Goal: Task Accomplishment & Management: Manage account settings

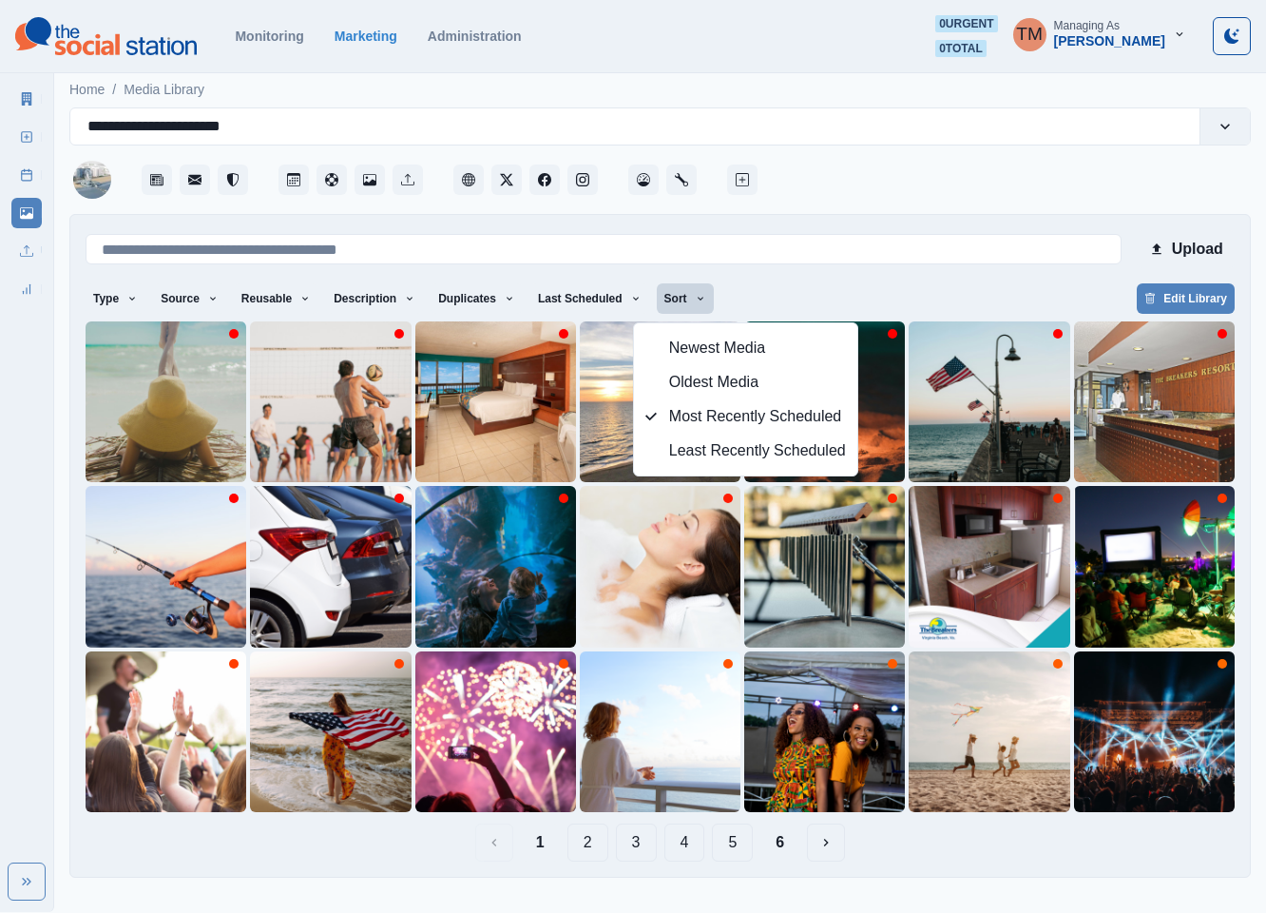
click at [822, 288] on div "Type Any Image Video Source Any Upload Social Manager Found: Instagram Found: G…" at bounding box center [660, 300] width 1149 height 34
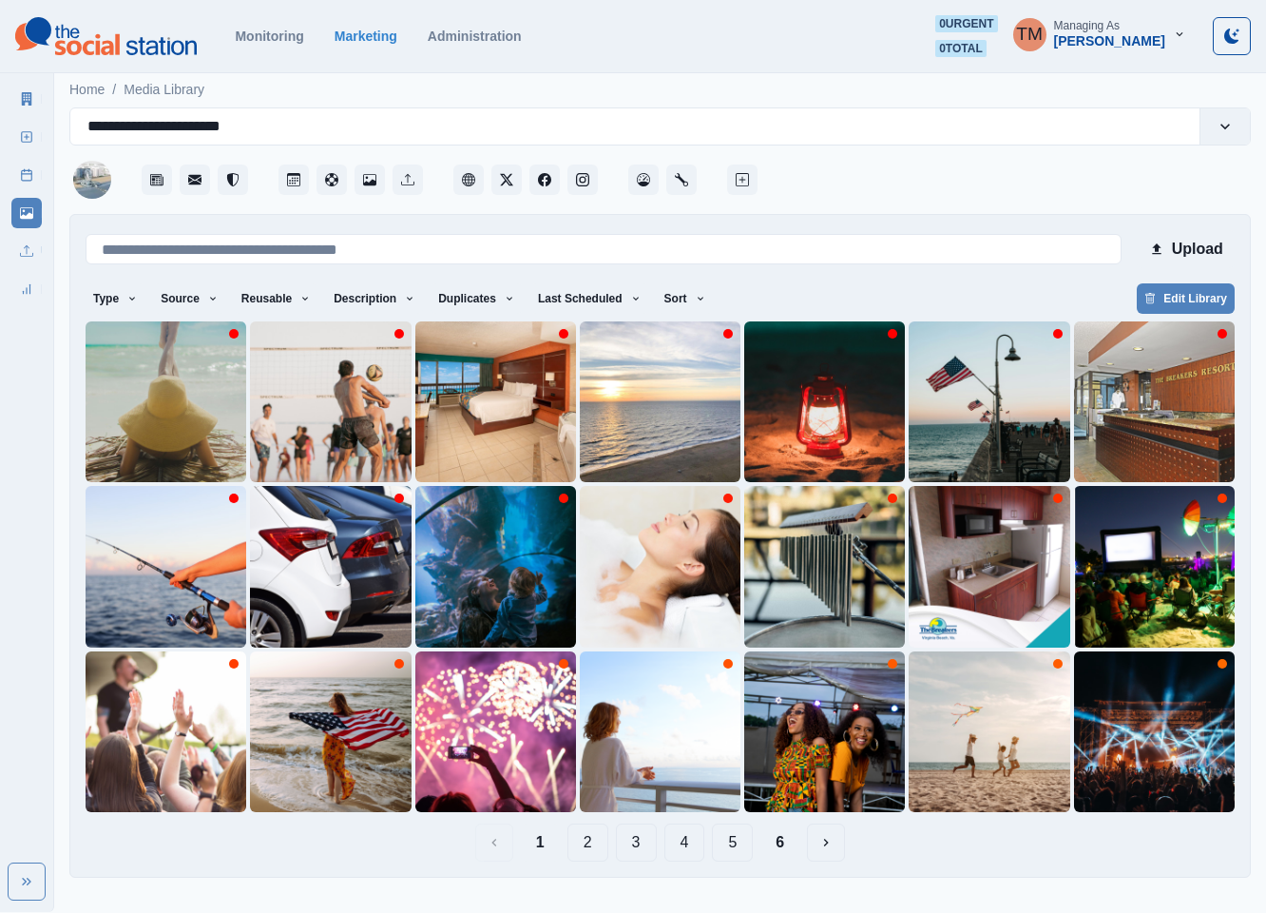
click at [733, 847] on button "5" at bounding box center [732, 842] width 41 height 38
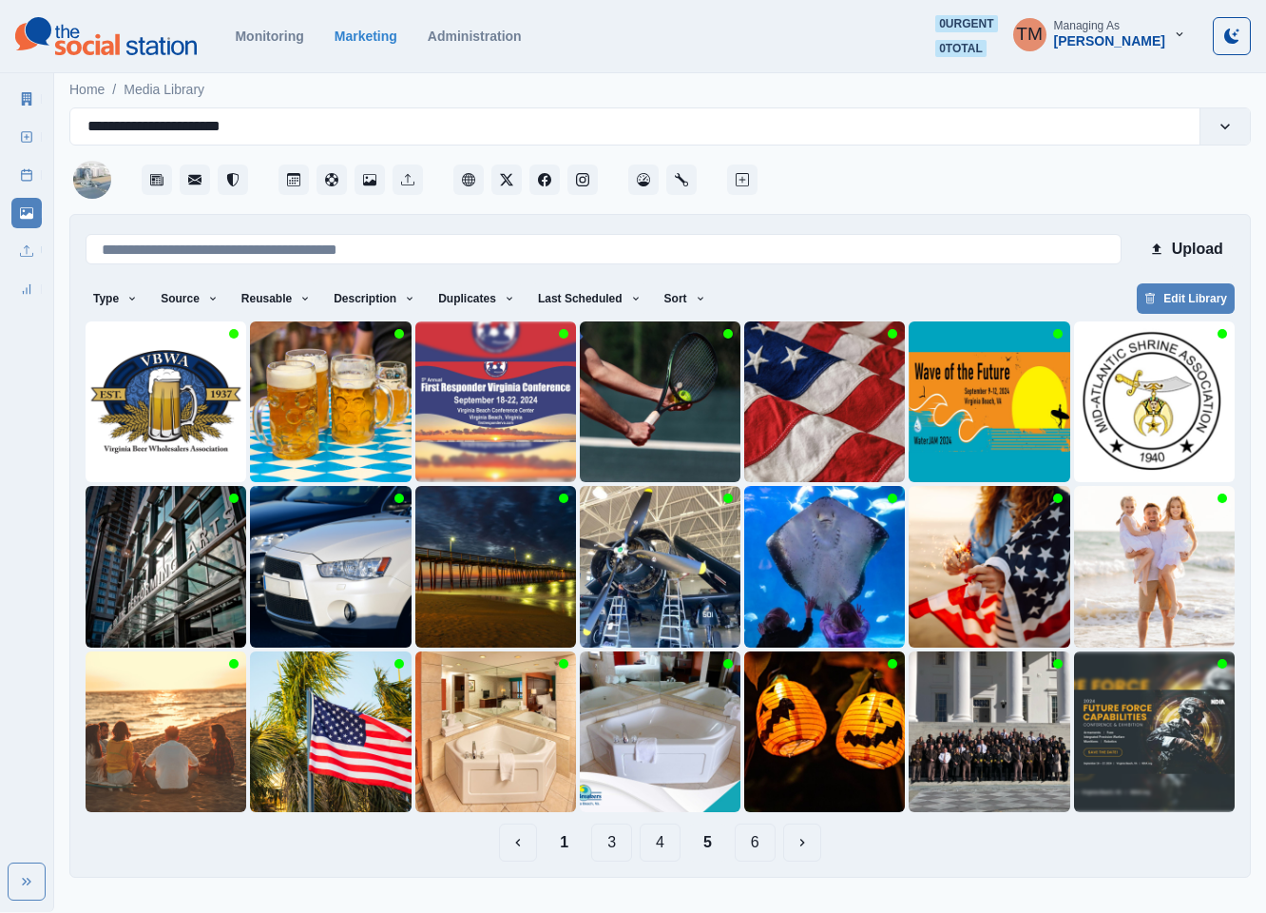
click at [559, 848] on button "1" at bounding box center [564, 842] width 39 height 38
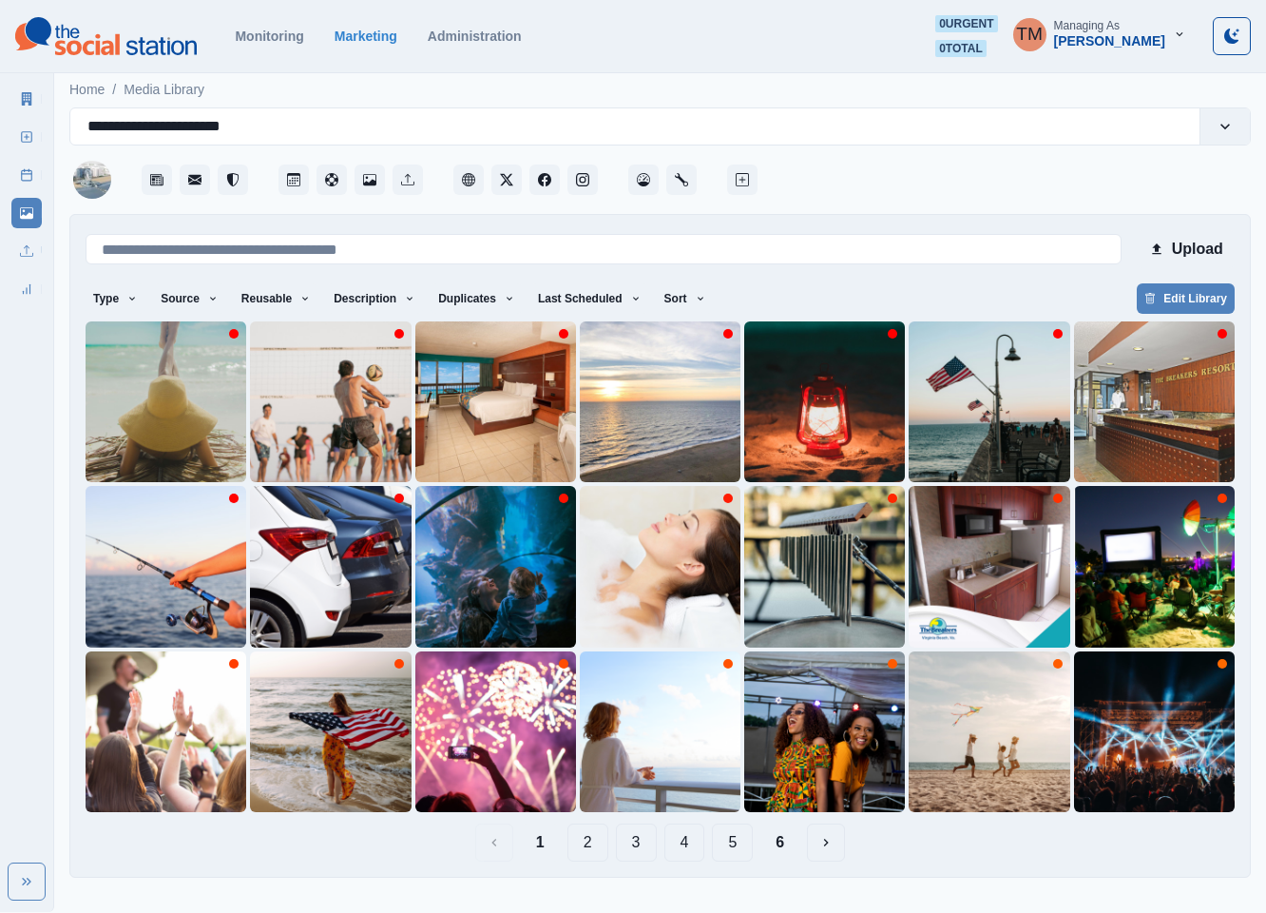
click at [593, 844] on button "2" at bounding box center [587, 842] width 41 height 38
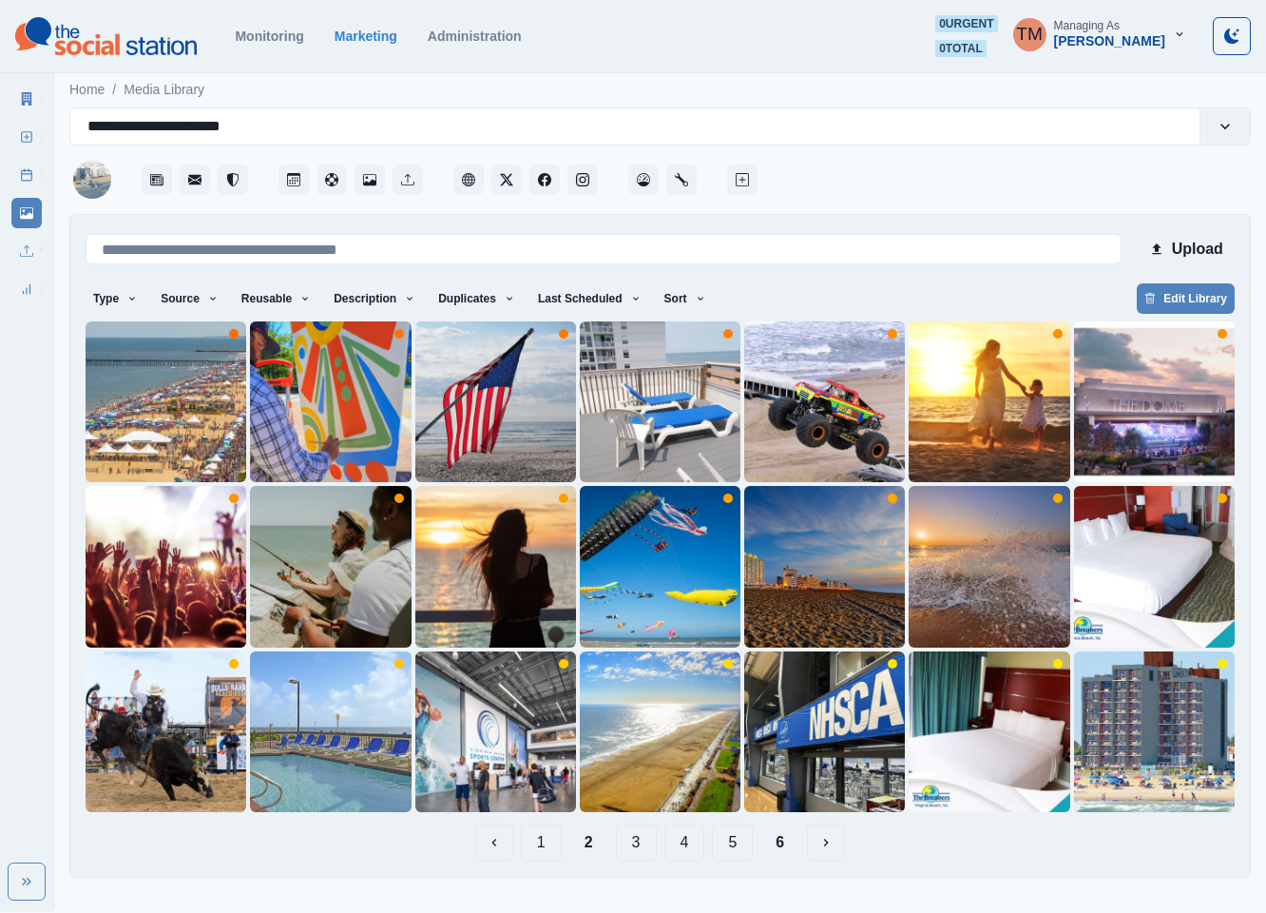
click at [634, 841] on button "3" at bounding box center [636, 842] width 41 height 38
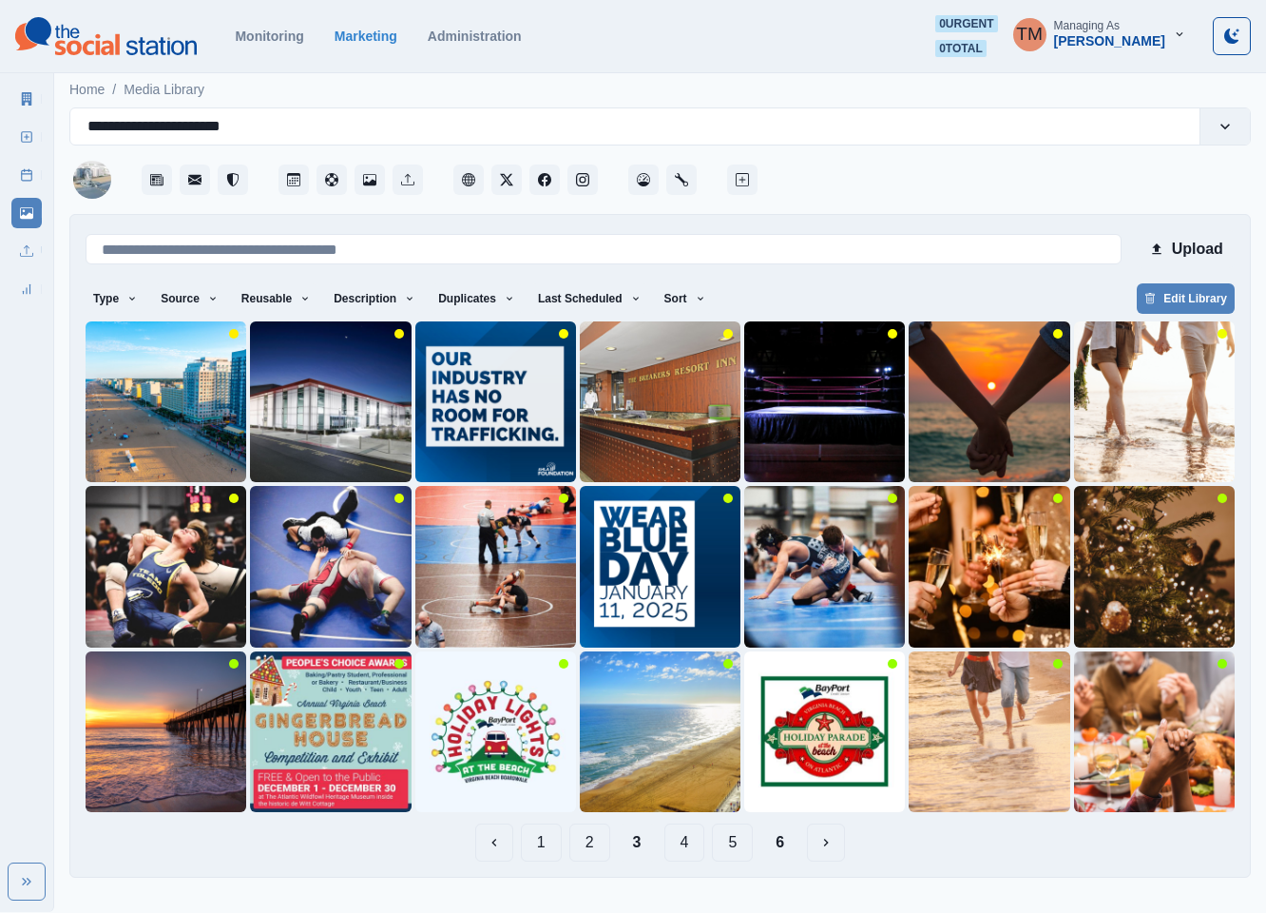
click at [684, 845] on button "4" at bounding box center [684, 842] width 41 height 38
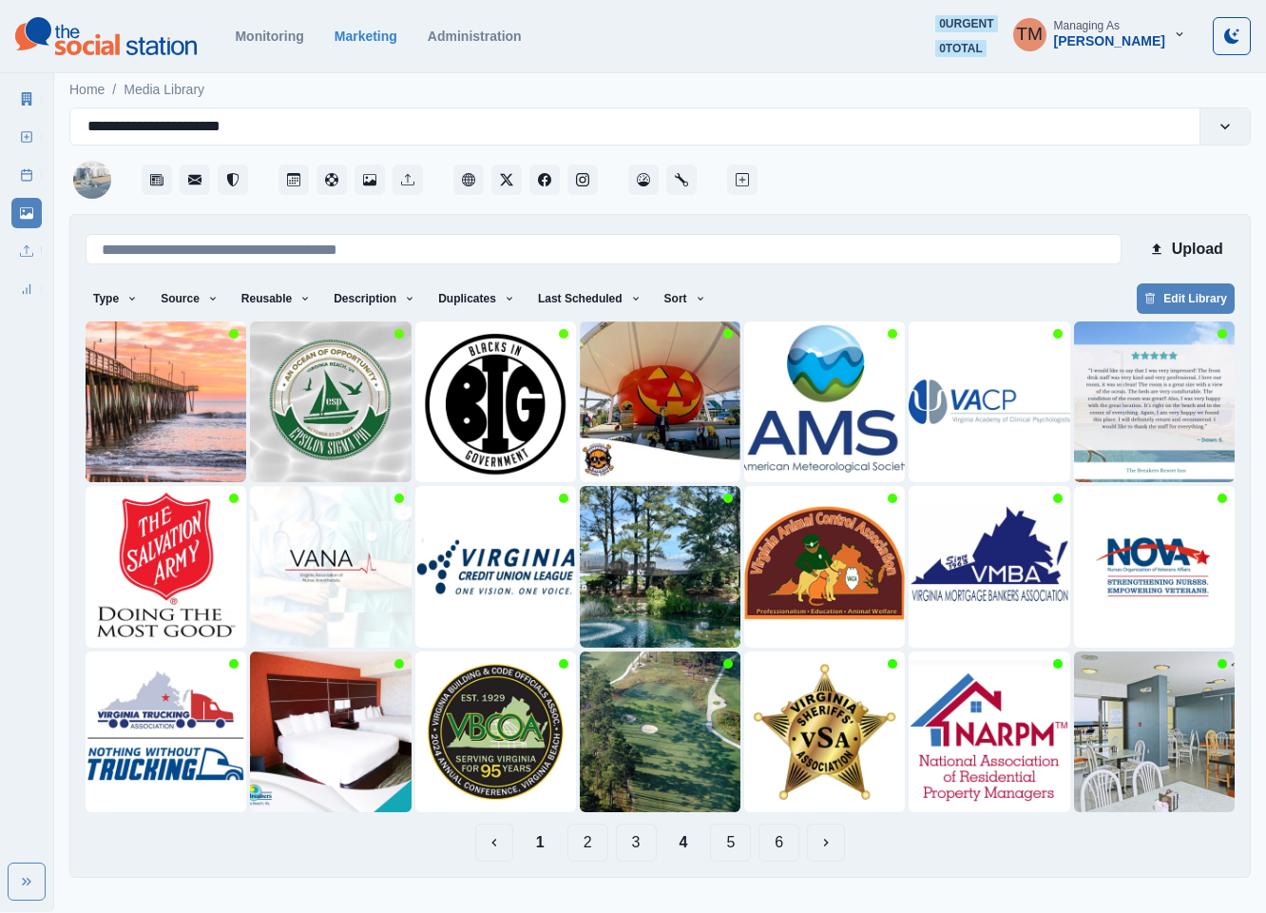
click at [733, 844] on button "5" at bounding box center [730, 842] width 41 height 38
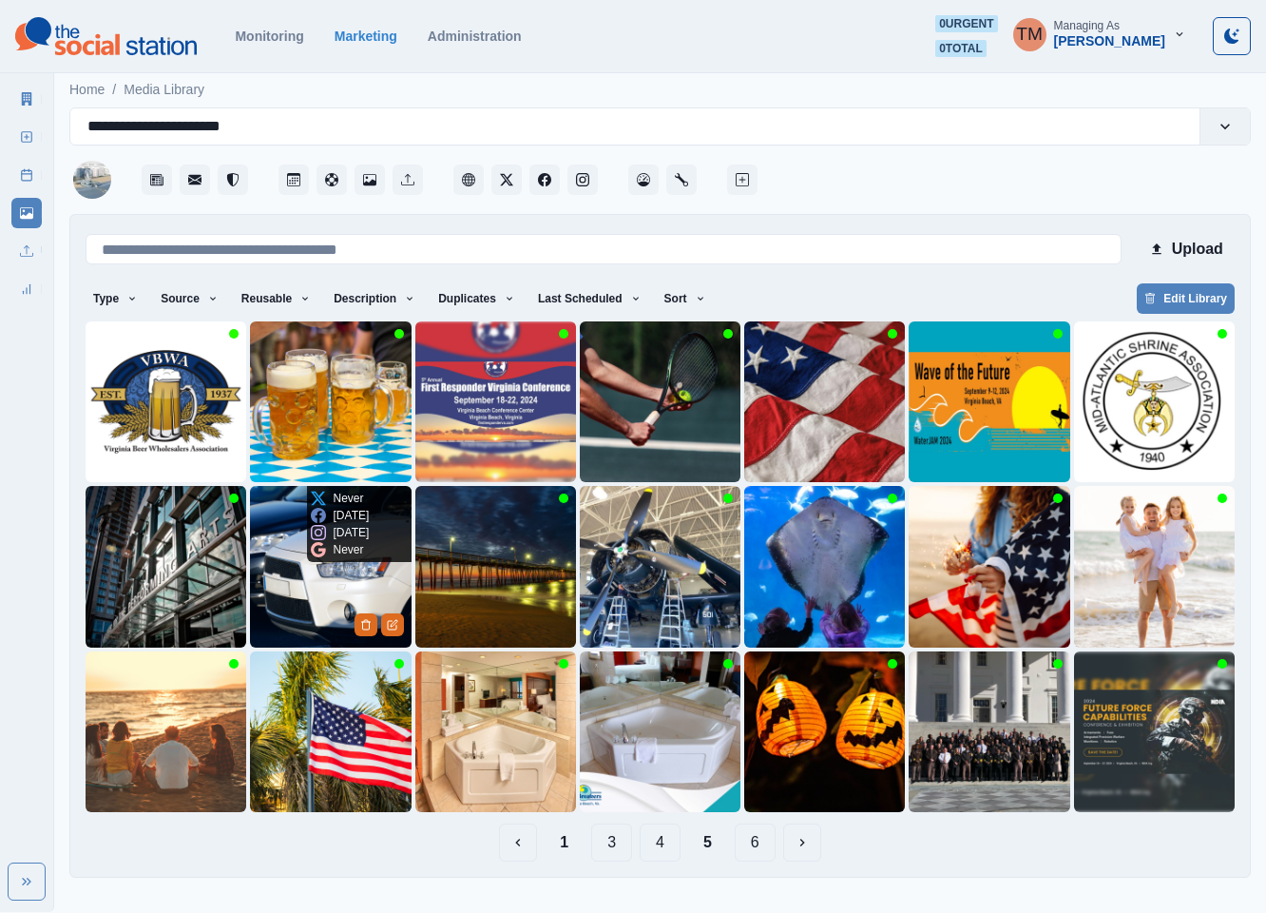
click at [294, 608] on img at bounding box center [330, 566] width 161 height 161
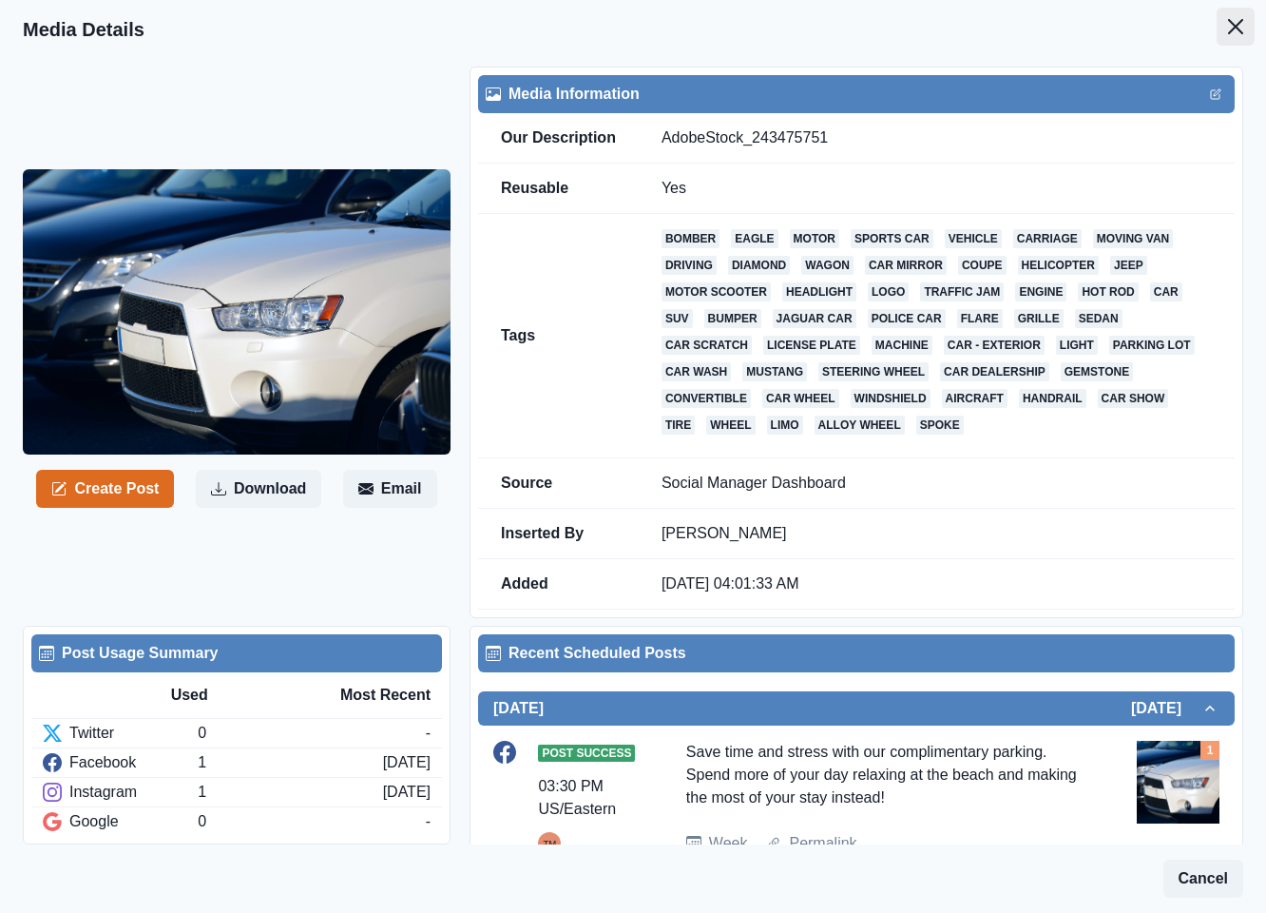
click at [1228, 26] on icon "Close" at bounding box center [1235, 26] width 15 height 15
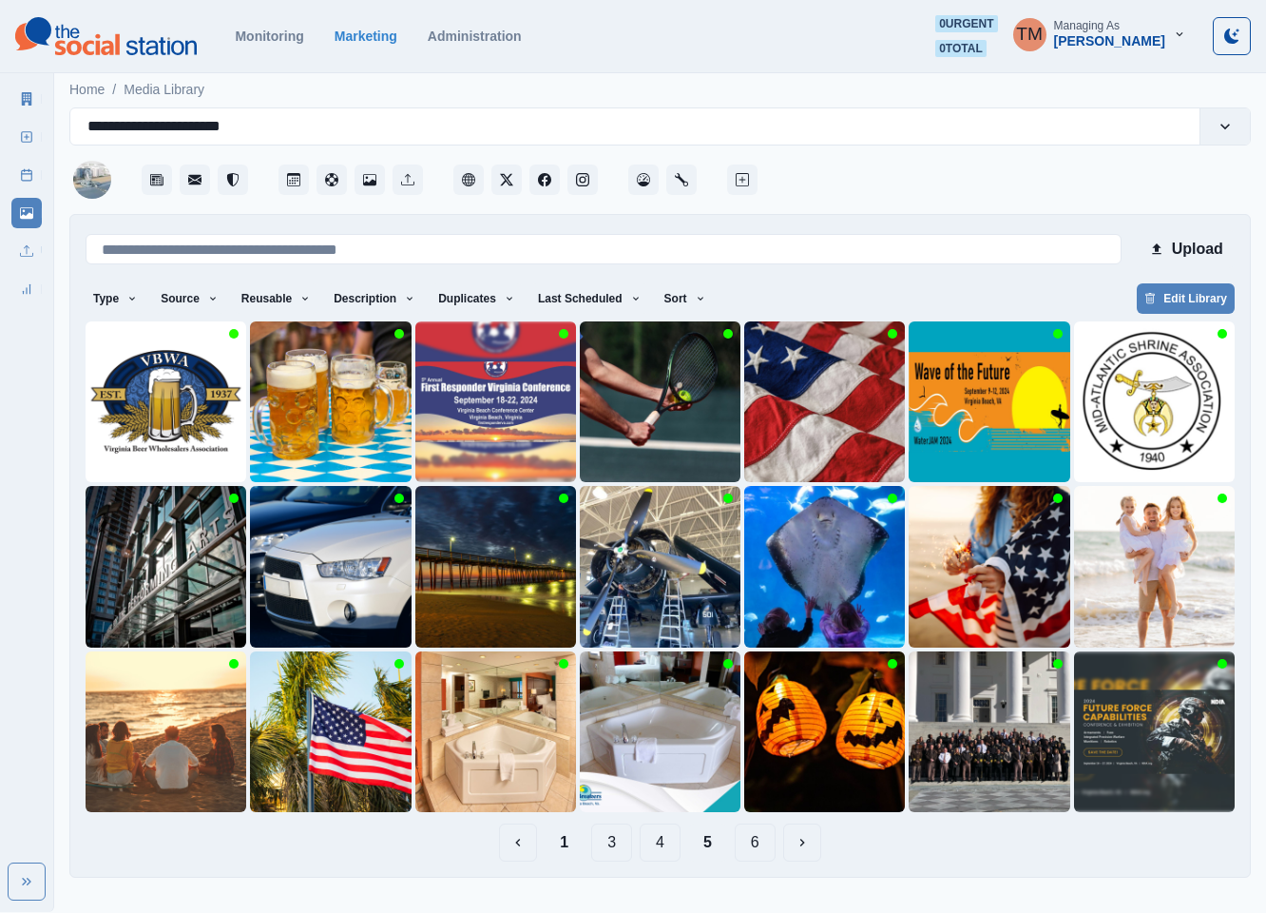
click at [566, 842] on button "1" at bounding box center [564, 842] width 39 height 38
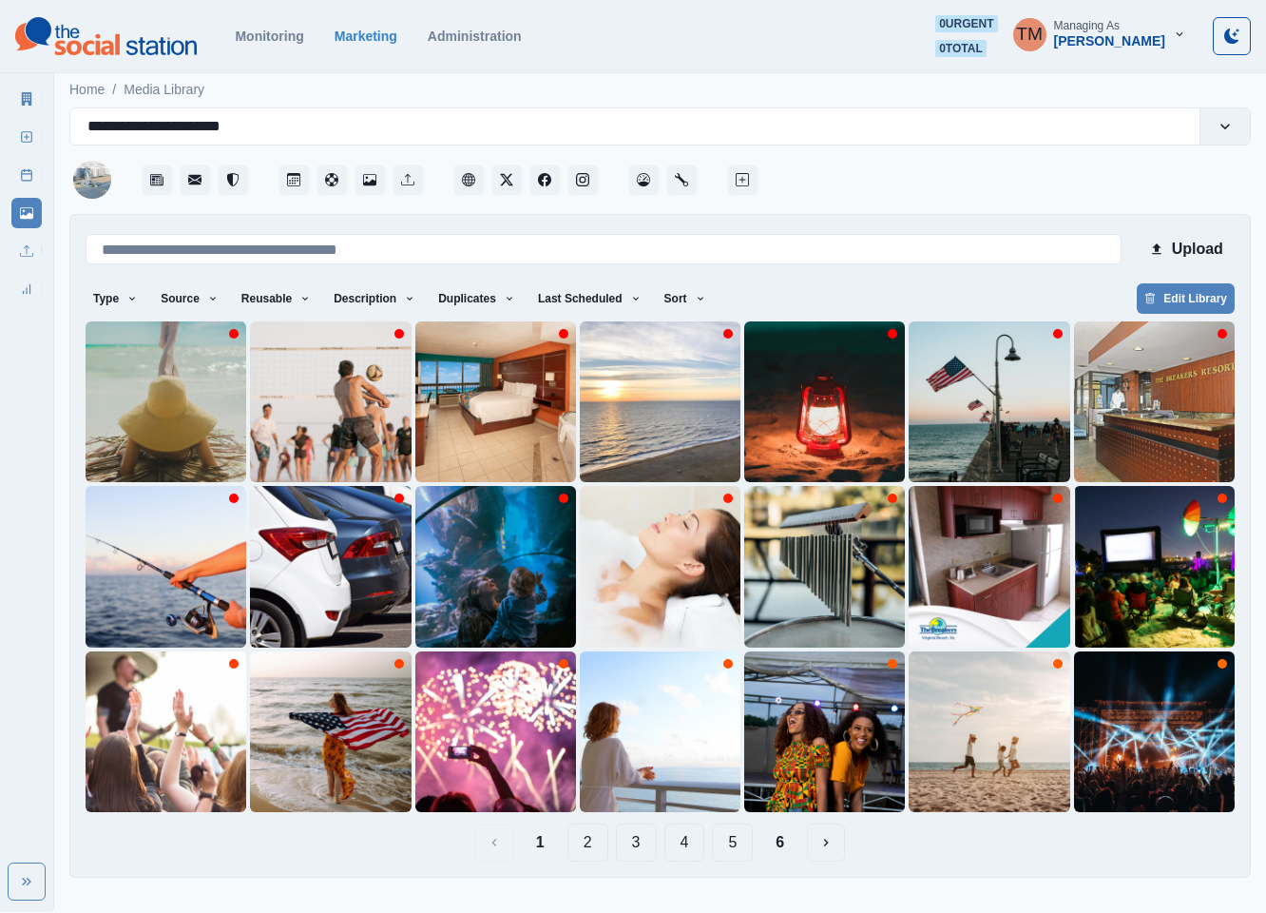
click at [730, 853] on button "5" at bounding box center [732, 842] width 41 height 38
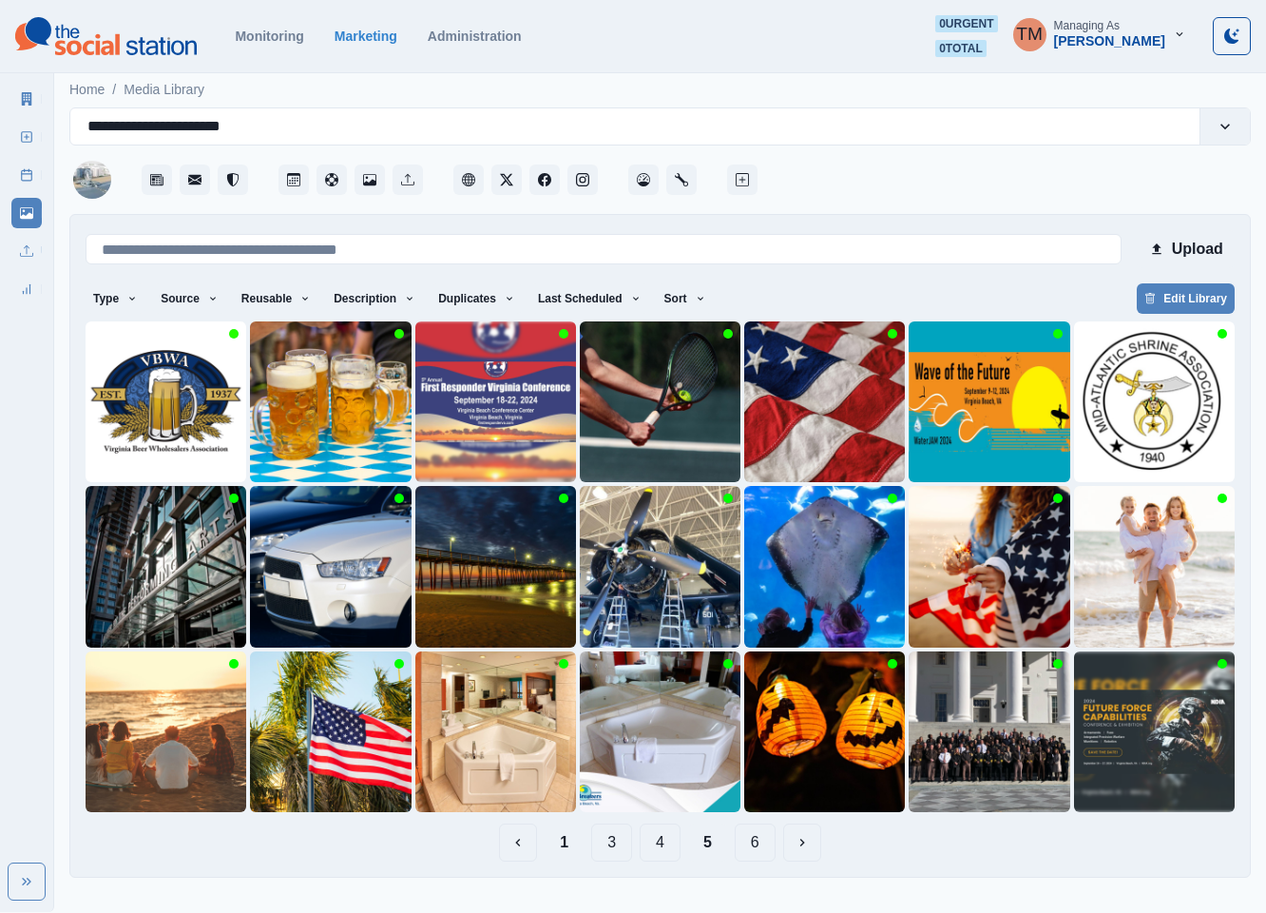
click at [660, 848] on button "4" at bounding box center [660, 842] width 41 height 38
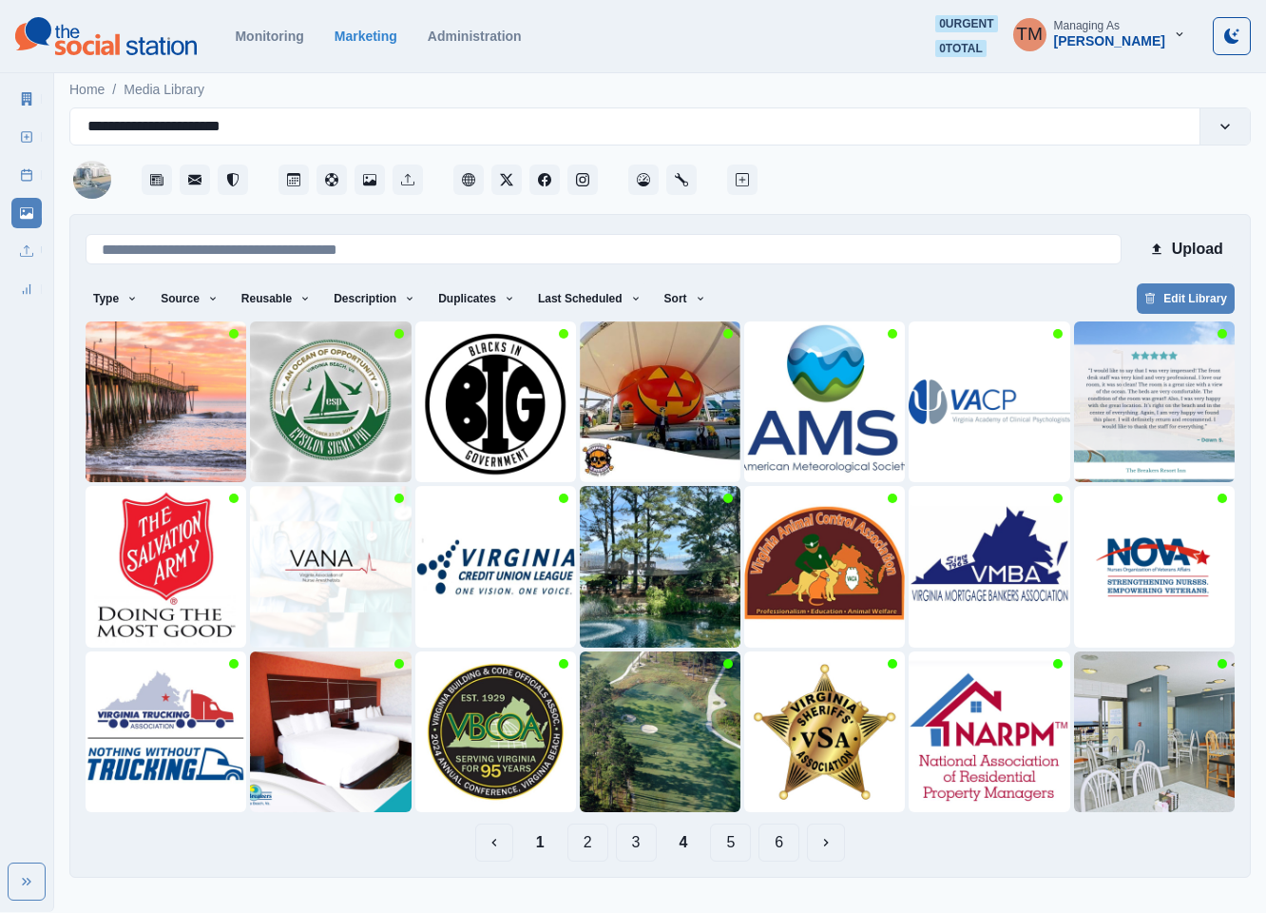
click at [620, 847] on button "3" at bounding box center [636, 842] width 41 height 38
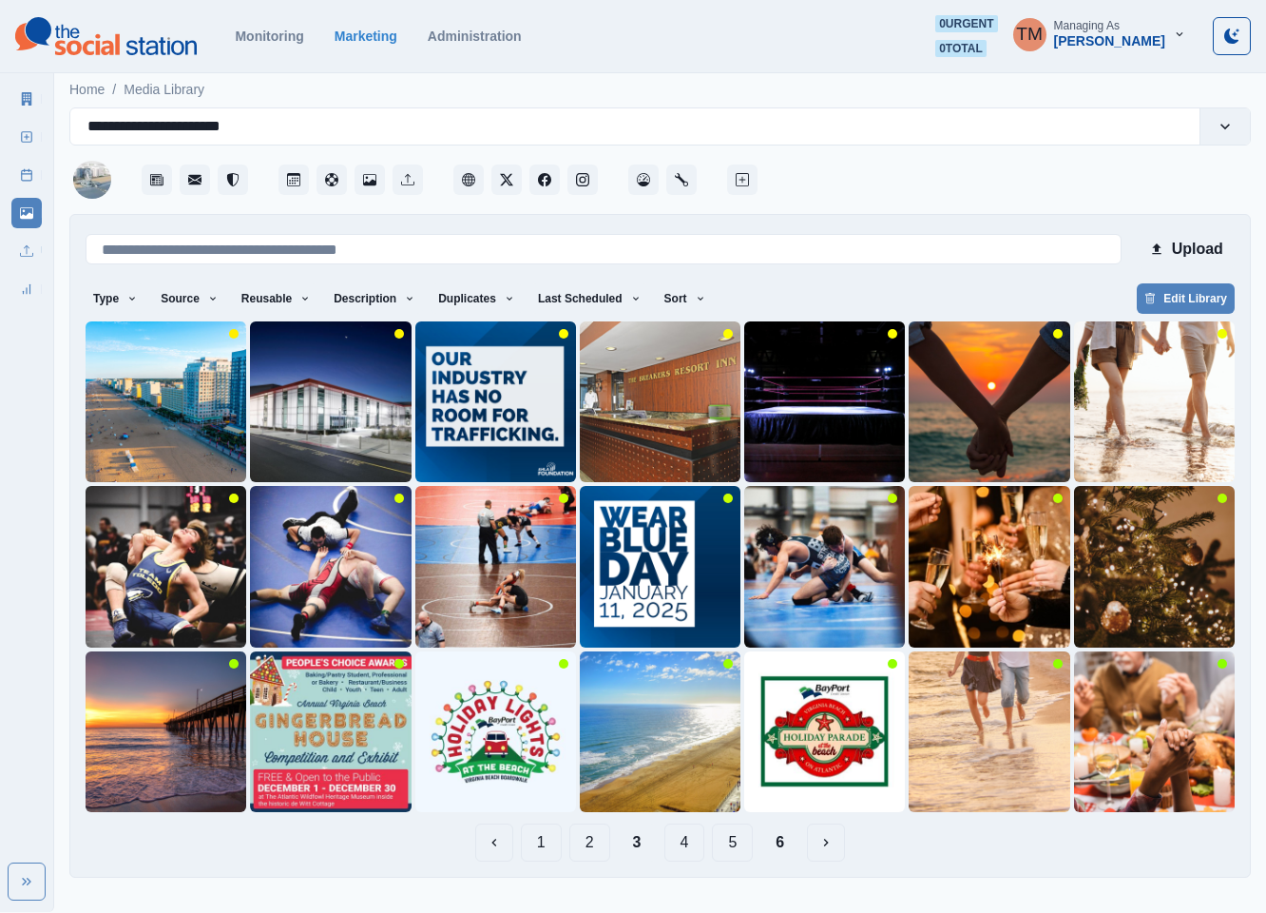
click at [540, 847] on button "1" at bounding box center [541, 842] width 41 height 38
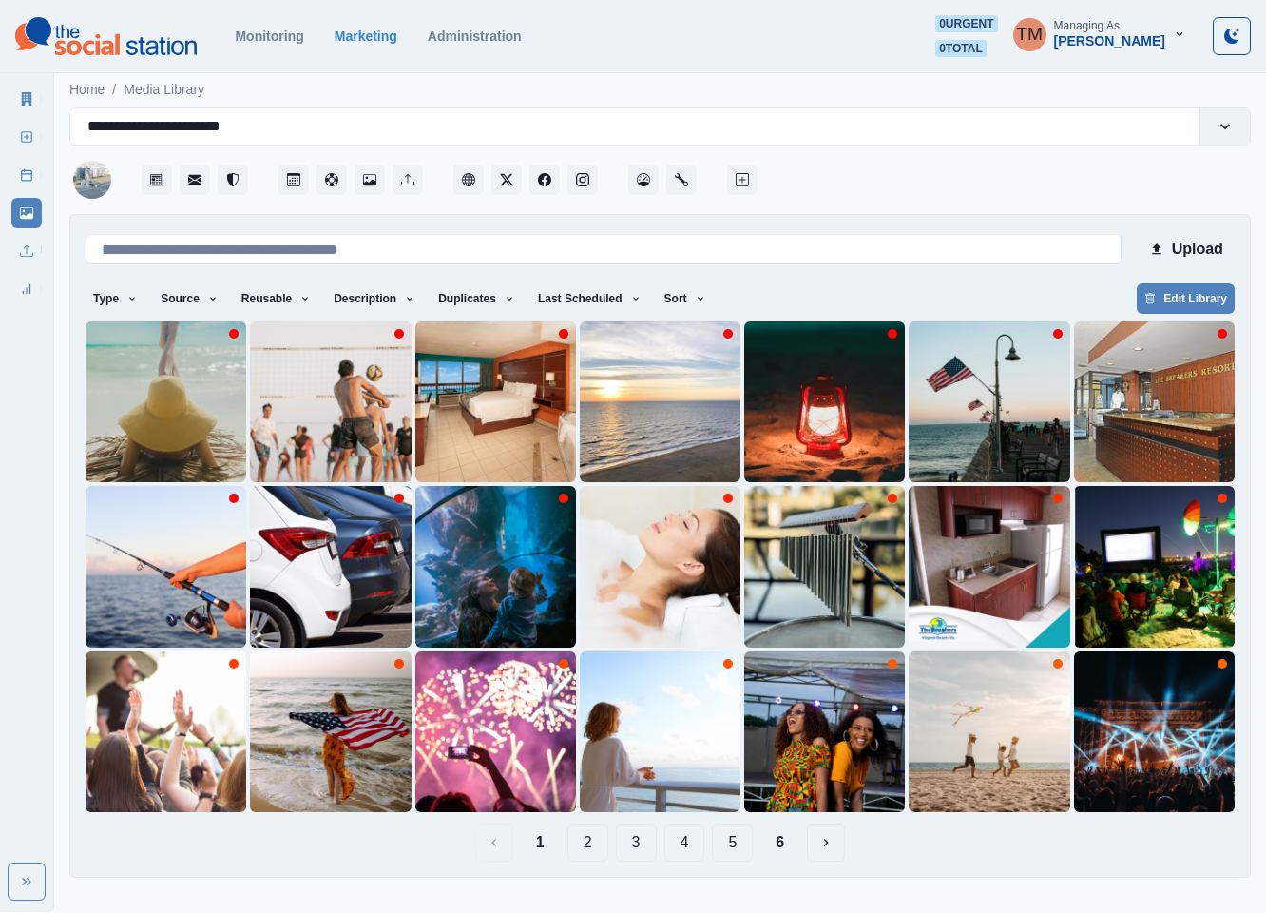
click at [591, 845] on button "2" at bounding box center [587, 842] width 41 height 38
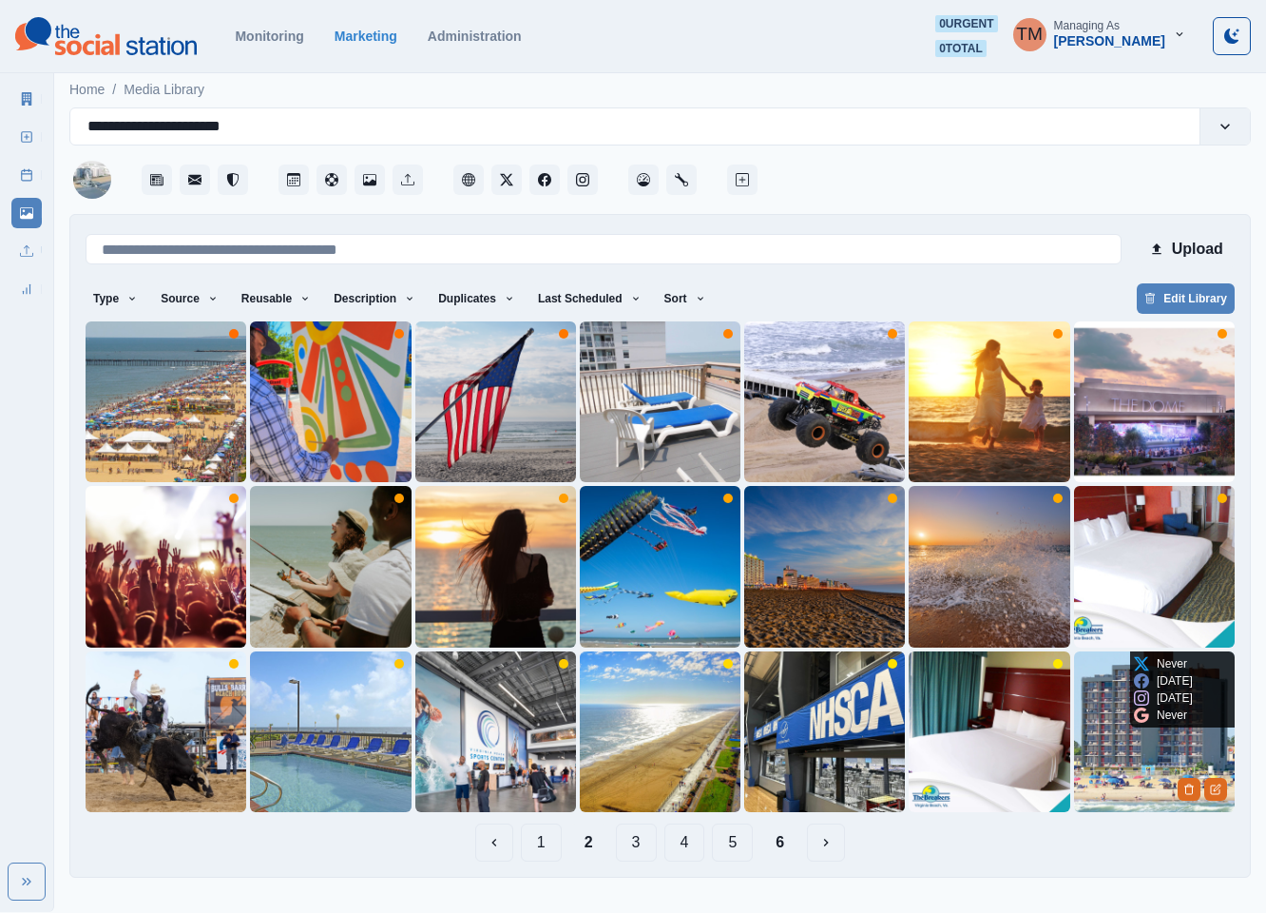
click at [1116, 767] on img at bounding box center [1154, 731] width 161 height 161
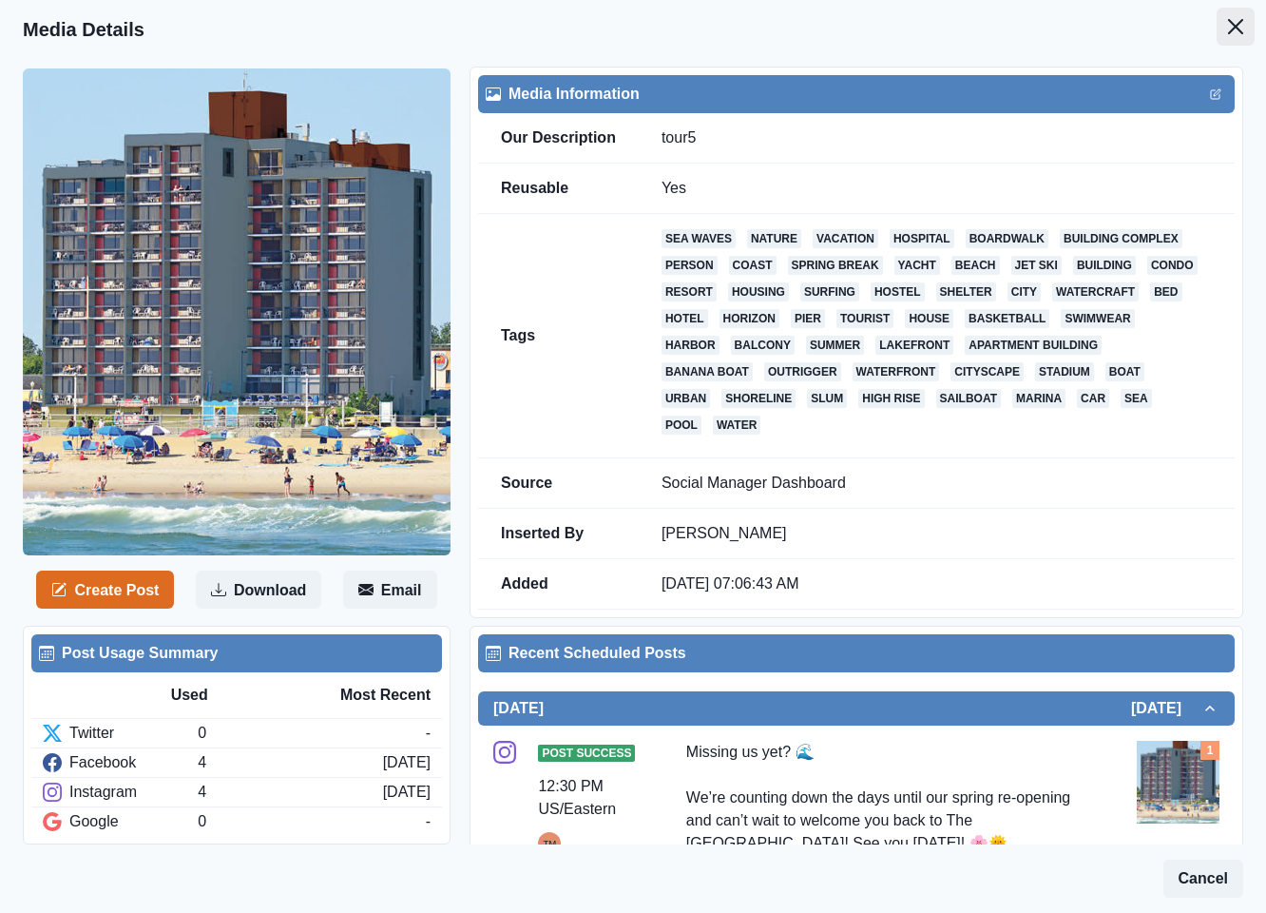
click at [1228, 24] on icon "Close" at bounding box center [1235, 26] width 15 height 15
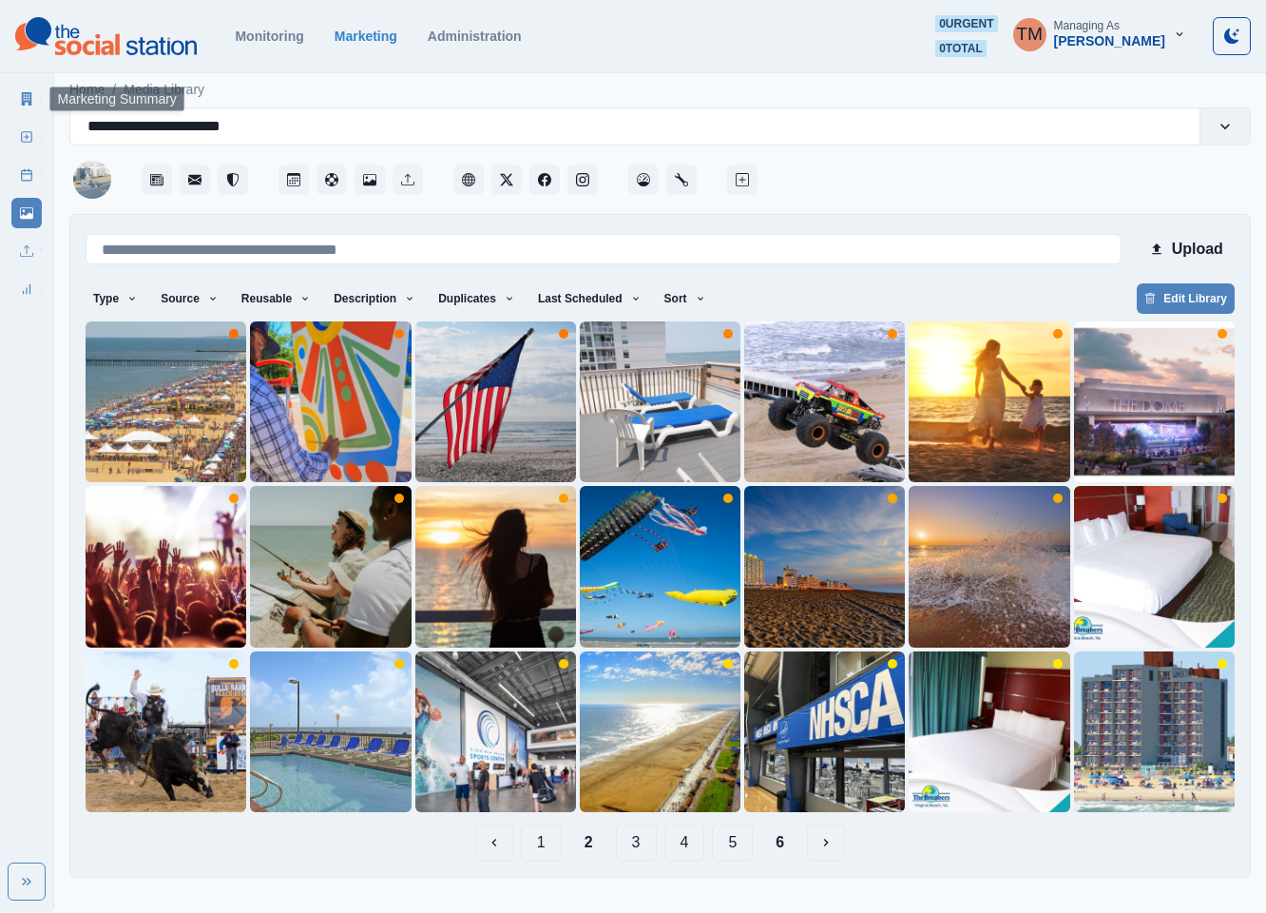
click at [24, 103] on icon at bounding box center [27, 98] width 10 height 13
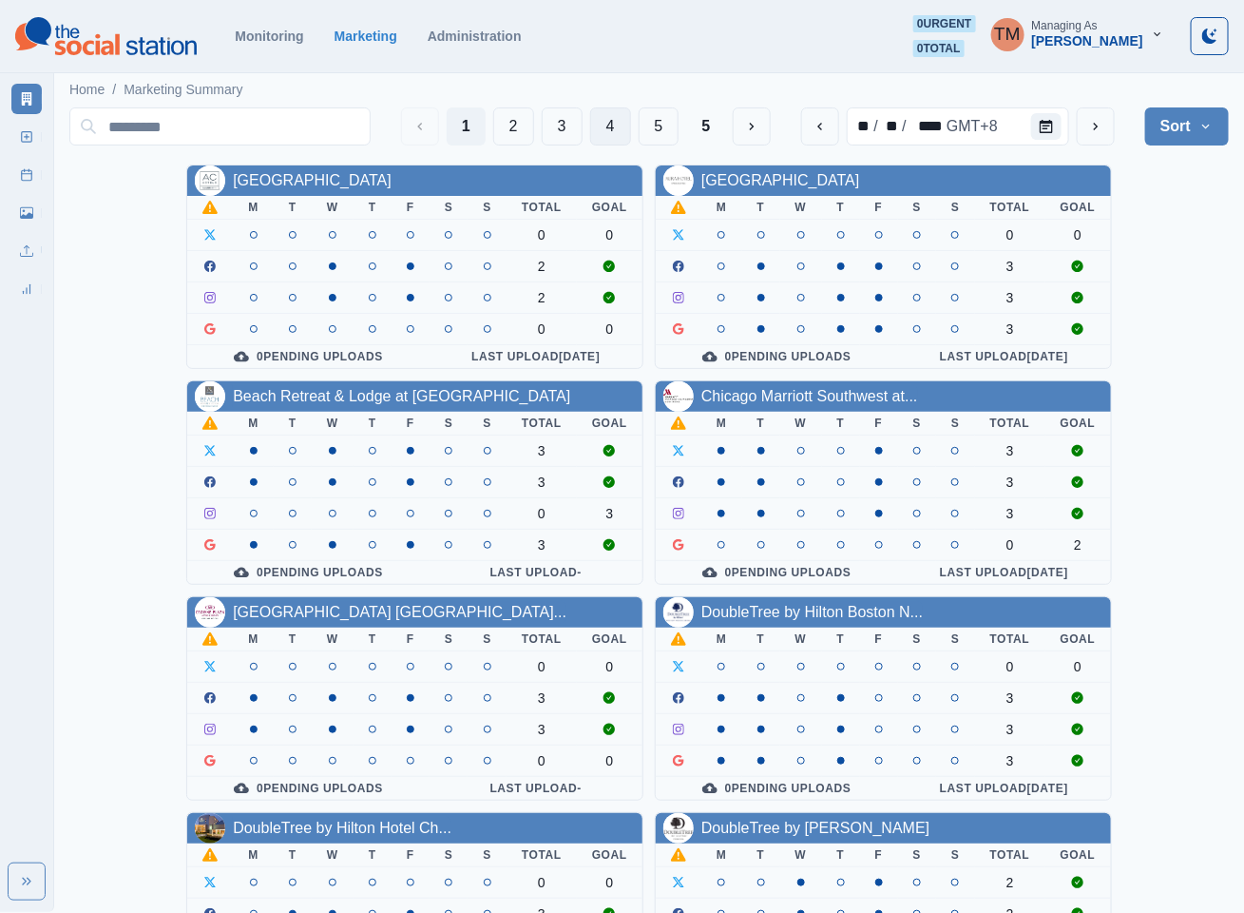
click at [614, 124] on button "4" at bounding box center [610, 126] width 41 height 38
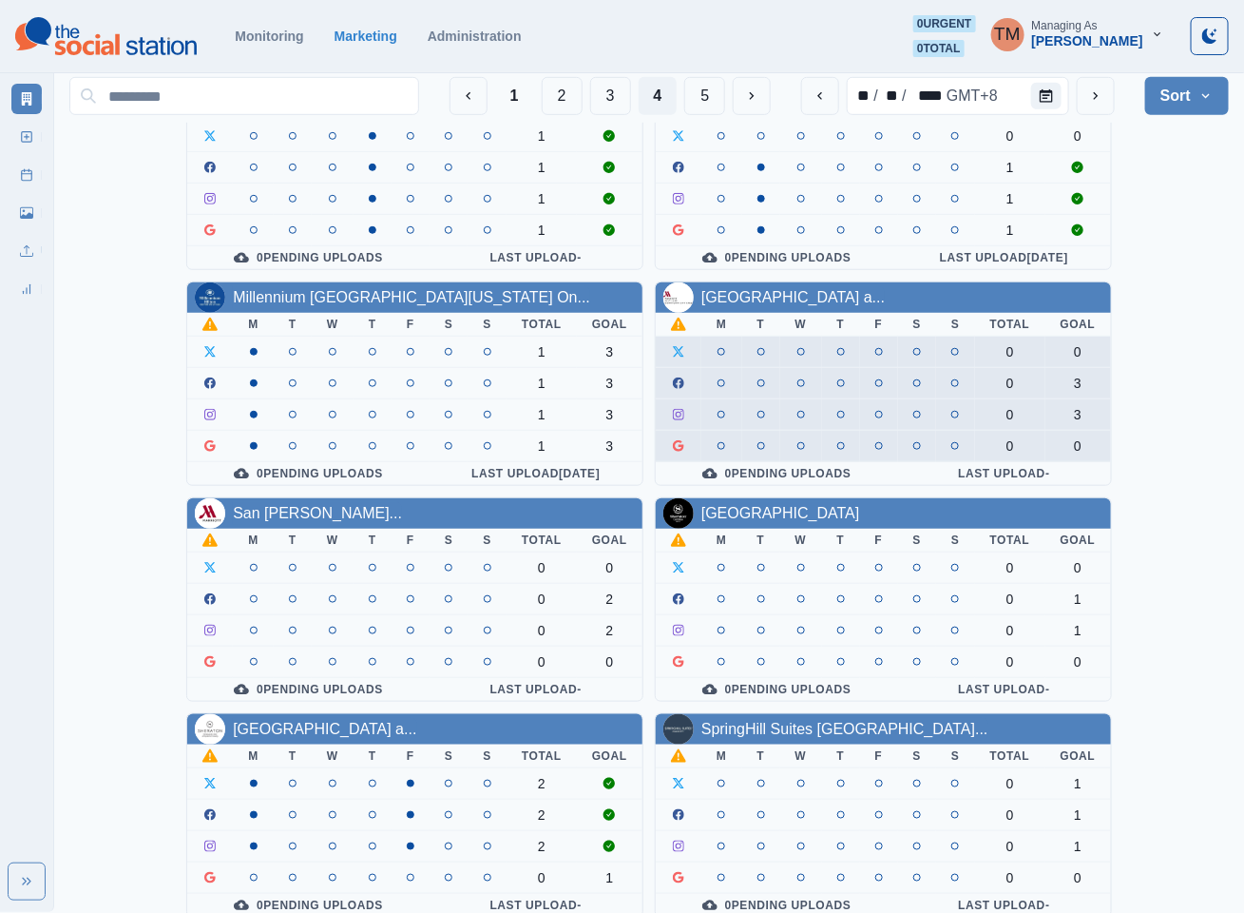
scroll to position [570, 0]
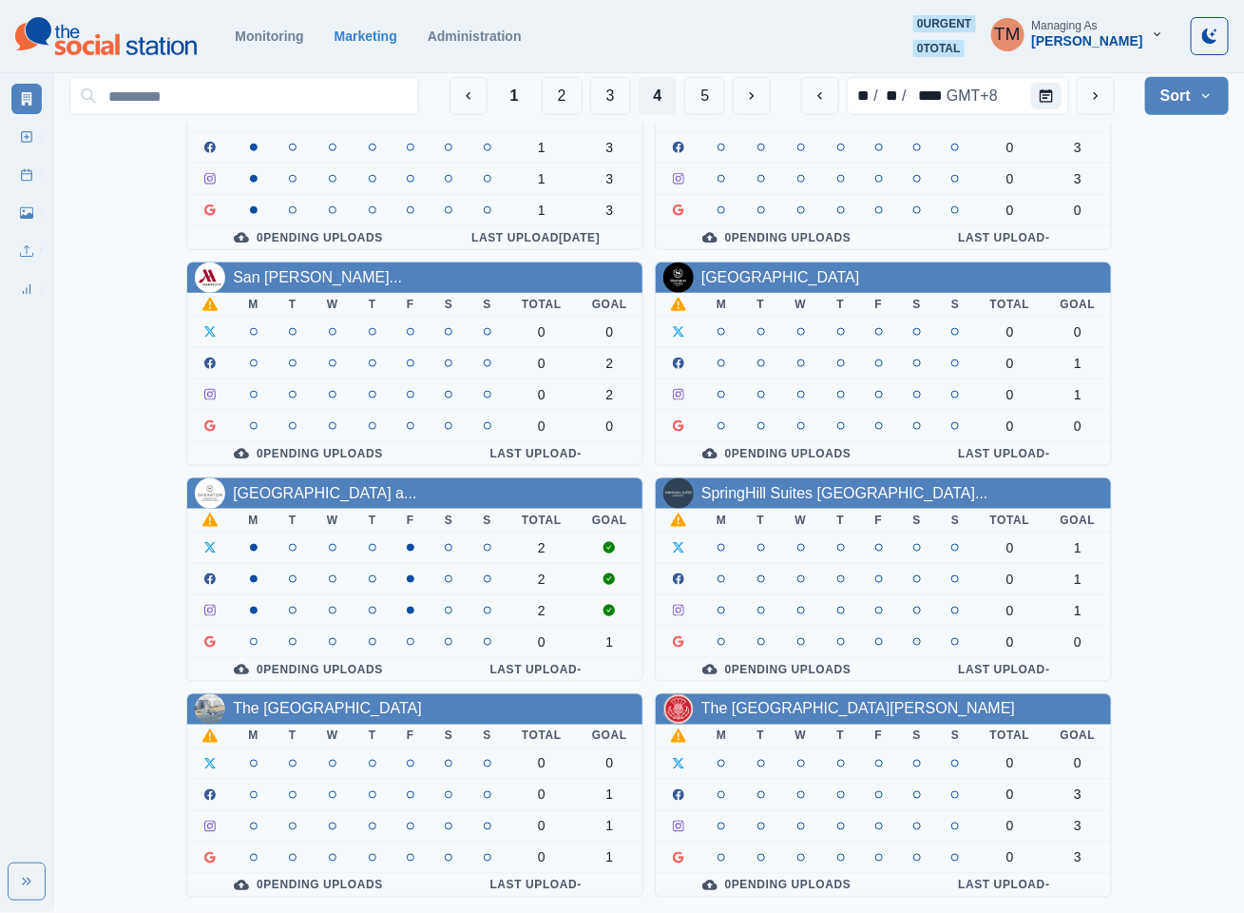
drag, startPoint x: 779, startPoint y: 708, endPoint x: 443, endPoint y: 911, distance: 391.9
click at [779, 708] on link "The [GEOGRAPHIC_DATA][PERSON_NAME]" at bounding box center [859, 709] width 314 height 16
click at [753, 700] on html "Monitoring Marketing Administration 0 urgent 0 total TM Managing As Tony Manalo…" at bounding box center [622, 181] width 1244 height 1463
click at [790, 710] on html "Monitoring Marketing Administration 0 urgent 0 total TM Managing As Tony Manalo…" at bounding box center [622, 181] width 1244 height 1463
click at [799, 694] on html "Monitoring Marketing Administration 0 urgent 0 total TM Managing As Tony Manalo…" at bounding box center [622, 181] width 1244 height 1463
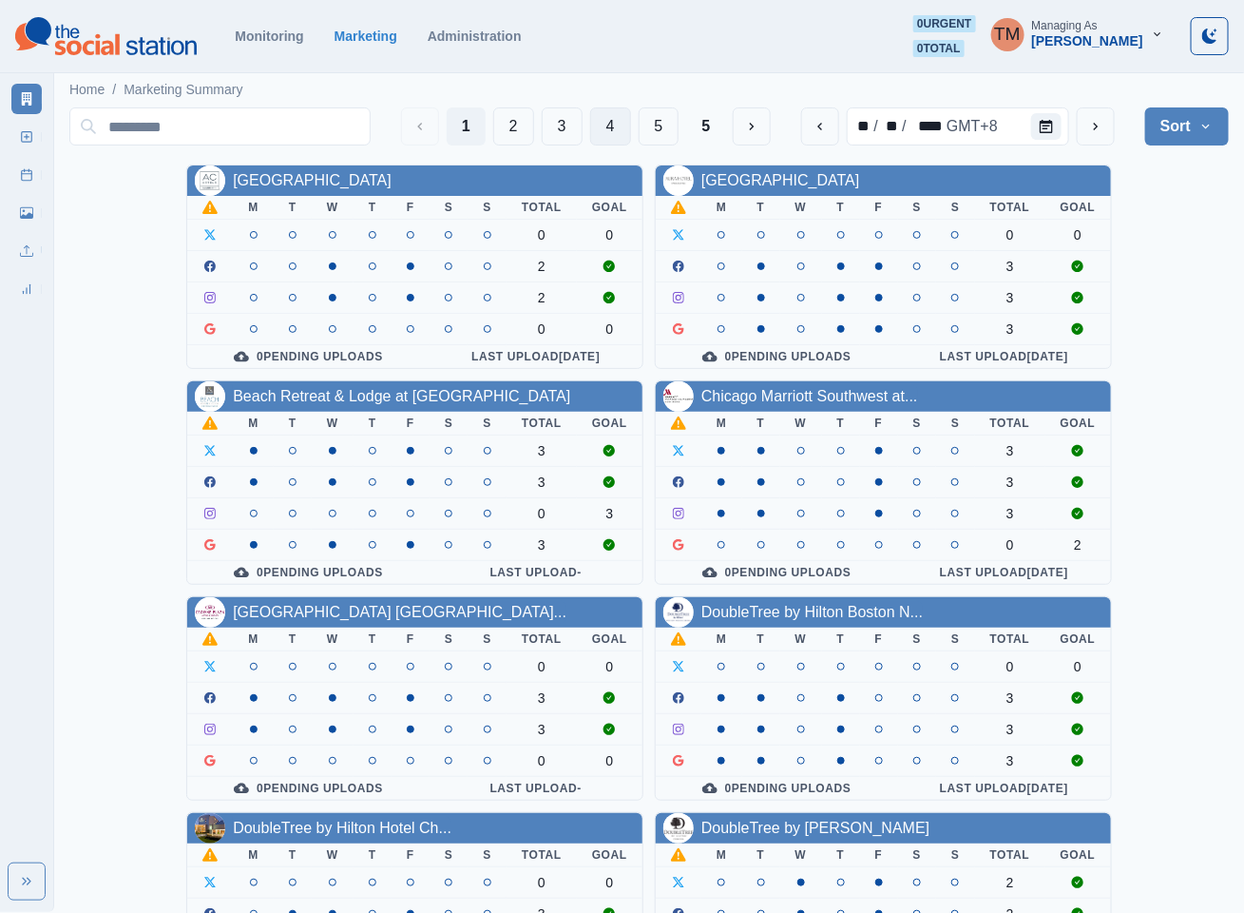
click at [616, 118] on button "4" at bounding box center [610, 126] width 41 height 38
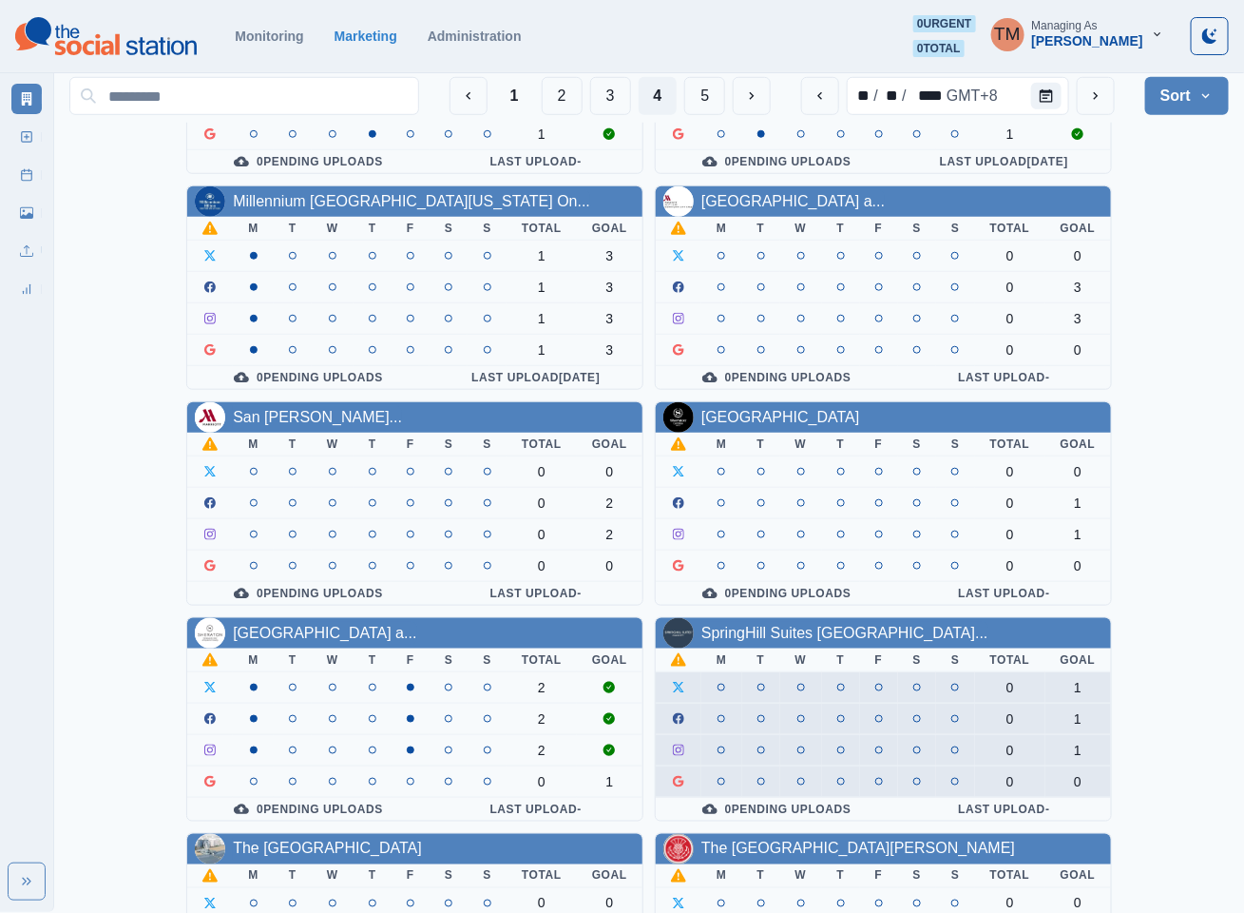
scroll to position [570, 0]
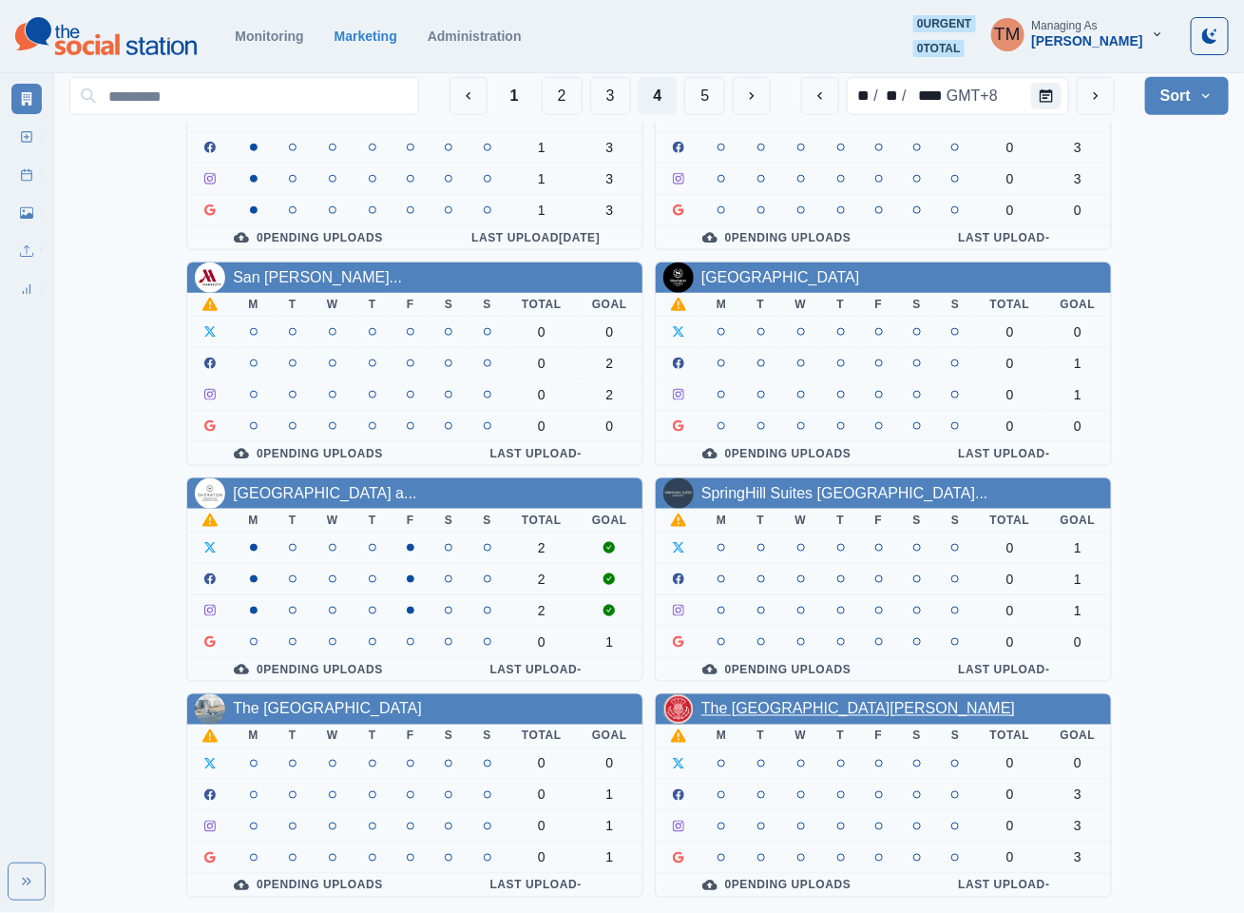
click at [781, 708] on link "The [GEOGRAPHIC_DATA][PERSON_NAME]" at bounding box center [859, 709] width 314 height 16
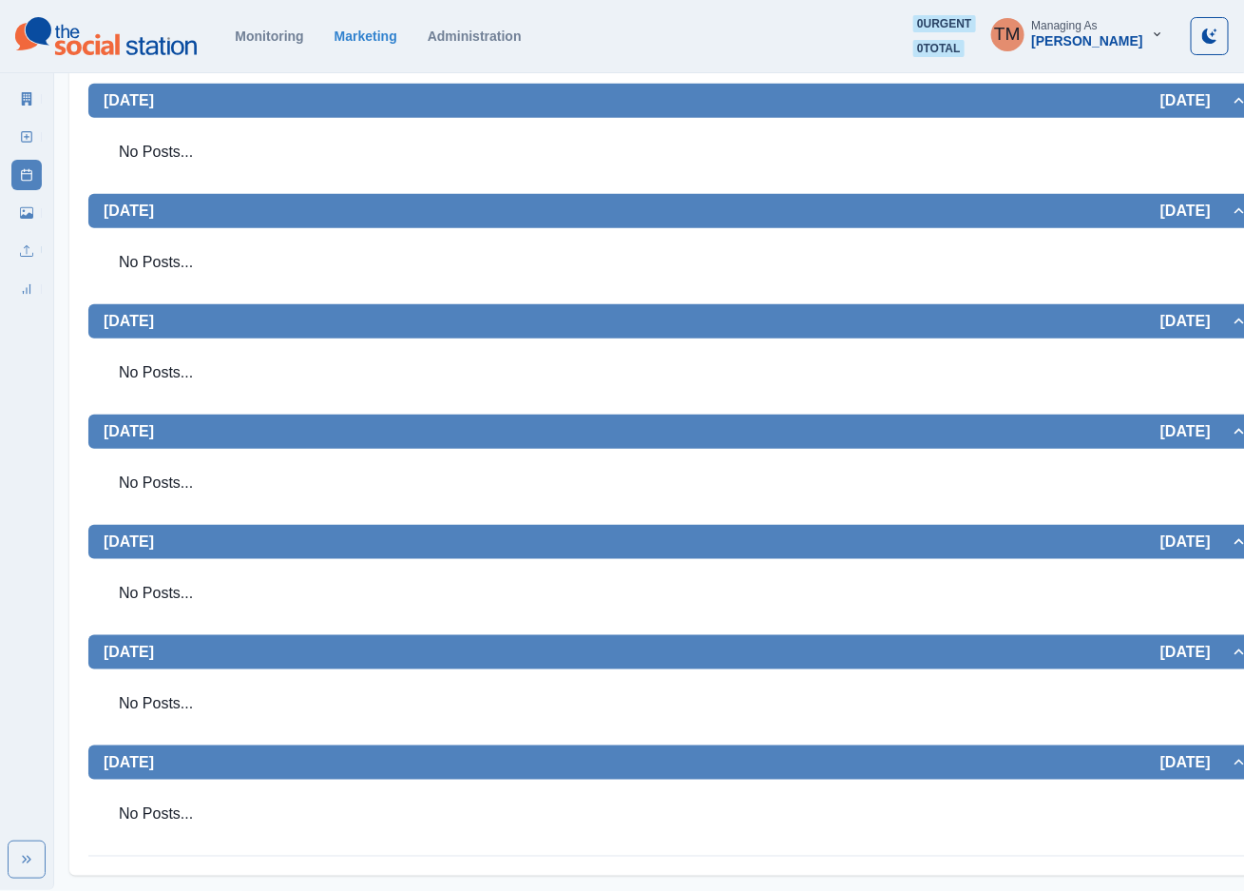
scroll to position [114, 0]
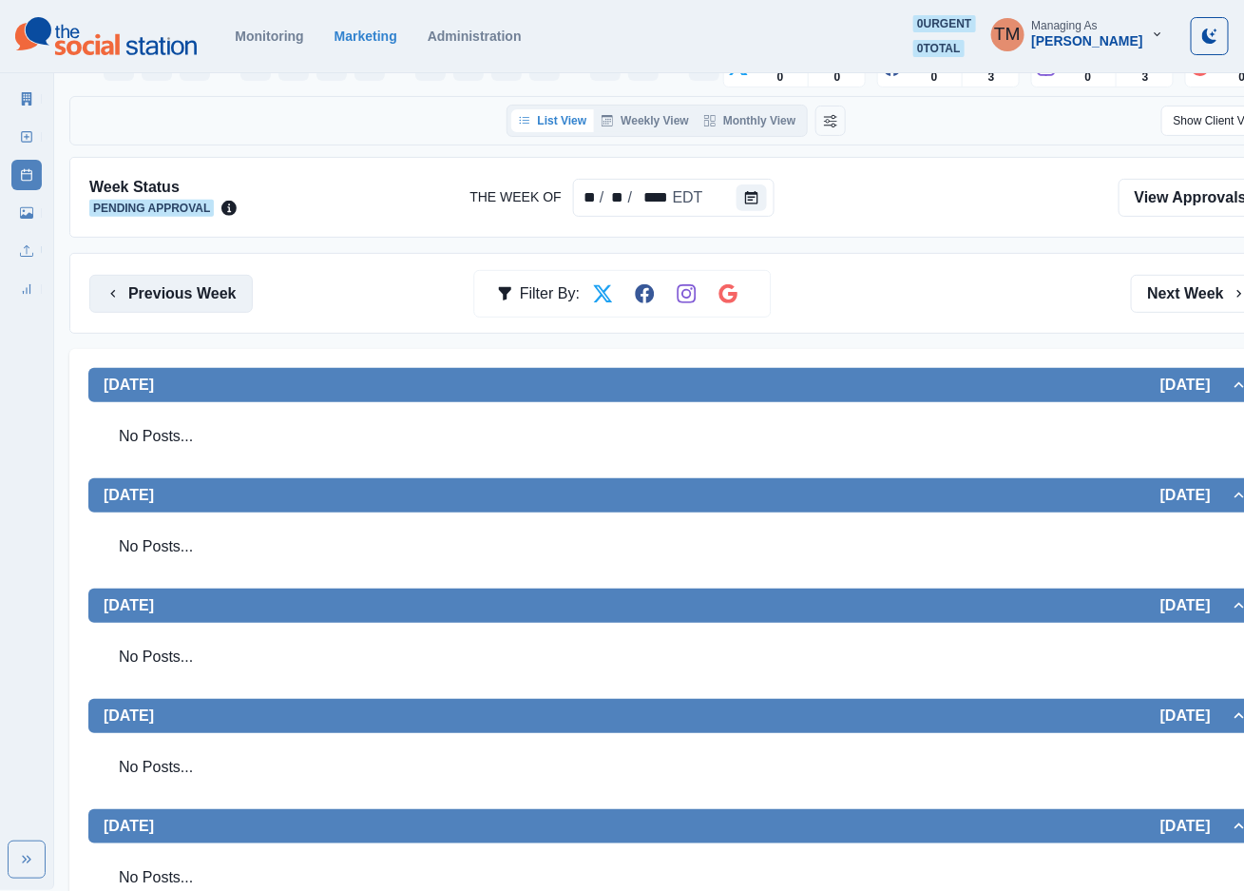
click at [183, 286] on button "Previous Week" at bounding box center [170, 294] width 163 height 38
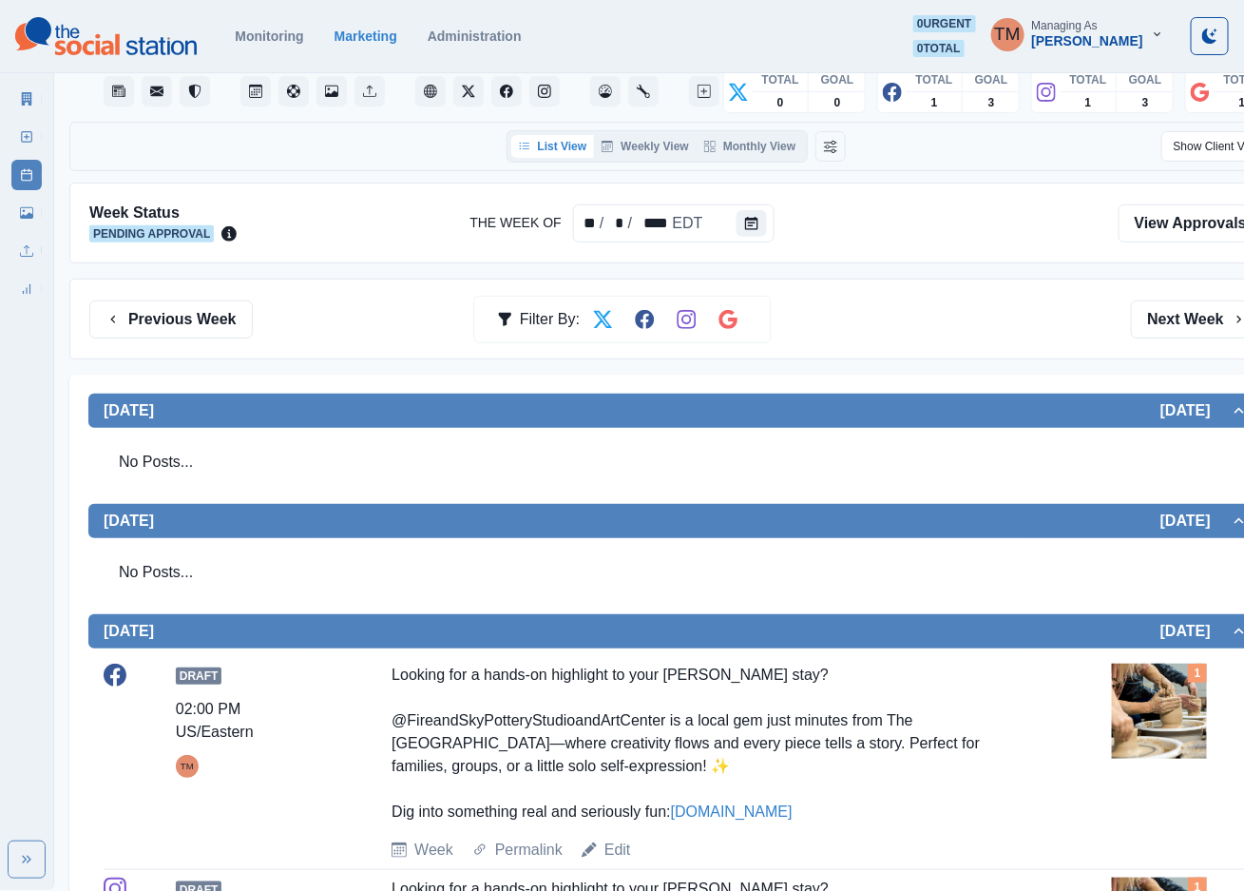
scroll to position [87, 0]
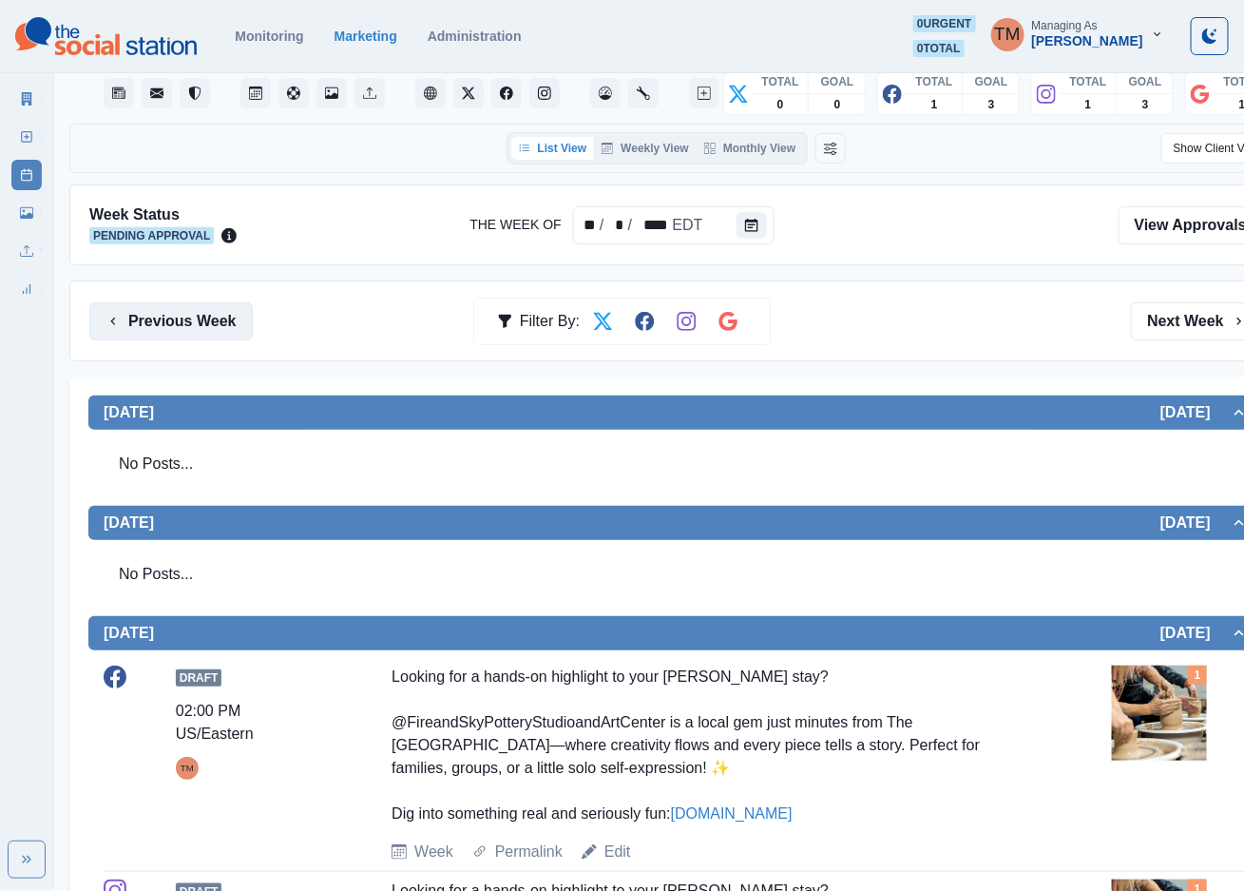
click at [181, 312] on button "Previous Week" at bounding box center [170, 321] width 163 height 38
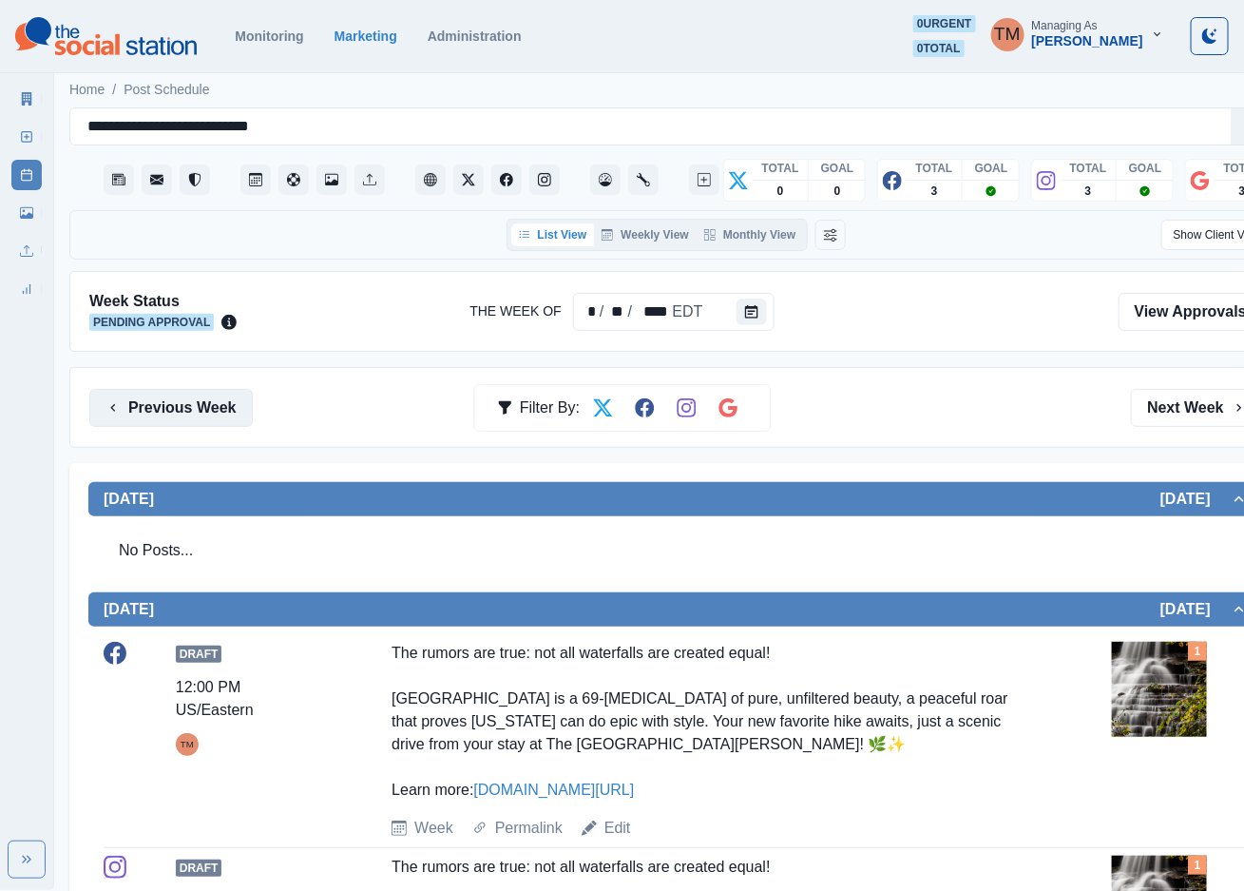
click at [191, 417] on button "Previous Week" at bounding box center [170, 408] width 163 height 38
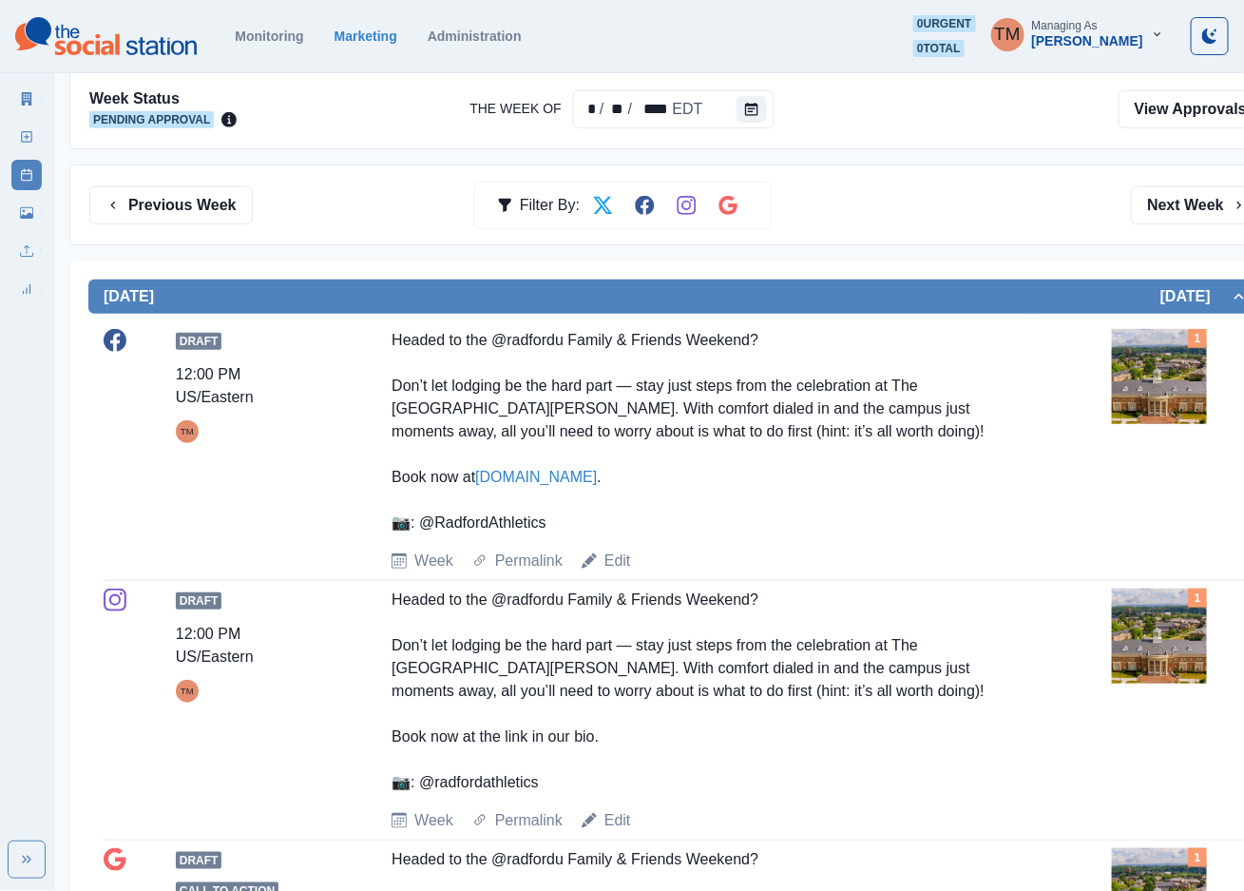
scroll to position [143, 0]
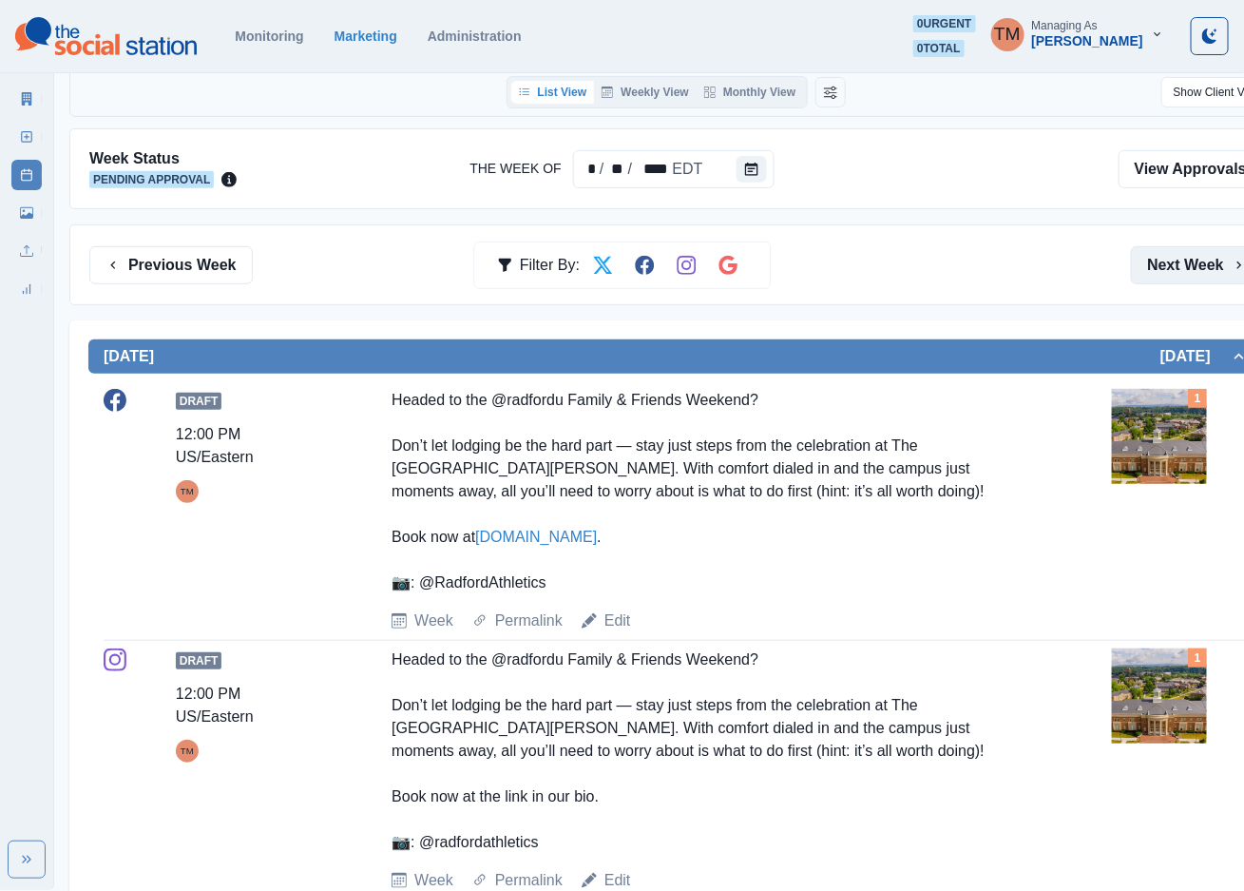
click at [1195, 268] on button "Next Week" at bounding box center [1197, 265] width 132 height 38
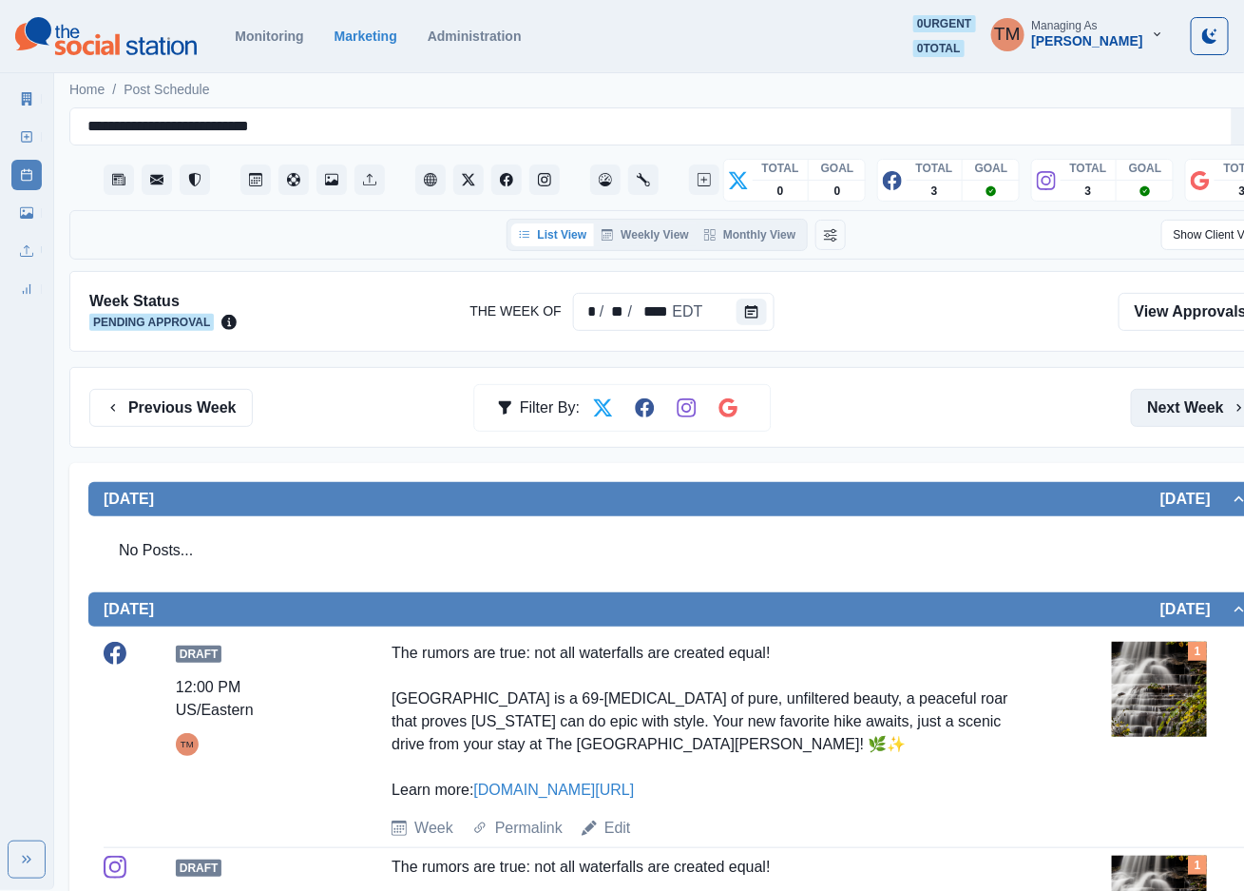
click at [1210, 412] on button "Next Week" at bounding box center [1197, 408] width 132 height 38
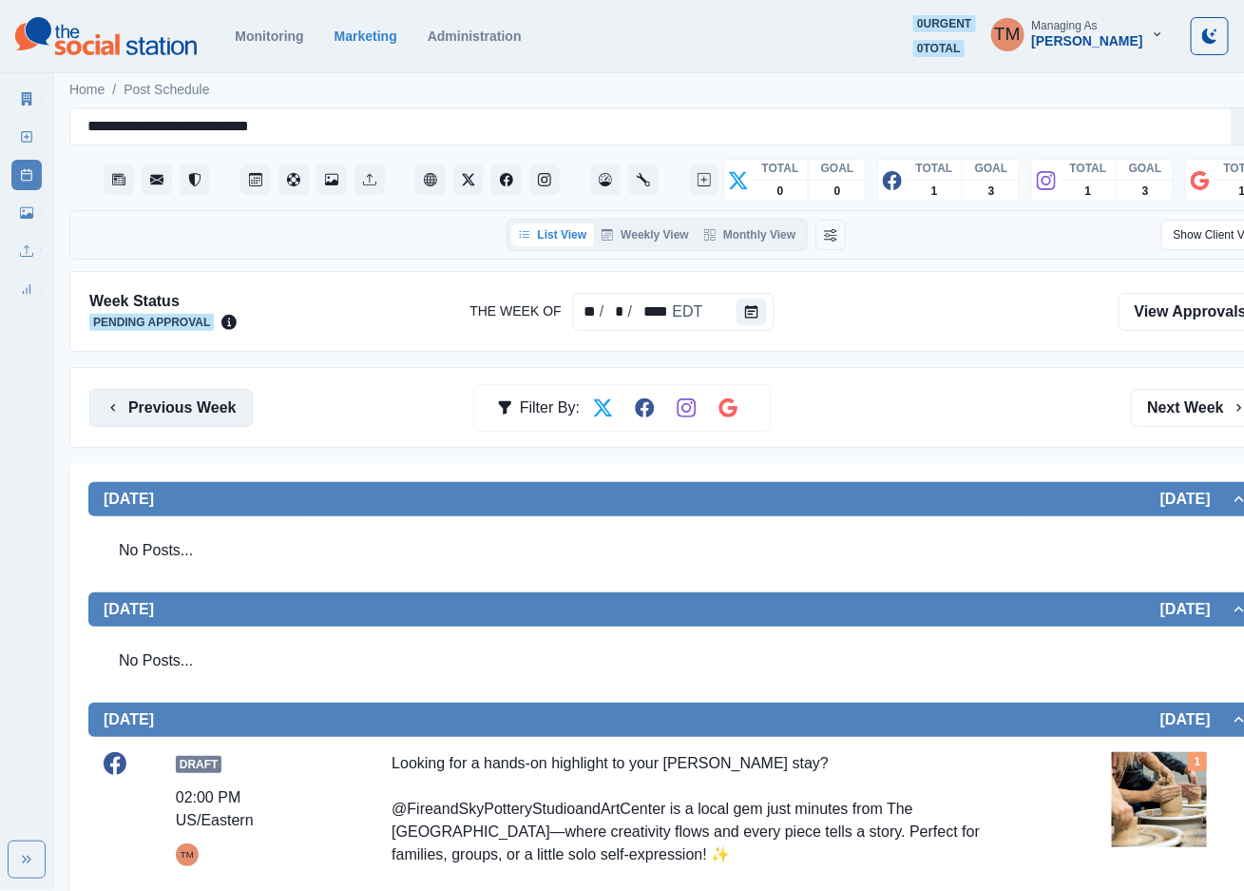
click at [197, 411] on button "Previous Week" at bounding box center [170, 408] width 163 height 38
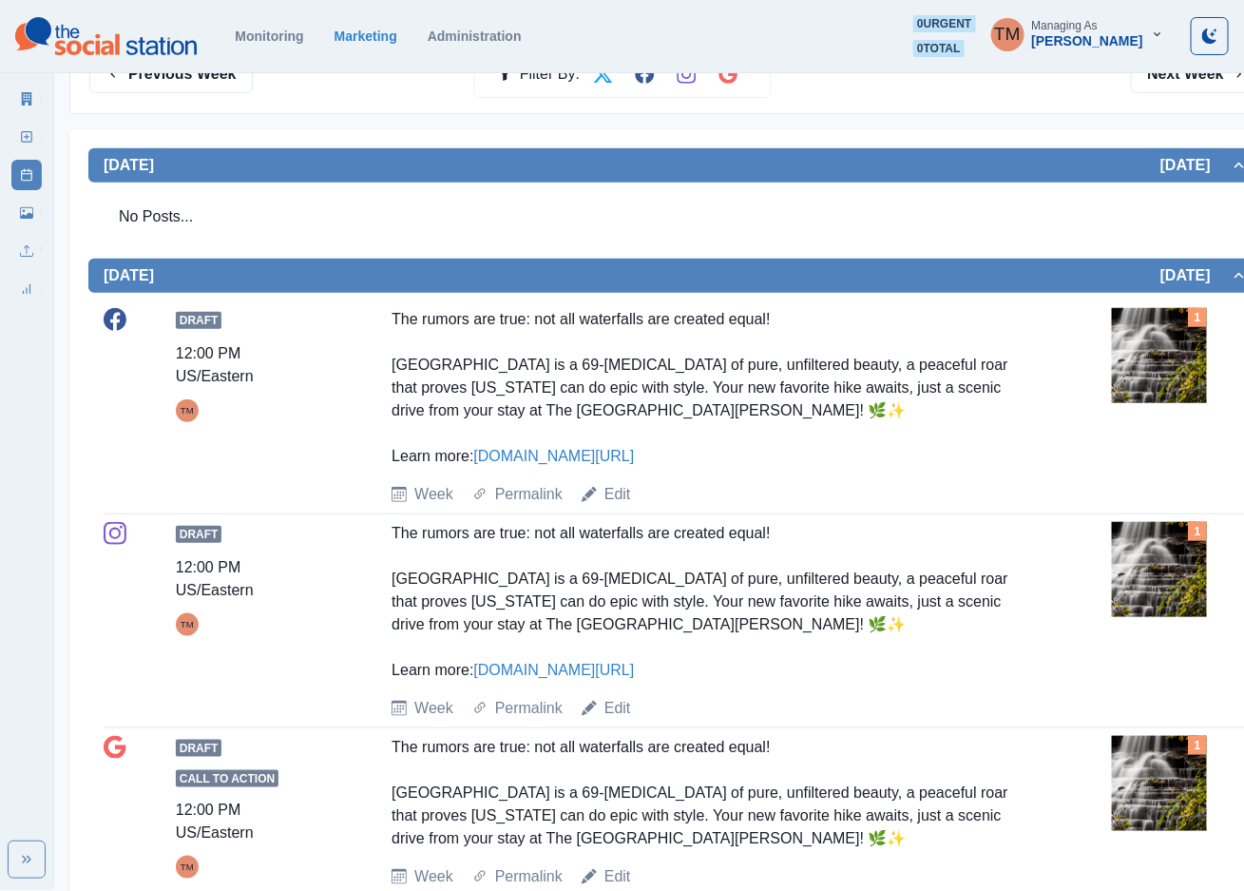
scroll to position [143, 0]
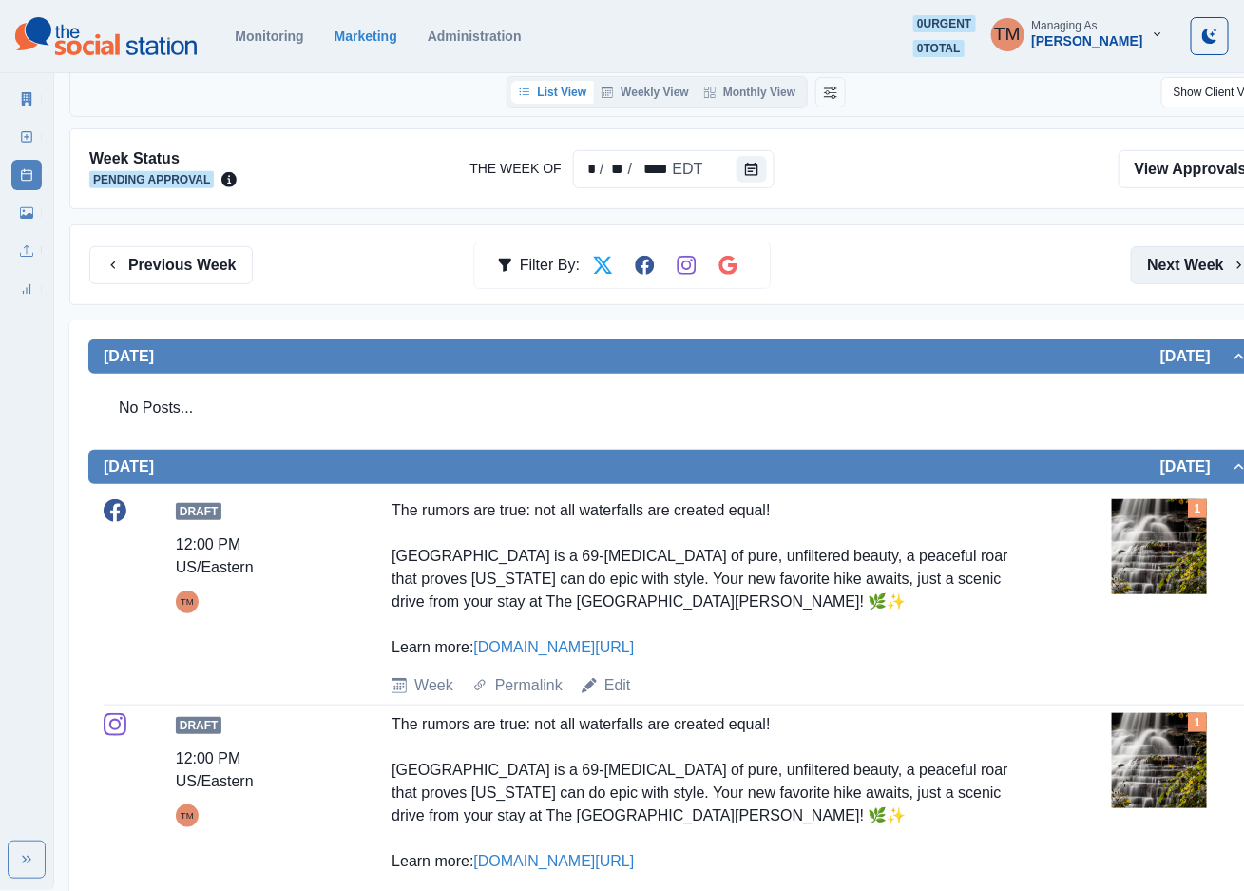
click at [1189, 260] on button "Next Week" at bounding box center [1197, 265] width 132 height 38
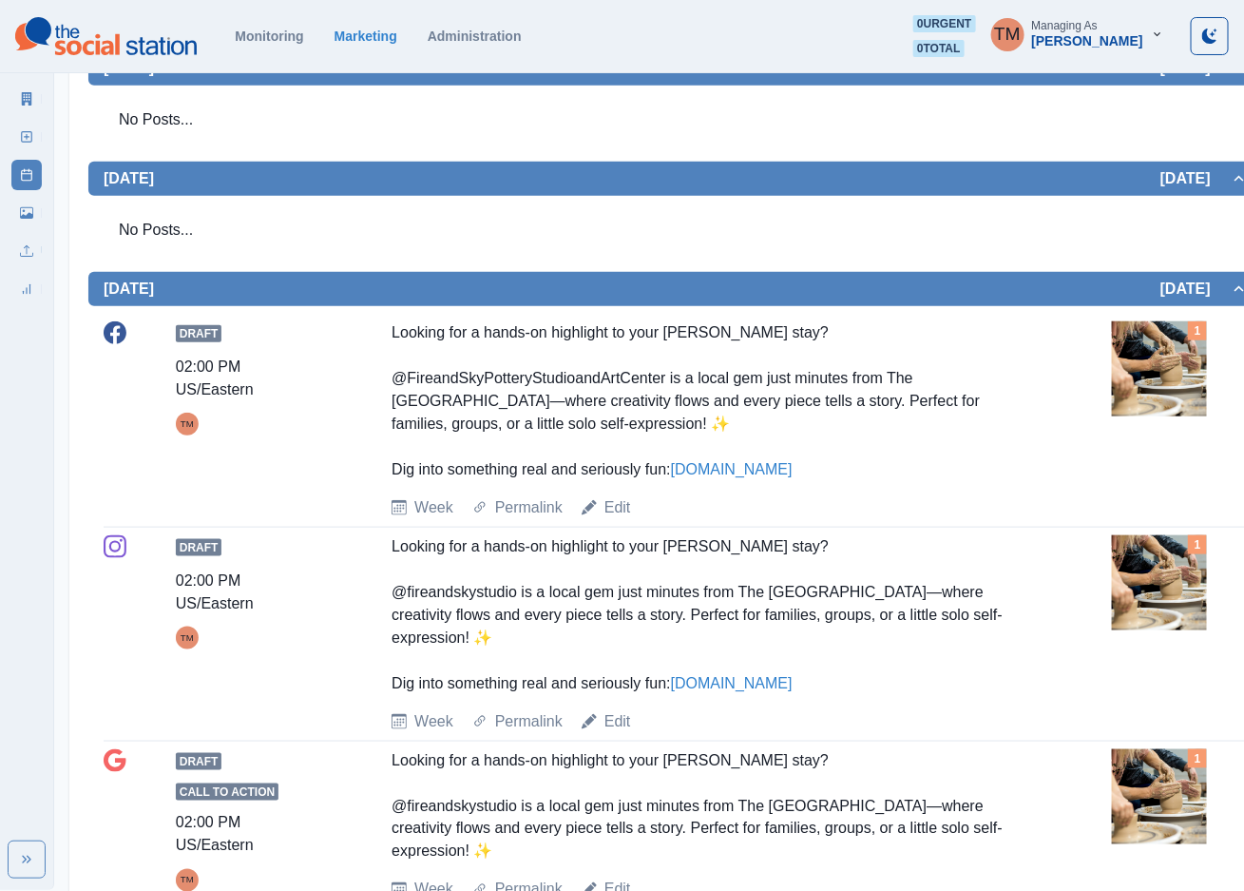
scroll to position [428, 0]
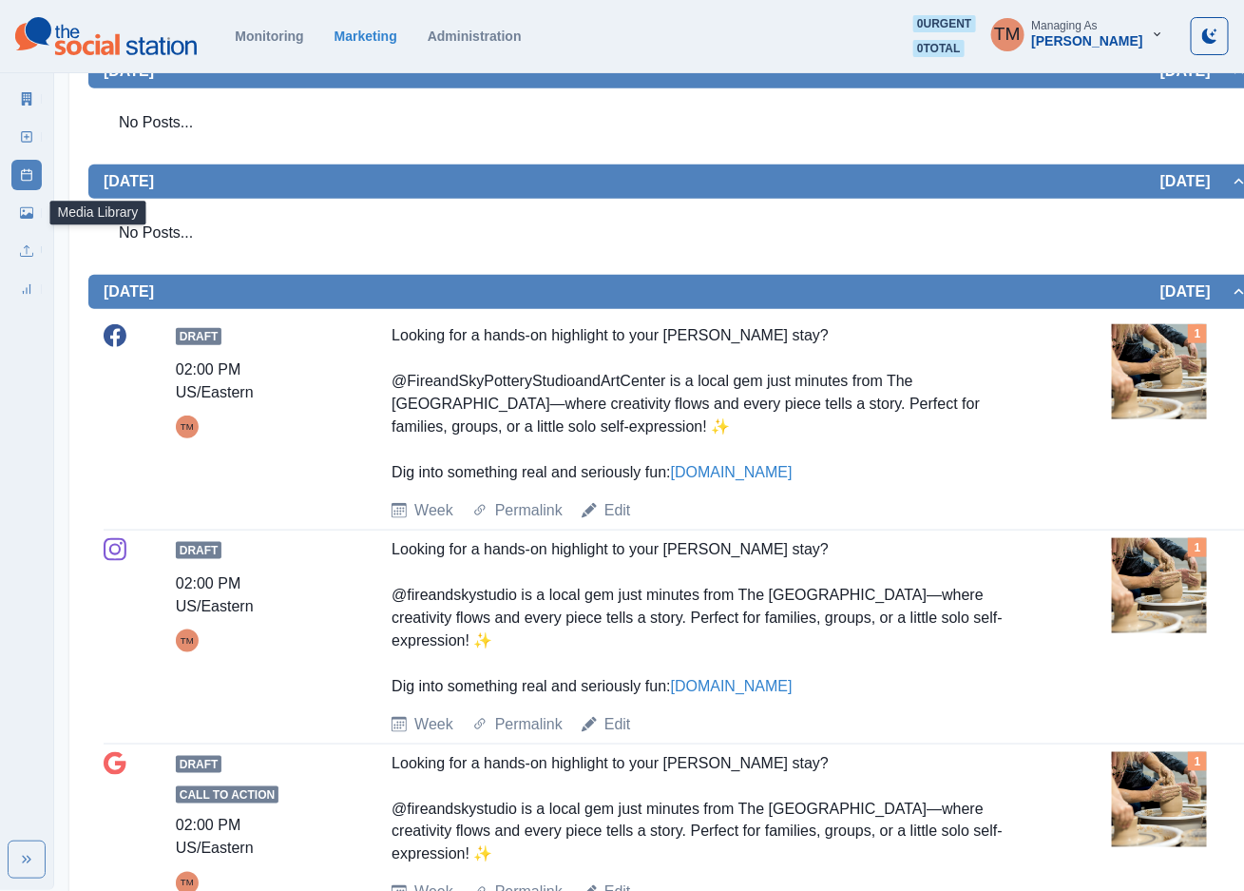
drag, startPoint x: 18, startPoint y: 215, endPoint x: 26, endPoint y: 222, distance: 10.8
click at [18, 215] on link "Media Library" at bounding box center [26, 213] width 30 height 30
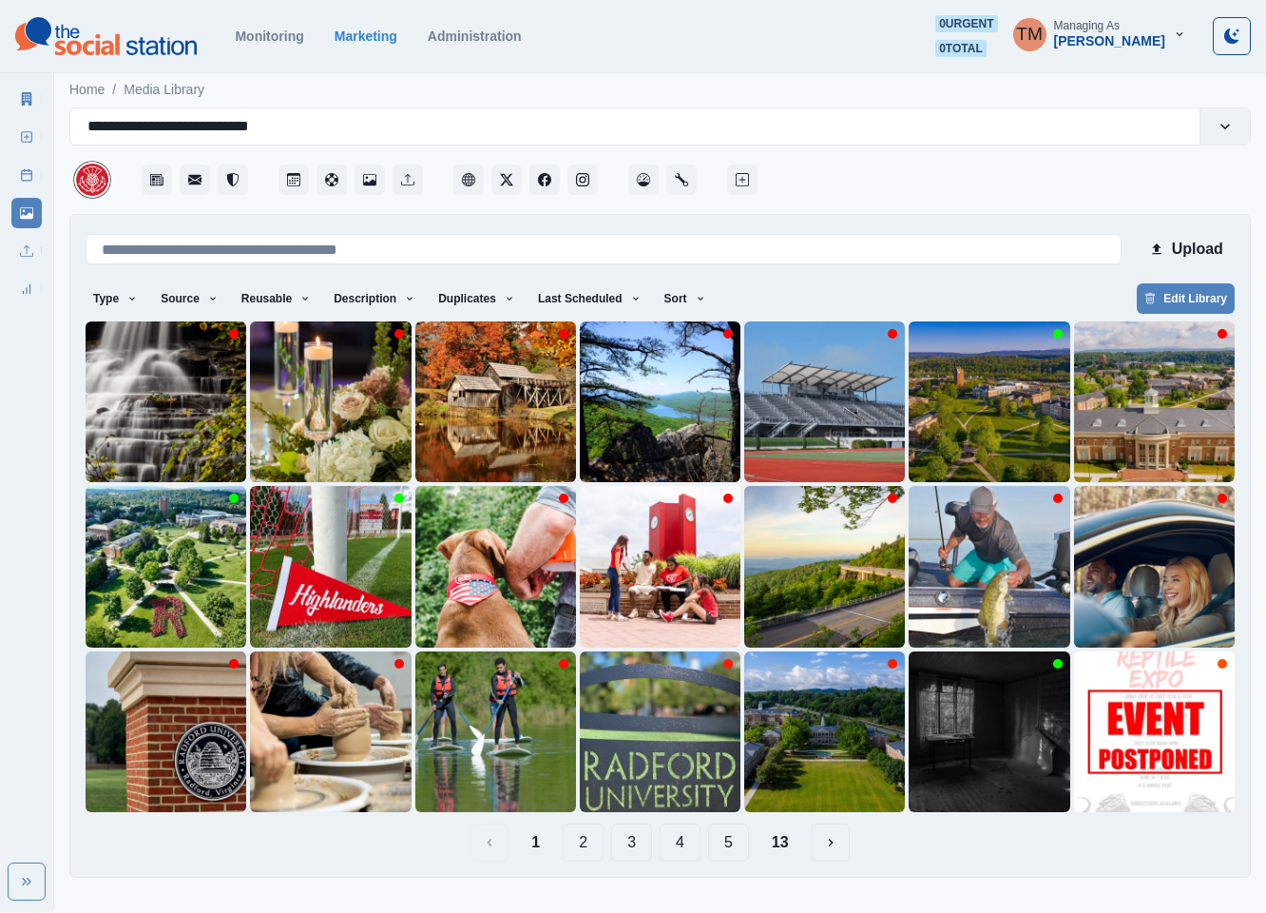
click at [785, 848] on button "13" at bounding box center [781, 842] width 48 height 38
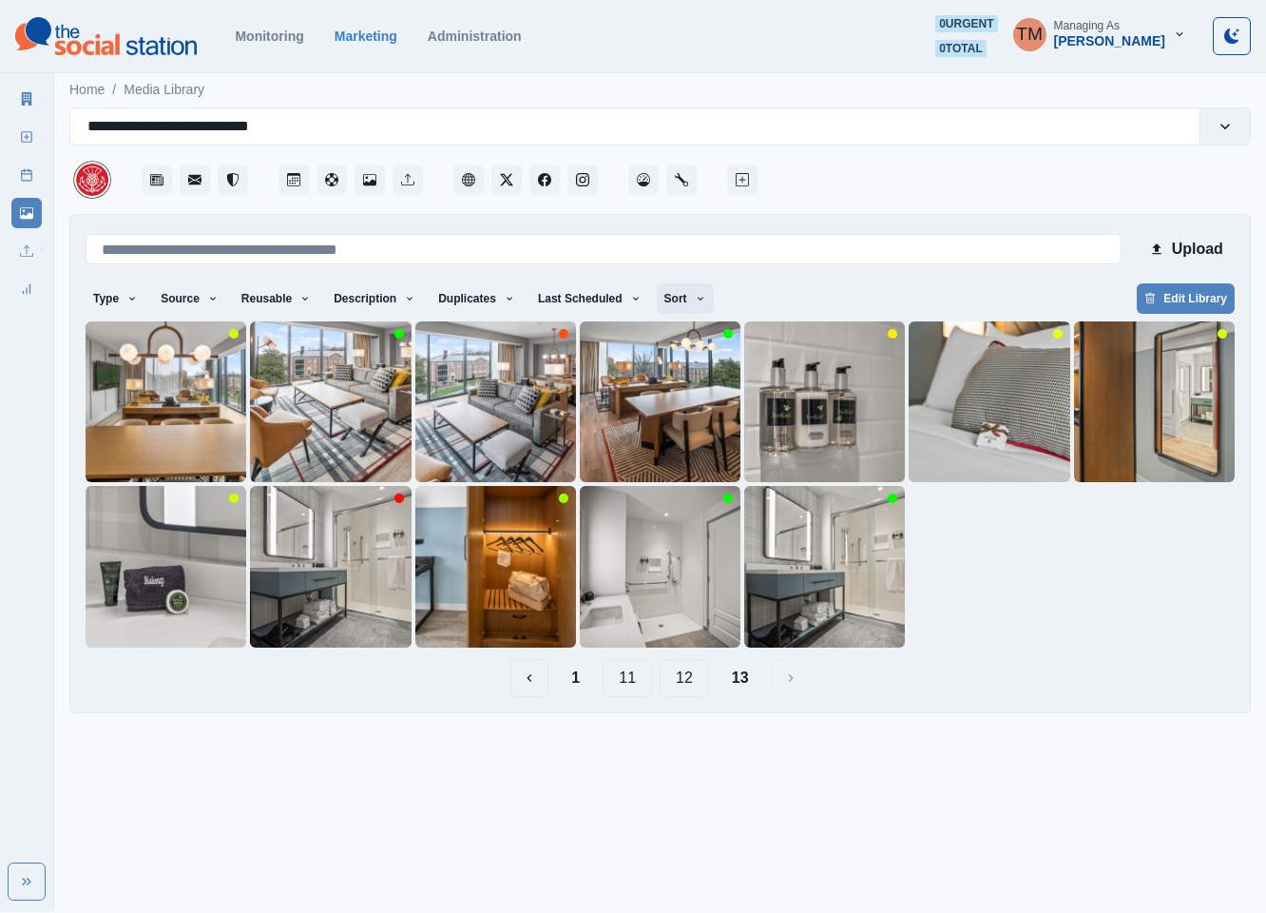
click at [665, 308] on button "Sort" at bounding box center [685, 298] width 57 height 30
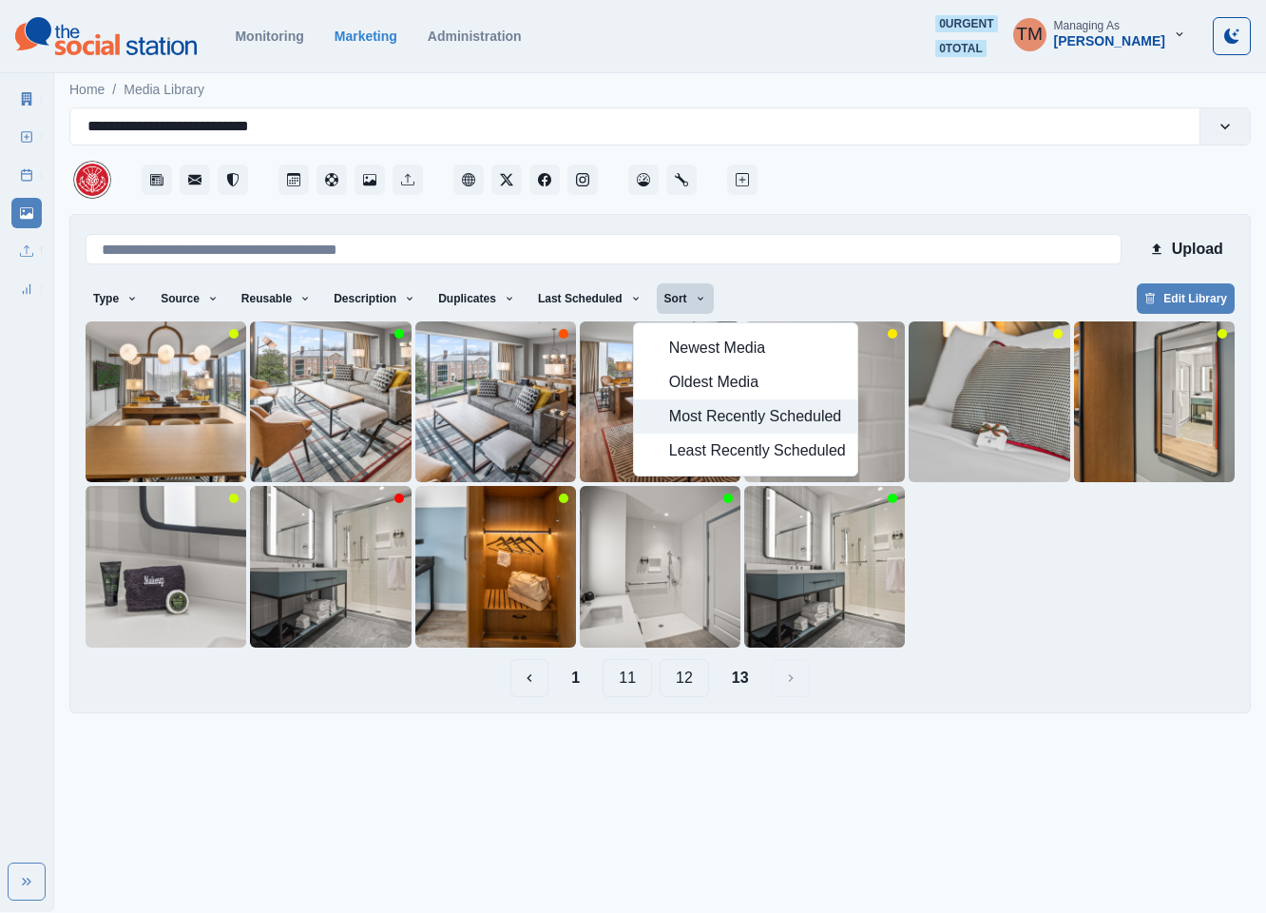
click at [674, 419] on span "Most Recently Scheduled" at bounding box center [757, 416] width 177 height 23
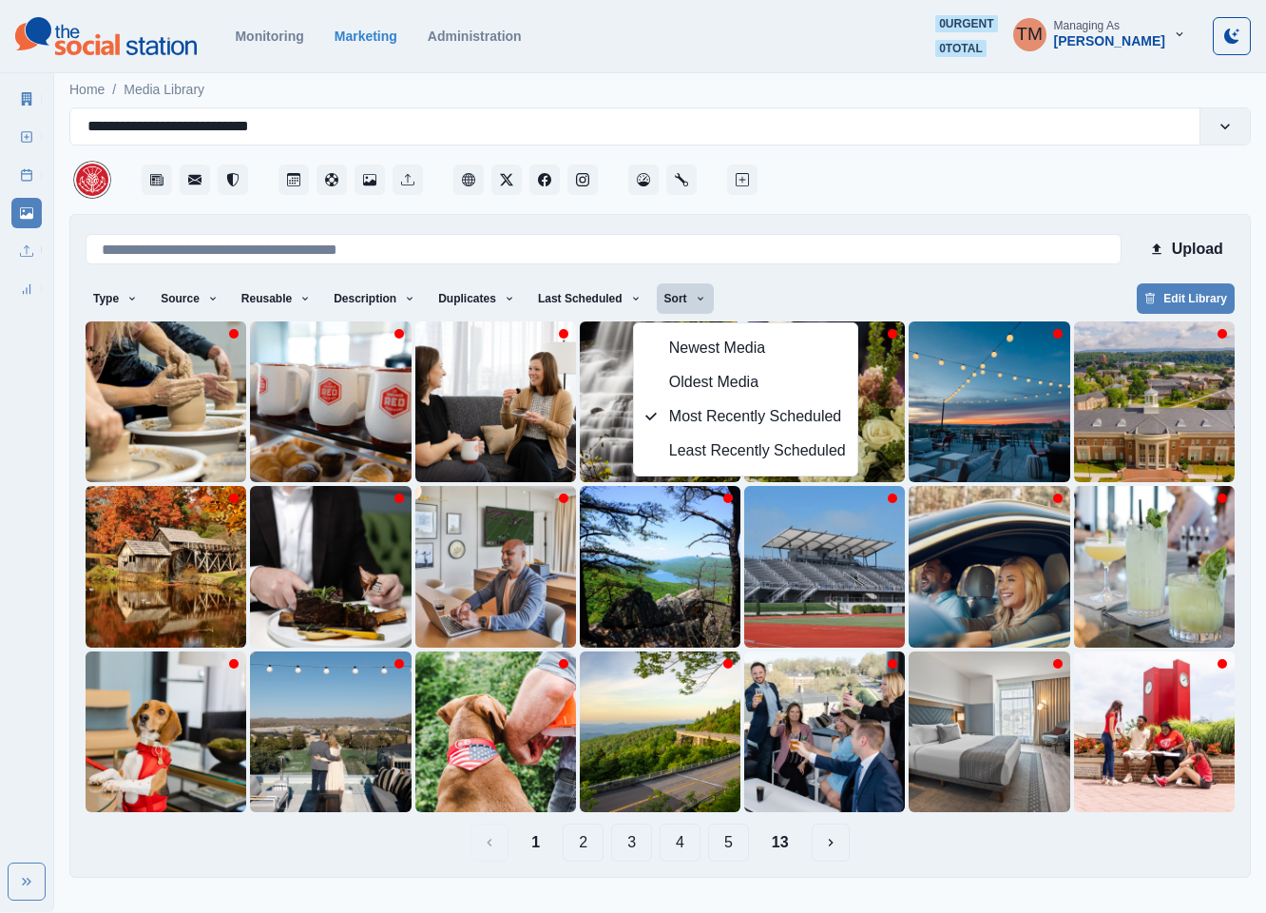
click at [794, 275] on div "Upload Type Any Image Video Source Any Upload Social Manager Found: Instagram F…" at bounding box center [660, 545] width 1149 height 631
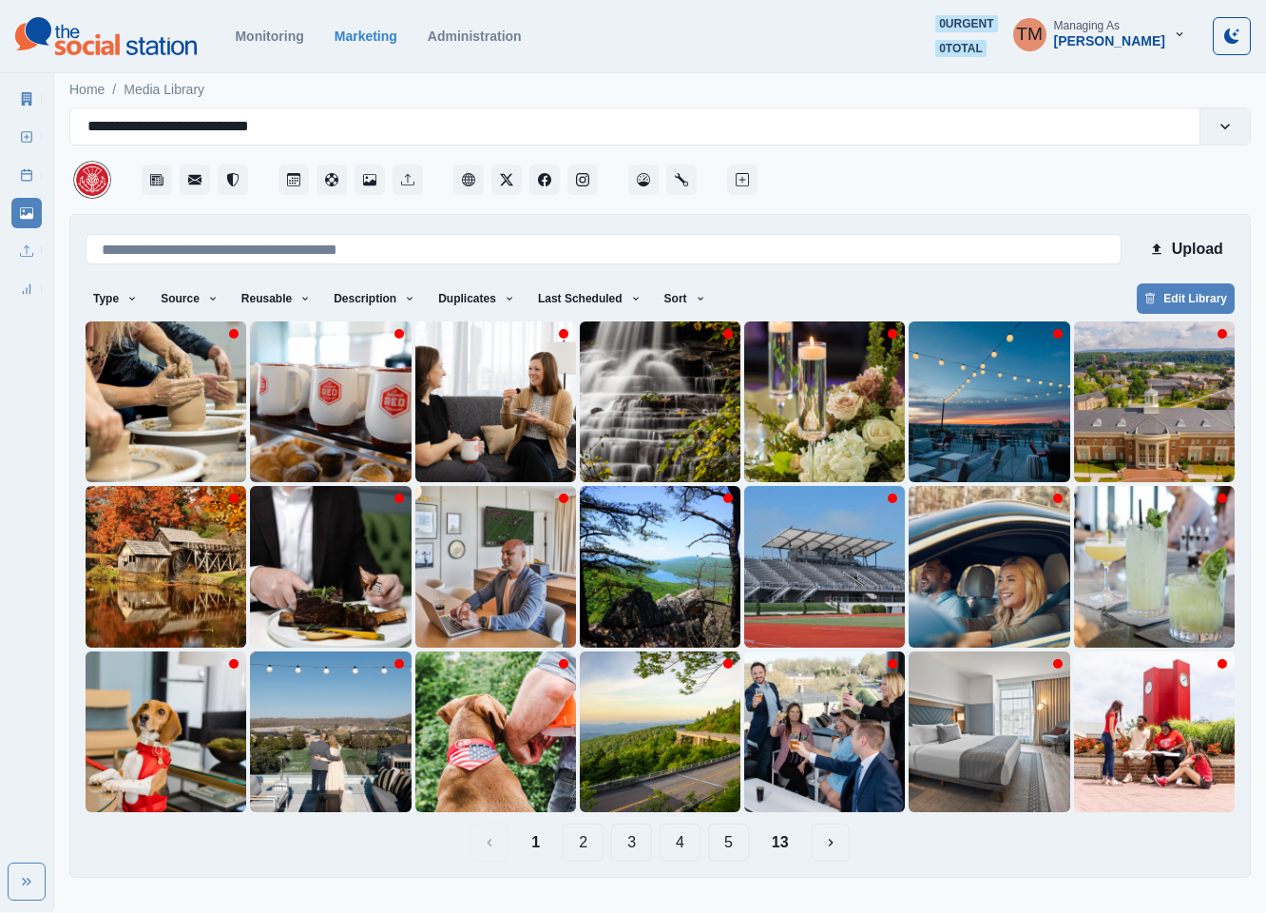
click at [788, 841] on button "13" at bounding box center [781, 842] width 48 height 38
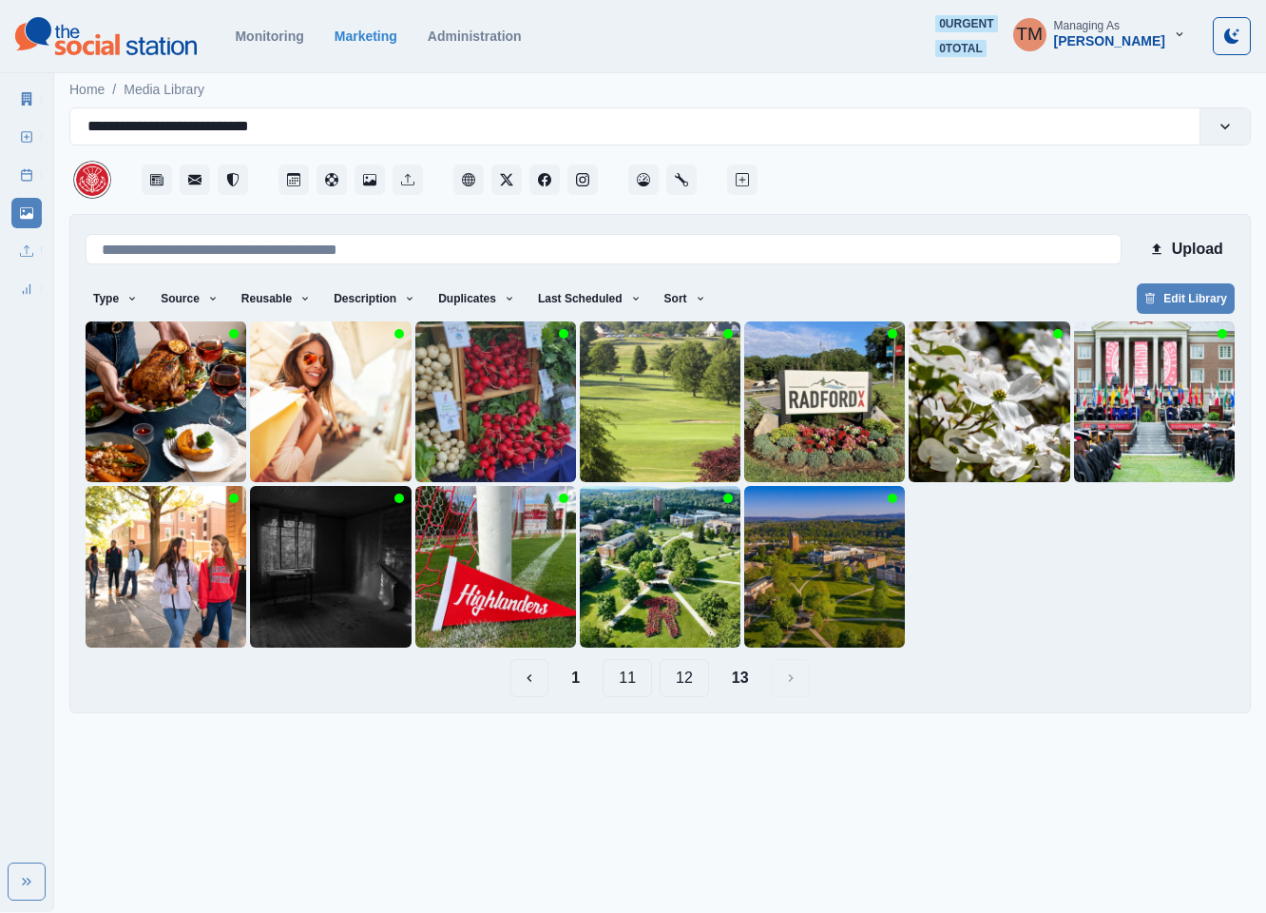
drag, startPoint x: 687, startPoint y: 680, endPoint x: 1081, endPoint y: 365, distance: 503.8
click at [688, 728] on html "**********" at bounding box center [633, 364] width 1266 height 728
click at [1202, 248] on button "Upload" at bounding box center [1186, 249] width 98 height 38
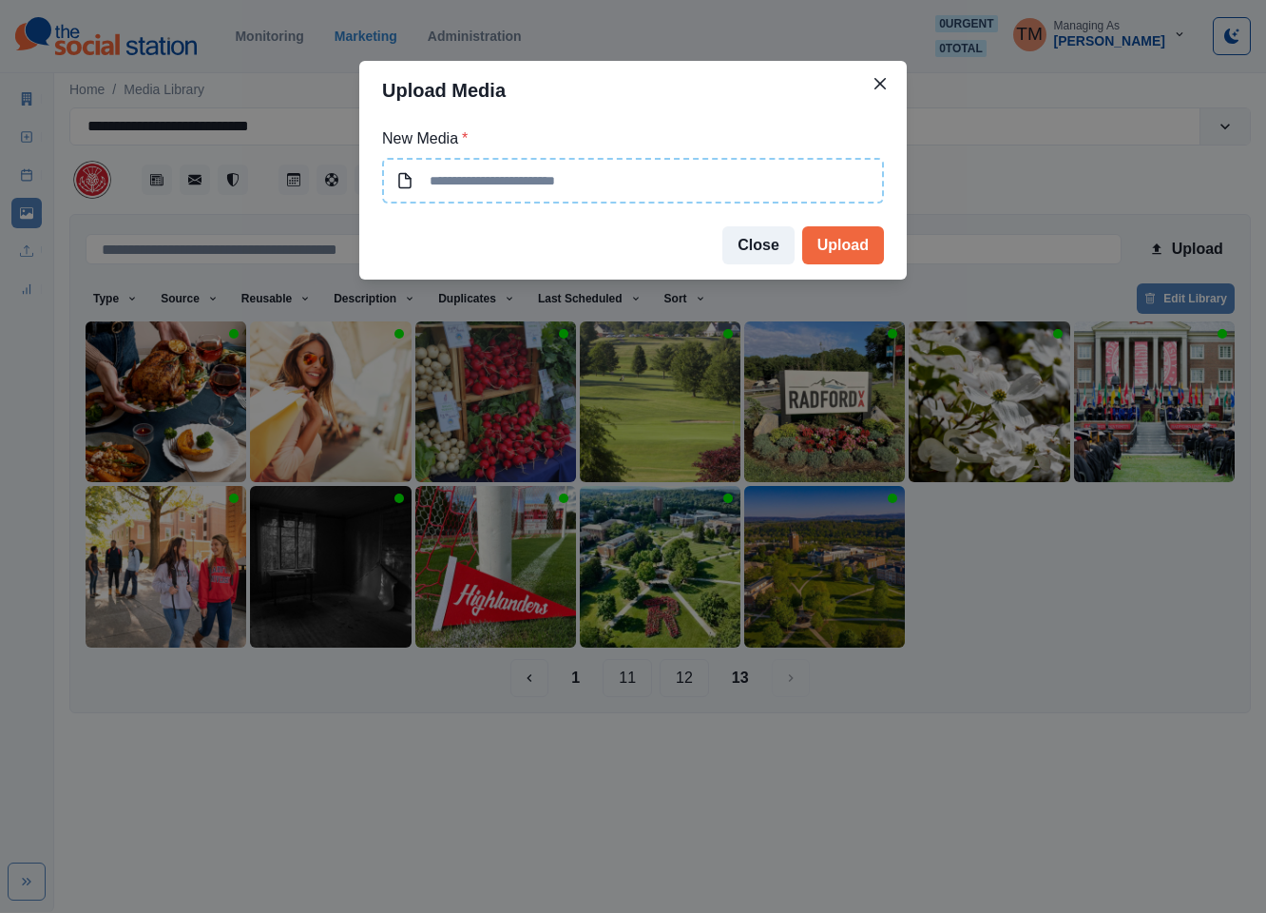
click at [625, 183] on input at bounding box center [633, 181] width 502 height 46
type input "**********"
click at [862, 240] on button "Upload" at bounding box center [843, 245] width 82 height 38
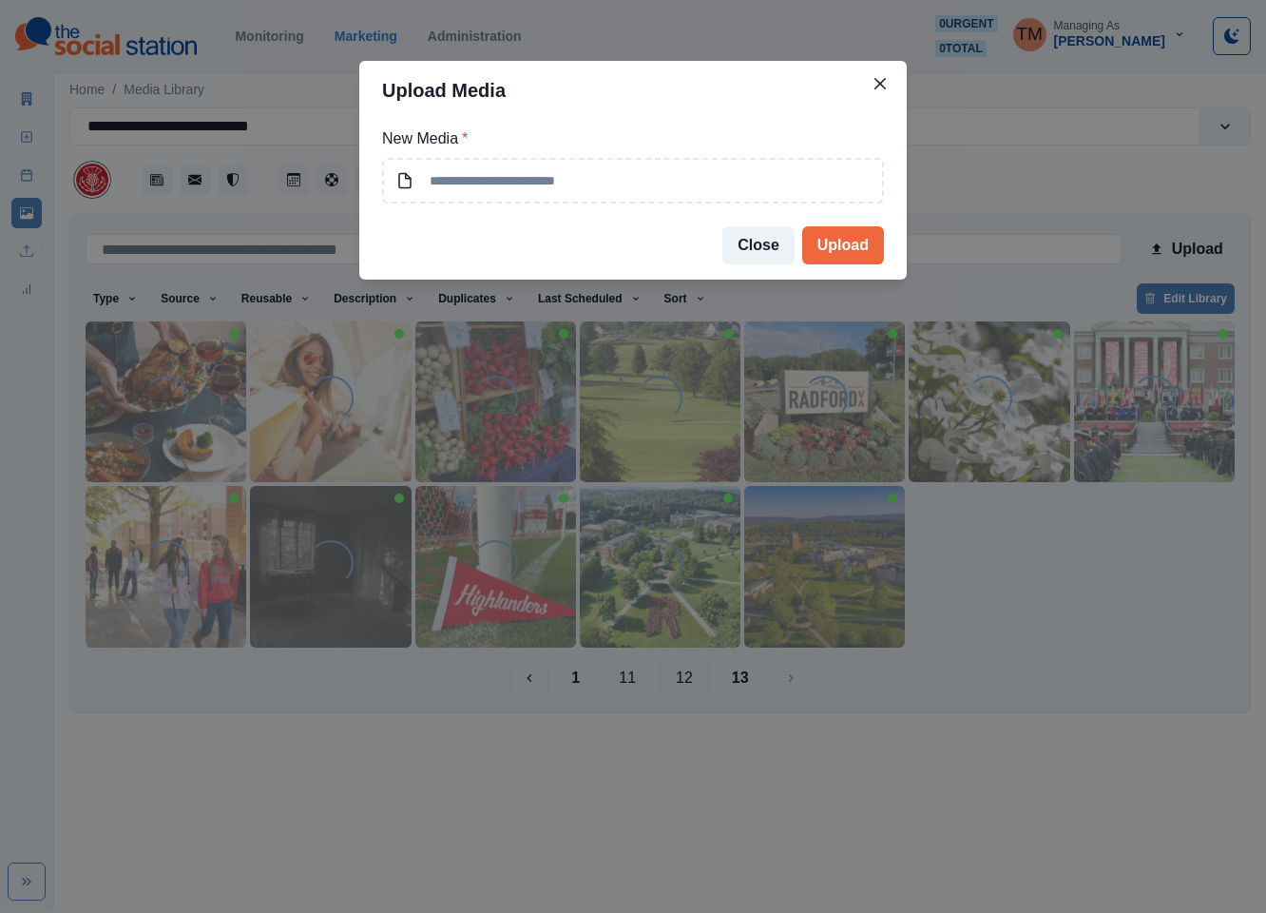
click at [992, 192] on div "Upload Media New Media * Close Upload" at bounding box center [633, 456] width 1266 height 913
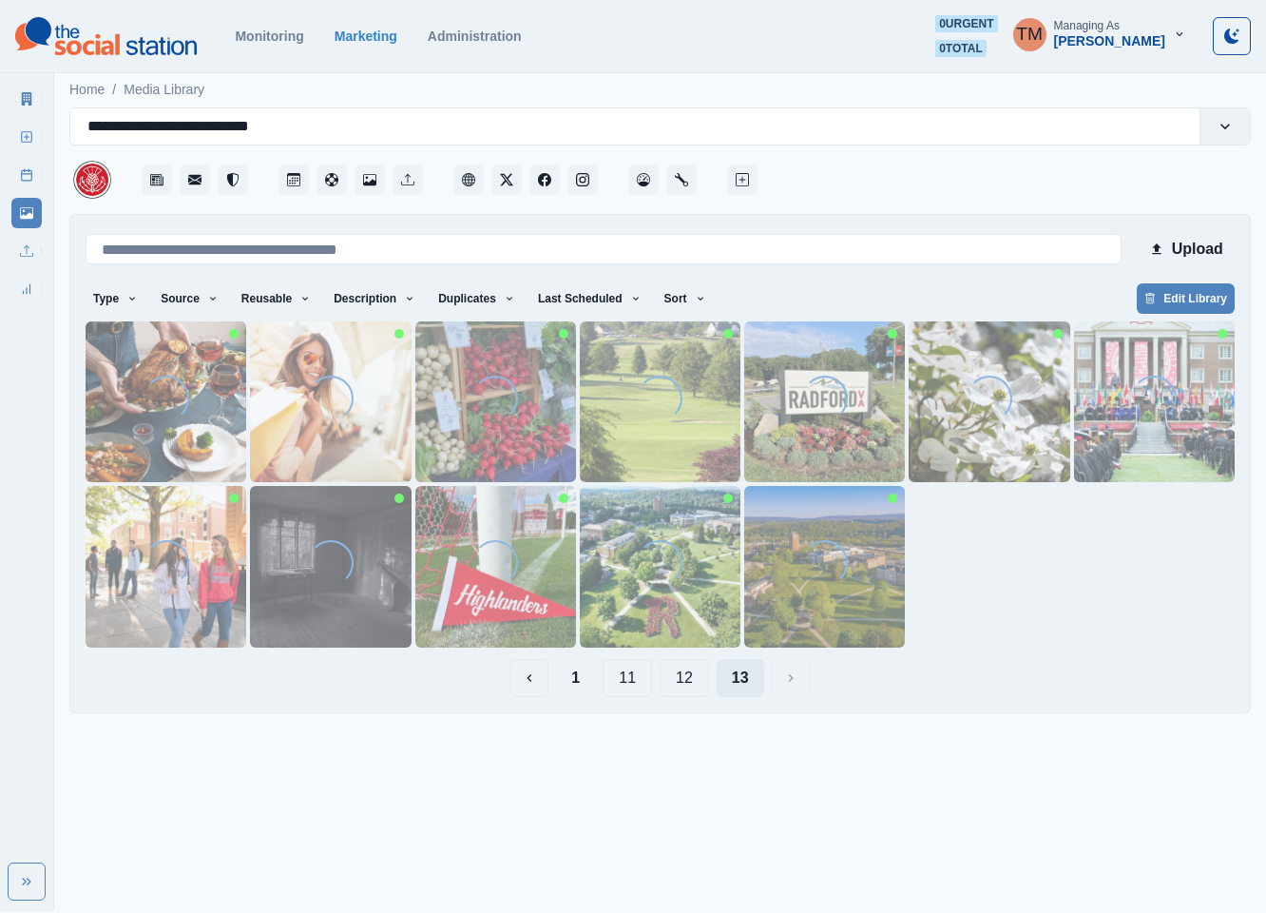
click at [734, 674] on button "13" at bounding box center [741, 678] width 48 height 38
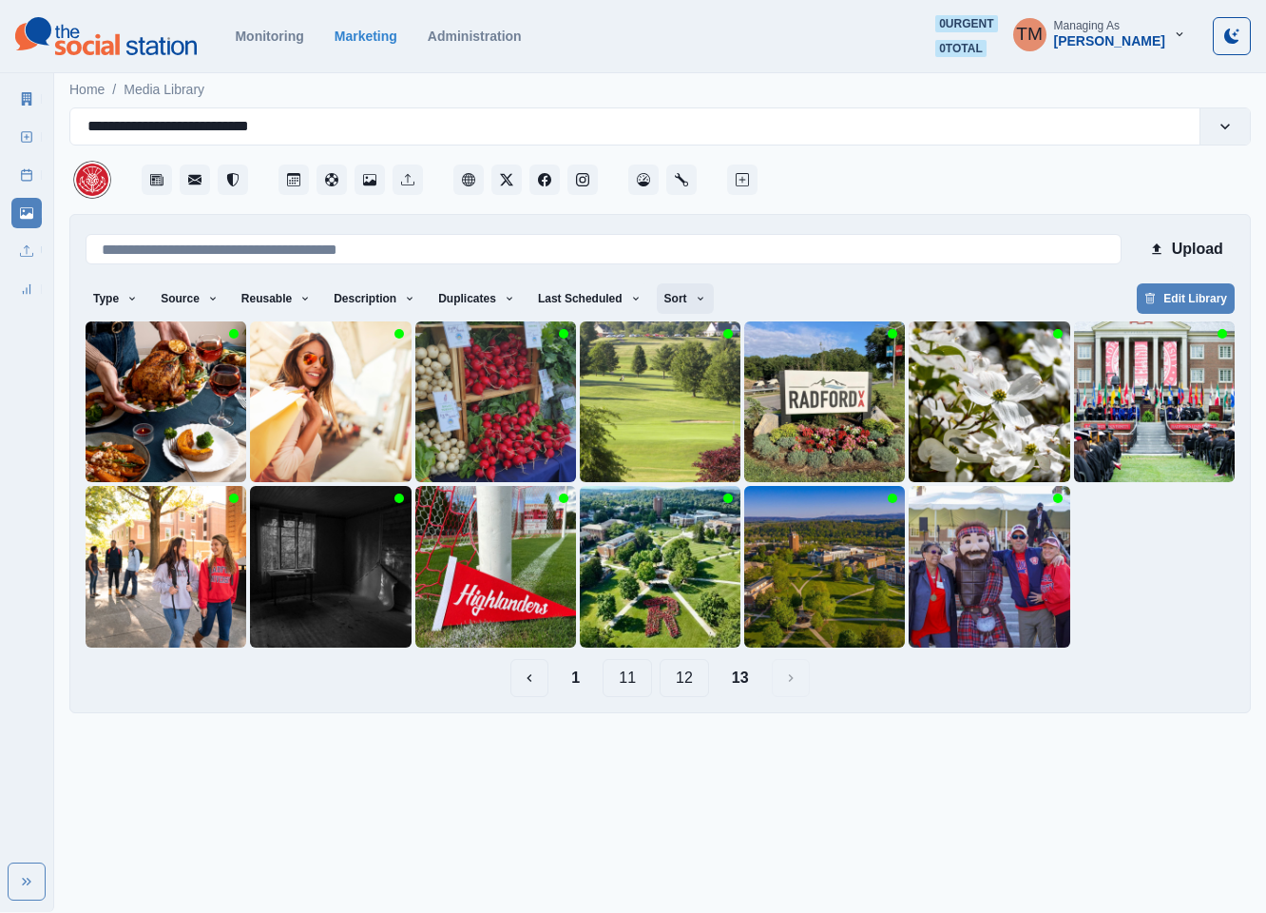
click at [695, 302] on icon "button" at bounding box center [700, 298] width 11 height 11
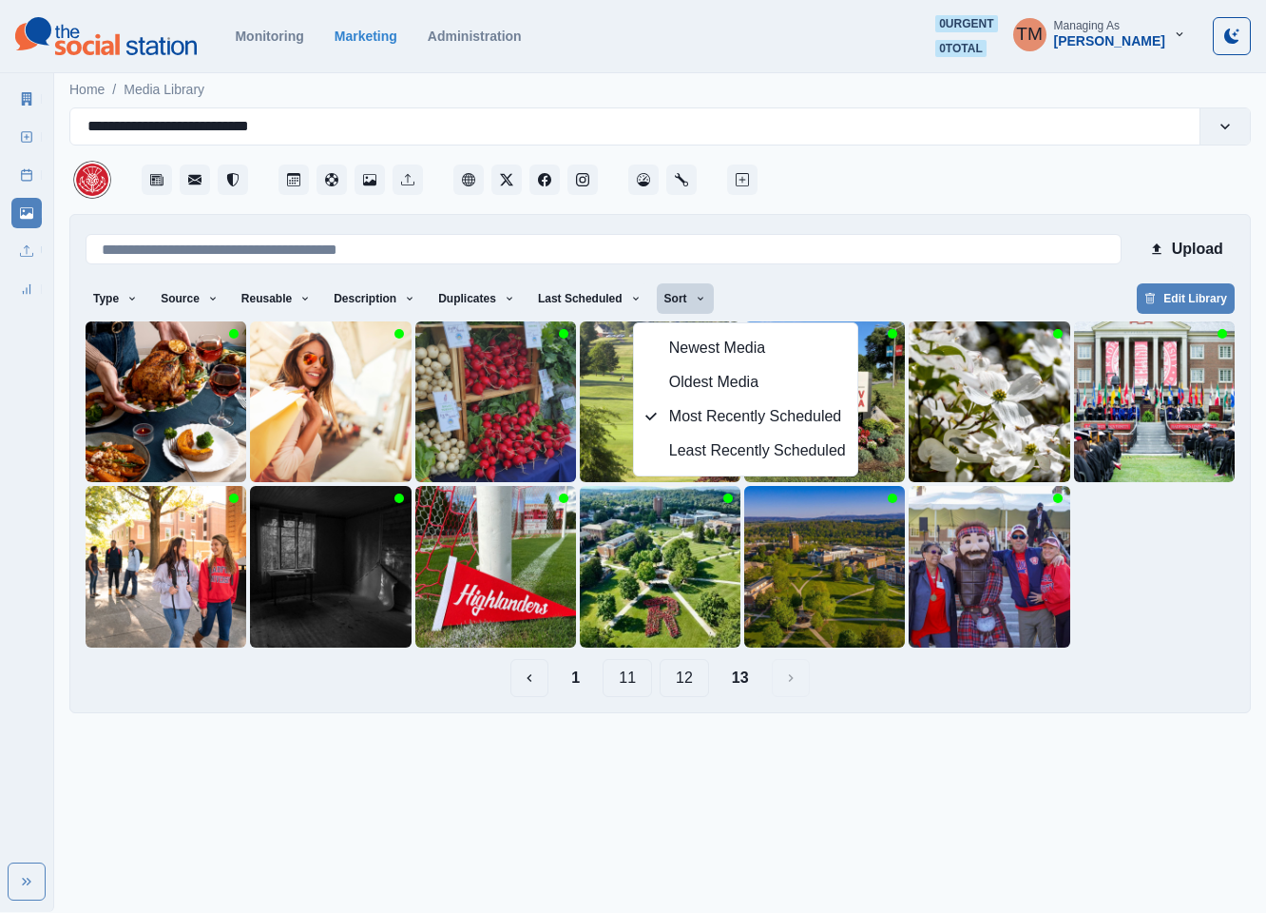
click at [898, 697] on div "Upload Type Any Image Video Source Any Upload Social Manager Found: Instagram F…" at bounding box center [660, 463] width 1182 height 499
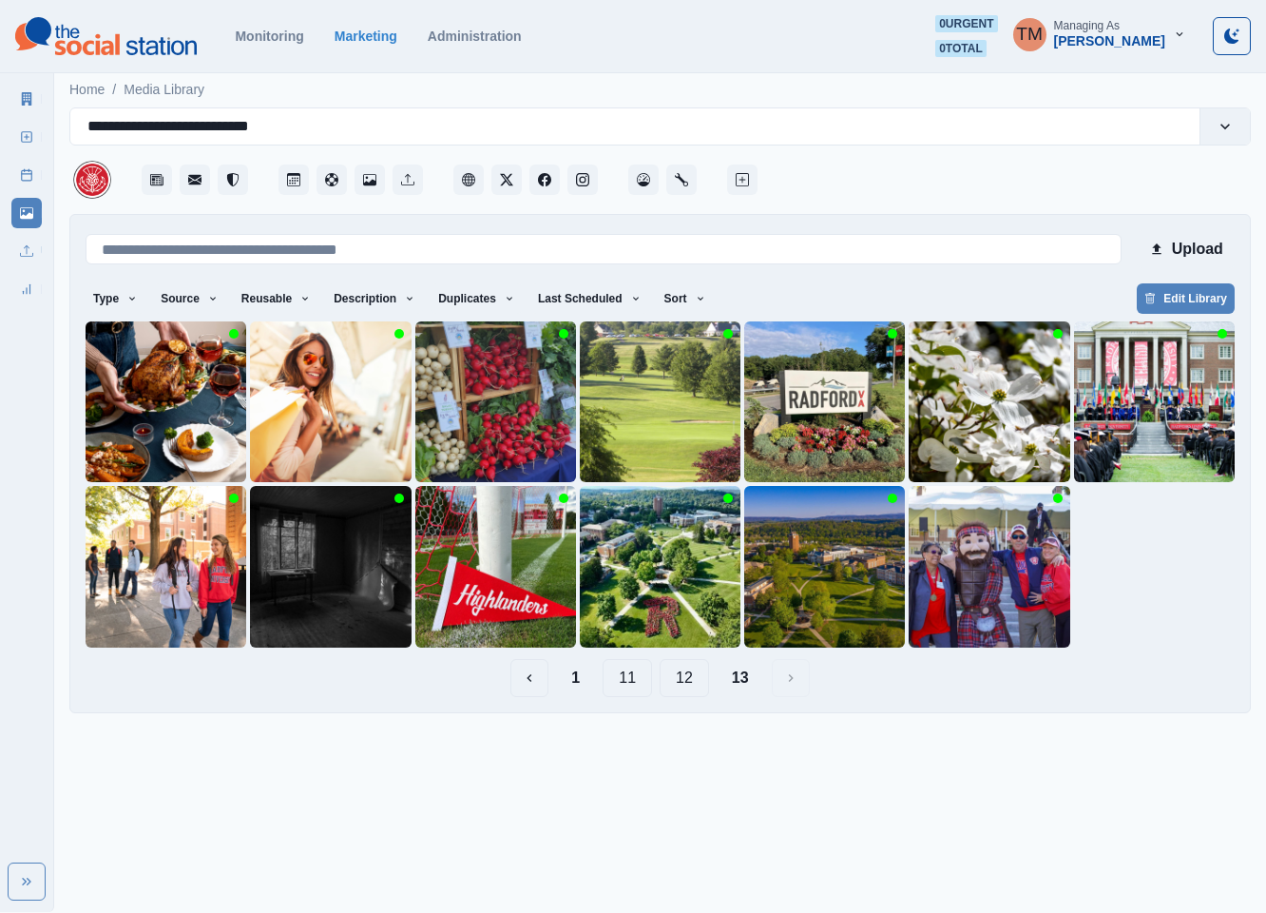
click at [697, 682] on button "12" at bounding box center [684, 678] width 49 height 38
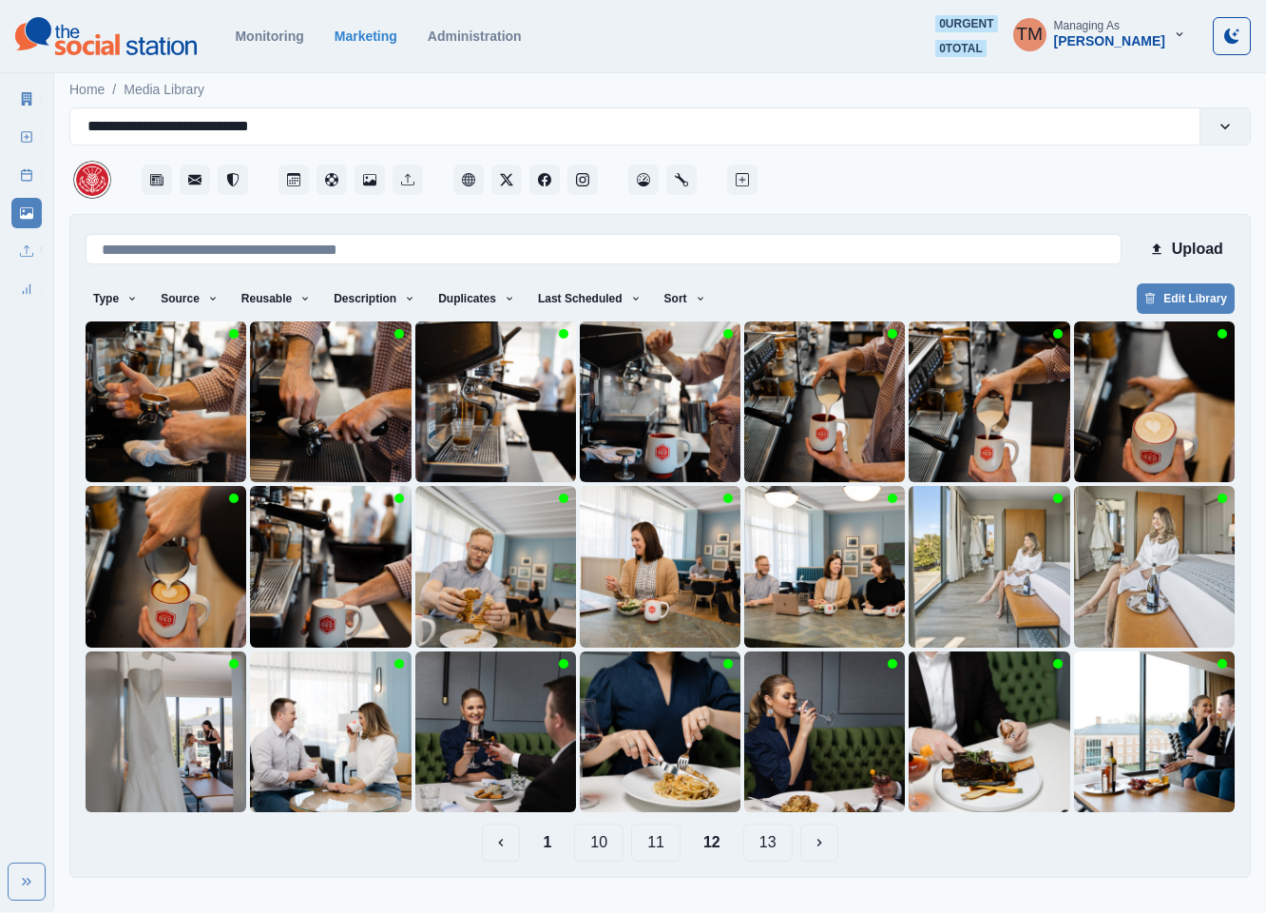
click at [534, 841] on button "1" at bounding box center [547, 842] width 39 height 38
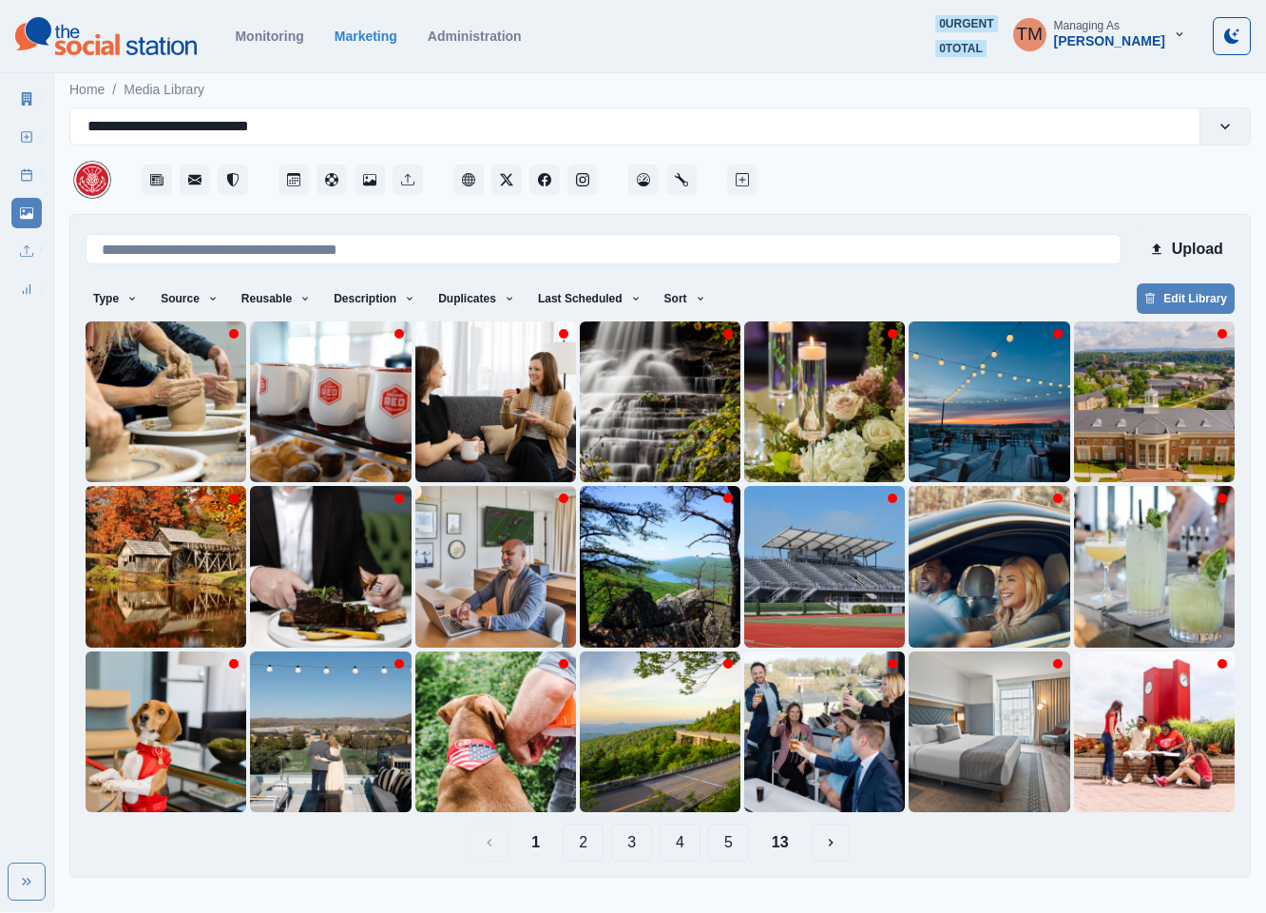
click at [787, 854] on button "13" at bounding box center [781, 842] width 48 height 38
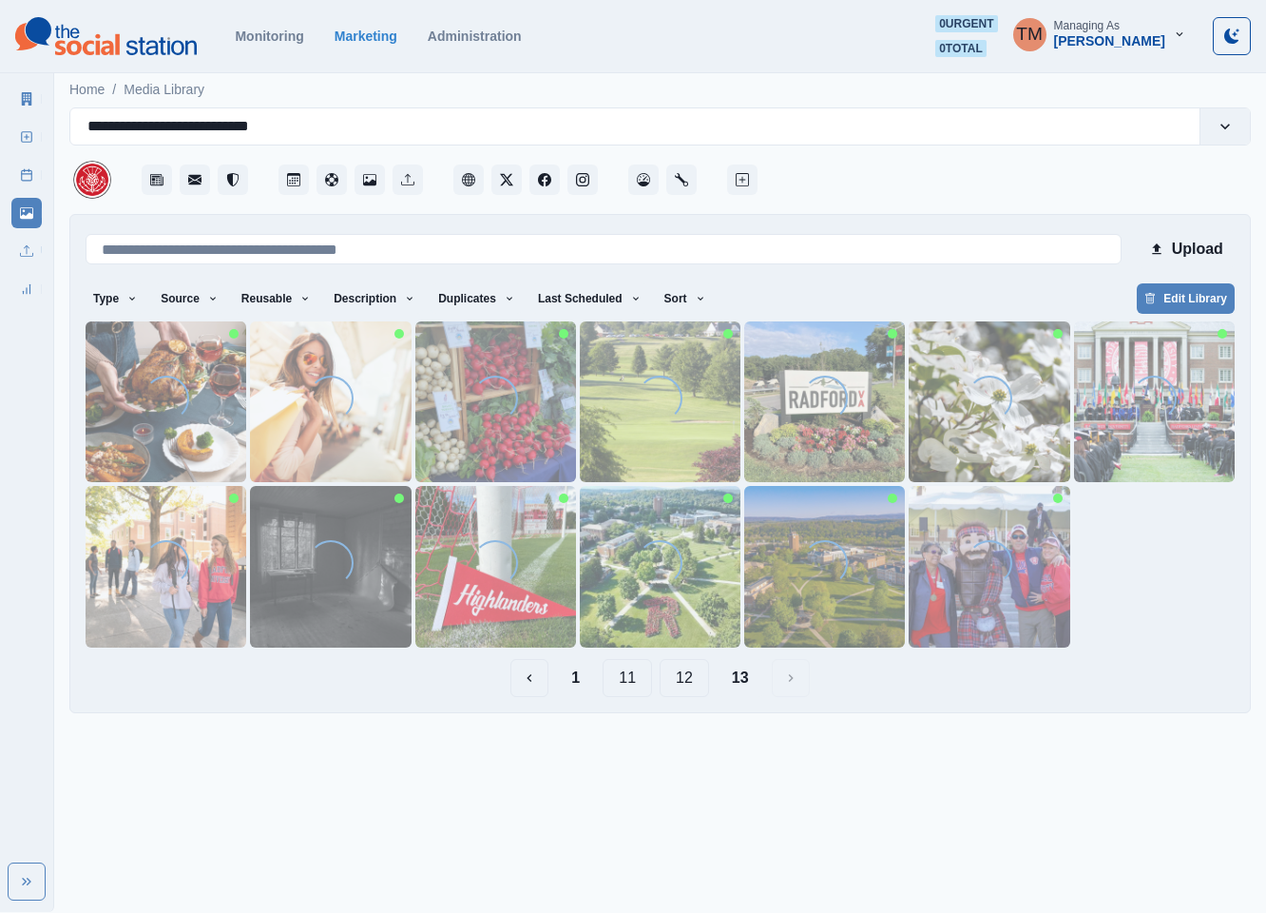
click at [693, 684] on button "12" at bounding box center [684, 678] width 49 height 38
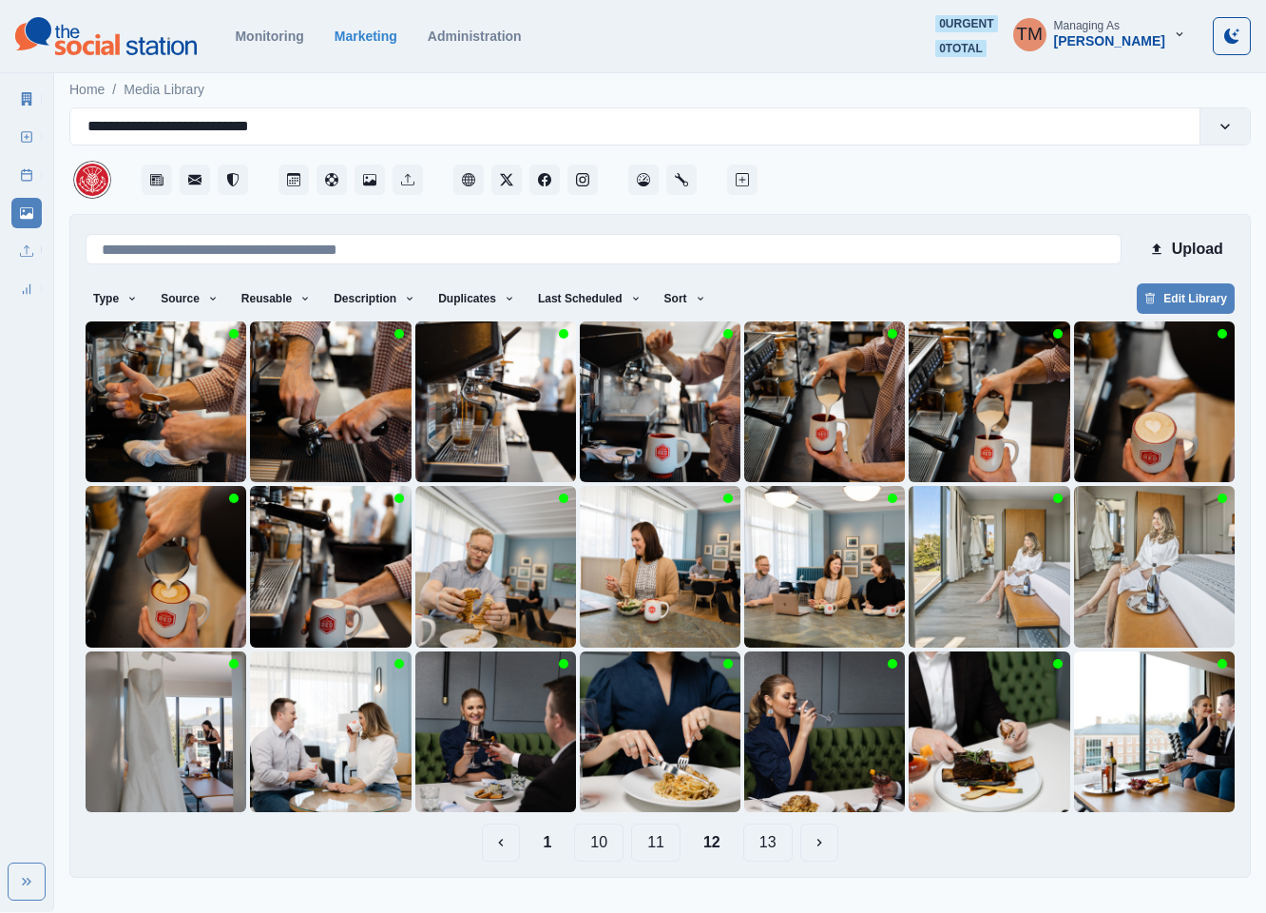
click at [651, 836] on button "11" at bounding box center [655, 842] width 49 height 38
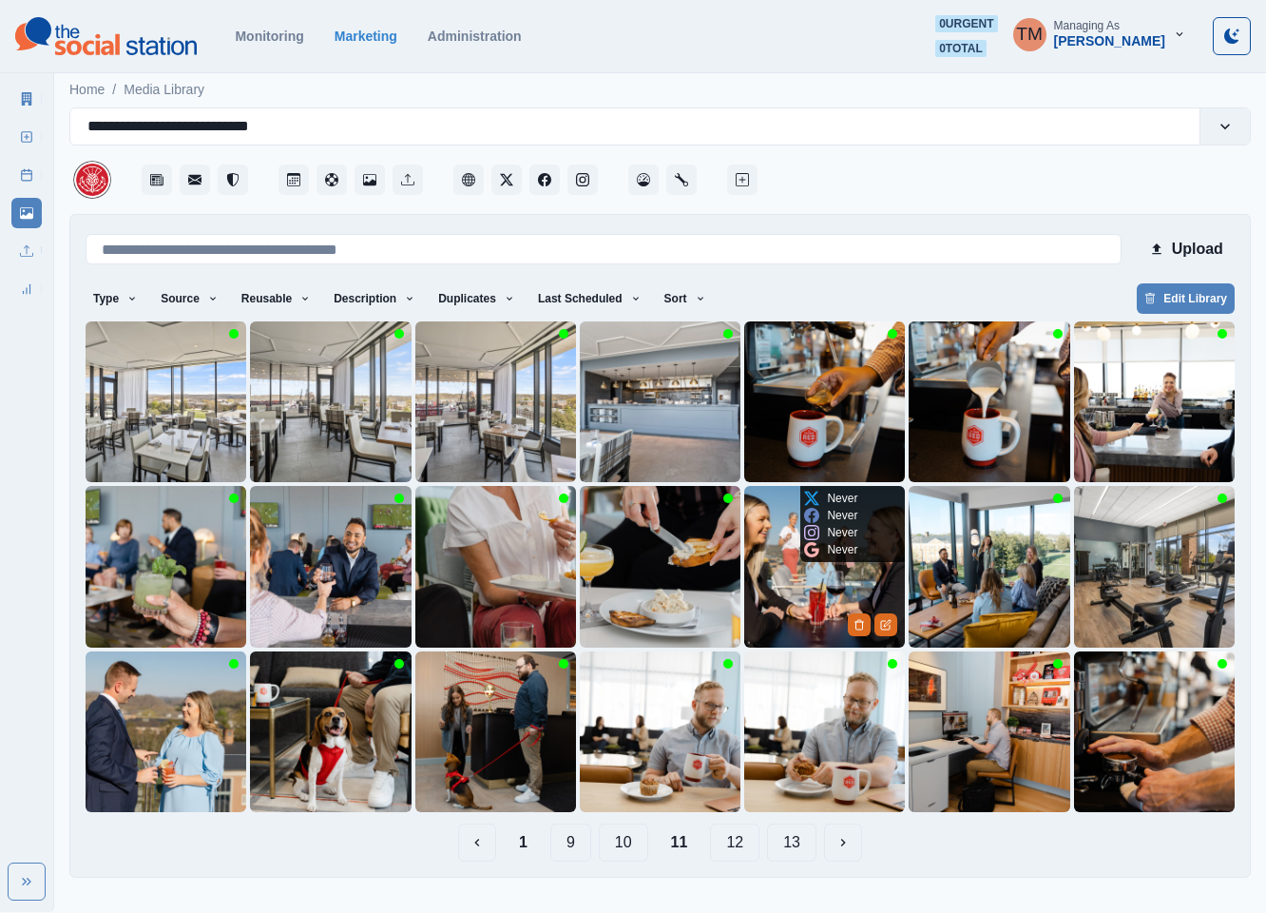
click at [798, 596] on img at bounding box center [824, 566] width 161 height 161
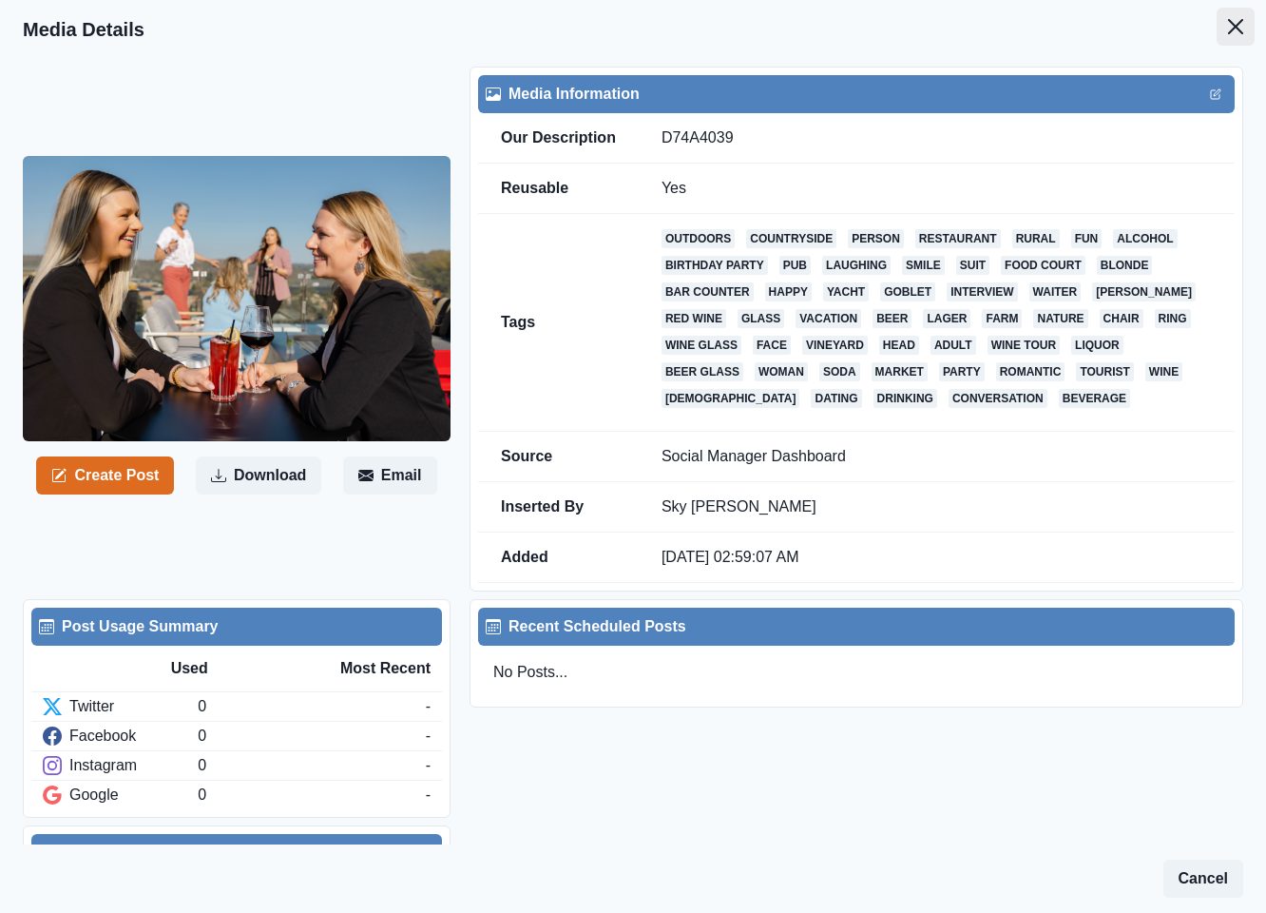
click at [1228, 26] on icon "Close" at bounding box center [1235, 26] width 15 height 15
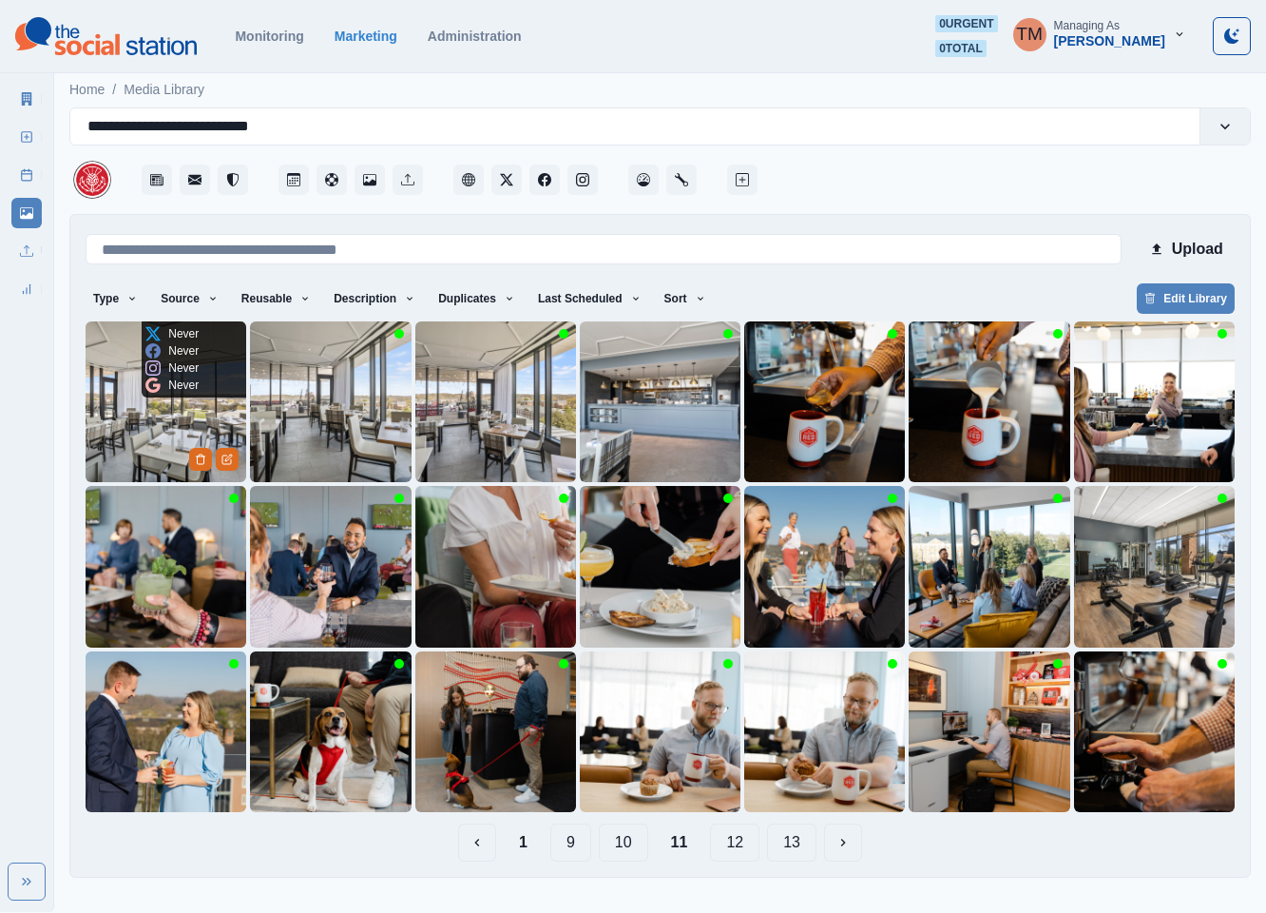
click at [169, 419] on img at bounding box center [166, 401] width 161 height 161
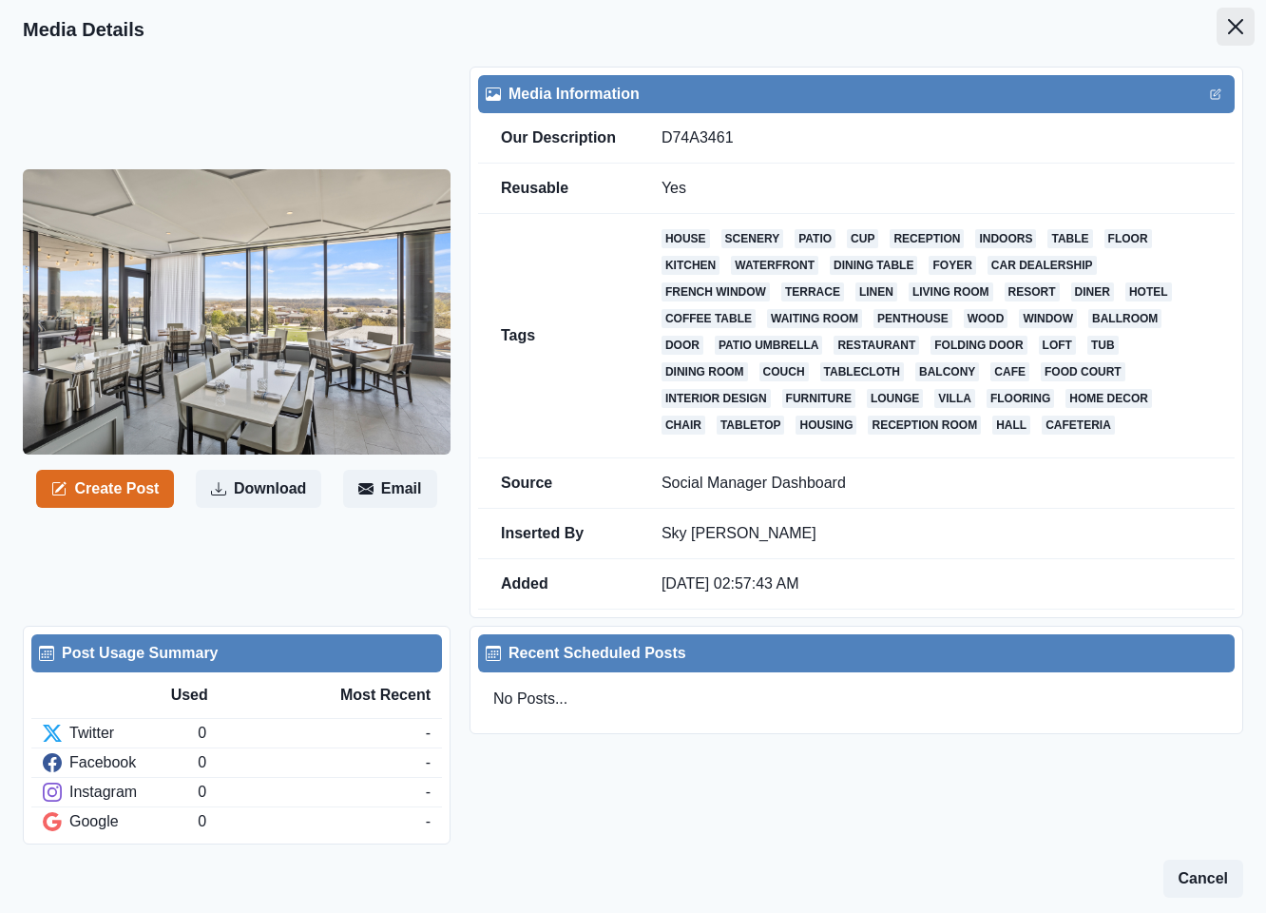
click at [1217, 20] on button "Close" at bounding box center [1236, 27] width 38 height 38
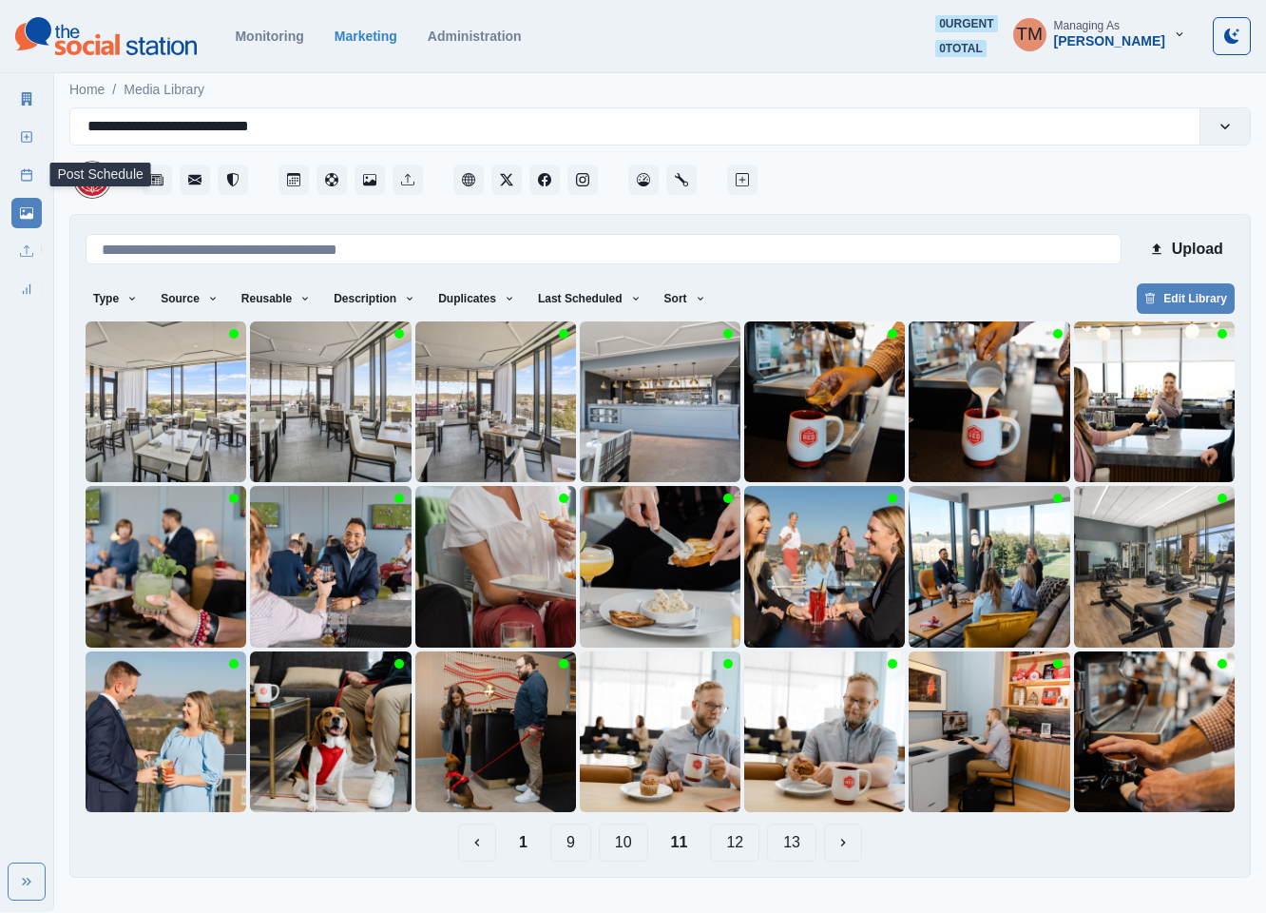
click at [23, 175] on icon at bounding box center [26, 174] width 13 height 13
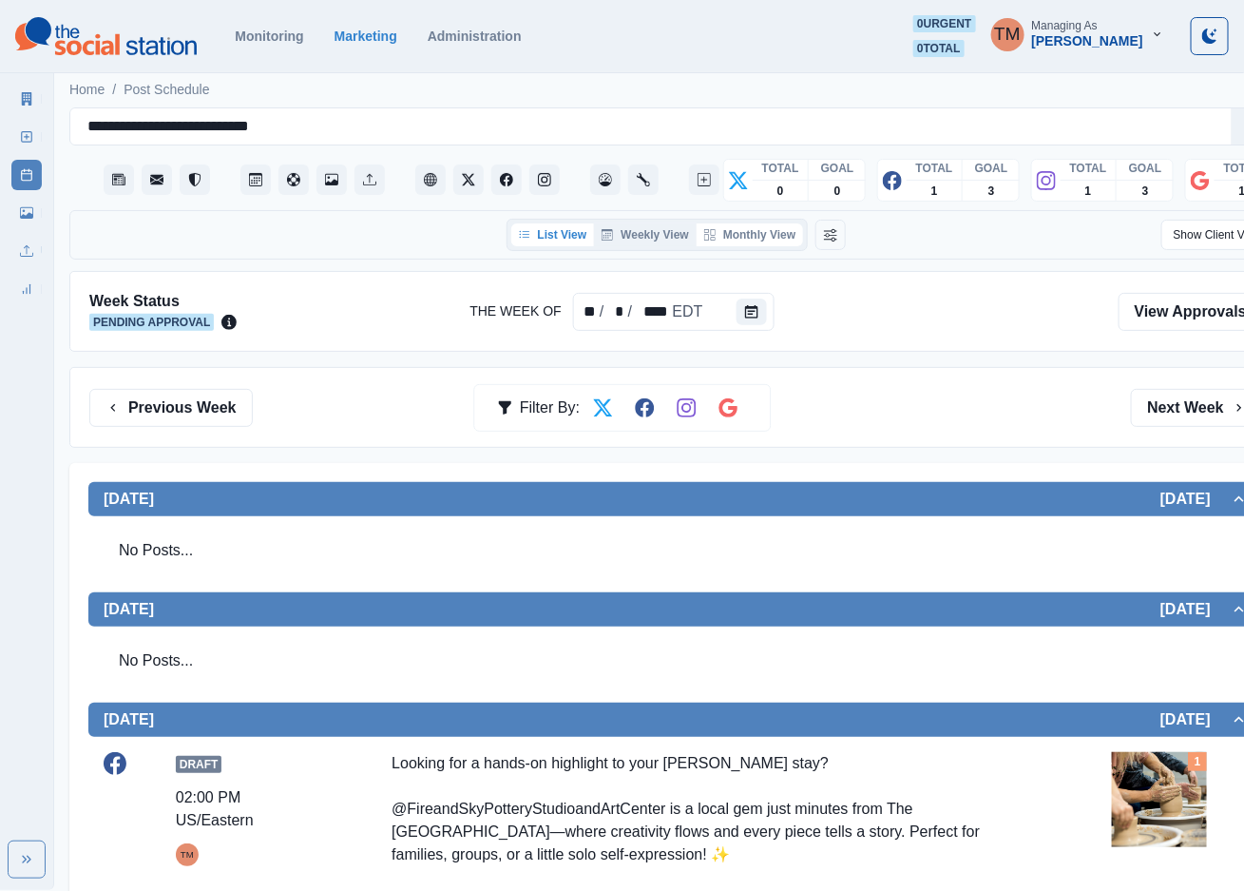
click at [765, 235] on button "Monthly View" at bounding box center [750, 234] width 106 height 23
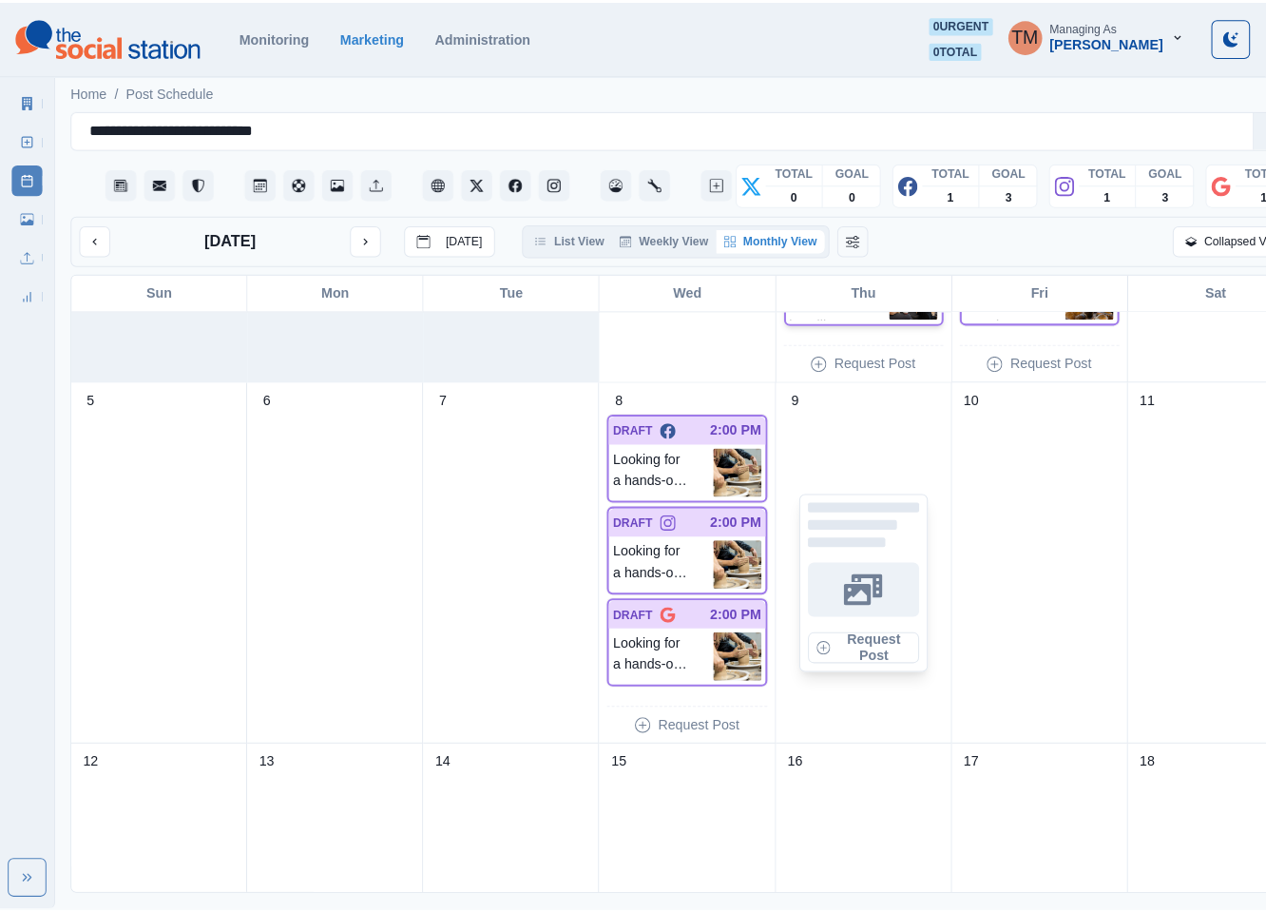
scroll to position [428, 0]
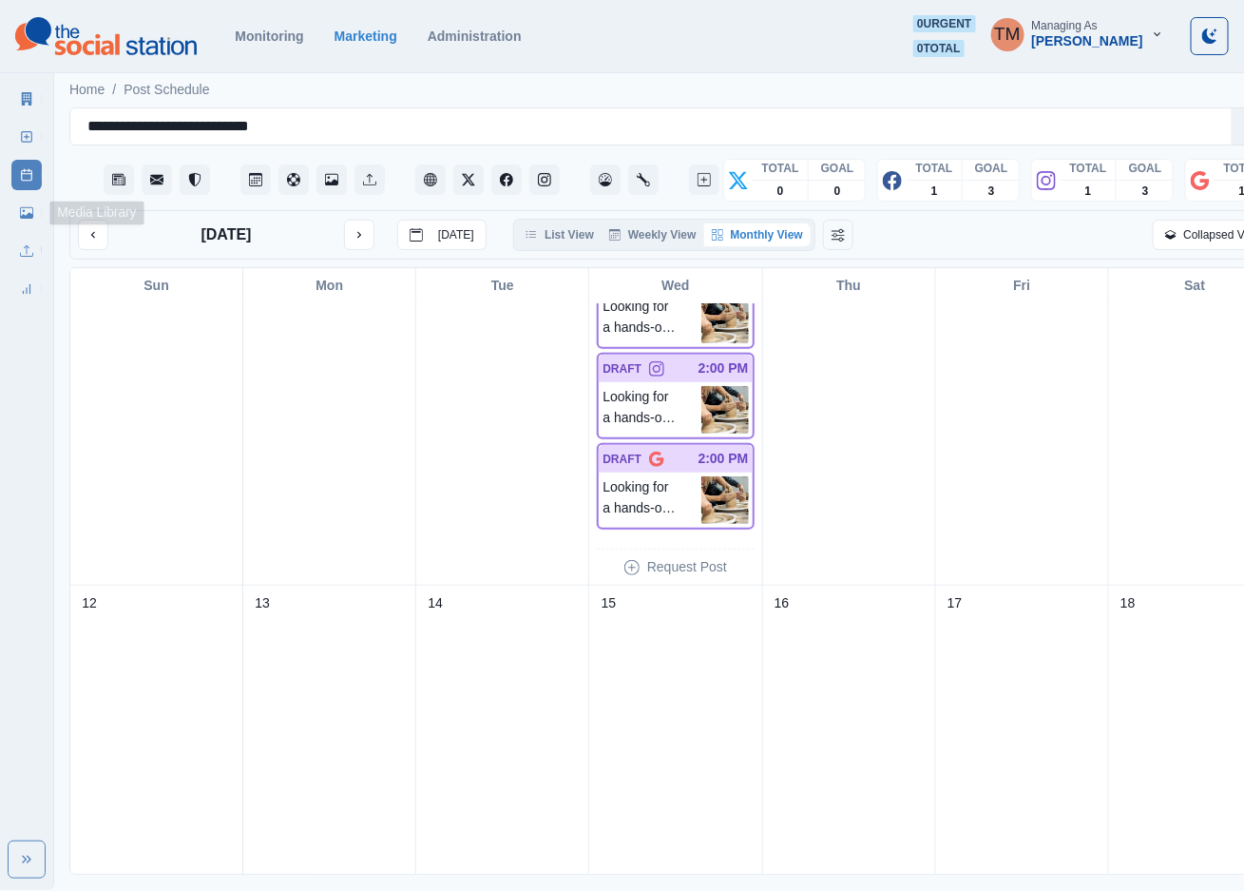
click at [29, 214] on icon at bounding box center [26, 212] width 13 height 11
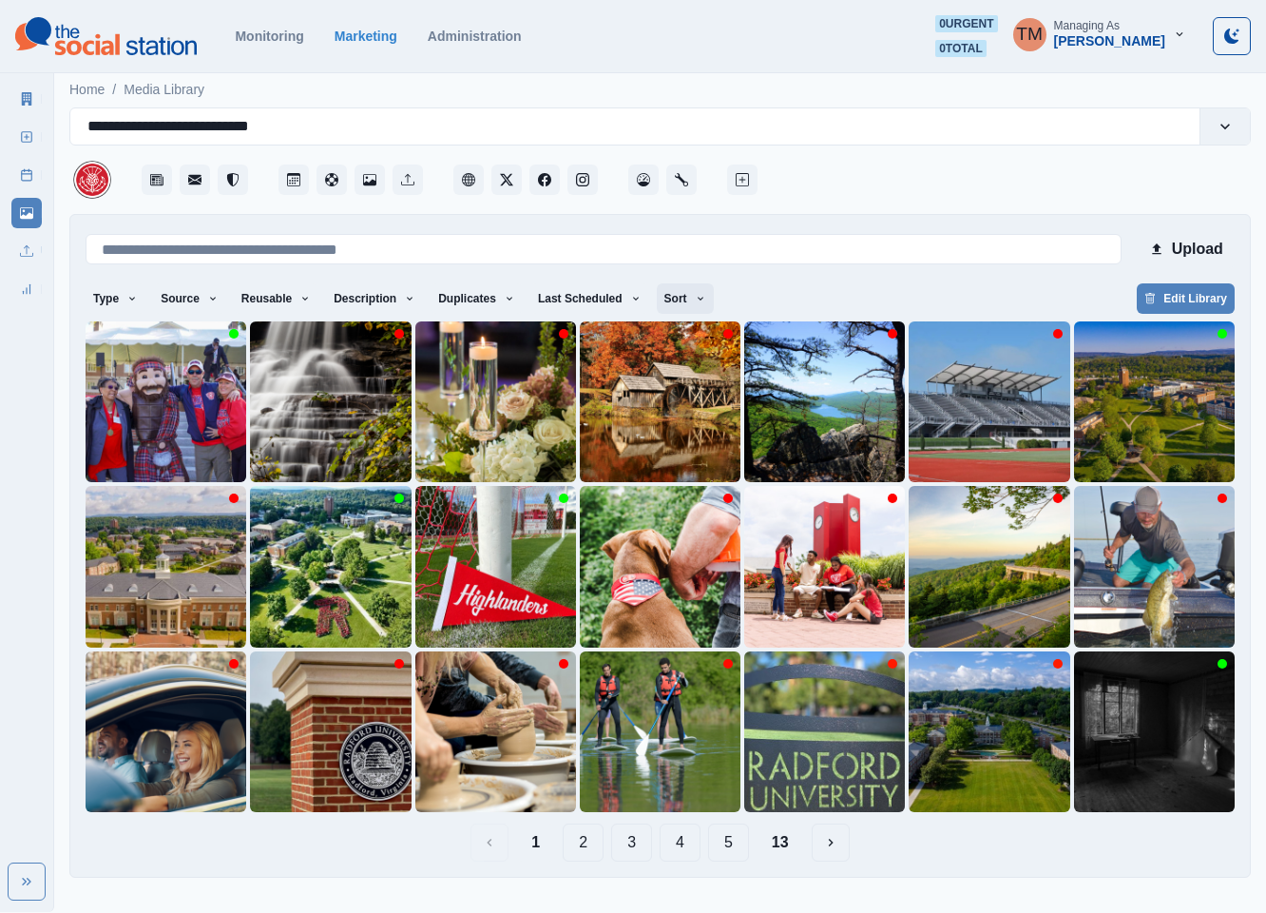
click at [682, 294] on button "Sort" at bounding box center [685, 298] width 57 height 30
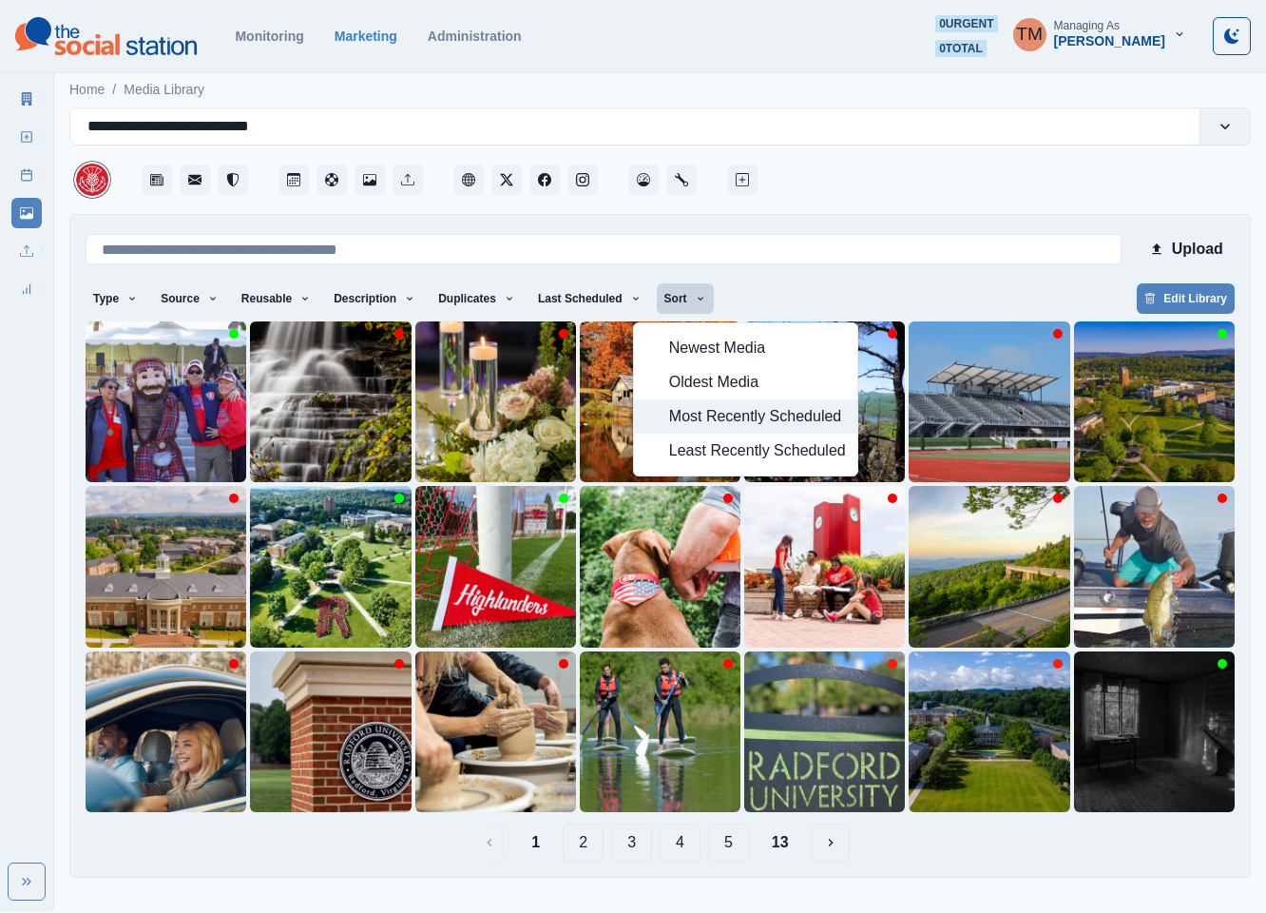
click at [736, 422] on span "Most Recently Scheduled" at bounding box center [757, 416] width 177 height 23
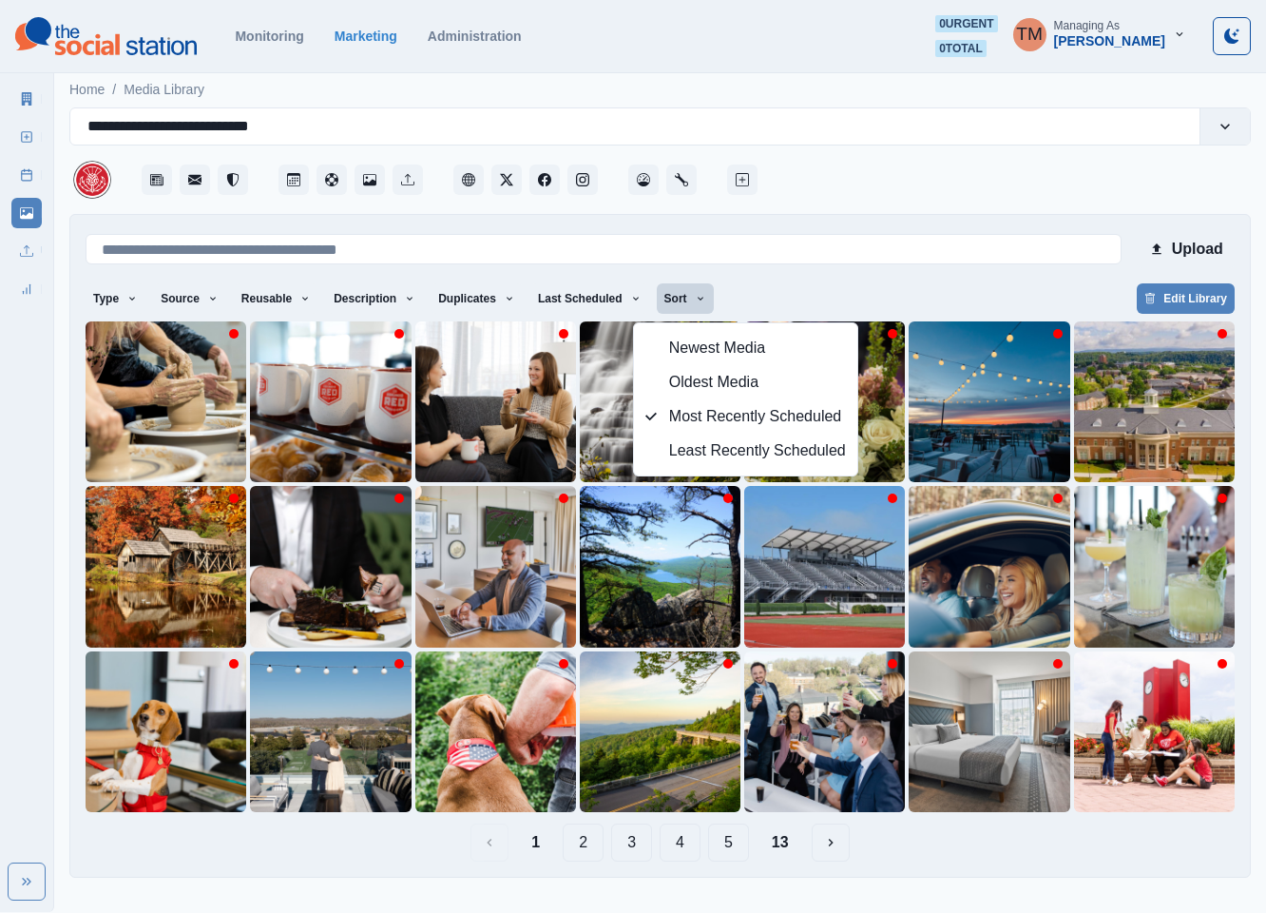
click at [788, 292] on div "Type Any Image Video Source Any Upload Social Manager Found: Instagram Found: G…" at bounding box center [660, 300] width 1149 height 34
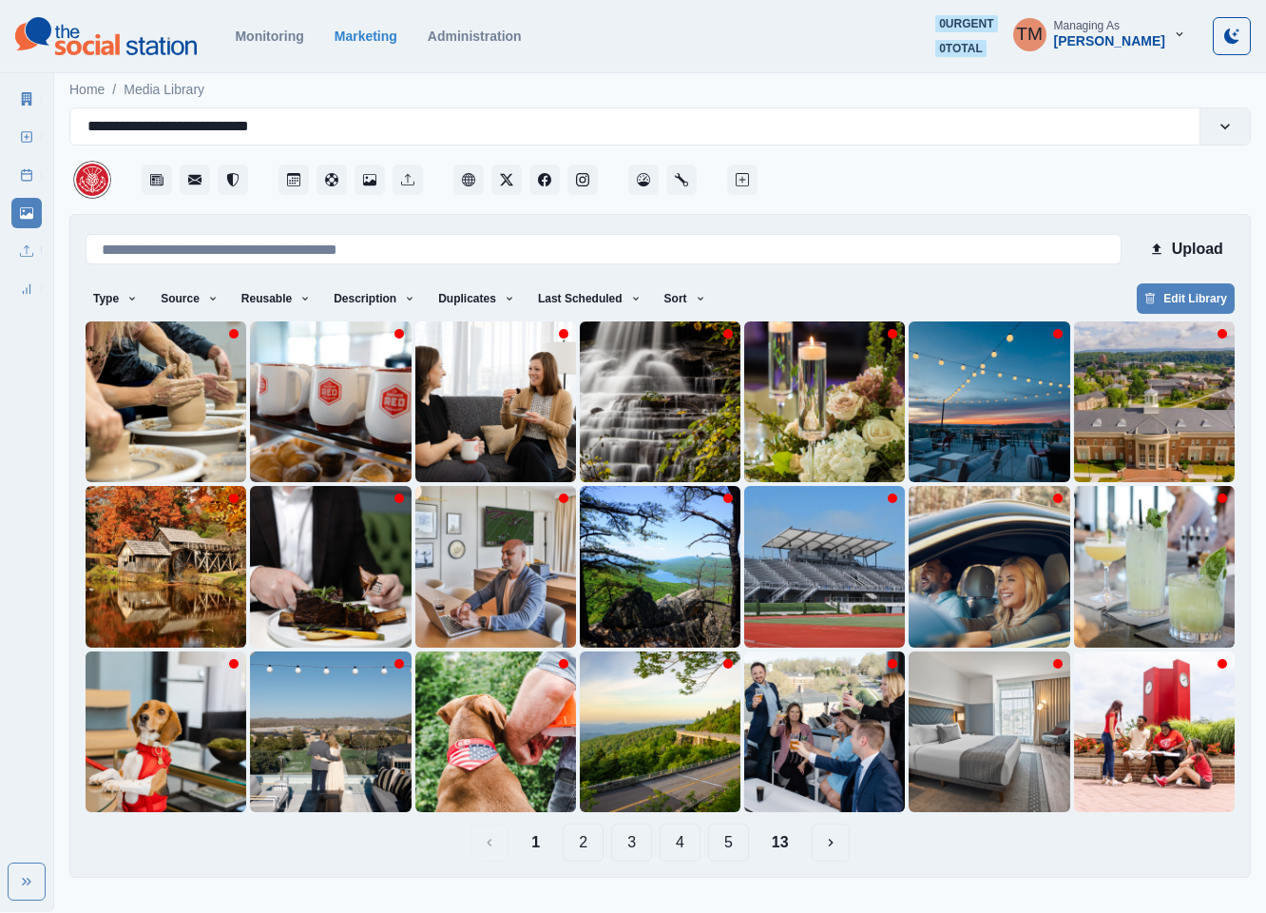
click at [781, 847] on button "13" at bounding box center [781, 842] width 48 height 38
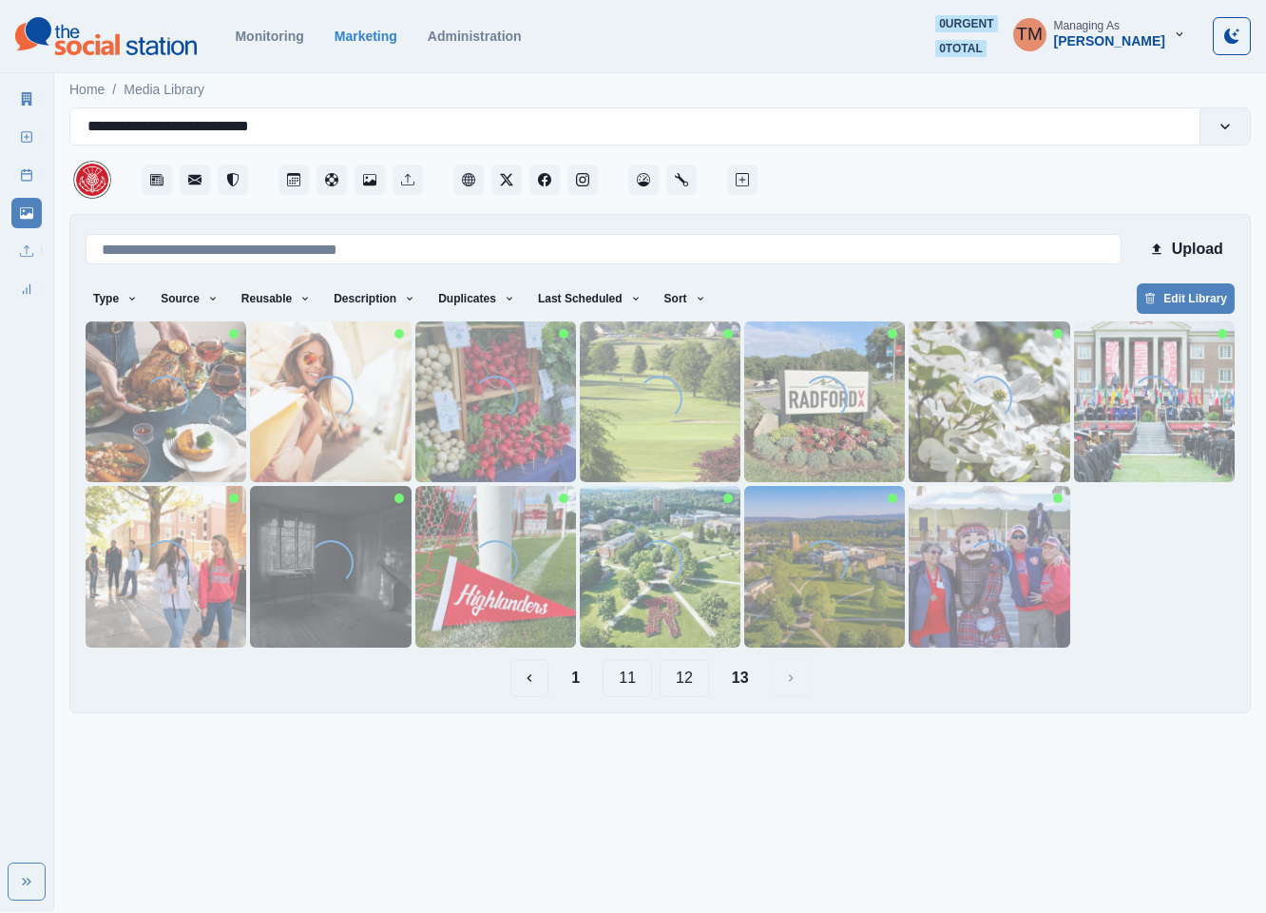
click at [690, 682] on button "12" at bounding box center [684, 678] width 49 height 38
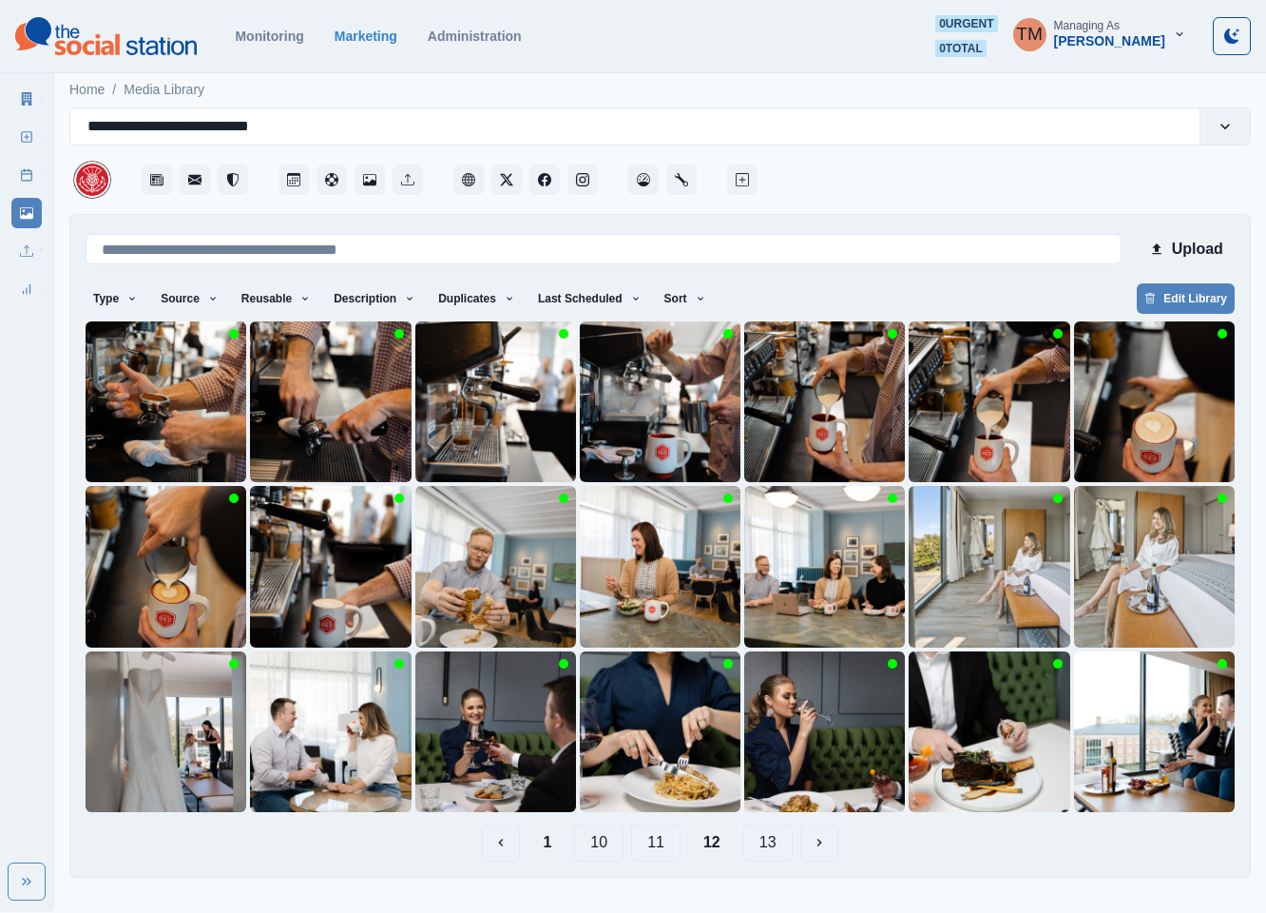
click at [545, 842] on button "1" at bounding box center [547, 842] width 39 height 38
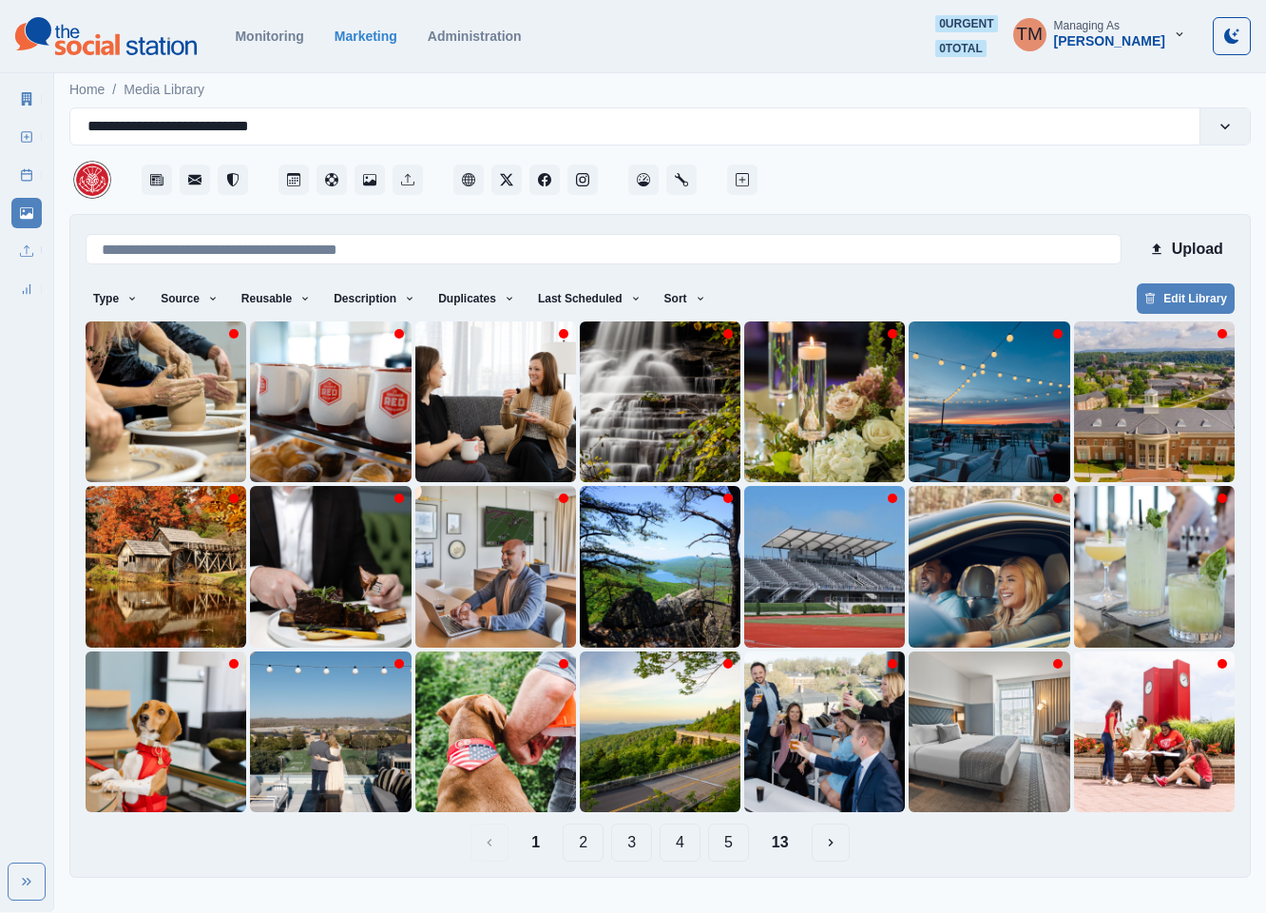
click at [583, 842] on button "2" at bounding box center [583, 842] width 41 height 38
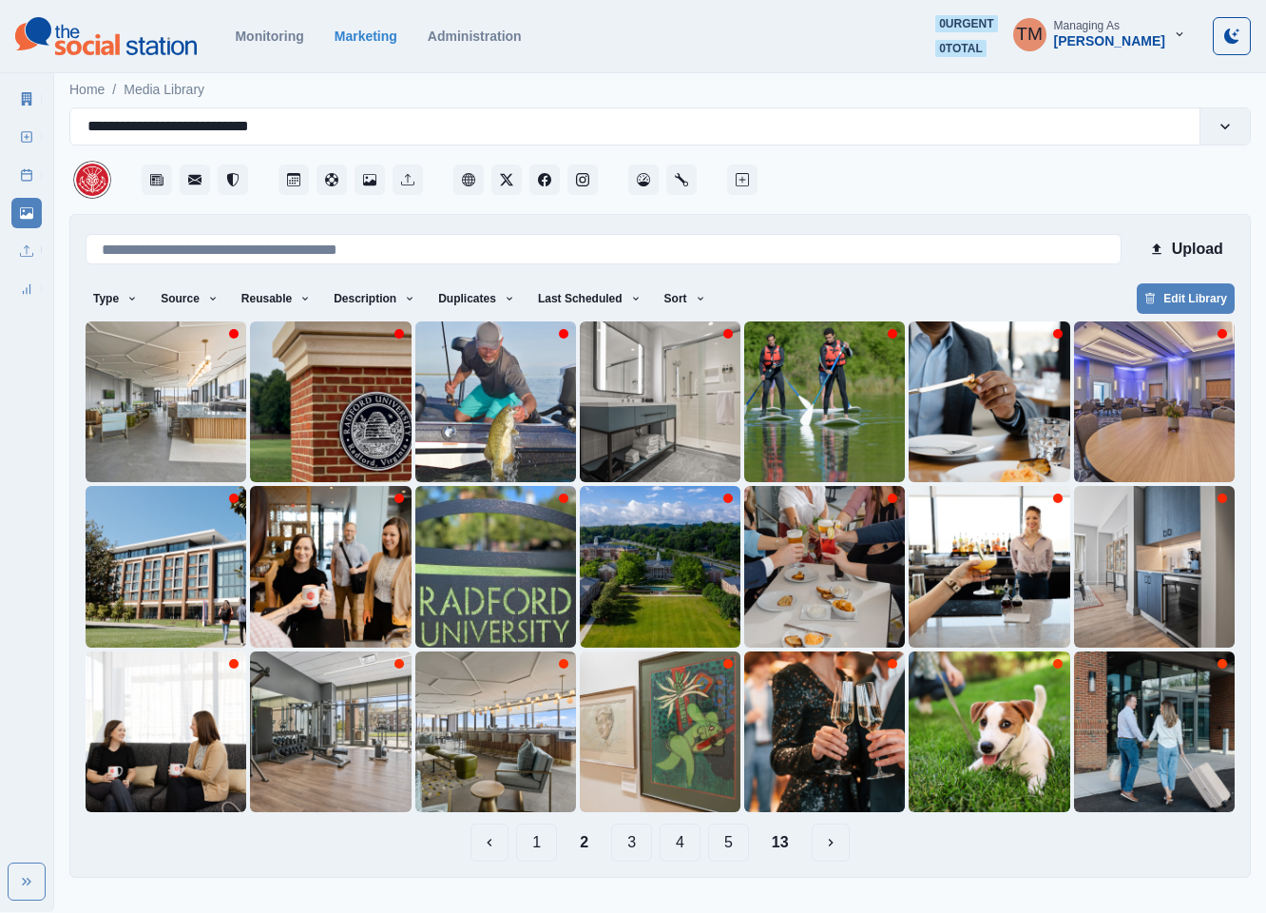
click at [636, 844] on button "3" at bounding box center [631, 842] width 41 height 38
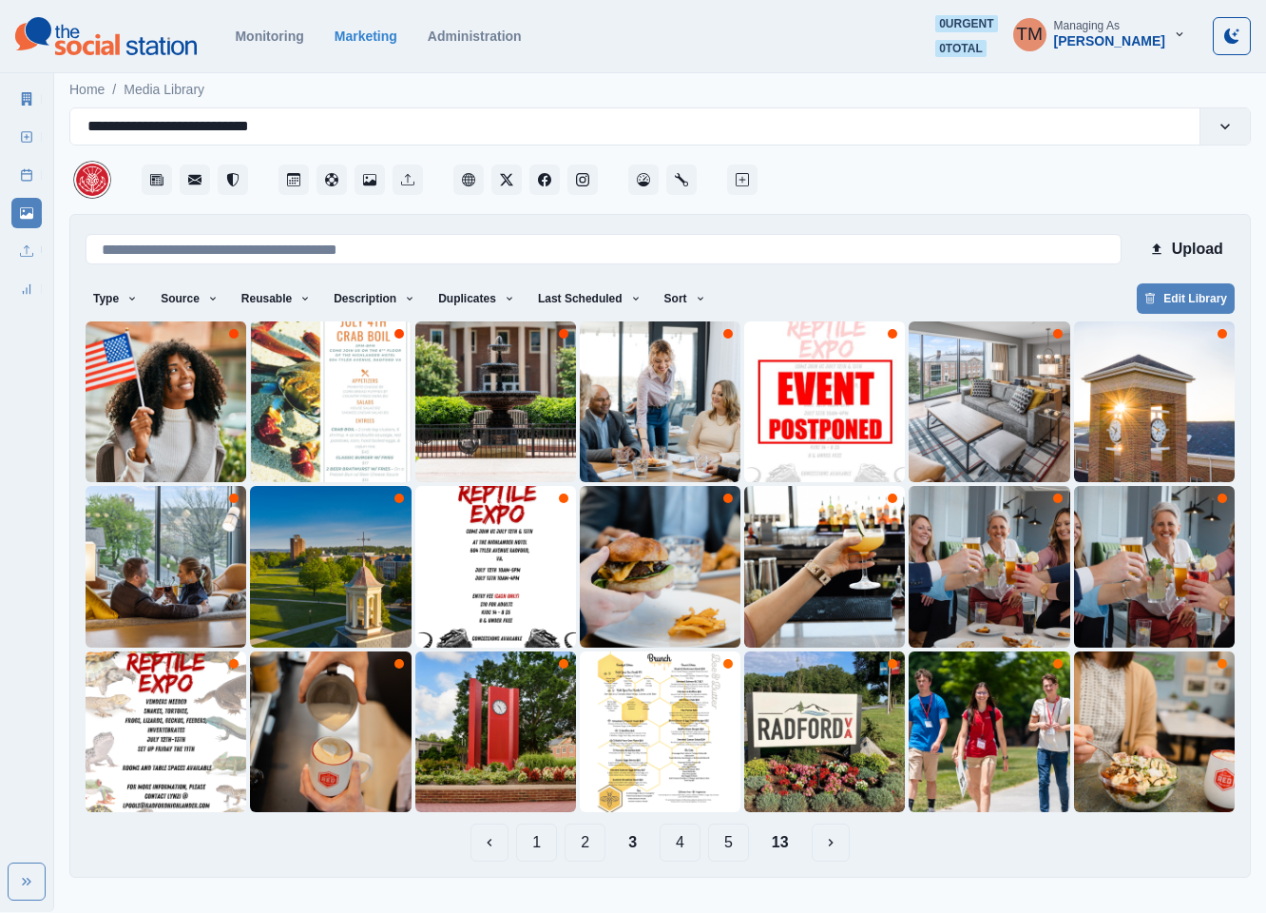
click at [680, 842] on button "4" at bounding box center [680, 842] width 41 height 38
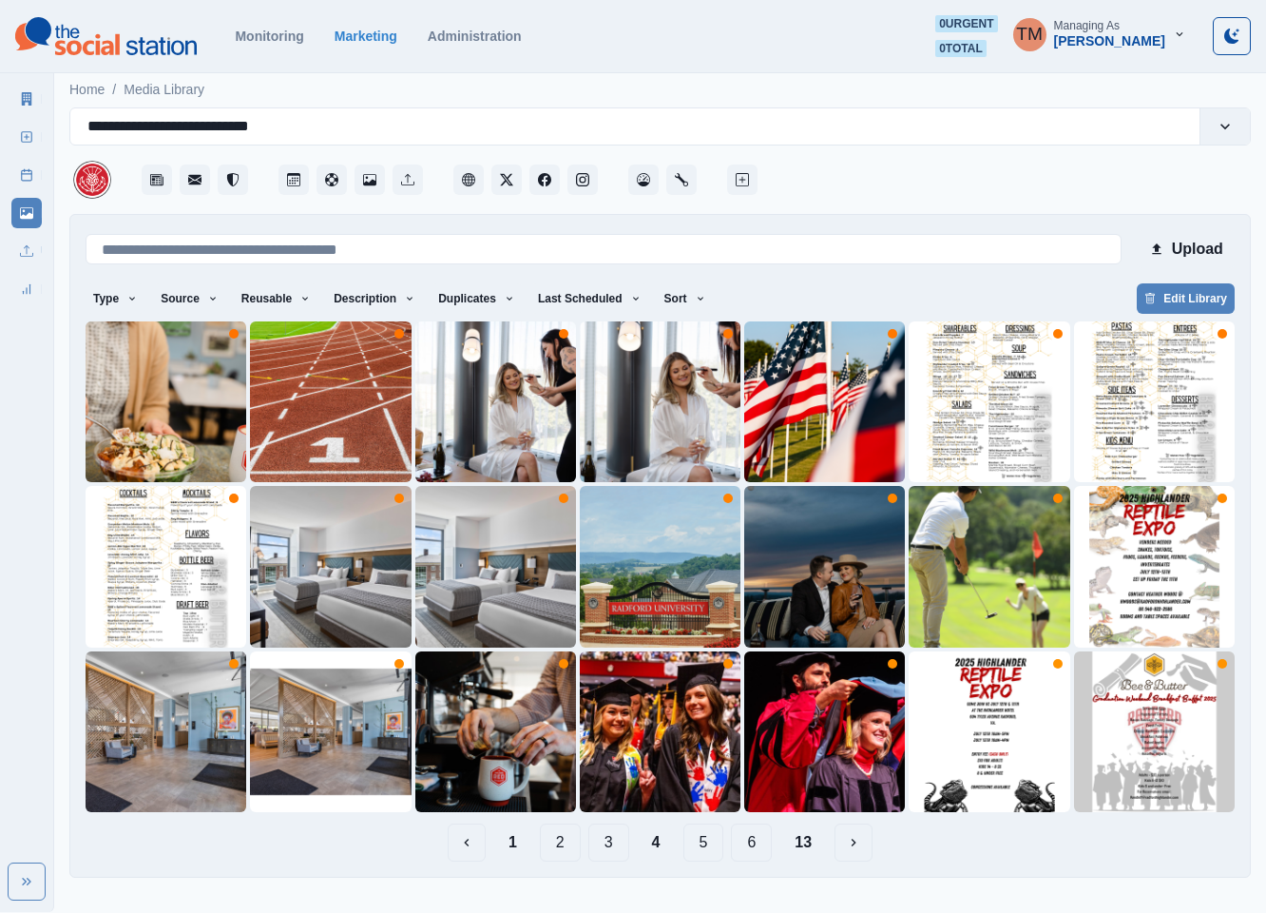
click at [702, 845] on button "5" at bounding box center [703, 842] width 41 height 38
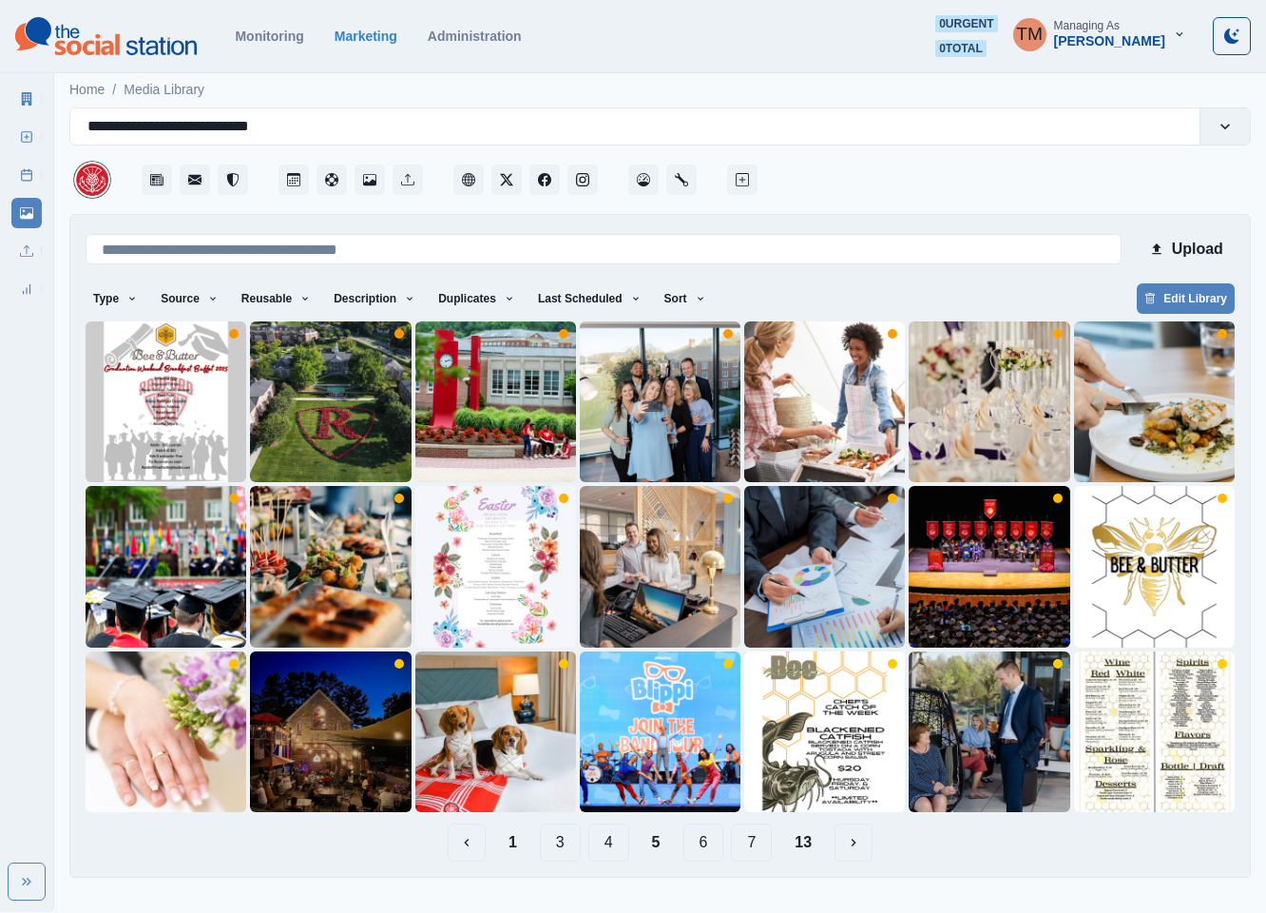
click at [702, 842] on button "6" at bounding box center [703, 842] width 41 height 38
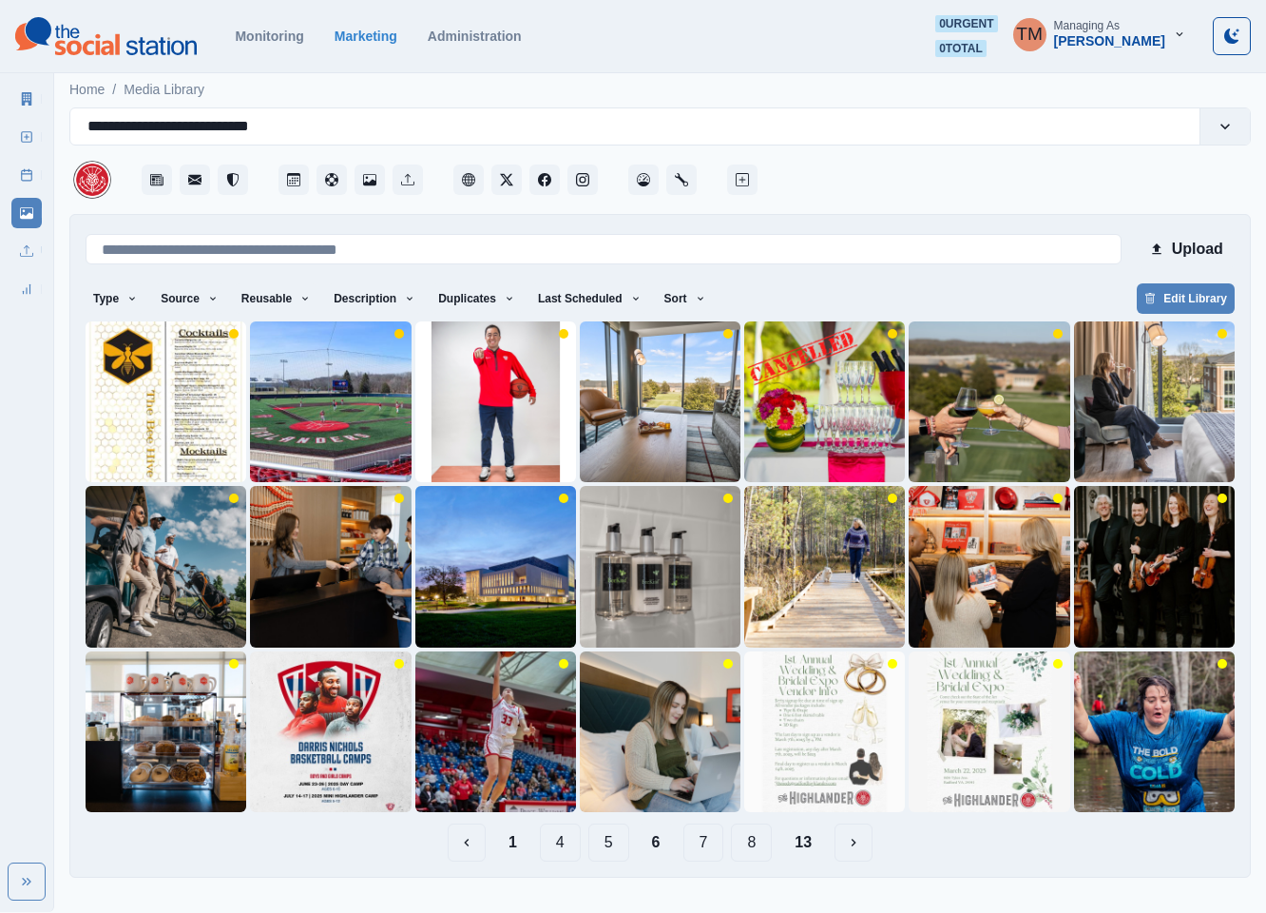
click at [705, 844] on button "7" at bounding box center [703, 842] width 41 height 38
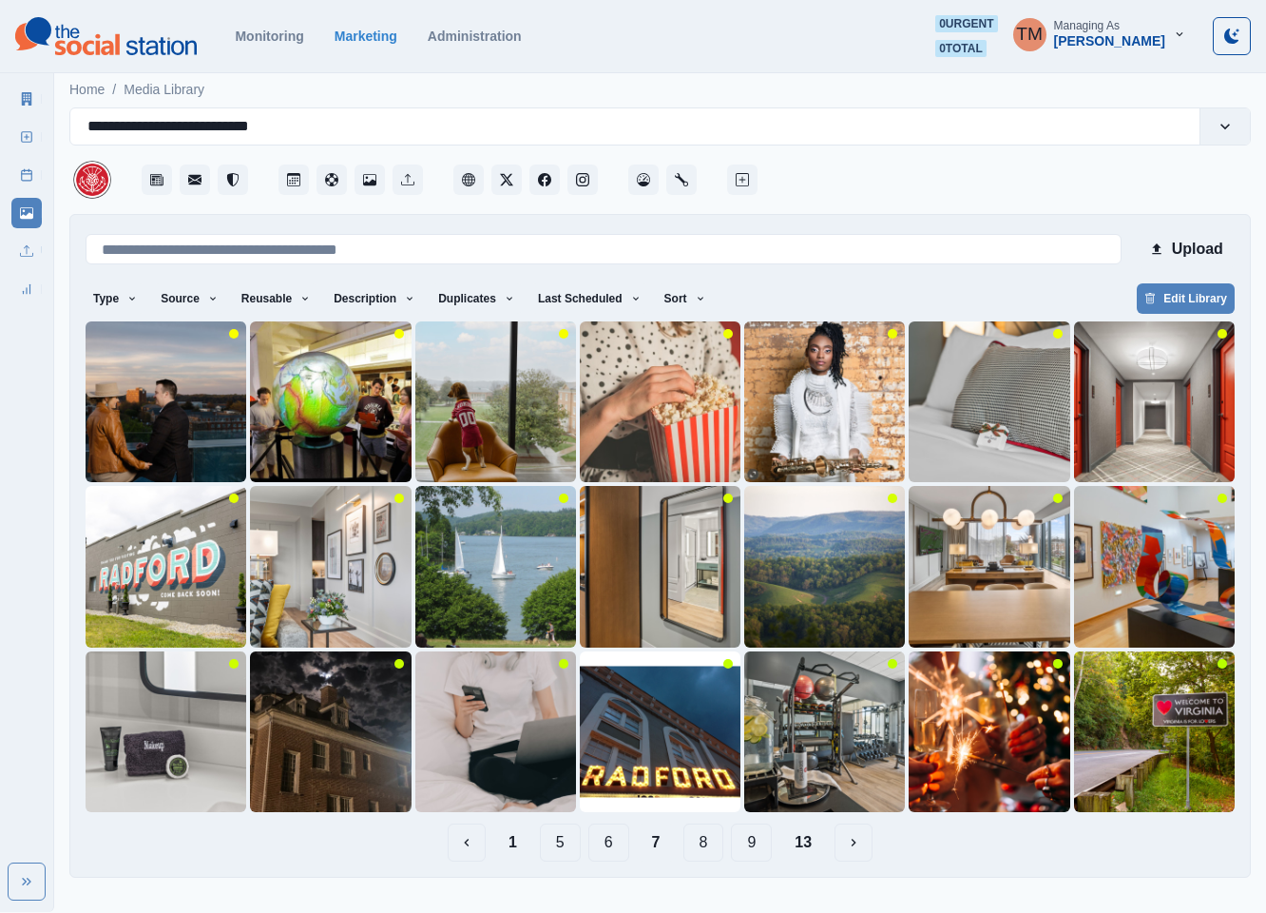
click at [704, 845] on button "8" at bounding box center [703, 842] width 41 height 38
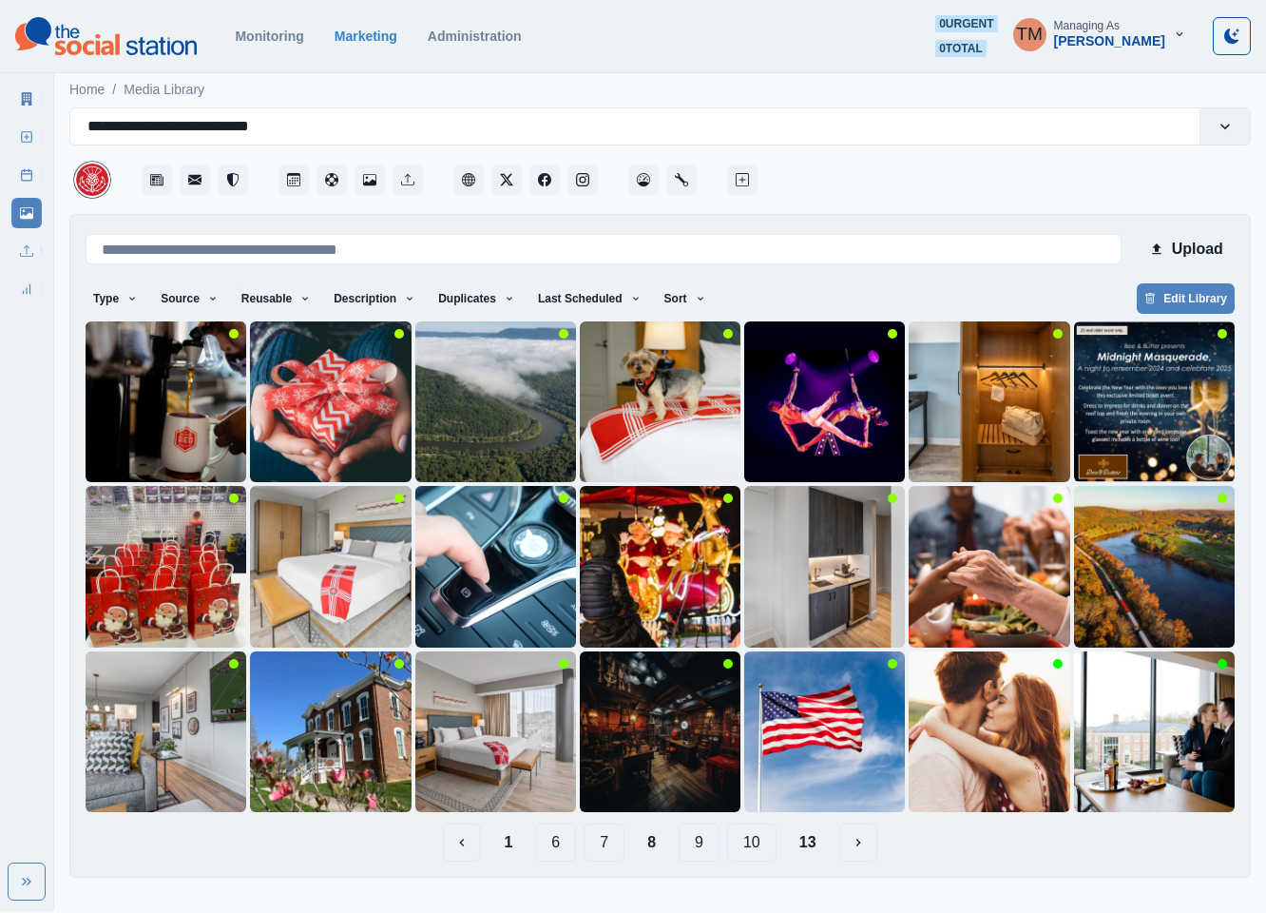
click at [702, 839] on button "9" at bounding box center [699, 842] width 41 height 38
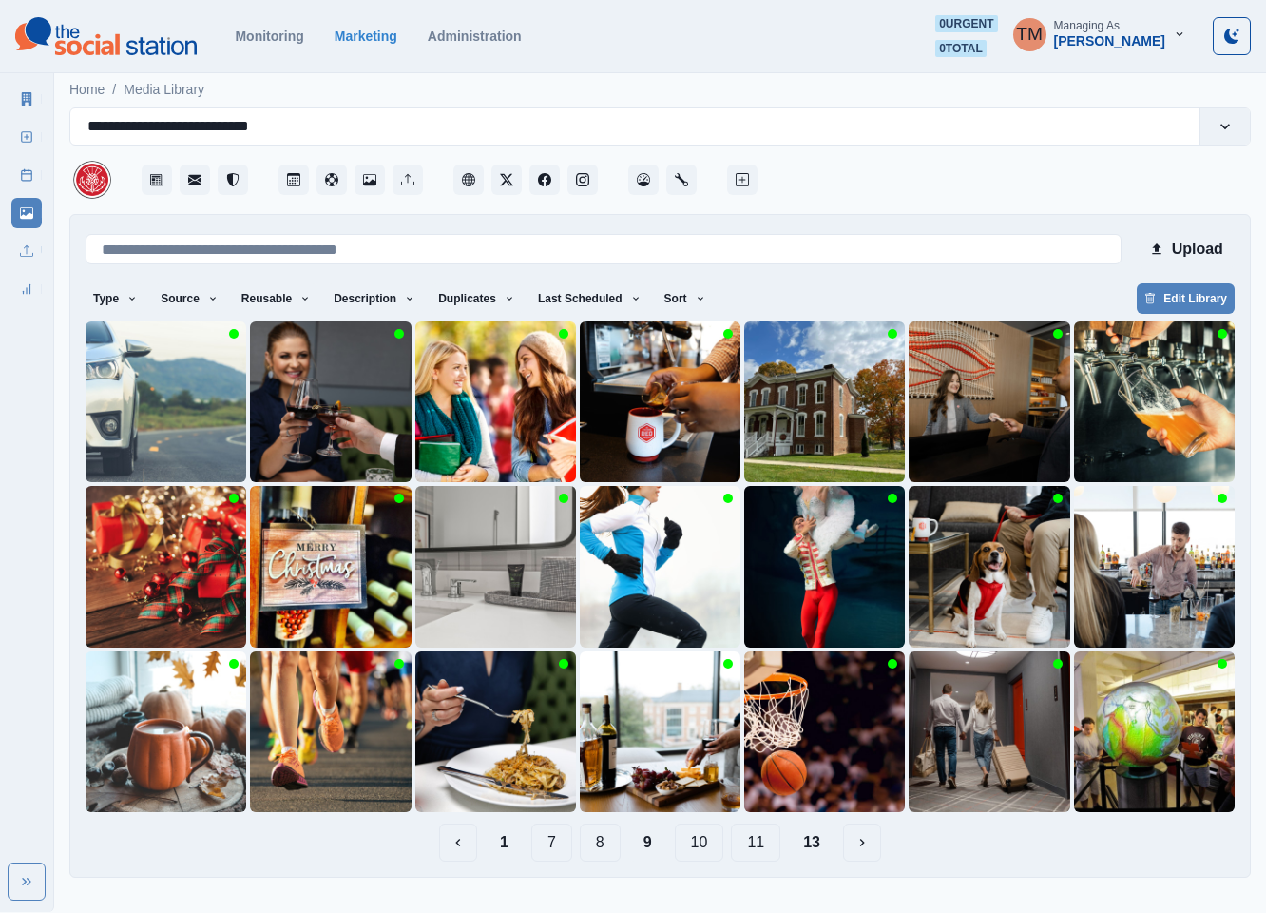
click at [694, 839] on button "10" at bounding box center [699, 842] width 49 height 38
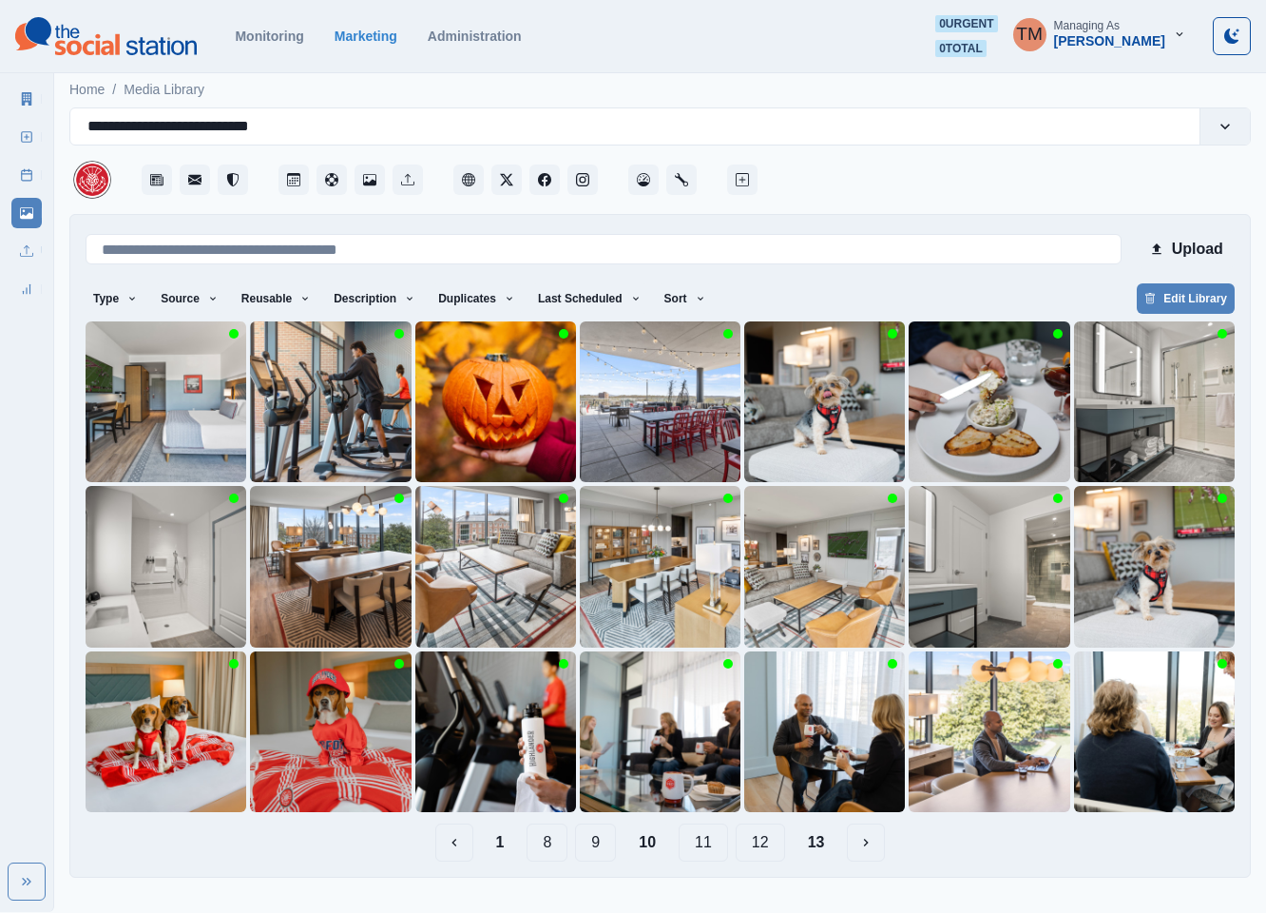
click at [702, 839] on button "11" at bounding box center [703, 842] width 49 height 38
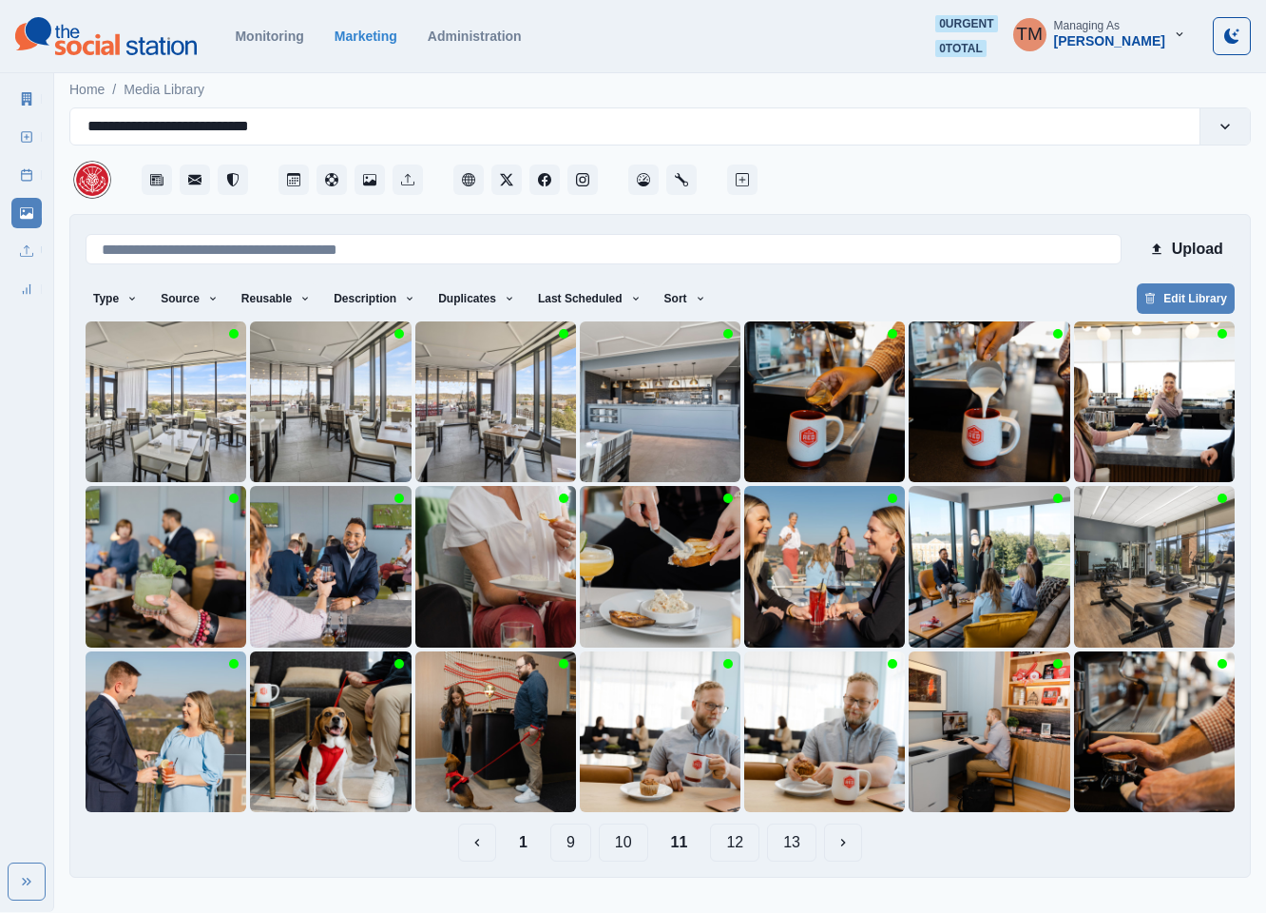
click at [739, 839] on button "12" at bounding box center [734, 842] width 49 height 38
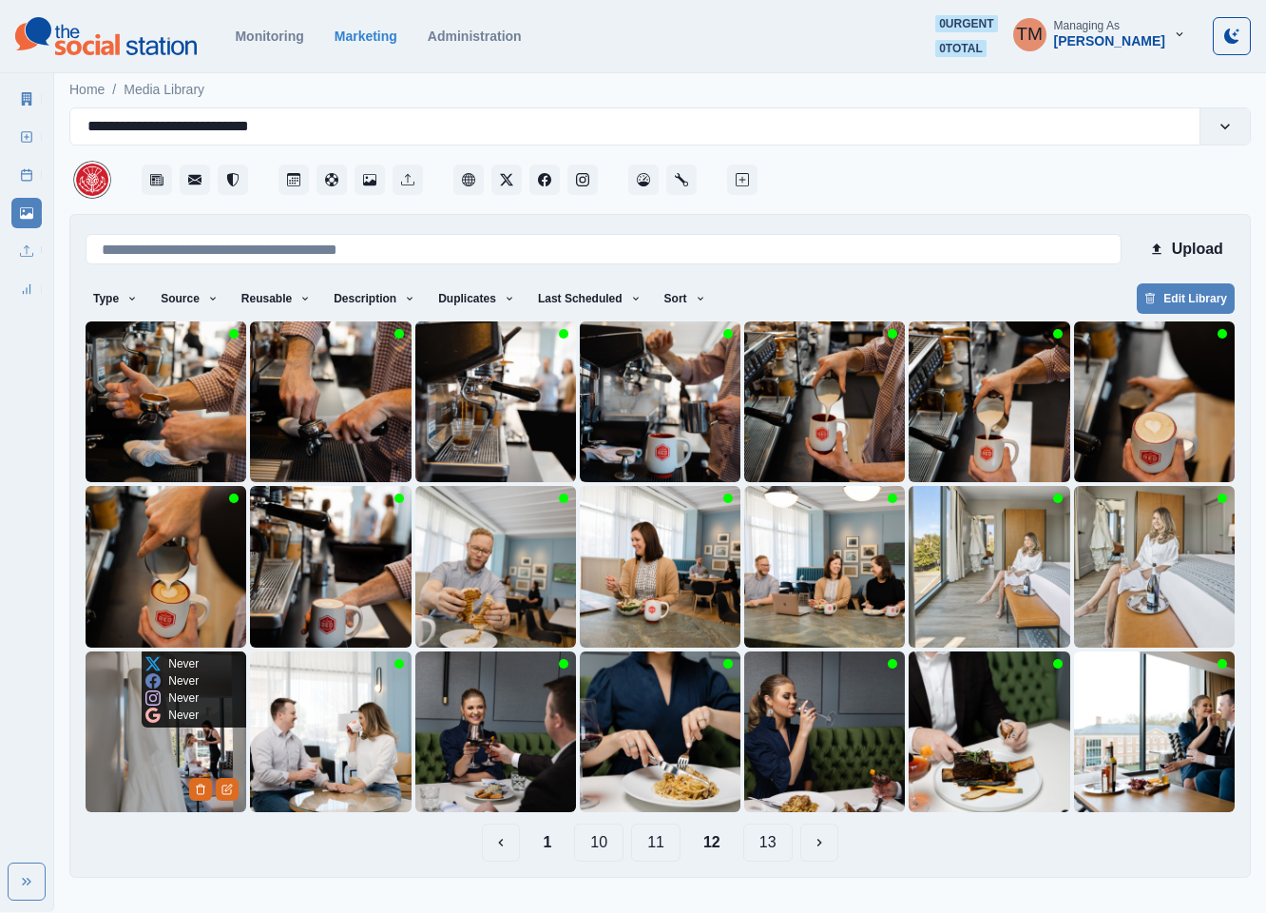
click at [144, 767] on img at bounding box center [166, 731] width 161 height 161
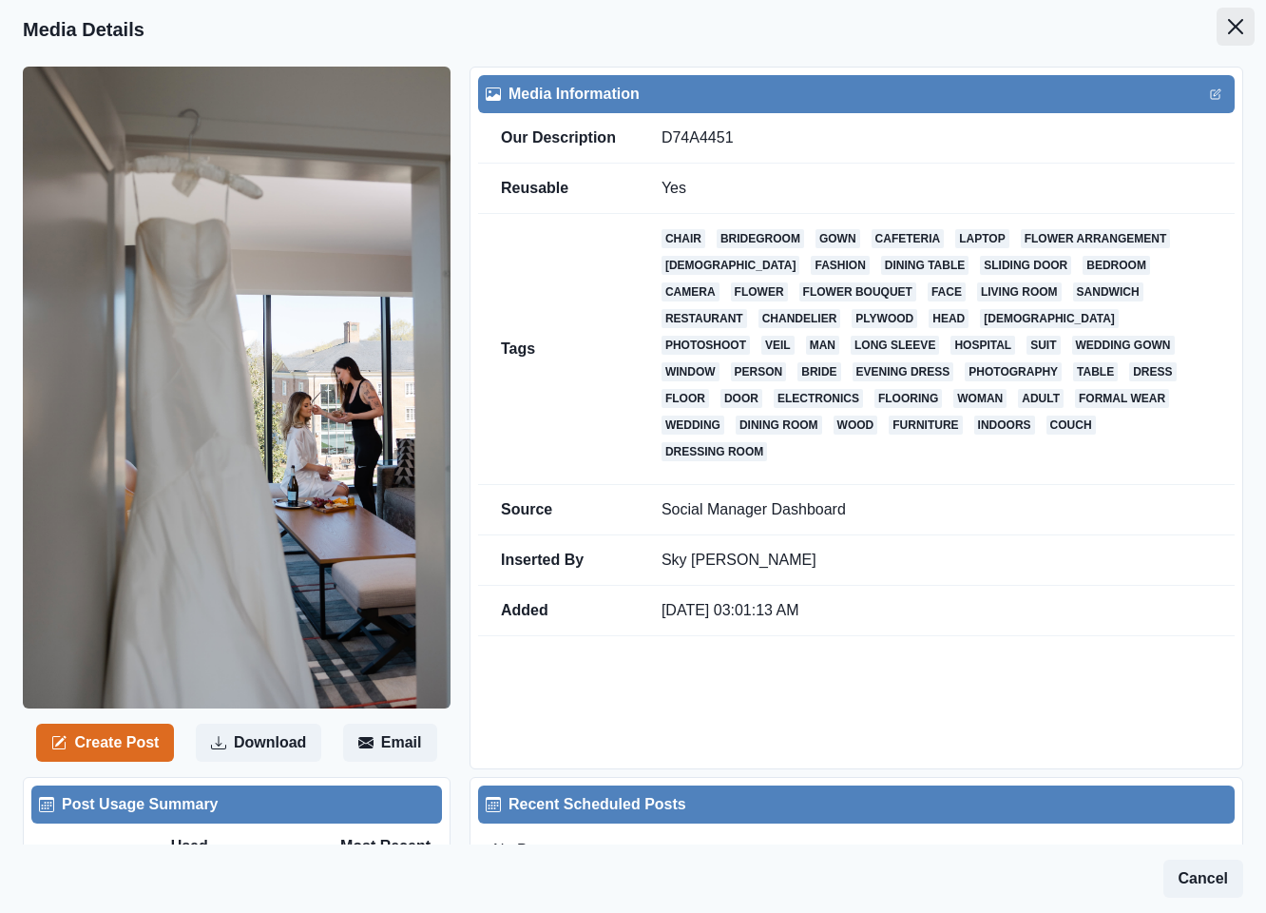
click at [1228, 27] on icon "Close" at bounding box center [1235, 26] width 15 height 15
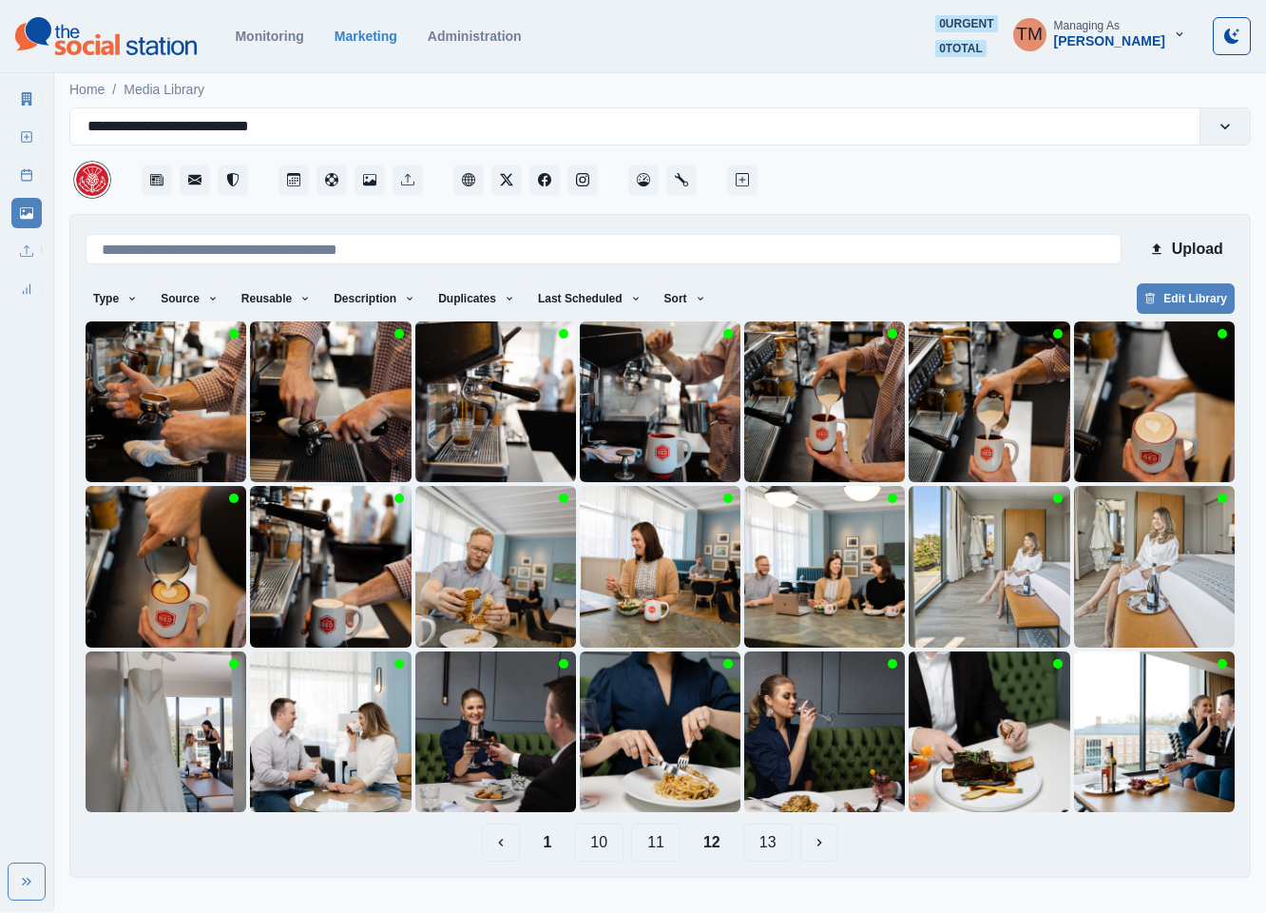
click at [671, 842] on button "11" at bounding box center [655, 842] width 49 height 38
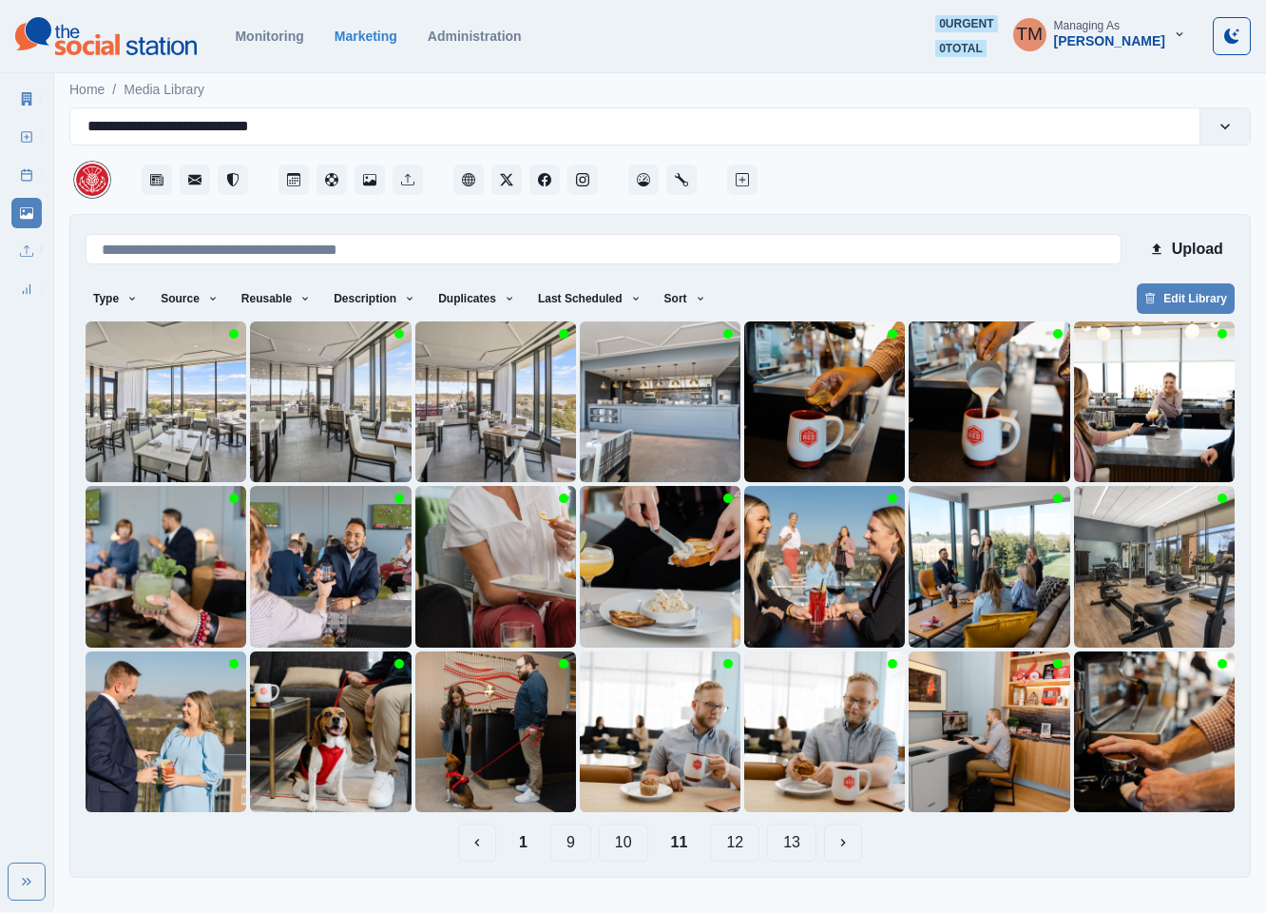
click at [619, 847] on button "10" at bounding box center [623, 842] width 49 height 38
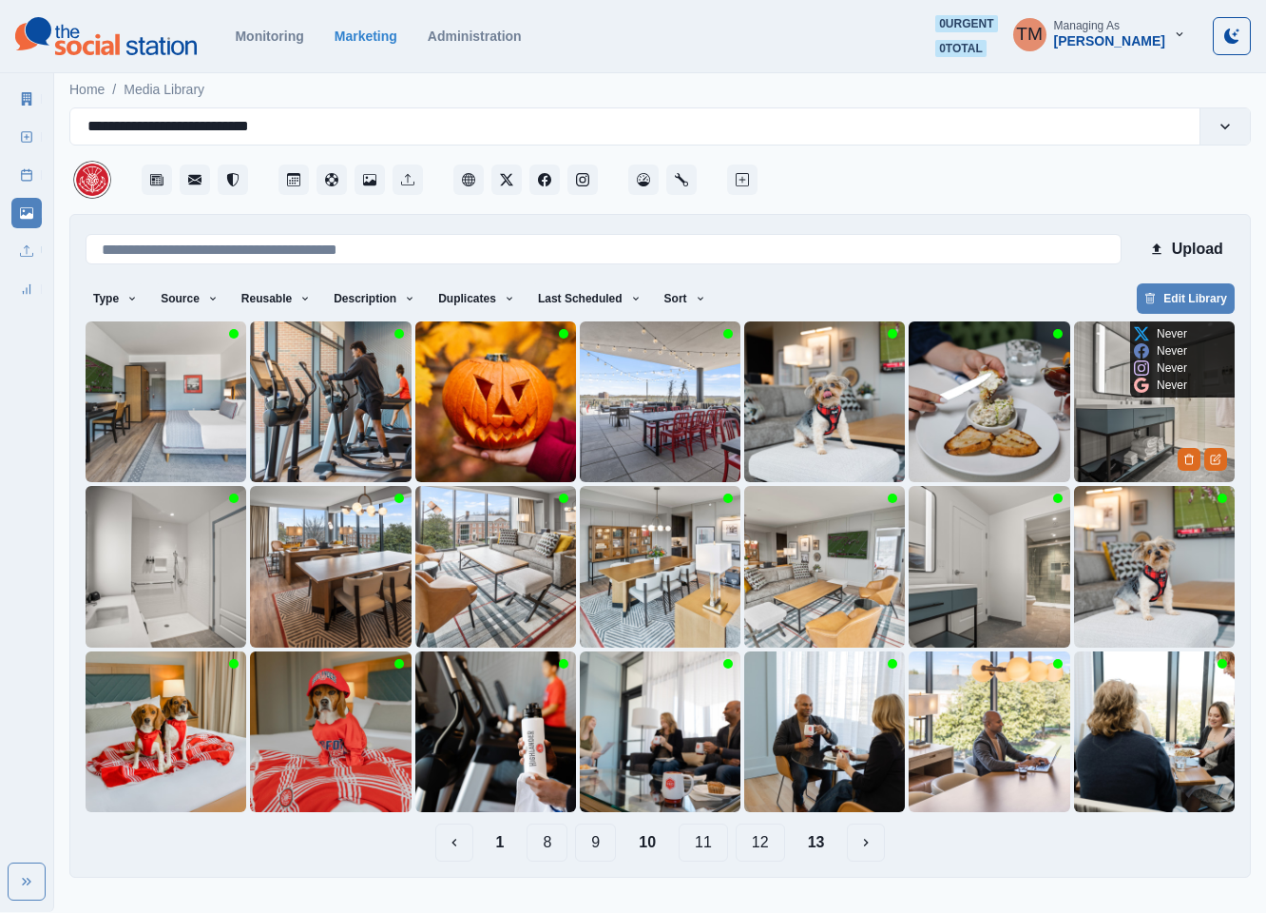
click at [1124, 442] on img at bounding box center [1154, 401] width 161 height 161
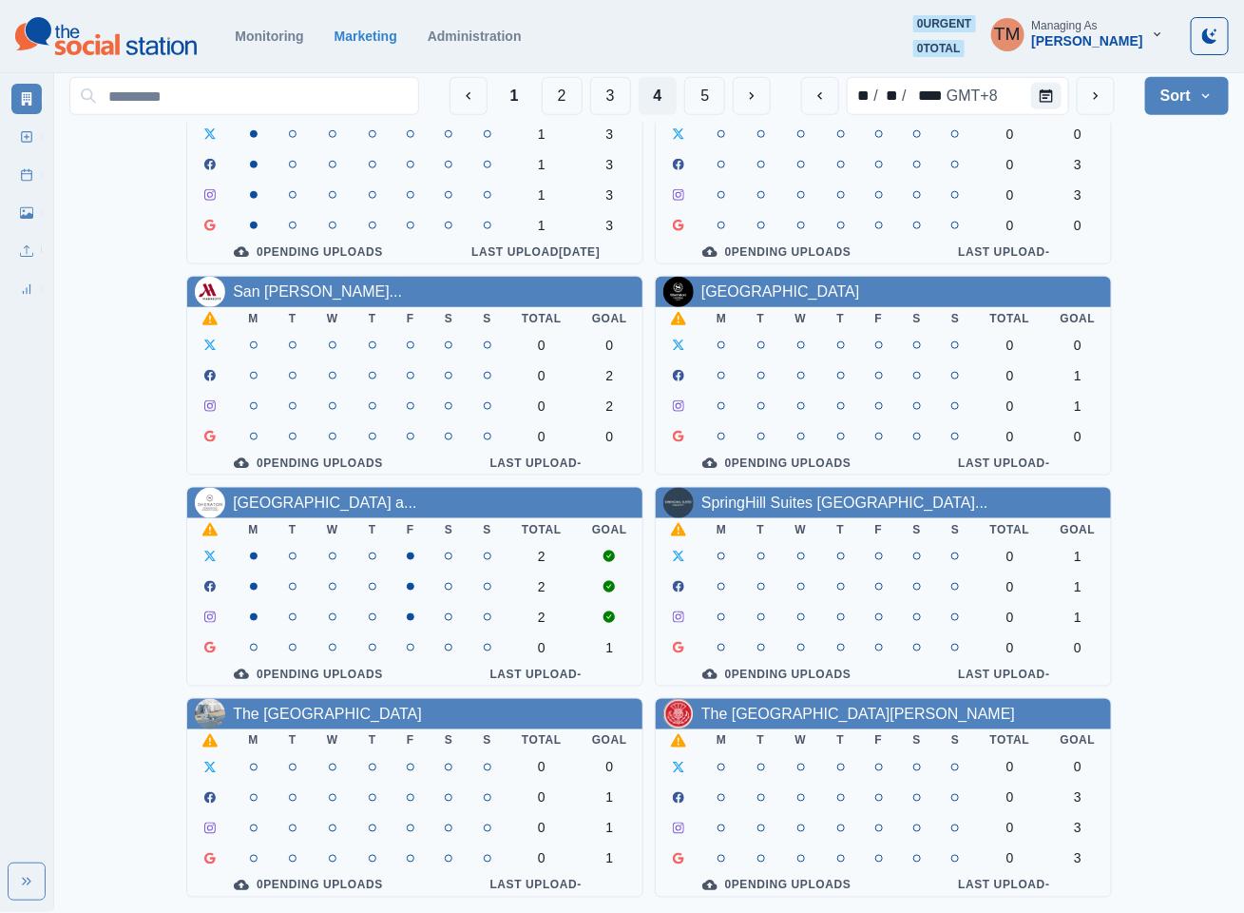
scroll to position [570, 0]
click at [348, 705] on link "The [GEOGRAPHIC_DATA]" at bounding box center [327, 713] width 189 height 16
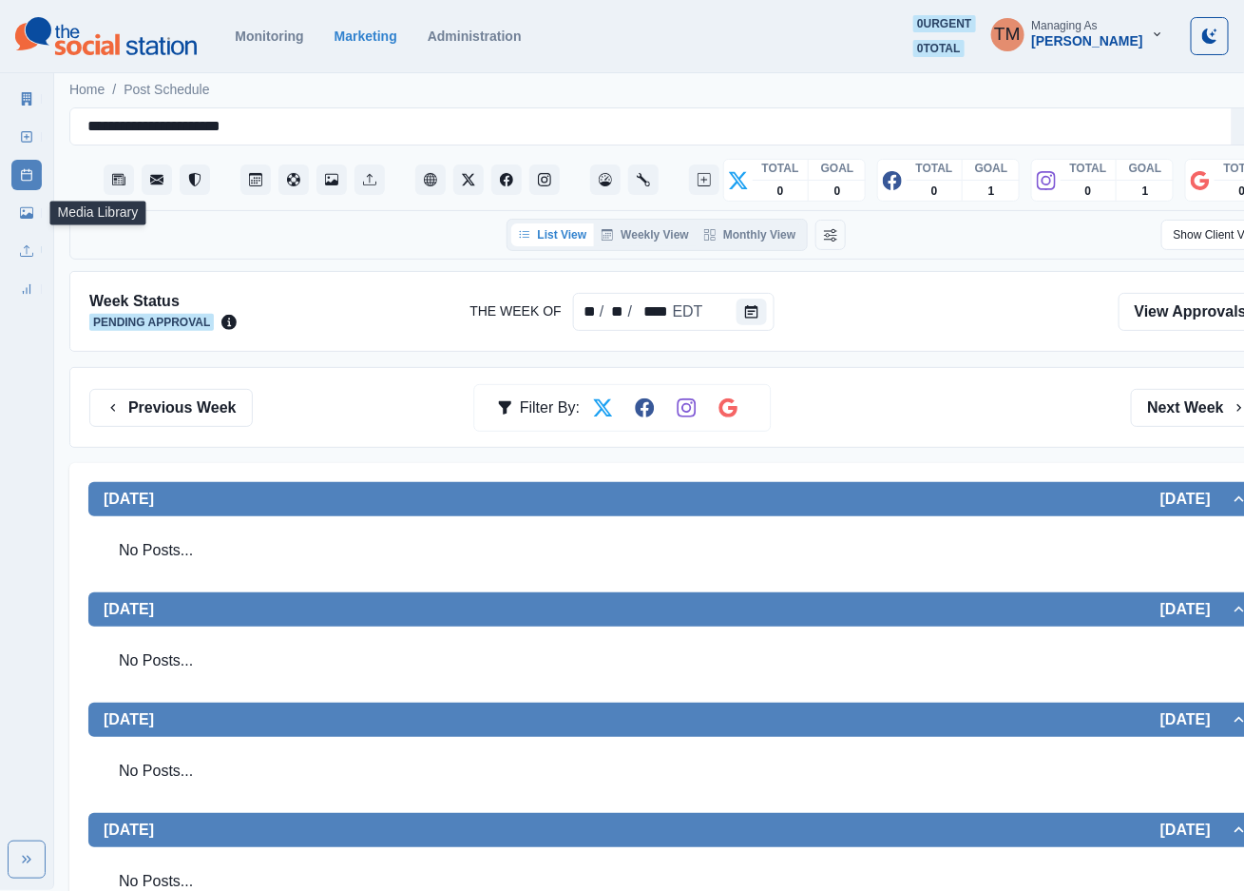
click at [24, 214] on icon at bounding box center [26, 212] width 13 height 13
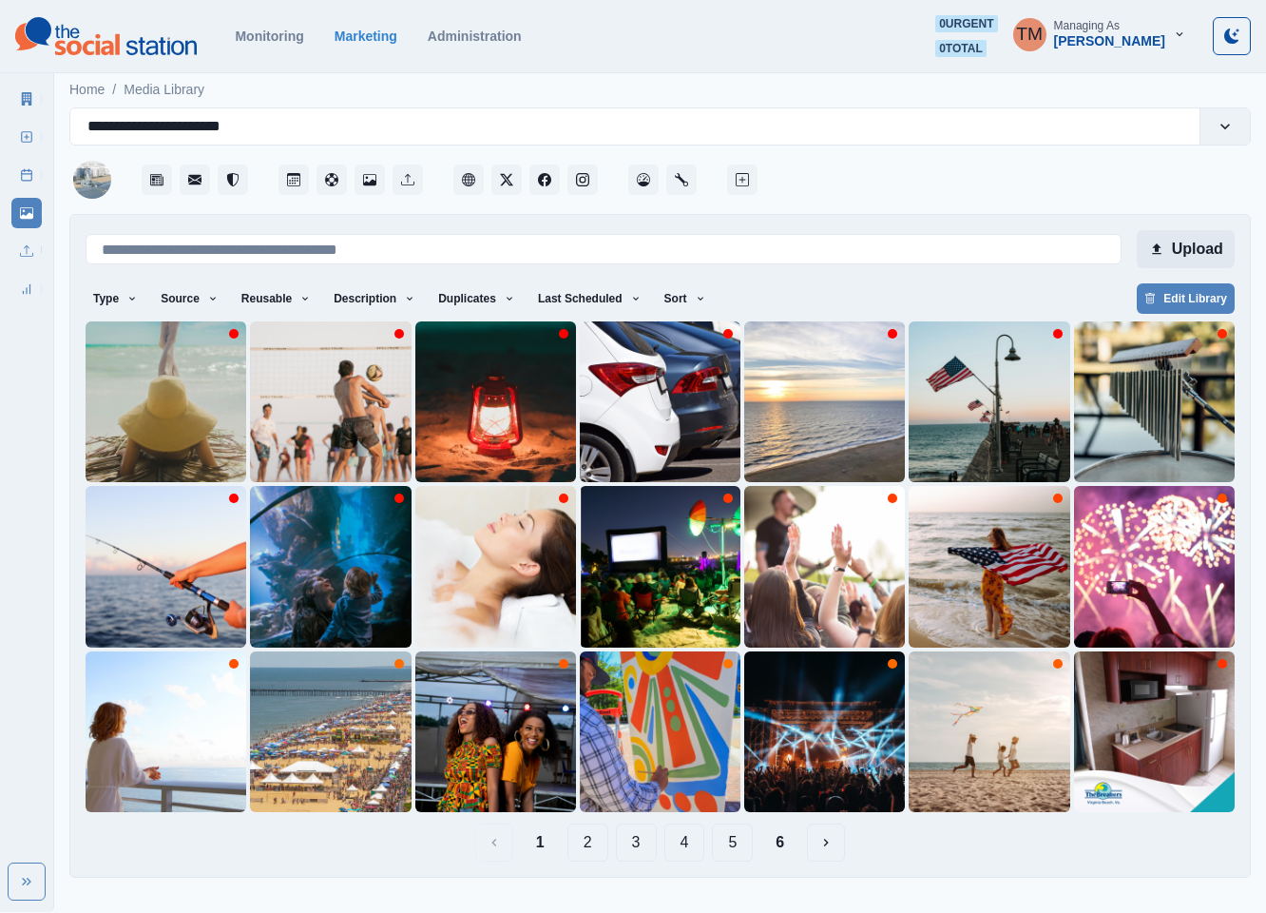
click at [1184, 252] on button "Upload" at bounding box center [1186, 249] width 98 height 38
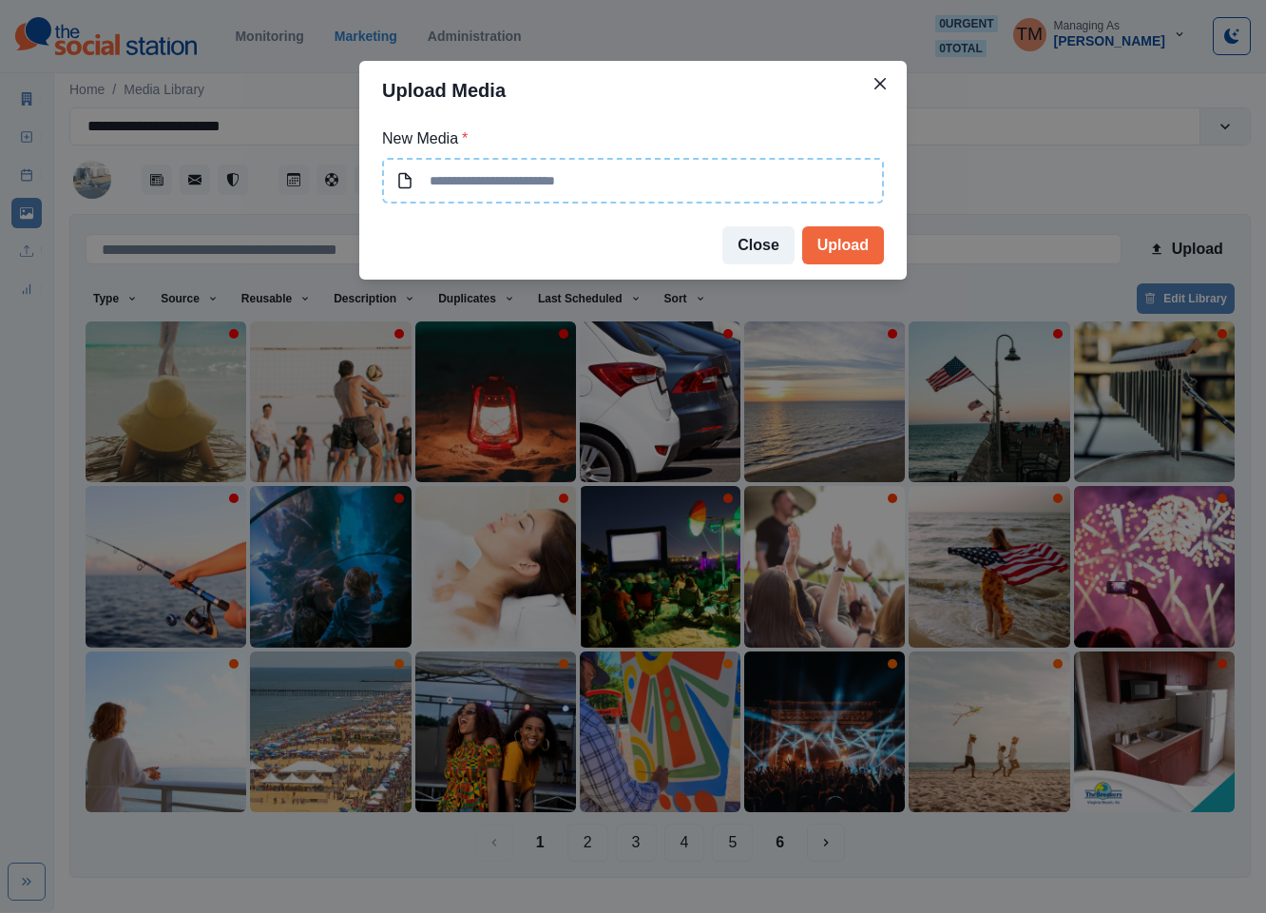
click at [582, 186] on input at bounding box center [633, 181] width 502 height 46
type input "**********"
click at [853, 249] on button "Upload" at bounding box center [843, 245] width 82 height 38
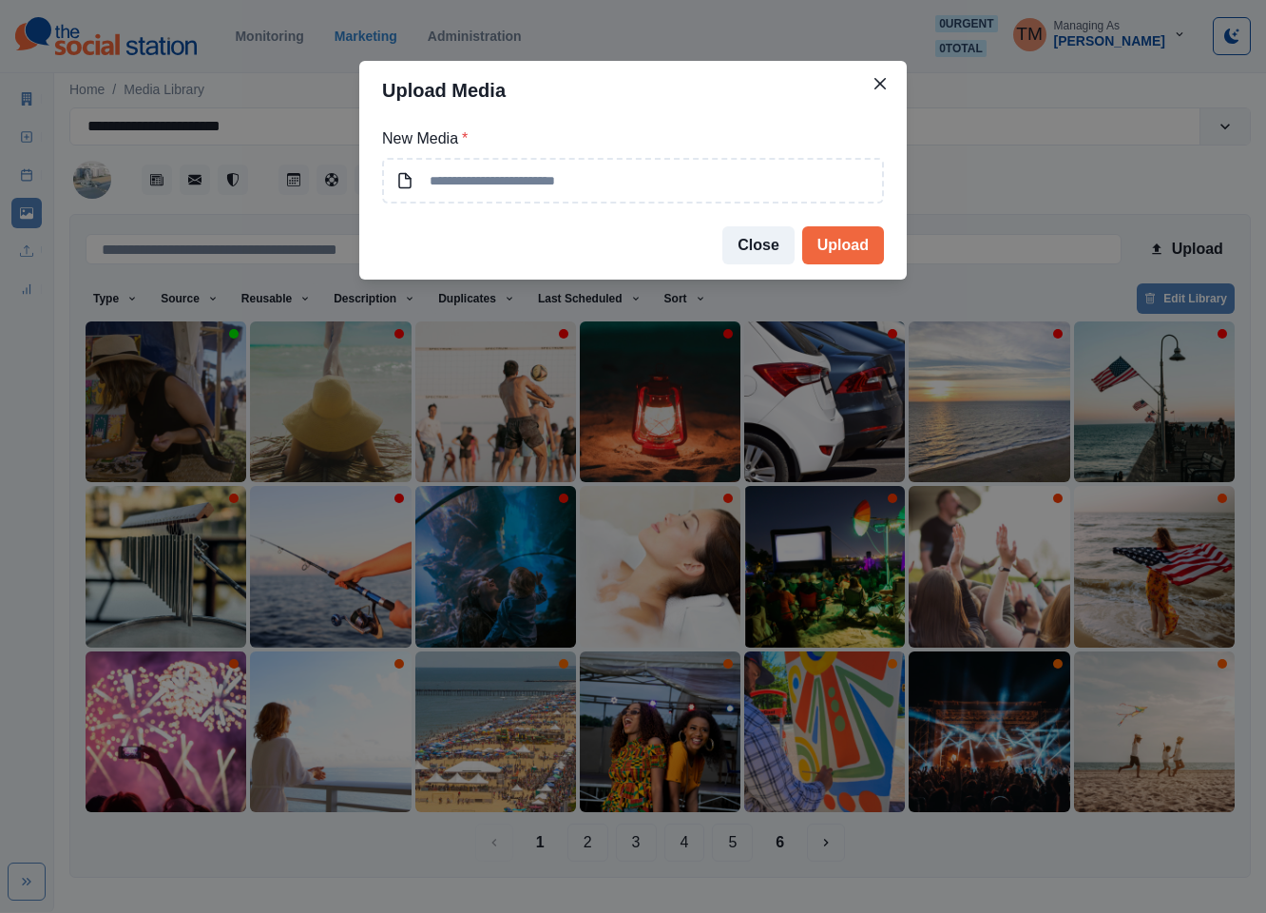
click at [148, 400] on div "Upload Media New Media * Close Upload" at bounding box center [633, 456] width 1266 height 913
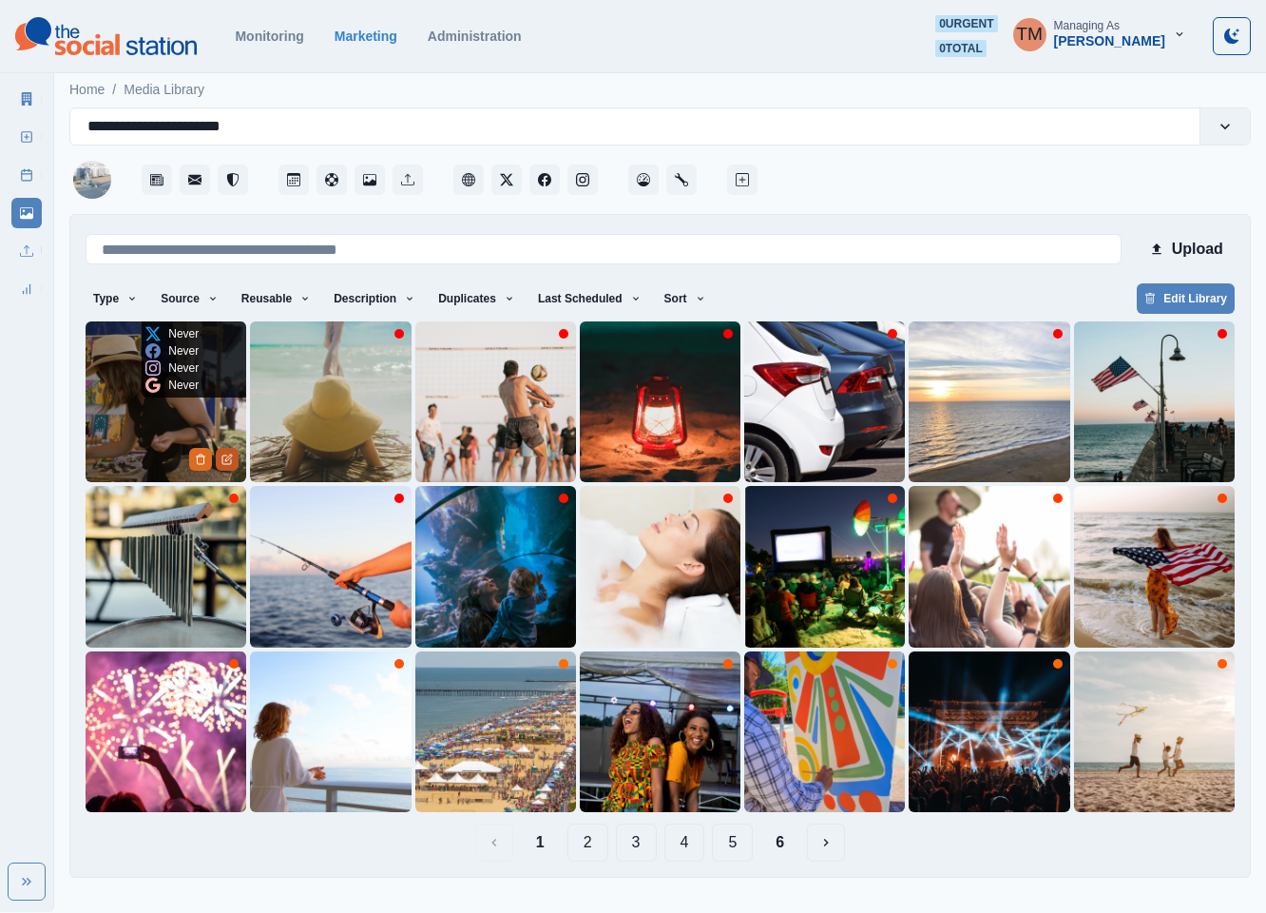
click at [228, 460] on icon "Edit Media" at bounding box center [226, 458] width 11 height 11
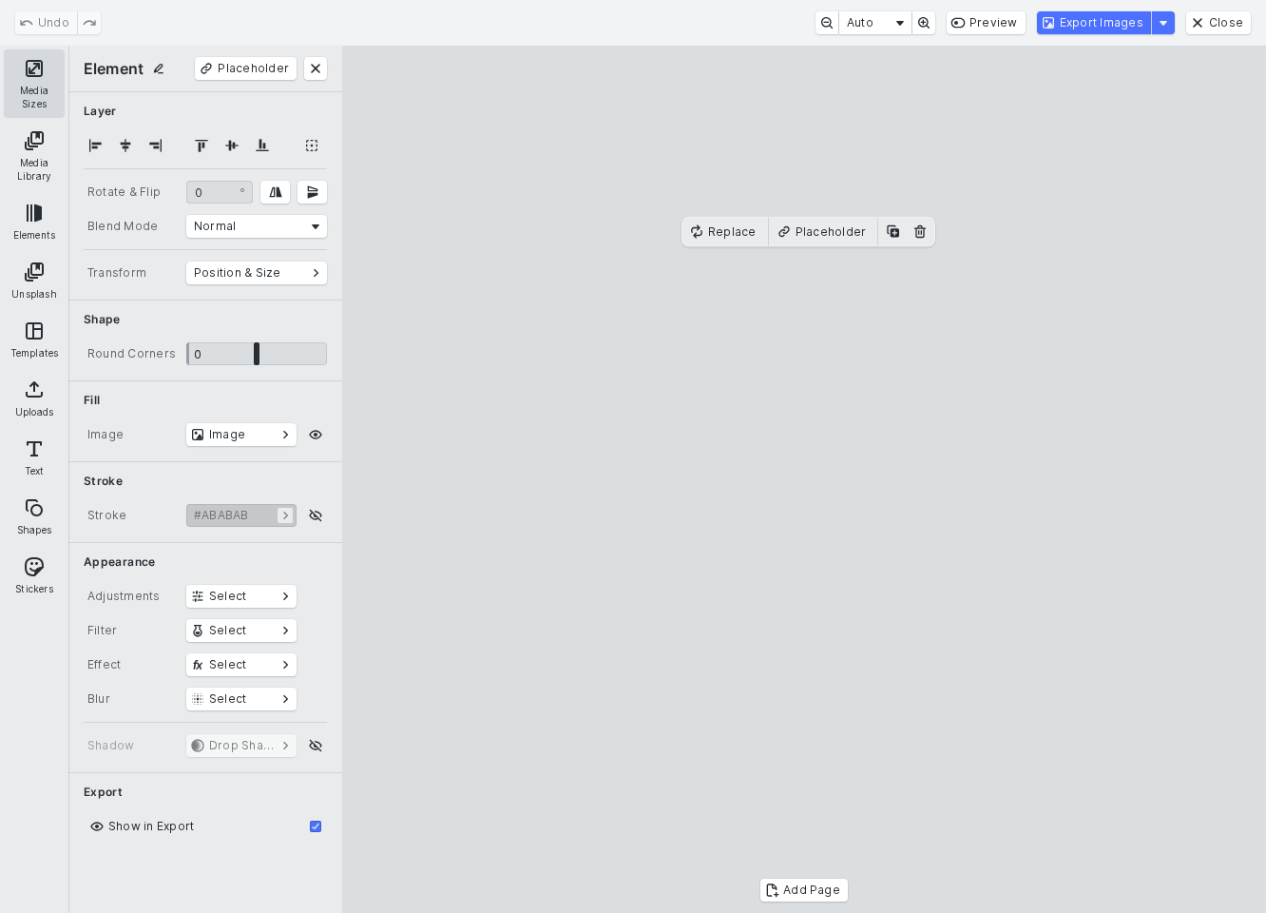
click at [29, 81] on button "Media Sizes" at bounding box center [34, 83] width 61 height 68
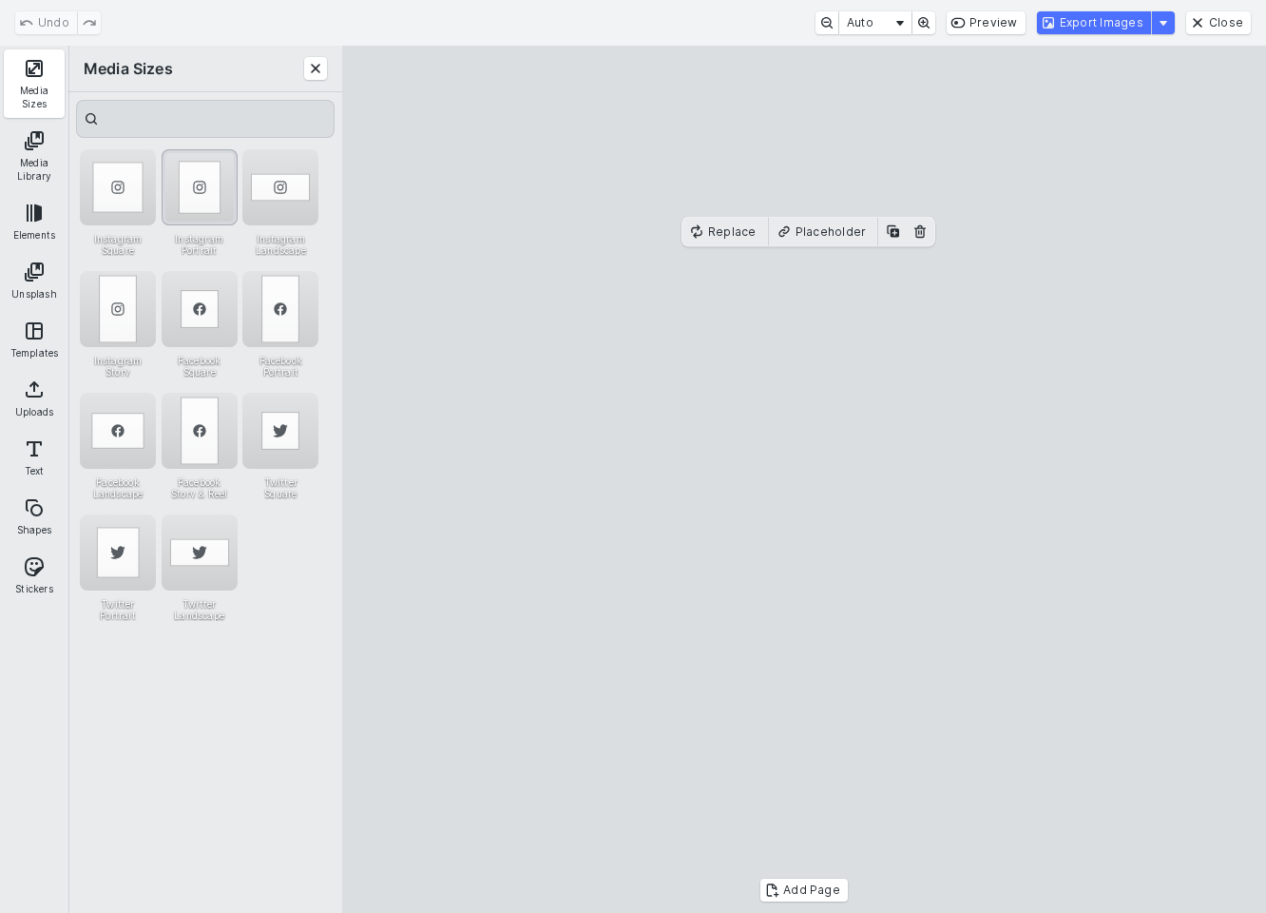
click at [202, 183] on div "Instagram Portrait" at bounding box center [200, 187] width 76 height 76
click at [135, 195] on div "Instagram Square" at bounding box center [118, 187] width 76 height 76
click at [804, 479] on cesdk-canvas "Editor canvas" at bounding box center [804, 479] width 0 height 0
drag, startPoint x: 668, startPoint y: 386, endPoint x: 804, endPoint y: 386, distance: 135.9
click at [804, 479] on cesdk-canvas "Editor canvas" at bounding box center [804, 479] width 0 height 0
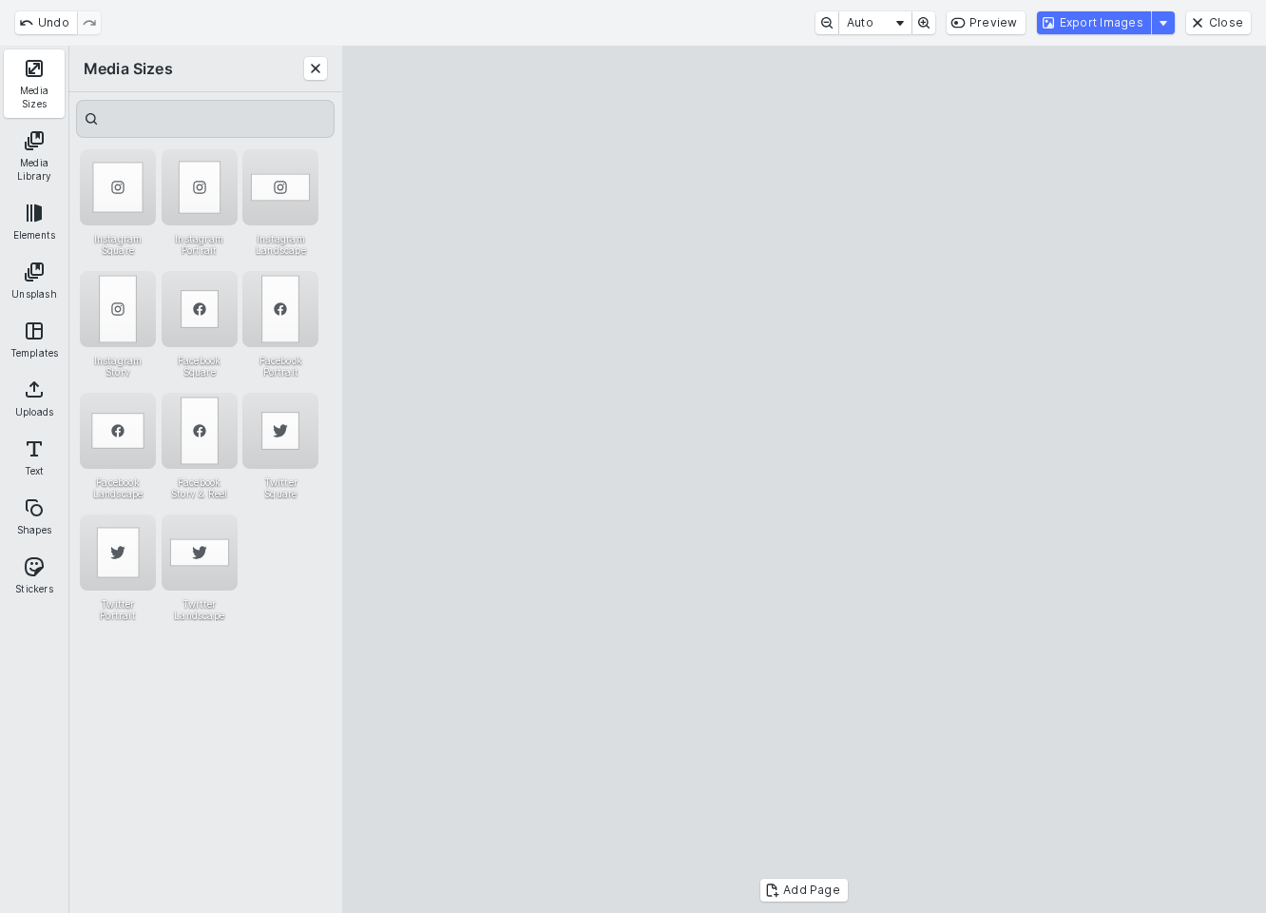
drag, startPoint x: 619, startPoint y: 502, endPoint x: 482, endPoint y: 490, distance: 137.4
click at [804, 479] on cesdk-canvas "Editor canvas" at bounding box center [804, 479] width 0 height 0
drag, startPoint x: 1190, startPoint y: 494, endPoint x: 1078, endPoint y: 490, distance: 112.2
click at [804, 479] on cesdk-canvas "Editor canvas" at bounding box center [804, 479] width 0 height 0
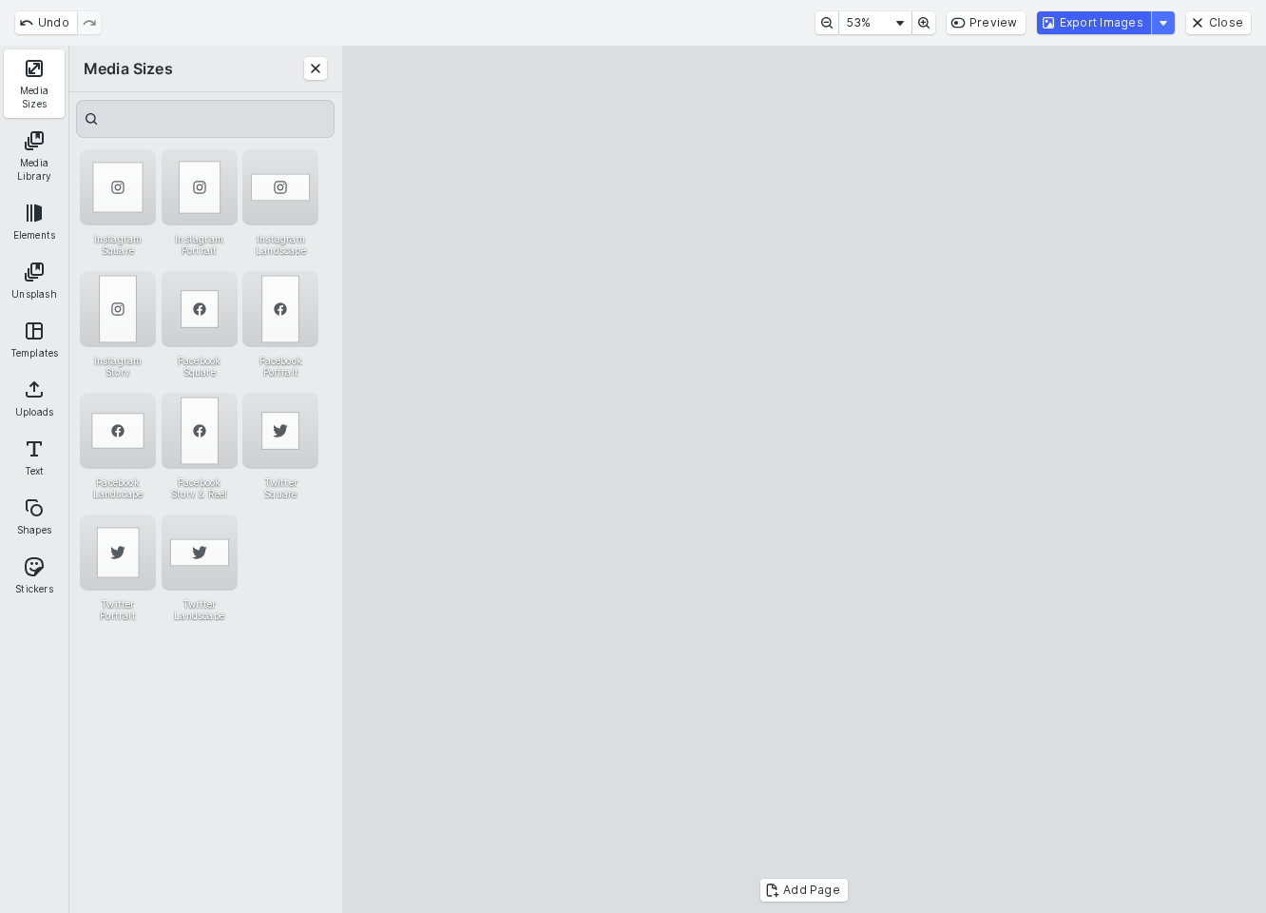
click at [1092, 18] on button "Export Images" at bounding box center [1094, 22] width 114 height 23
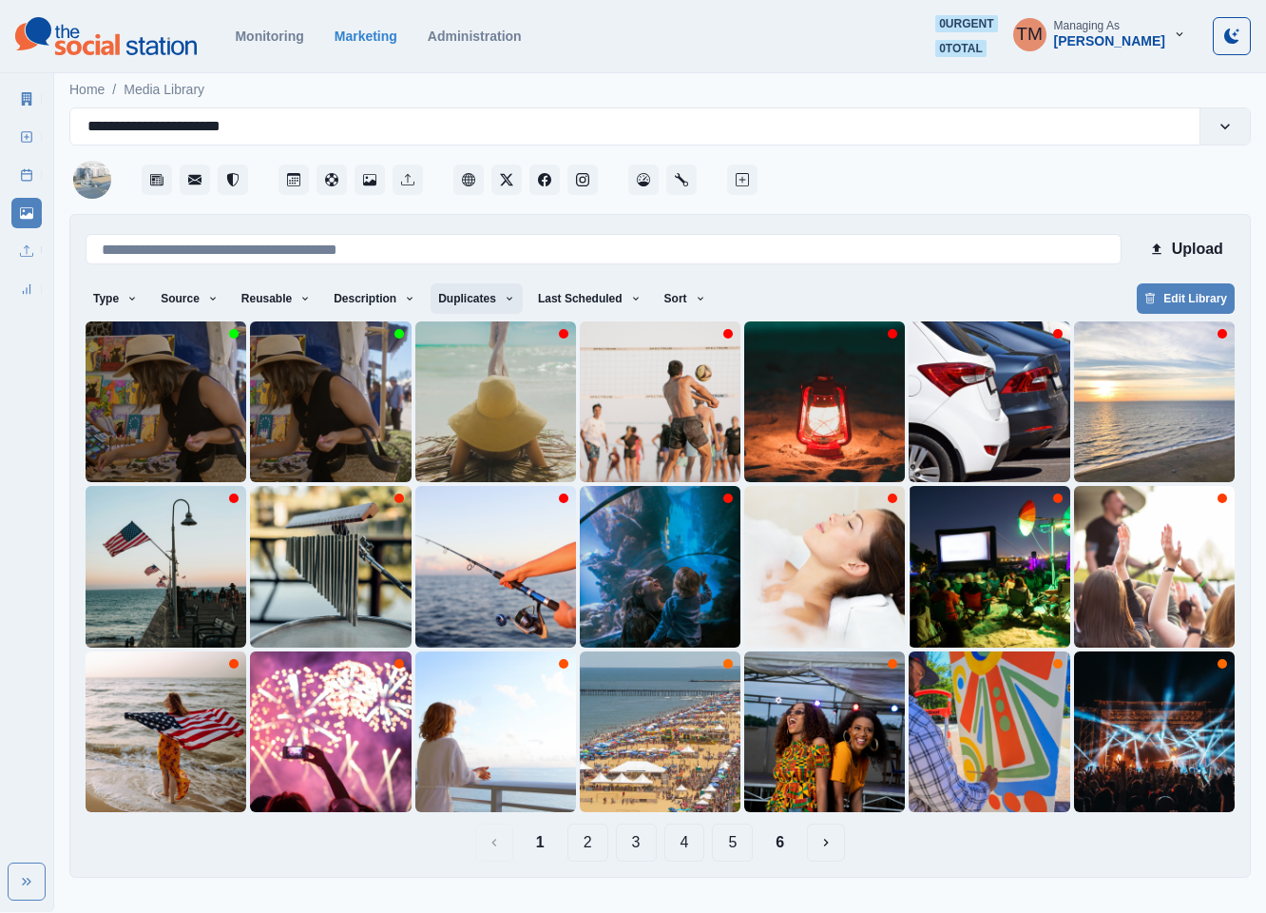
click at [434, 299] on button "Duplicates" at bounding box center [477, 298] width 92 height 30
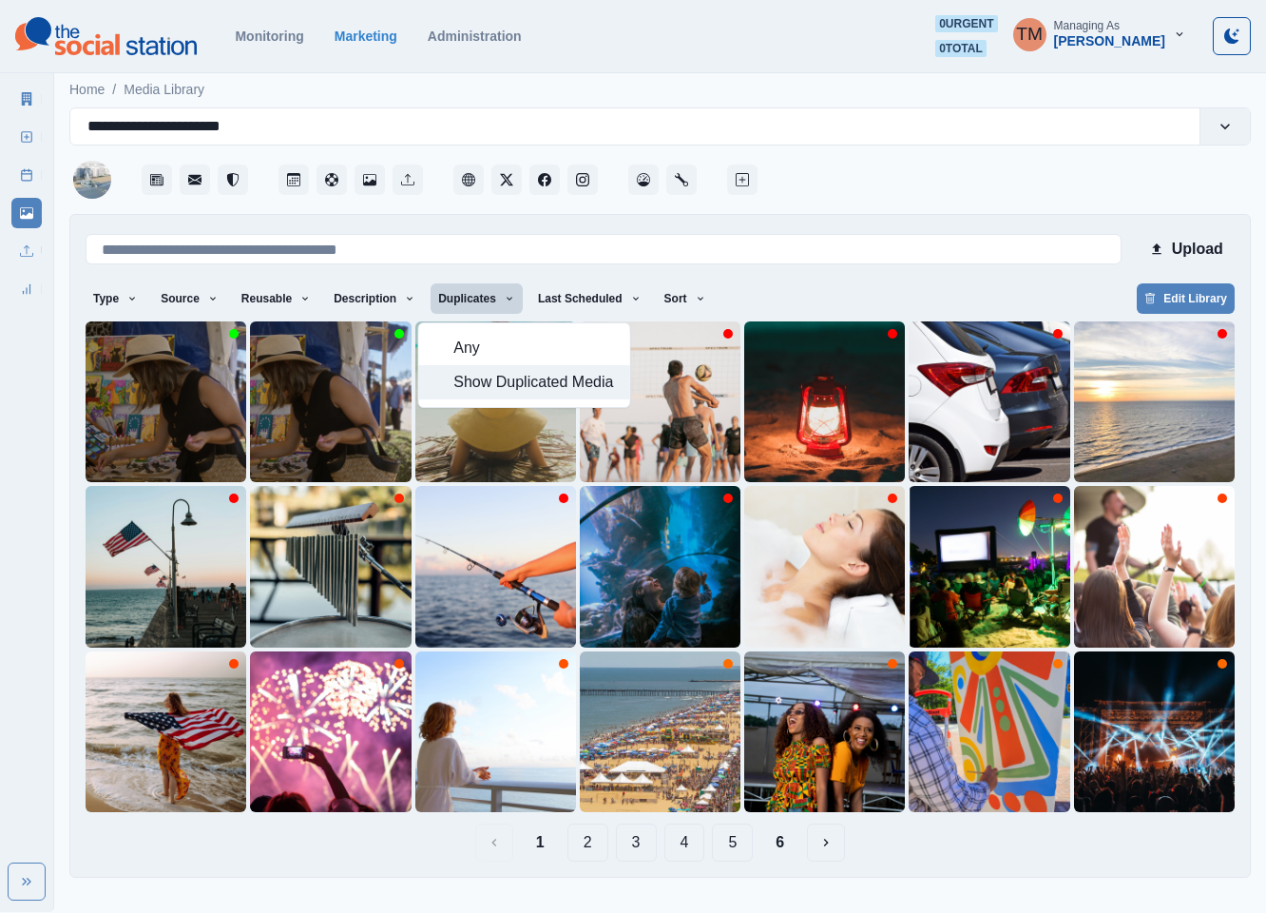
click at [531, 382] on span "Show Duplicated Media" at bounding box center [535, 382] width 164 height 23
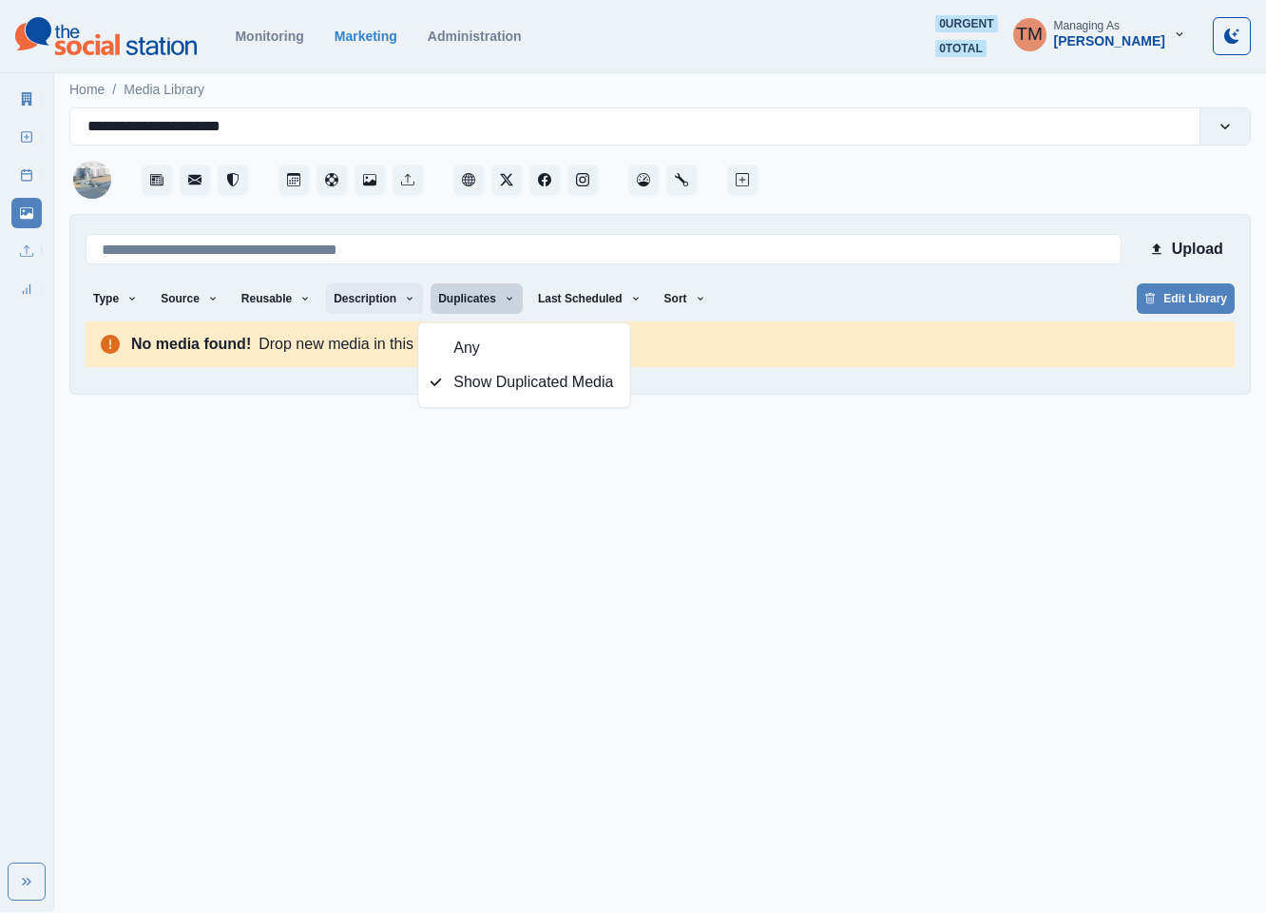
click at [355, 298] on button "Description" at bounding box center [374, 298] width 97 height 30
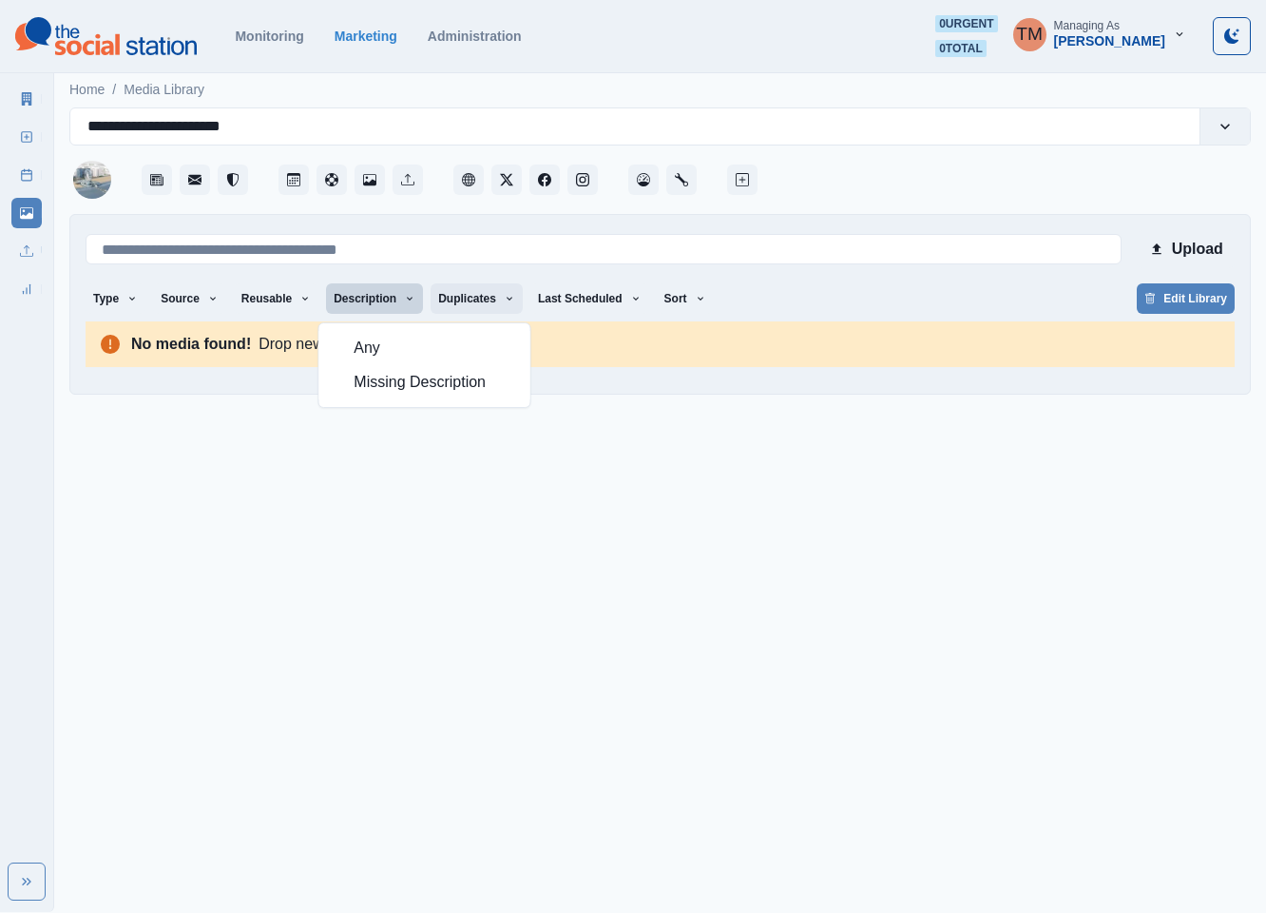
click at [452, 298] on button "Duplicates" at bounding box center [477, 298] width 92 height 30
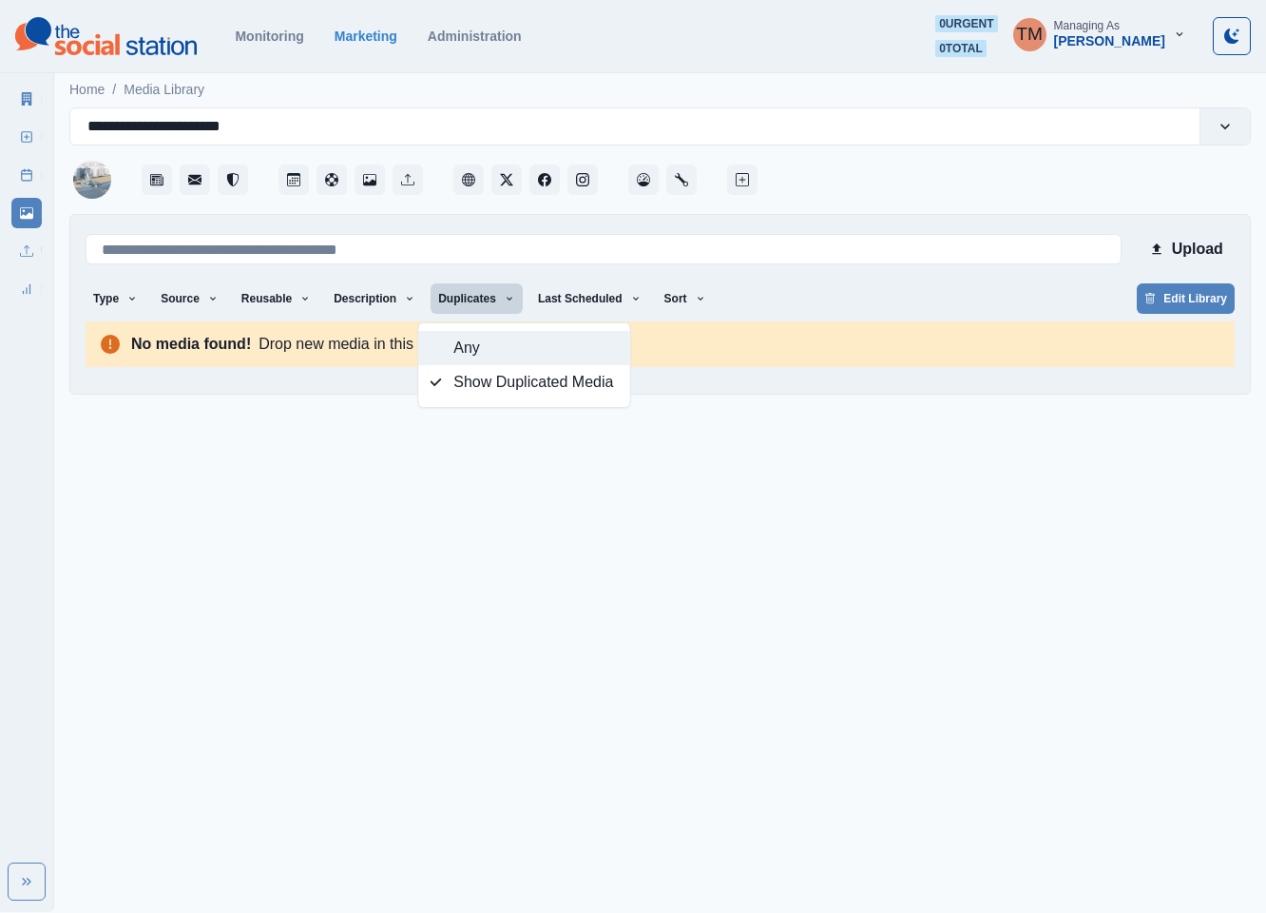
click at [459, 334] on button "Any" at bounding box center [524, 348] width 211 height 34
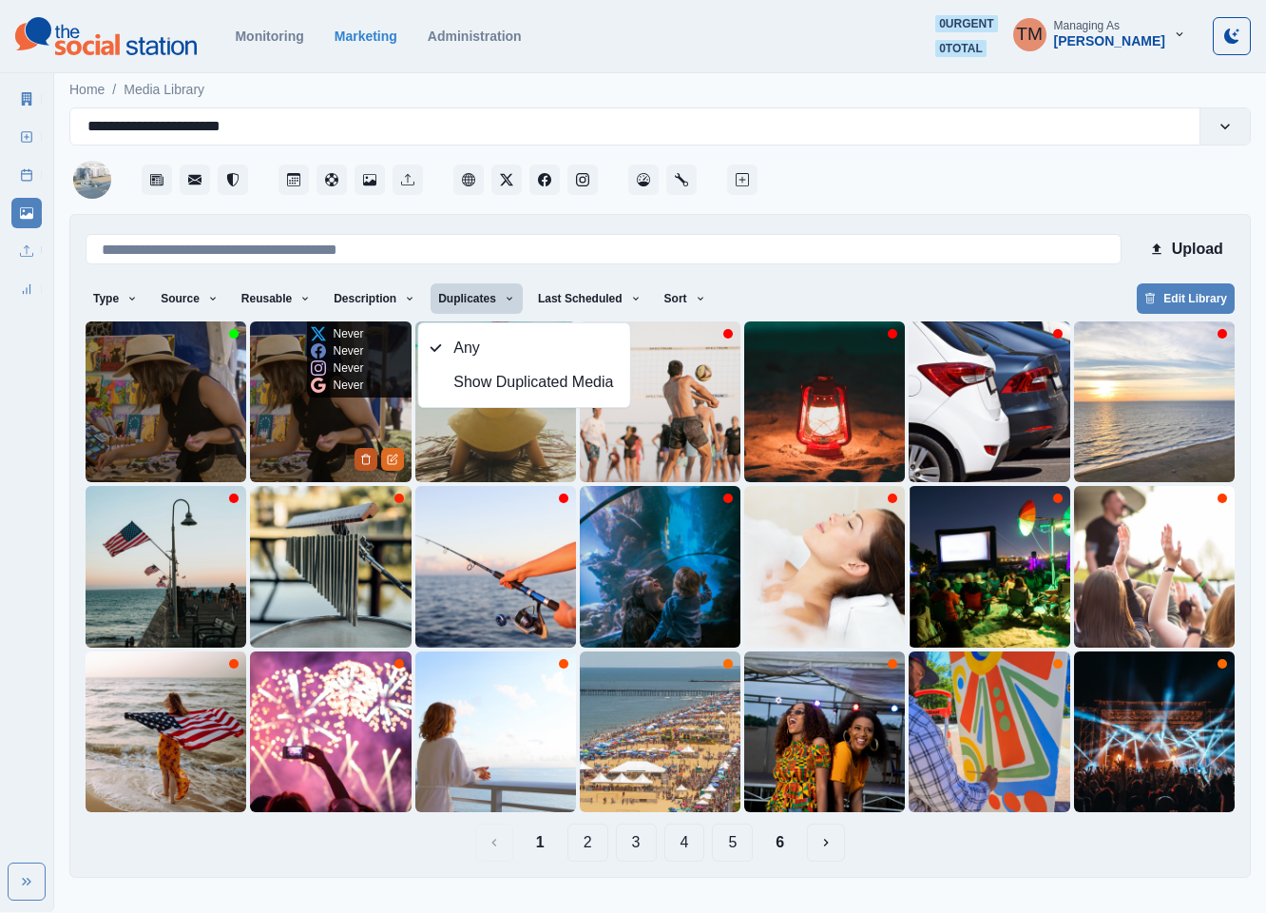
click at [360, 459] on icon "Delete Media" at bounding box center [365, 458] width 11 height 11
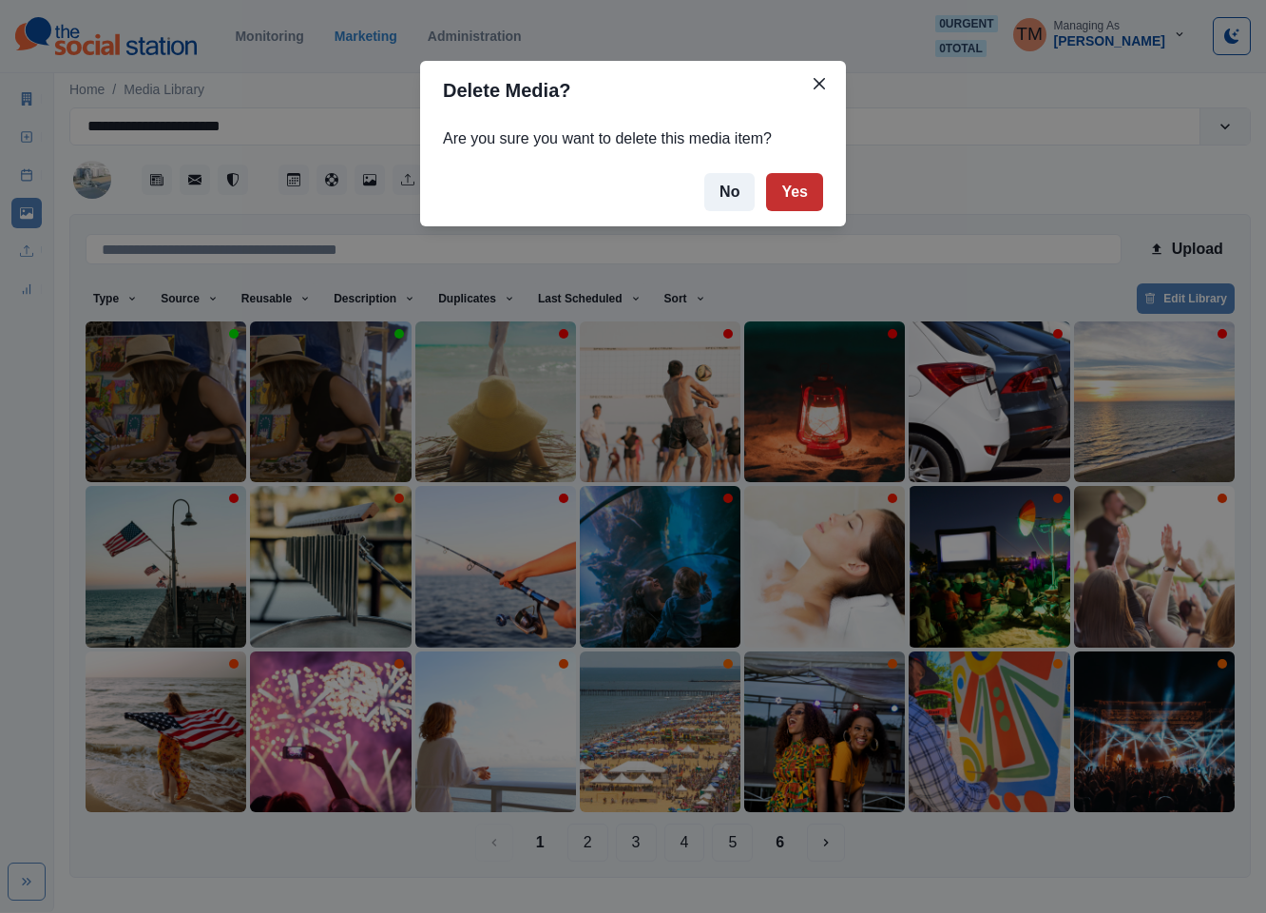
click at [784, 192] on button "Yes" at bounding box center [794, 192] width 57 height 38
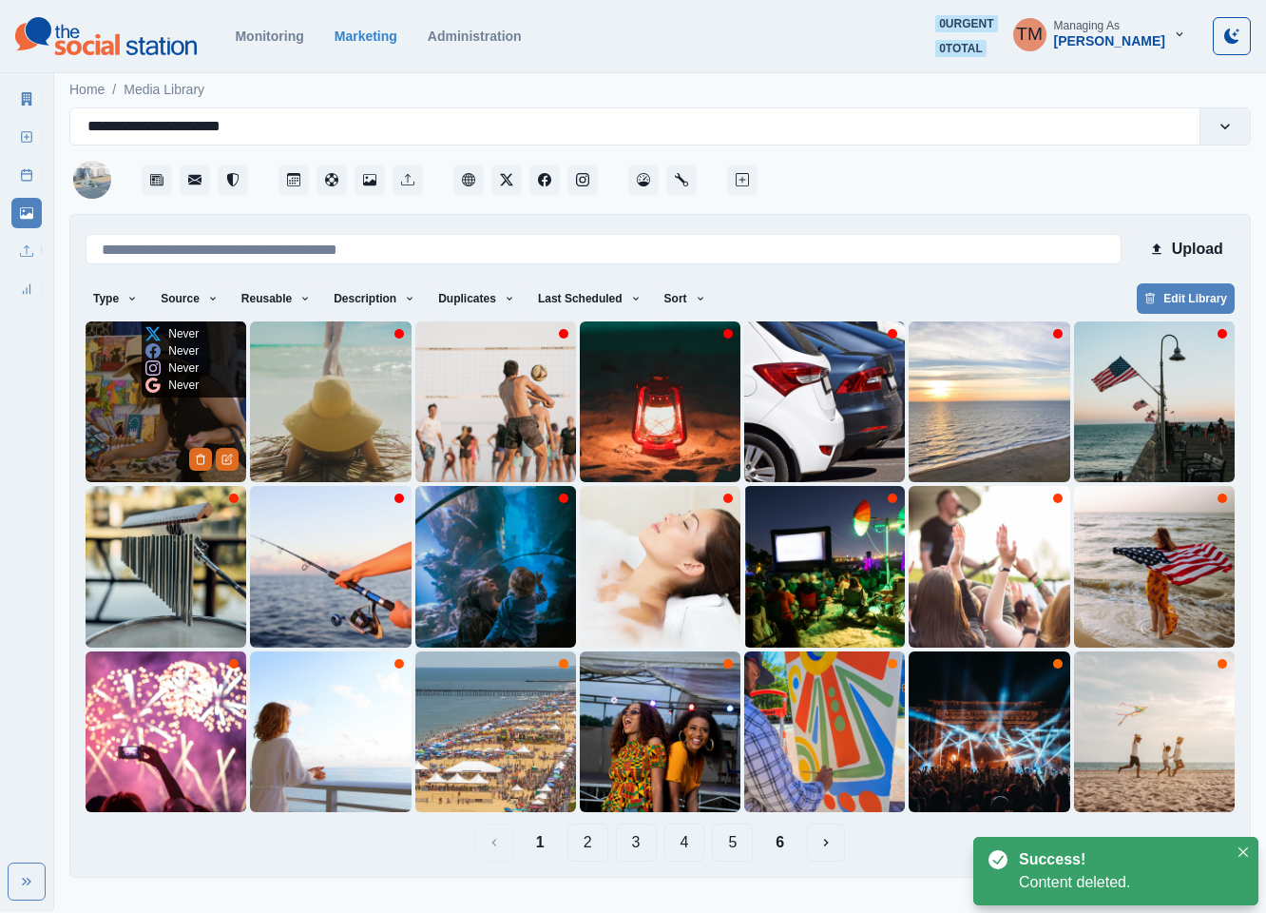
click at [161, 372] on icon at bounding box center [152, 367] width 15 height 15
click at [129, 417] on img at bounding box center [166, 401] width 161 height 161
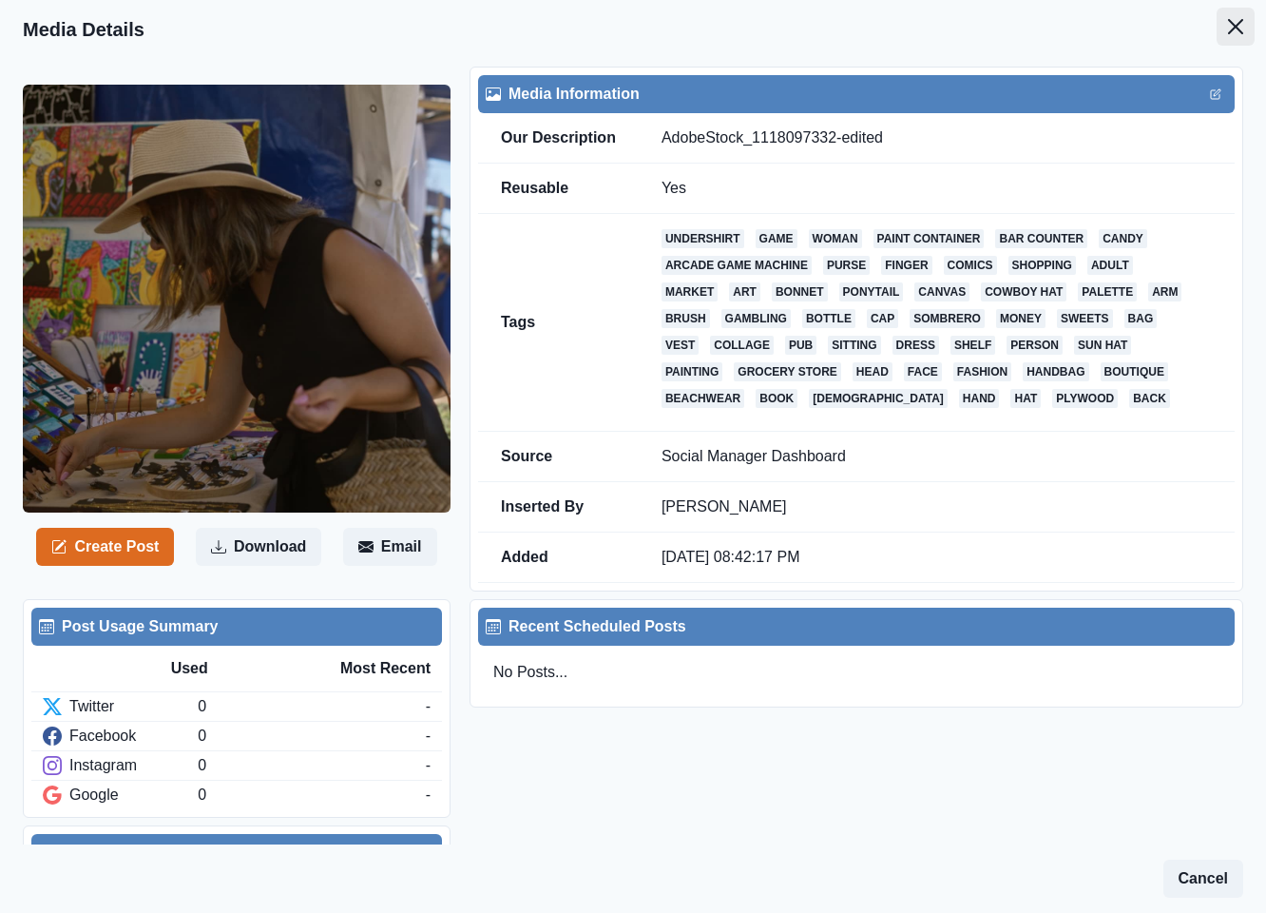
click at [1228, 29] on icon "Close" at bounding box center [1235, 26] width 15 height 15
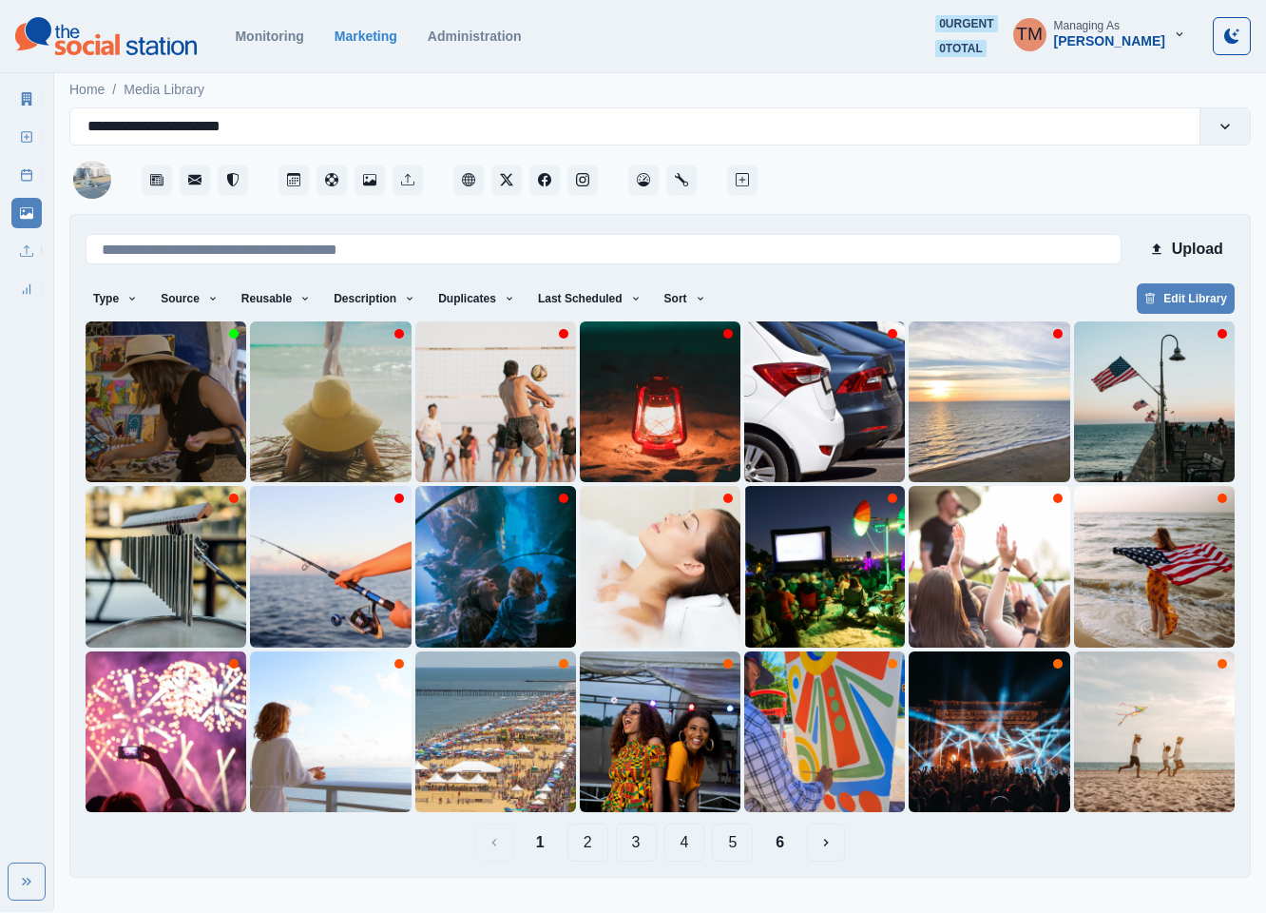
click at [24, 95] on icon at bounding box center [27, 98] width 10 height 13
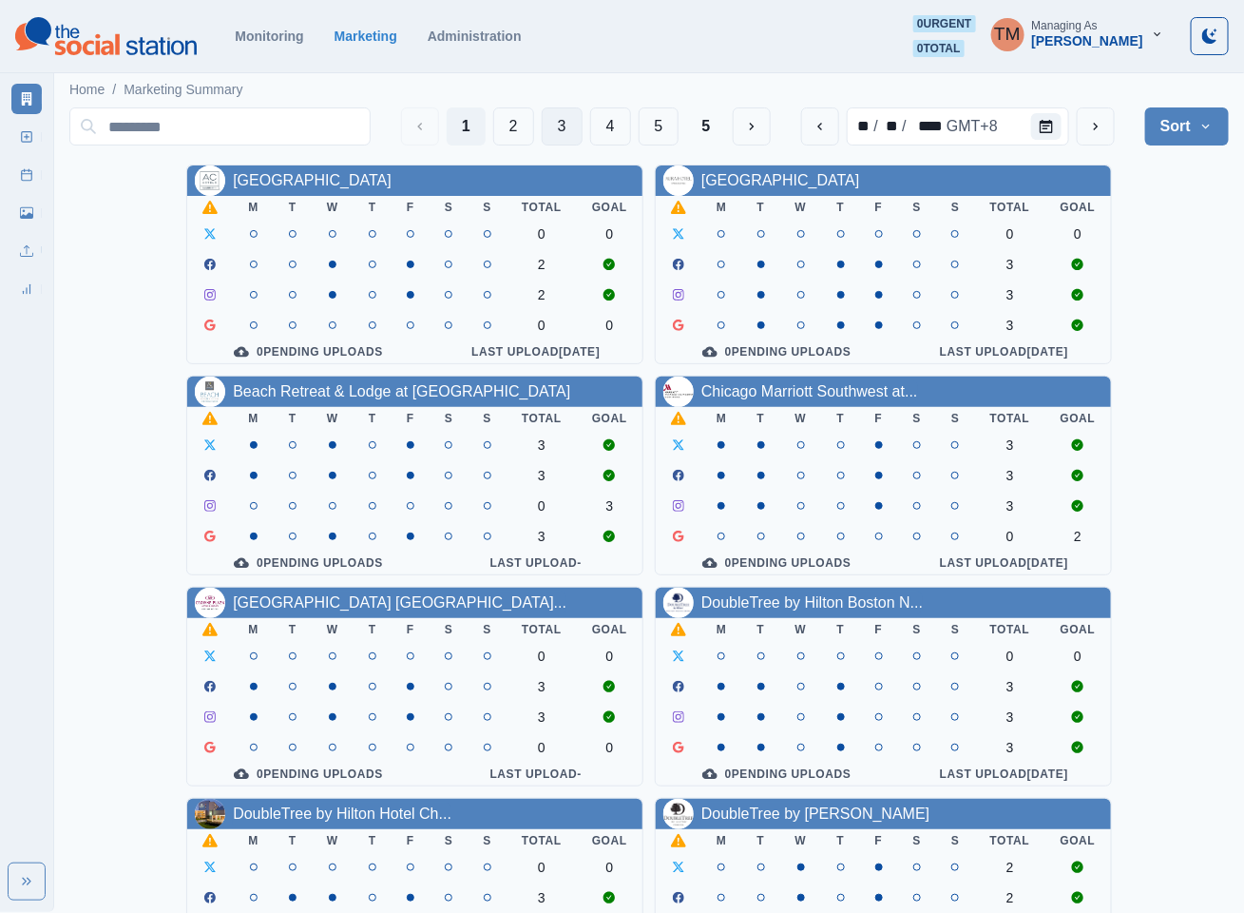
click at [606, 125] on button "4" at bounding box center [610, 126] width 41 height 38
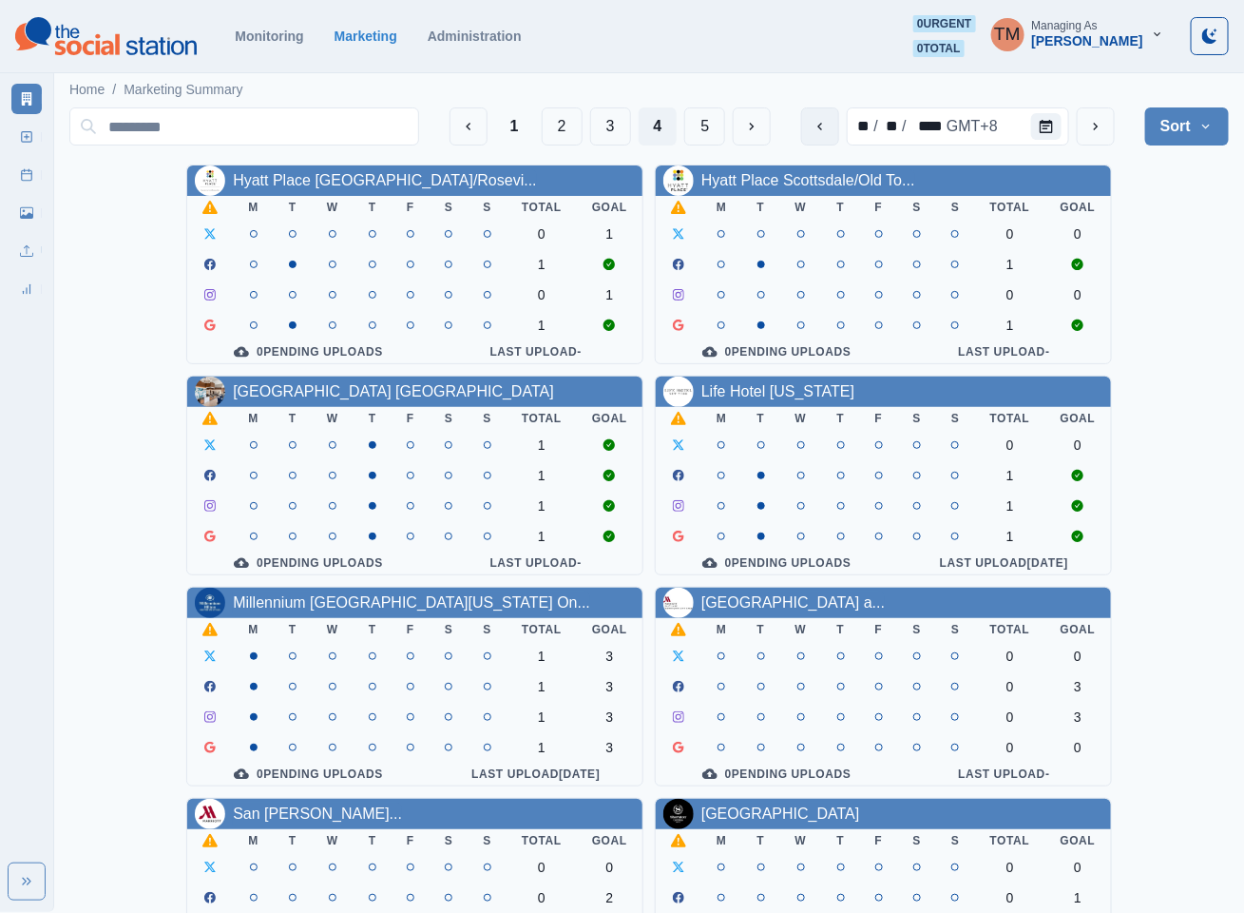
click at [818, 132] on icon "previous" at bounding box center [820, 126] width 15 height 15
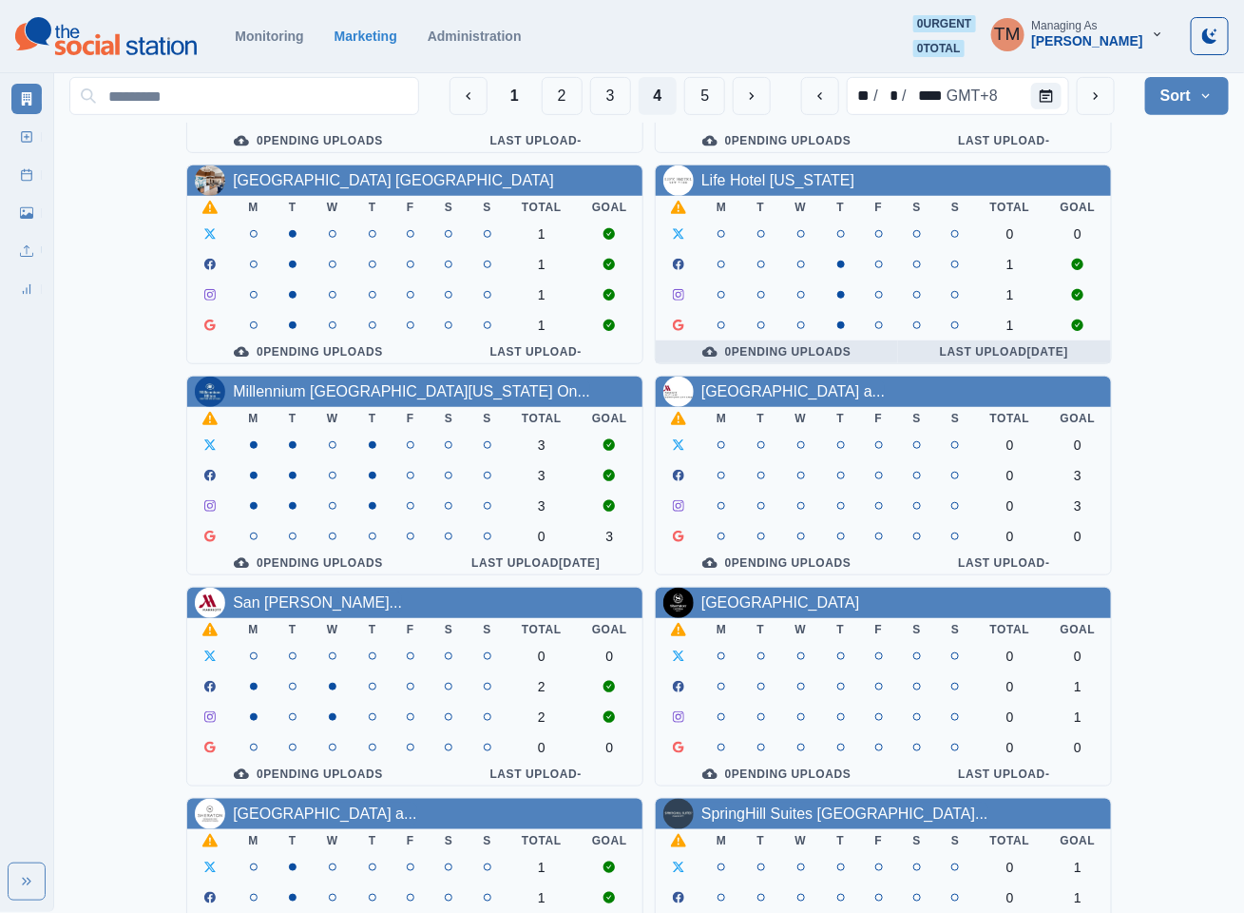
scroll to position [570, 0]
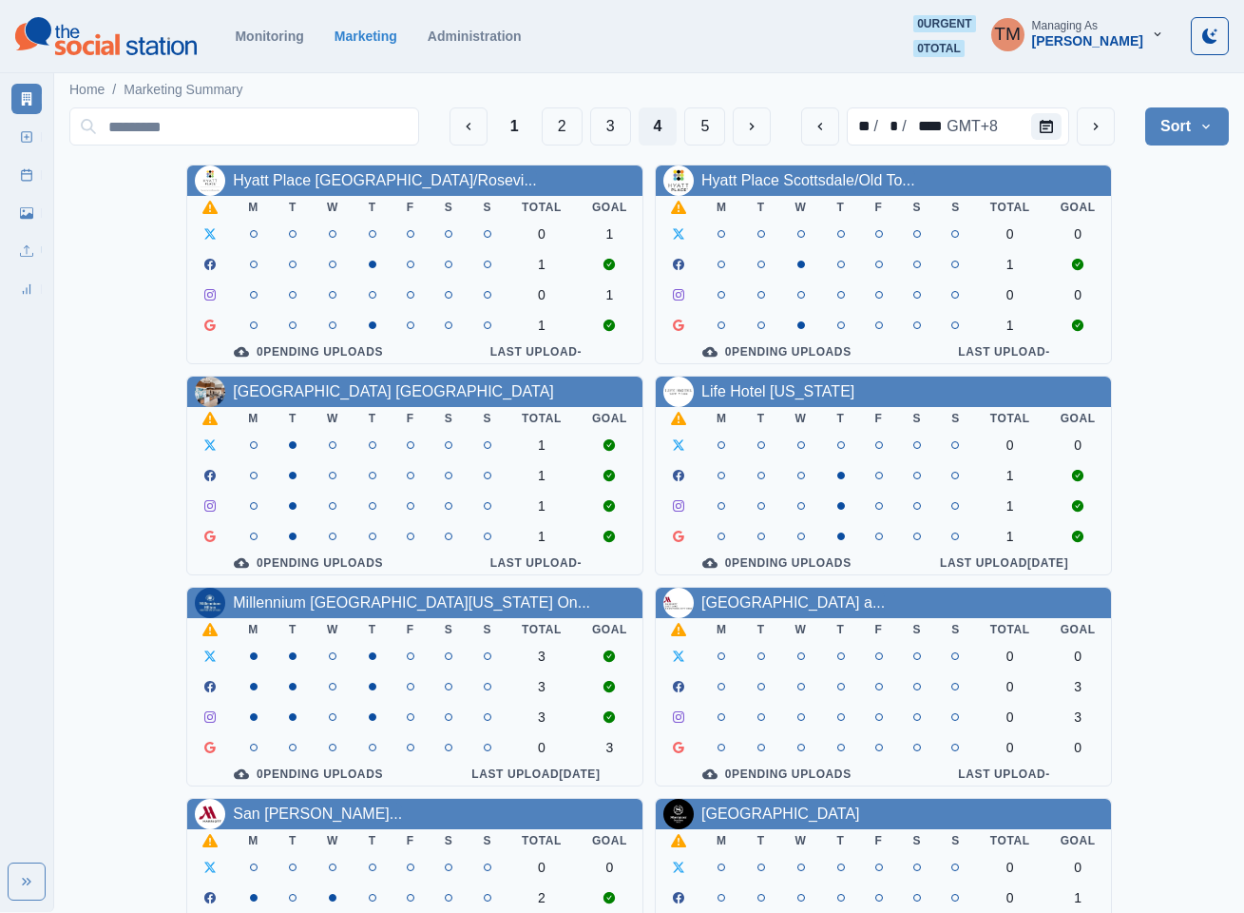
scroll to position [570, 0]
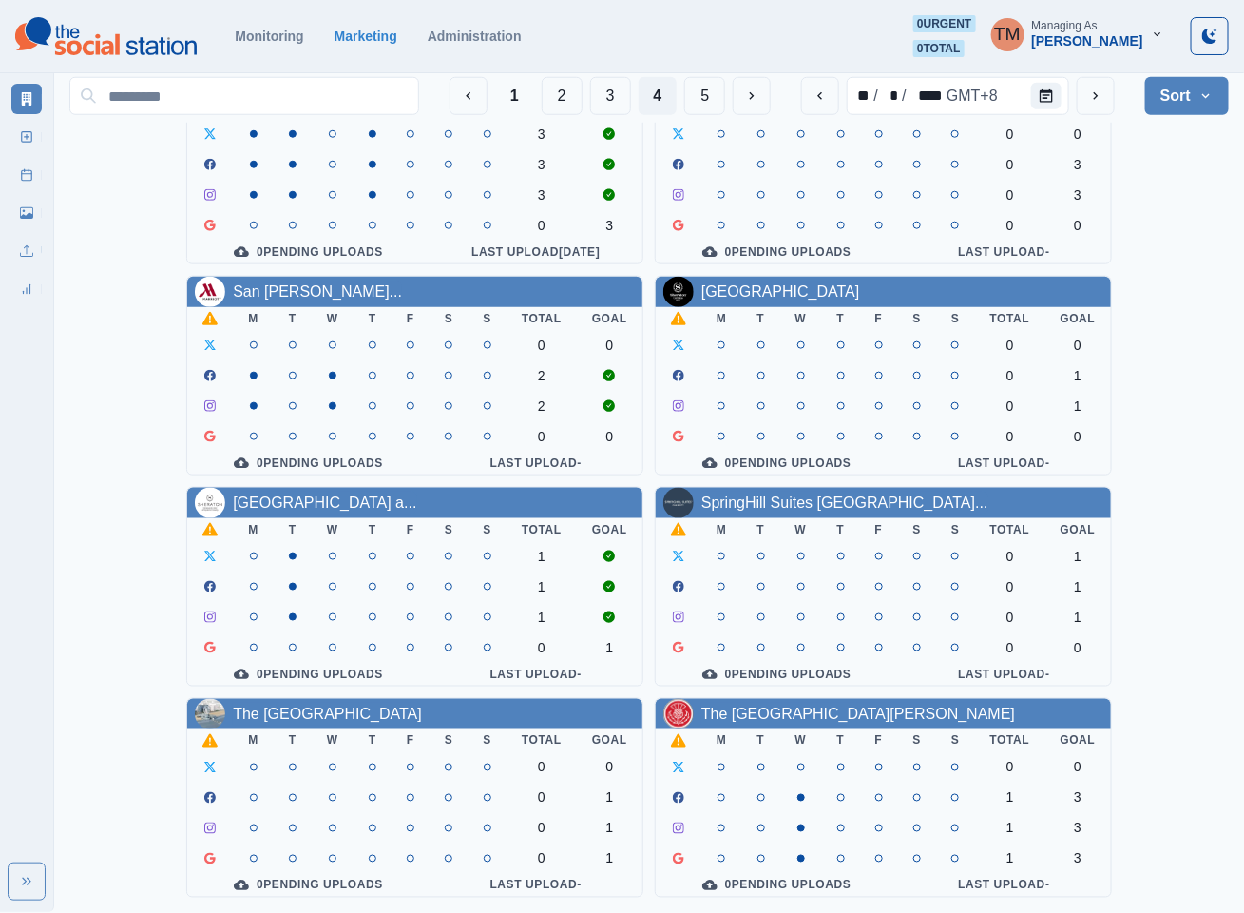
drag, startPoint x: 603, startPoint y: 81, endPoint x: 605, endPoint y: 95, distance: 14.4
click at [603, 83] on button "3" at bounding box center [610, 96] width 41 height 38
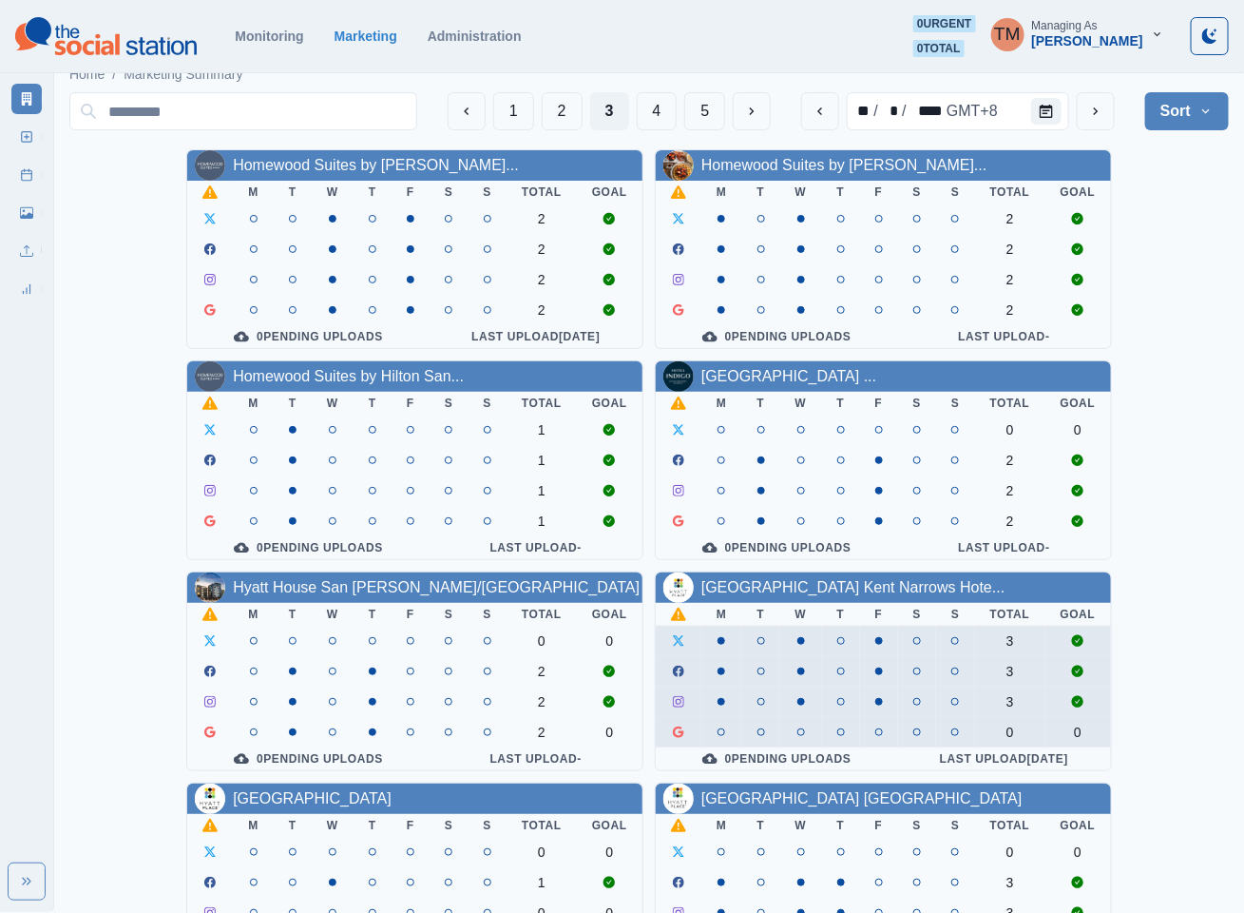
scroll to position [0, 0]
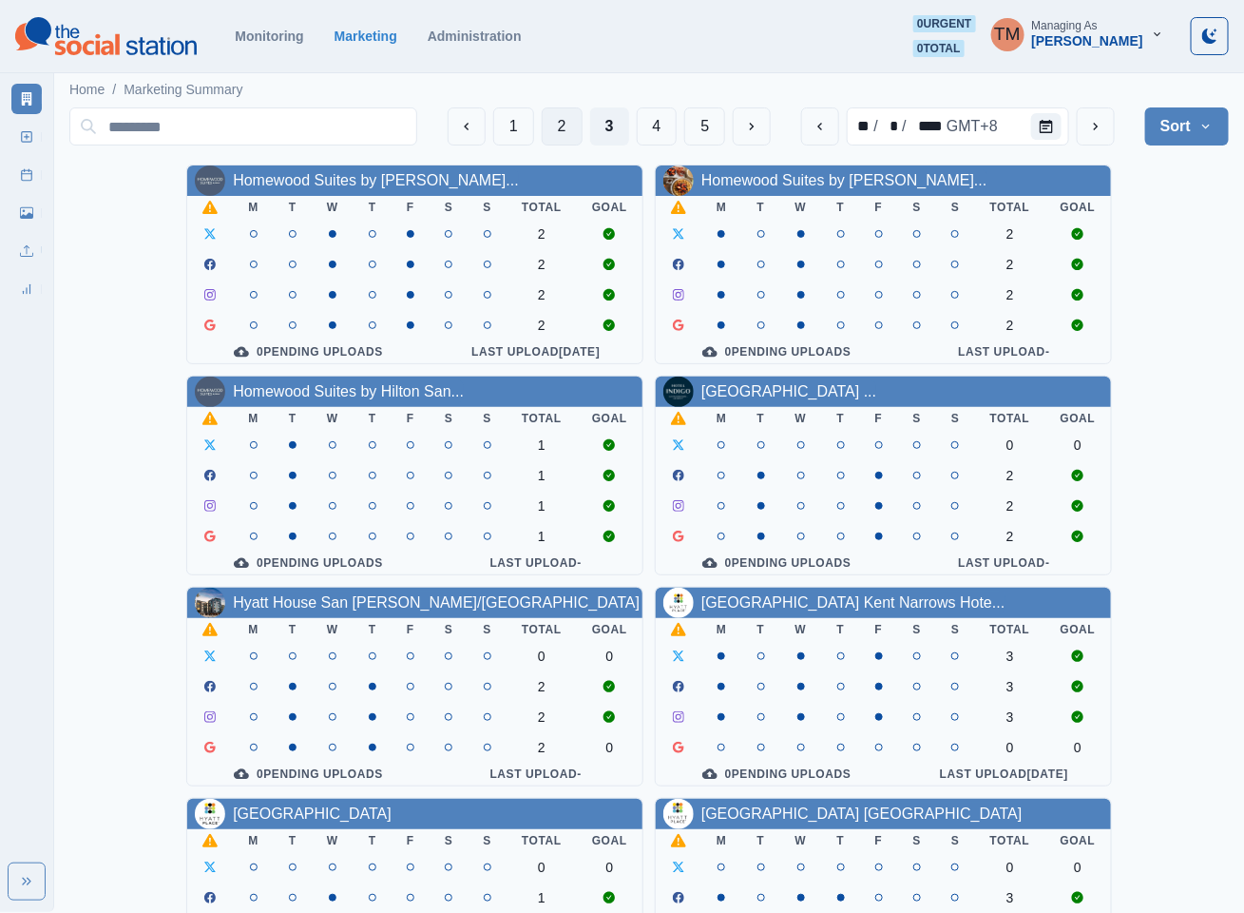
click at [559, 131] on button "2" at bounding box center [562, 126] width 41 height 38
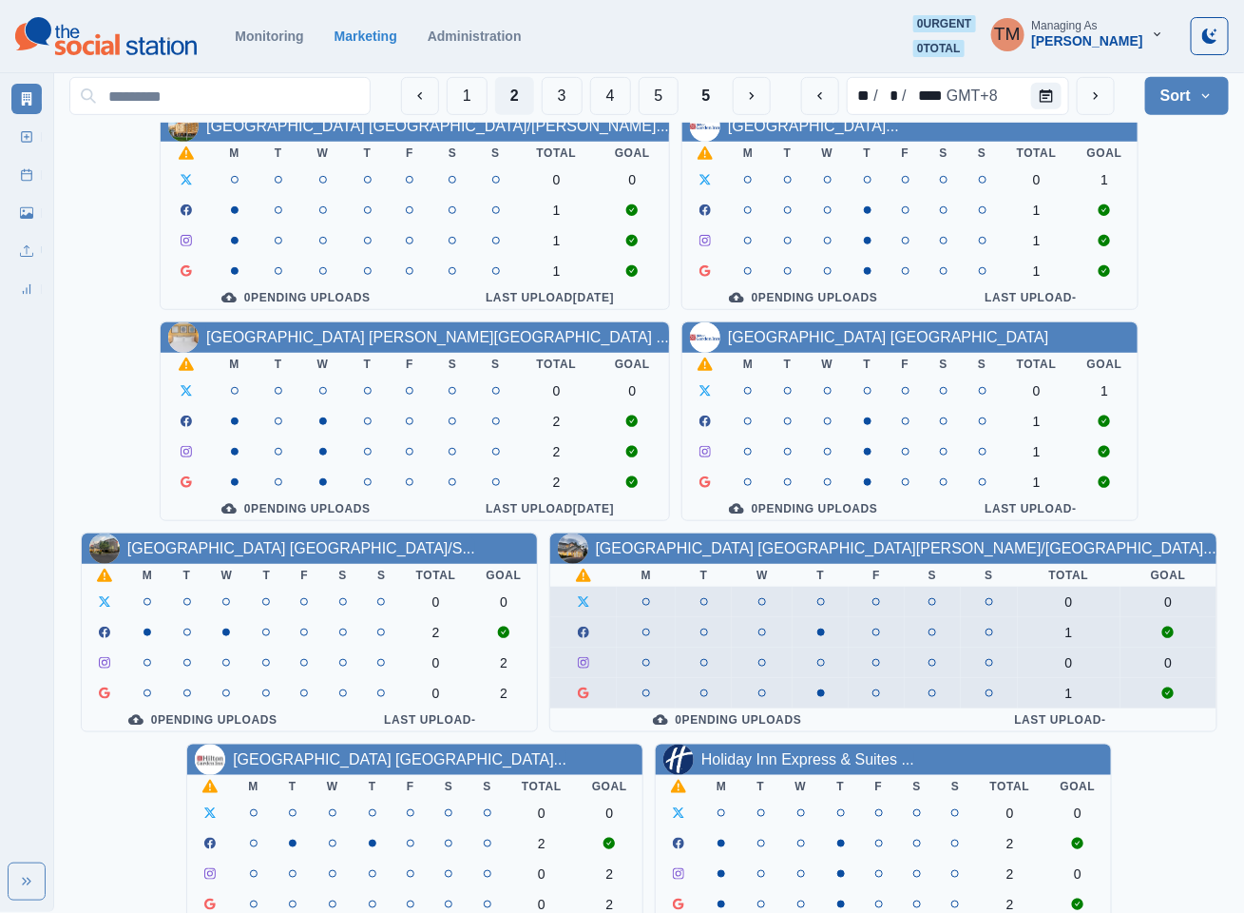
scroll to position [570, 0]
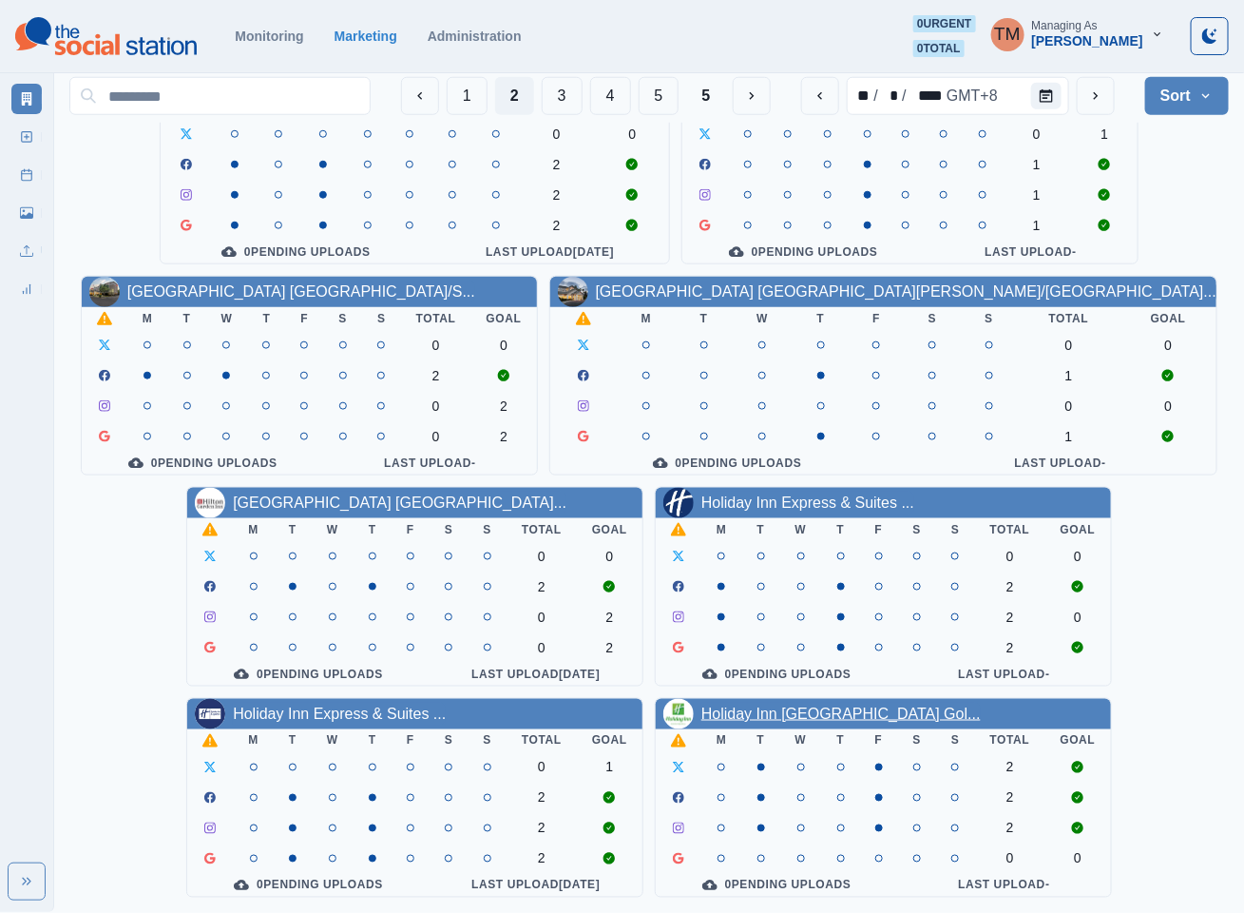
click at [787, 708] on link "Holiday Inn San Francisco Gol..." at bounding box center [841, 713] width 279 height 16
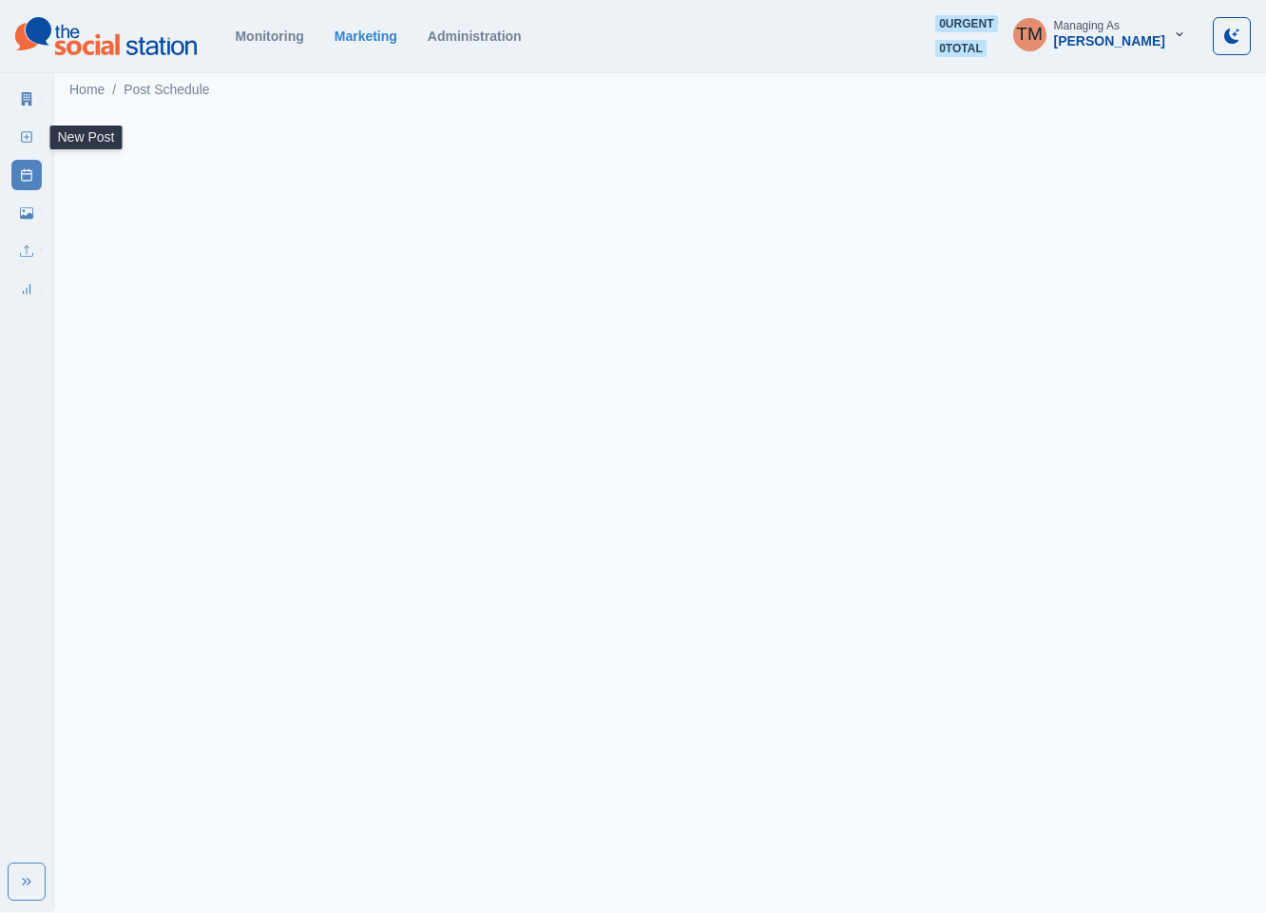
click at [29, 134] on icon at bounding box center [26, 136] width 13 height 13
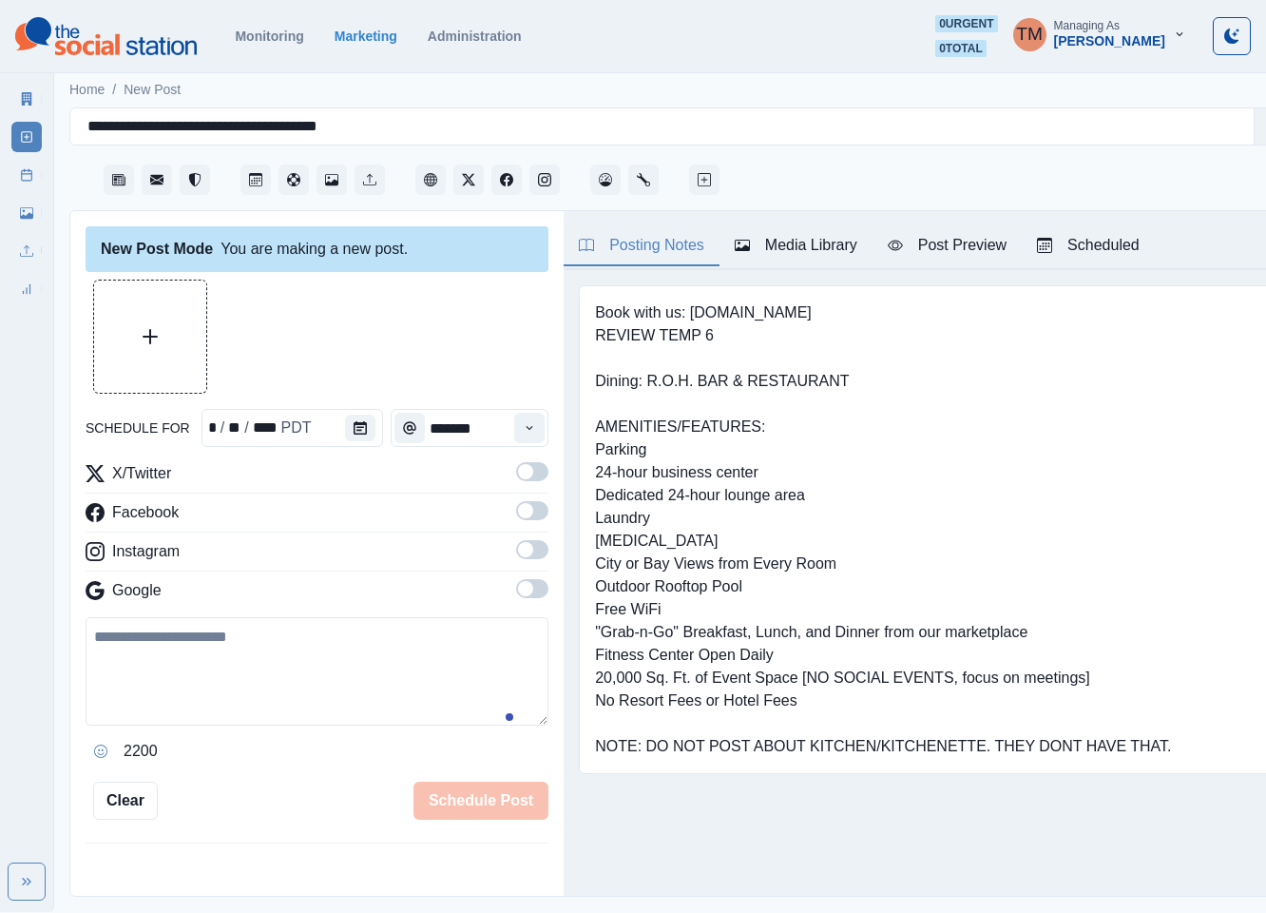
type input "*******"
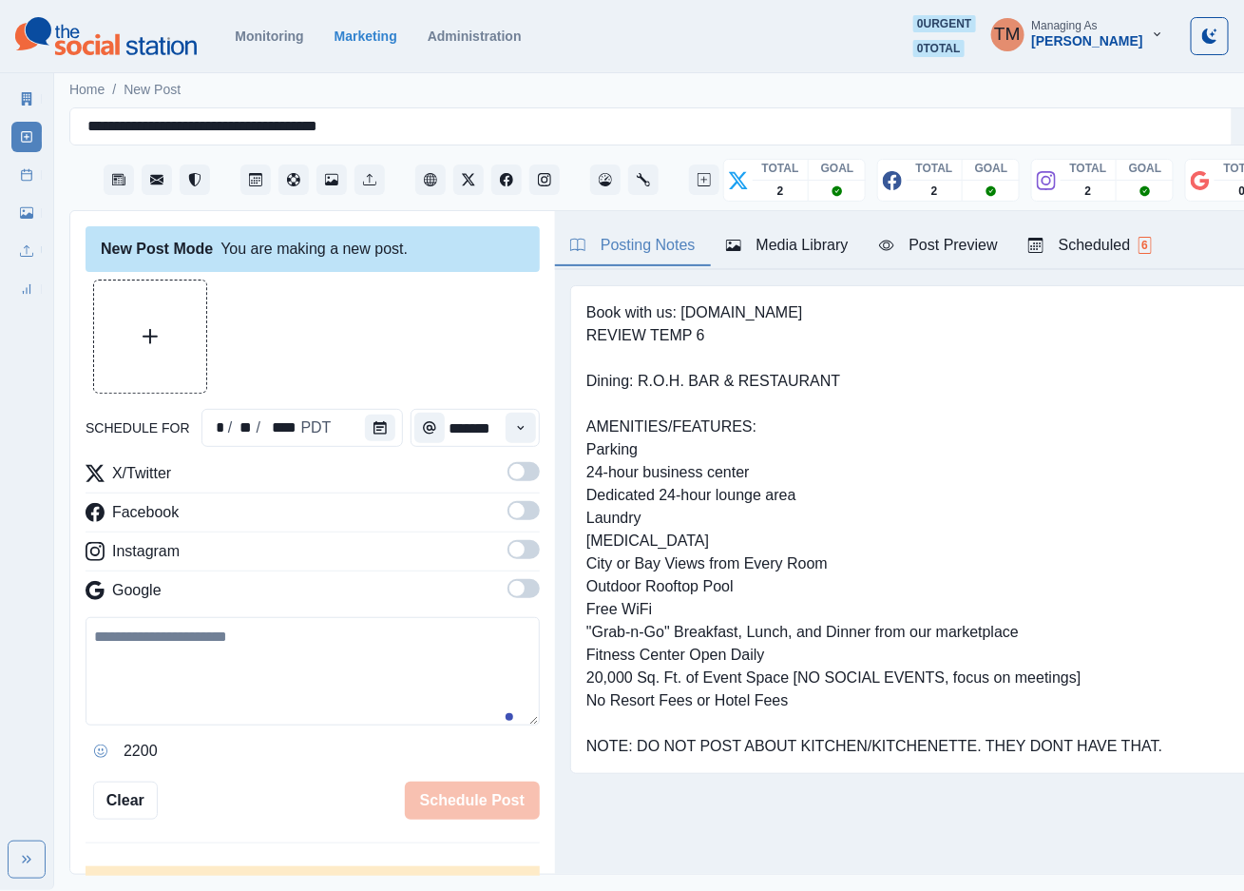
drag, startPoint x: 163, startPoint y: 668, endPoint x: 183, endPoint y: 683, distance: 24.5
click at [165, 671] on textarea at bounding box center [313, 671] width 454 height 108
paste textarea "**********"
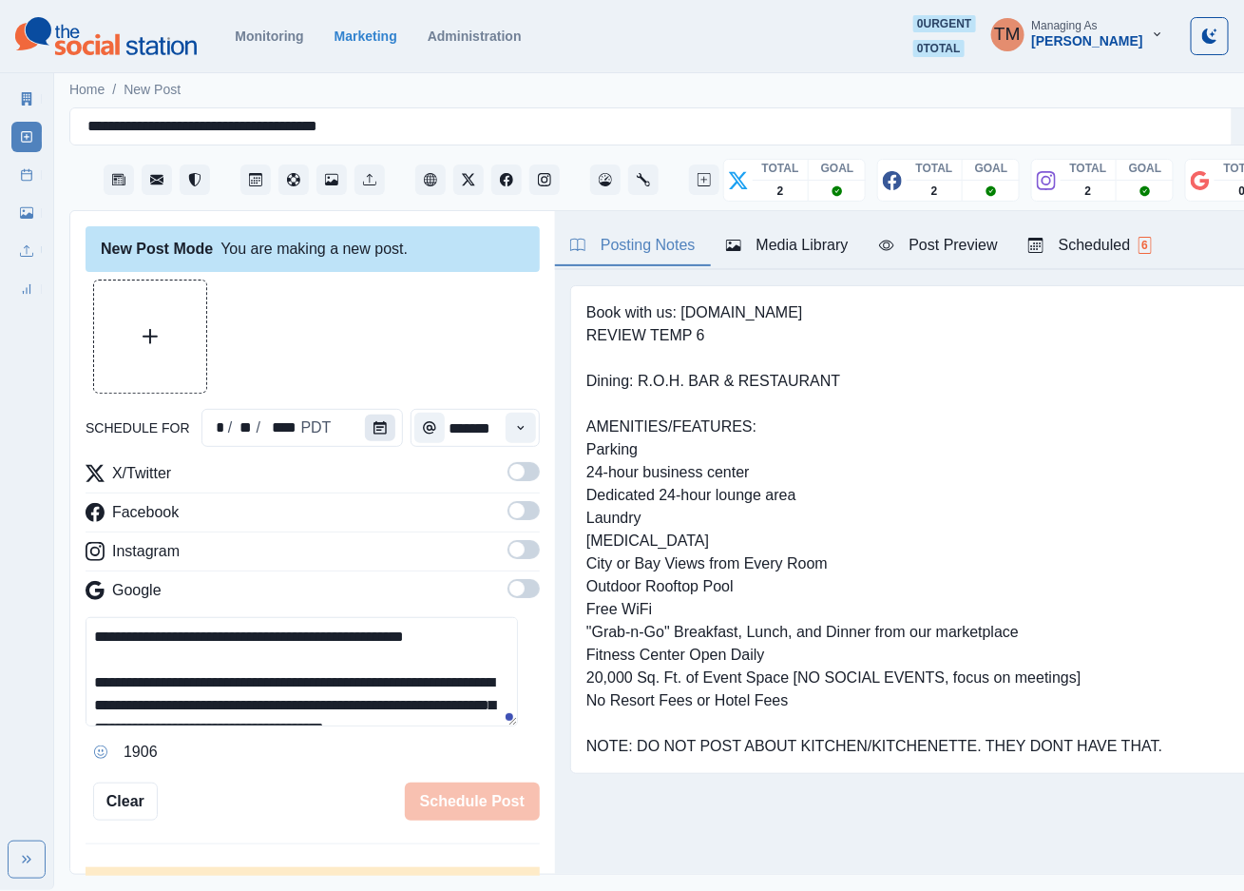
scroll to position [106, 0]
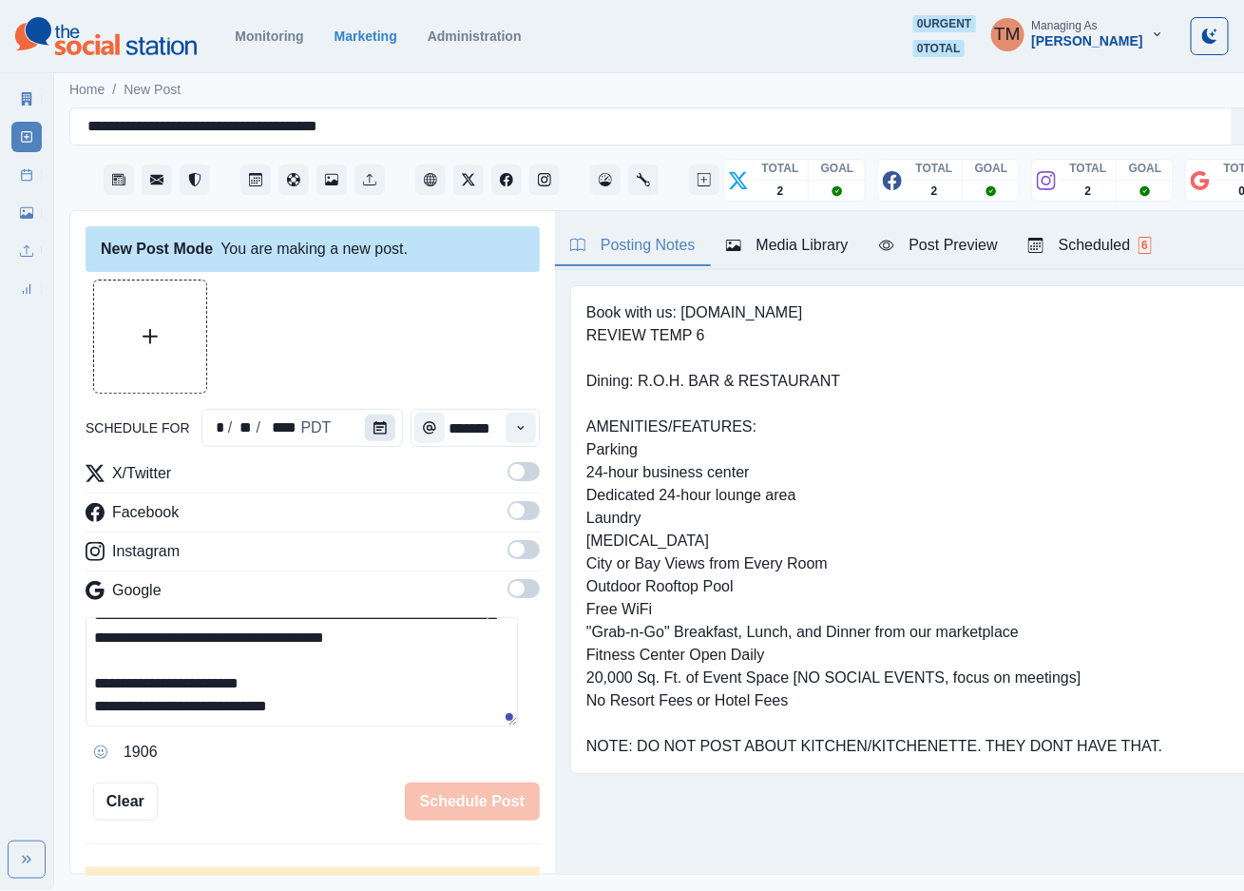
type textarea "**********"
click at [374, 429] on icon "Calendar" at bounding box center [380, 427] width 13 height 13
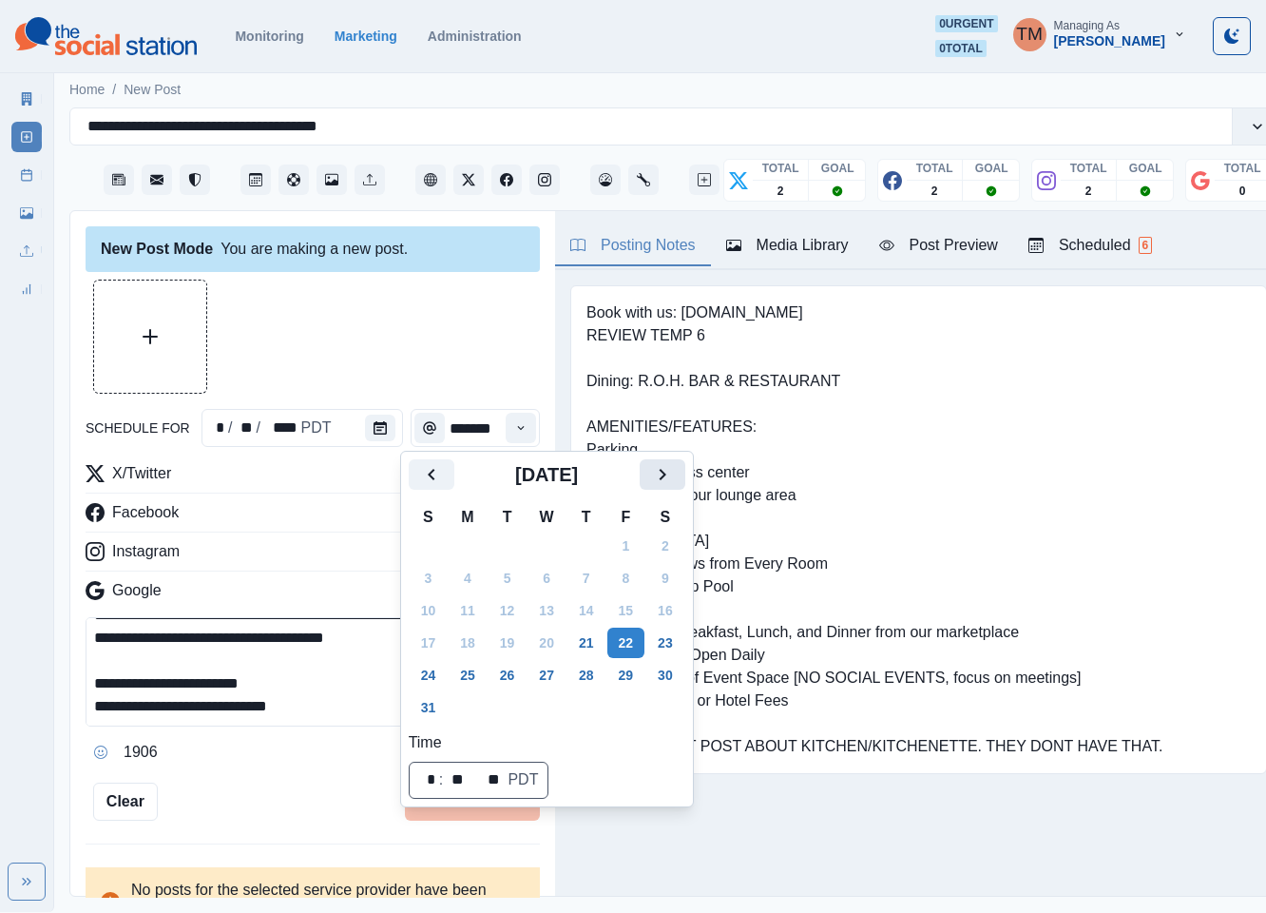
click at [665, 485] on icon "Next" at bounding box center [662, 474] width 23 height 23
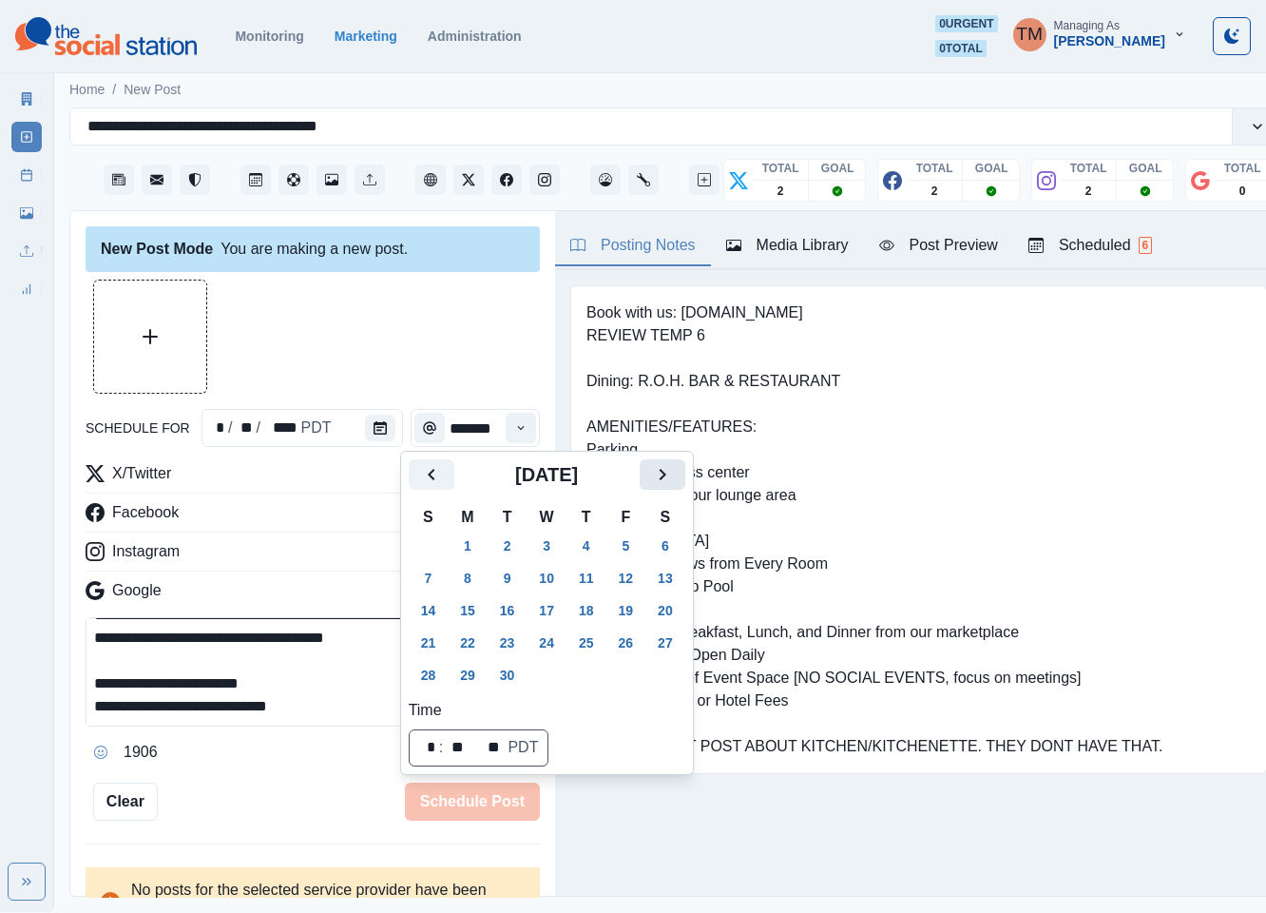
click at [665, 485] on icon "Next" at bounding box center [662, 474] width 23 height 23
click at [442, 471] on icon "Previous" at bounding box center [431, 474] width 23 height 23
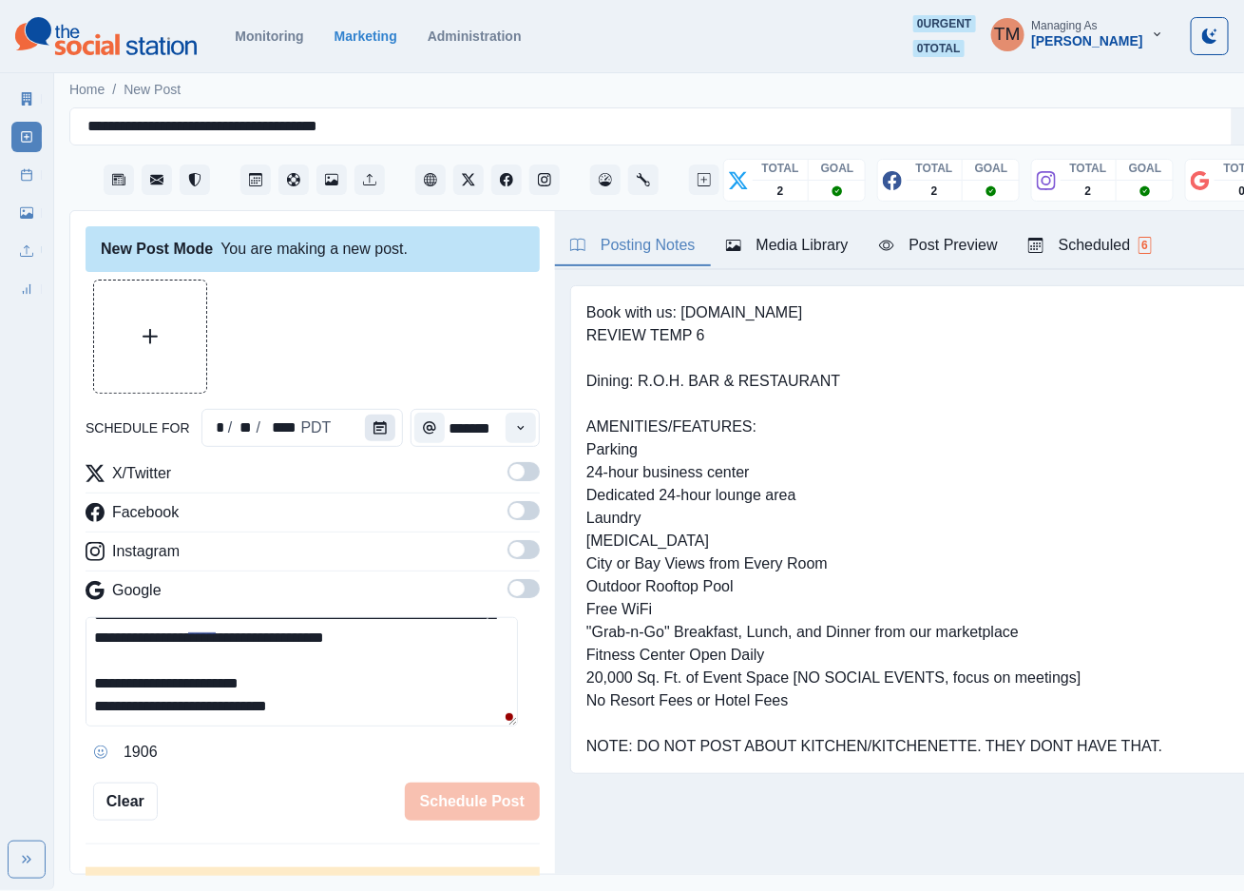
click at [377, 431] on button "Calendar" at bounding box center [380, 427] width 30 height 27
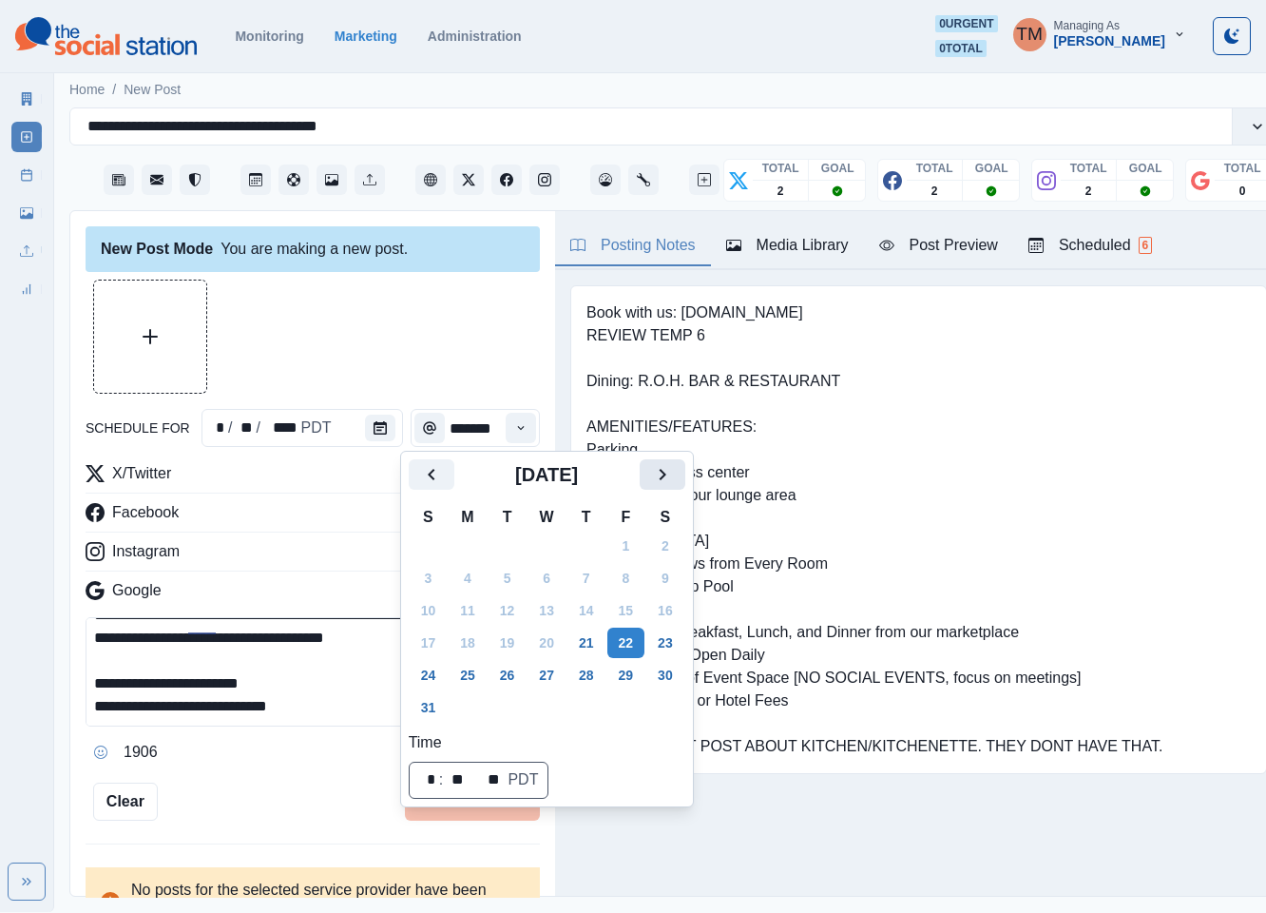
click at [654, 479] on icon "Next" at bounding box center [662, 474] width 23 height 23
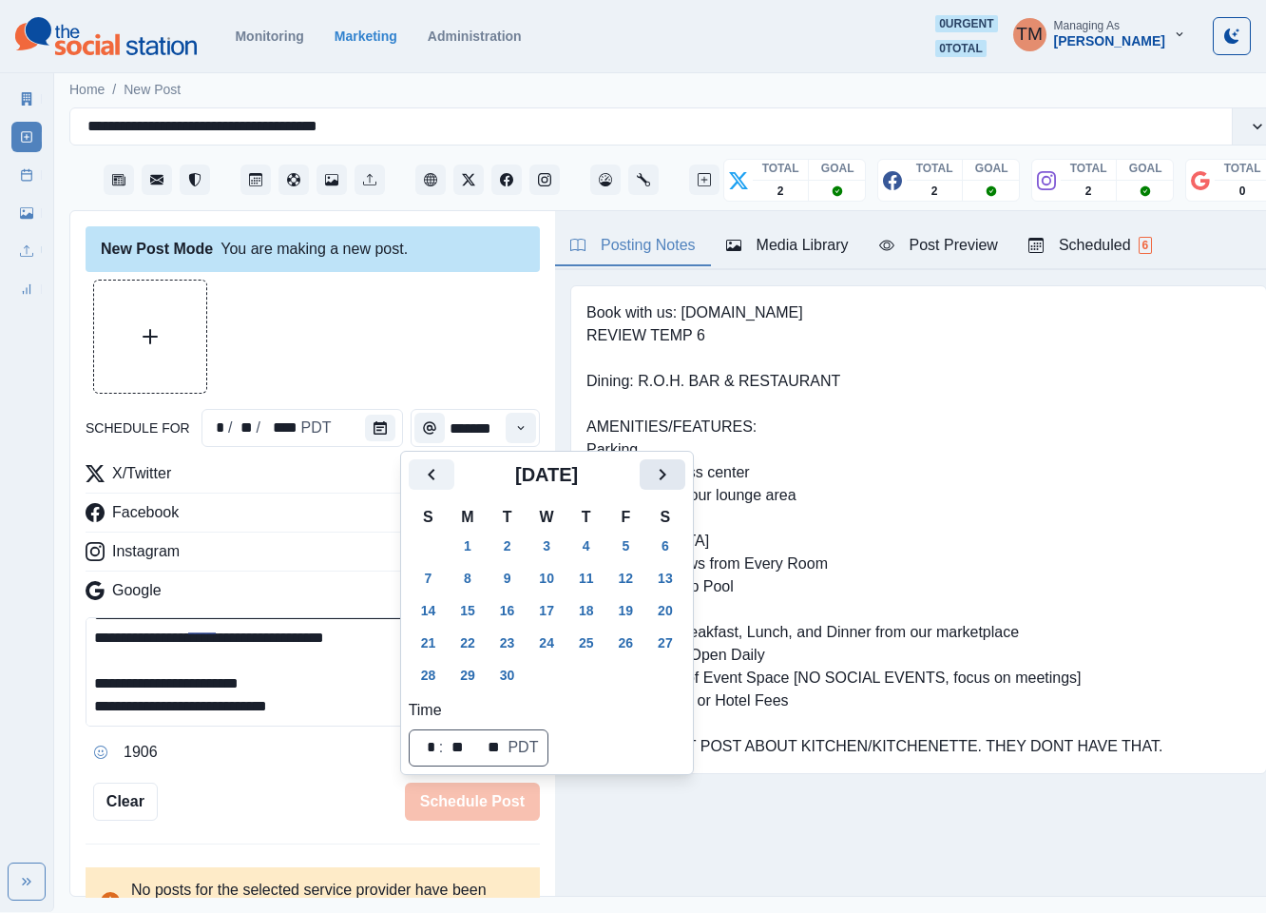
click at [654, 479] on icon "Next" at bounding box center [662, 474] width 23 height 23
click at [420, 477] on icon "Previous" at bounding box center [431, 474] width 23 height 23
click at [657, 482] on icon "Next" at bounding box center [662, 474] width 23 height 23
click at [590, 548] on button "2" at bounding box center [586, 545] width 38 height 30
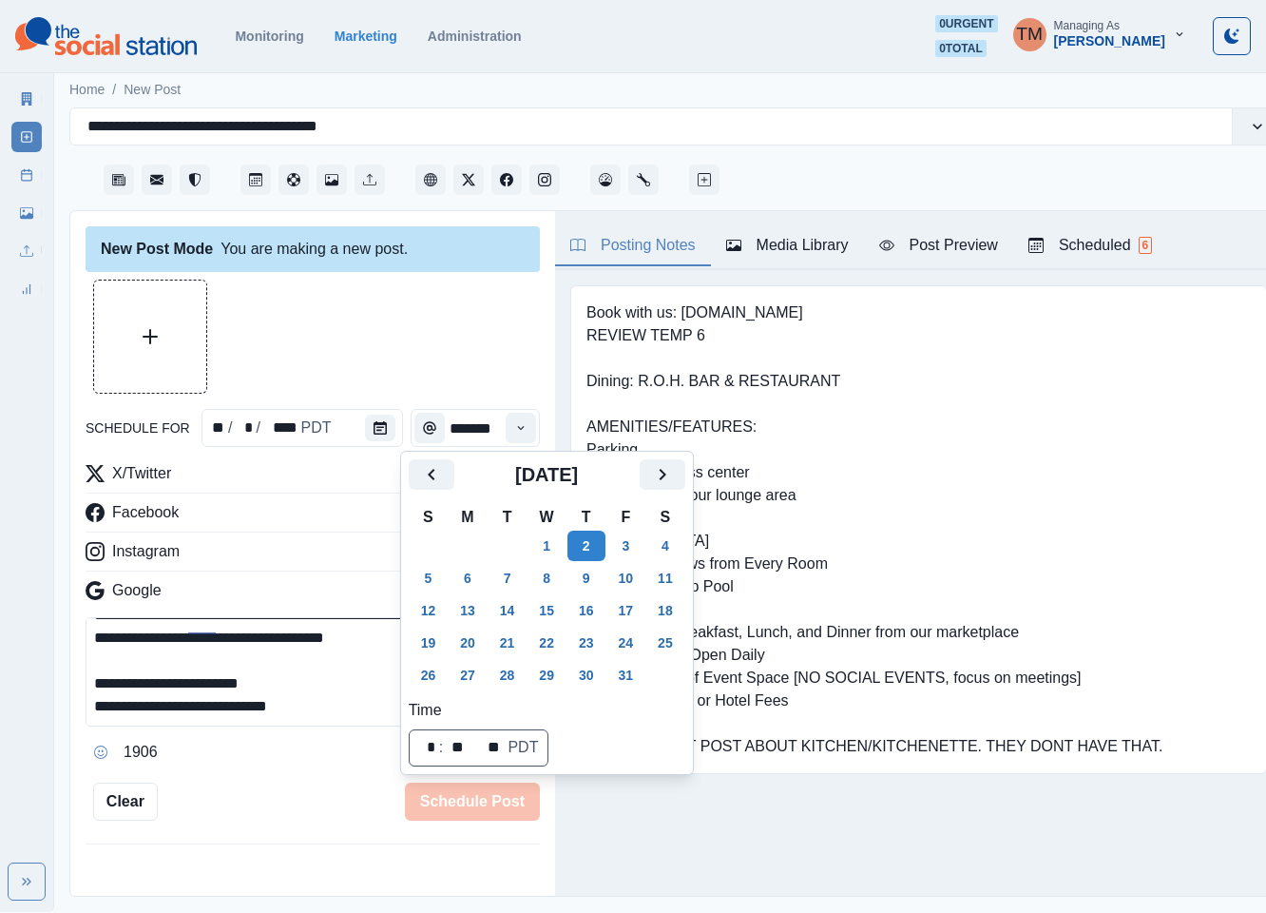
click at [439, 346] on div at bounding box center [313, 336] width 454 height 114
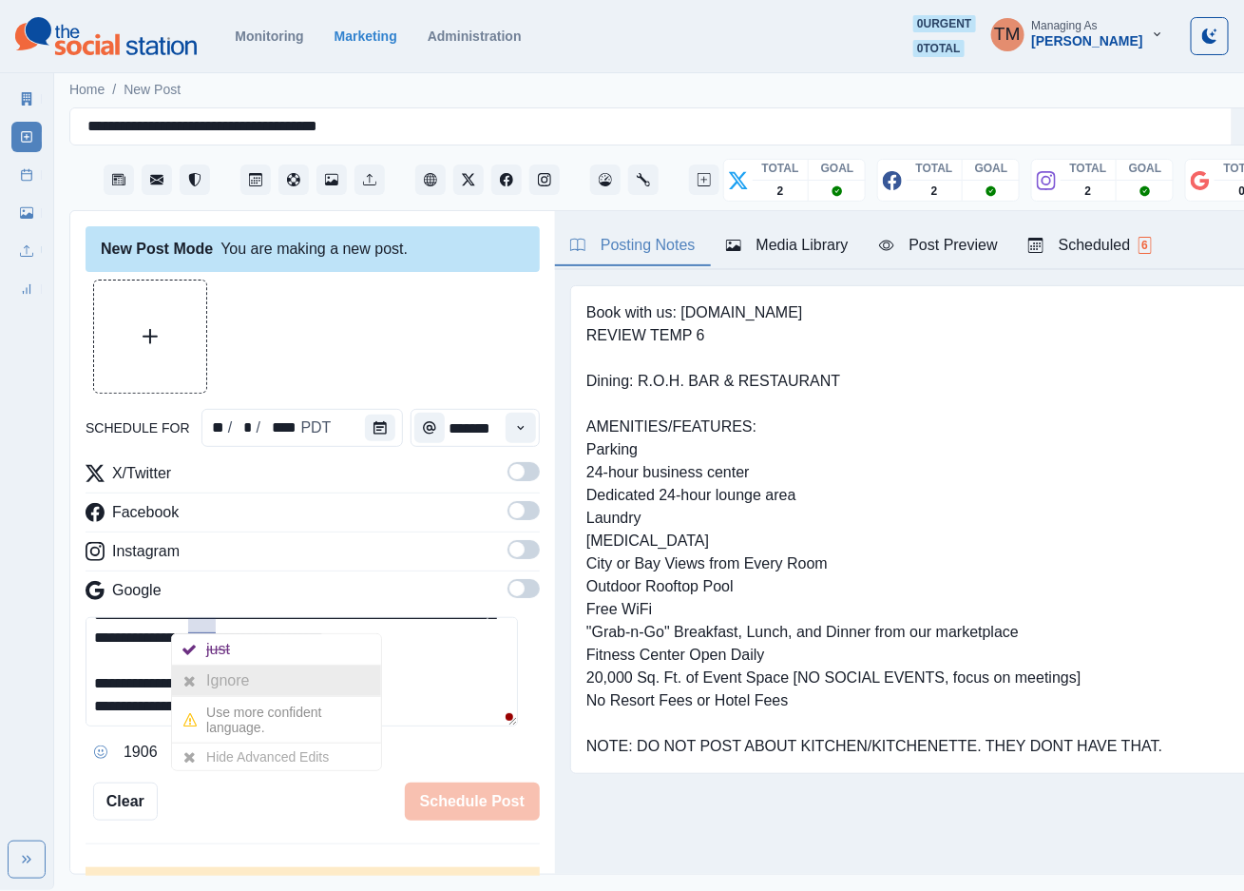
click at [223, 685] on div "Ignore" at bounding box center [231, 680] width 50 height 30
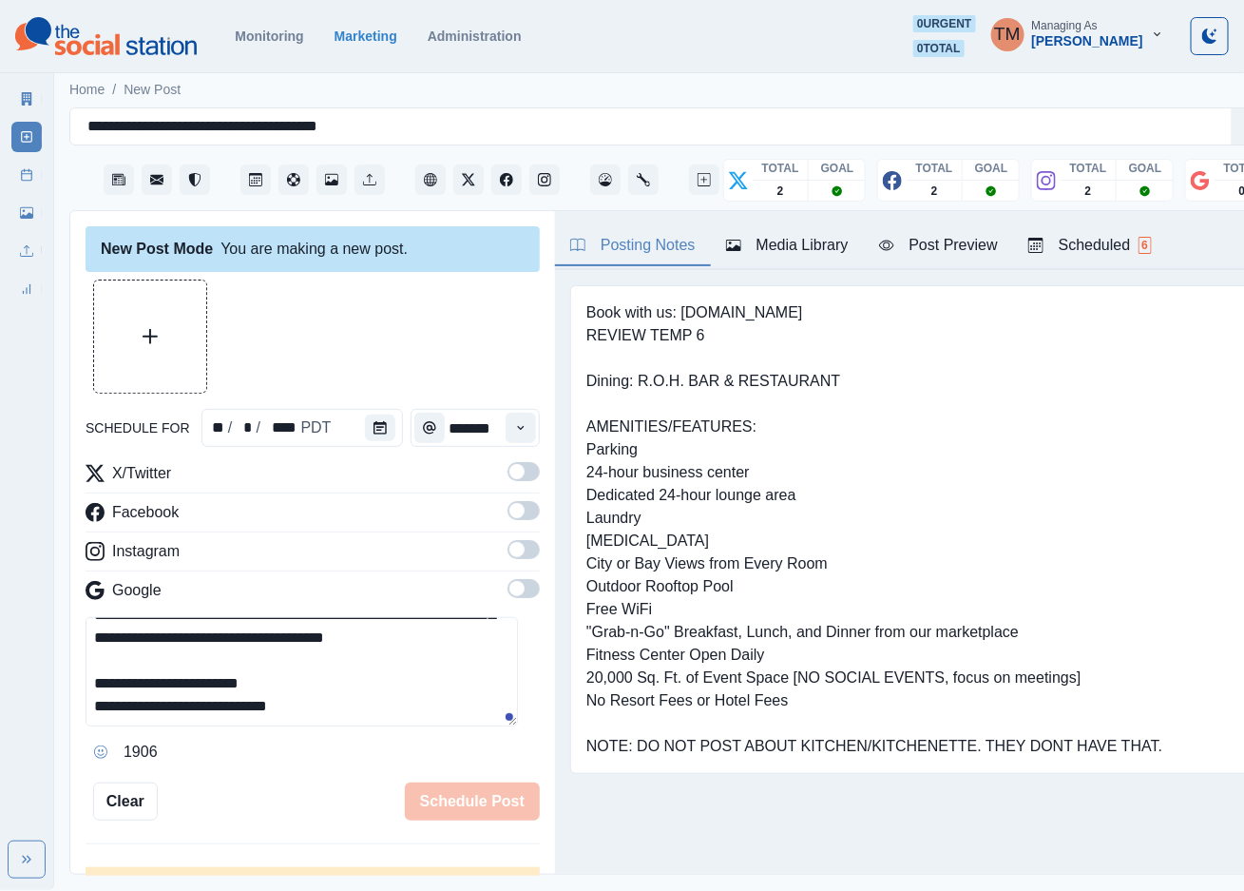
click at [941, 243] on div "Post Preview" at bounding box center [938, 245] width 119 height 23
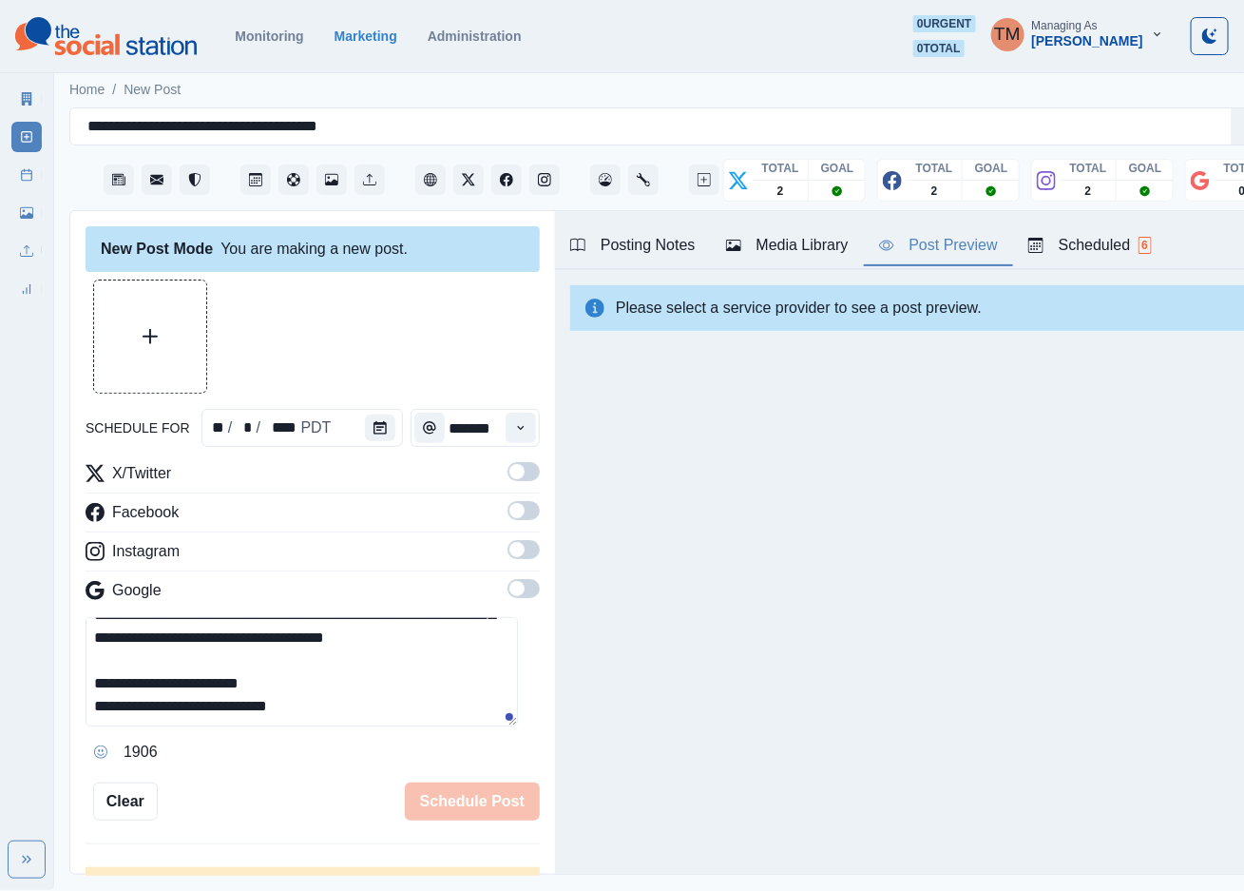
click at [510, 473] on span at bounding box center [517, 471] width 15 height 15
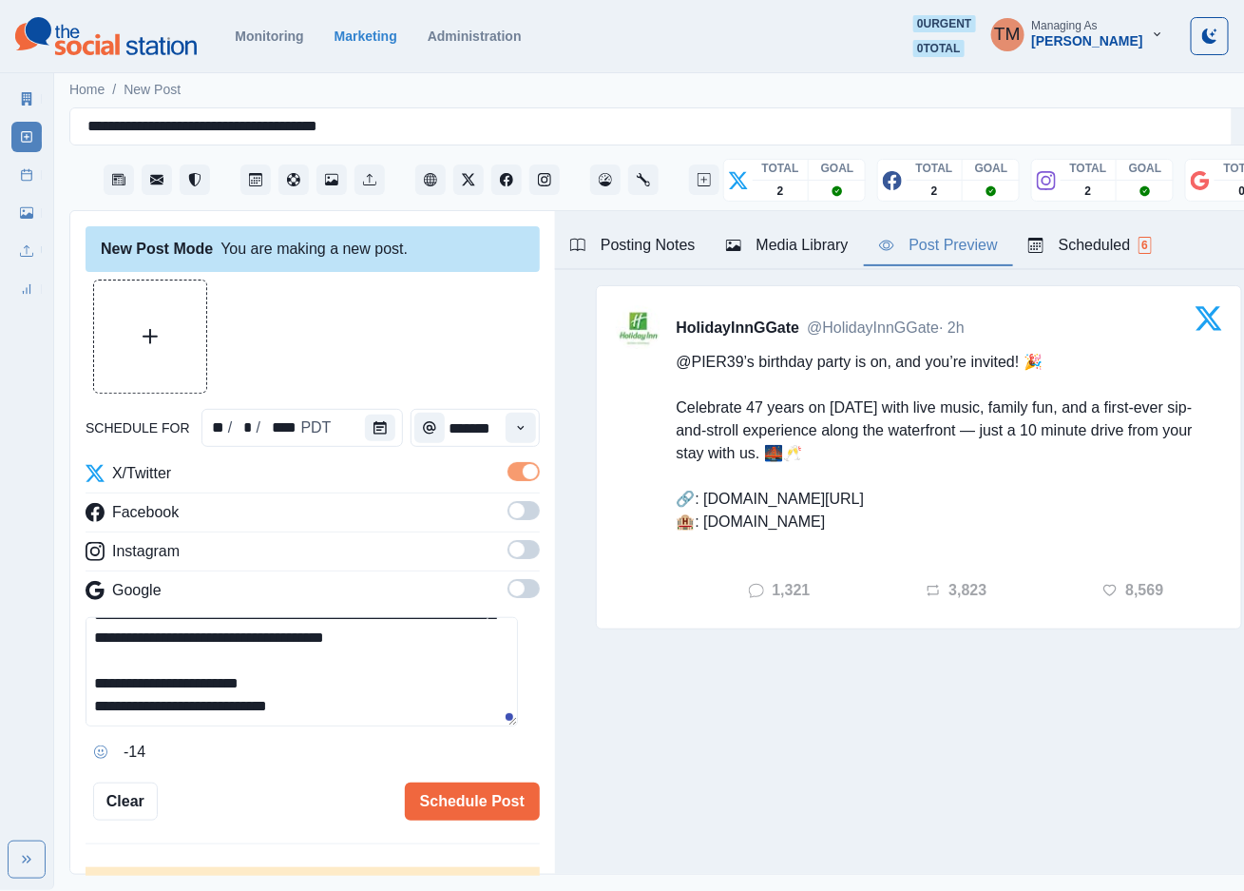
click at [508, 508] on span at bounding box center [524, 510] width 32 height 19
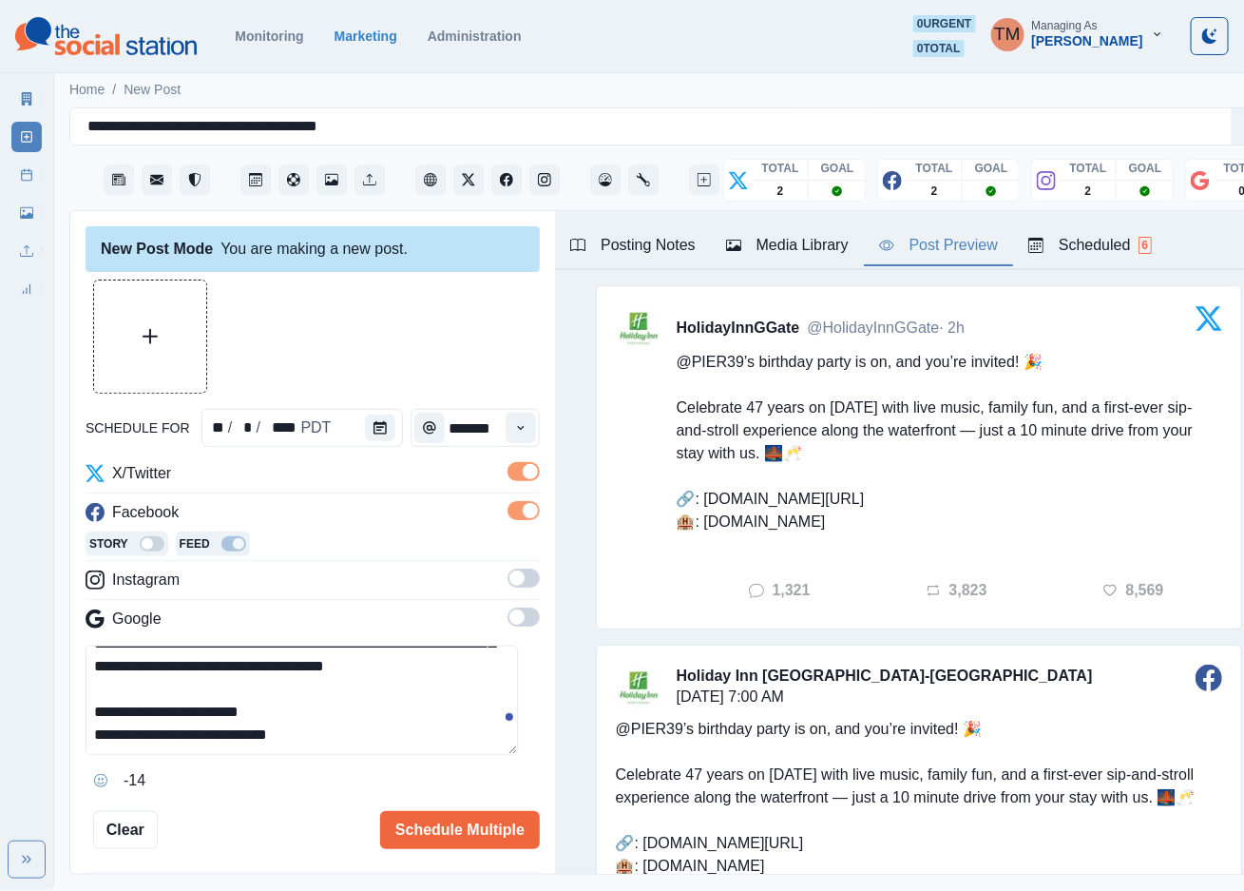
click at [508, 574] on span at bounding box center [524, 577] width 32 height 19
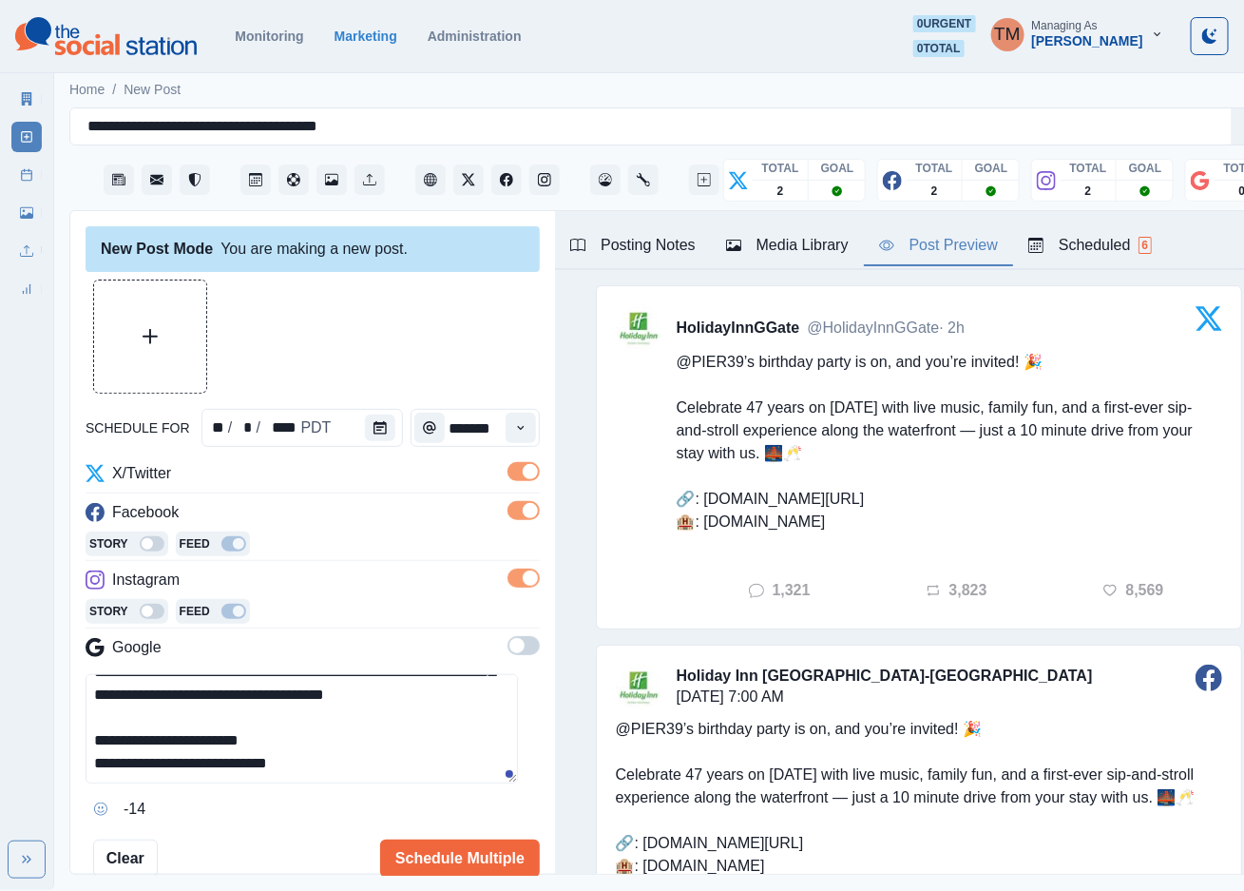
click at [383, 359] on div at bounding box center [313, 336] width 454 height 114
click at [189, 342] on button "Upload Media" at bounding box center [150, 336] width 112 height 112
click at [958, 249] on div "Post Preview" at bounding box center [938, 245] width 119 height 23
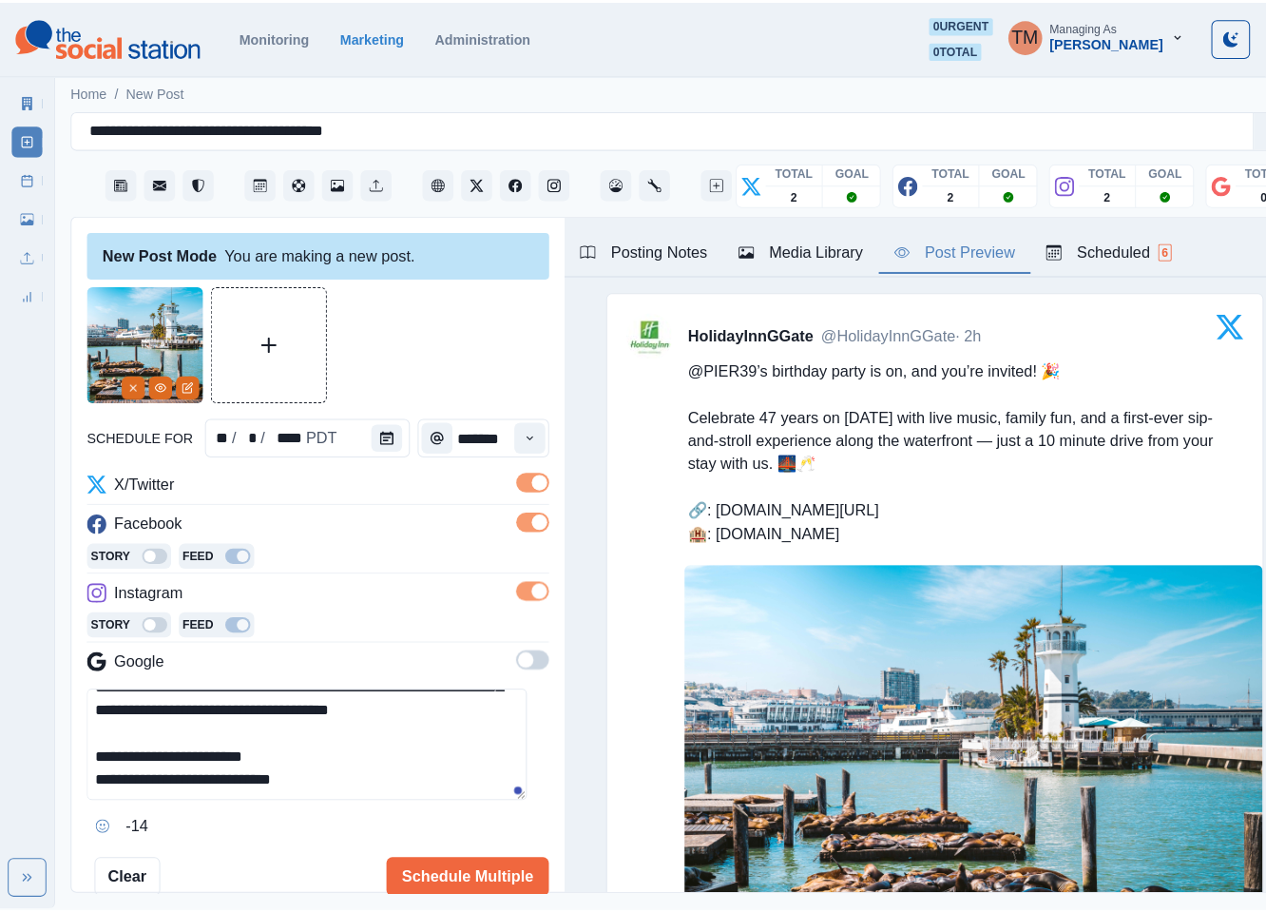
scroll to position [109, 0]
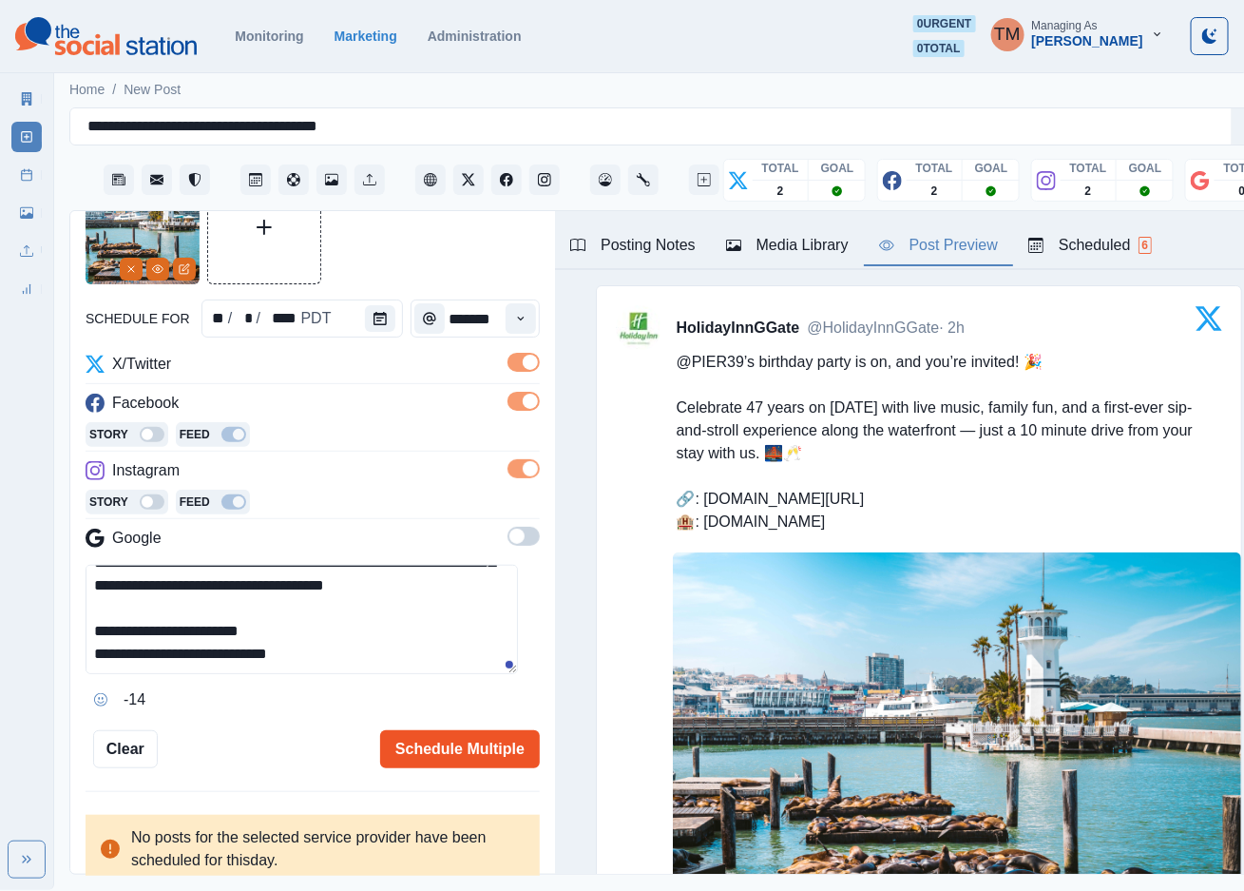
click at [446, 747] on button "Schedule Multiple" at bounding box center [460, 749] width 160 height 38
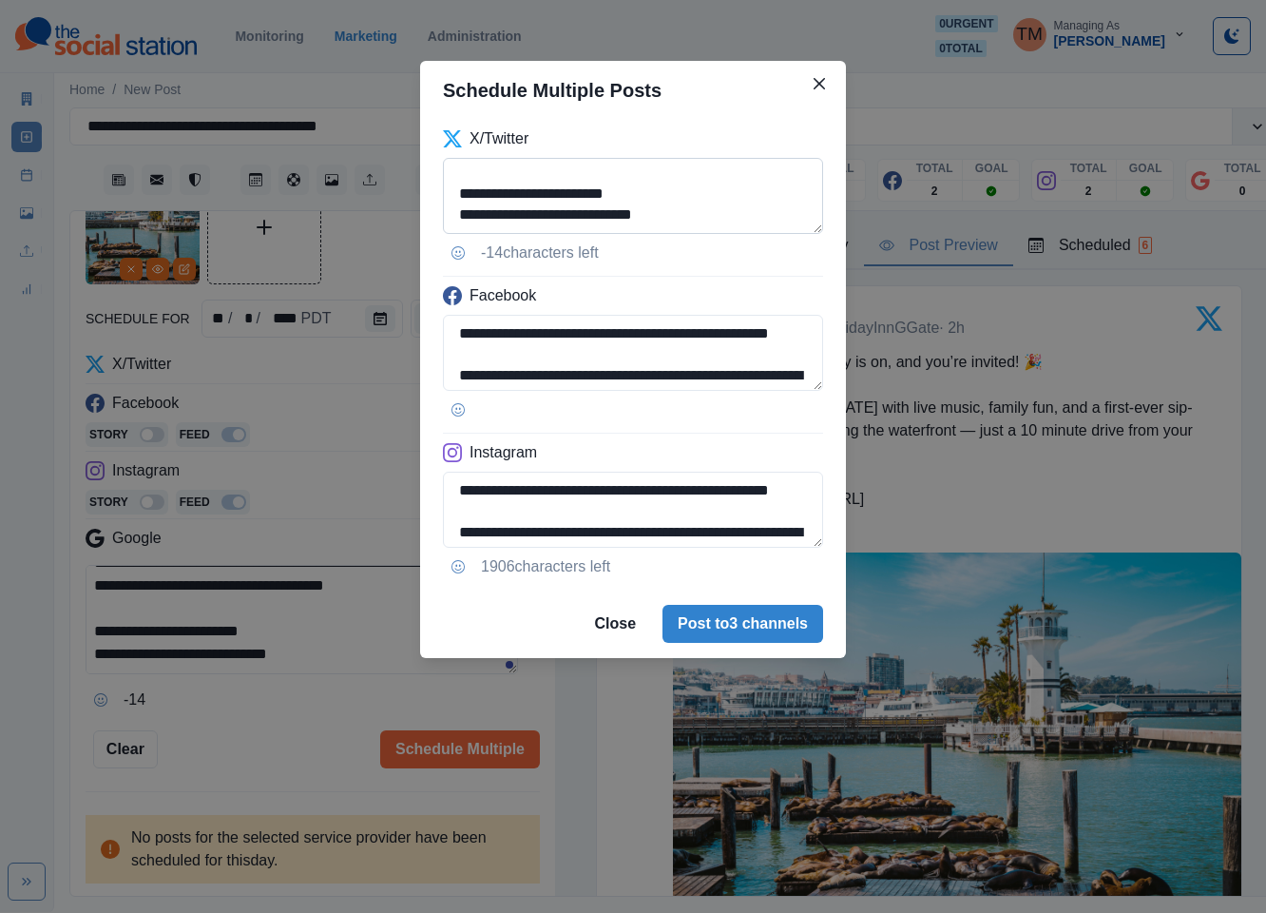
scroll to position [114, 0]
drag, startPoint x: 513, startPoint y: 189, endPoint x: 697, endPoint y: 189, distance: 183.5
click at [697, 189] on textarea "**********" at bounding box center [633, 196] width 380 height 76
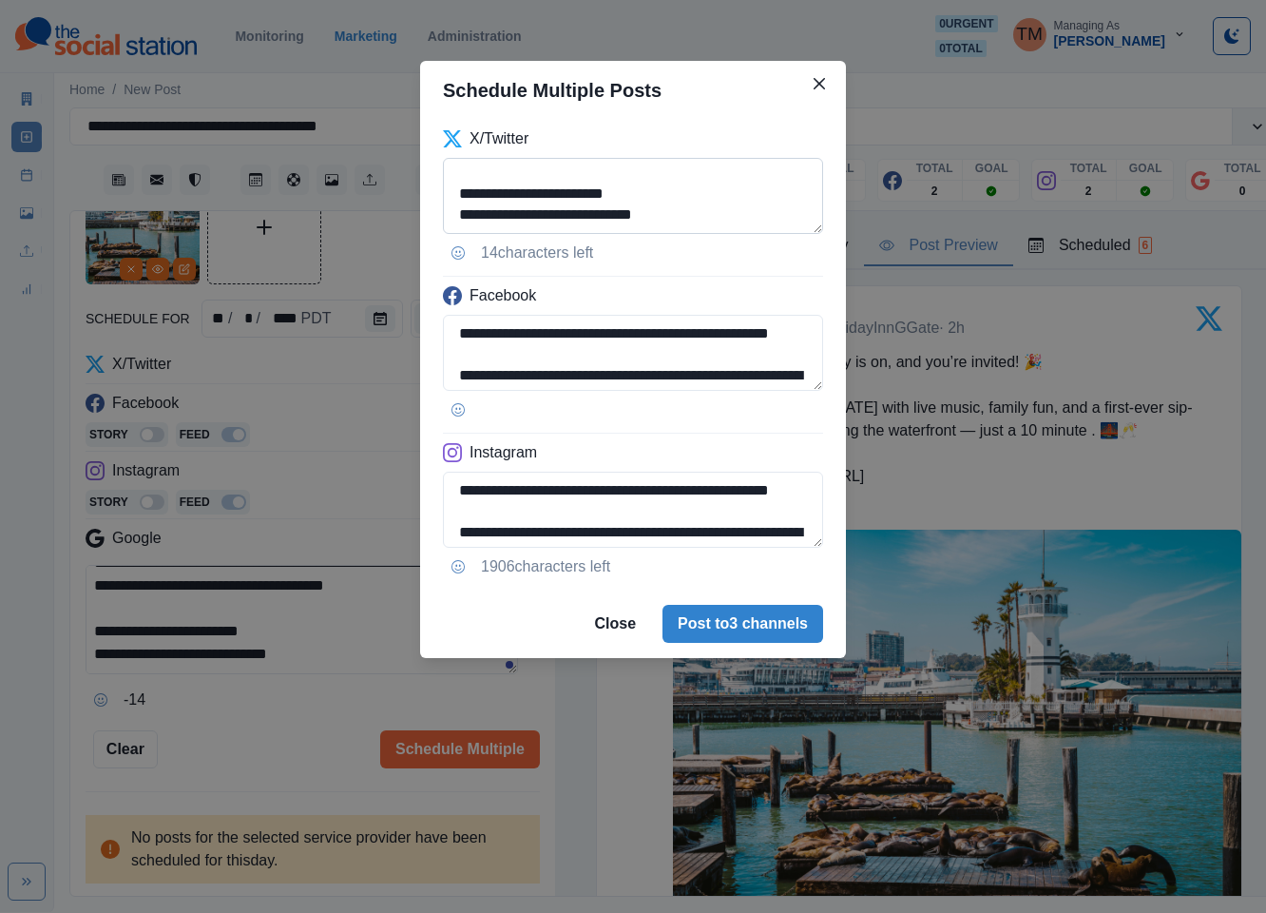
click at [734, 171] on textarea "**********" at bounding box center [633, 196] width 380 height 76
click at [509, 200] on textarea "**********" at bounding box center [633, 196] width 380 height 76
click at [733, 195] on textarea "**********" at bounding box center [633, 196] width 380 height 76
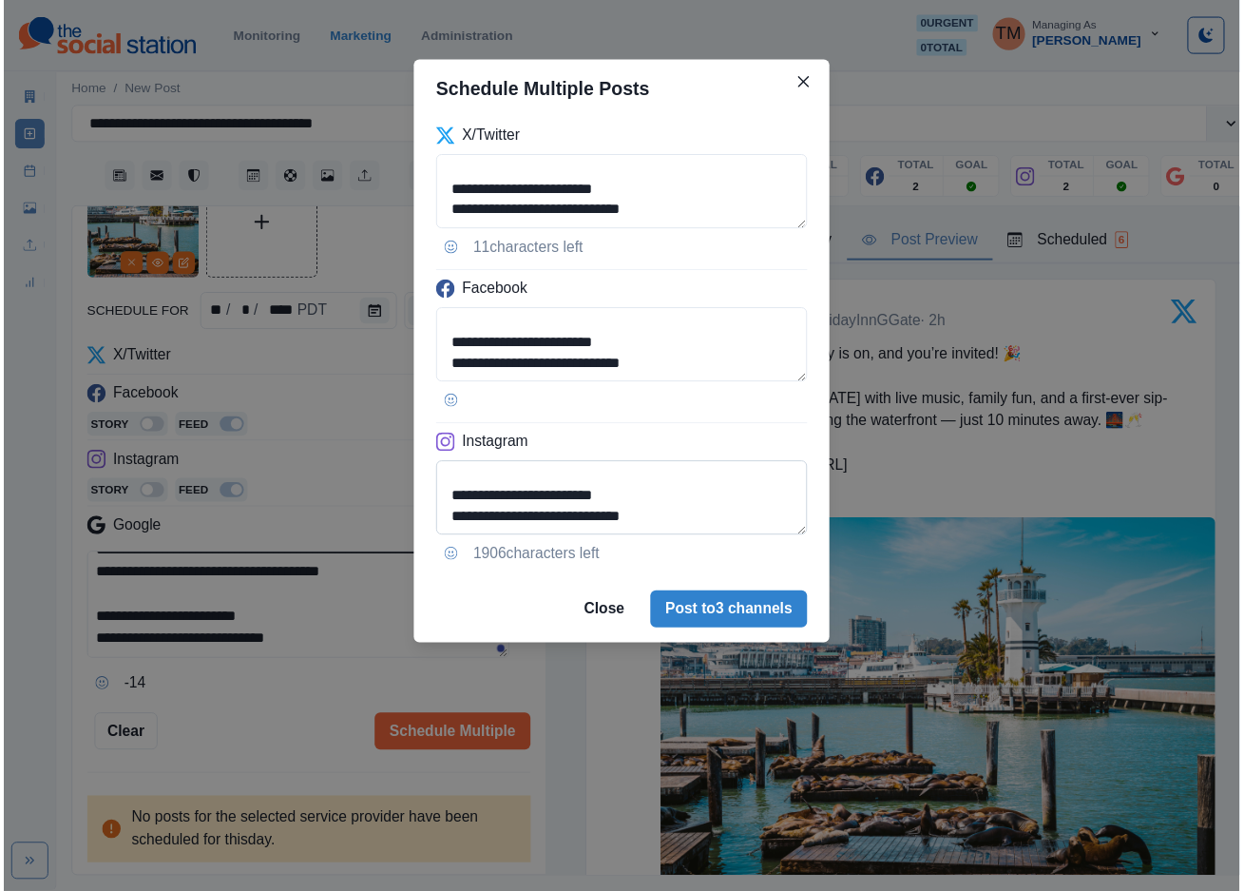
scroll to position [151, 0]
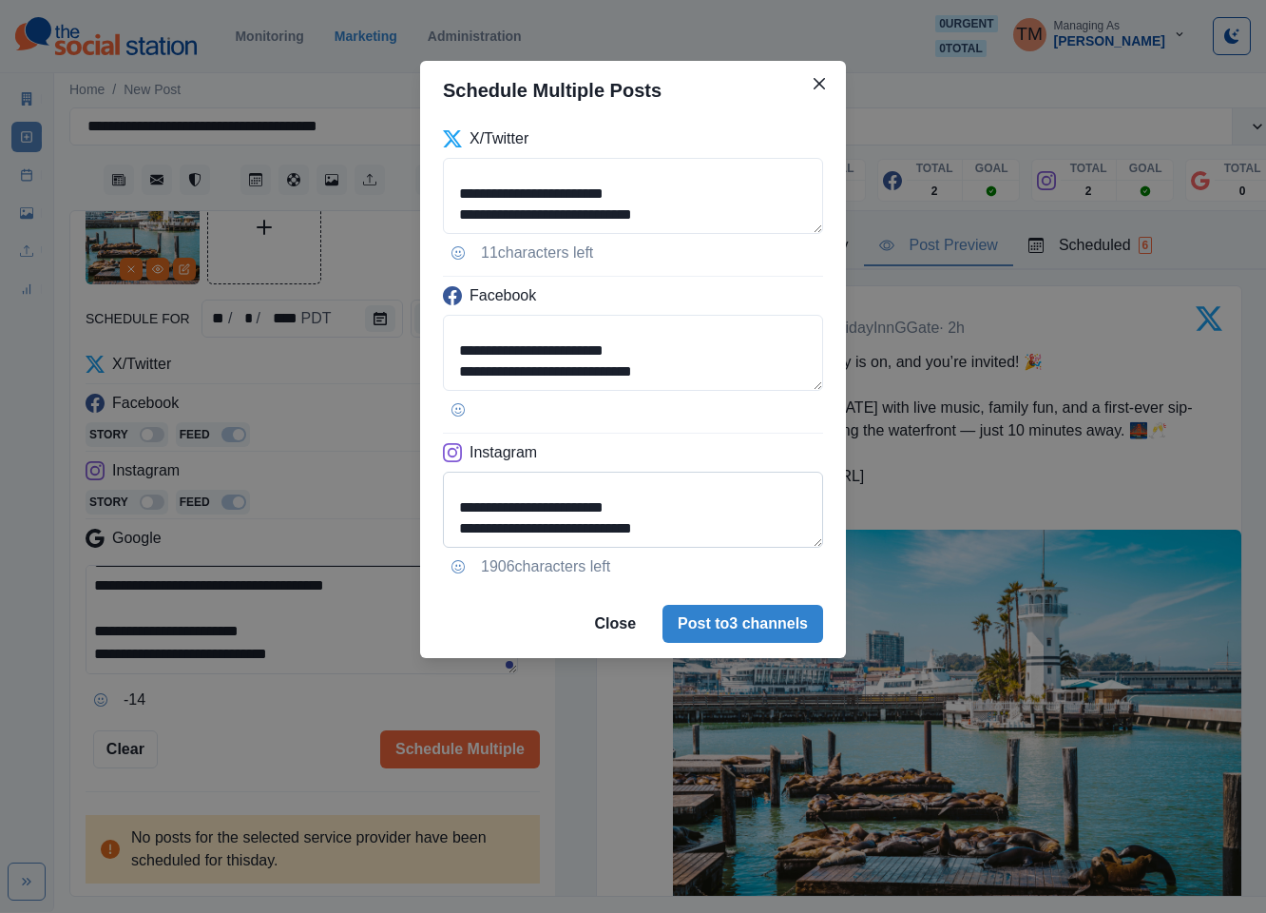
type textarea "**********"
click at [490, 531] on textarea "**********" at bounding box center [633, 509] width 380 height 76
type textarea "**********"
click at [242, 713] on div "**********" at bounding box center [633, 456] width 1266 height 913
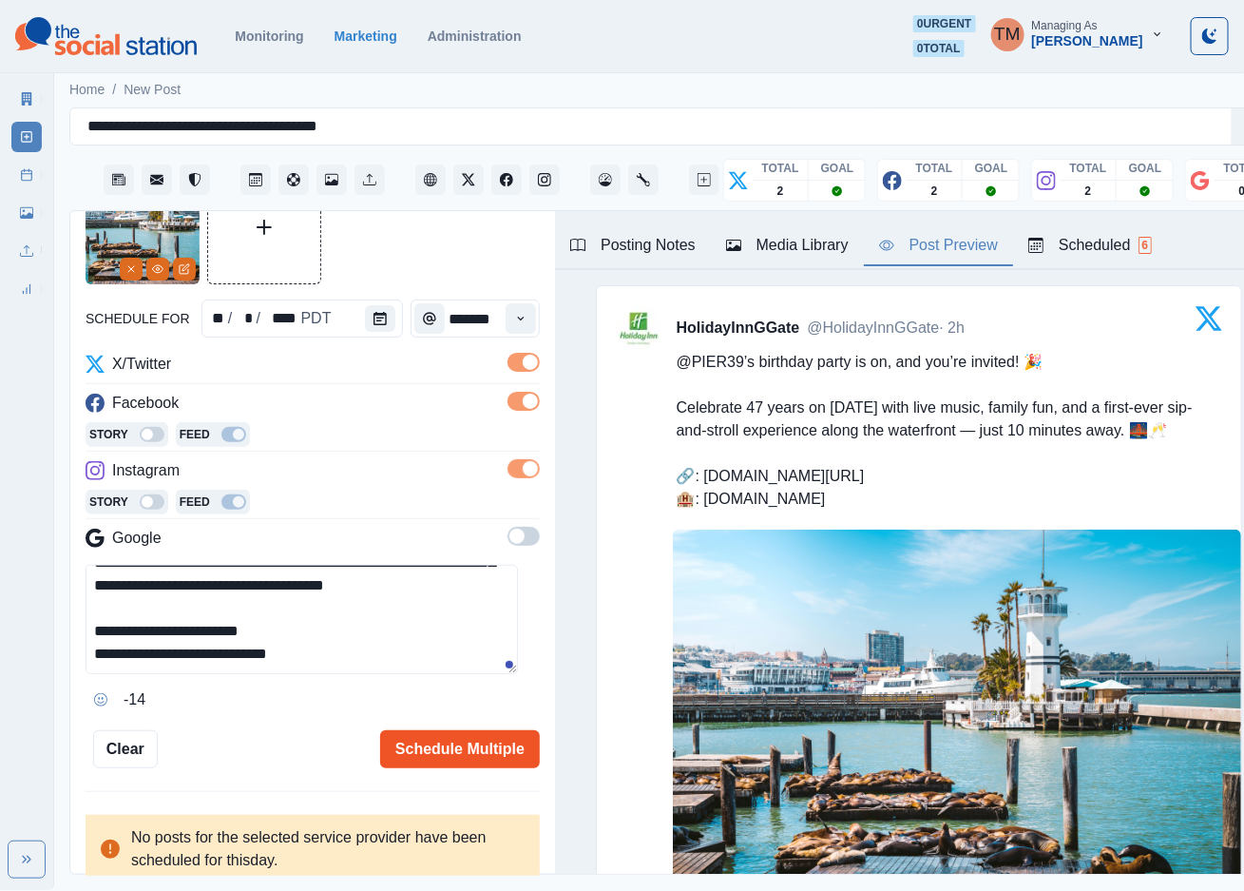
click at [452, 745] on button "Schedule Multiple" at bounding box center [460, 749] width 160 height 38
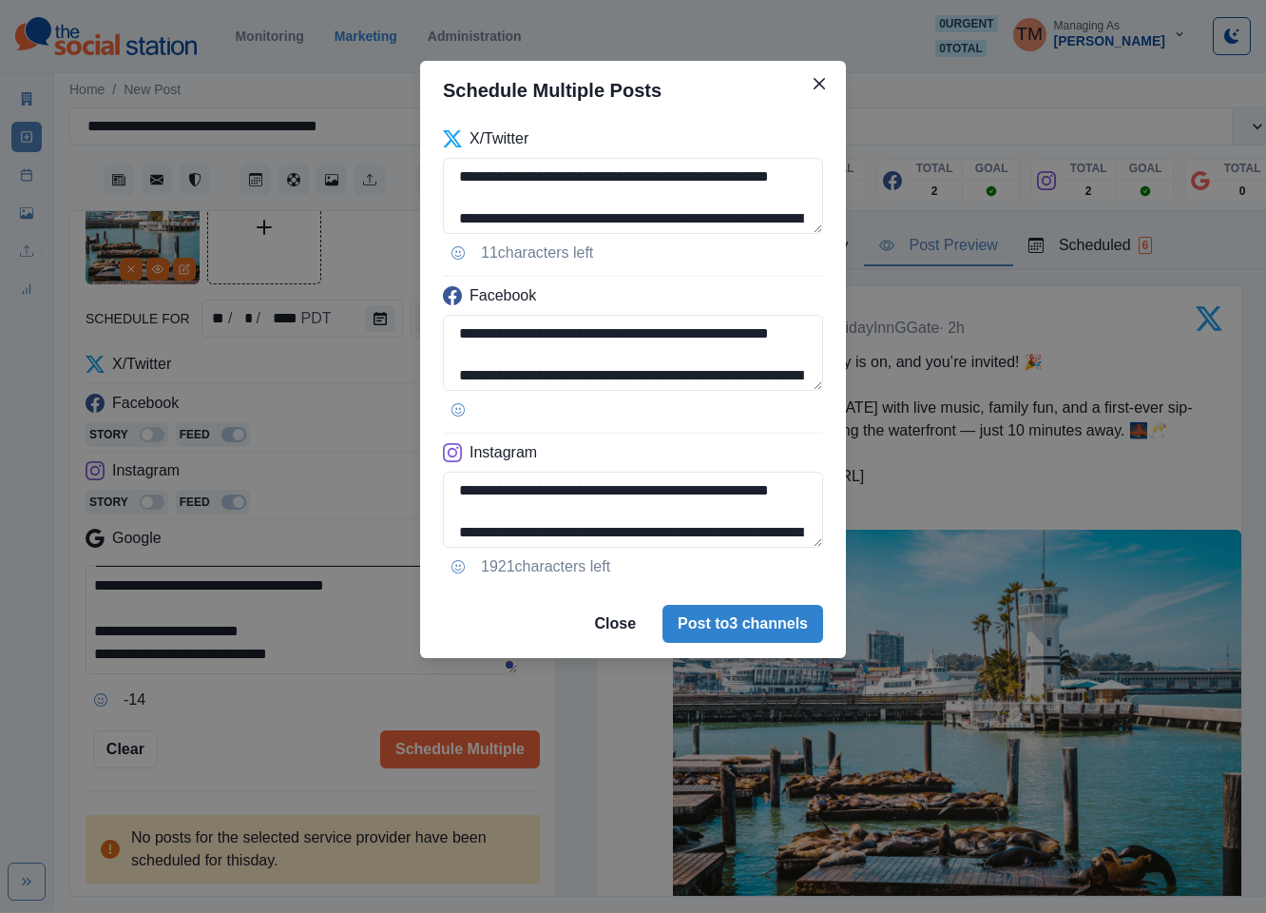
drag, startPoint x: 517, startPoint y: 491, endPoint x: 416, endPoint y: 496, distance: 100.9
click at [416, 496] on div "**********" at bounding box center [633, 456] width 1266 height 913
paste textarea
type textarea "**********"
click at [317, 744] on div "**********" at bounding box center [633, 456] width 1266 height 913
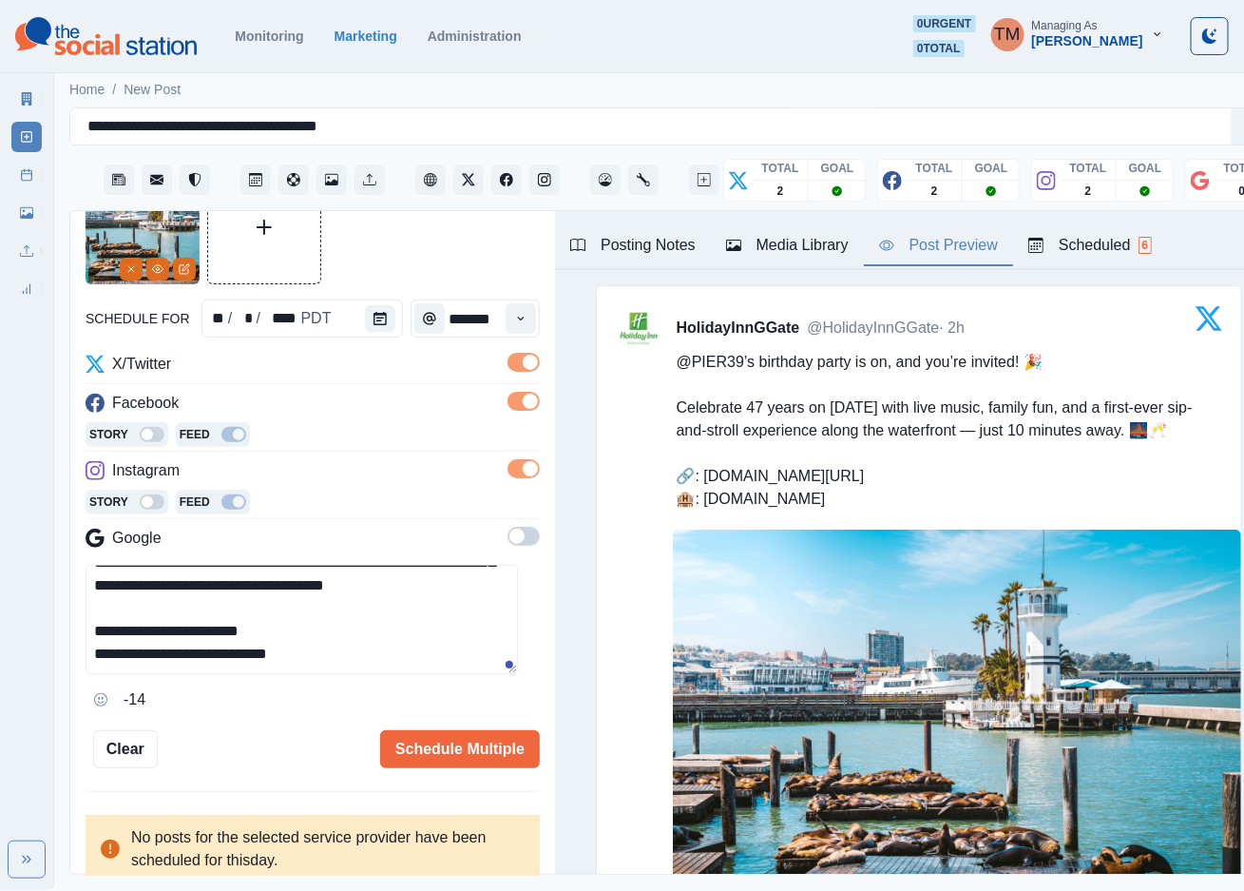
click at [431, 252] on div at bounding box center [313, 227] width 454 height 114
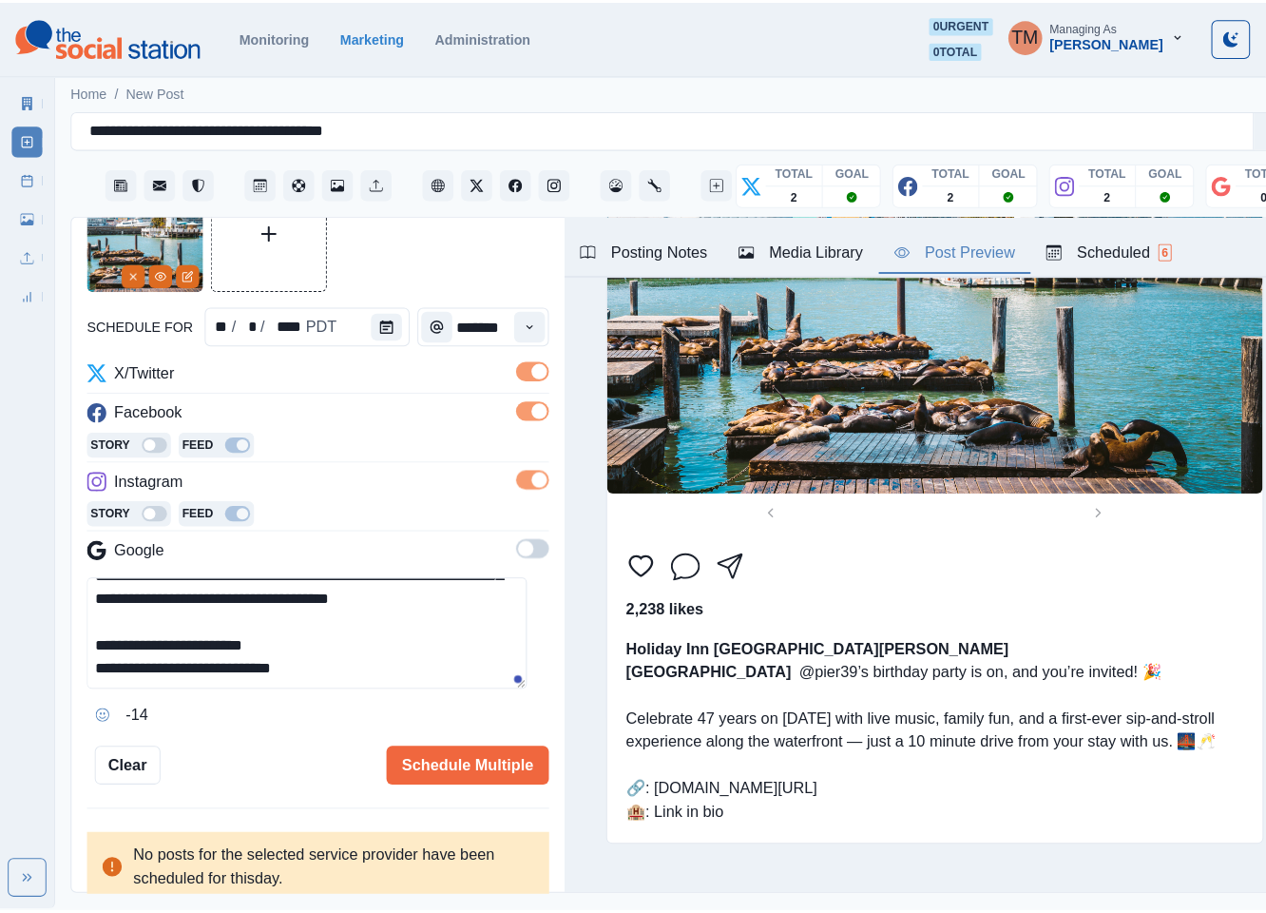
scroll to position [1948, 0]
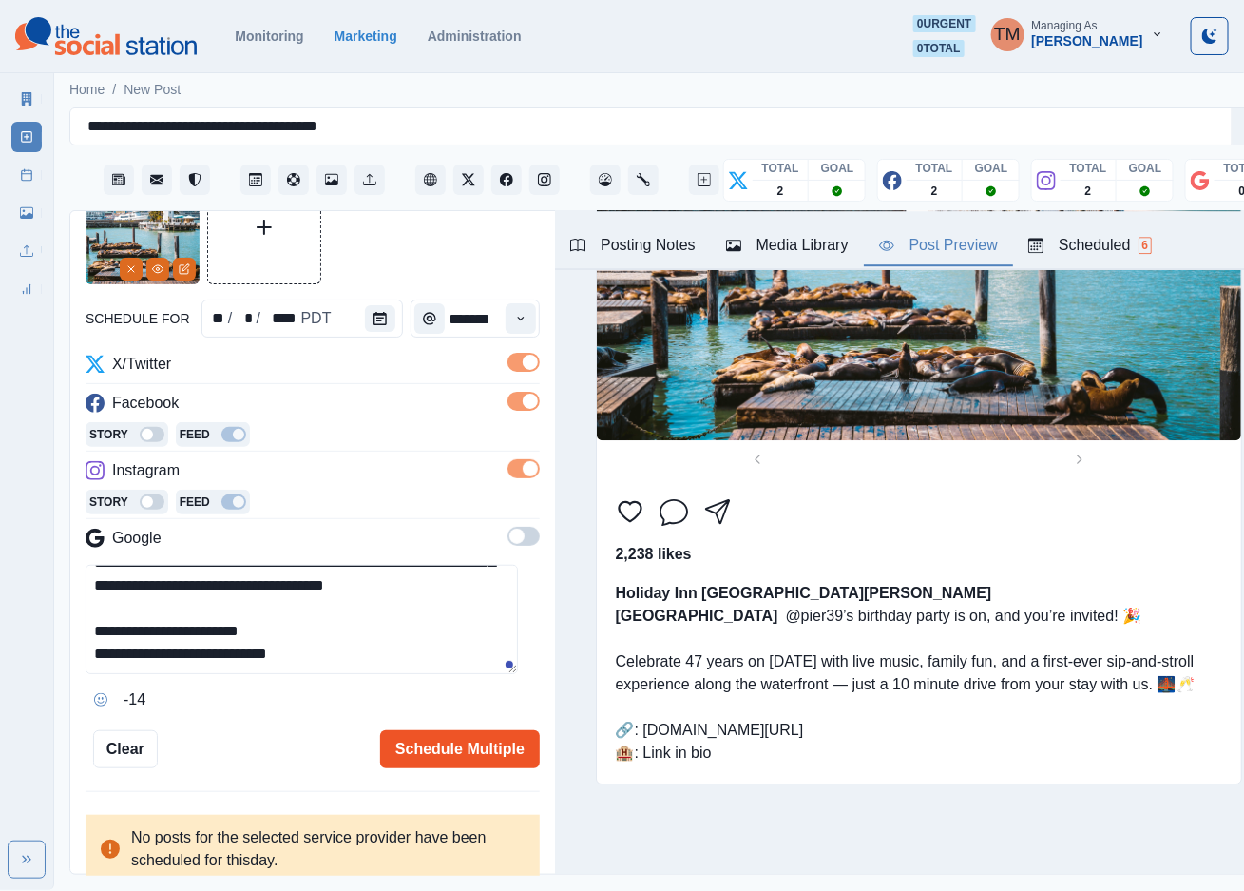
click at [465, 757] on button "Schedule Multiple" at bounding box center [460, 749] width 160 height 38
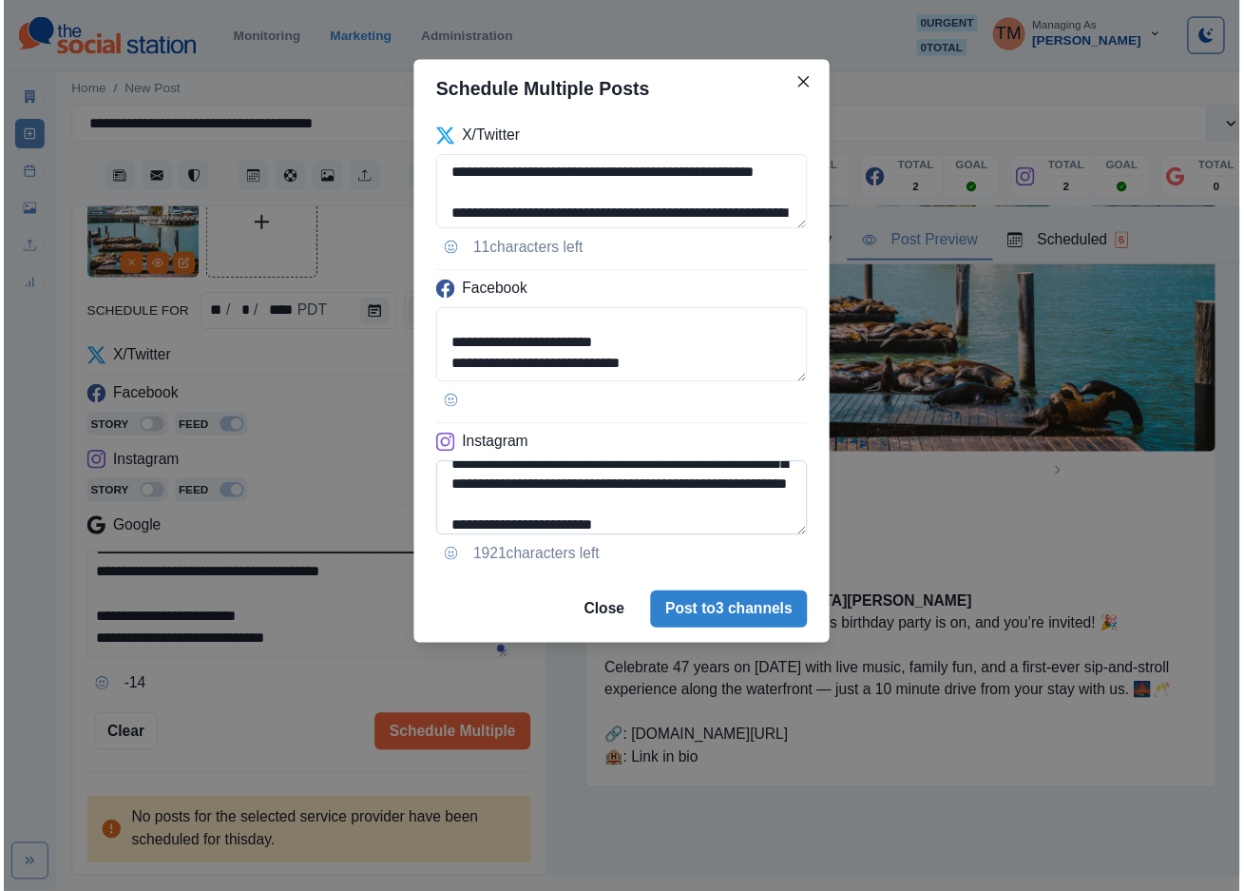
scroll to position [151, 0]
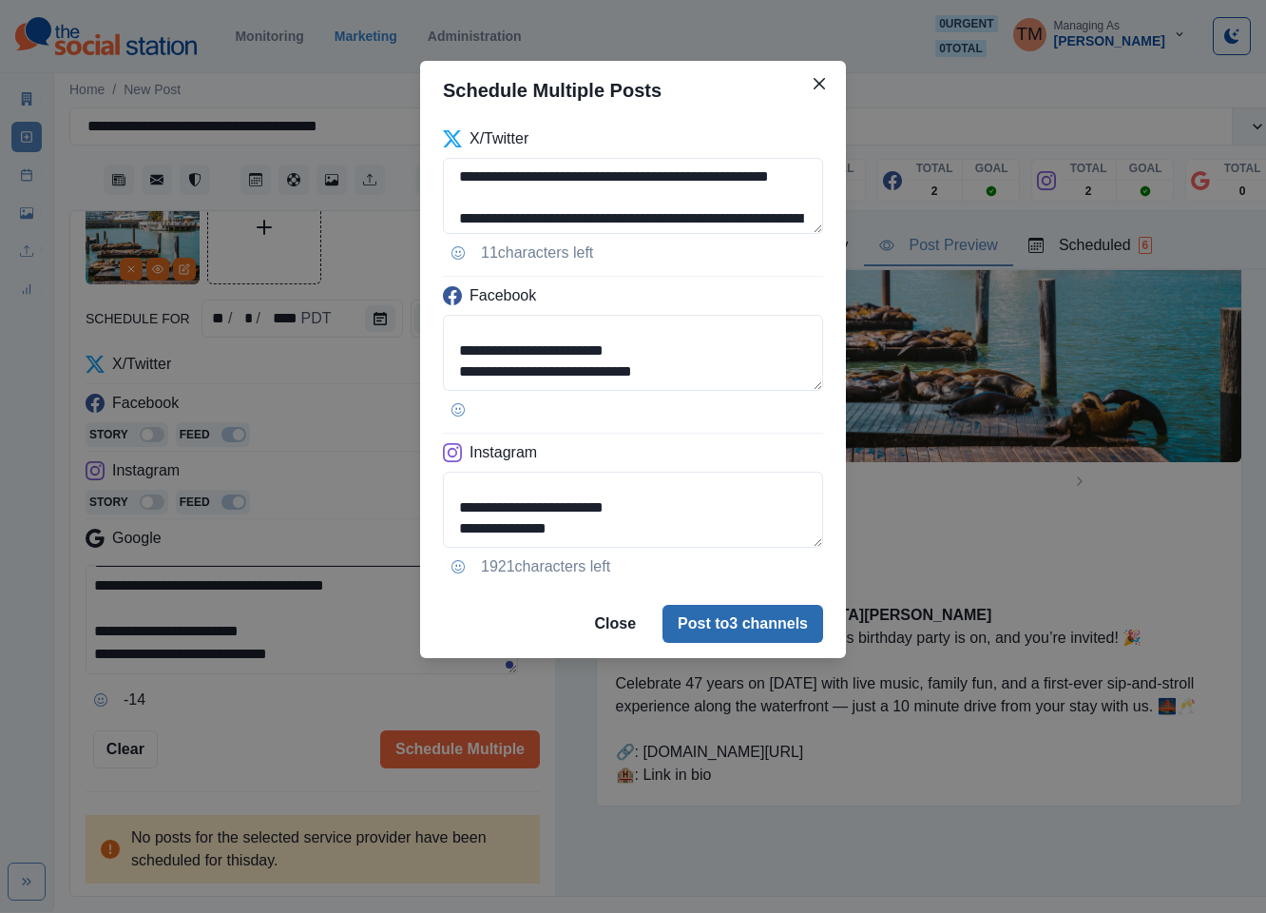
click at [759, 633] on button "Post to 3 channels" at bounding box center [743, 624] width 161 height 38
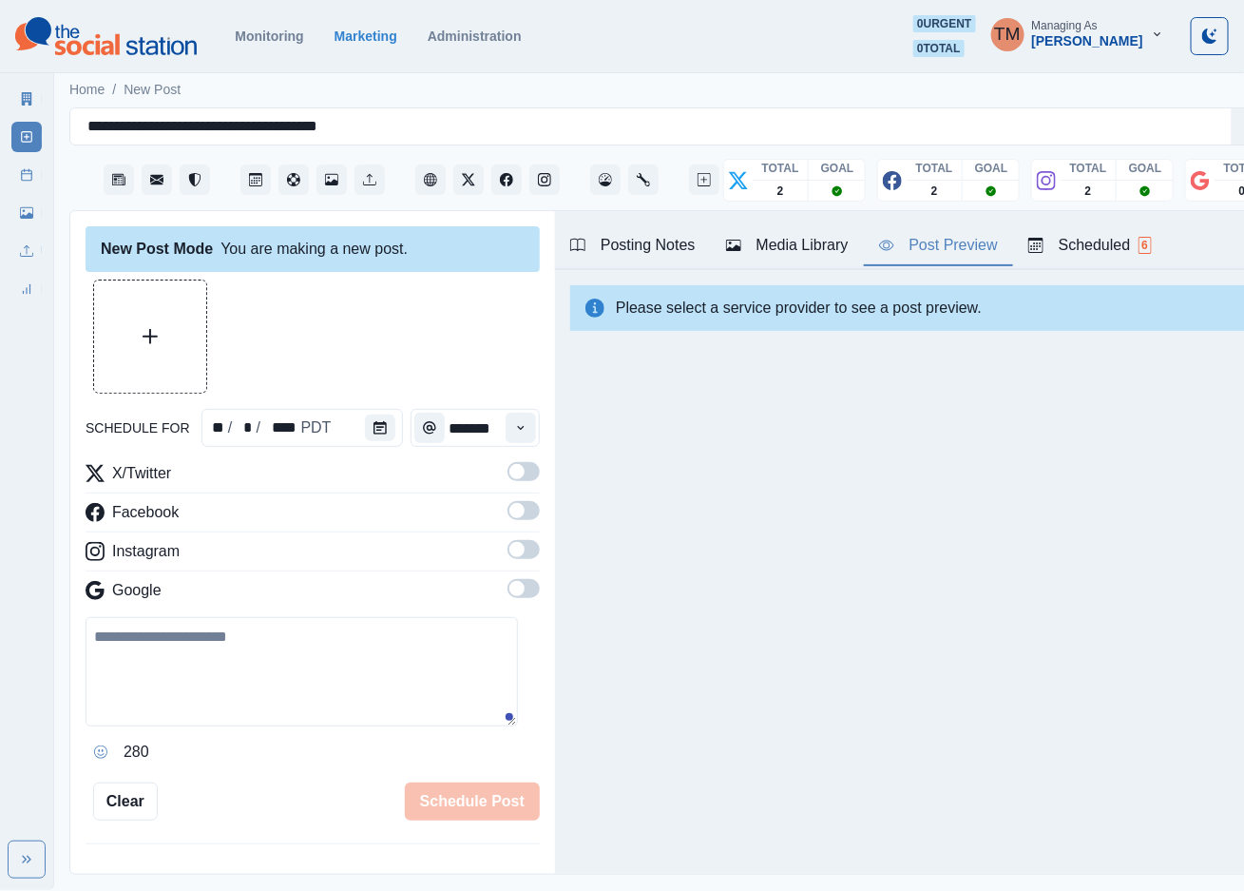
scroll to position [0, 0]
click at [29, 171] on line at bounding box center [29, 170] width 0 height 2
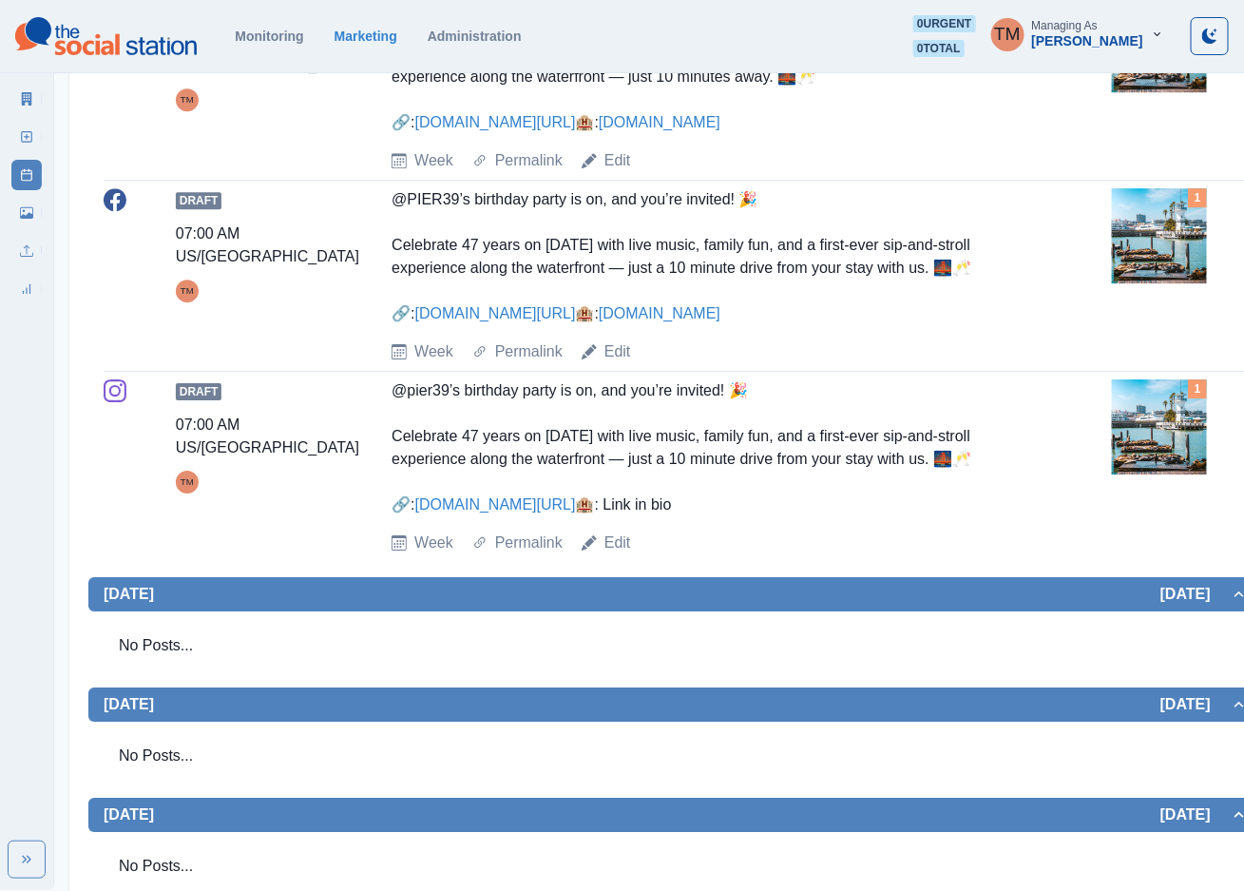
scroll to position [1854, 0]
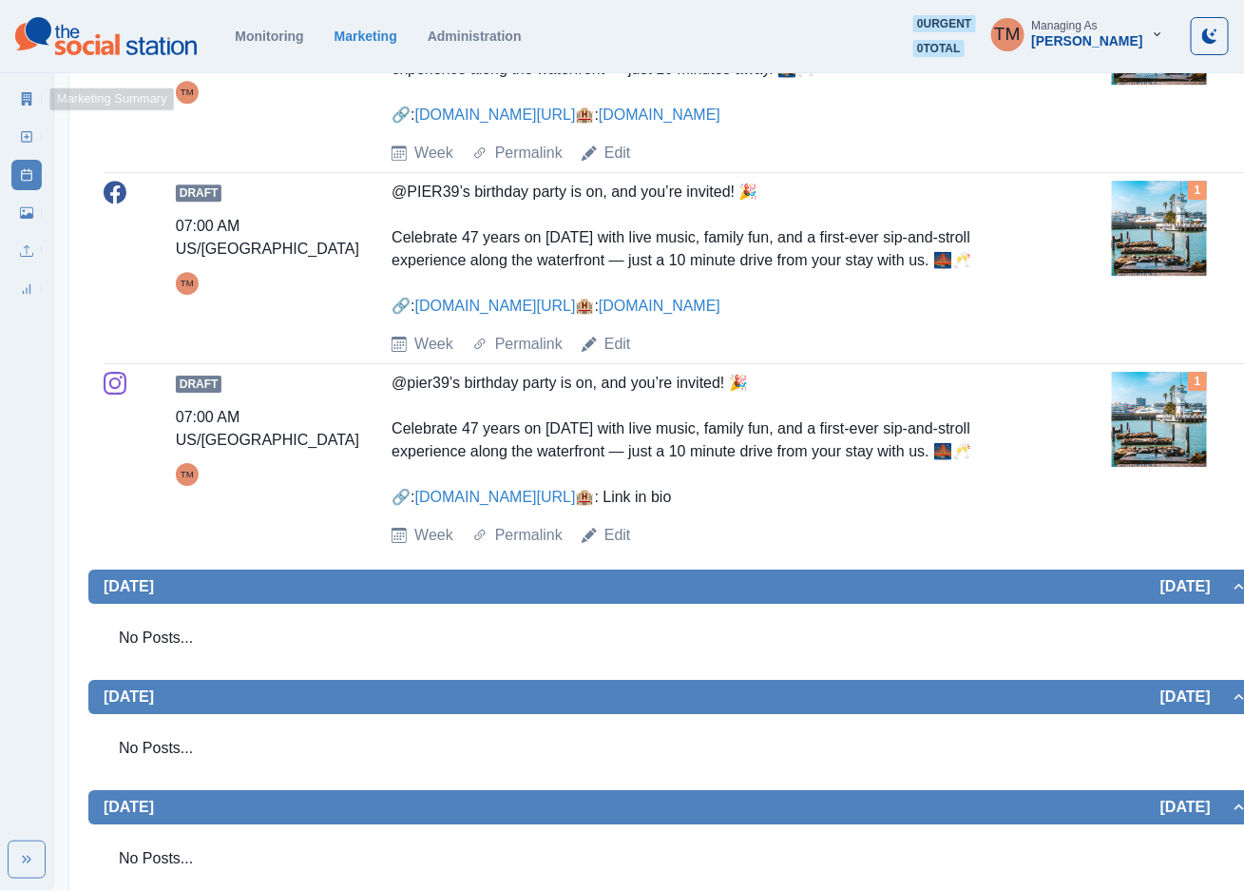
click at [21, 100] on icon at bounding box center [26, 98] width 13 height 13
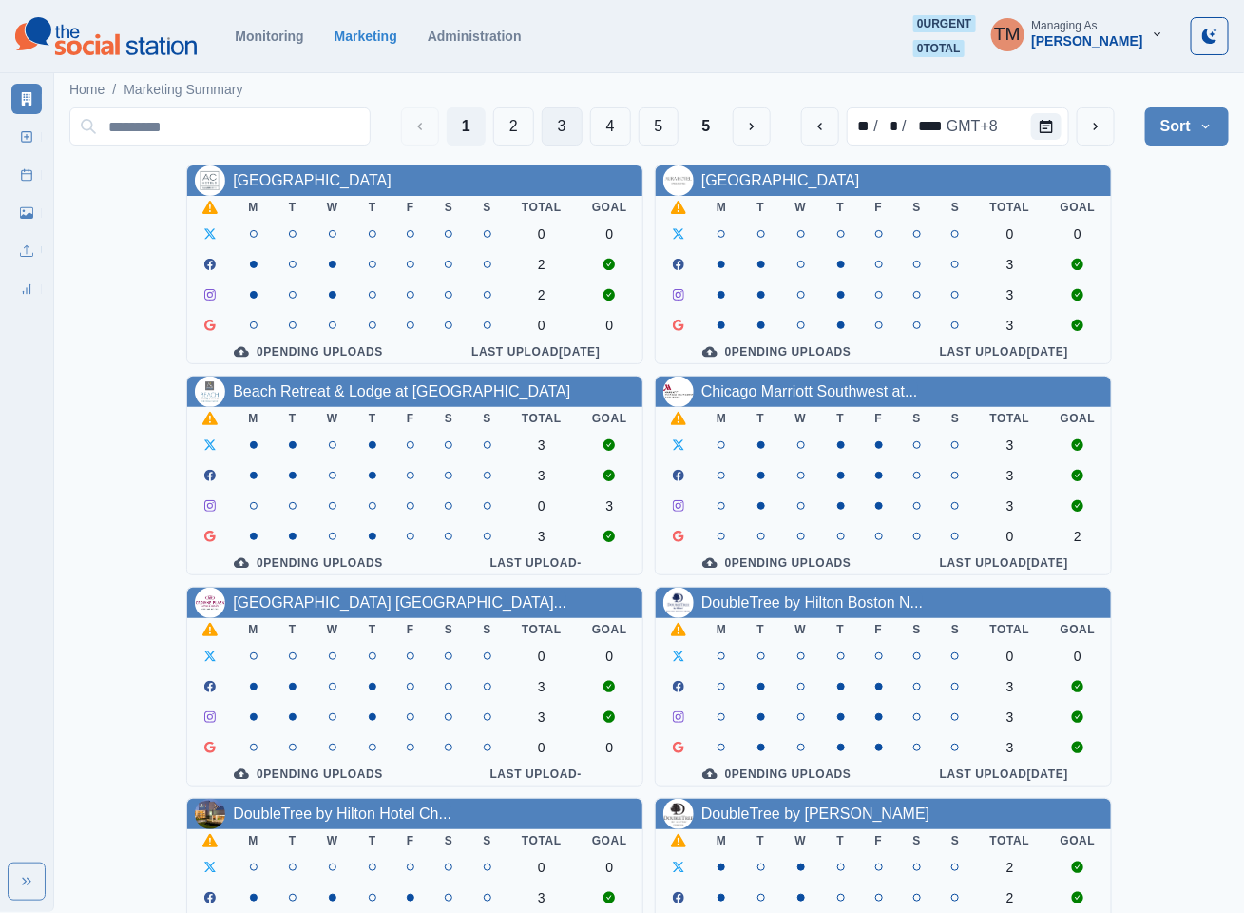
click at [554, 123] on button "3" at bounding box center [562, 126] width 41 height 38
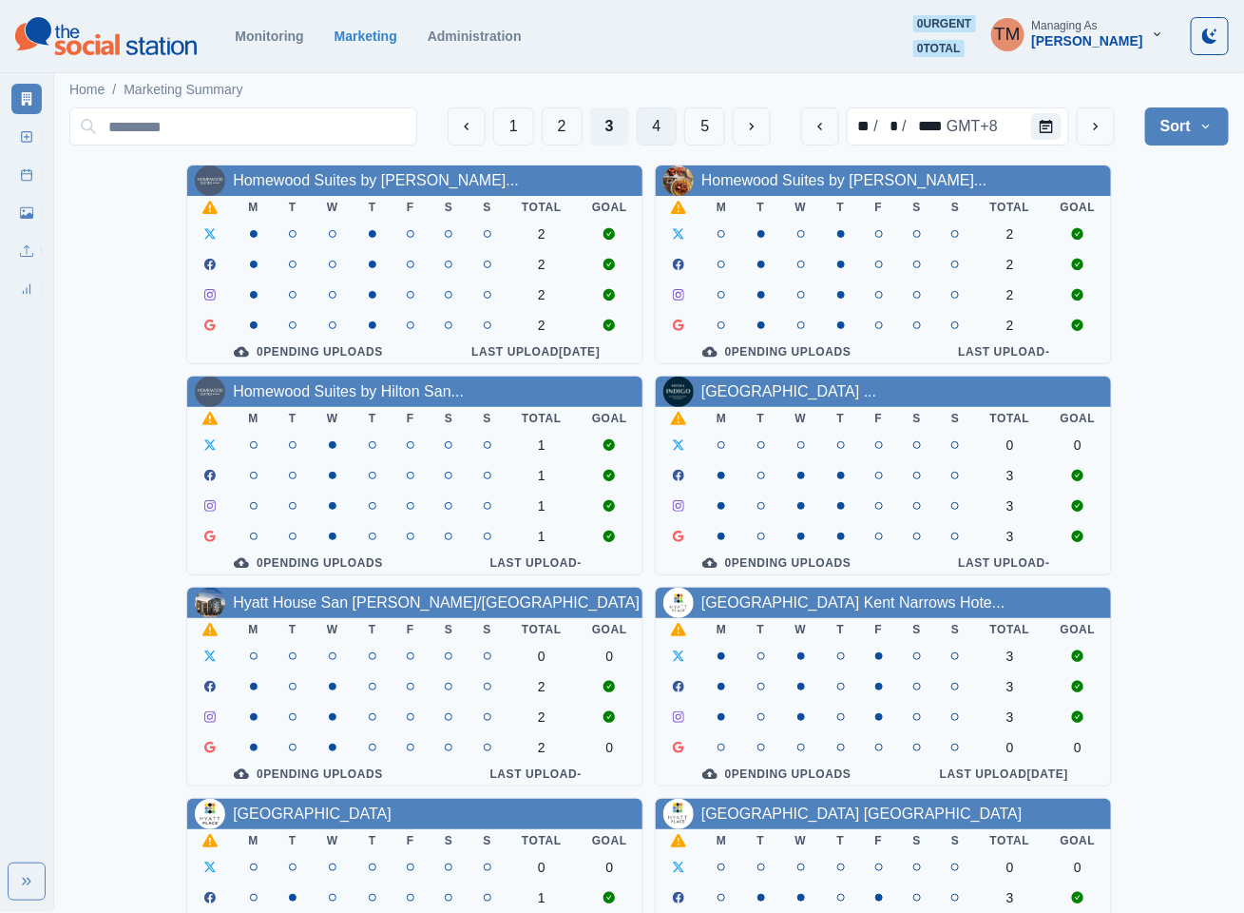
click at [657, 129] on button "4" at bounding box center [657, 126] width 41 height 38
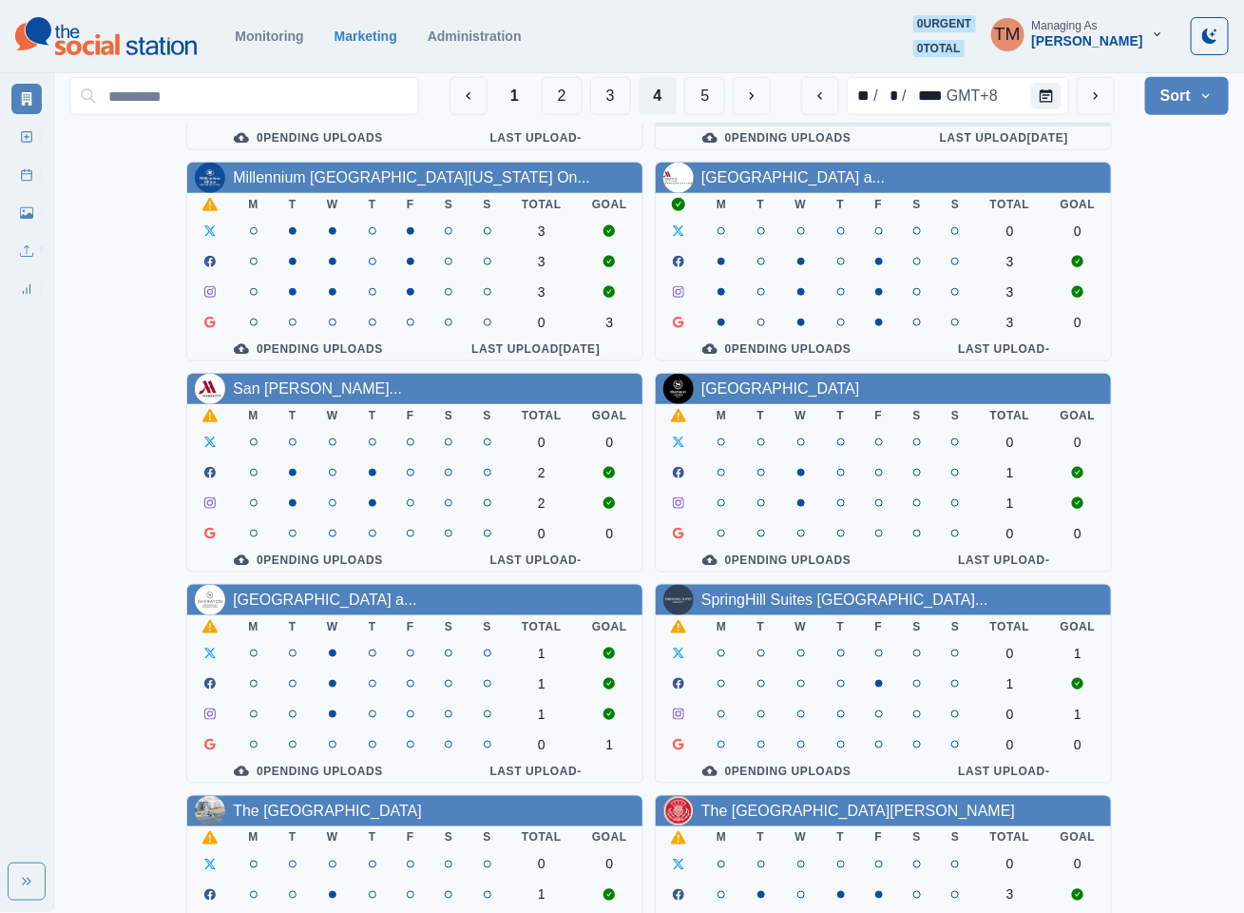
scroll to position [428, 0]
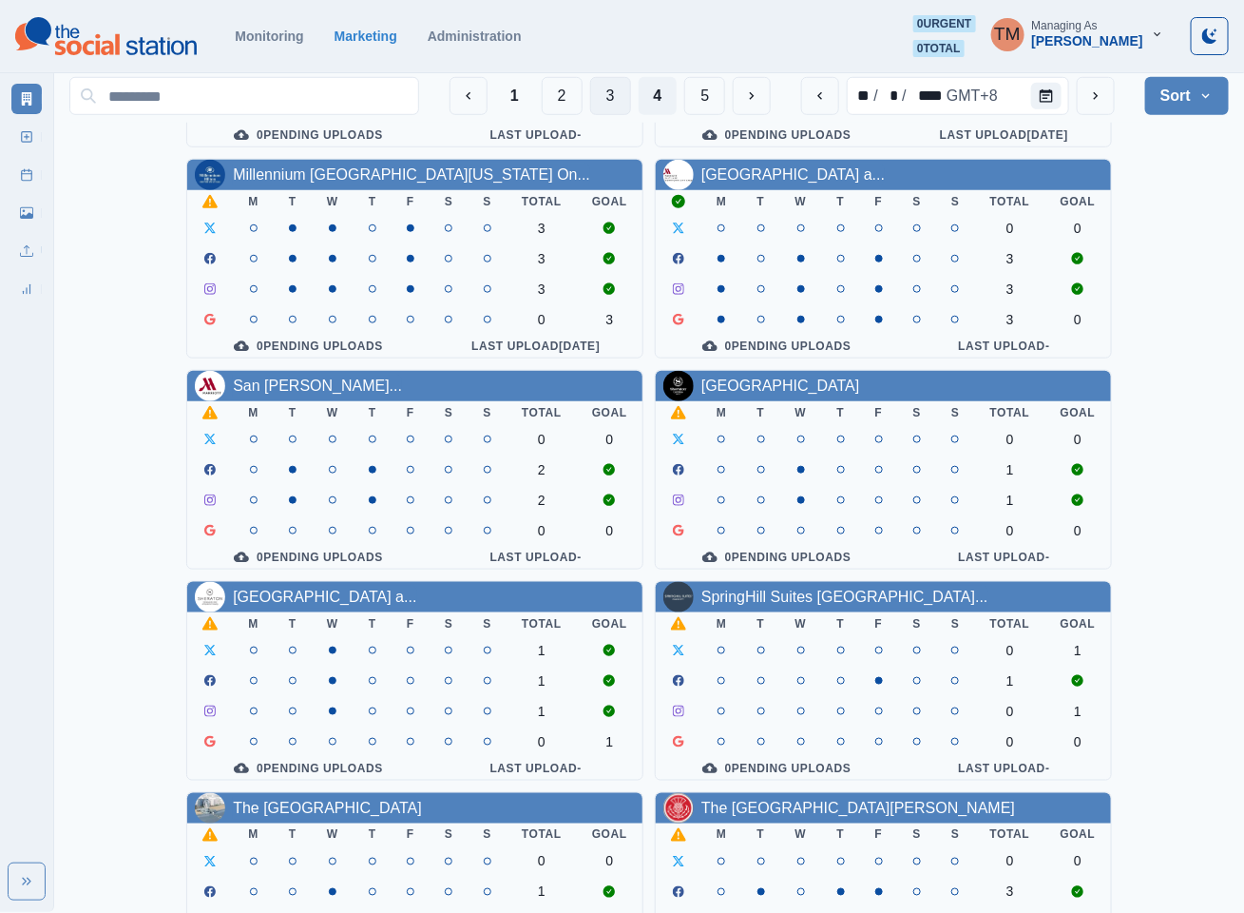
click at [606, 101] on button "3" at bounding box center [610, 96] width 41 height 38
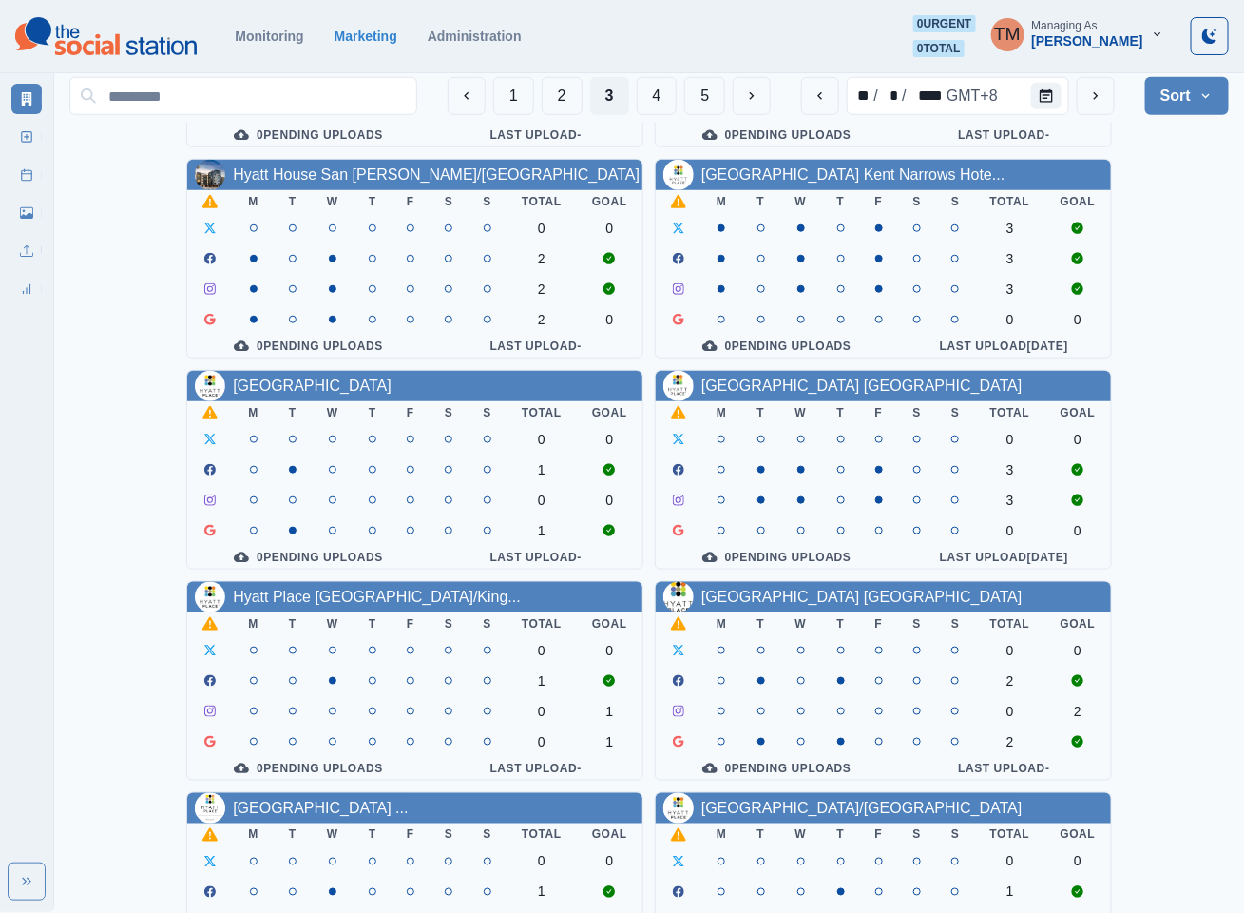
scroll to position [0, 0]
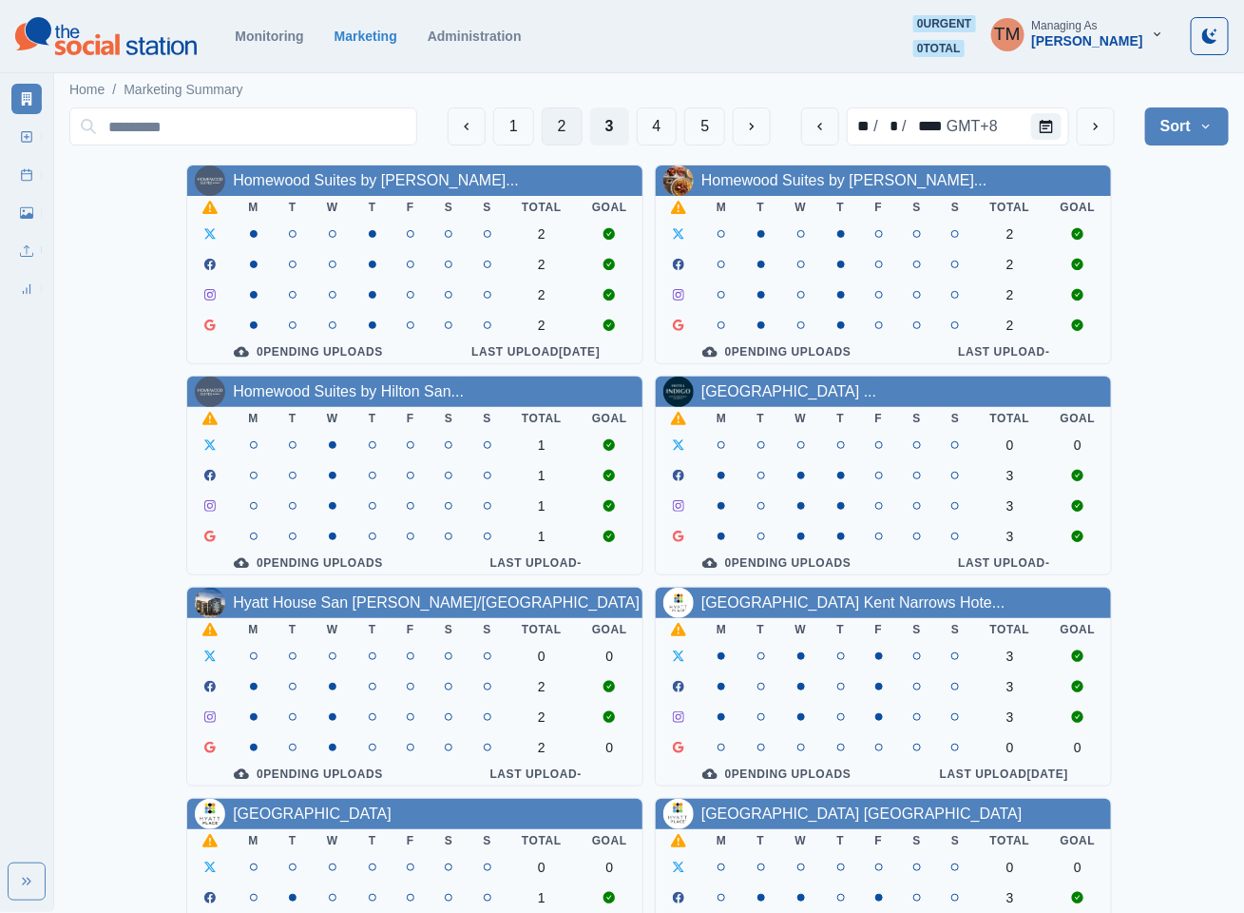
click at [563, 129] on button "2" at bounding box center [562, 126] width 41 height 38
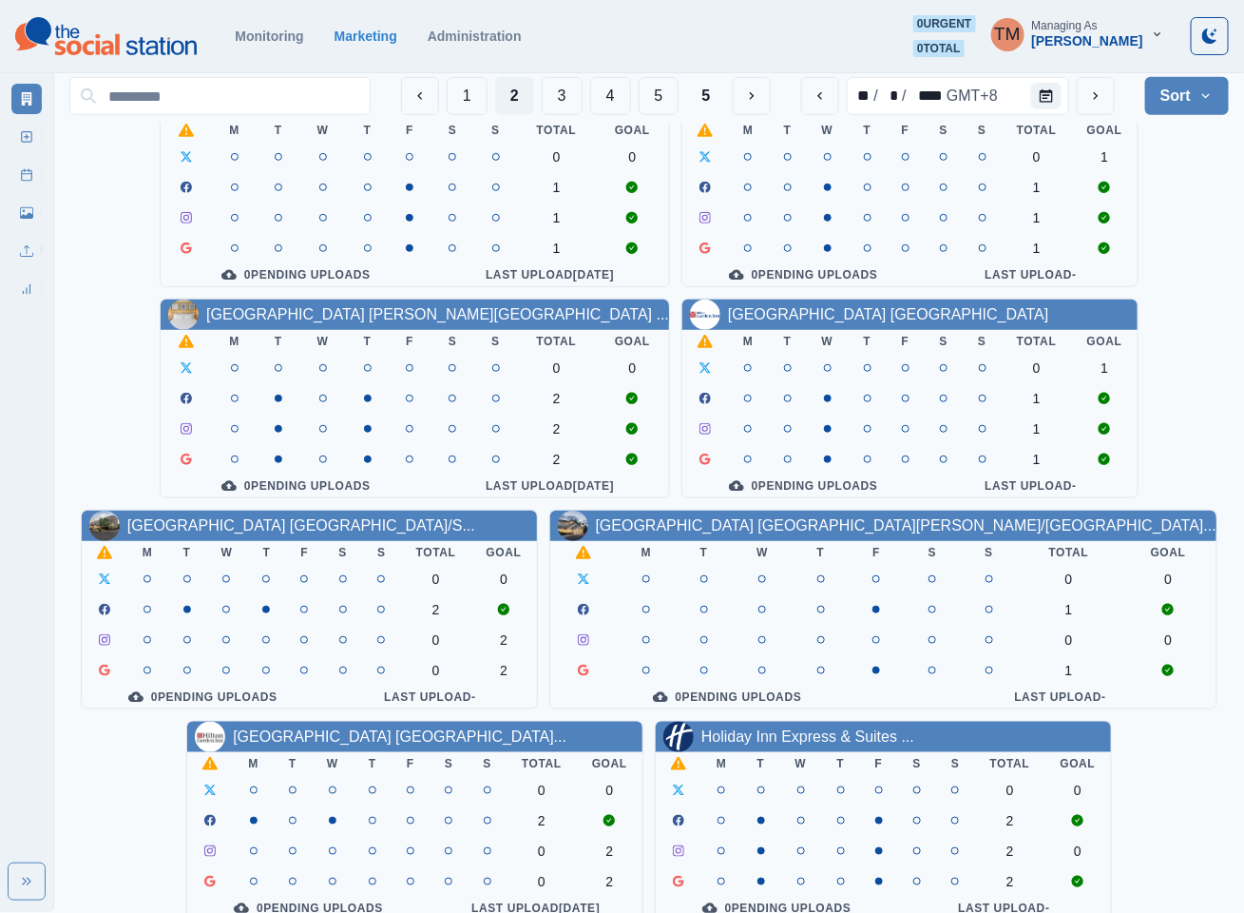
scroll to position [570, 0]
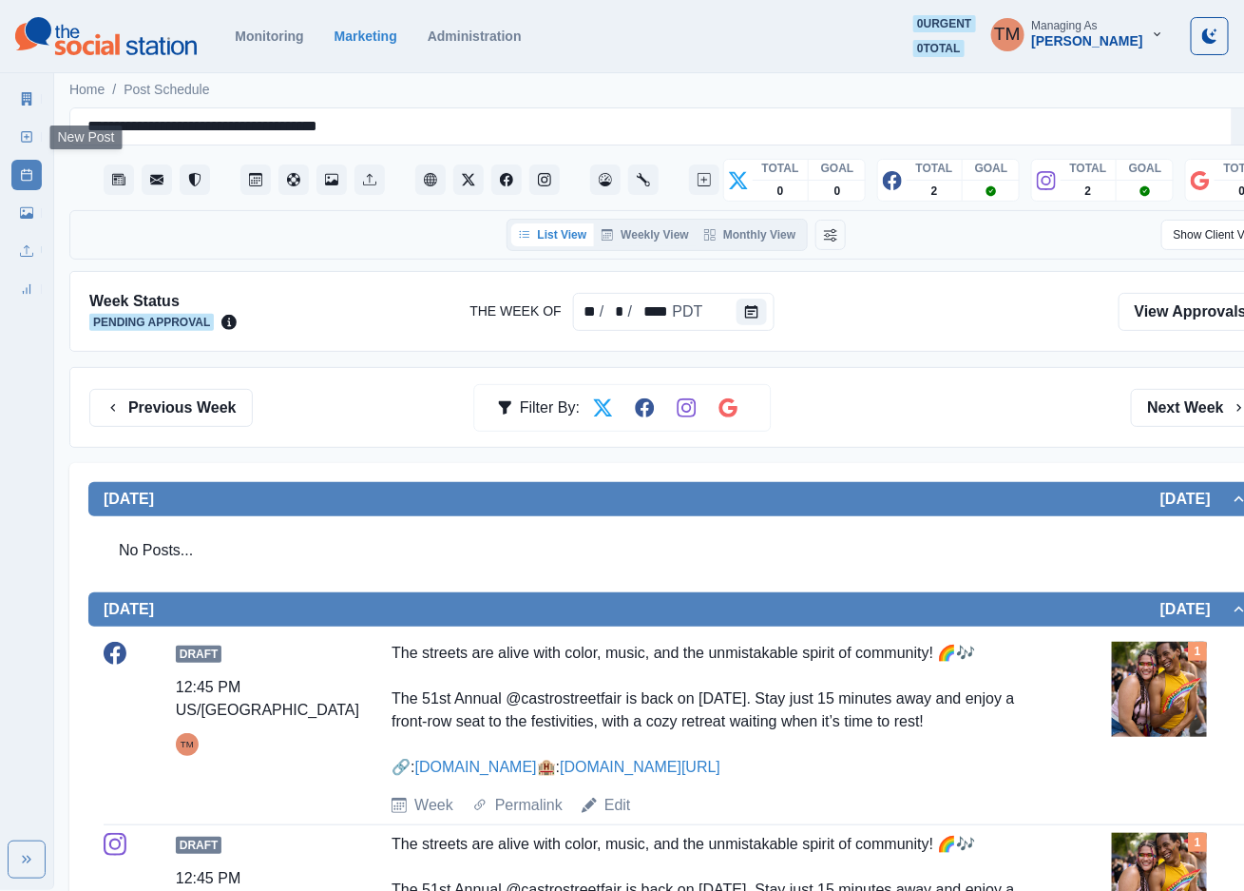
click at [26, 135] on icon at bounding box center [26, 136] width 13 height 13
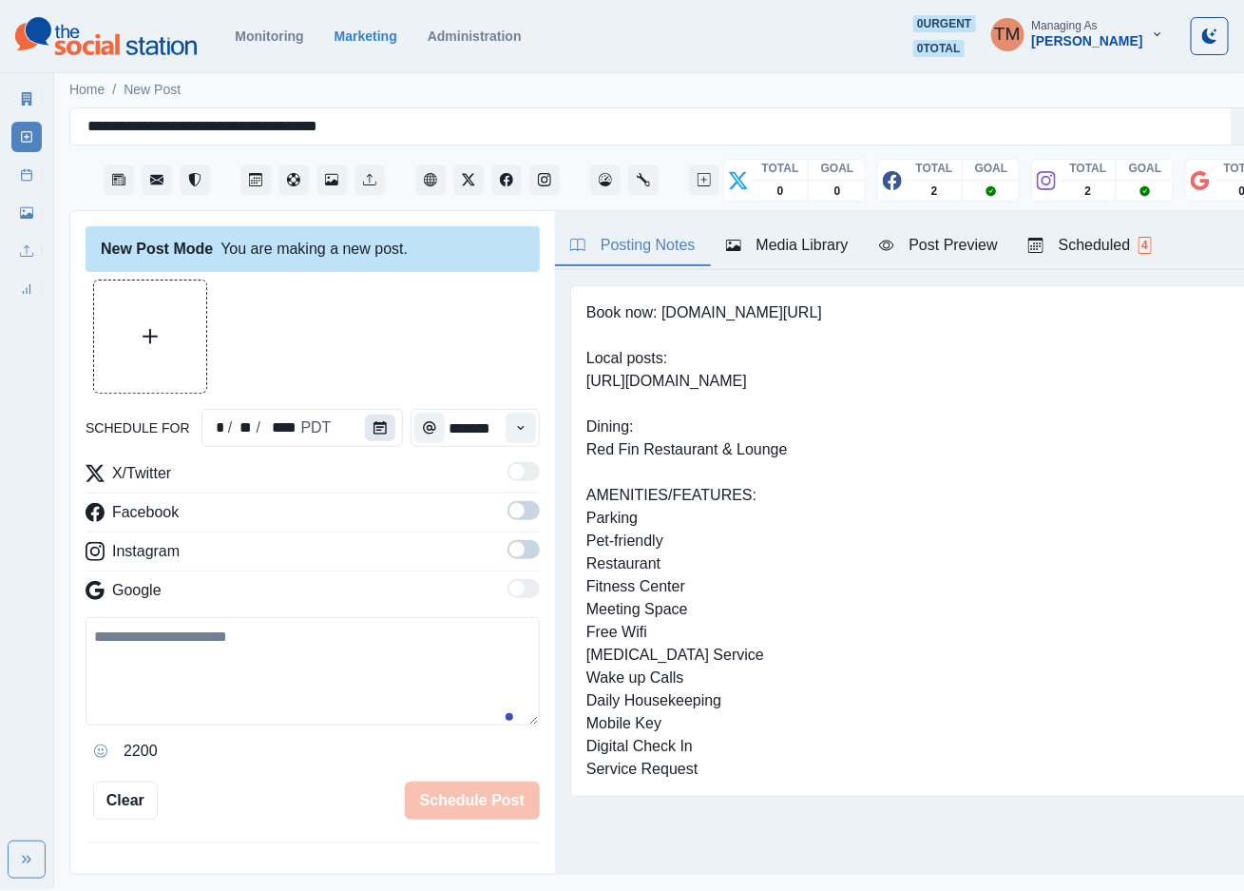
click at [374, 428] on icon "Calendar" at bounding box center [380, 427] width 13 height 13
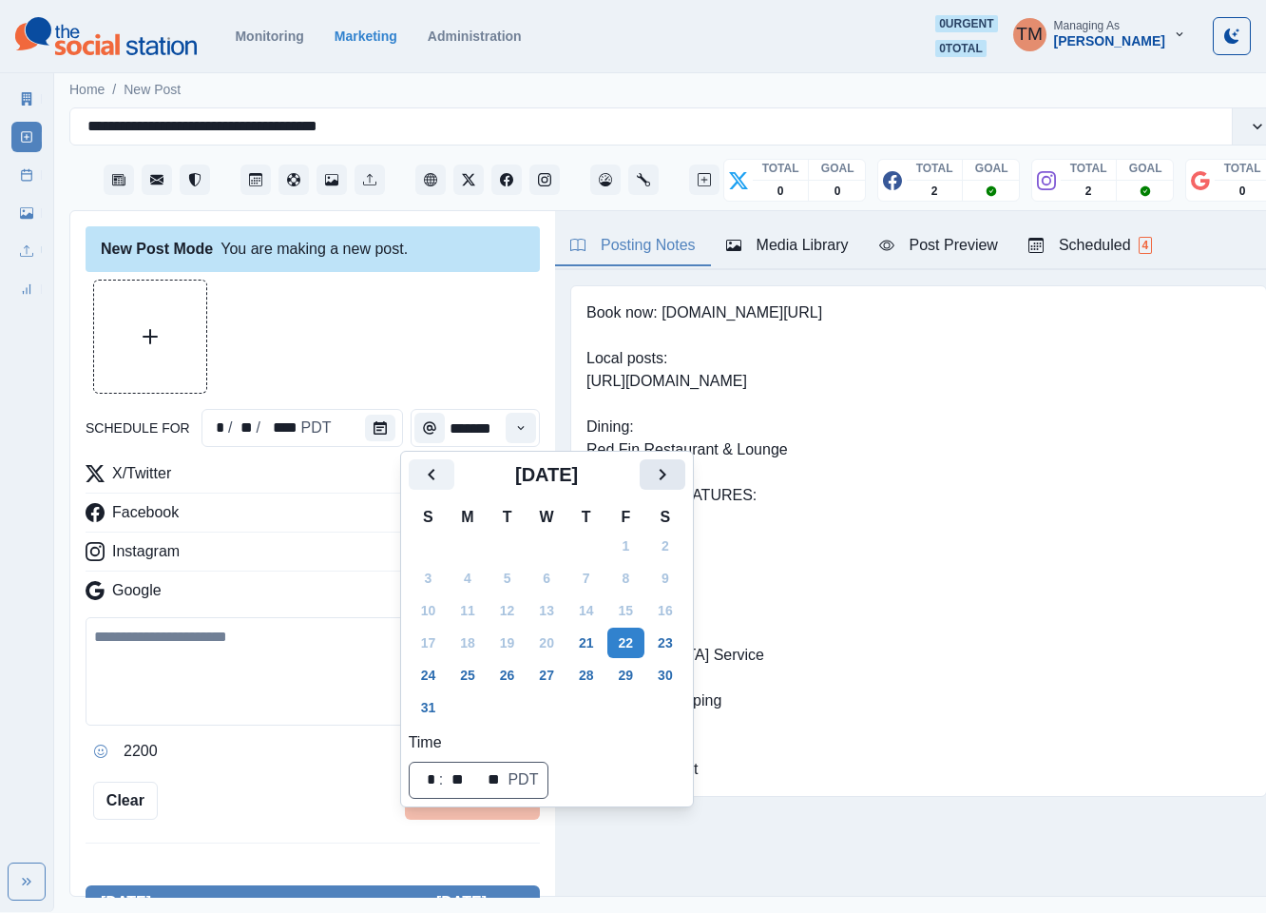
click at [662, 486] on button "Next" at bounding box center [663, 474] width 46 height 30
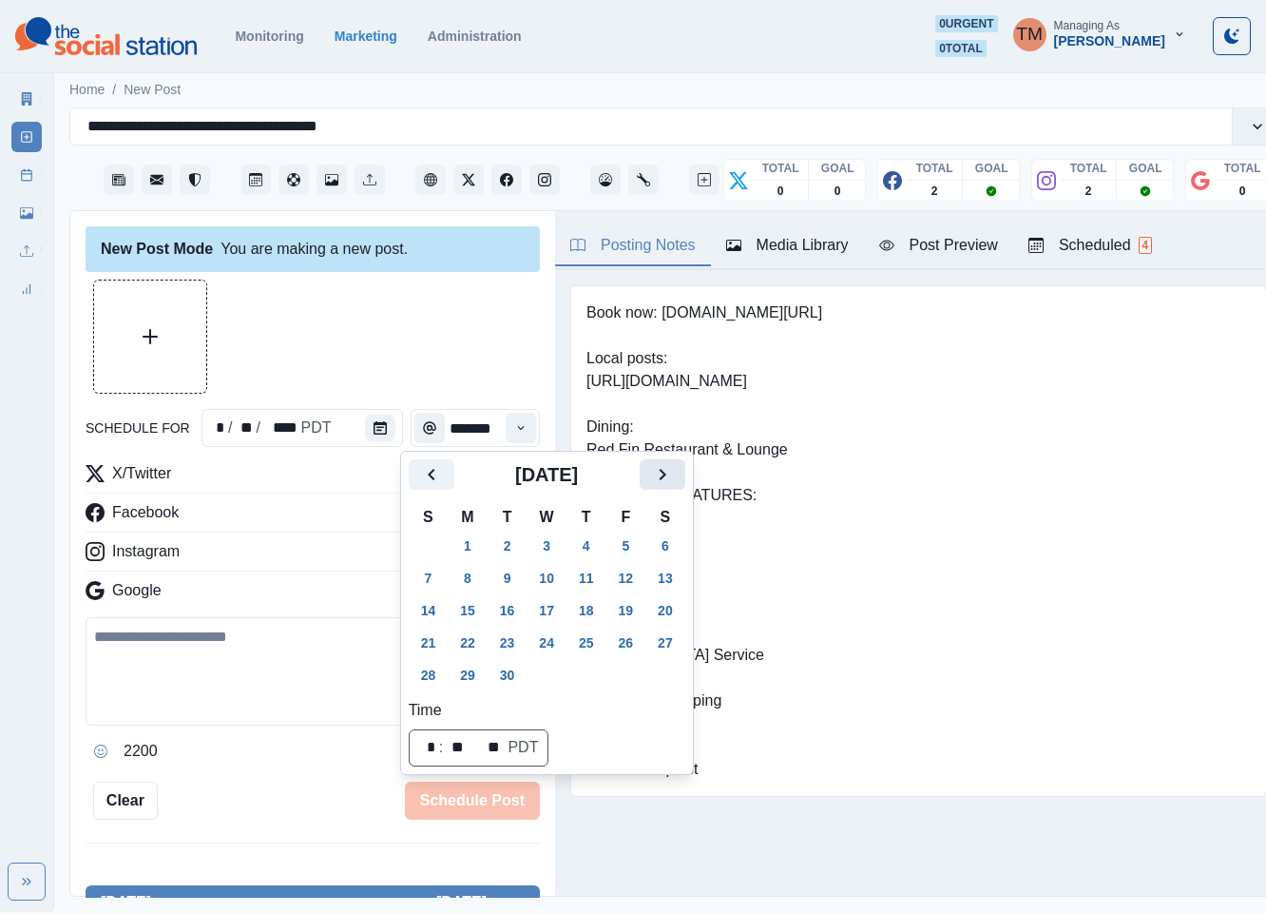
click at [662, 486] on button "Next" at bounding box center [663, 474] width 46 height 30
click at [434, 474] on icon "Previous" at bounding box center [431, 474] width 23 height 23
click at [469, 679] on button "29" at bounding box center [468, 675] width 38 height 30
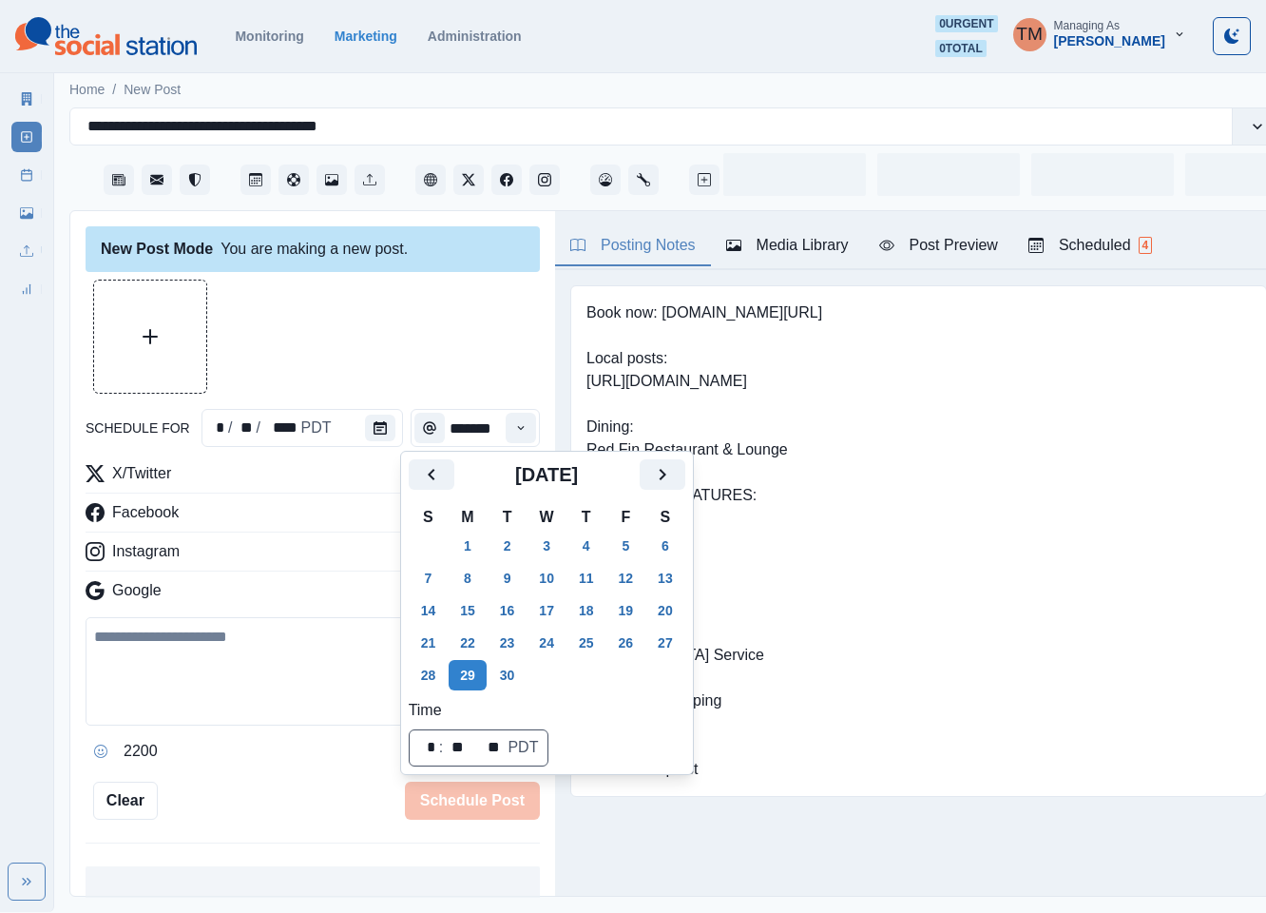
click at [362, 335] on div at bounding box center [313, 336] width 454 height 114
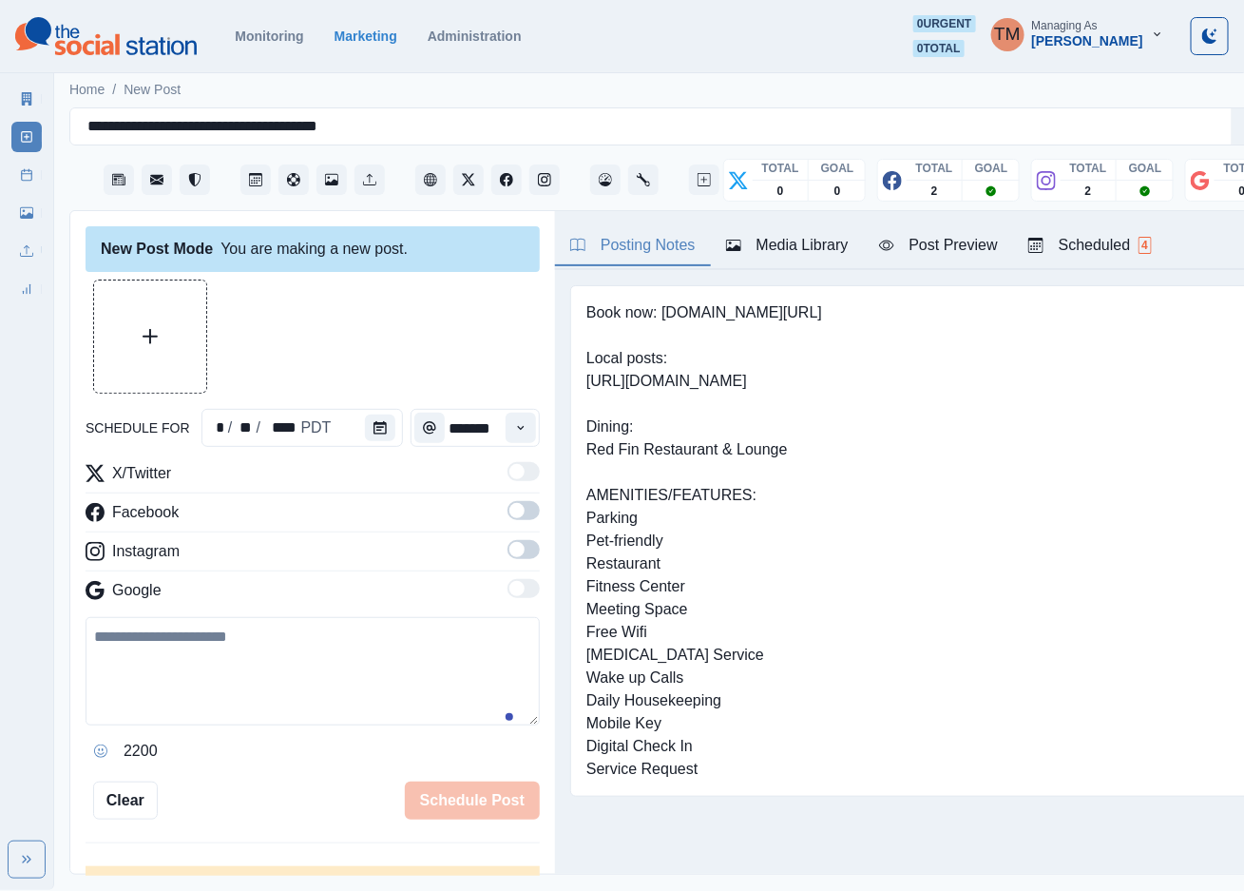
click at [938, 243] on div "Post Preview" at bounding box center [938, 245] width 119 height 23
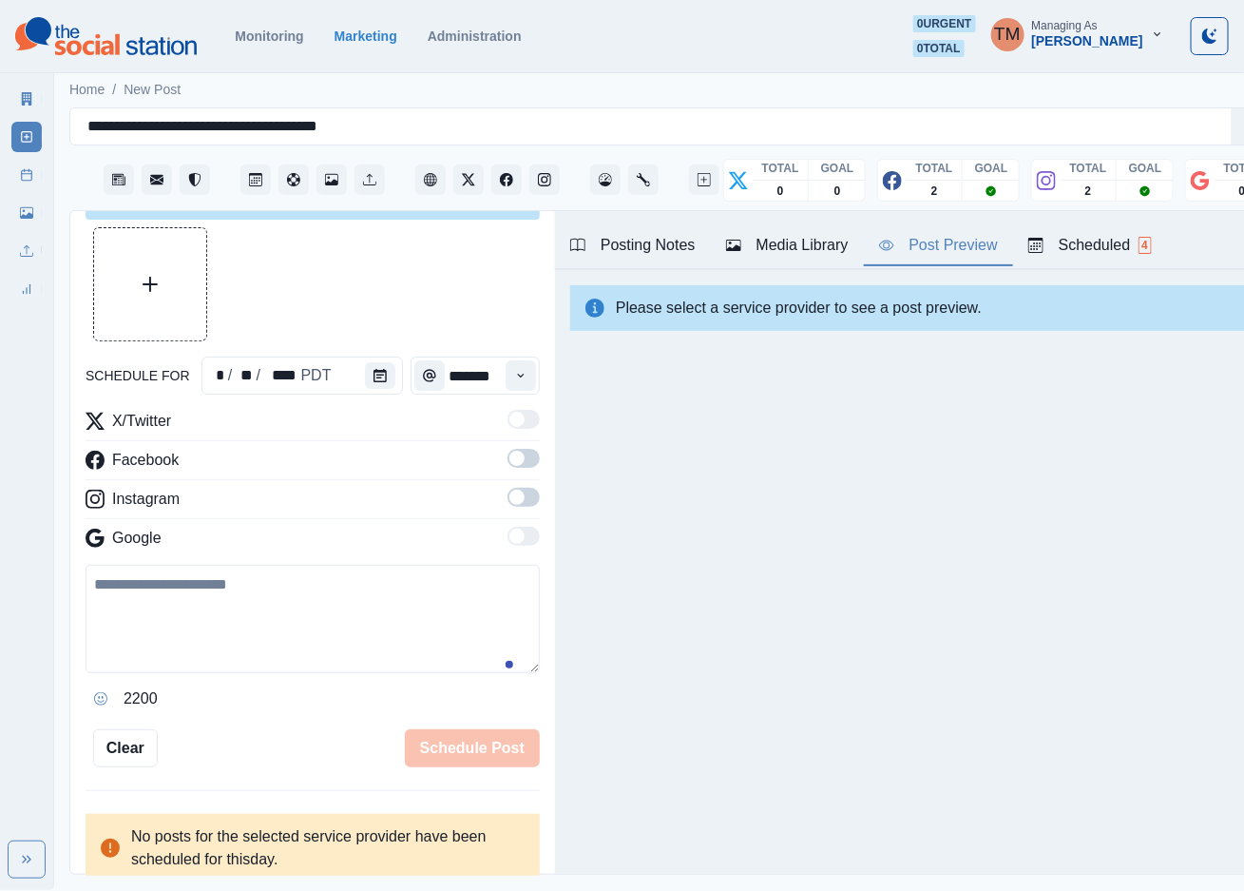
scroll to position [20, 0]
click at [514, 369] on icon "Time" at bounding box center [520, 375] width 13 height 13
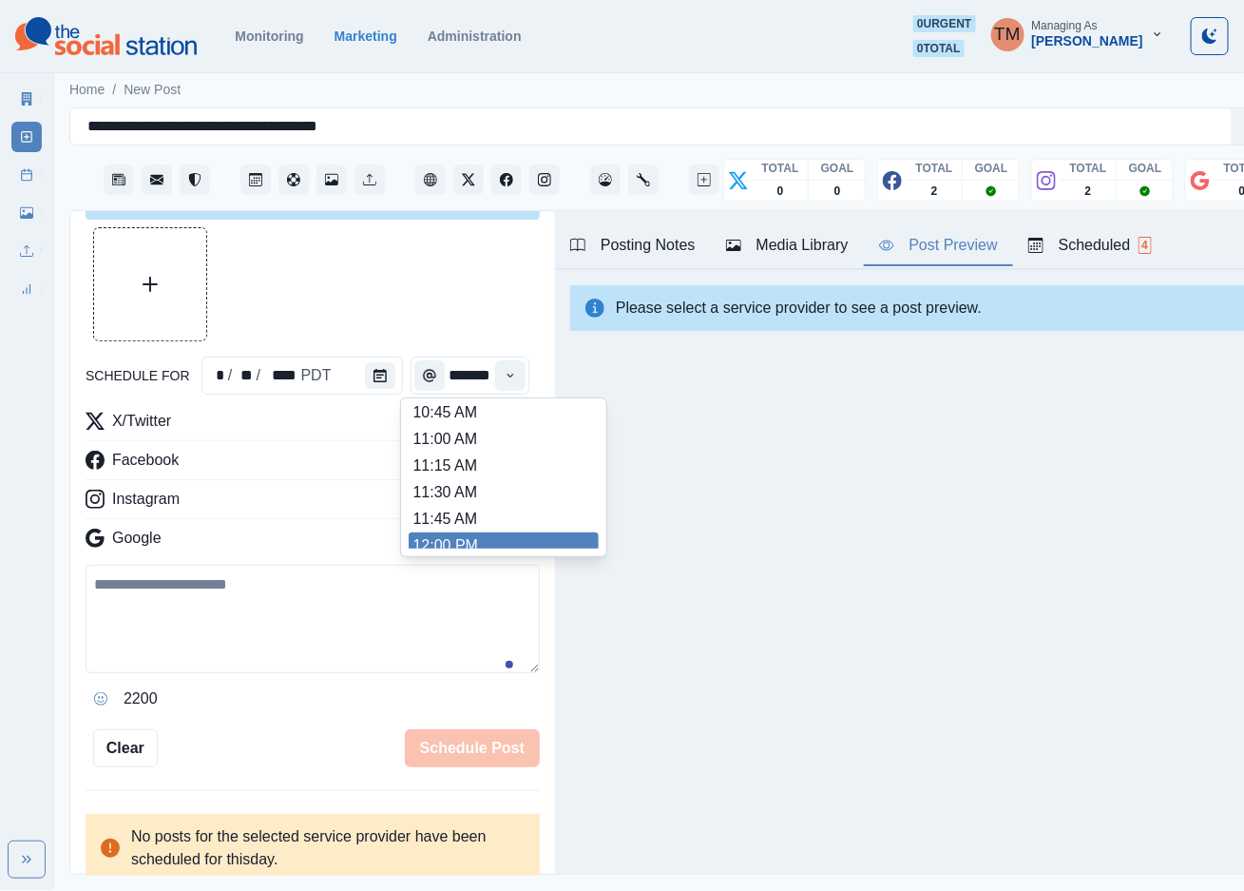
scroll to position [354, 0]
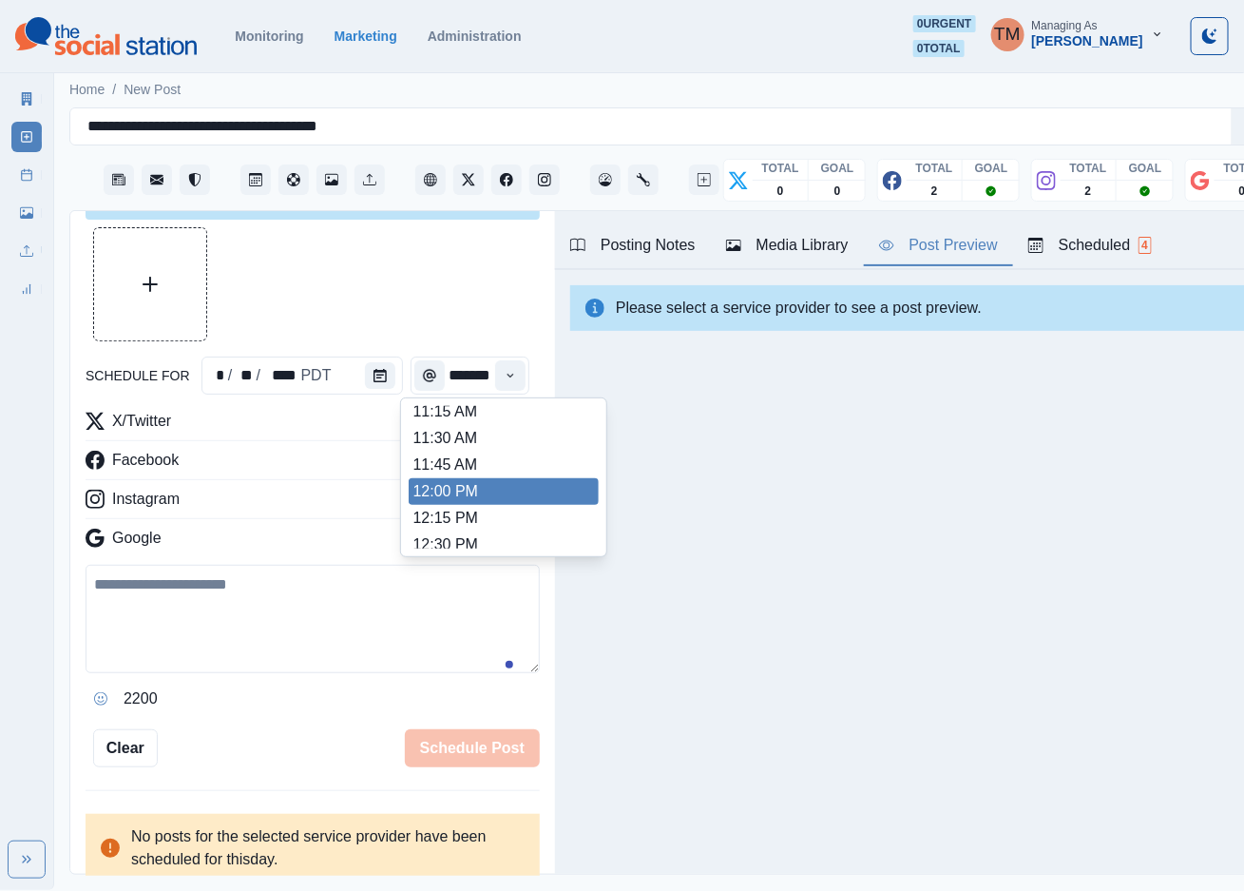
click at [473, 478] on li "12:00 PM" at bounding box center [504, 491] width 190 height 27
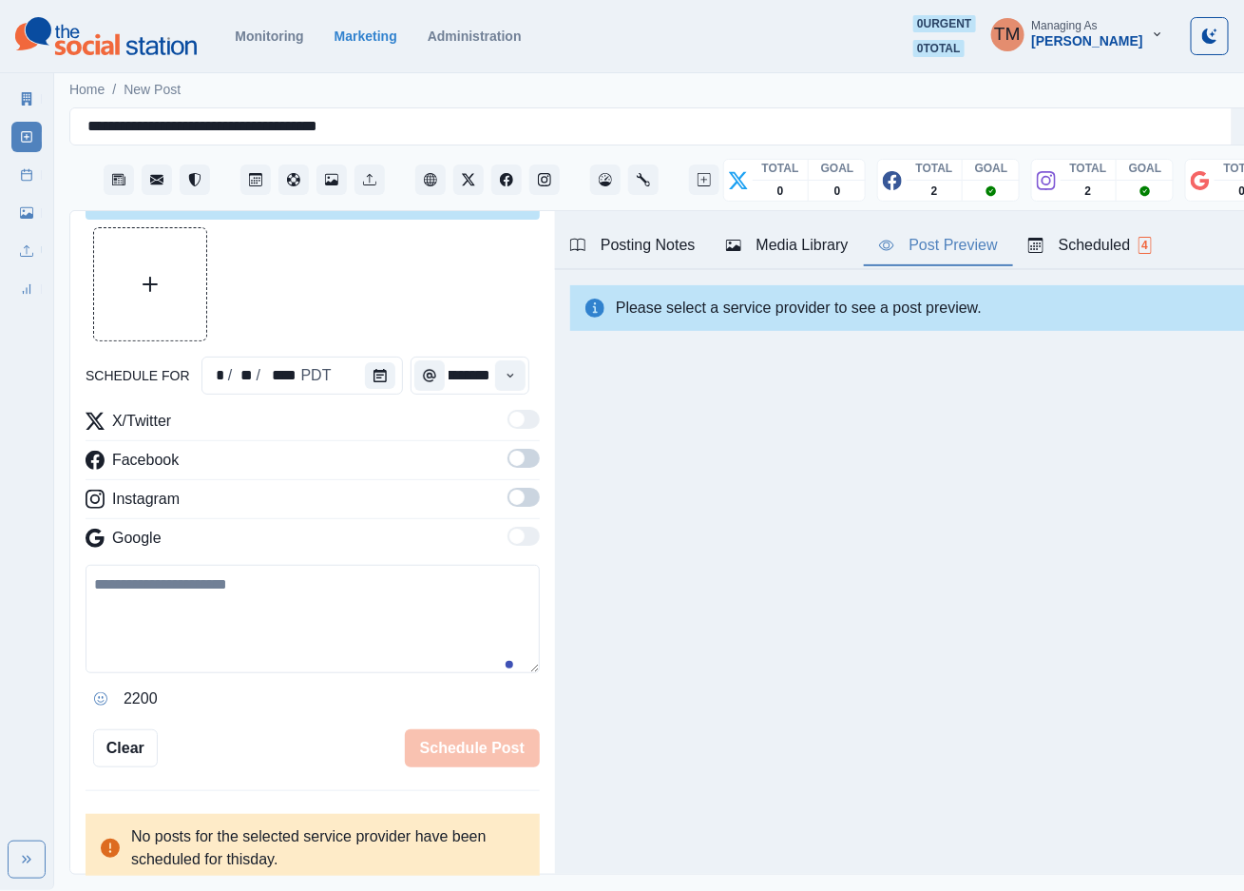
type input "********"
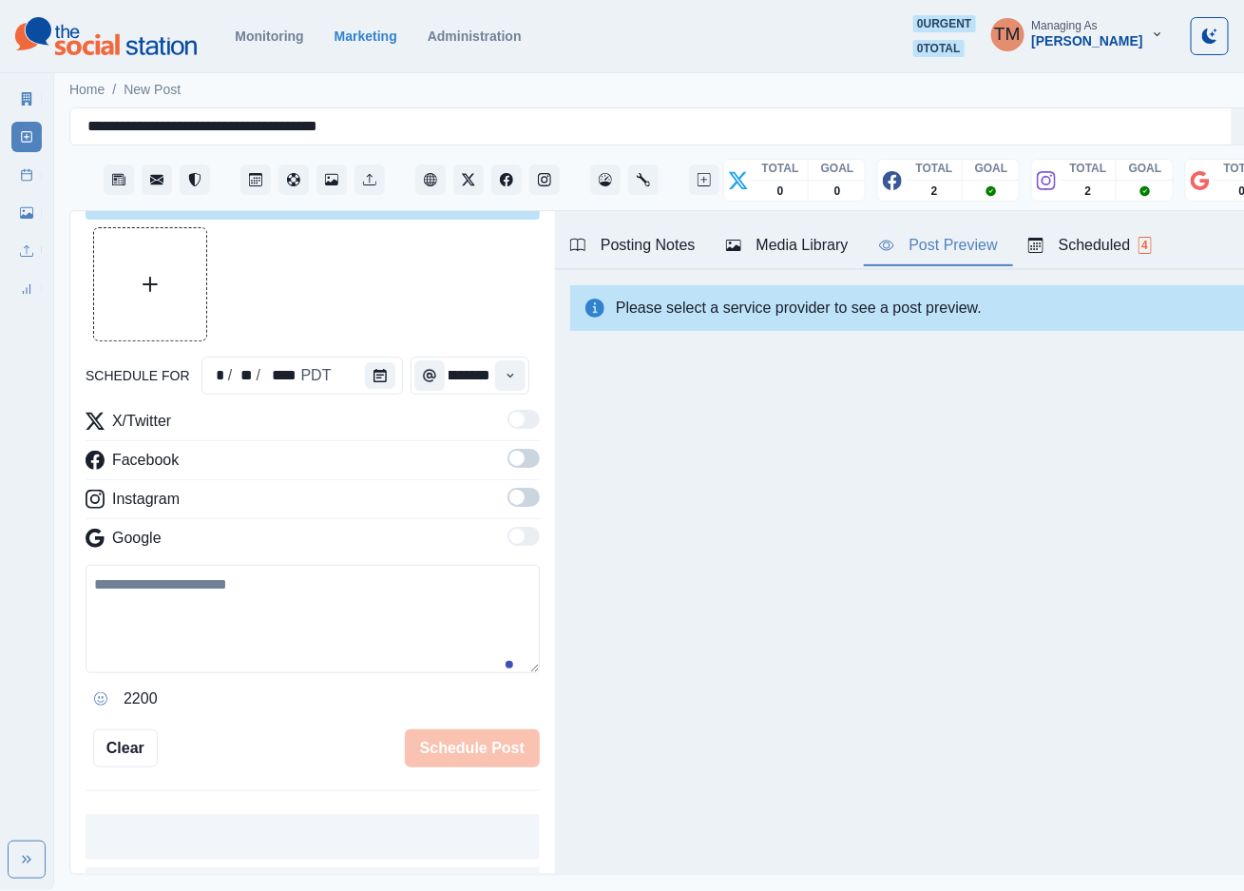
click at [443, 286] on div at bounding box center [313, 284] width 454 height 114
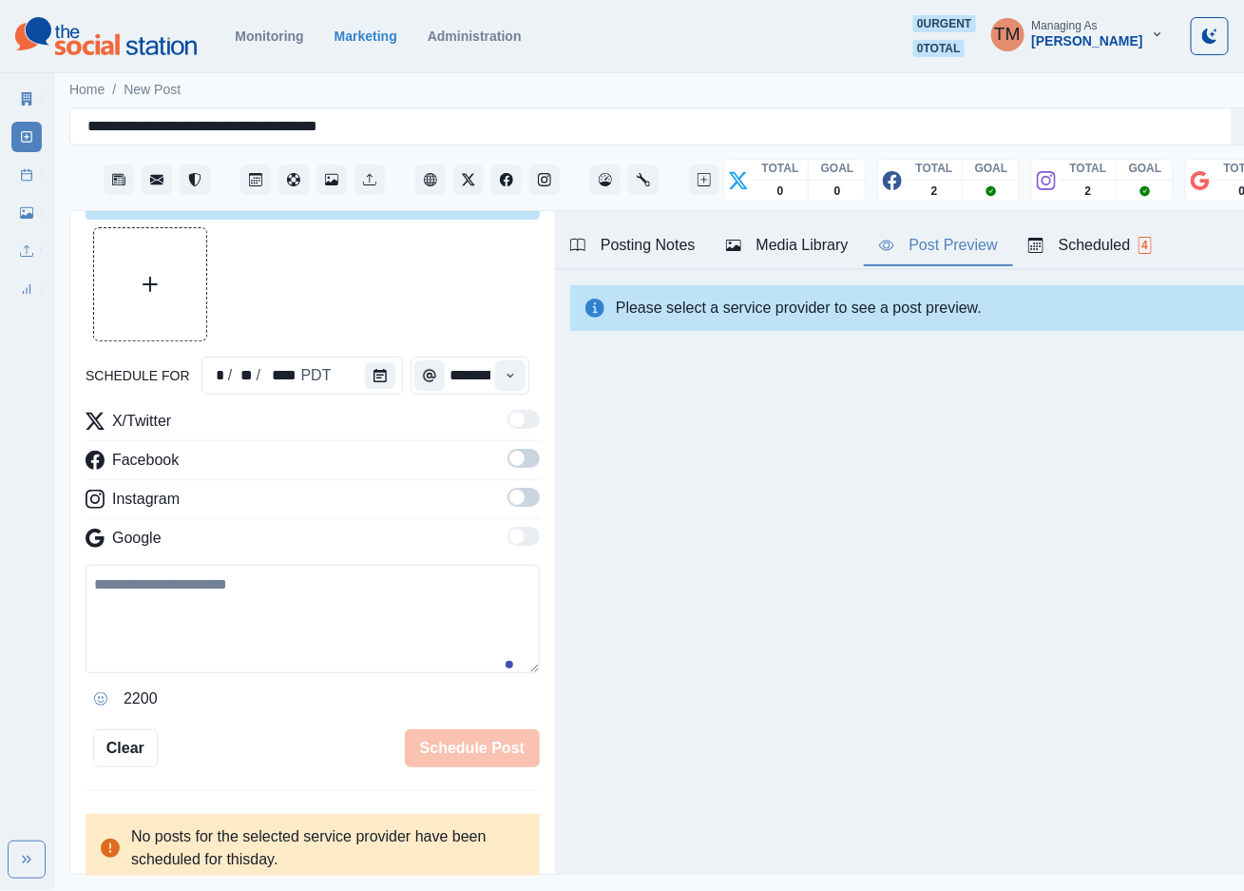
click at [510, 449] on span at bounding box center [524, 458] width 32 height 19
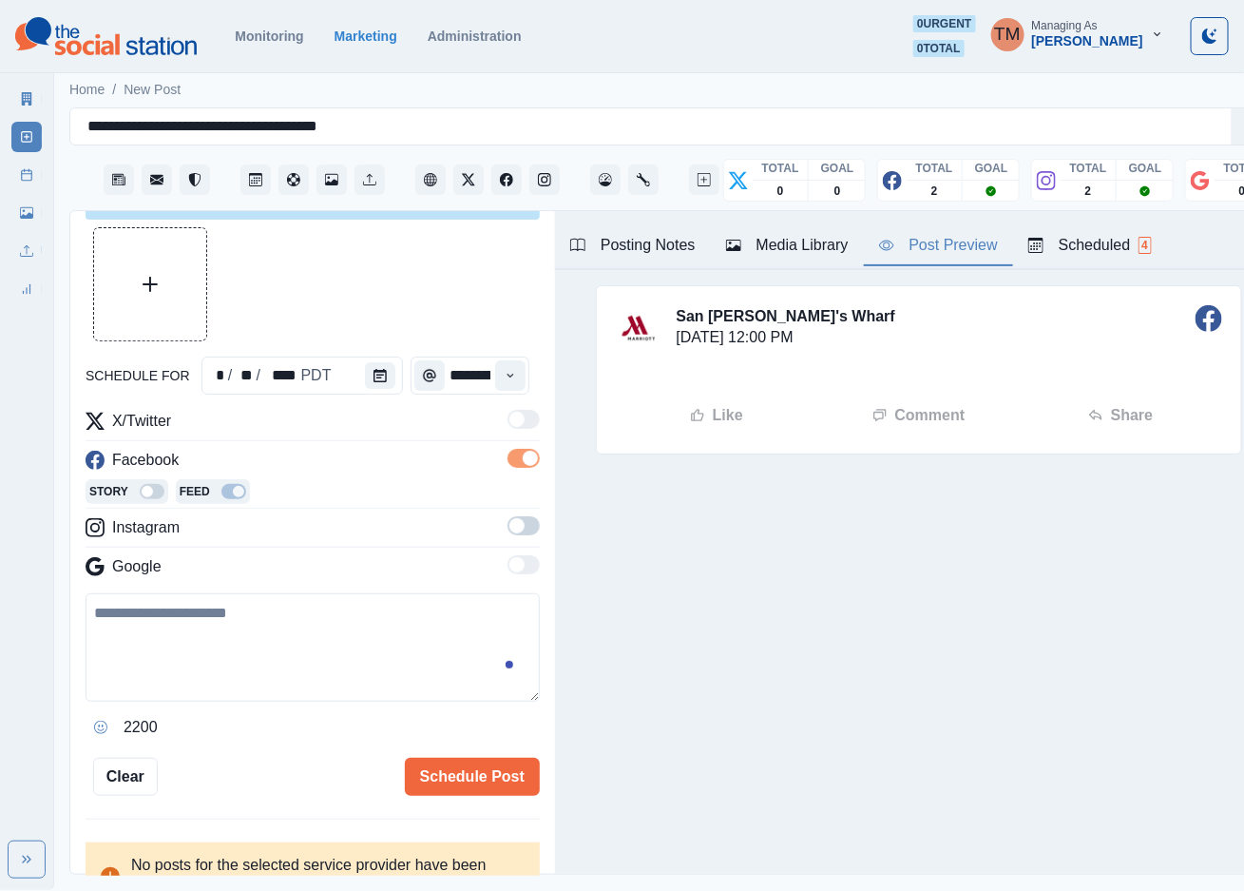
click at [508, 516] on span at bounding box center [524, 525] width 32 height 19
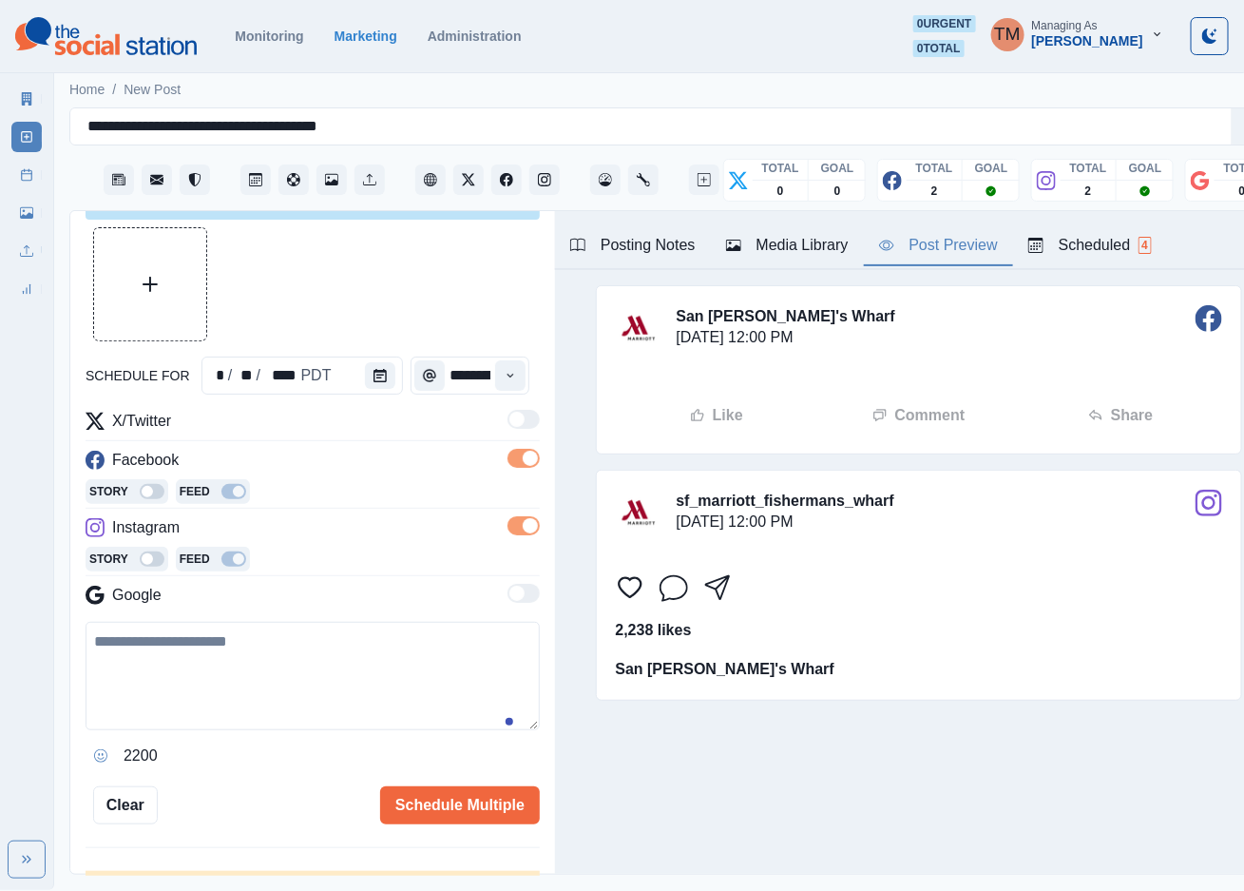
click at [345, 269] on div at bounding box center [313, 284] width 454 height 114
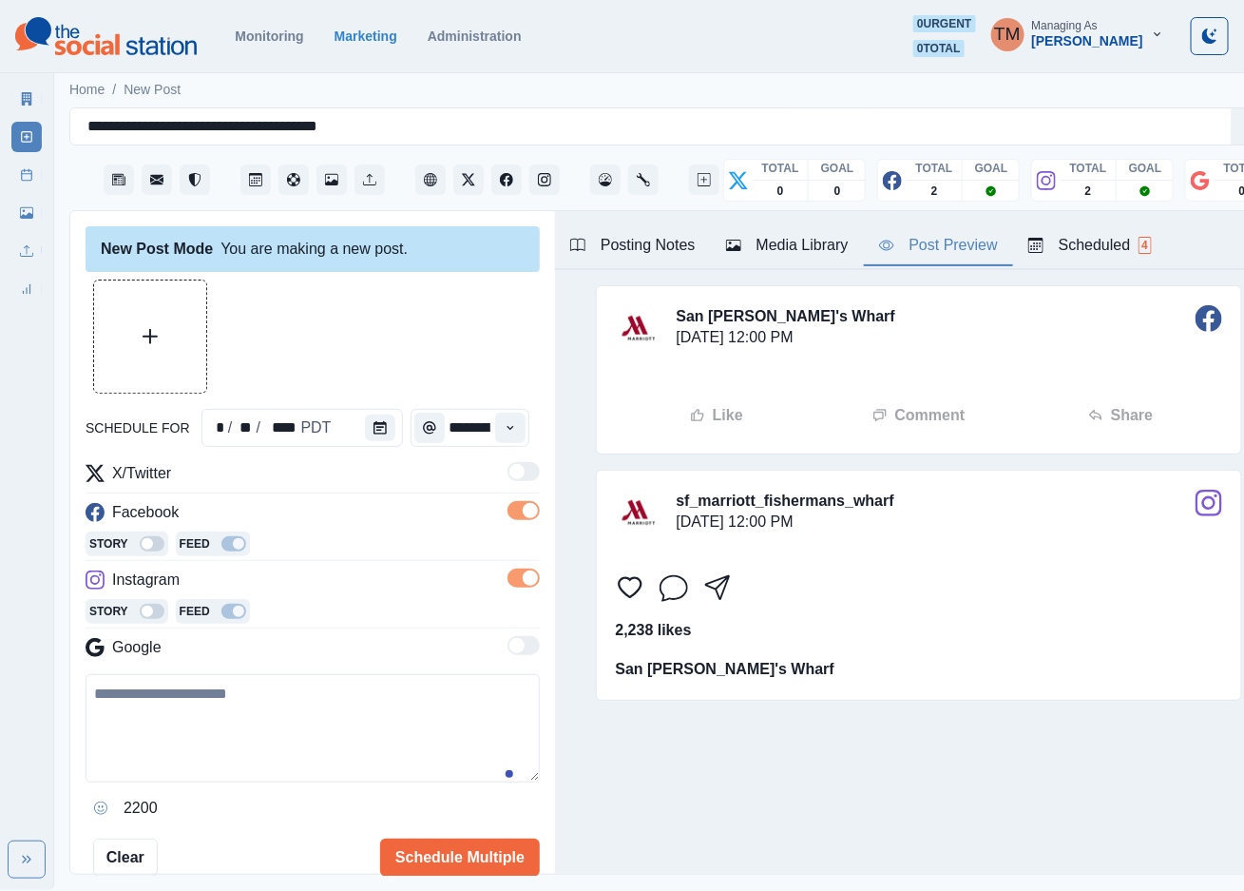
click at [222, 694] on textarea at bounding box center [313, 728] width 454 height 108
paste textarea "**********"
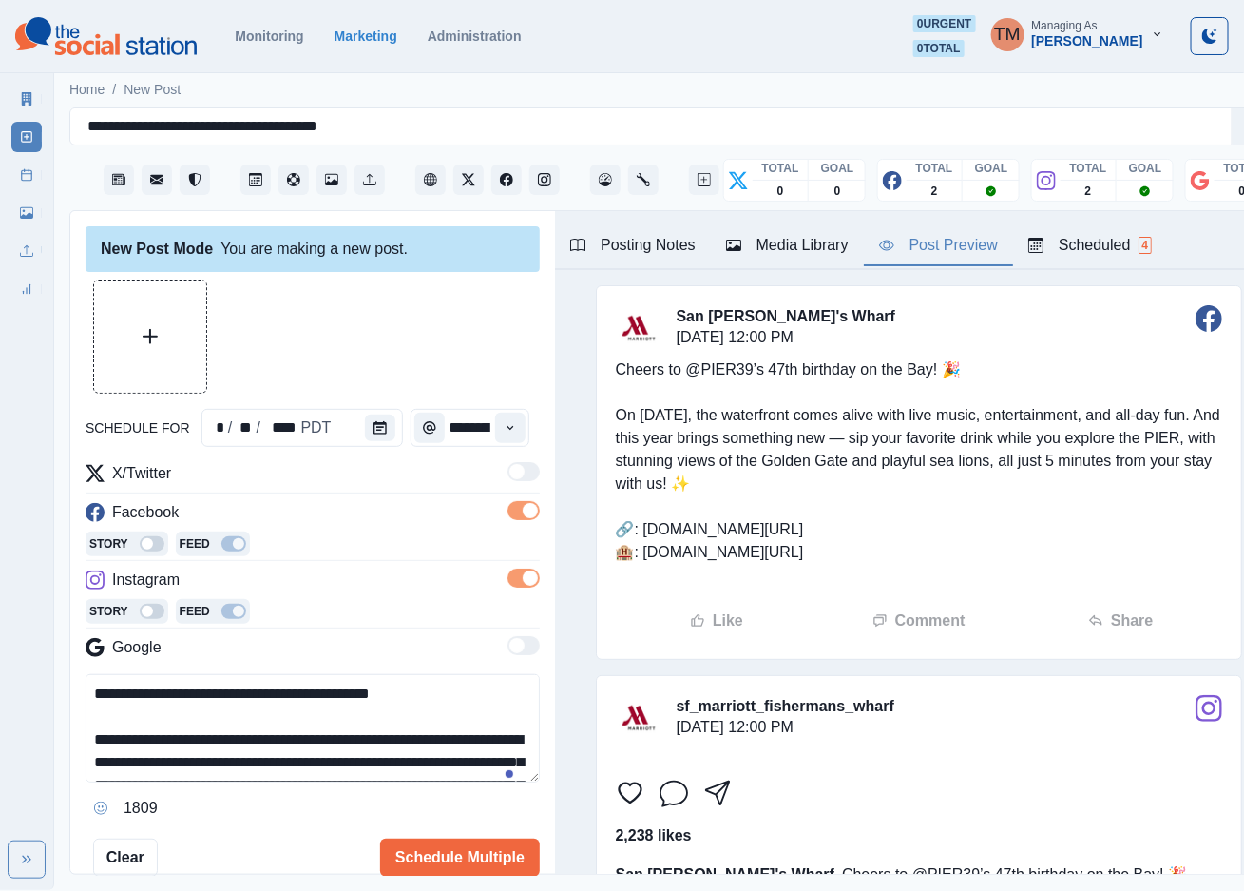
scroll to position [152, 0]
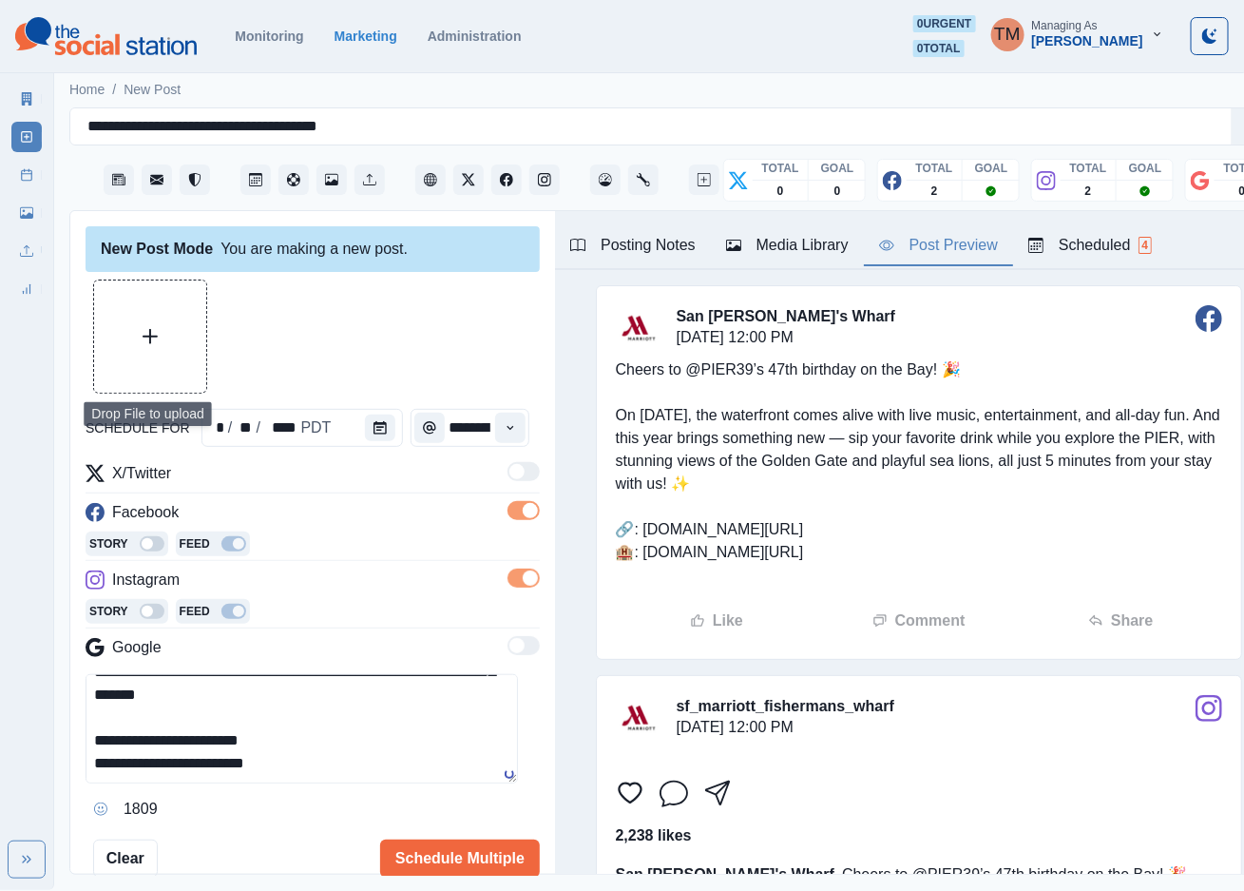
type textarea "**********"
click at [151, 329] on icon "Upload Media" at bounding box center [150, 336] width 15 height 15
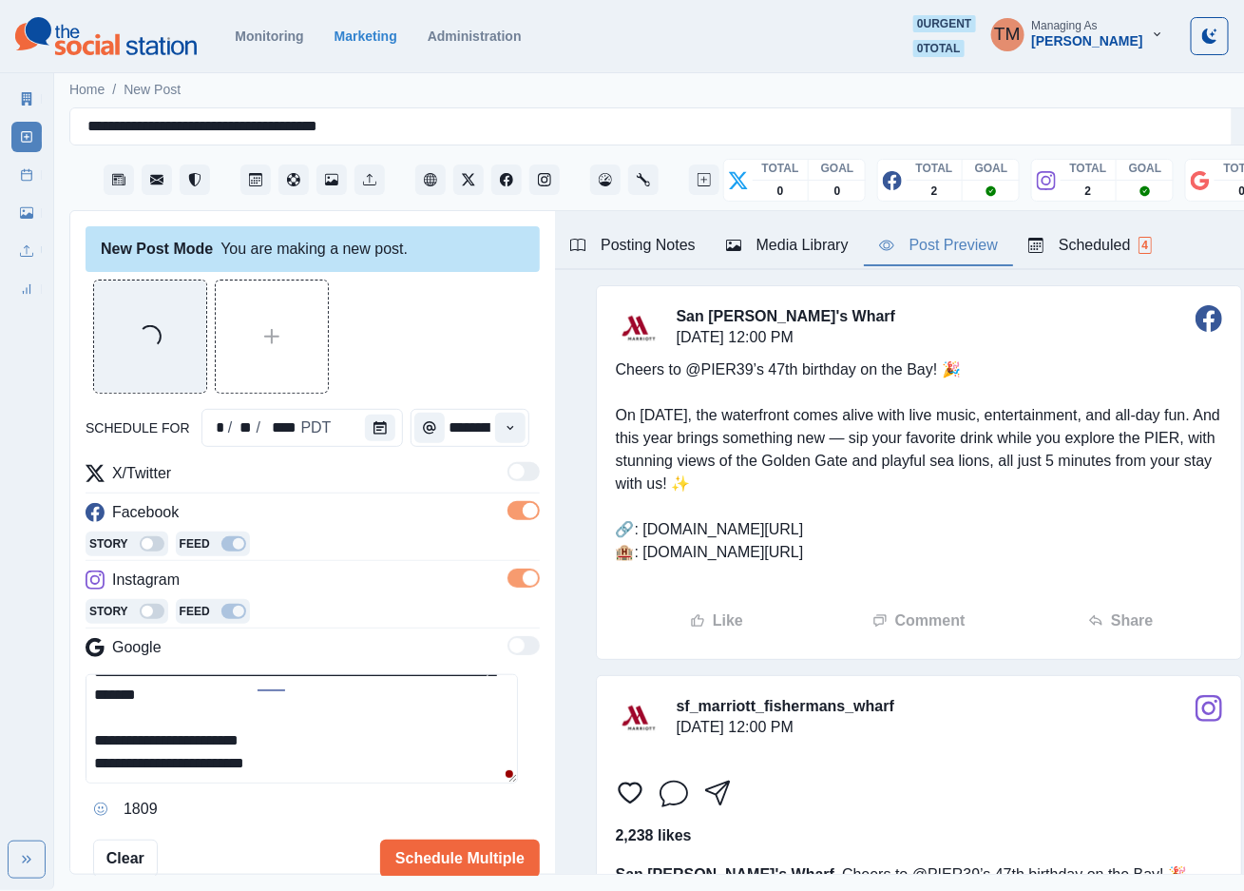
click at [448, 317] on div "Loading..." at bounding box center [313, 336] width 454 height 114
click at [283, 722] on div "Ignore" at bounding box center [301, 737] width 50 height 30
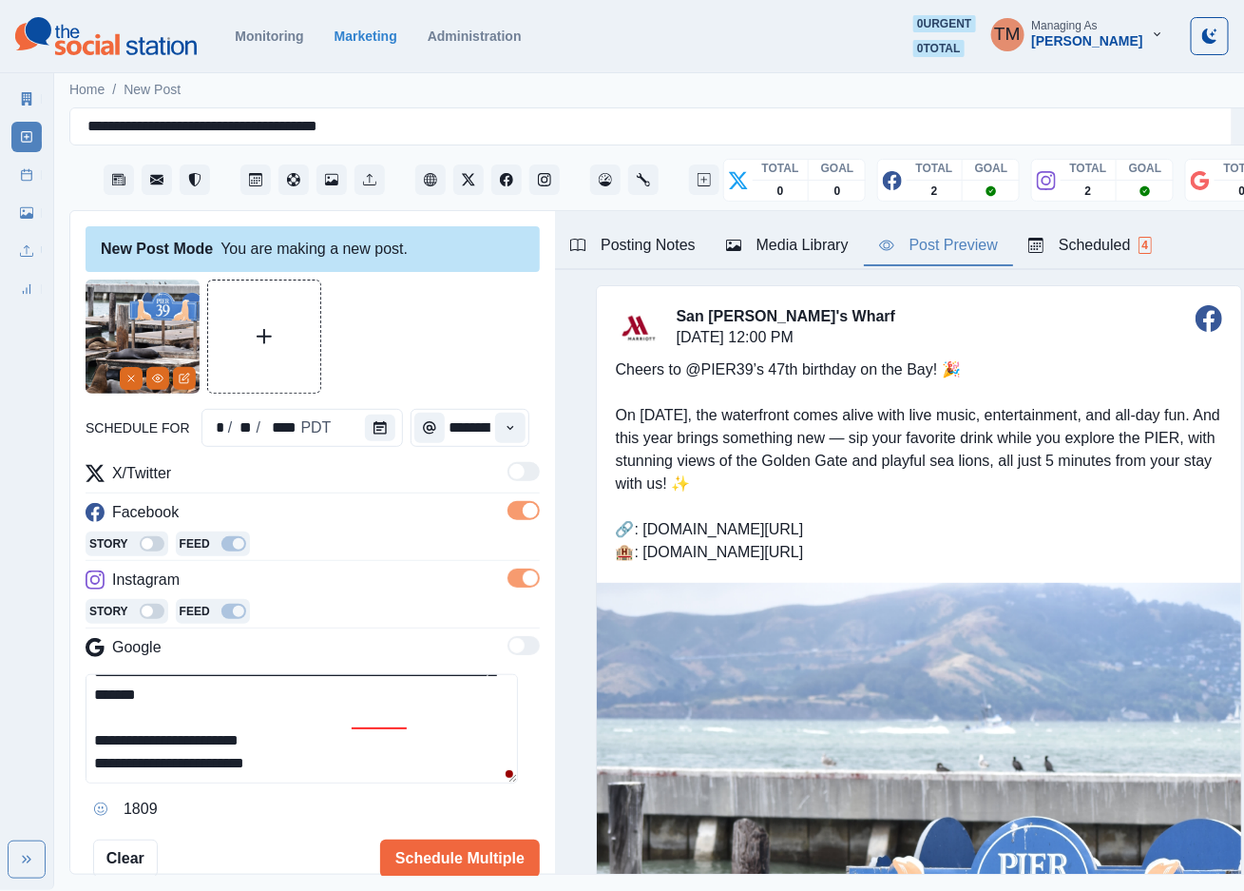
scroll to position [0, 0]
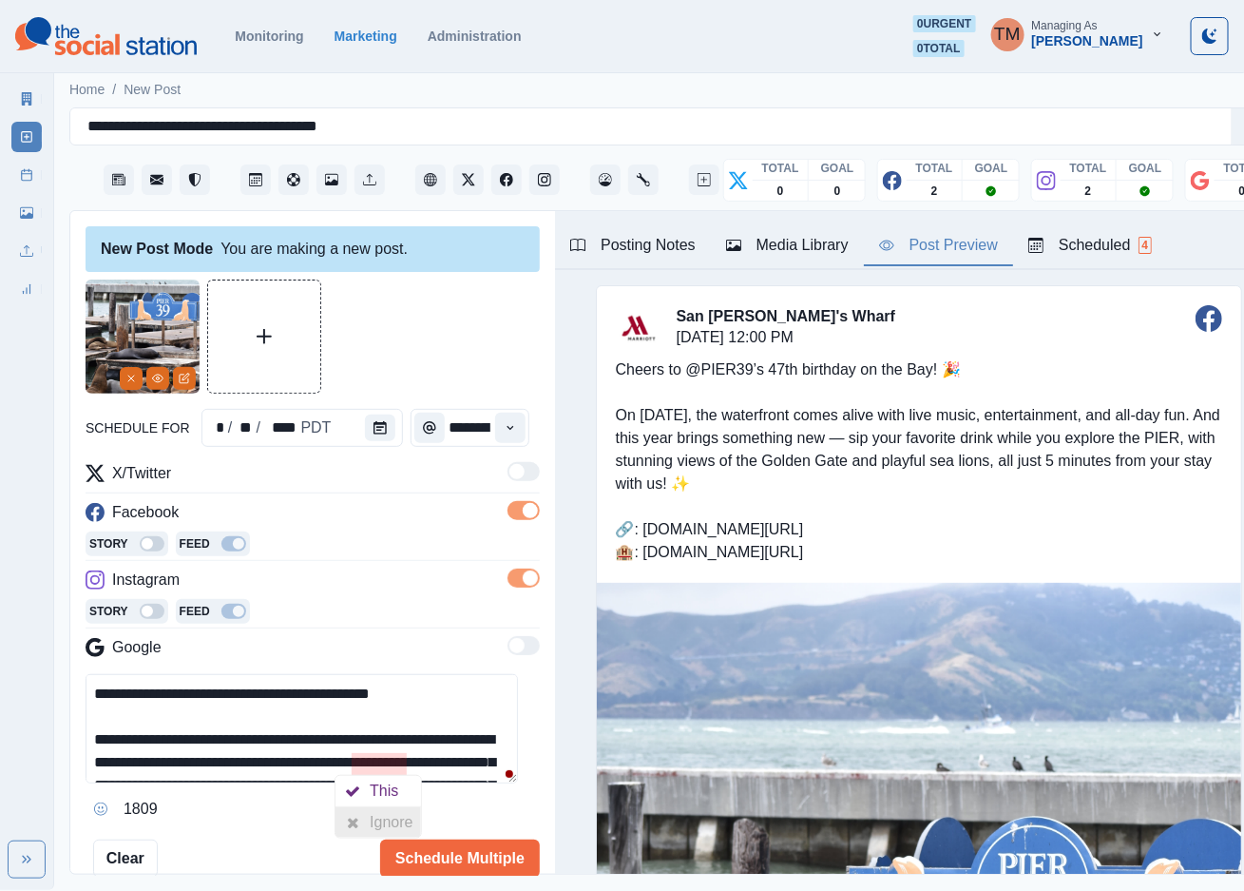
click at [392, 807] on div "Ignore" at bounding box center [395, 822] width 50 height 30
click at [408, 335] on div at bounding box center [313, 336] width 454 height 114
click at [930, 234] on div "Post Preview" at bounding box center [938, 245] width 119 height 23
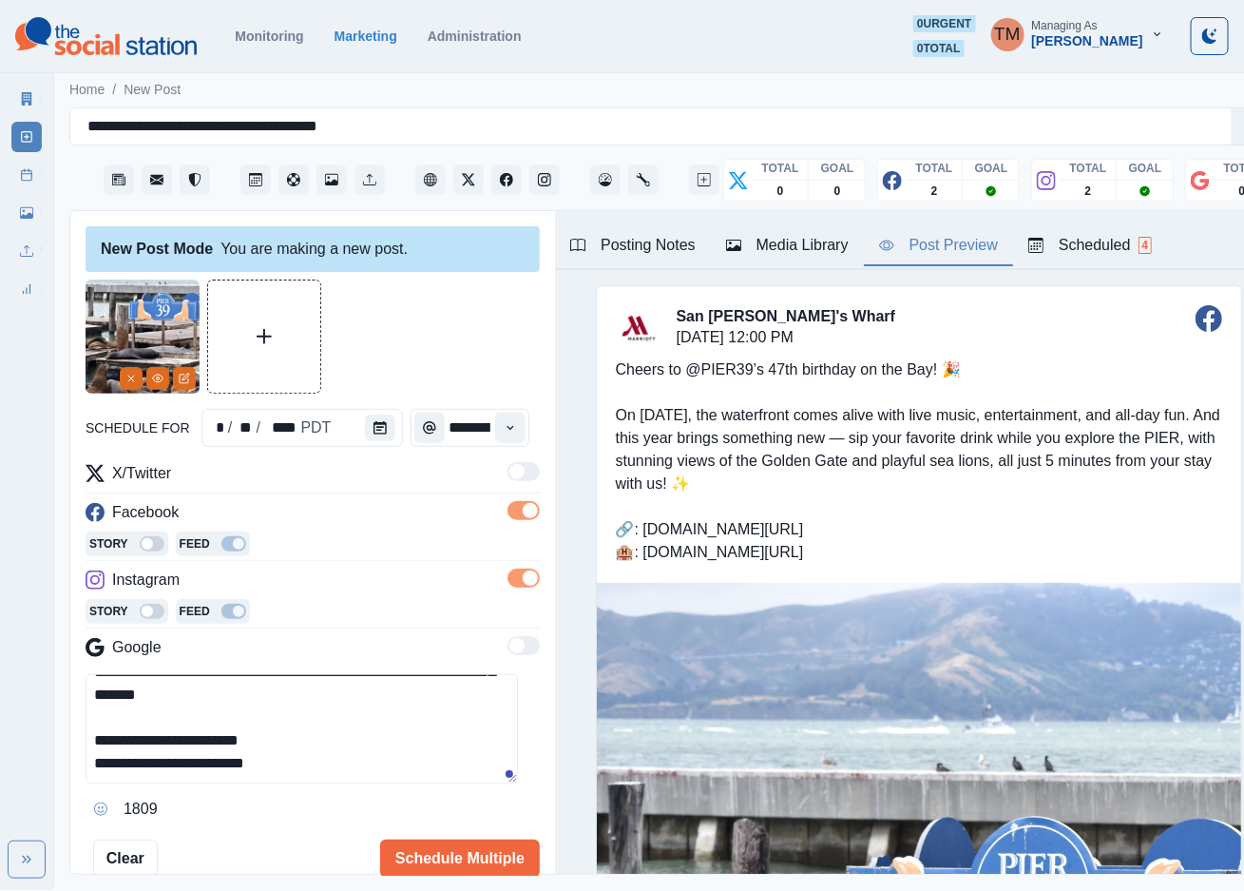
scroll to position [158, 0]
click at [445, 839] on button "Schedule Multiple" at bounding box center [460, 858] width 160 height 38
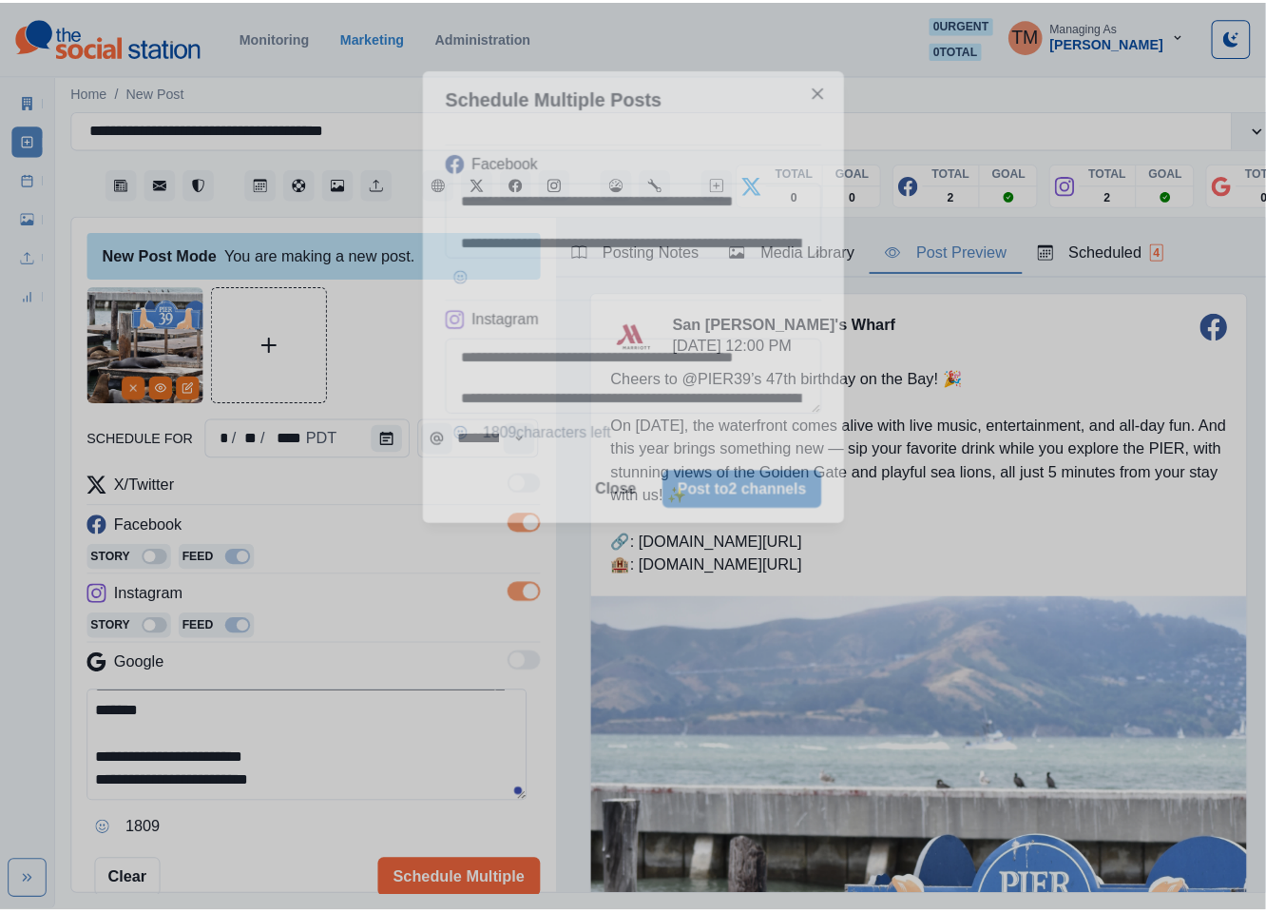
scroll to position [0, 0]
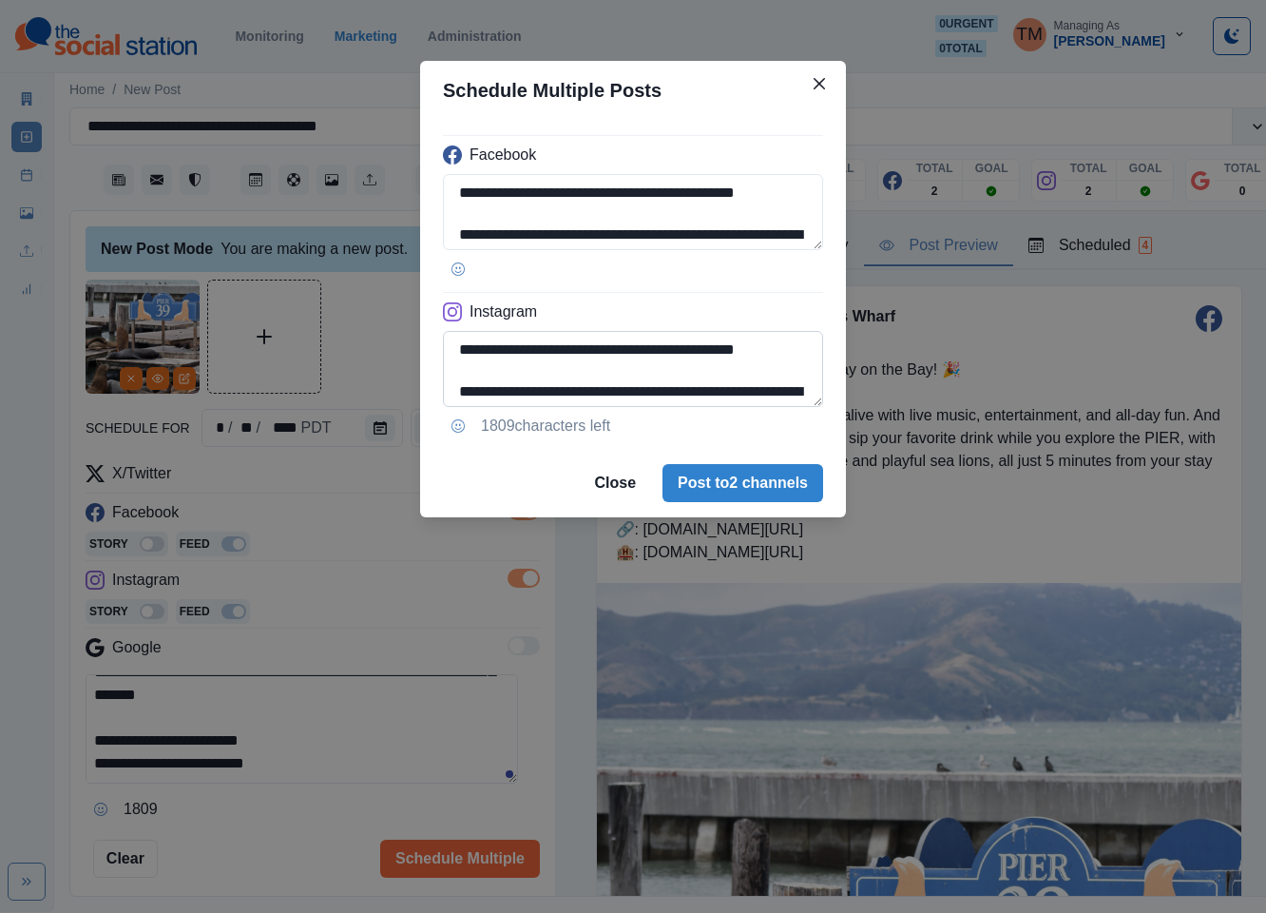
drag, startPoint x: 531, startPoint y: 351, endPoint x: 586, endPoint y: 356, distance: 54.5
click at [586, 356] on textarea "**********" at bounding box center [633, 369] width 380 height 76
paste textarea
click at [617, 385] on textarea "**********" at bounding box center [633, 369] width 380 height 76
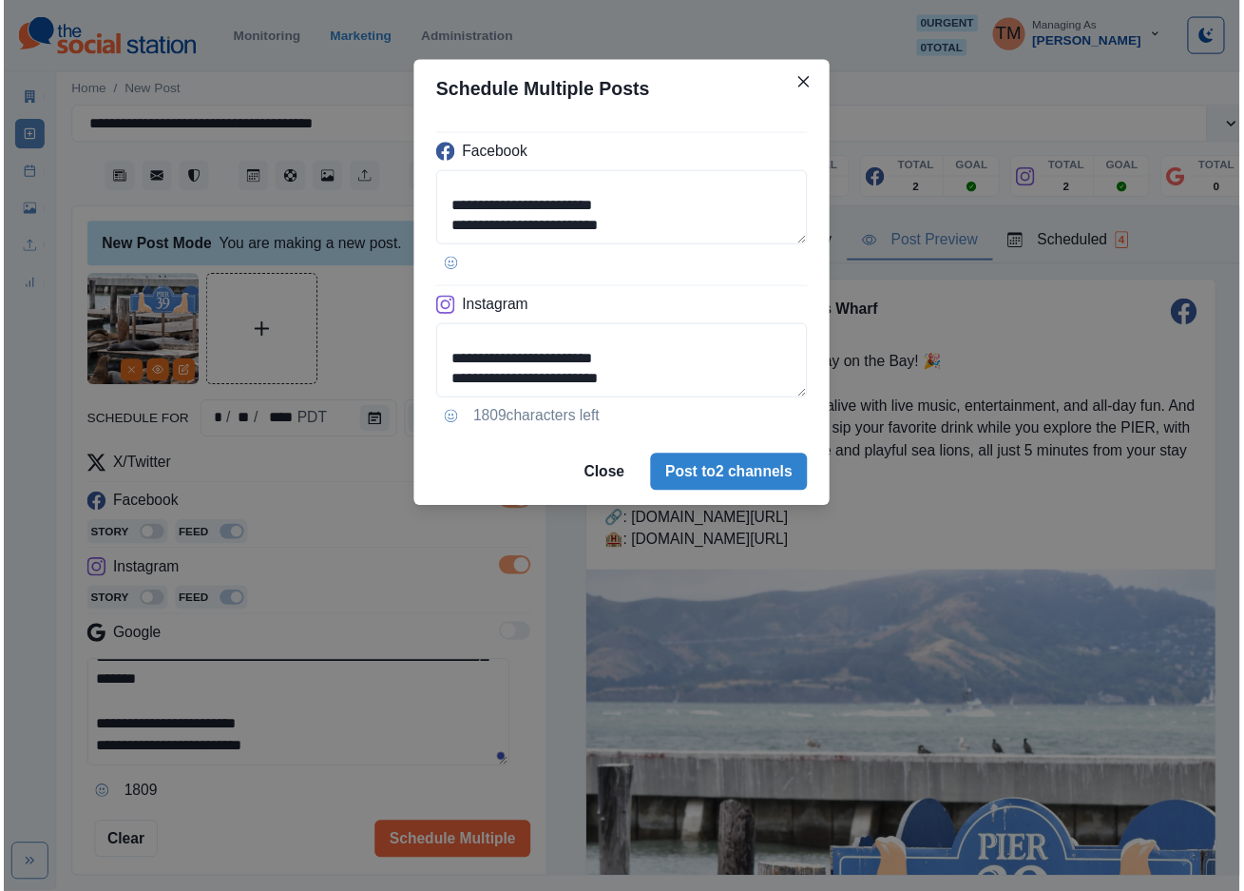
scroll to position [214, 0]
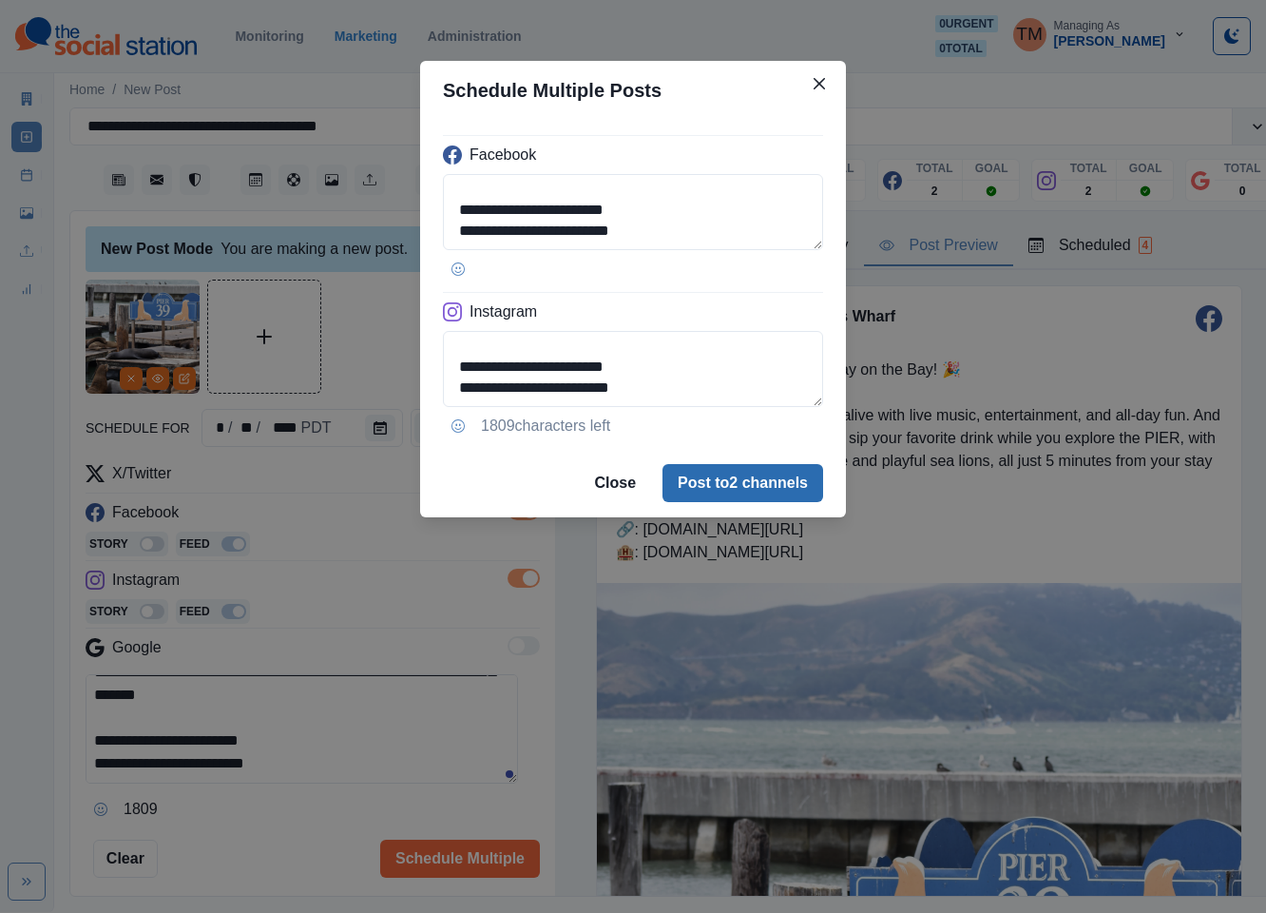
type textarea "**********"
click at [750, 490] on button "Post to 2 channels" at bounding box center [743, 483] width 161 height 38
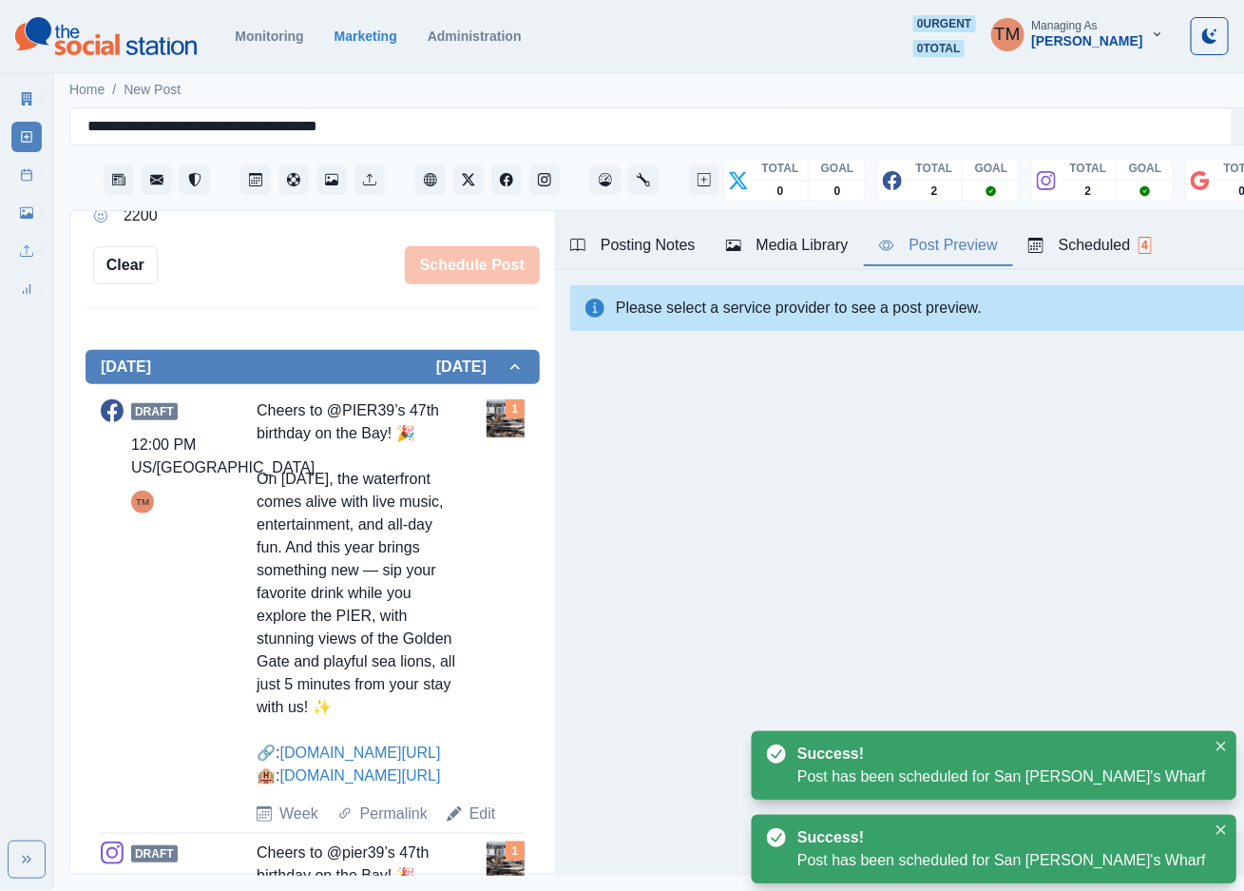
scroll to position [570, 0]
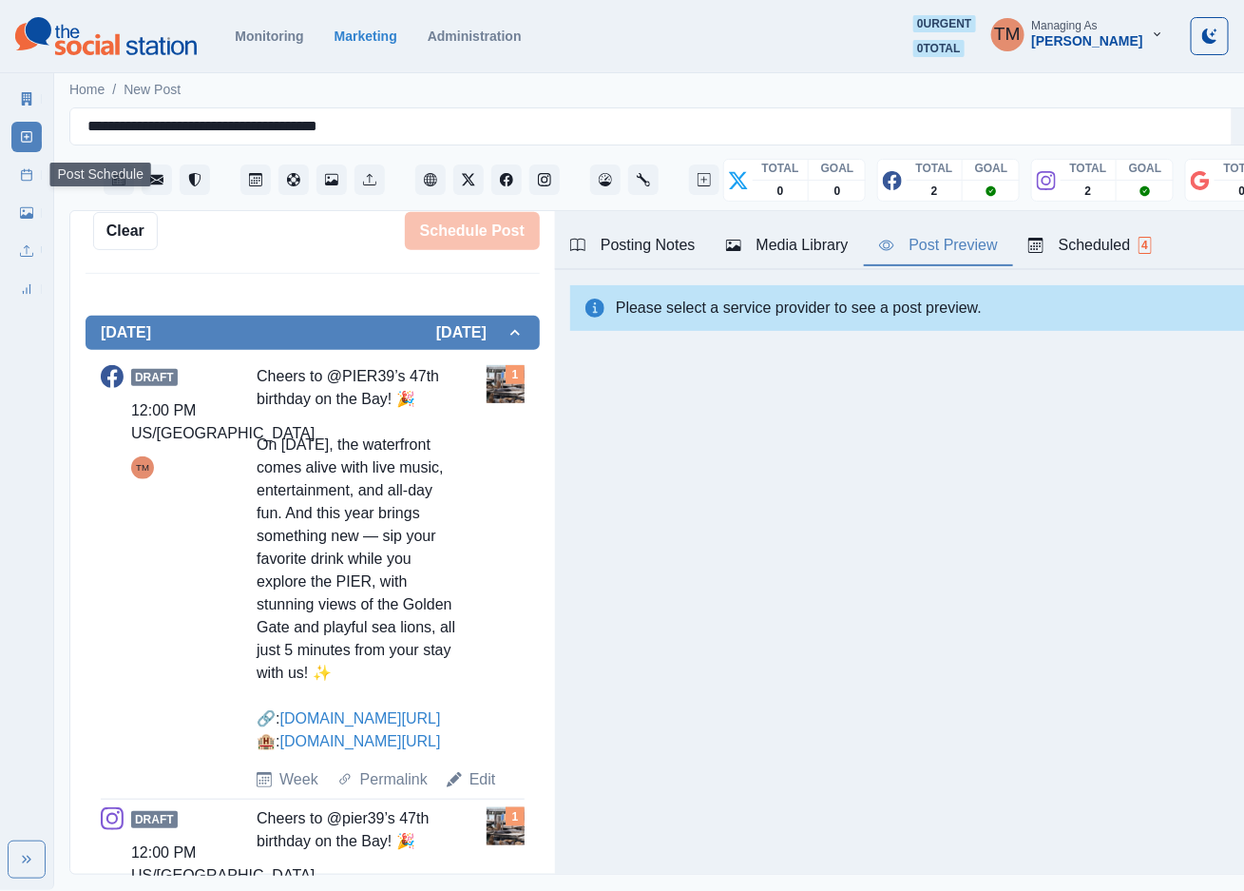
click at [32, 168] on icon at bounding box center [26, 174] width 13 height 13
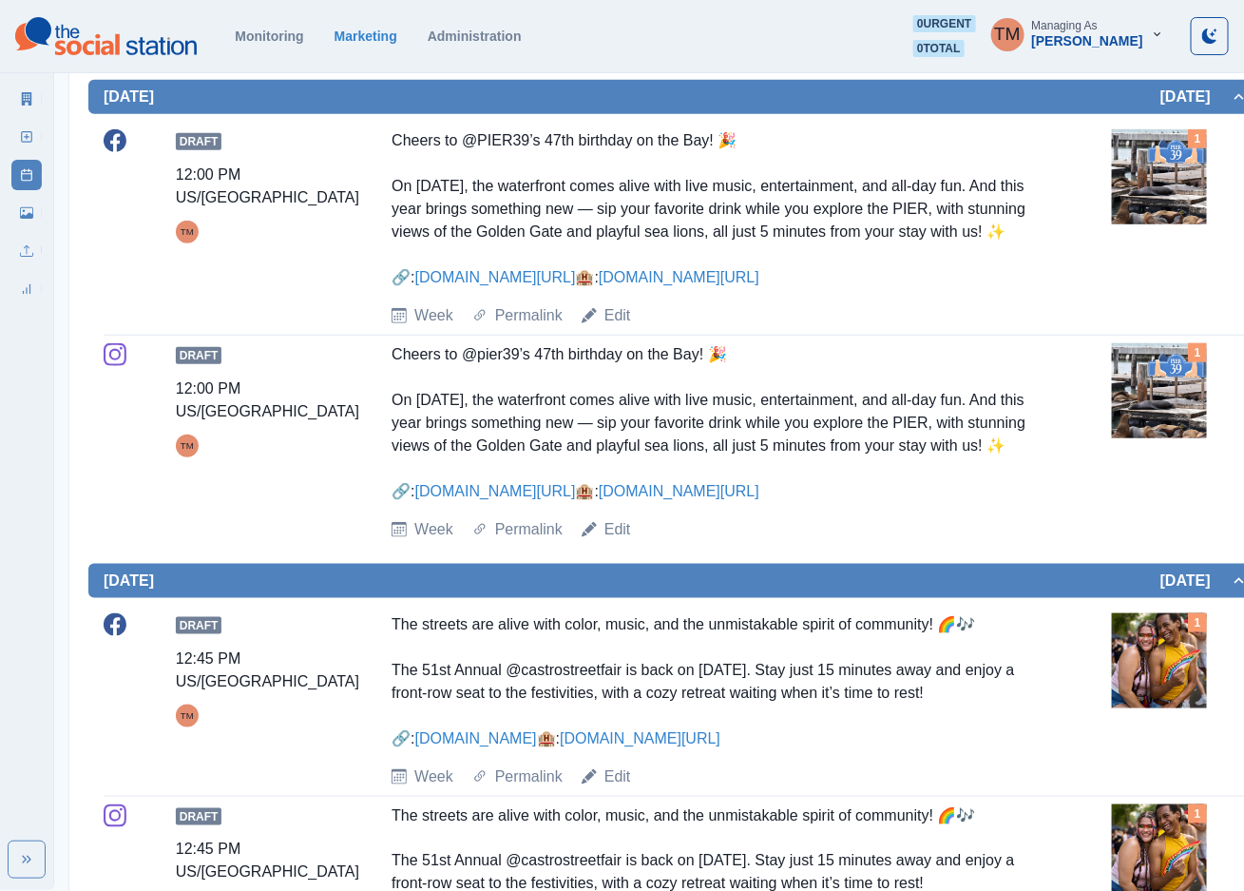
scroll to position [428, 0]
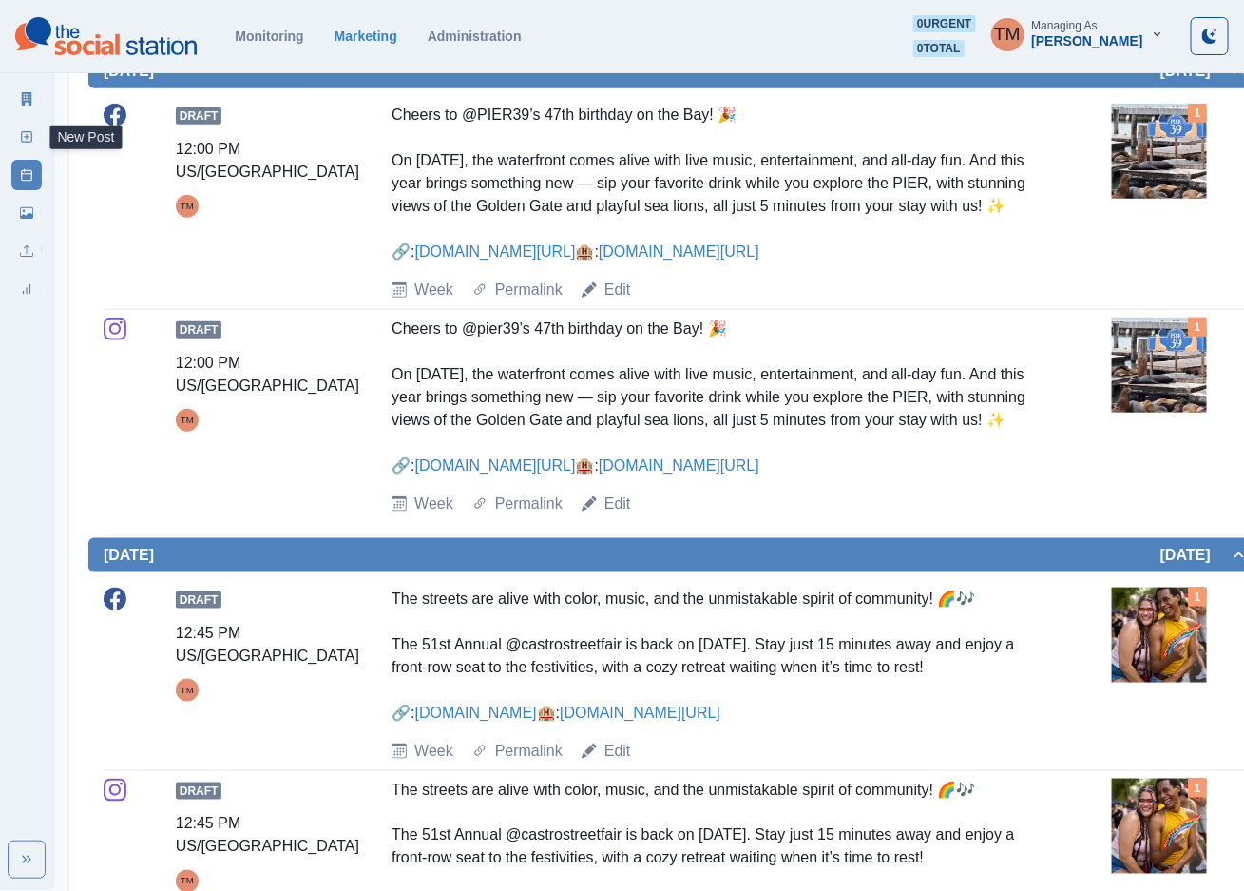
click at [24, 135] on icon at bounding box center [26, 136] width 13 height 13
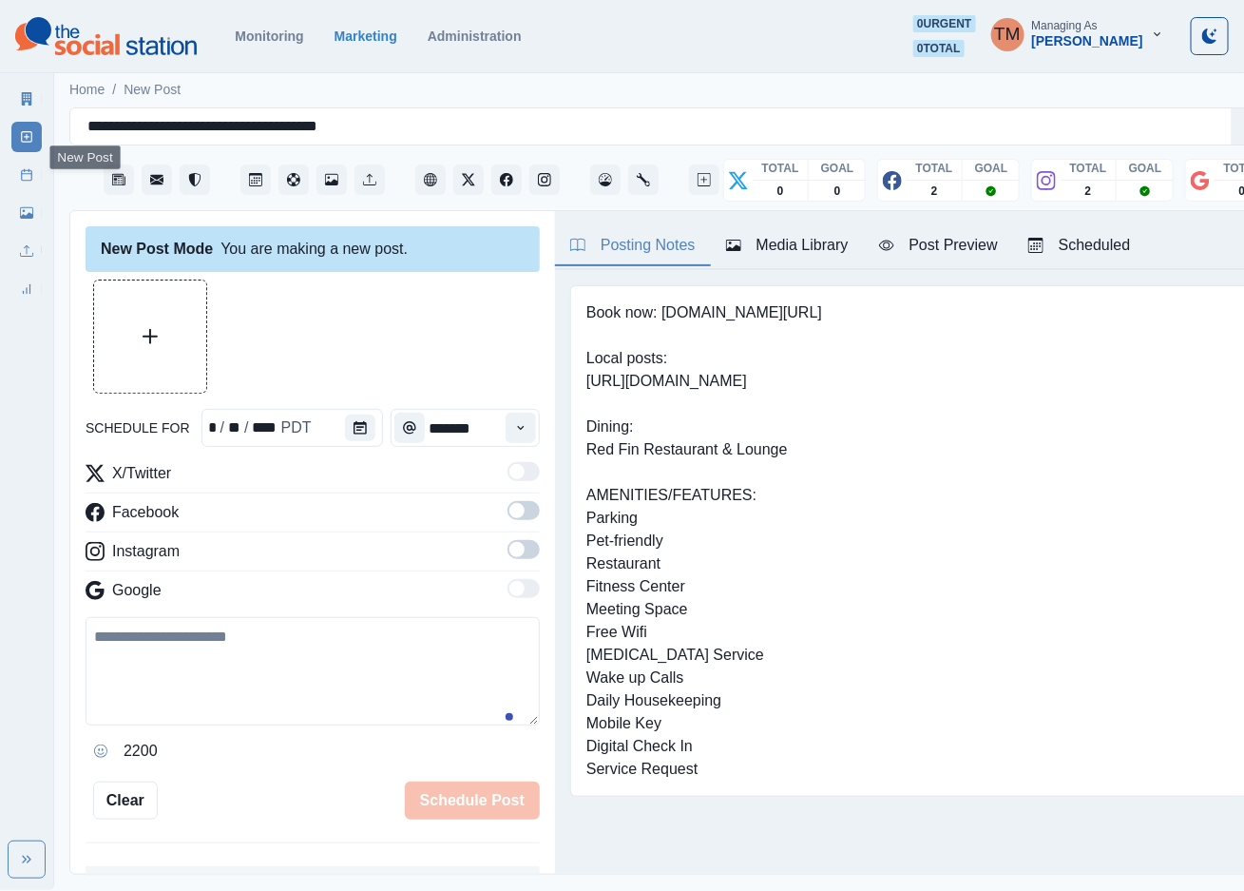
scroll to position [20, 0]
click at [240, 653] on textarea at bounding box center [313, 671] width 454 height 108
paste textarea "**********"
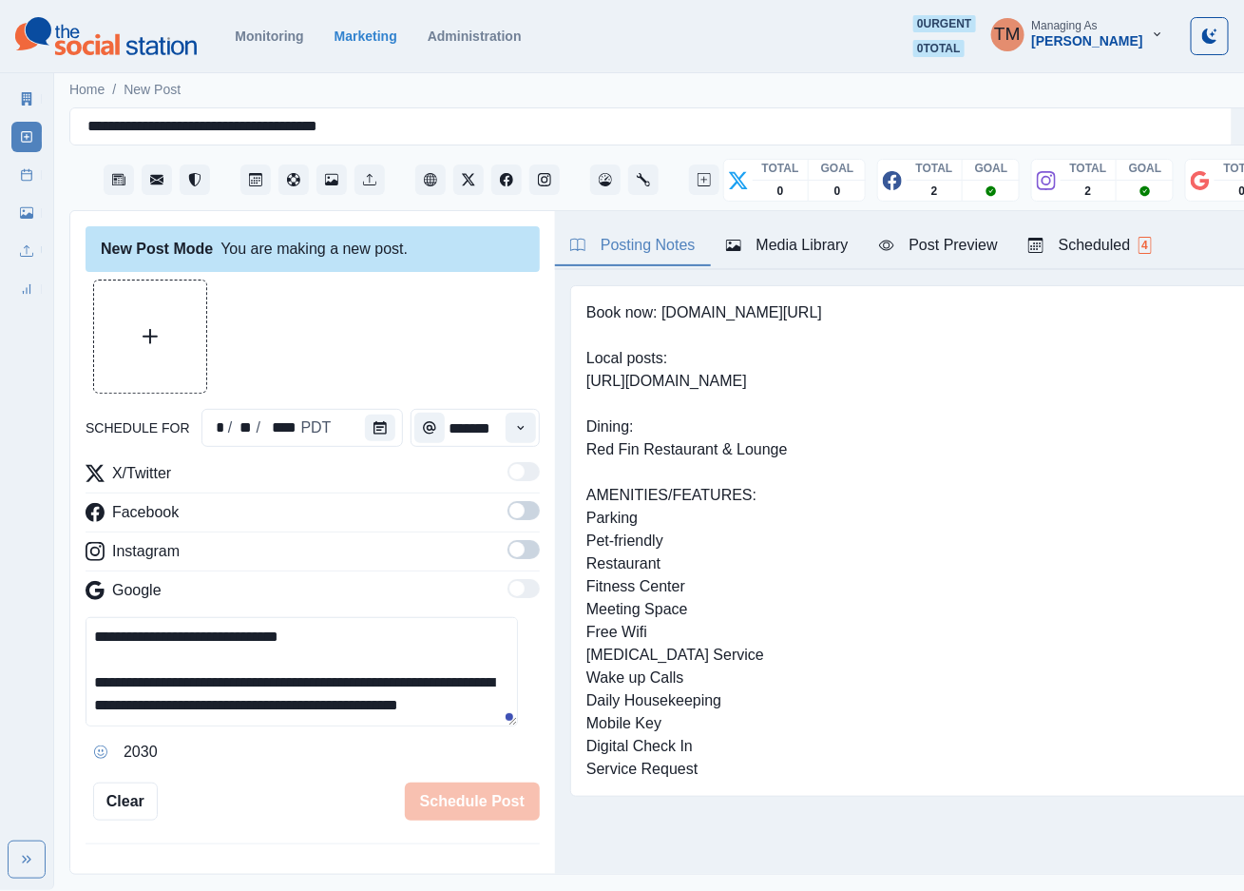
scroll to position [61, 0]
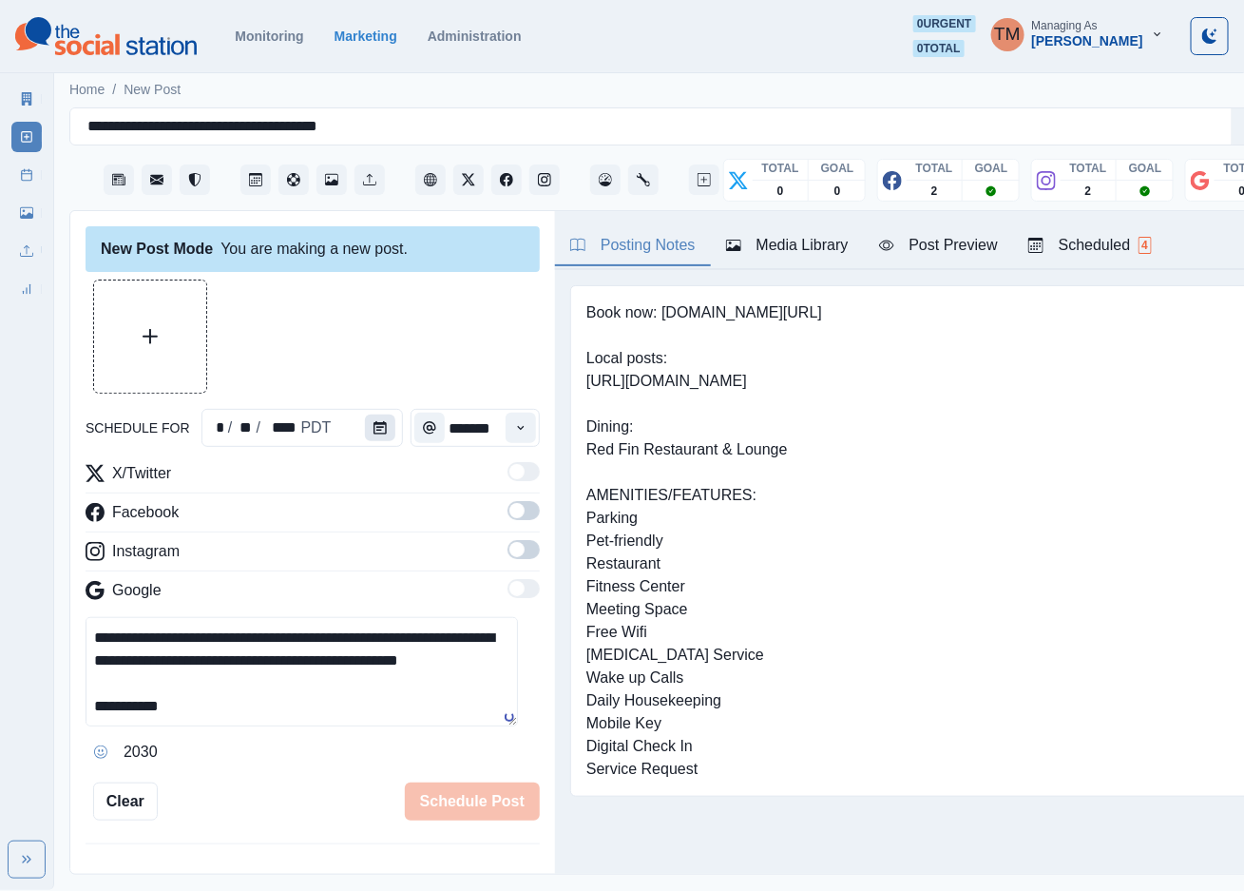
type textarea "**********"
click at [374, 421] on icon "Calendar" at bounding box center [380, 427] width 13 height 13
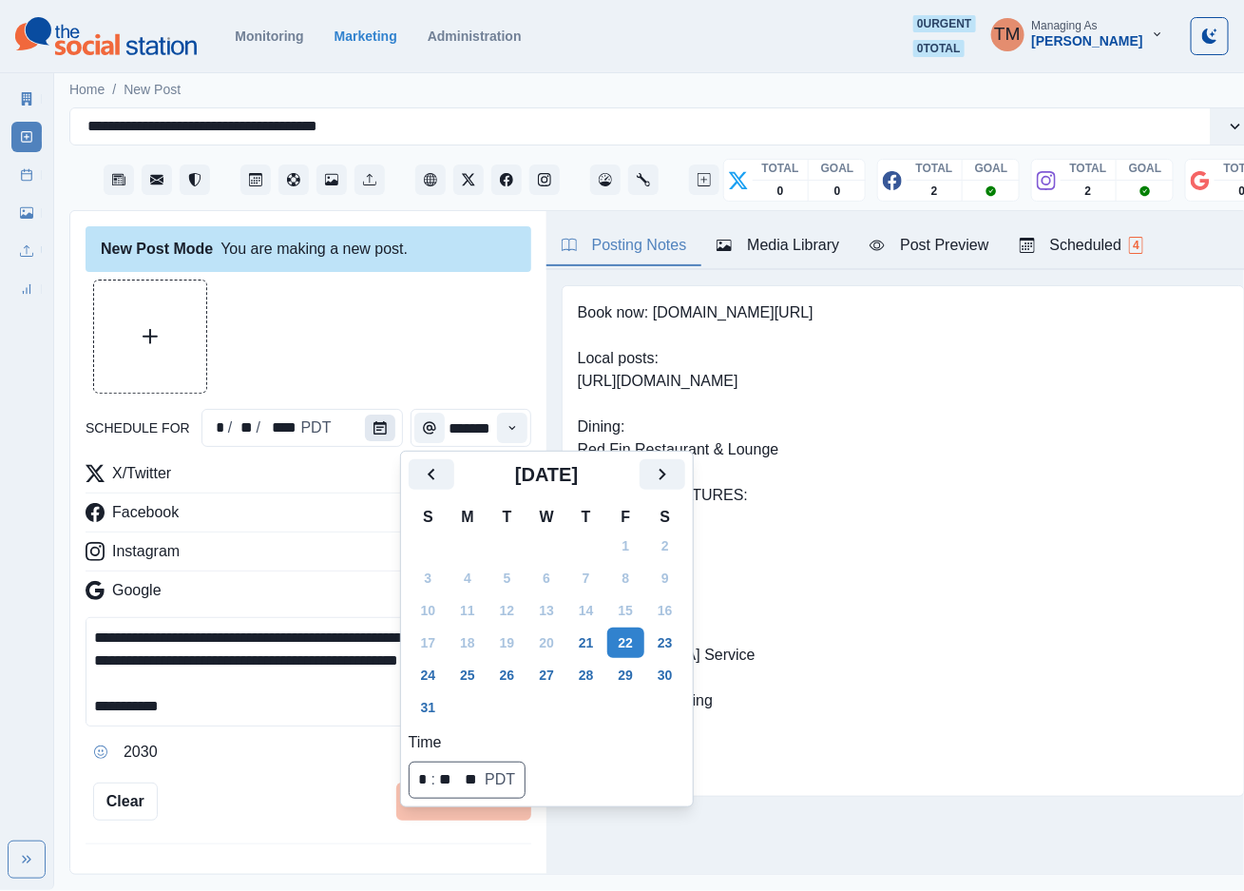
scroll to position [0, 0]
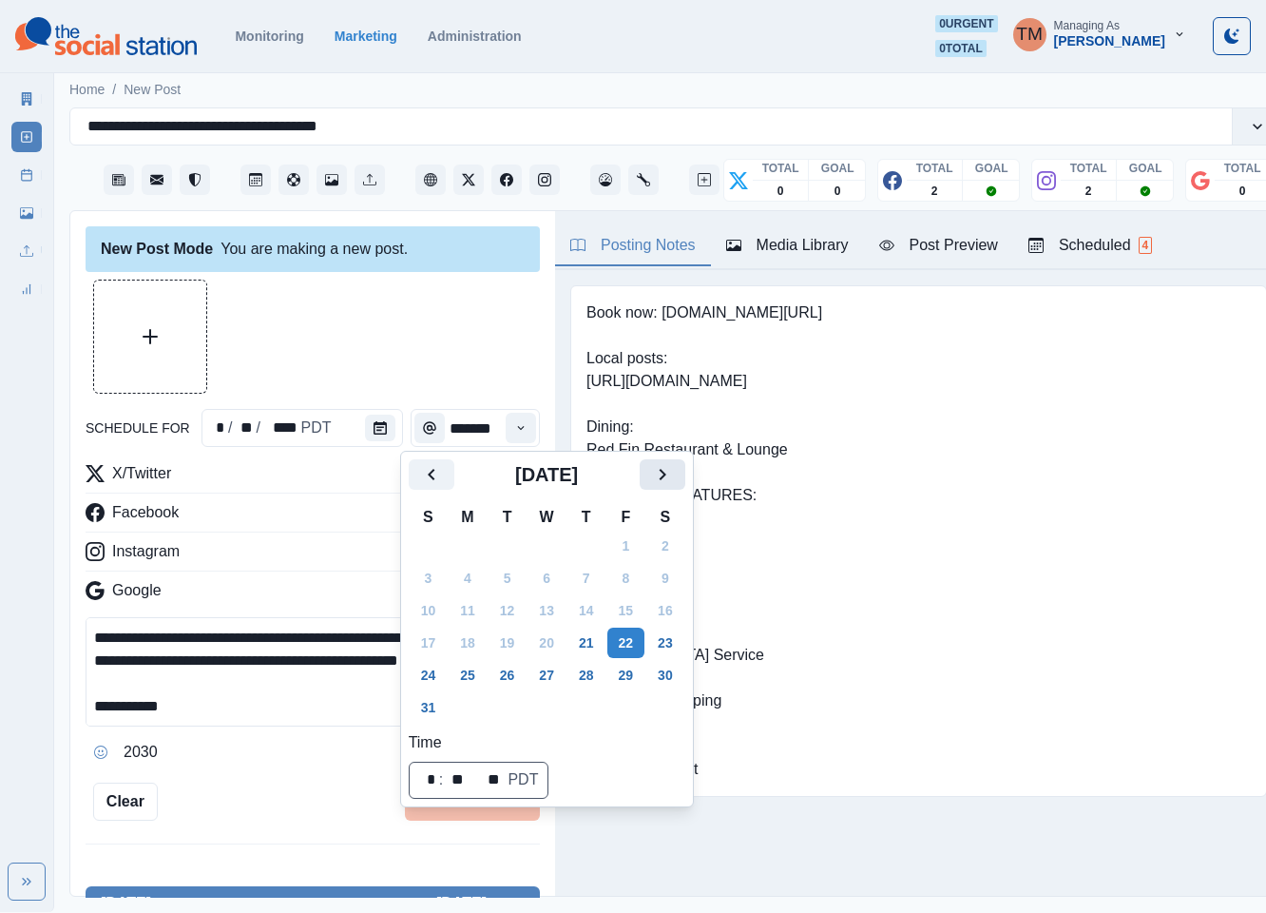
click at [657, 479] on icon "Next" at bounding box center [662, 474] width 23 height 23
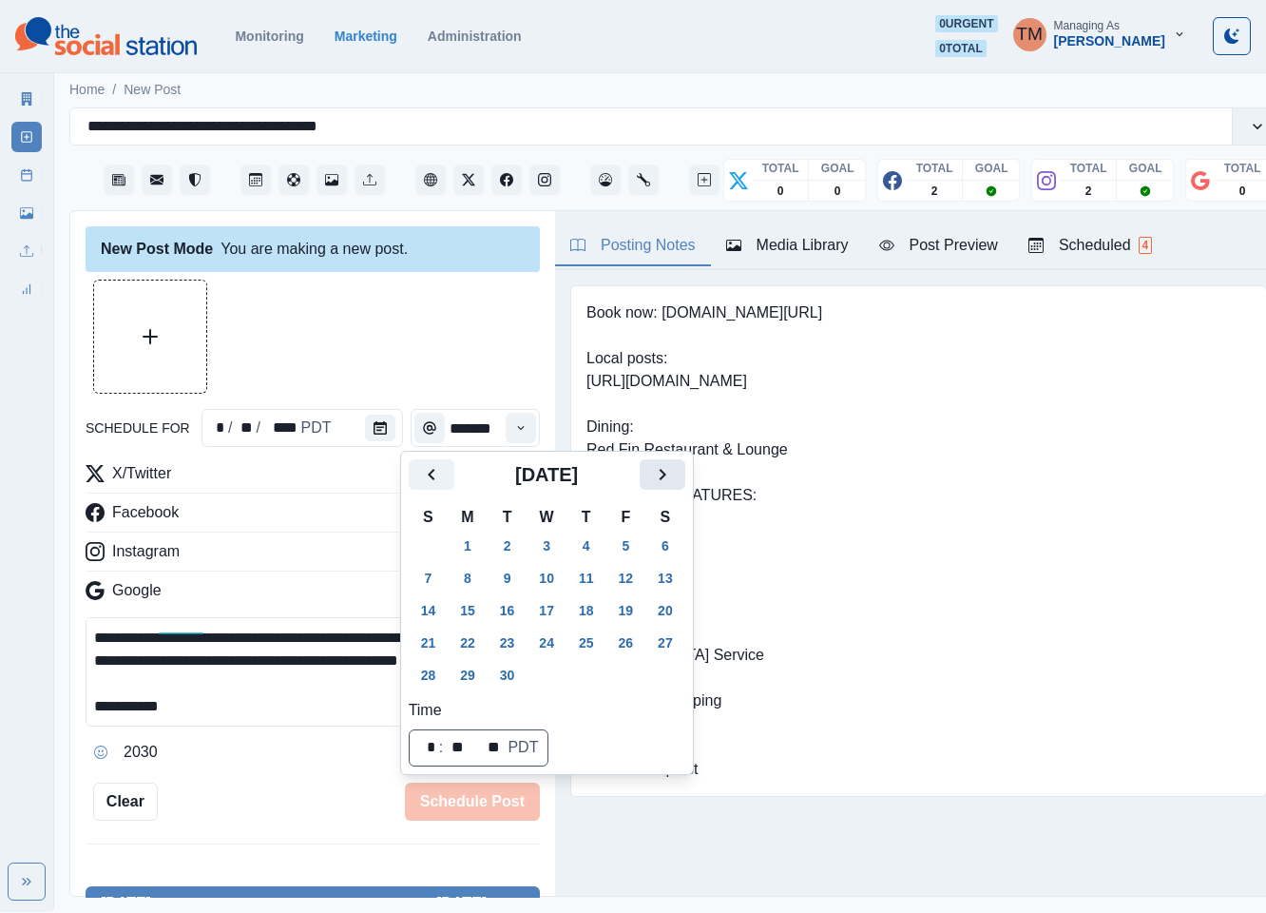
click at [657, 479] on icon "Next" at bounding box center [662, 474] width 23 height 23
click at [659, 543] on button "4" at bounding box center [665, 545] width 38 height 30
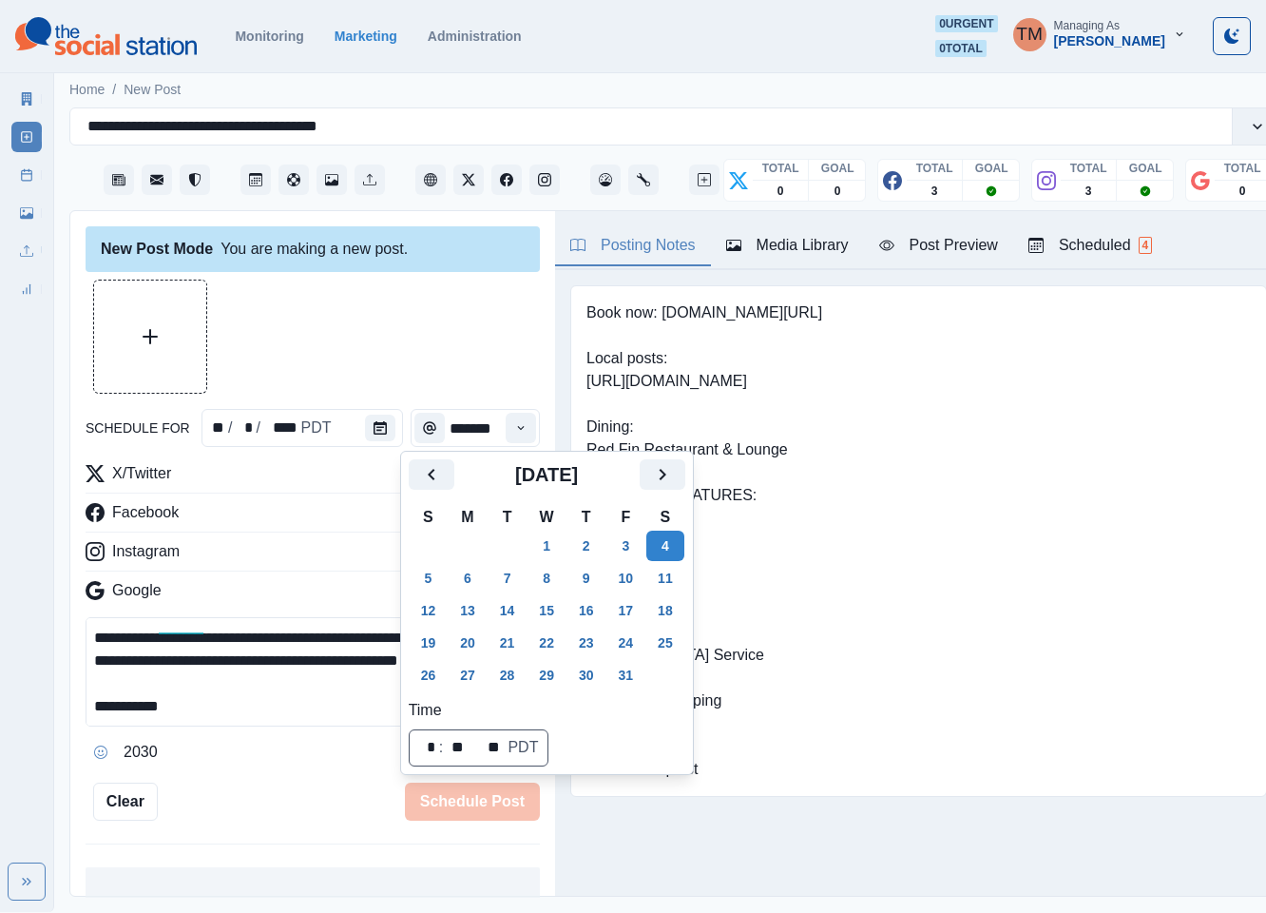
click at [408, 348] on div at bounding box center [313, 336] width 454 height 114
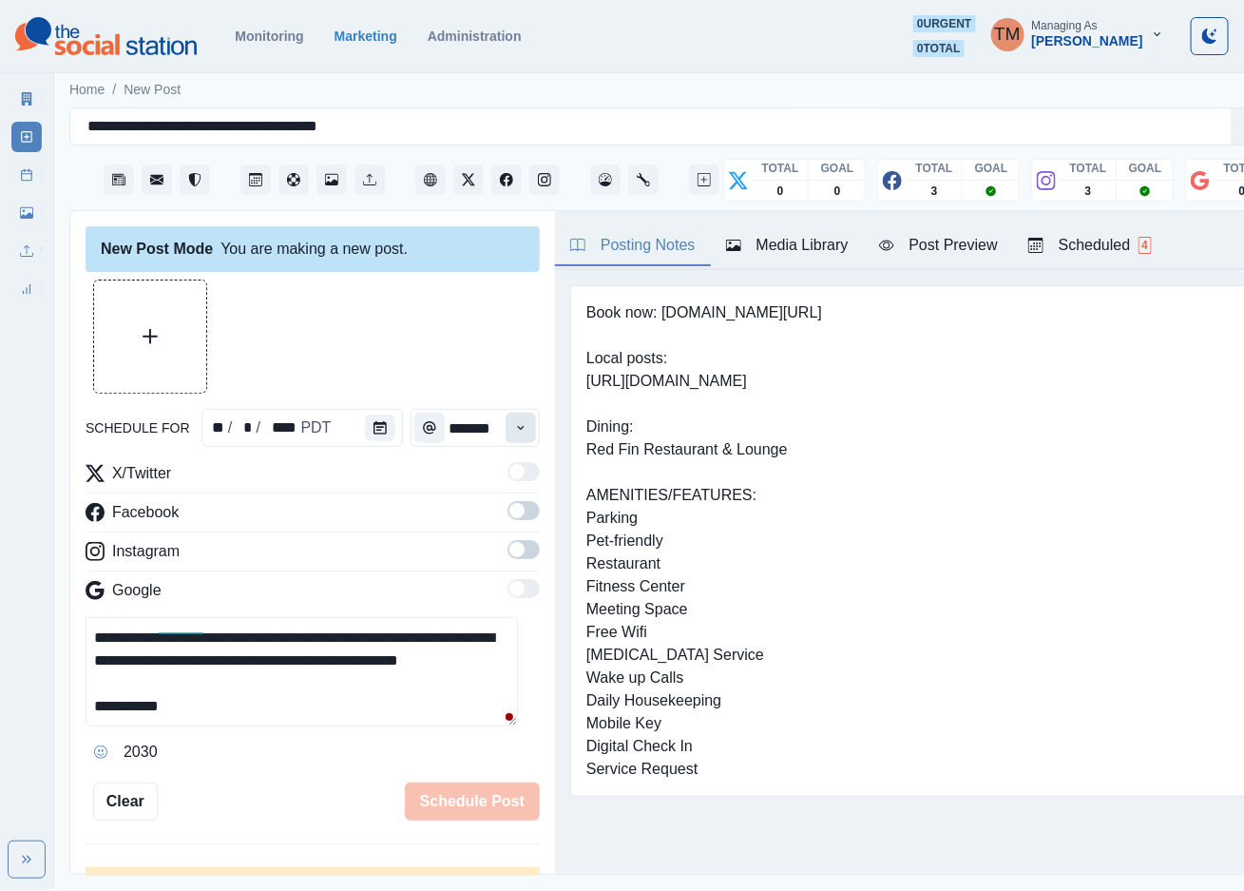
click at [514, 433] on icon "Time" at bounding box center [520, 427] width 13 height 13
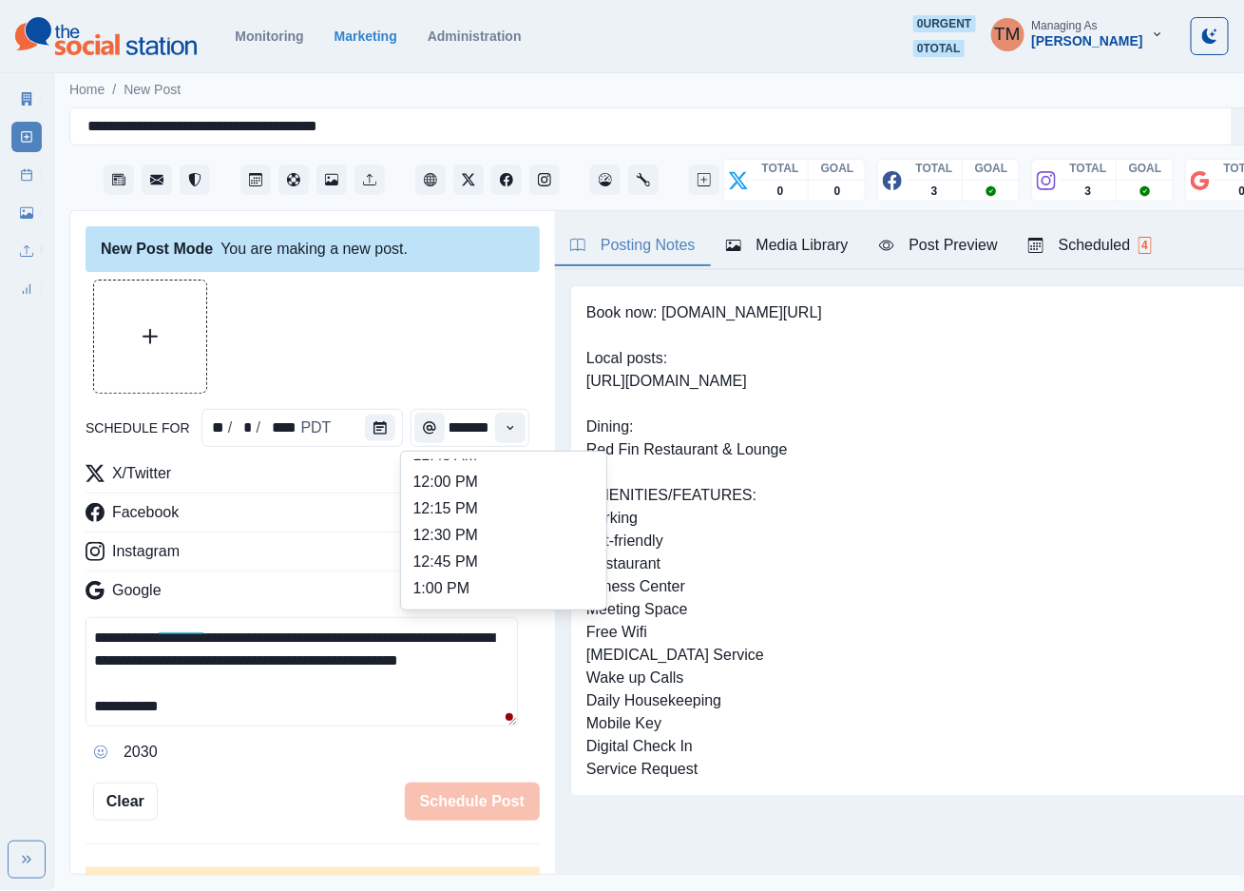
scroll to position [274, 0]
click at [485, 520] on li "11:00 AM" at bounding box center [504, 518] width 190 height 27
type input "********"
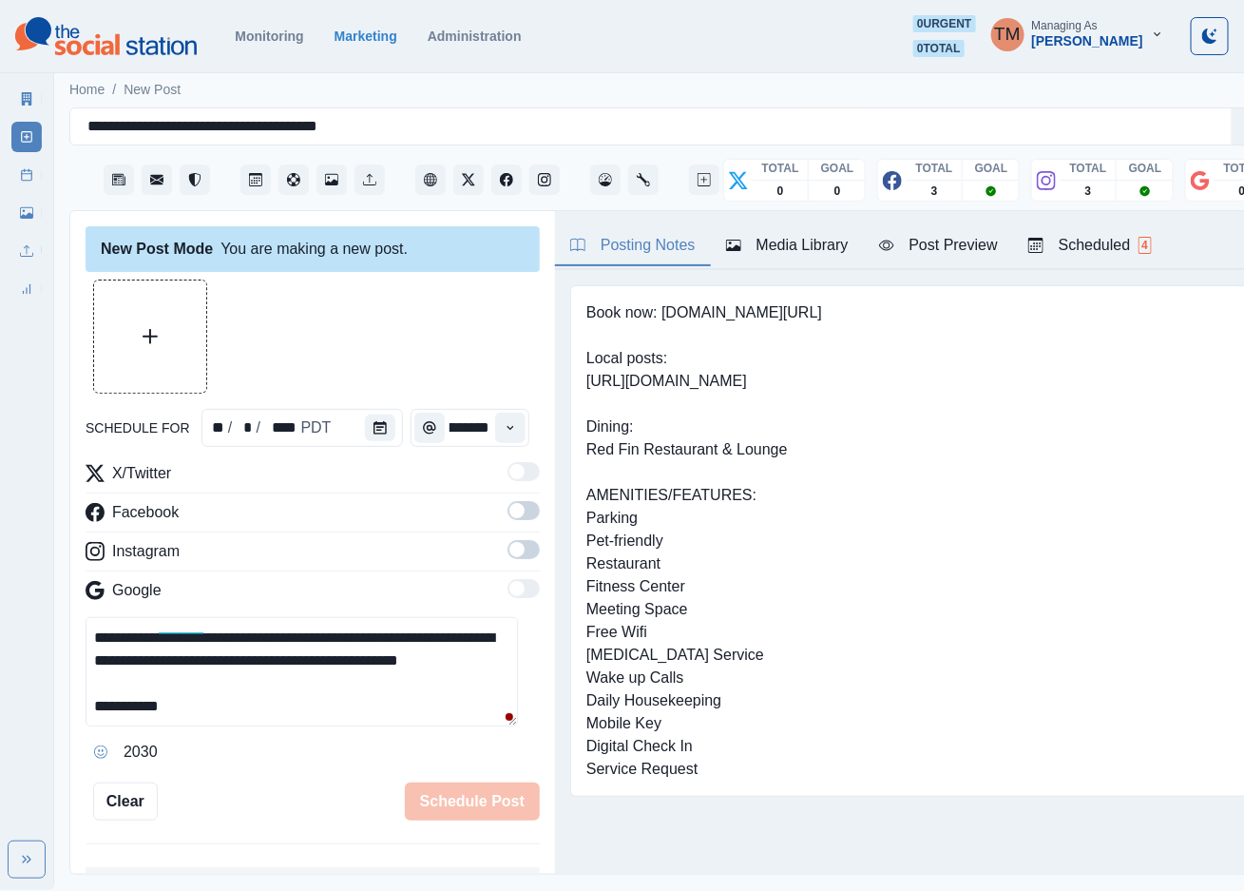
click at [510, 516] on span at bounding box center [517, 510] width 15 height 15
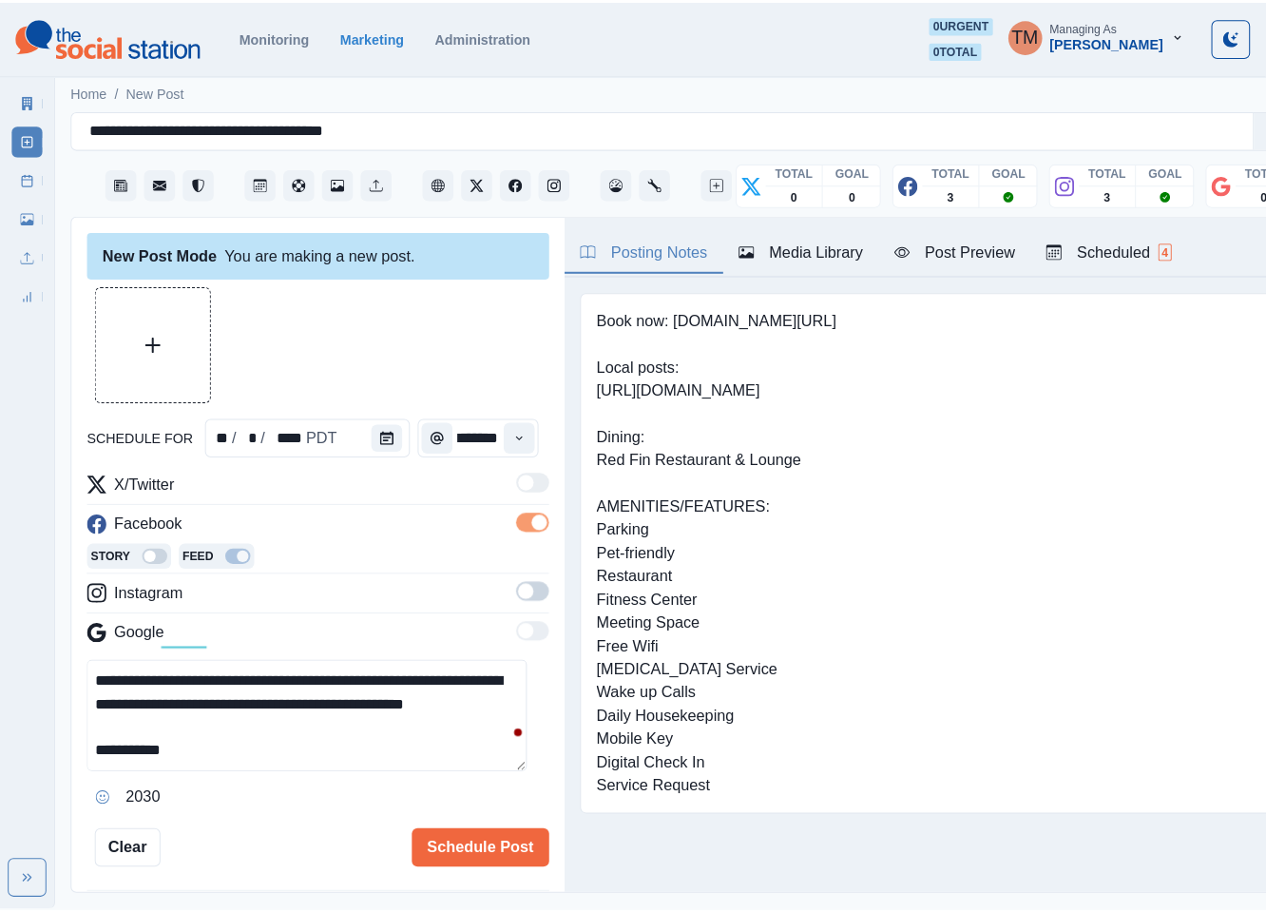
scroll to position [0, 0]
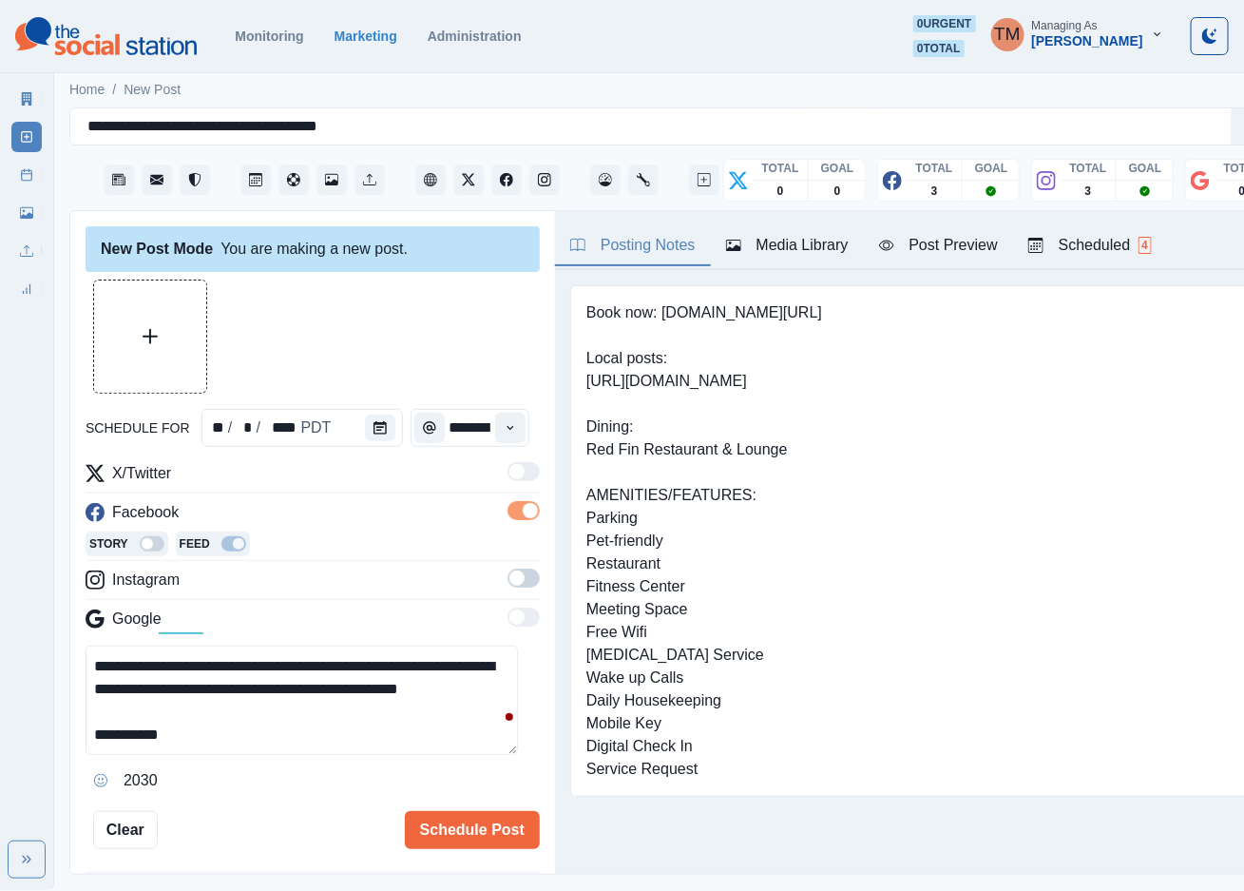
click at [510, 580] on span at bounding box center [524, 577] width 32 height 19
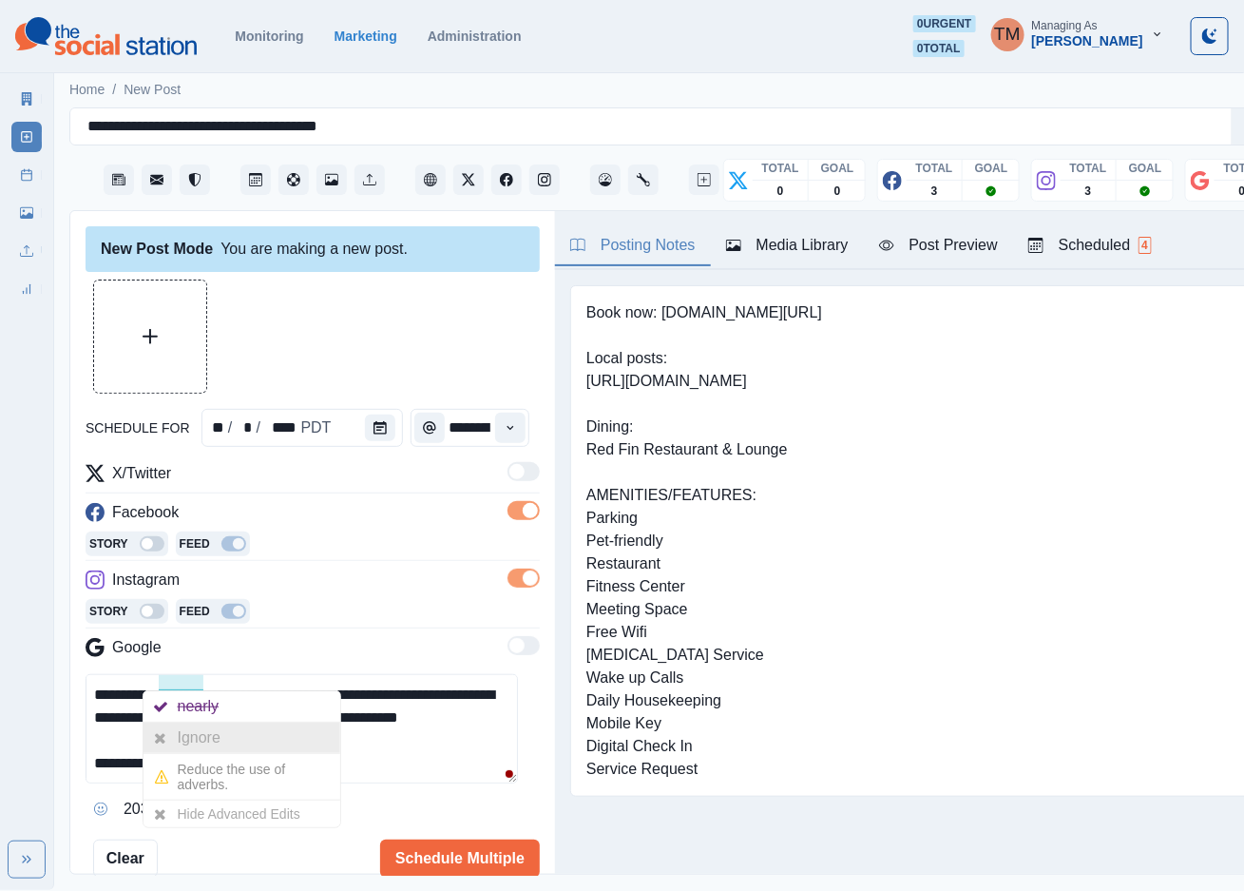
click at [200, 737] on div "Ignore" at bounding box center [203, 737] width 50 height 30
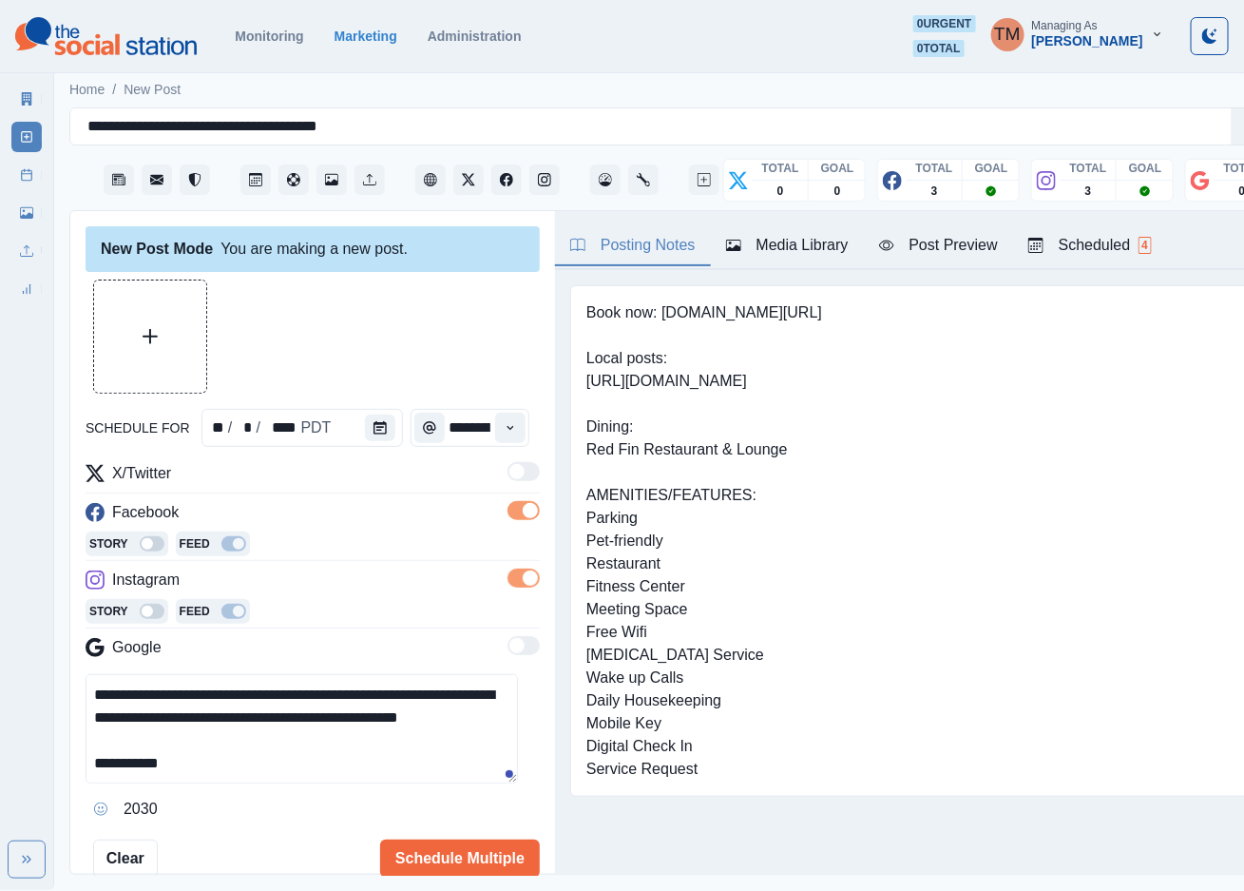
click at [342, 764] on textarea "**********" at bounding box center [302, 728] width 433 height 109
click at [155, 349] on button "Upload Media" at bounding box center [150, 336] width 112 height 112
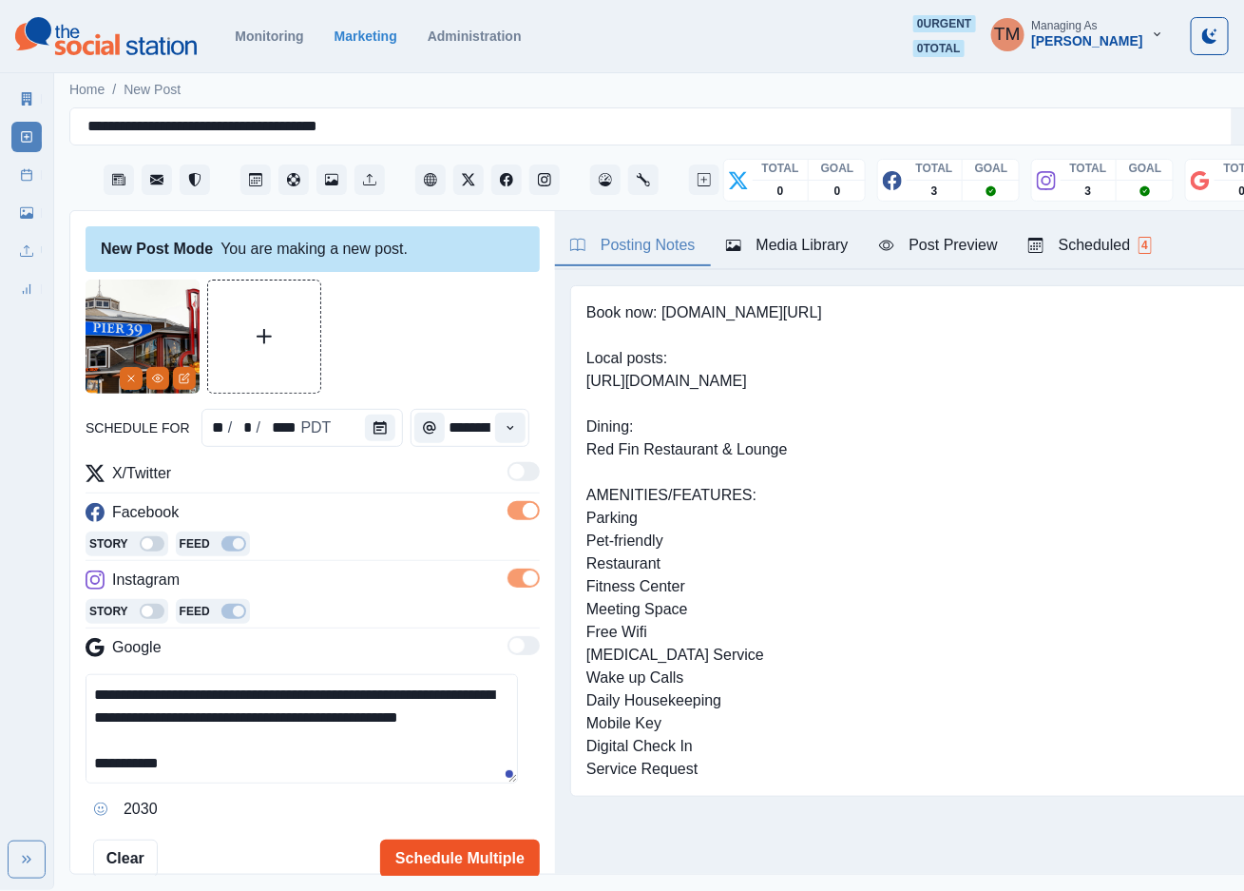
click at [432, 850] on button "Schedule Multiple" at bounding box center [460, 858] width 160 height 38
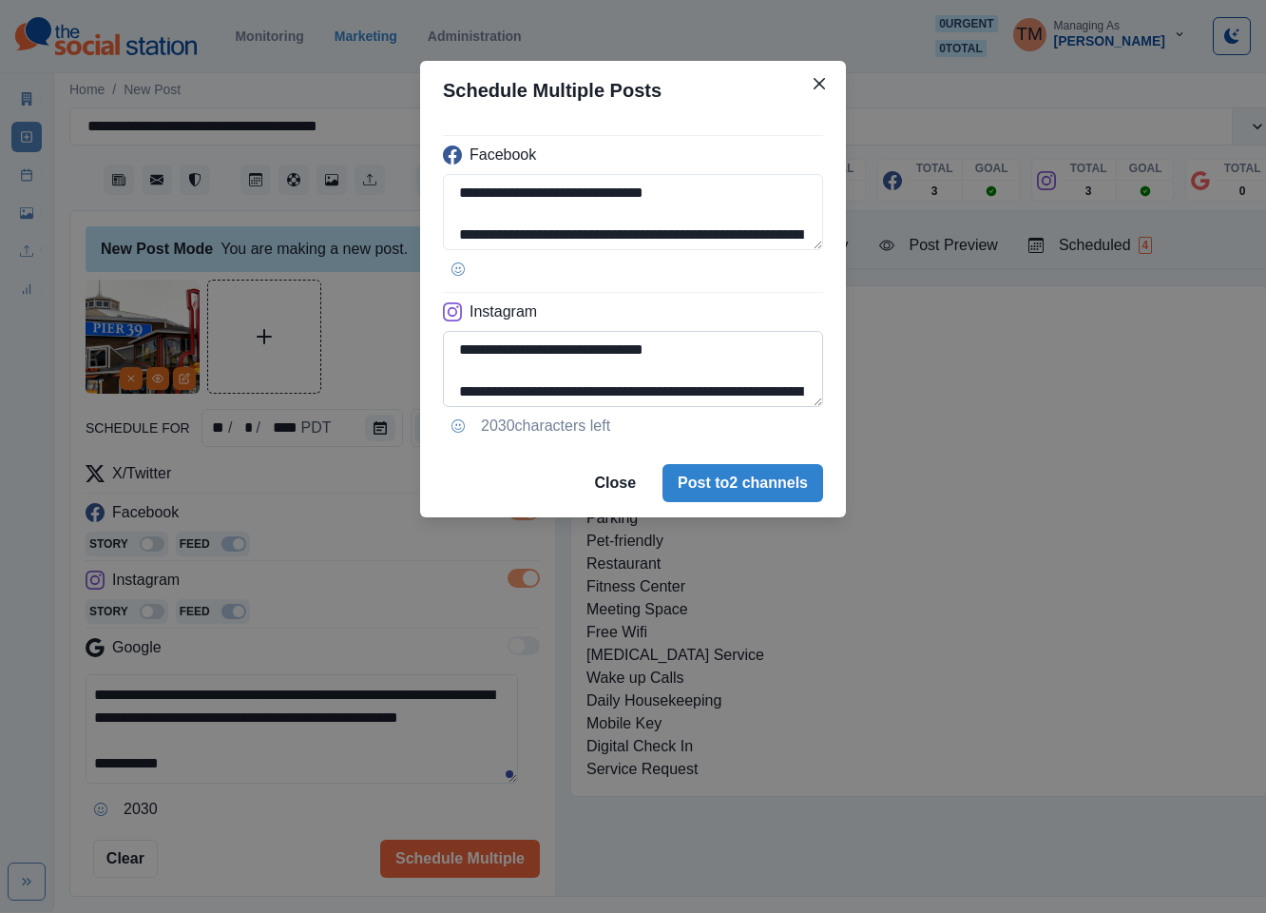
drag, startPoint x: 651, startPoint y: 345, endPoint x: 608, endPoint y: 345, distance: 42.8
click at [608, 345] on textarea "**********" at bounding box center [633, 369] width 380 height 76
paste textarea
type textarea "**********"
drag, startPoint x: 605, startPoint y: 194, endPoint x: 651, endPoint y: 194, distance: 46.6
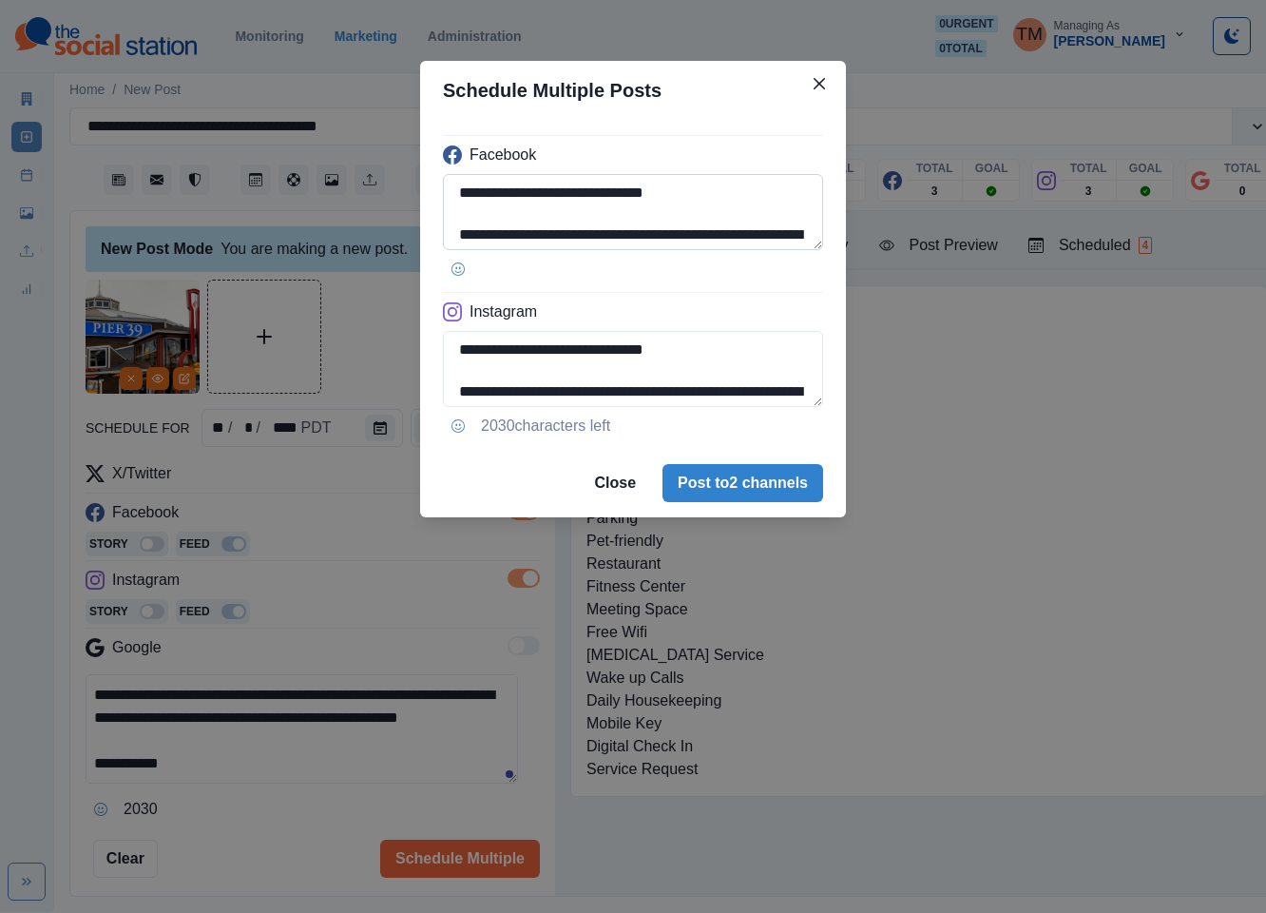
click at [651, 194] on textarea "**********" at bounding box center [633, 212] width 380 height 76
paste textarea
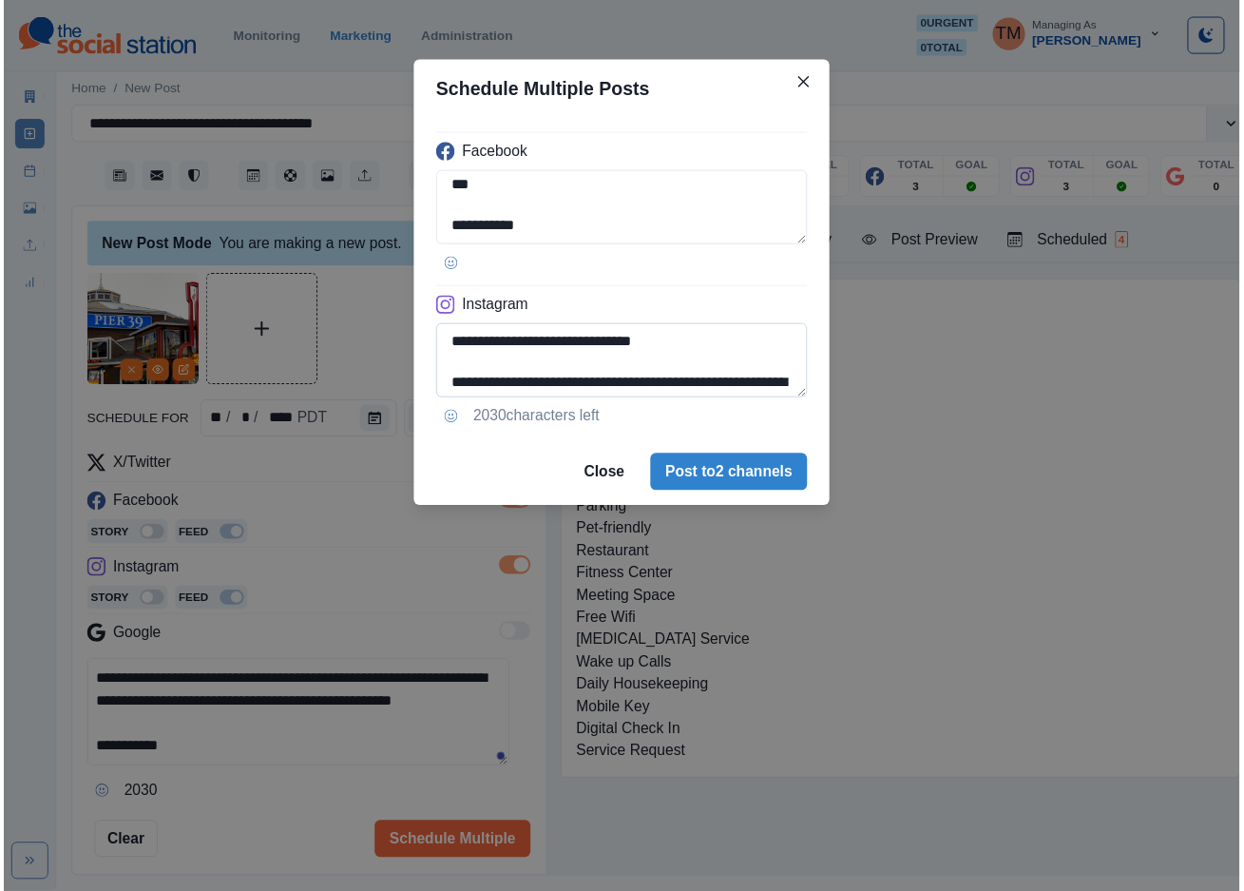
scroll to position [88, 0]
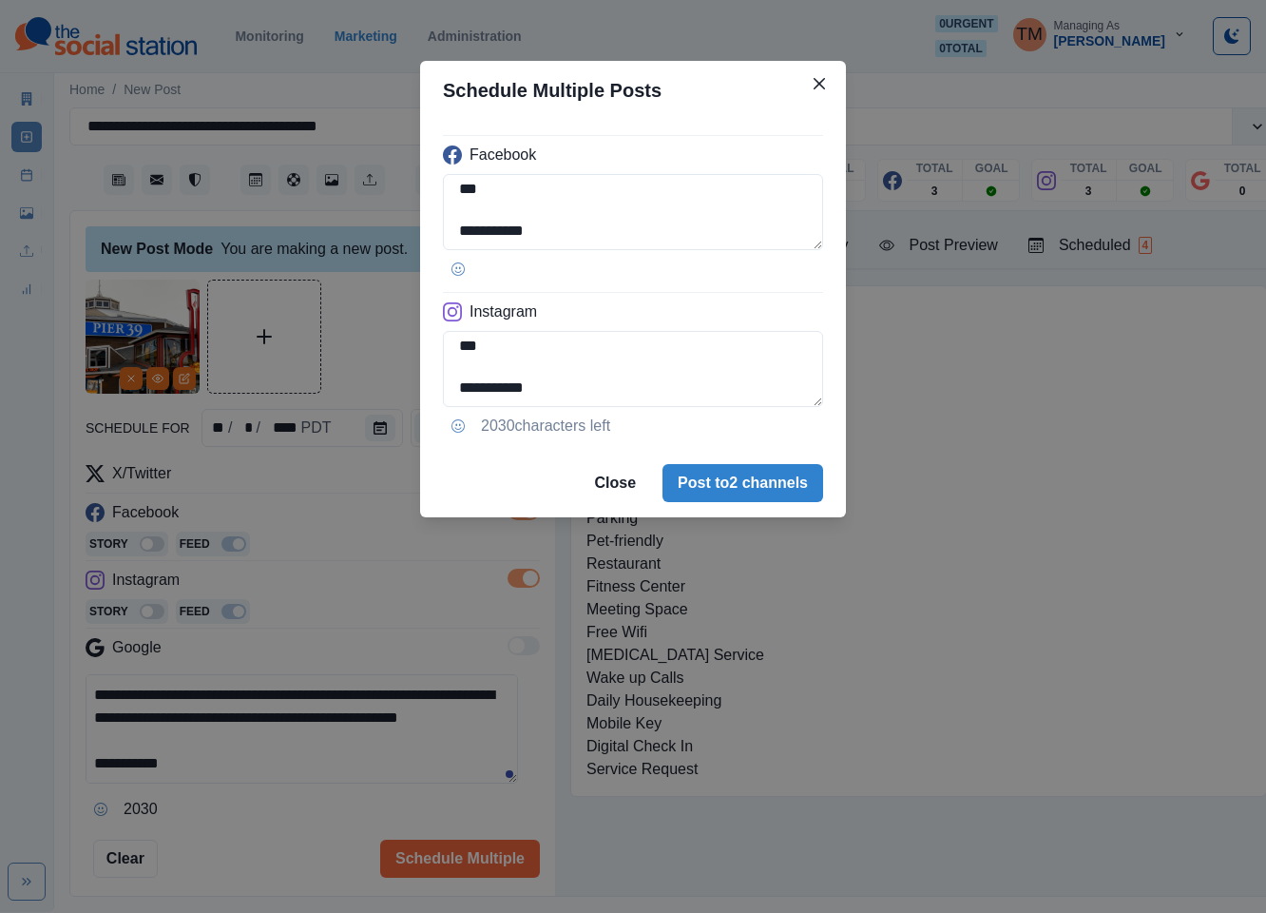
type textarea "**********"
click at [291, 830] on div "**********" at bounding box center [633, 456] width 1266 height 913
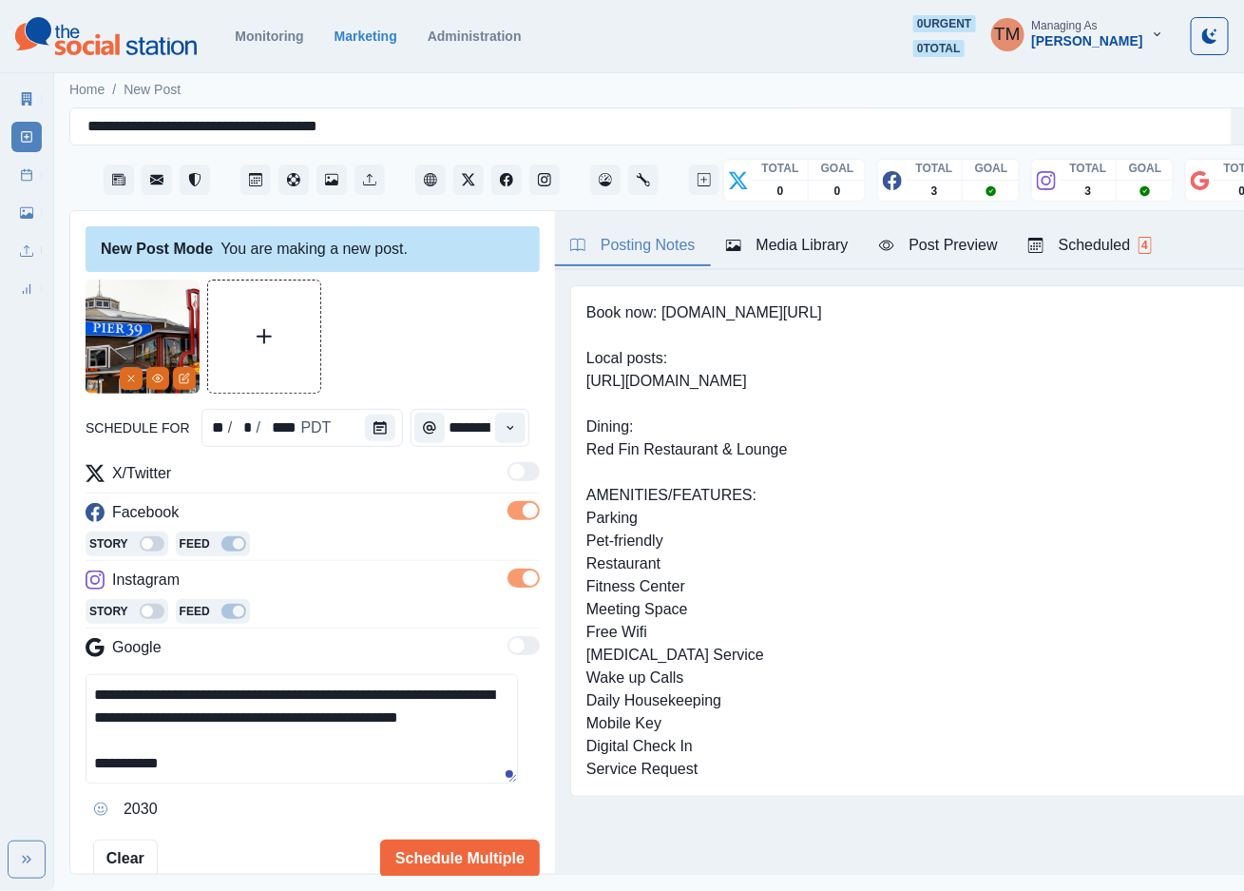
click at [958, 248] on div "Post Preview" at bounding box center [938, 245] width 119 height 23
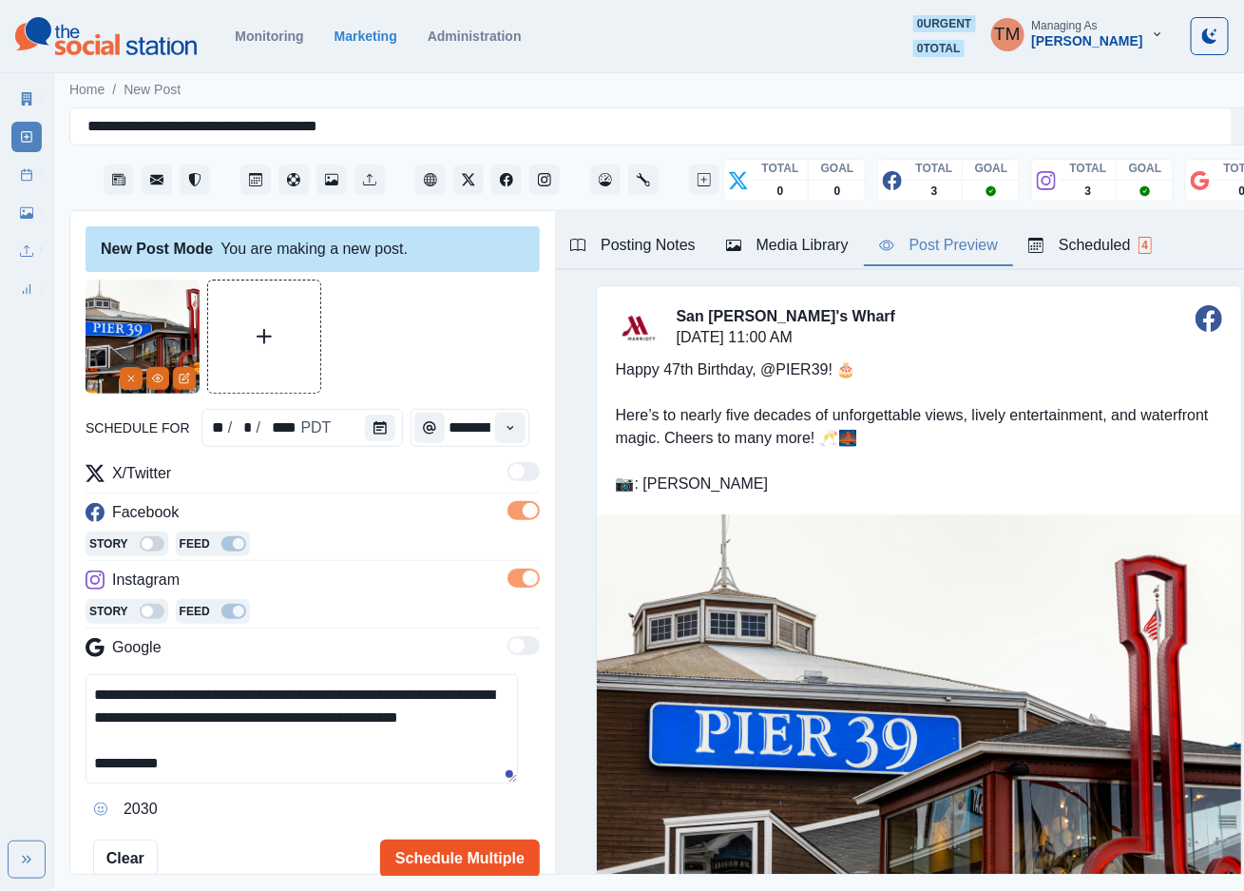
click at [477, 861] on button "Schedule Multiple" at bounding box center [460, 858] width 160 height 38
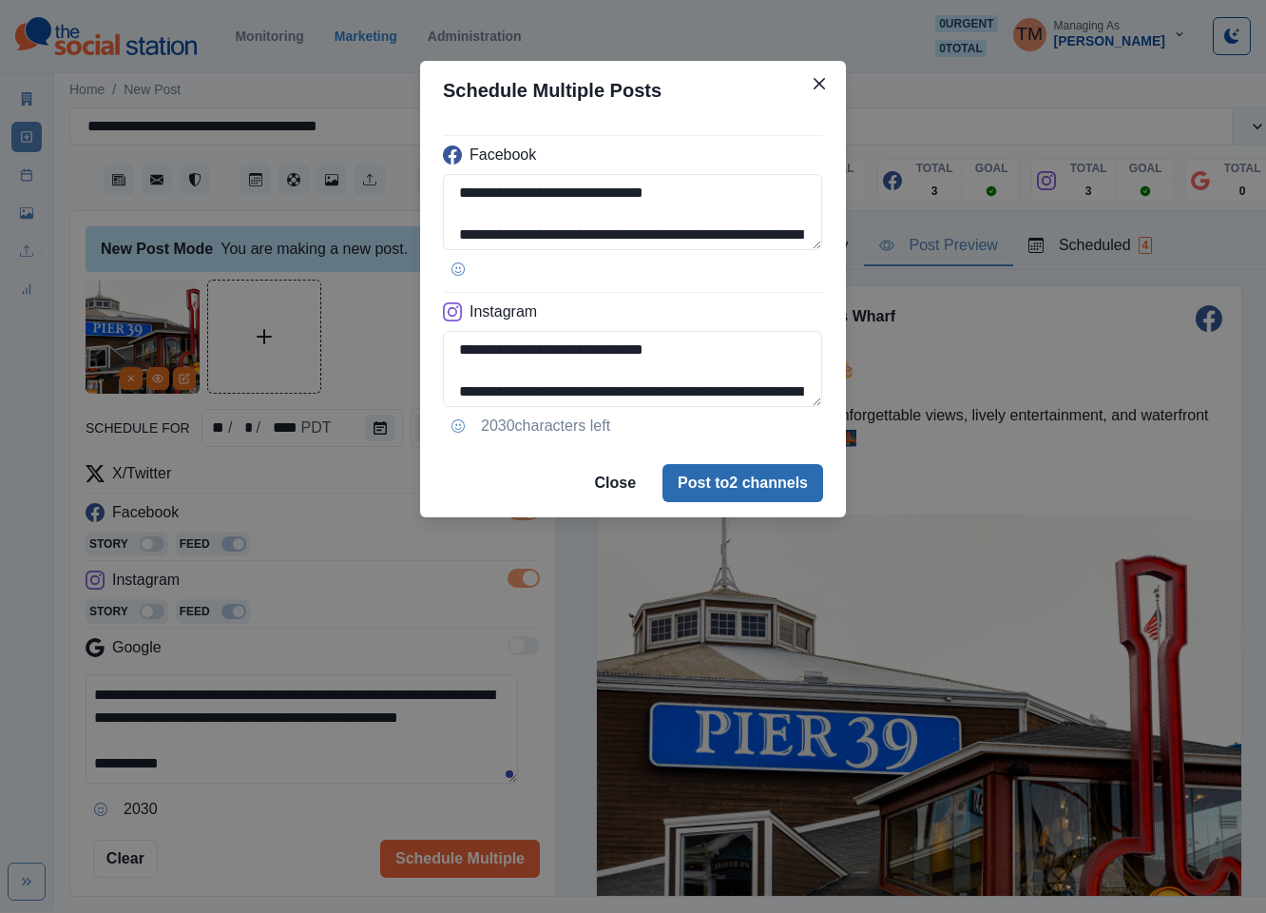
drag, startPoint x: 779, startPoint y: 459, endPoint x: 779, endPoint y: 485, distance: 25.7
click at [779, 485] on footer "Close Post to 2 channels" at bounding box center [633, 483] width 426 height 68
click at [779, 485] on button "Post to 2 channels" at bounding box center [743, 483] width 161 height 38
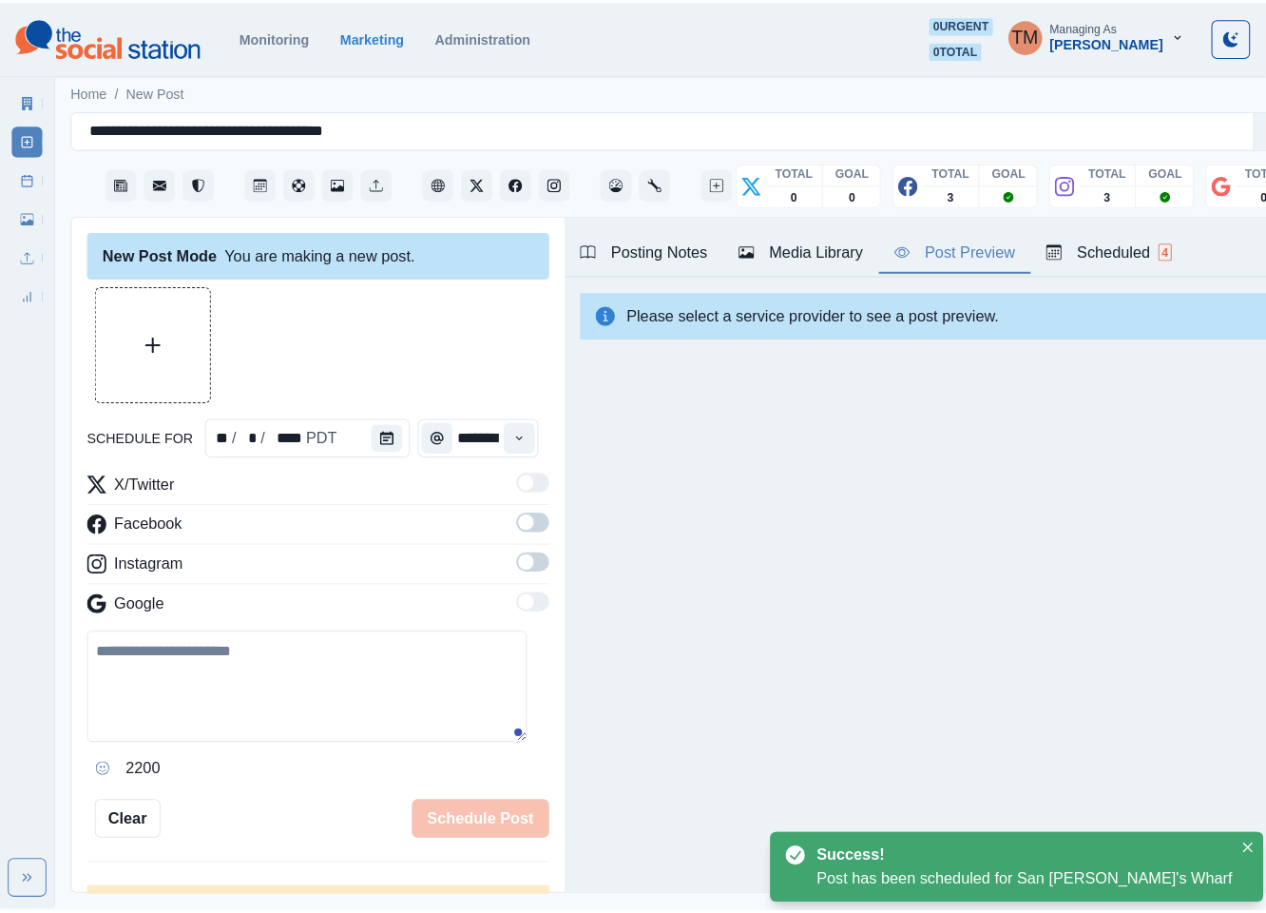
scroll to position [0, 0]
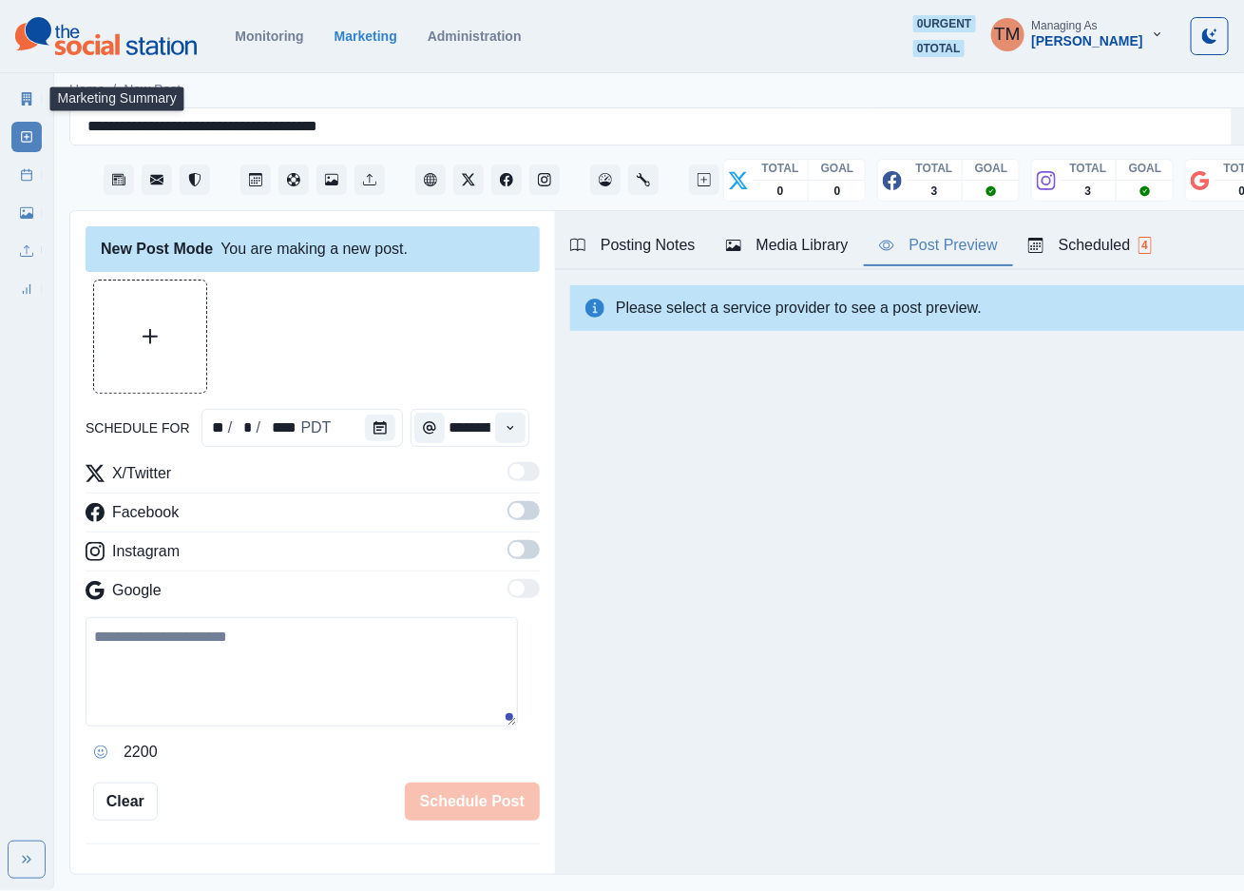
click at [35, 103] on link "Marketing Summary" at bounding box center [26, 99] width 30 height 30
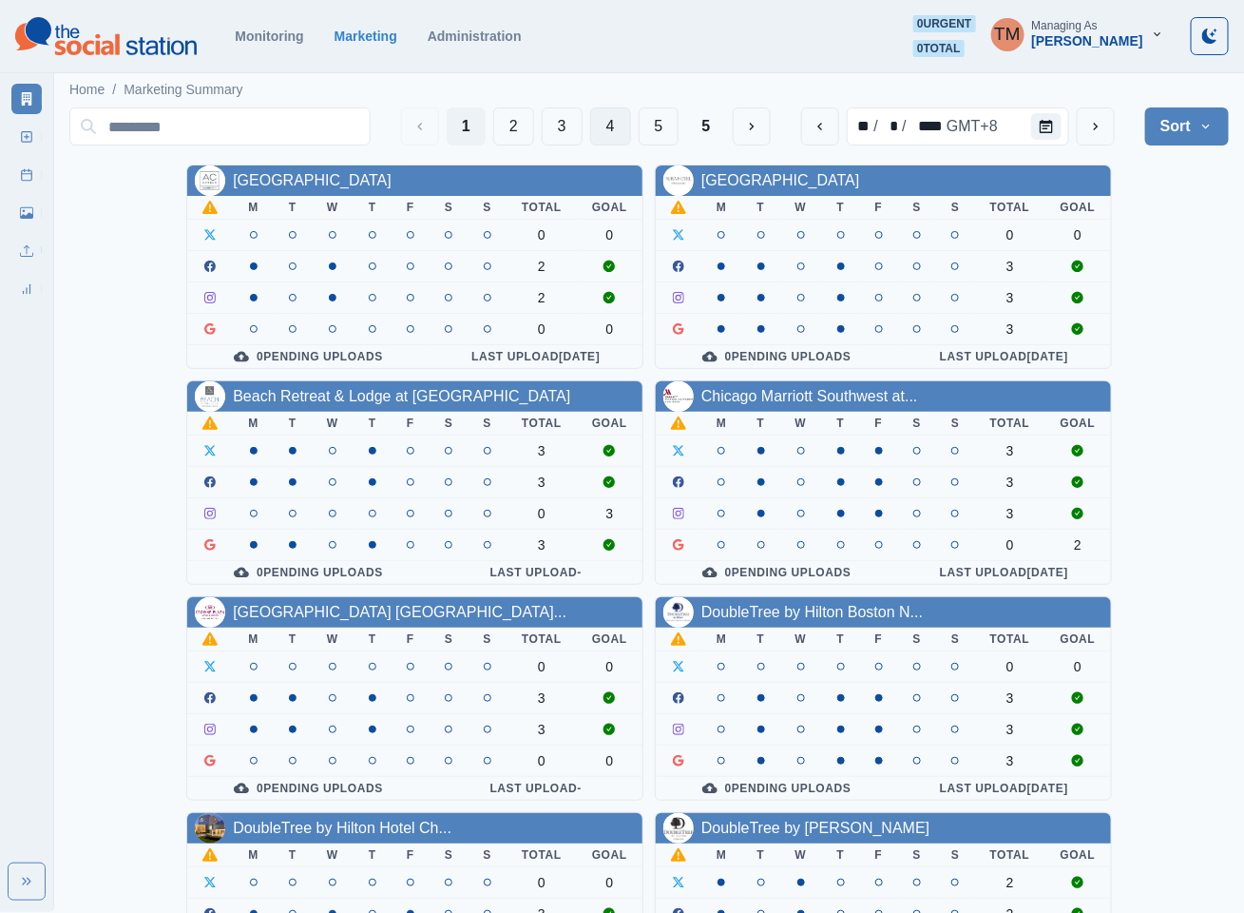
click at [611, 128] on button "4" at bounding box center [610, 126] width 41 height 38
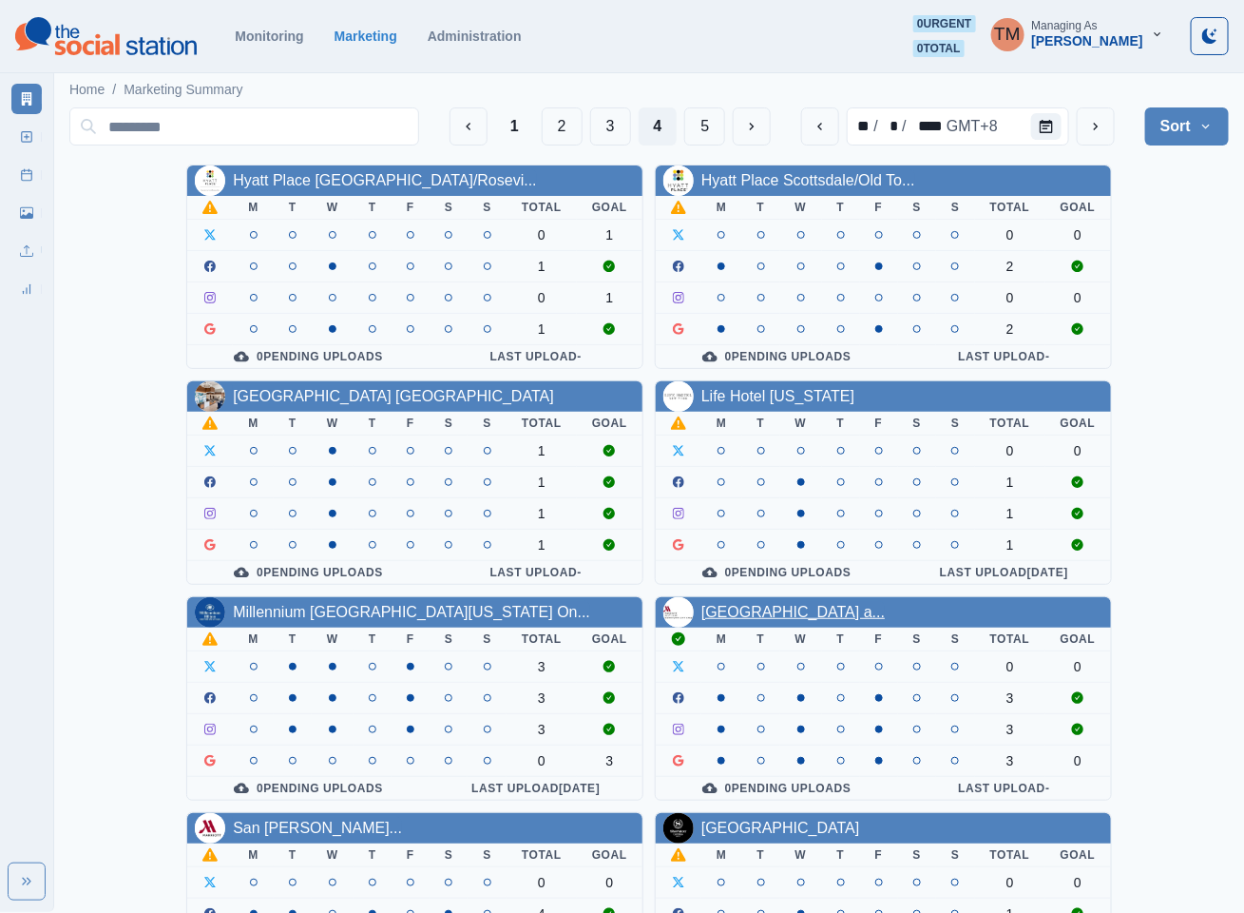
click at [764, 607] on div "Salt Lake Marriott Downtown a..." at bounding box center [883, 612] width 455 height 30
click at [811, 620] on link "Salt Lake Marriott Downtown a..." at bounding box center [793, 612] width 183 height 16
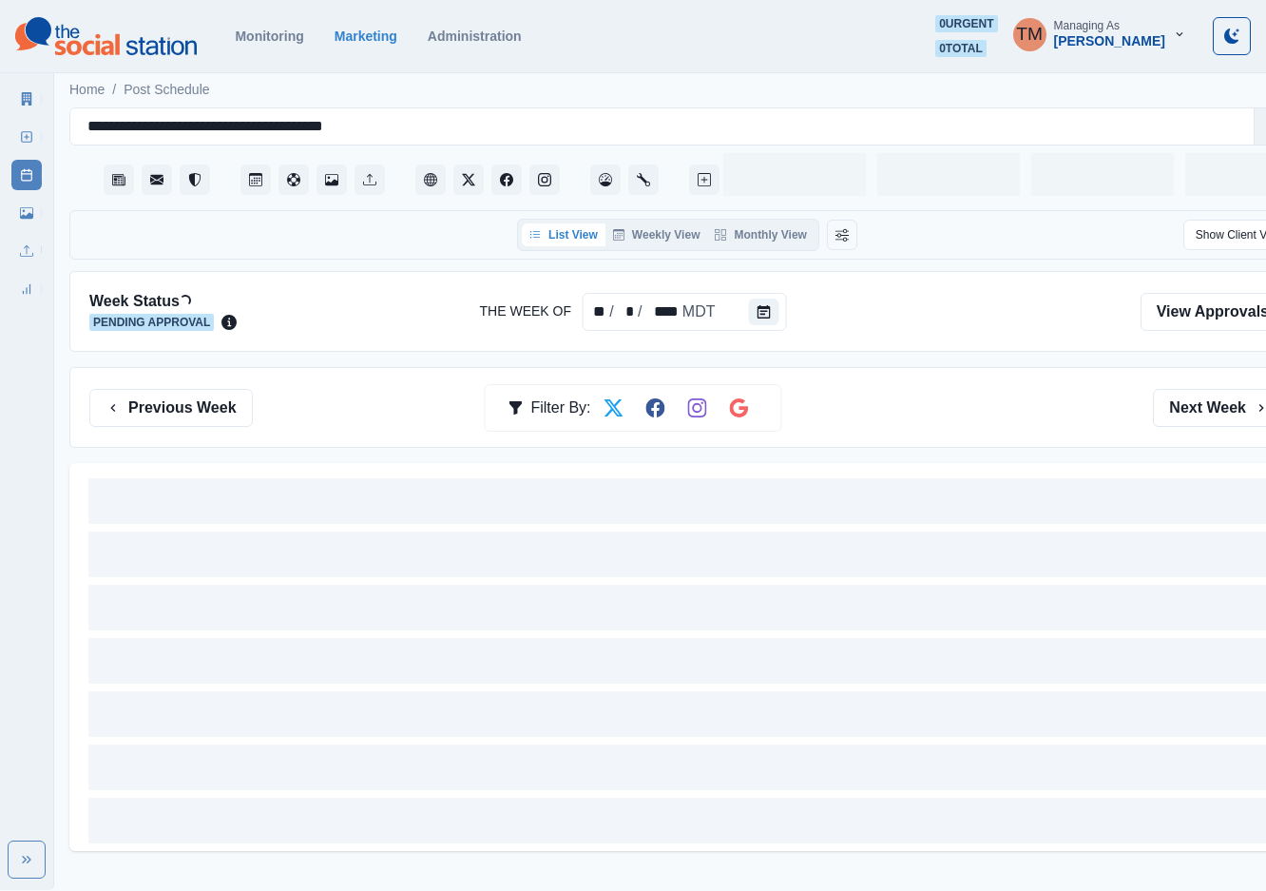
click at [34, 218] on link "Media Library" at bounding box center [26, 213] width 30 height 30
click at [26, 215] on icon at bounding box center [26, 212] width 13 height 13
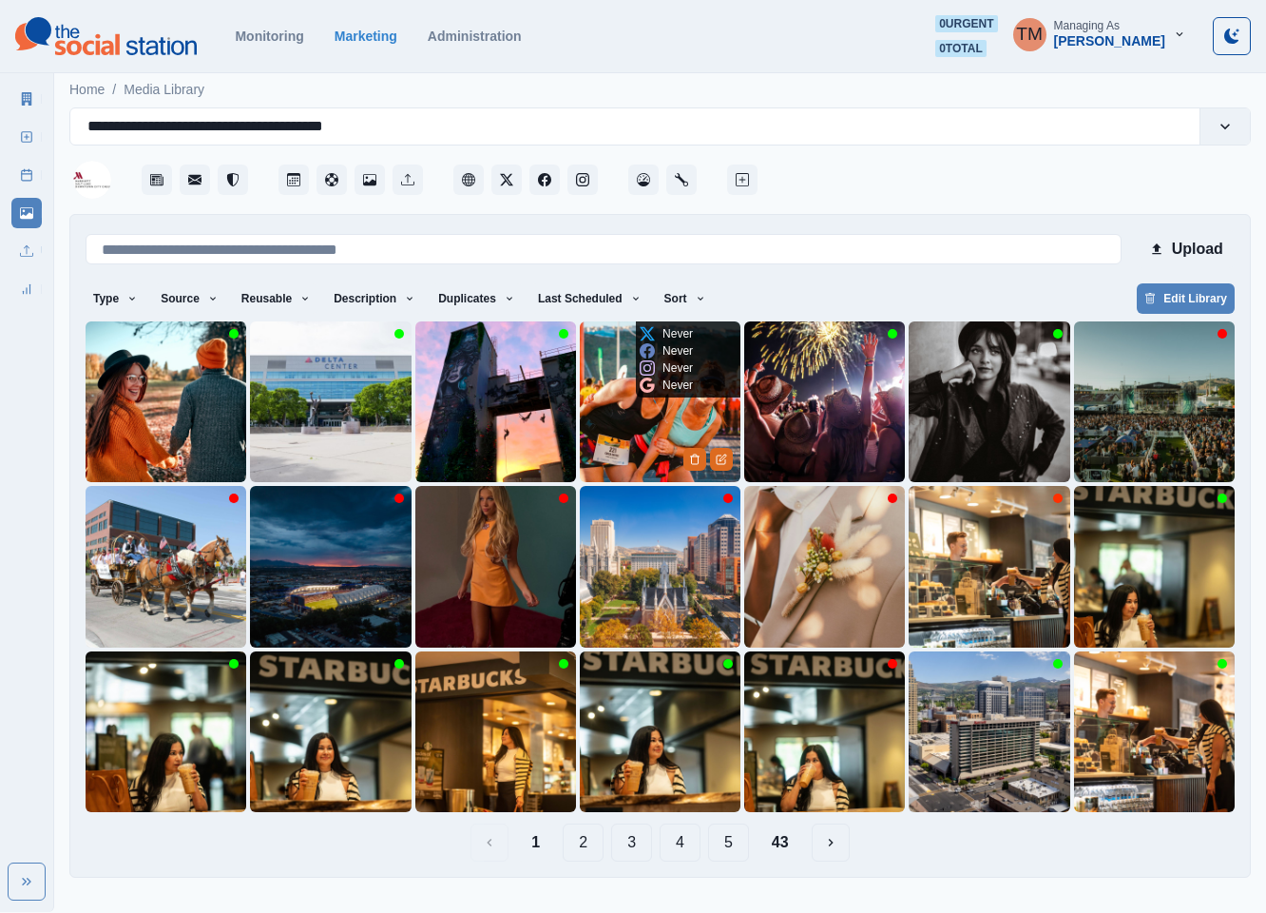
click at [610, 422] on img at bounding box center [660, 401] width 161 height 161
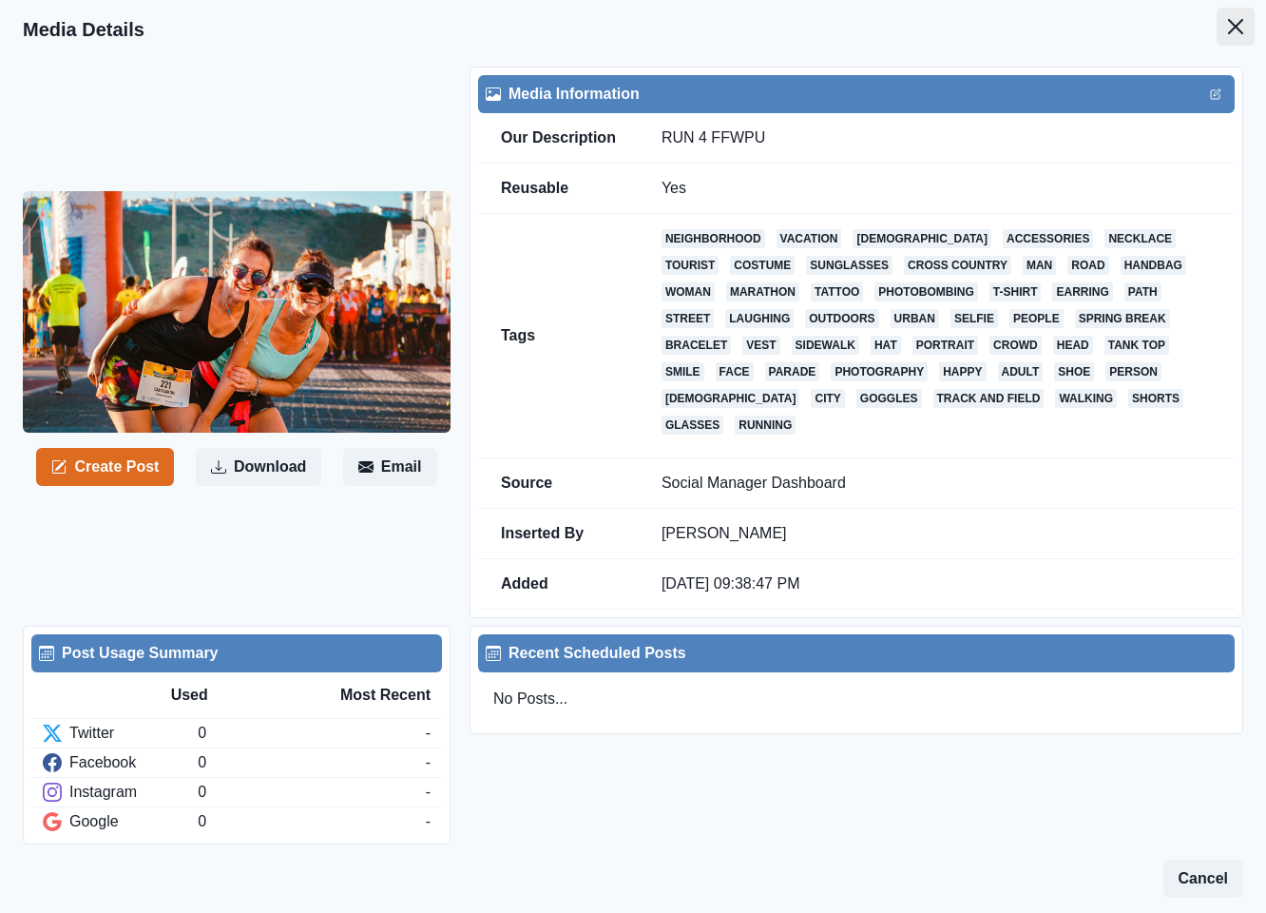
click at [1228, 29] on icon "Close" at bounding box center [1235, 26] width 15 height 15
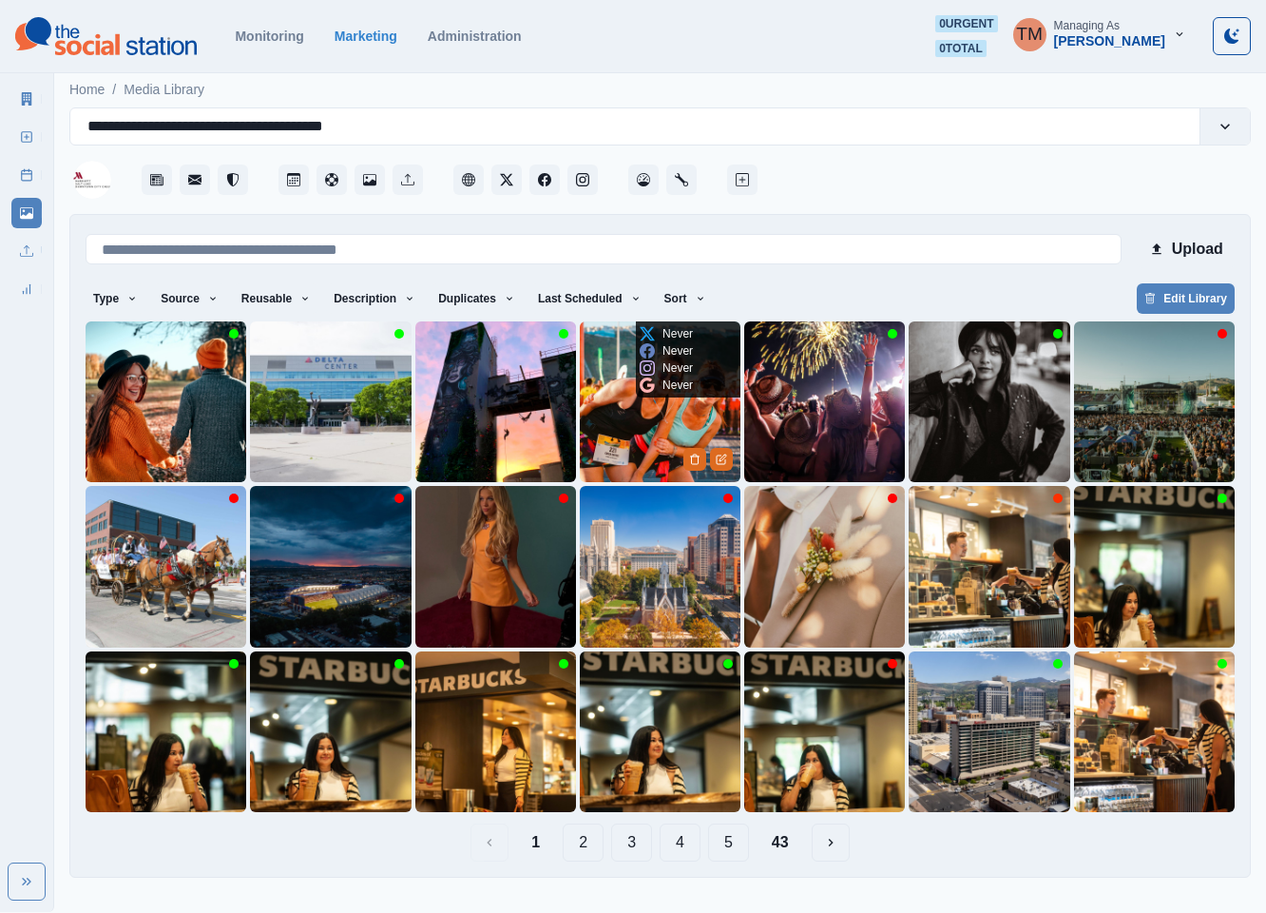
click at [623, 422] on img at bounding box center [660, 401] width 161 height 161
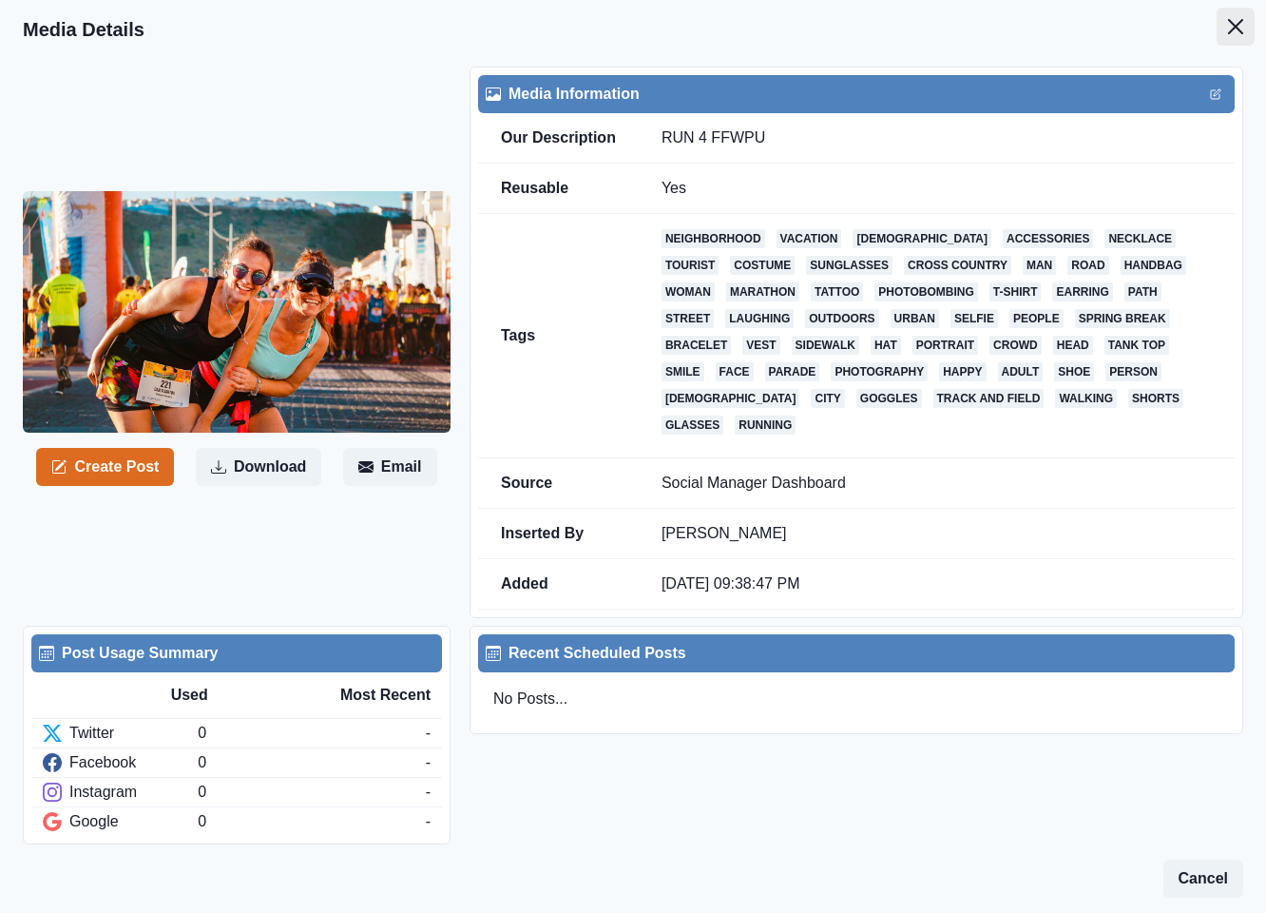
click at [1228, 27] on icon "Close" at bounding box center [1235, 26] width 15 height 15
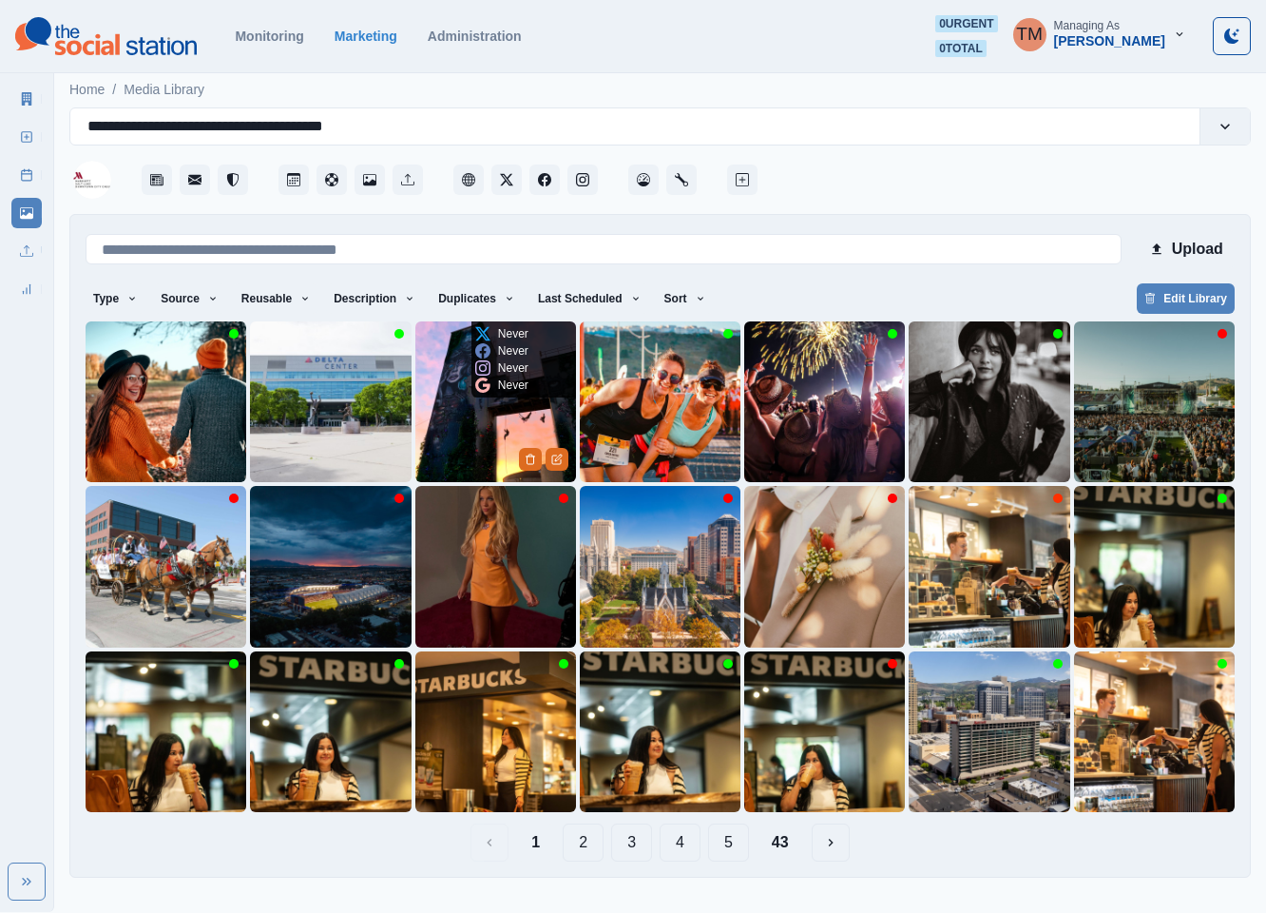
click at [479, 428] on img at bounding box center [495, 401] width 161 height 161
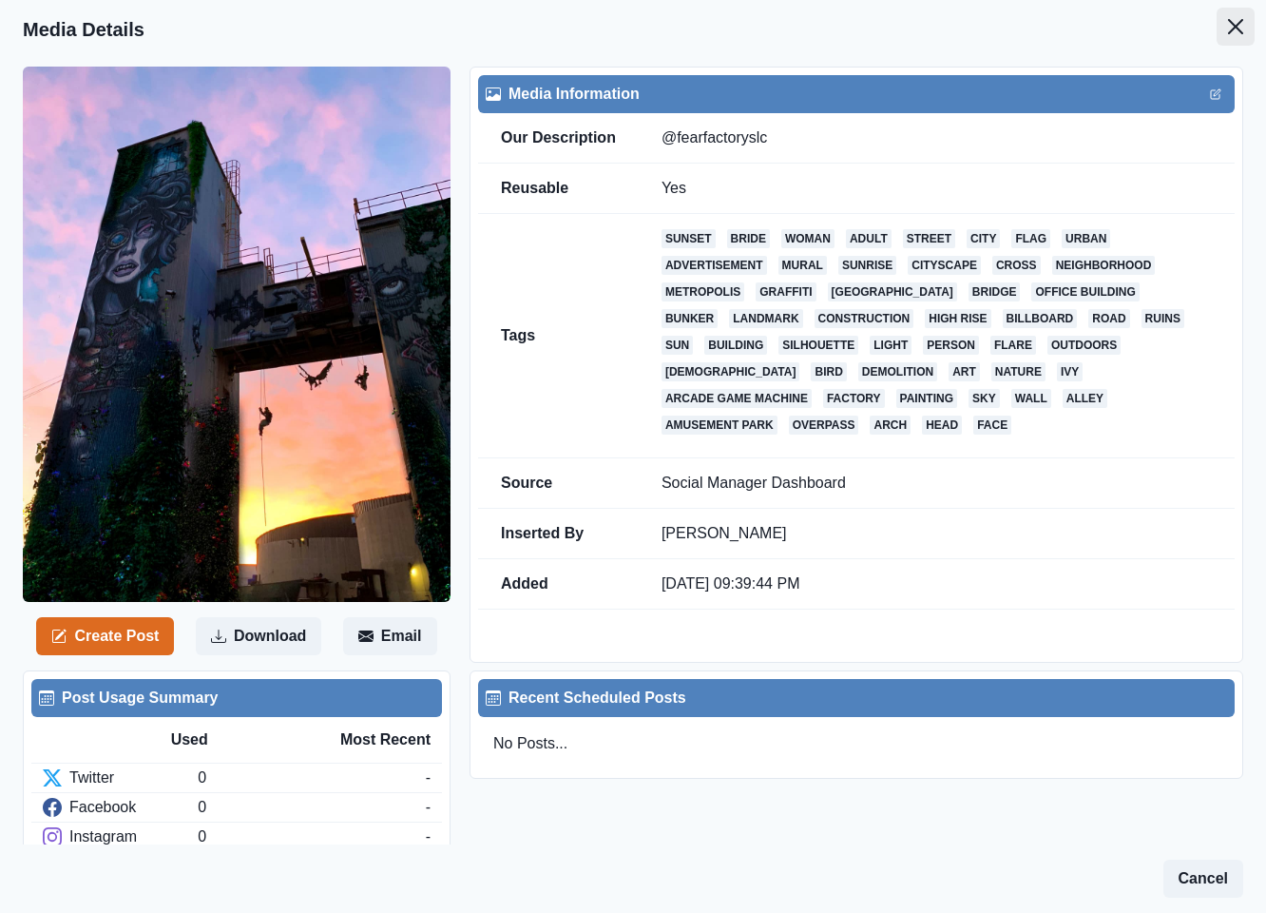
click at [1217, 23] on button "Close" at bounding box center [1236, 27] width 38 height 38
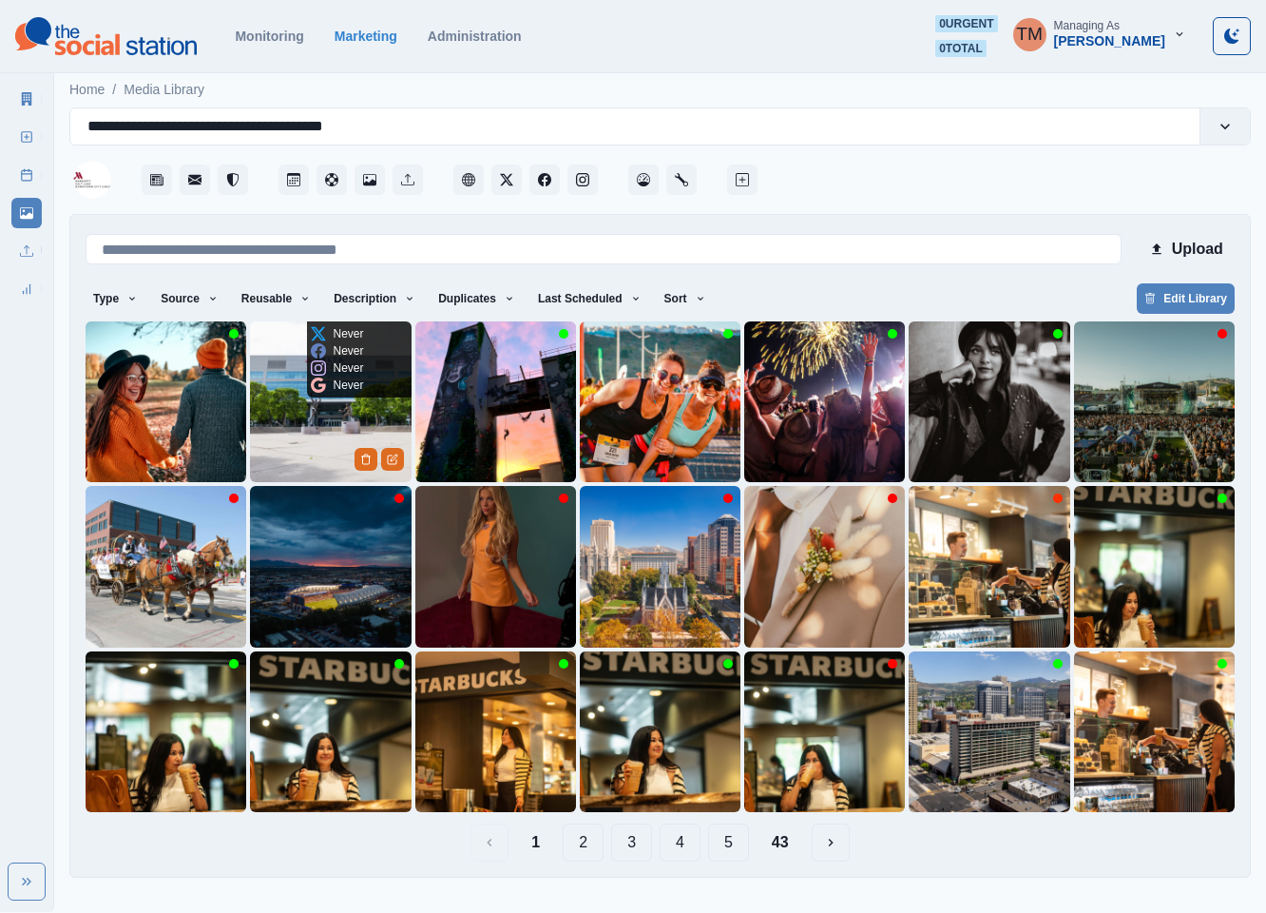
click at [294, 408] on img at bounding box center [330, 401] width 161 height 161
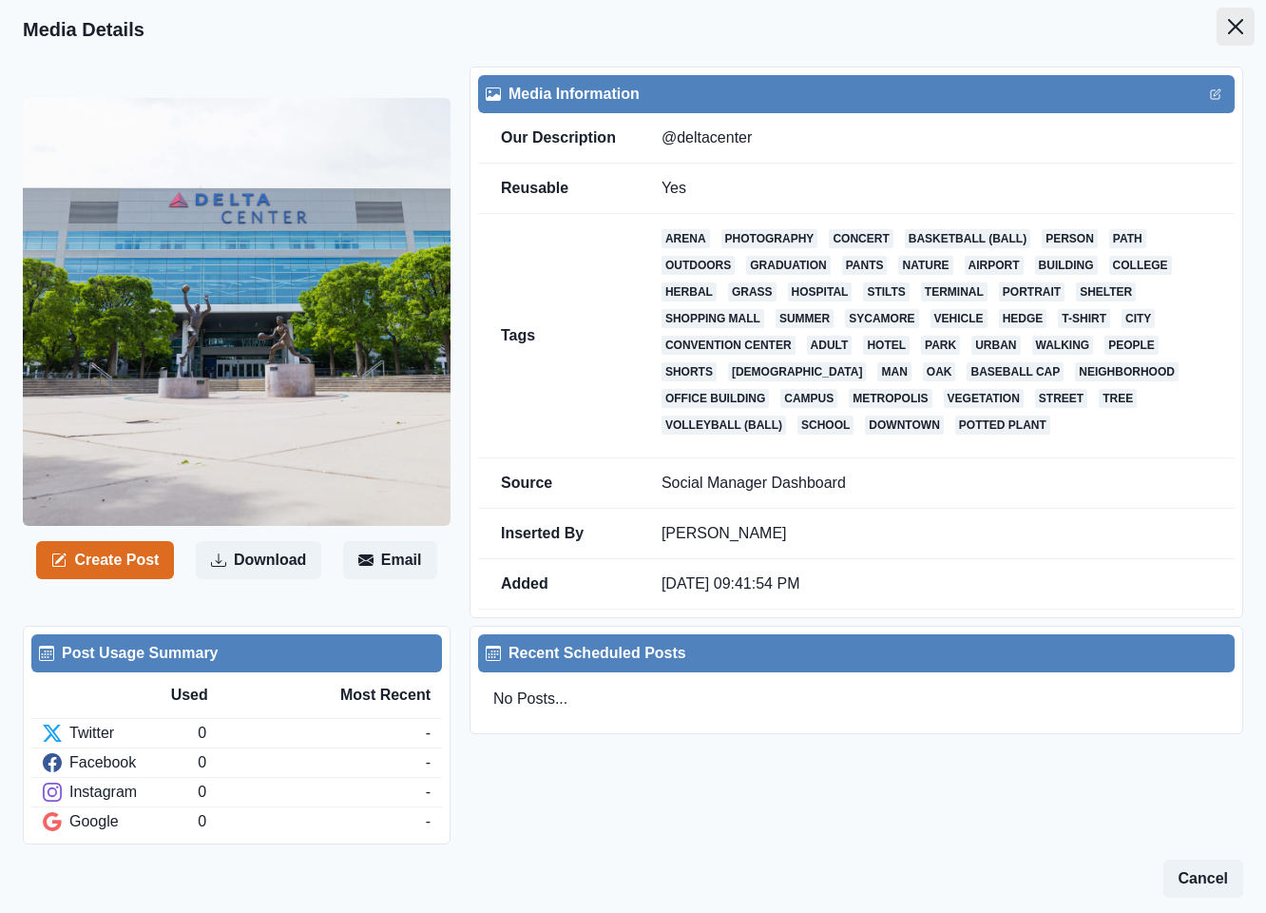
click at [1228, 23] on icon "Close" at bounding box center [1235, 26] width 15 height 15
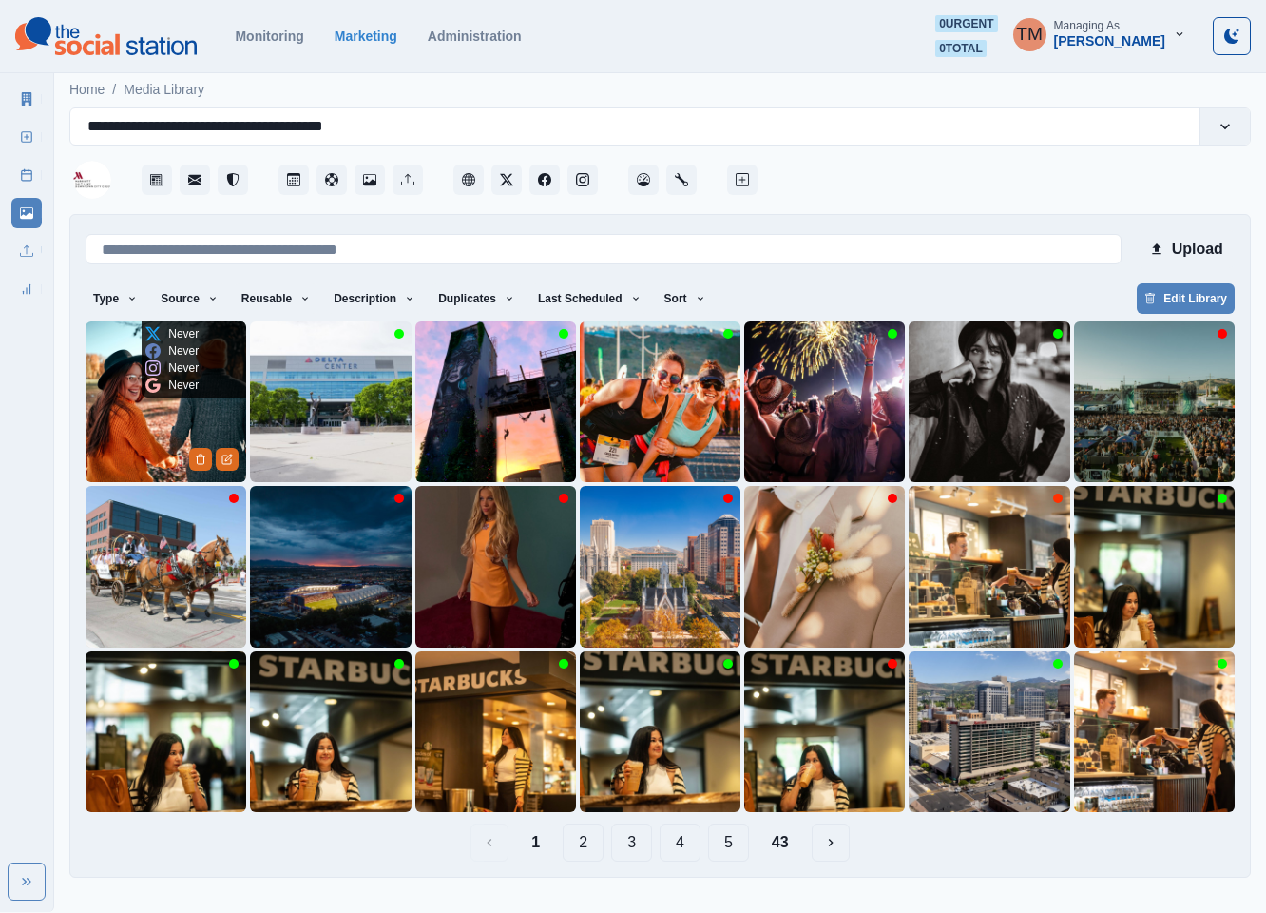
click at [132, 416] on img at bounding box center [166, 401] width 161 height 161
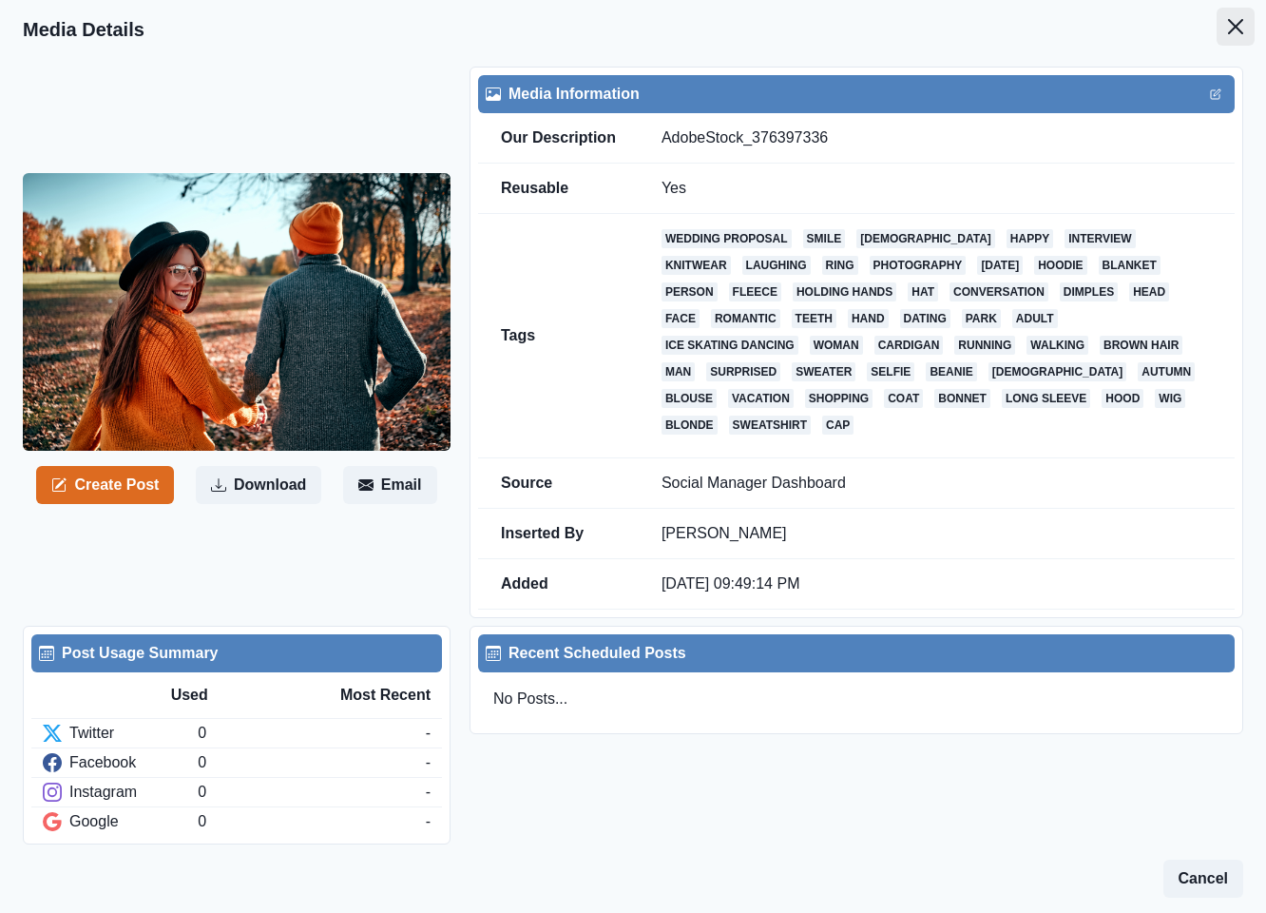
click at [1217, 34] on button "Close" at bounding box center [1236, 27] width 38 height 38
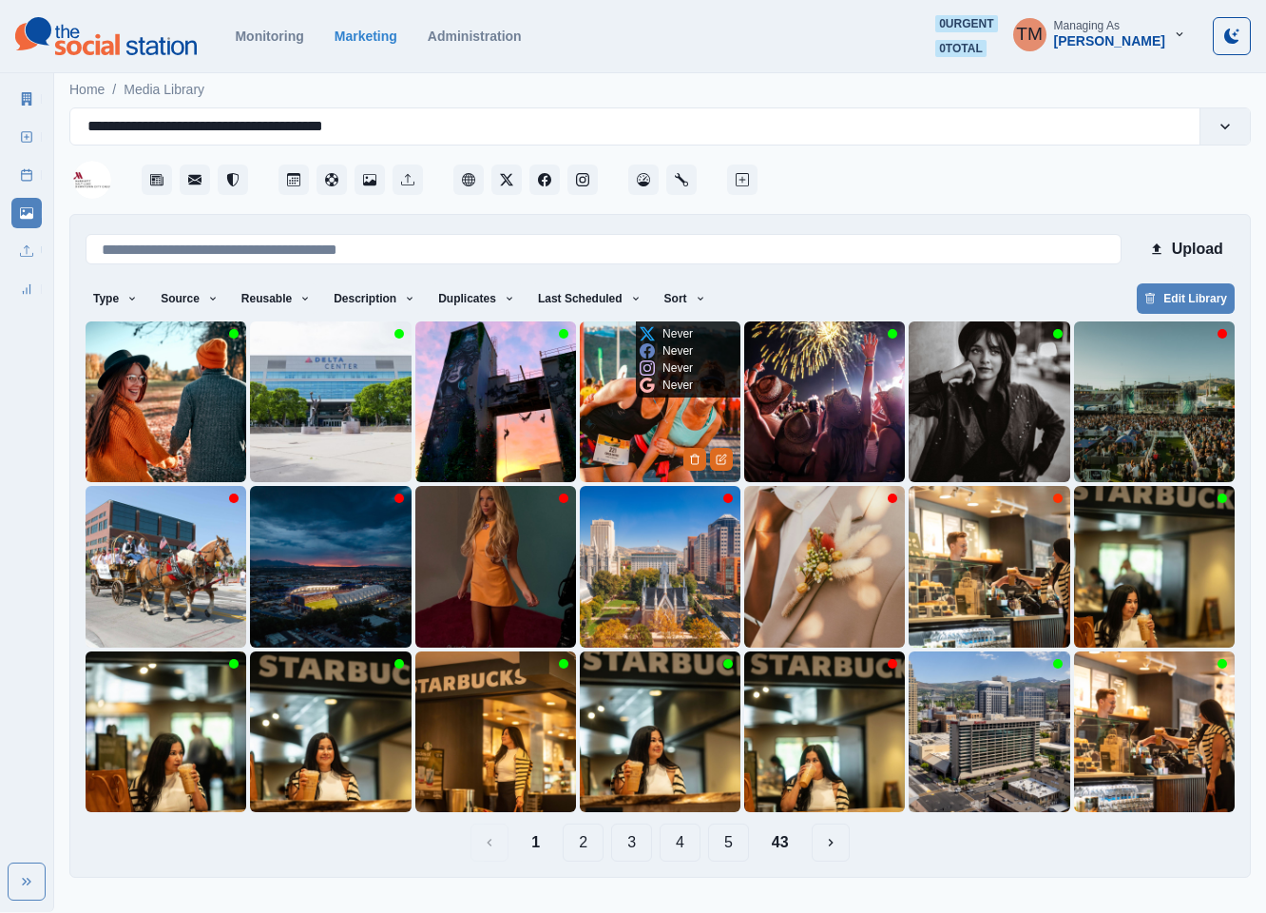
click at [611, 412] on img at bounding box center [660, 401] width 161 height 161
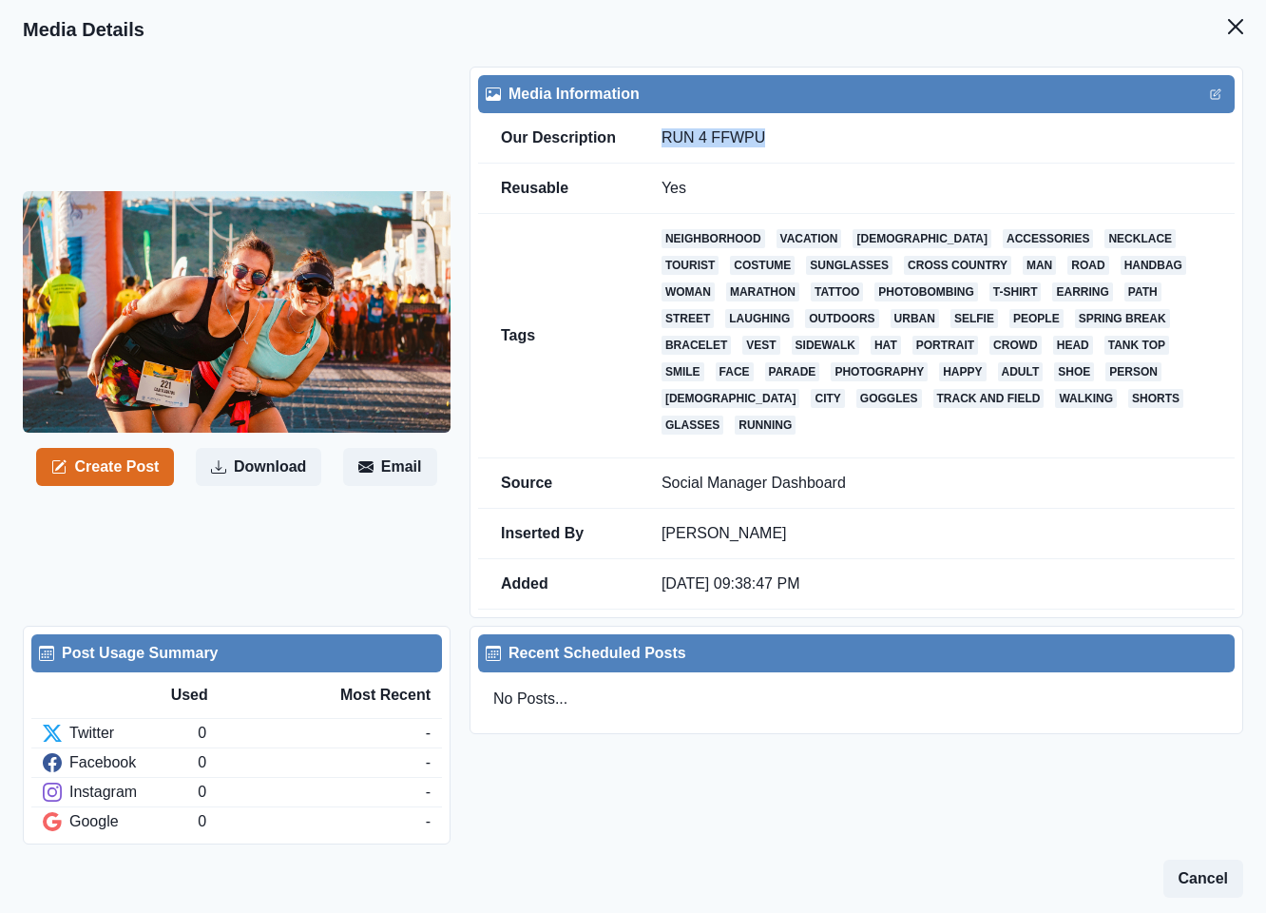
drag, startPoint x: 773, startPoint y: 141, endPoint x: 657, endPoint y: 140, distance: 116.0
click at [657, 140] on td "RUN 4 FFWPU" at bounding box center [937, 138] width 596 height 50
copy td "RUN 4 FFWPU"
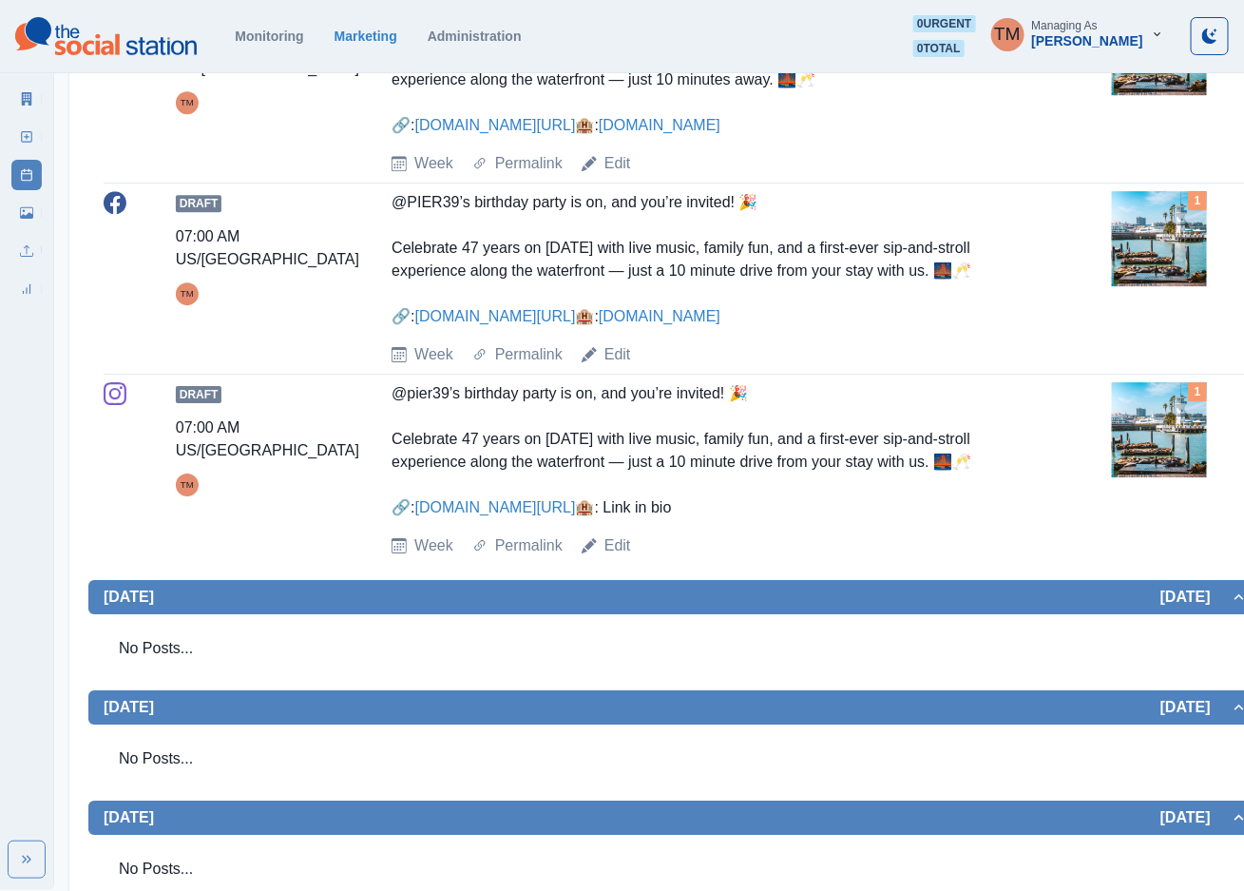
scroll to position [1854, 0]
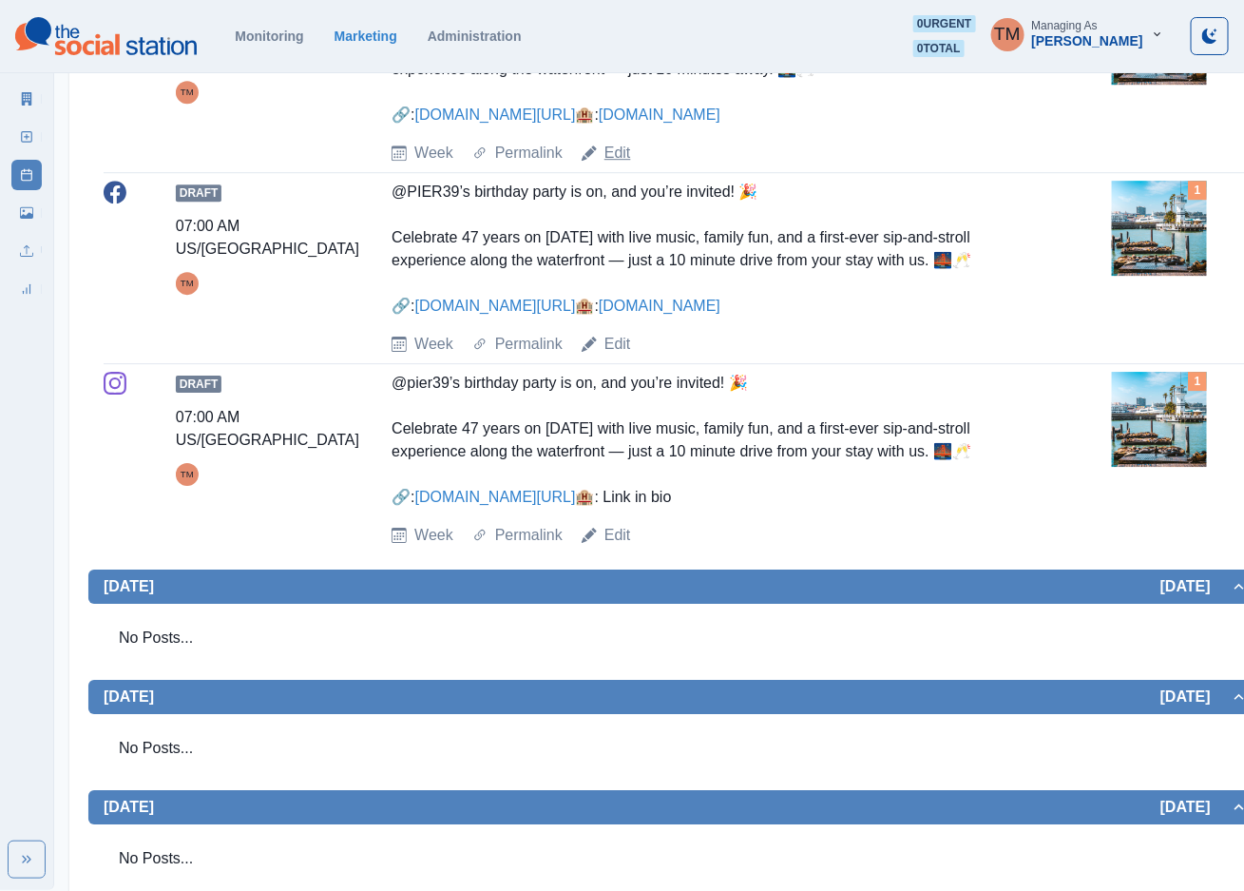
click at [619, 164] on link "Edit" at bounding box center [618, 153] width 27 height 23
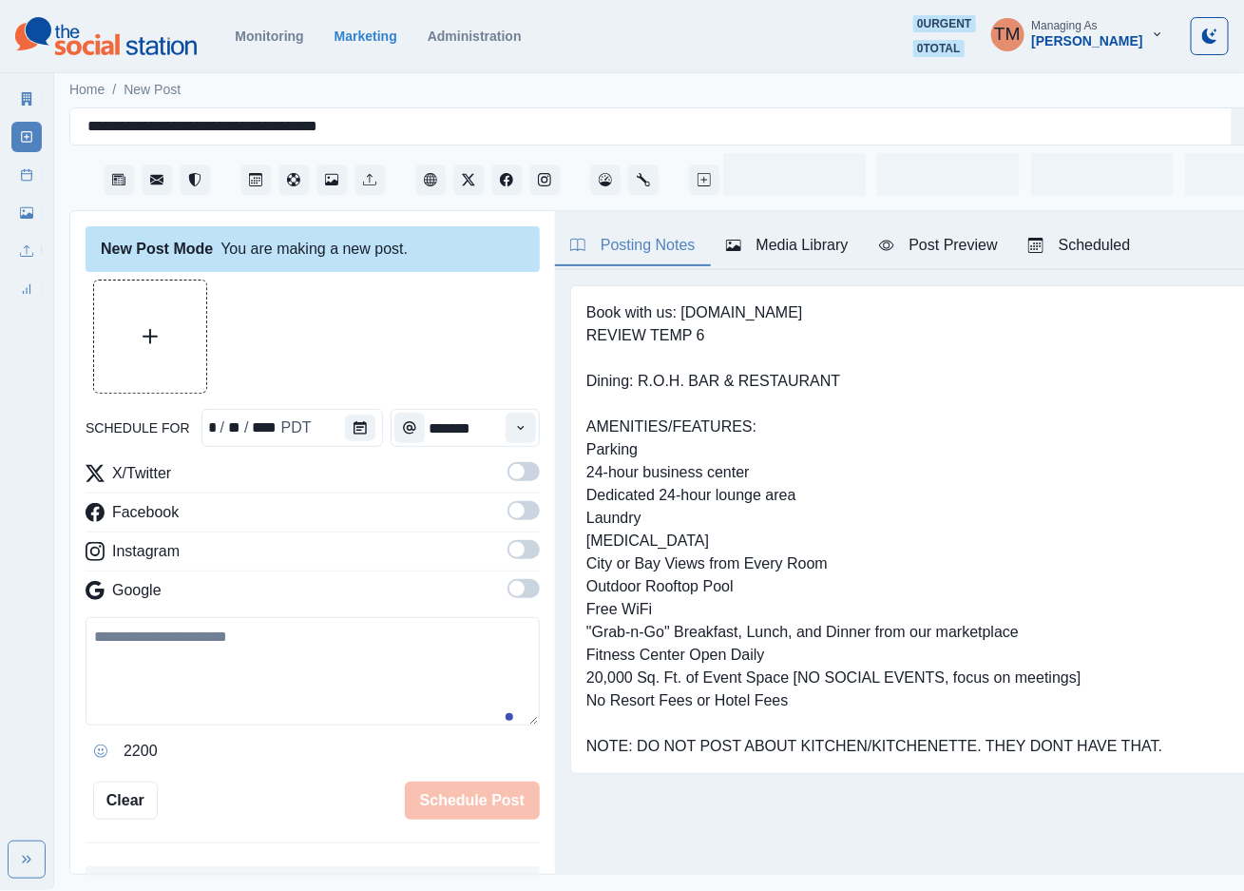
scroll to position [20, 0]
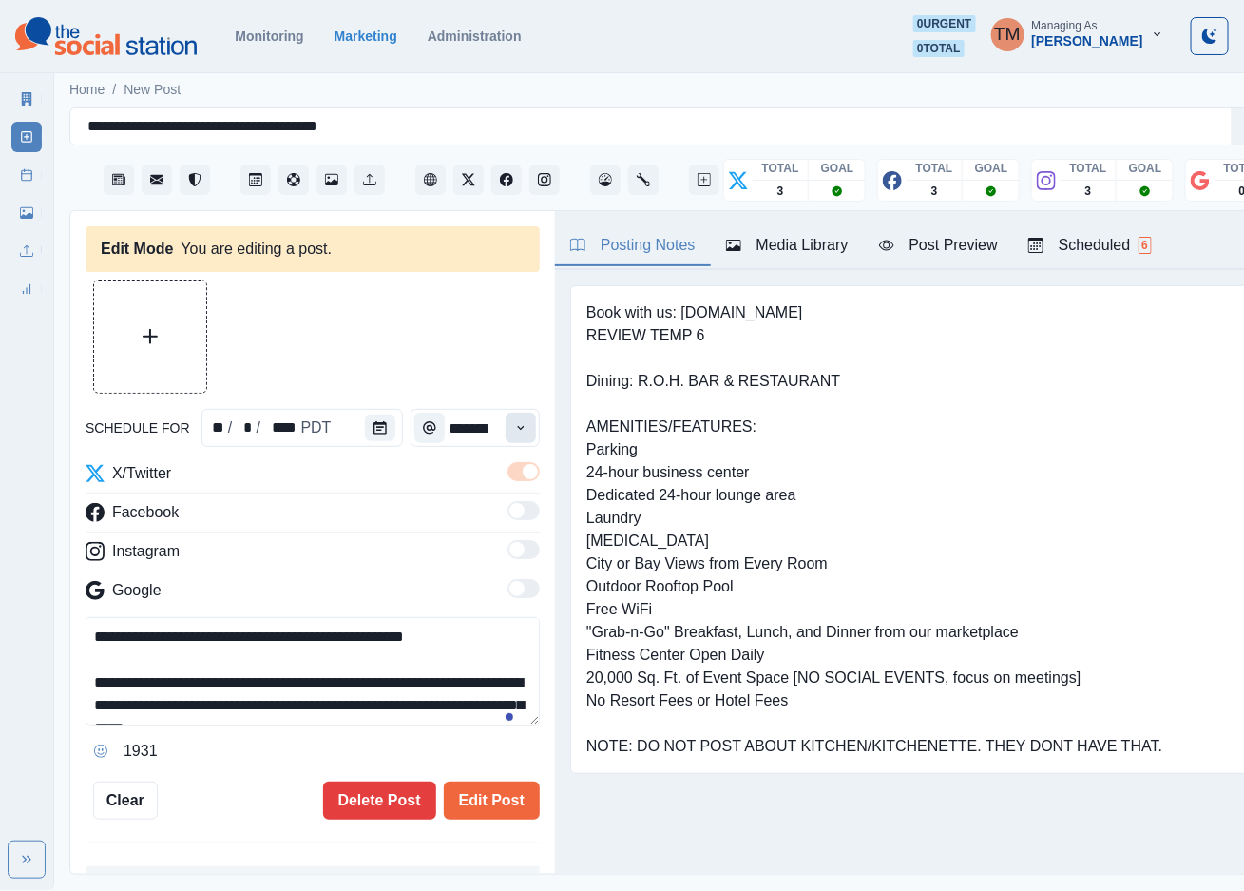
type textarea "**********"
click at [514, 421] on icon "Time" at bounding box center [520, 427] width 13 height 13
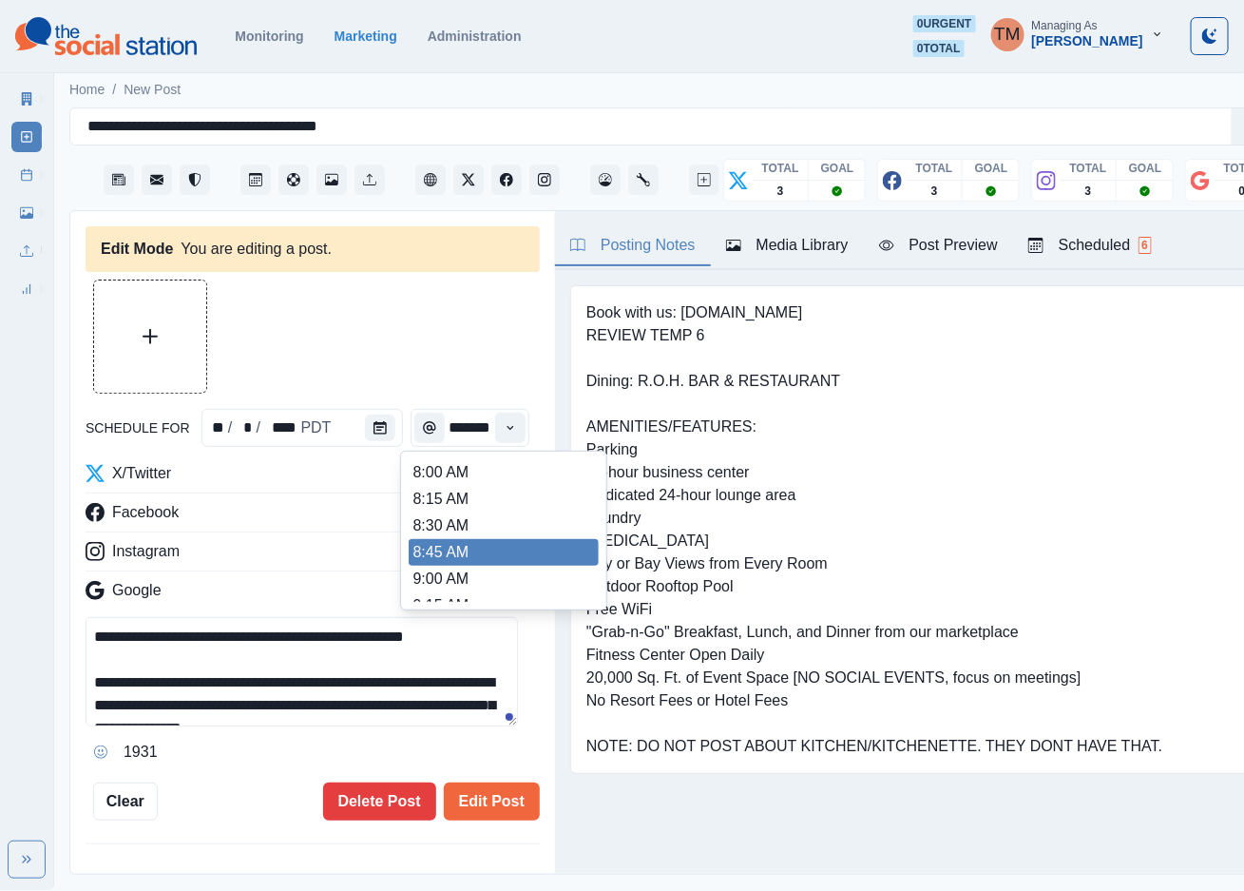
scroll to position [428, 0]
click at [468, 542] on li "12:45 PM" at bounding box center [504, 550] width 190 height 27
type input "********"
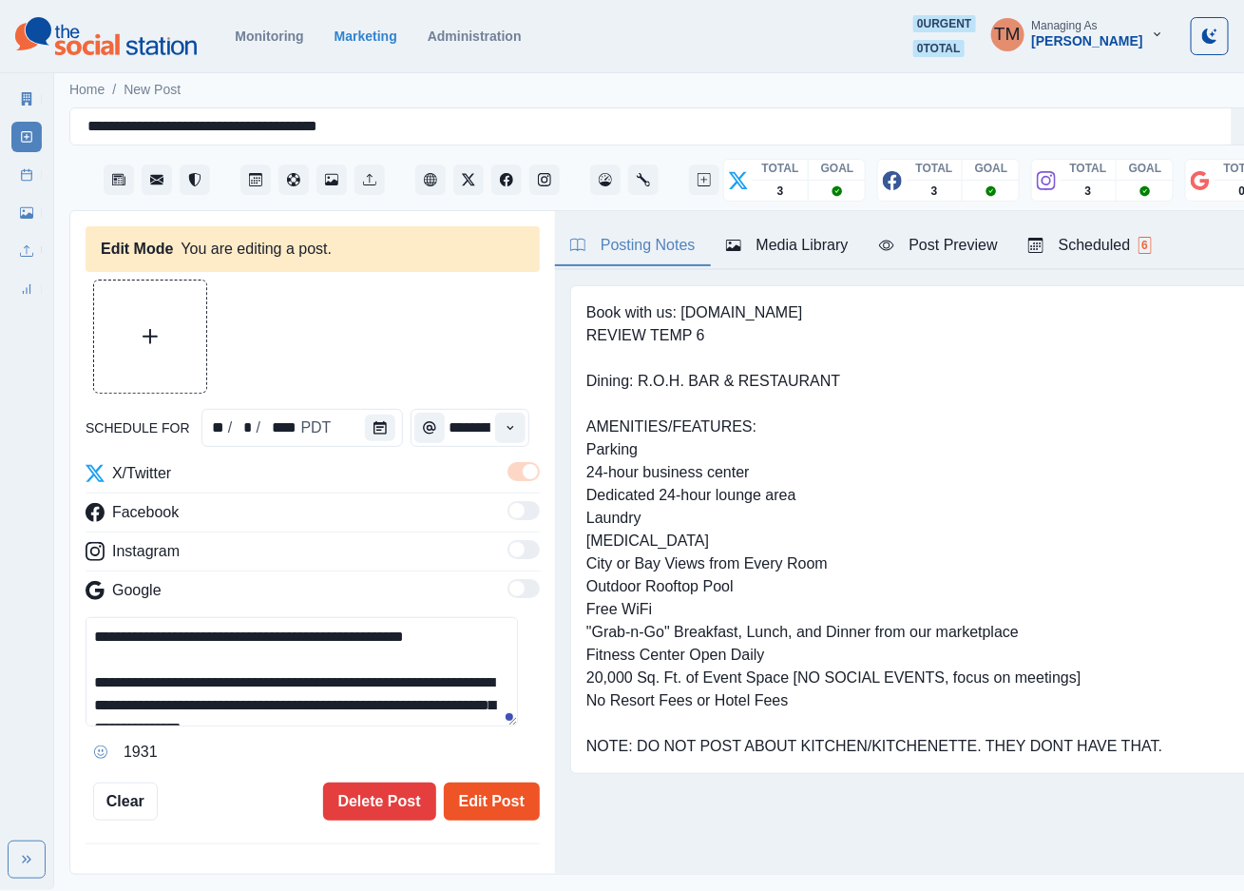
click at [456, 782] on button "Edit Post" at bounding box center [492, 801] width 96 height 38
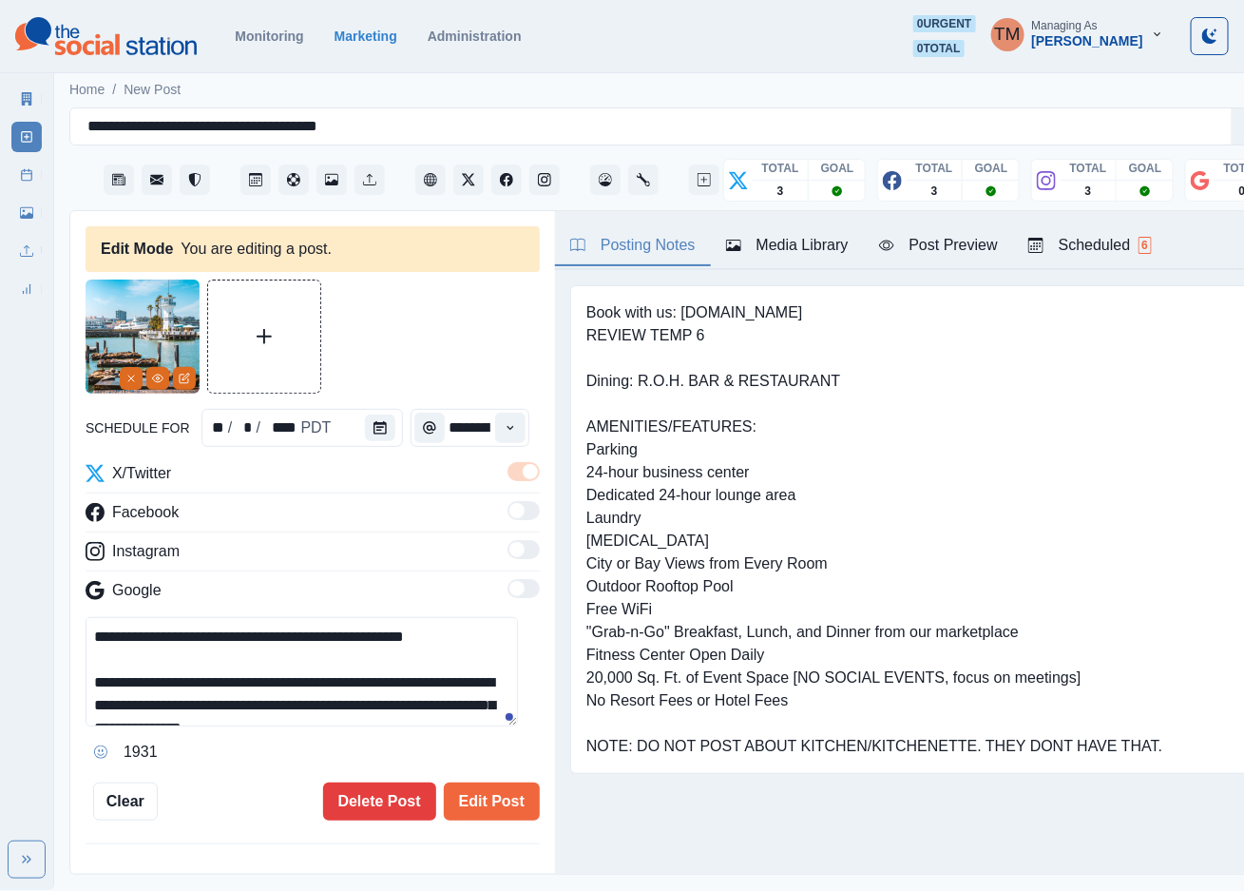
scroll to position [143, 0]
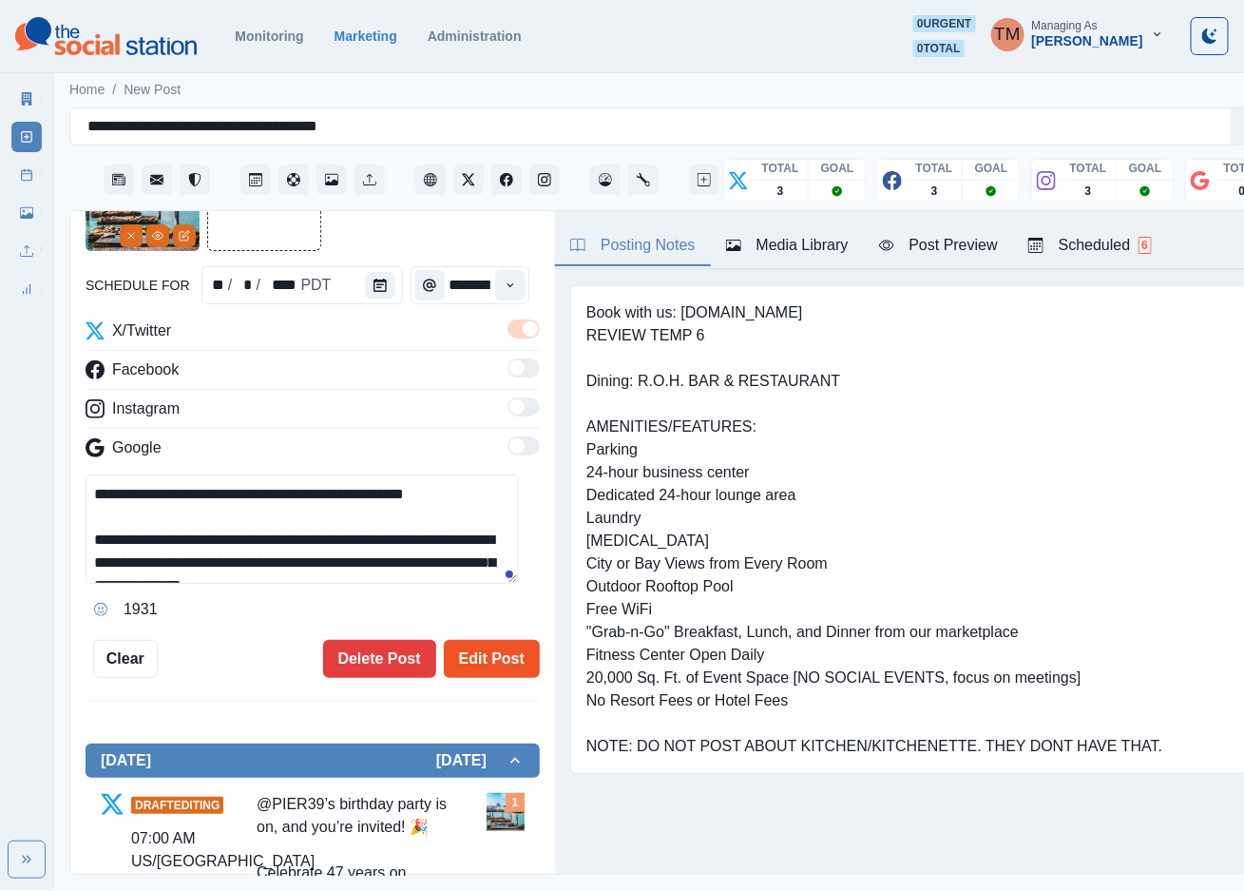
click at [479, 640] on button "Edit Post" at bounding box center [492, 659] width 96 height 38
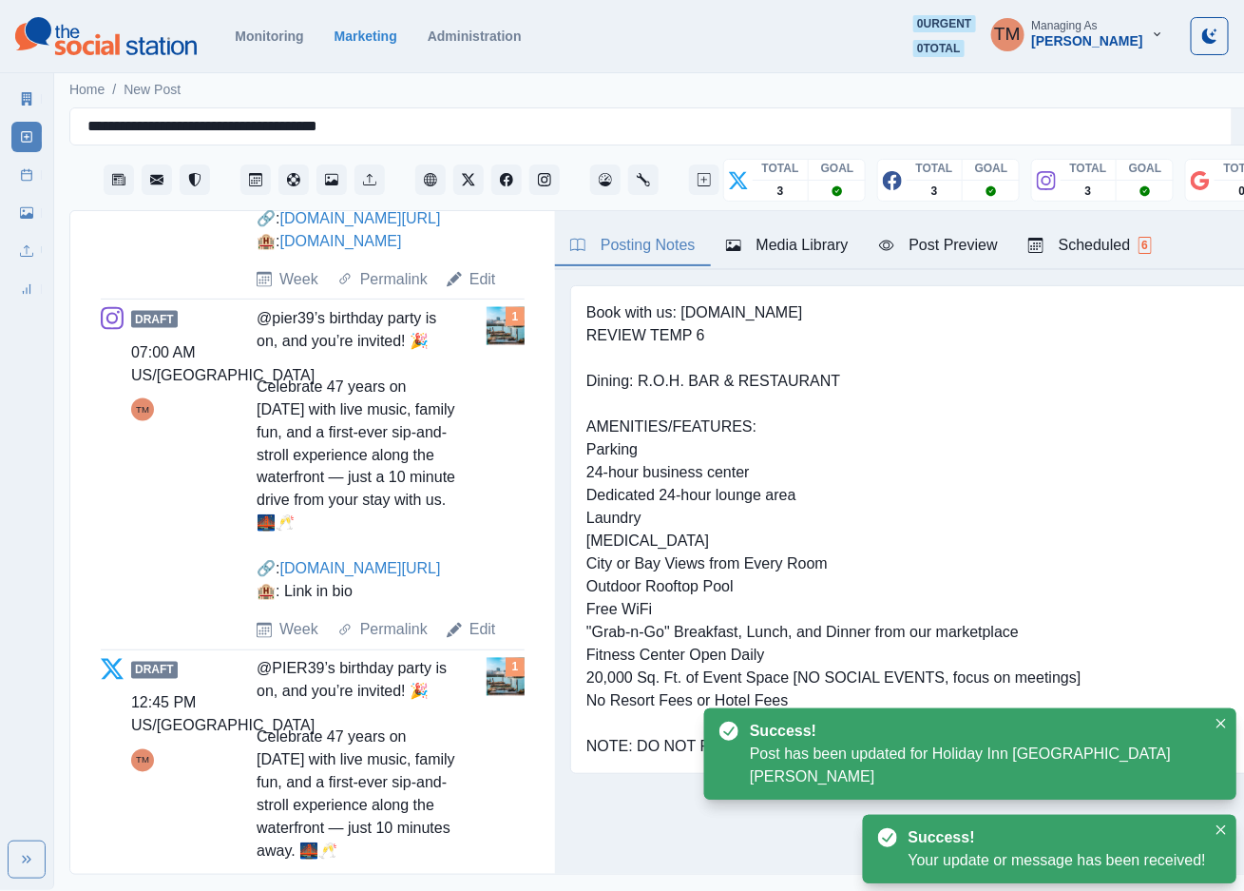
scroll to position [998, 0]
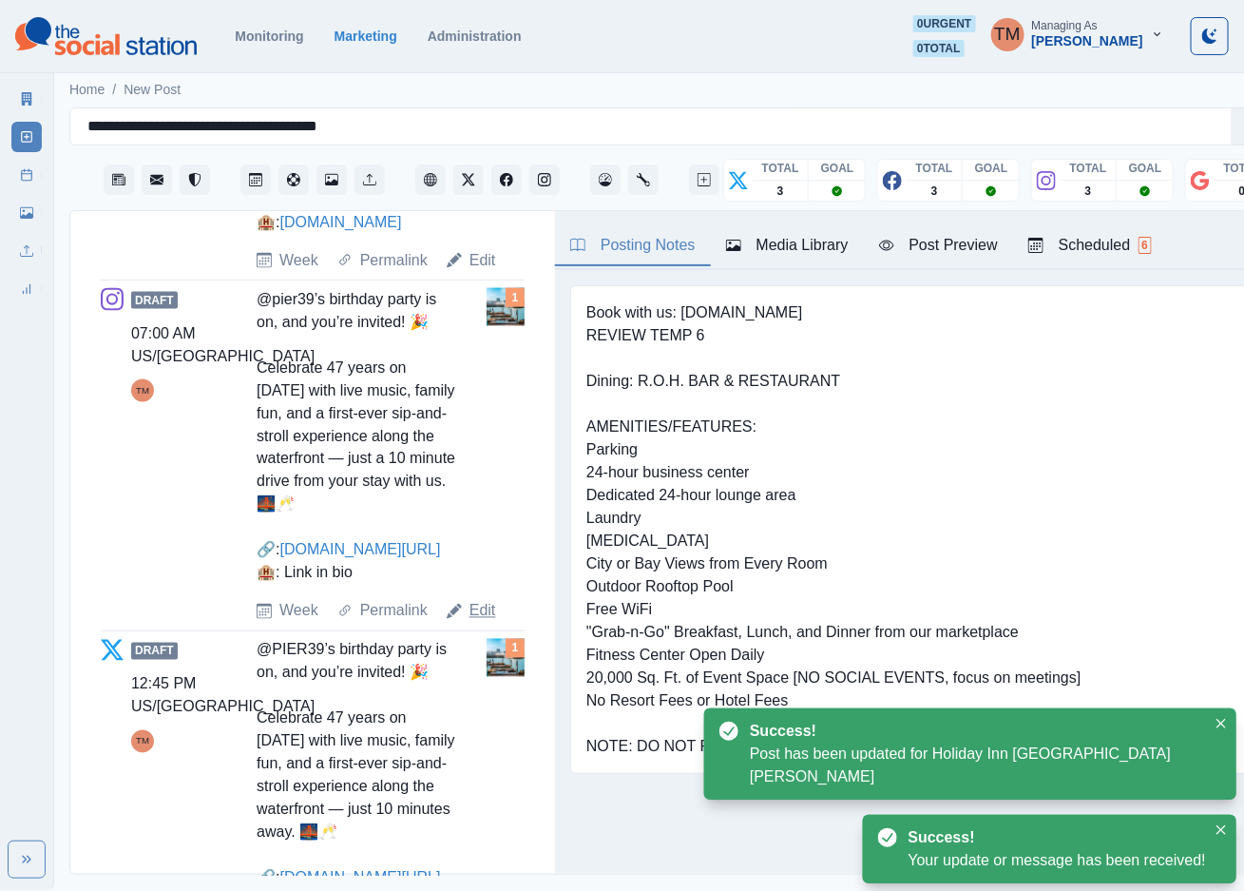
click at [470, 623] on link "Edit" at bounding box center [483, 611] width 27 height 23
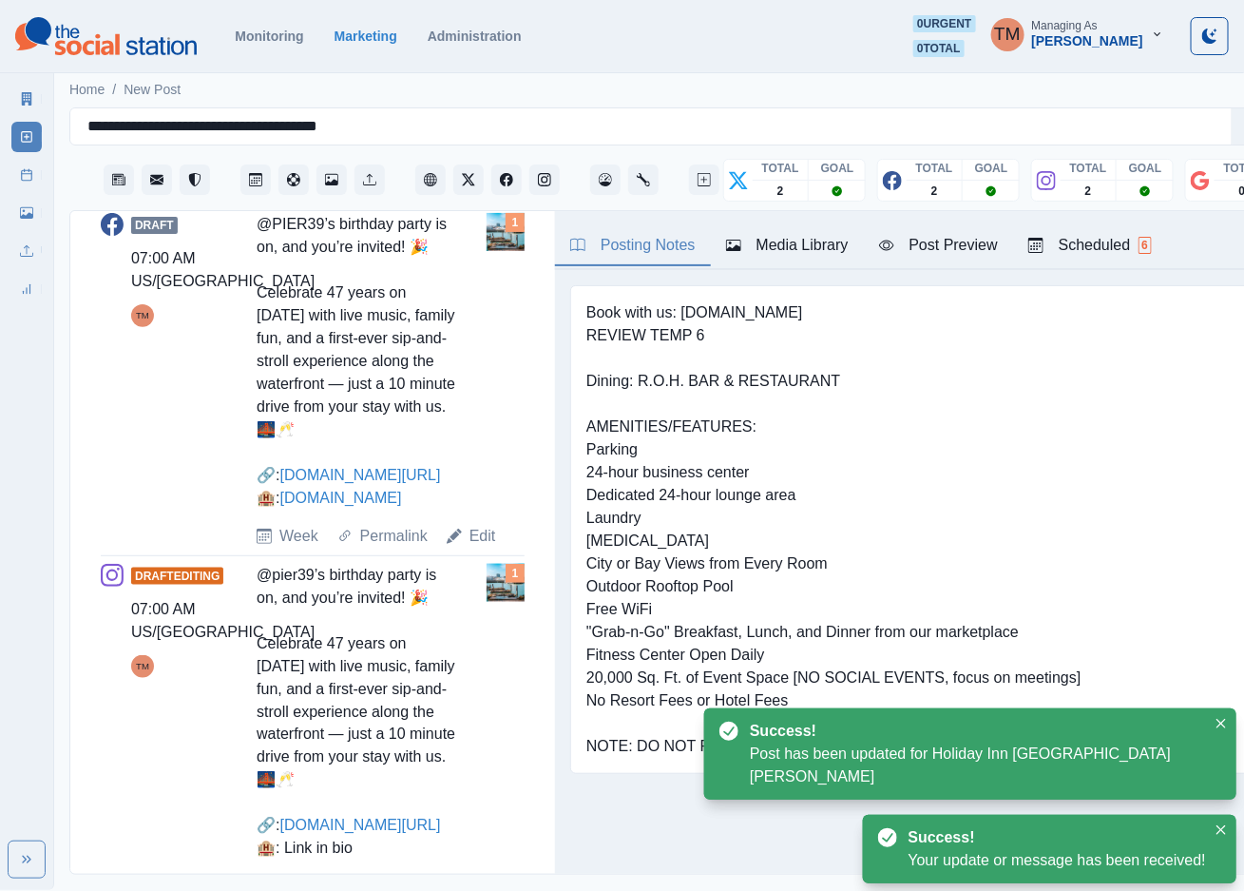
scroll to position [356, 0]
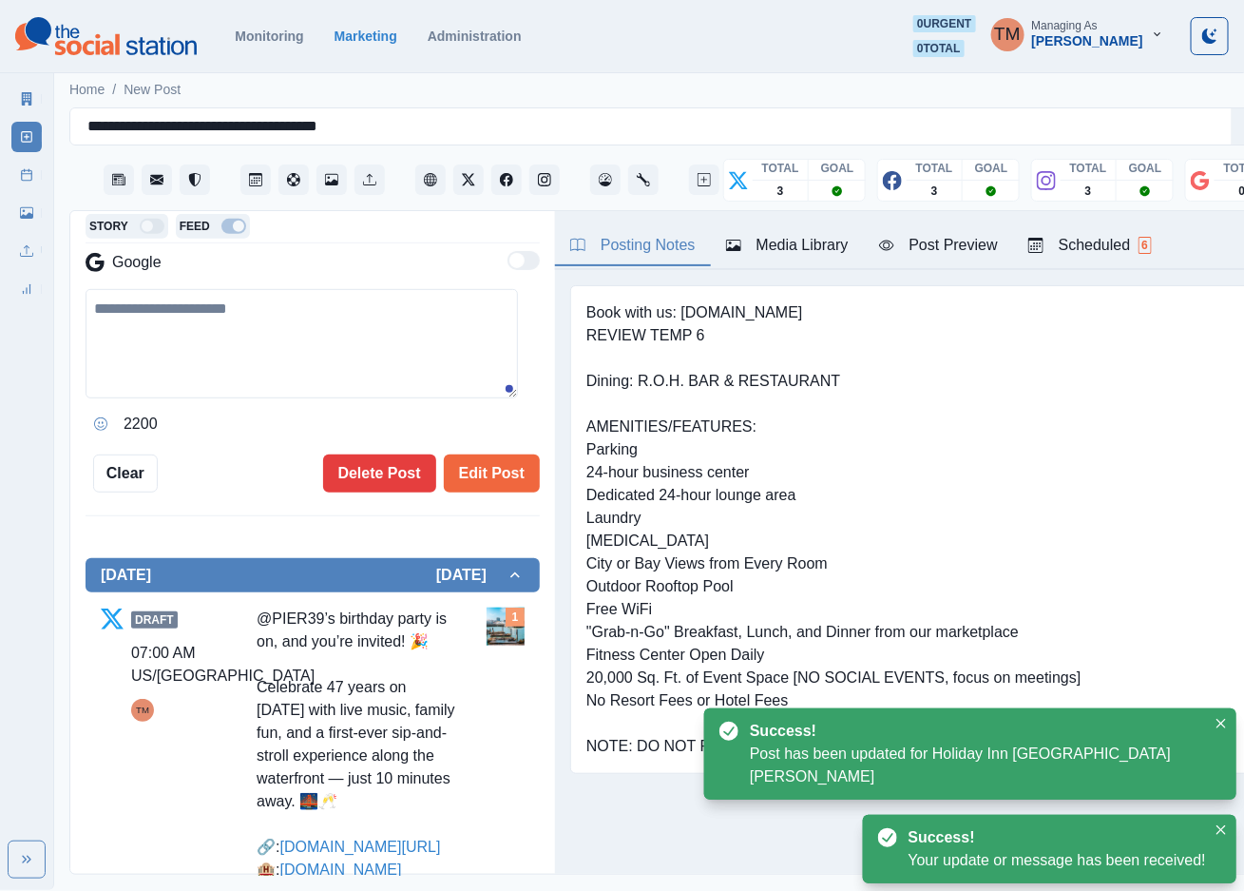
type input "*******"
type textarea "**********"
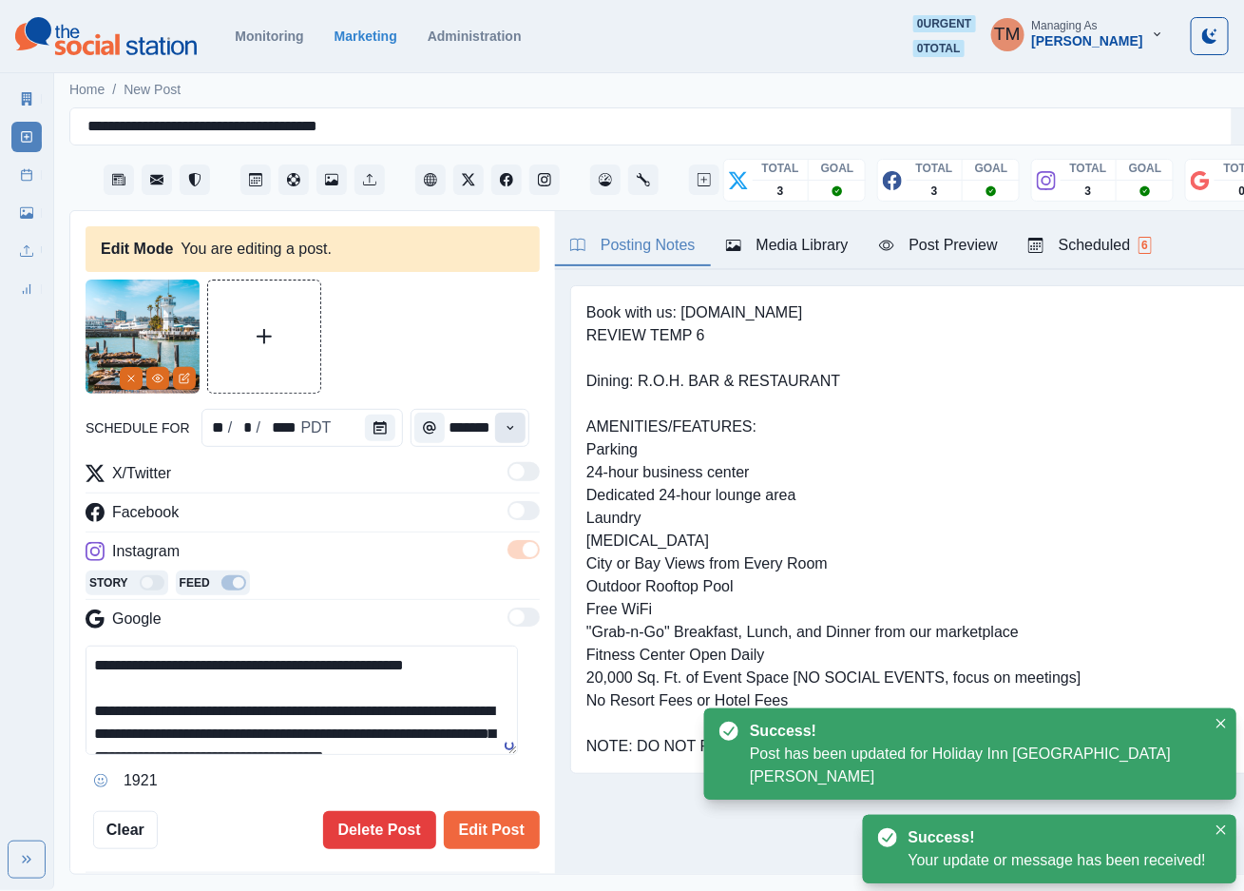
click at [507, 426] on icon "Time" at bounding box center [510, 428] width 7 height 4
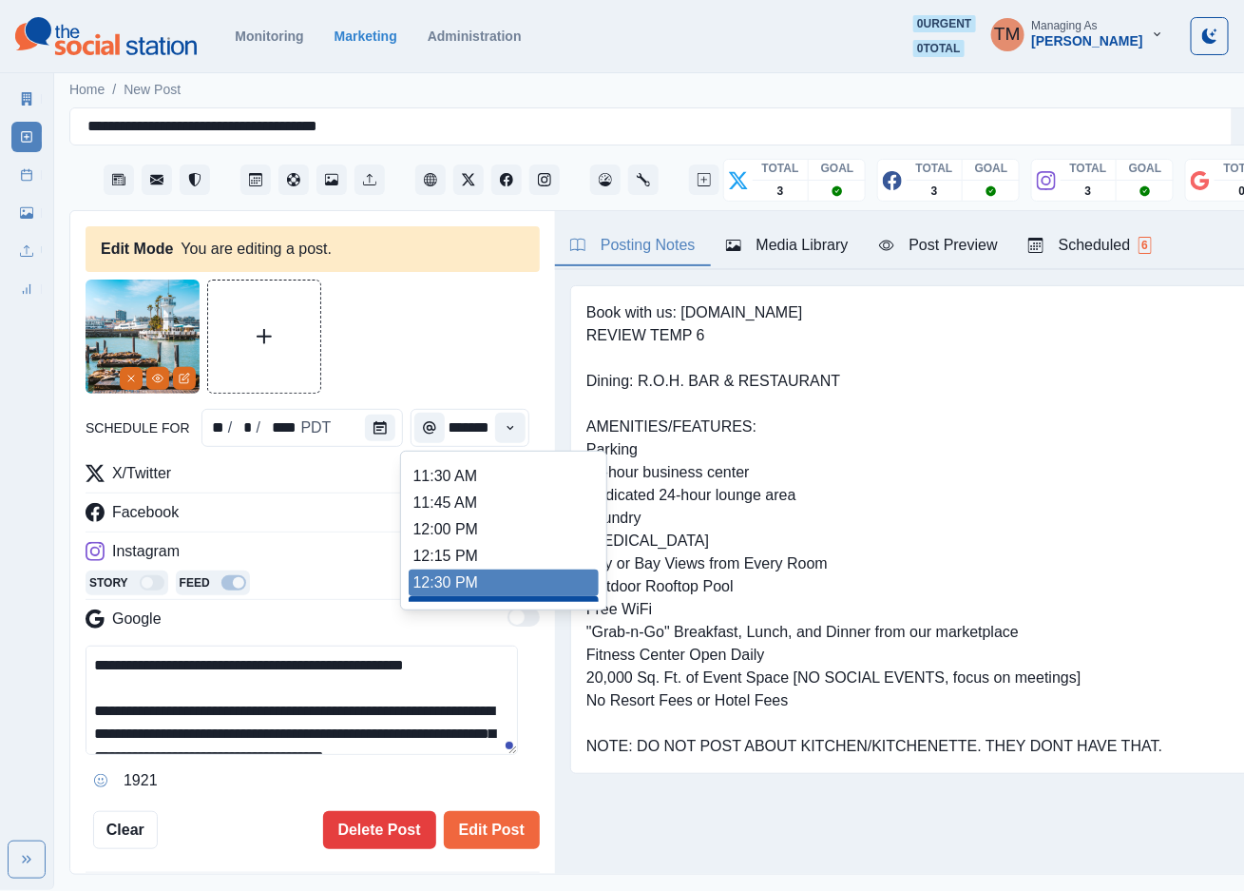
scroll to position [389, 0]
type input "********"
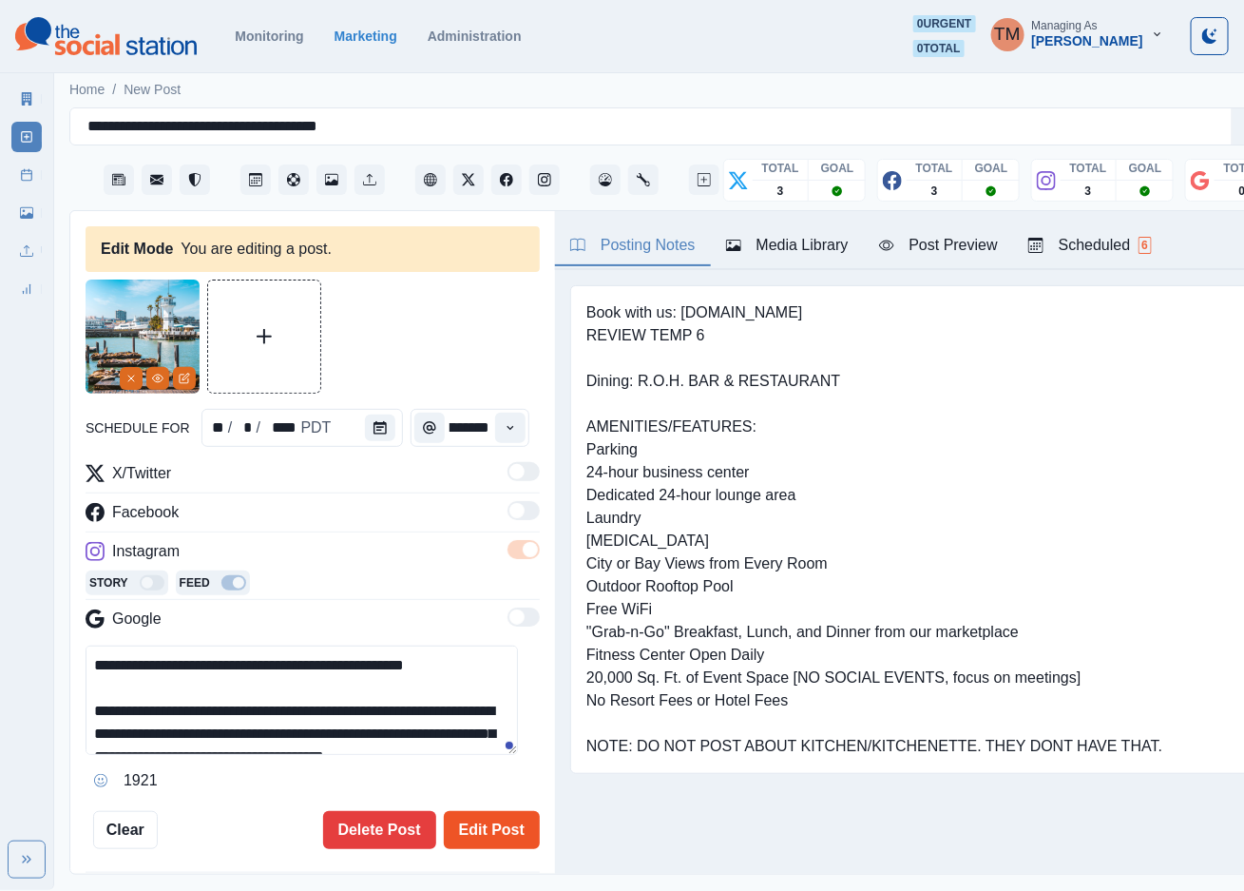
click at [469, 811] on button "Edit Post" at bounding box center [492, 830] width 96 height 38
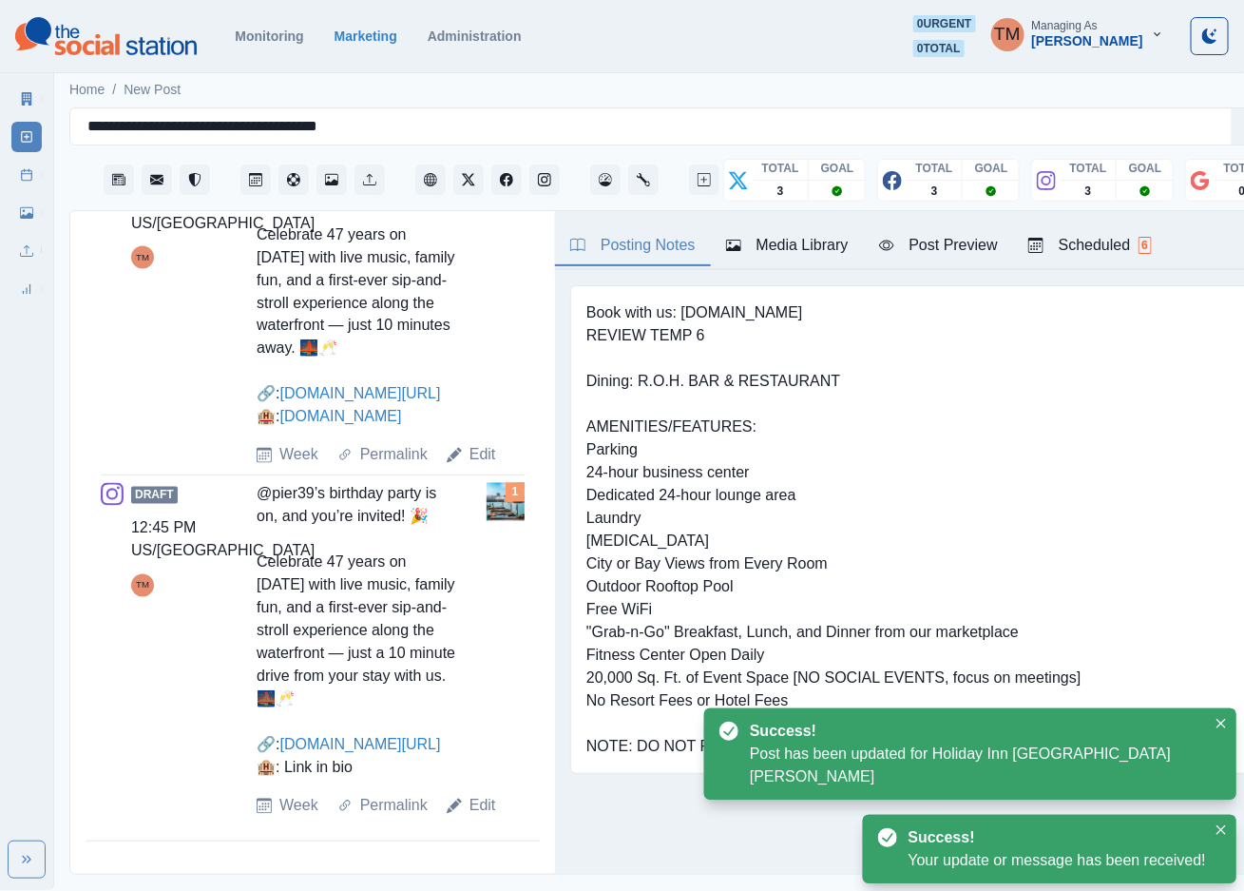
scroll to position [1270, 0]
click at [473, 804] on link "Edit" at bounding box center [483, 806] width 27 height 23
type textarea "**********"
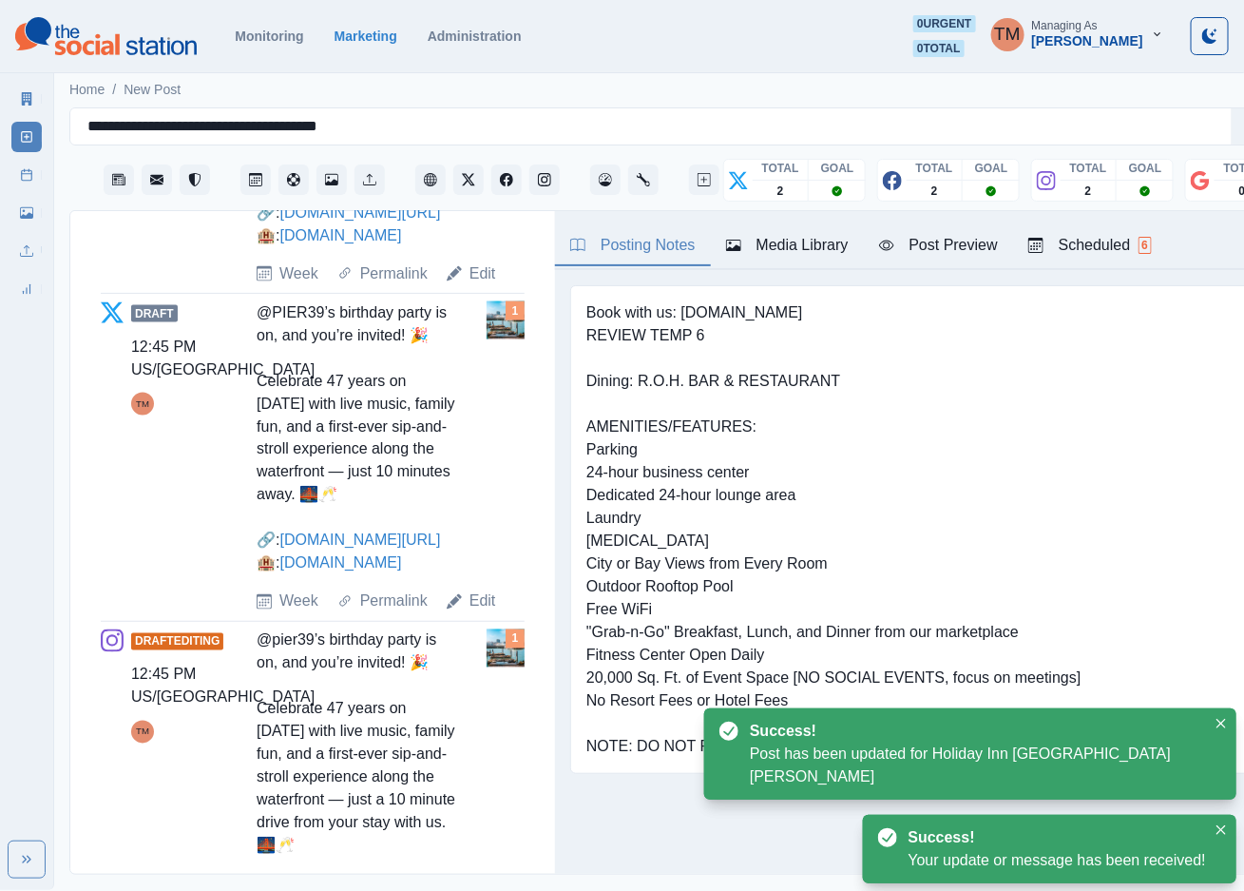
scroll to position [871, 0]
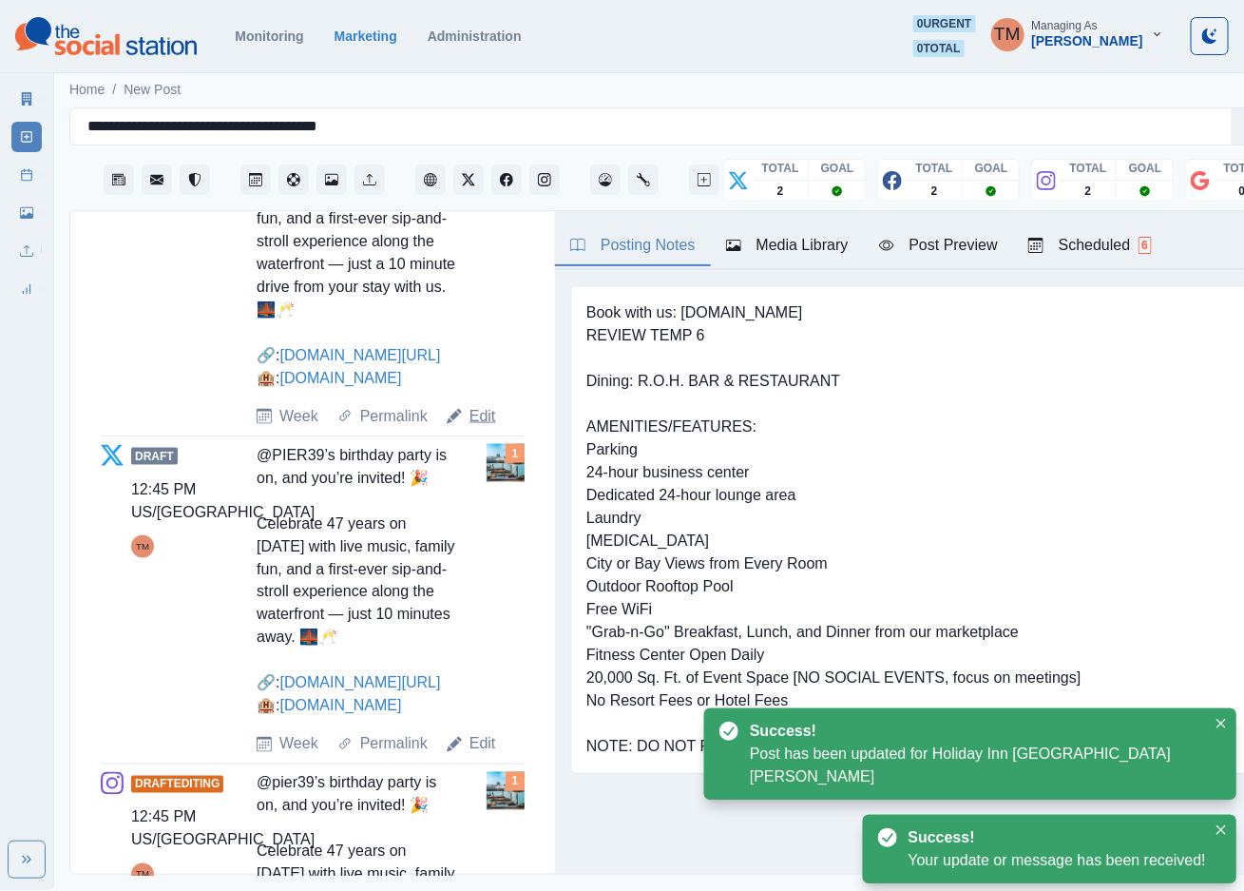
click at [477, 428] on link "Edit" at bounding box center [483, 416] width 27 height 23
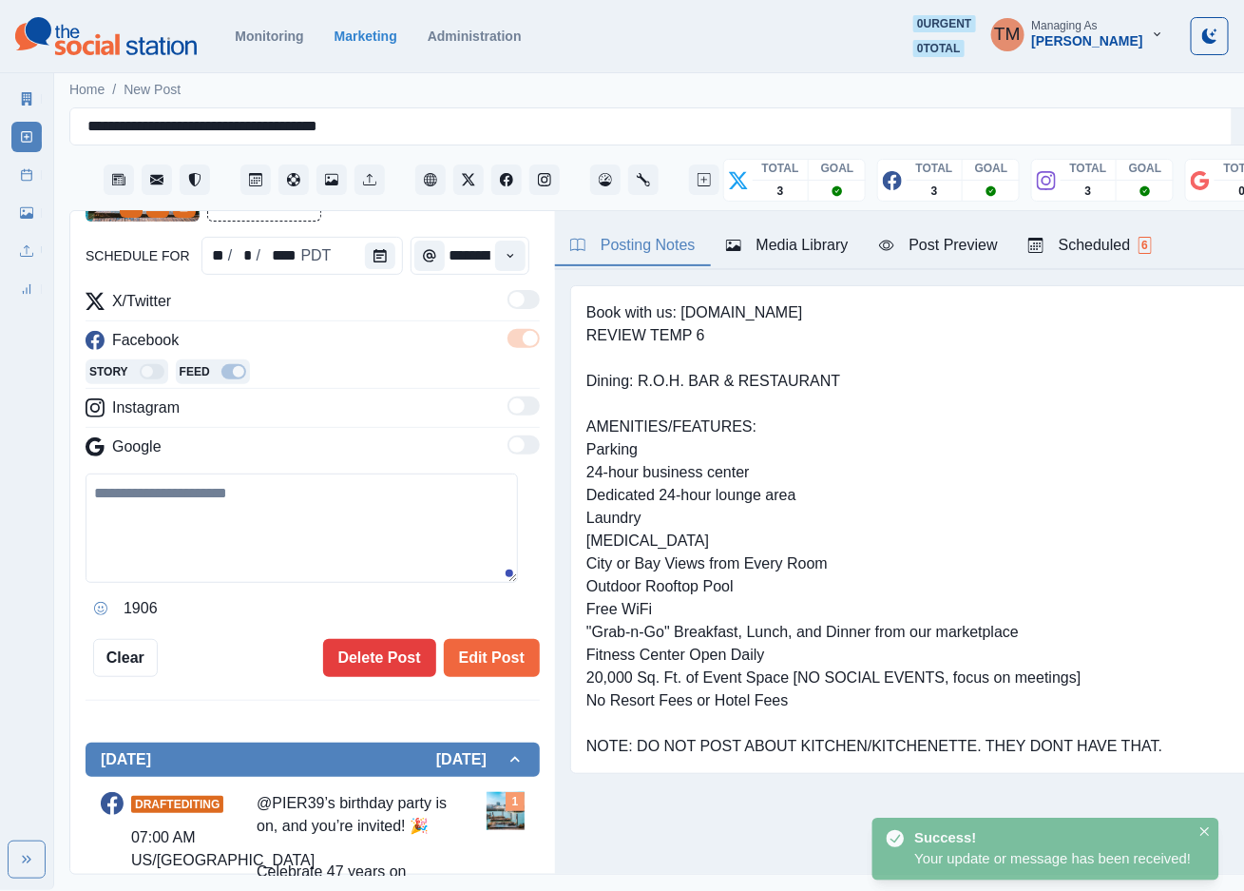
type input "*******"
type textarea "**********"
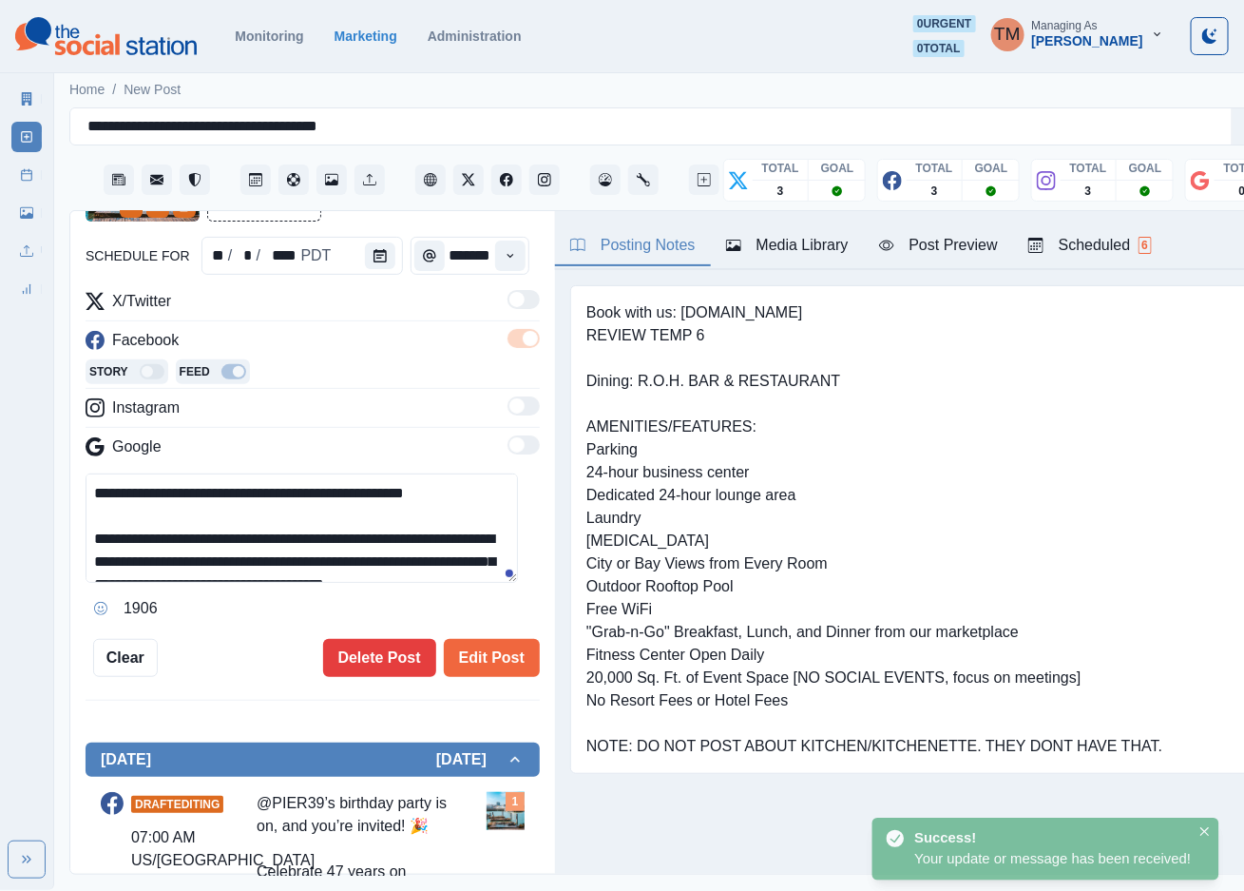
scroll to position [129, 0]
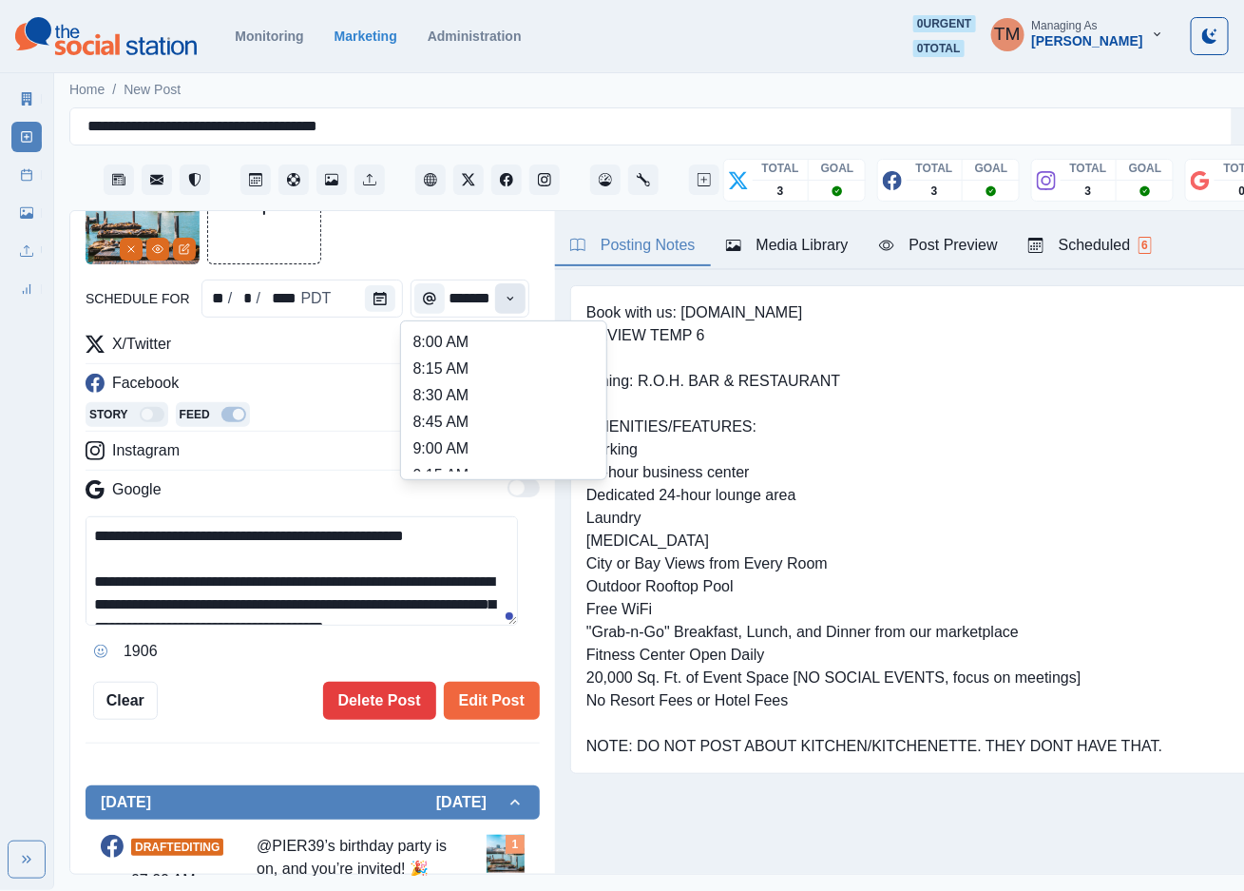
click at [504, 292] on icon "Time" at bounding box center [510, 298] width 13 height 13
type input "********"
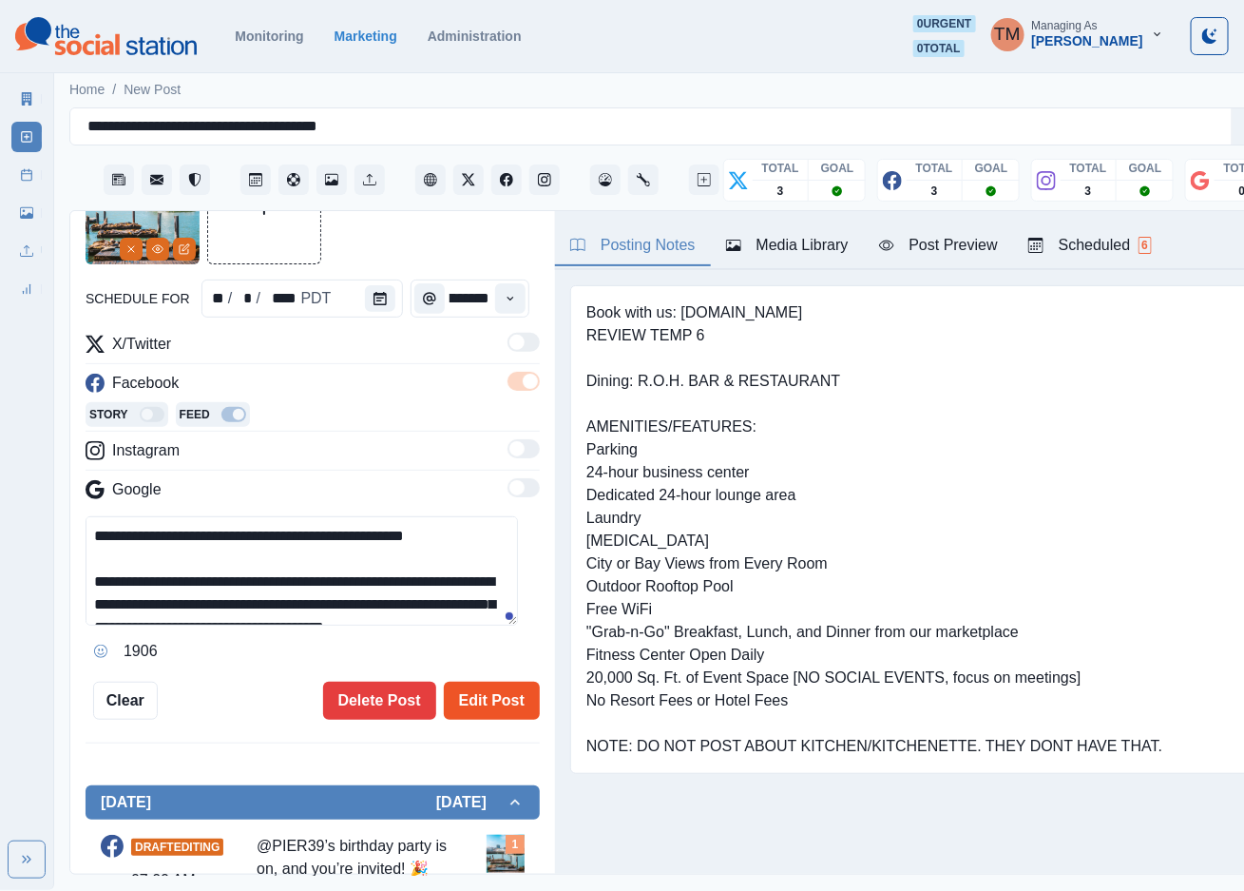
click at [469, 684] on button "Edit Post" at bounding box center [492, 701] width 96 height 38
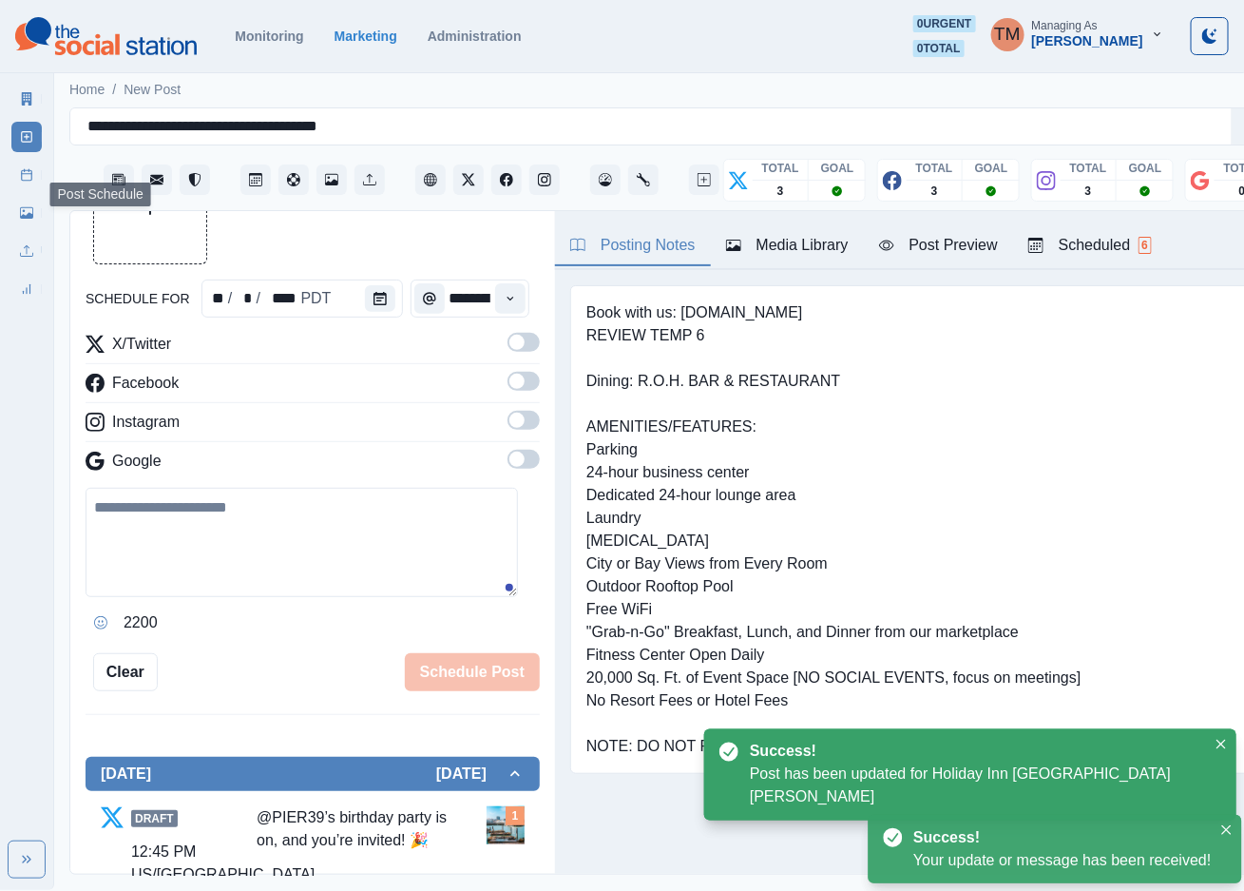
click at [15, 174] on link "Post Schedule" at bounding box center [26, 175] width 30 height 30
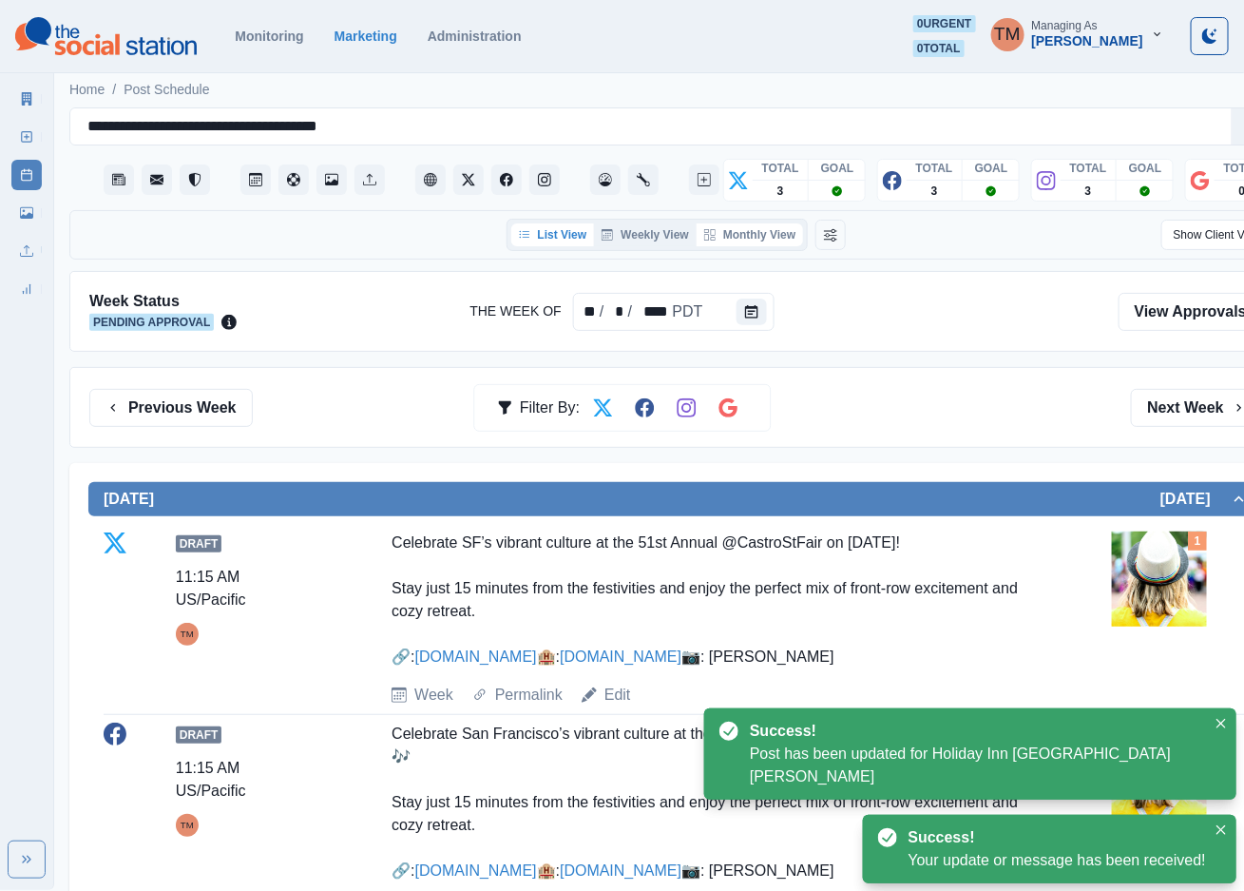
click at [776, 238] on button "Monthly View" at bounding box center [750, 234] width 106 height 23
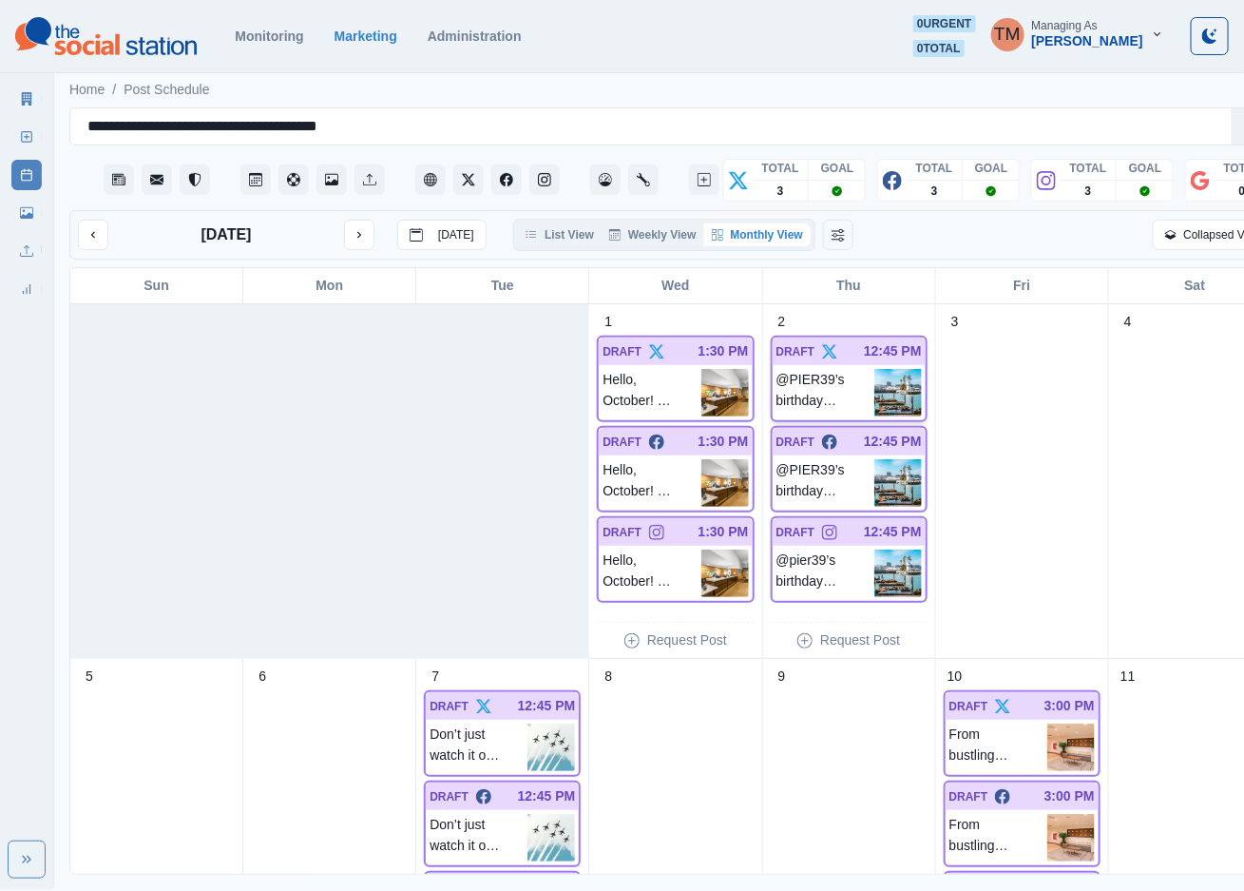
click at [834, 389] on p "@PIER39’s birthday party is on, and you’re invited! 🎉 Celebrate 47 years on Oct…" at bounding box center [826, 393] width 98 height 48
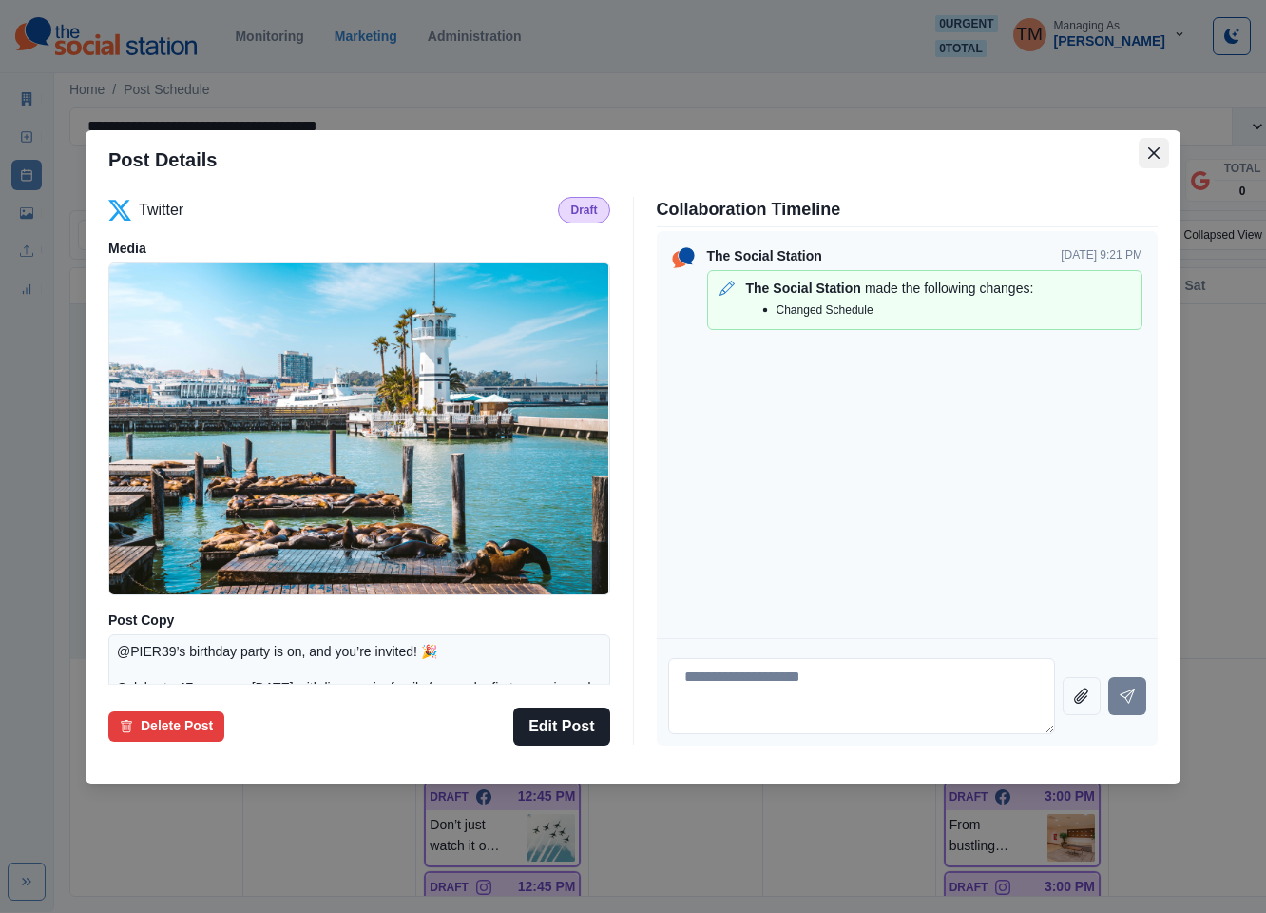
click at [1153, 152] on icon "Close" at bounding box center [1153, 151] width 11 height 11
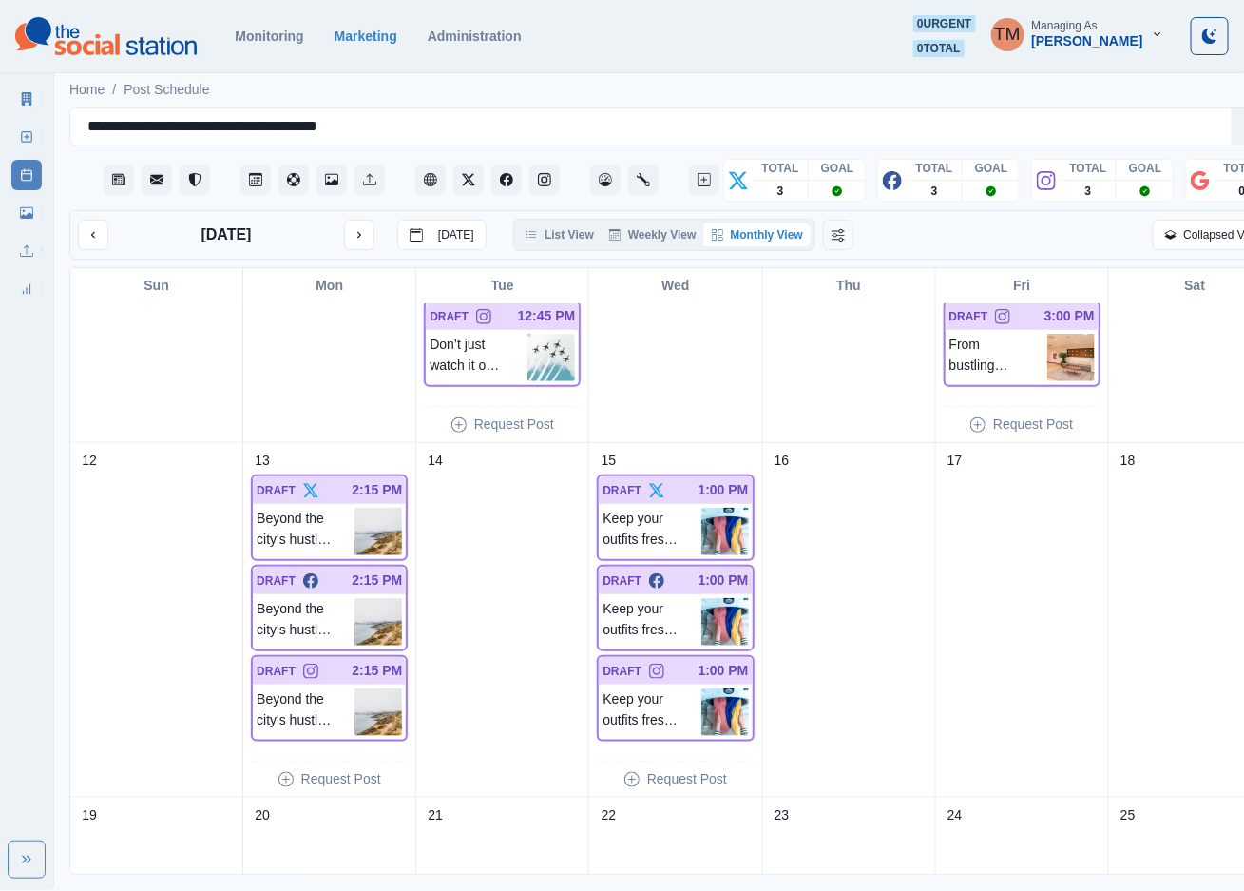
scroll to position [143, 0]
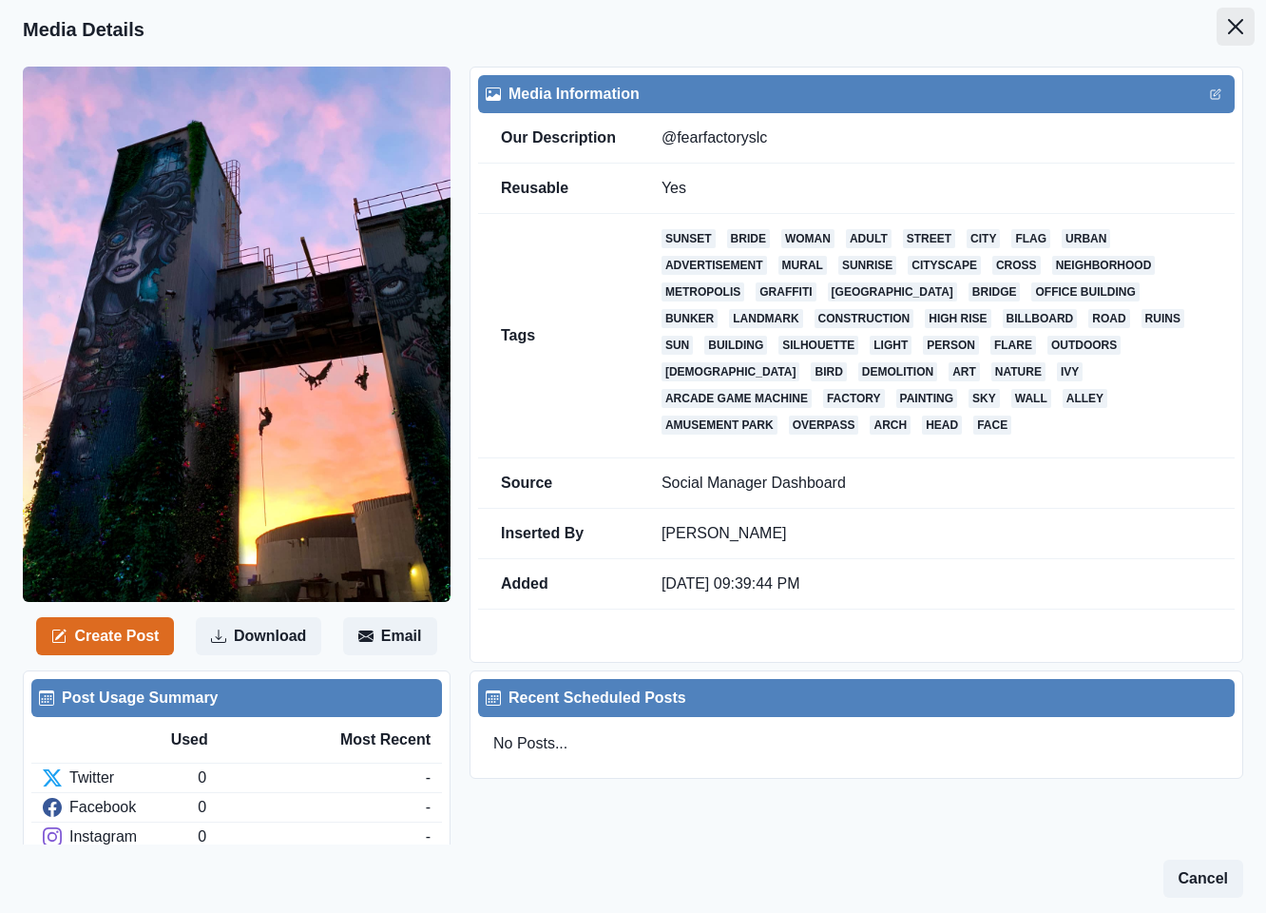
click at [1228, 24] on icon "Close" at bounding box center [1235, 26] width 15 height 15
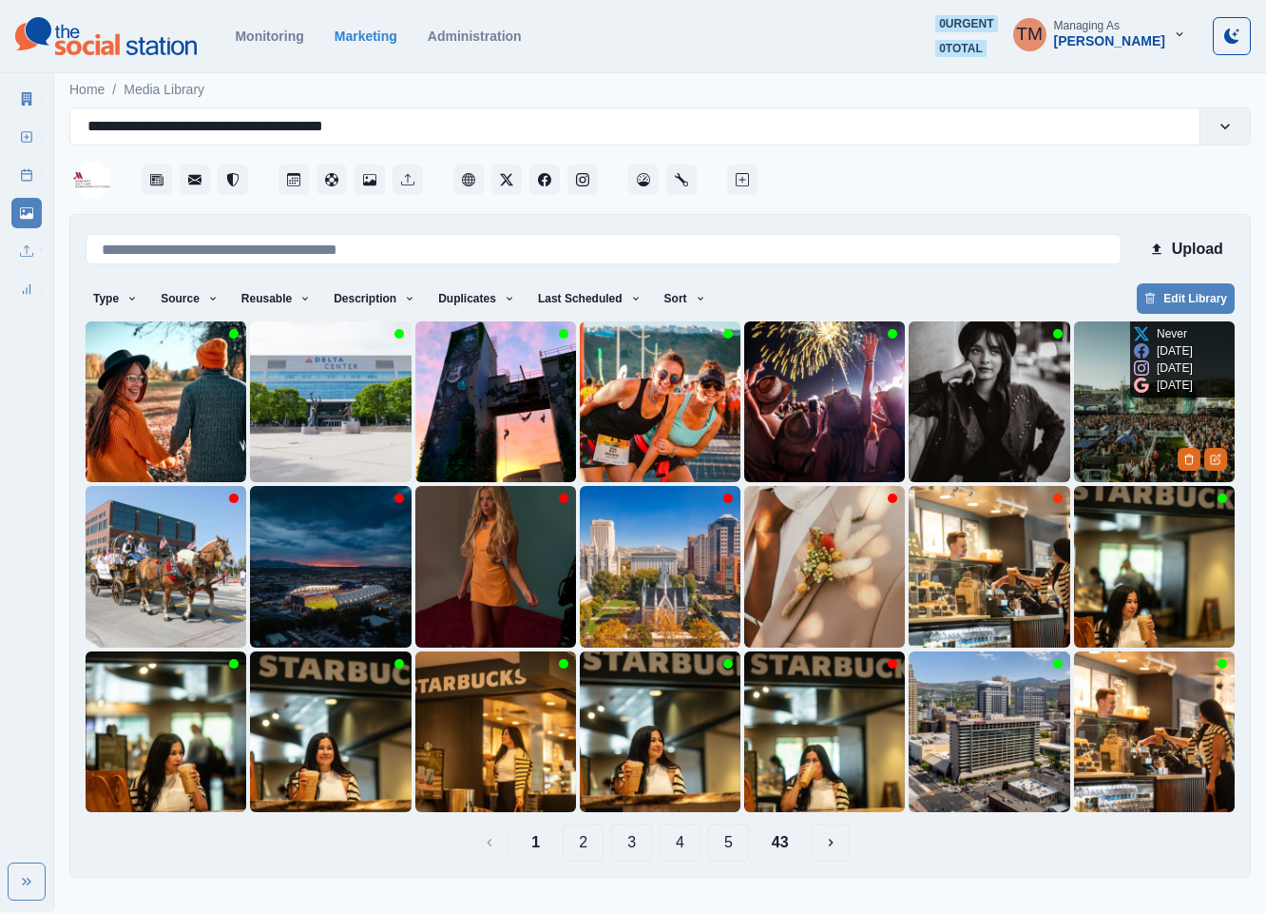
click at [1127, 431] on img at bounding box center [1154, 401] width 161 height 161
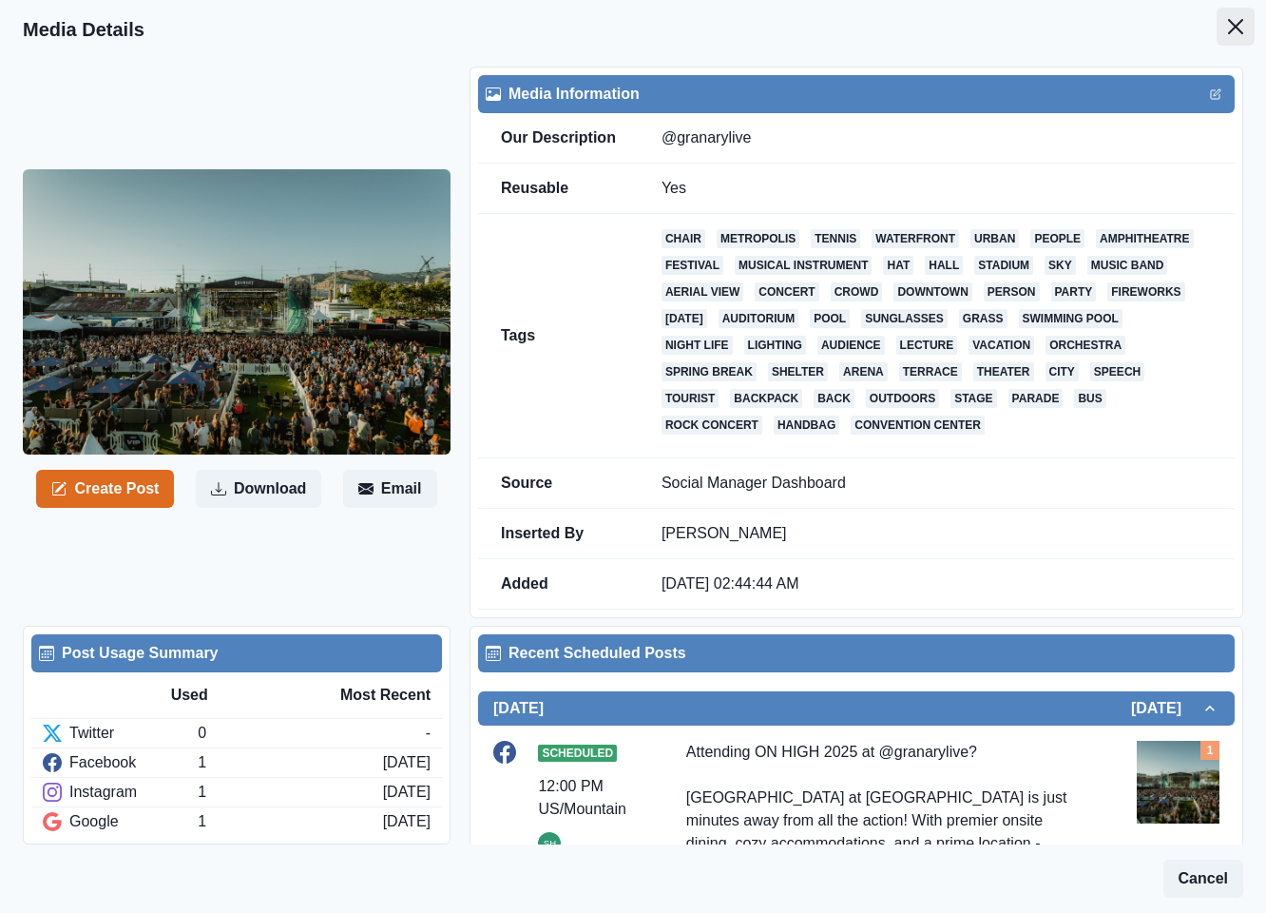
click at [1217, 34] on button "Close" at bounding box center [1236, 27] width 38 height 38
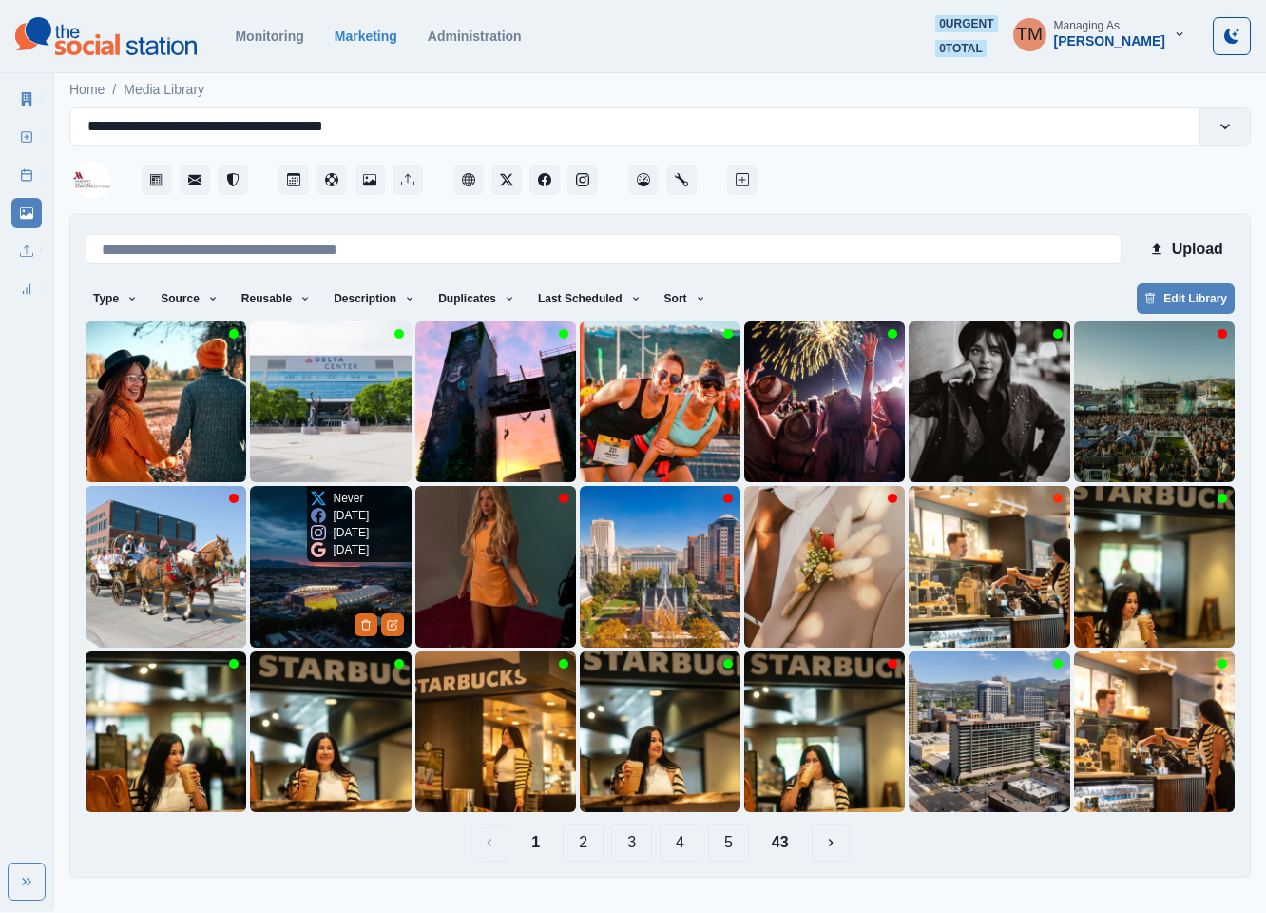
click at [308, 616] on img at bounding box center [330, 566] width 161 height 161
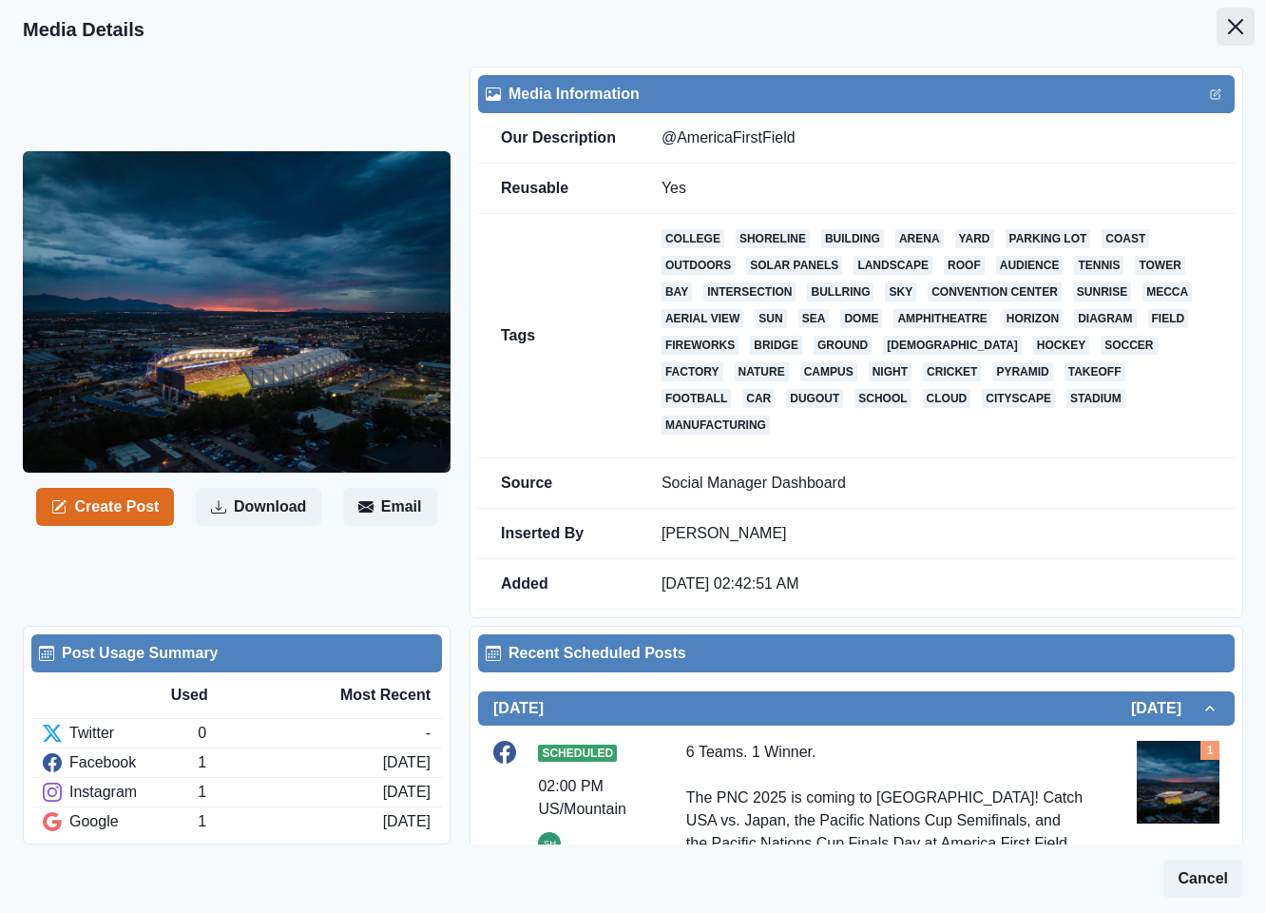
click at [1217, 17] on button "Close" at bounding box center [1236, 27] width 38 height 38
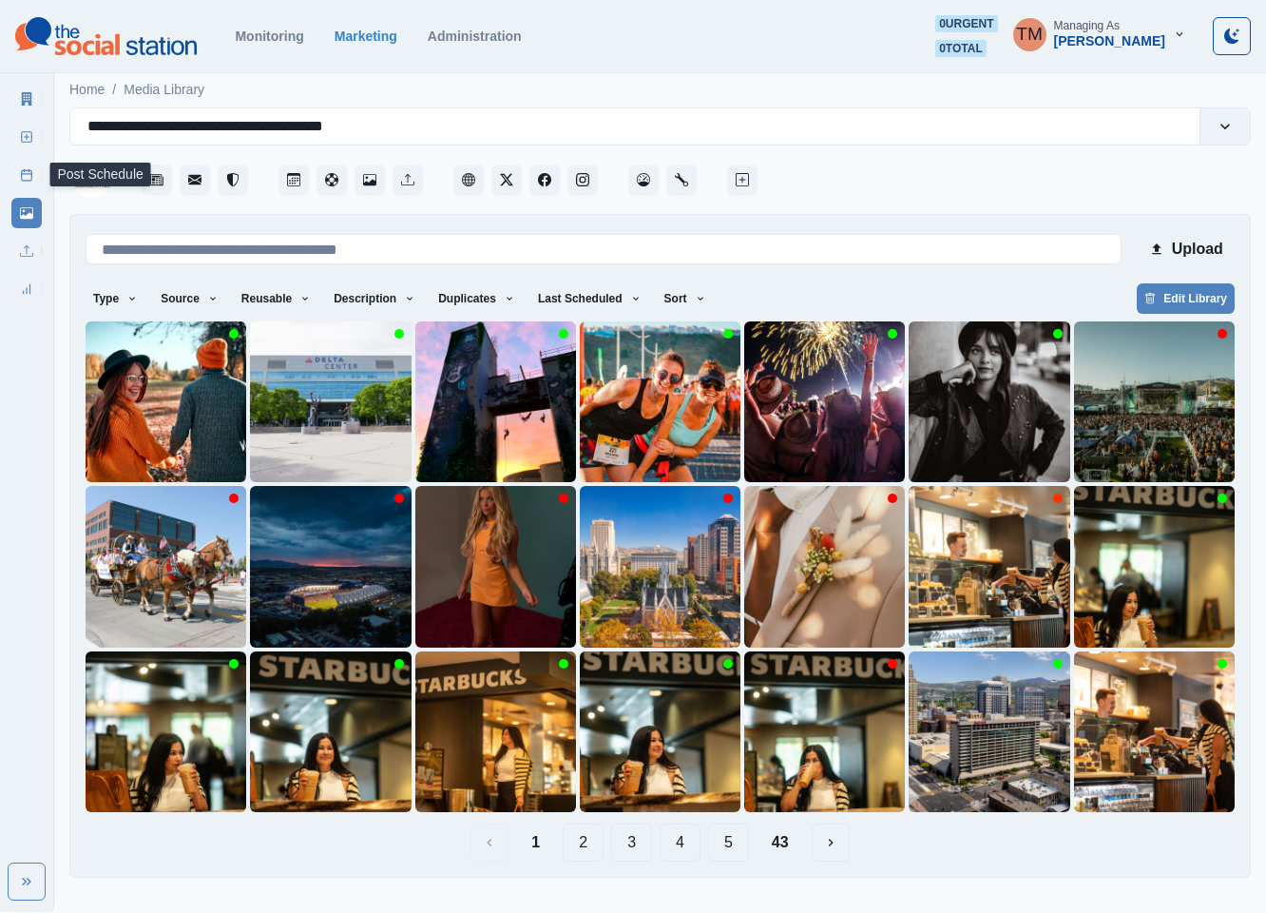
click at [21, 168] on icon at bounding box center [26, 174] width 13 height 13
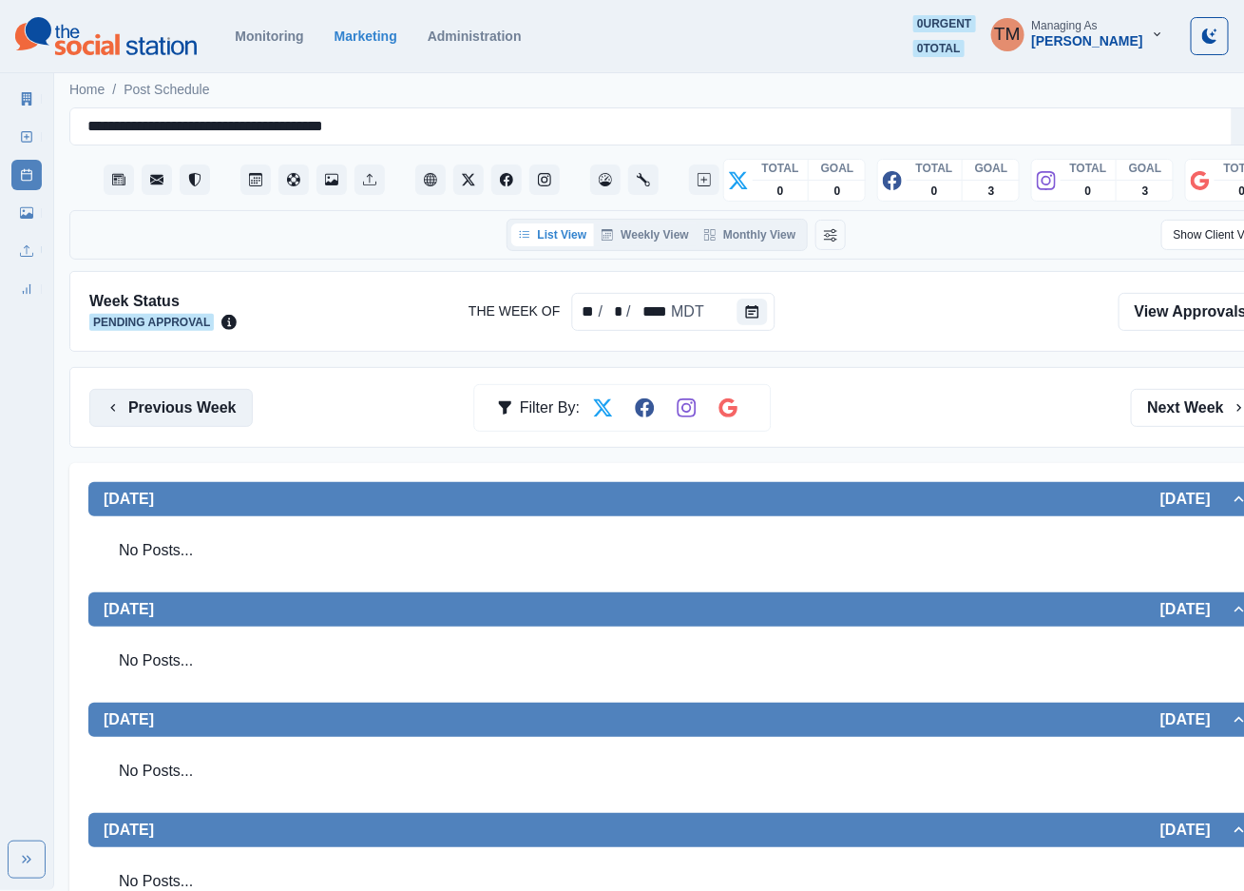
click at [185, 416] on button "Previous Week" at bounding box center [170, 408] width 163 height 38
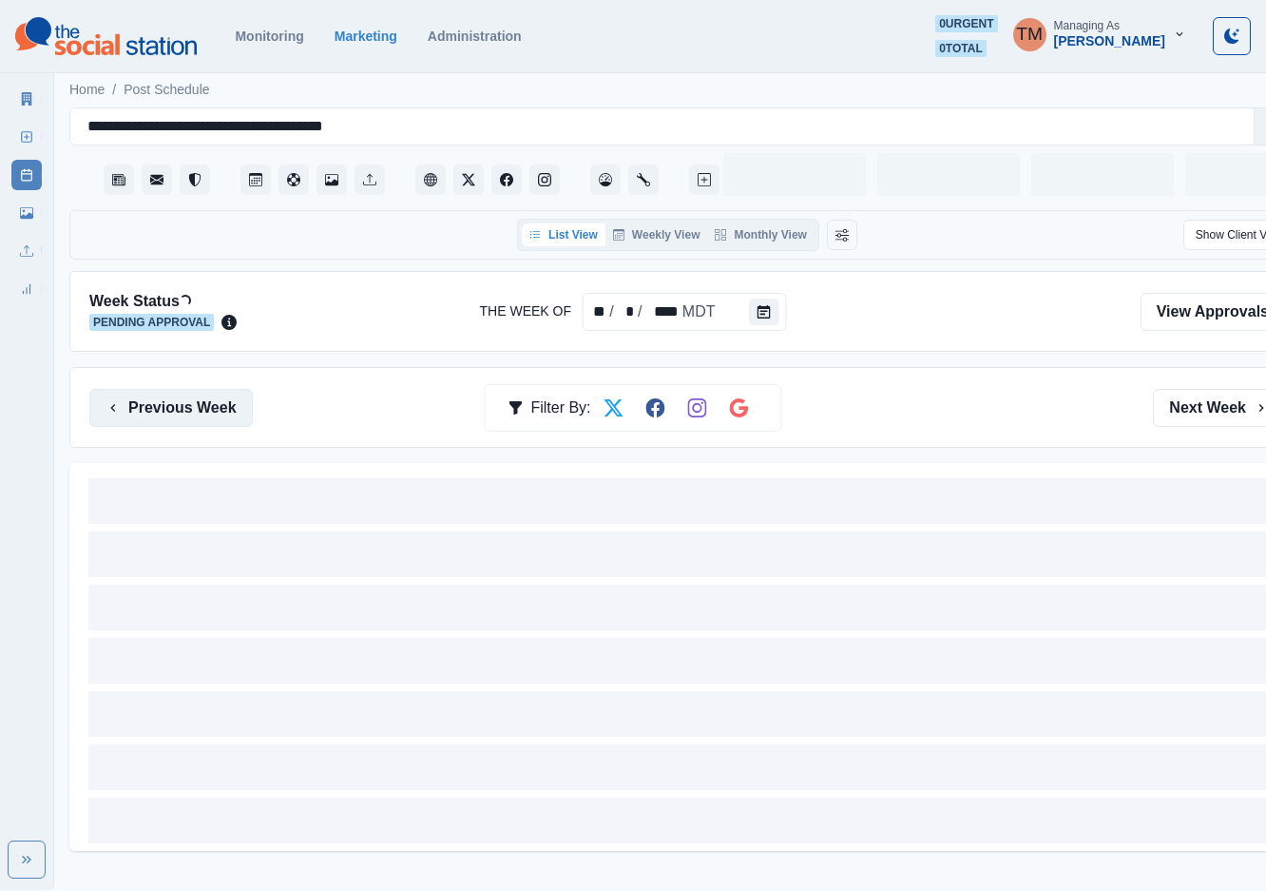
click at [185, 416] on button "Previous Week" at bounding box center [170, 408] width 163 height 38
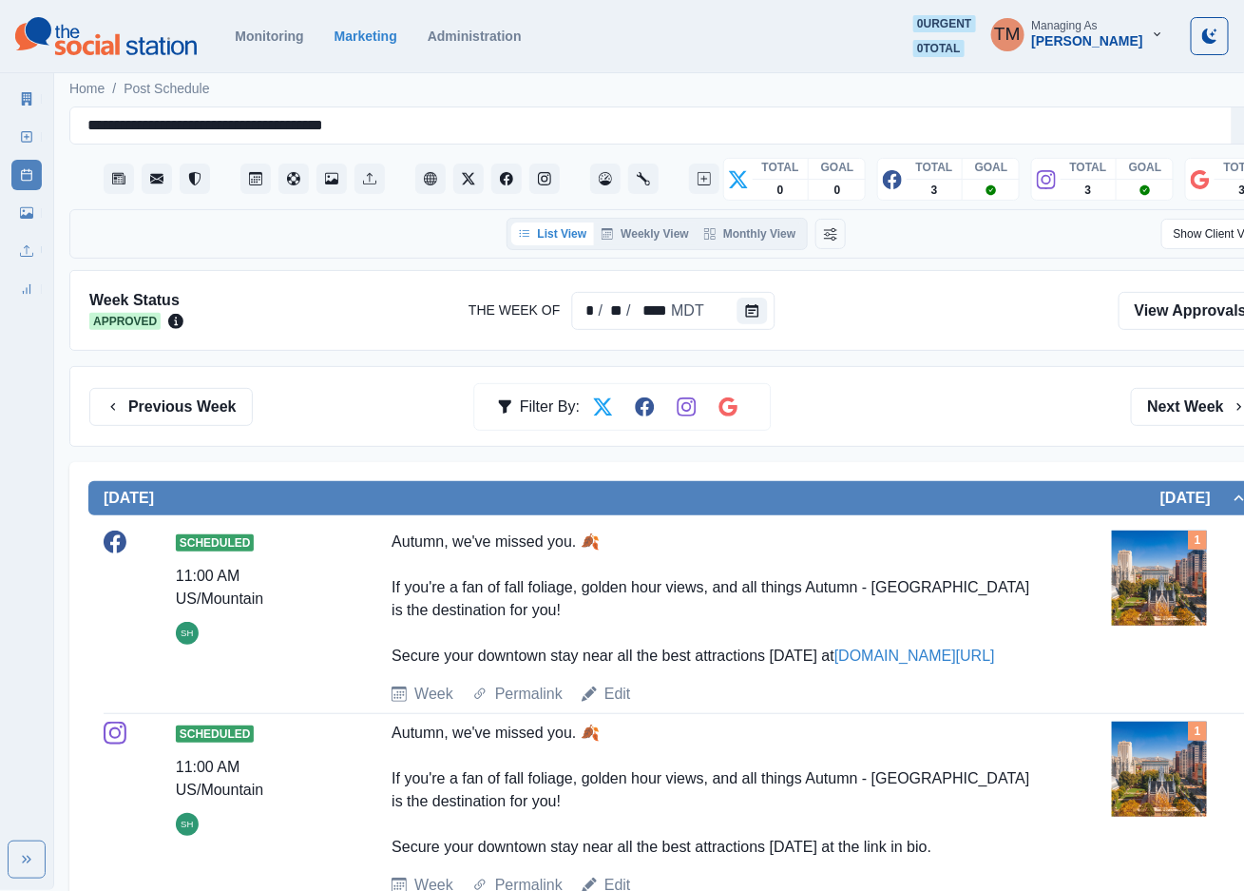
scroll to position [104, 0]
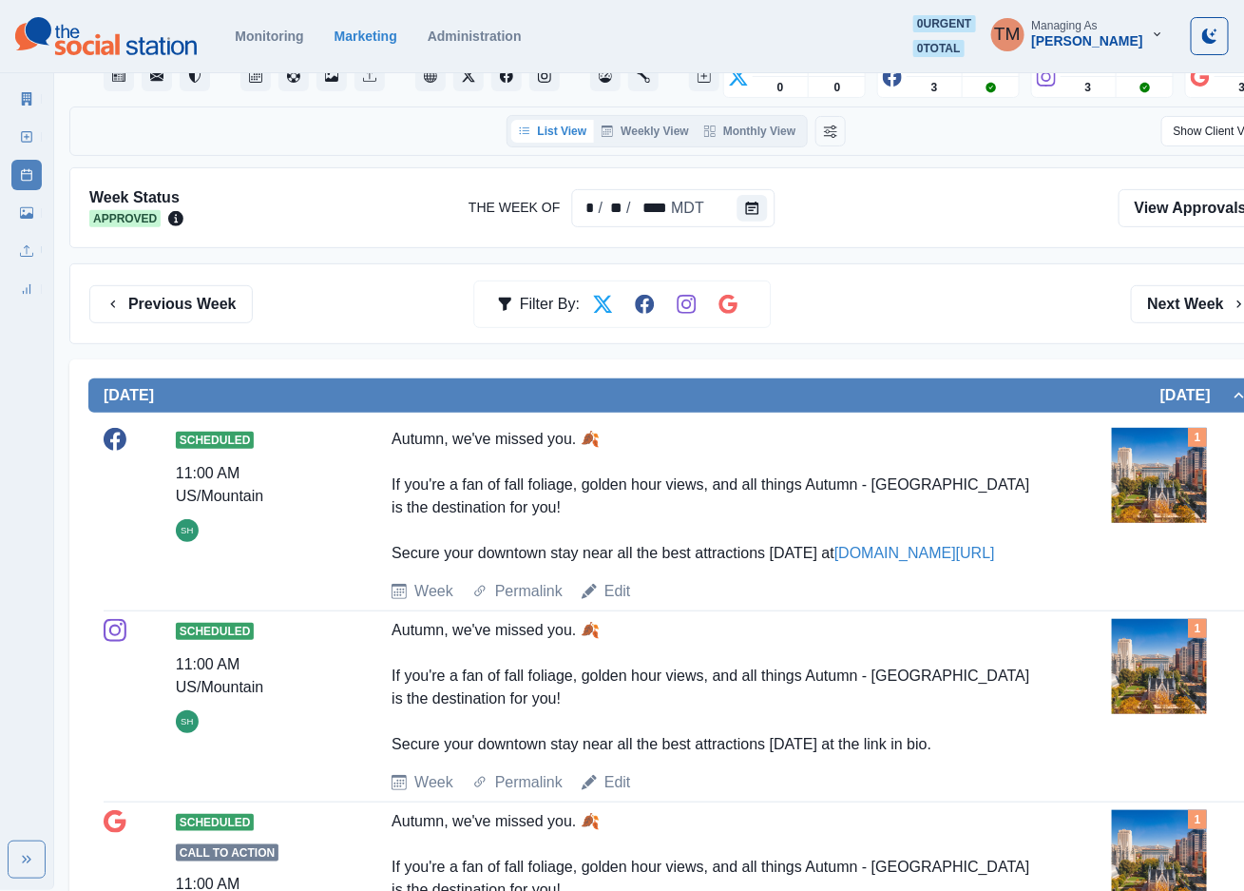
click at [161, 263] on div "Previous Week Filter By: Next Week" at bounding box center [676, 303] width 1214 height 81
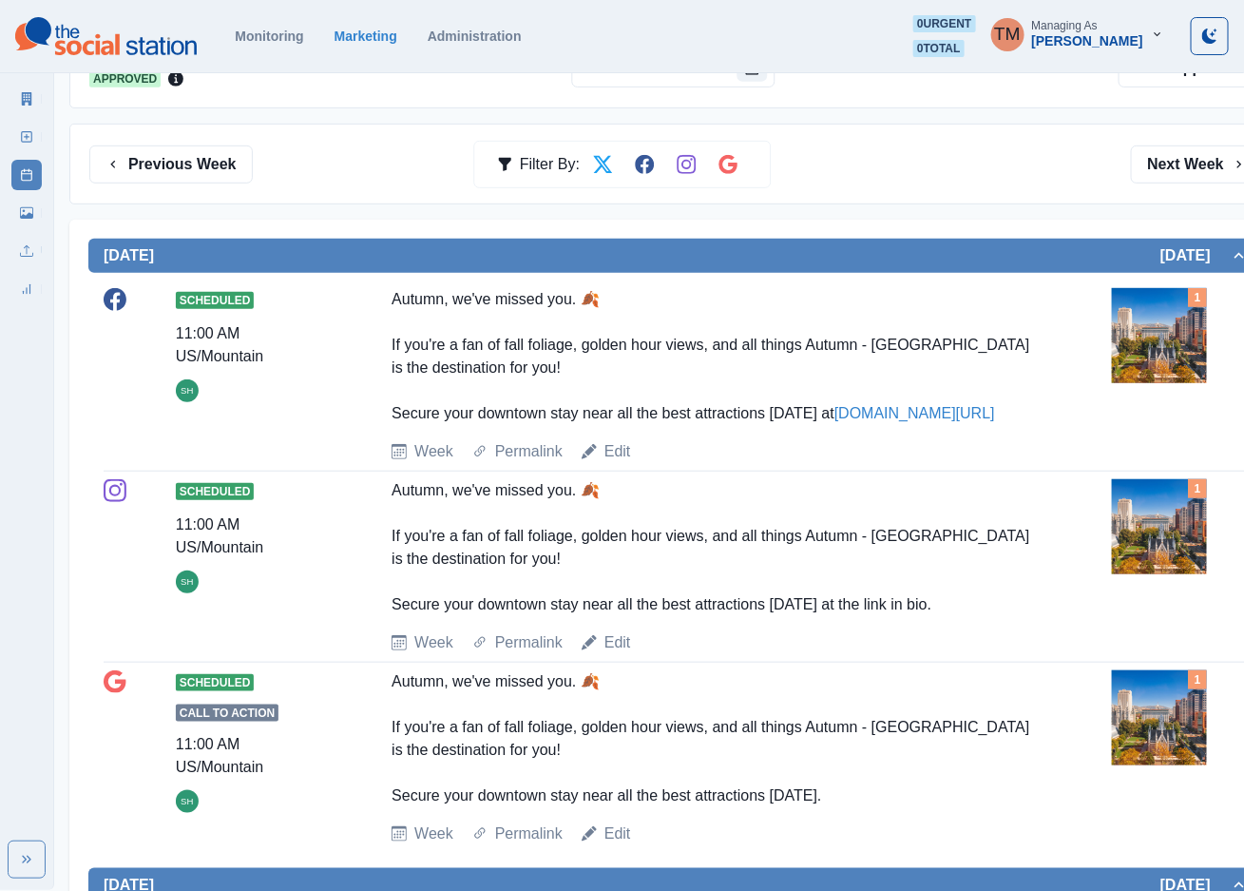
scroll to position [0, 0]
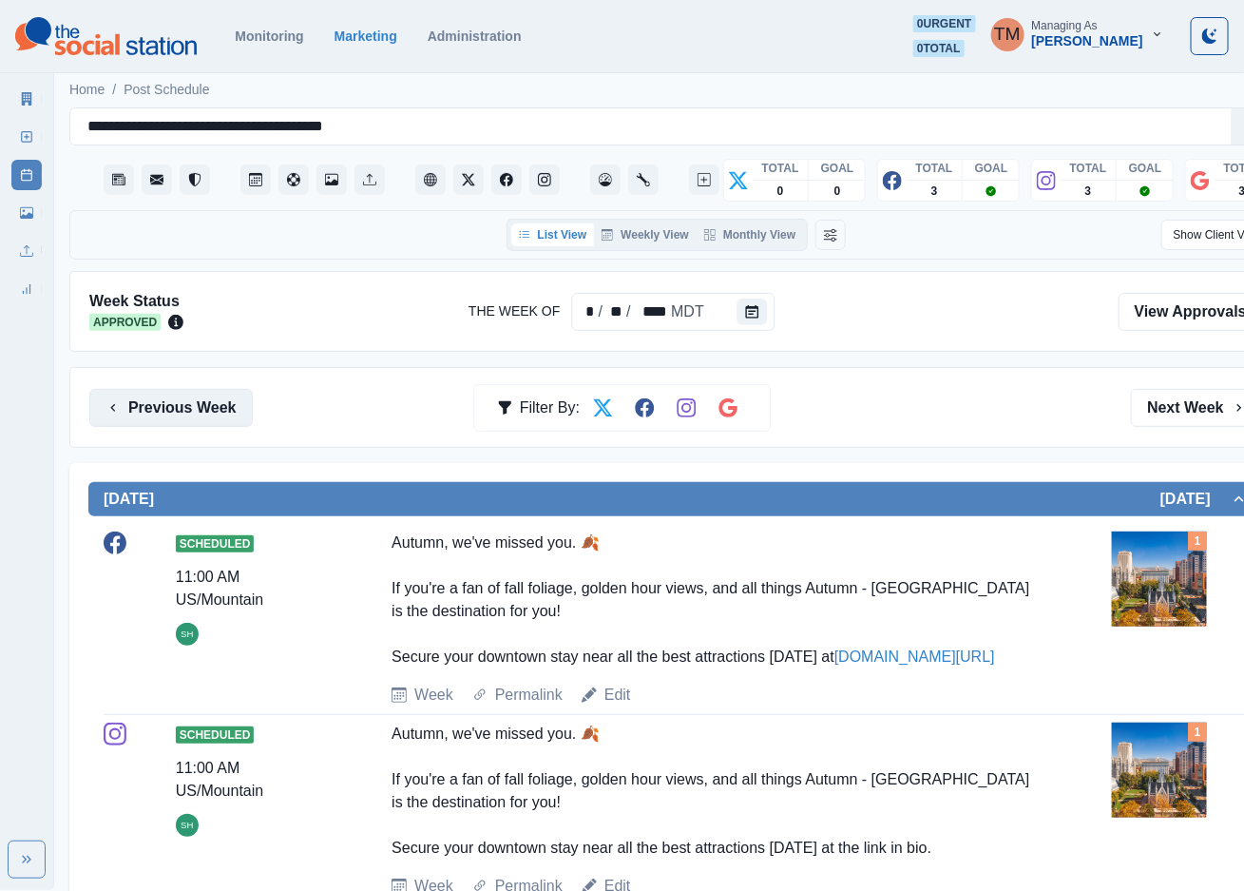
click at [189, 406] on button "Previous Week" at bounding box center [170, 408] width 163 height 38
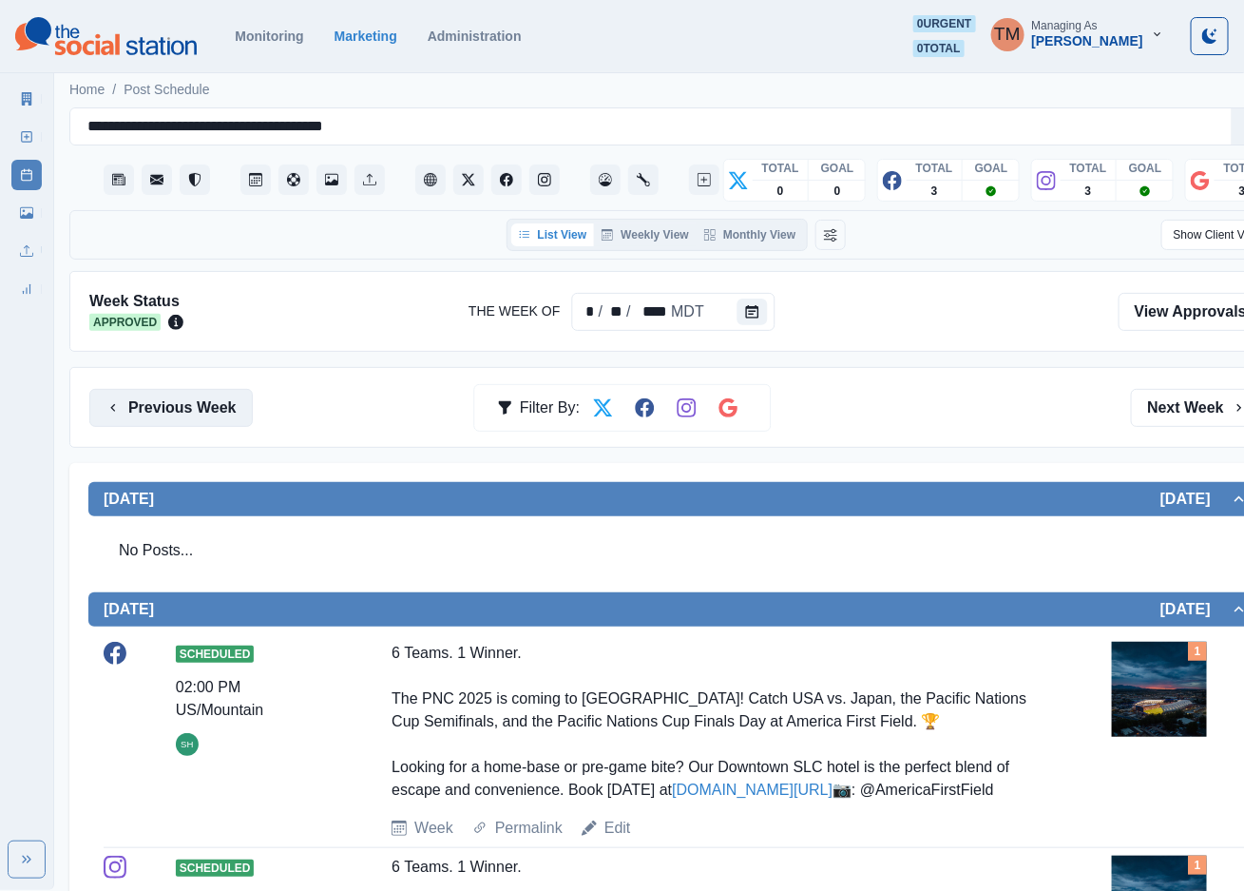
click at [194, 409] on button "Previous Week" at bounding box center [170, 408] width 163 height 38
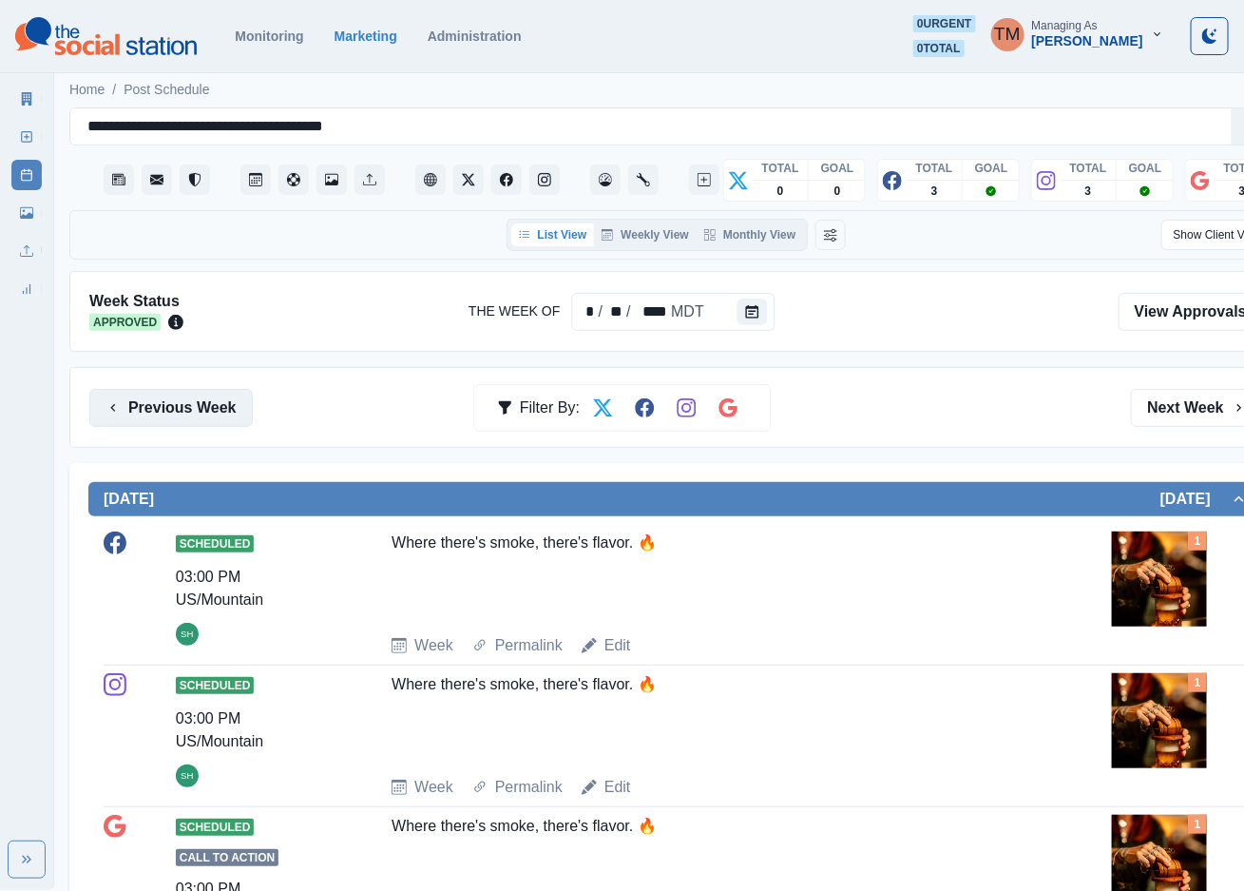
click at [186, 405] on button "Previous Week" at bounding box center [170, 408] width 163 height 38
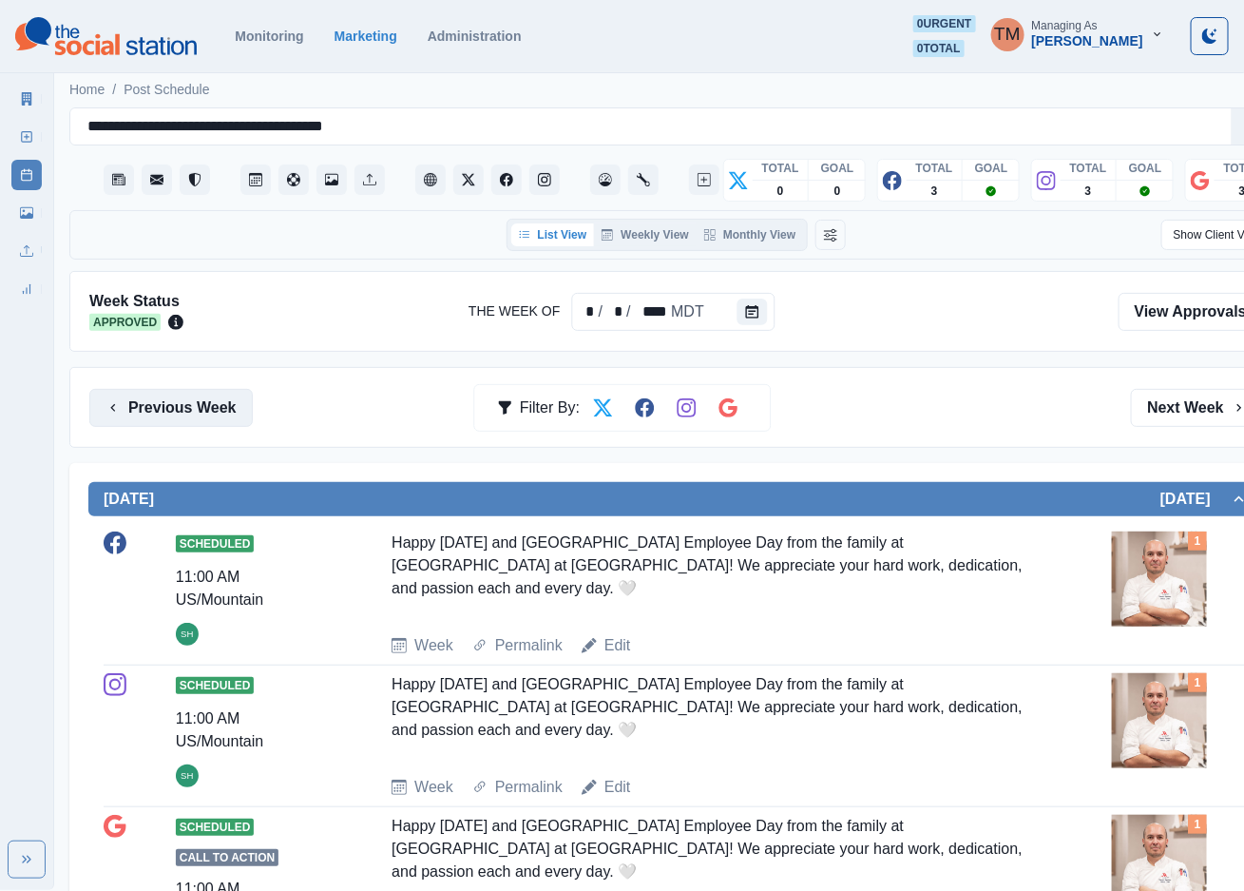
click at [140, 408] on button "Previous Week" at bounding box center [170, 408] width 163 height 38
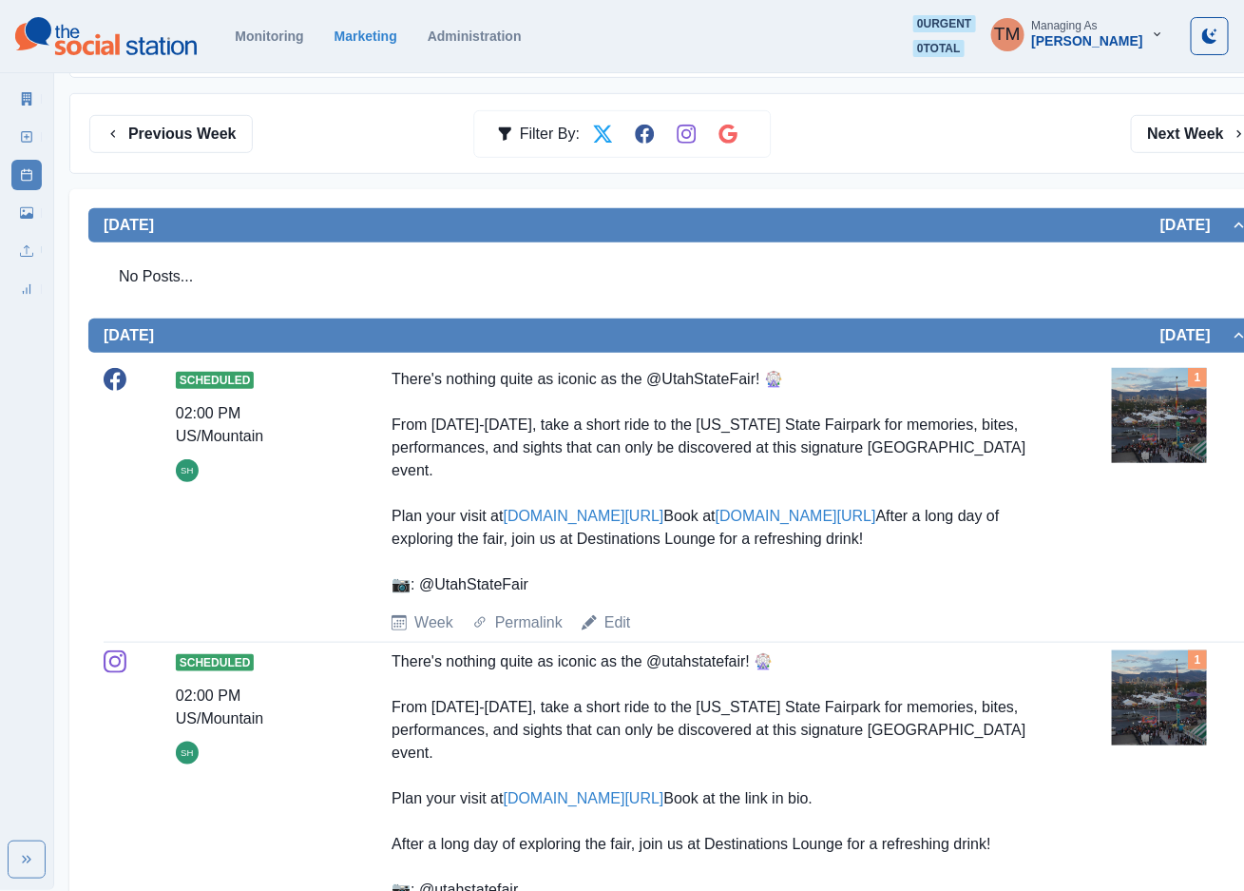
scroll to position [285, 0]
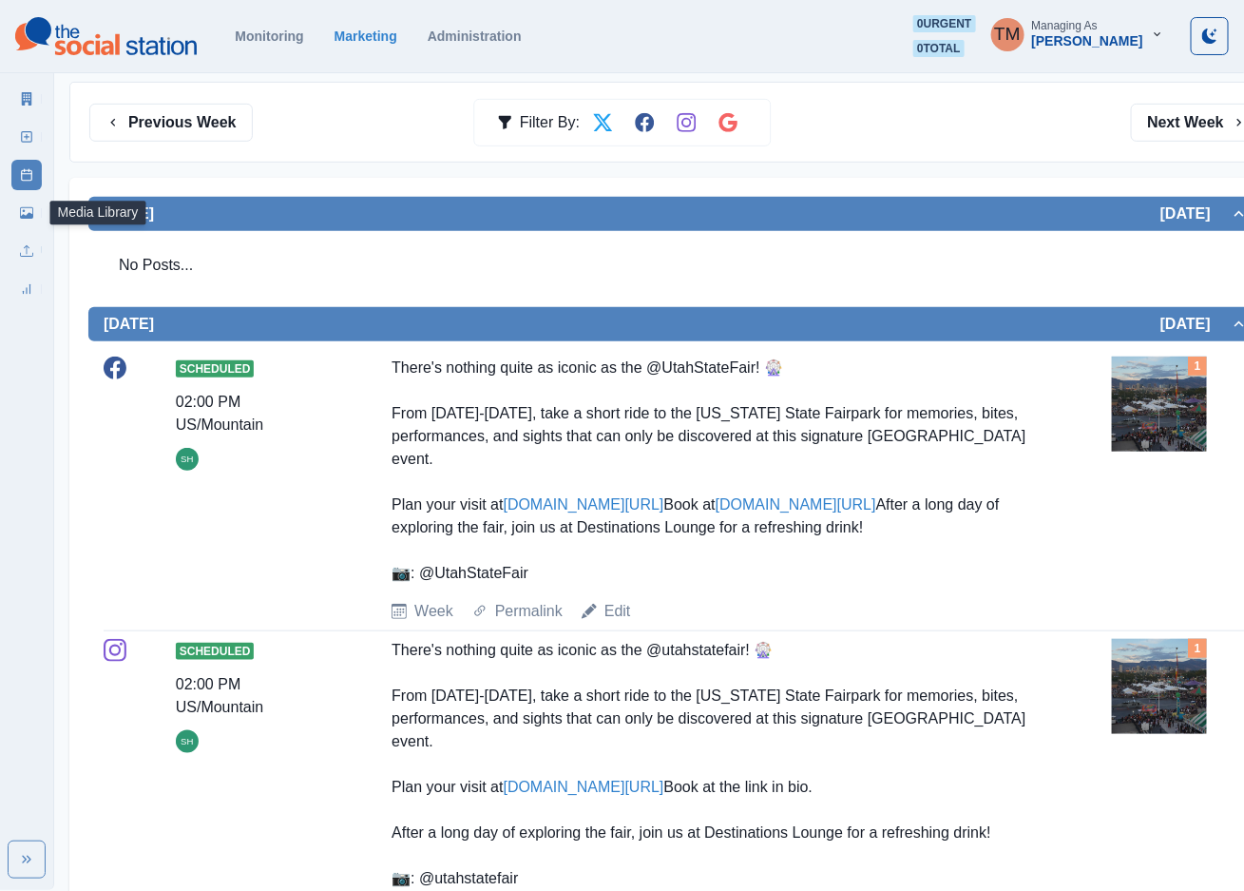
click at [29, 217] on icon at bounding box center [26, 212] width 13 height 11
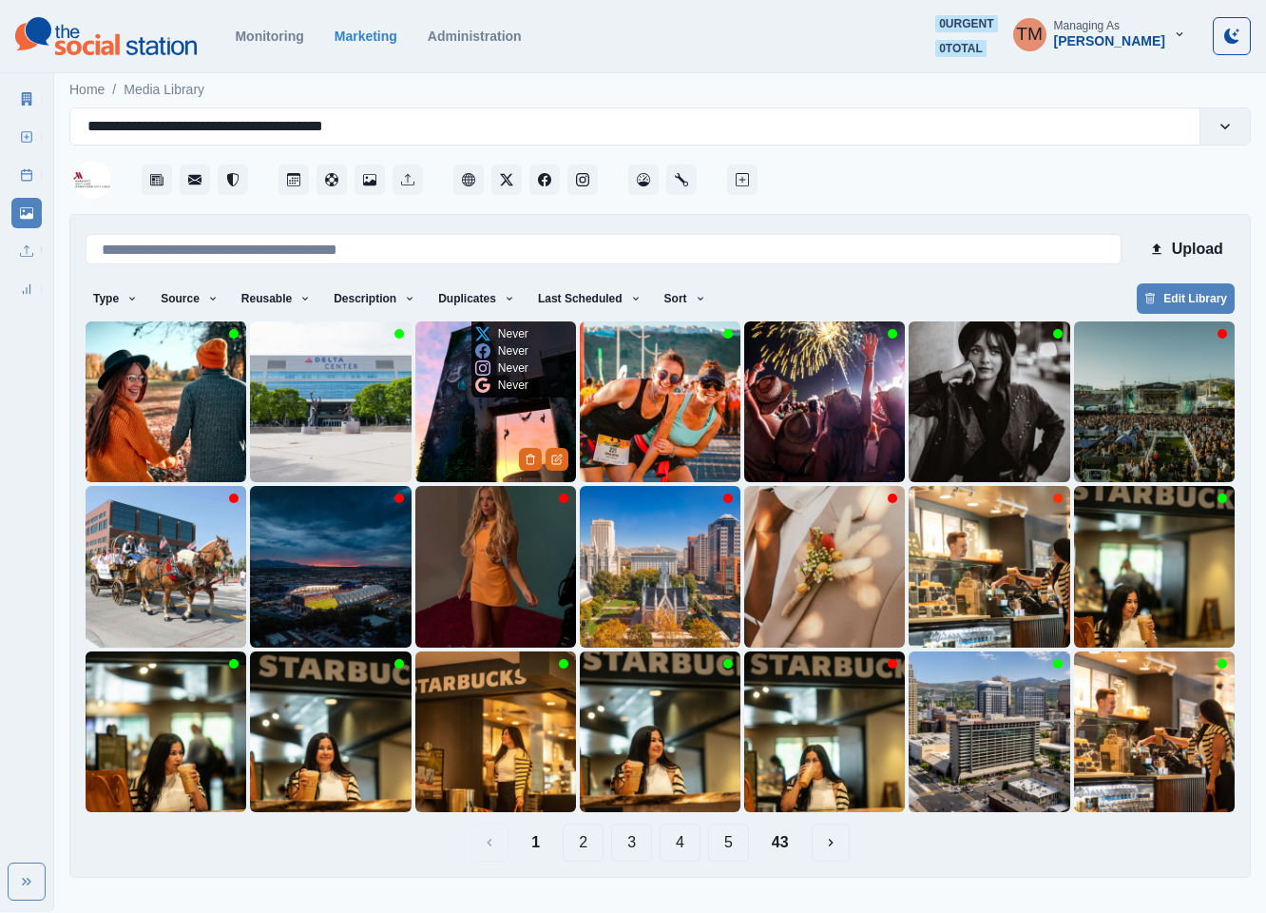
click at [469, 428] on img at bounding box center [495, 401] width 161 height 161
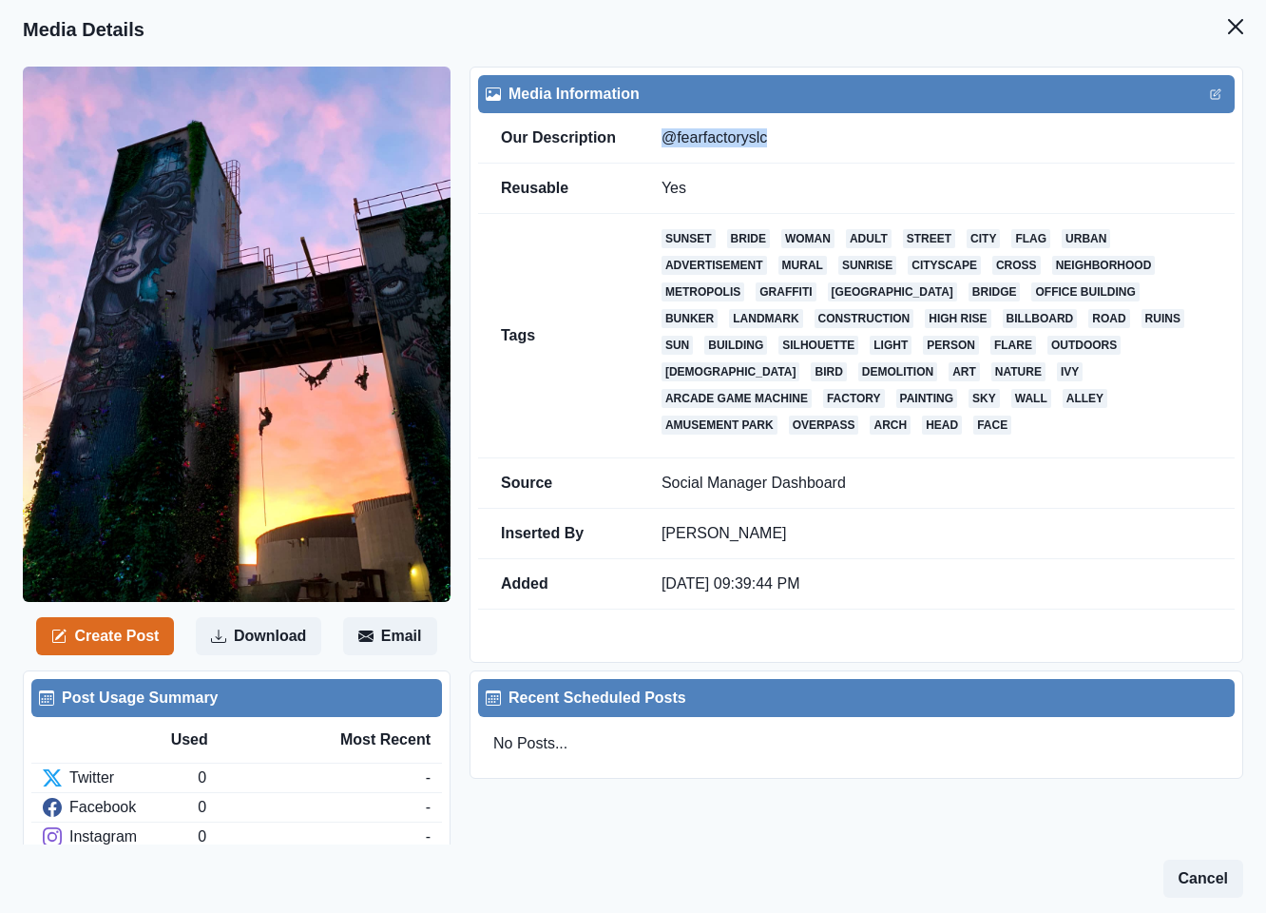
drag, startPoint x: 662, startPoint y: 137, endPoint x: 774, endPoint y: 138, distance: 112.2
click at [774, 138] on td "@fearfactoryslc" at bounding box center [937, 138] width 596 height 50
click at [1228, 26] on icon "Close" at bounding box center [1235, 26] width 15 height 15
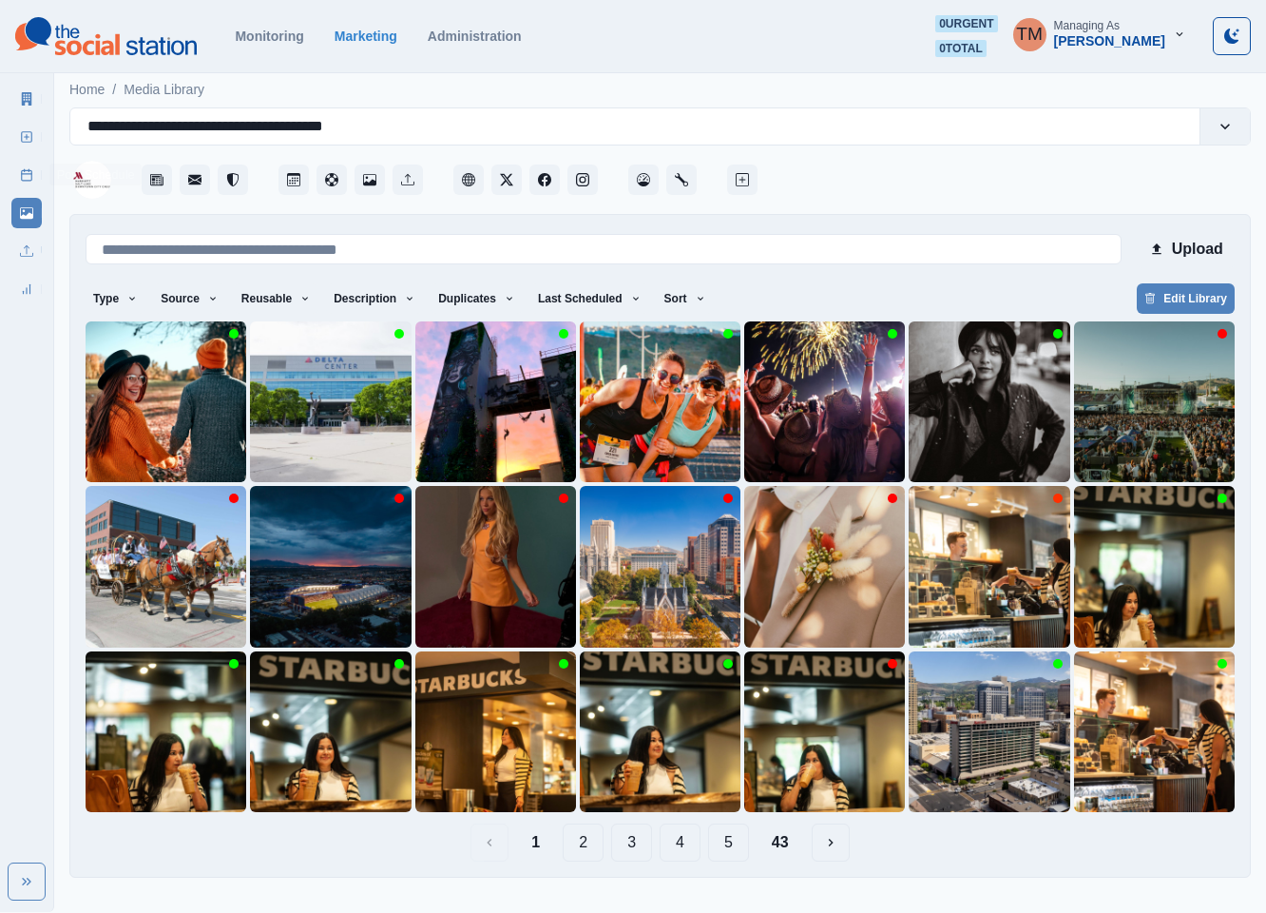
click at [27, 175] on icon at bounding box center [26, 174] width 13 height 13
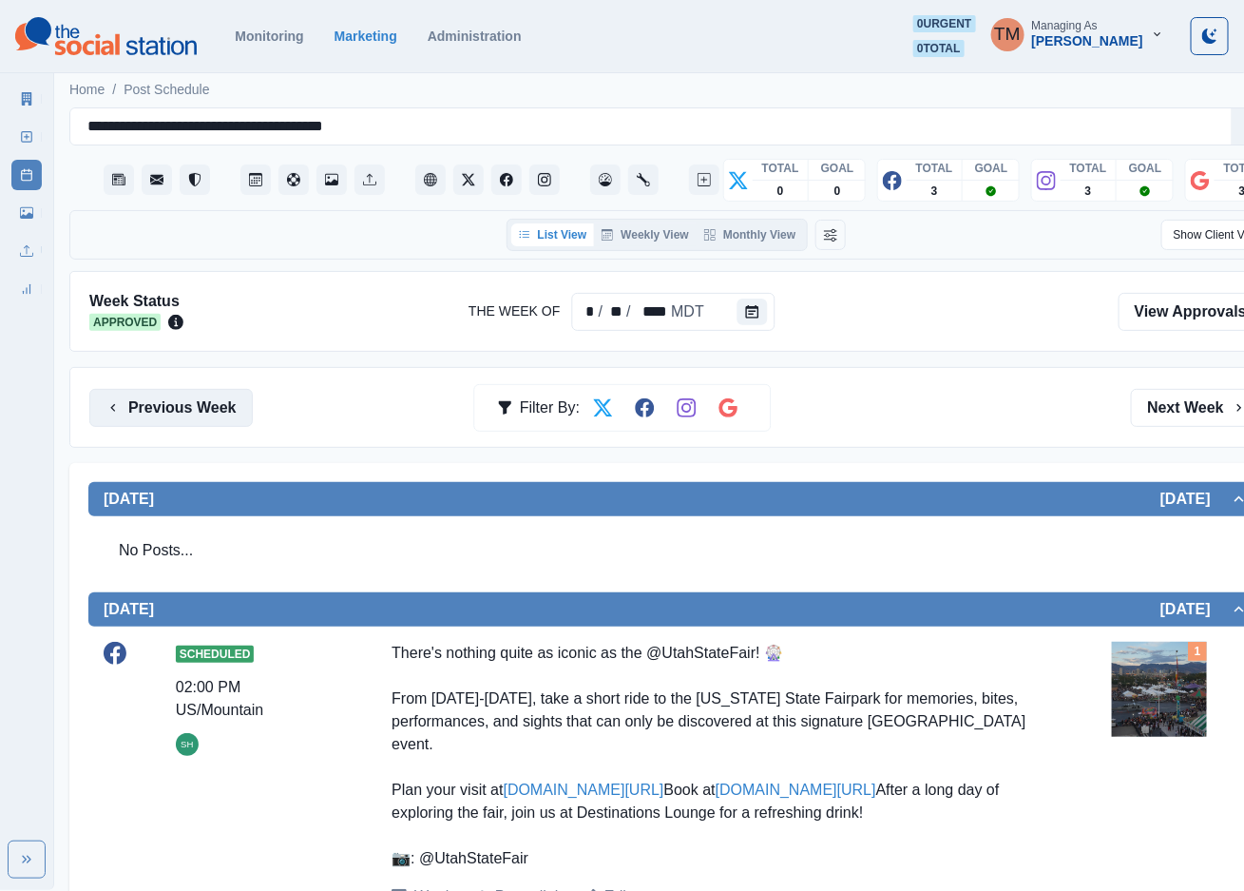
click at [183, 408] on button "Previous Week" at bounding box center [170, 408] width 163 height 38
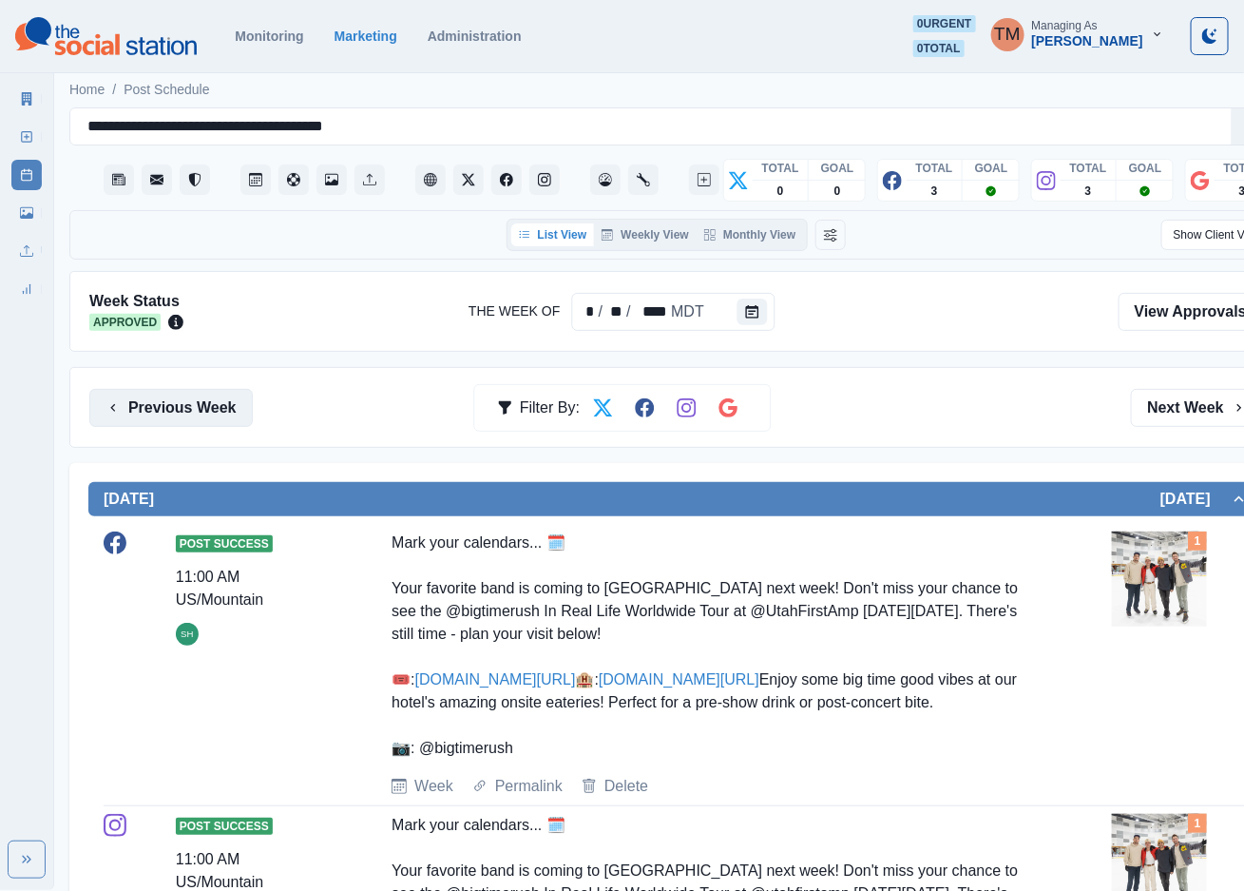
click at [137, 402] on button "Previous Week" at bounding box center [170, 408] width 163 height 38
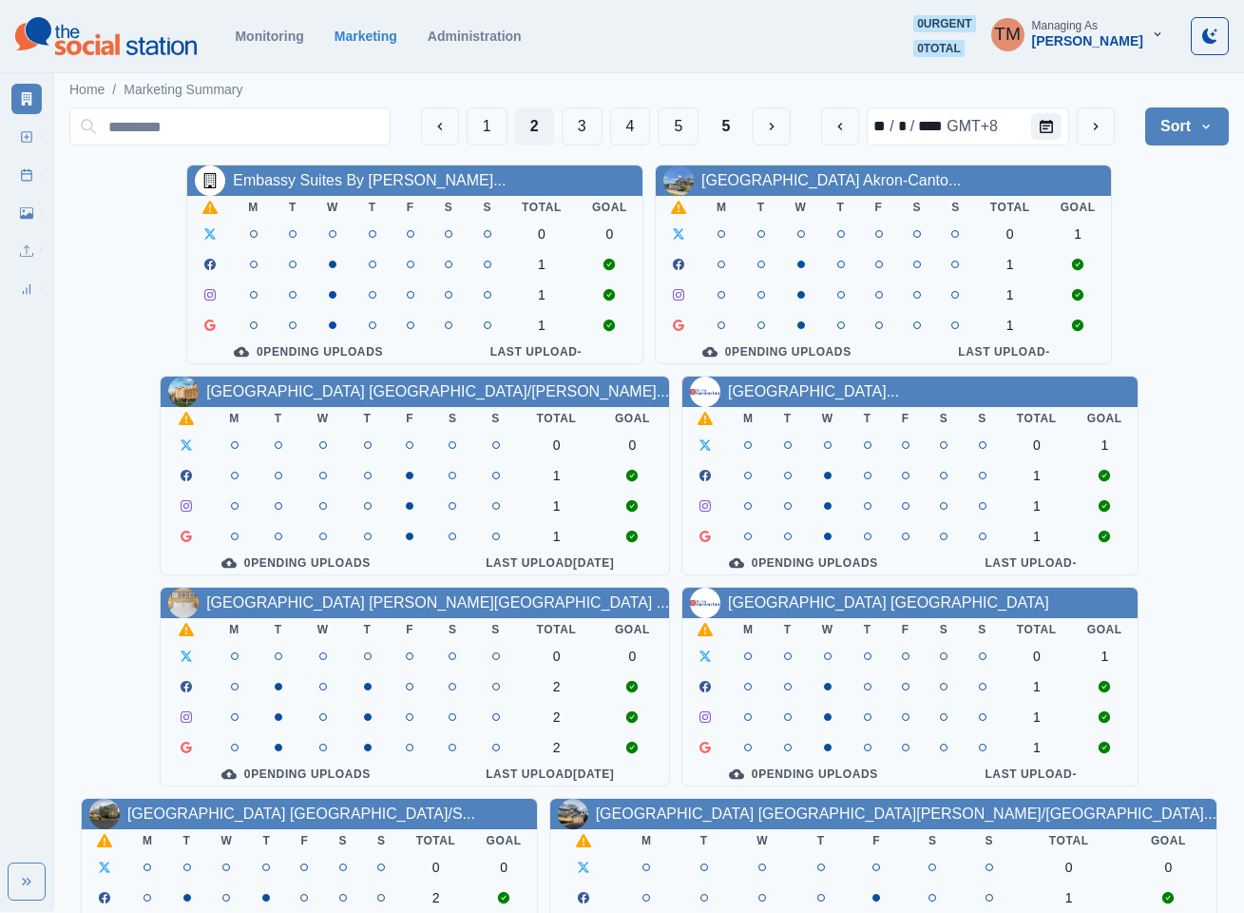
scroll to position [570, 0]
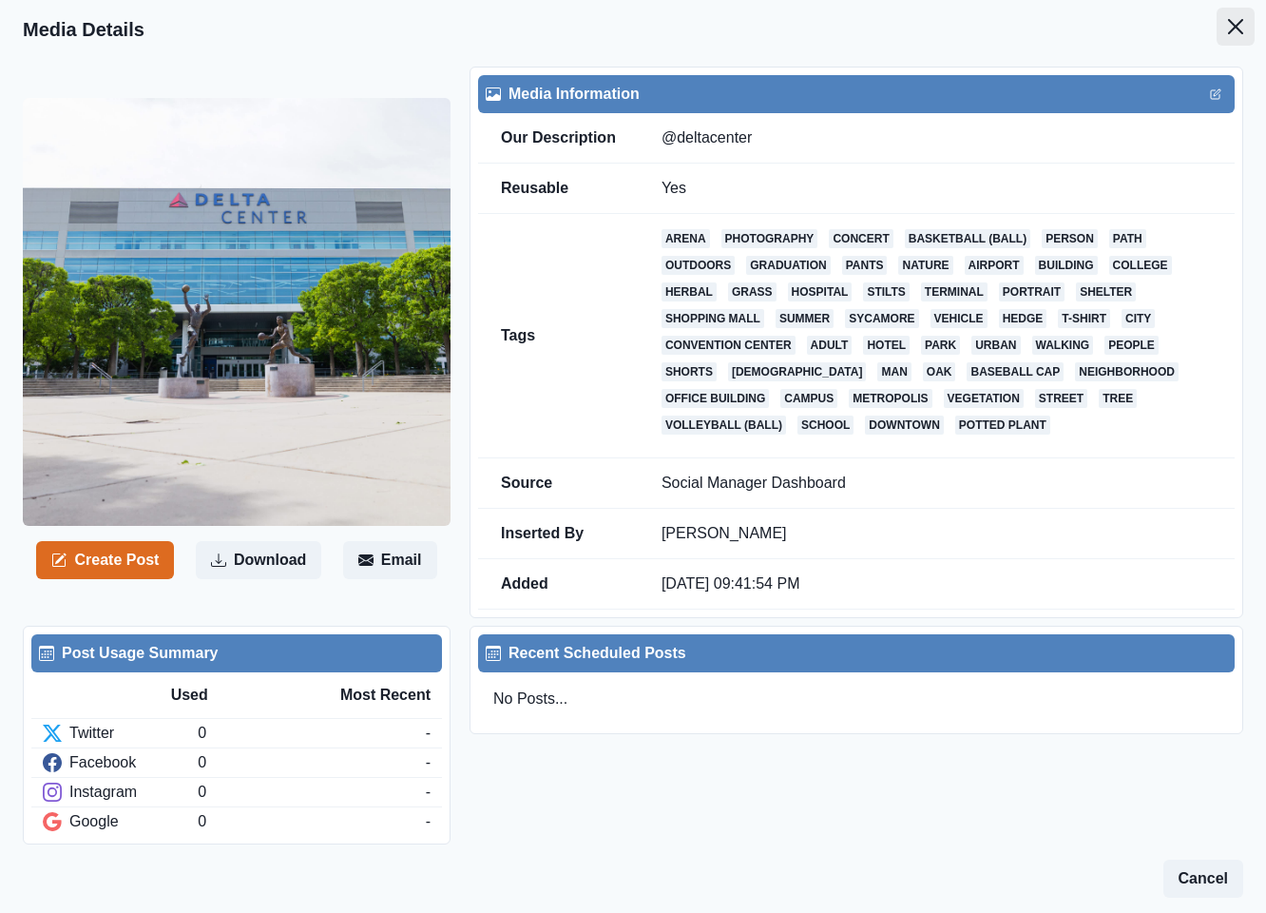
click at [1228, 21] on icon "Close" at bounding box center [1235, 26] width 15 height 15
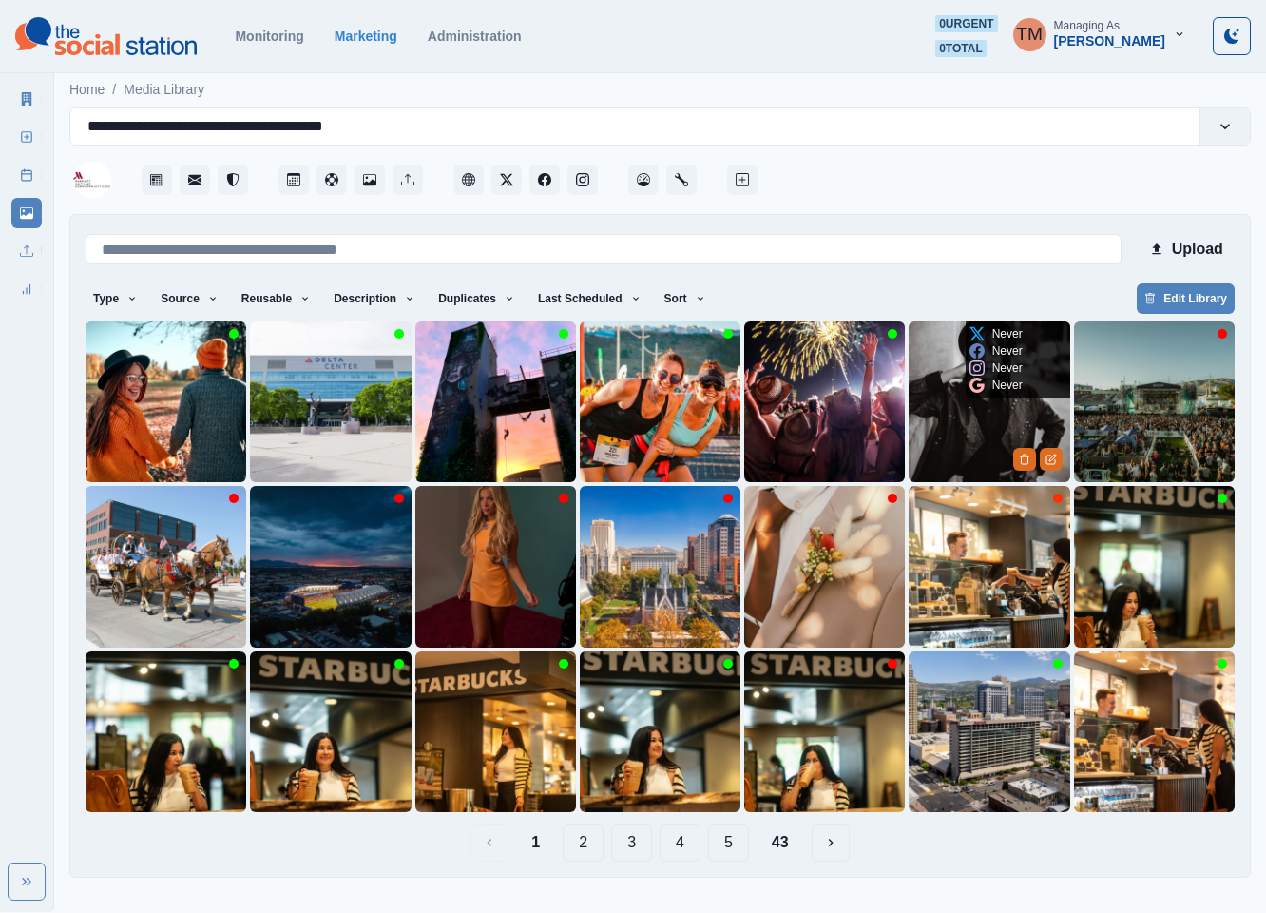
click at [976, 423] on img at bounding box center [989, 401] width 161 height 161
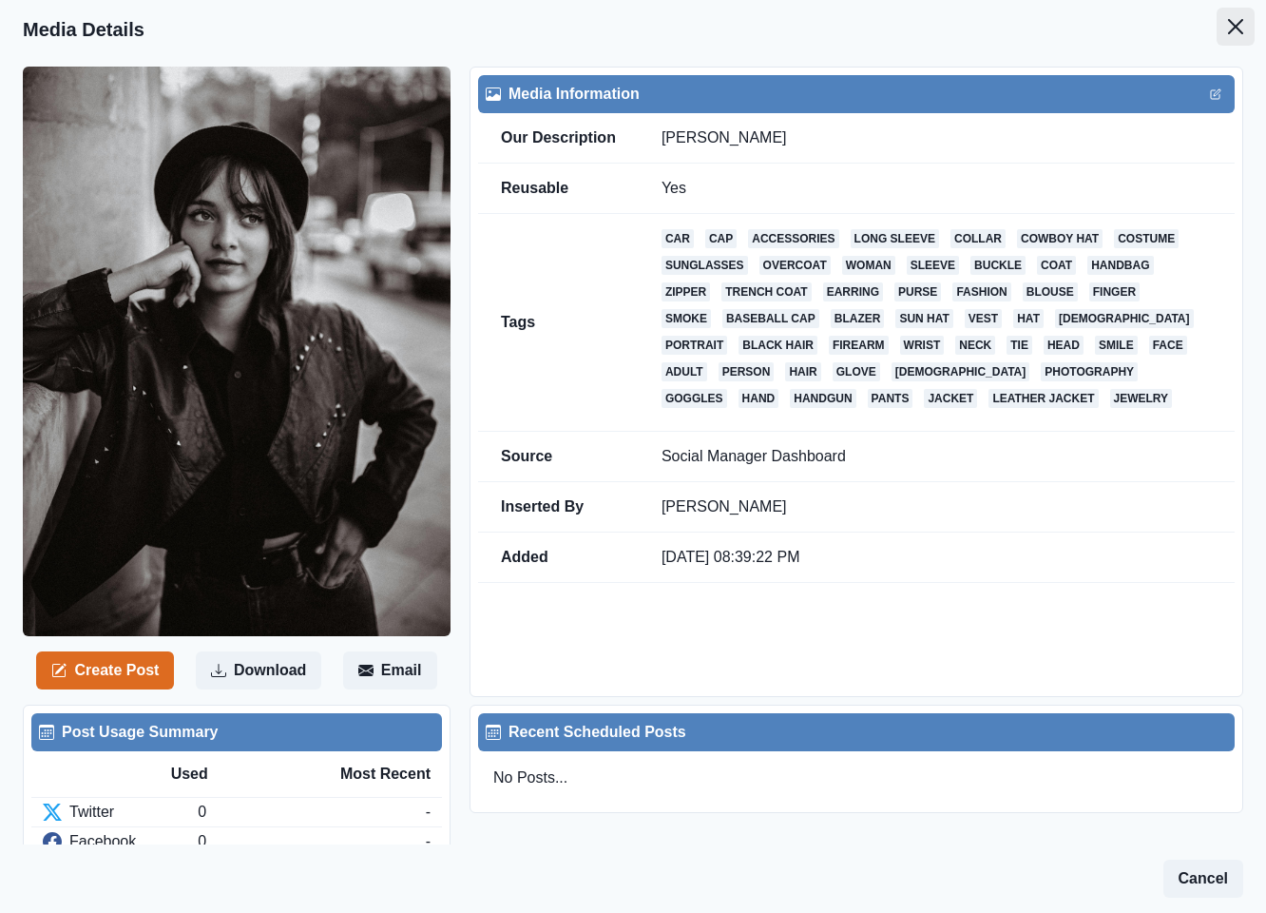
click at [1221, 34] on button "Close" at bounding box center [1236, 27] width 38 height 38
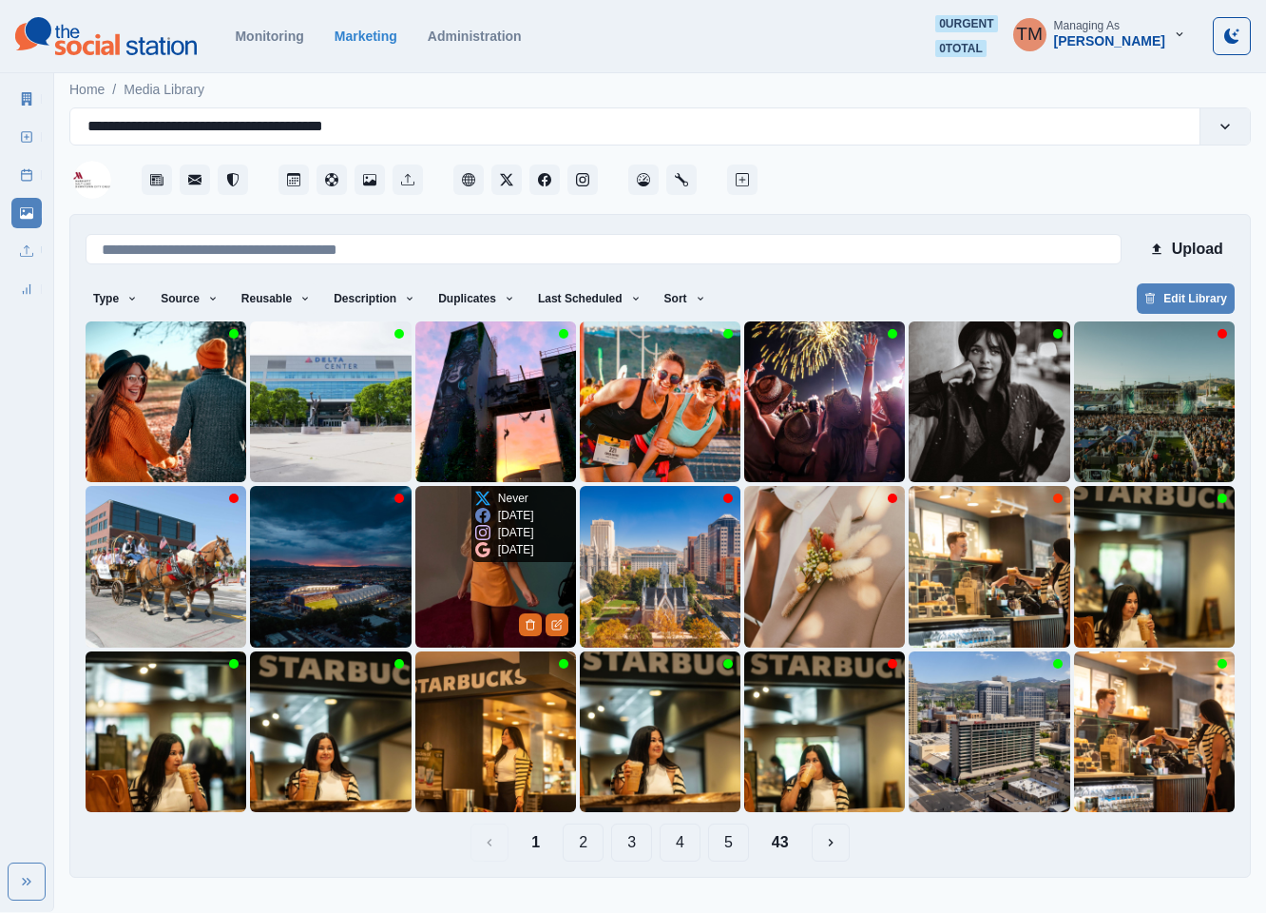
click at [442, 577] on img at bounding box center [495, 566] width 161 height 161
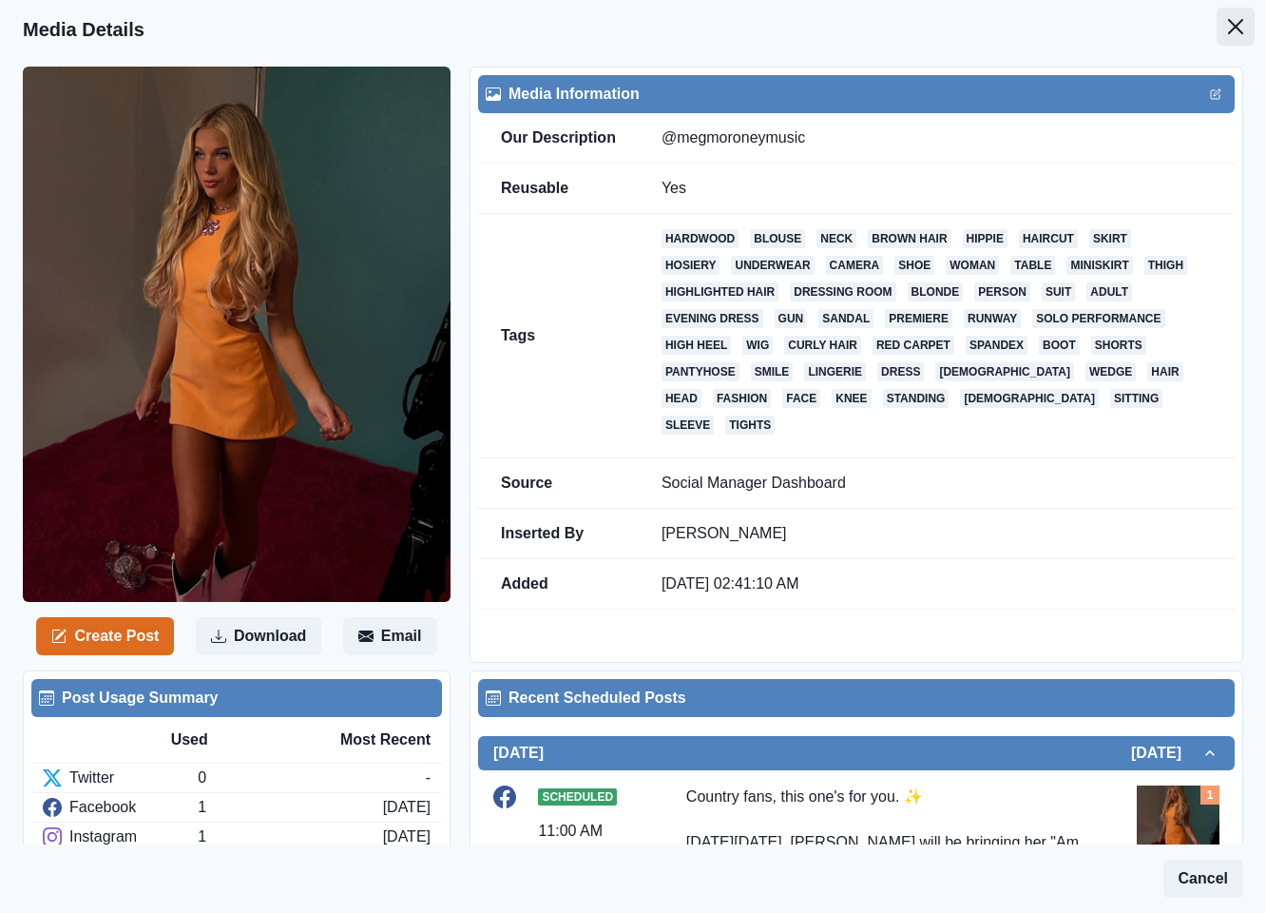
click at [1217, 31] on button "Close" at bounding box center [1236, 27] width 38 height 38
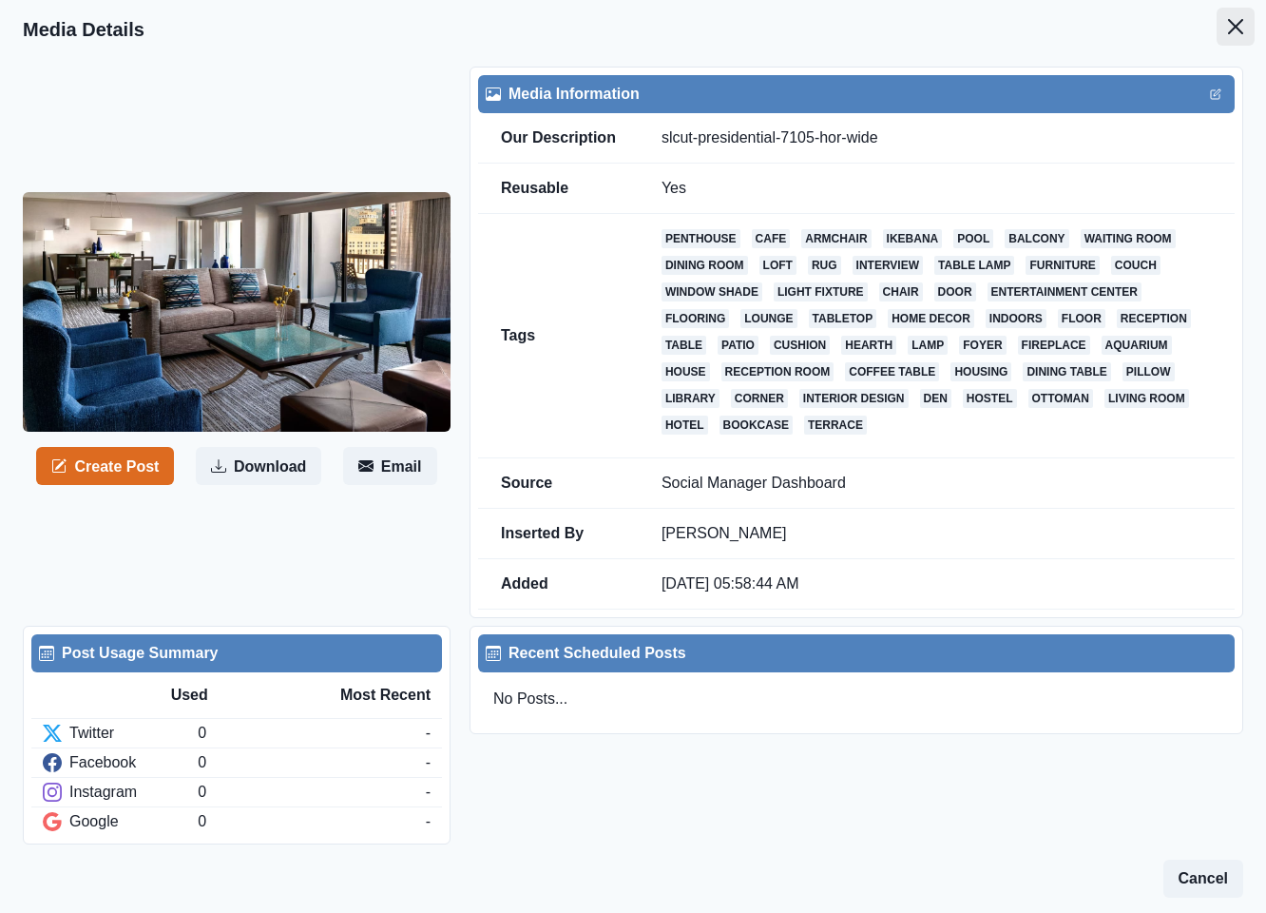
click at [1217, 27] on button "Close" at bounding box center [1236, 27] width 38 height 38
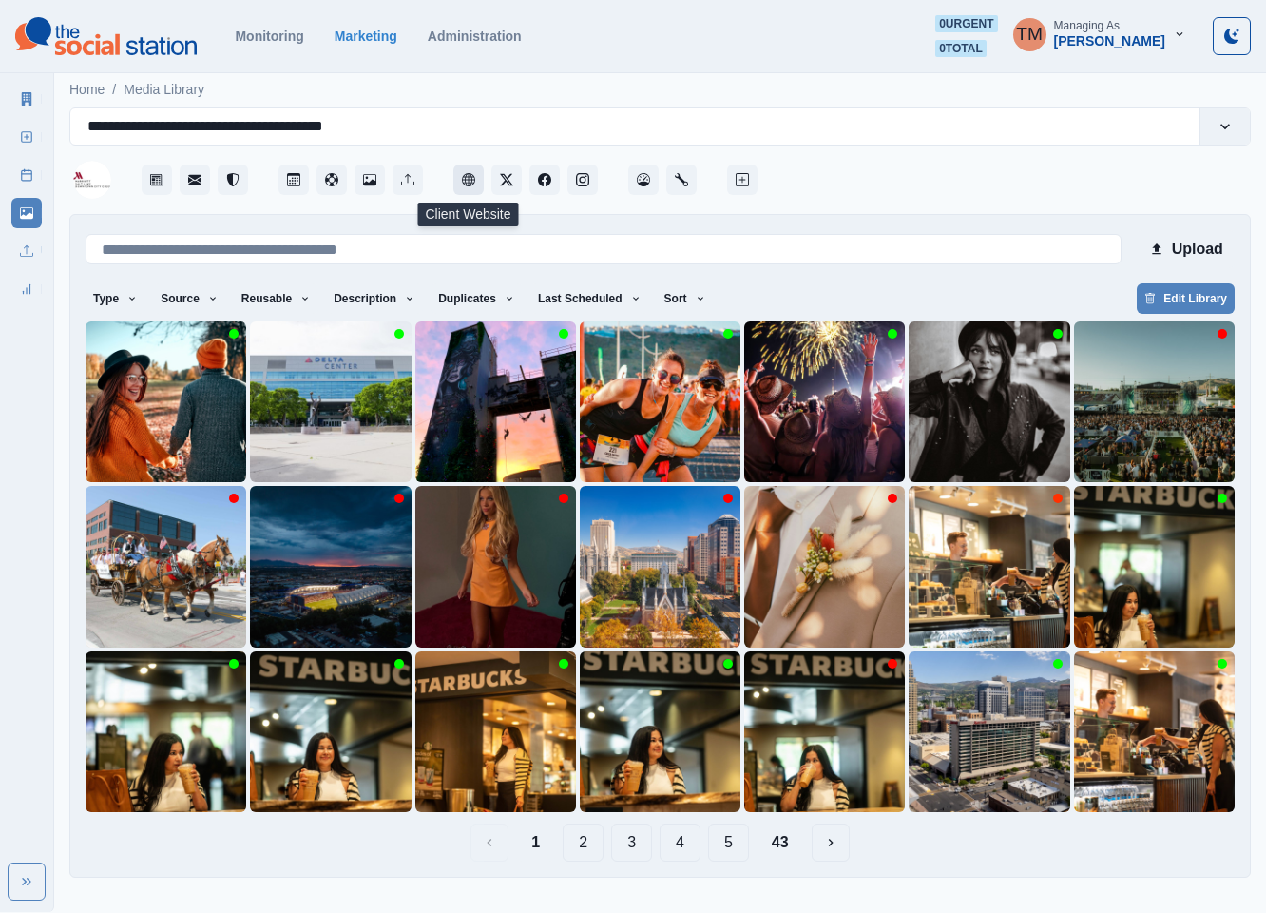
click at [468, 185] on icon "Client Website" at bounding box center [468, 179] width 13 height 13
click at [18, 175] on link "Post Schedule" at bounding box center [26, 175] width 30 height 30
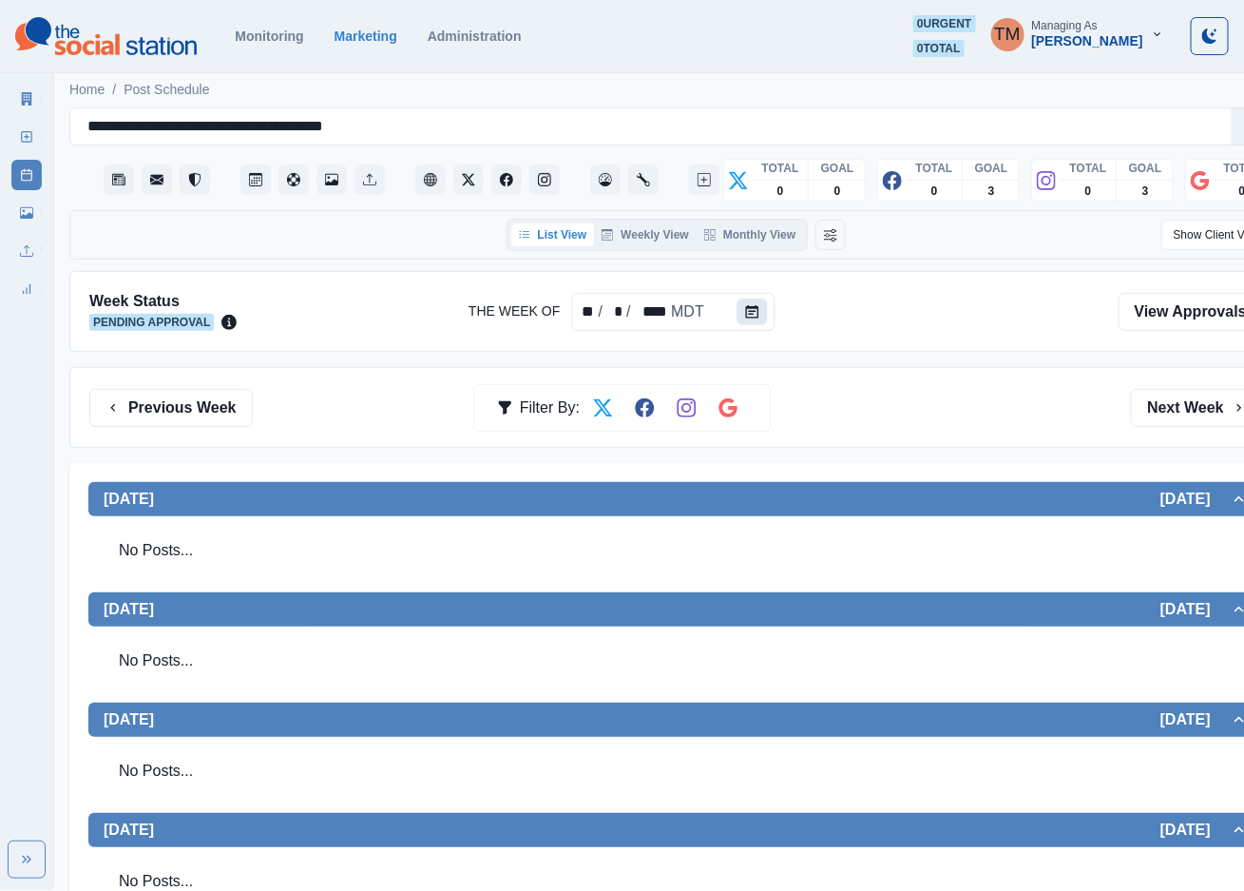
click at [751, 318] on icon "Calendar" at bounding box center [752, 311] width 13 height 13
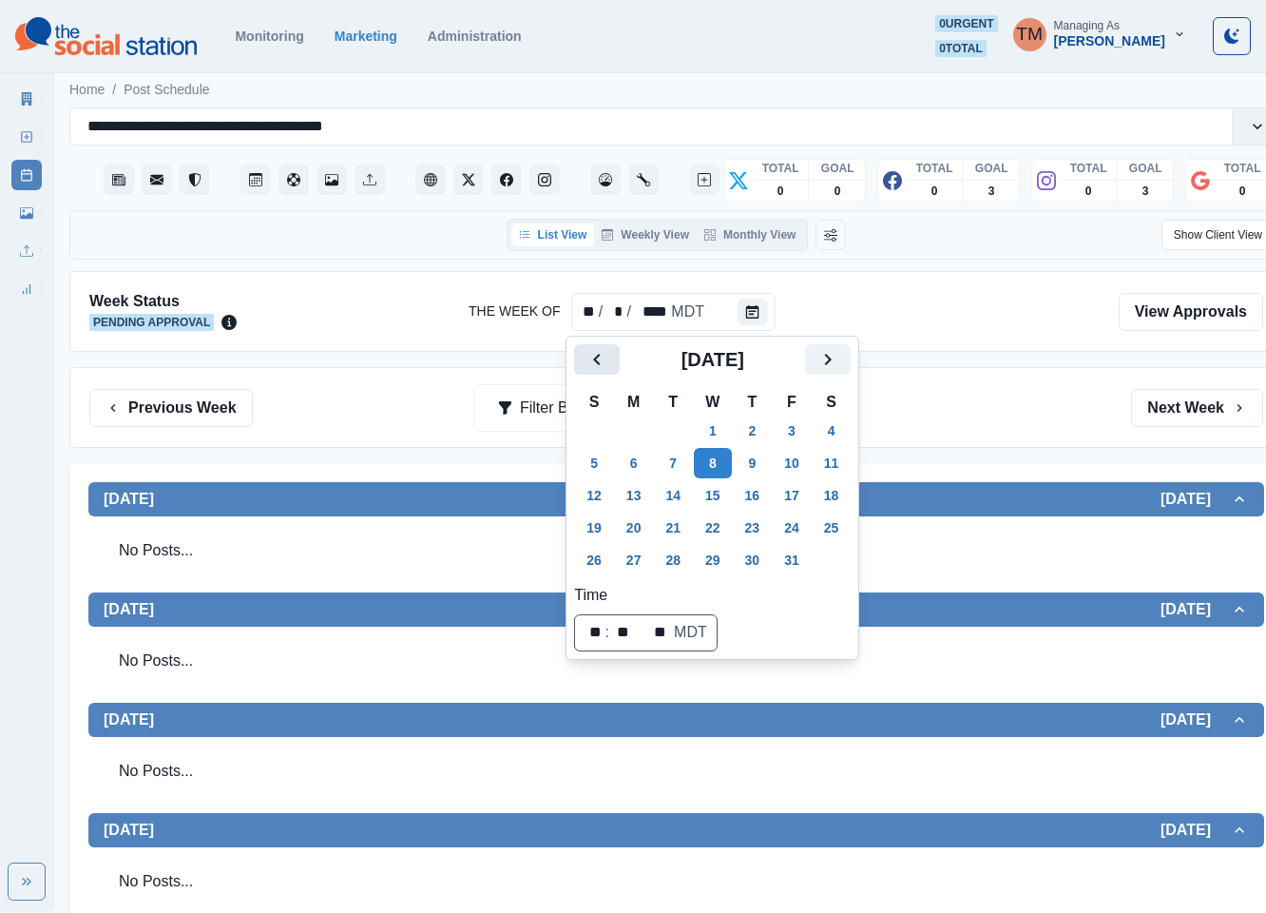
click at [596, 360] on icon "Previous" at bounding box center [596, 359] width 7 height 11
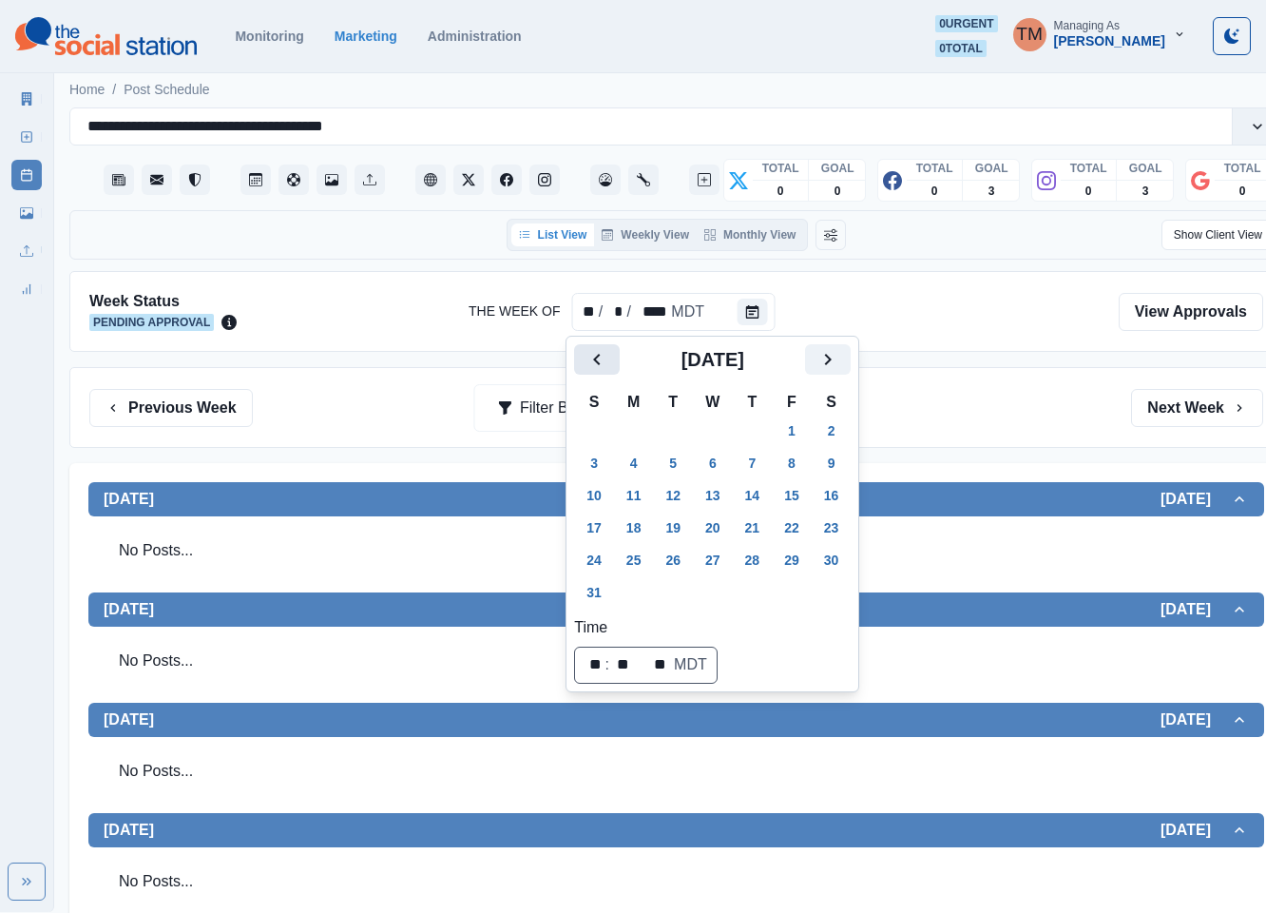
click at [596, 360] on icon "Previous" at bounding box center [596, 359] width 7 height 11
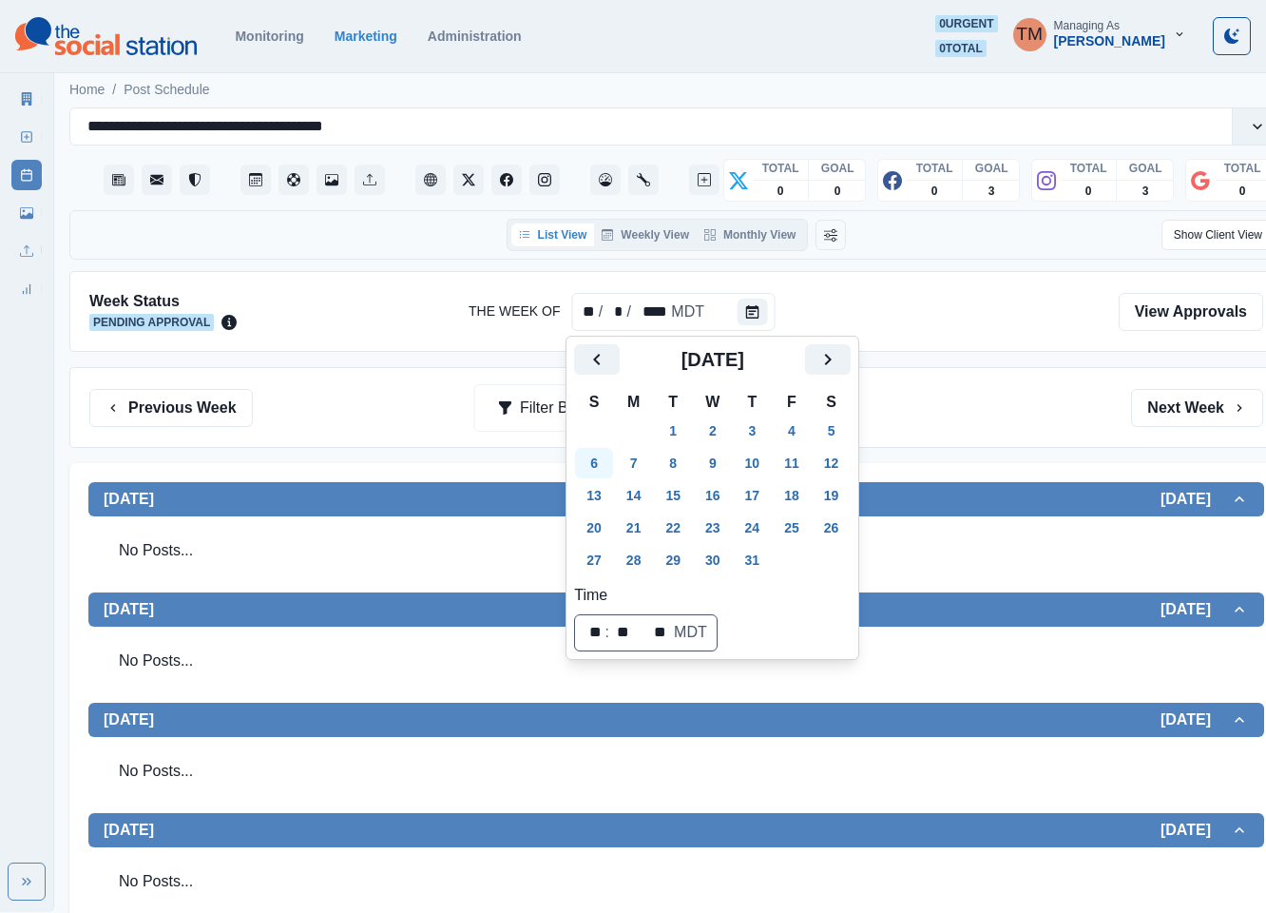
click at [600, 468] on button "6" at bounding box center [594, 463] width 38 height 30
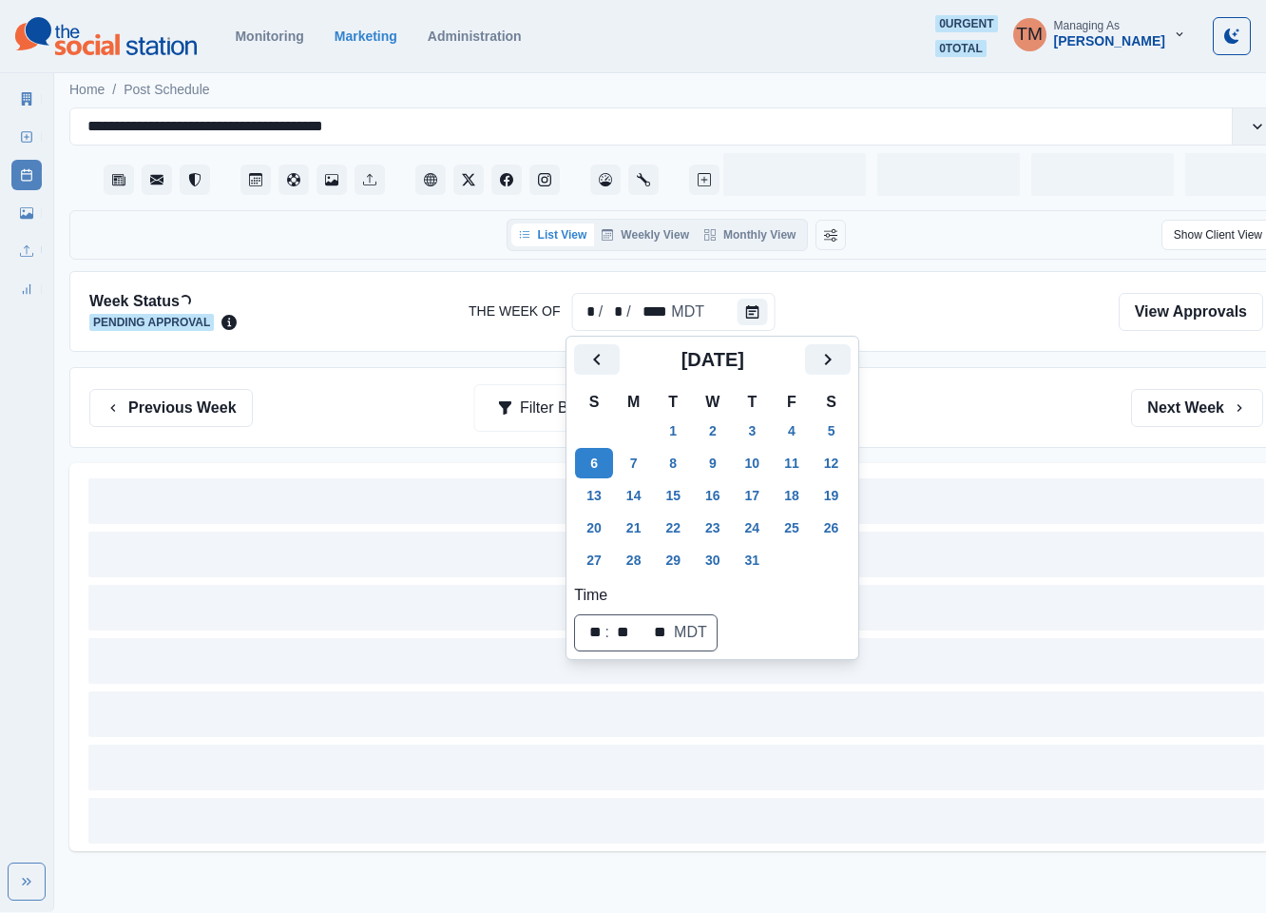
click at [978, 420] on div "Previous Week Filter By: Next Week" at bounding box center [676, 408] width 1174 height 38
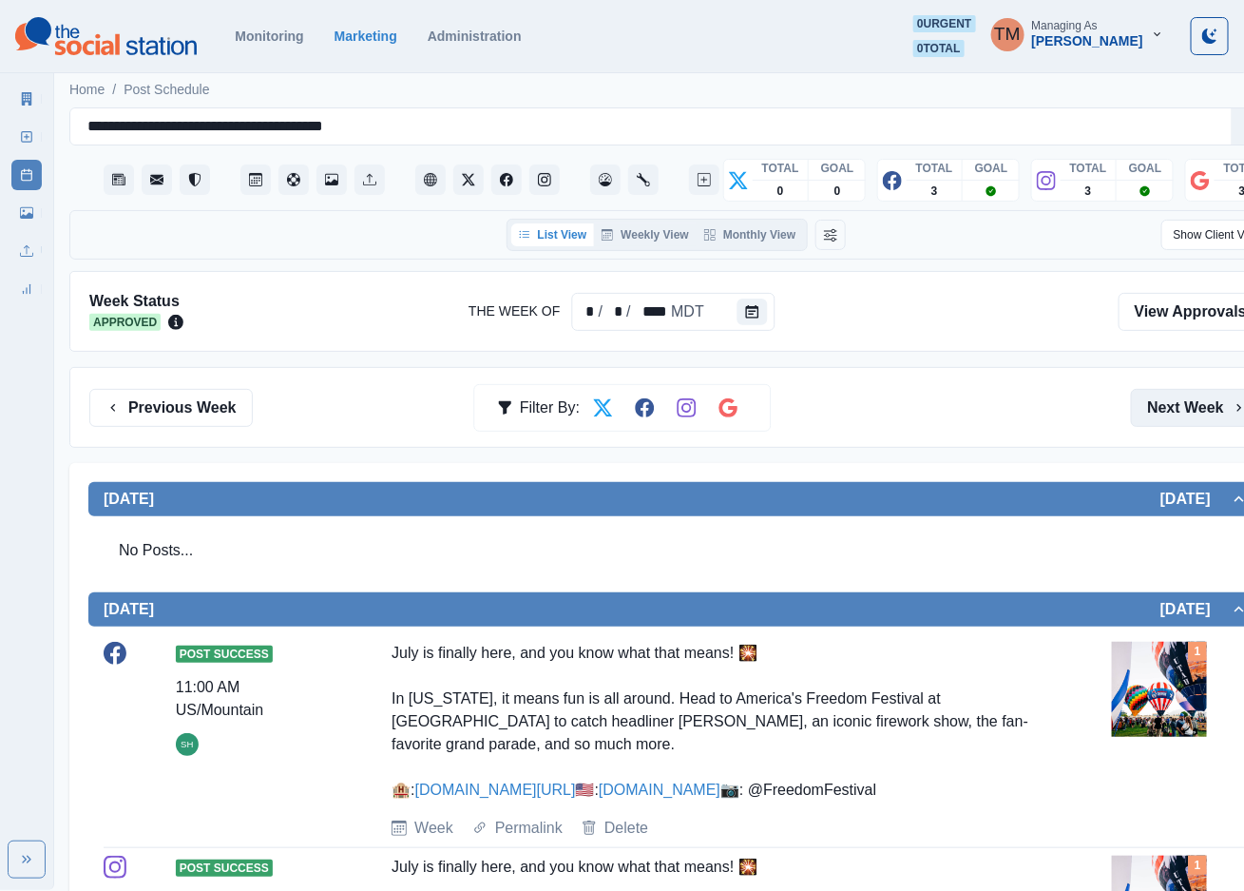
click at [1189, 408] on button "Next Week" at bounding box center [1197, 408] width 132 height 38
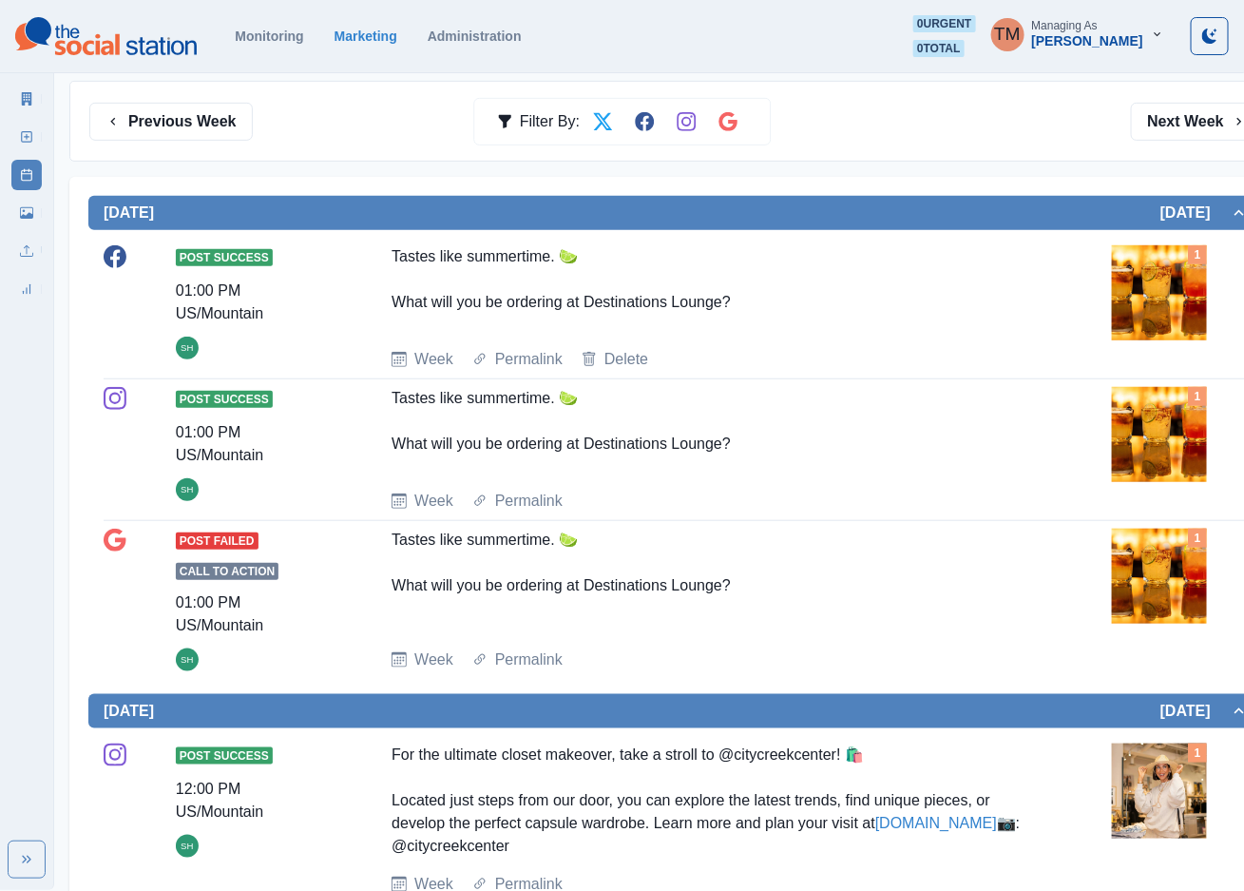
scroll to position [144, 0]
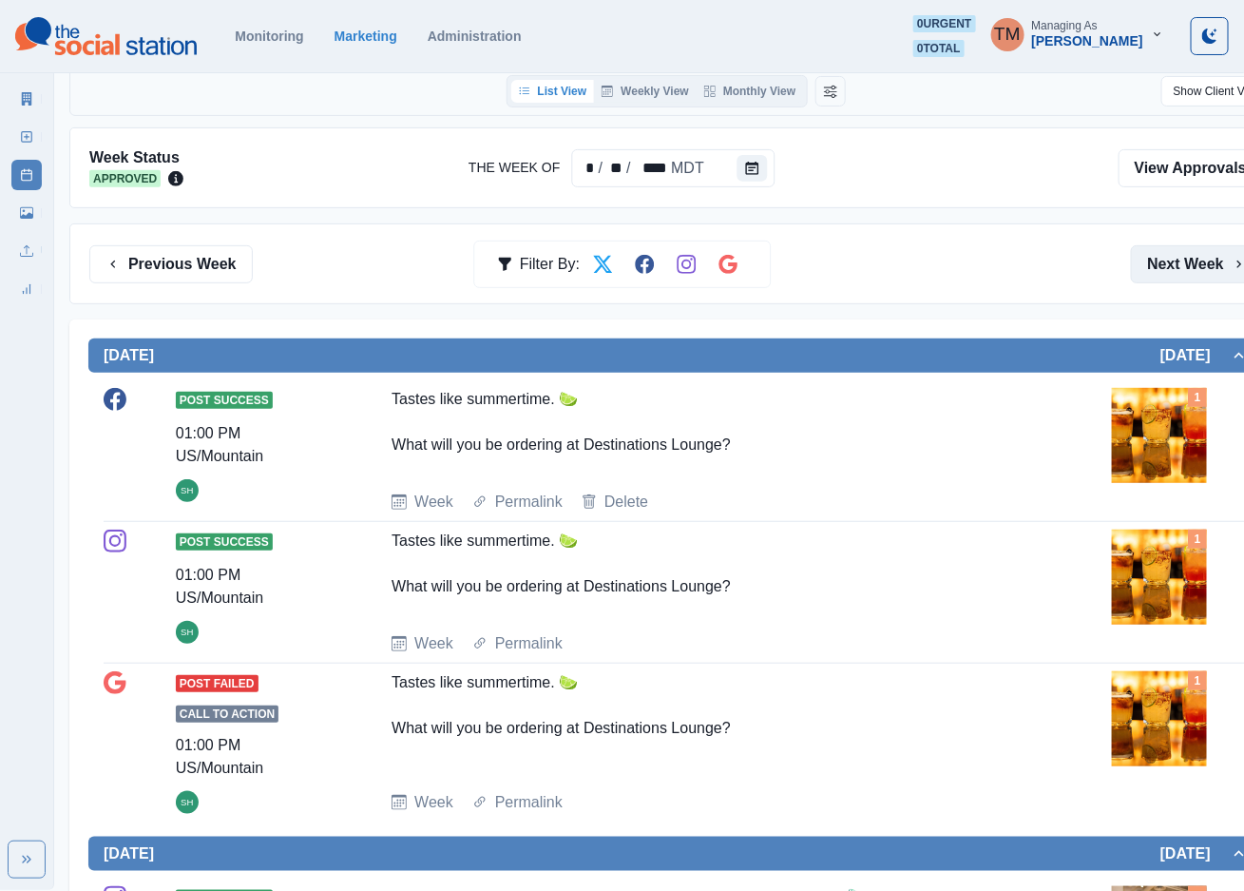
click at [1189, 271] on button "Next Week" at bounding box center [1197, 264] width 132 height 38
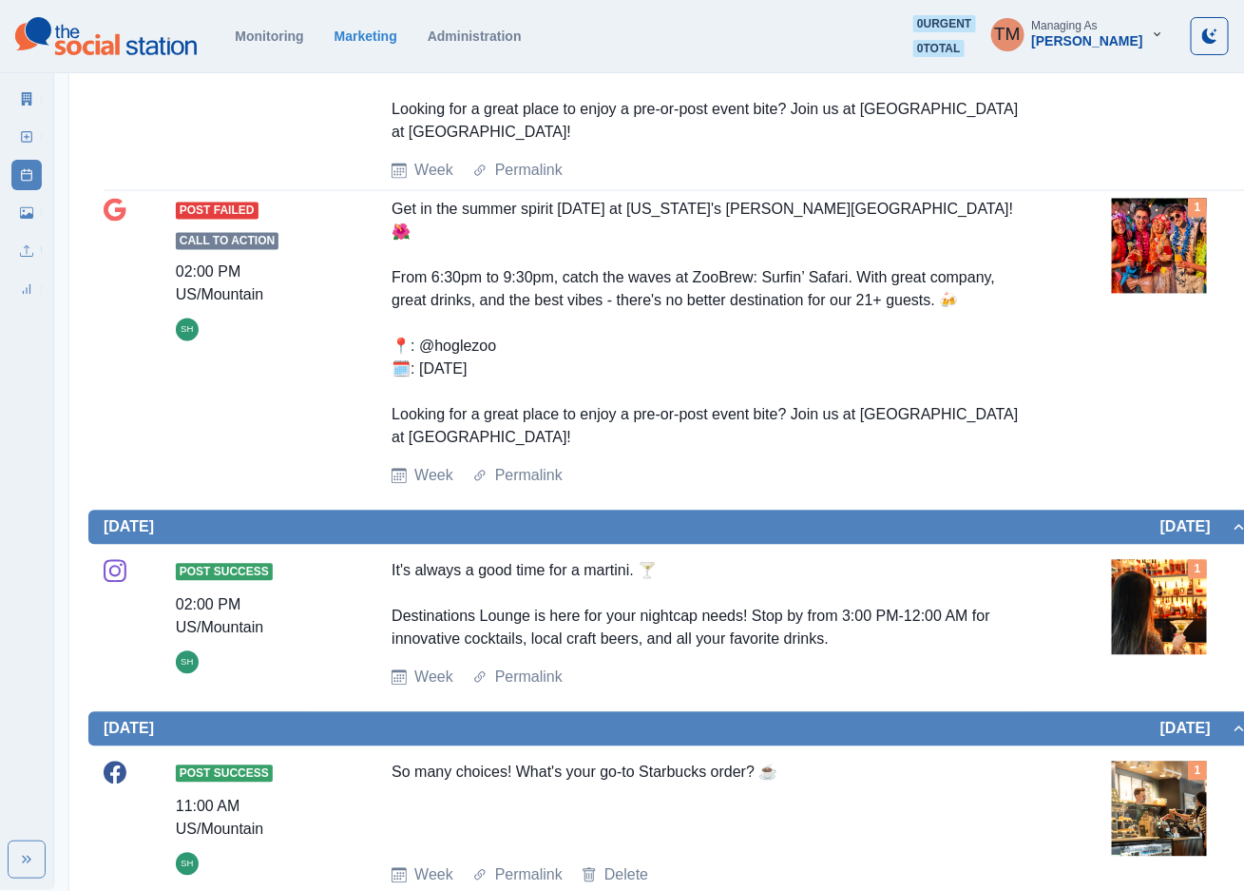
scroll to position [1141, 0]
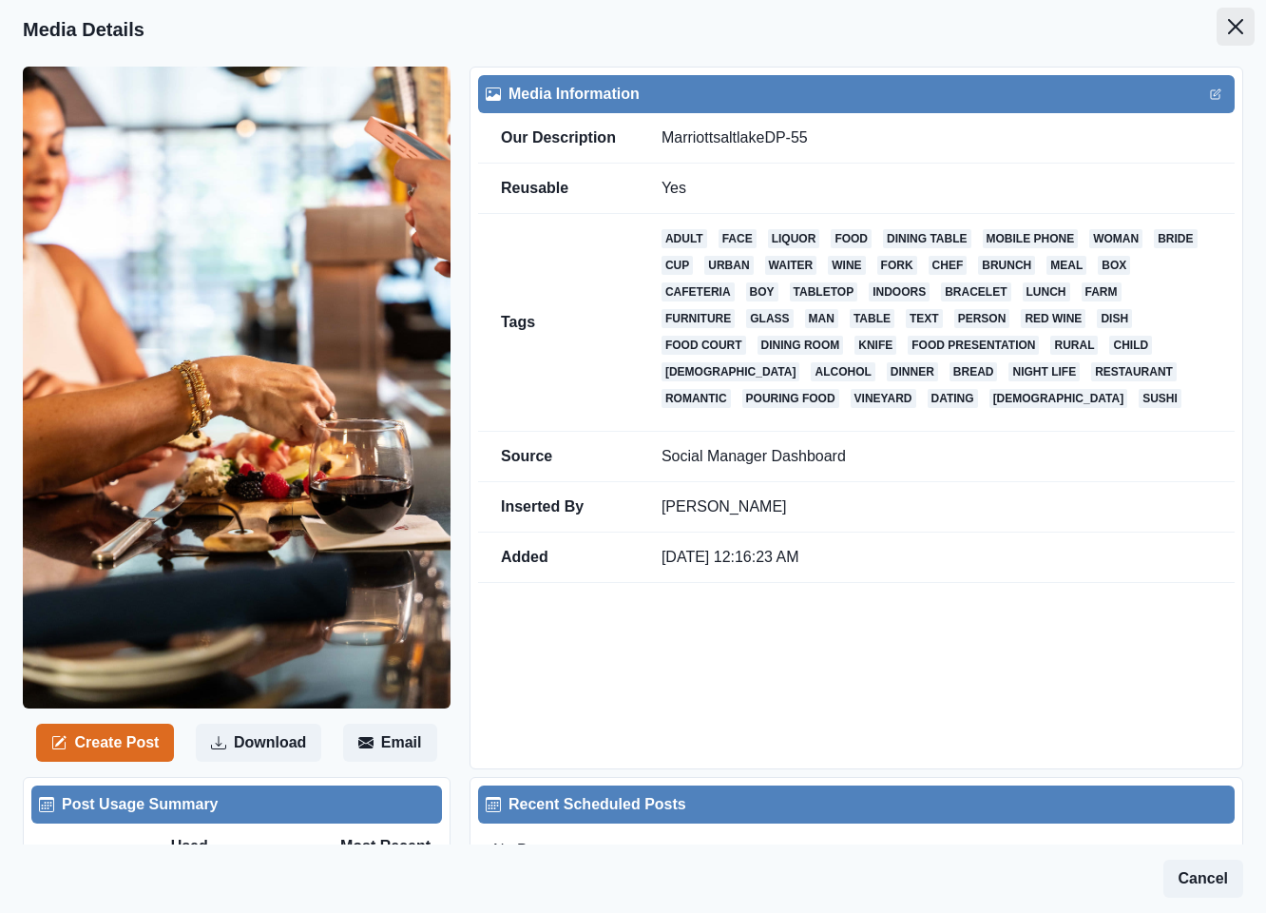
click at [1217, 34] on button "Close" at bounding box center [1236, 27] width 38 height 38
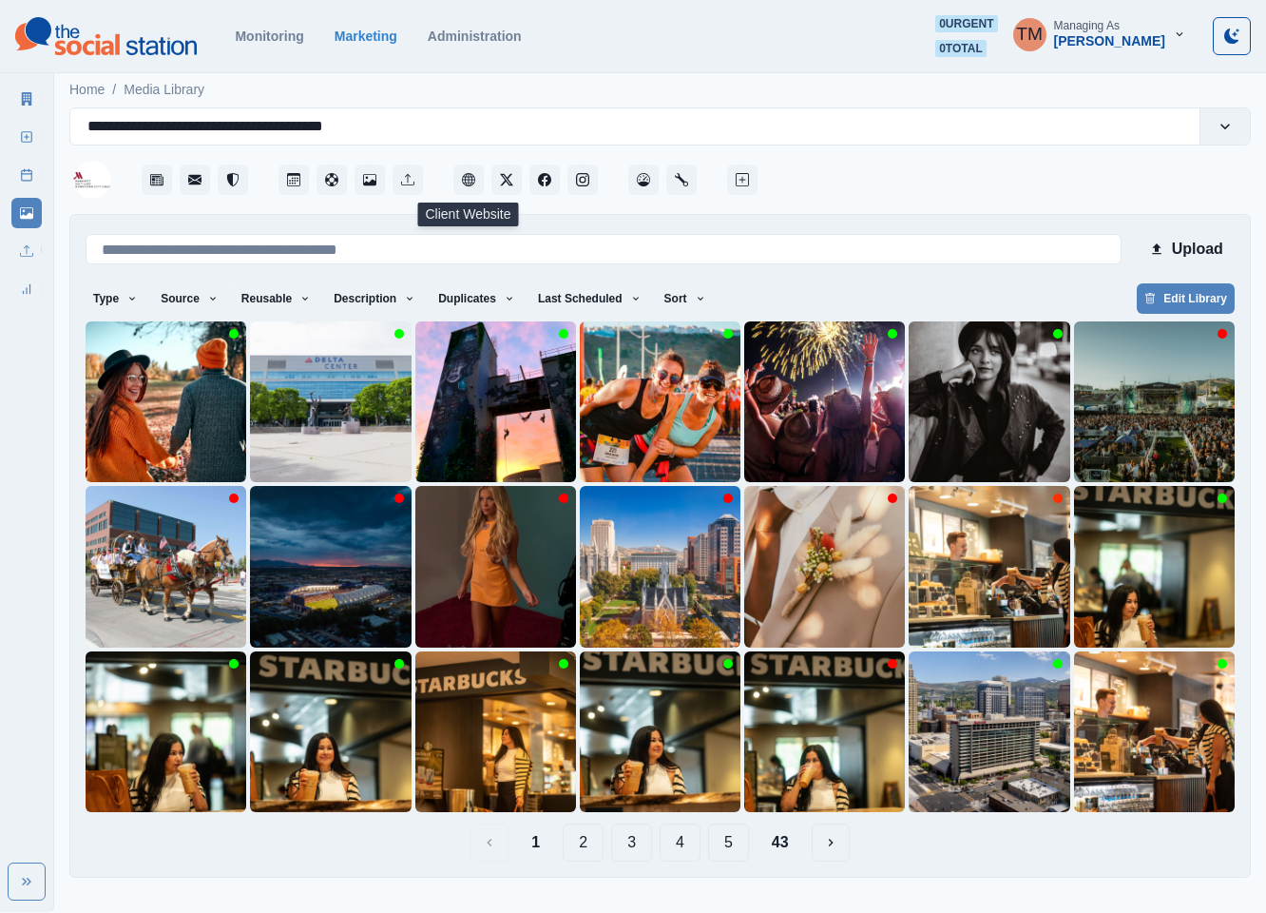
drag, startPoint x: 471, startPoint y: 181, endPoint x: 853, endPoint y: 191, distance: 382.3
click at [990, 154] on div at bounding box center [1006, 173] width 490 height 57
click at [26, 138] on icon at bounding box center [26, 136] width 13 height 13
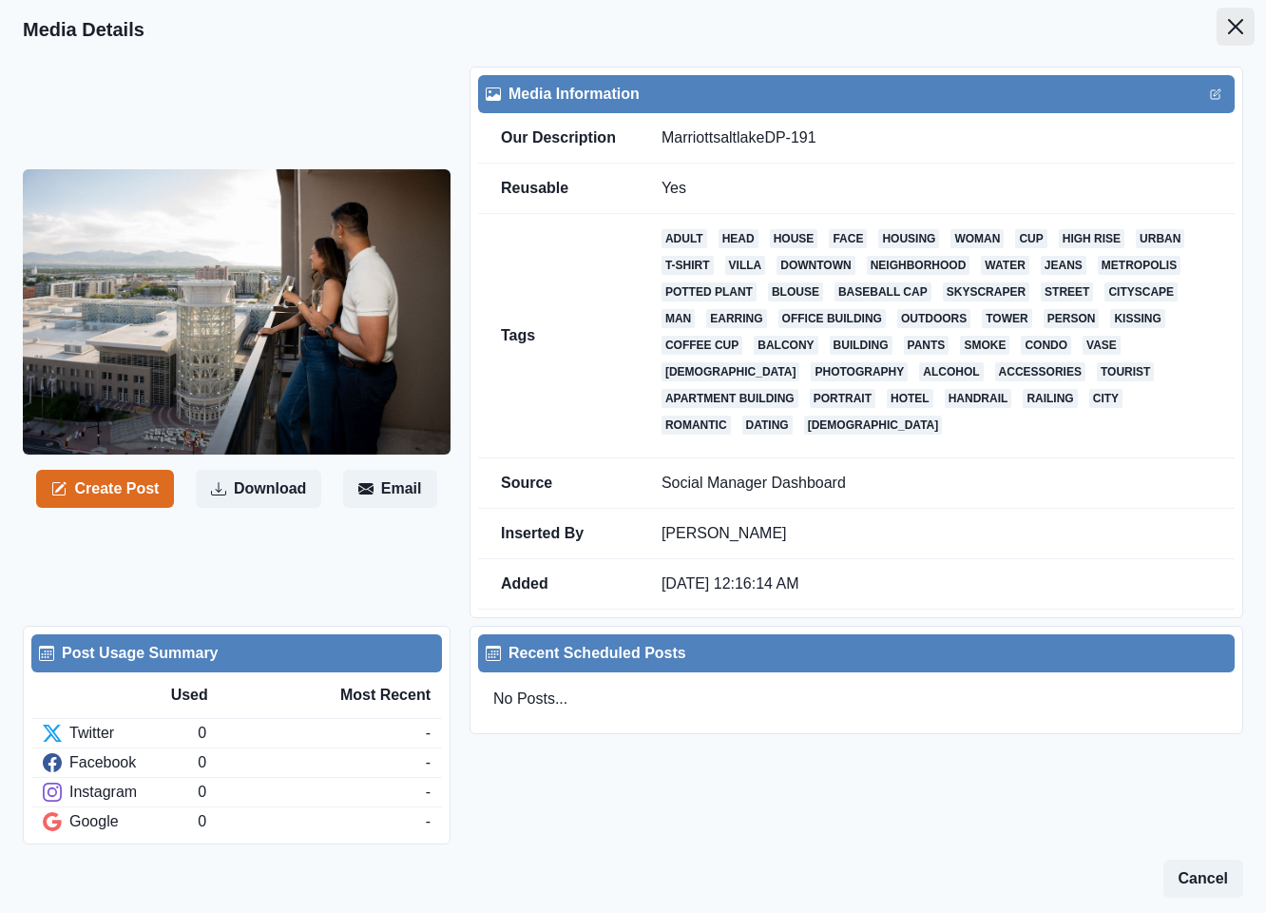
click at [1228, 23] on icon "Close" at bounding box center [1235, 26] width 15 height 15
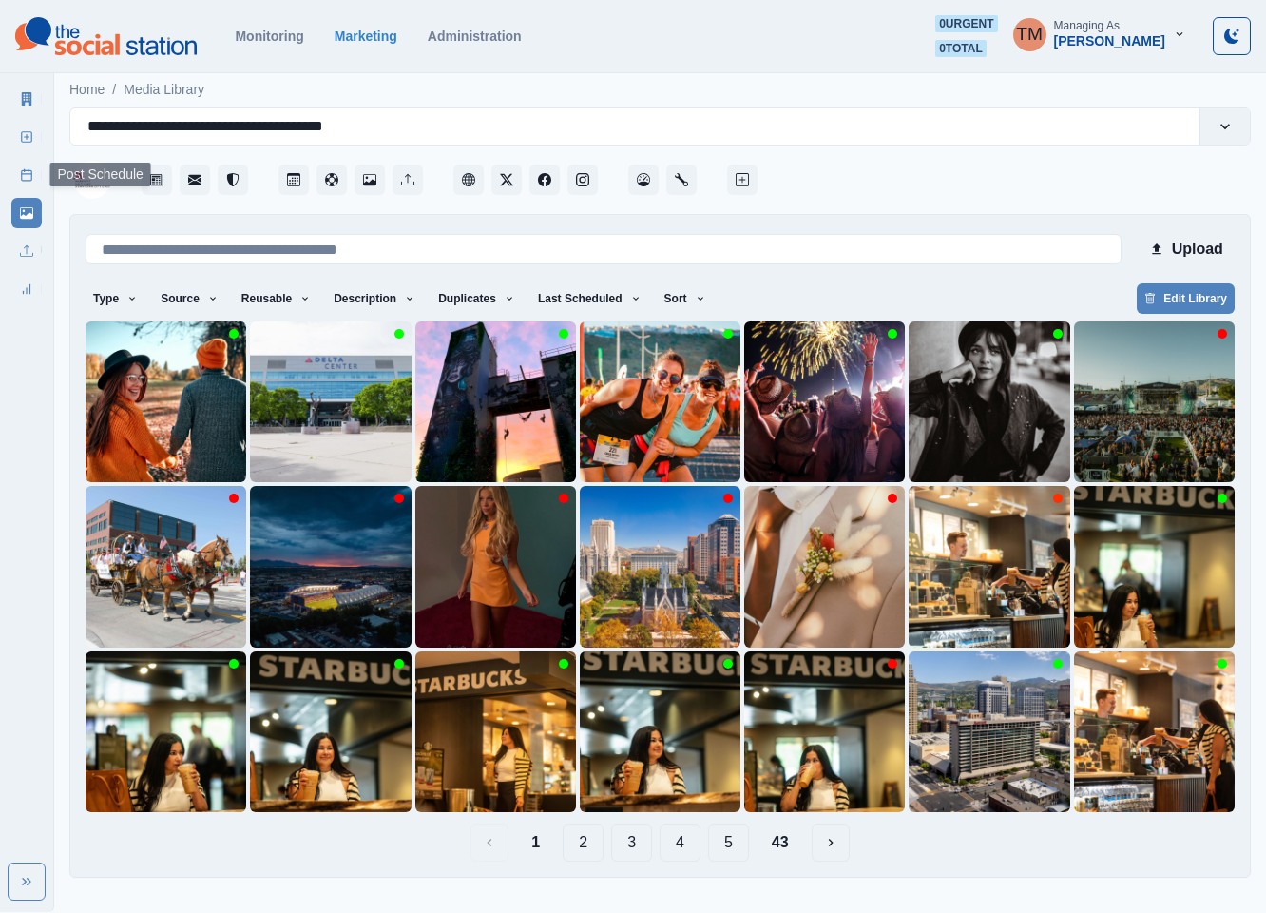
click at [29, 174] on line at bounding box center [27, 174] width 10 height 0
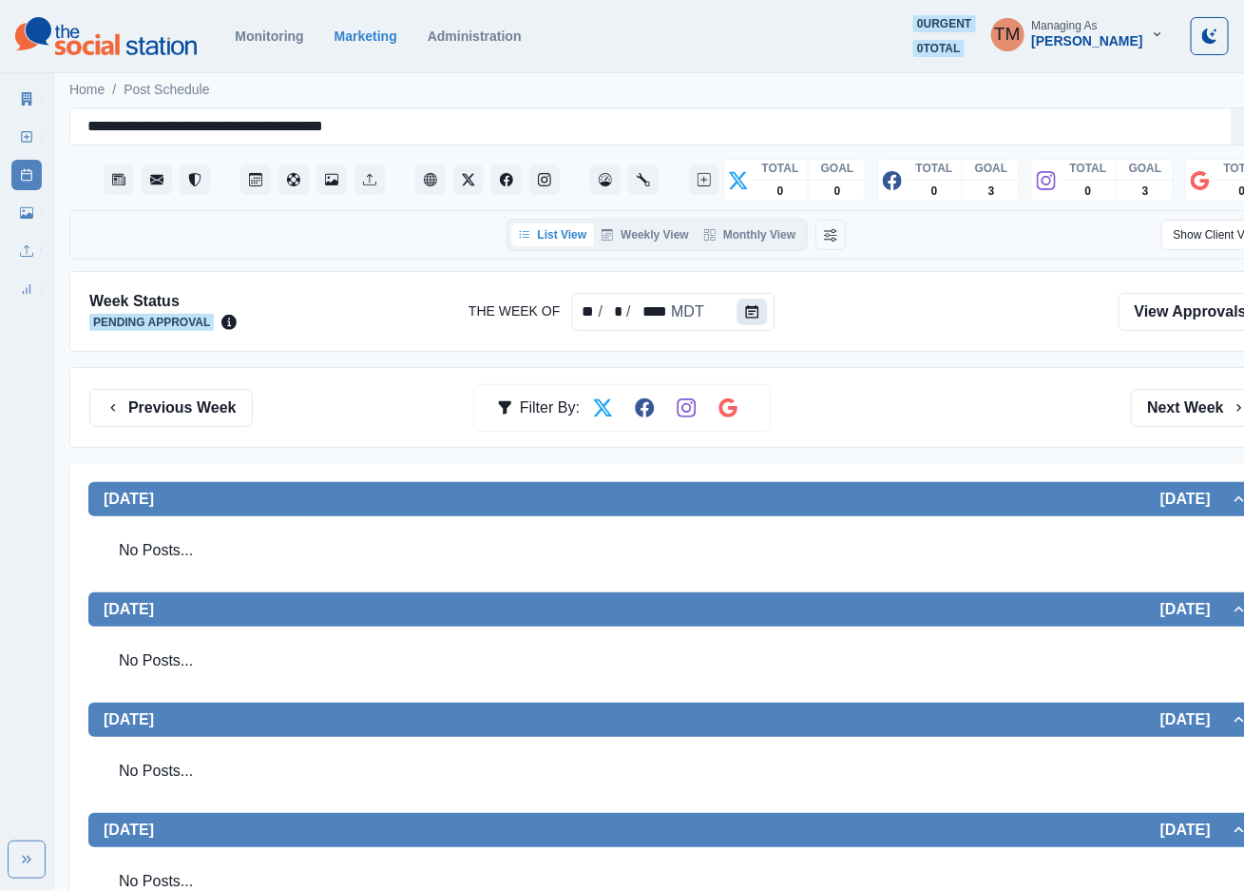
click at [751, 317] on icon "Calendar" at bounding box center [752, 311] width 13 height 13
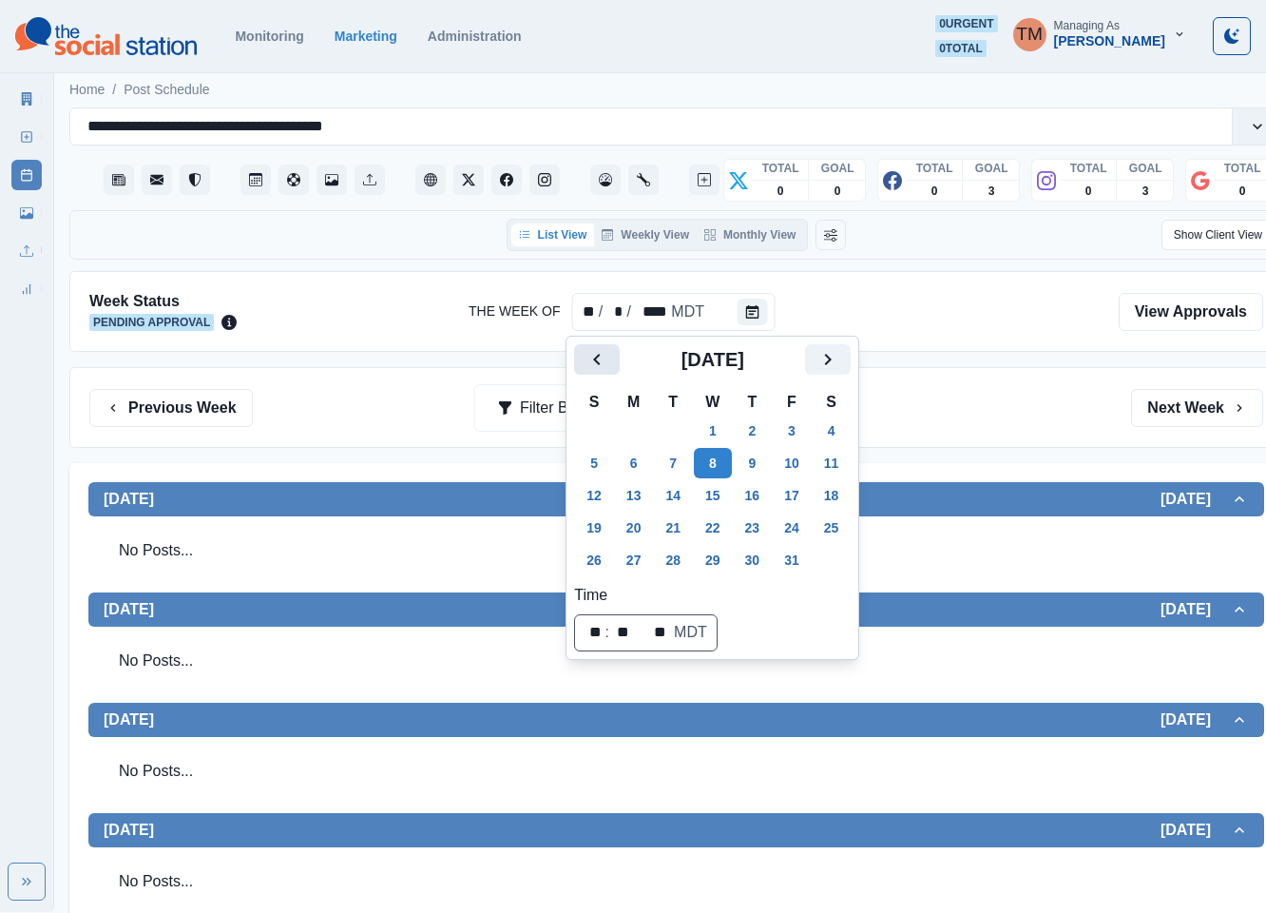
click at [591, 357] on icon "Previous" at bounding box center [597, 359] width 23 height 23
click at [636, 483] on button "15" at bounding box center [634, 495] width 38 height 30
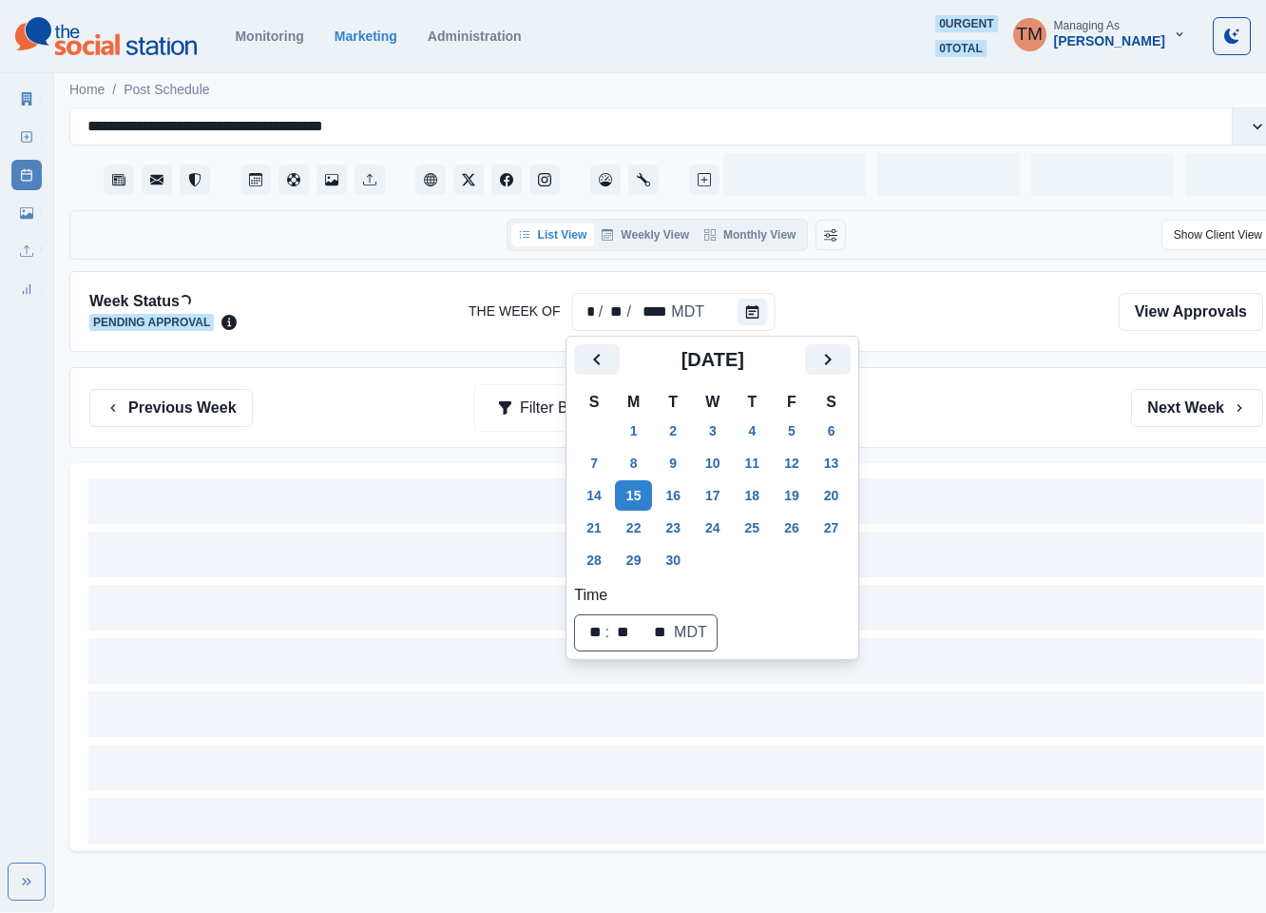
click at [975, 426] on div "Previous Week Filter By: Next Week" at bounding box center [676, 408] width 1174 height 38
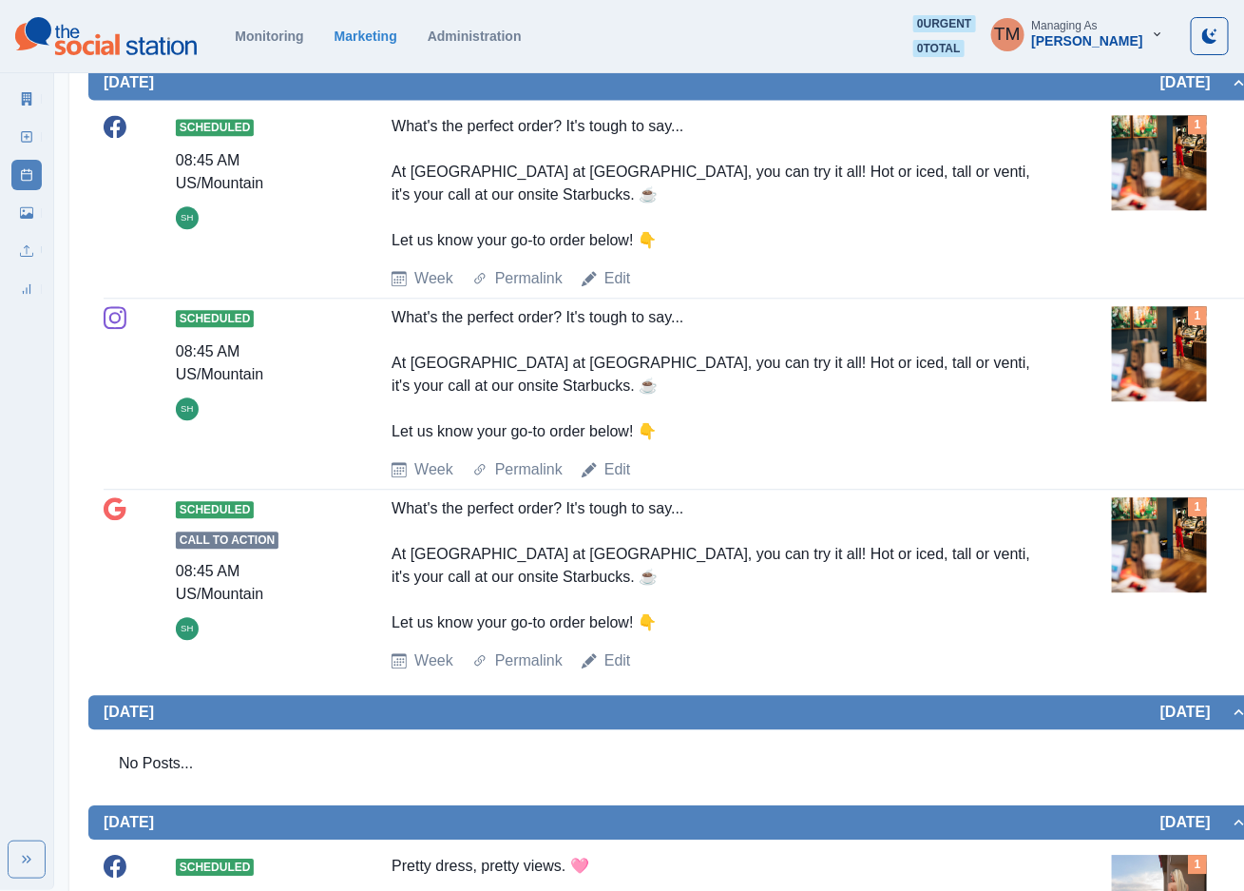
scroll to position [2040, 0]
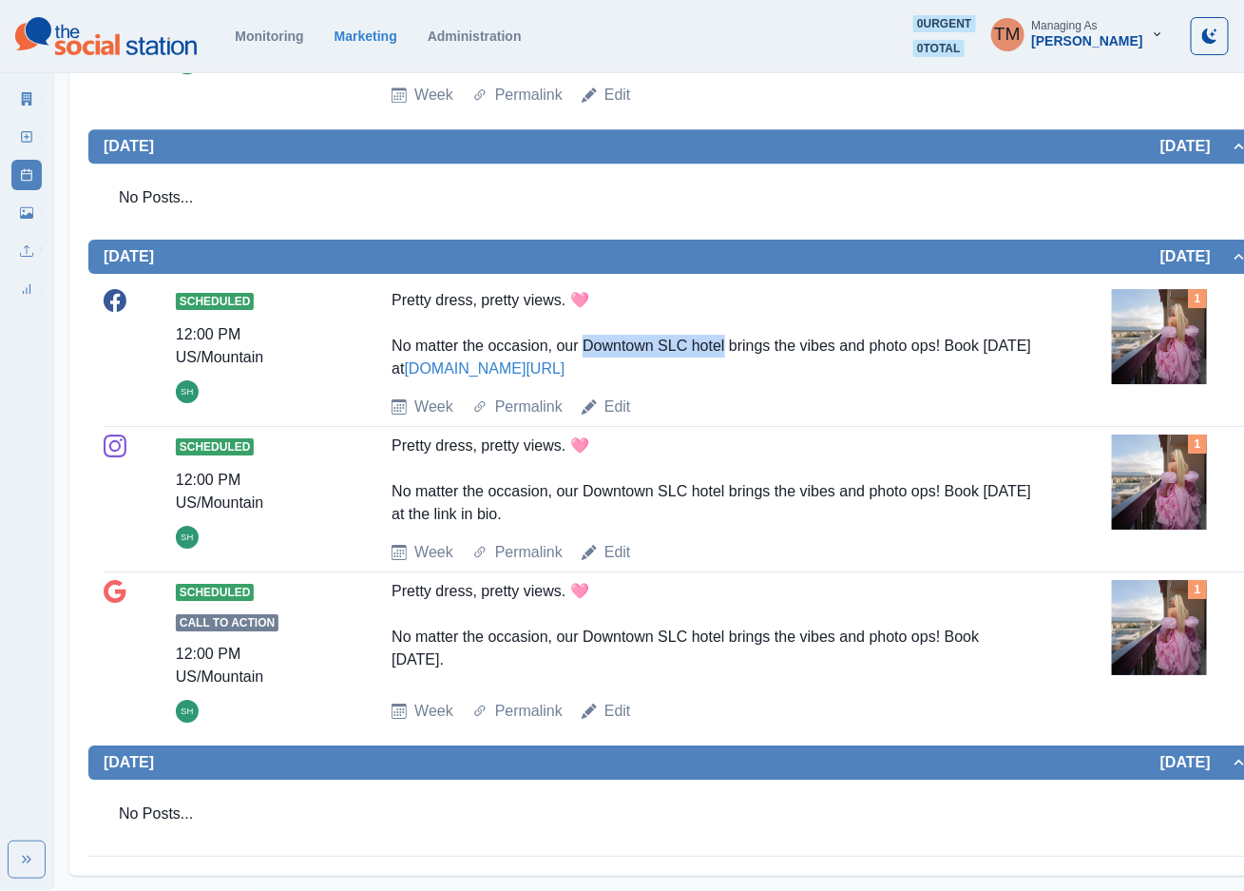
drag, startPoint x: 585, startPoint y: 345, endPoint x: 722, endPoint y: 348, distance: 137.9
click at [722, 348] on div "Pretty dress, pretty views. 🩷 No matter the occasion, our Downtown SLC hotel br…" at bounding box center [712, 334] width 641 height 91
copy div "owntown SLC hotel"
click at [805, 191] on div "No Posts..." at bounding box center [676, 197] width 1145 height 53
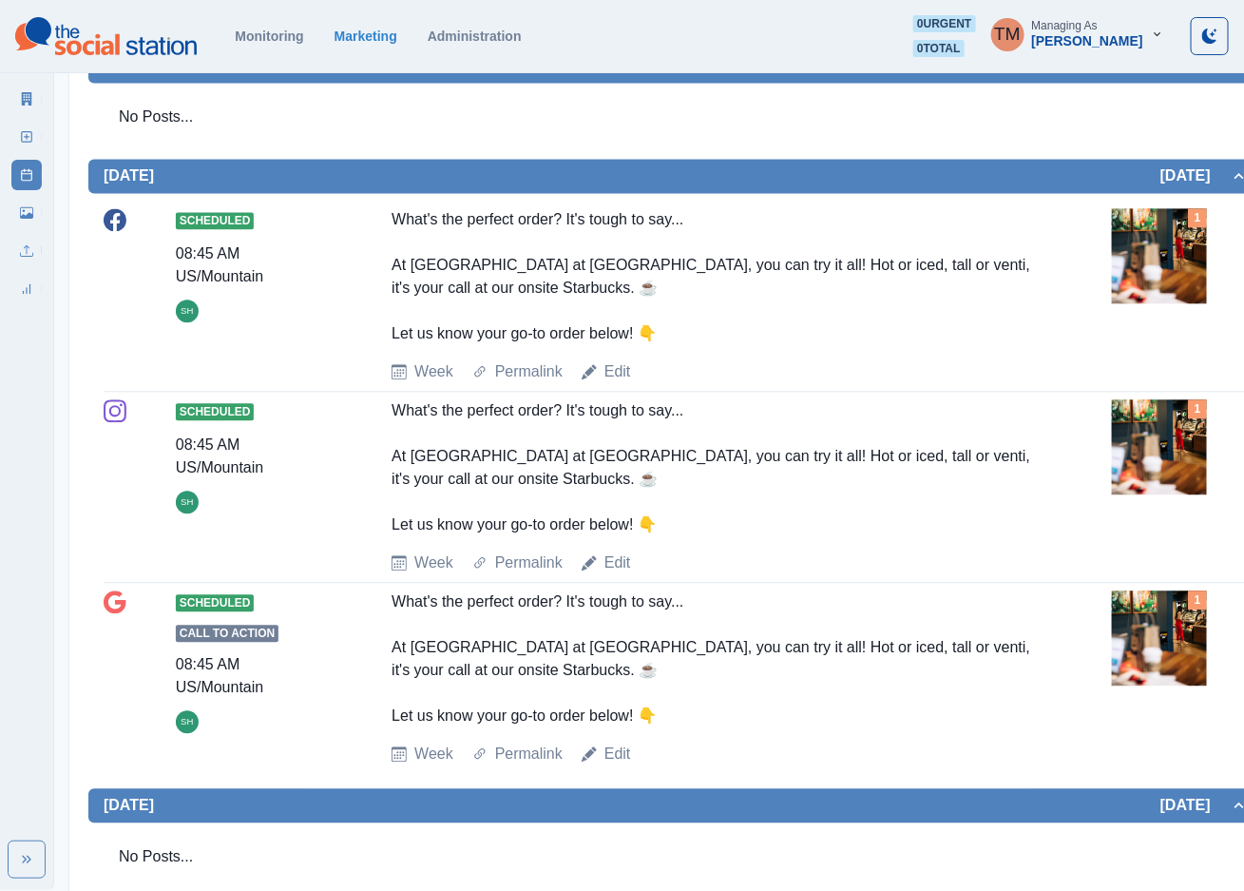
scroll to position [1327, 0]
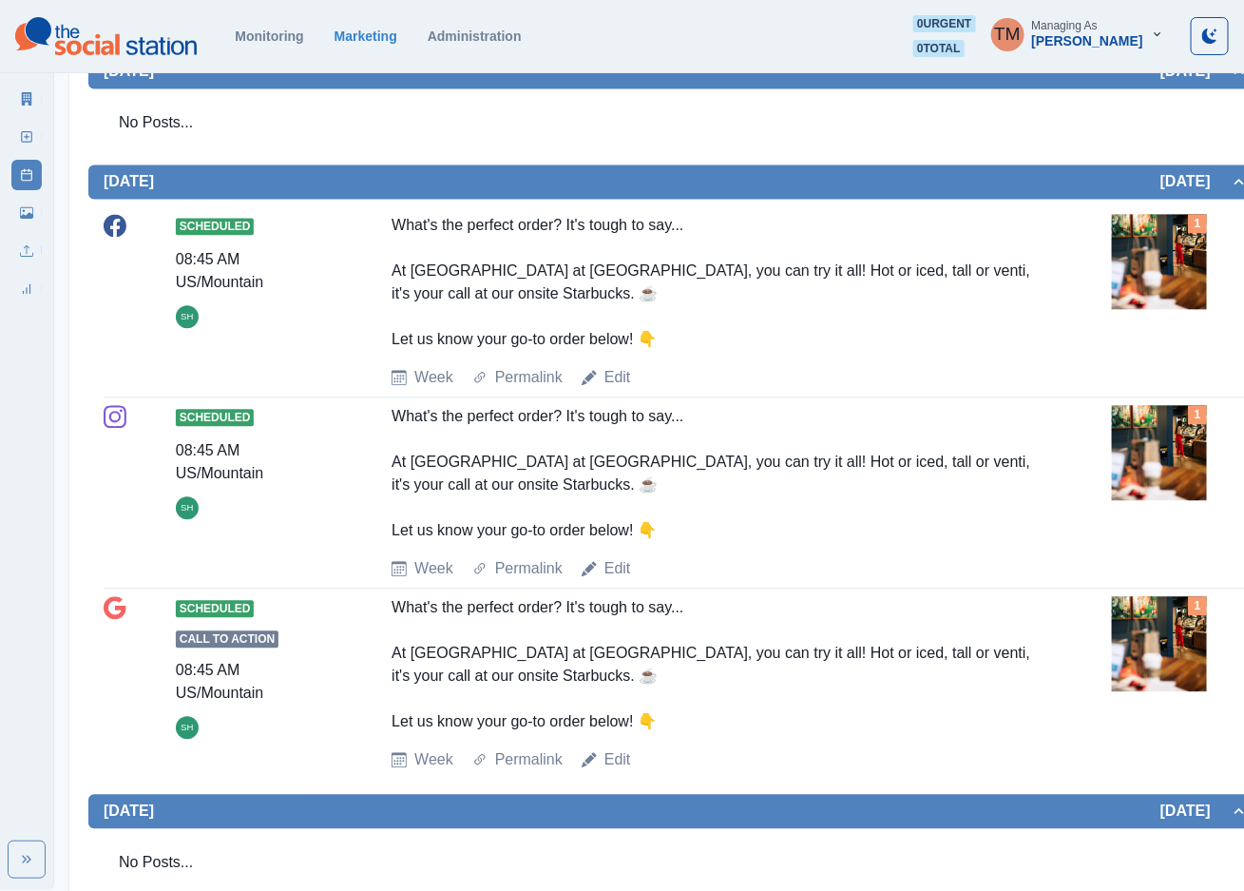
click at [394, 278] on div "What's the perfect order? It's tough to say... At [GEOGRAPHIC_DATA] at [GEOGRAP…" at bounding box center [712, 282] width 641 height 137
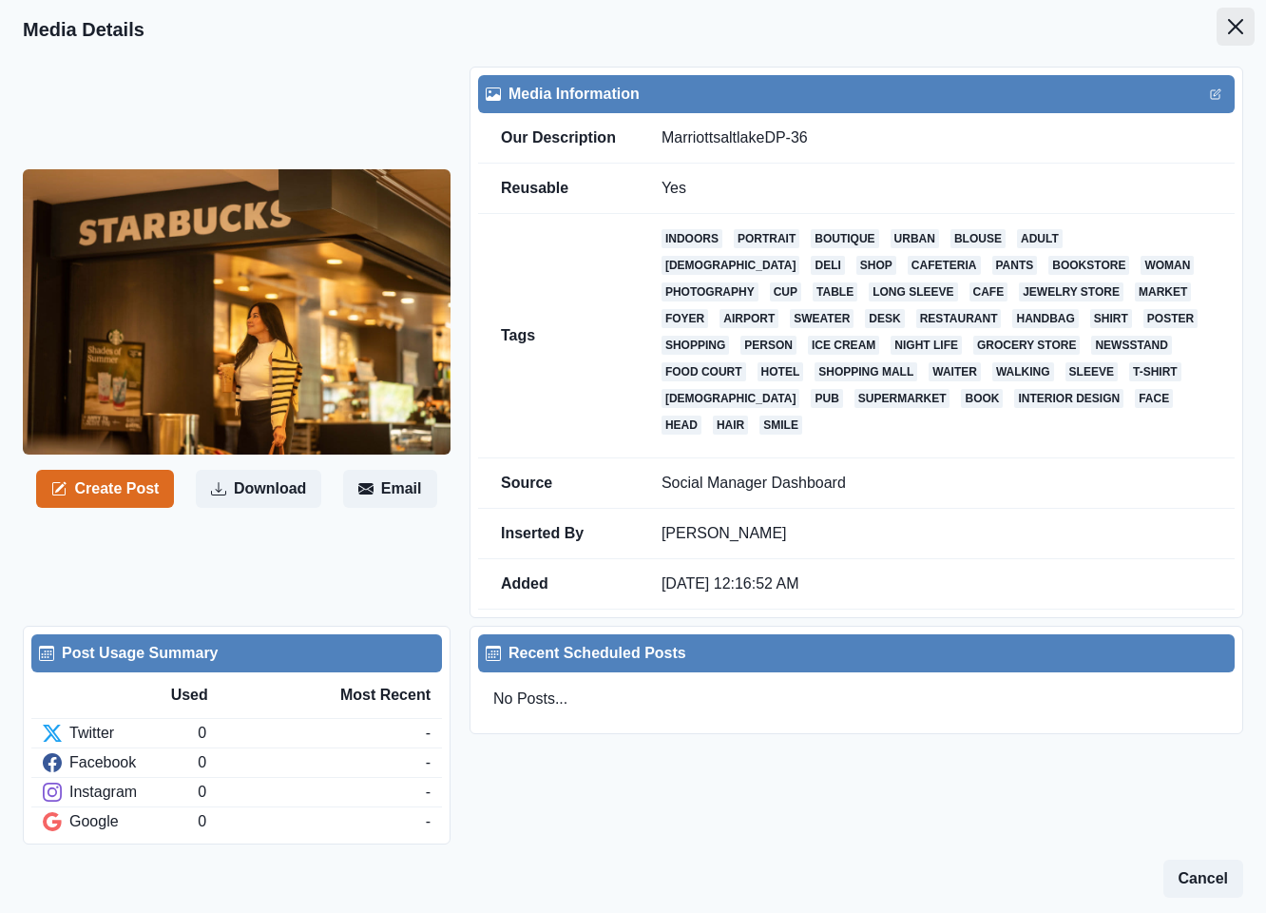
click at [1228, 27] on icon "Close" at bounding box center [1235, 26] width 15 height 15
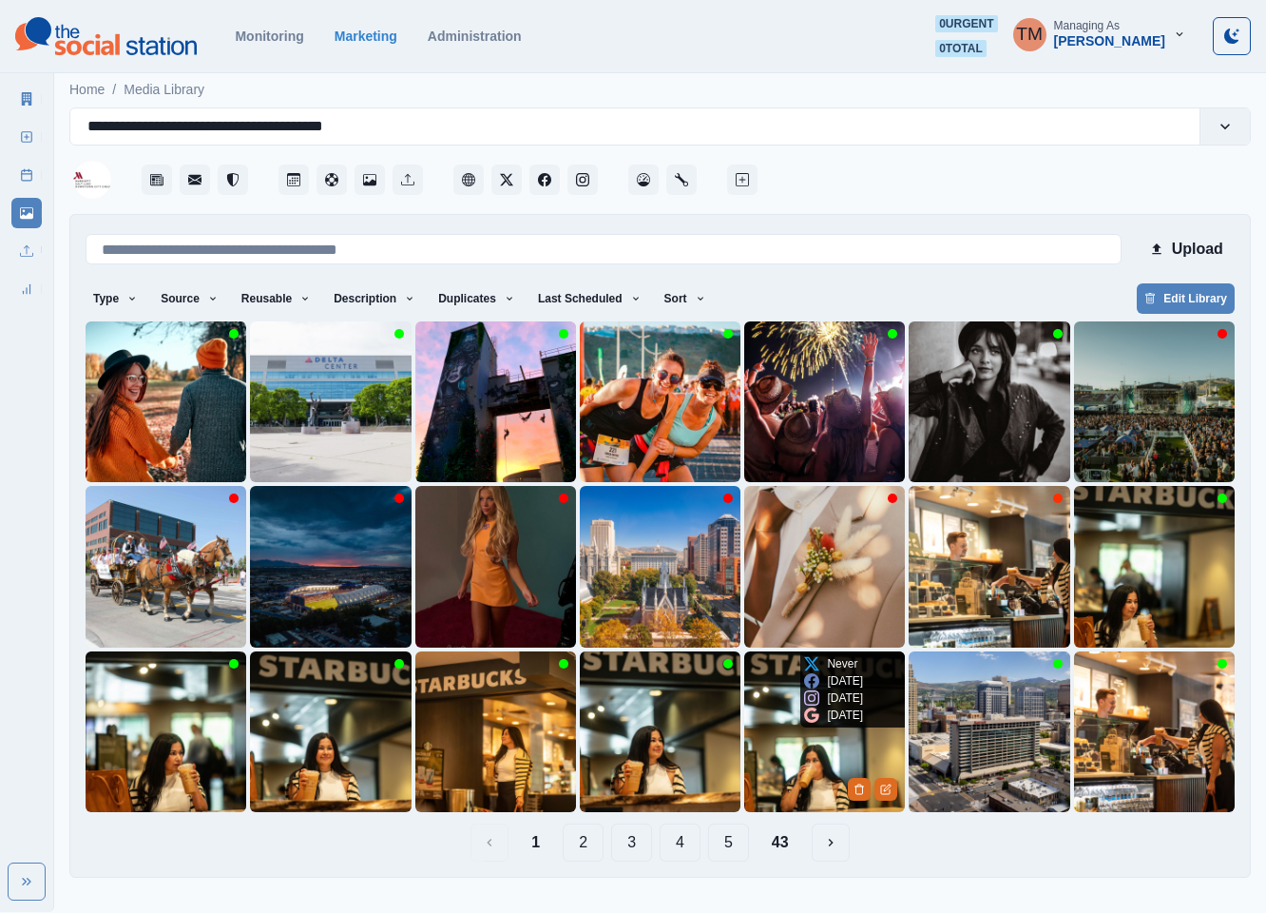
click at [822, 727] on img at bounding box center [824, 731] width 161 height 161
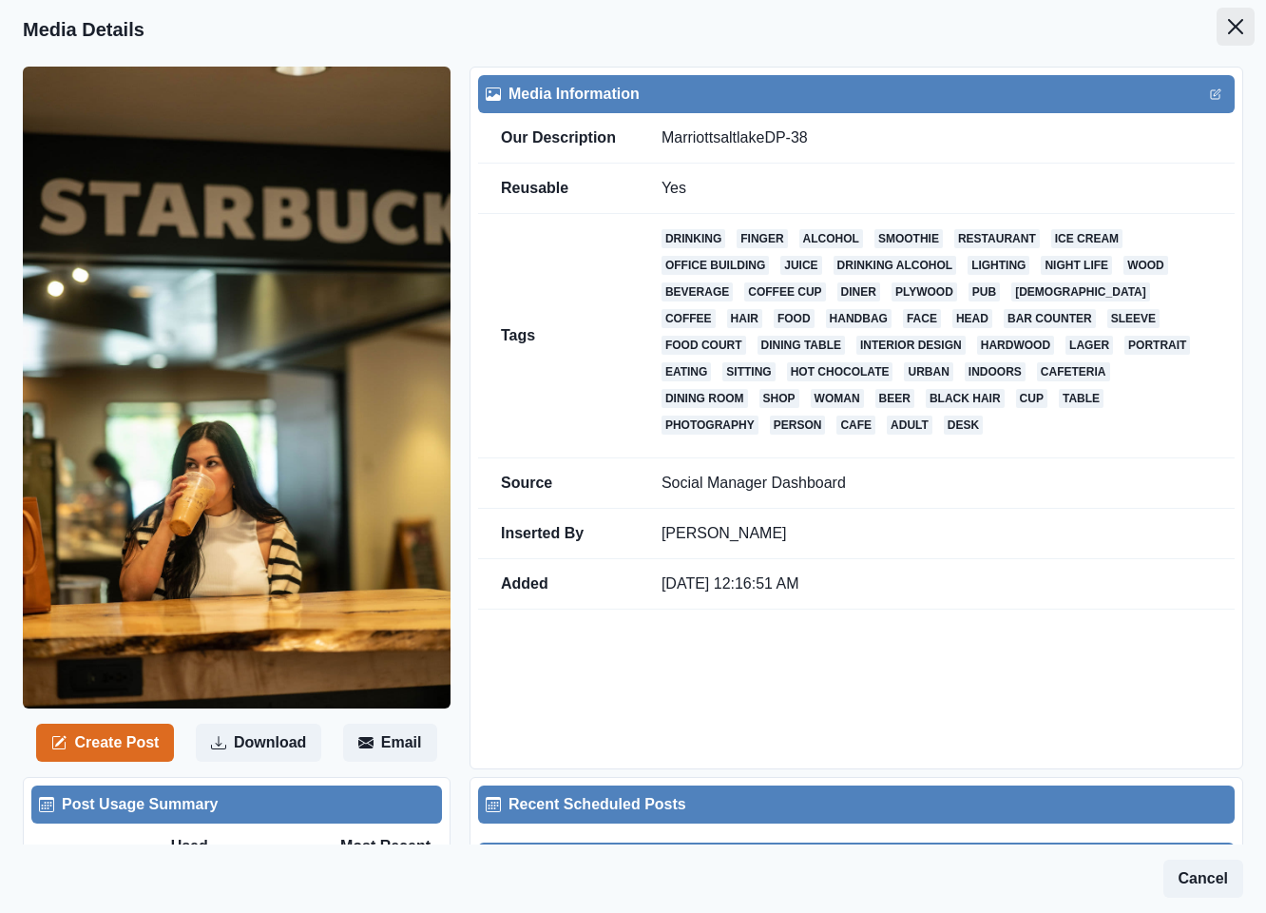
click at [1228, 26] on icon "Close" at bounding box center [1235, 26] width 15 height 15
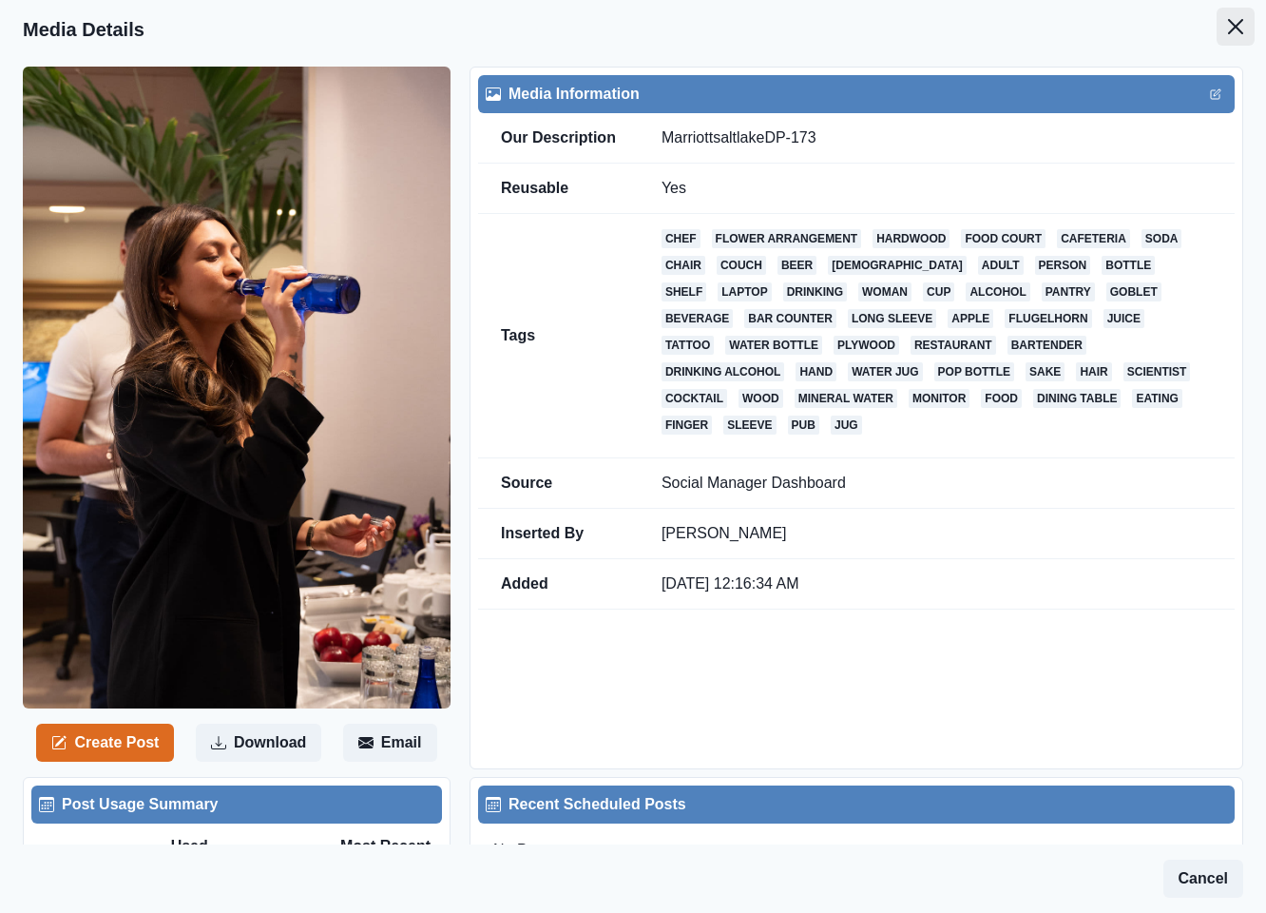
click at [1218, 34] on button "Close" at bounding box center [1236, 27] width 38 height 38
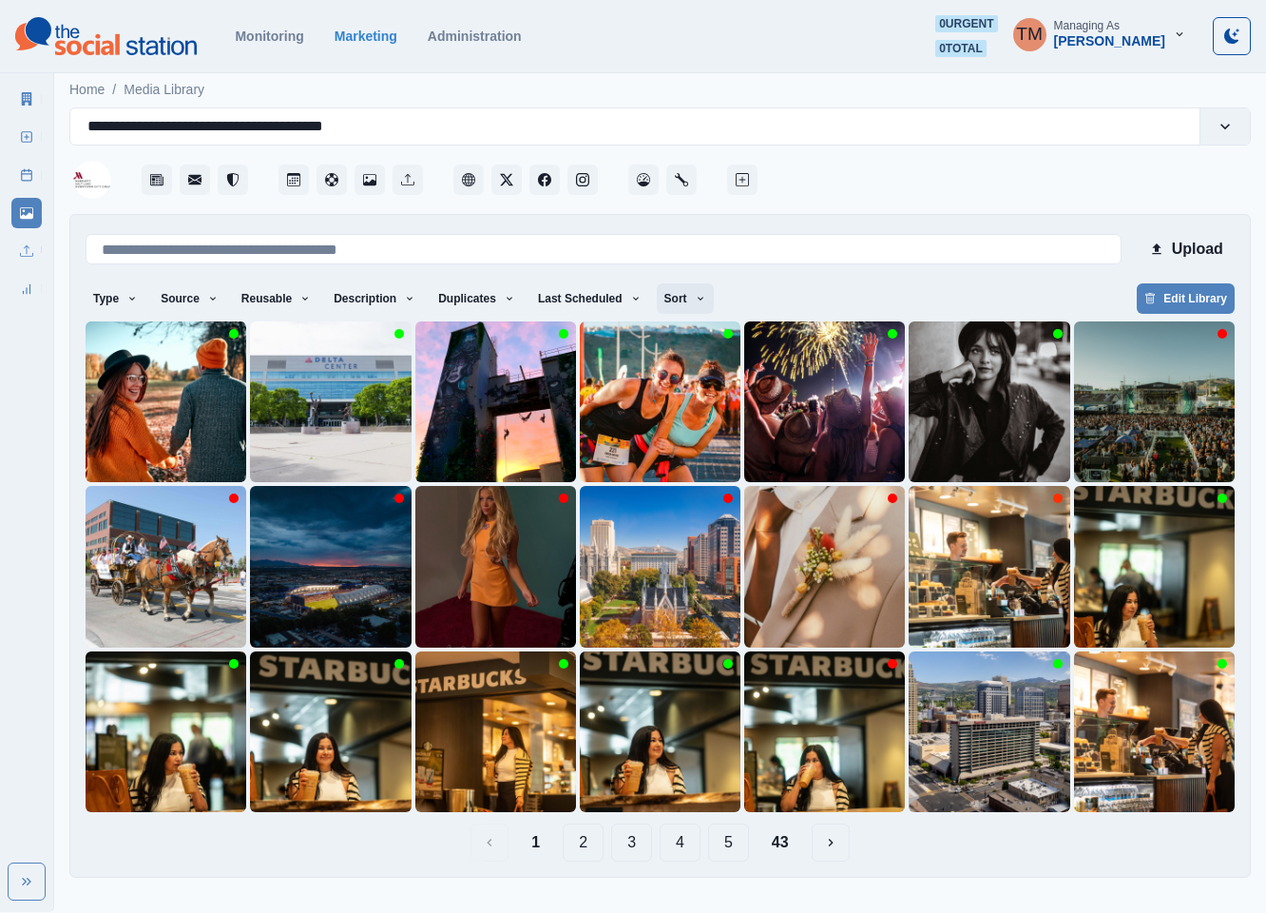
click at [695, 298] on icon "button" at bounding box center [700, 298] width 11 height 11
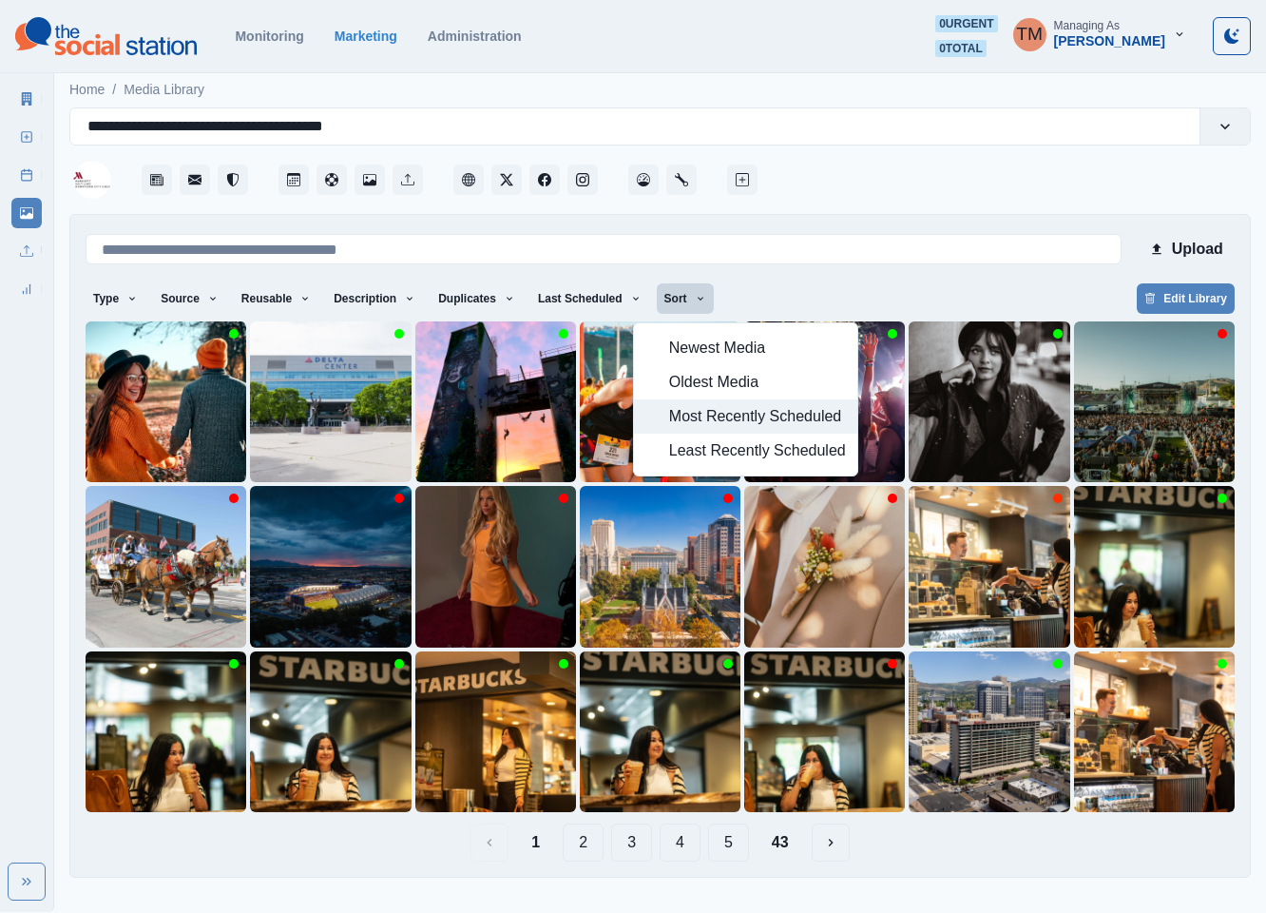
click at [693, 409] on span "Most Recently Scheduled" at bounding box center [757, 416] width 177 height 23
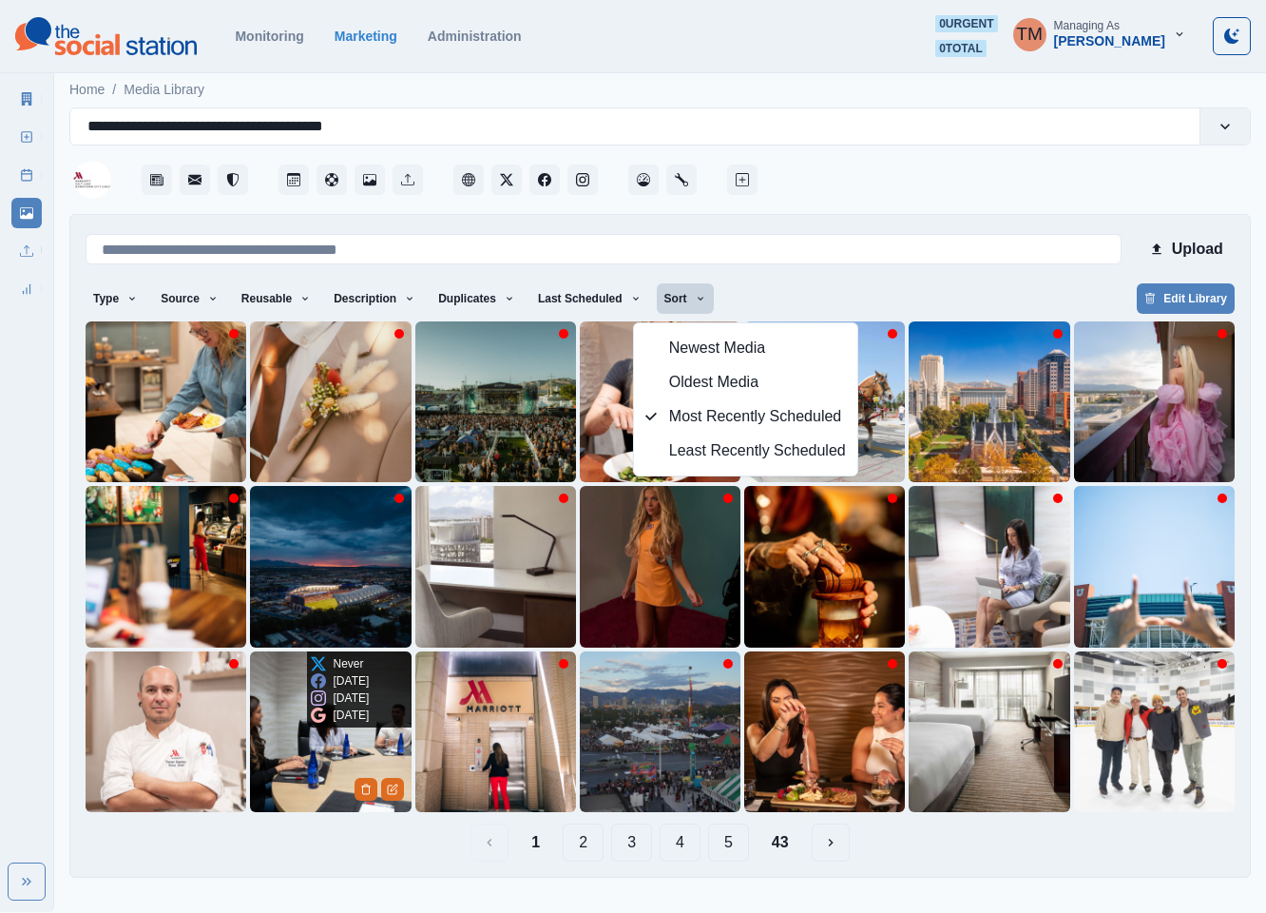
click at [297, 757] on img at bounding box center [330, 731] width 161 height 161
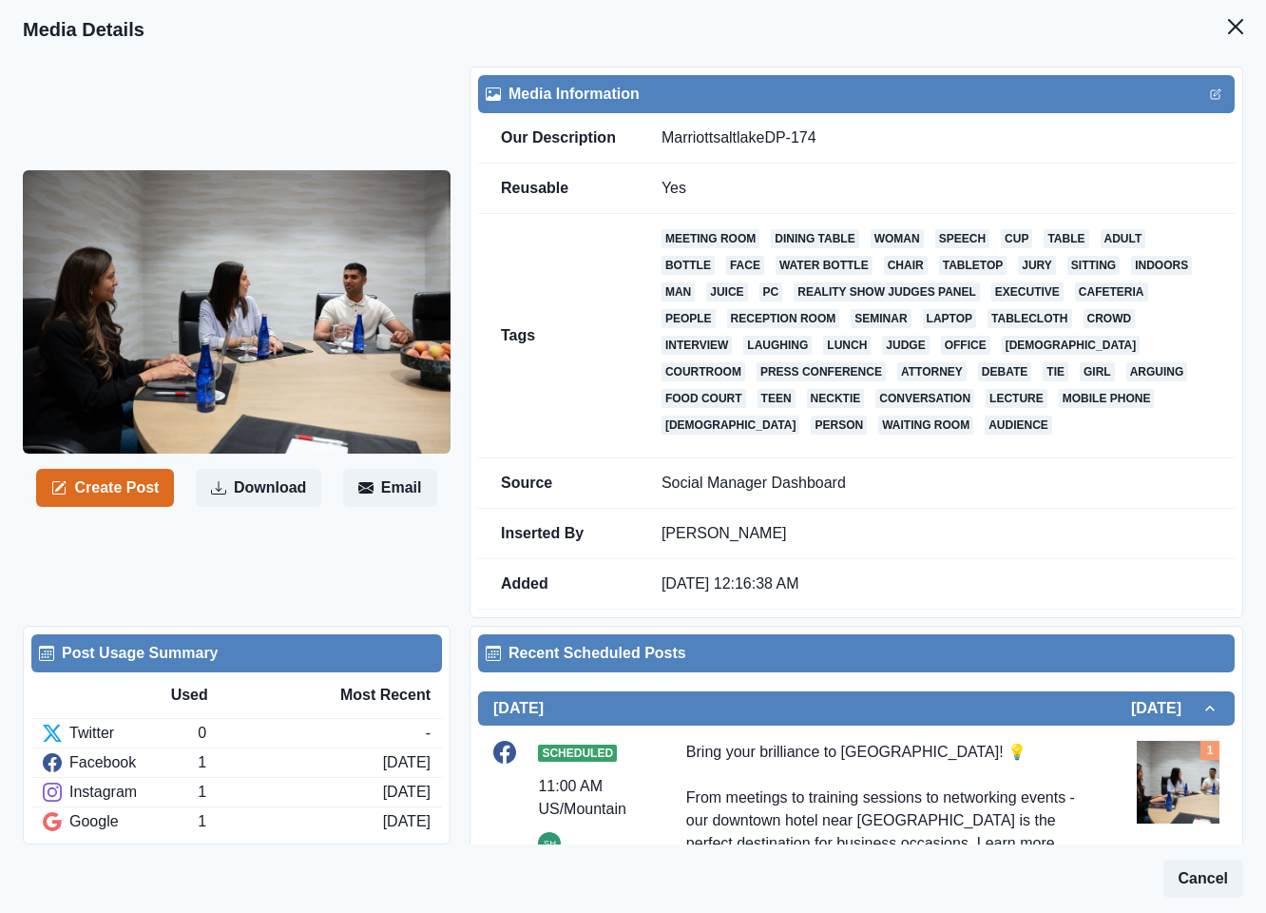
scroll to position [428, 0]
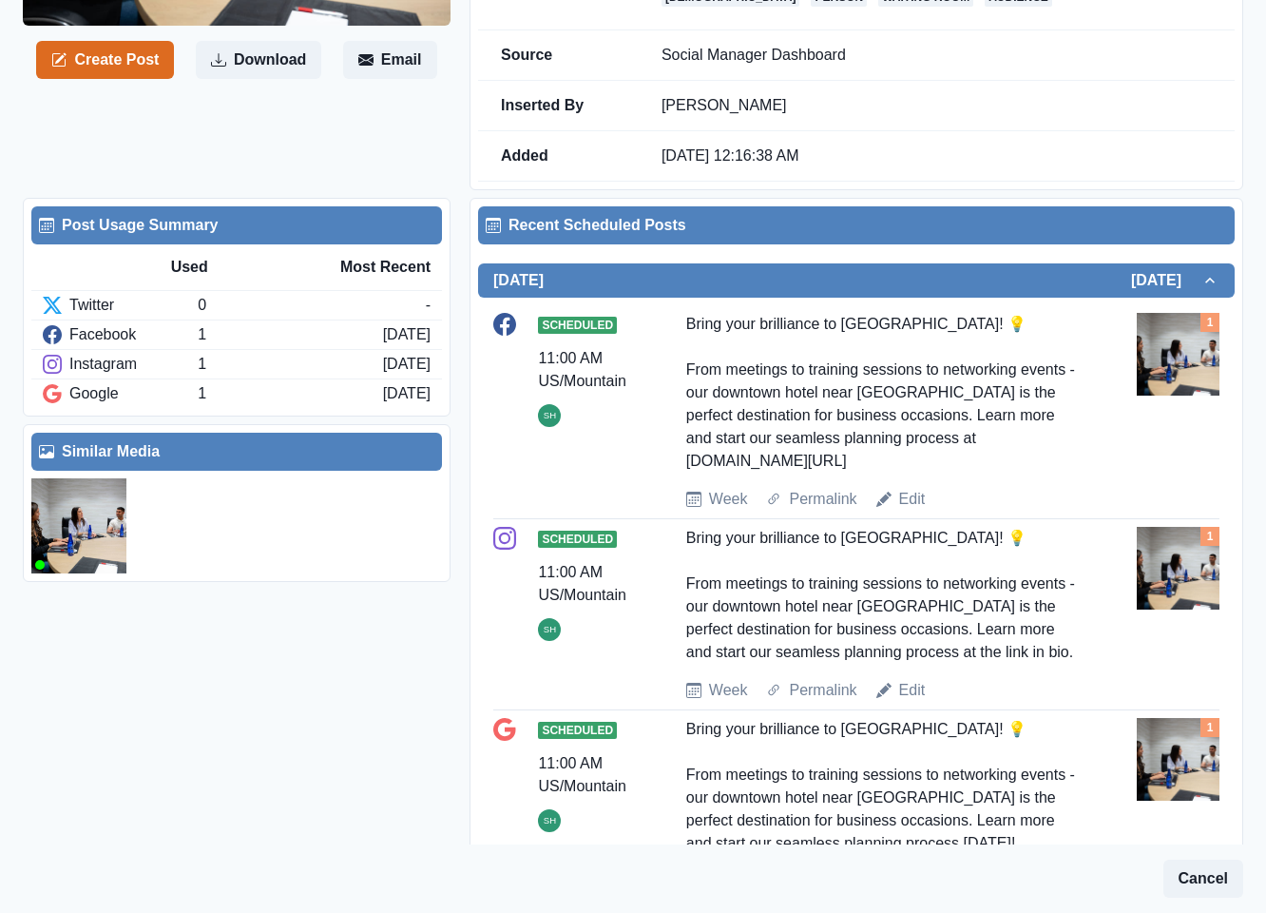
click at [74, 534] on img at bounding box center [78, 525] width 95 height 95
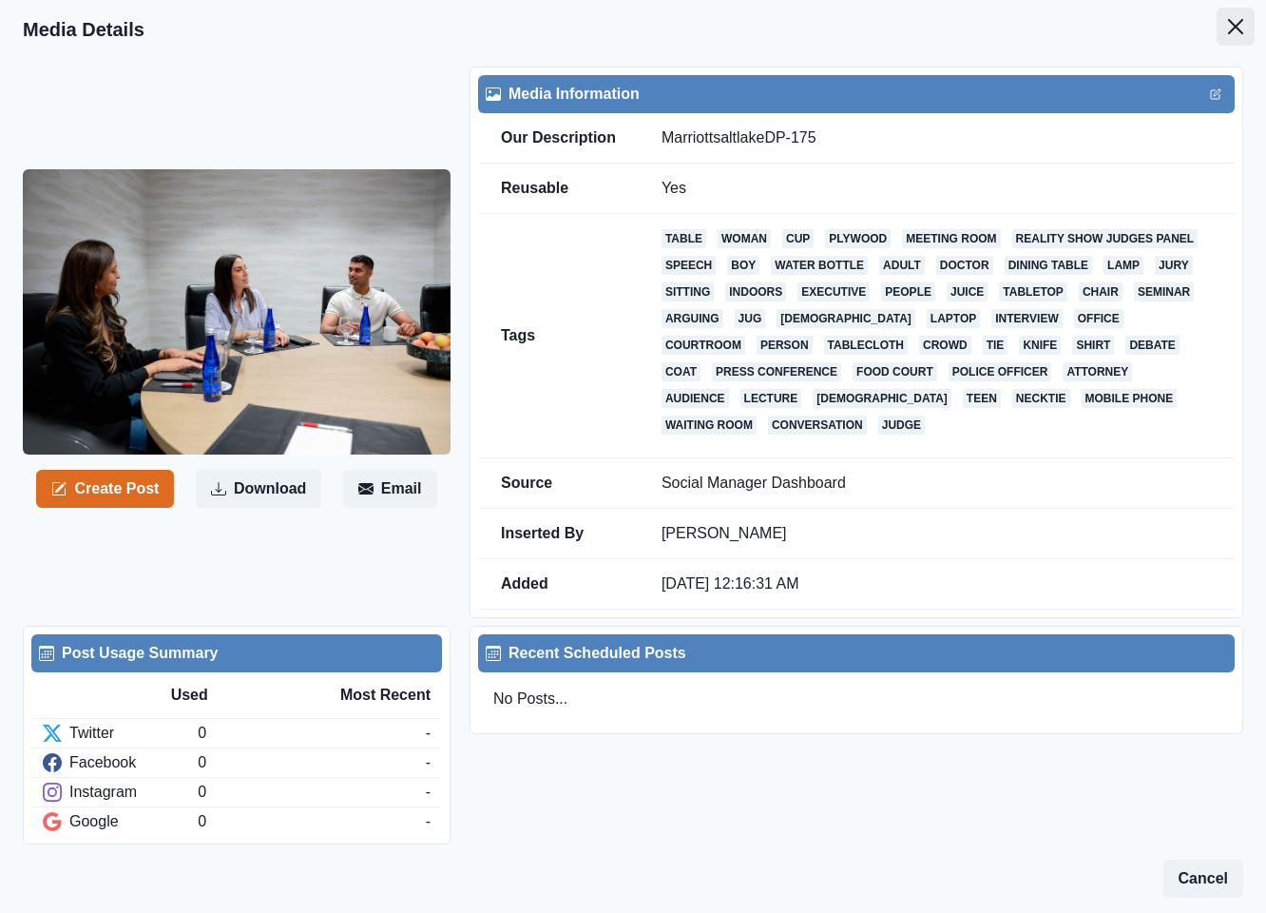
click at [1217, 29] on button "Close" at bounding box center [1236, 27] width 38 height 38
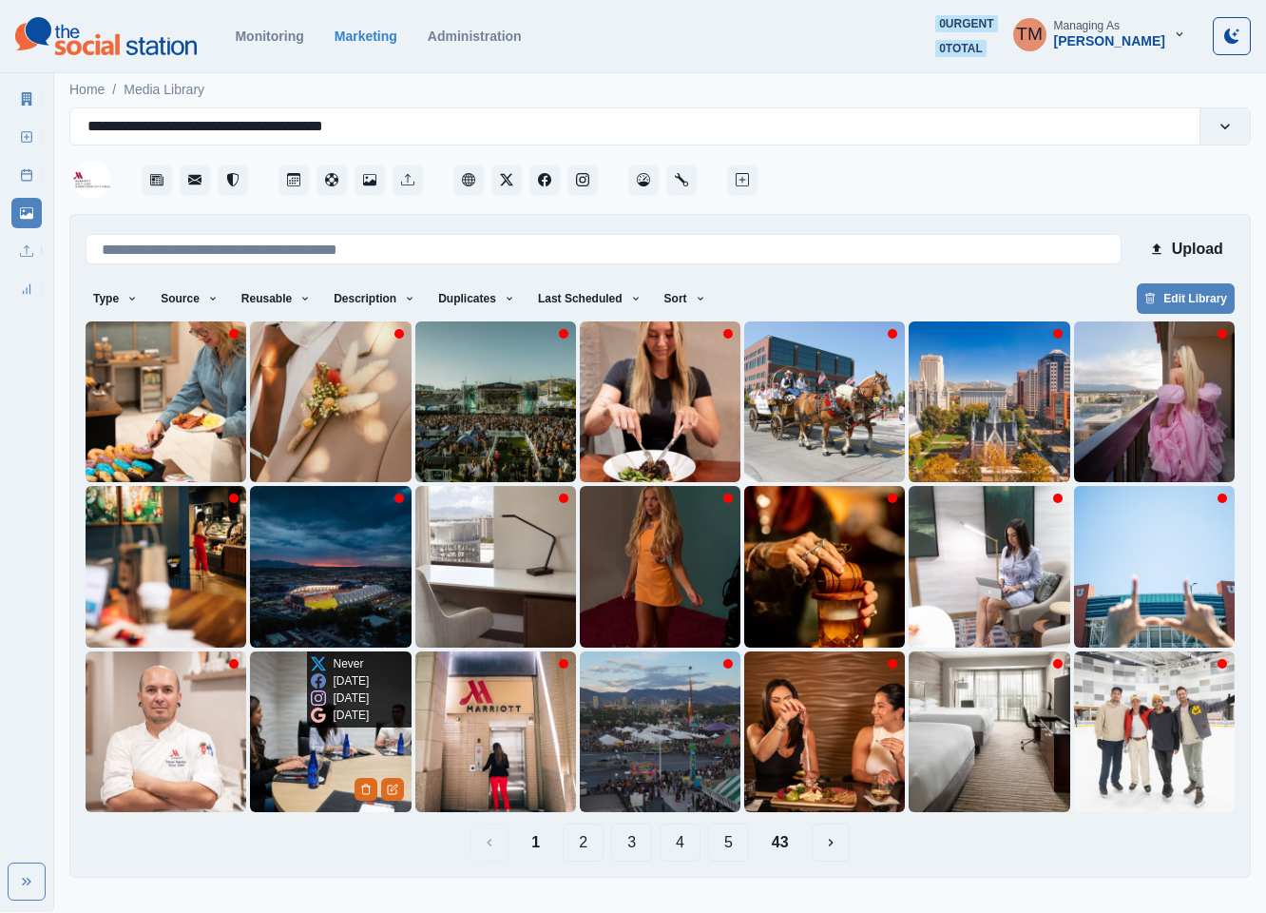
click at [277, 762] on img at bounding box center [330, 731] width 161 height 161
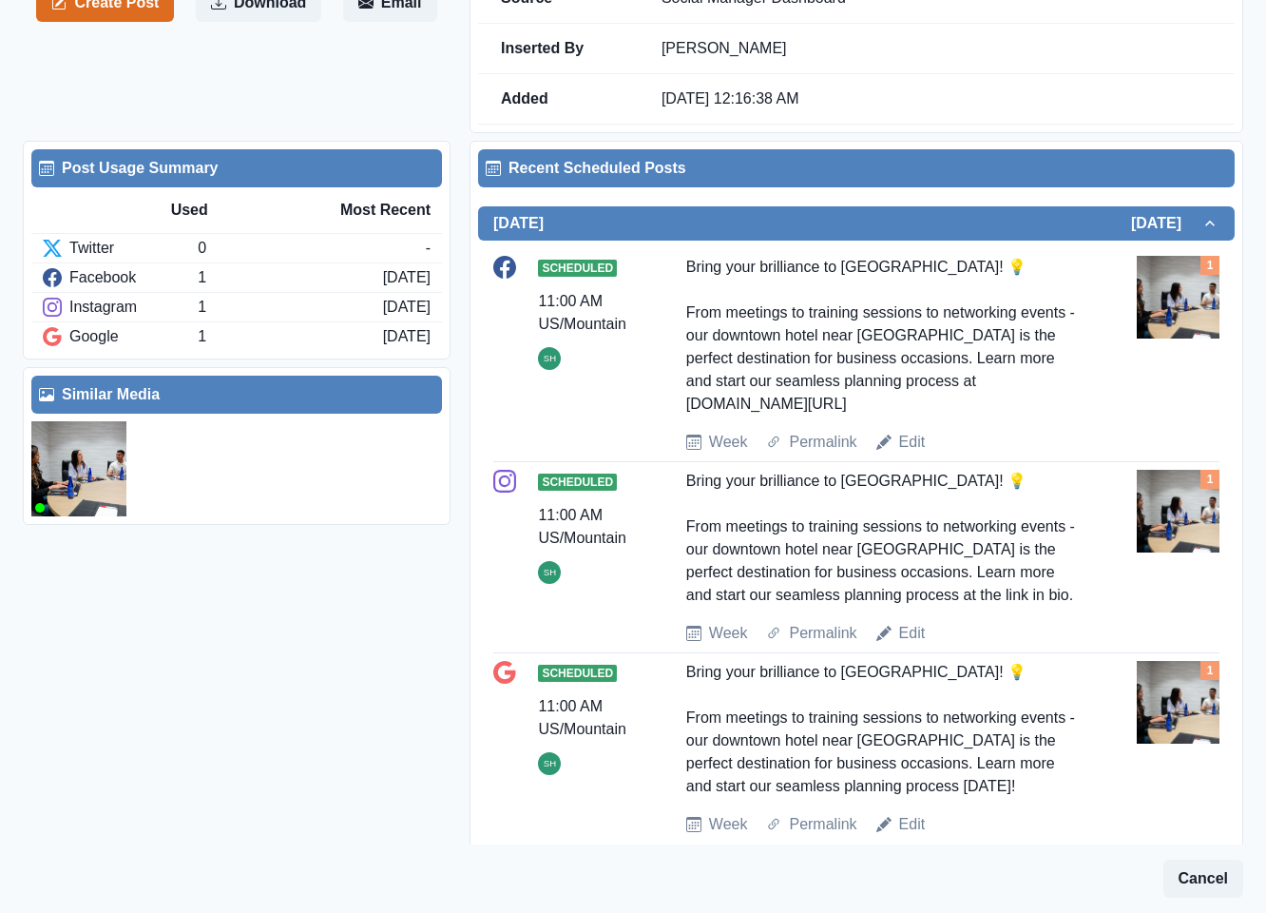
scroll to position [554, 0]
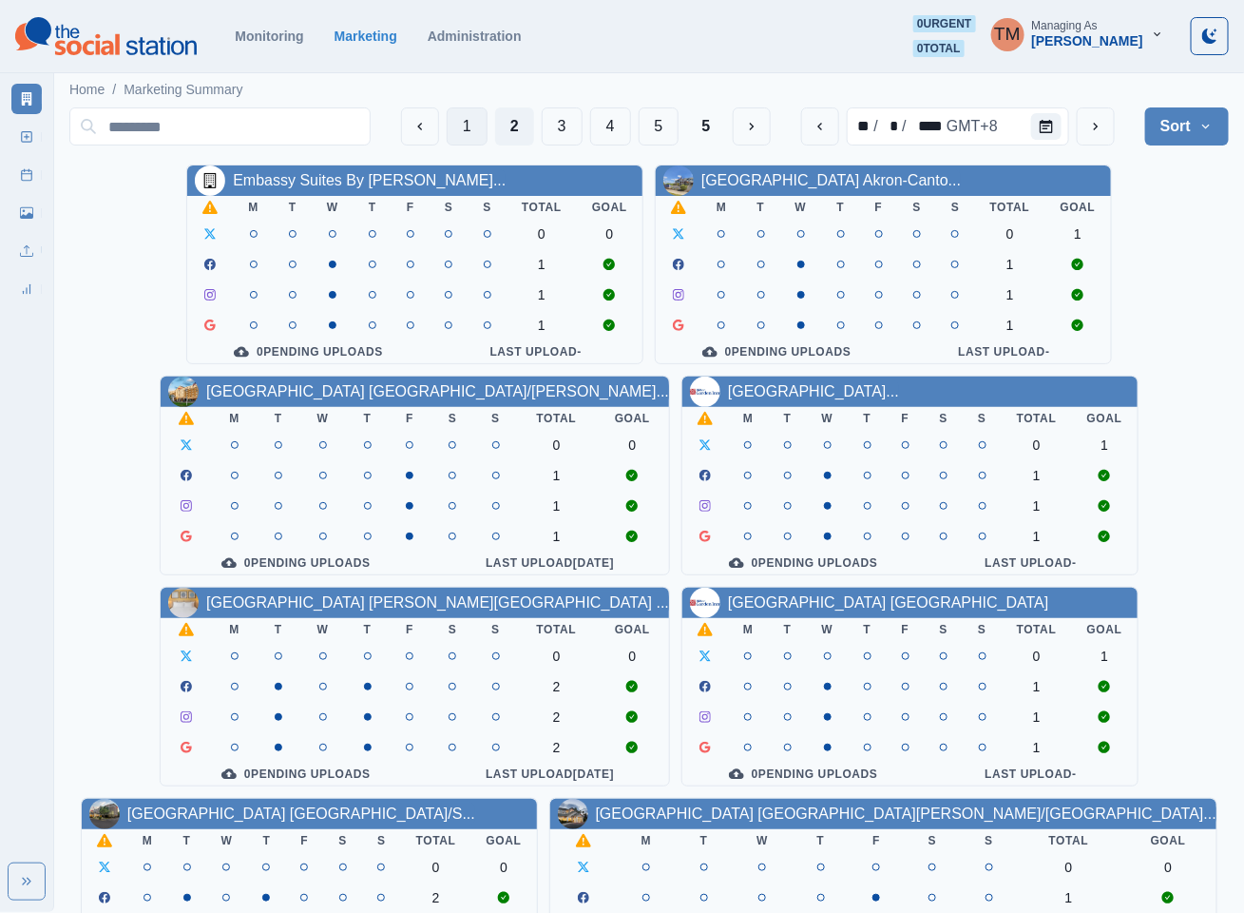
click at [463, 126] on button "1" at bounding box center [467, 126] width 41 height 38
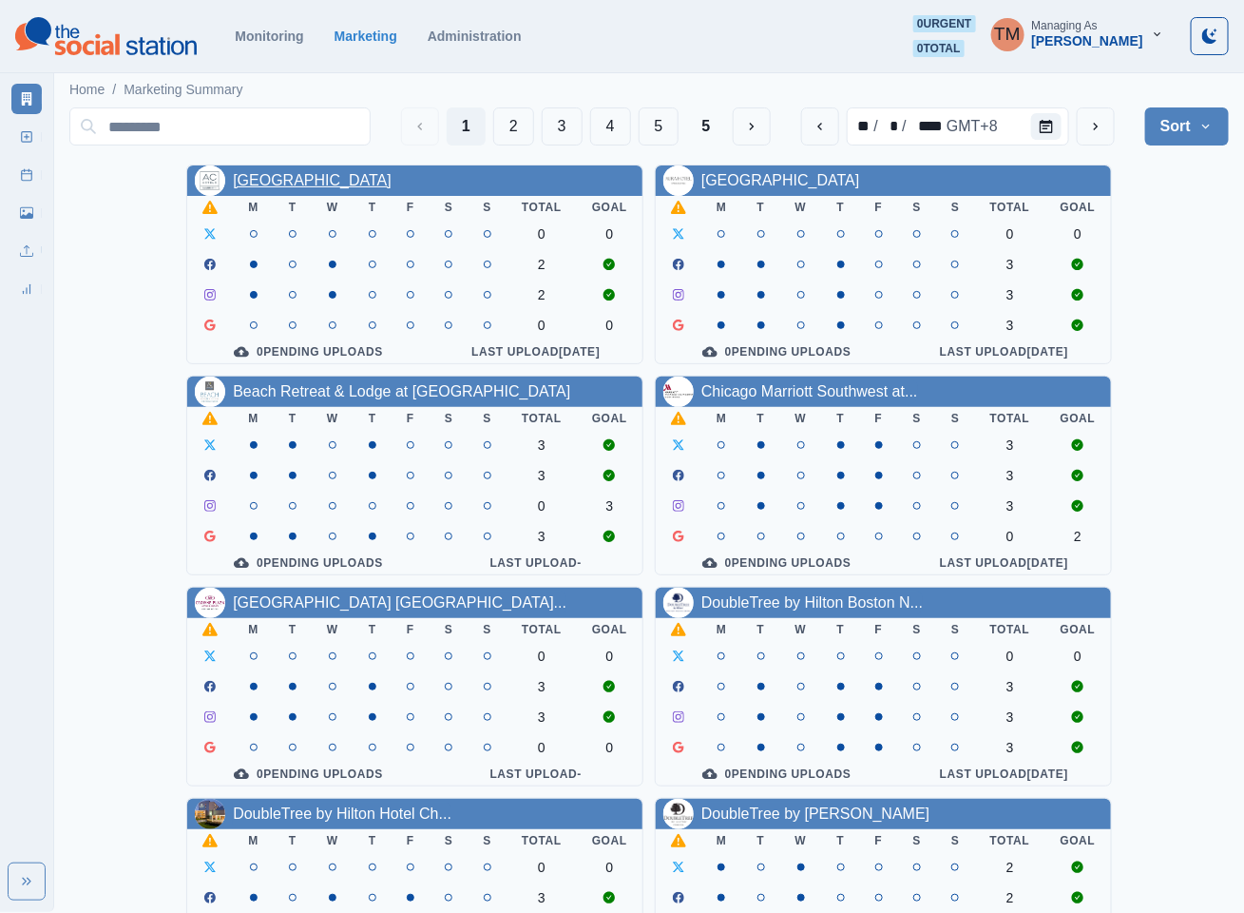
click at [392, 188] on link "[GEOGRAPHIC_DATA]" at bounding box center [312, 180] width 159 height 16
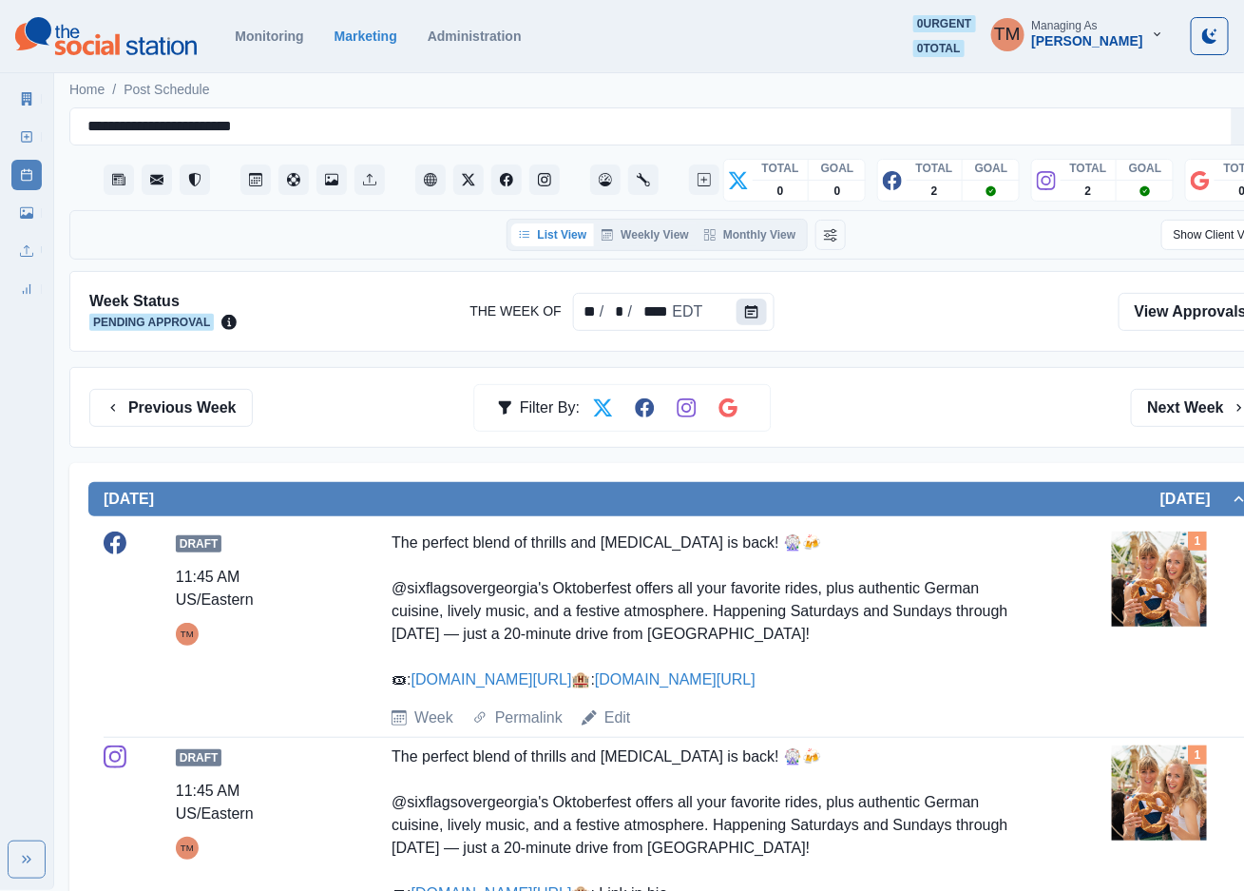
click at [750, 312] on icon "Calendar" at bounding box center [751, 311] width 13 height 13
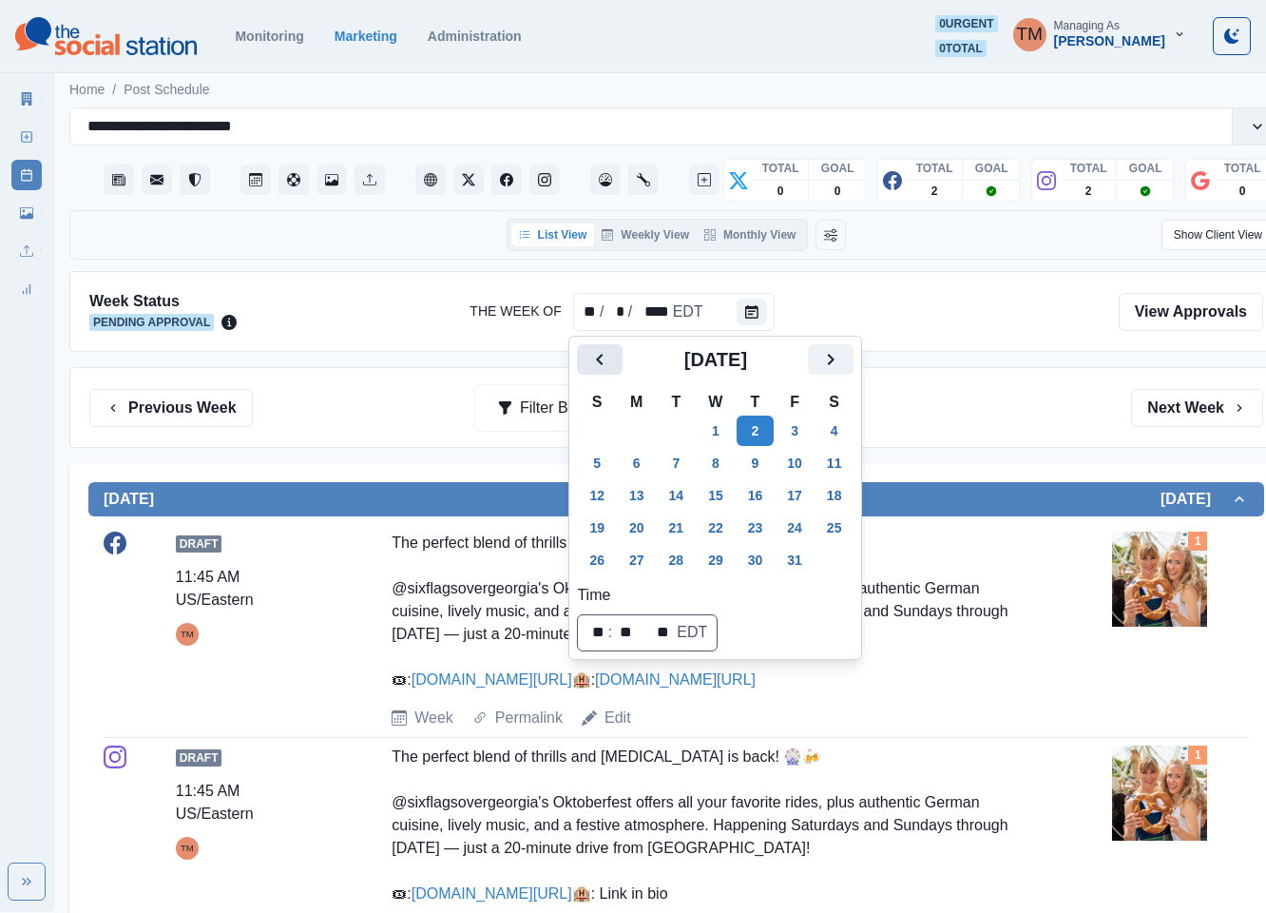
click at [603, 356] on icon "Previous" at bounding box center [599, 359] width 23 height 23
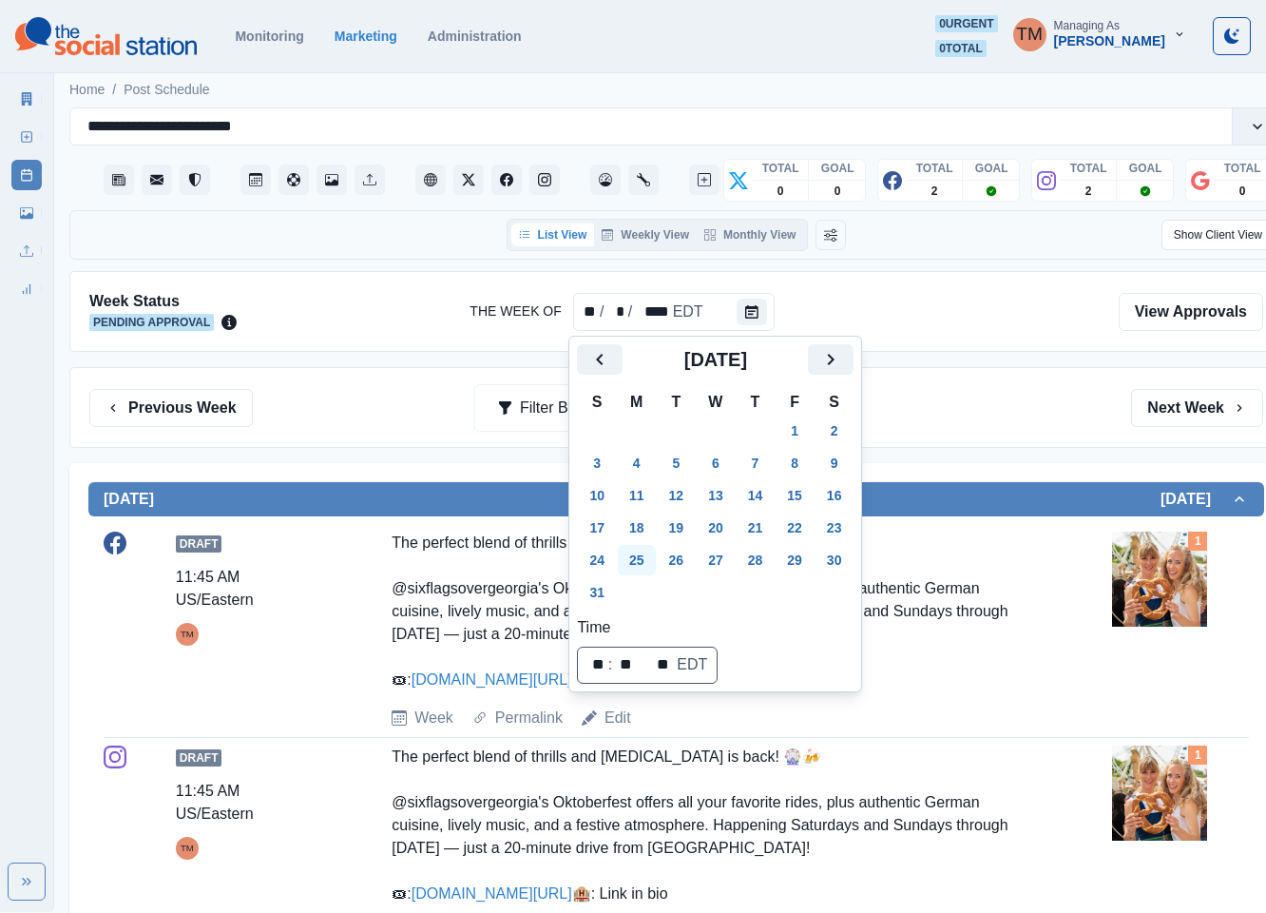
click at [630, 557] on button "25" at bounding box center [637, 560] width 38 height 30
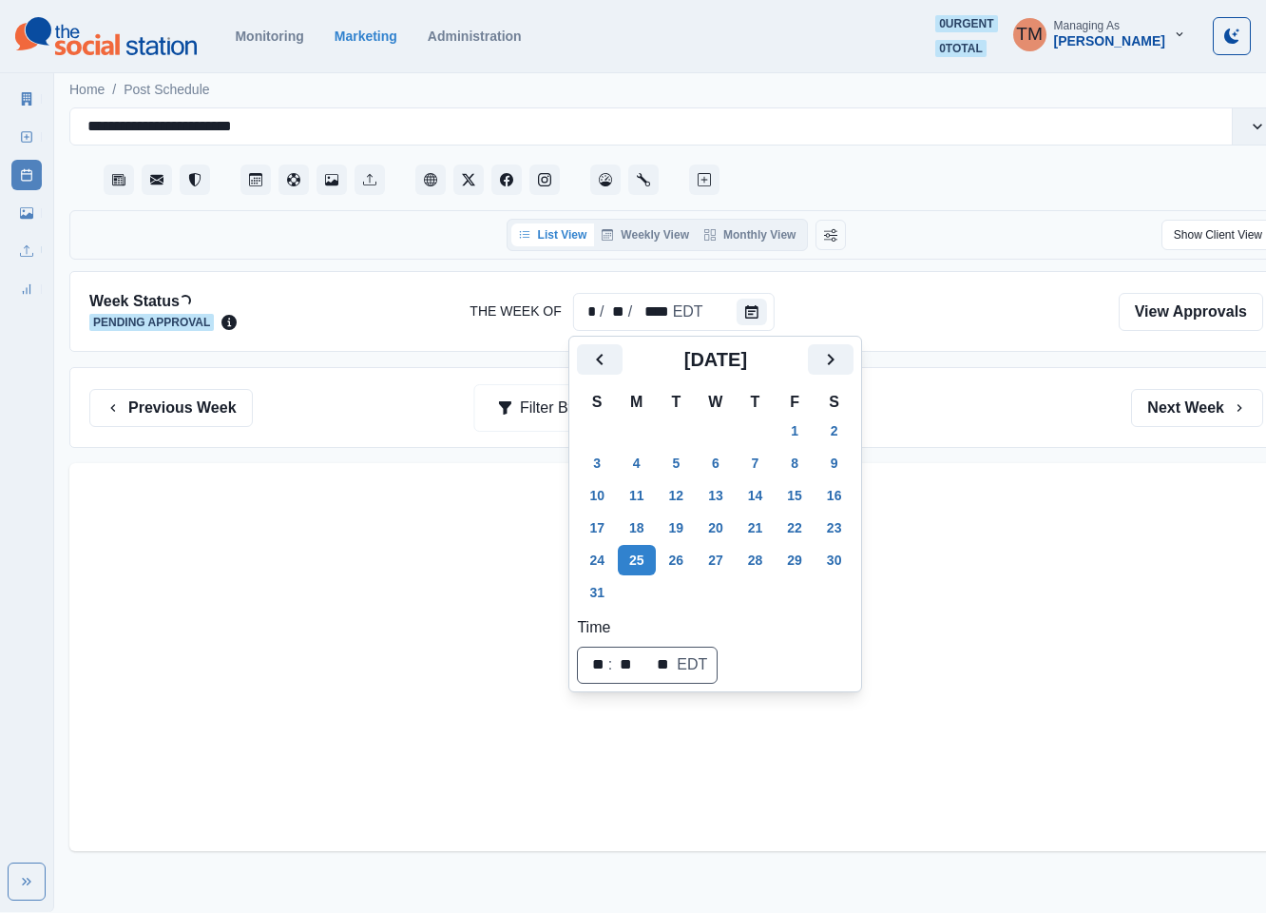
click at [995, 419] on div "Previous Week Filter By: Next Week" at bounding box center [676, 408] width 1174 height 38
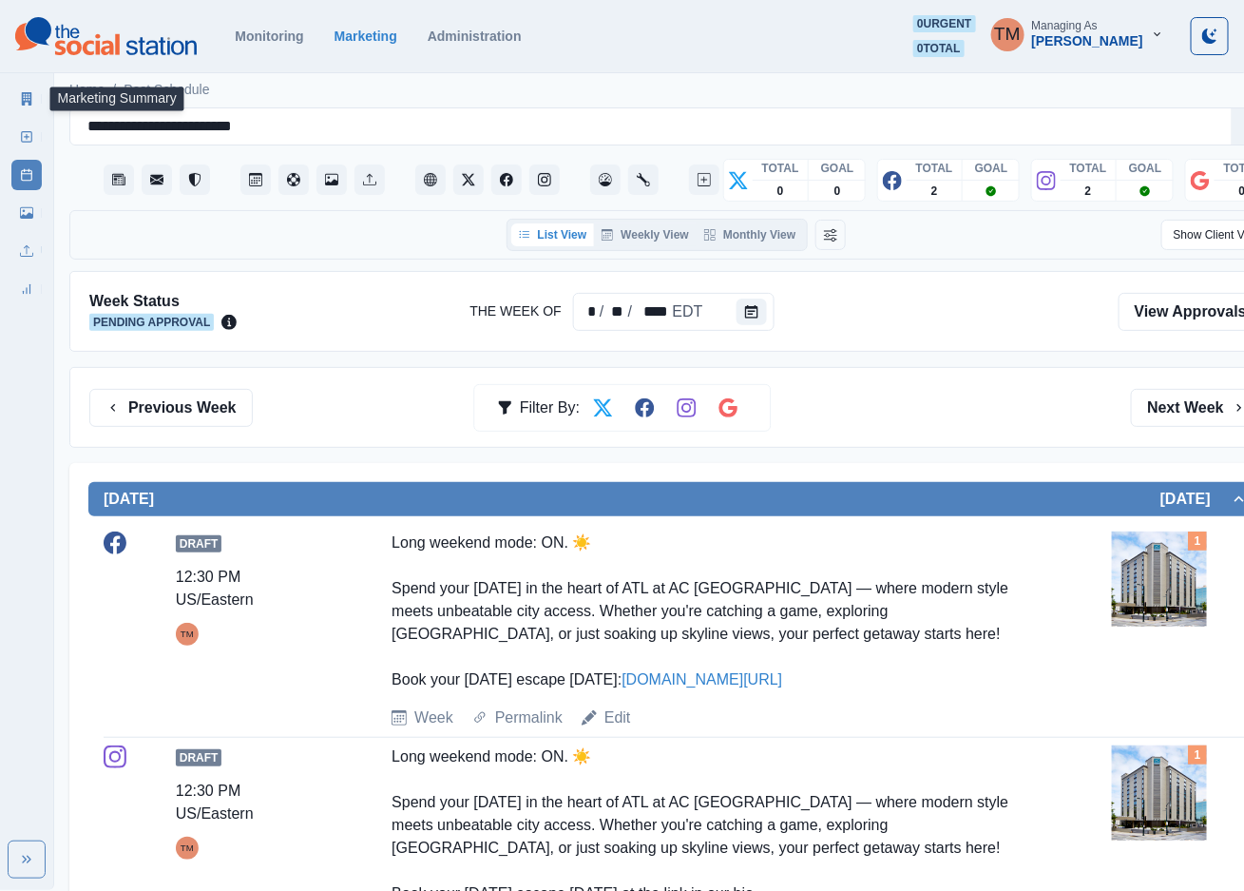
click at [26, 94] on icon at bounding box center [27, 98] width 10 height 13
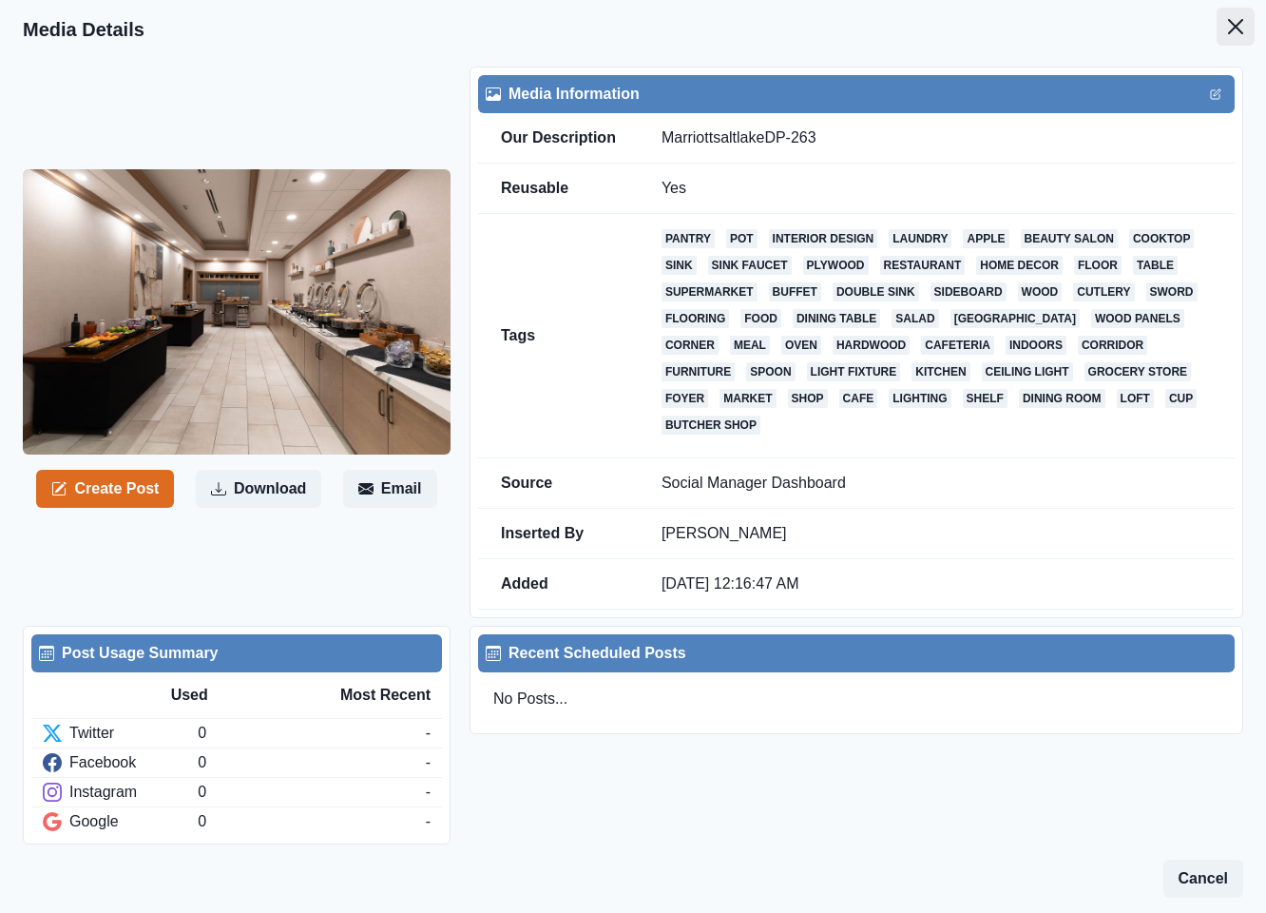
click at [1228, 29] on icon "Close" at bounding box center [1235, 26] width 15 height 15
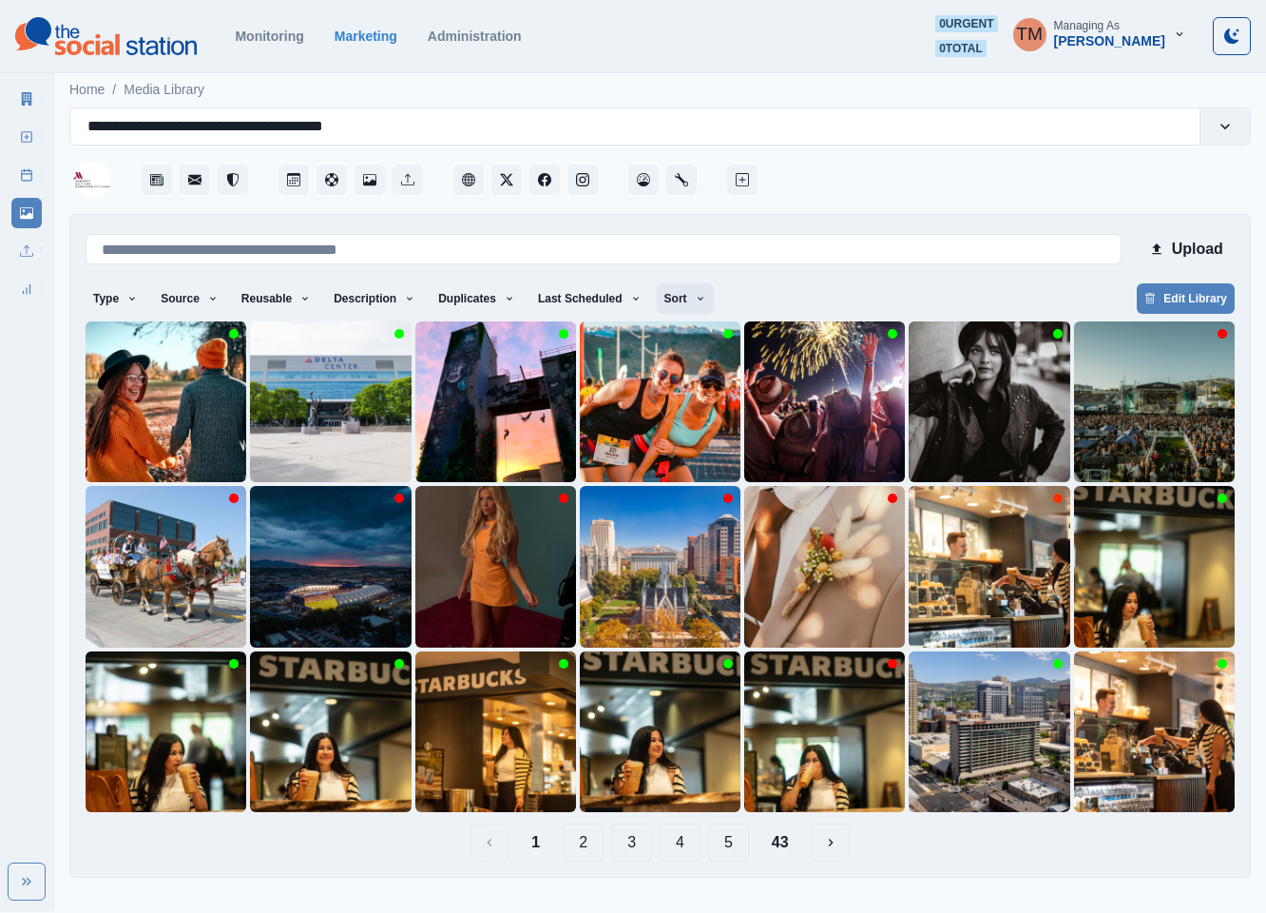
click at [695, 298] on icon "button" at bounding box center [700, 298] width 11 height 11
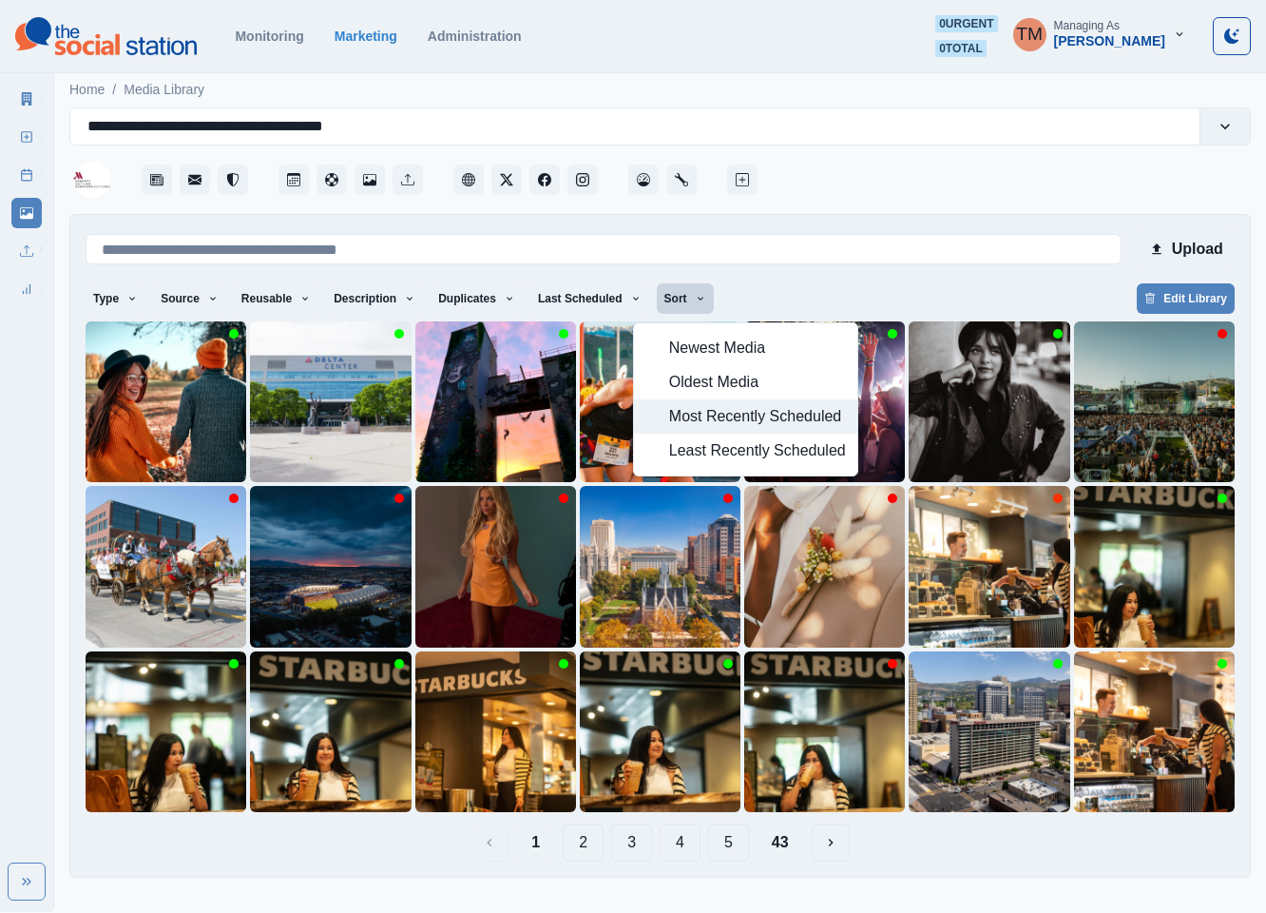
click at [696, 416] on span "Most Recently Scheduled" at bounding box center [757, 416] width 177 height 23
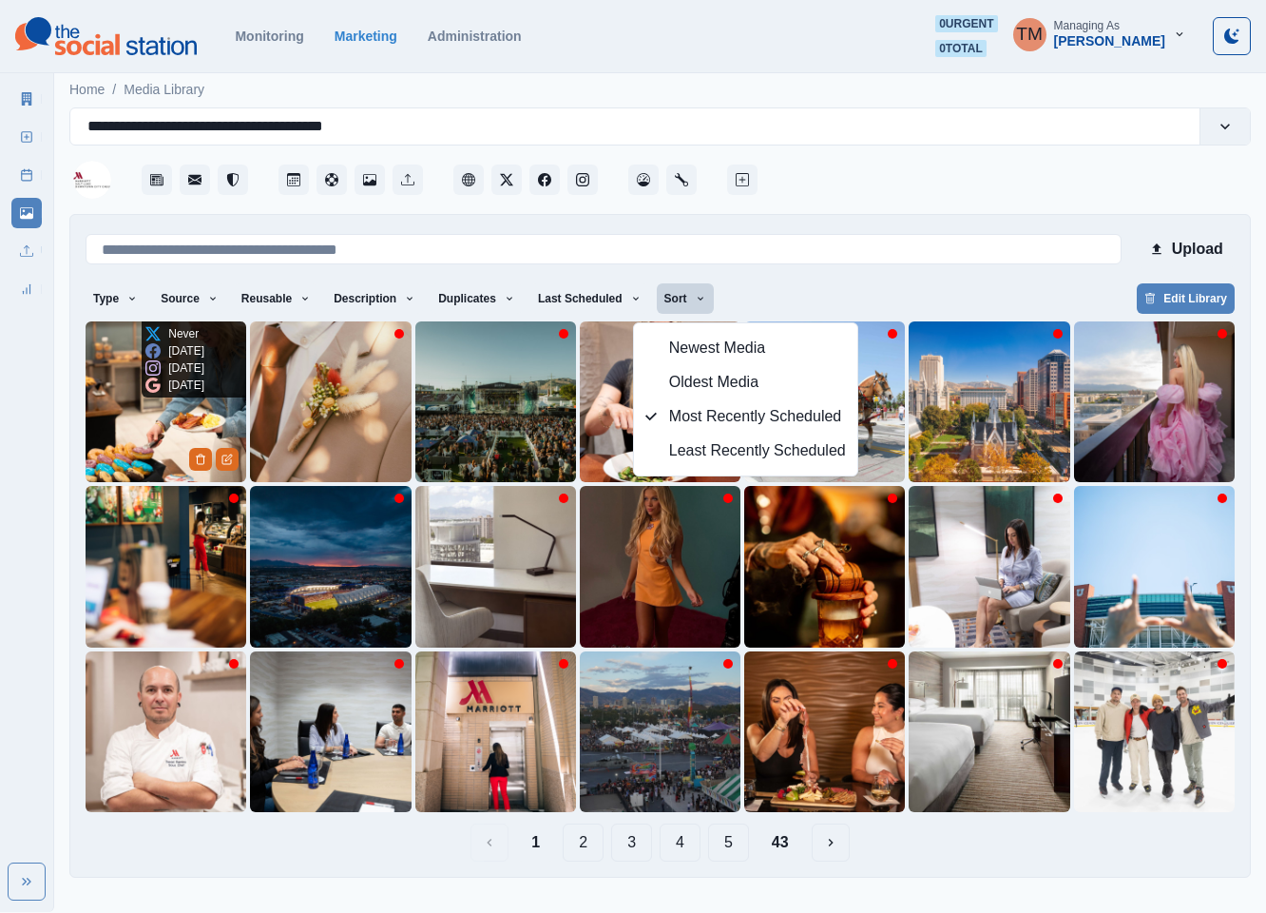
click at [123, 440] on img at bounding box center [166, 401] width 161 height 161
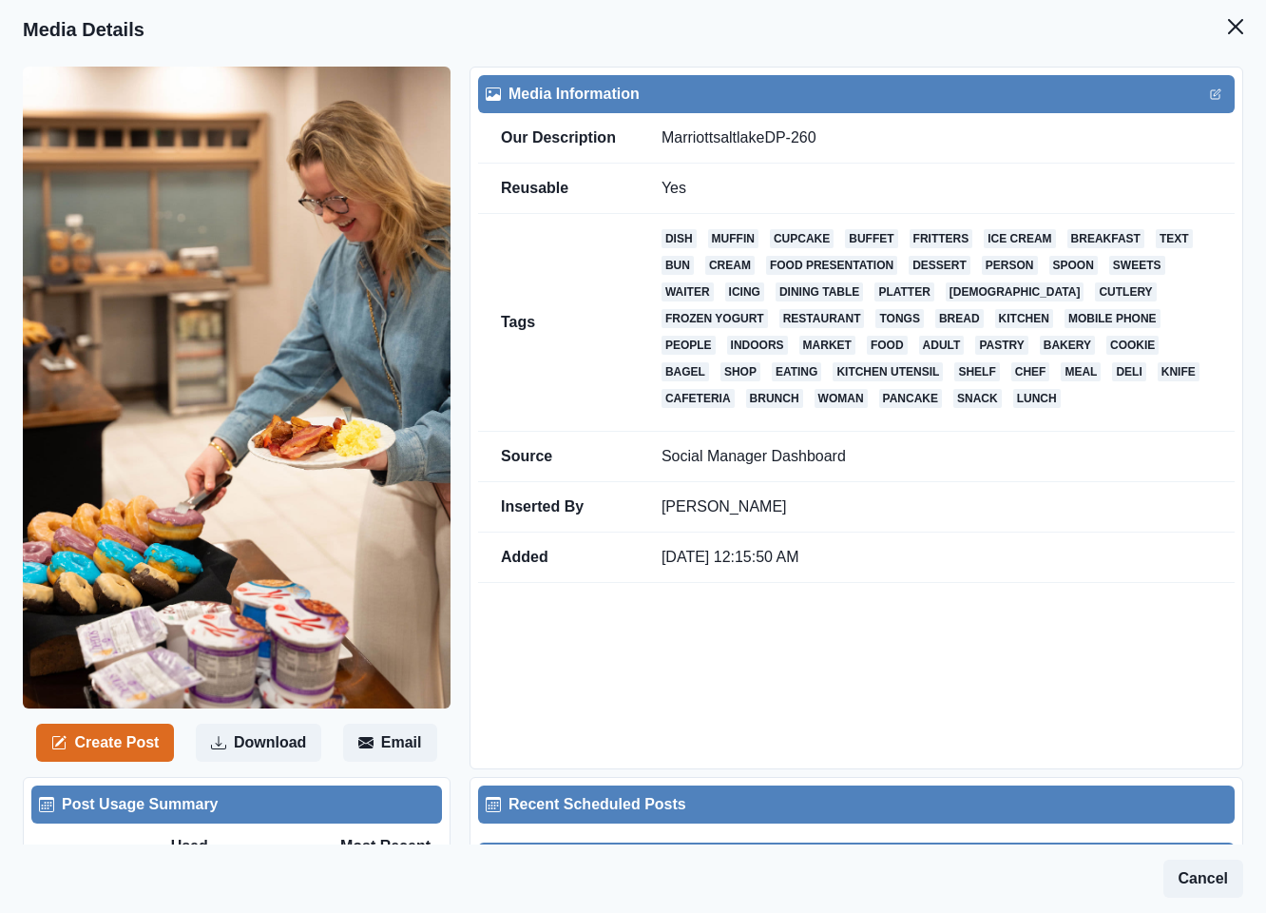
scroll to position [570, 0]
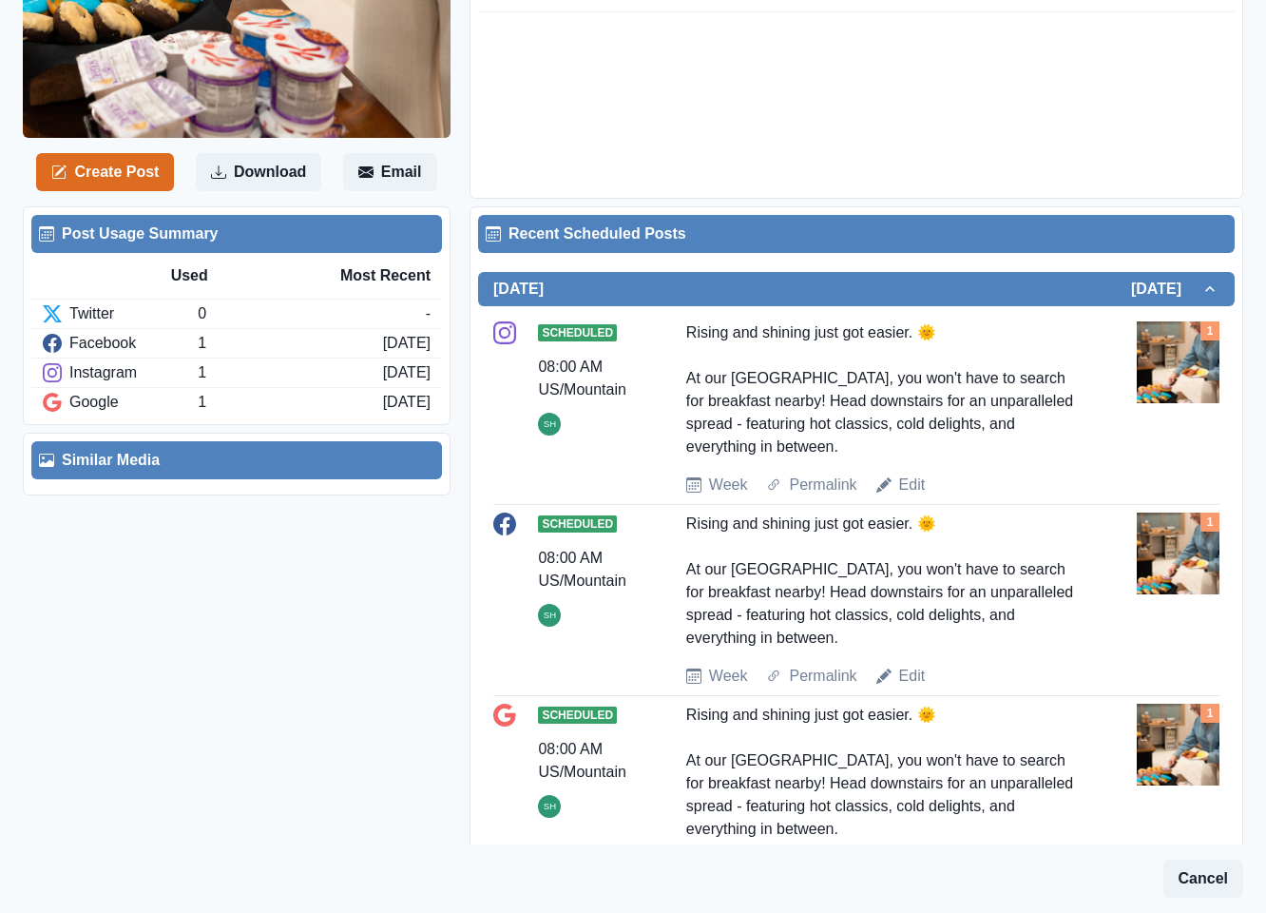
drag, startPoint x: 861, startPoint y: 457, endPoint x: 680, endPoint y: 334, distance: 219.6
click at [680, 334] on div "Scheduled 08:00 AM US/Mountain SH Rising and shining just got easier. 🌞 At our …" at bounding box center [856, 408] width 726 height 175
copy div "Rising and shining just got easier. 🌞 At our Downtown SLC hotel, you won't have…"
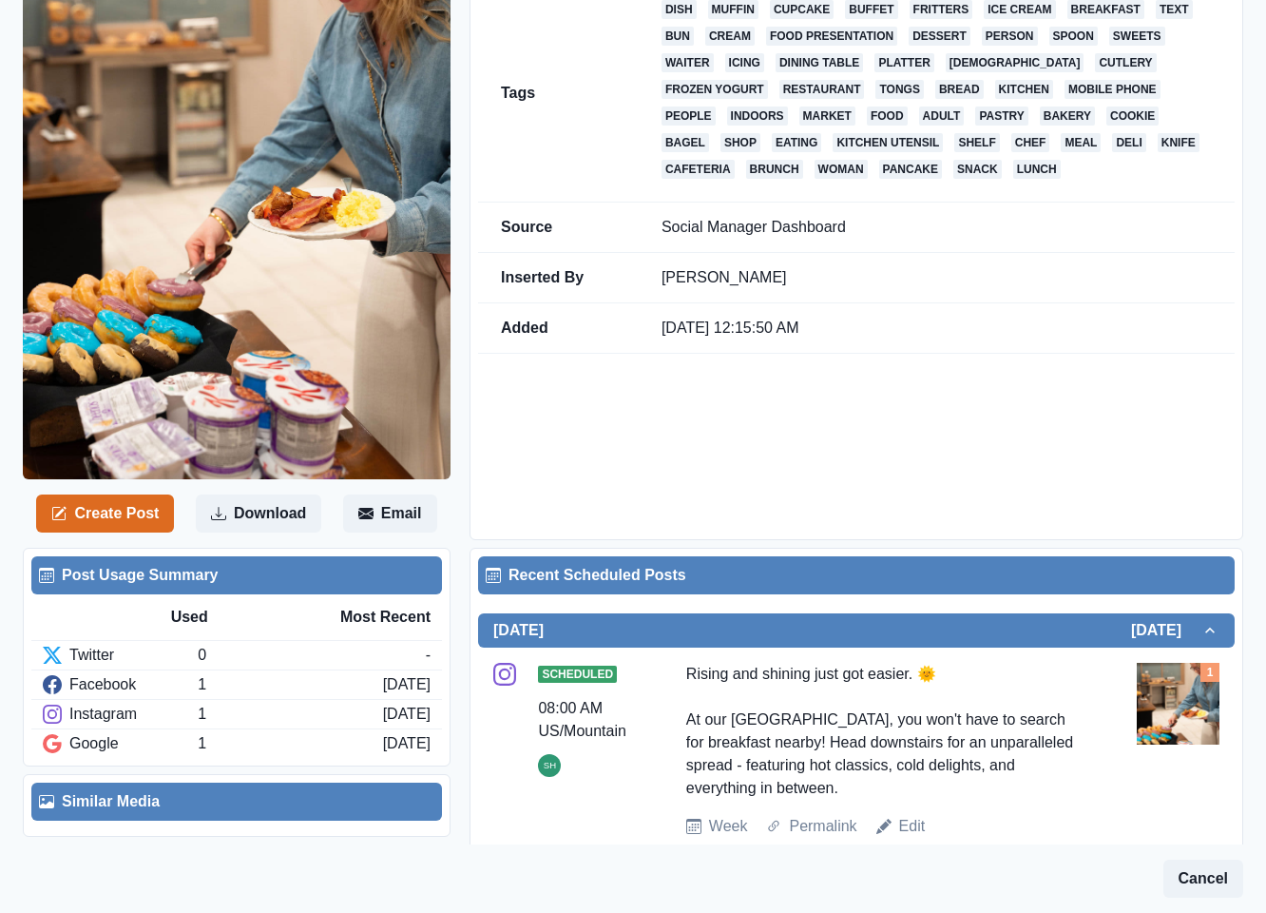
scroll to position [0, 0]
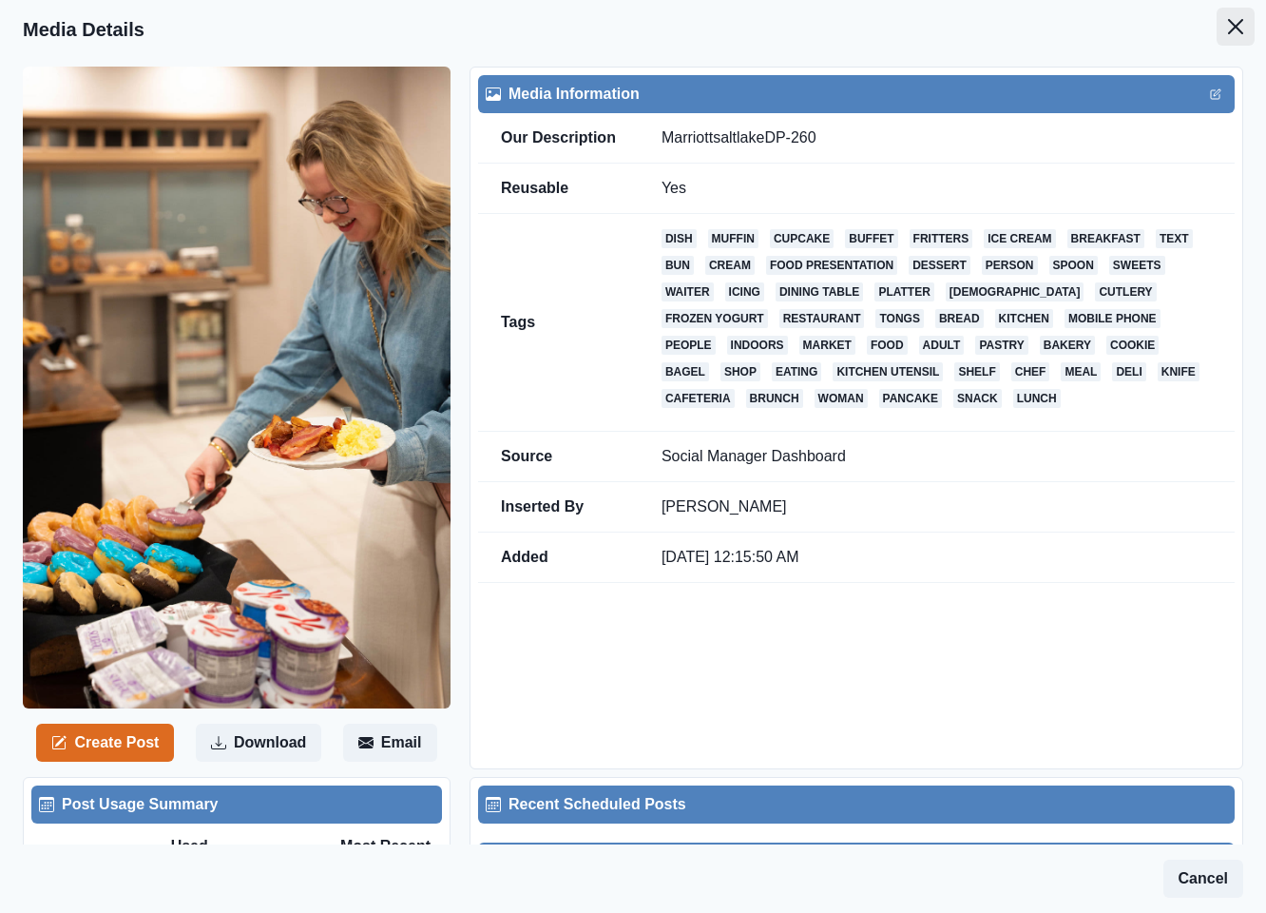
click at [1228, 19] on icon "Close" at bounding box center [1235, 26] width 15 height 15
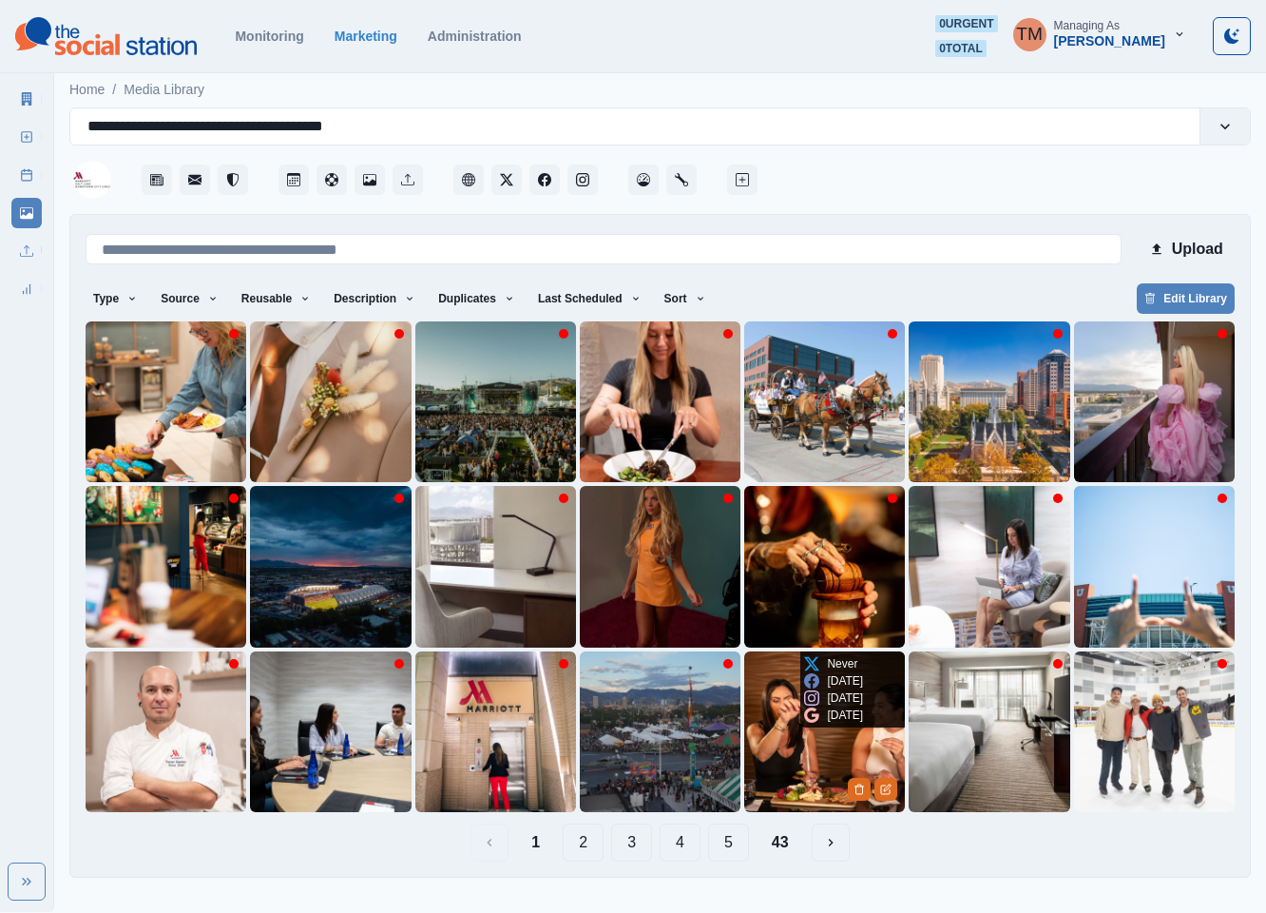
click at [773, 771] on img at bounding box center [824, 731] width 161 height 161
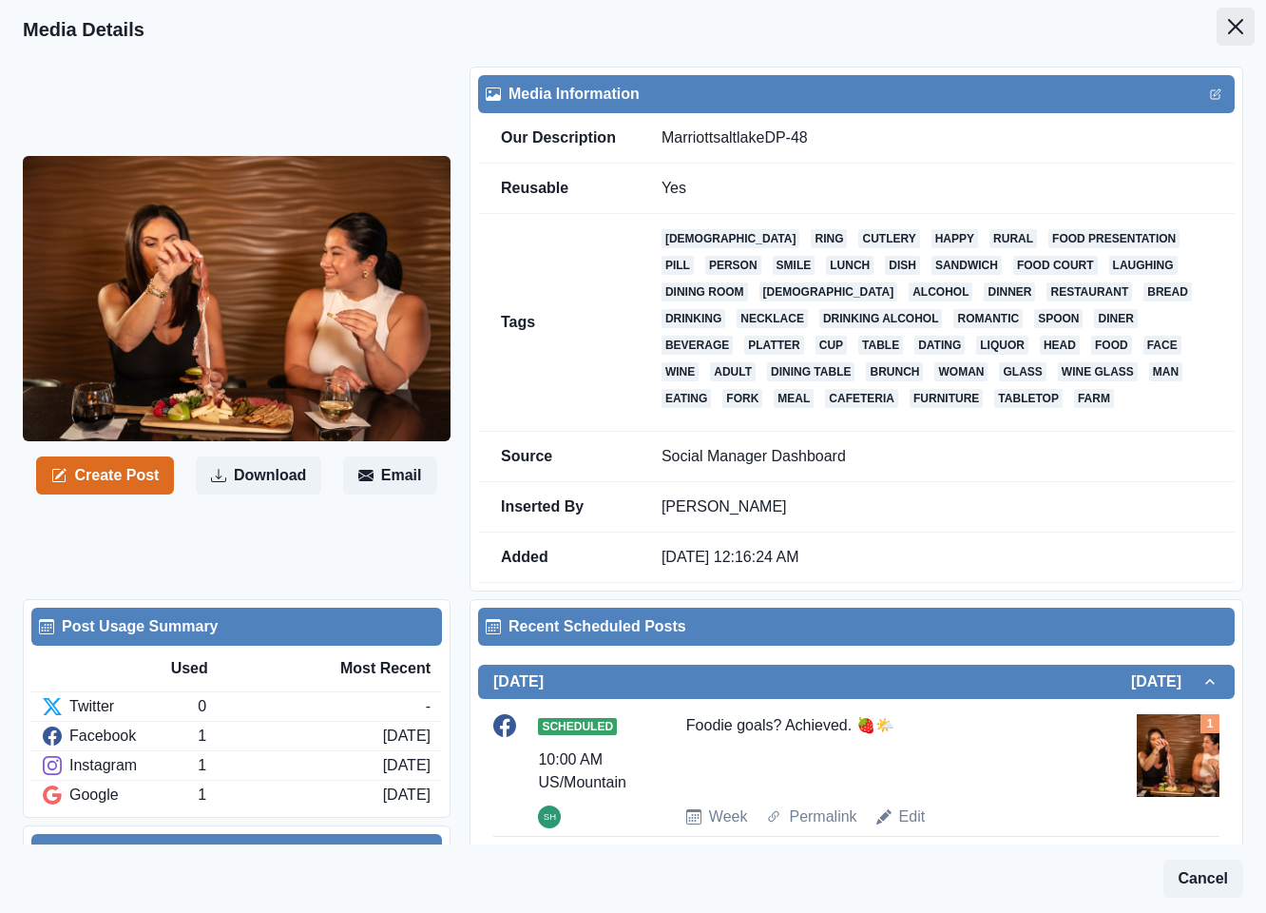
click at [1228, 29] on icon "Close" at bounding box center [1235, 26] width 15 height 15
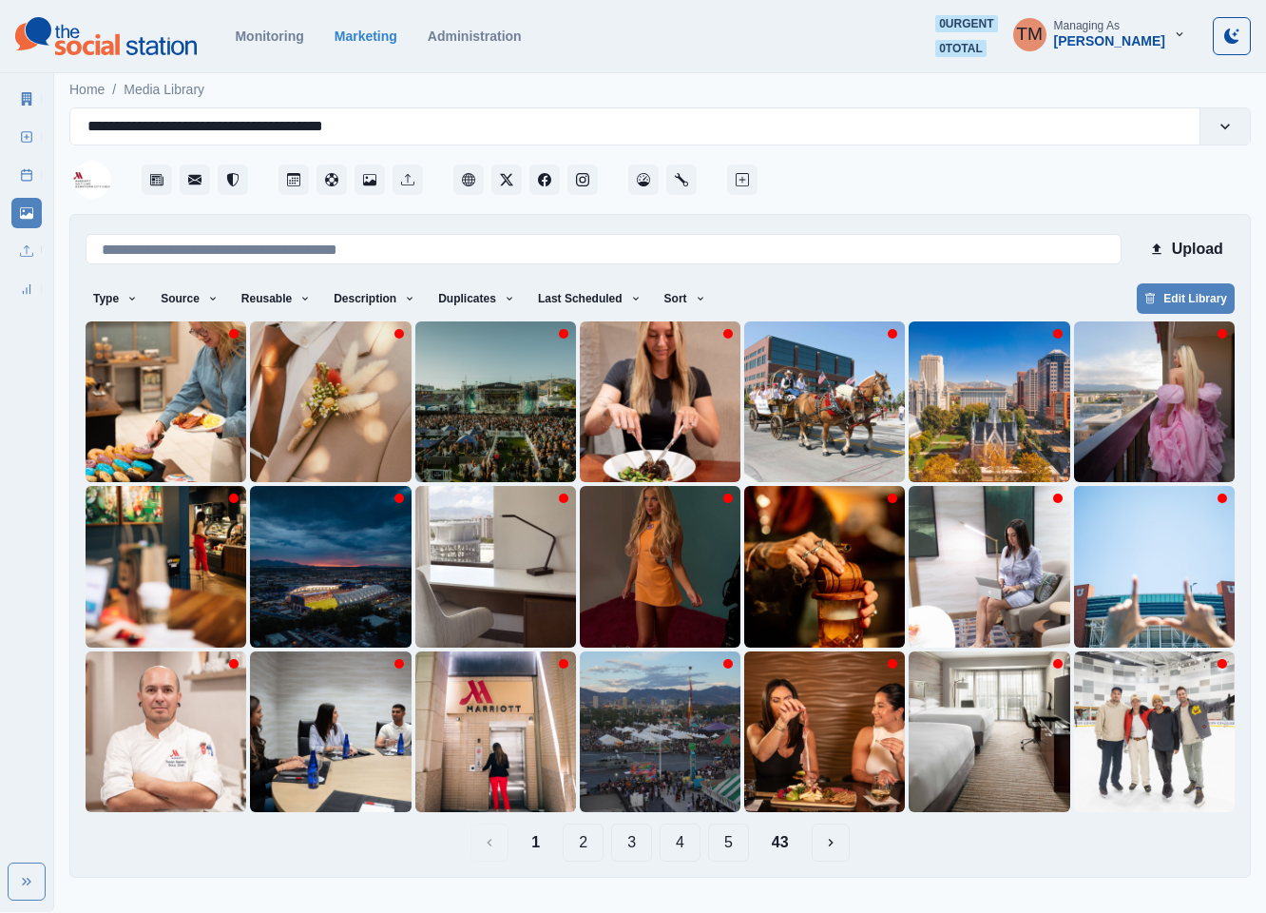
click at [577, 848] on button "2" at bounding box center [583, 842] width 41 height 38
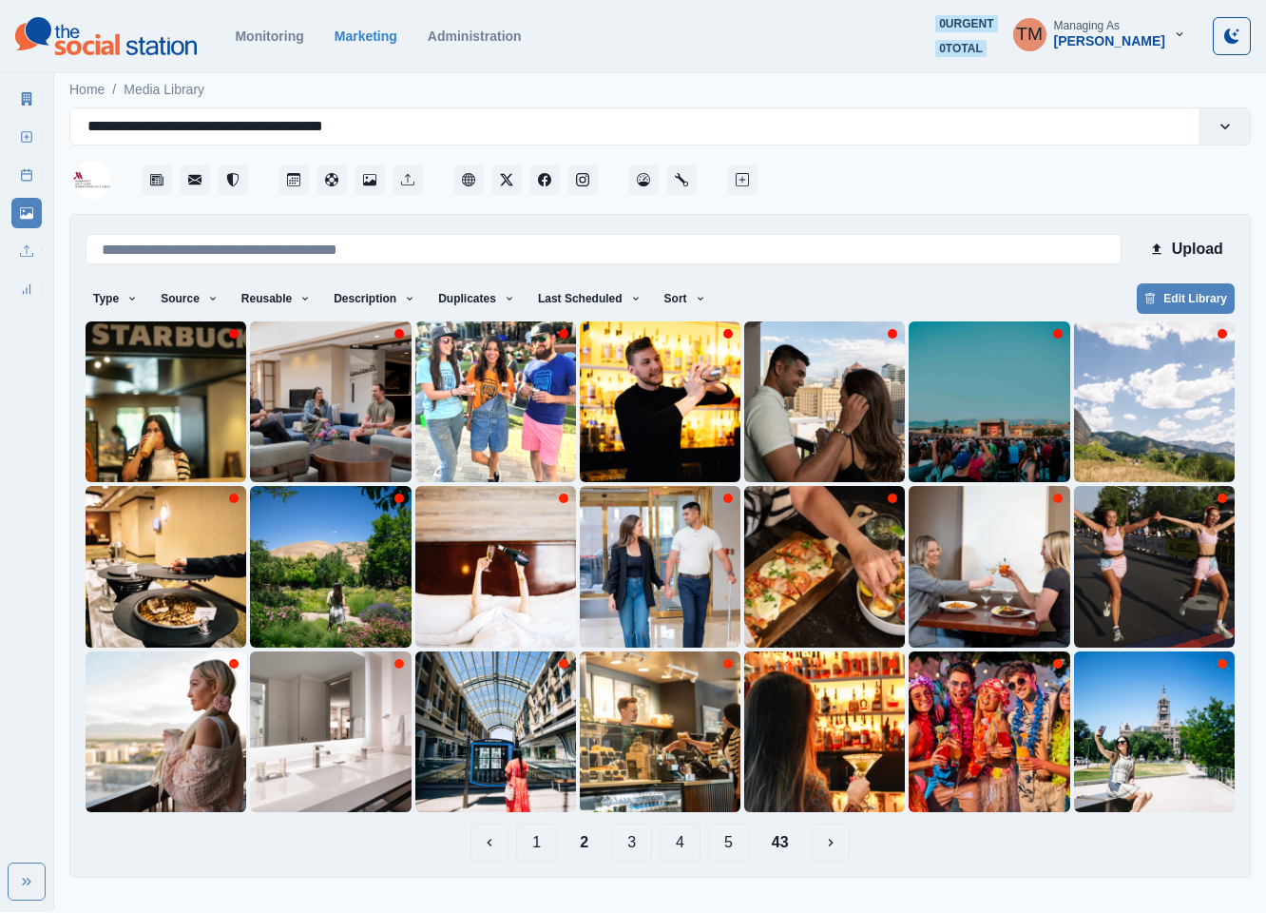
click at [542, 844] on button "1" at bounding box center [536, 842] width 41 height 38
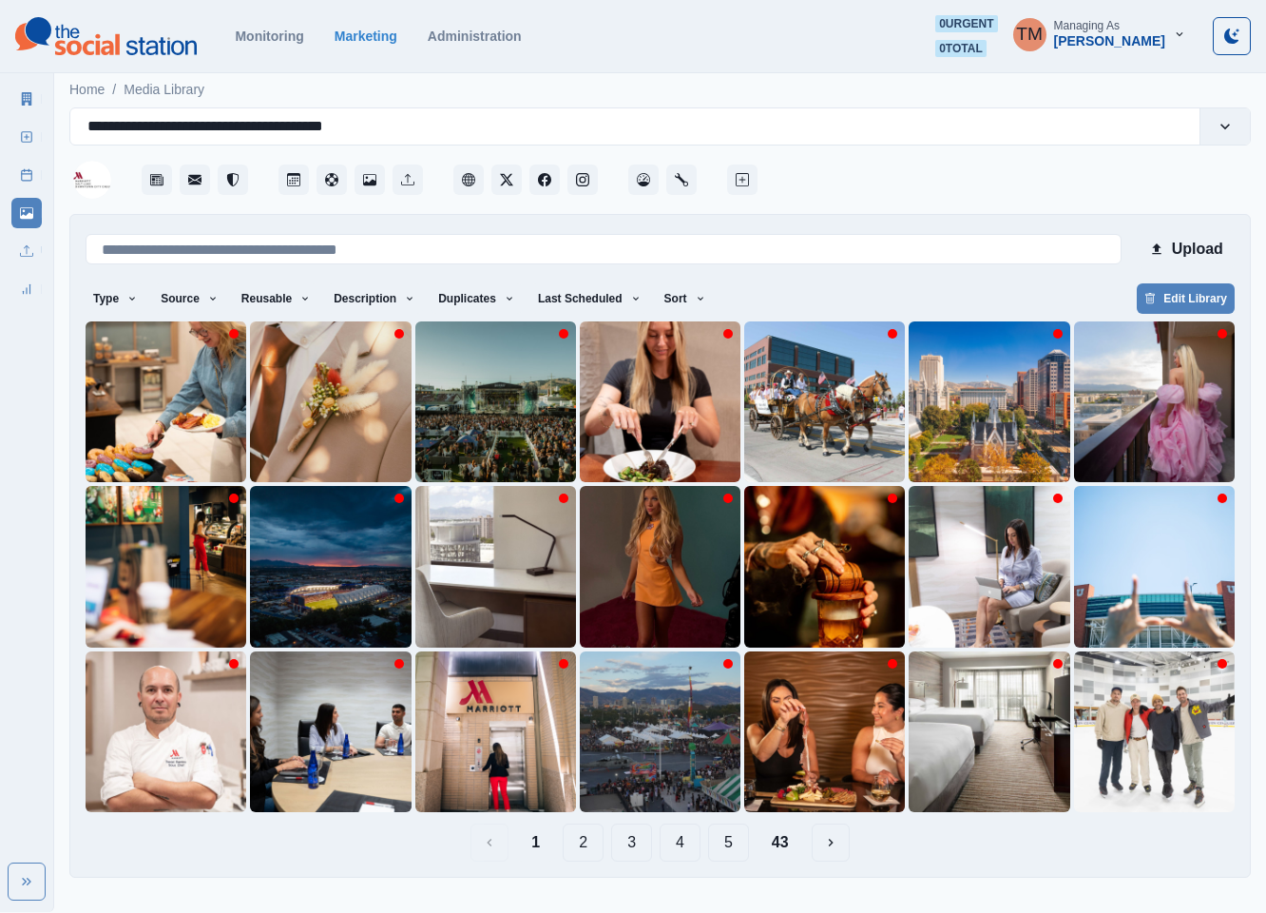
click at [625, 844] on button "3" at bounding box center [631, 842] width 41 height 38
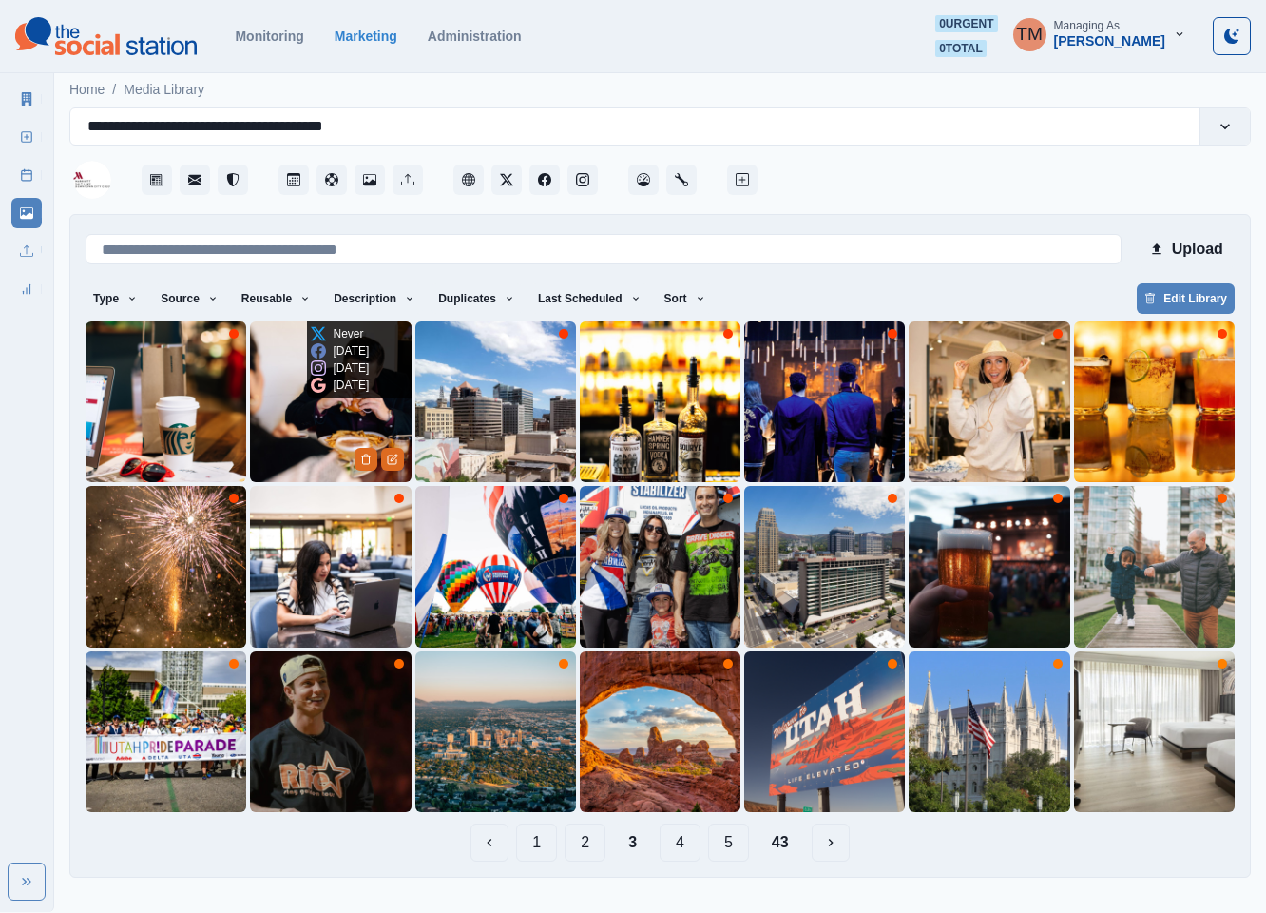
click at [325, 439] on img at bounding box center [330, 401] width 161 height 161
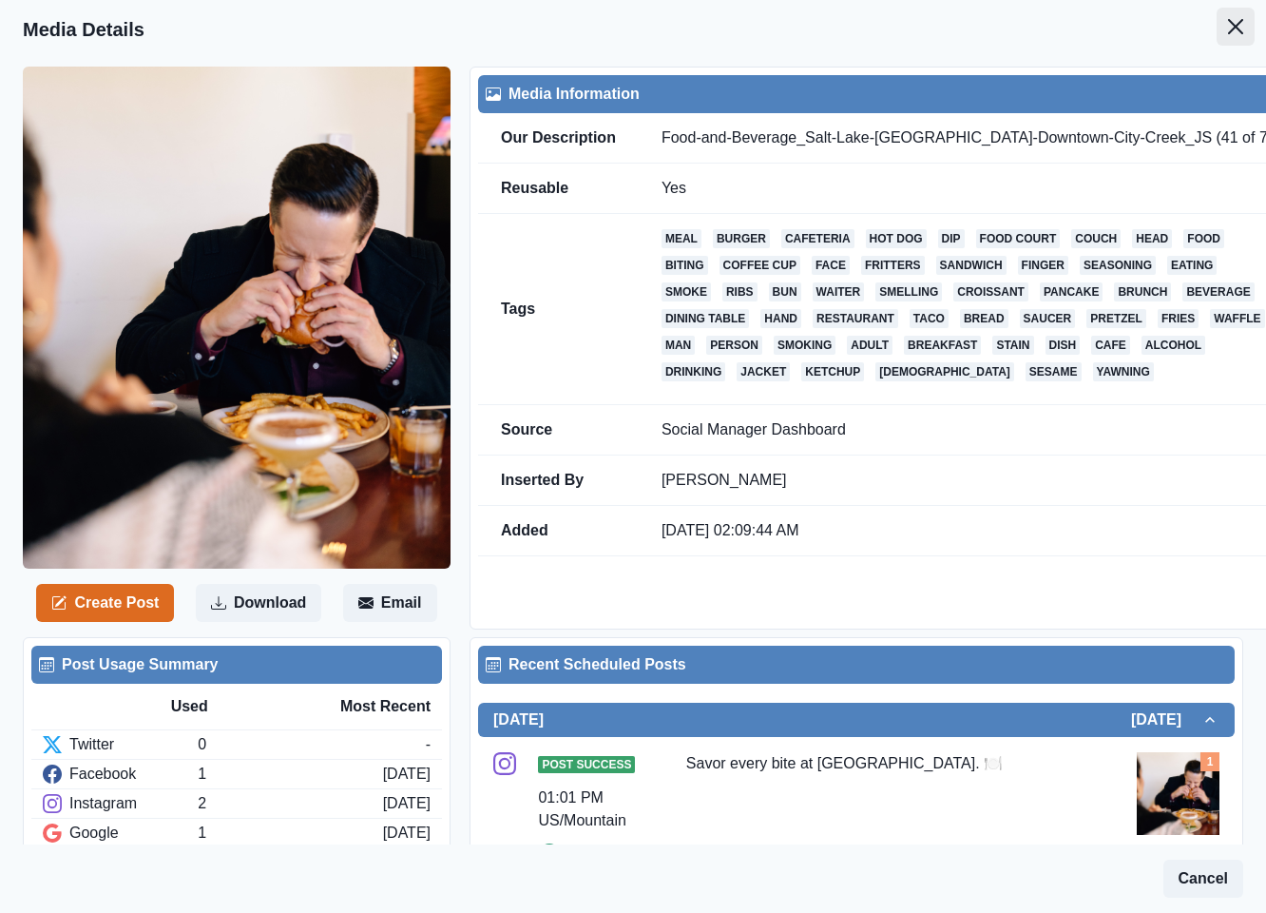
click at [1228, 29] on icon "Close" at bounding box center [1235, 26] width 15 height 15
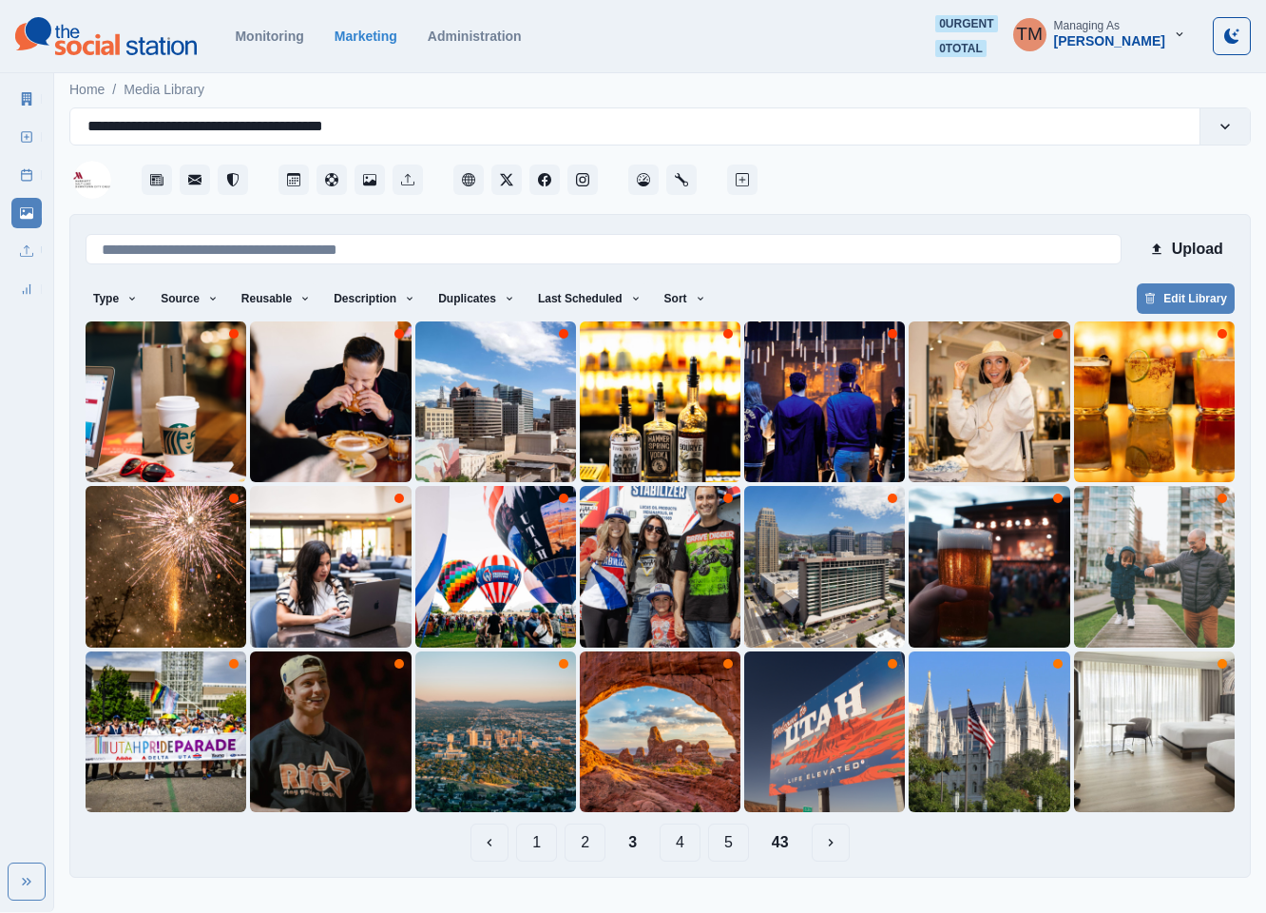
click at [583, 844] on button "2" at bounding box center [585, 842] width 41 height 38
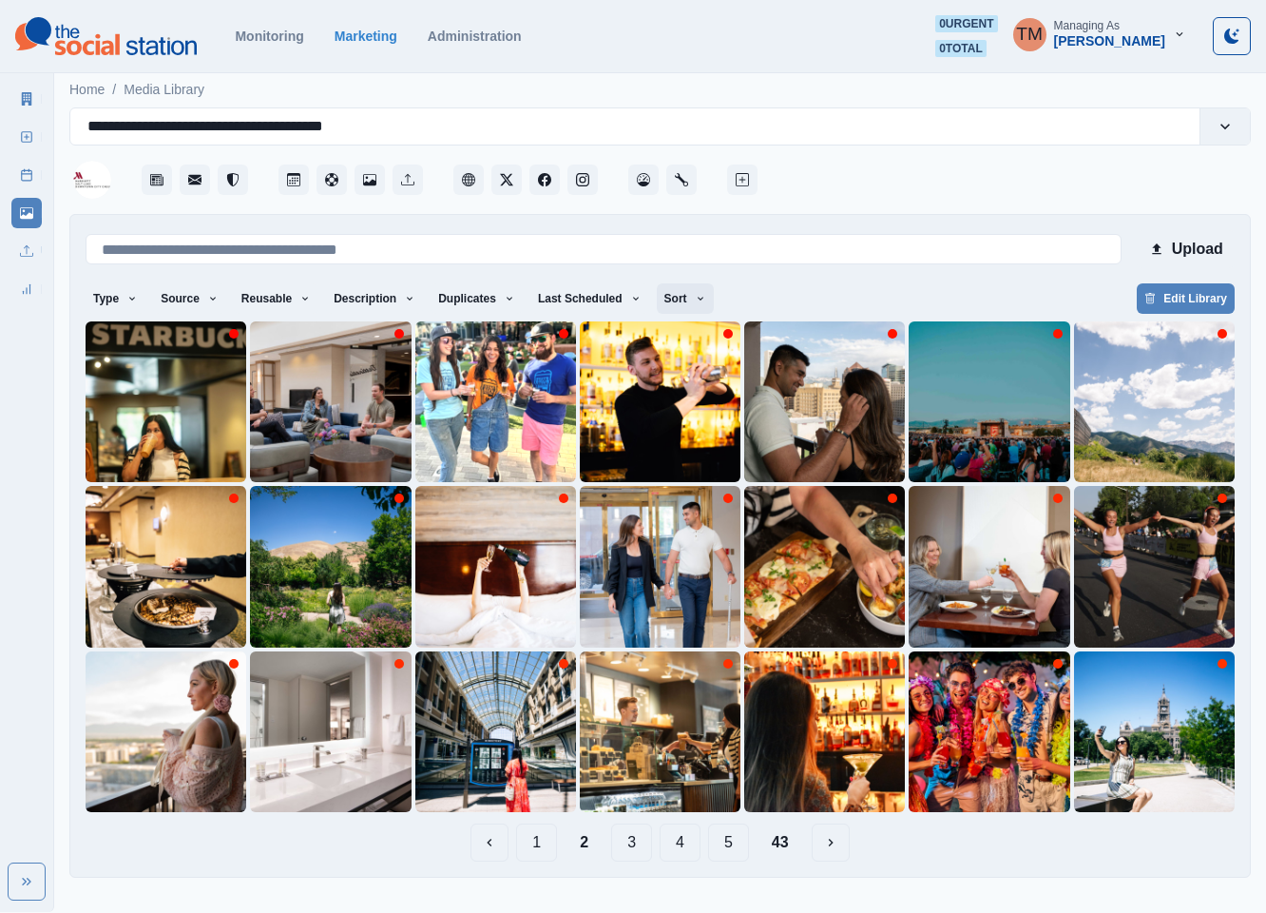
click at [695, 297] on icon "button" at bounding box center [700, 298] width 11 height 11
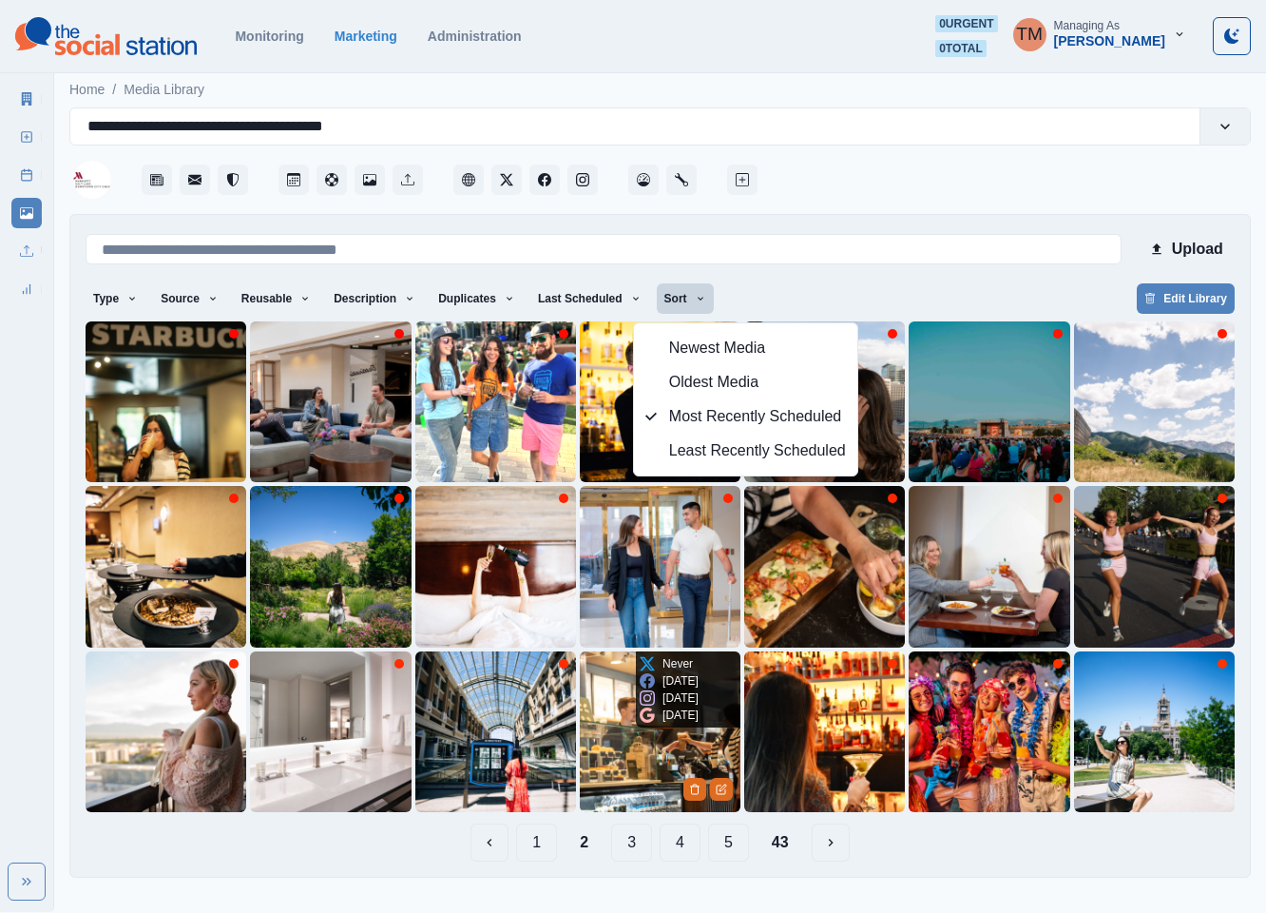
click at [625, 751] on img at bounding box center [660, 731] width 161 height 161
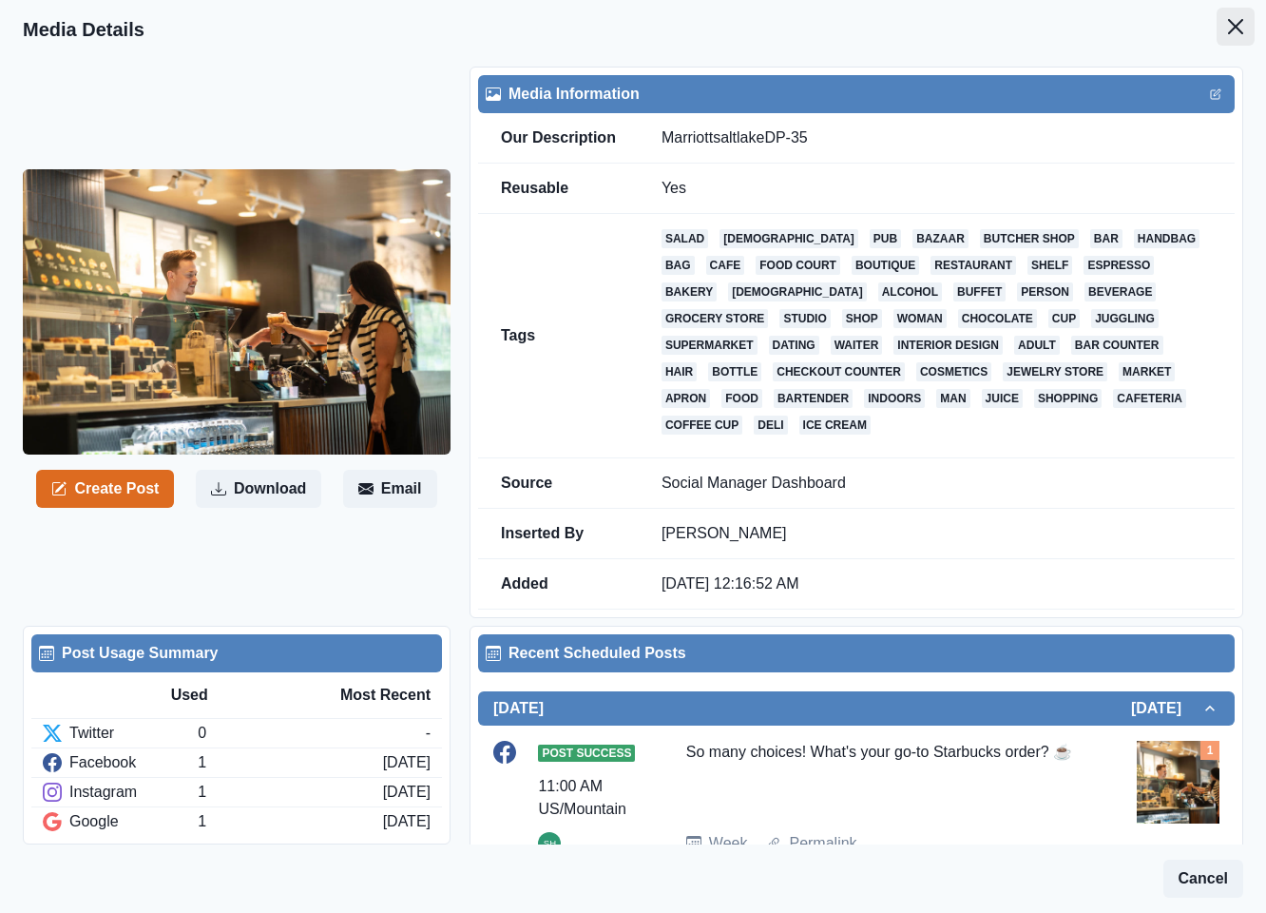
click at [1228, 26] on icon "Close" at bounding box center [1235, 26] width 15 height 15
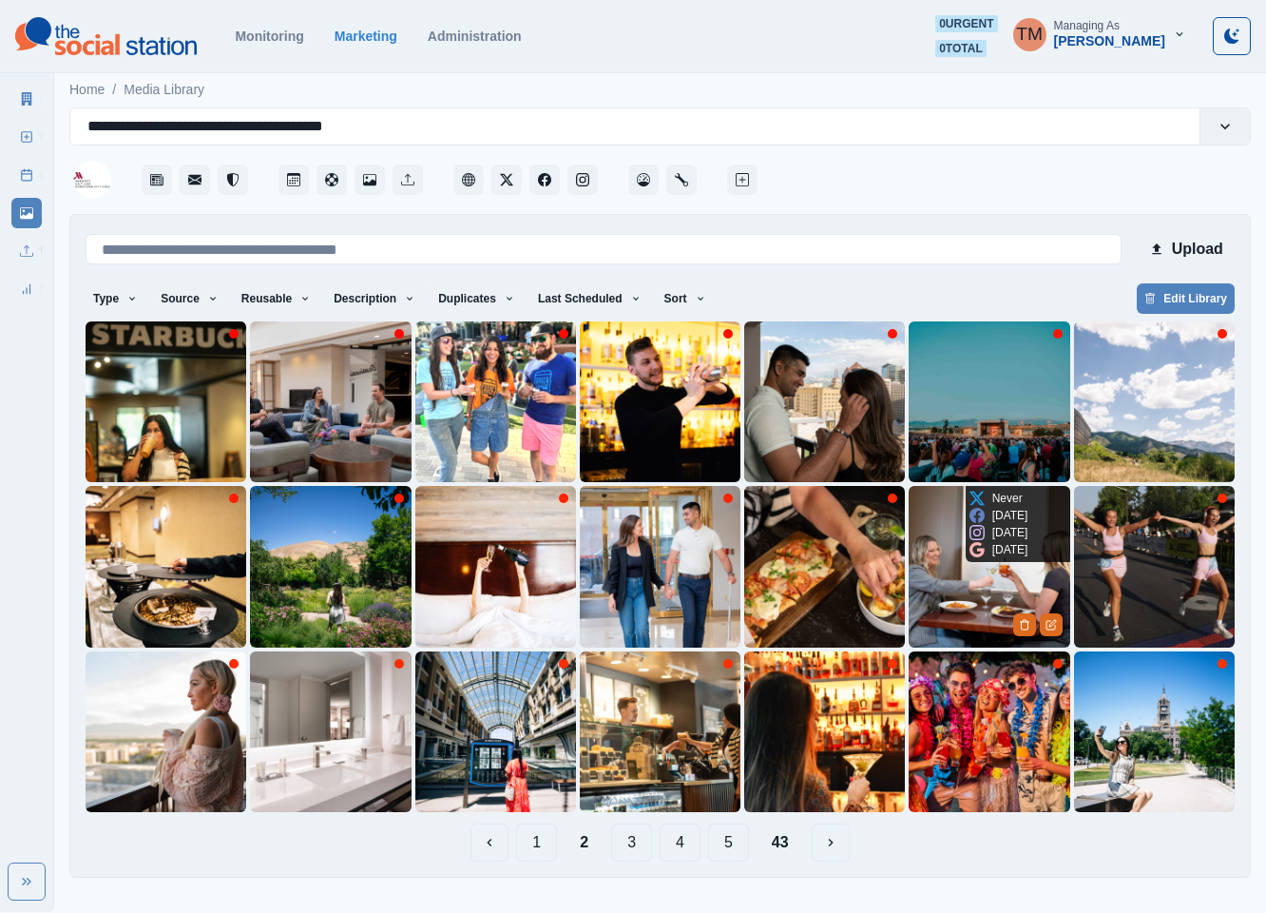
click at [964, 577] on img at bounding box center [989, 566] width 161 height 161
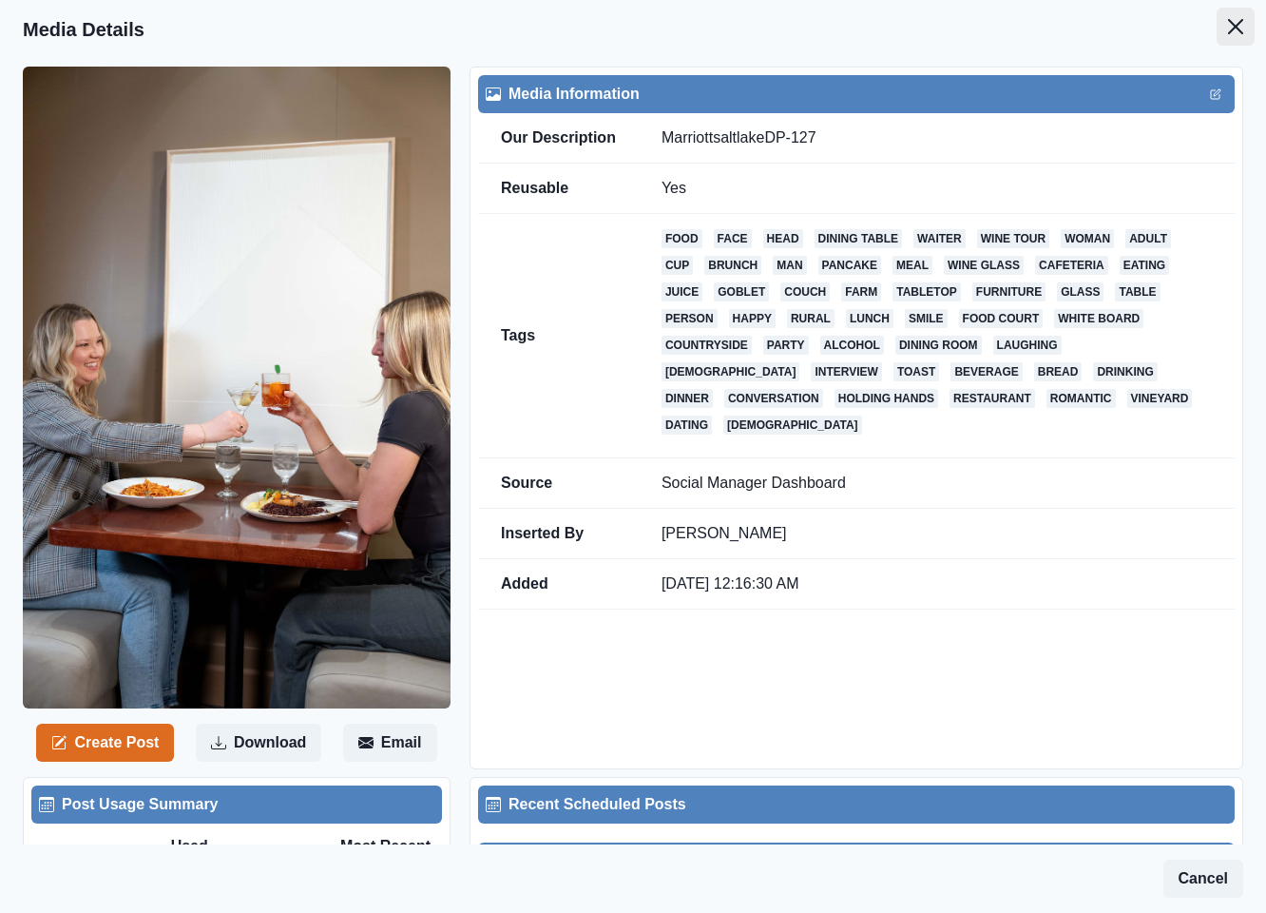
click at [1228, 26] on icon "Close" at bounding box center [1235, 26] width 15 height 15
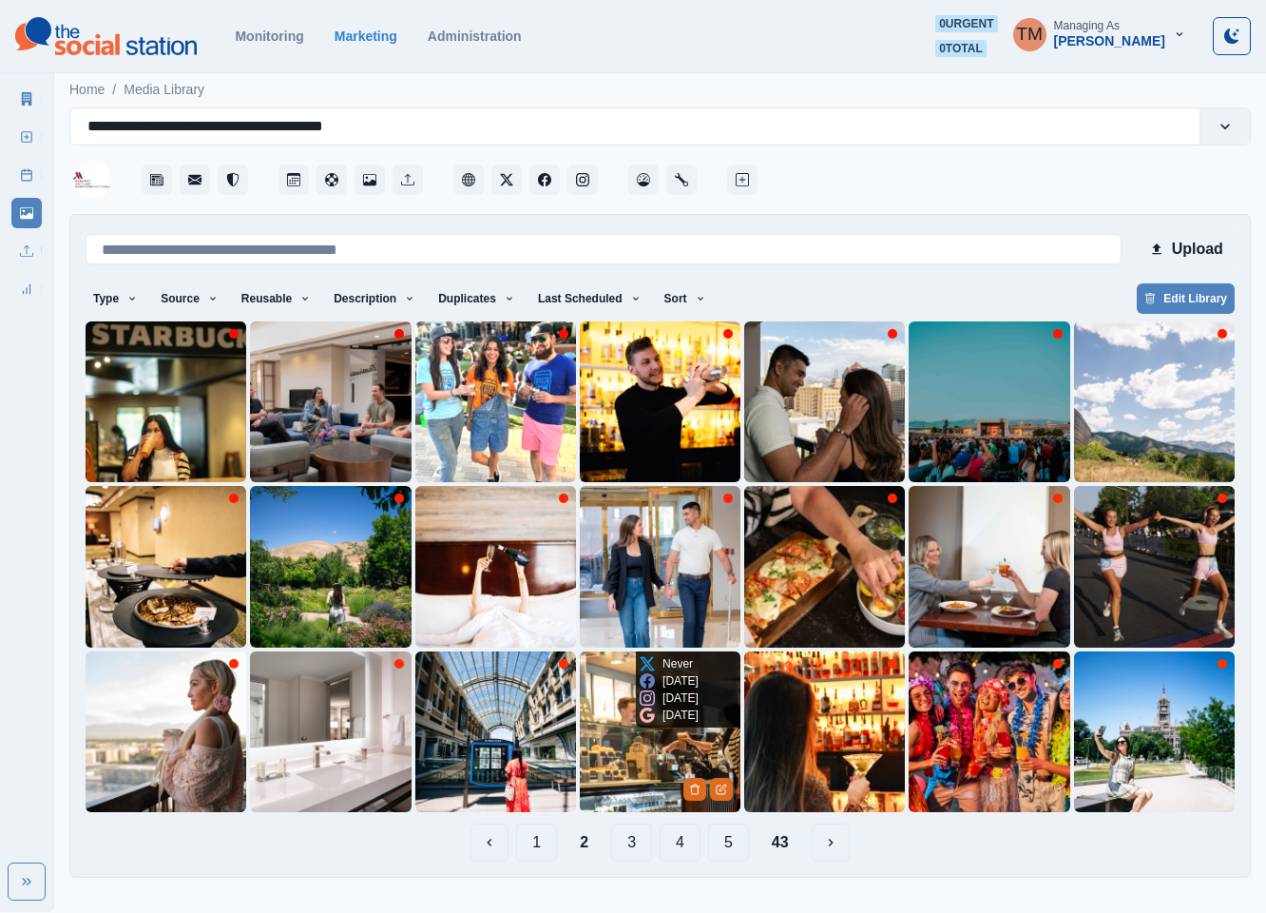
click at [640, 776] on img at bounding box center [660, 731] width 161 height 161
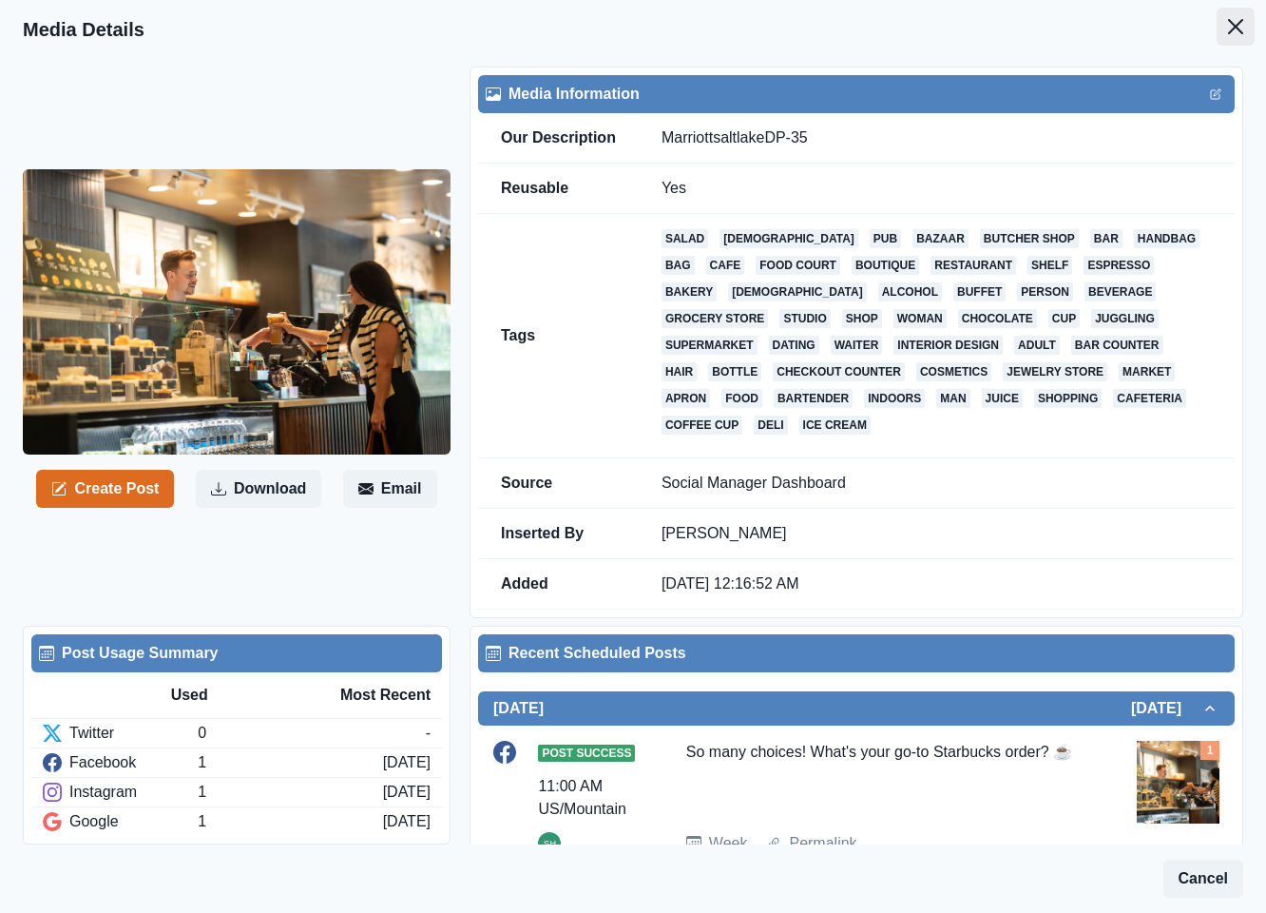
click at [1228, 32] on icon "Close" at bounding box center [1235, 26] width 15 height 15
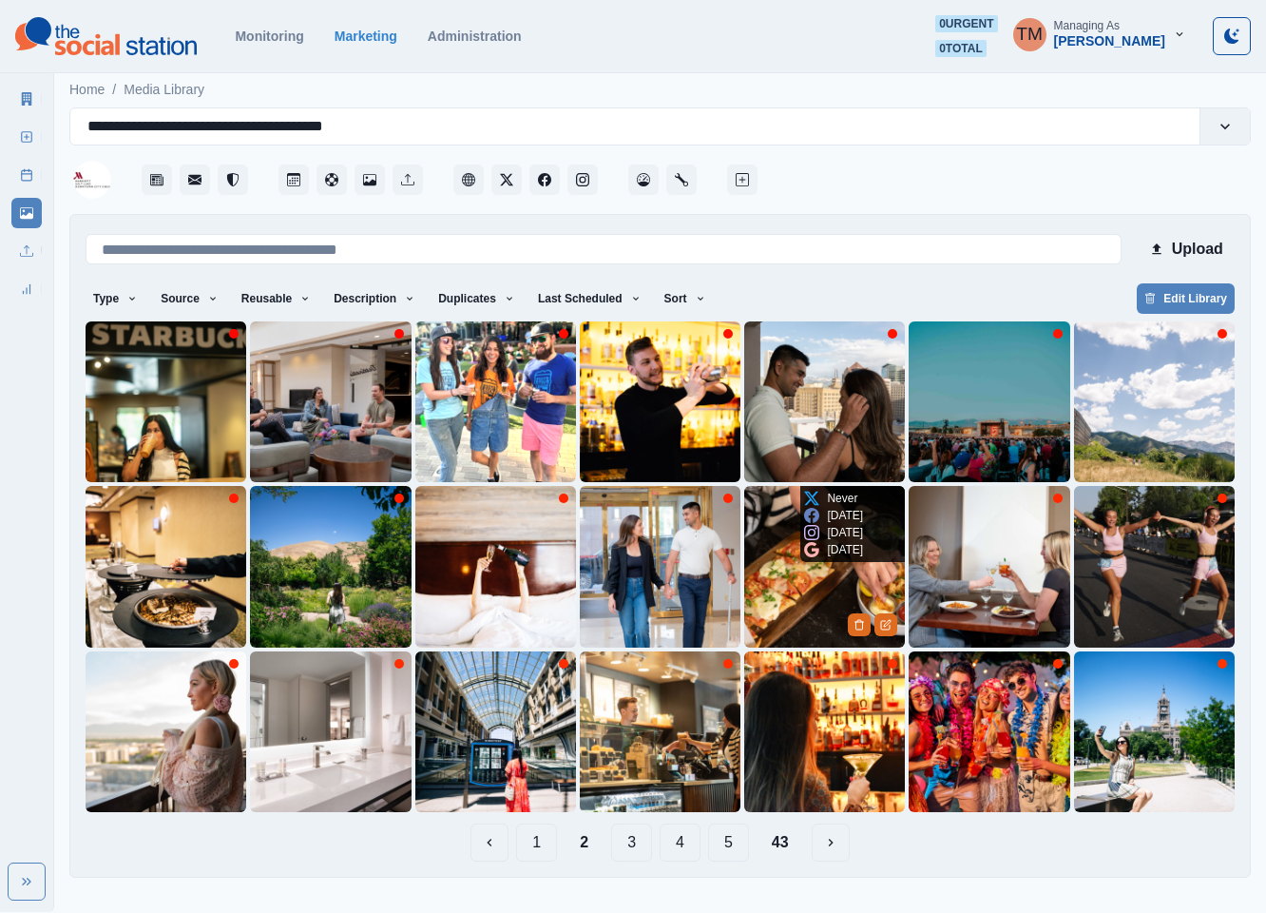
click at [799, 600] on img at bounding box center [824, 566] width 161 height 161
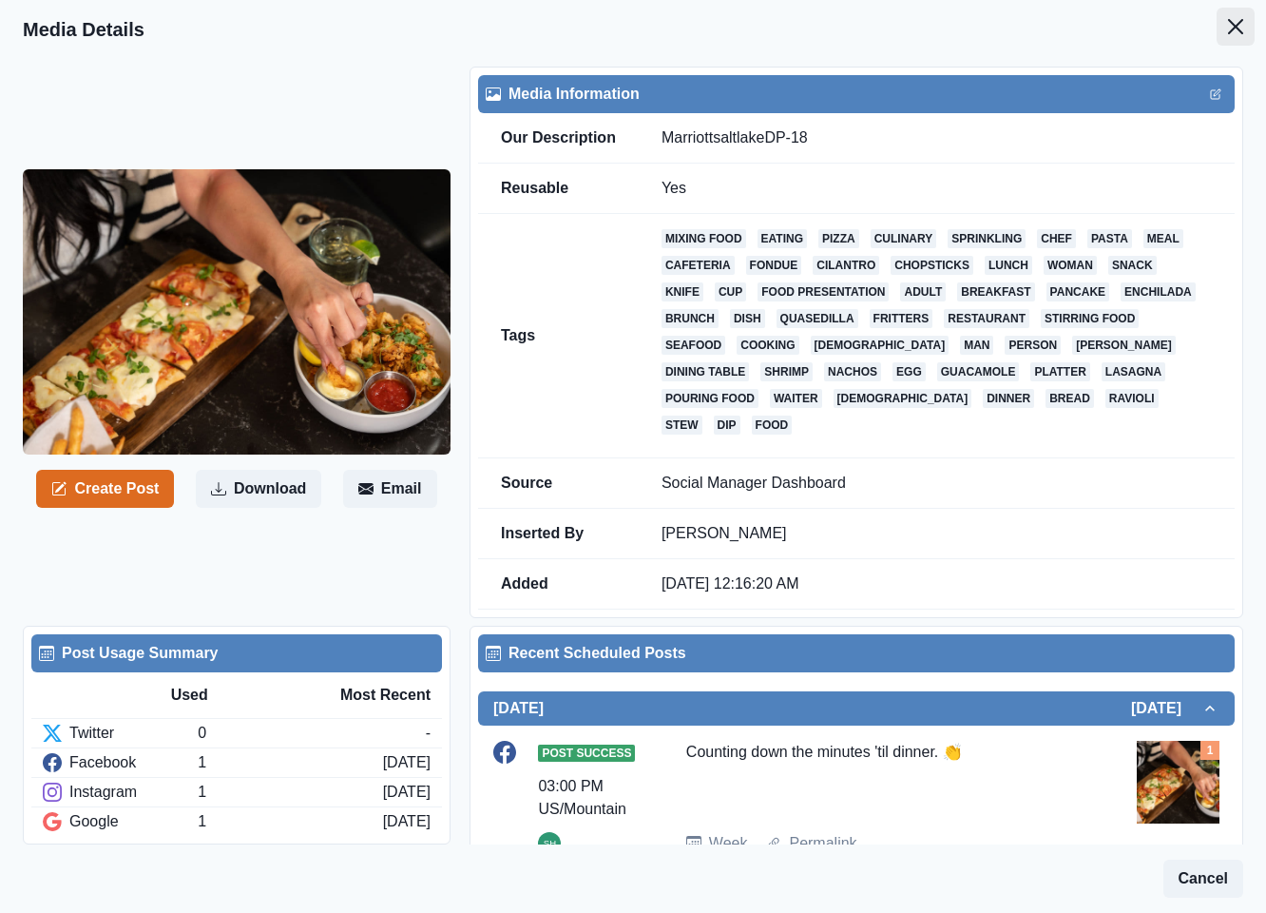
click at [1228, 20] on icon "Close" at bounding box center [1235, 26] width 15 height 15
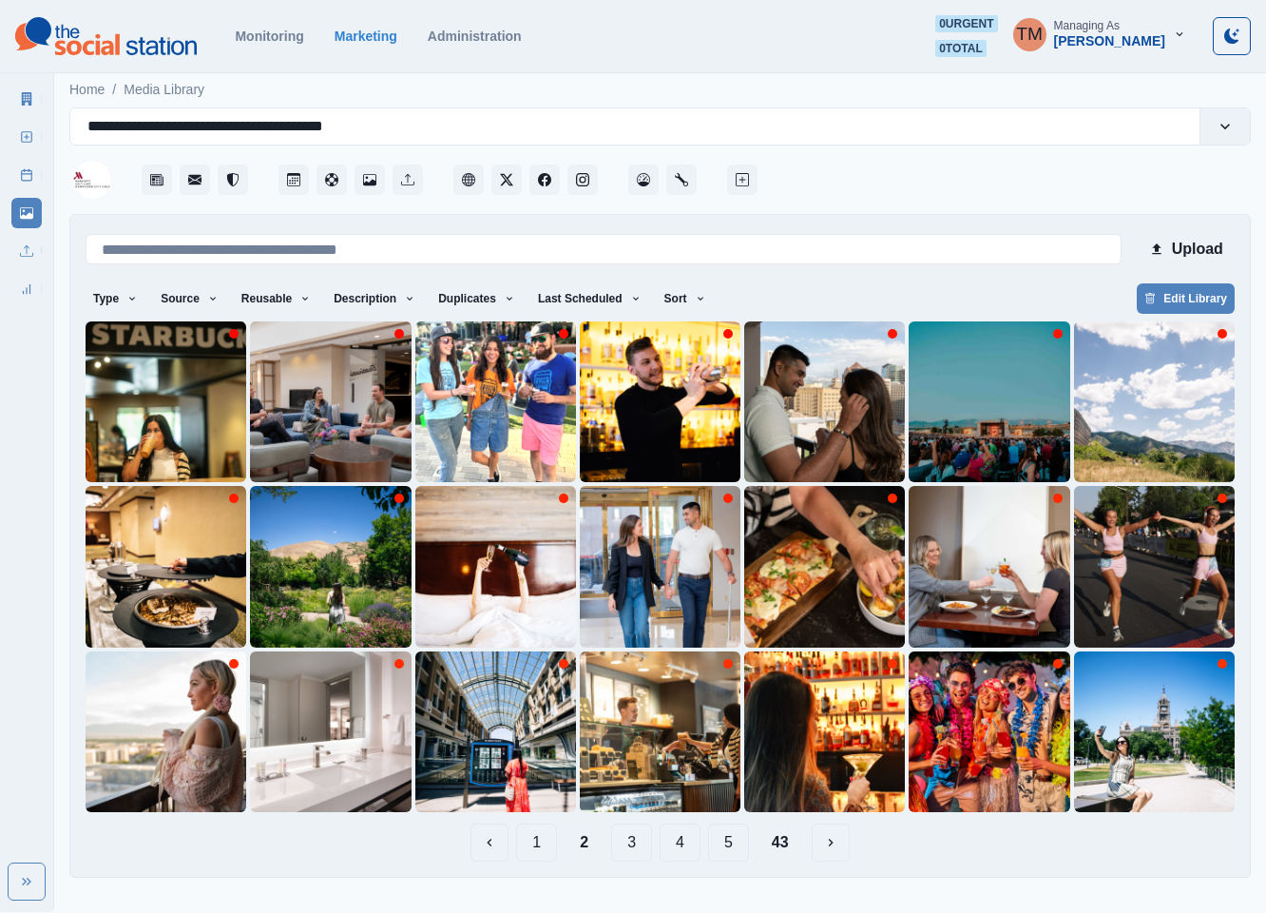
drag, startPoint x: 671, startPoint y: 838, endPoint x: 670, endPoint y: 848, distance: 9.6
click at [671, 841] on button "4" at bounding box center [680, 842] width 41 height 38
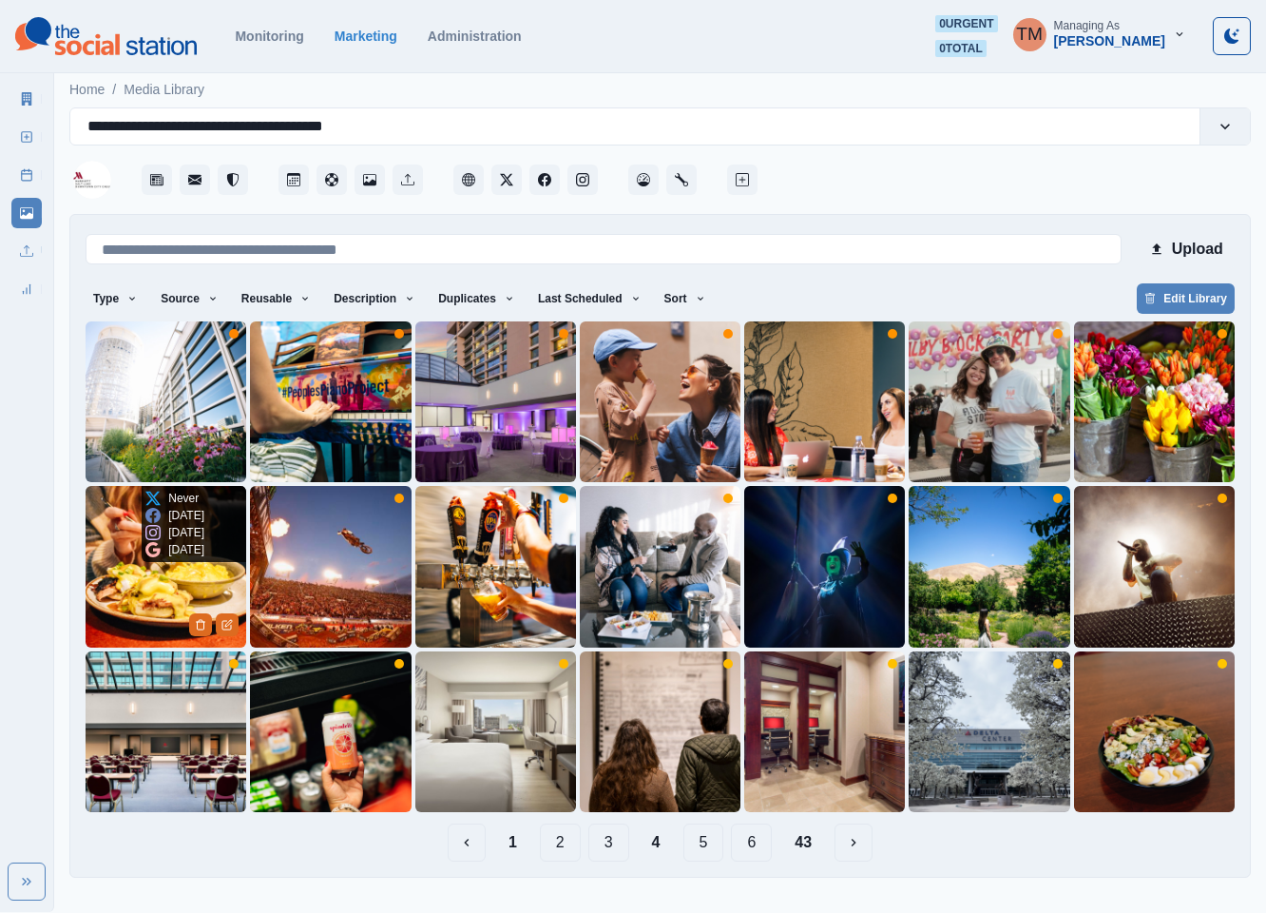
click at [126, 599] on img at bounding box center [166, 566] width 161 height 161
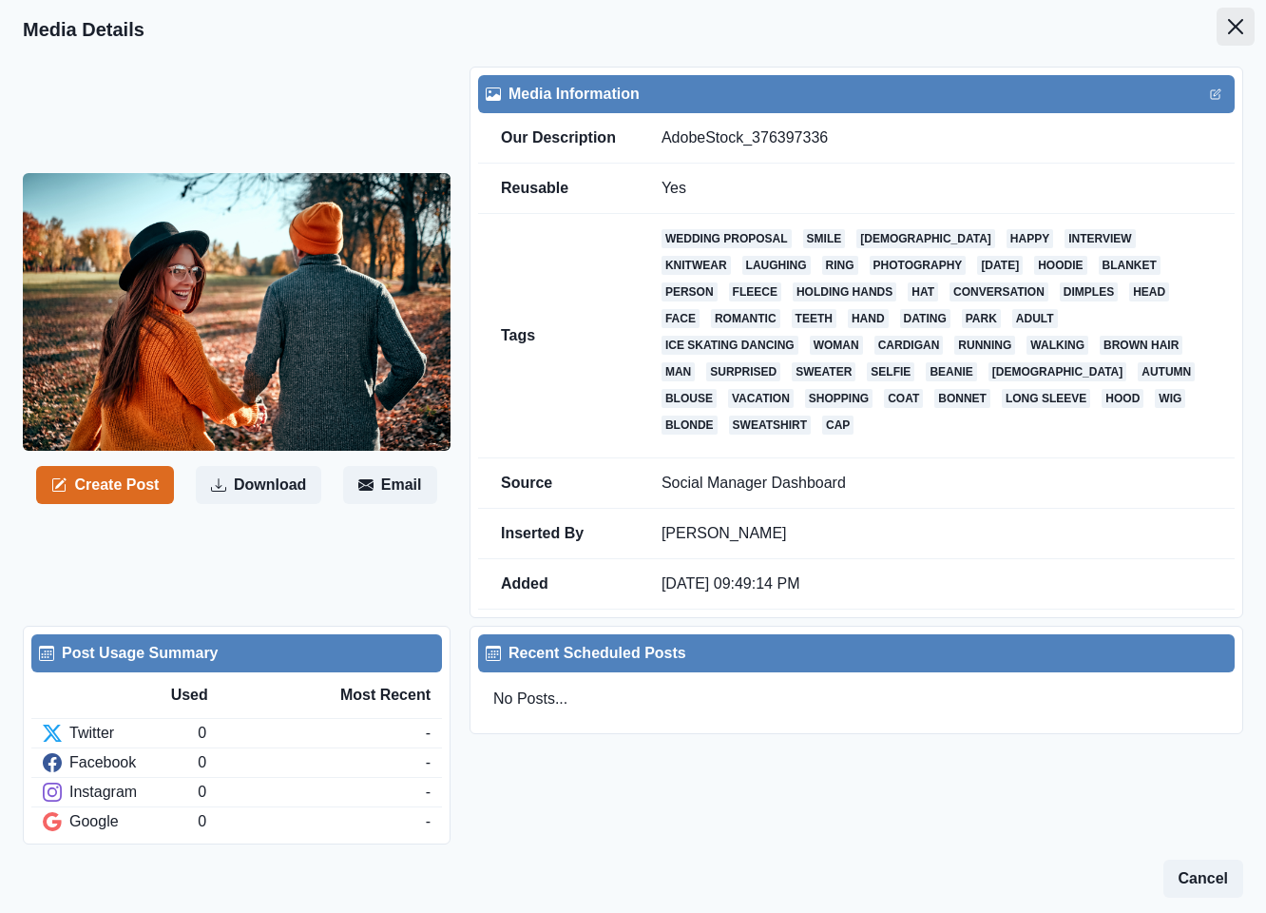
click at [1217, 34] on button "Close" at bounding box center [1236, 27] width 38 height 38
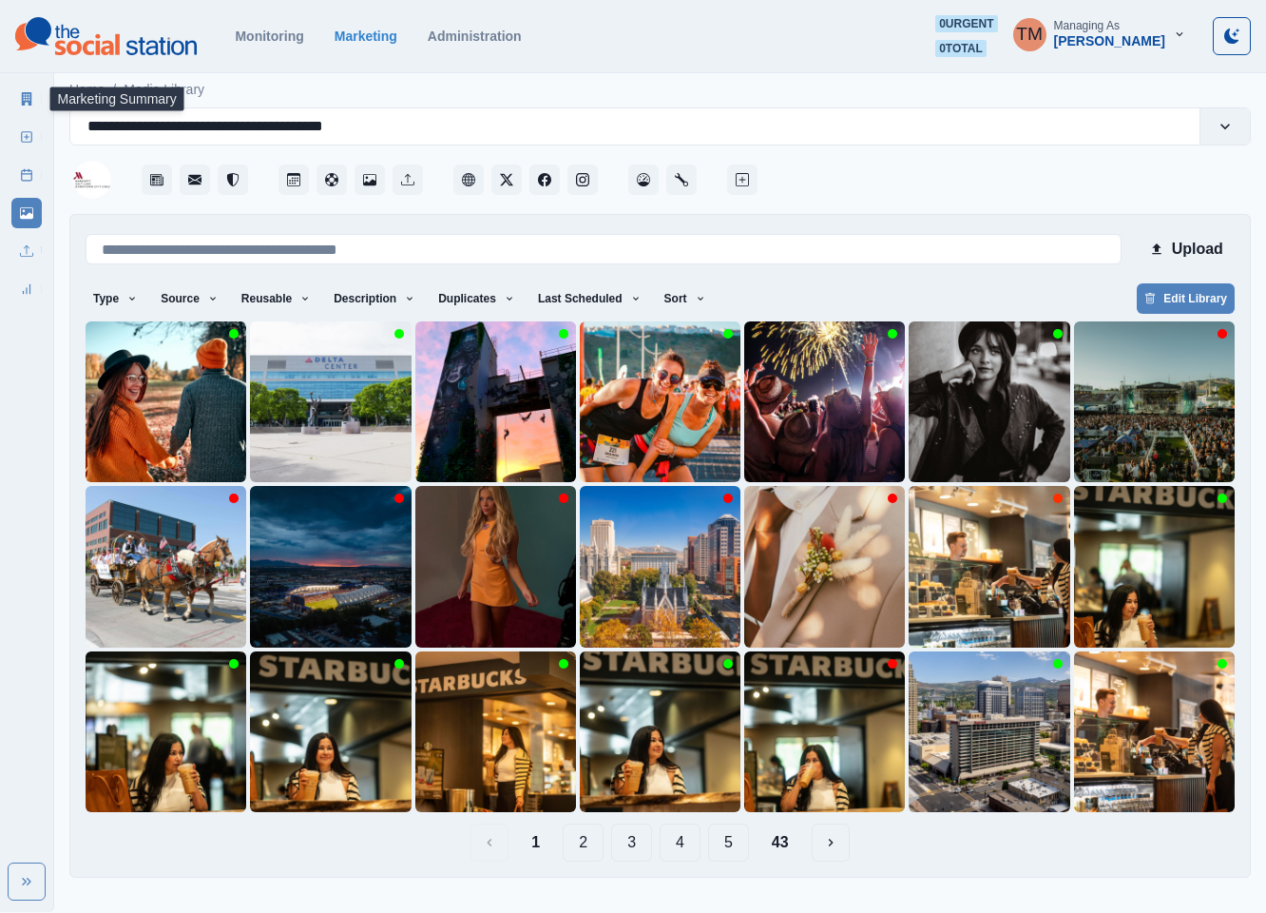
click at [27, 103] on icon at bounding box center [26, 98] width 13 height 13
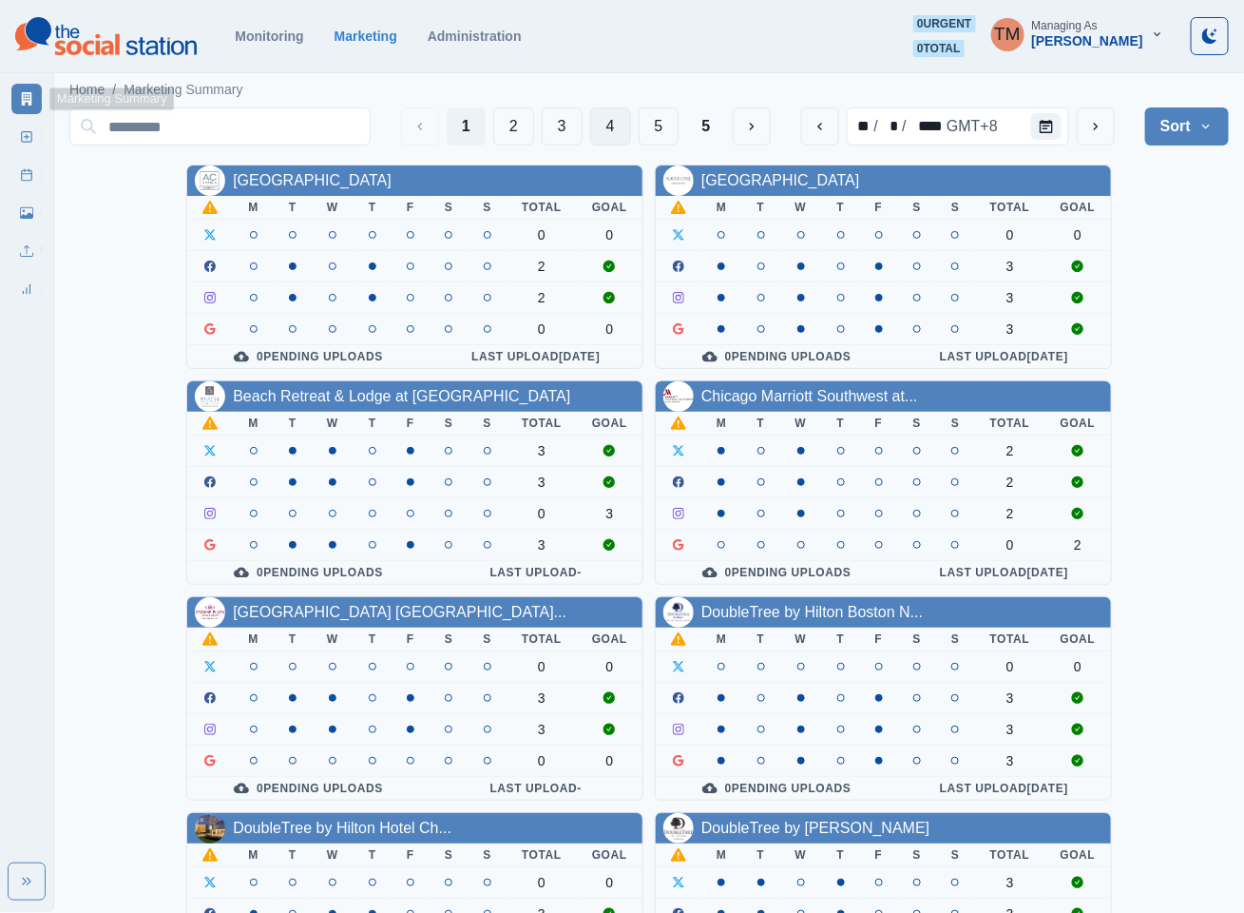
click at [602, 124] on button "4" at bounding box center [610, 126] width 41 height 38
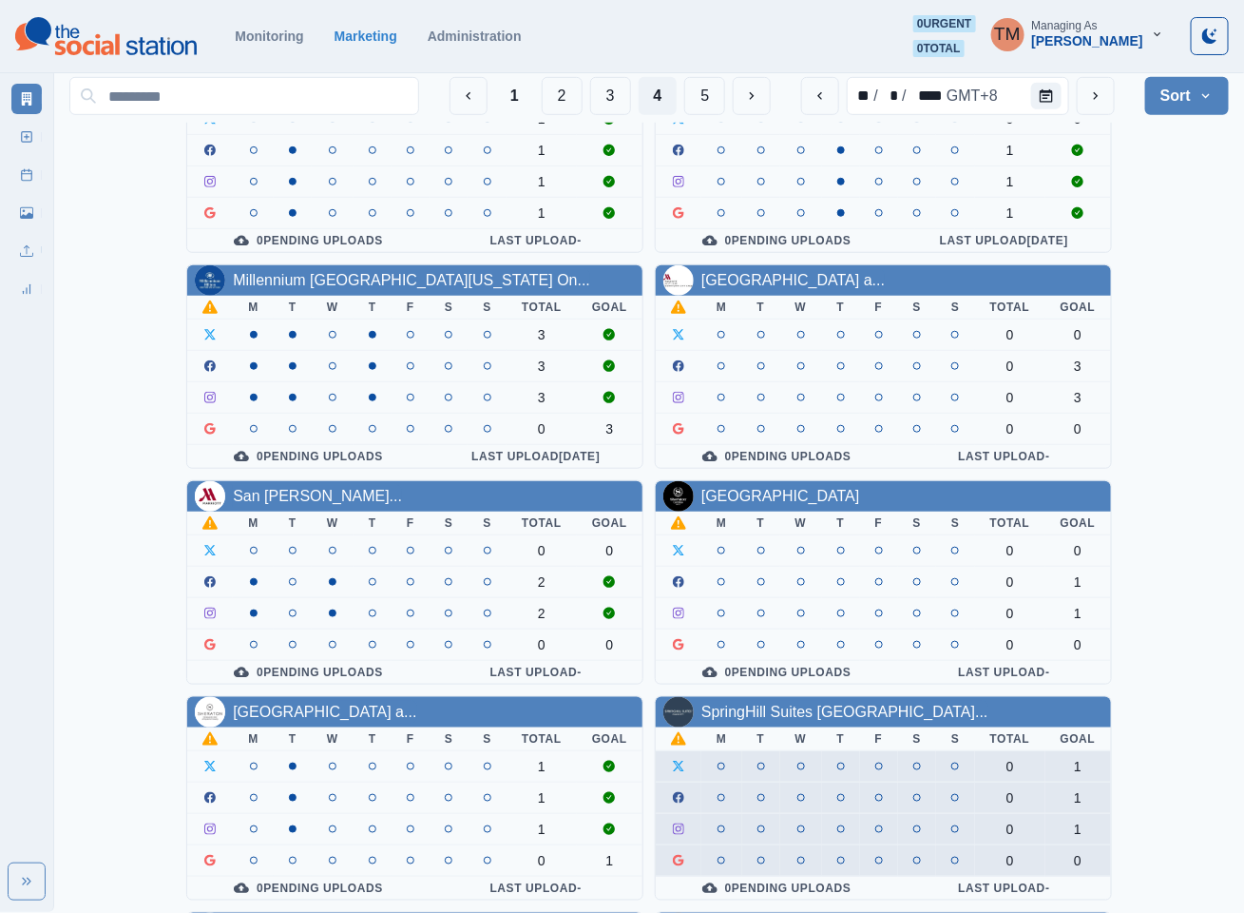
scroll to position [570, 0]
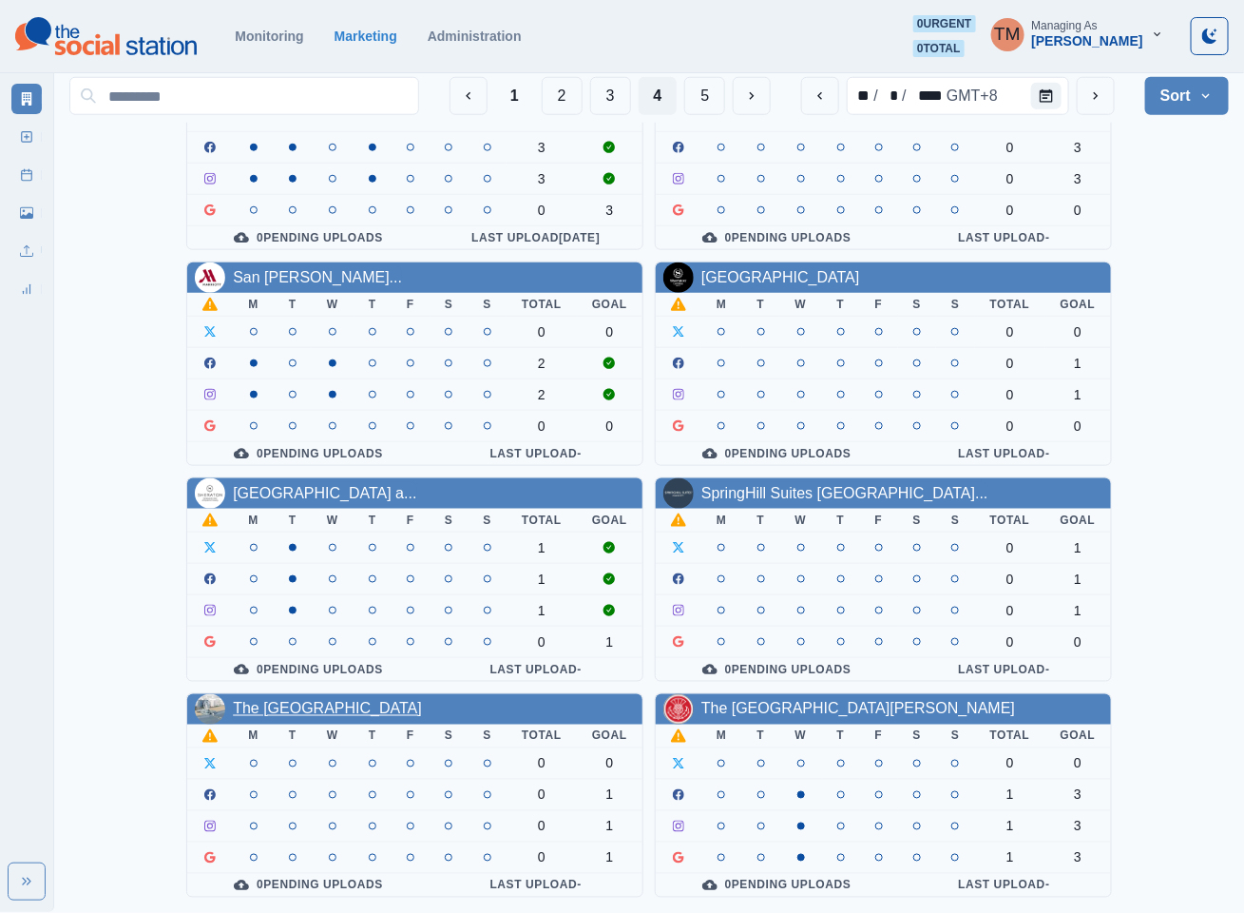
click at [315, 711] on link "The [GEOGRAPHIC_DATA]" at bounding box center [327, 709] width 189 height 16
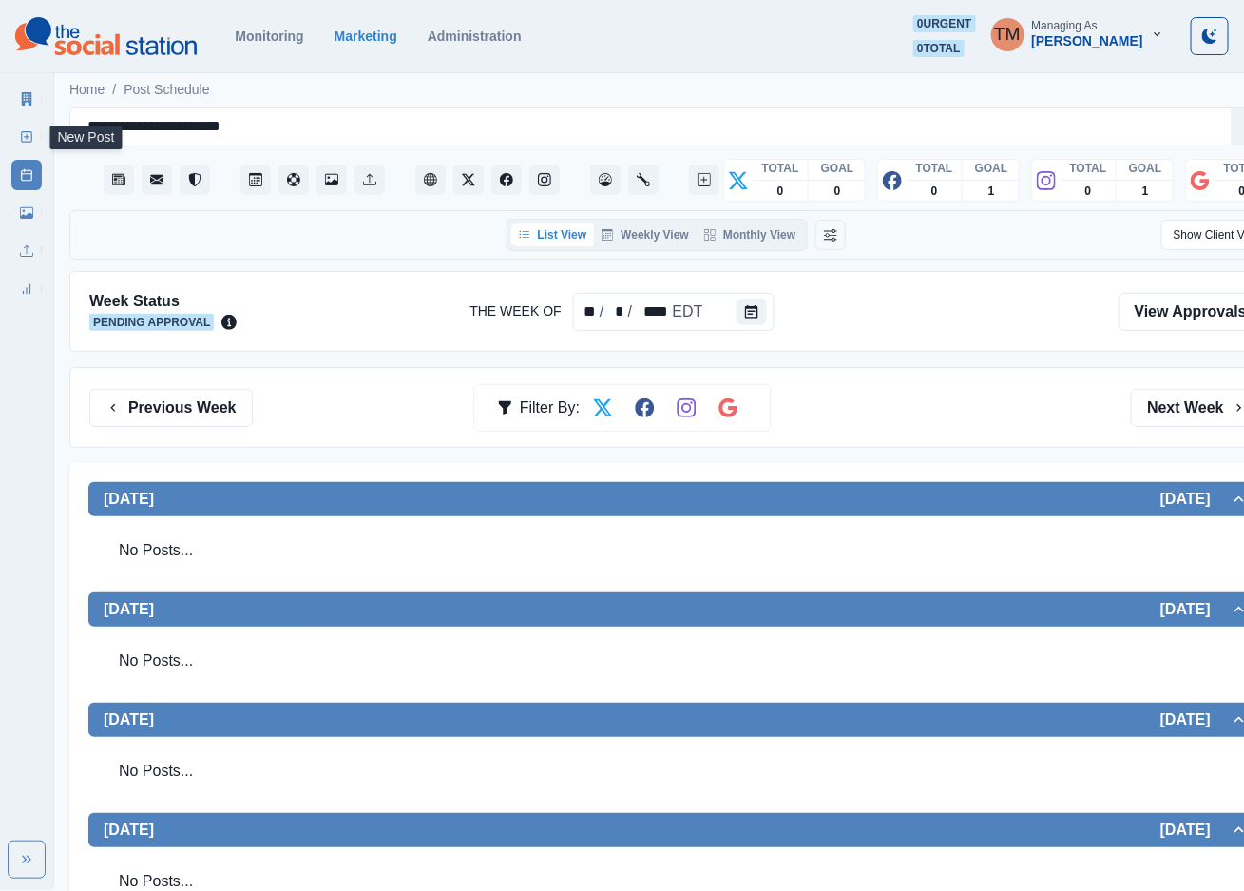
click at [27, 138] on line at bounding box center [27, 137] width 0 height 5
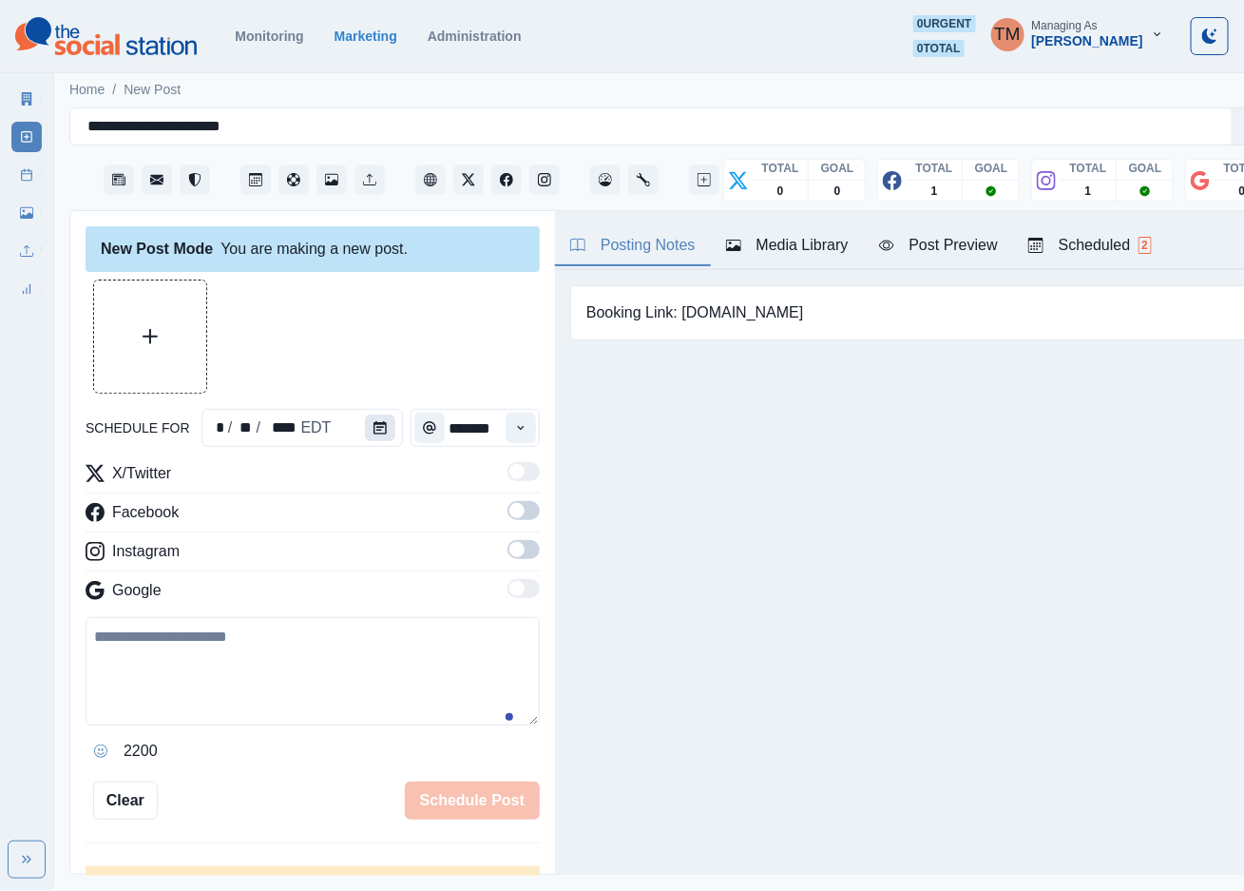
click at [374, 436] on button "Calendar" at bounding box center [380, 427] width 30 height 27
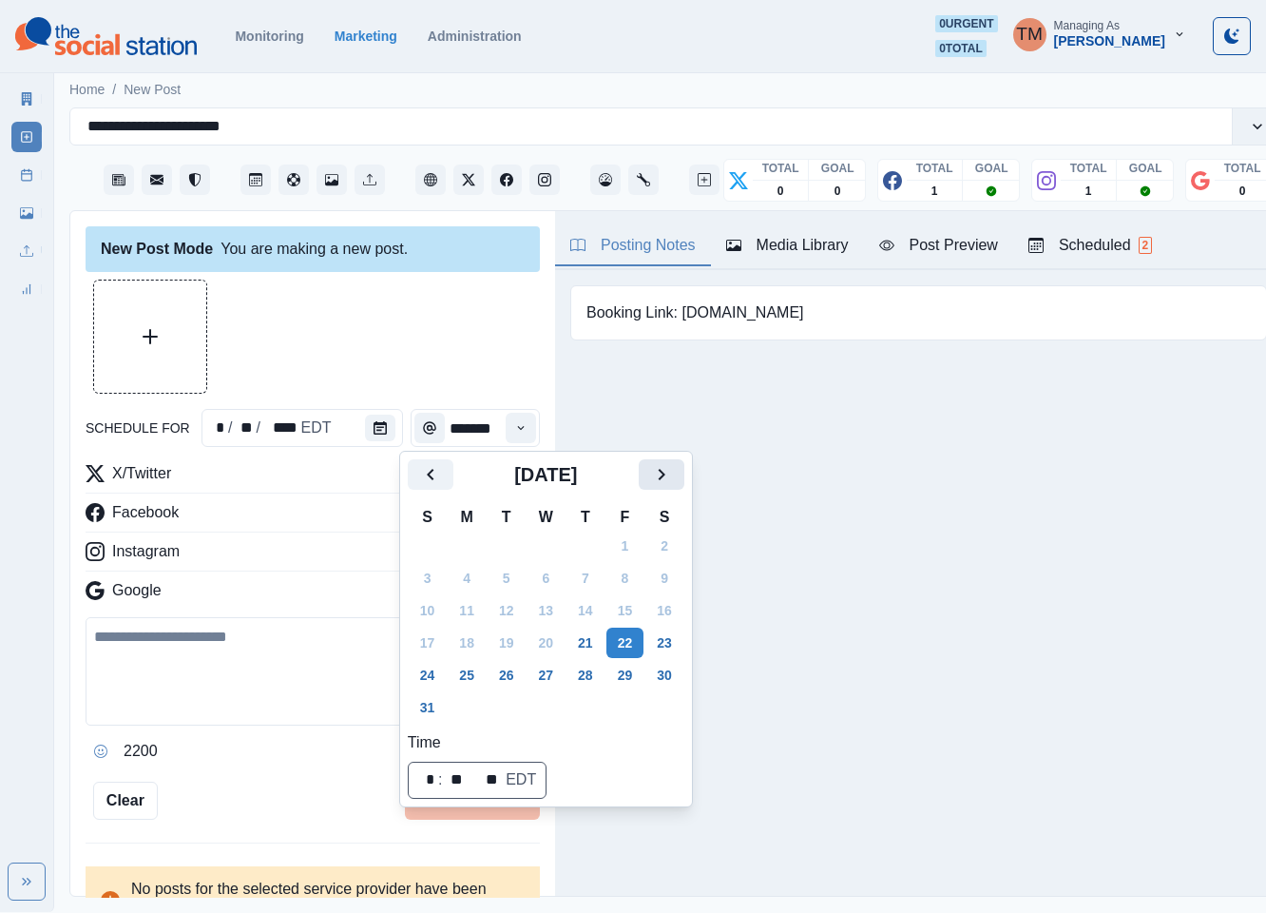
click at [659, 479] on icon "Next" at bounding box center [661, 474] width 7 height 11
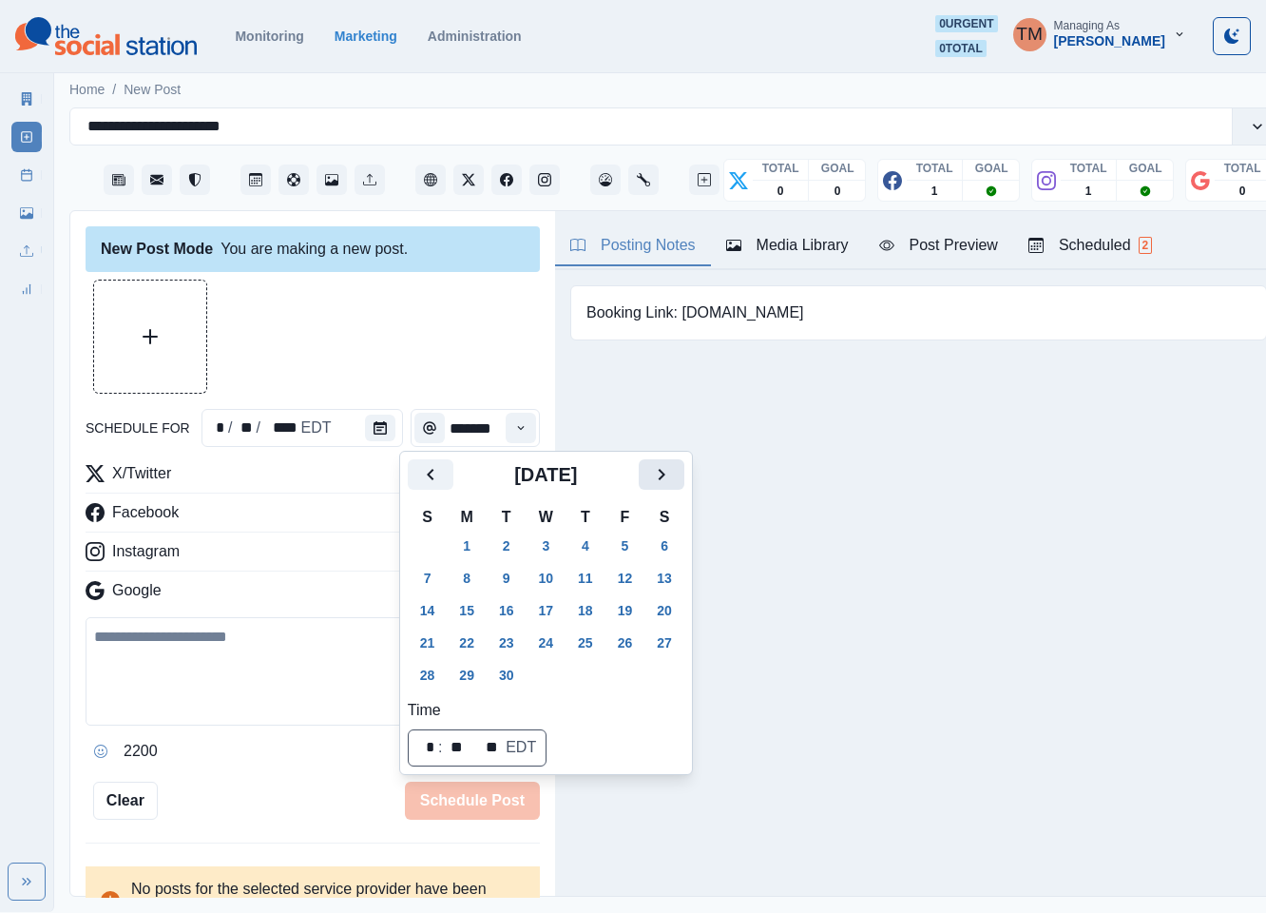
click at [659, 479] on icon "Next" at bounding box center [661, 474] width 7 height 11
click at [433, 468] on icon "Previous" at bounding box center [430, 474] width 23 height 23
click at [469, 679] on button "29" at bounding box center [467, 675] width 38 height 30
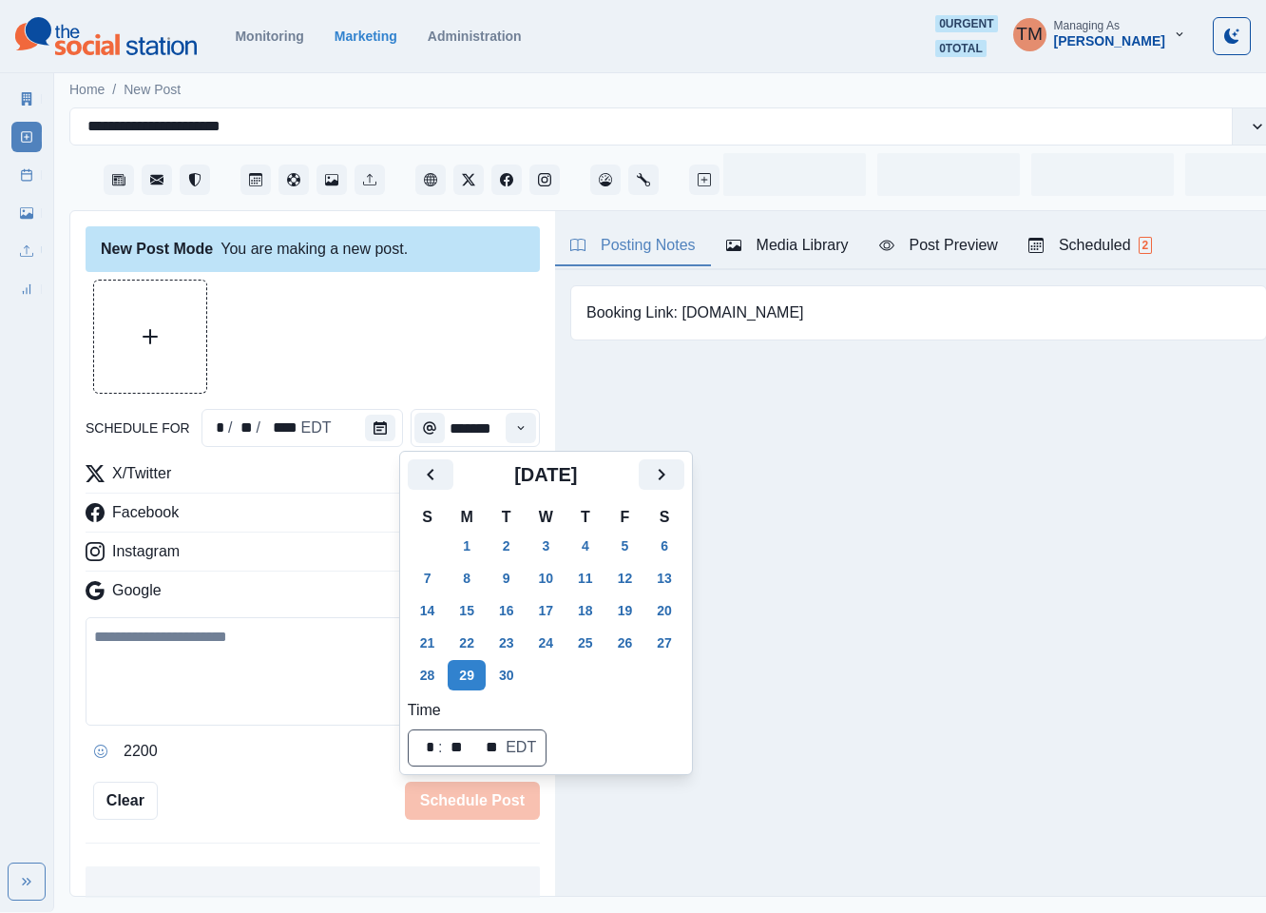
click at [399, 325] on div at bounding box center [313, 336] width 454 height 114
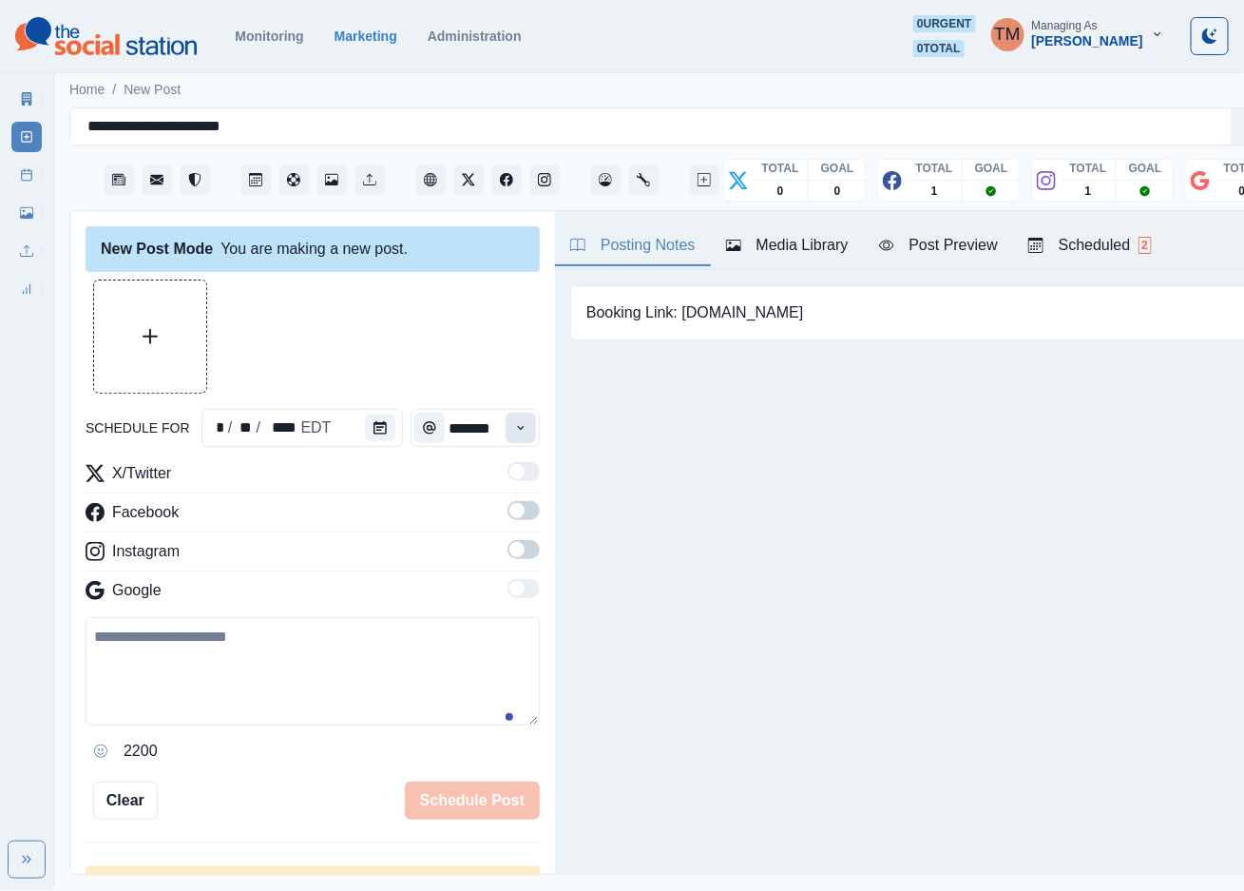
click at [506, 434] on button "Time" at bounding box center [521, 428] width 30 height 30
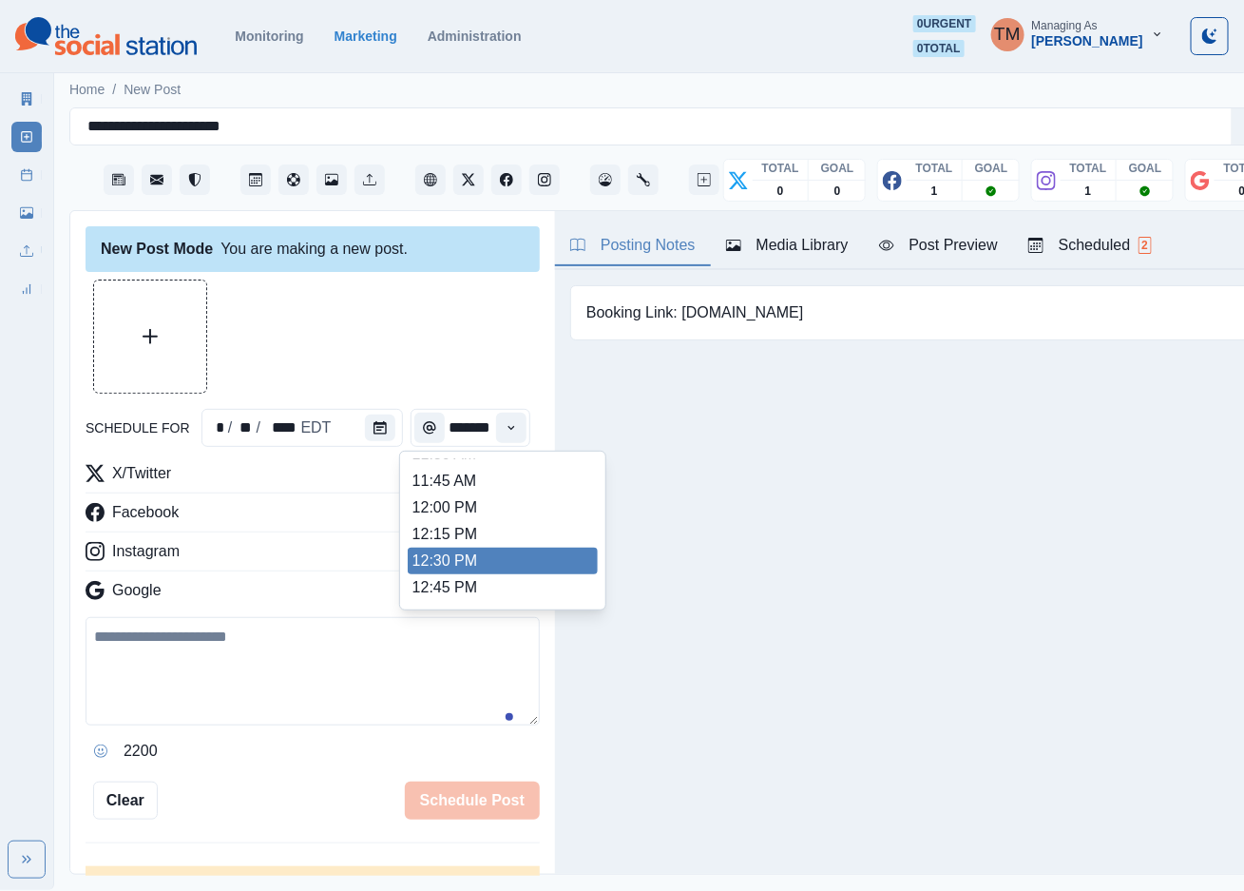
scroll to position [428, 0]
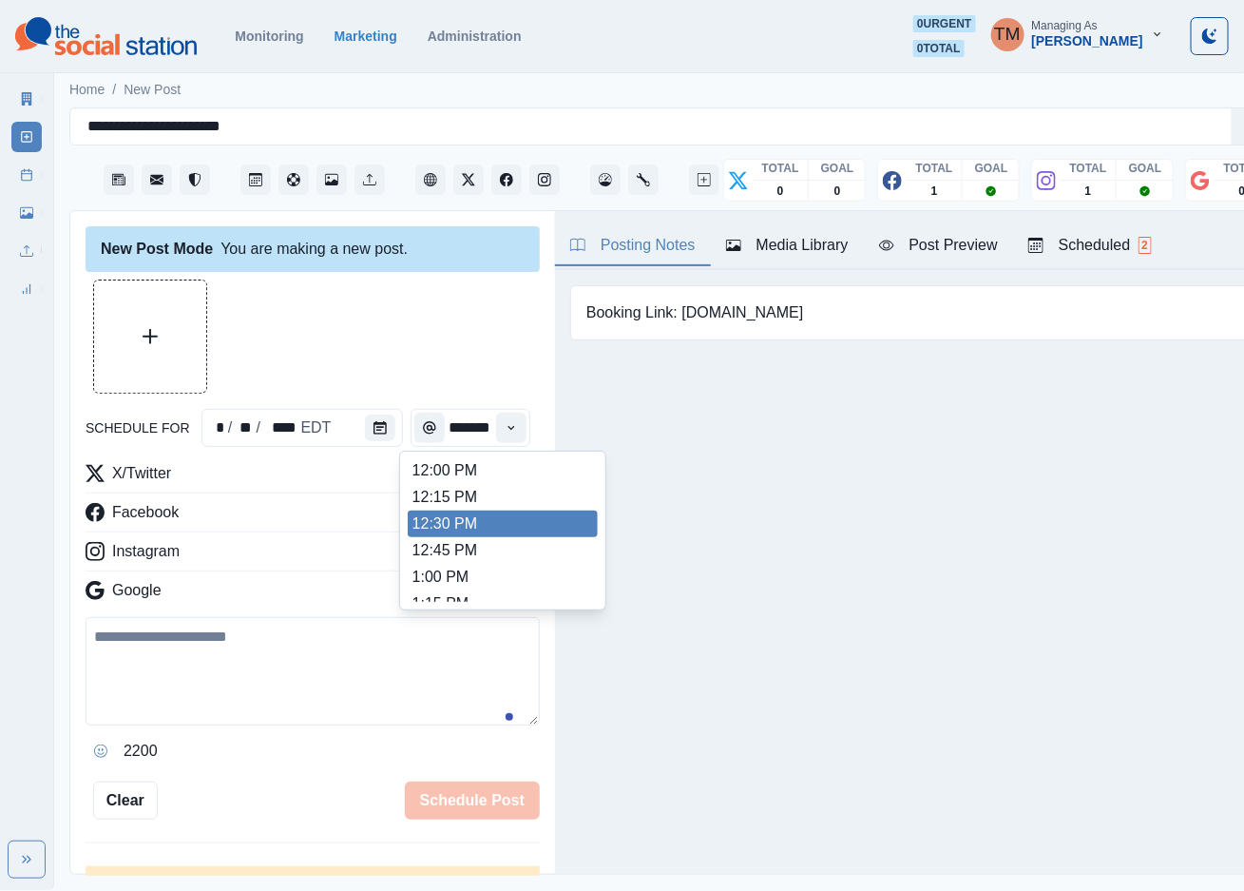
click at [469, 530] on li "12:30 PM" at bounding box center [503, 523] width 190 height 27
type input "********"
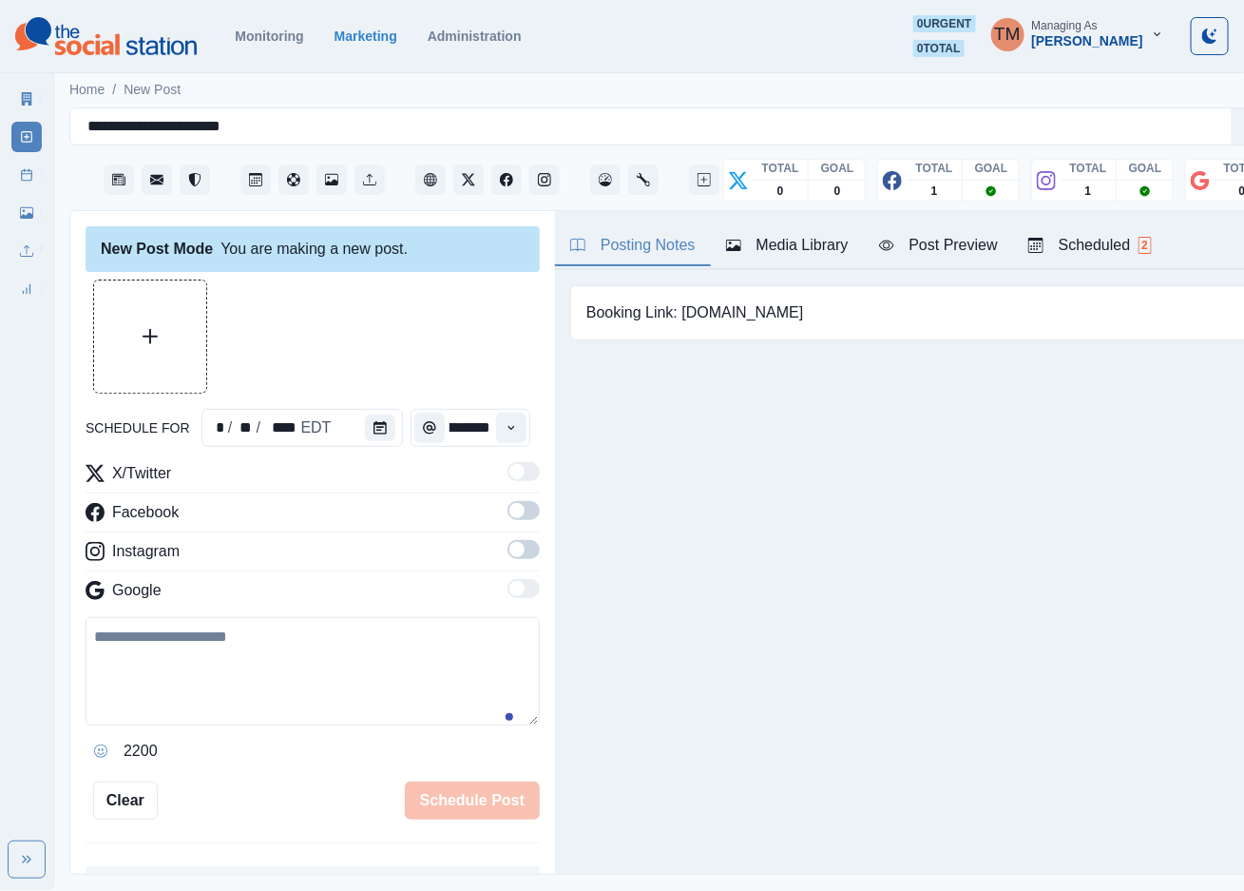
click at [510, 514] on span at bounding box center [517, 510] width 15 height 15
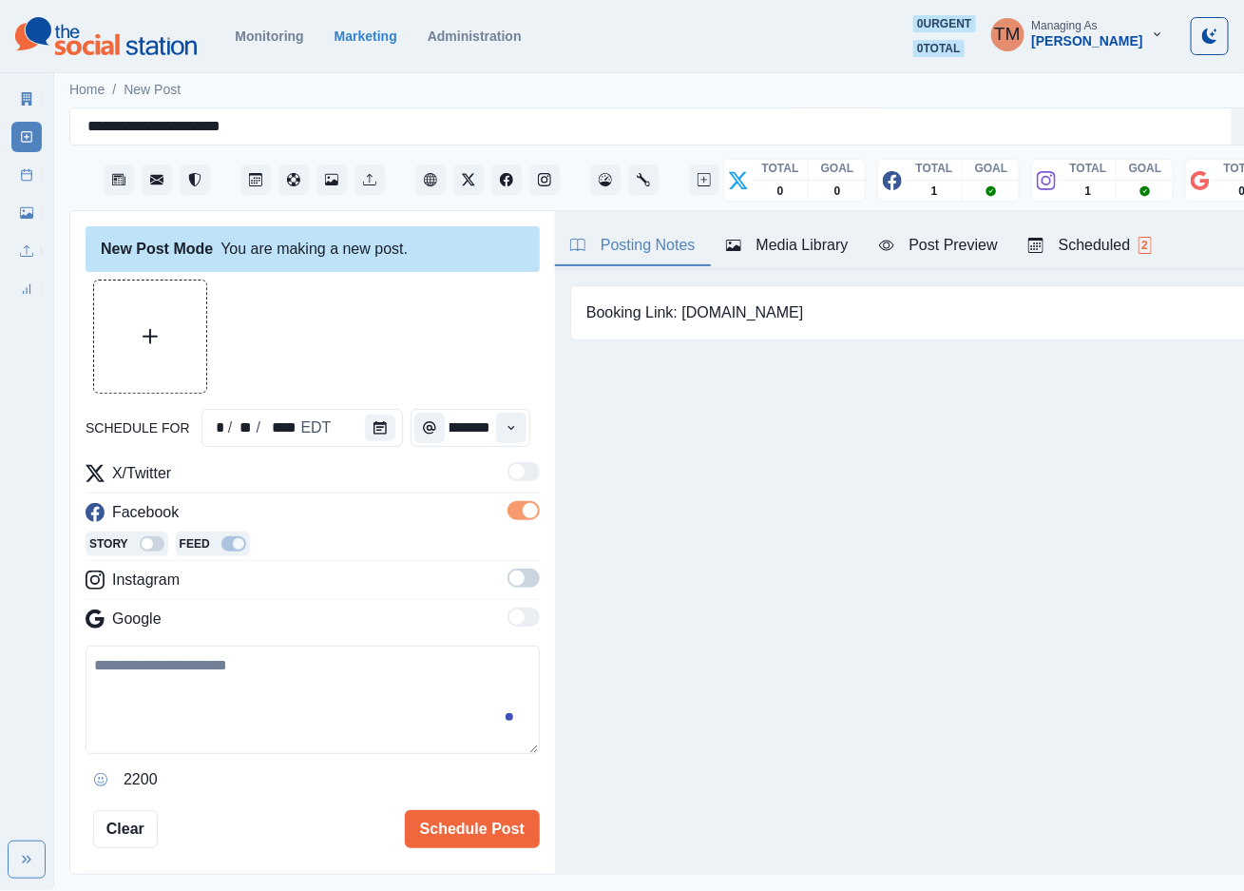
scroll to position [0, 0]
click at [508, 583] on span at bounding box center [524, 577] width 32 height 19
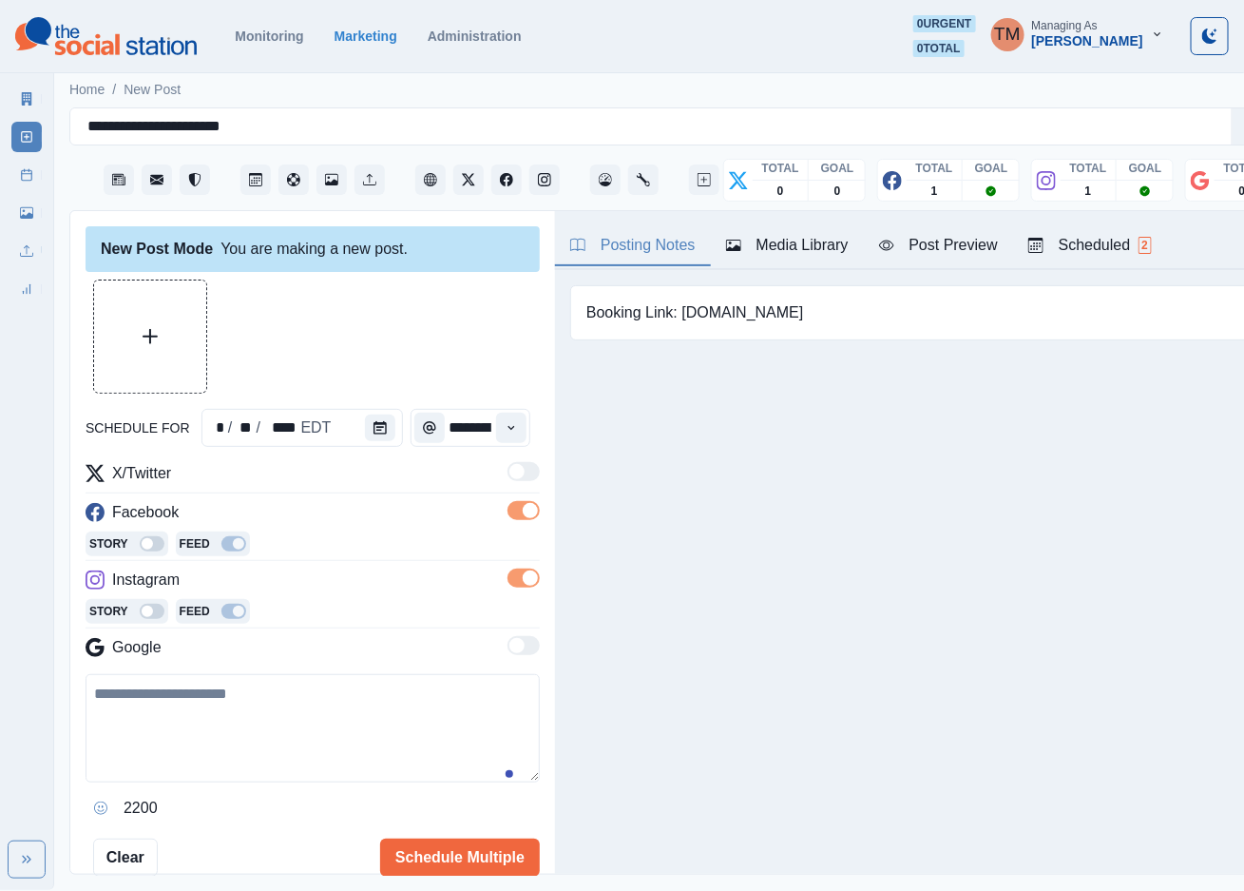
click at [272, 717] on textarea at bounding box center [313, 728] width 454 height 108
paste textarea "**********"
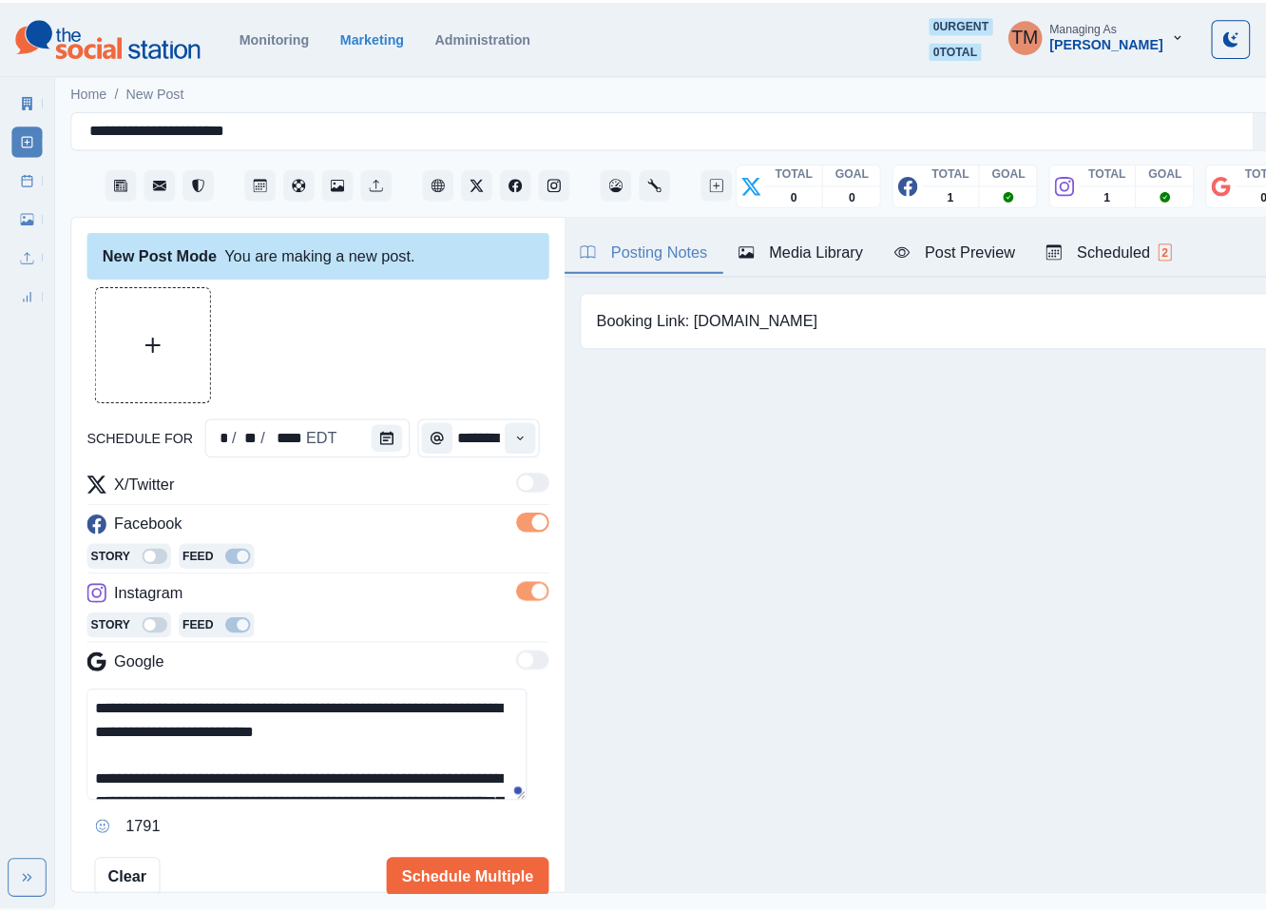
scroll to position [198, 0]
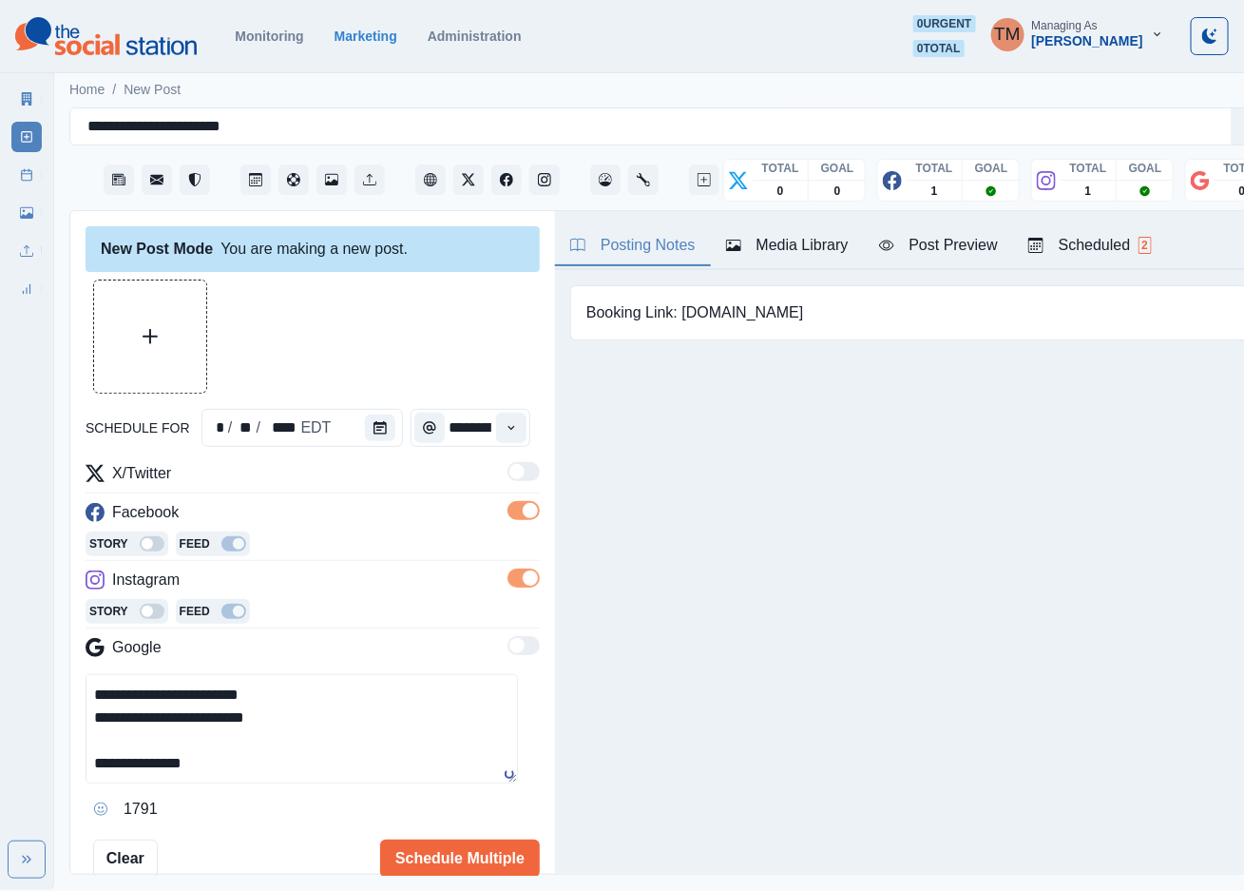
type textarea "**********"
click at [149, 339] on icon "Upload Media" at bounding box center [150, 336] width 15 height 15
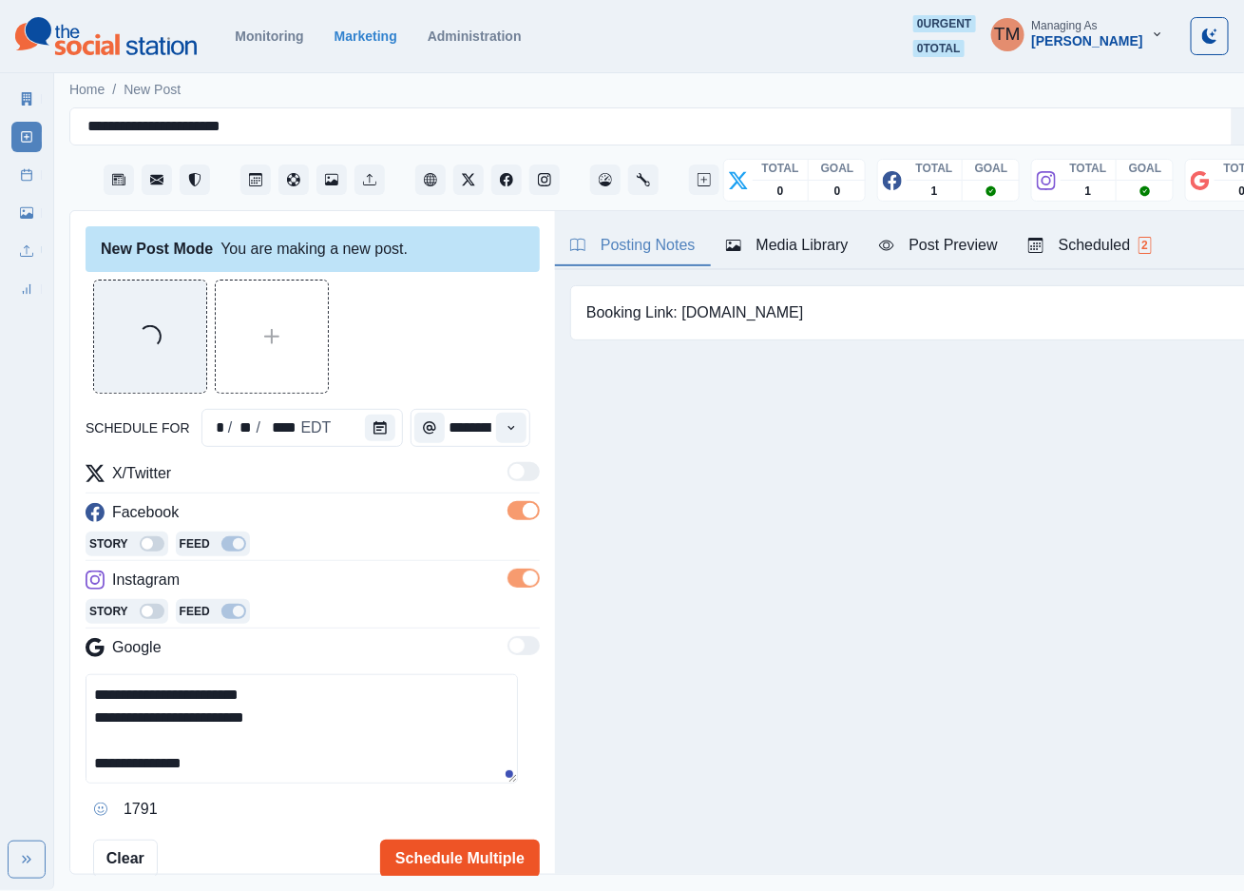
click at [417, 864] on button "Schedule Multiple" at bounding box center [460, 858] width 160 height 38
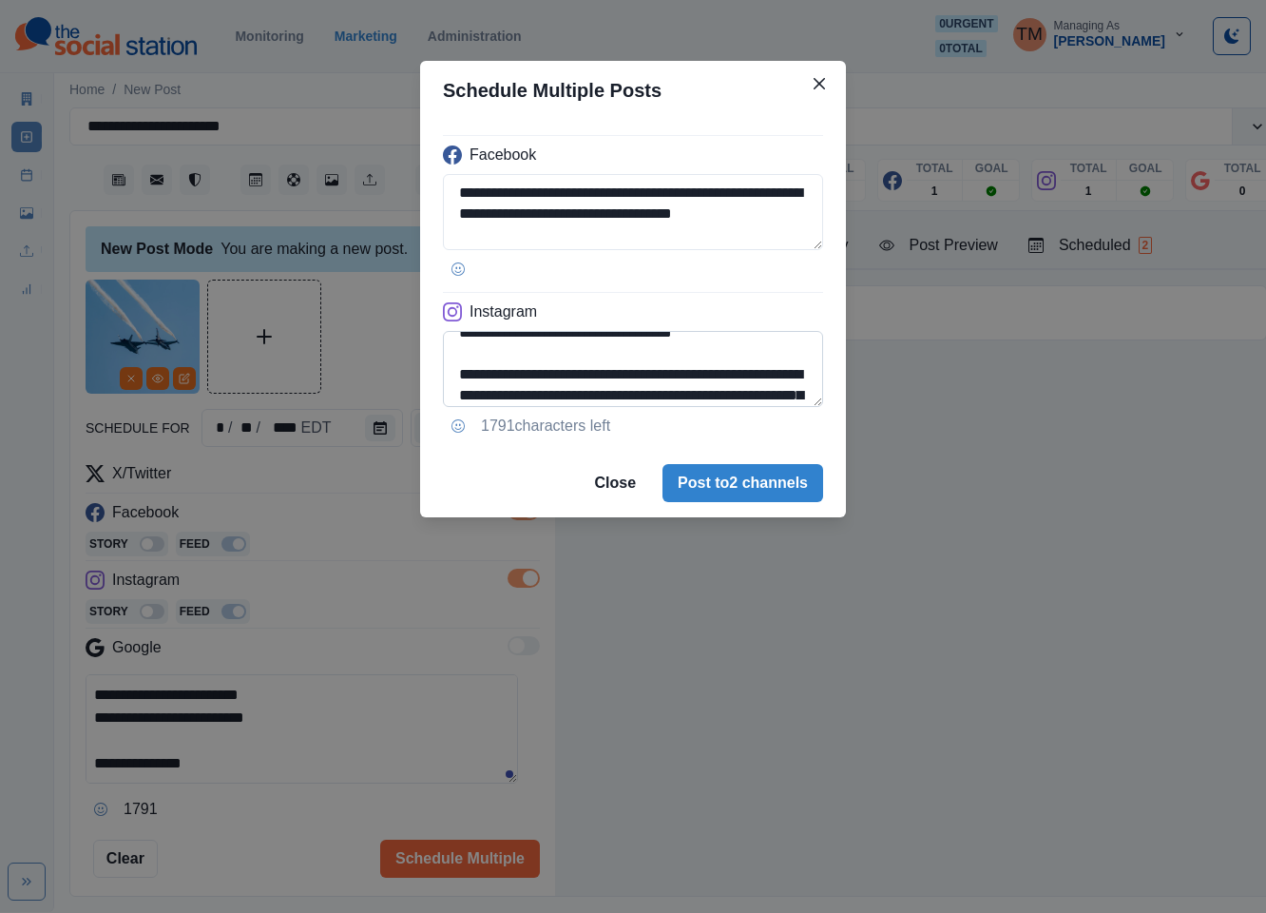
scroll to position [0, 0]
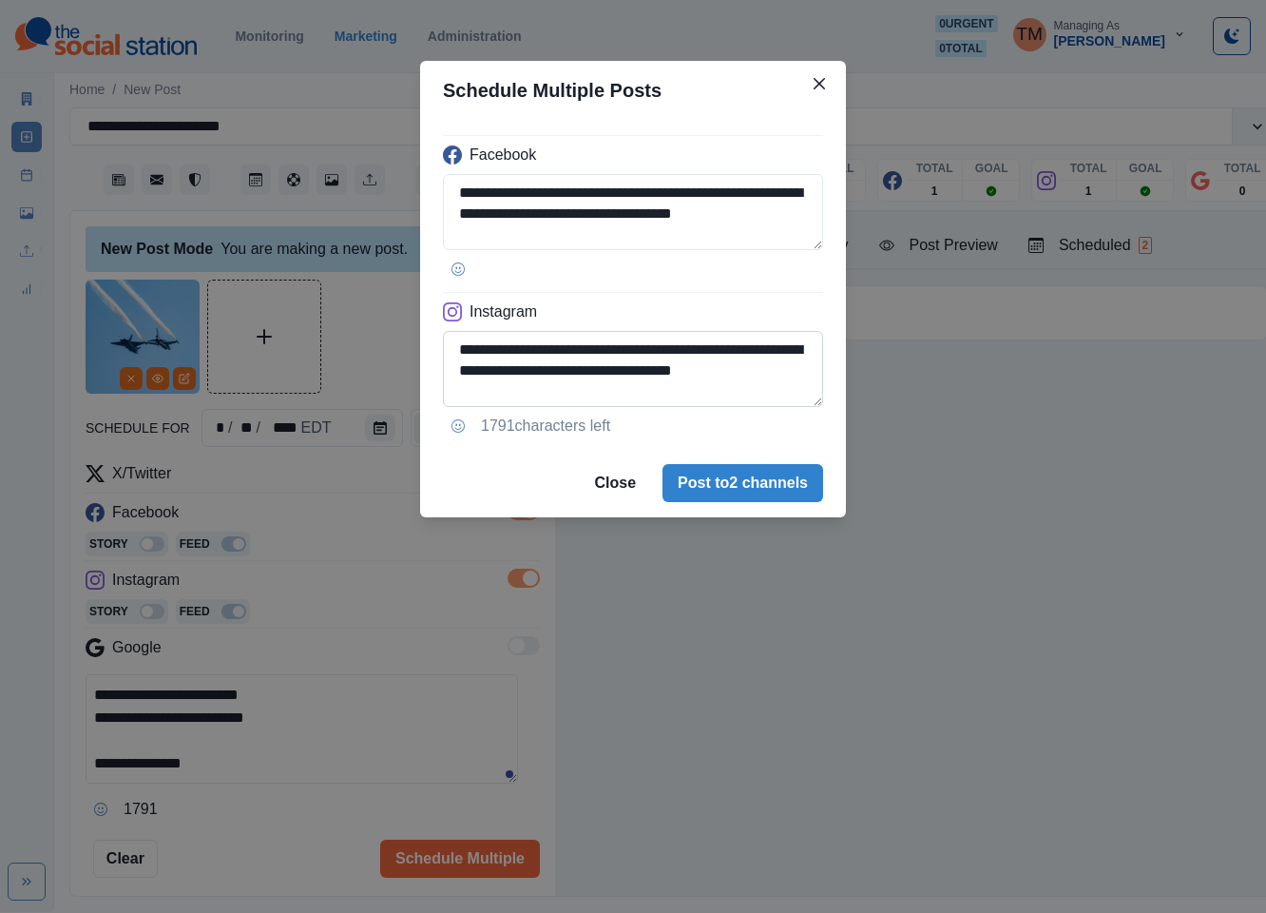
drag, startPoint x: 465, startPoint y: 348, endPoint x: 479, endPoint y: 351, distance: 14.5
click at [479, 351] on textarea "**********" at bounding box center [633, 369] width 380 height 76
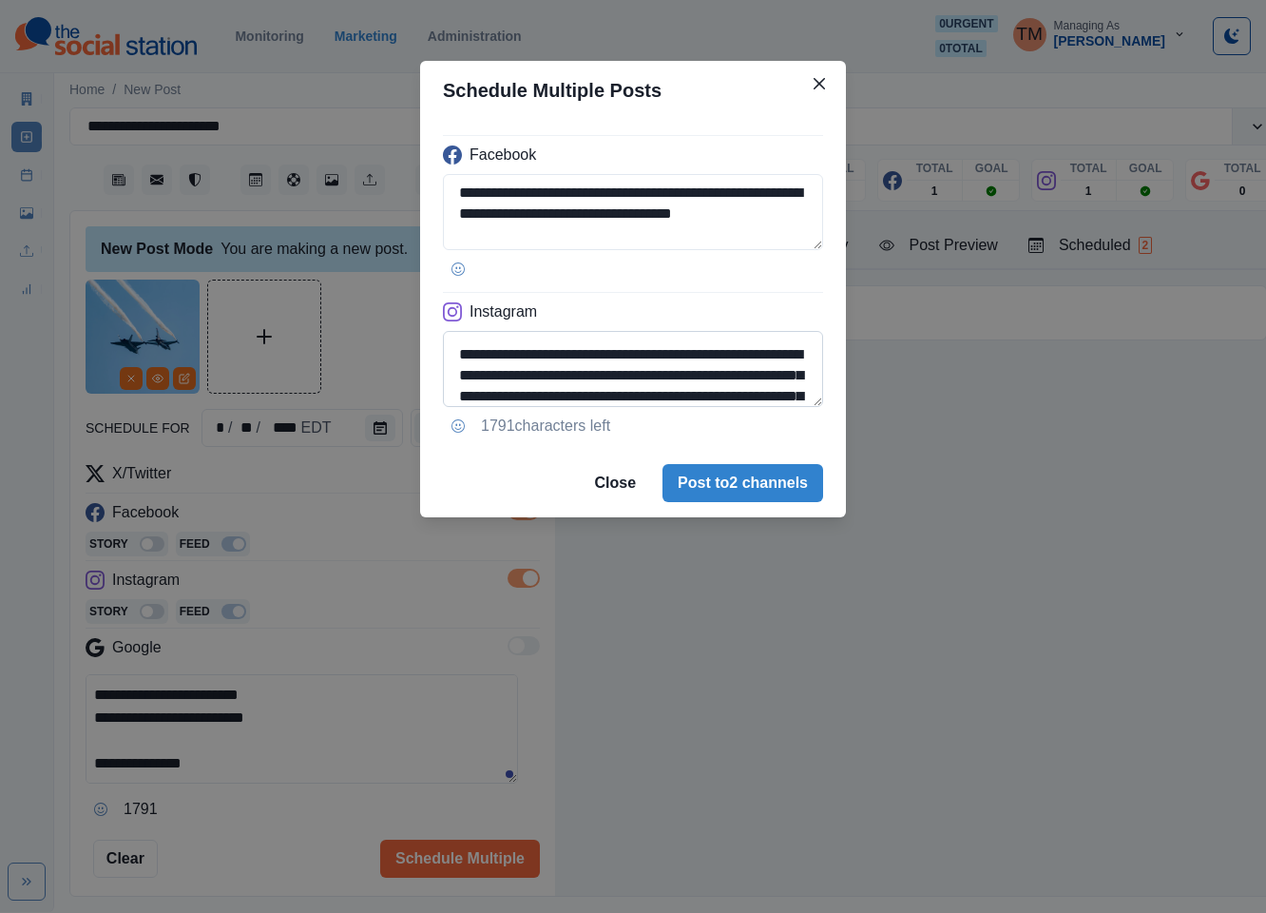
scroll to position [114, 0]
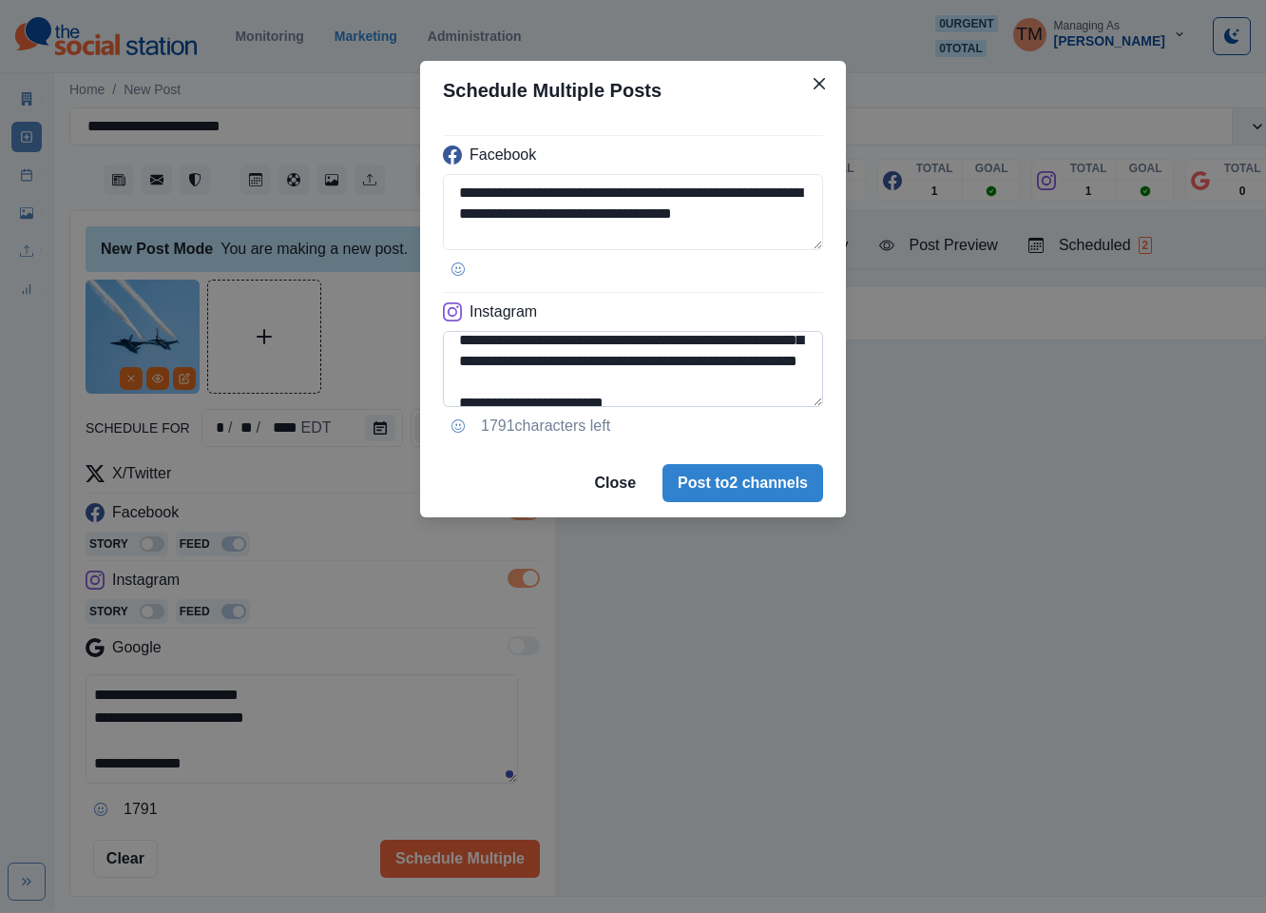
click at [471, 403] on textarea "**********" at bounding box center [633, 369] width 380 height 76
paste textarea "**********"
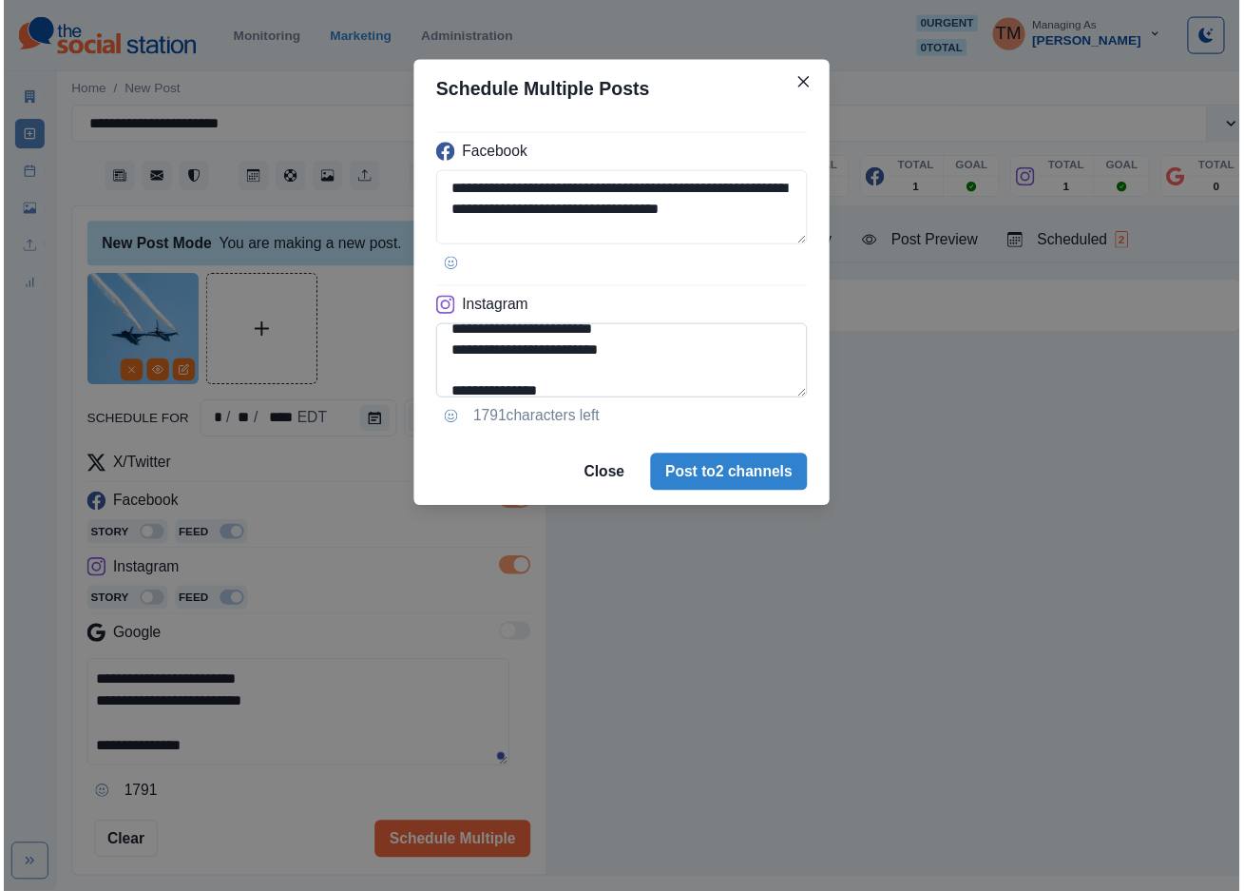
scroll to position [237, 0]
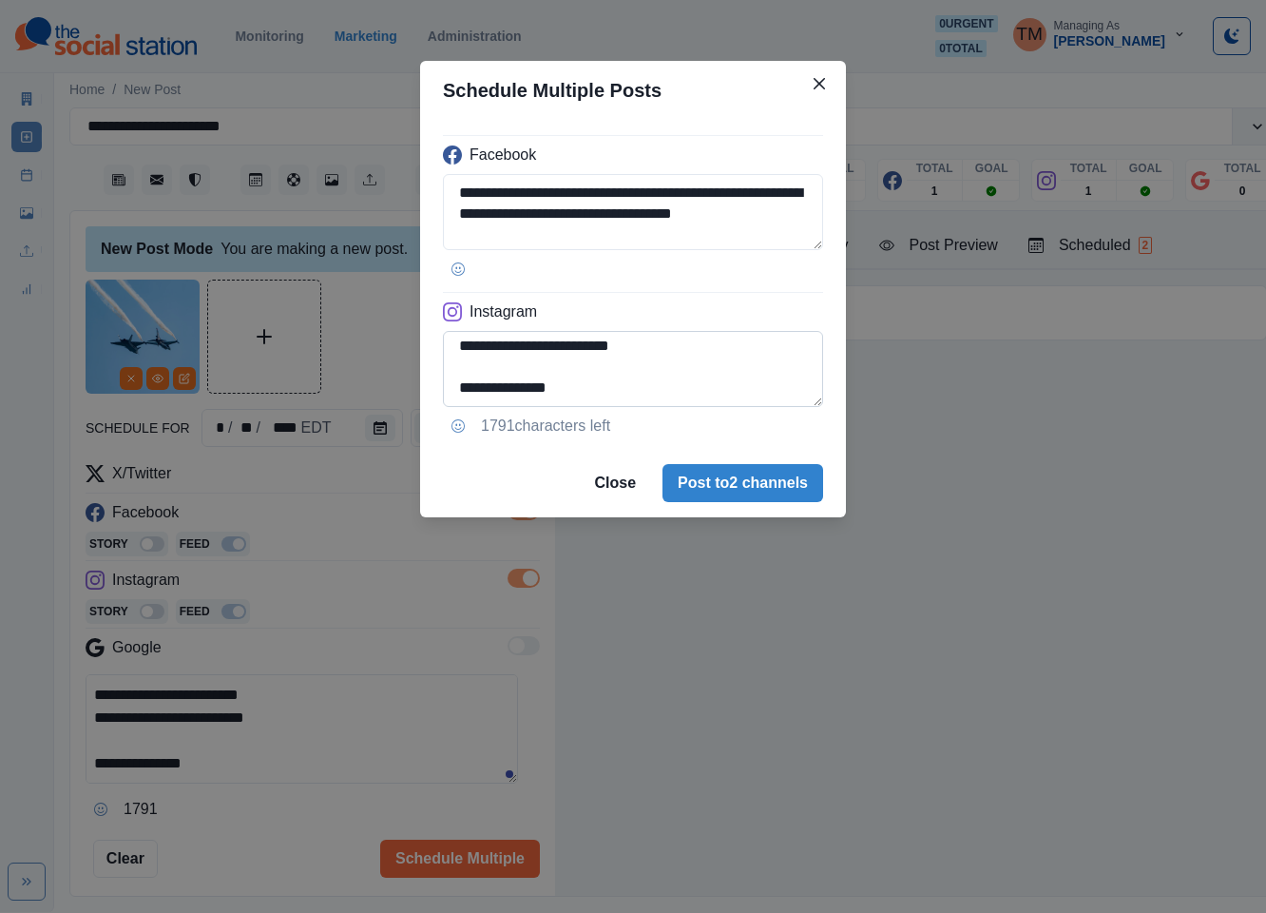
click at [490, 369] on textarea "**********" at bounding box center [633, 369] width 380 height 76
type textarea "**********"
click at [379, 354] on div "**********" at bounding box center [633, 456] width 1266 height 913
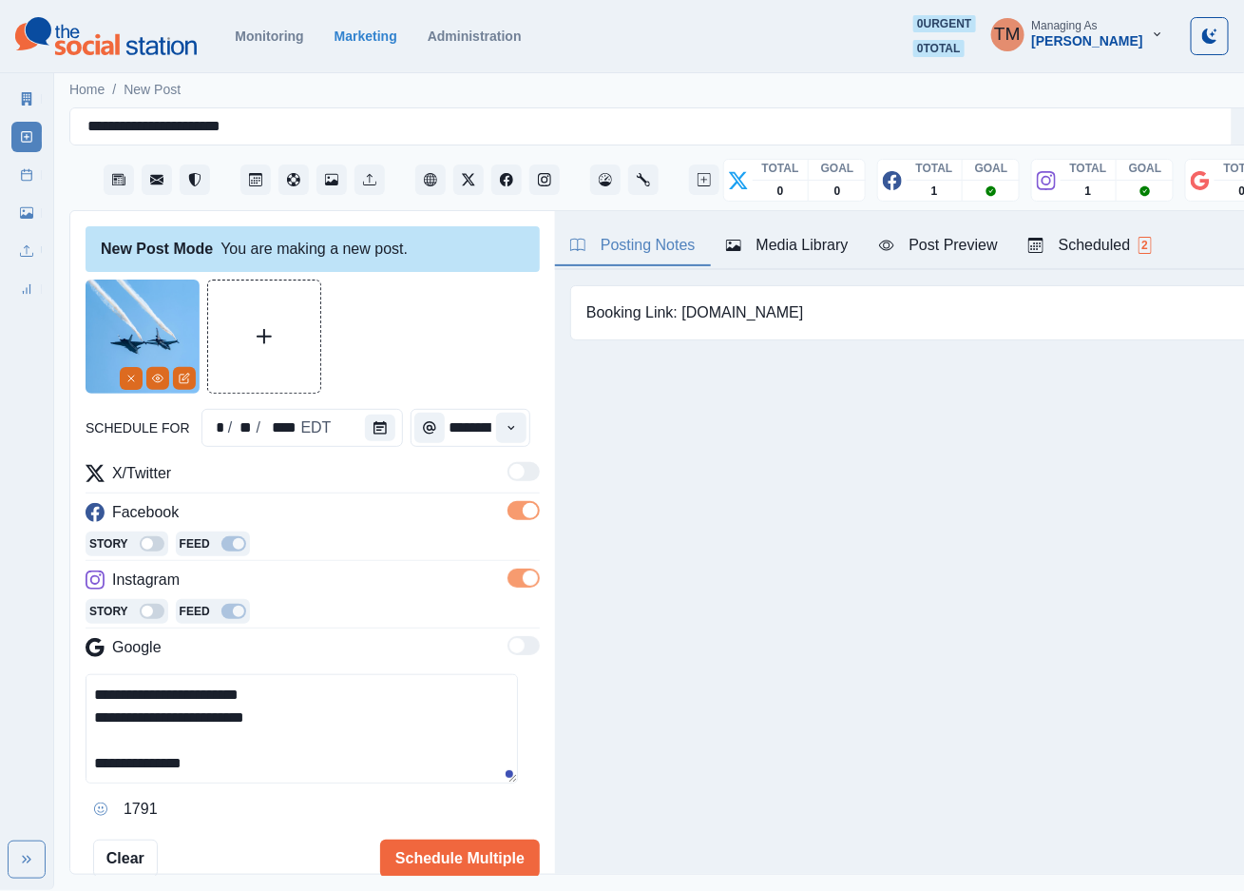
click at [952, 252] on div "Post Preview" at bounding box center [938, 245] width 119 height 23
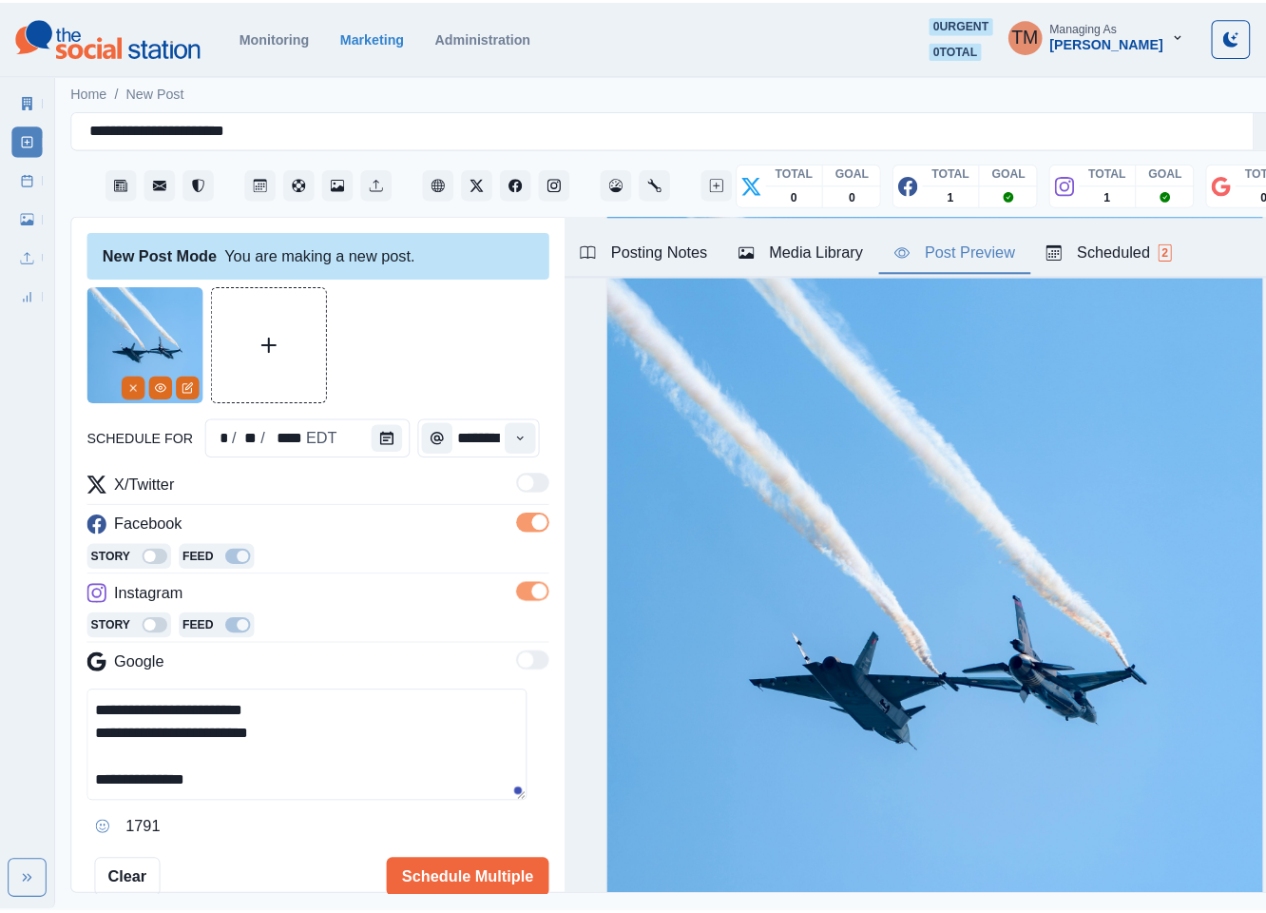
scroll to position [109, 0]
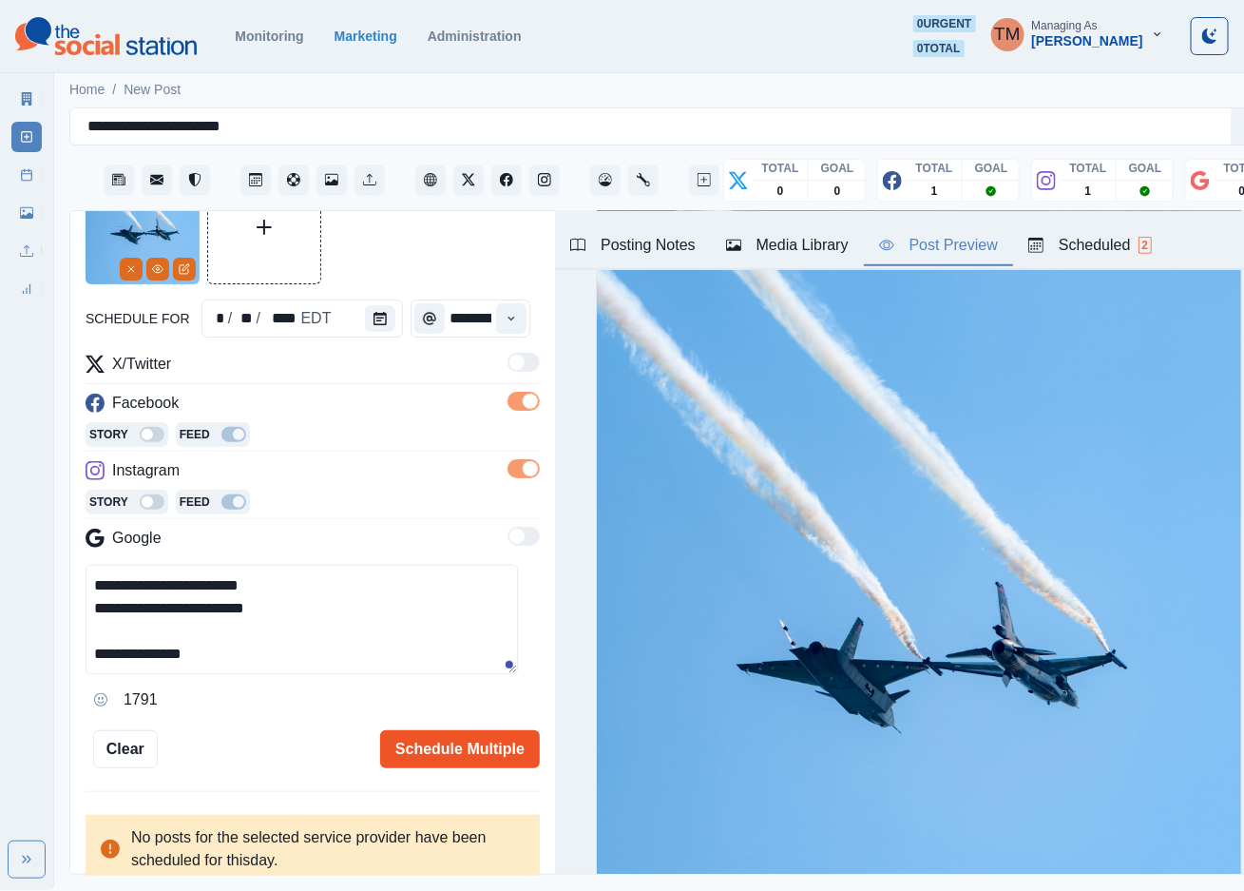
click at [471, 753] on button "Schedule Multiple" at bounding box center [460, 749] width 160 height 38
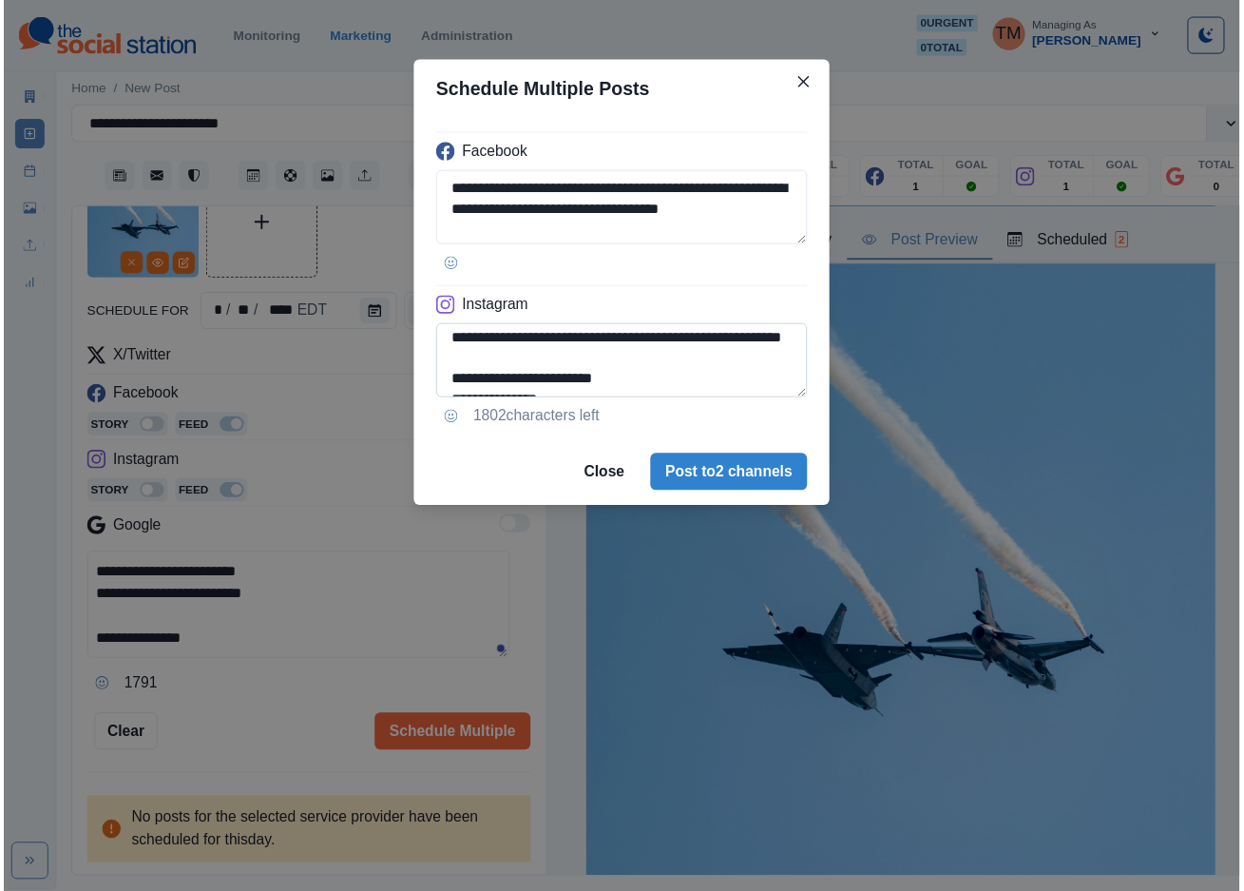
scroll to position [141, 0]
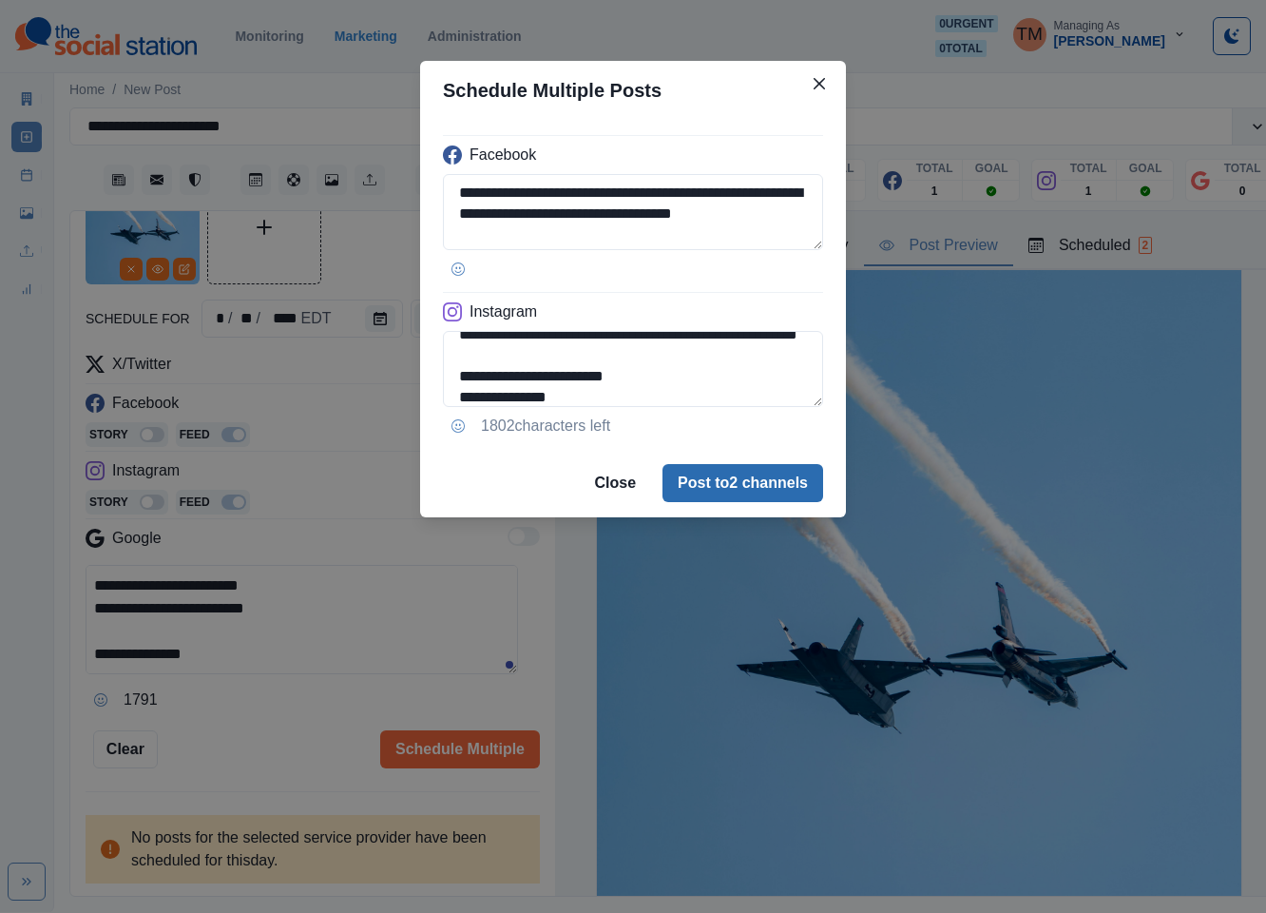
click at [721, 497] on button "Post to 2 channels" at bounding box center [743, 483] width 161 height 38
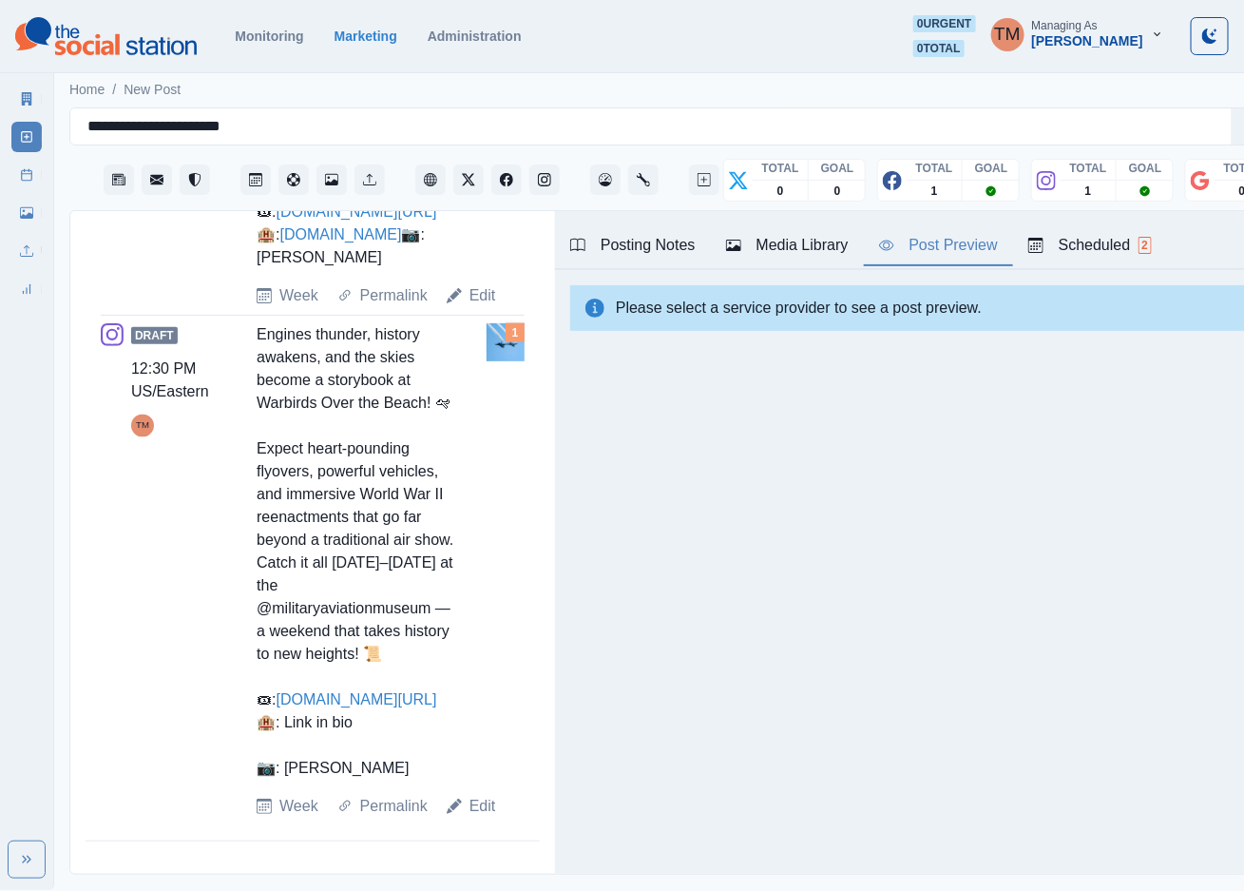
scroll to position [1170, 0]
click at [29, 177] on icon at bounding box center [26, 174] width 13 height 13
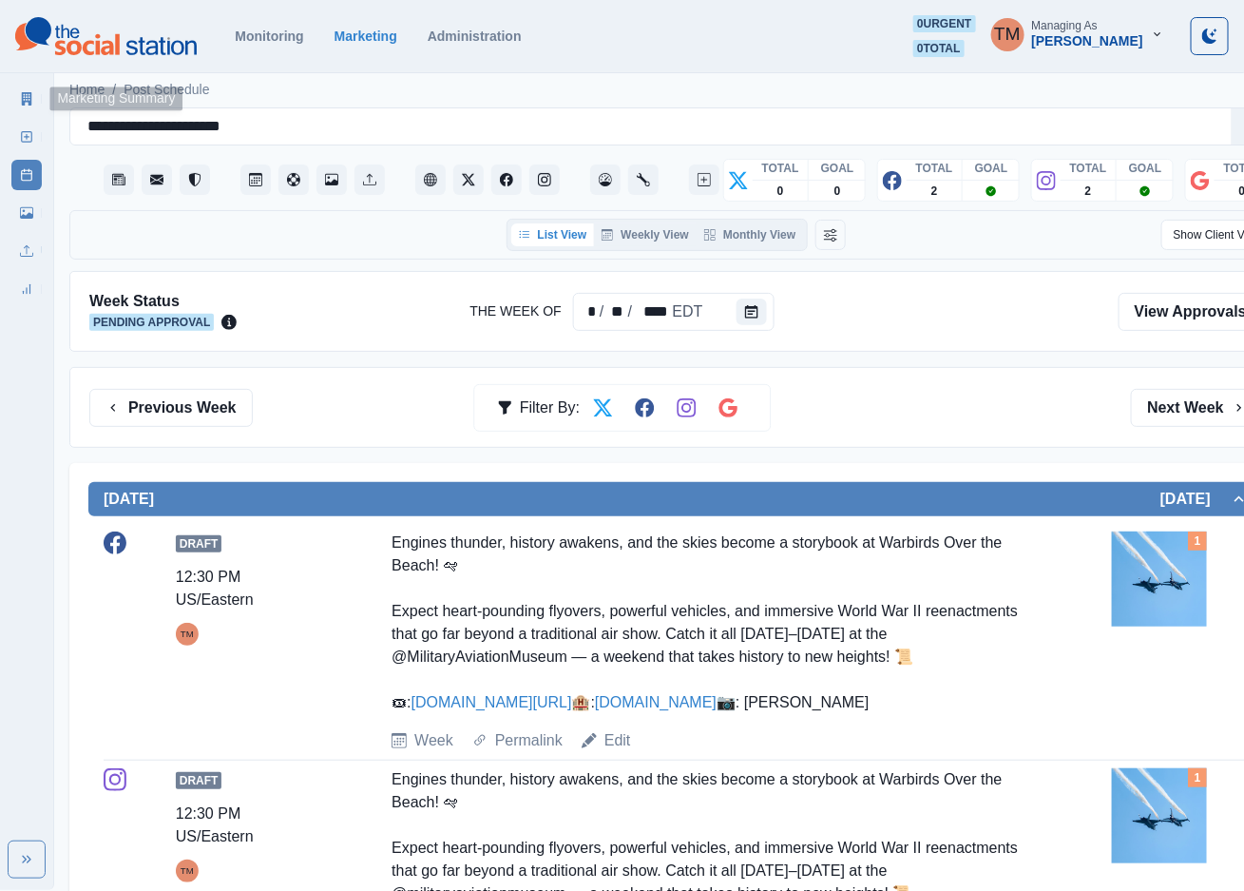
click at [32, 98] on icon at bounding box center [26, 98] width 13 height 13
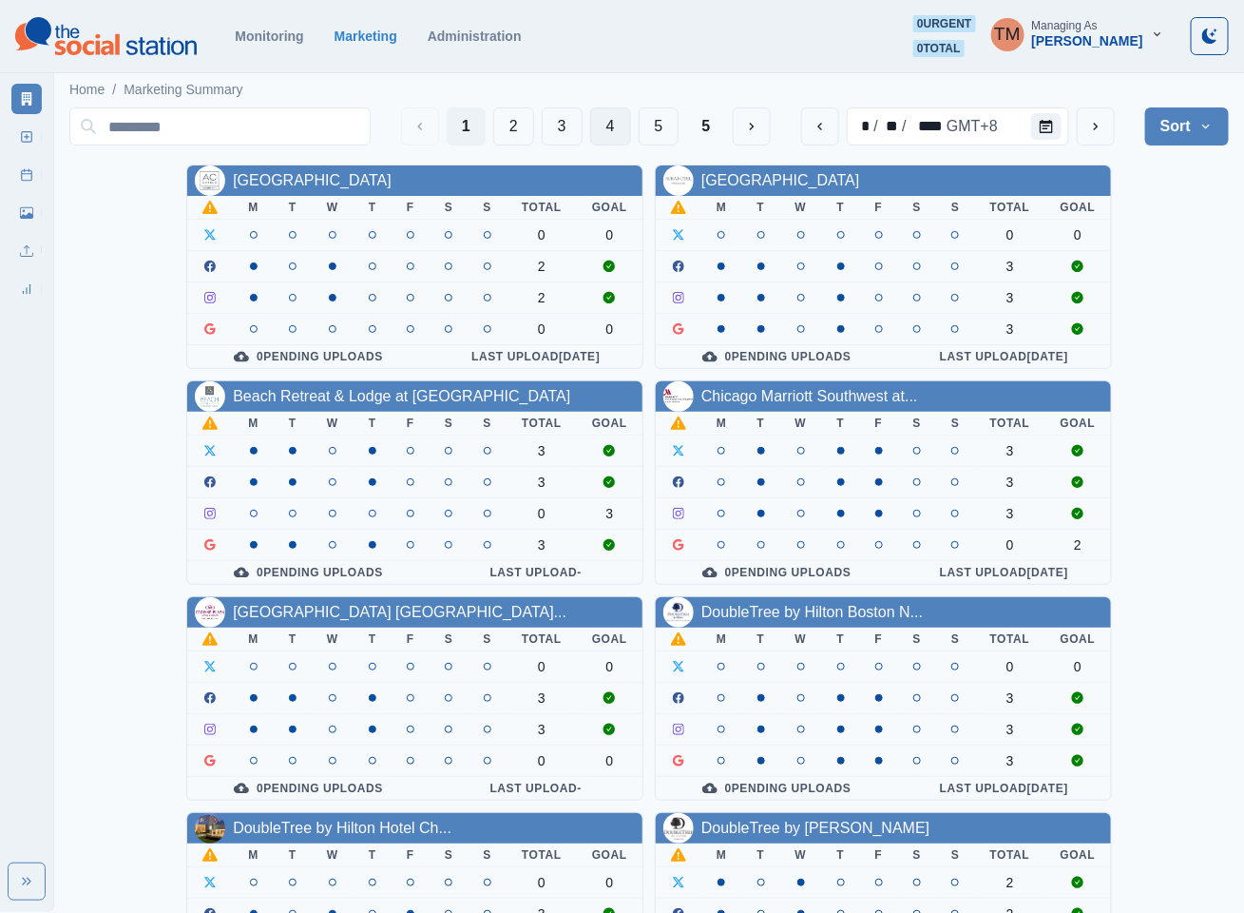
click at [614, 129] on button "4" at bounding box center [610, 126] width 41 height 38
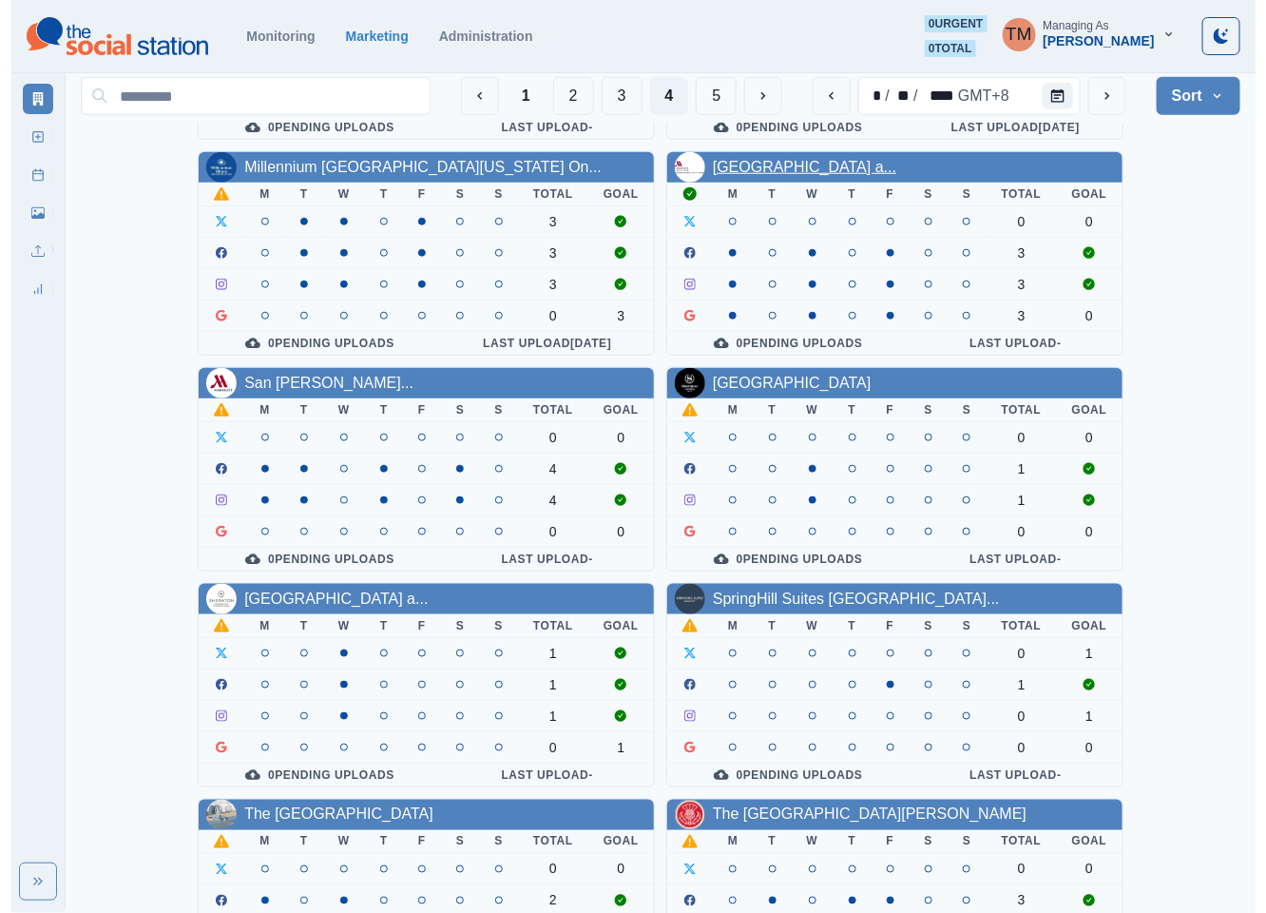
scroll to position [570, 0]
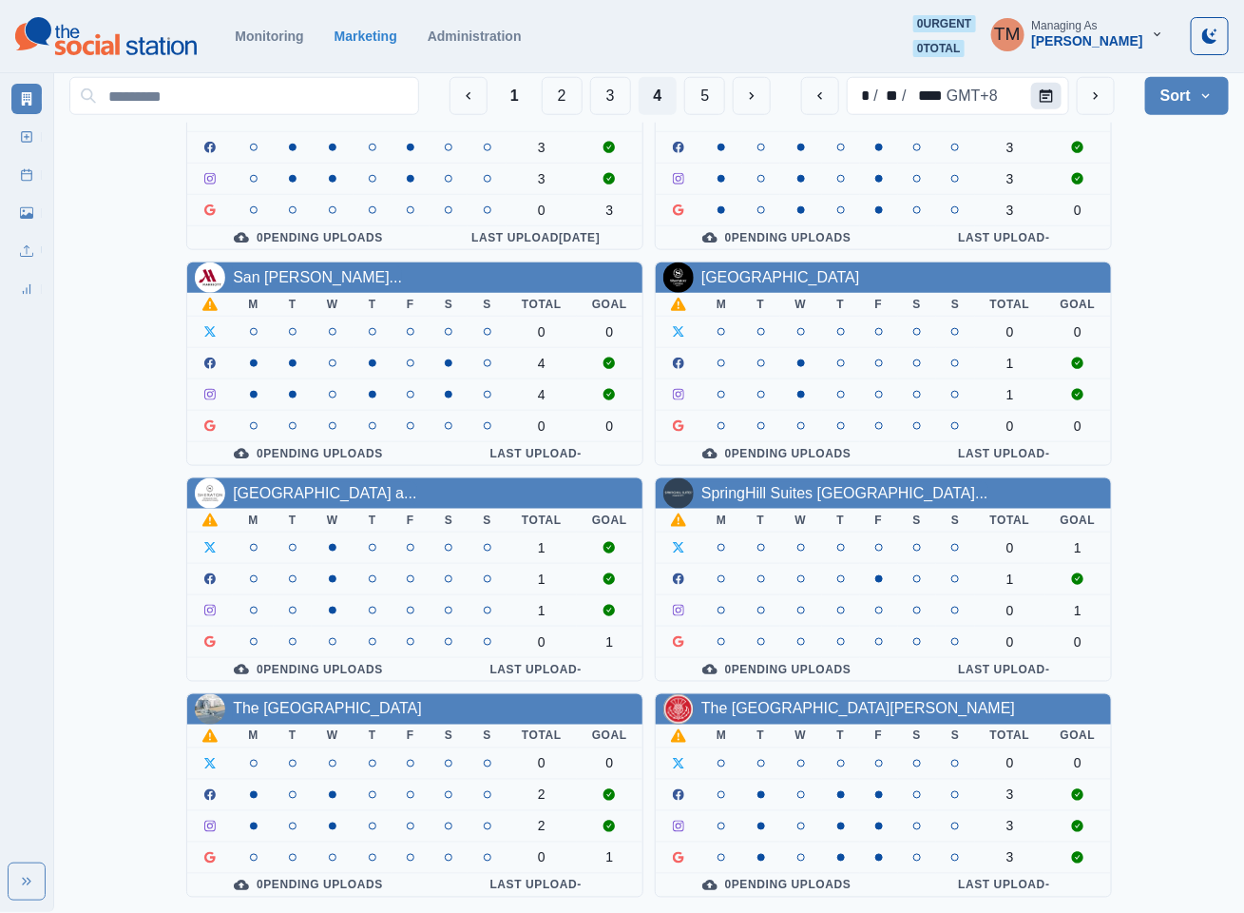
click at [1047, 103] on button "Calendar" at bounding box center [1046, 96] width 30 height 27
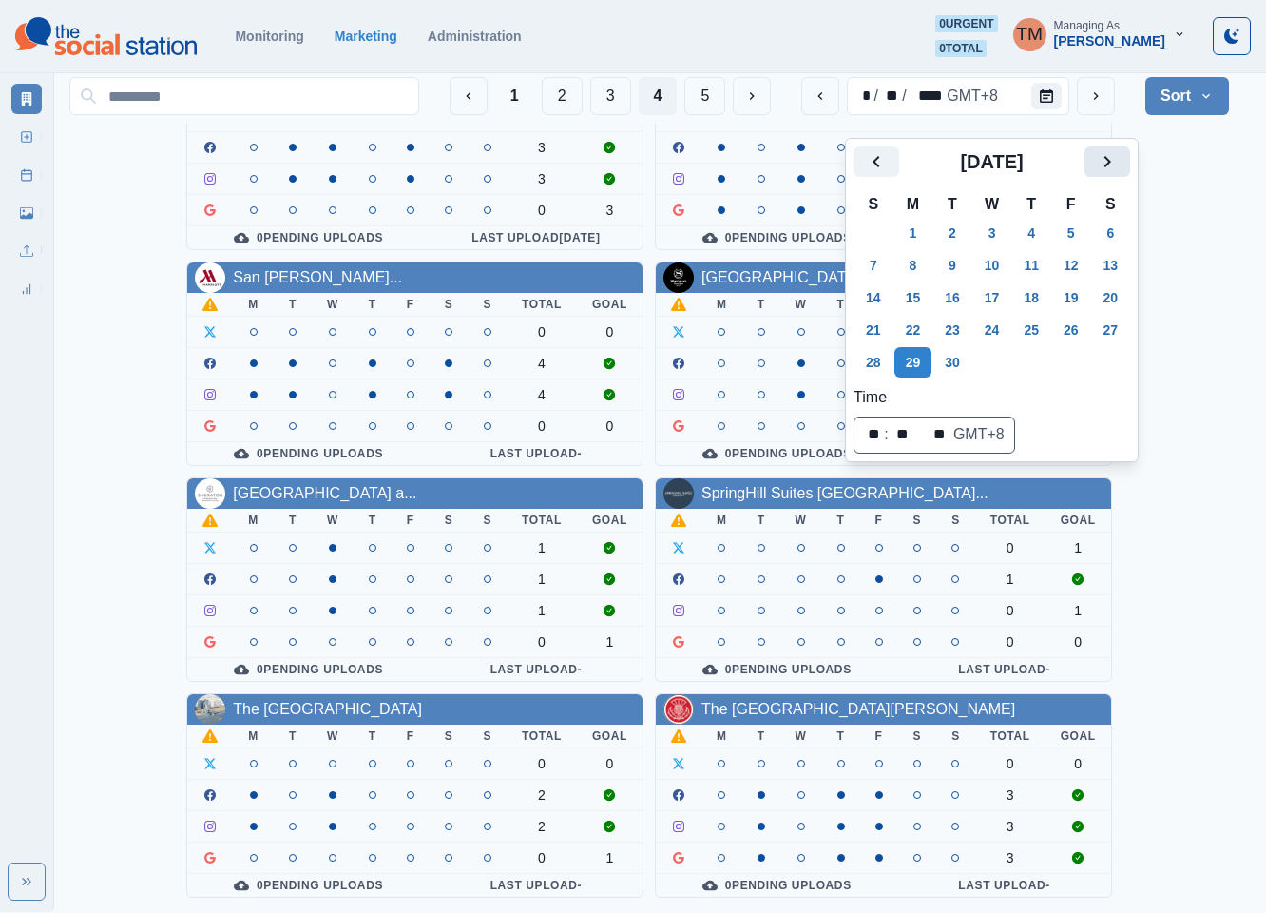
click at [1118, 150] on icon "Next" at bounding box center [1107, 161] width 23 height 23
click at [916, 250] on button "6" at bounding box center [913, 265] width 38 height 30
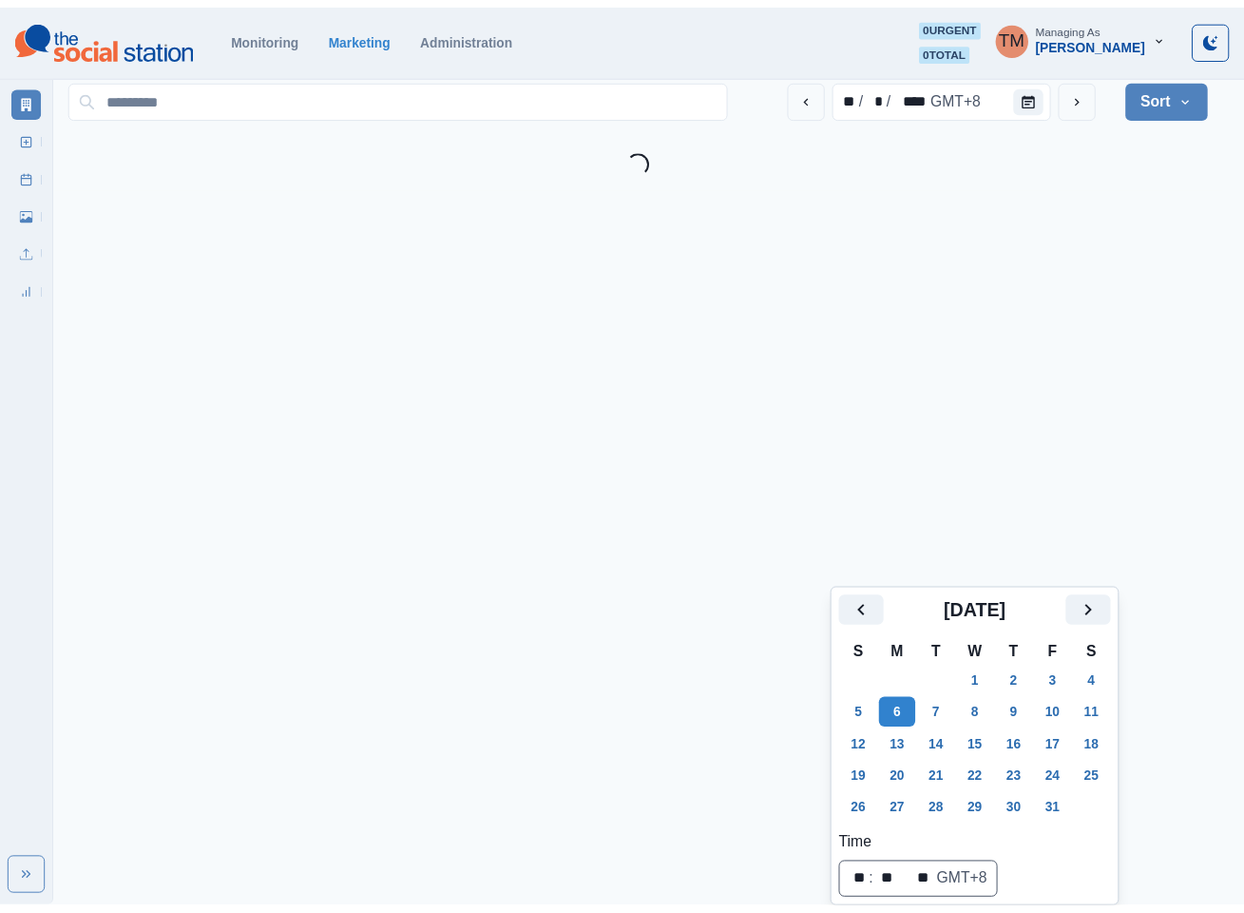
scroll to position [17, 0]
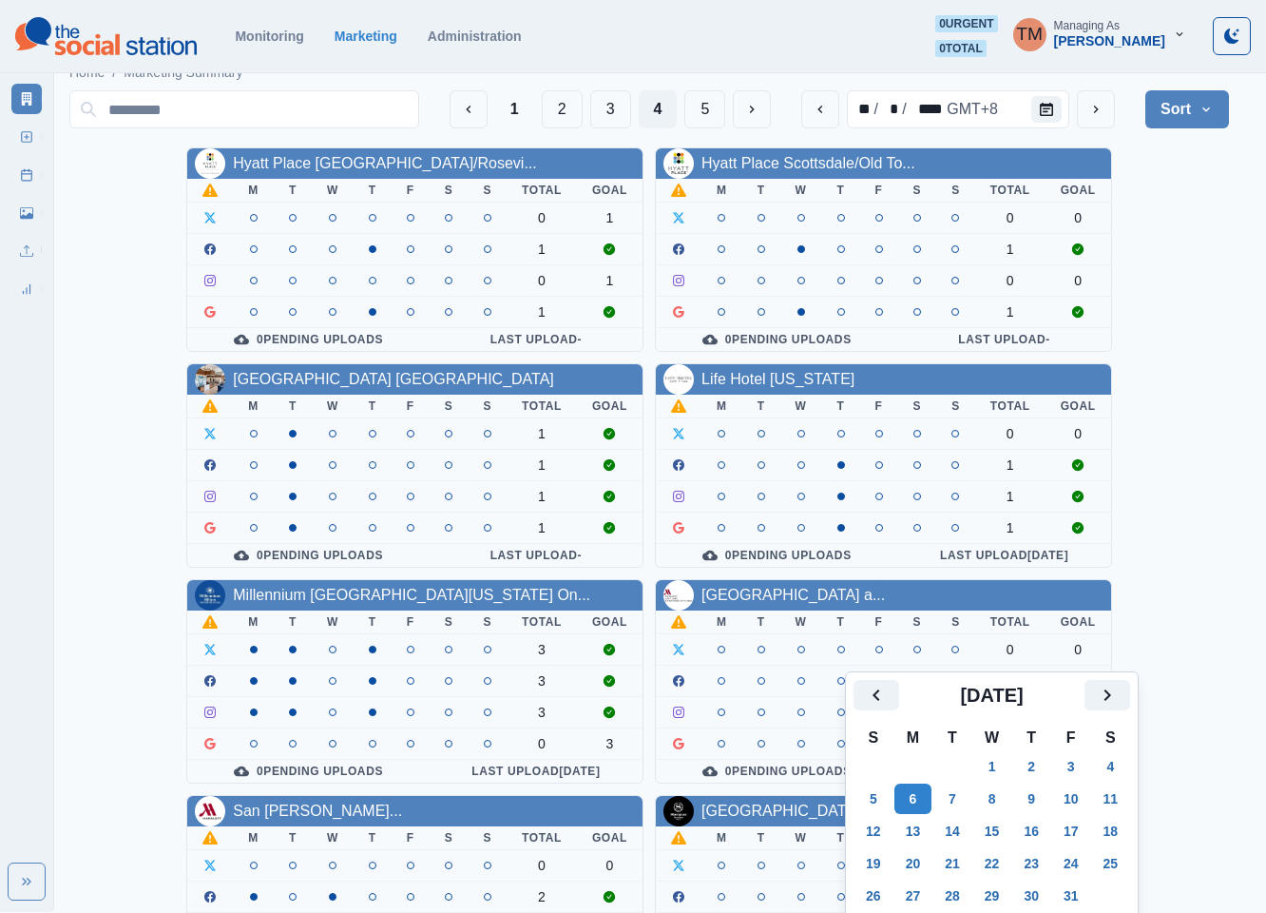
click at [1179, 277] on div "Hyatt Place [GEOGRAPHIC_DATA]/Rosevi... M T W T F S S Total Goal 0 1 1 0 1 1 0 …" at bounding box center [649, 788] width 1160 height 1283
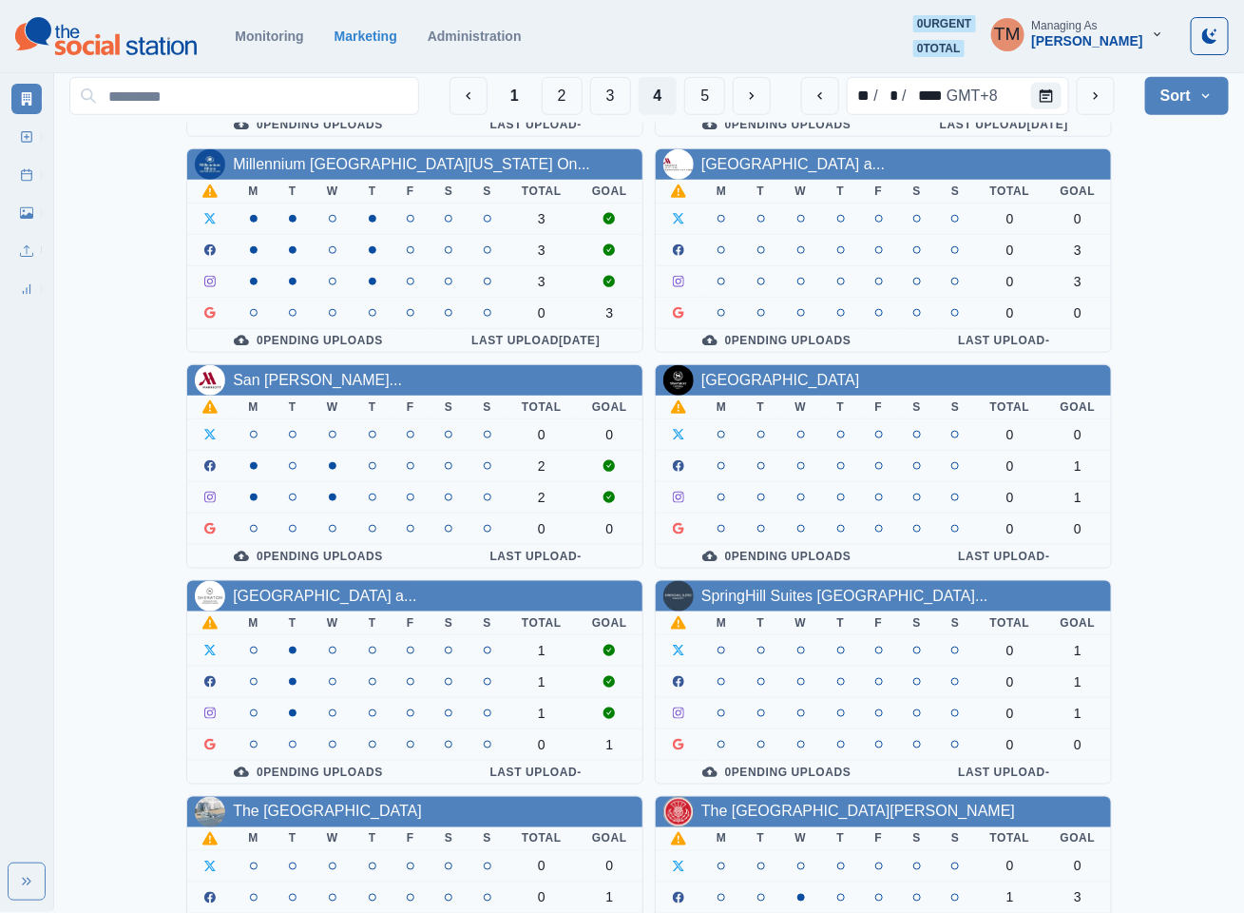
scroll to position [570, 0]
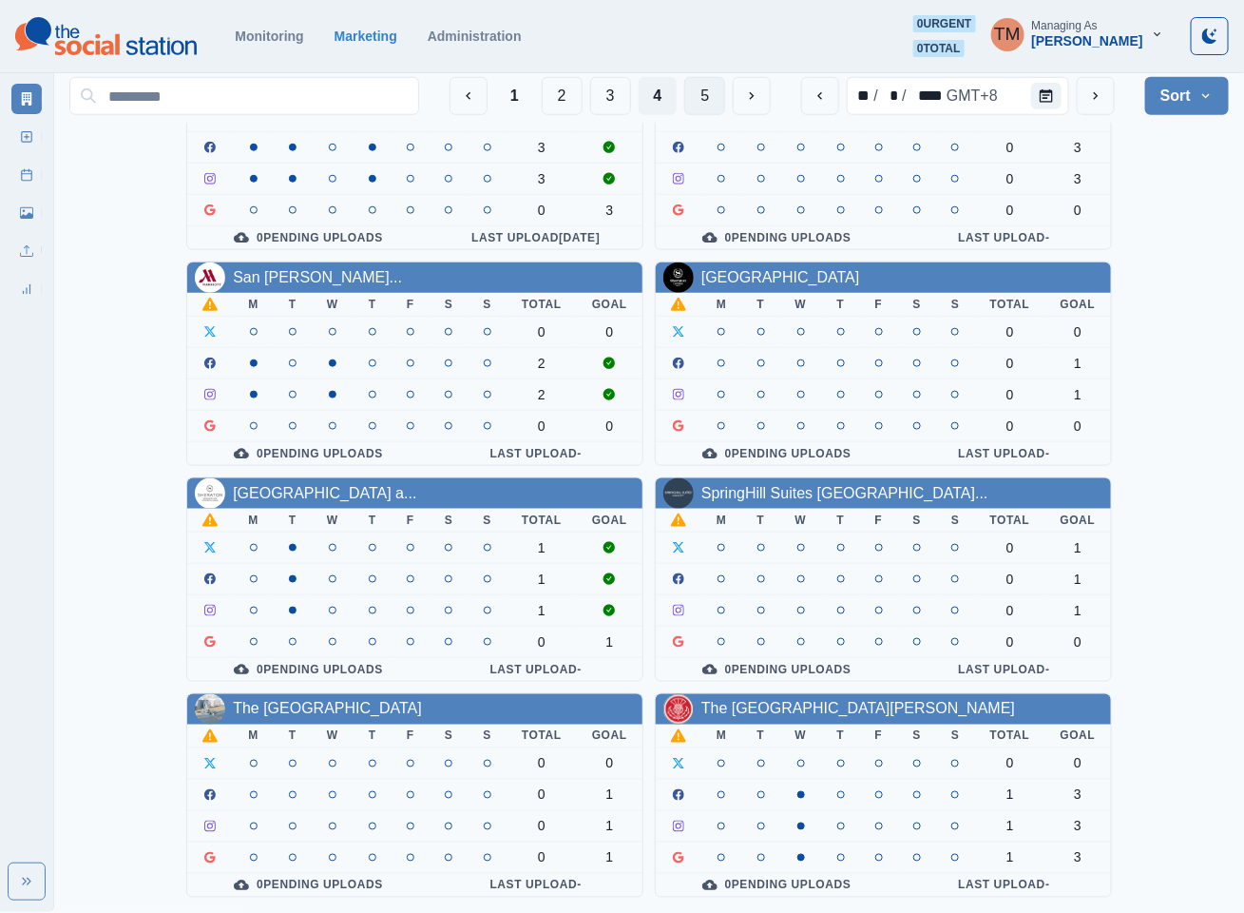
click at [700, 87] on button "5" at bounding box center [704, 96] width 41 height 38
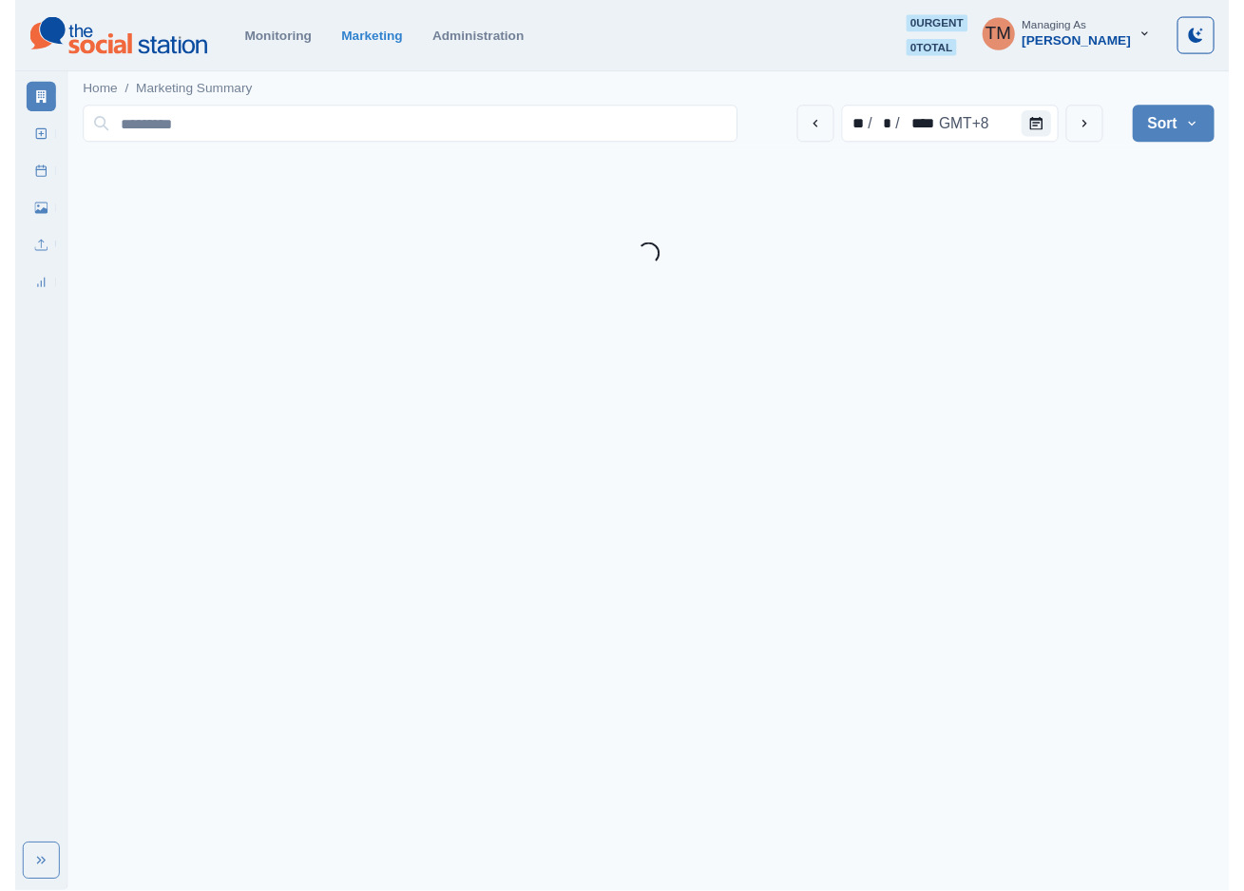
scroll to position [0, 0]
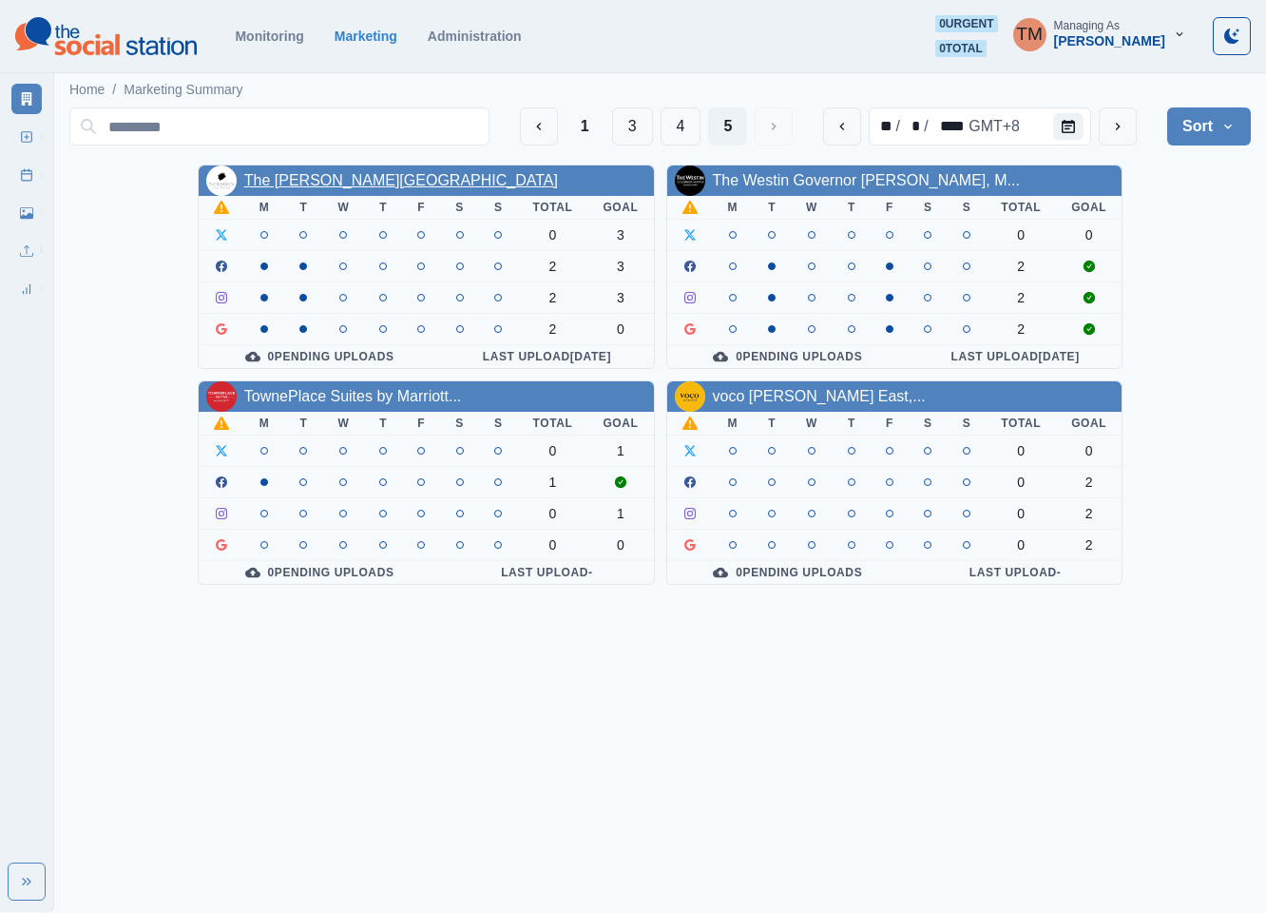
click at [317, 183] on link "The [PERSON_NAME][GEOGRAPHIC_DATA]" at bounding box center [401, 180] width 314 height 16
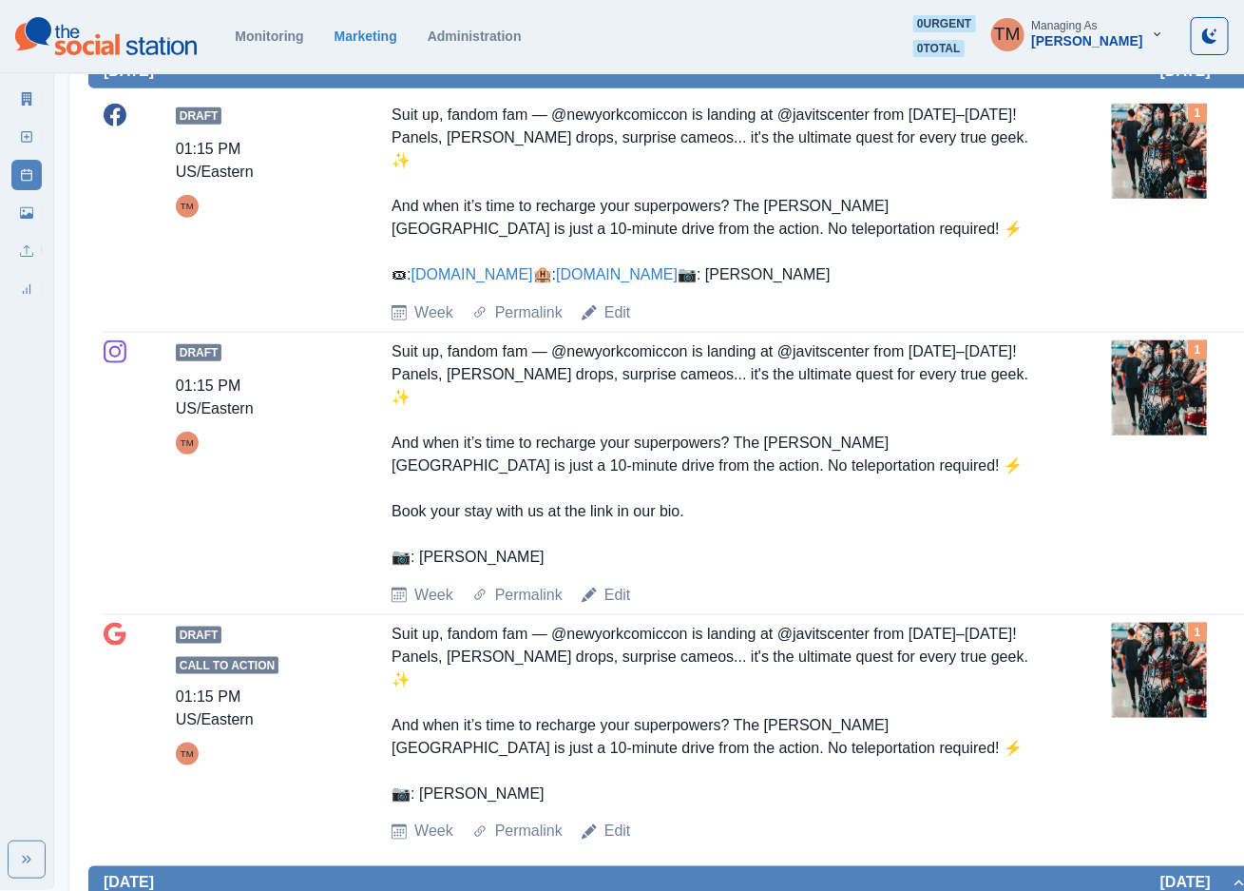
scroll to position [285, 0]
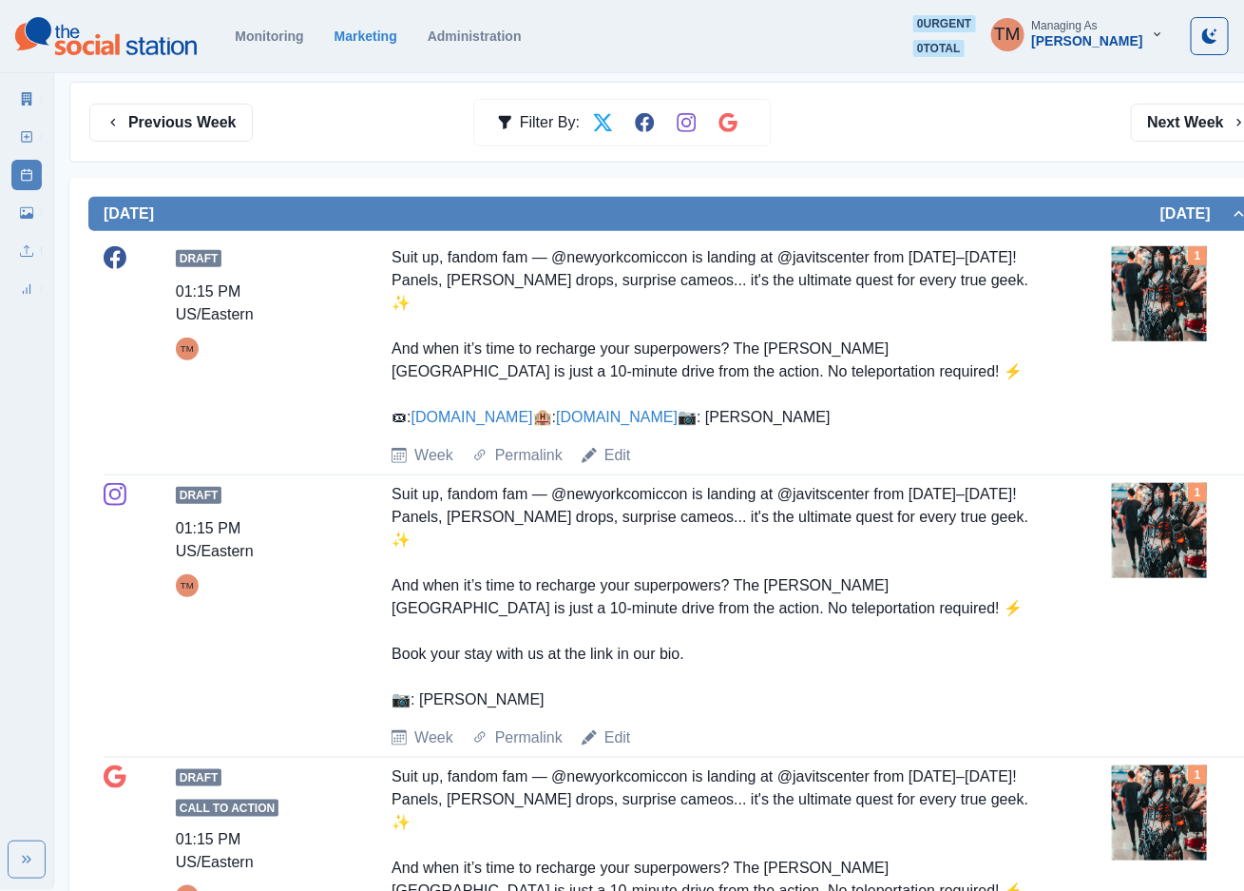
click at [1159, 308] on img at bounding box center [1159, 293] width 95 height 95
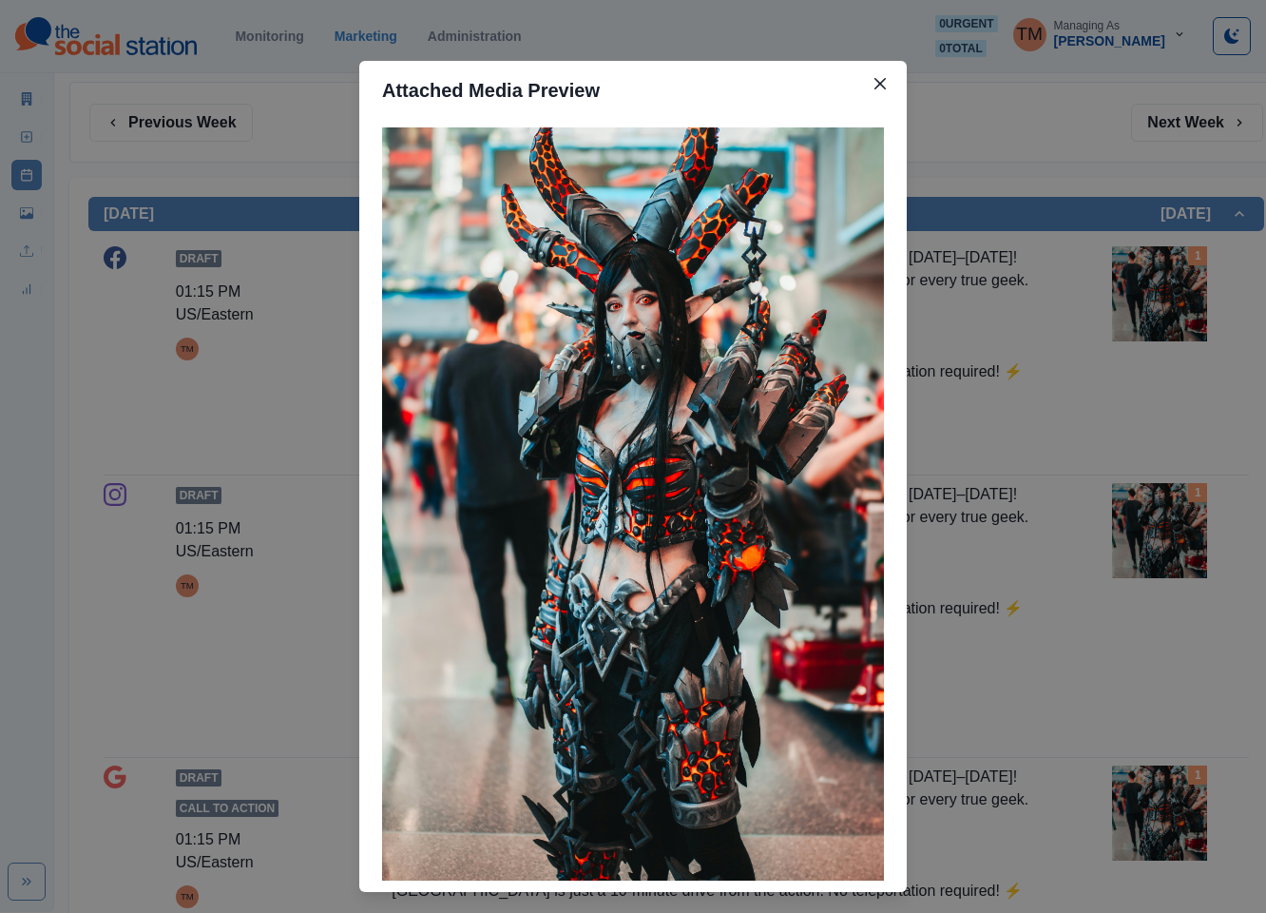
click at [1095, 490] on div "Attached Media Preview" at bounding box center [633, 456] width 1266 height 913
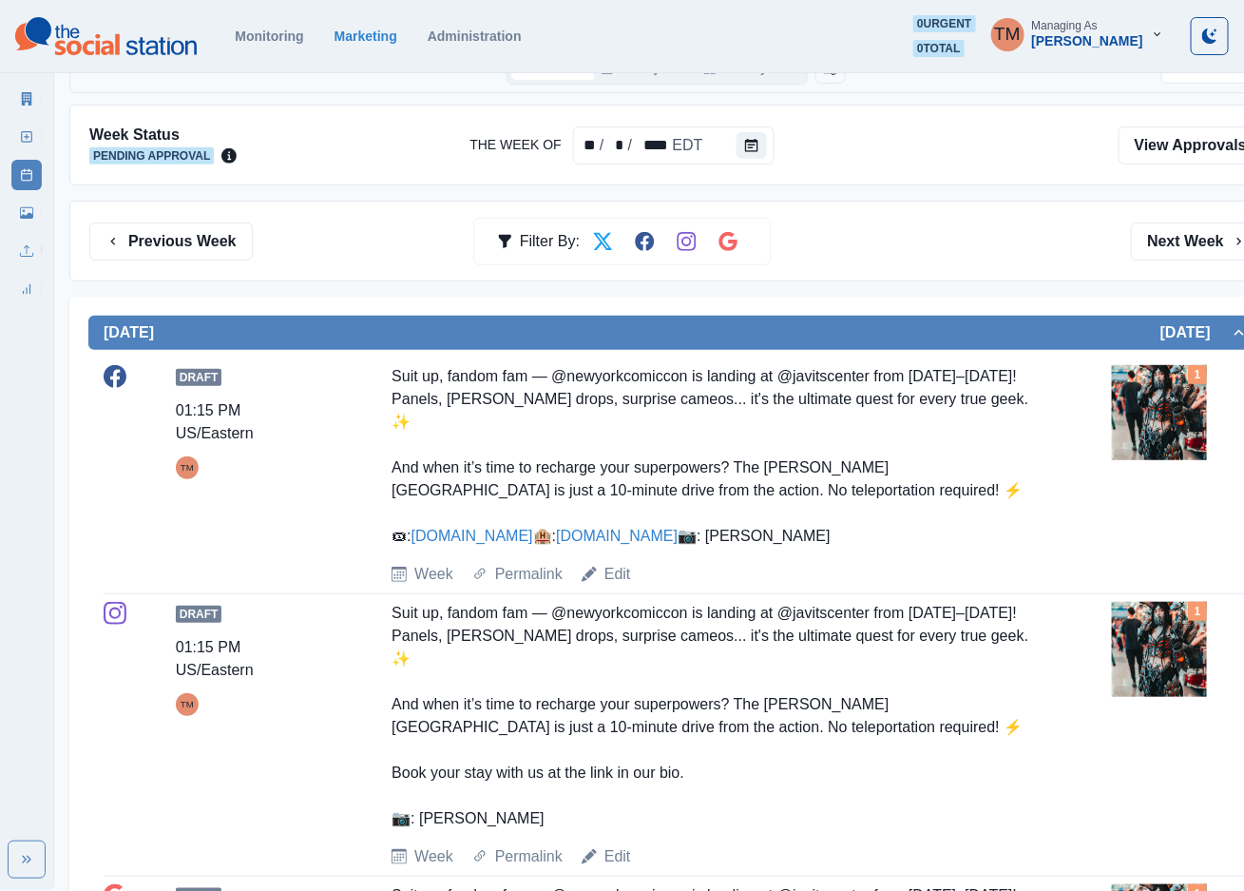
scroll to position [0, 0]
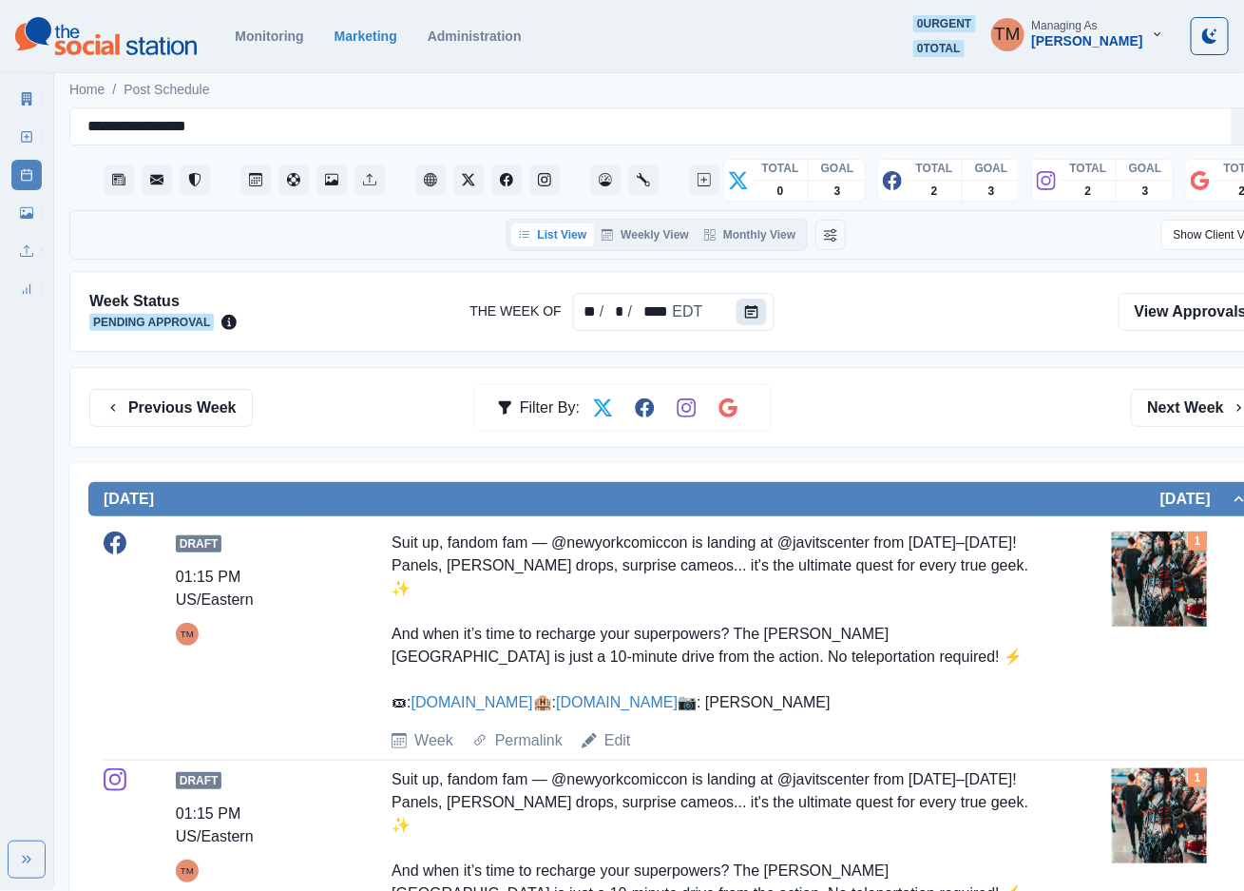
click at [739, 312] on button "Calendar" at bounding box center [752, 311] width 30 height 27
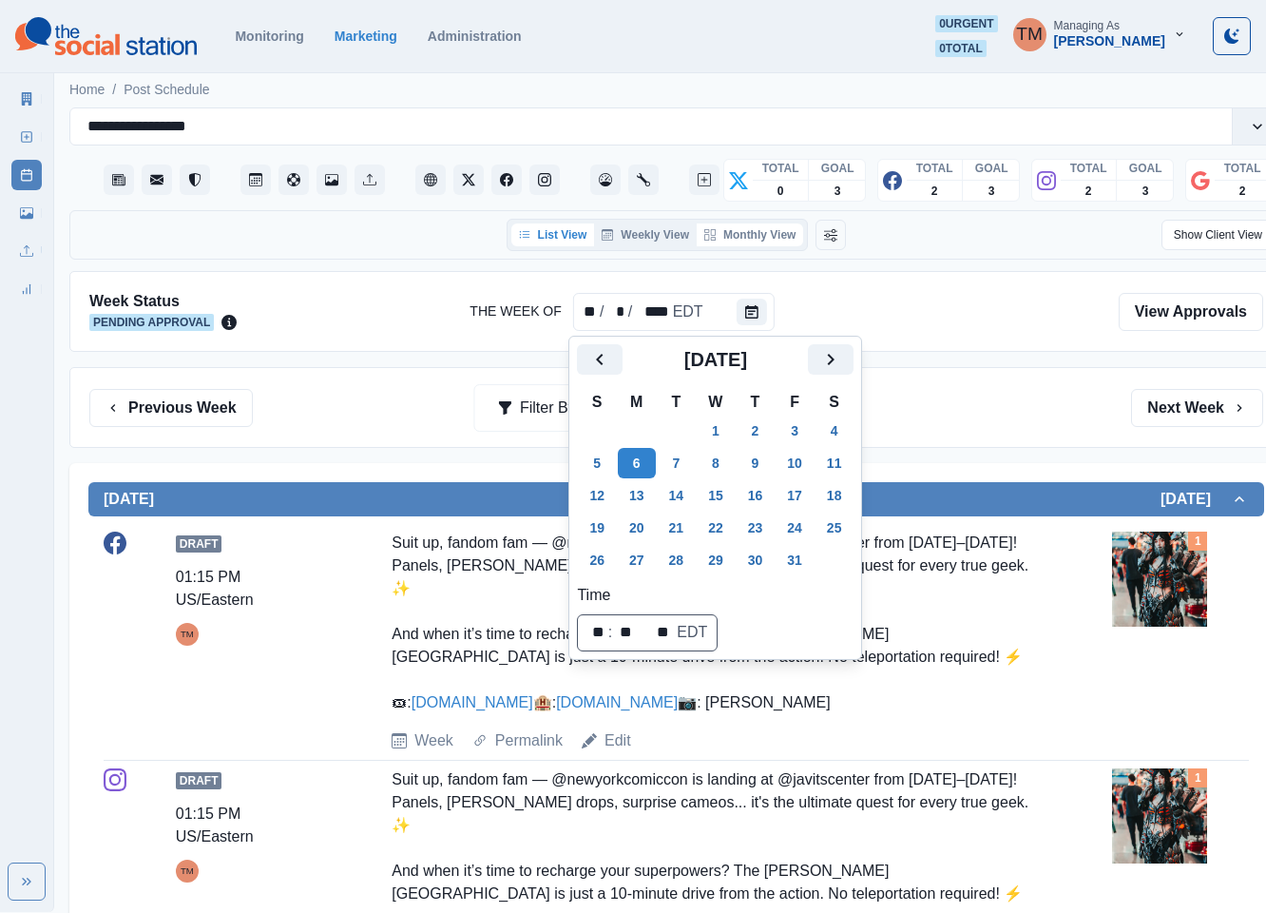
click at [767, 234] on button "Monthly View" at bounding box center [750, 234] width 106 height 23
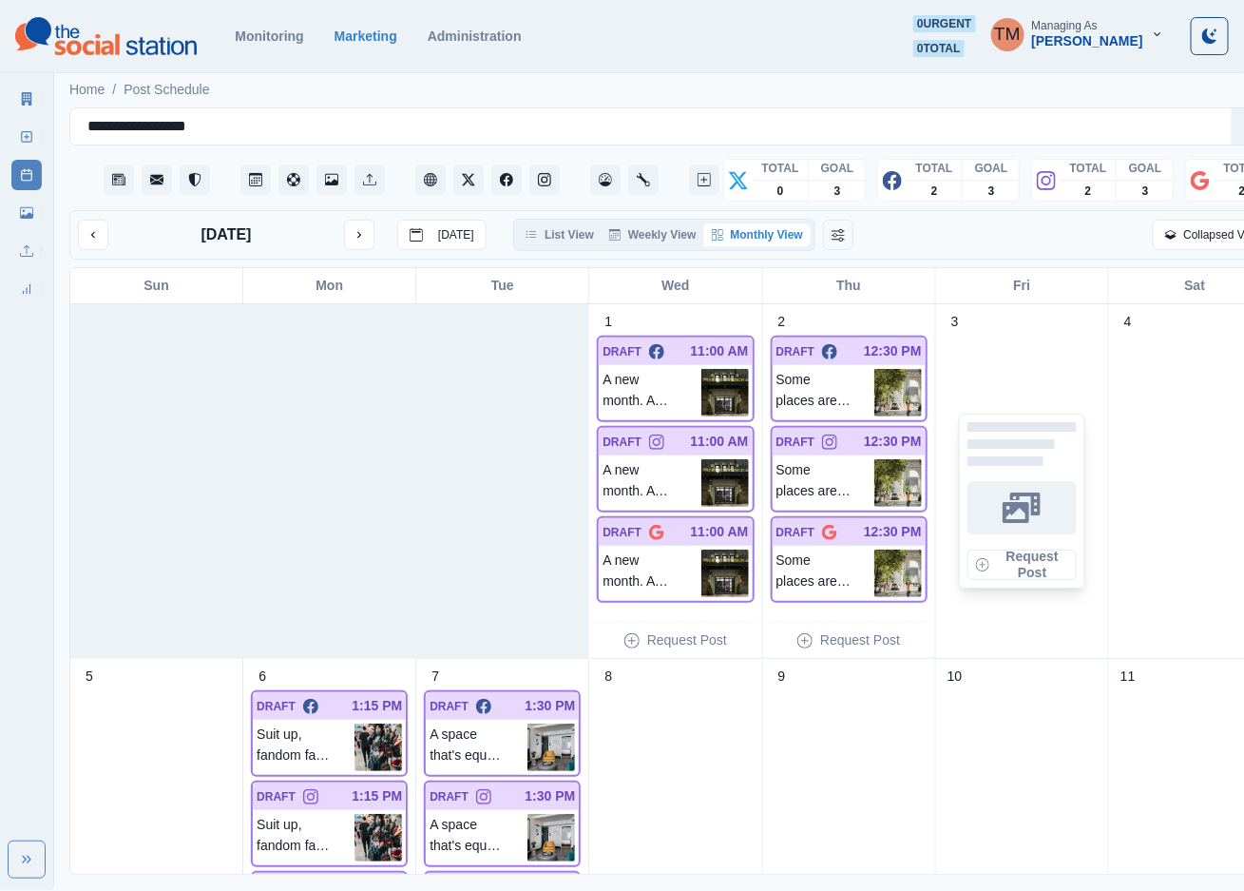
scroll to position [143, 0]
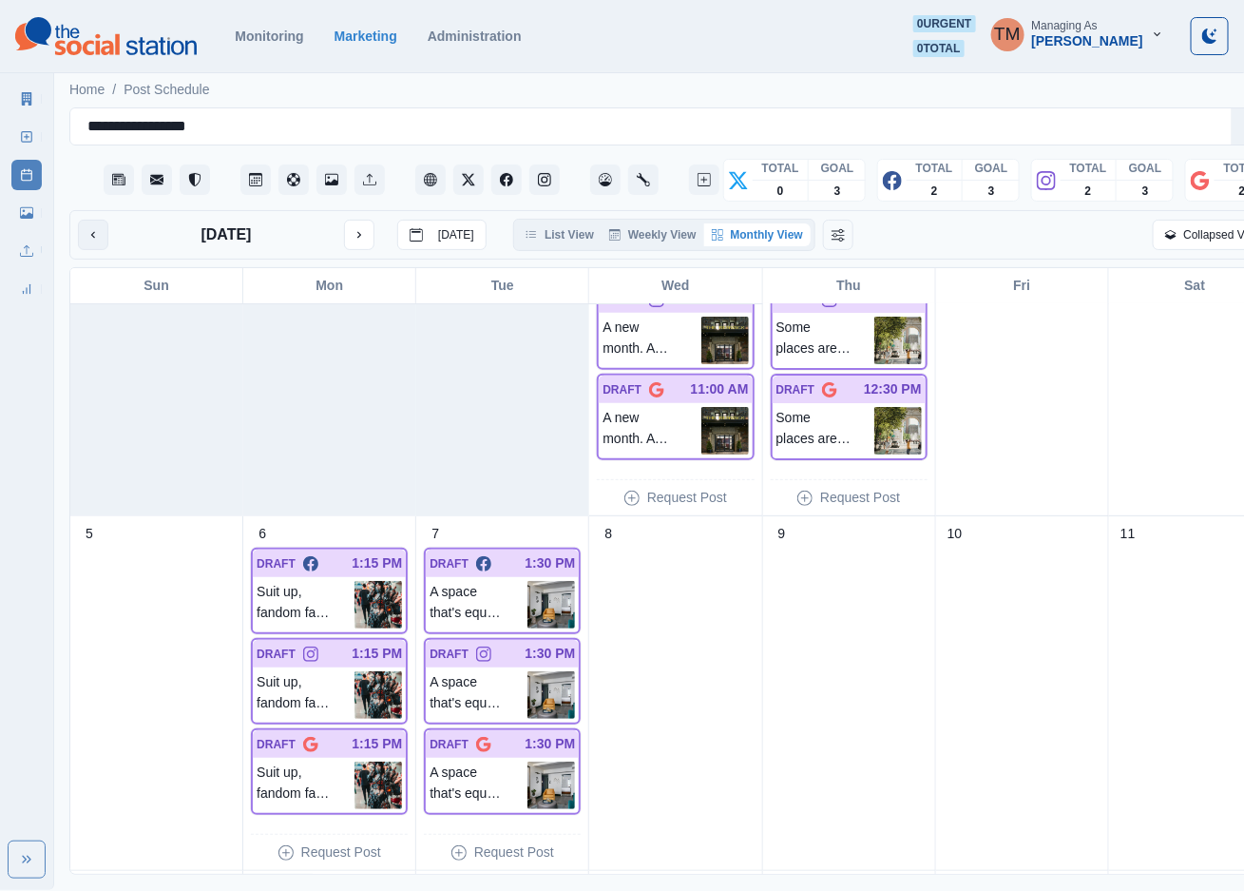
click at [81, 238] on button "previous month" at bounding box center [93, 235] width 30 height 30
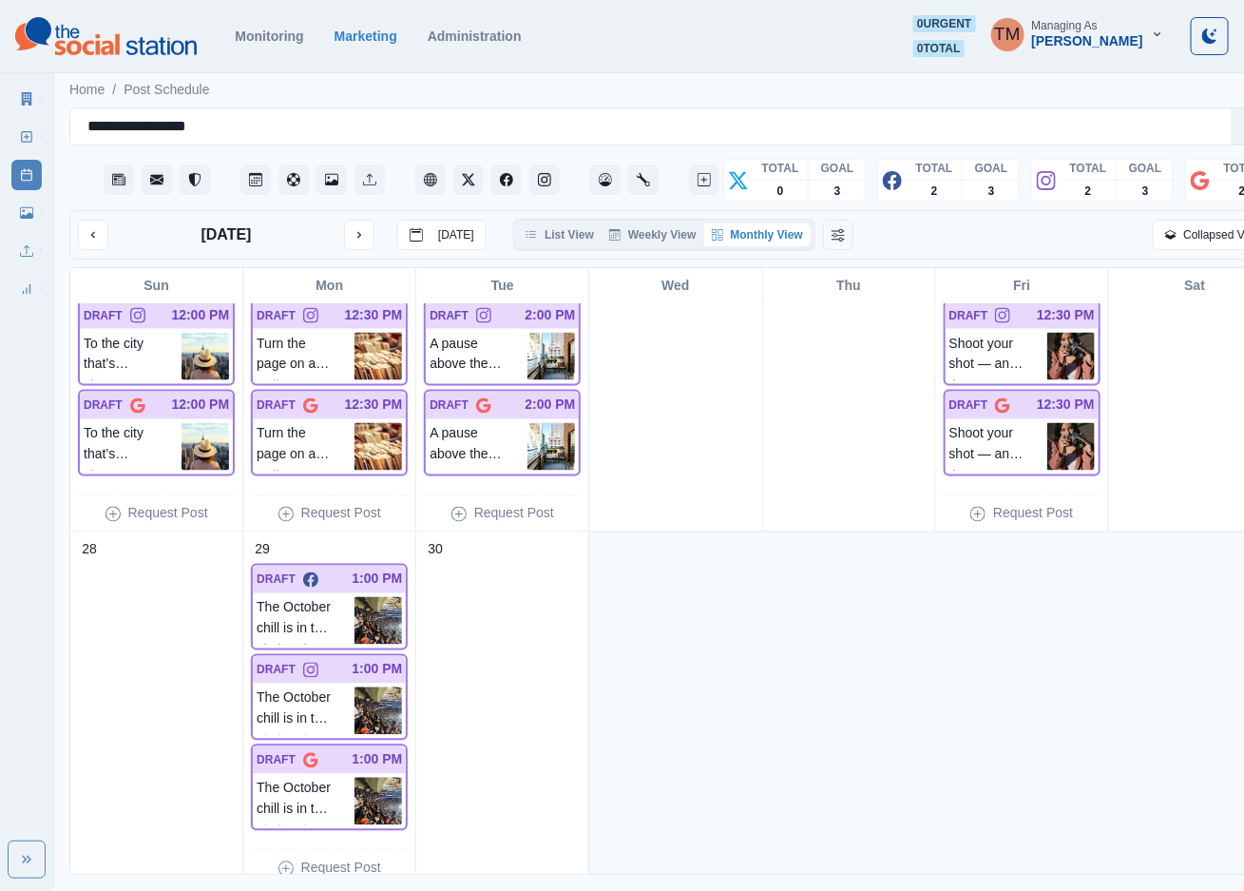
scroll to position [1202, 0]
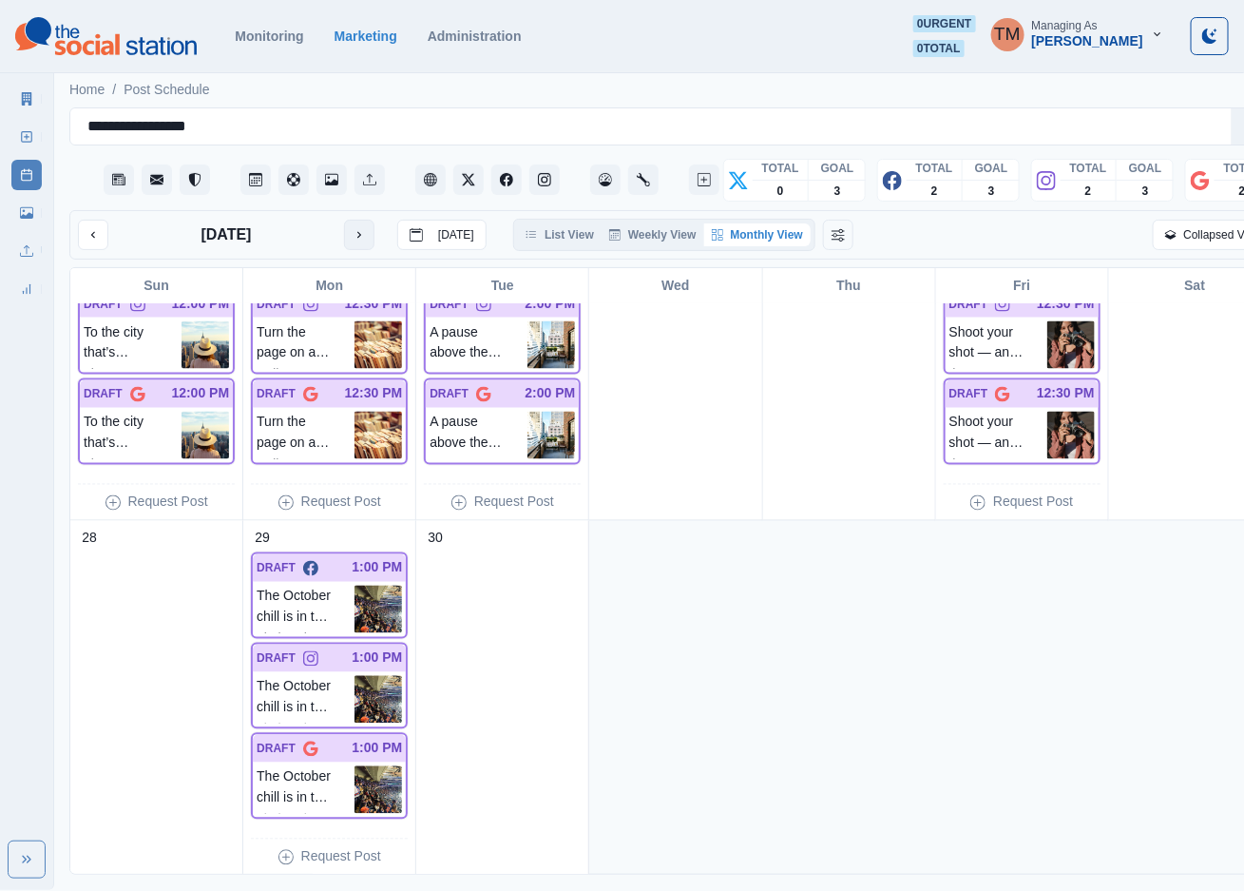
click at [349, 240] on button "next month" at bounding box center [359, 235] width 30 height 30
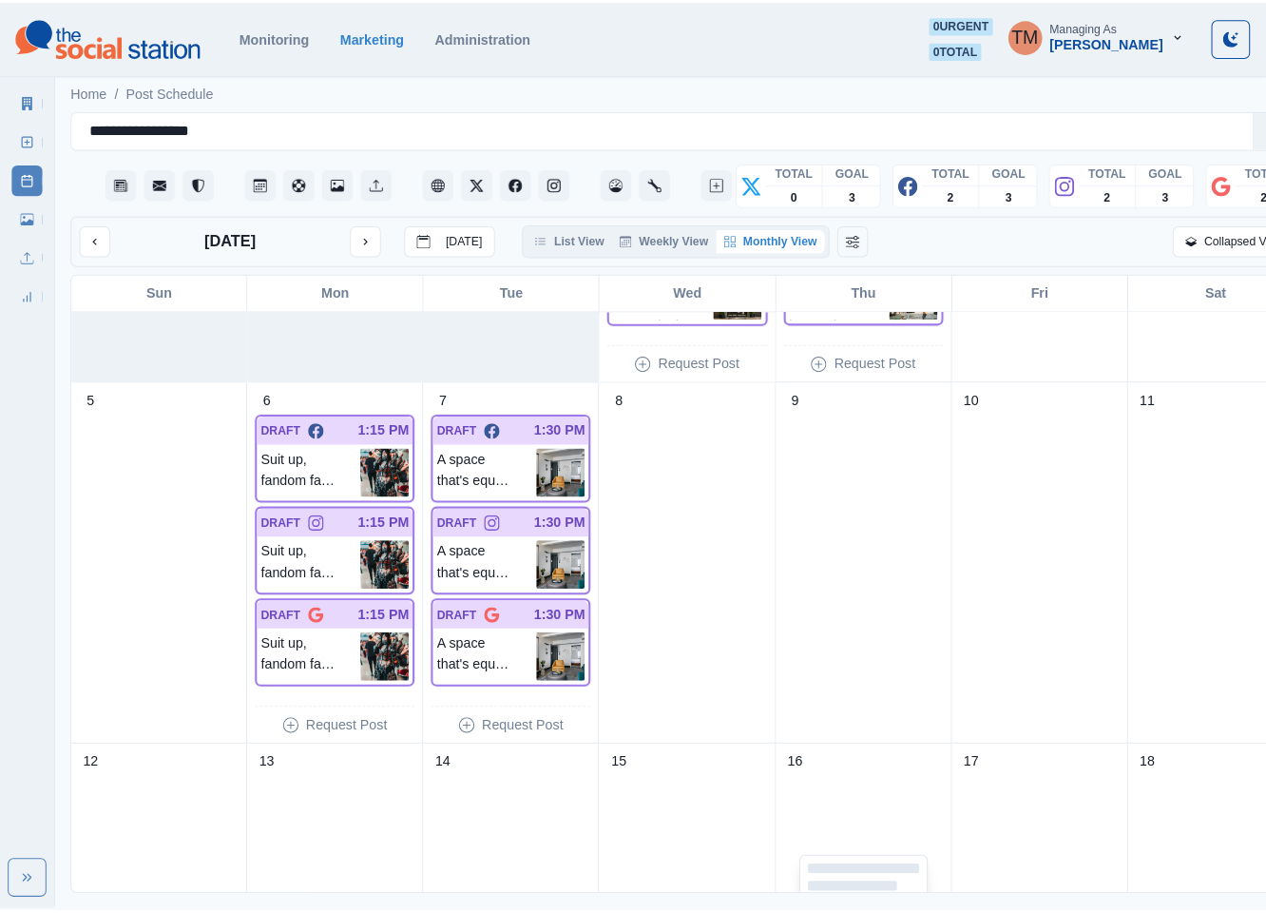
scroll to position [428, 0]
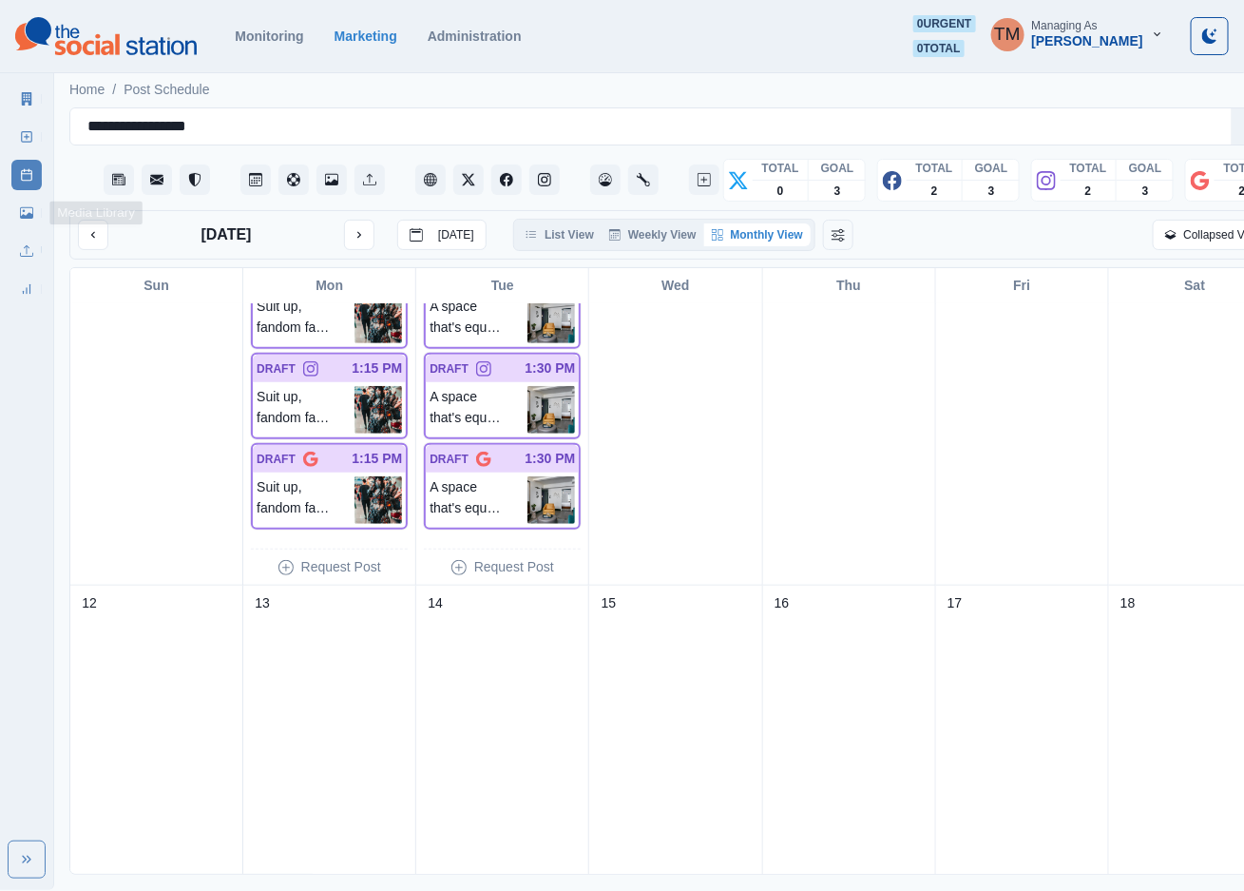
click at [23, 221] on link "Media Library" at bounding box center [26, 213] width 30 height 30
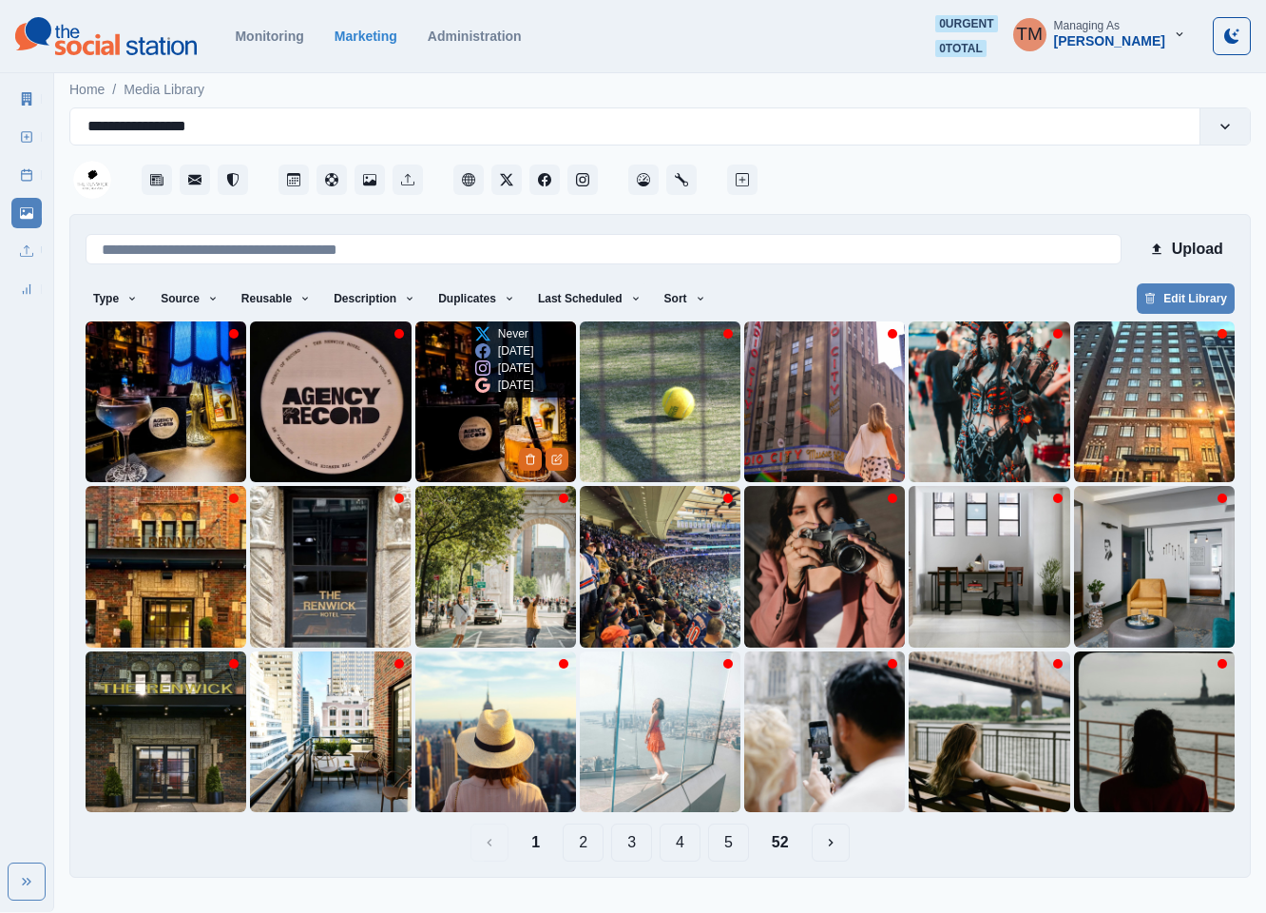
click at [465, 425] on img at bounding box center [495, 401] width 161 height 161
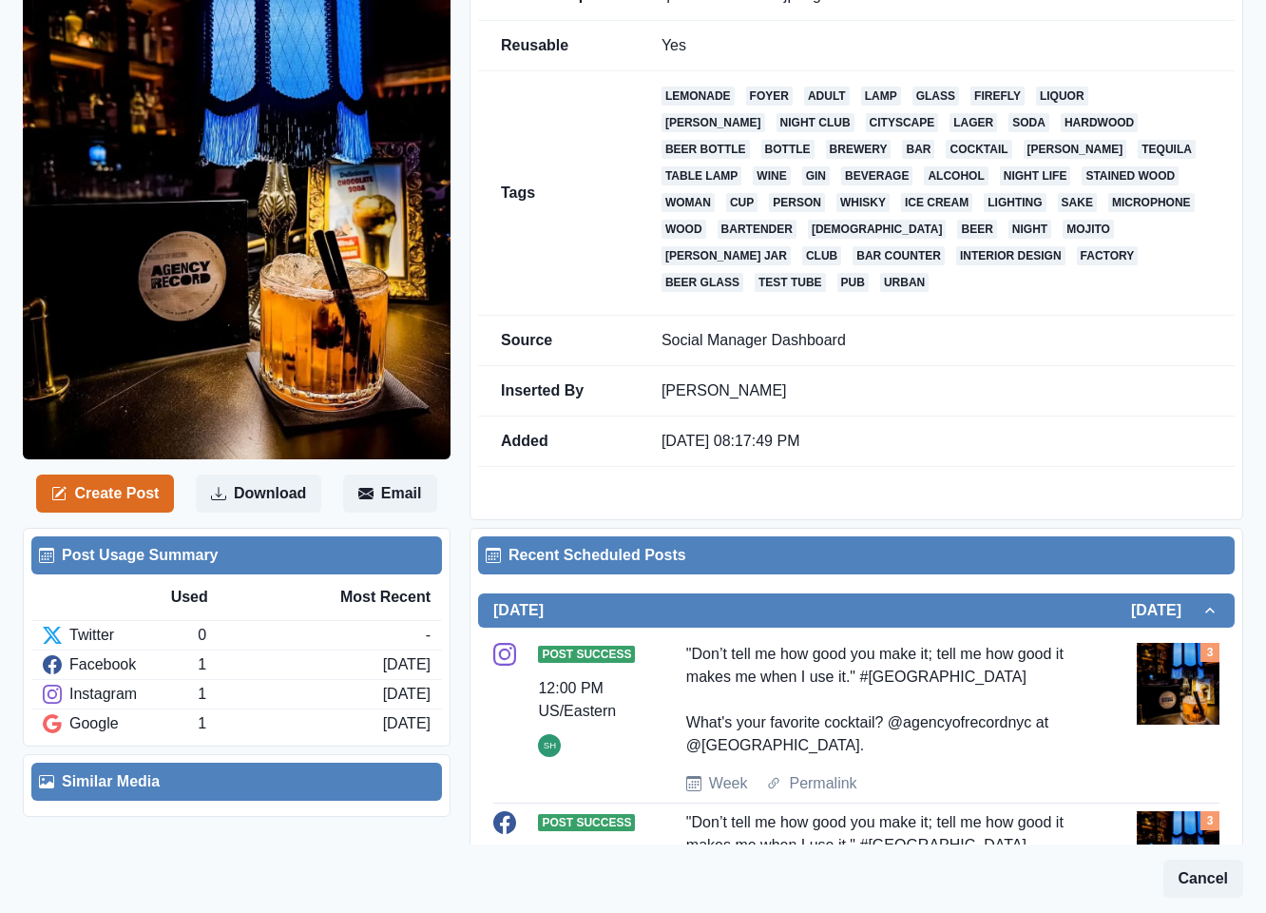
scroll to position [482, 0]
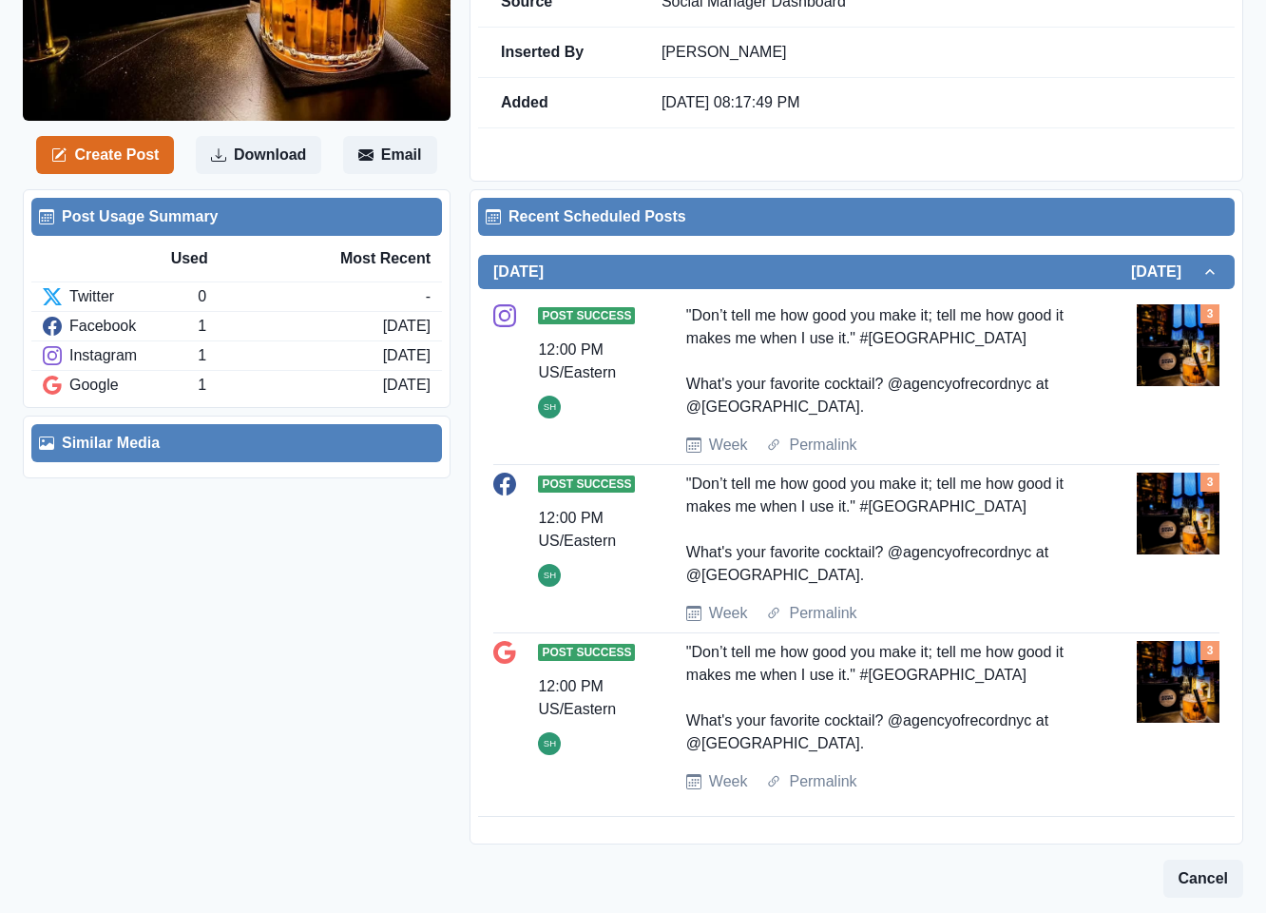
click at [1147, 337] on img at bounding box center [1178, 345] width 83 height 83
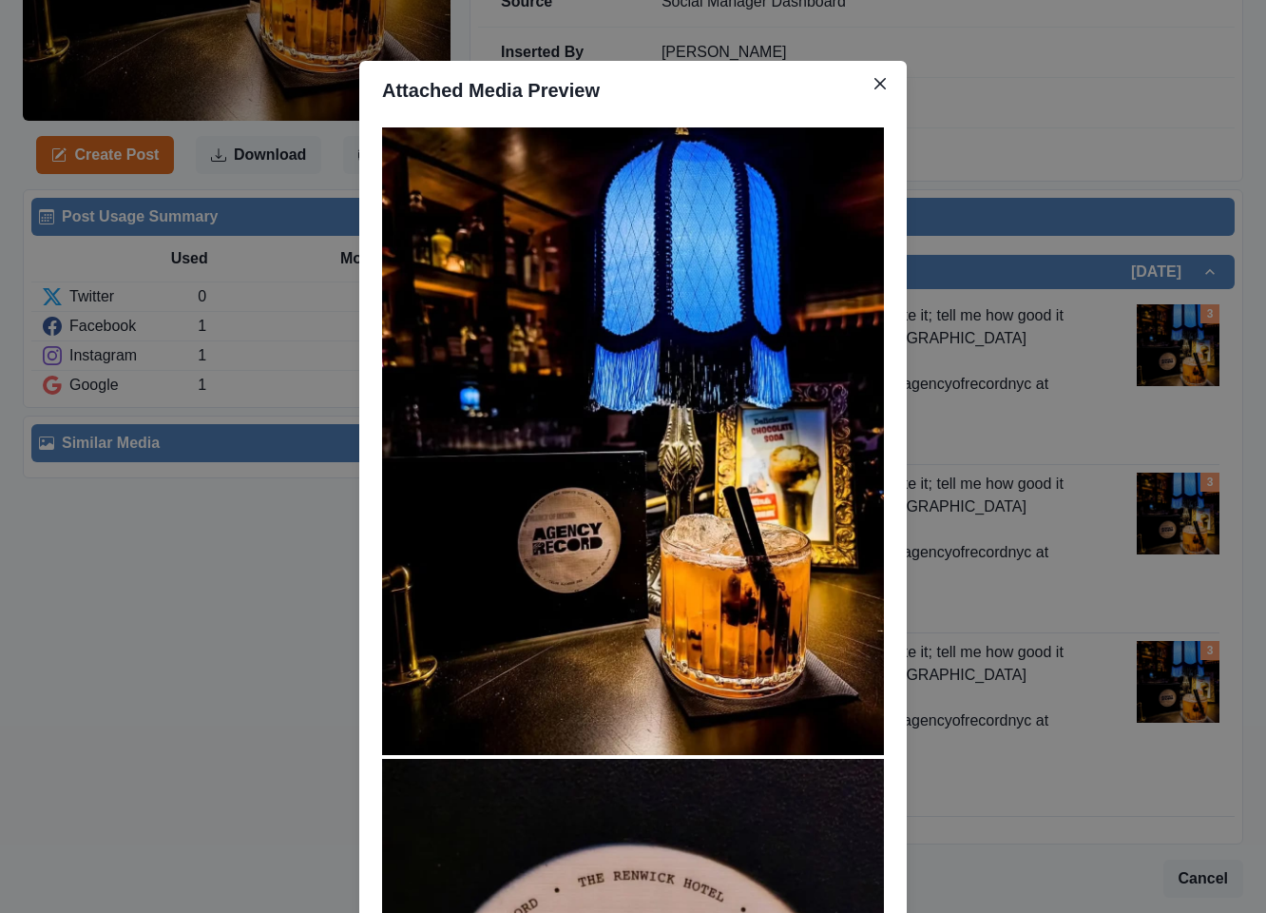
click at [1158, 362] on div "Attached Media Preview" at bounding box center [633, 456] width 1266 height 913
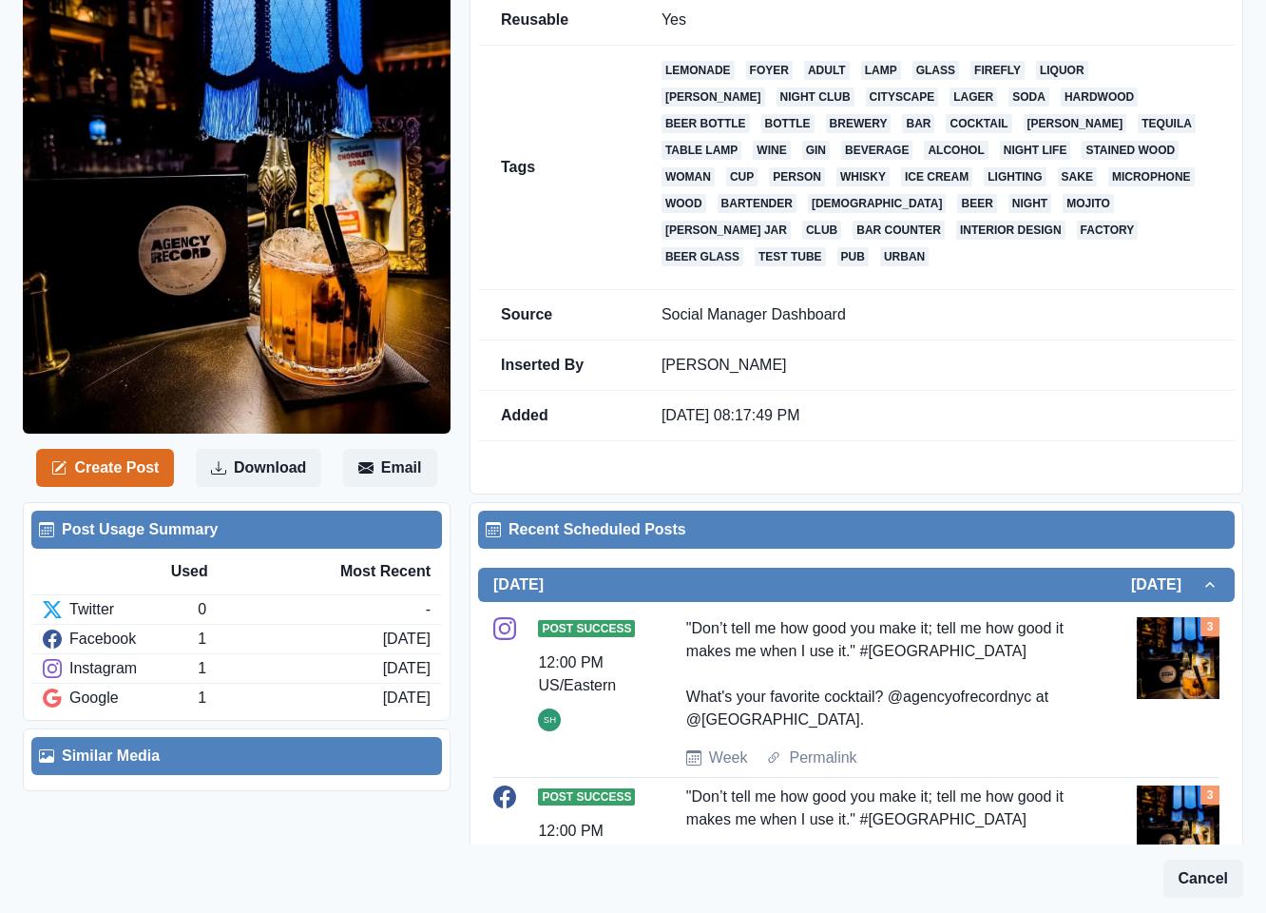
scroll to position [0, 0]
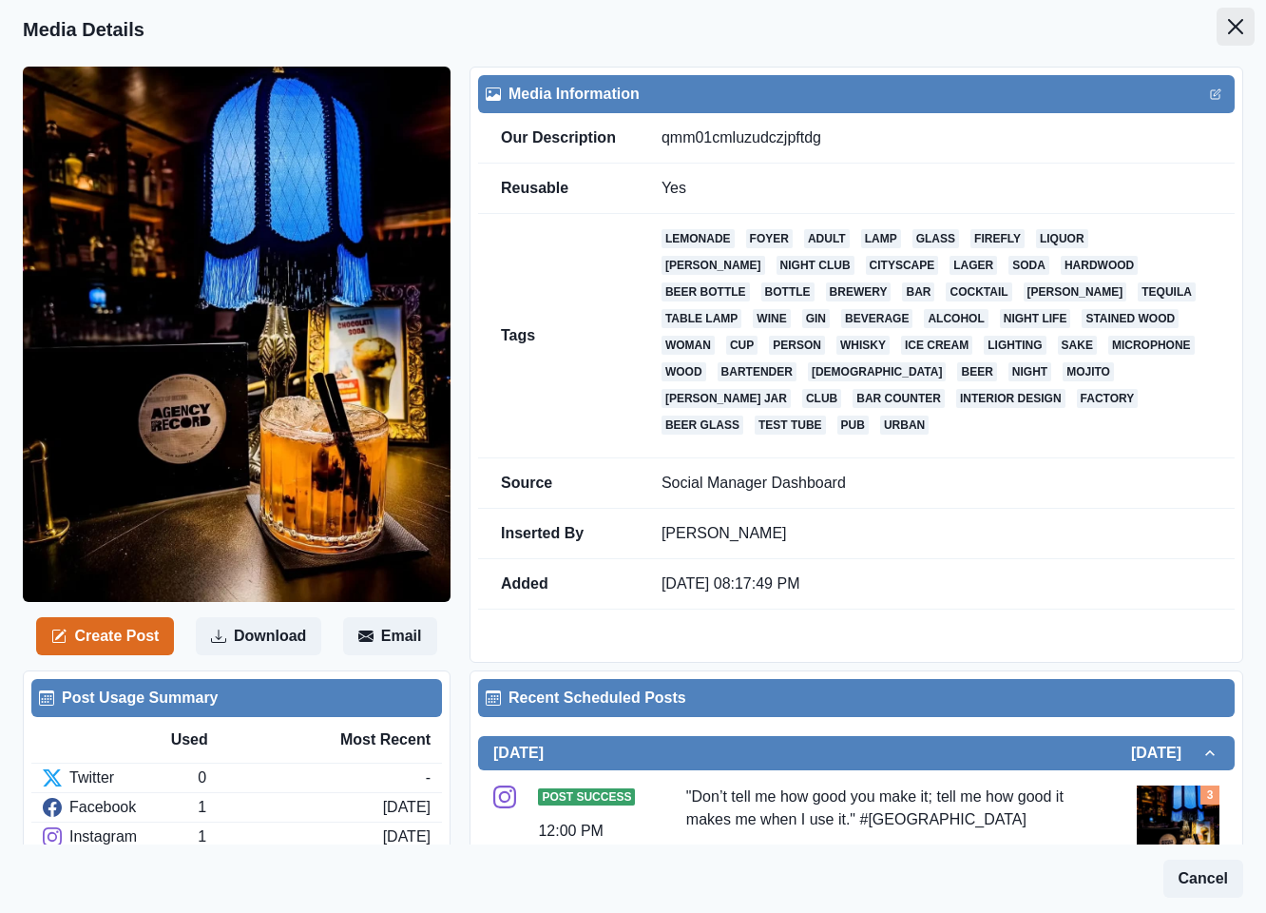
click at [1228, 26] on icon "Close" at bounding box center [1235, 26] width 15 height 15
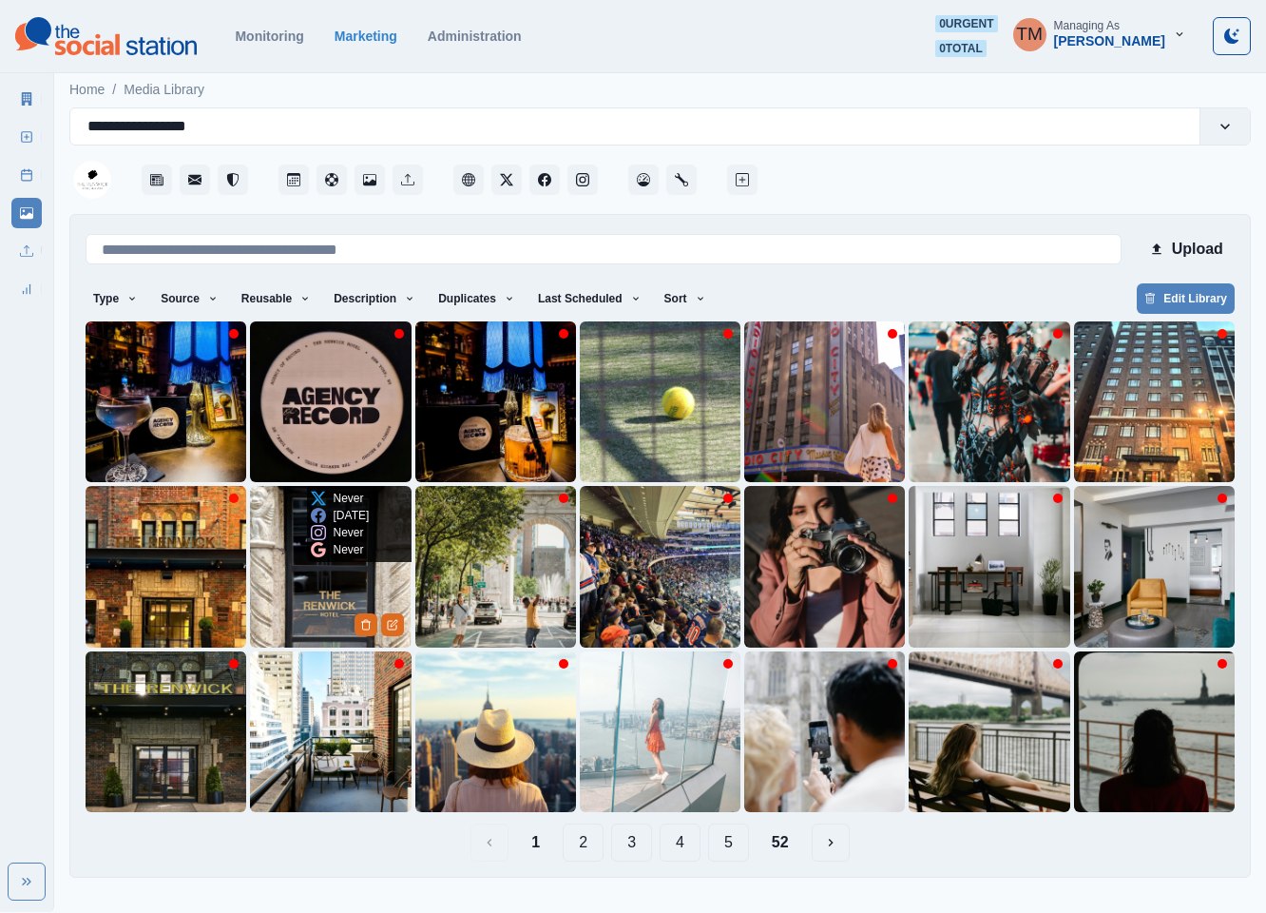
click at [323, 585] on img at bounding box center [330, 566] width 161 height 161
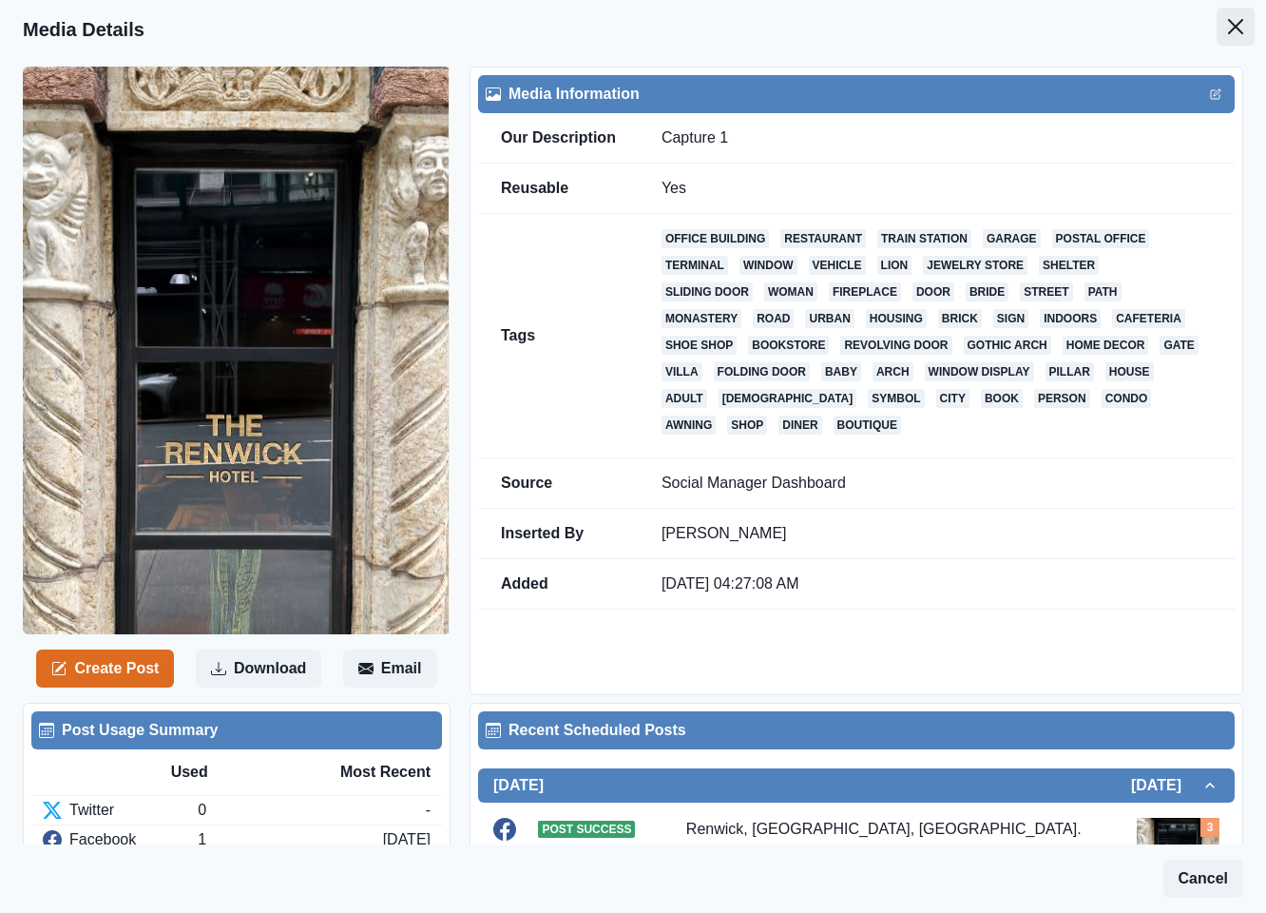
click at [1228, 26] on icon "Close" at bounding box center [1235, 26] width 15 height 15
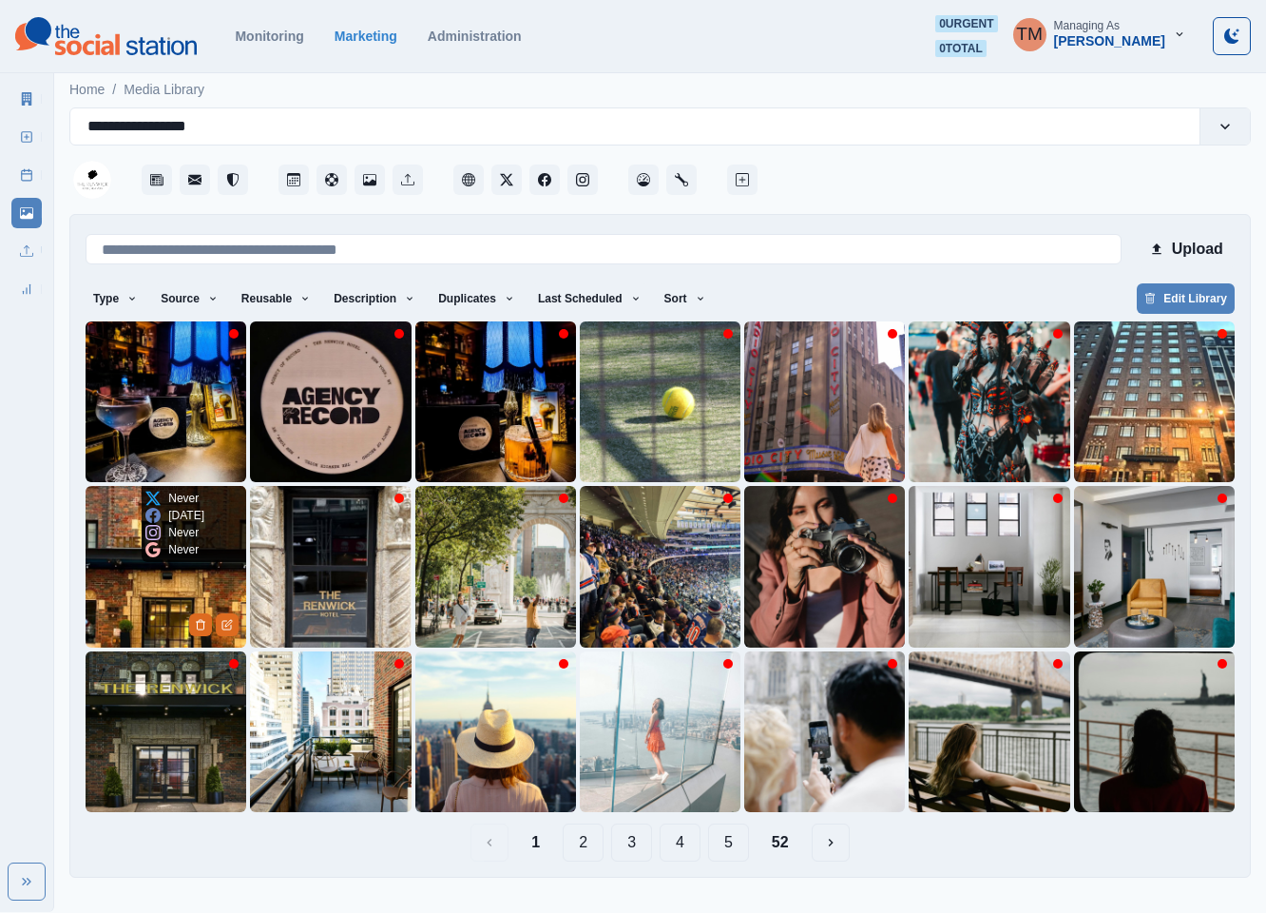
click at [141, 611] on img at bounding box center [166, 566] width 161 height 161
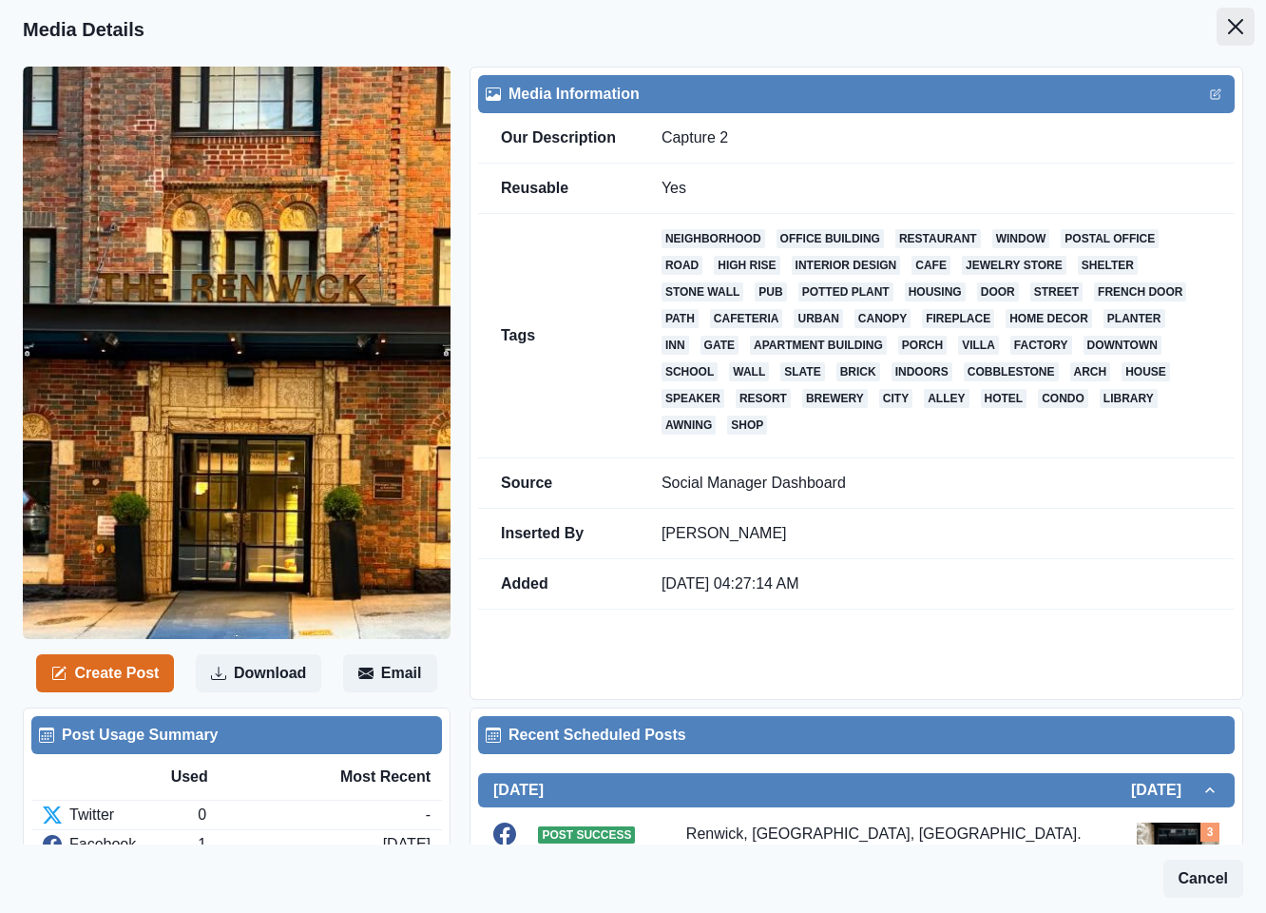
click at [1217, 21] on button "Close" at bounding box center [1236, 27] width 38 height 38
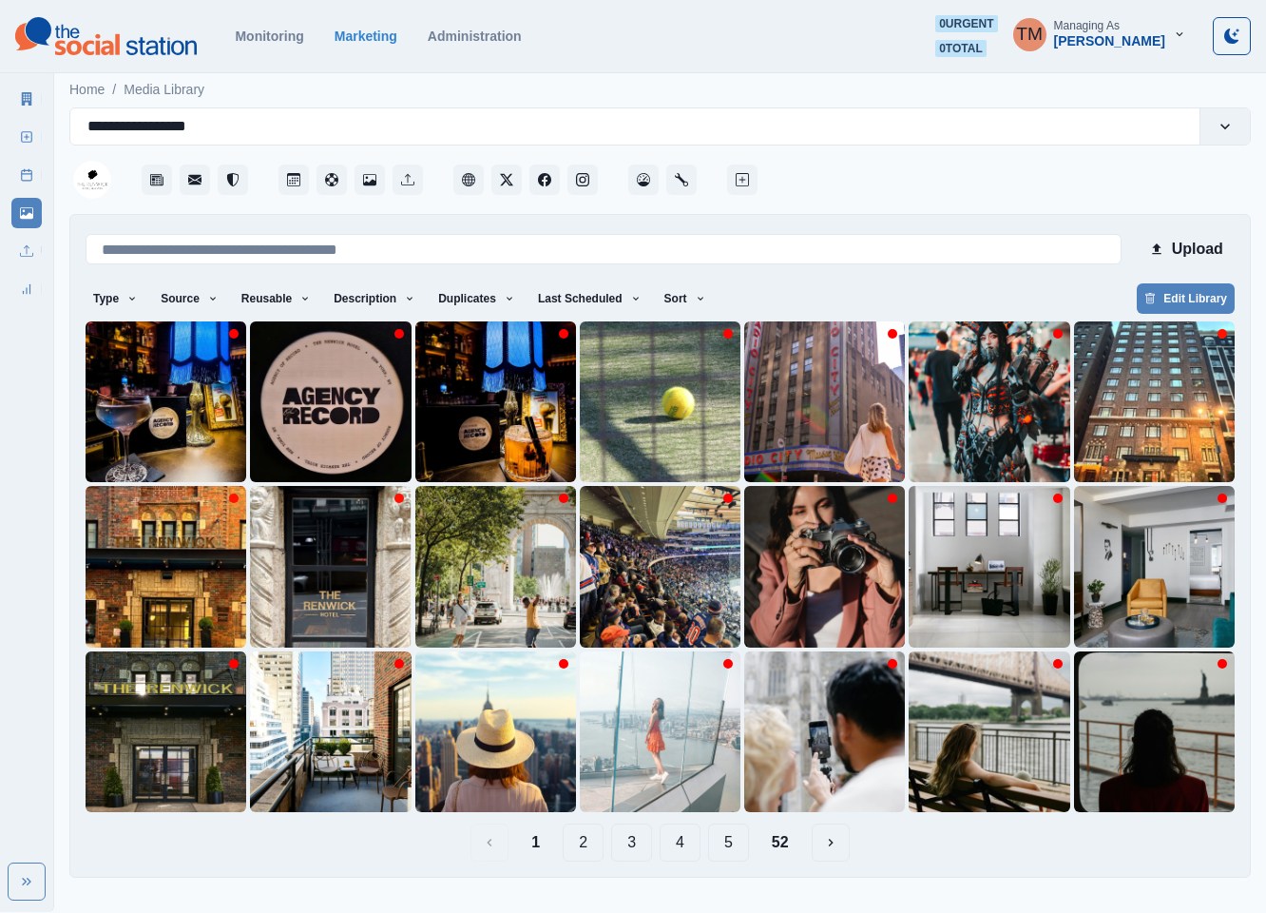
click at [590, 842] on button "2" at bounding box center [583, 842] width 41 height 38
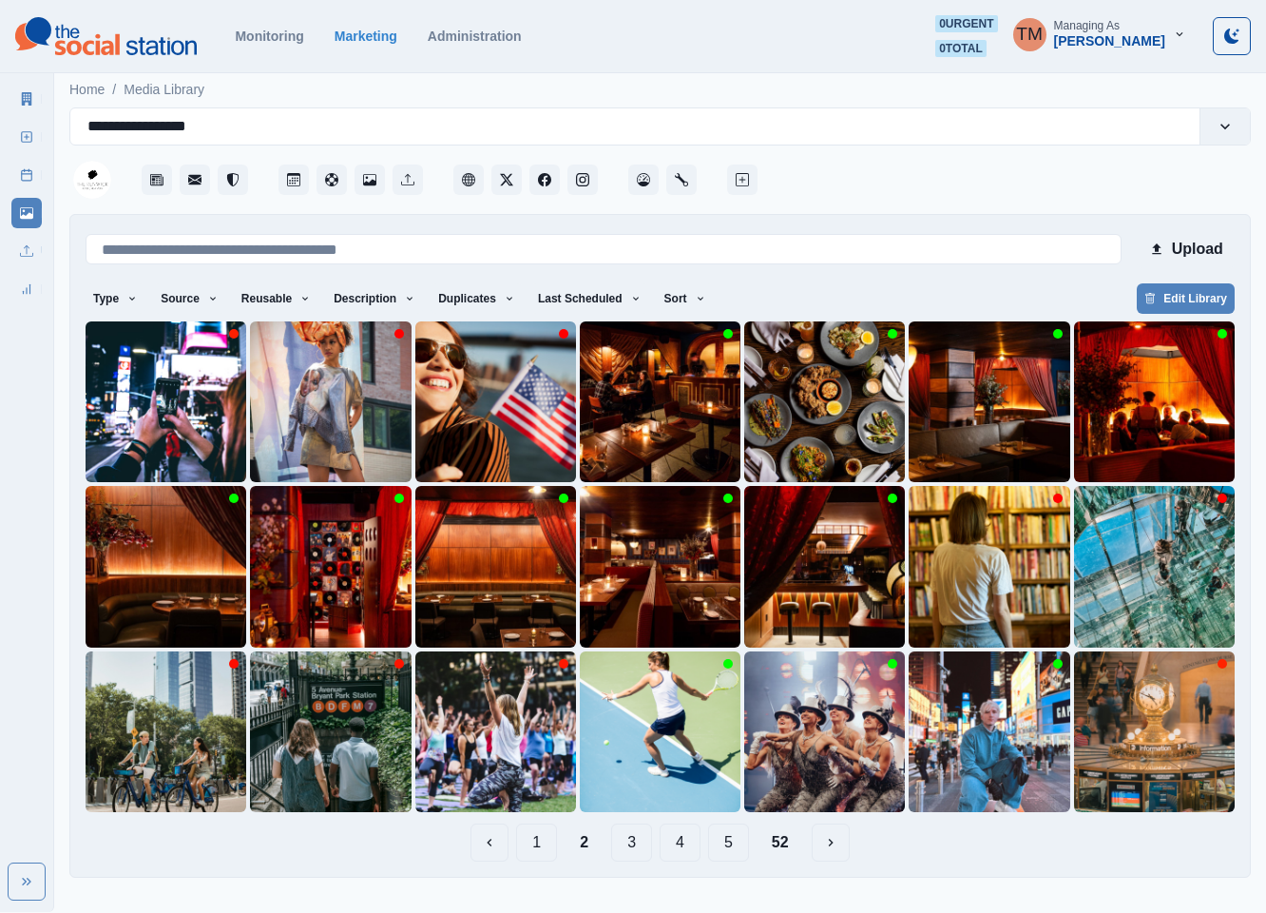
click at [625, 847] on button "3" at bounding box center [631, 842] width 41 height 38
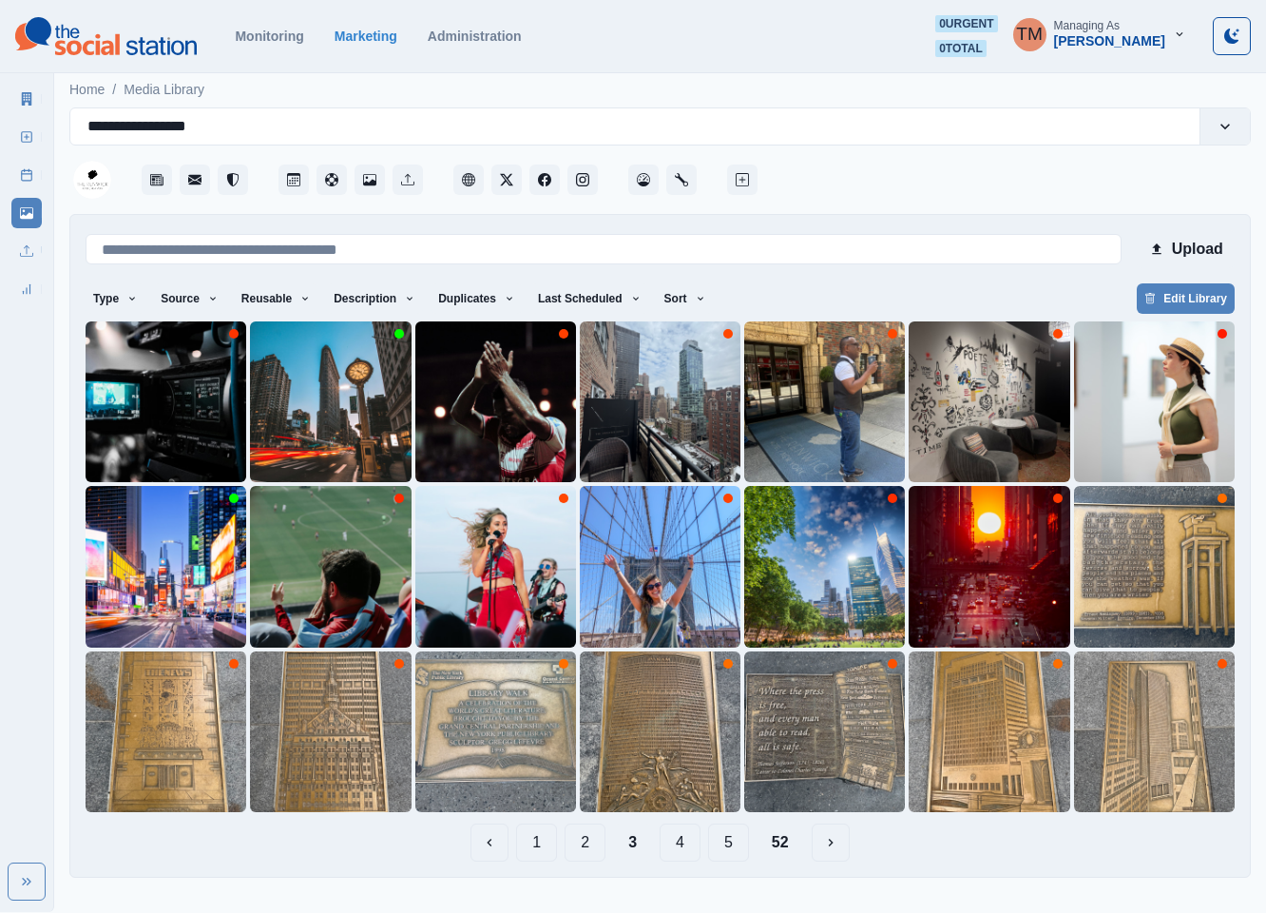
click at [588, 848] on button "2" at bounding box center [585, 842] width 41 height 38
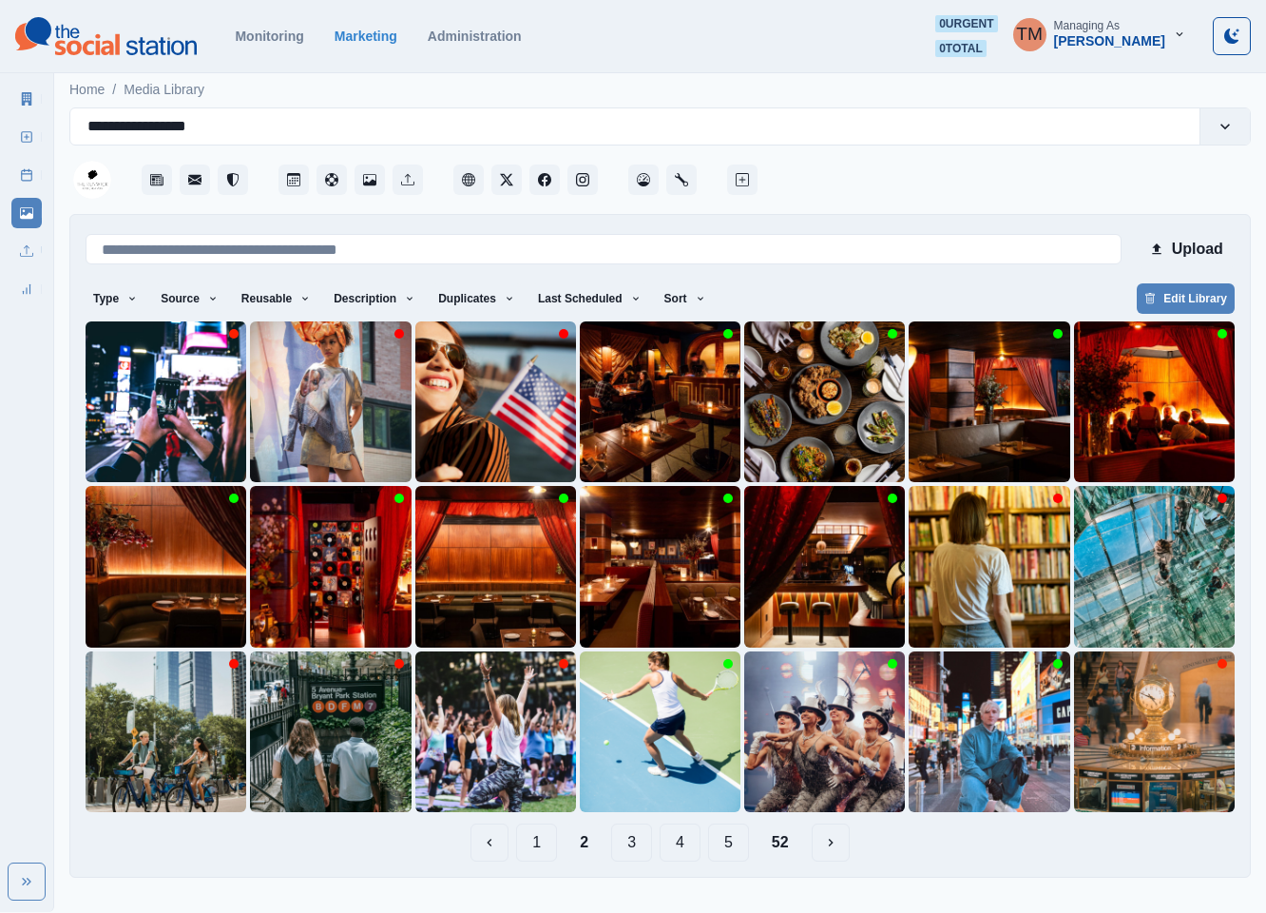
click at [540, 847] on button "1" at bounding box center [536, 842] width 41 height 38
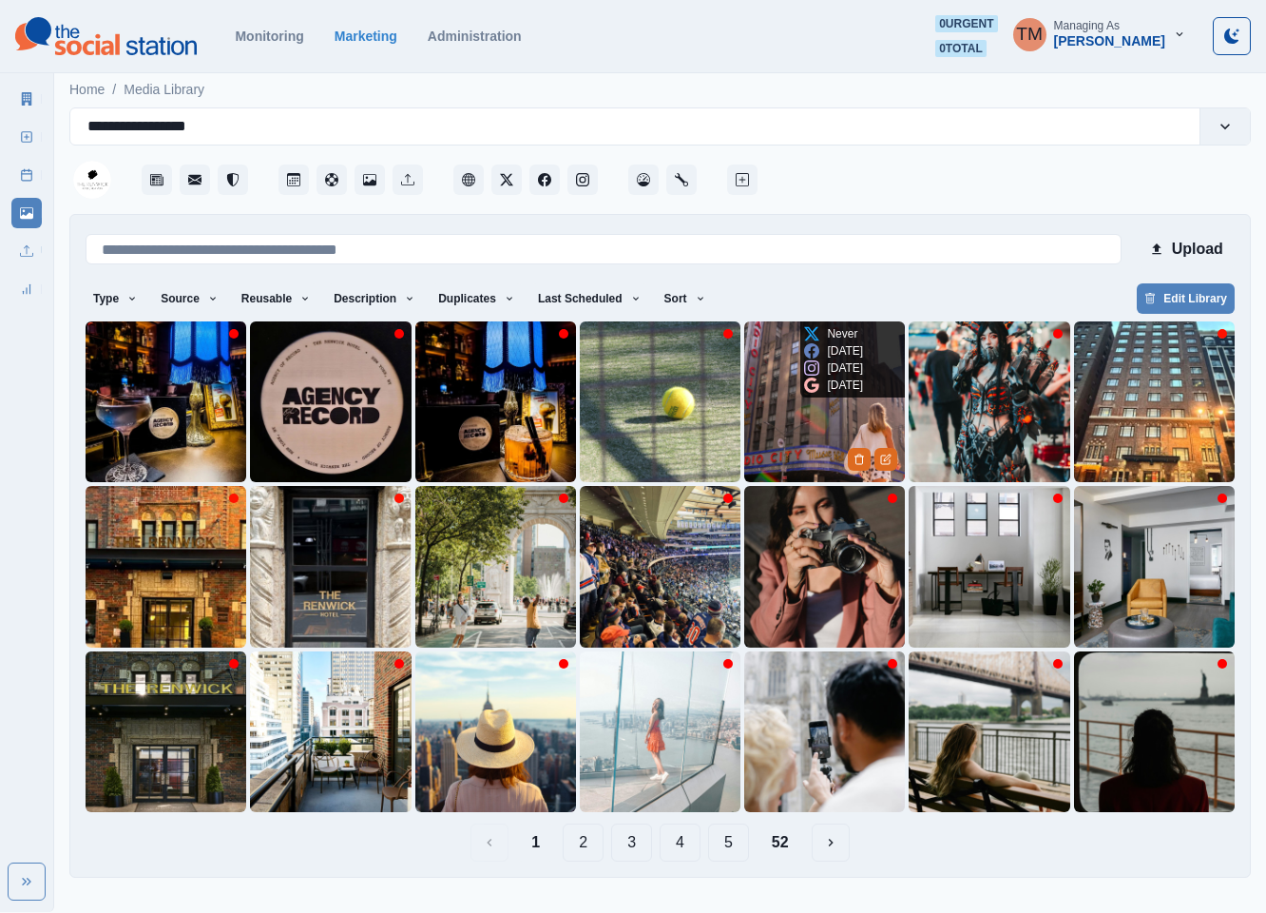
click at [796, 425] on img at bounding box center [824, 401] width 161 height 161
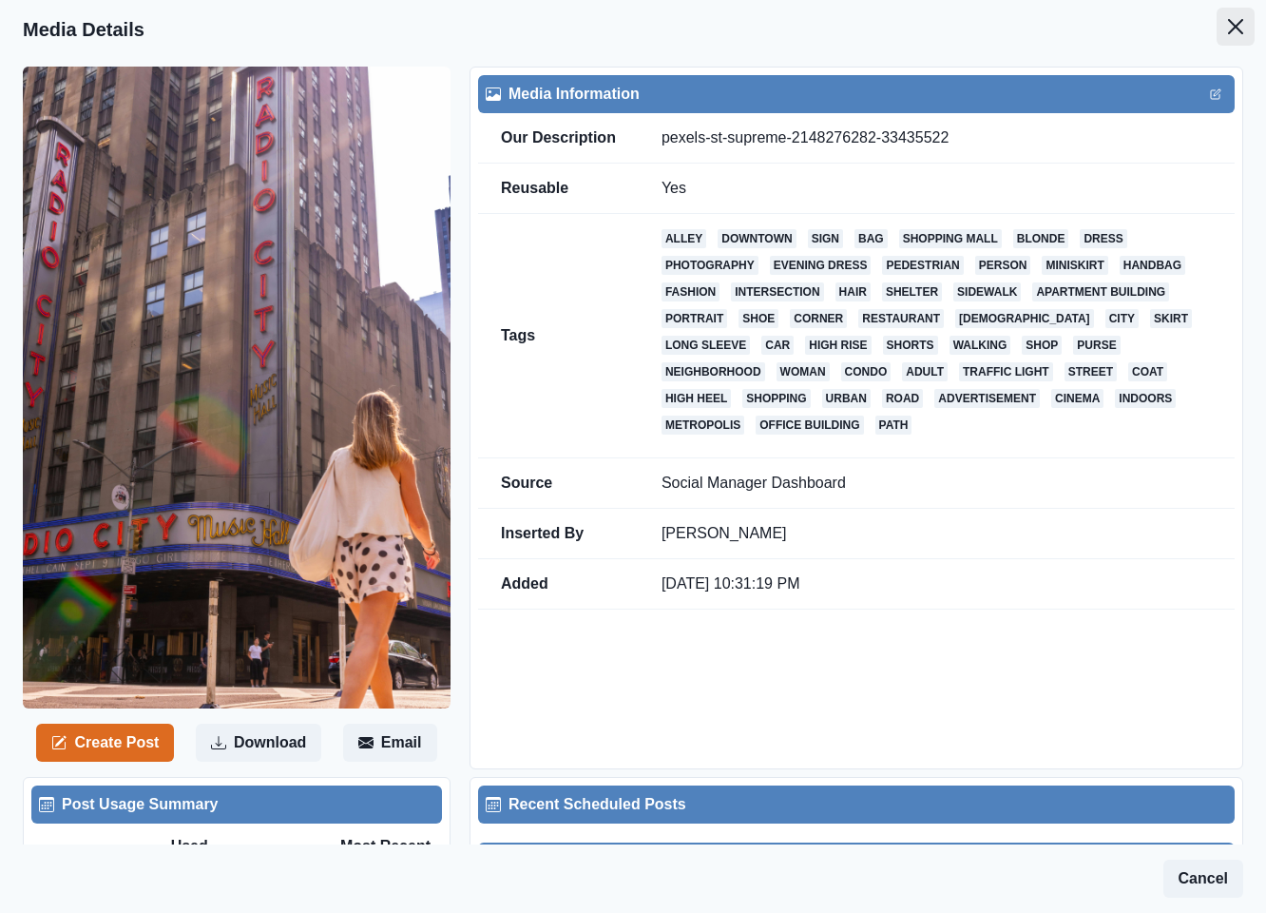
click at [1228, 31] on icon "Close" at bounding box center [1235, 26] width 15 height 15
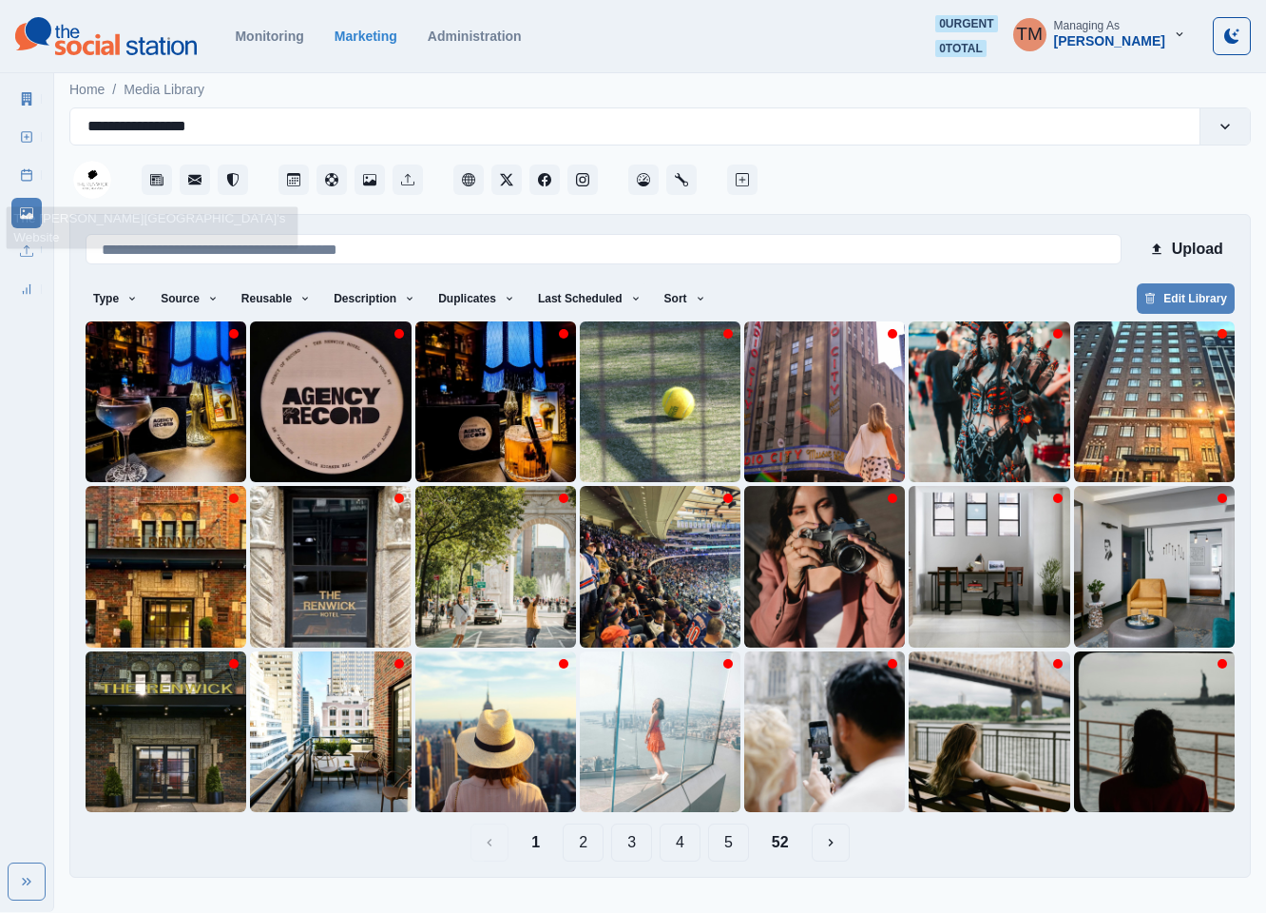
click at [17, 178] on link "Post Schedule" at bounding box center [26, 175] width 30 height 30
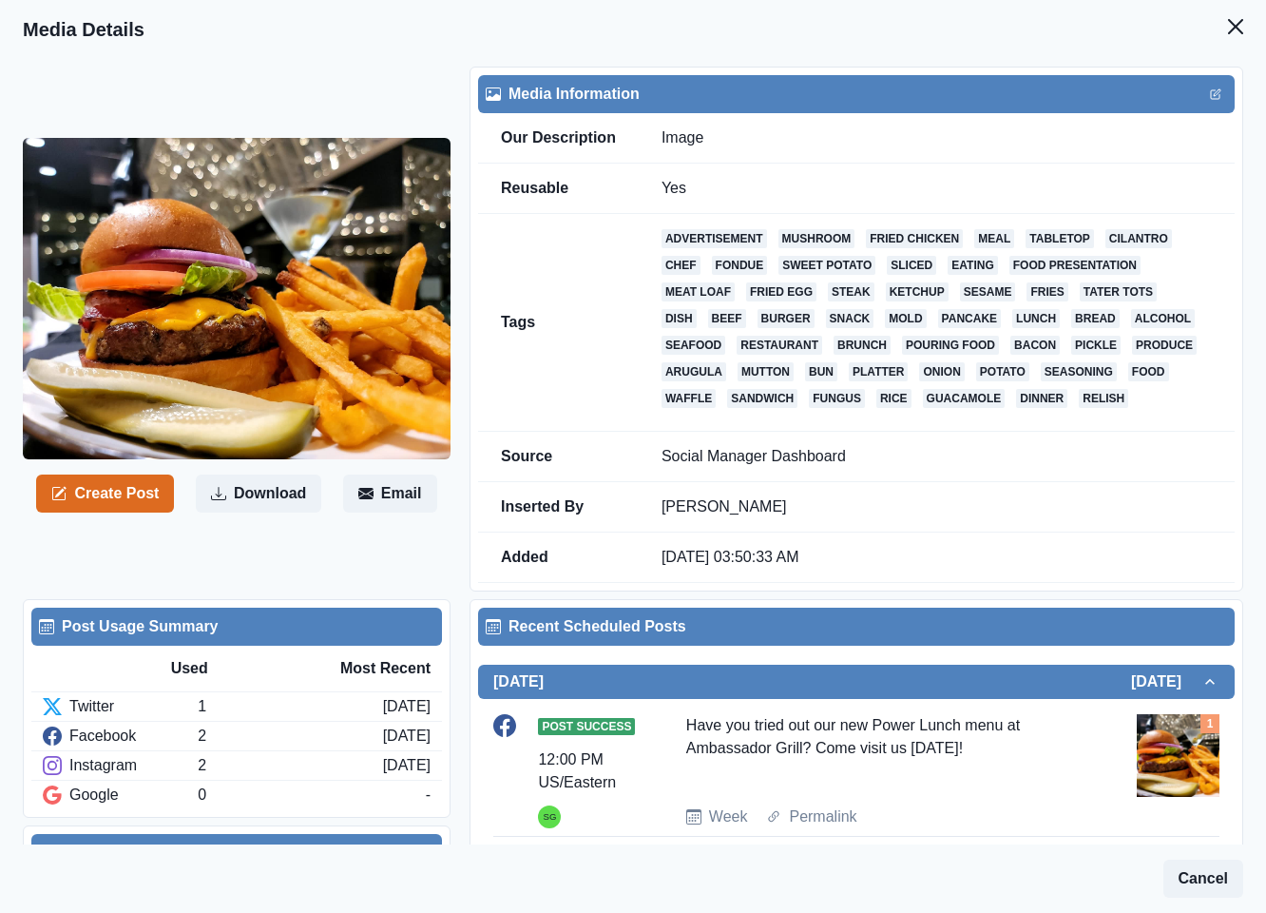
click at [109, 490] on button "Create Post" at bounding box center [105, 493] width 138 height 38
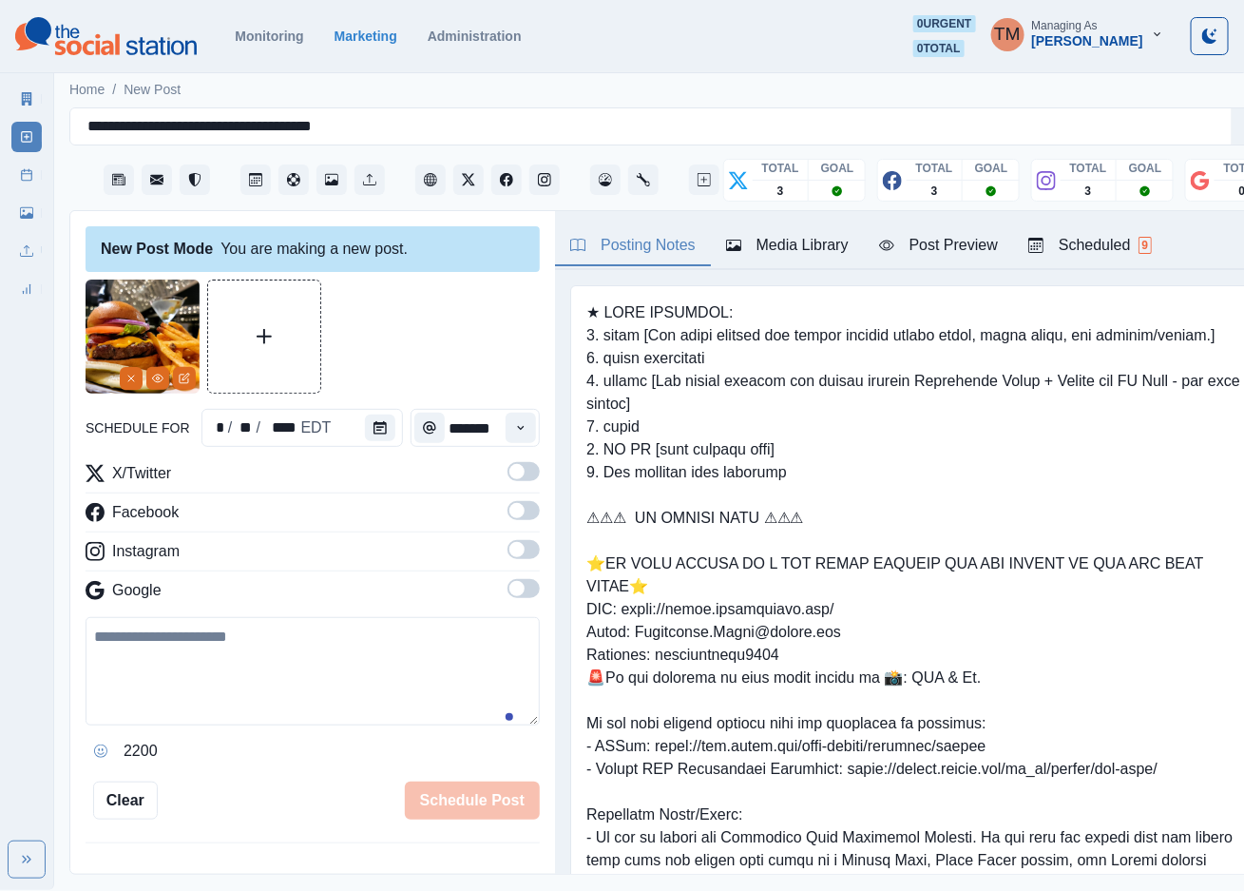
click at [154, 656] on textarea at bounding box center [313, 671] width 454 height 108
paste textarea "**********"
click at [513, 477] on span at bounding box center [524, 471] width 32 height 19
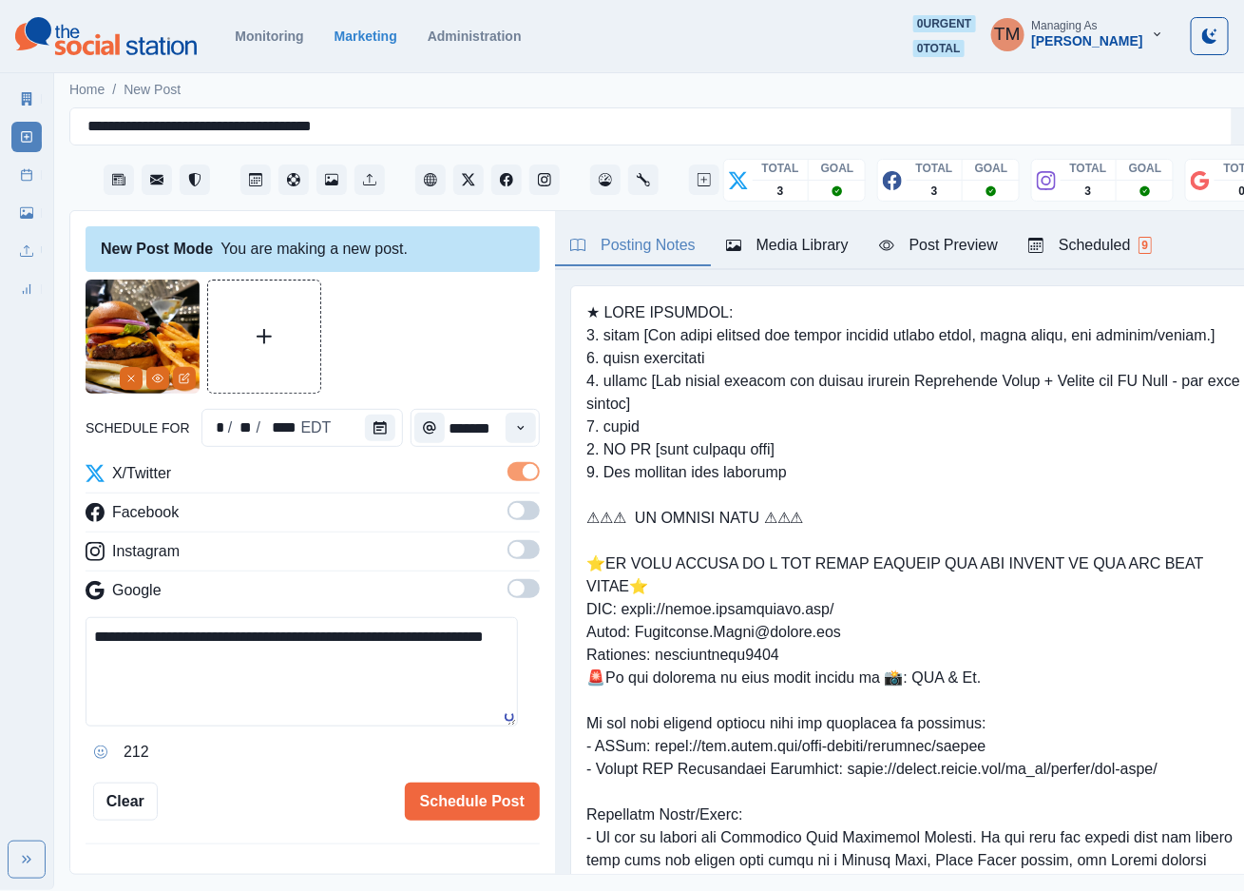
click at [508, 514] on span at bounding box center [524, 510] width 32 height 19
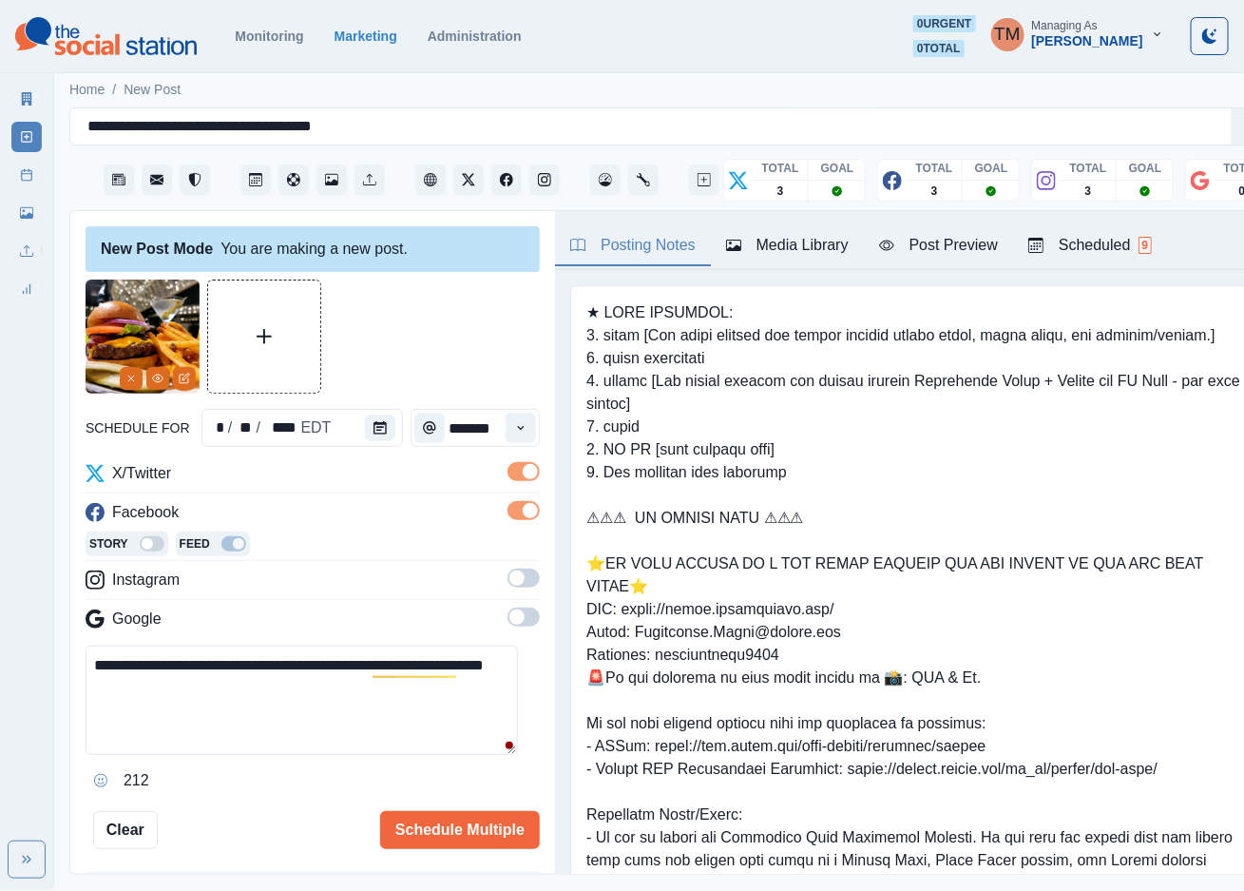
click at [508, 587] on span at bounding box center [524, 577] width 32 height 19
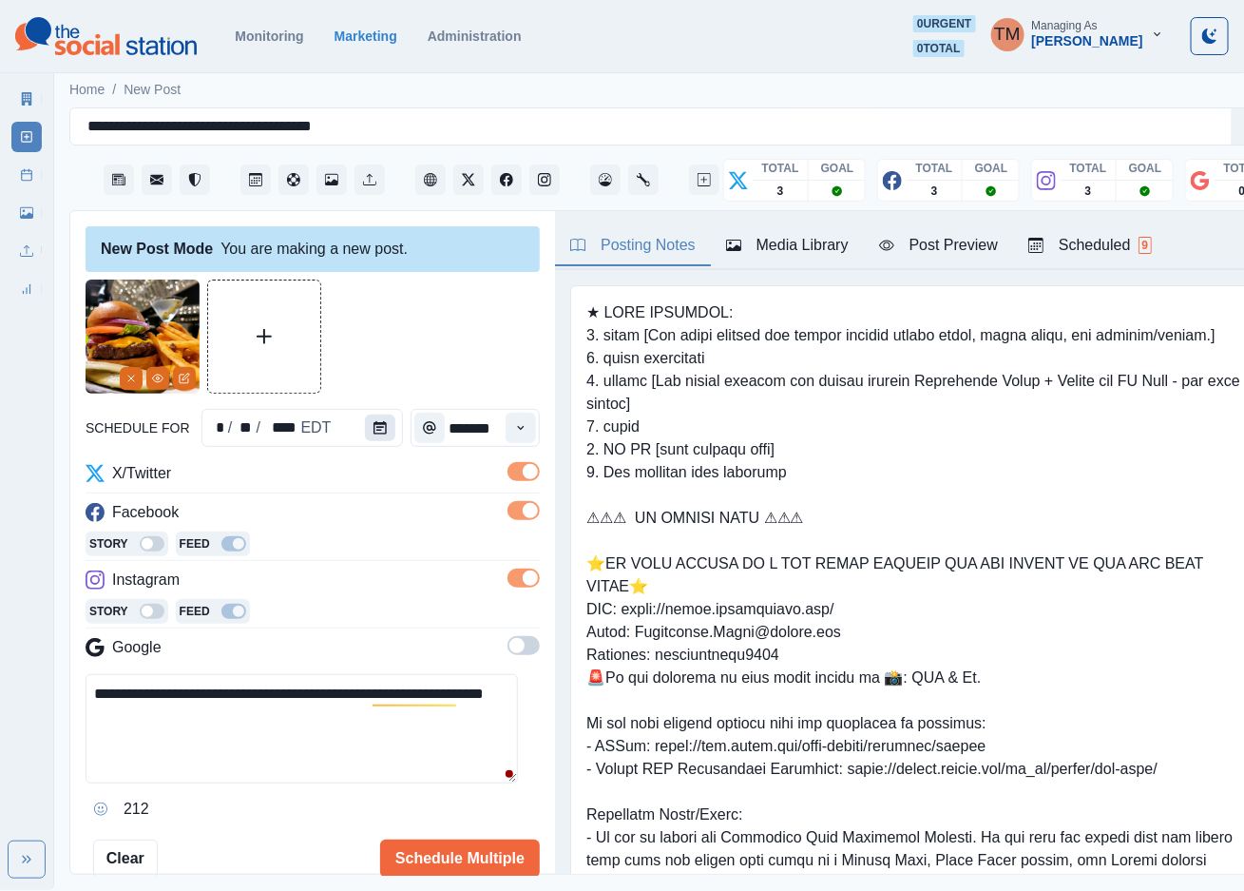
click at [374, 428] on icon "Calendar" at bounding box center [380, 427] width 13 height 13
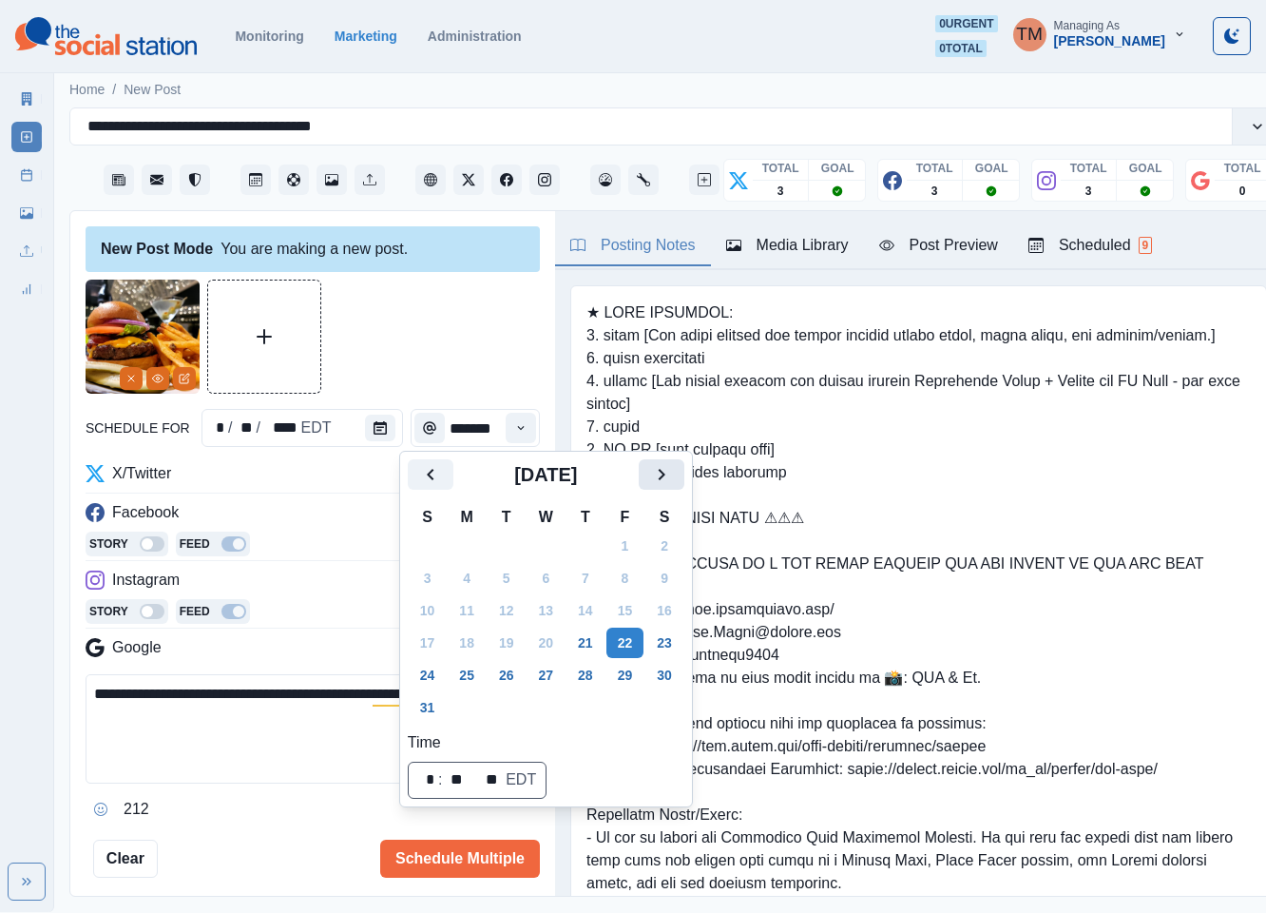
click at [650, 480] on icon "Next" at bounding box center [661, 474] width 23 height 23
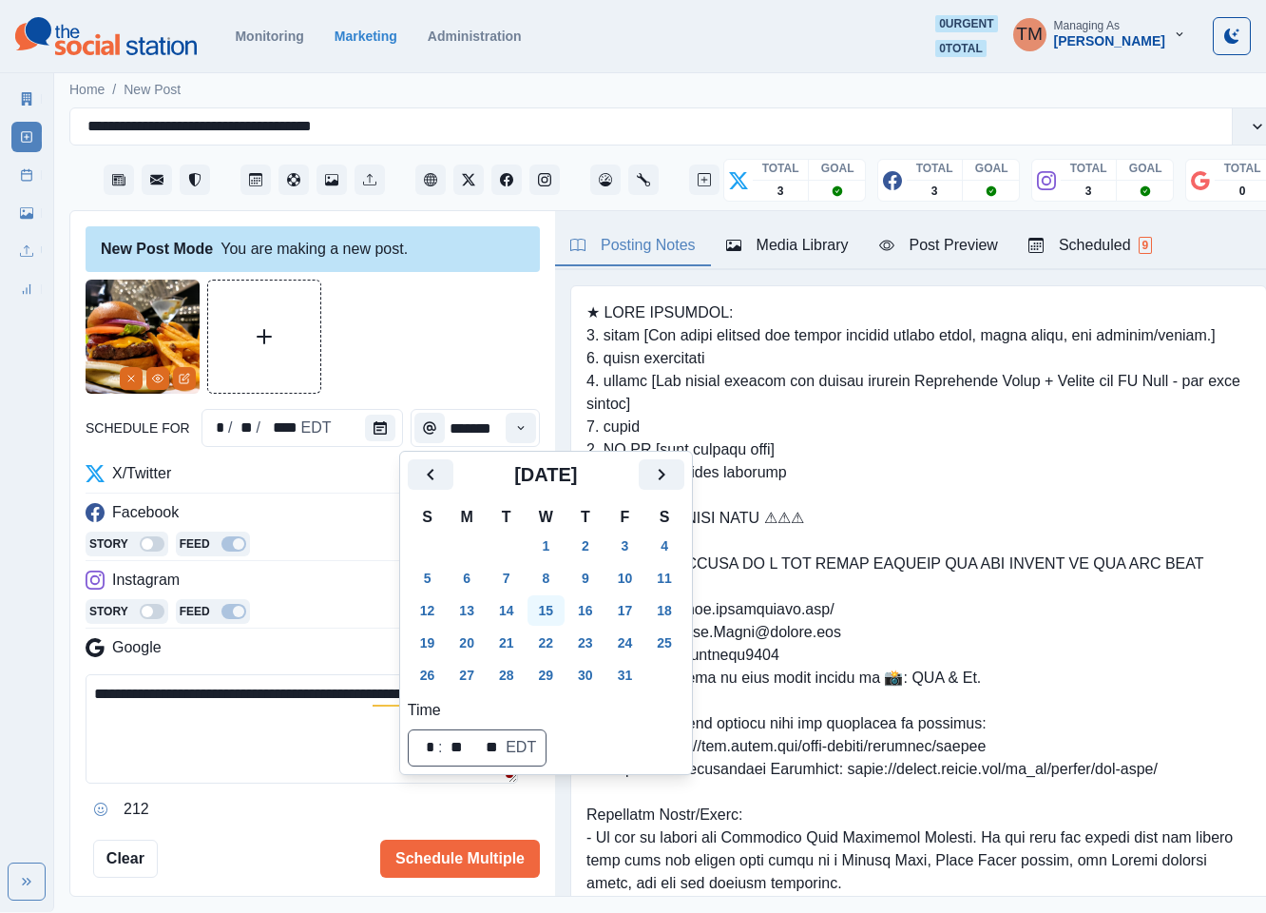
click at [546, 608] on button "15" at bounding box center [547, 610] width 38 height 30
click at [422, 366] on div at bounding box center [313, 336] width 454 height 114
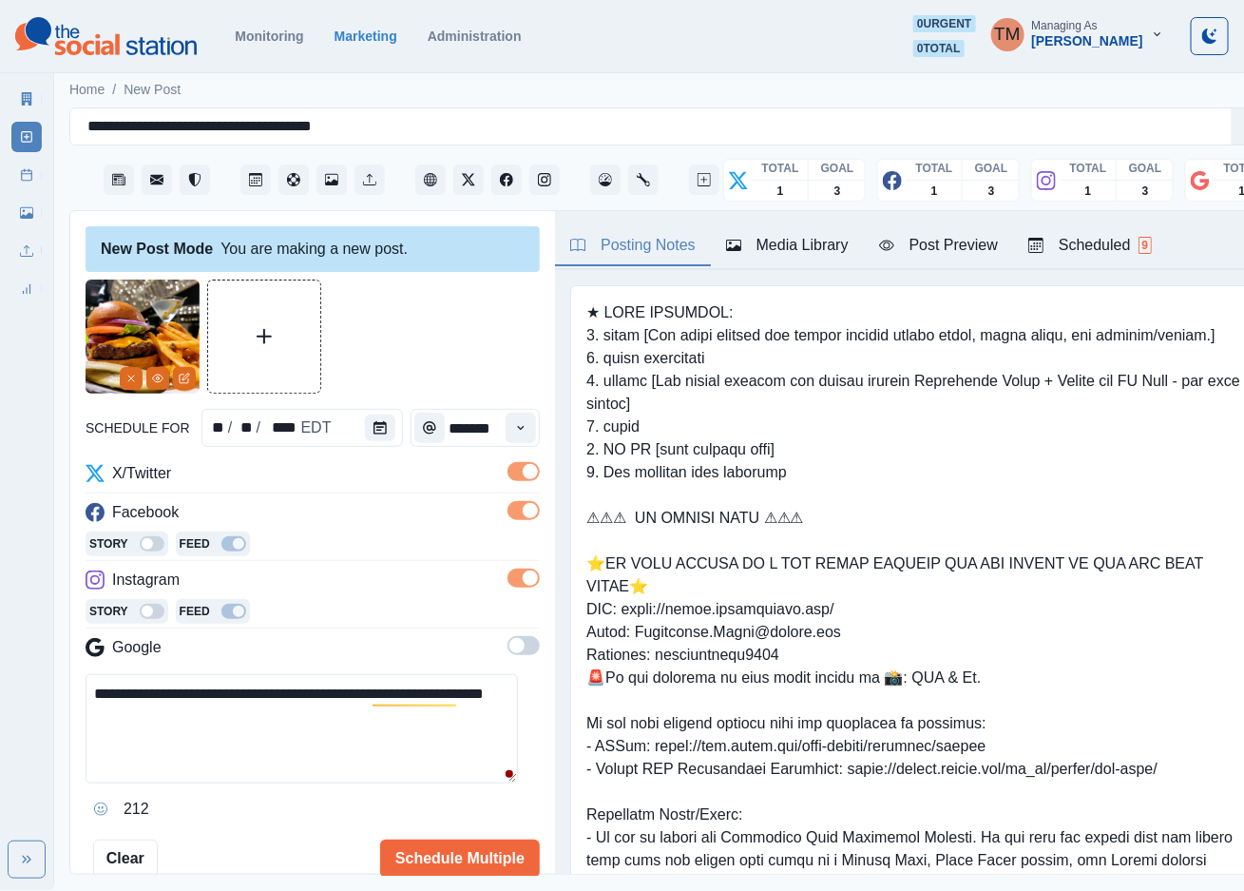
click at [457, 335] on div at bounding box center [313, 336] width 454 height 114
click at [942, 249] on div "Post Preview" at bounding box center [938, 245] width 119 height 23
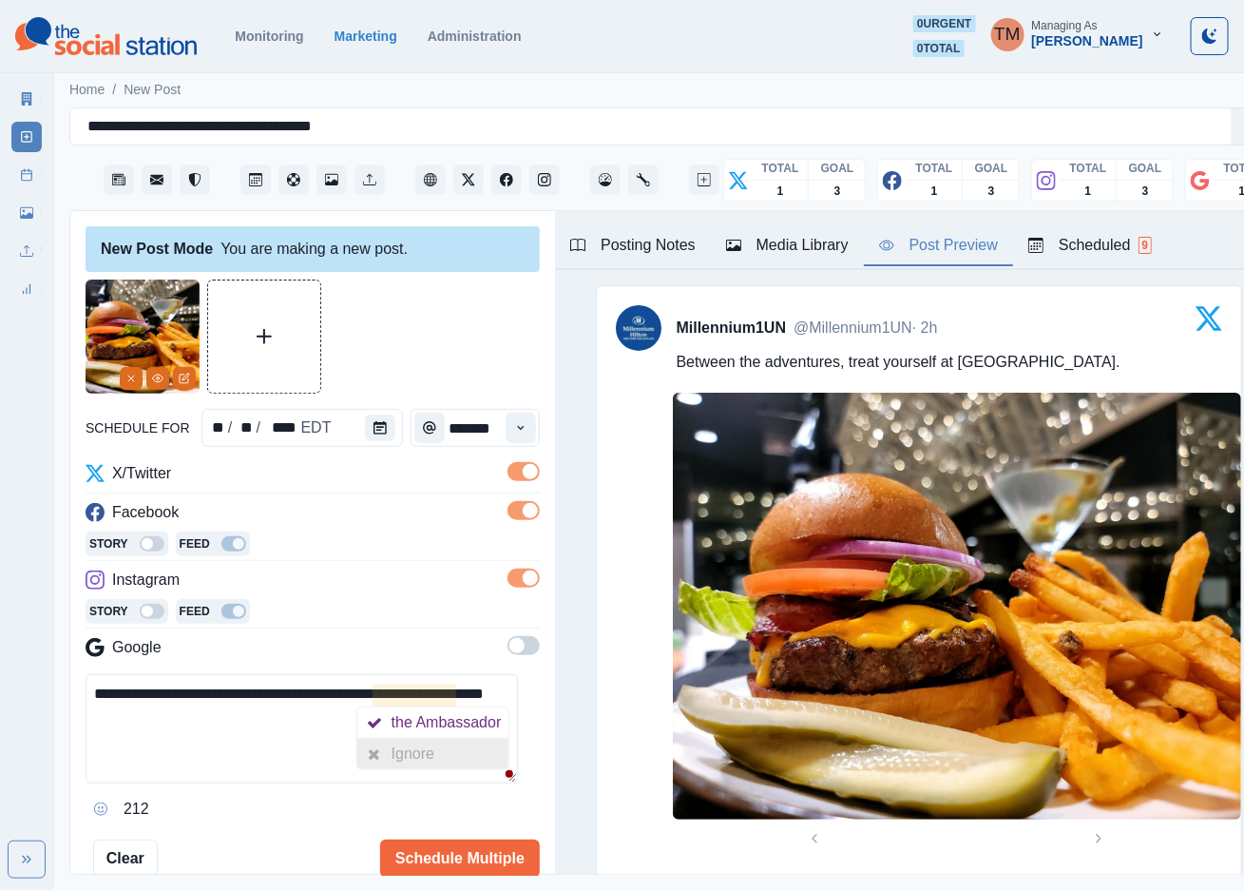
click at [425, 753] on div "Ignore" at bounding box center [417, 754] width 50 height 30
click at [442, 352] on div at bounding box center [313, 336] width 454 height 114
drag, startPoint x: 214, startPoint y: 737, endPoint x: 60, endPoint y: 699, distance: 158.6
click at [60, 699] on main "**********" at bounding box center [676, 478] width 1244 height 821
click at [271, 697] on textarea "**********" at bounding box center [302, 728] width 433 height 109
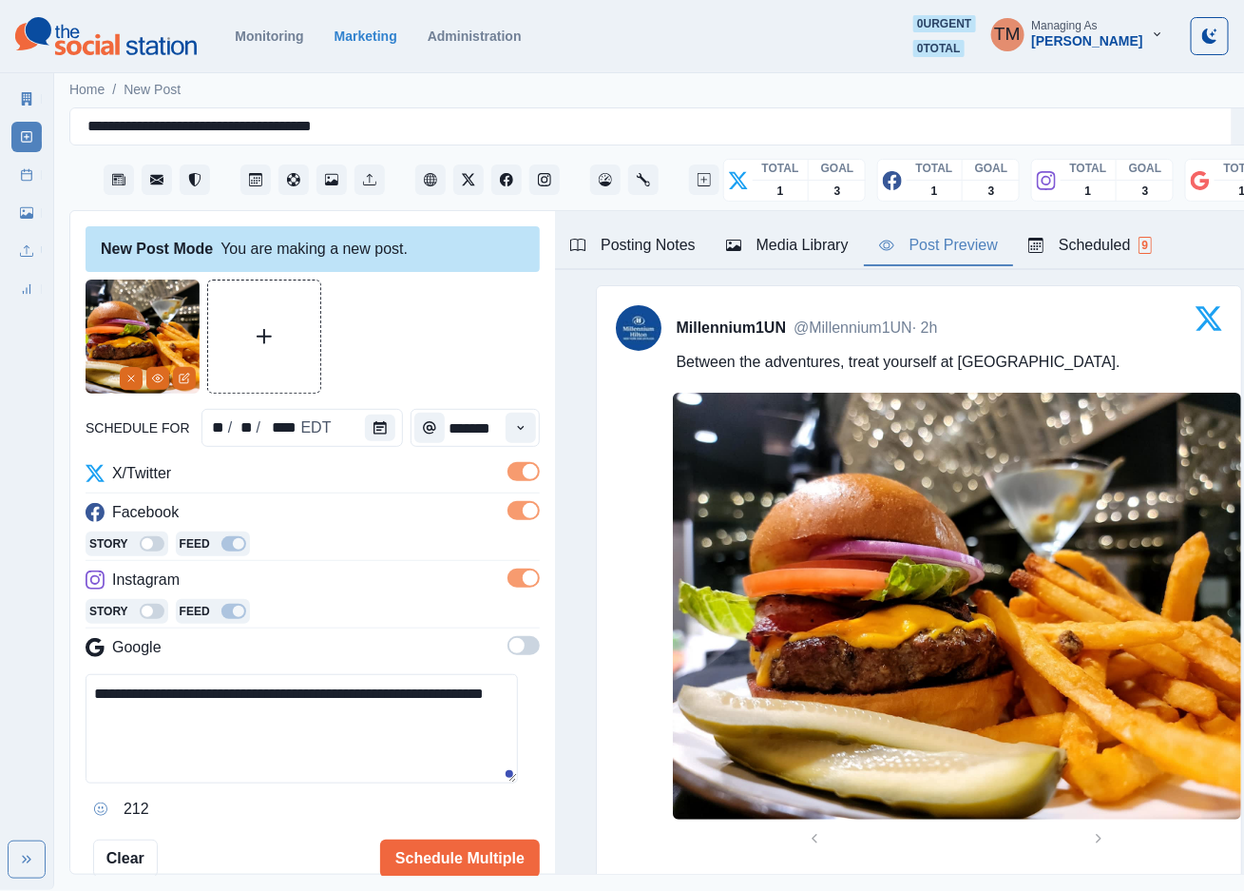
drag, startPoint x: 262, startPoint y: 699, endPoint x: 275, endPoint y: 716, distance: 21.1
click at [275, 716] on textarea "**********" at bounding box center [302, 728] width 433 height 109
paste textarea "**********"
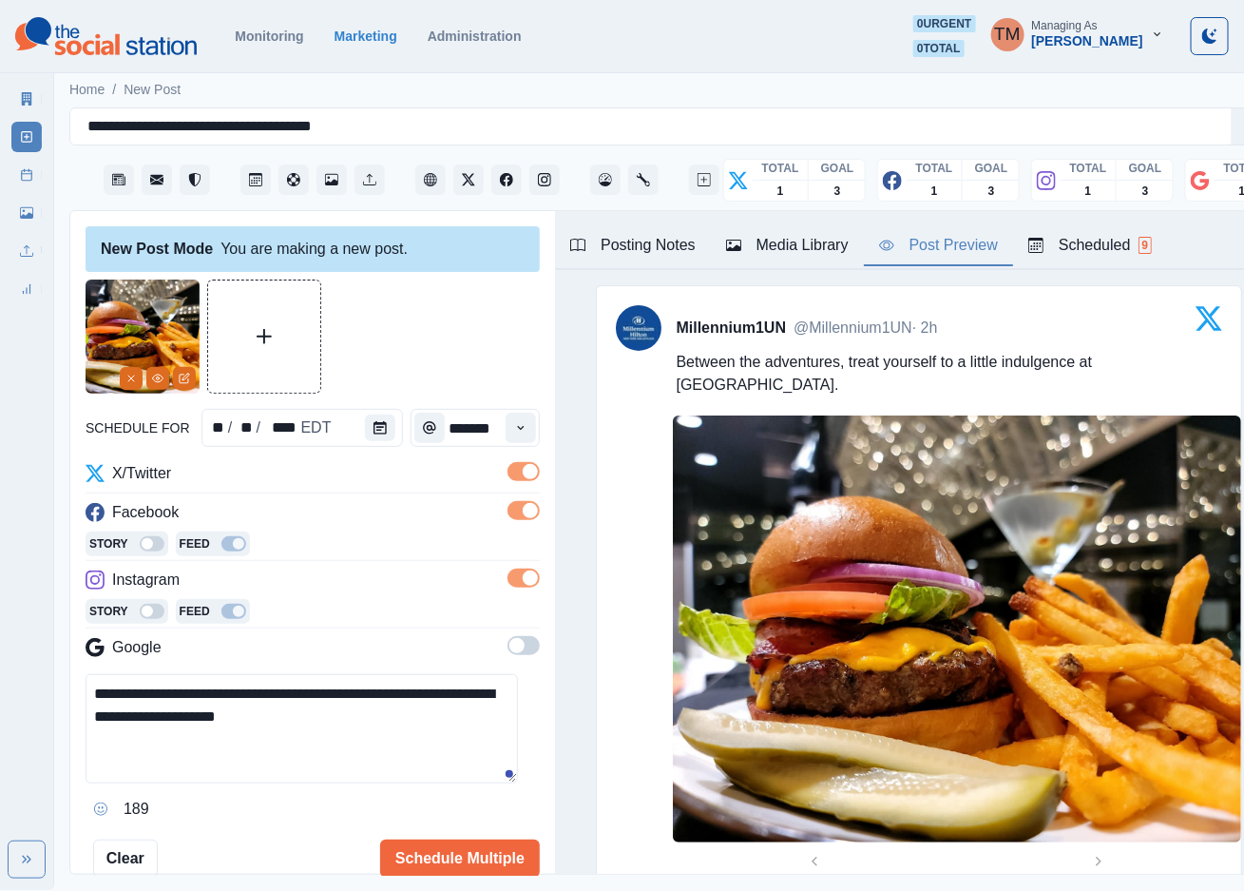
type textarea "**********"
click at [429, 865] on button "Schedule Multiple" at bounding box center [460, 858] width 160 height 38
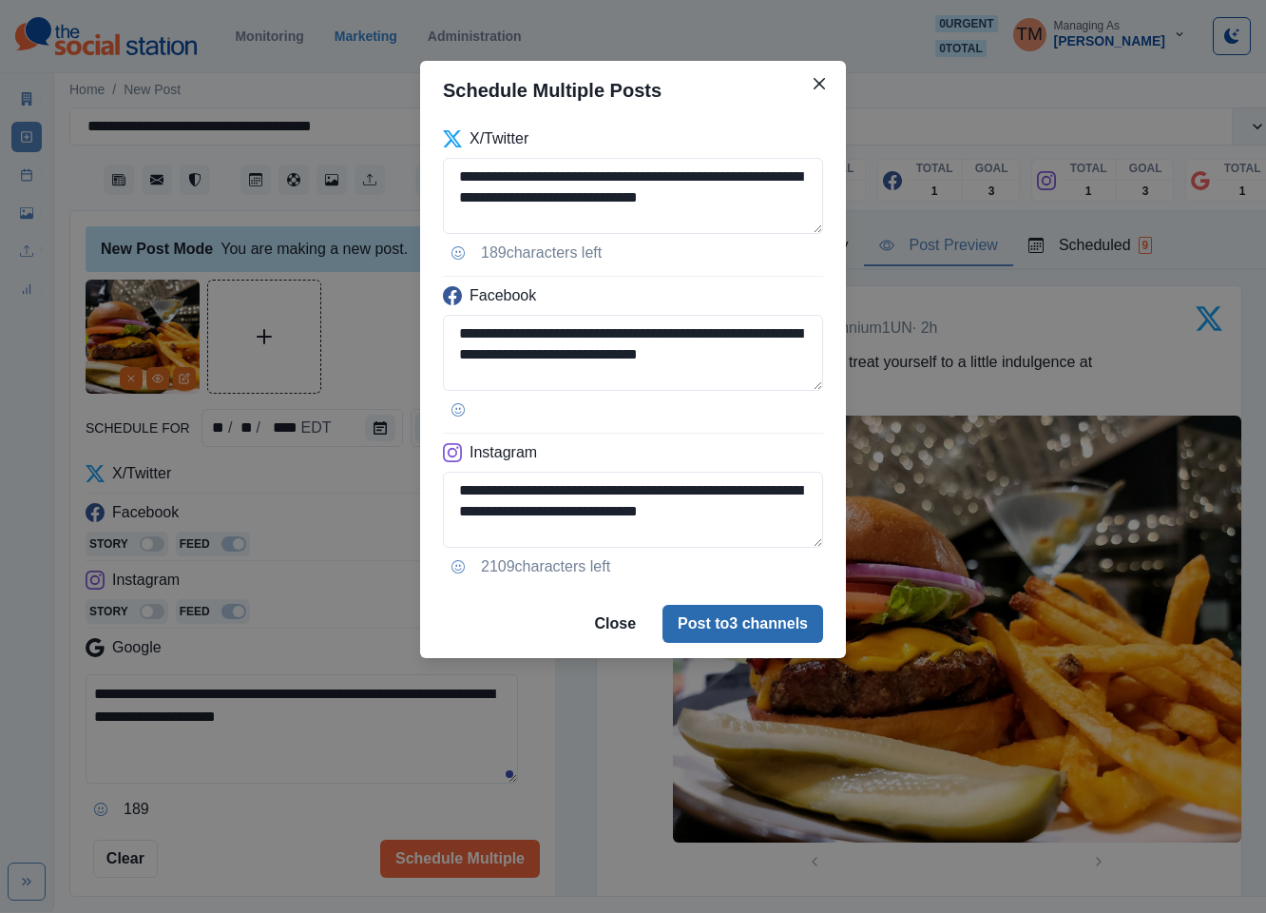
click at [776, 622] on button "Post to 3 channels" at bounding box center [743, 624] width 161 height 38
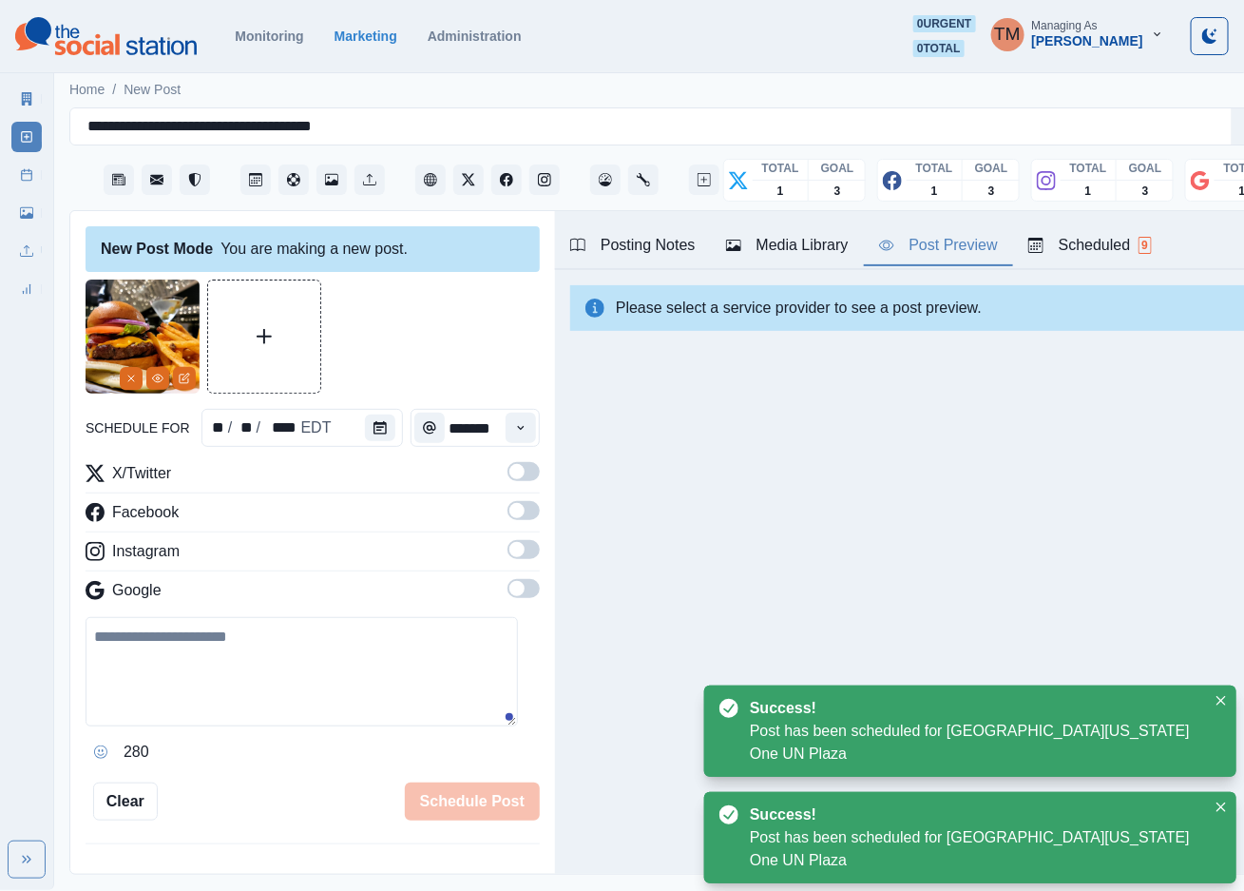
click at [11, 180] on link "Post Schedule" at bounding box center [26, 175] width 30 height 30
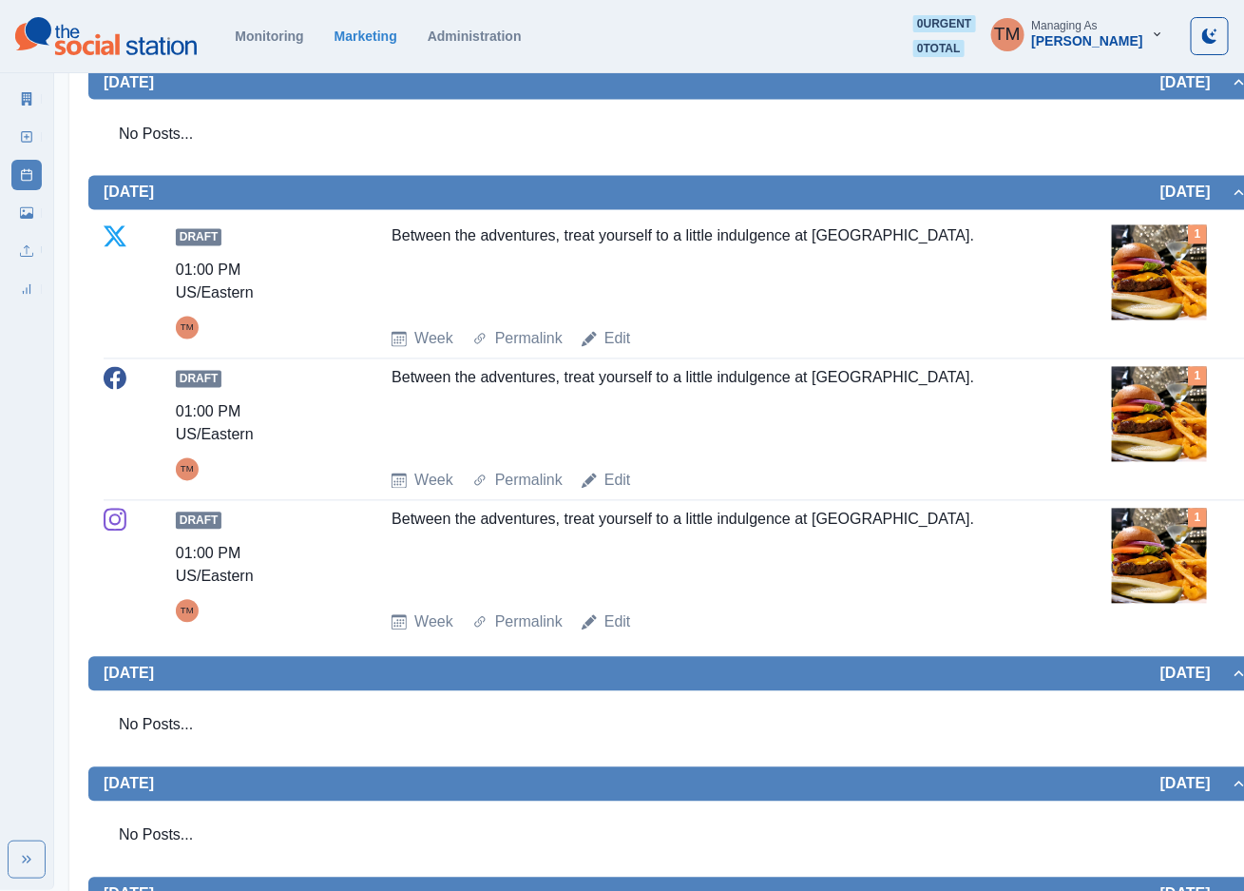
scroll to position [1141, 0]
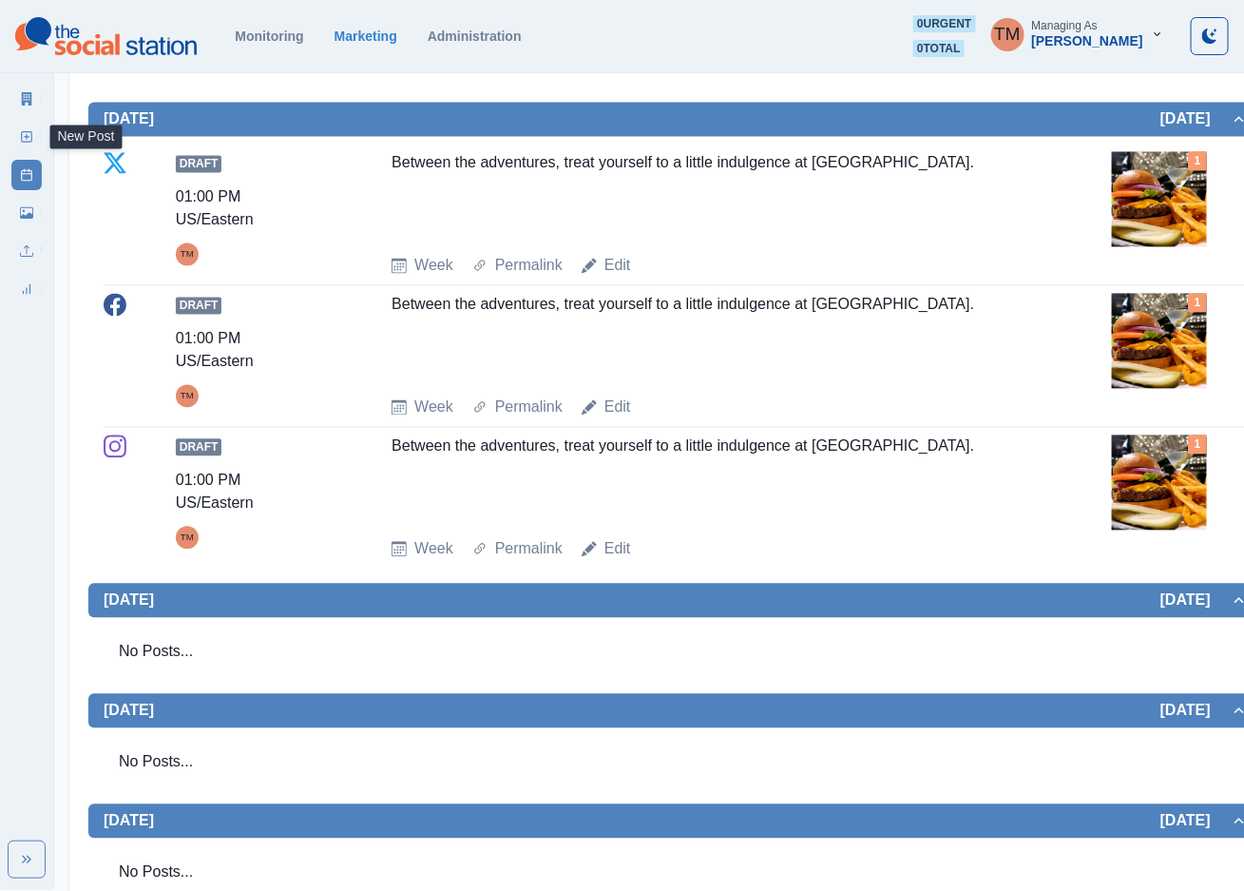
click at [26, 138] on icon at bounding box center [26, 136] width 13 height 13
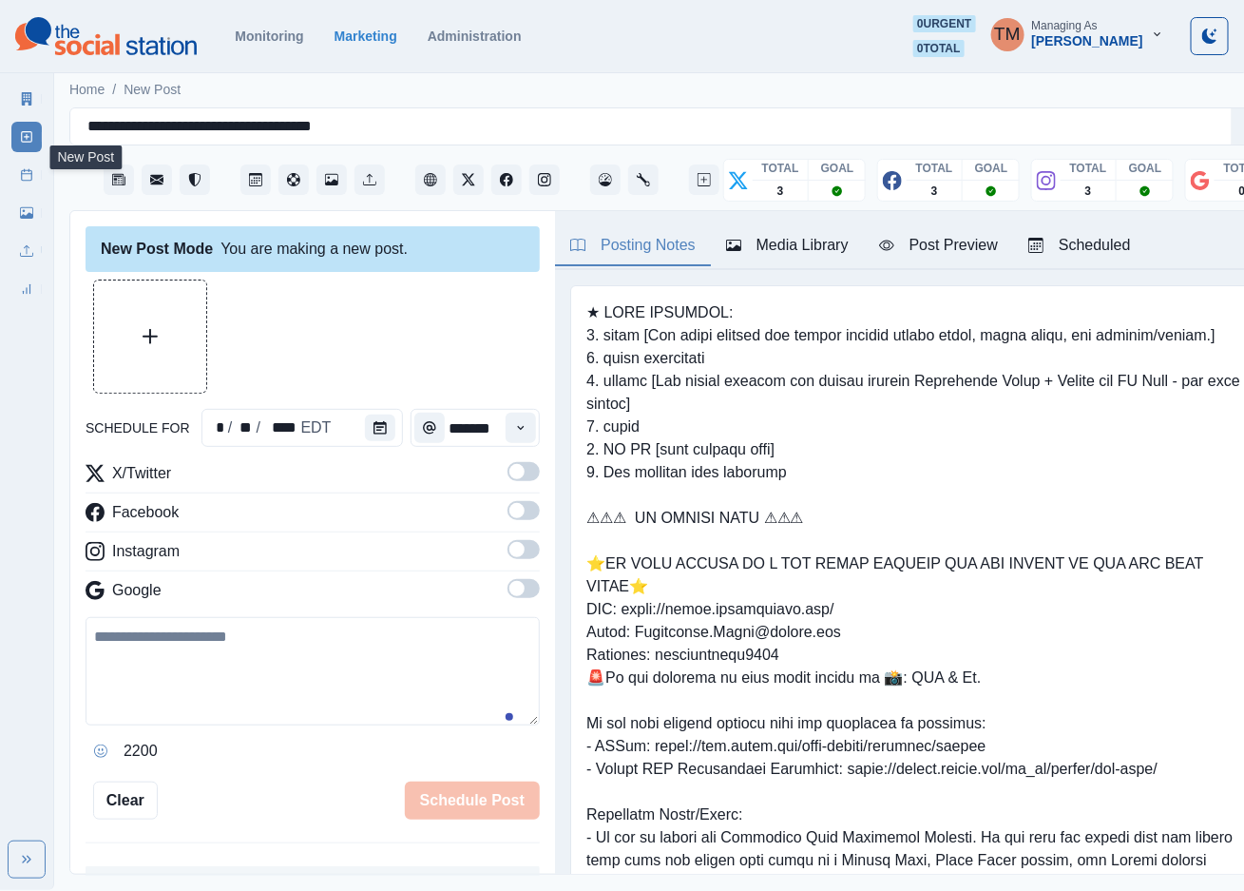
scroll to position [20, 0]
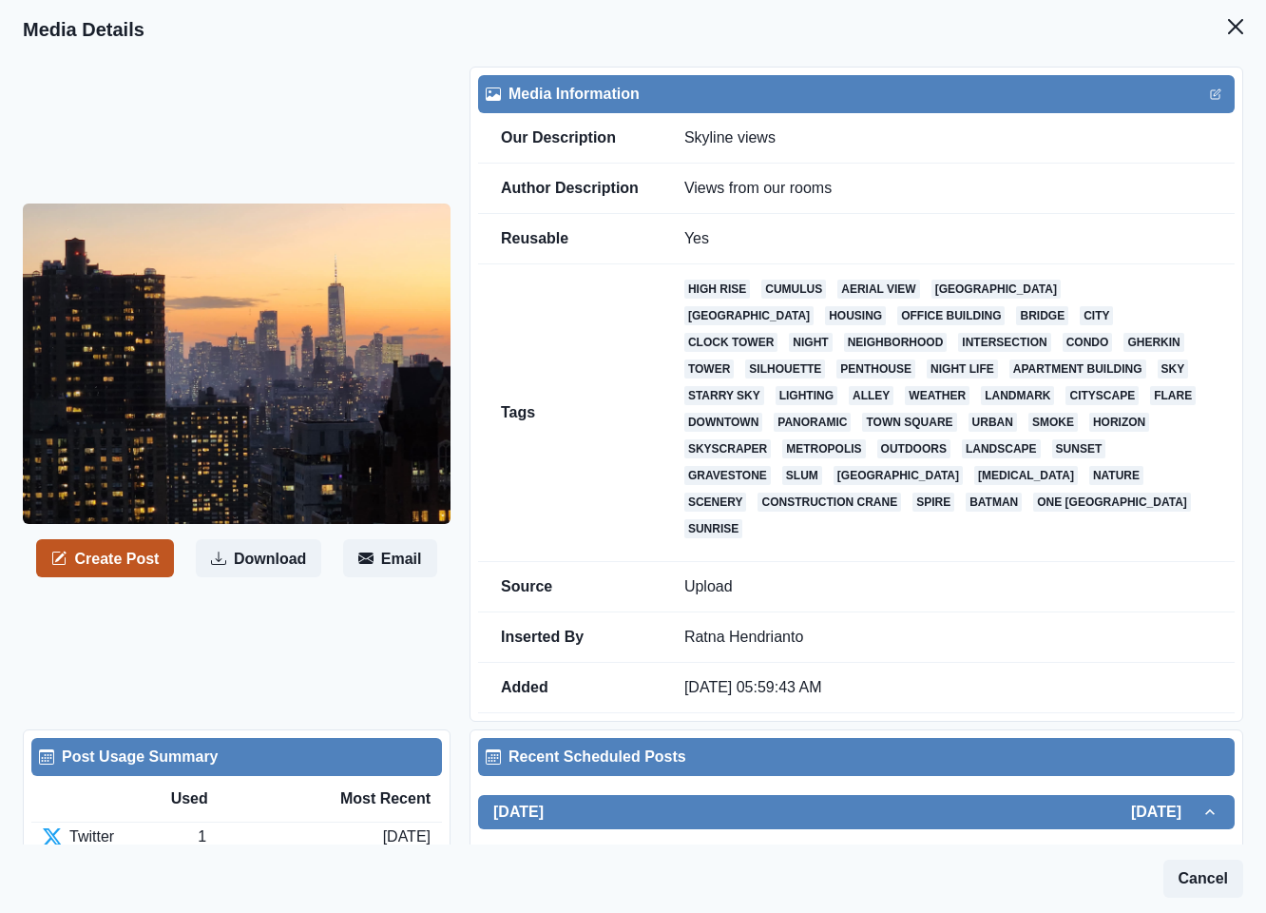
click at [103, 546] on button "Create Post" at bounding box center [105, 558] width 138 height 38
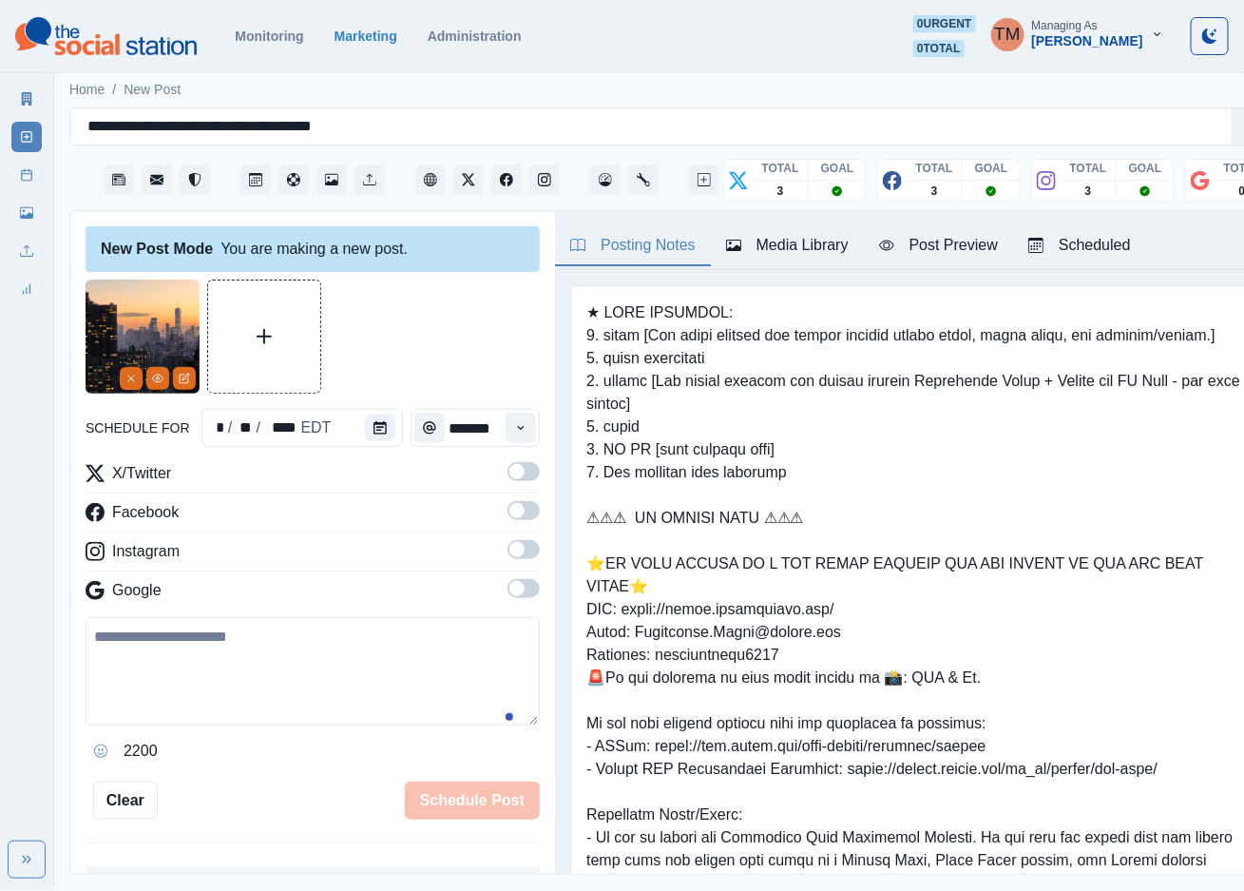
click at [252, 671] on textarea at bounding box center [313, 671] width 454 height 108
paste textarea "**********"
type textarea "**********"
click at [376, 429] on button "Calendar" at bounding box center [380, 427] width 30 height 27
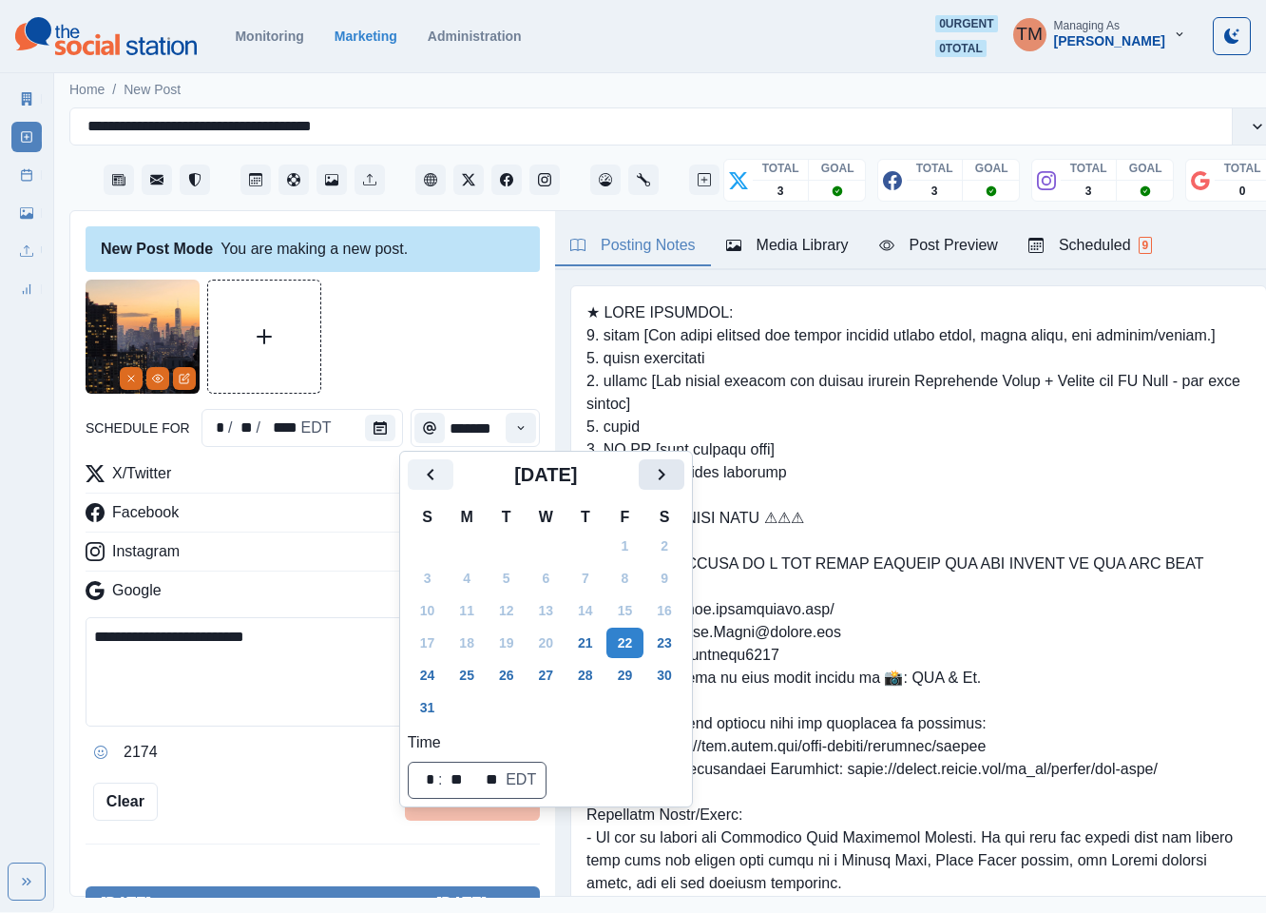
click at [660, 474] on icon "Next" at bounding box center [661, 474] width 23 height 23
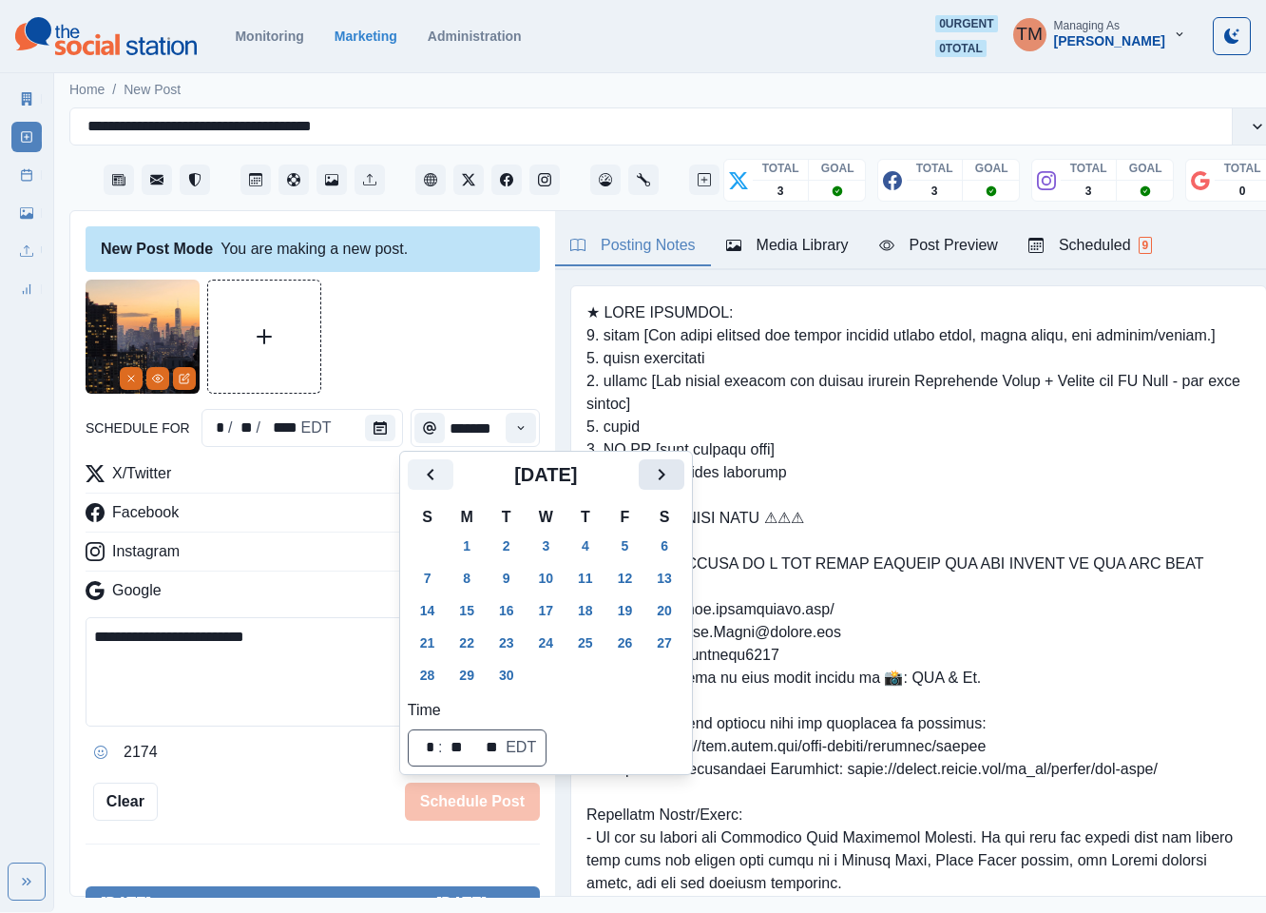
click at [660, 474] on icon "Next" at bounding box center [661, 474] width 23 height 23
click at [623, 611] on button "17" at bounding box center [625, 610] width 38 height 30
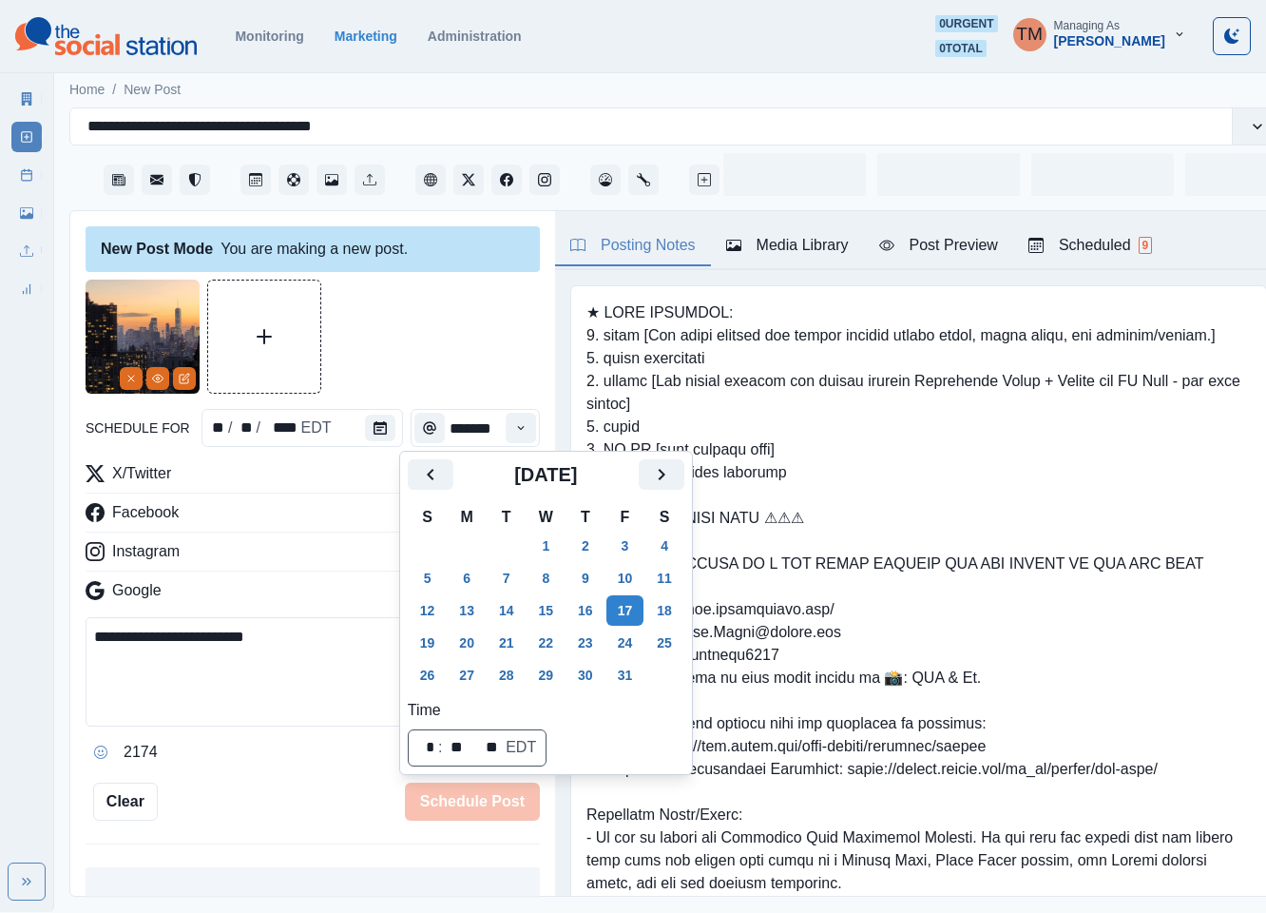
click at [414, 348] on div at bounding box center [313, 336] width 454 height 114
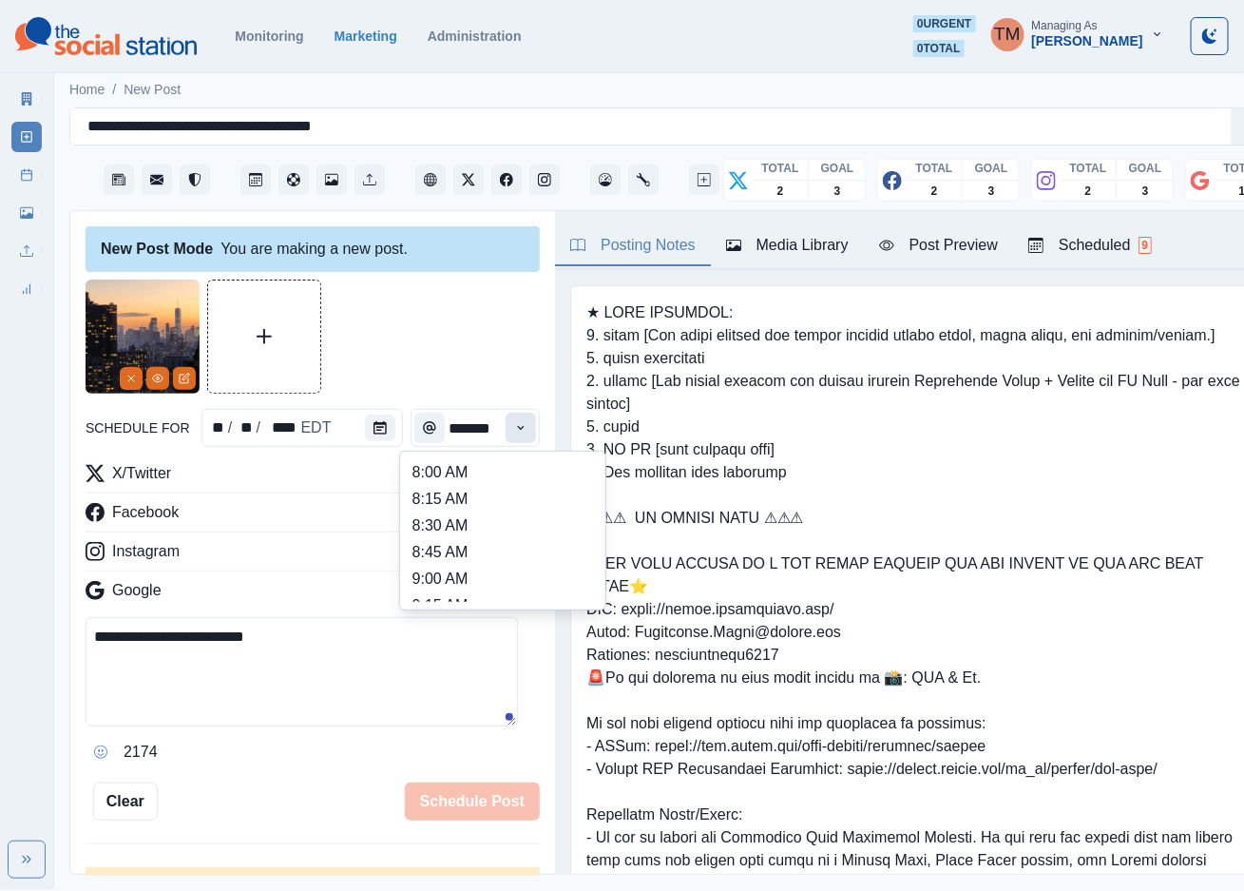
click at [514, 425] on icon "Time" at bounding box center [520, 427] width 13 height 13
click at [508, 539] on li "6:00 PM" at bounding box center [503, 539] width 190 height 27
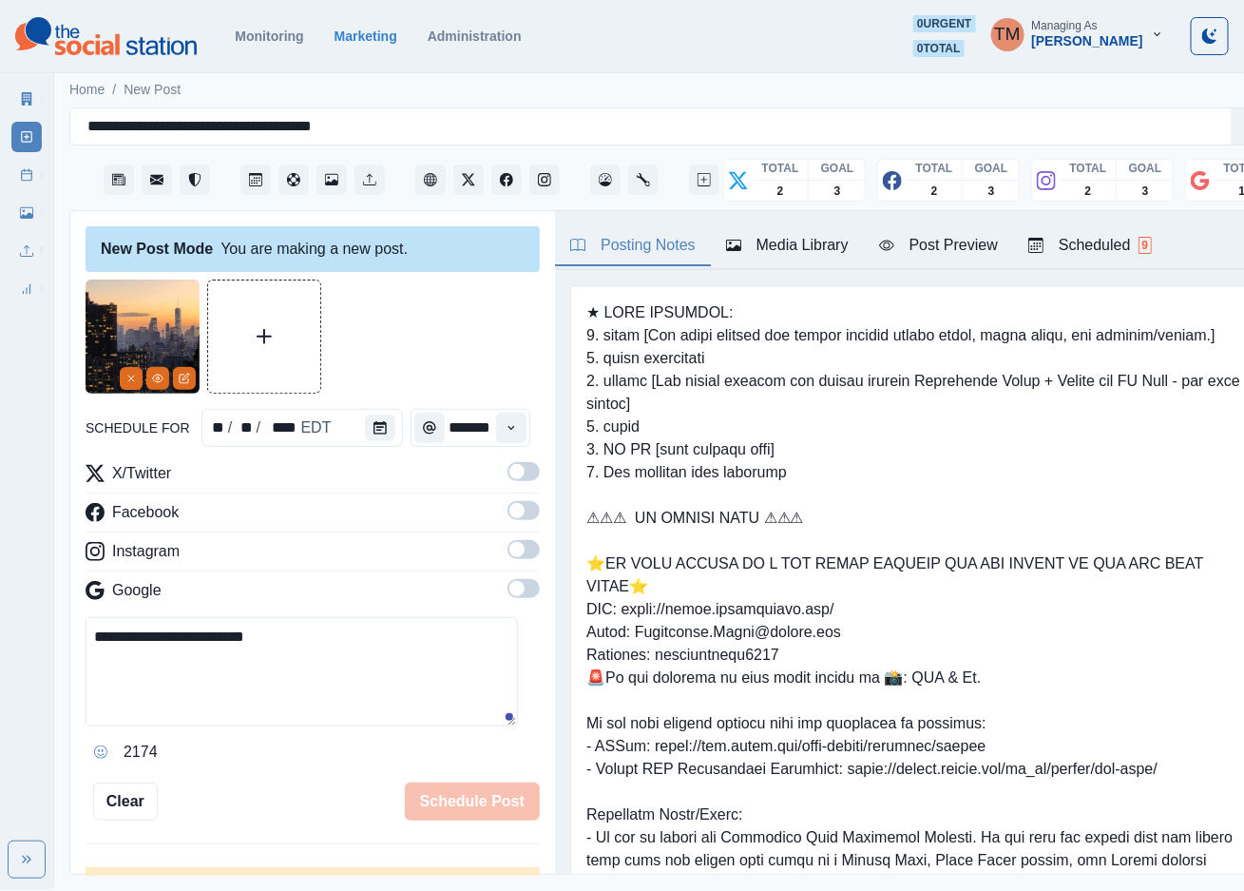
type input "*******"
click at [510, 471] on span at bounding box center [517, 471] width 15 height 15
click at [508, 516] on span at bounding box center [524, 510] width 32 height 19
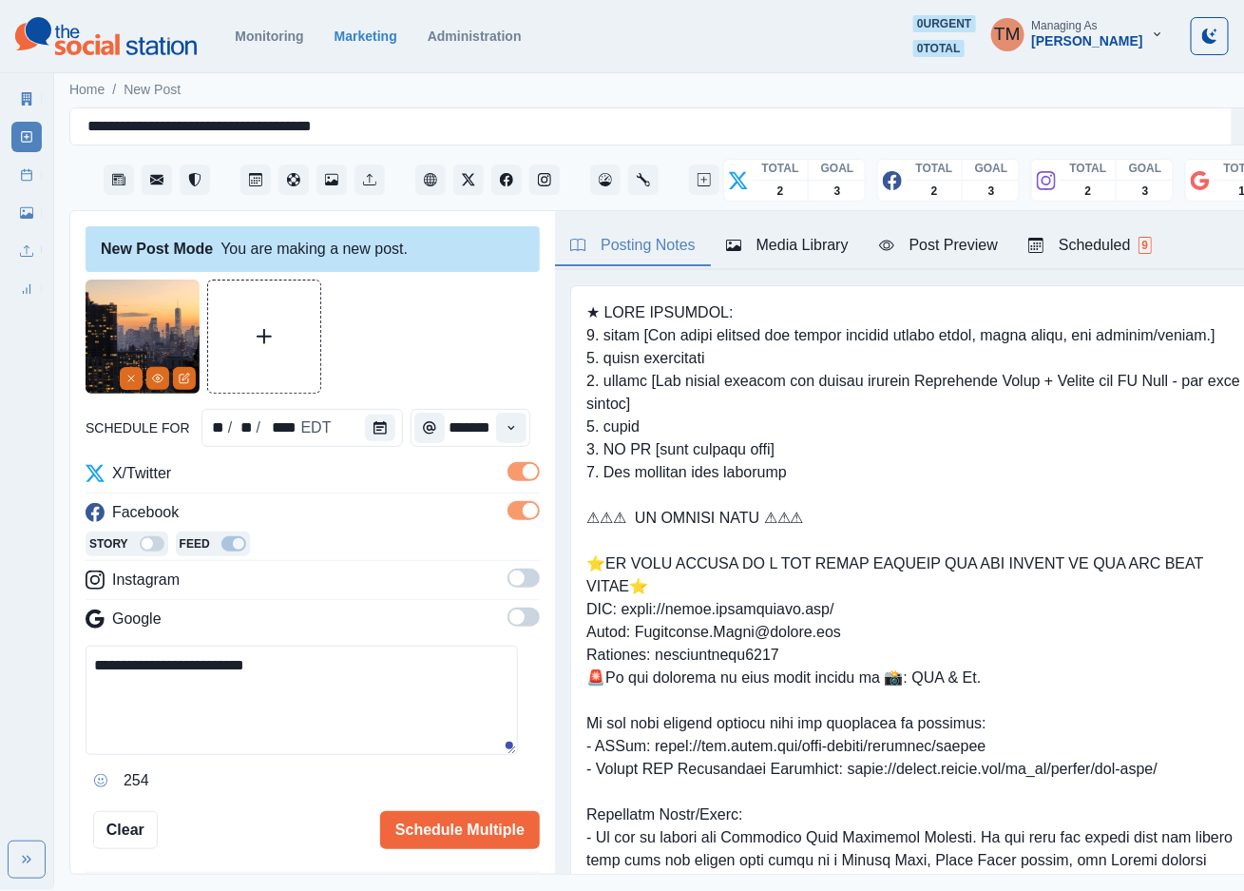
click at [509, 577] on span at bounding box center [524, 577] width 32 height 19
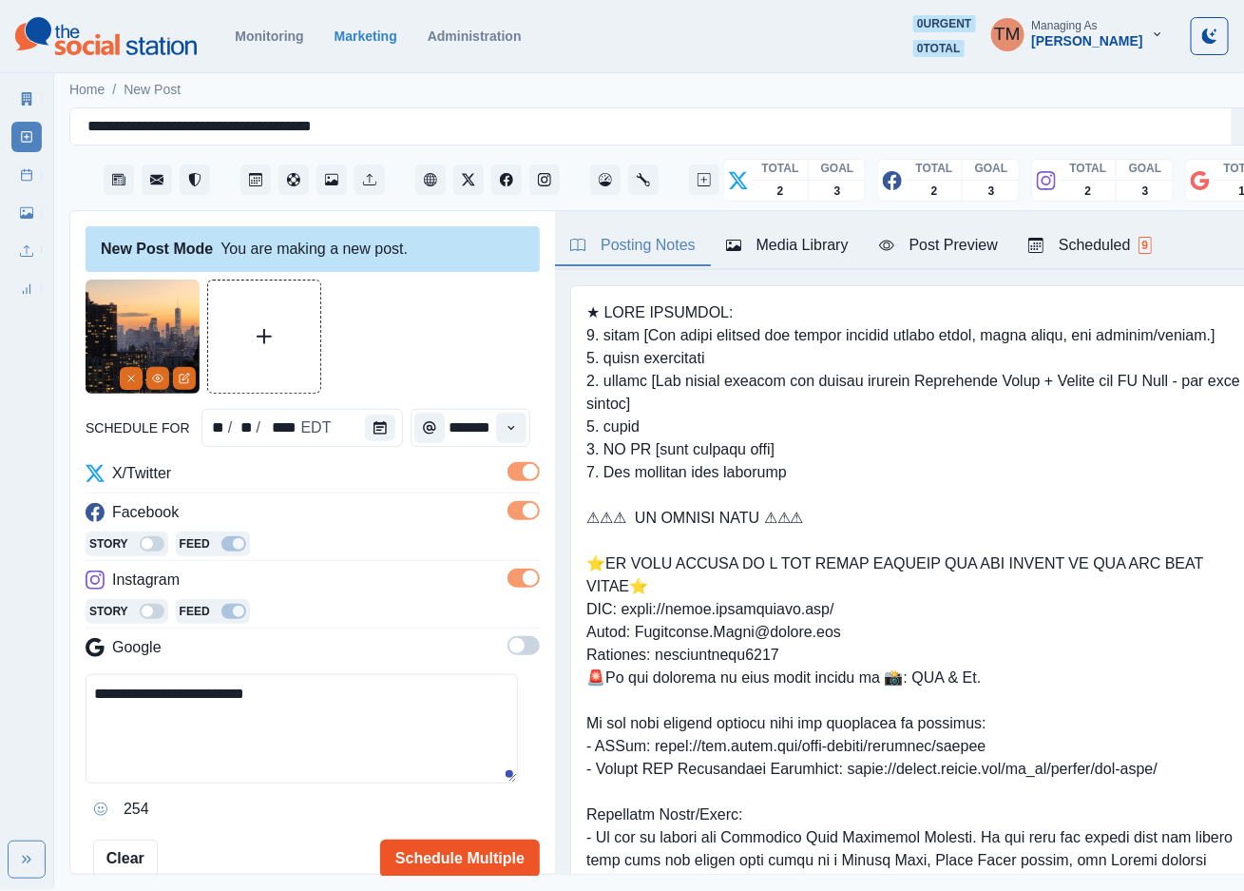
click at [443, 858] on button "Schedule Multiple" at bounding box center [460, 858] width 160 height 38
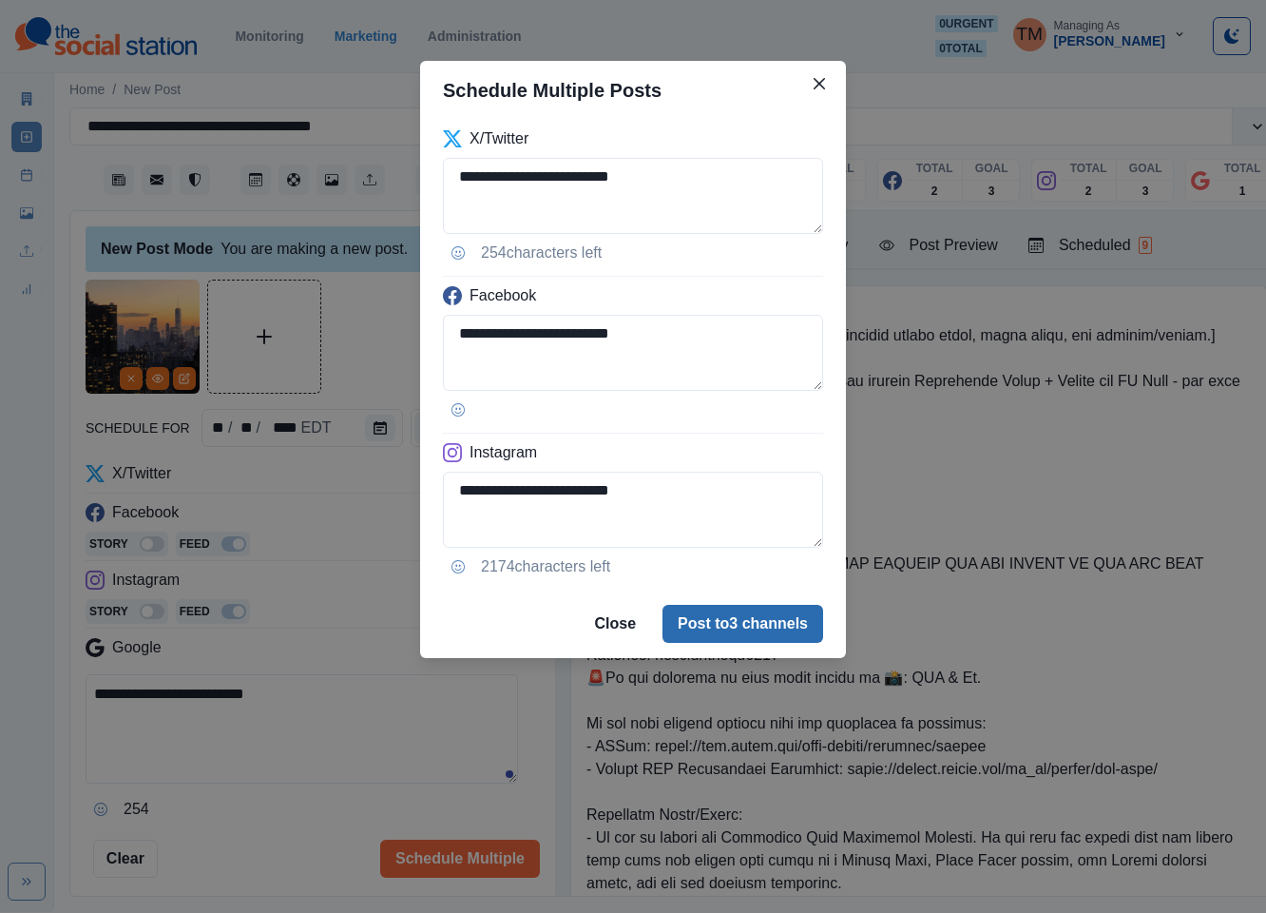
click at [739, 634] on button "Post to 3 channels" at bounding box center [743, 624] width 161 height 38
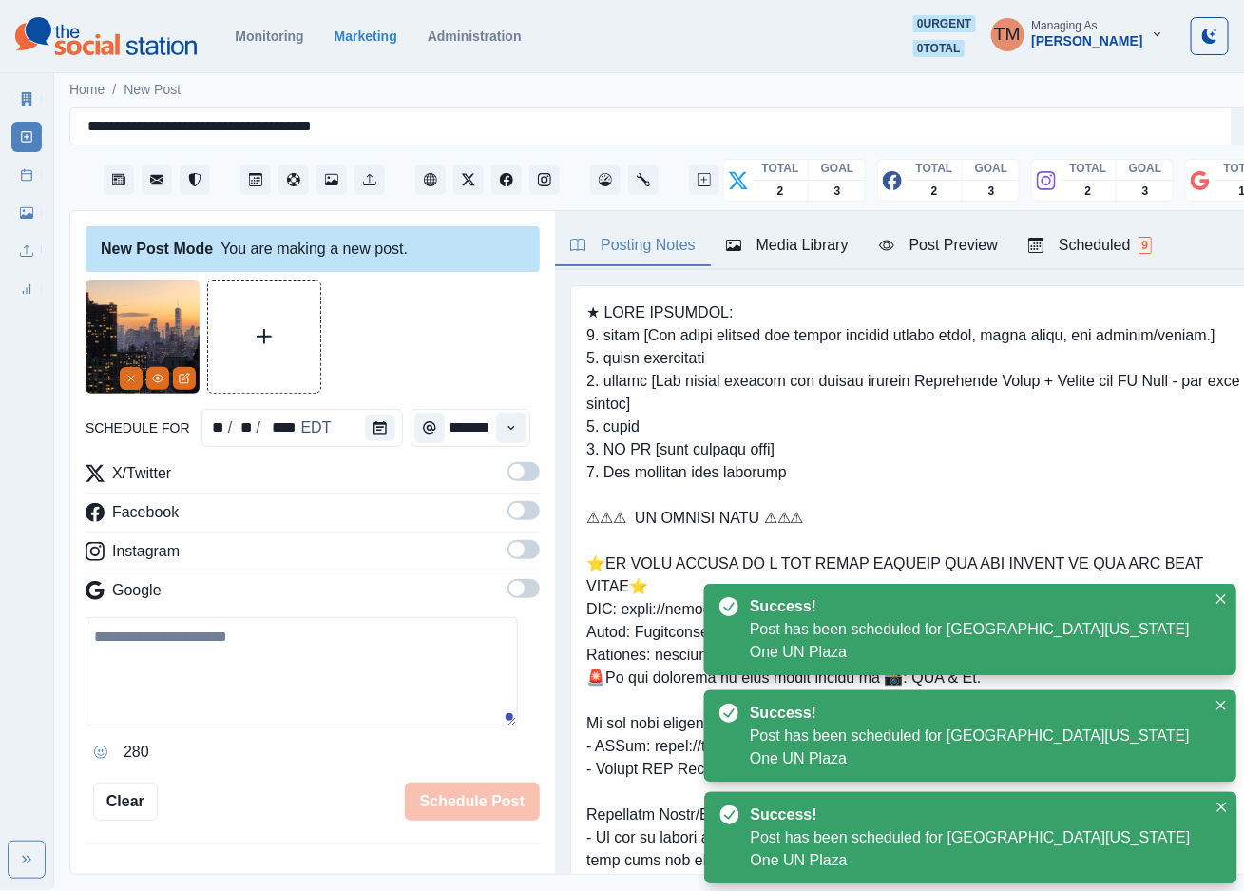
click at [29, 180] on icon at bounding box center [26, 174] width 13 height 13
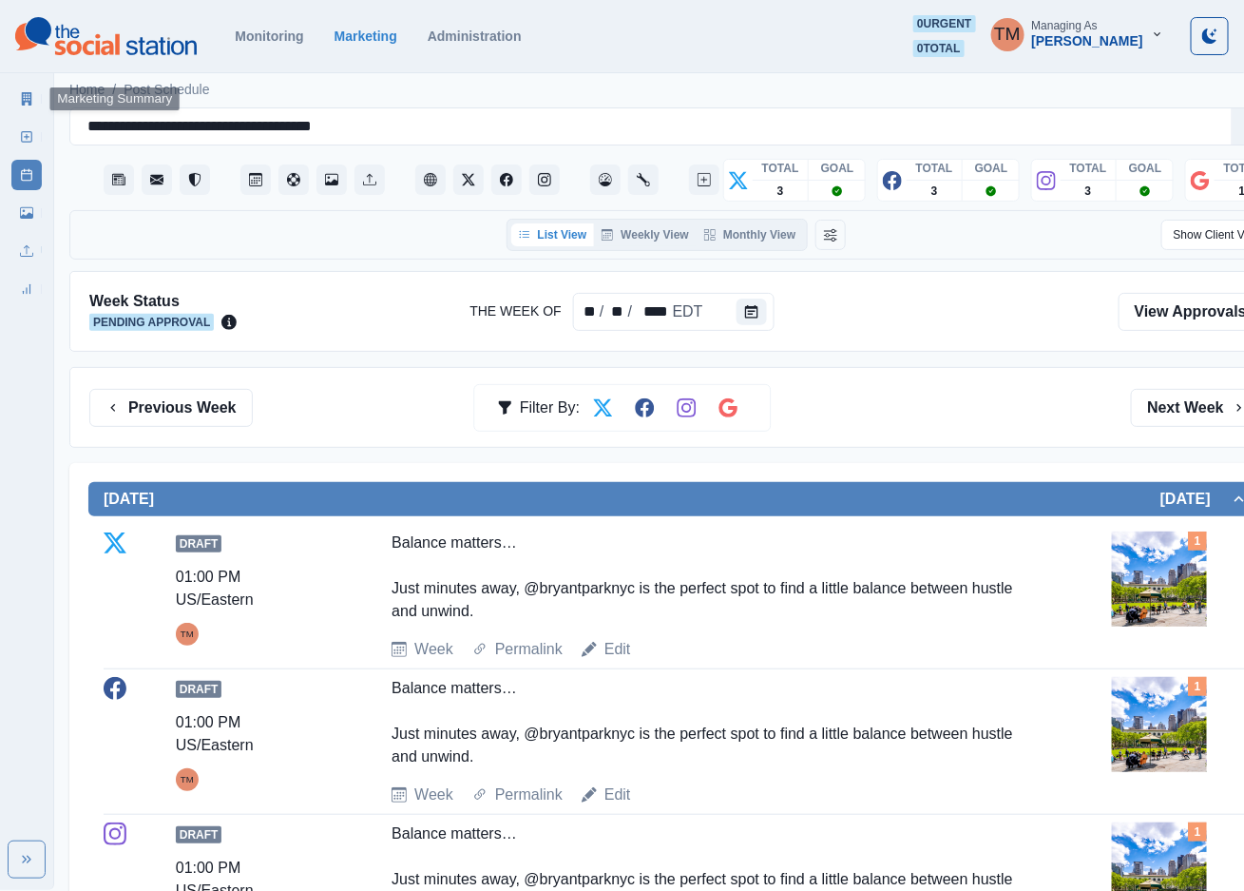
click at [32, 98] on icon at bounding box center [26, 98] width 13 height 13
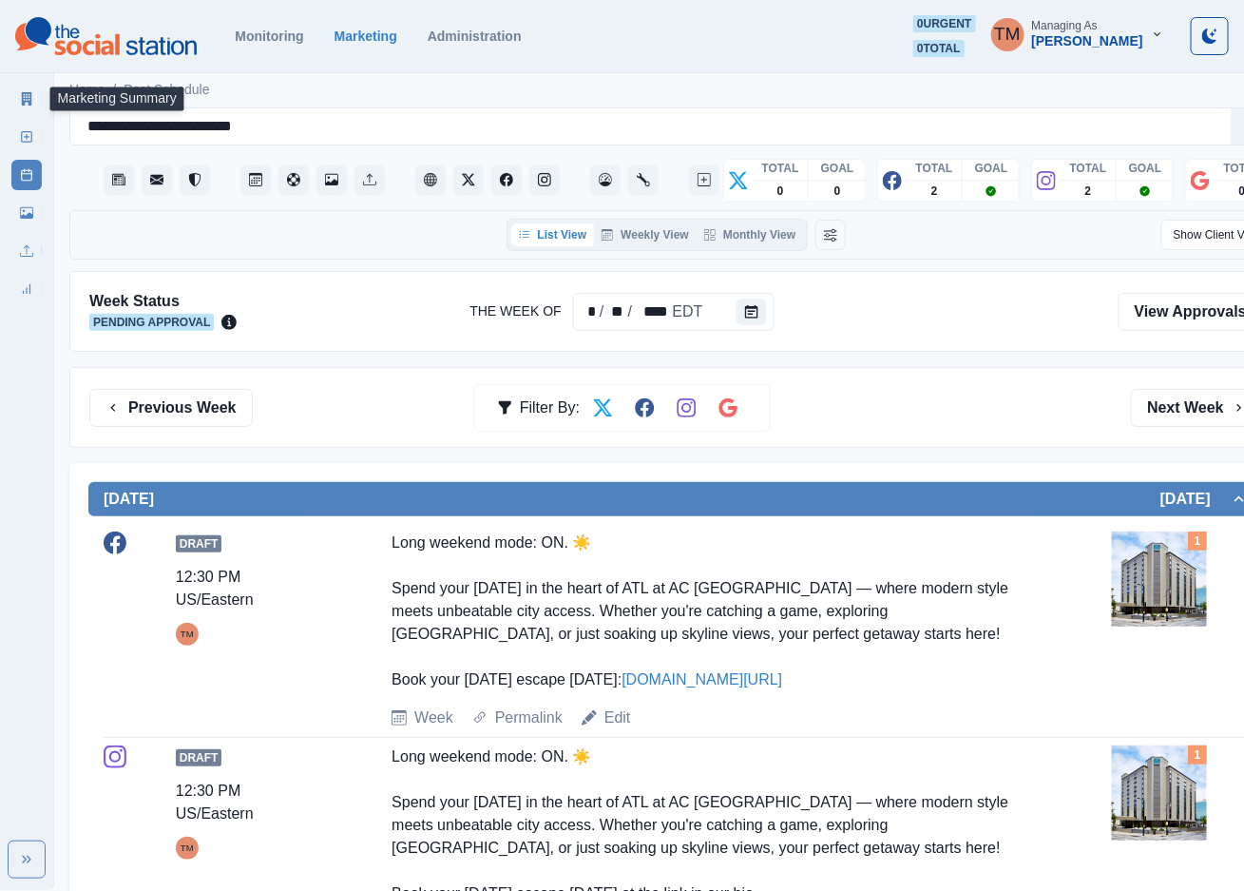
click at [35, 94] on link "Marketing Summary" at bounding box center [26, 99] width 30 height 30
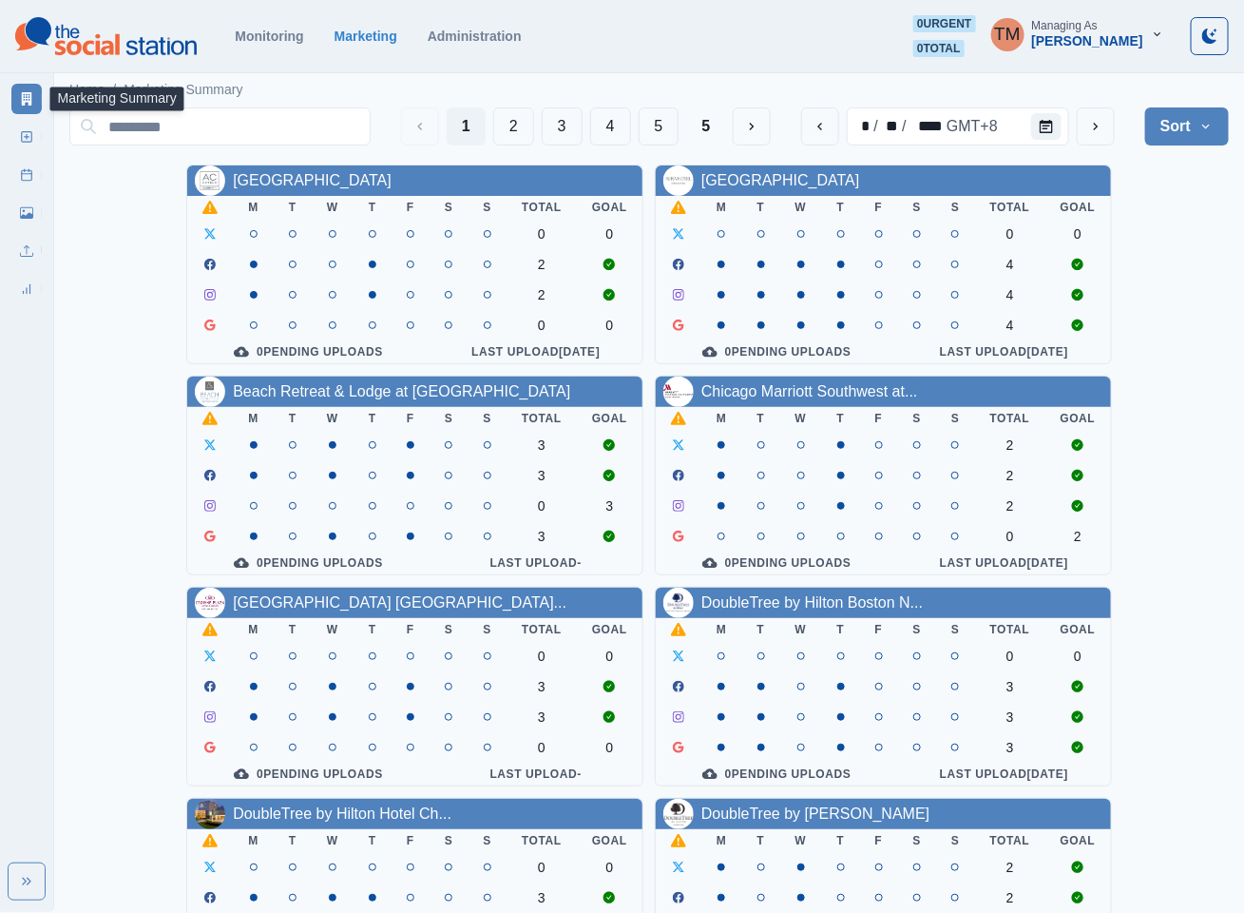
click at [810, 191] on div "[GEOGRAPHIC_DATA]" at bounding box center [781, 180] width 159 height 23
click at [817, 183] on link "[GEOGRAPHIC_DATA]" at bounding box center [781, 180] width 159 height 16
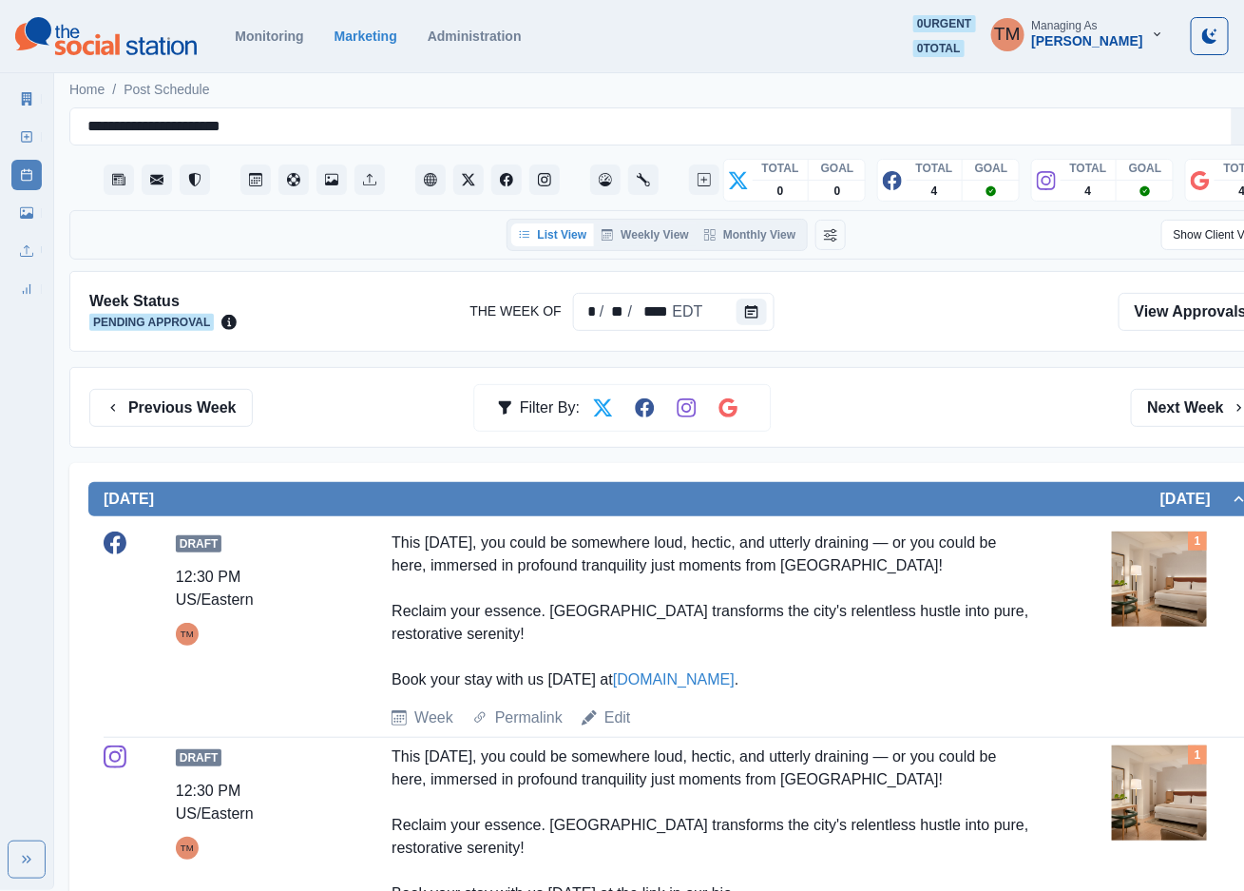
click at [26, 212] on icon at bounding box center [26, 212] width 13 height 13
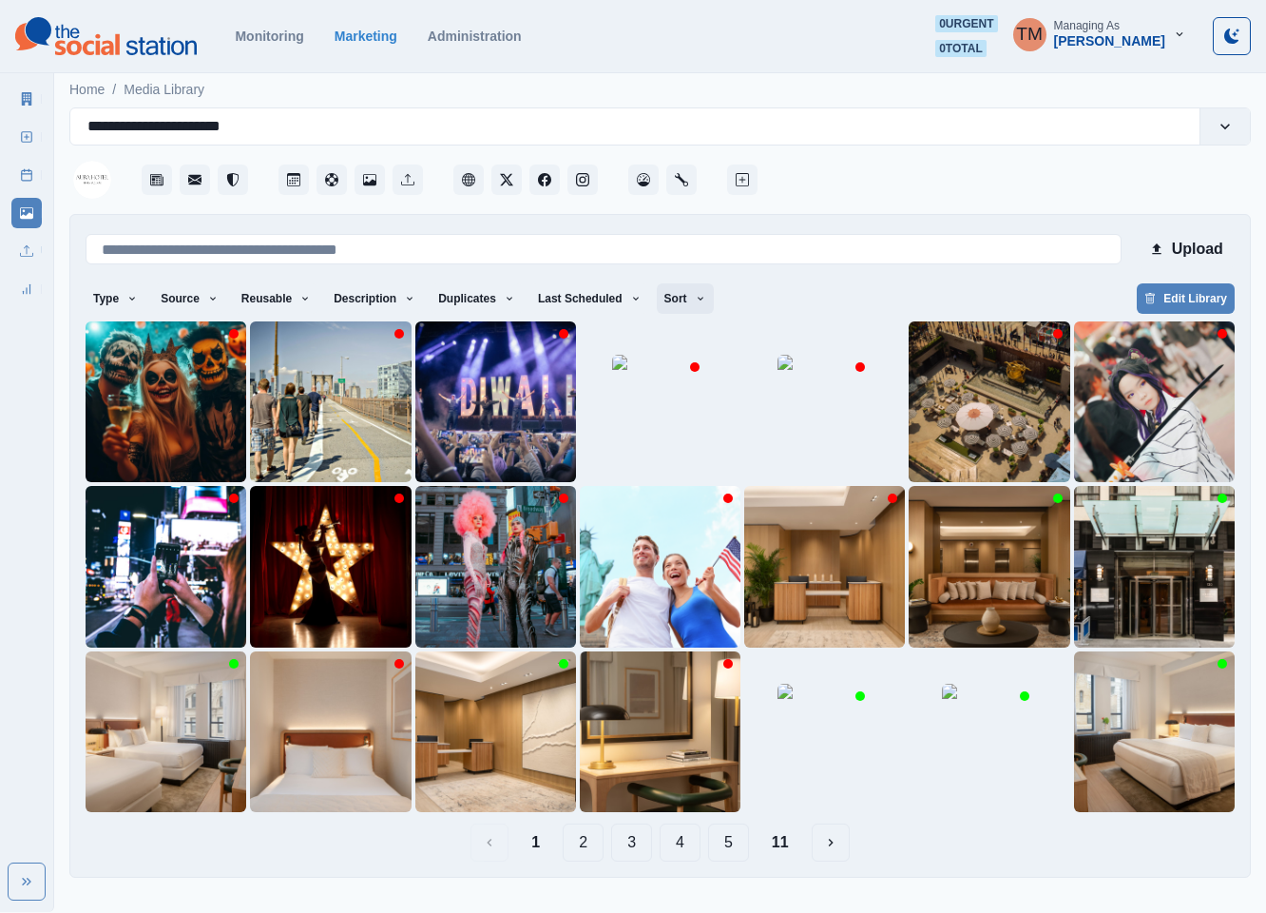
click at [695, 303] on icon "button" at bounding box center [700, 298] width 11 height 11
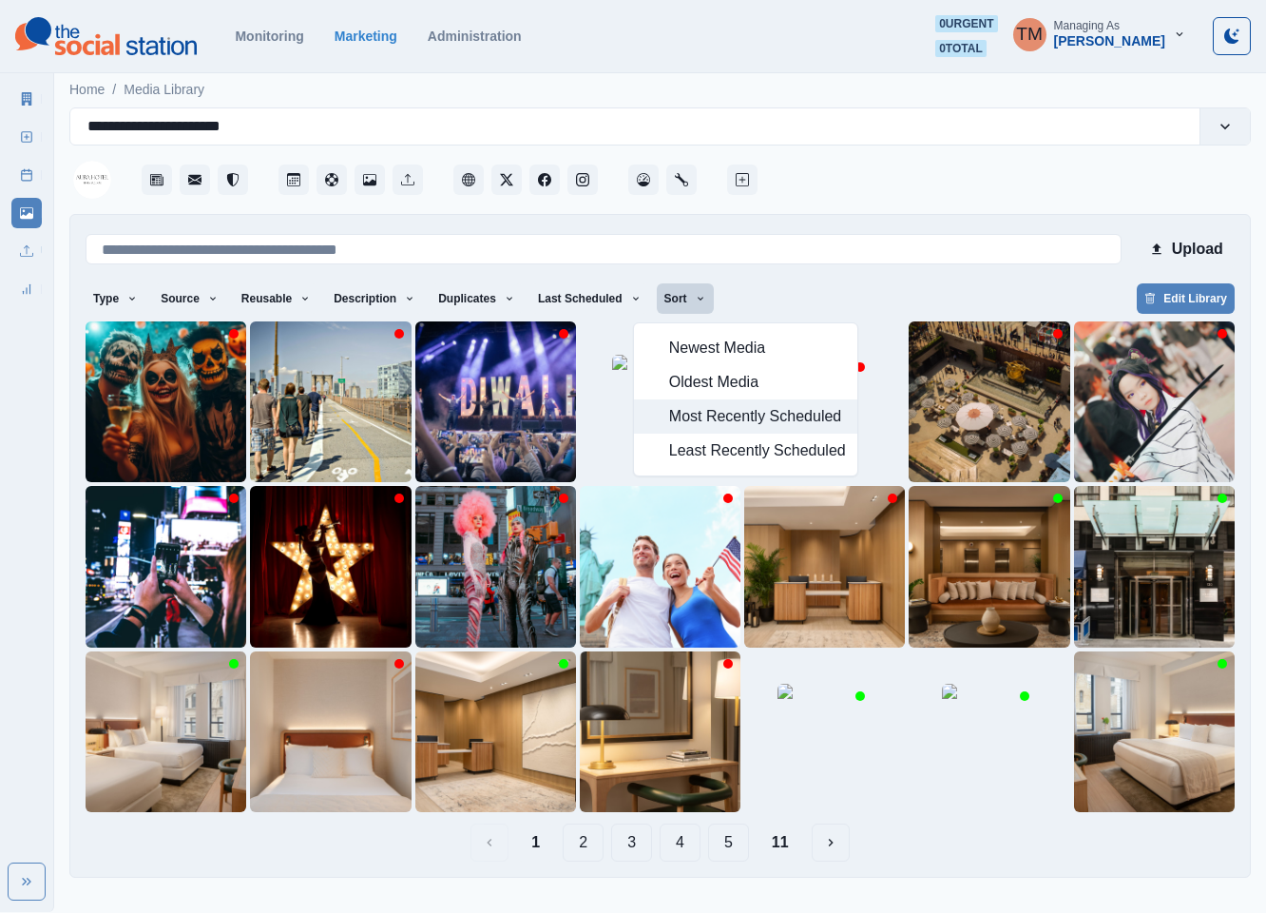
click at [696, 411] on span "Most Recently Scheduled" at bounding box center [757, 416] width 177 height 23
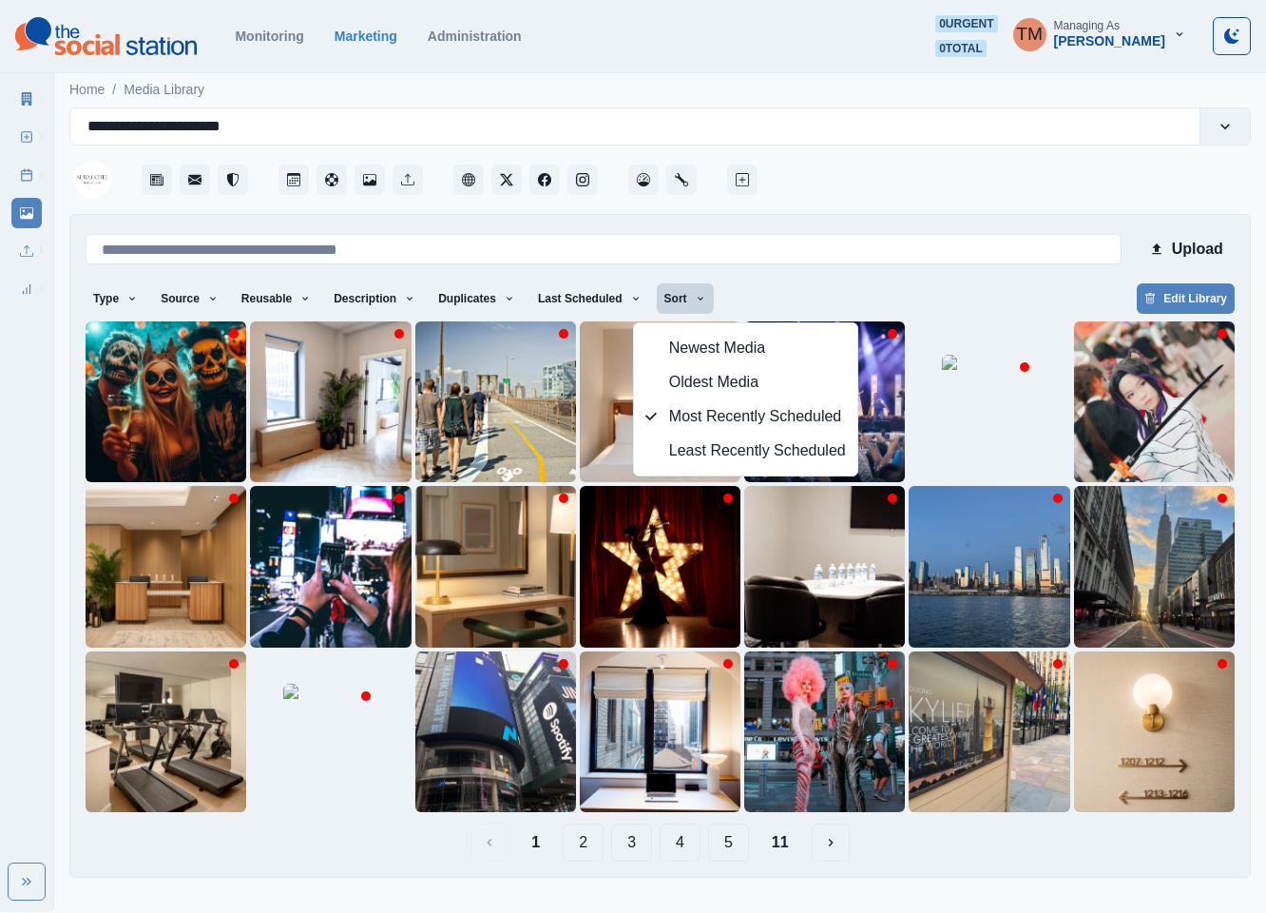
click at [874, 289] on div "Type Any Image Video Source Any Upload Social Manager Found: Instagram Found: G…" at bounding box center [660, 300] width 1149 height 34
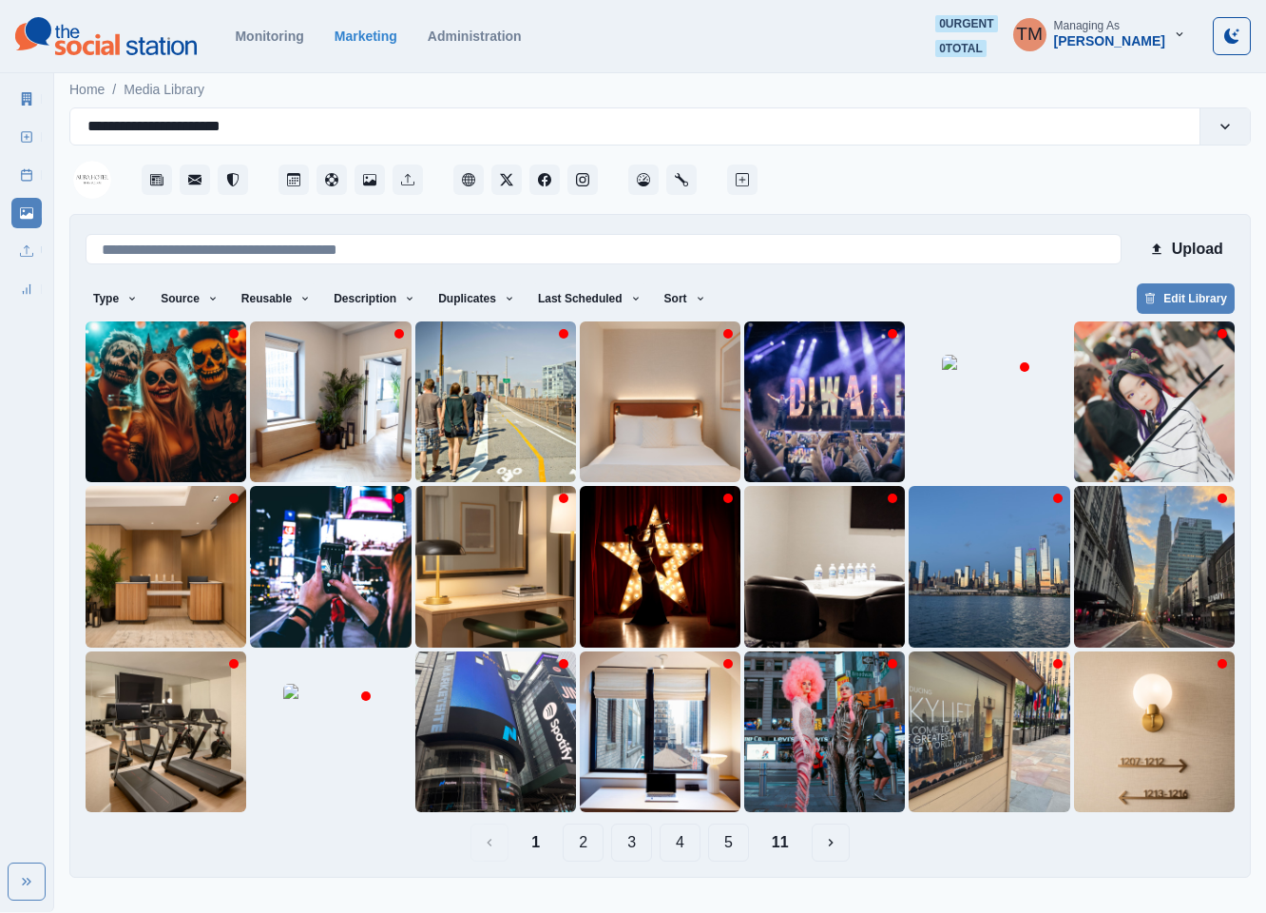
click at [583, 842] on button "2" at bounding box center [583, 842] width 41 height 38
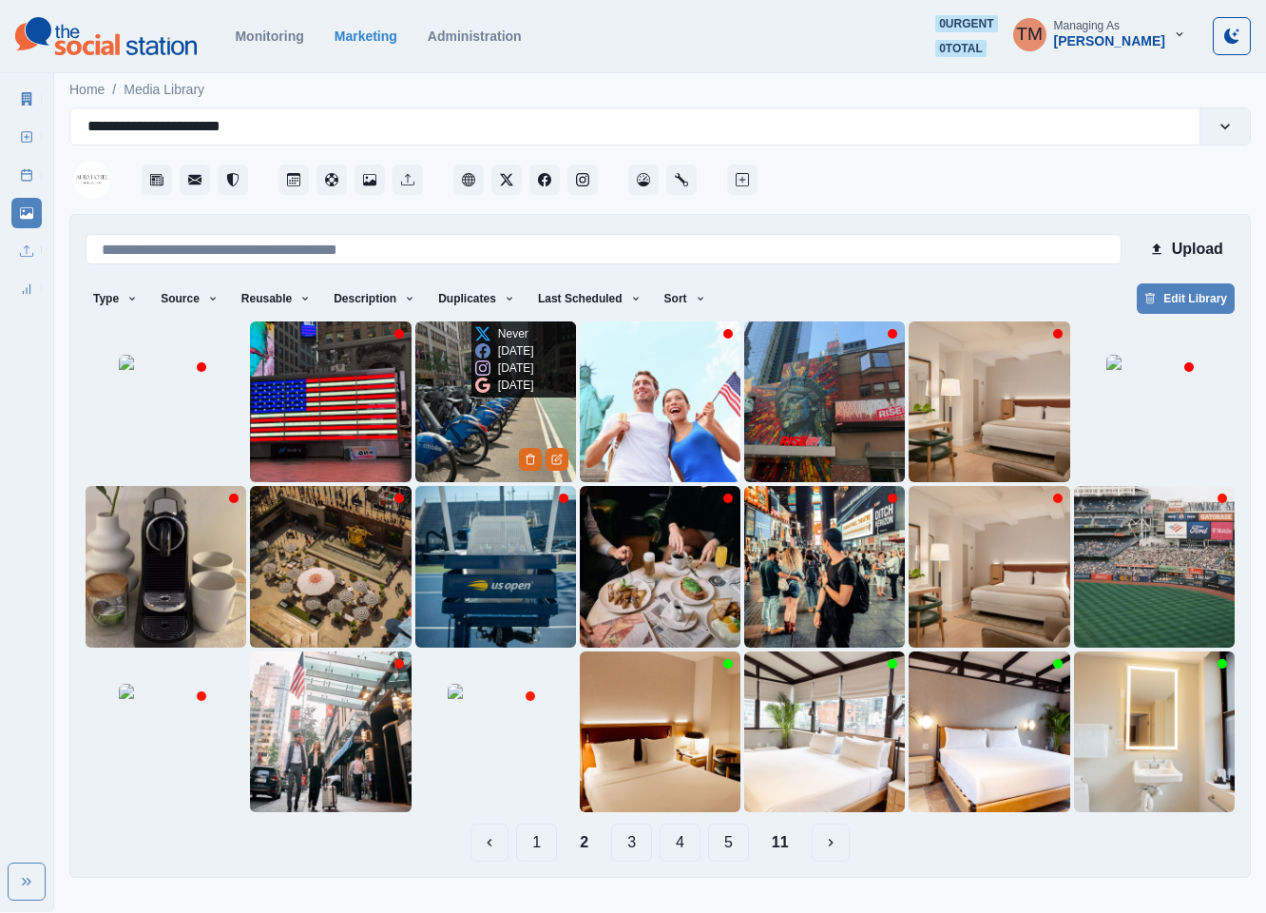
click at [434, 451] on img at bounding box center [495, 401] width 161 height 161
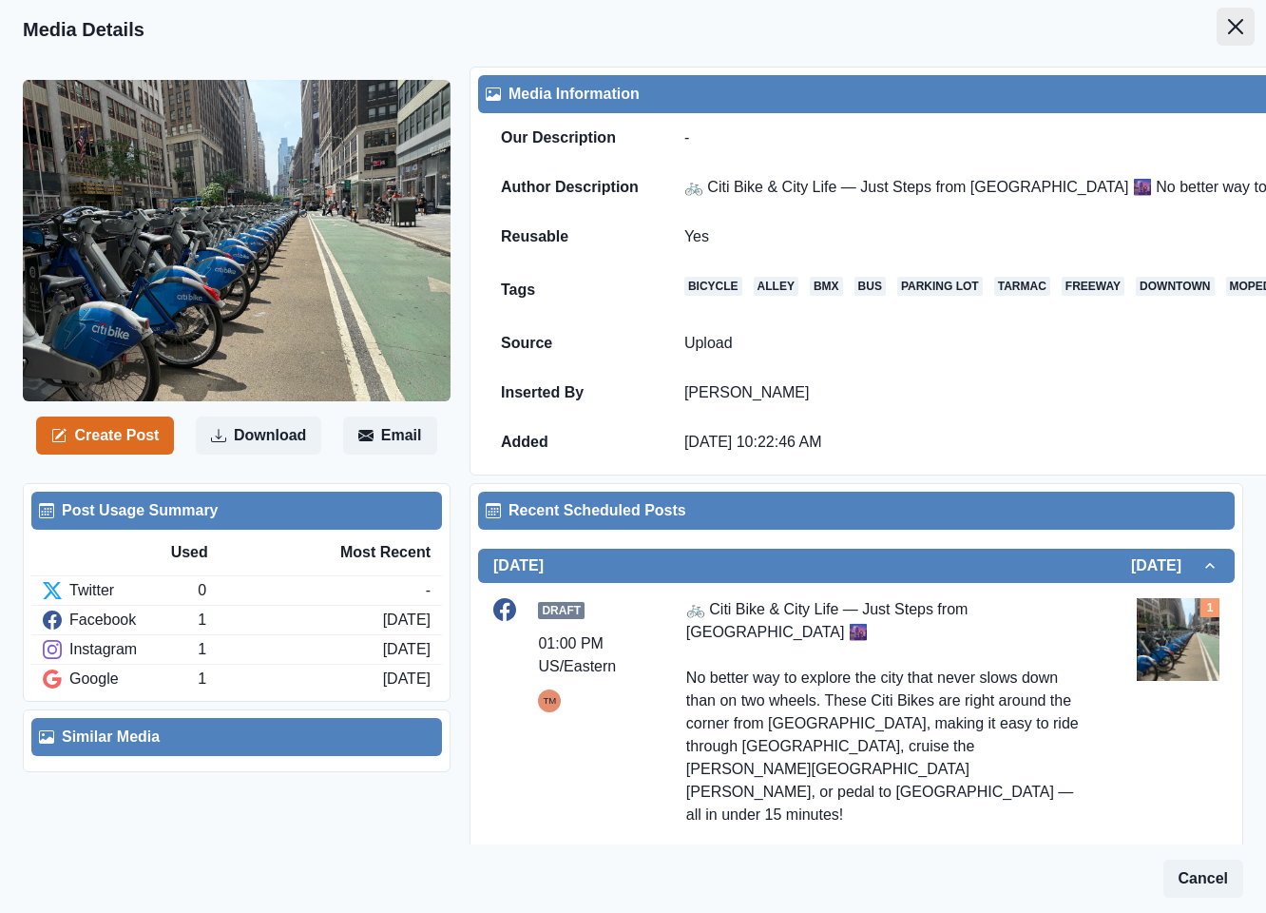
click at [1228, 29] on icon "Close" at bounding box center [1235, 26] width 15 height 15
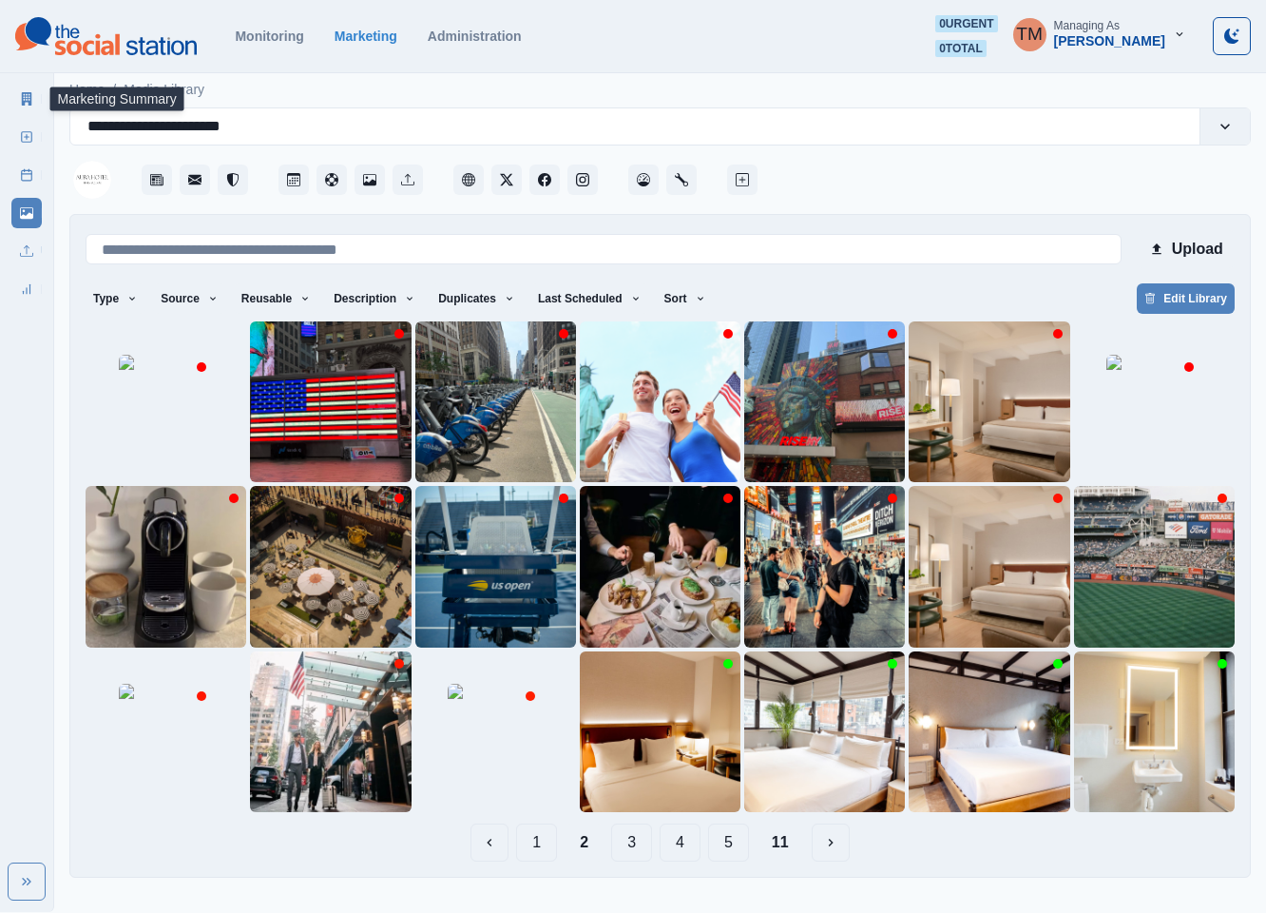
click at [24, 101] on icon at bounding box center [27, 98] width 10 height 13
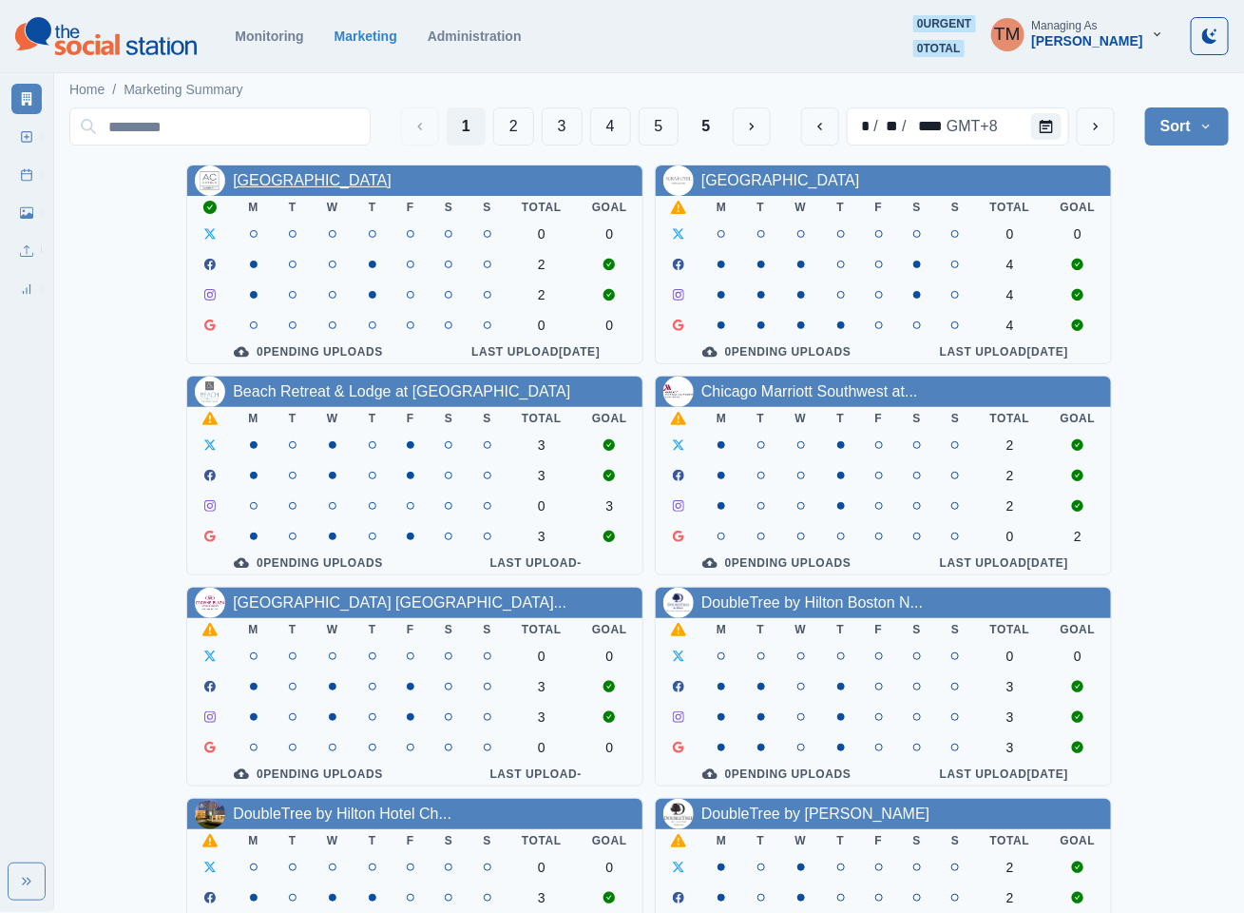
click at [343, 183] on link "AC Hotel Atlanta Downtown" at bounding box center [312, 180] width 159 height 16
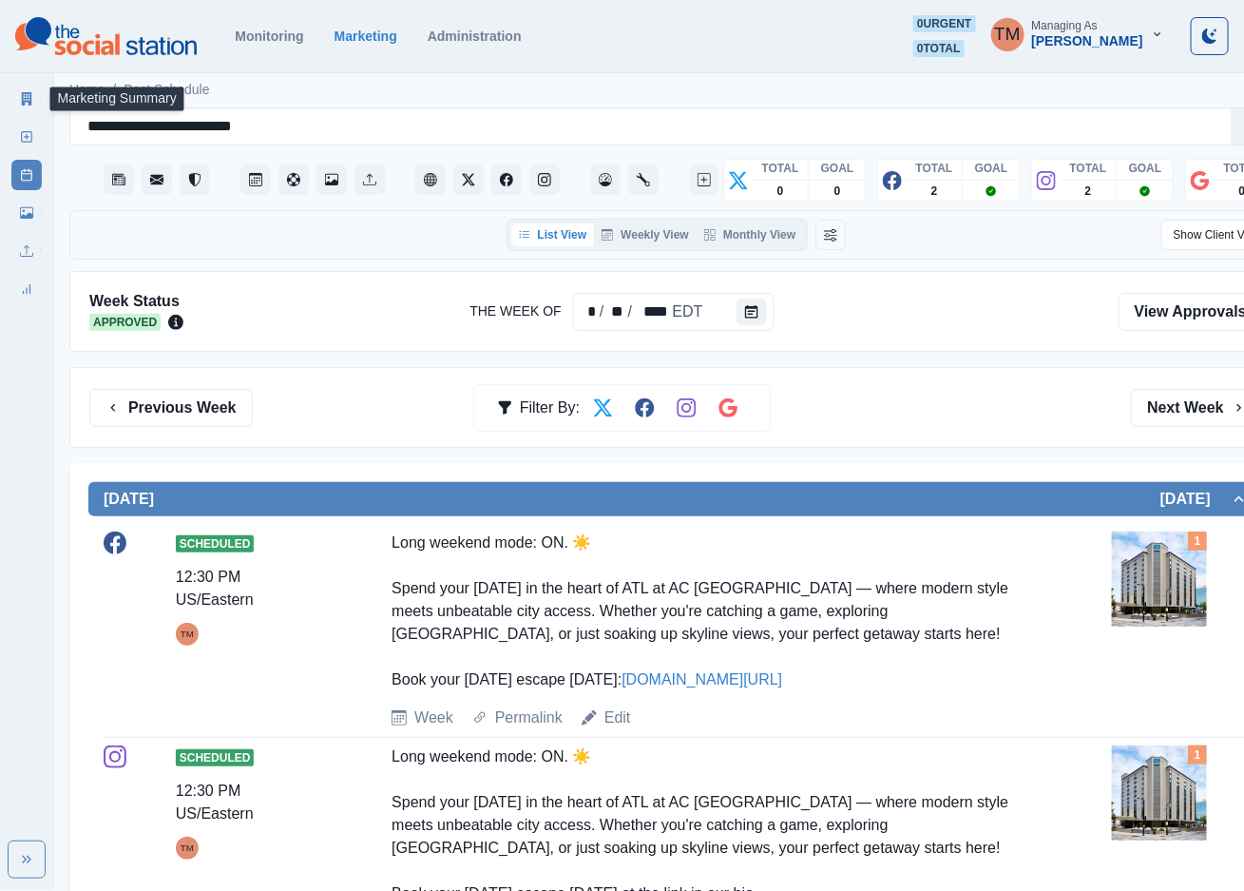
click at [17, 100] on link "Marketing Summary" at bounding box center [26, 99] width 30 height 30
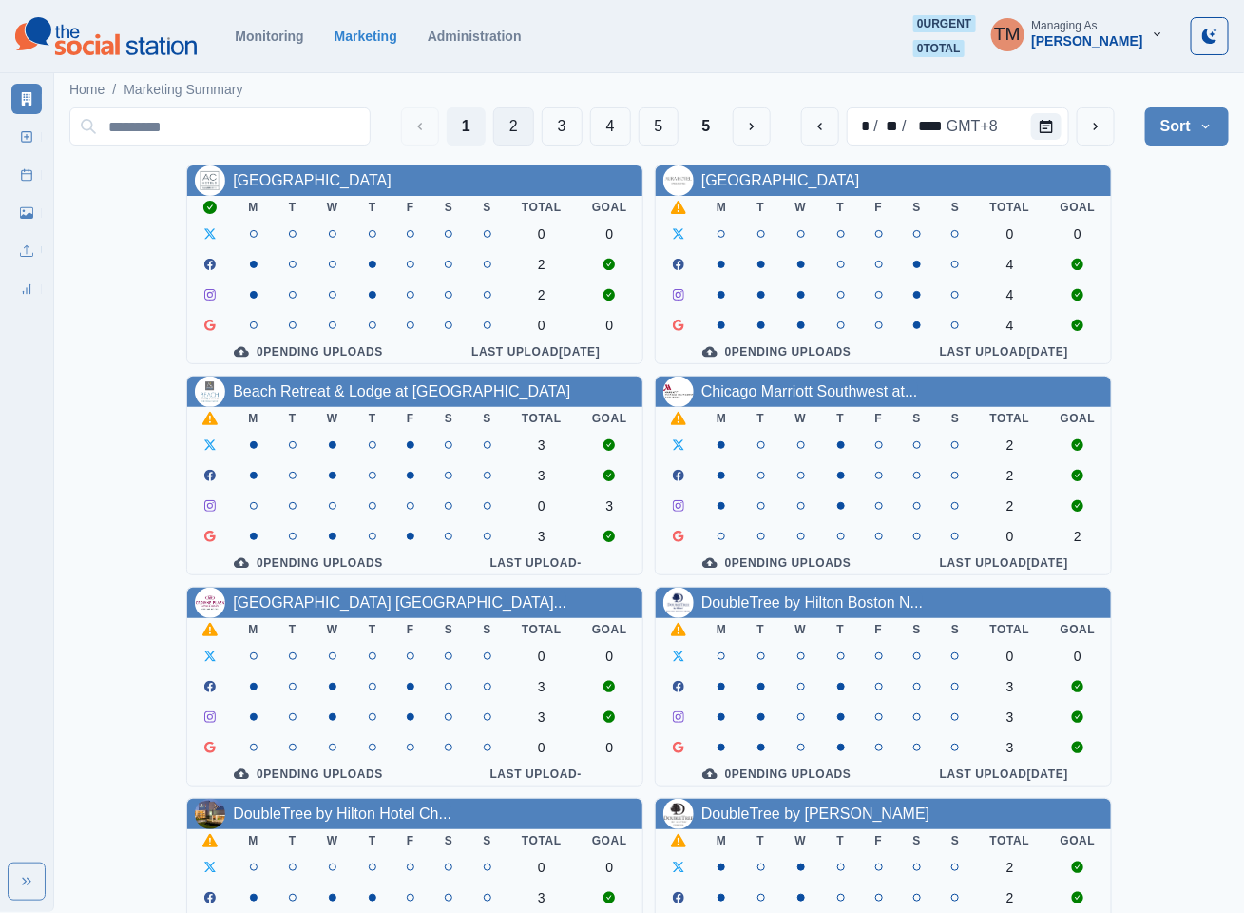
click at [502, 126] on button "2" at bounding box center [513, 126] width 41 height 38
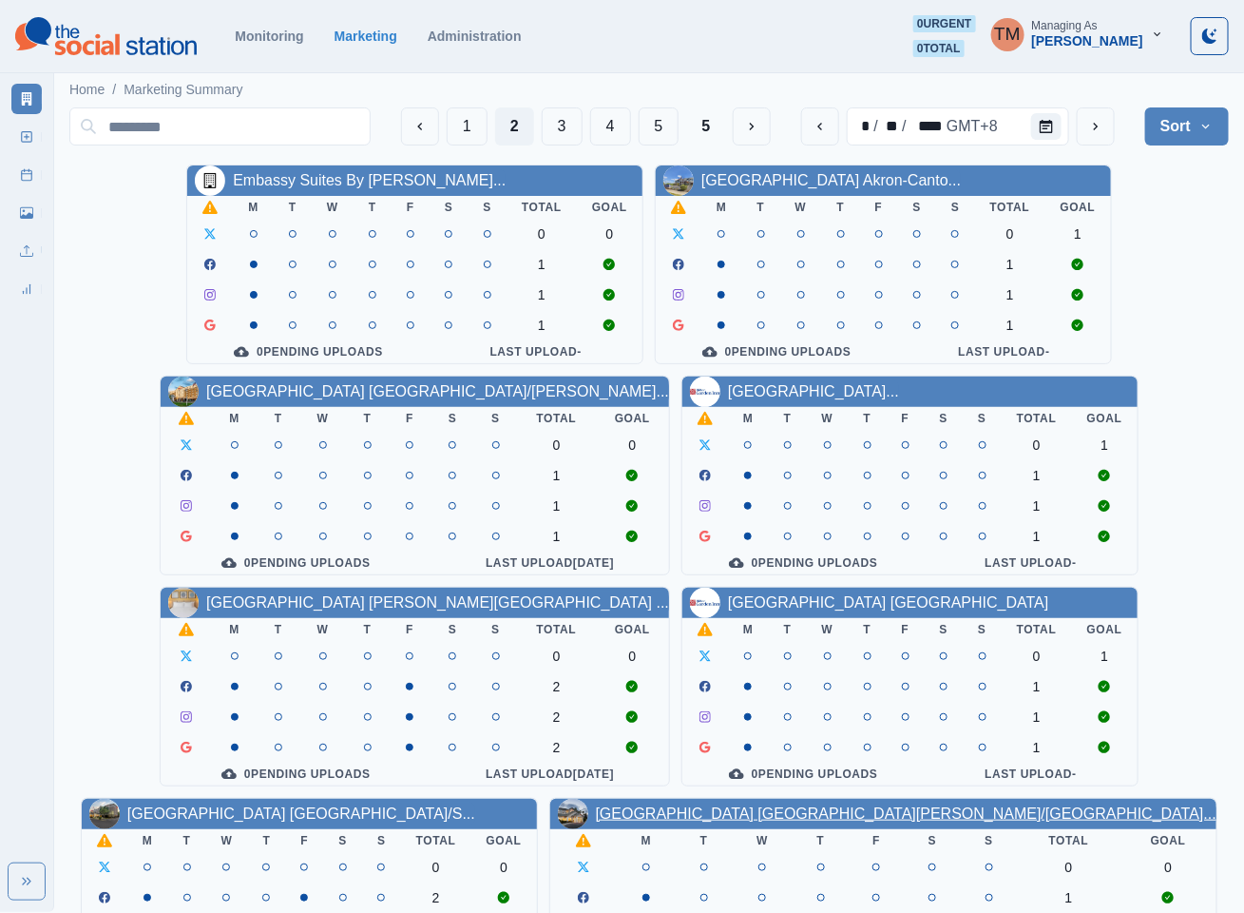
click at [736, 821] on link "Hilton Garden Inn San Jose/Mi..." at bounding box center [906, 813] width 621 height 16
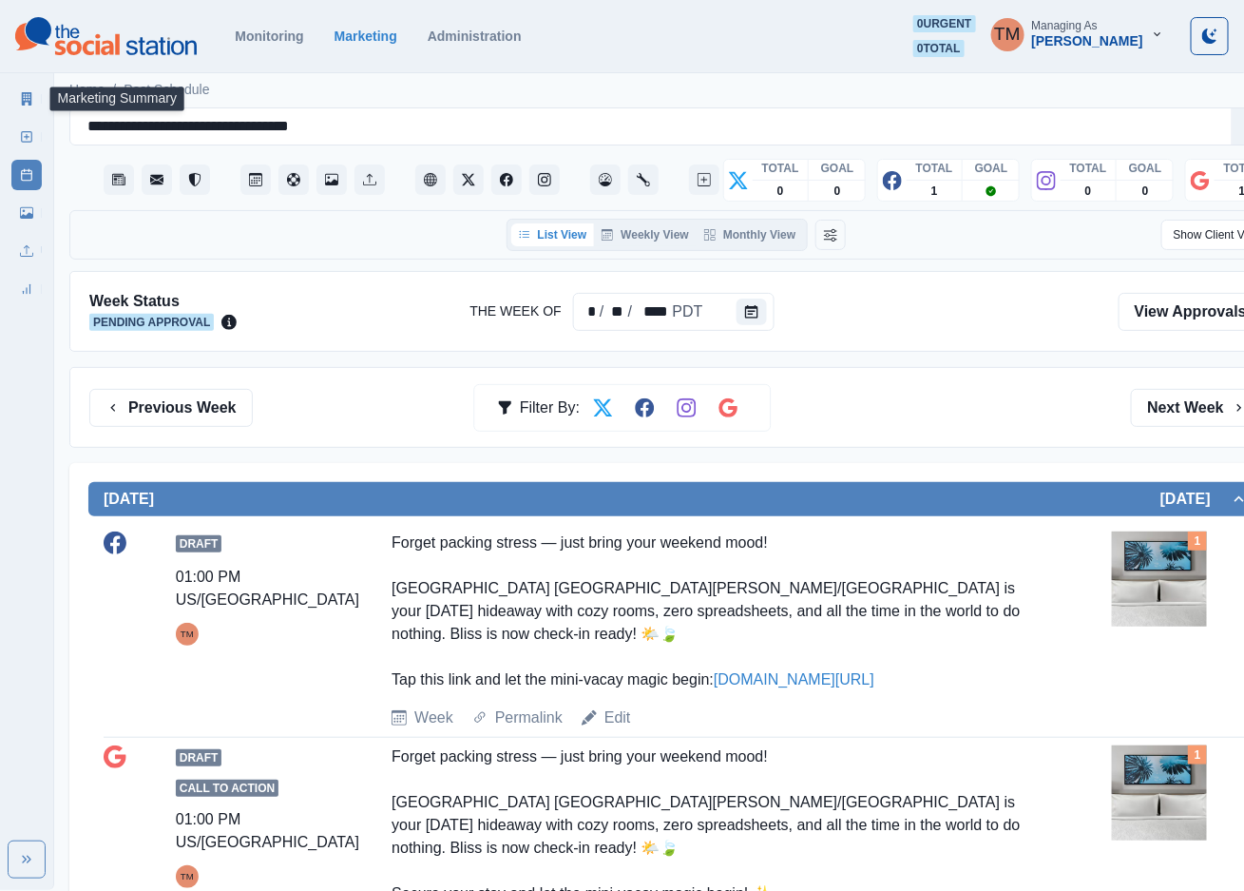
click at [27, 103] on icon at bounding box center [26, 98] width 13 height 13
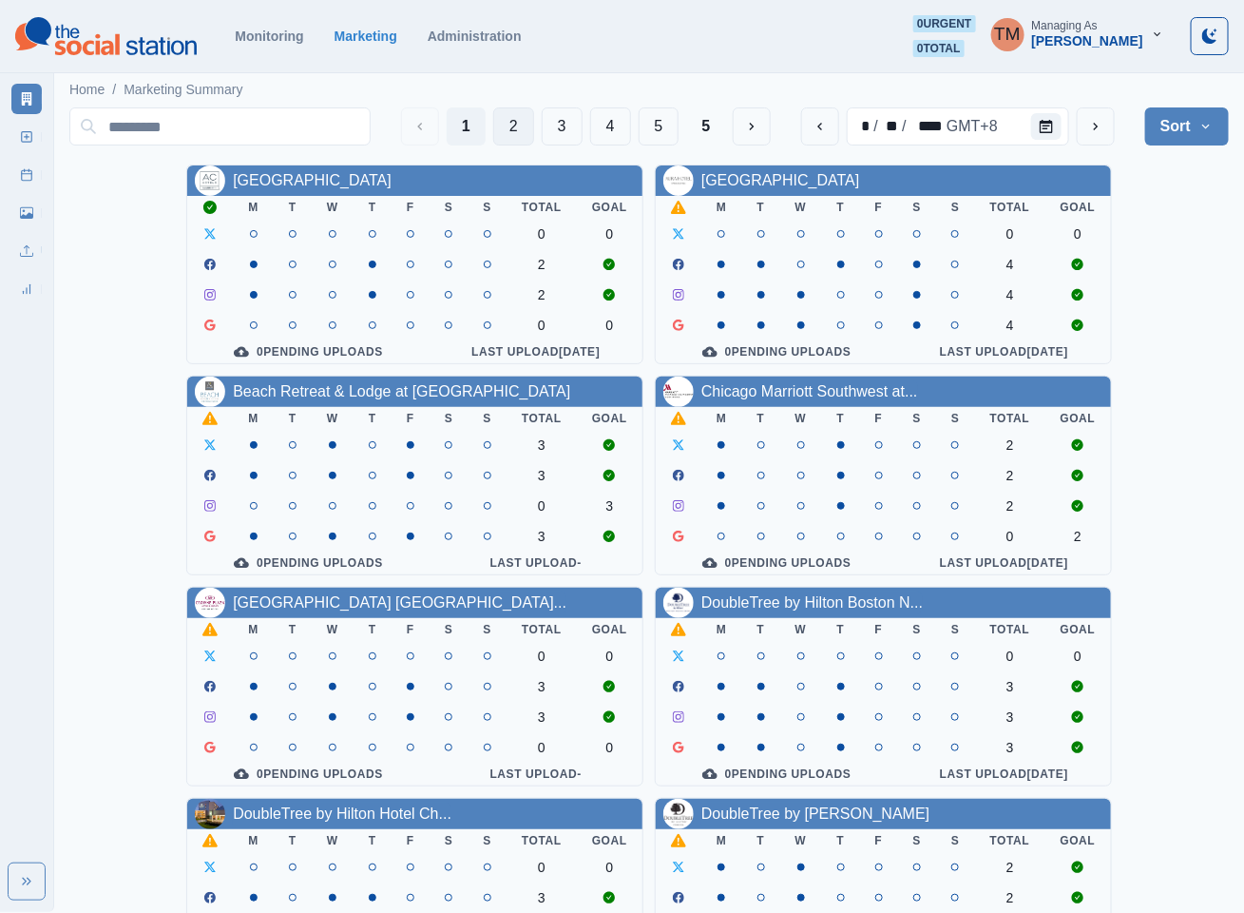
click at [500, 123] on button "2" at bounding box center [513, 126] width 41 height 38
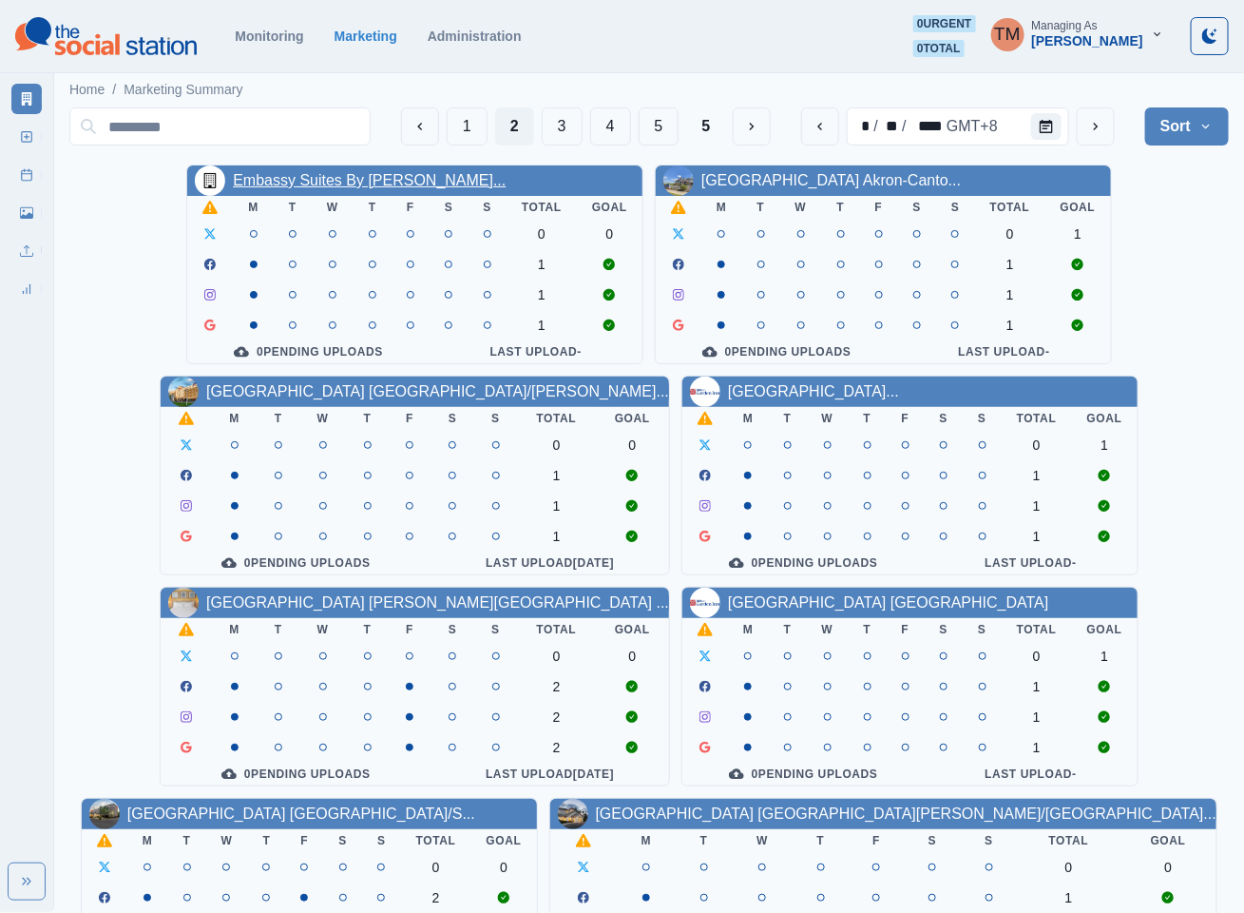
click at [363, 174] on link "Embassy Suites By Hilton Syra..." at bounding box center [369, 180] width 273 height 16
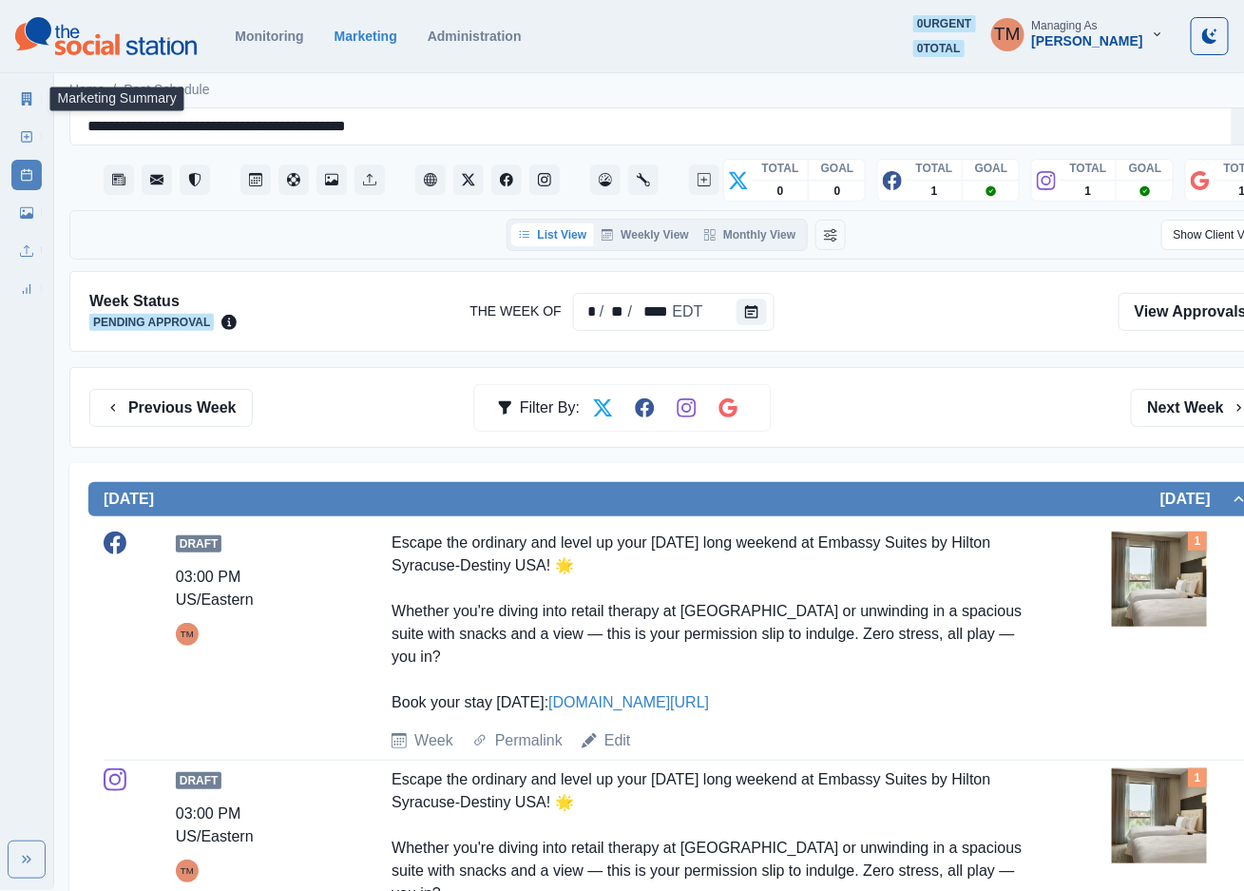
click at [23, 97] on icon at bounding box center [27, 98] width 10 height 13
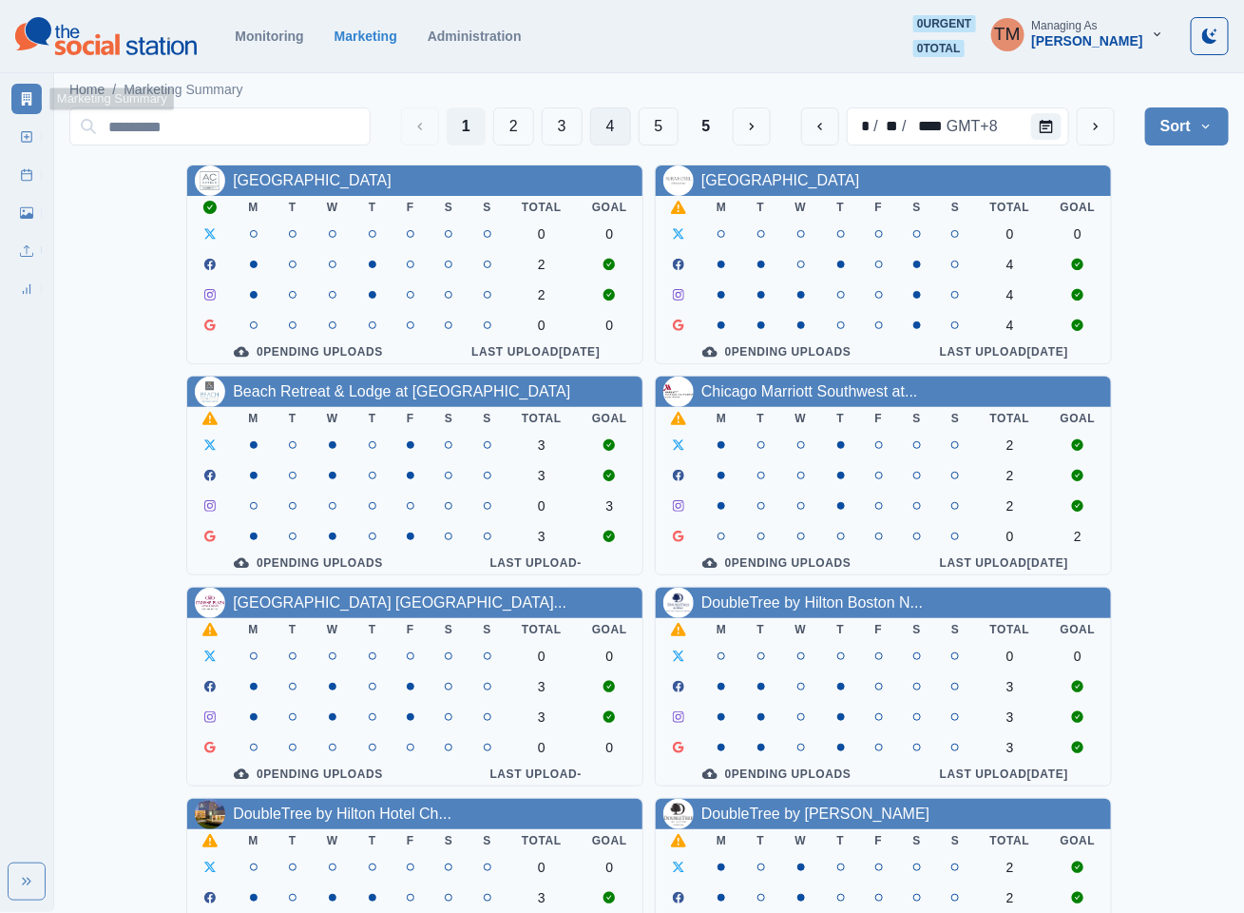
click at [599, 123] on button "4" at bounding box center [610, 126] width 41 height 38
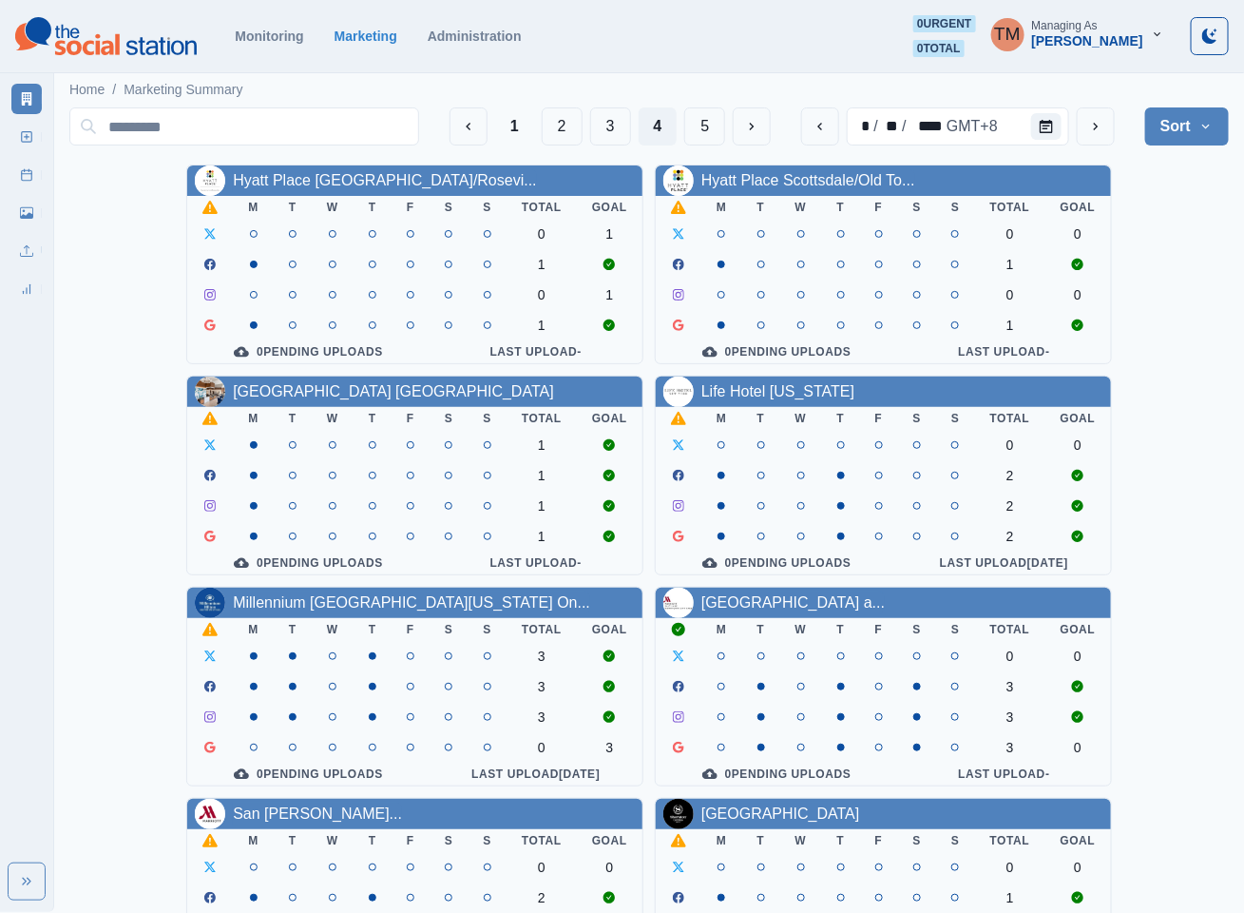
click at [506, 129] on button "1" at bounding box center [514, 126] width 39 height 38
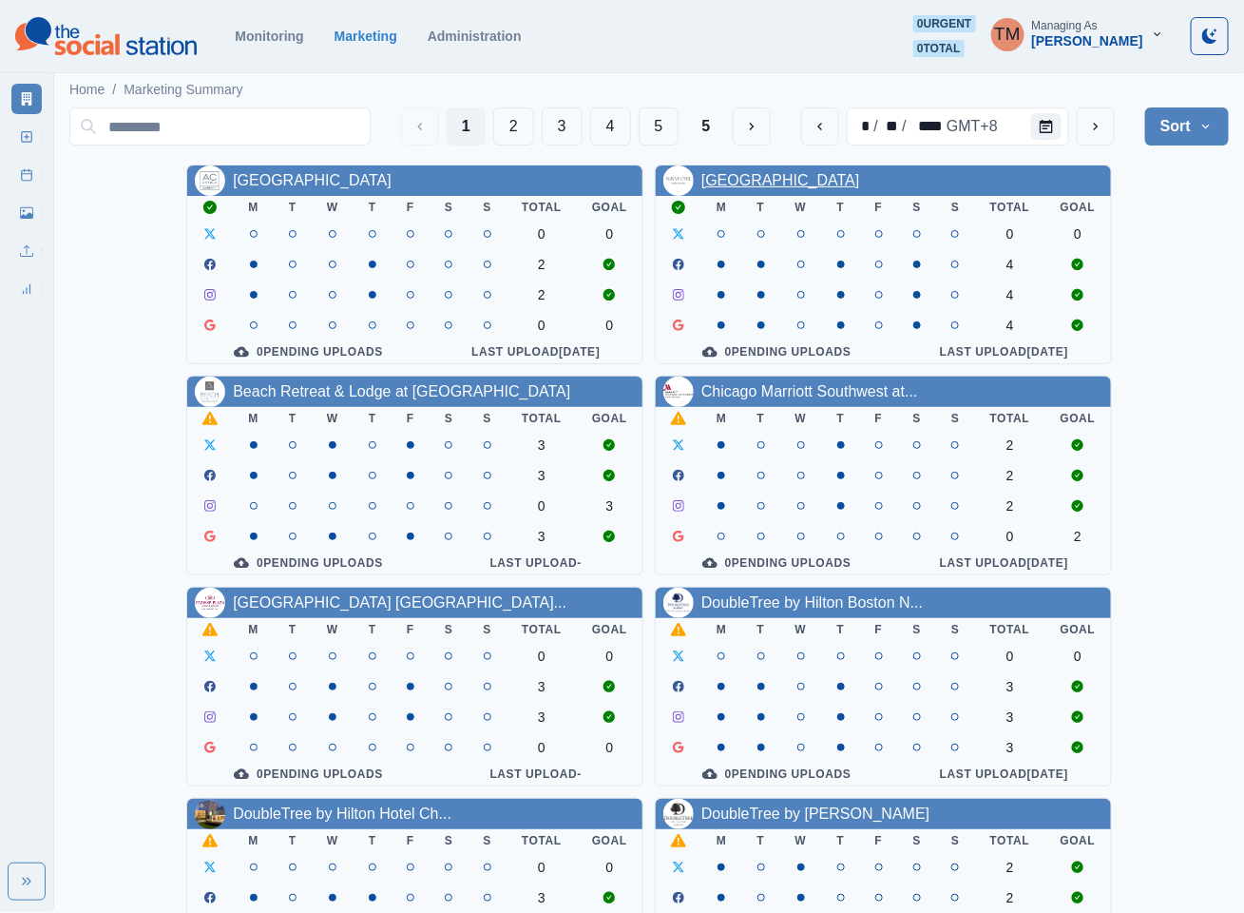
click at [759, 180] on link "Aura Hotel Times Square" at bounding box center [781, 180] width 159 height 16
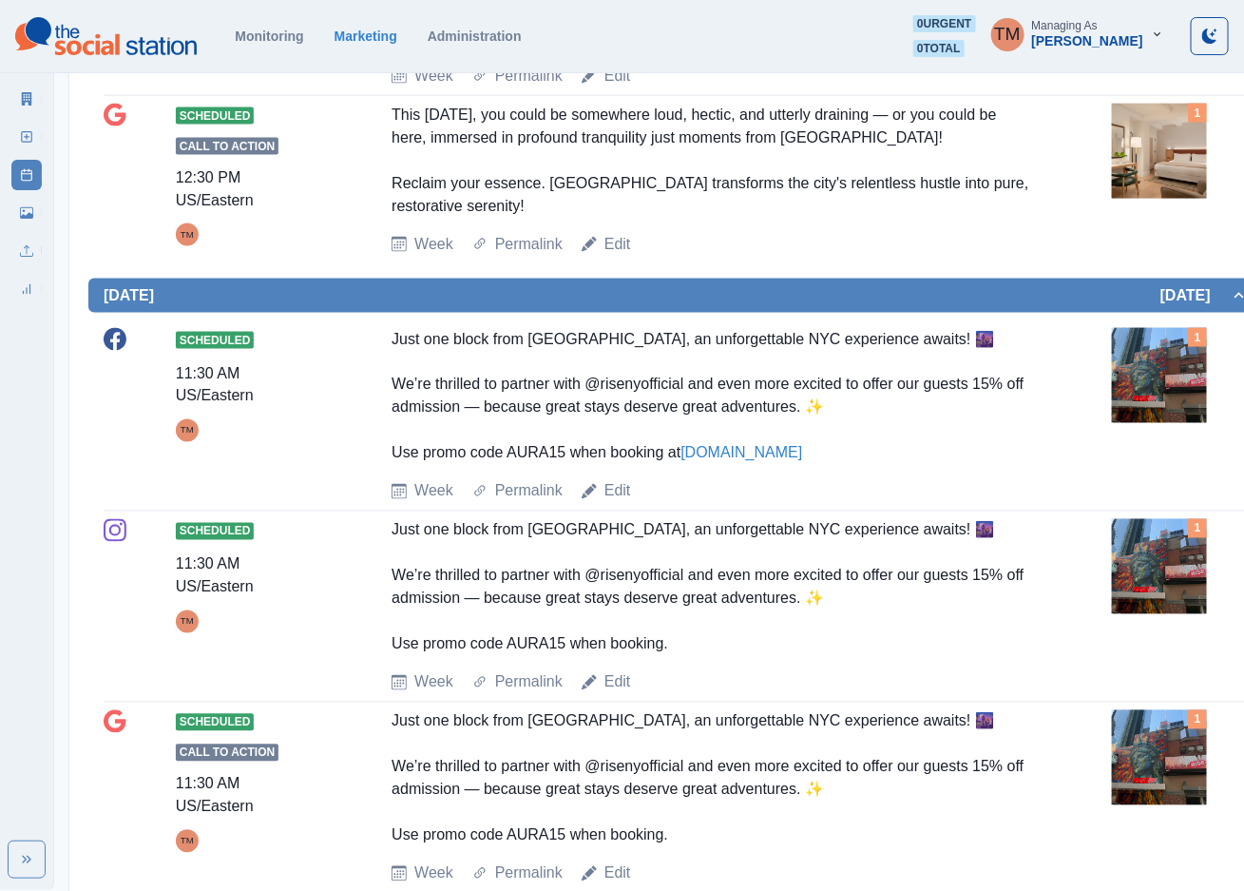
scroll to position [1568, 0]
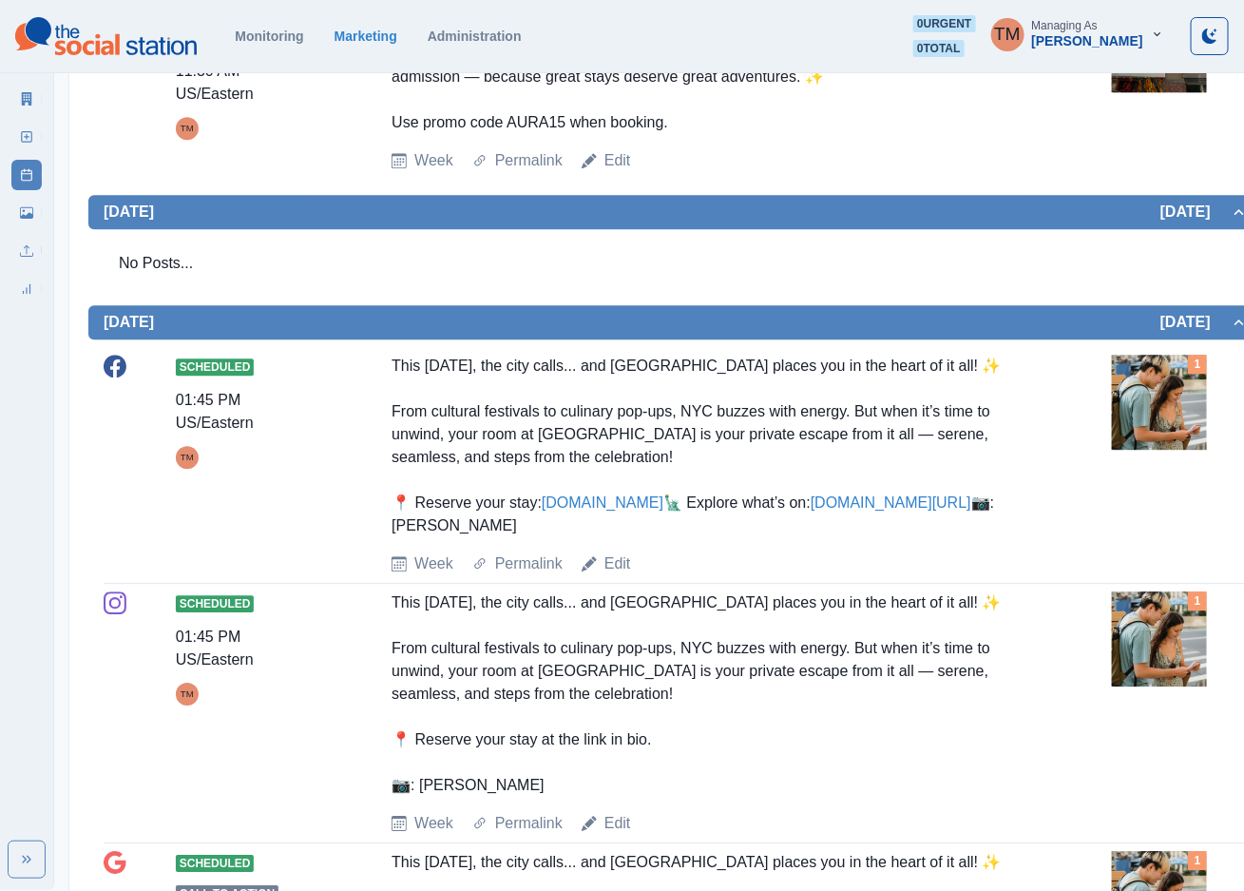
click at [1176, 416] on img at bounding box center [1159, 402] width 95 height 95
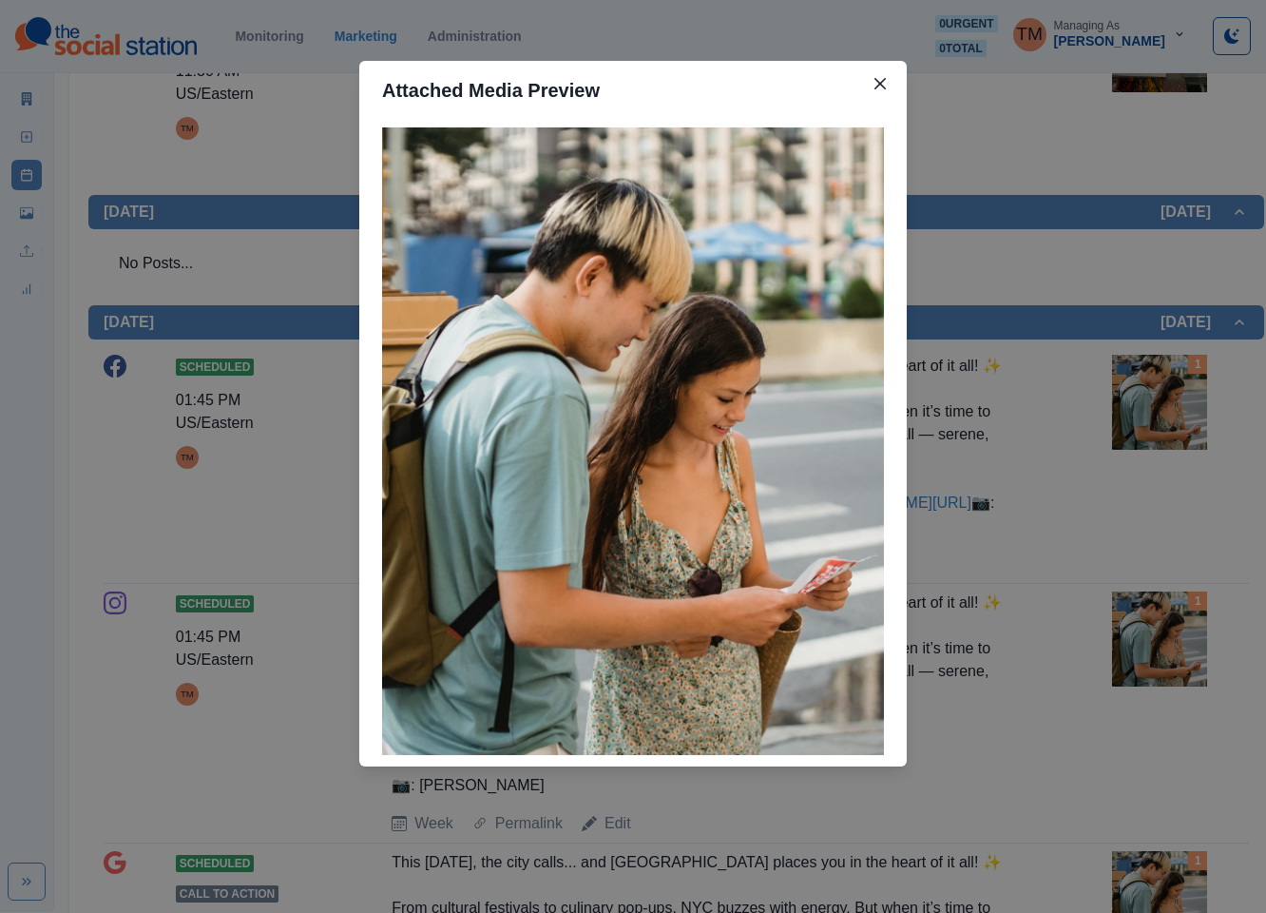
click at [1176, 416] on div "Attached Media Preview" at bounding box center [633, 456] width 1266 height 913
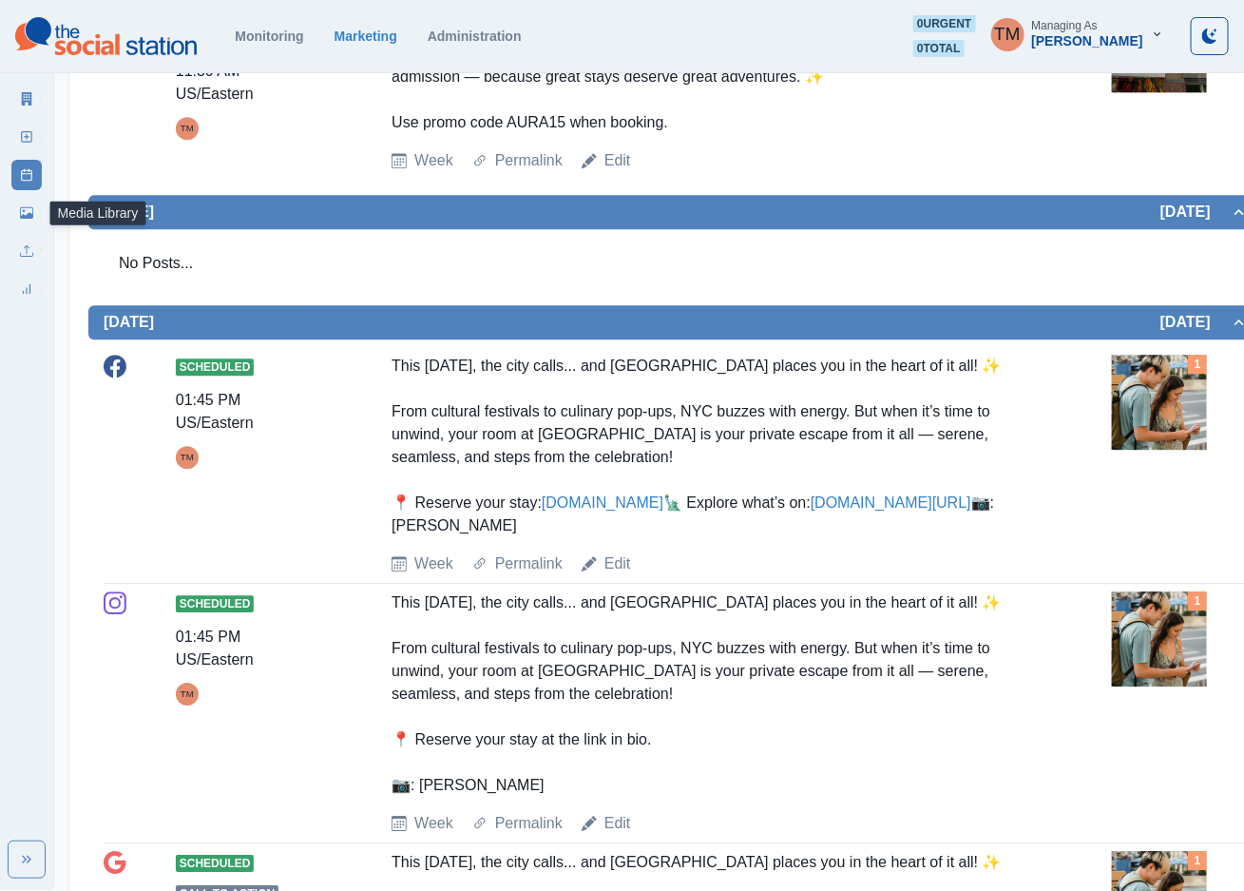
click at [24, 221] on link "Media Library" at bounding box center [26, 213] width 30 height 30
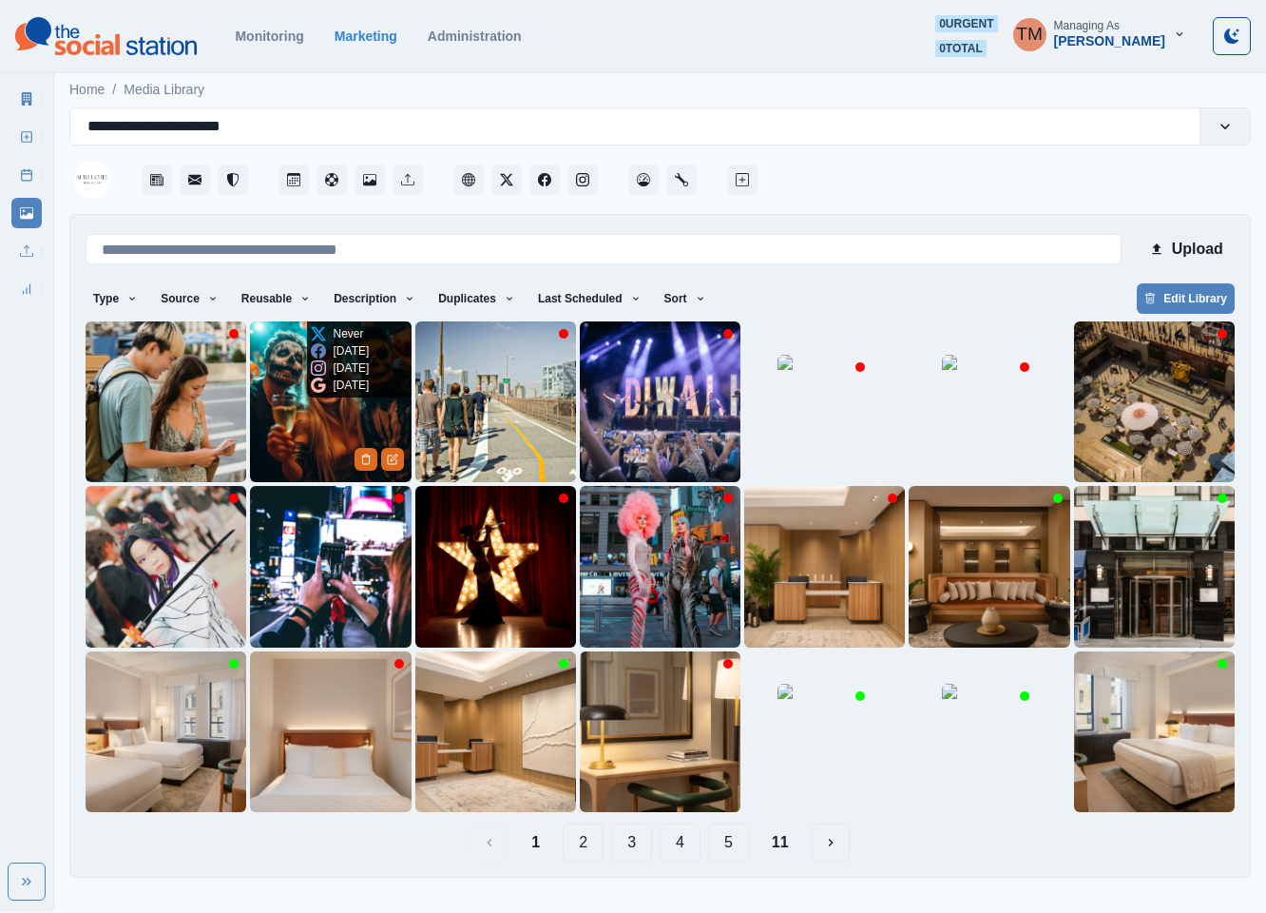
click at [289, 419] on img at bounding box center [330, 401] width 161 height 161
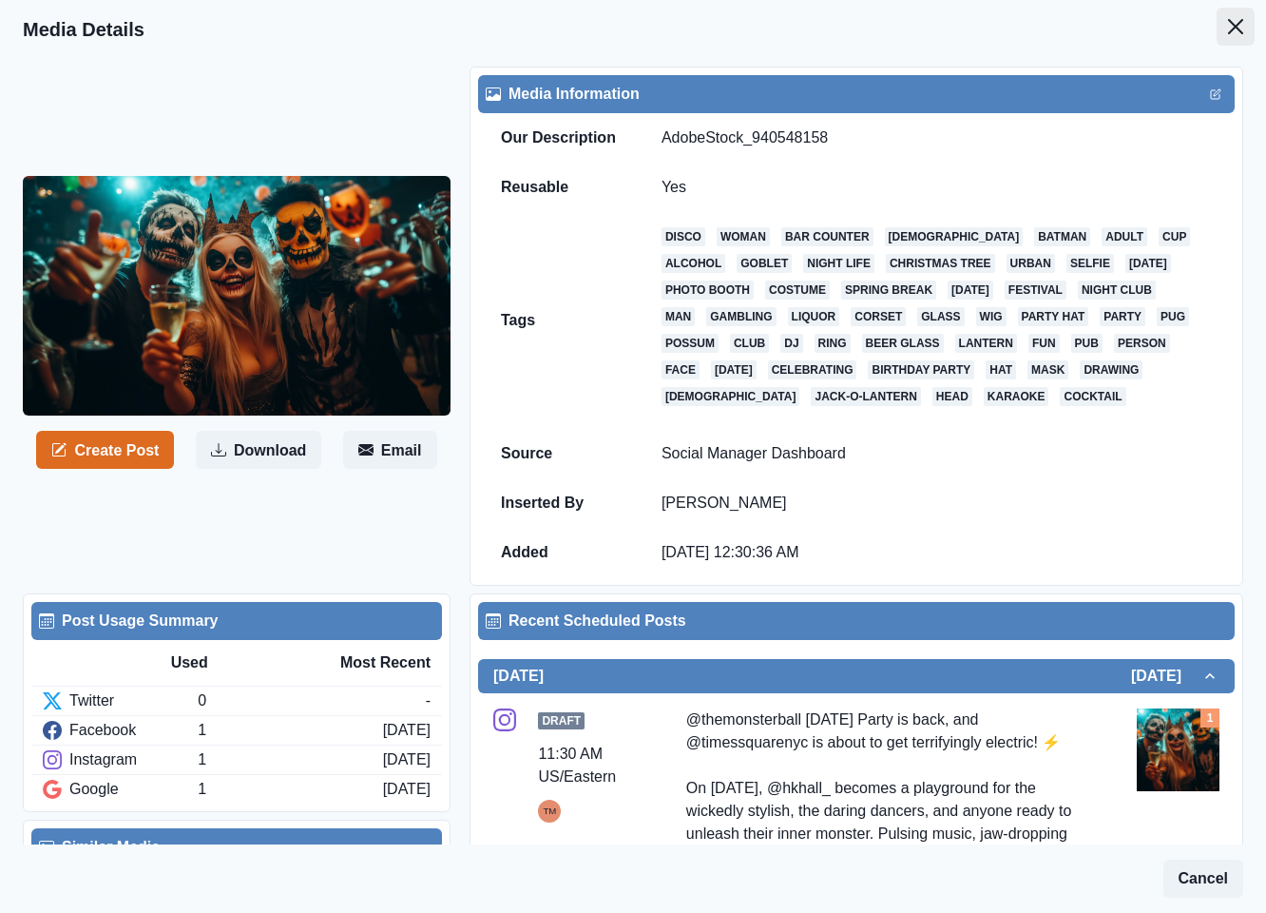
click at [1228, 26] on icon "Close" at bounding box center [1235, 26] width 15 height 15
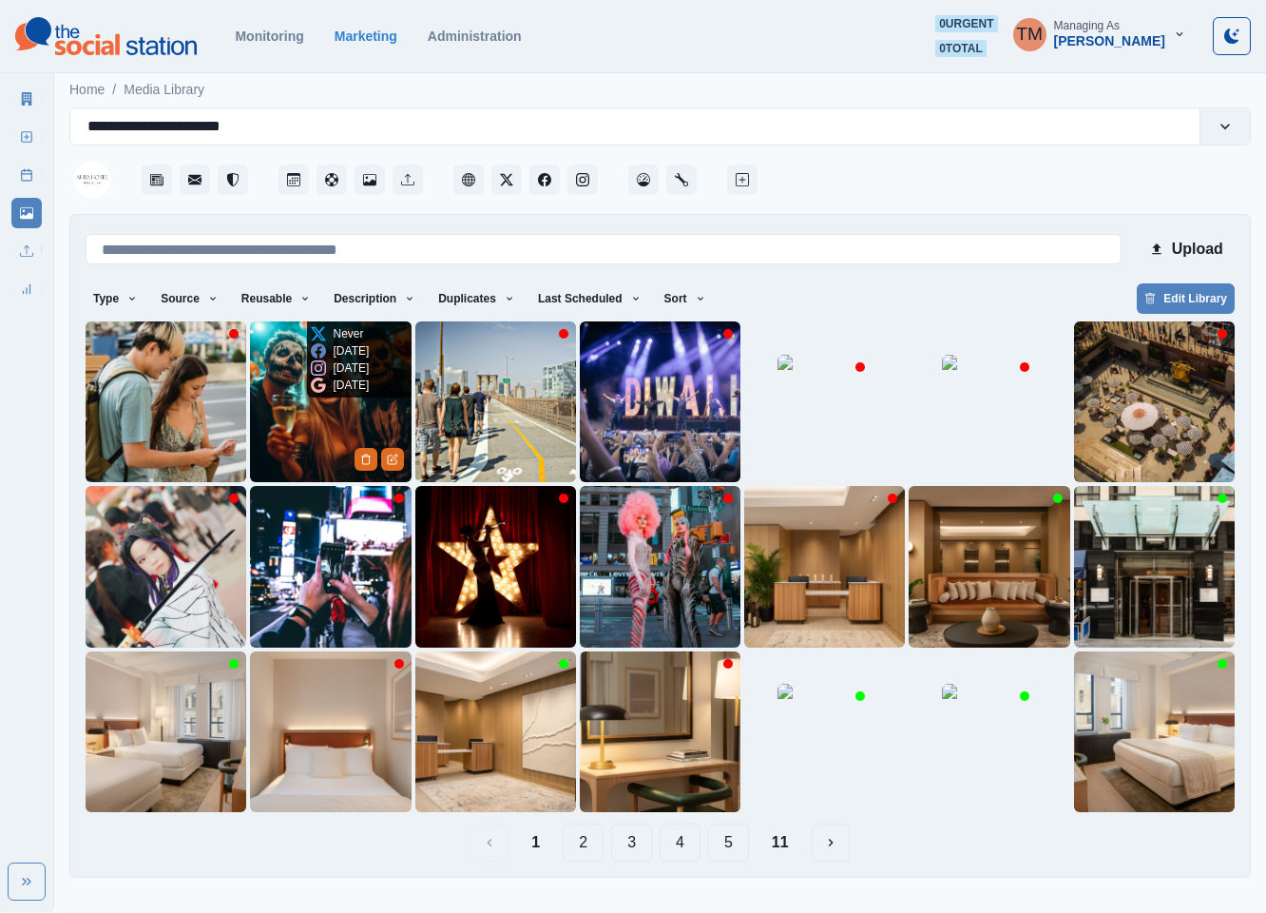
click at [317, 414] on img at bounding box center [330, 401] width 161 height 161
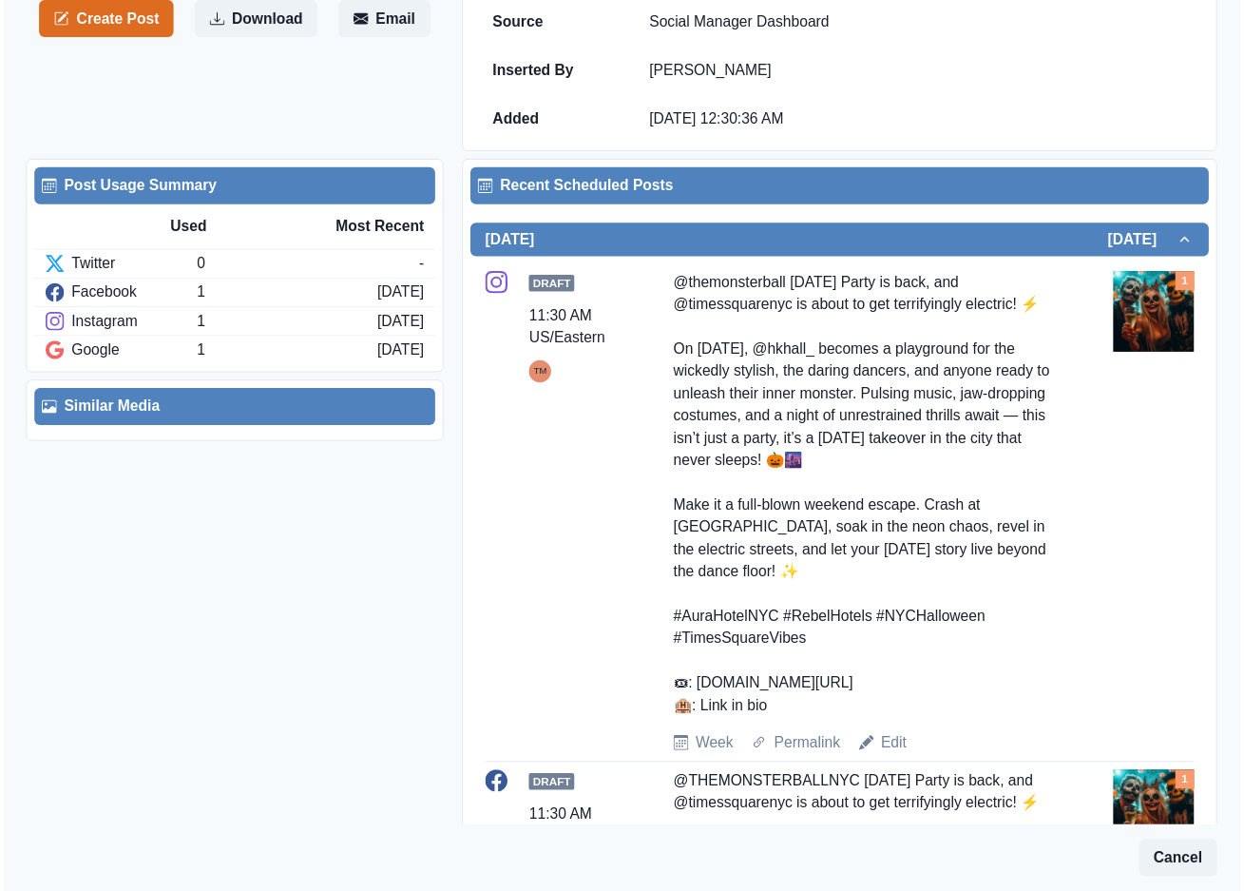
scroll to position [570, 0]
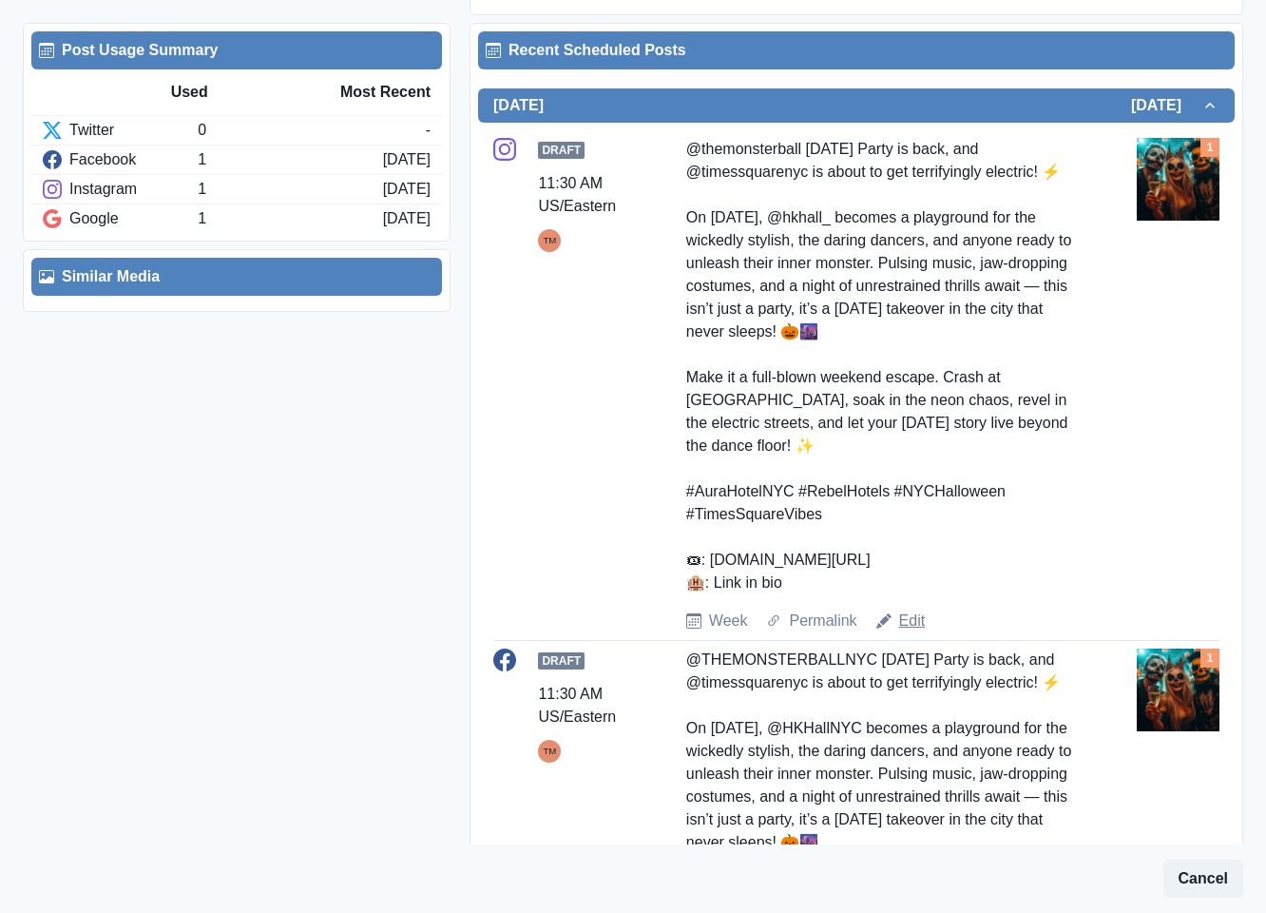
click at [907, 628] on link "Edit" at bounding box center [912, 620] width 27 height 23
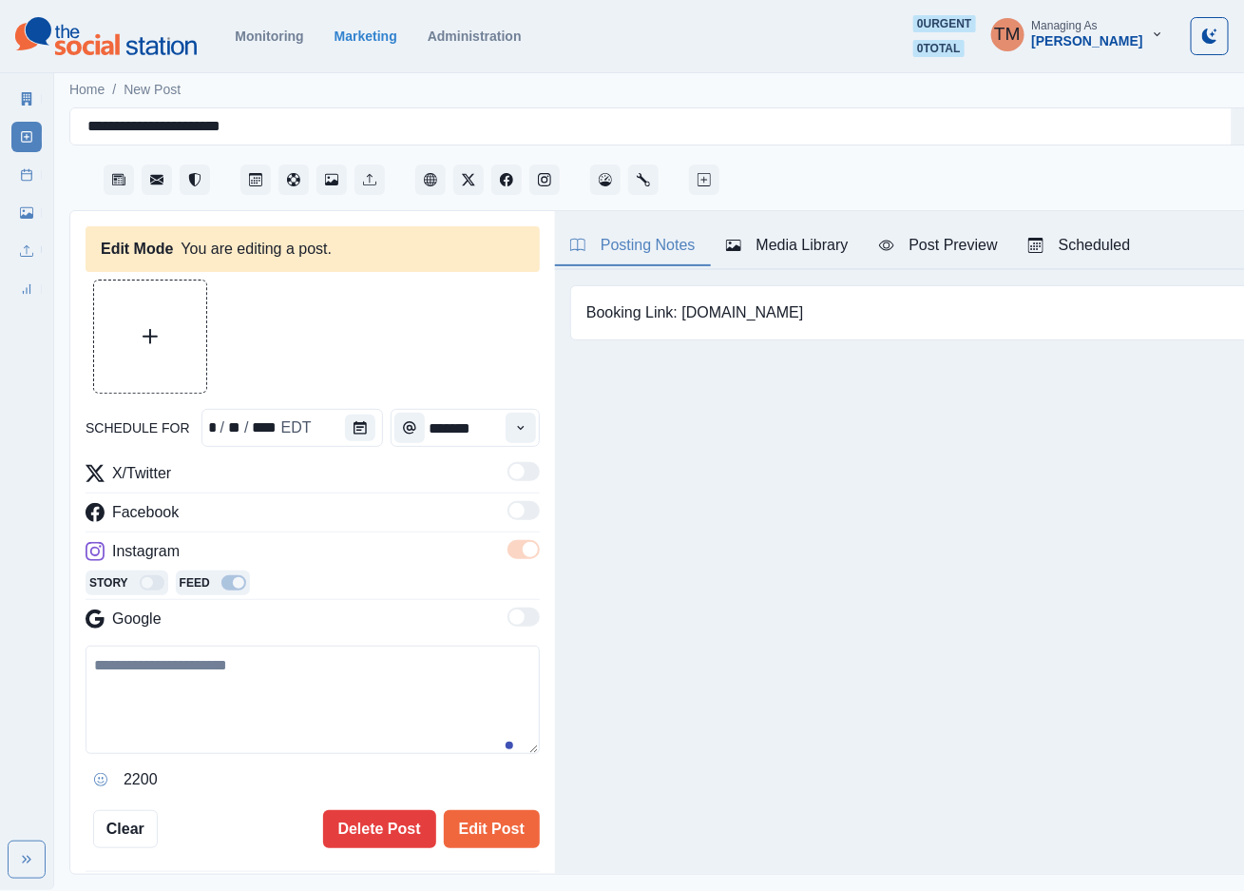
type input "********"
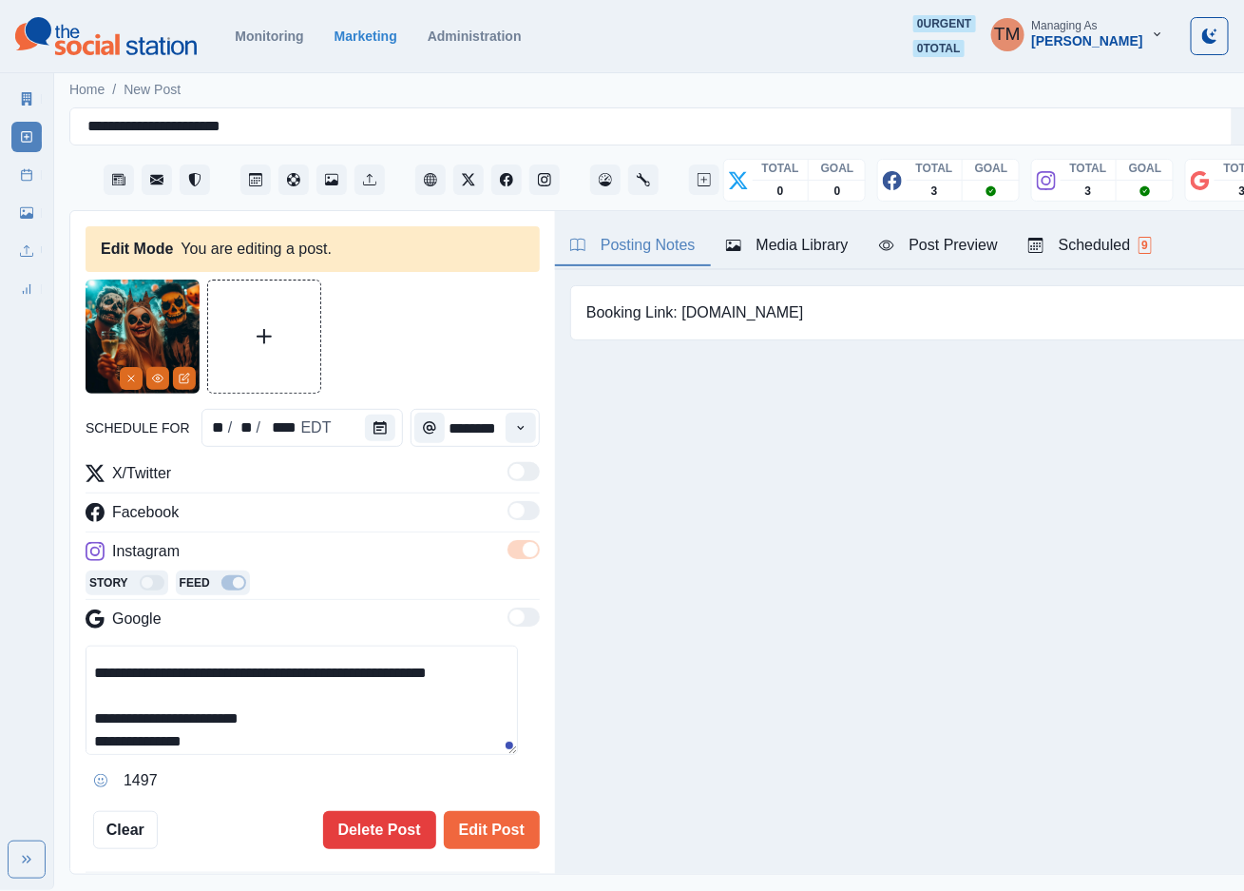
scroll to position [365, 0]
click at [181, 741] on textarea "**********" at bounding box center [302, 699] width 433 height 109
drag, startPoint x: 221, startPoint y: 737, endPoint x: 97, endPoint y: 717, distance: 125.2
click at [97, 717] on textarea "**********" at bounding box center [302, 699] width 433 height 109
paste textarea "******"
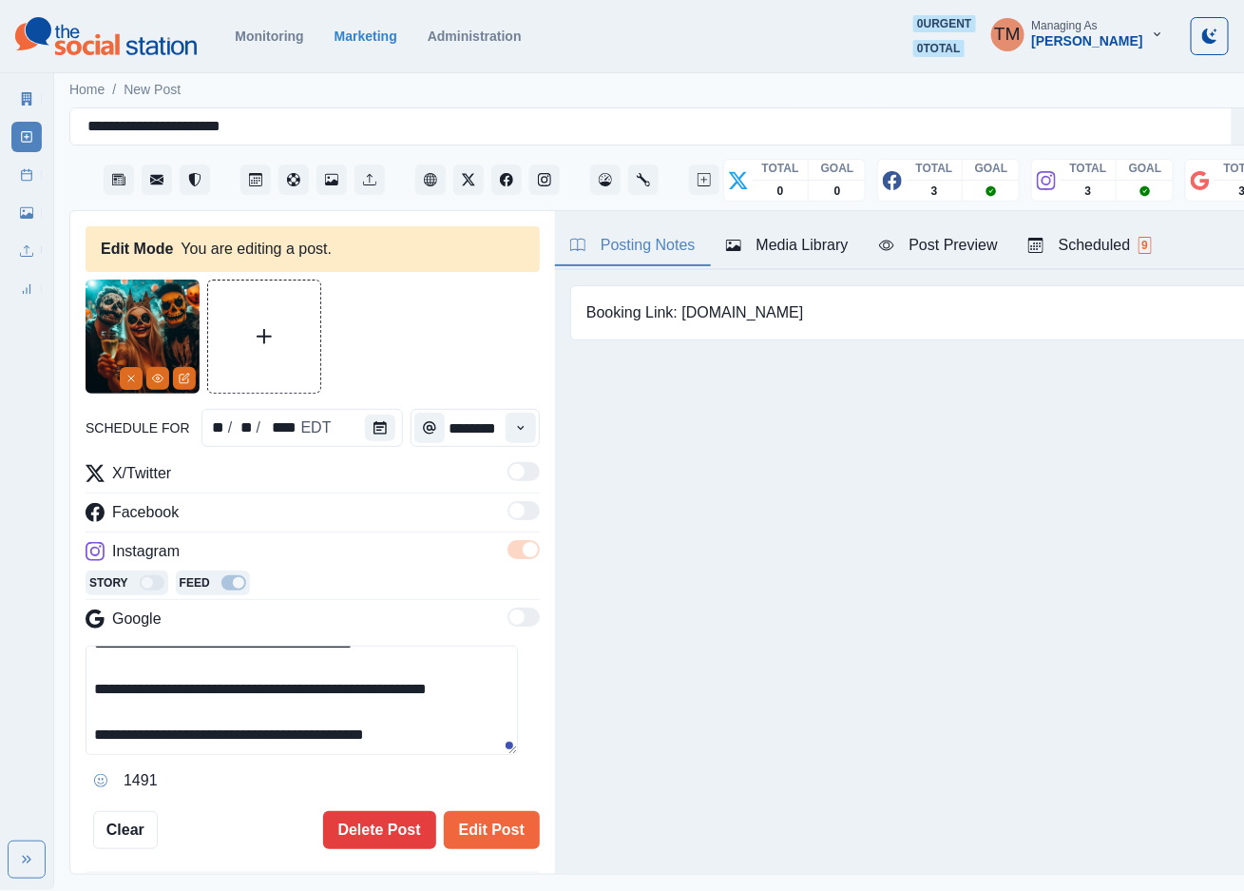
scroll to position [340, 0]
click at [921, 245] on div "Post Preview" at bounding box center [938, 245] width 119 height 23
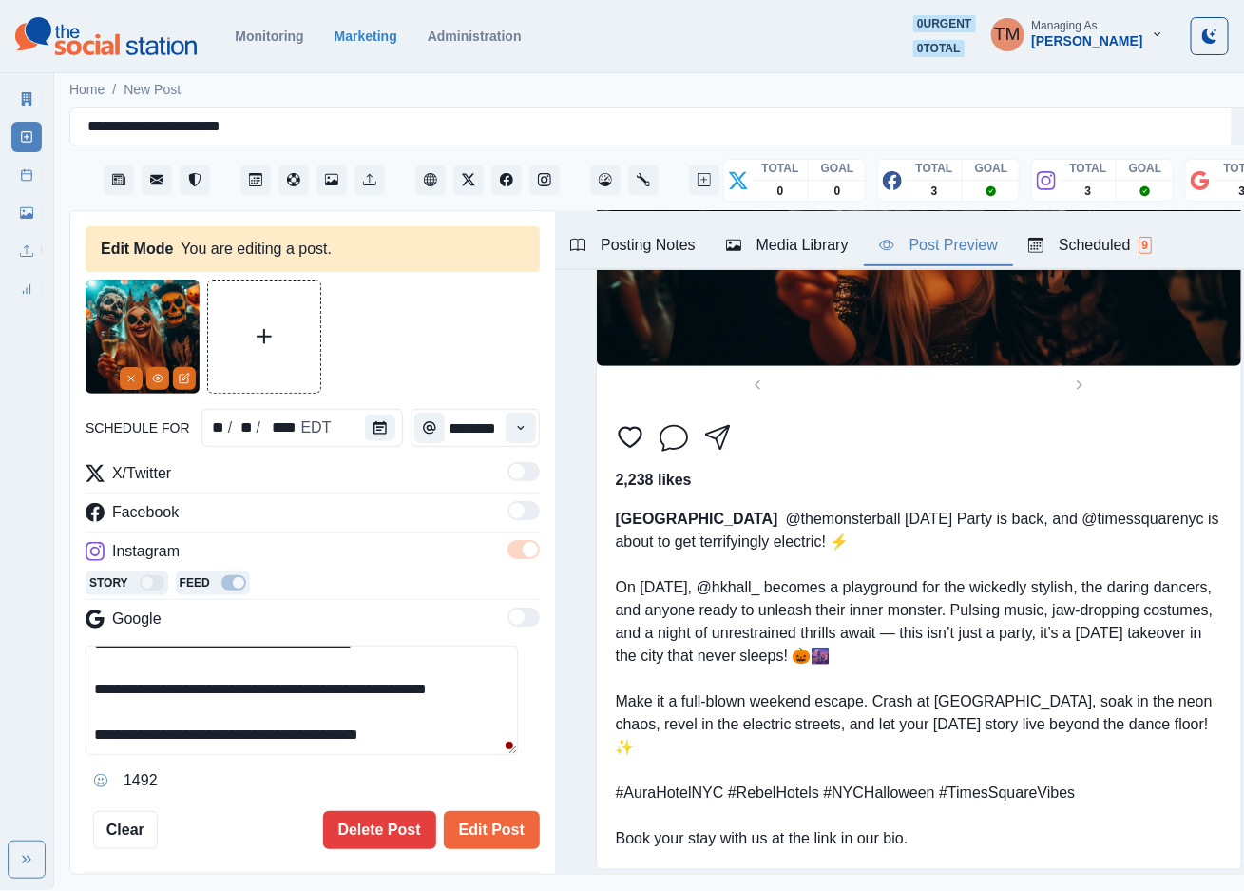
scroll to position [428, 0]
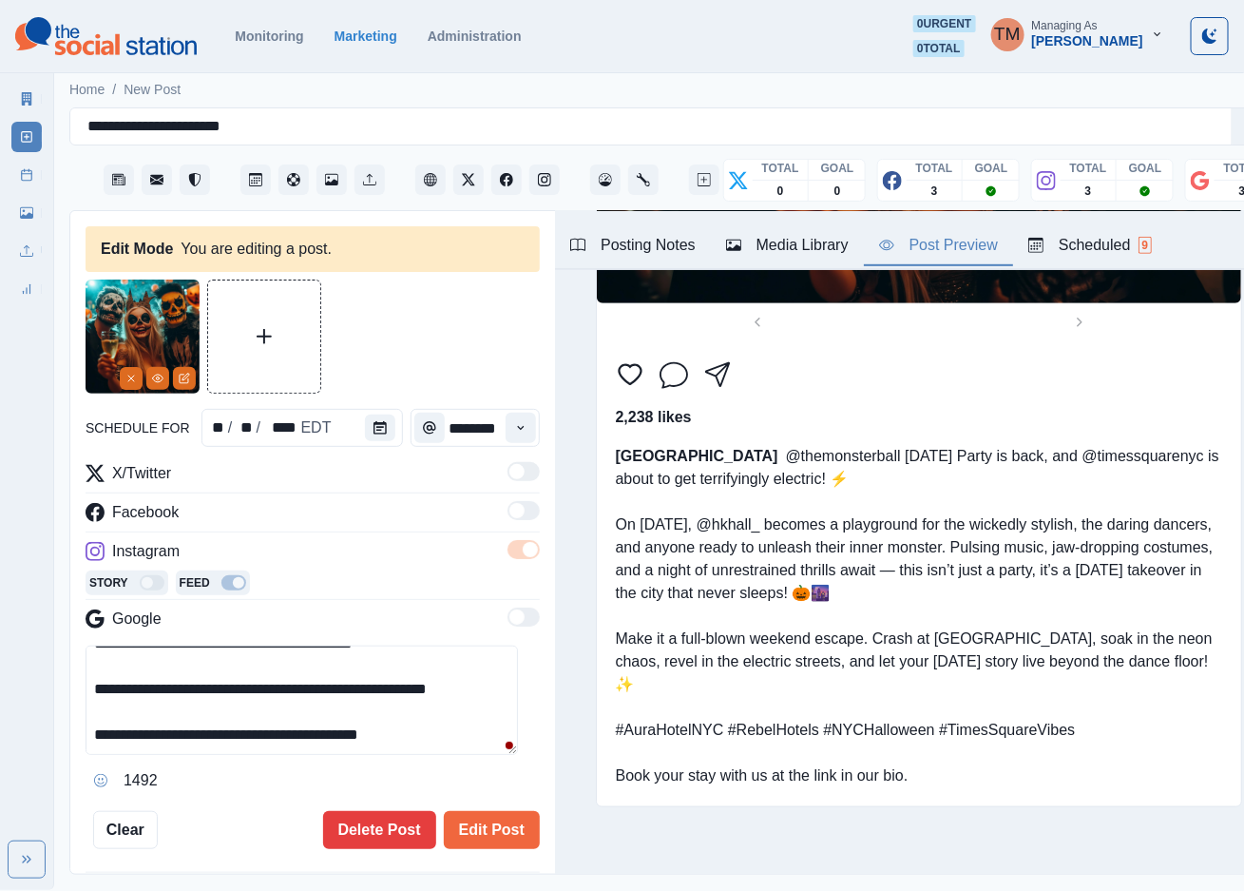
click at [412, 733] on textarea "**********" at bounding box center [302, 699] width 433 height 109
paste textarea "**********"
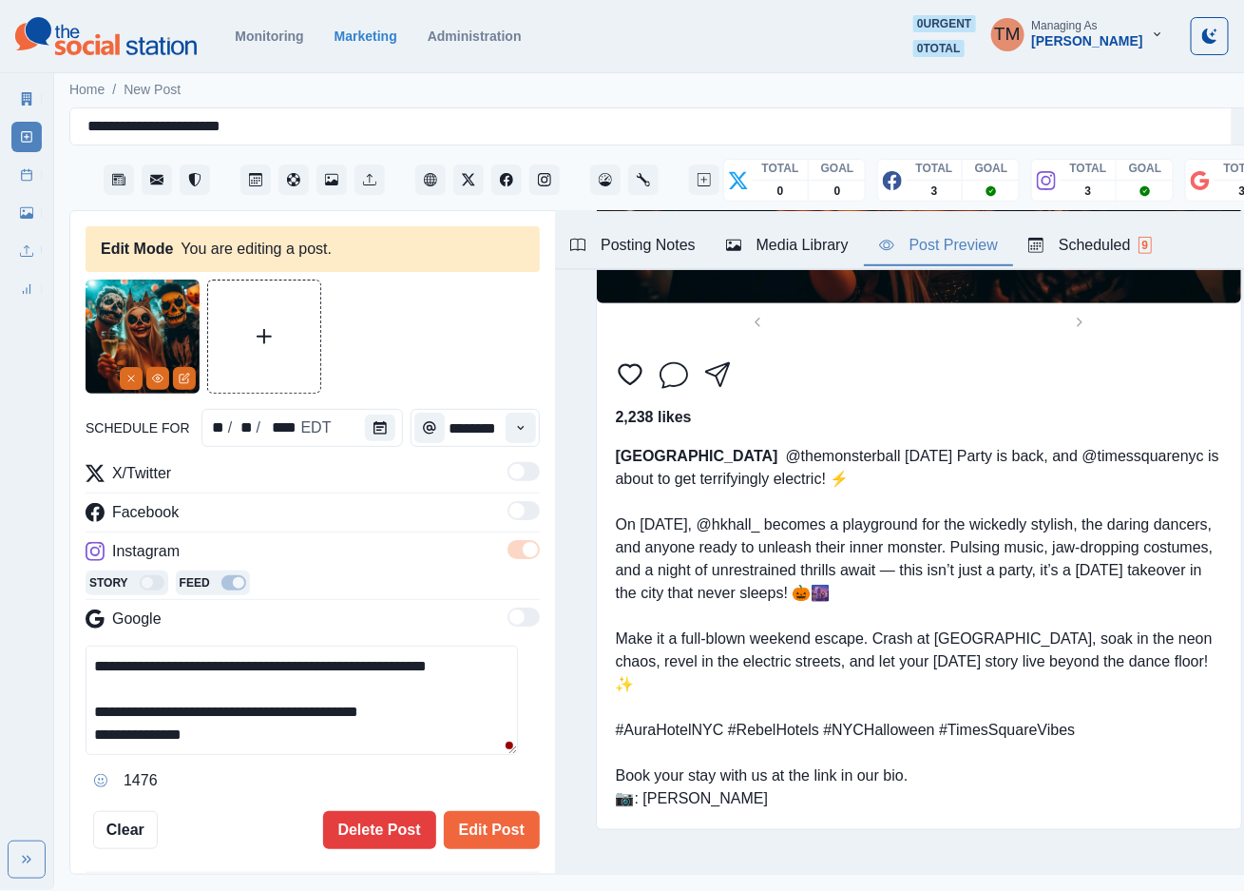
scroll to position [363, 0]
click at [432, 720] on textarea "**********" at bounding box center [302, 699] width 433 height 109
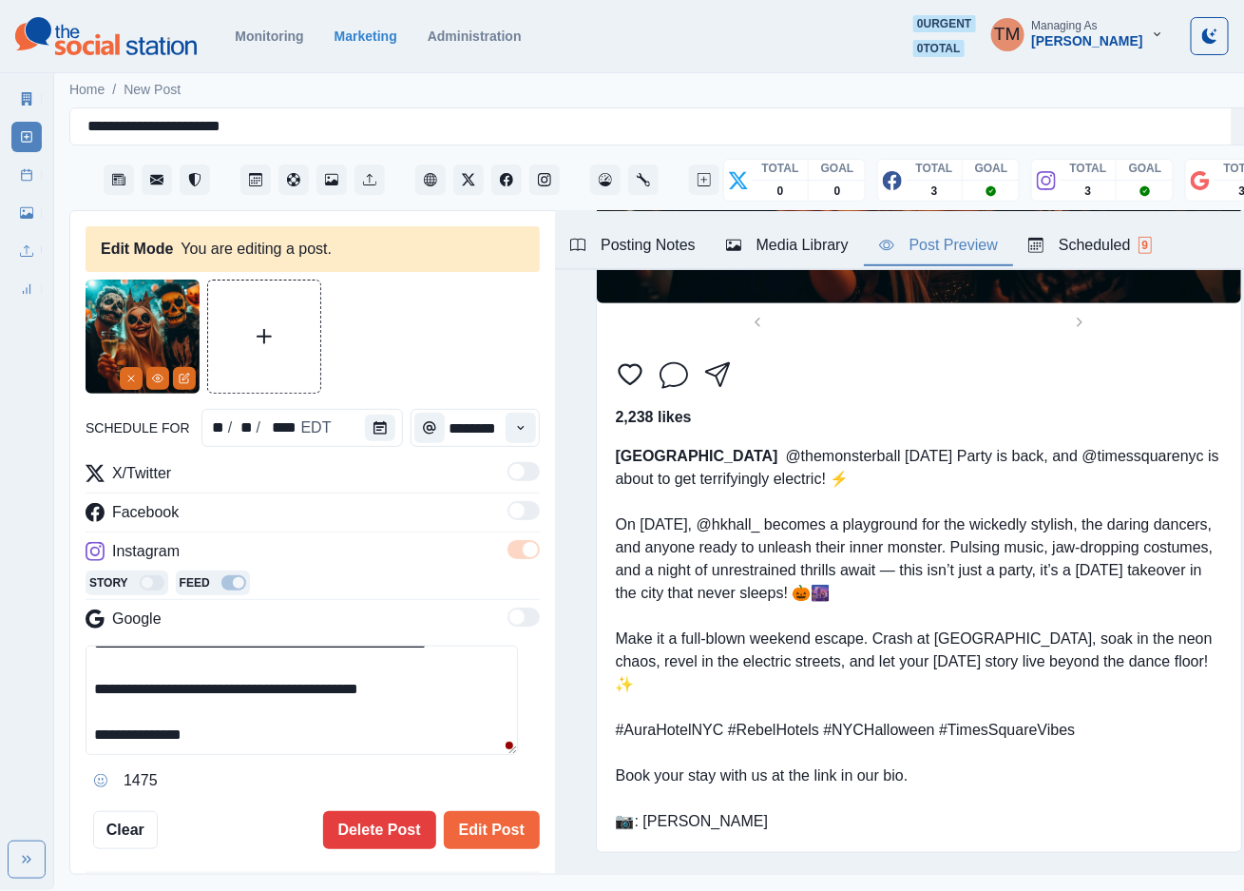
click at [97, 714] on textarea "**********" at bounding box center [302, 699] width 433 height 109
drag, startPoint x: 97, startPoint y: 688, endPoint x: 388, endPoint y: 721, distance: 292.8
click at [388, 721] on textarea "**********" at bounding box center [302, 699] width 433 height 109
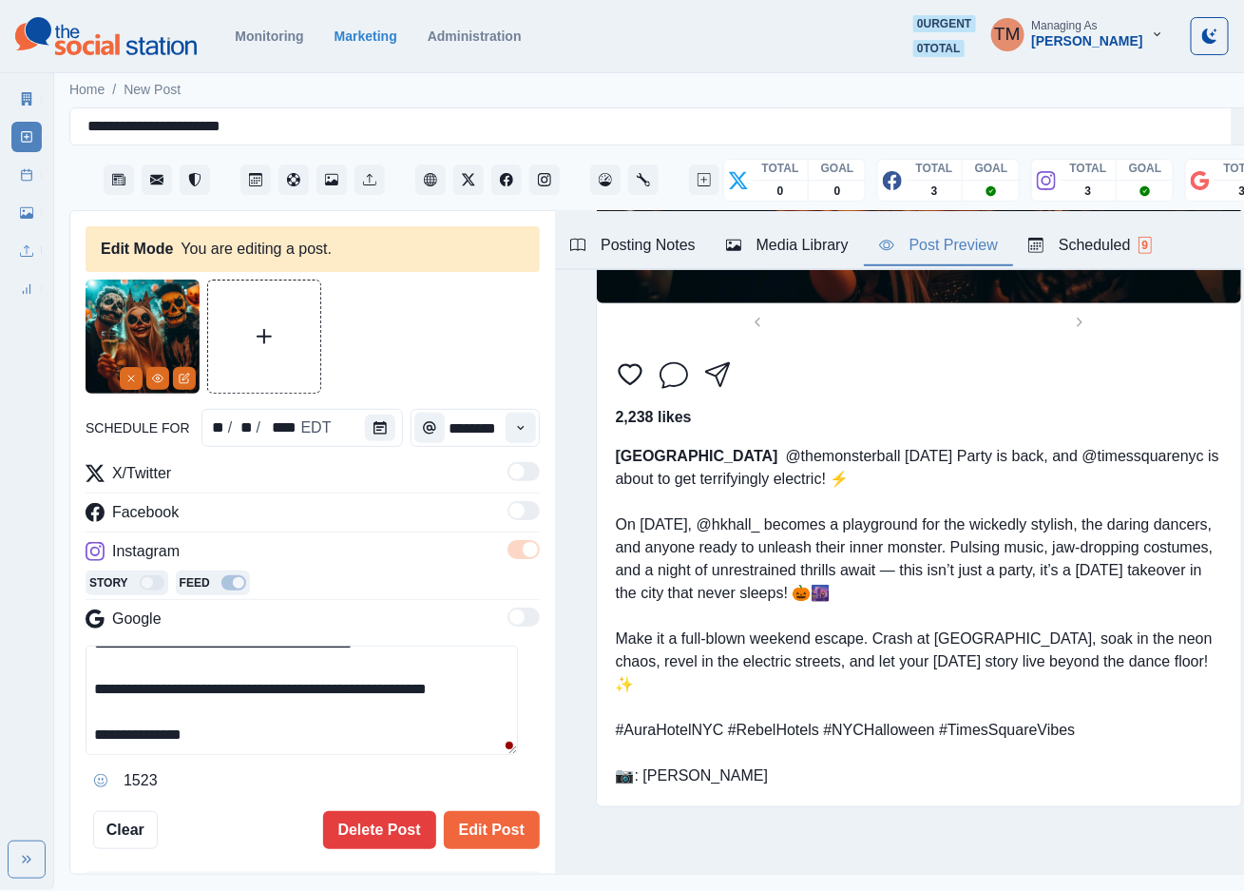
scroll to position [285, 0]
click at [135, 708] on textarea "**********" at bounding box center [302, 699] width 433 height 109
paste textarea "**********"
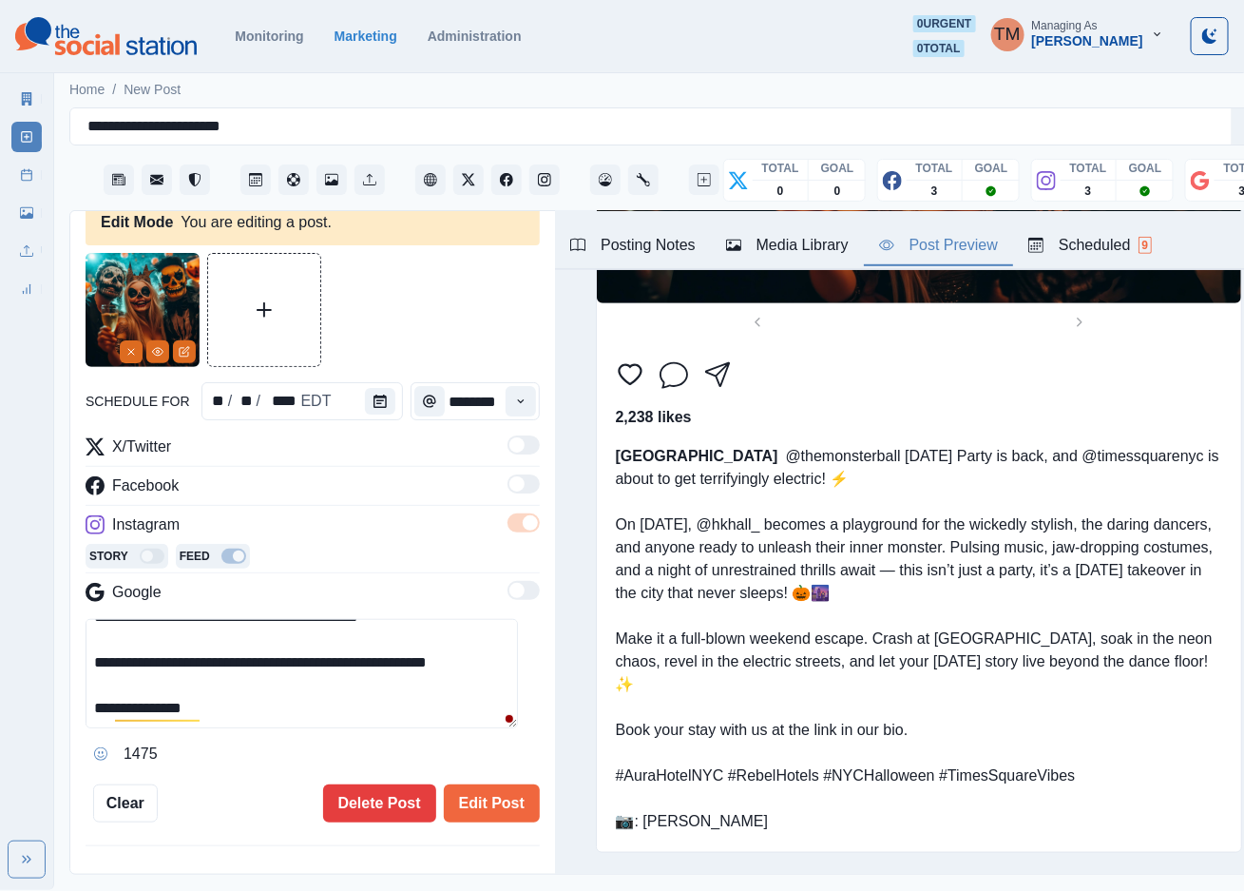
scroll to position [0, 0]
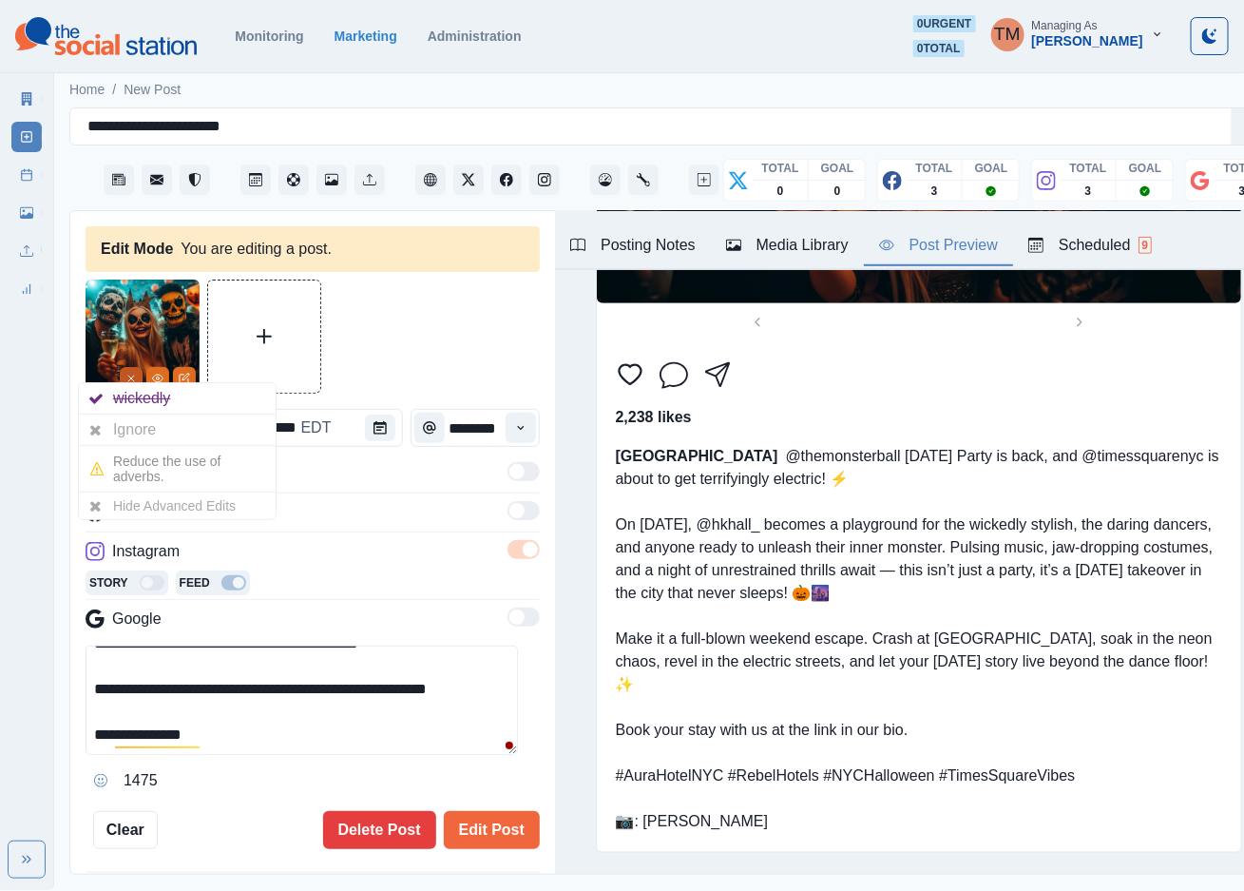
click at [126, 373] on icon "Remove" at bounding box center [130, 378] width 11 height 11
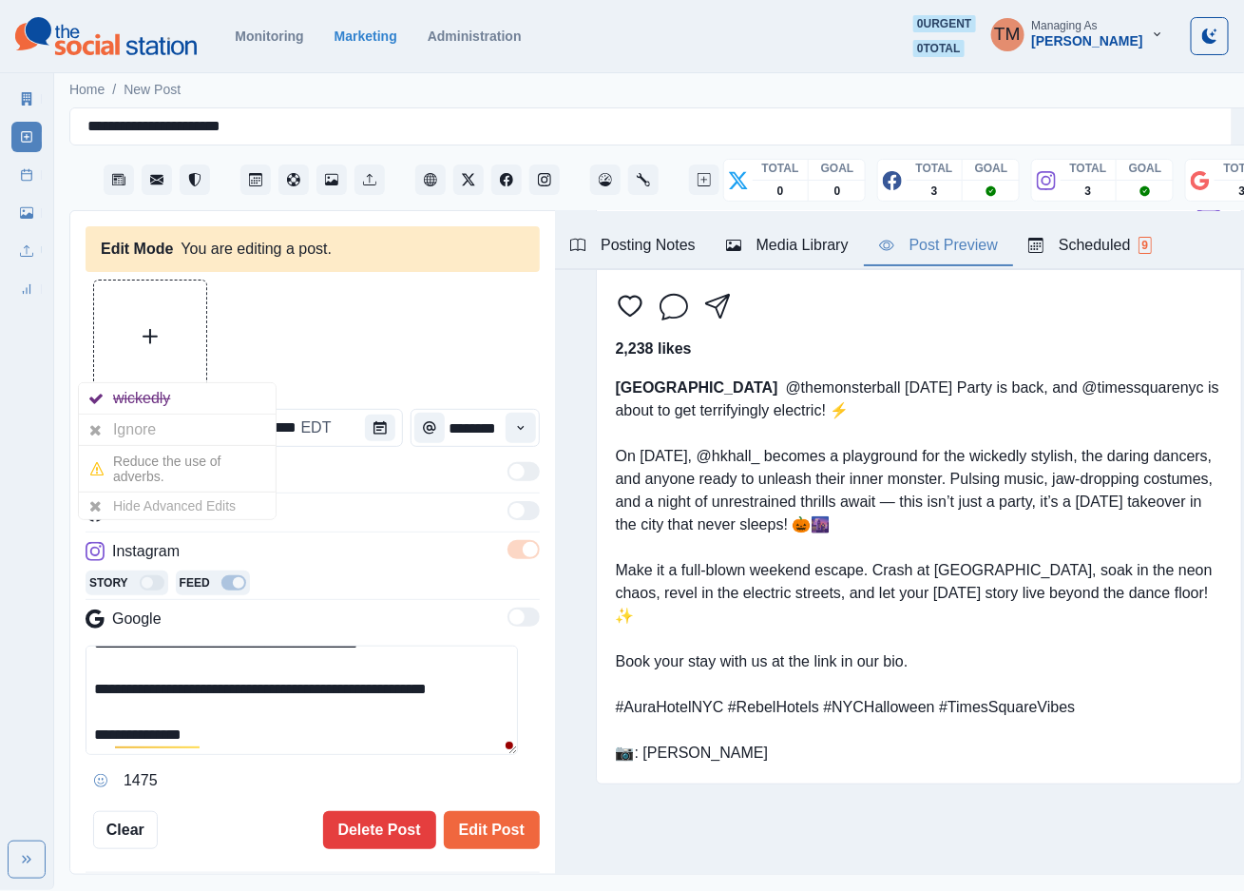
scroll to position [74, 0]
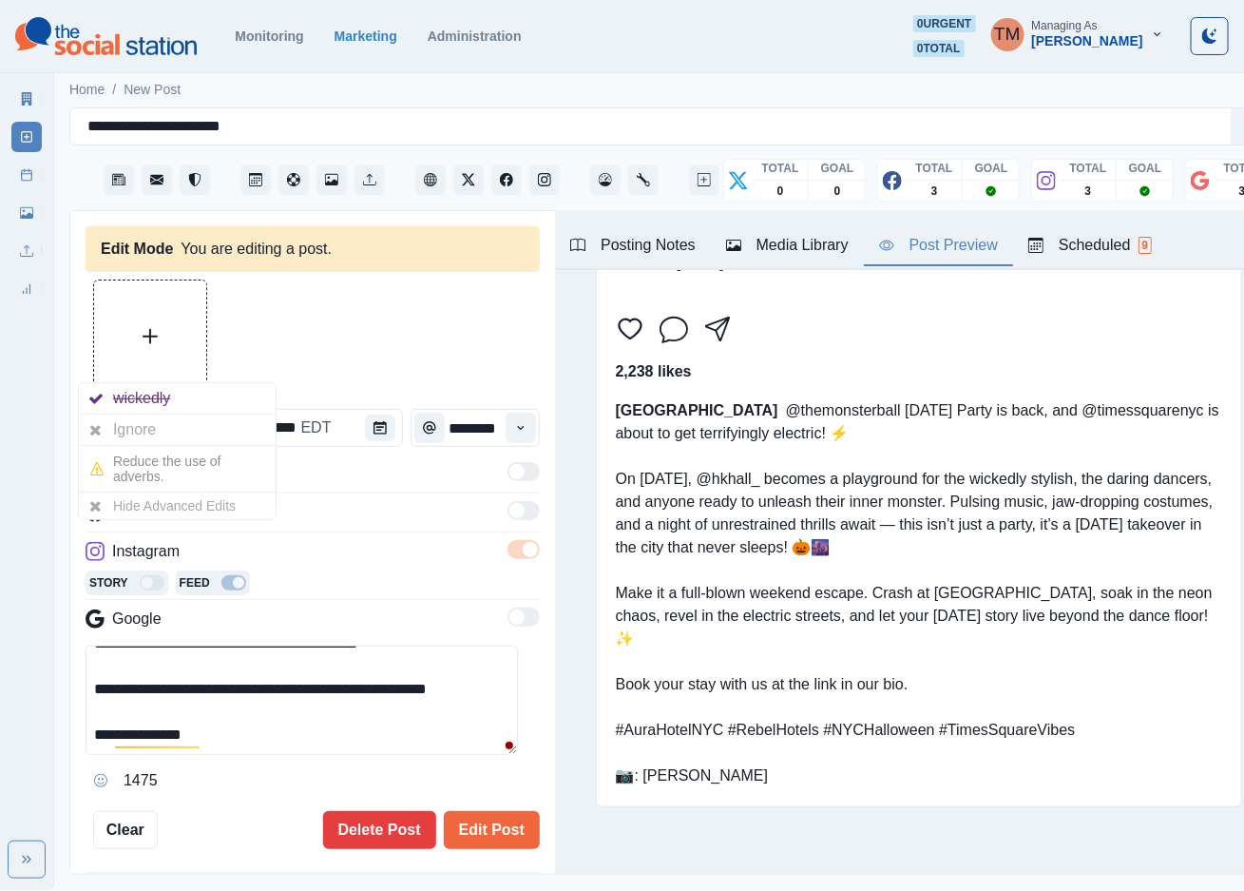
click at [178, 332] on button "Upload Media" at bounding box center [150, 336] width 112 height 112
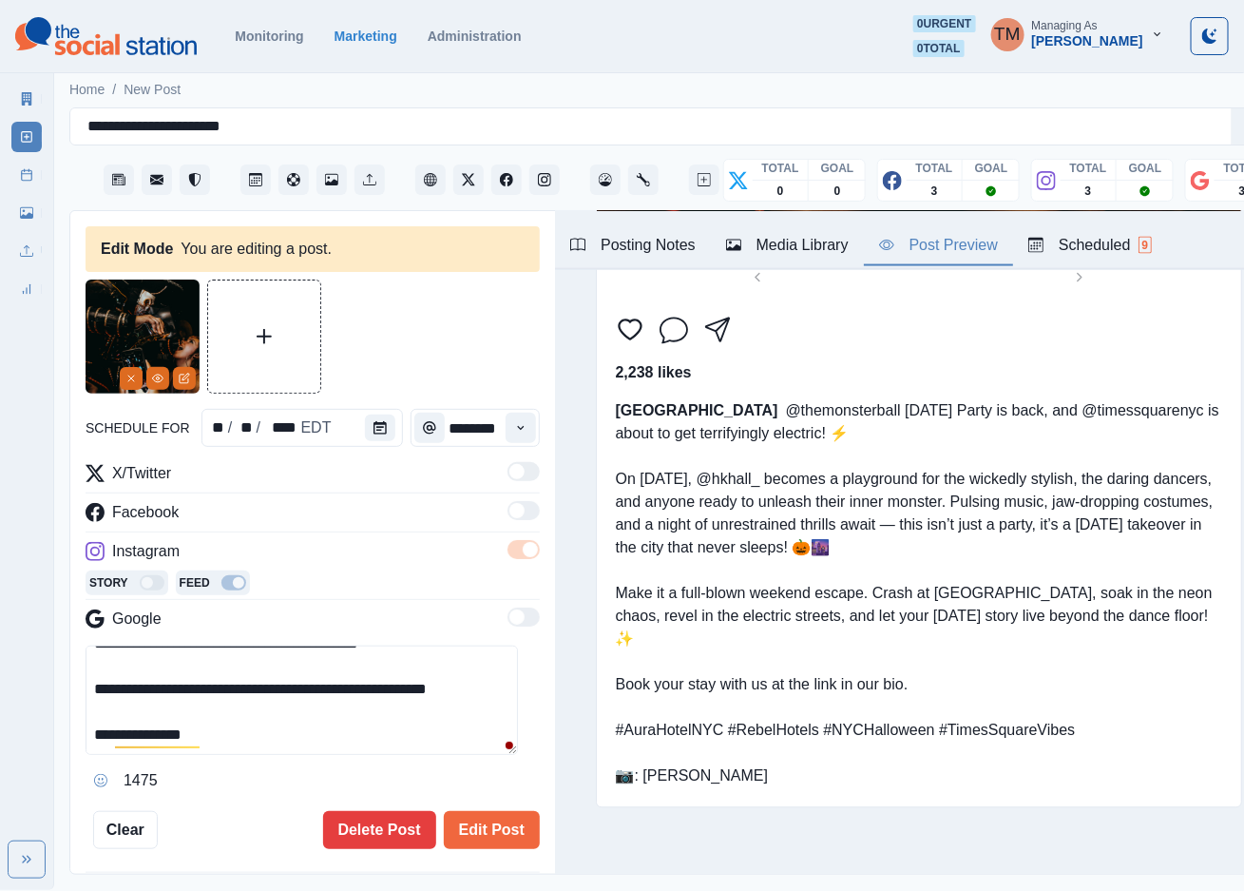
scroll to position [20, 0]
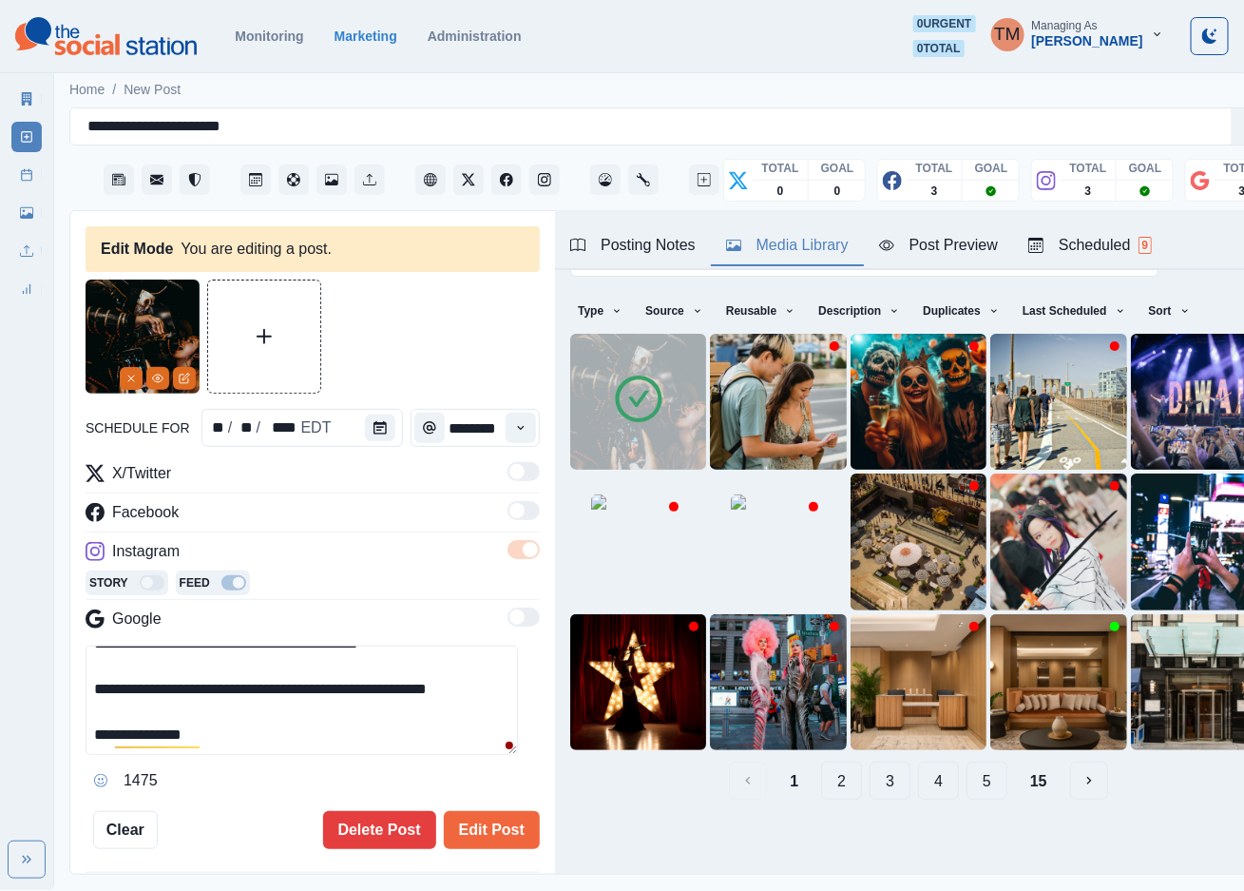
click at [804, 238] on button "Media Library" at bounding box center [787, 246] width 153 height 40
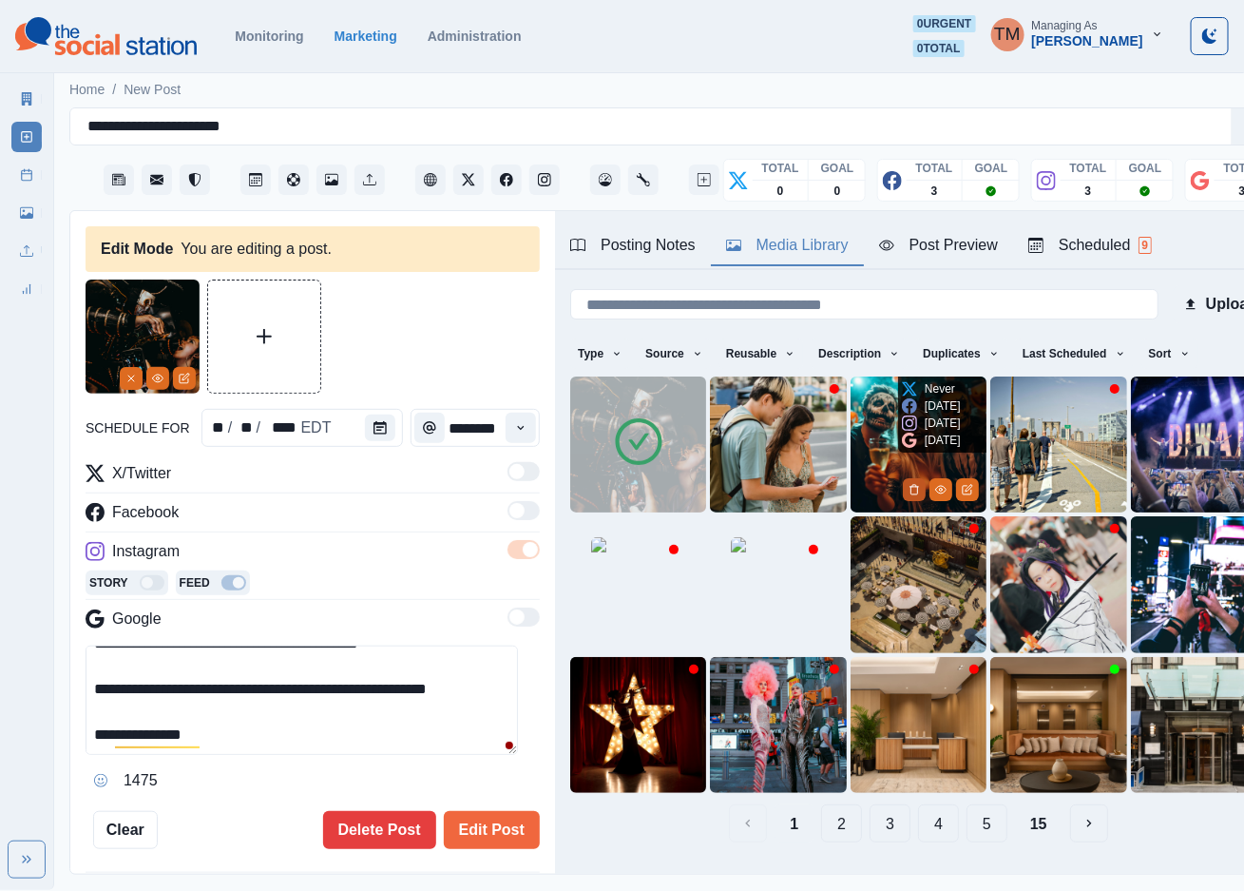
click at [909, 484] on icon "Delete Media" at bounding box center [914, 489] width 11 height 11
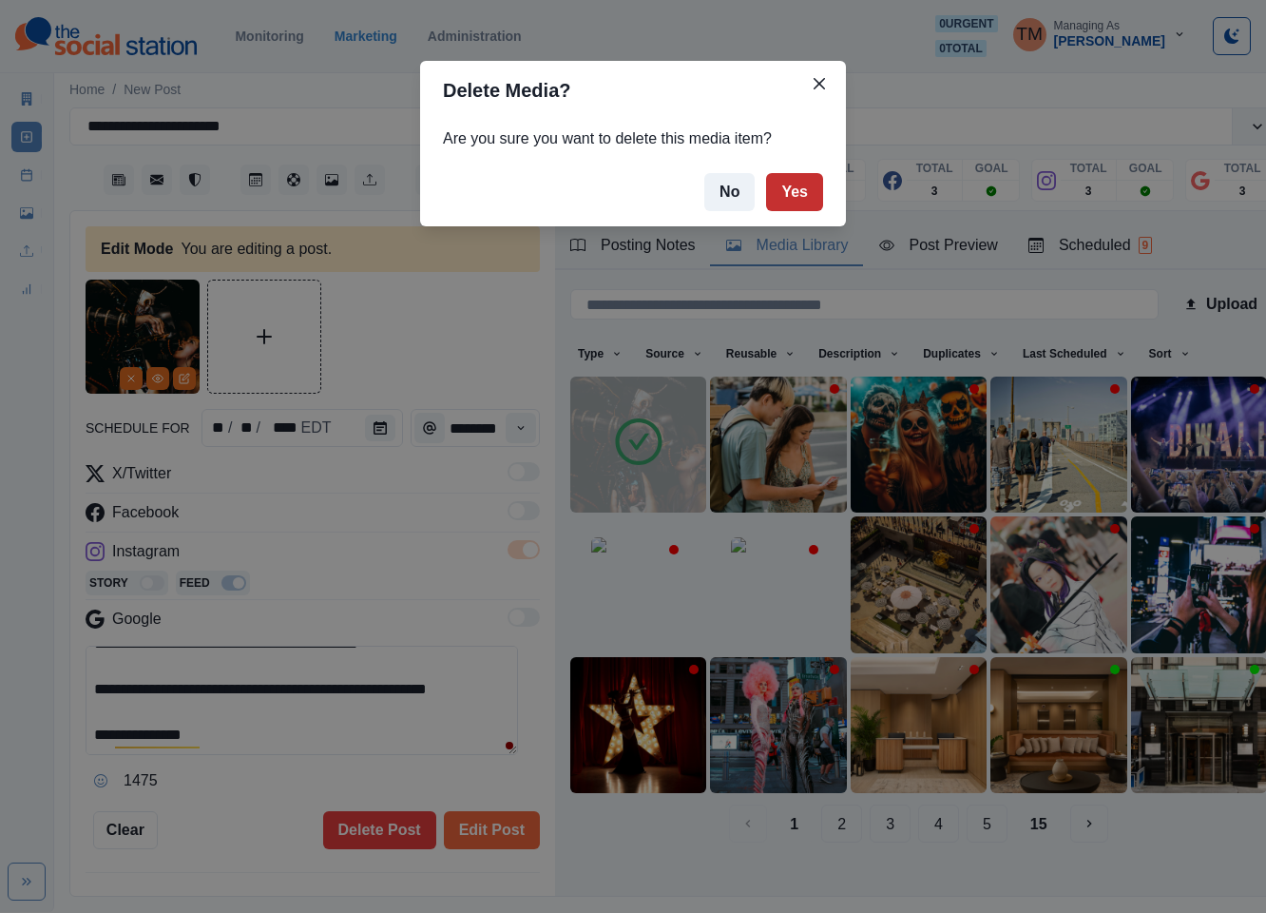
click at [799, 194] on button "Yes" at bounding box center [794, 192] width 57 height 38
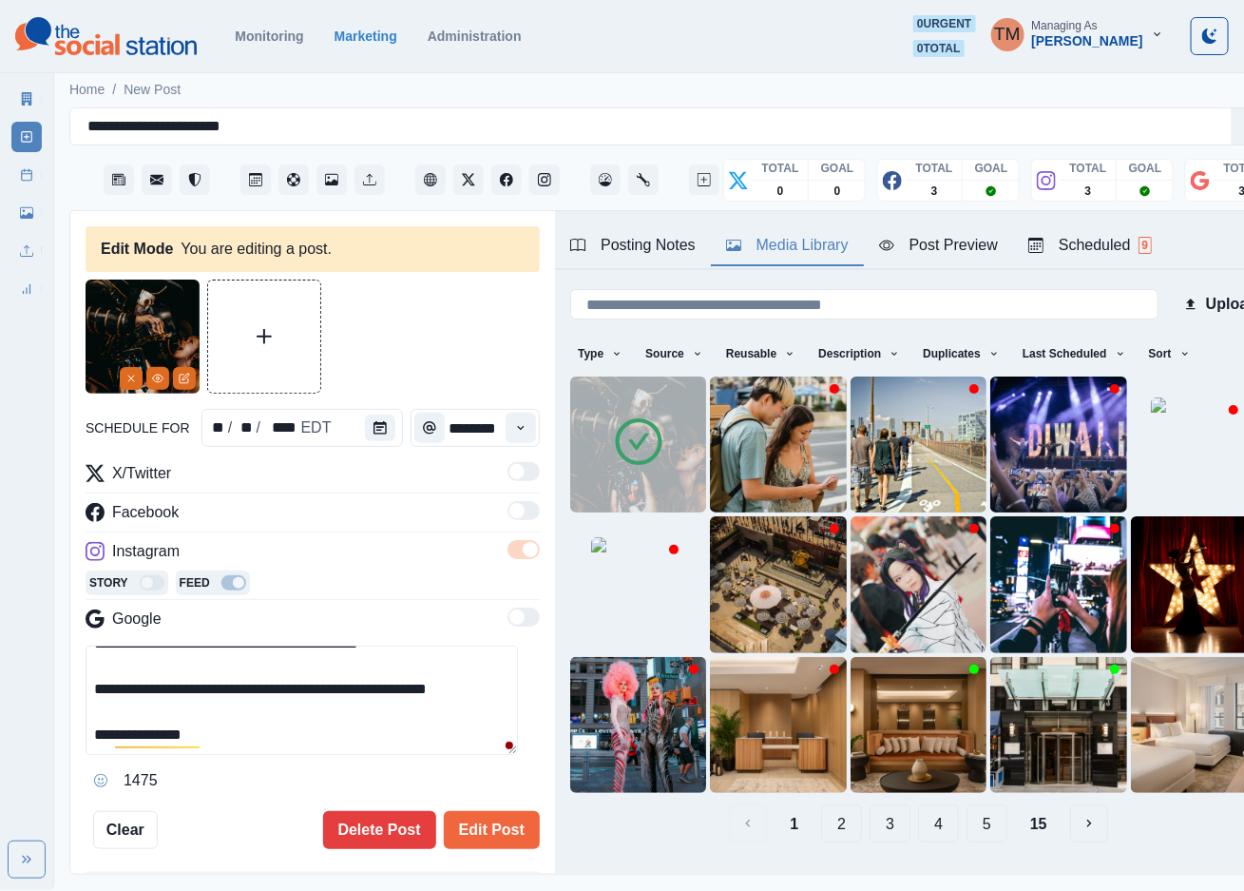
click at [936, 254] on div "Post Preview" at bounding box center [938, 245] width 119 height 23
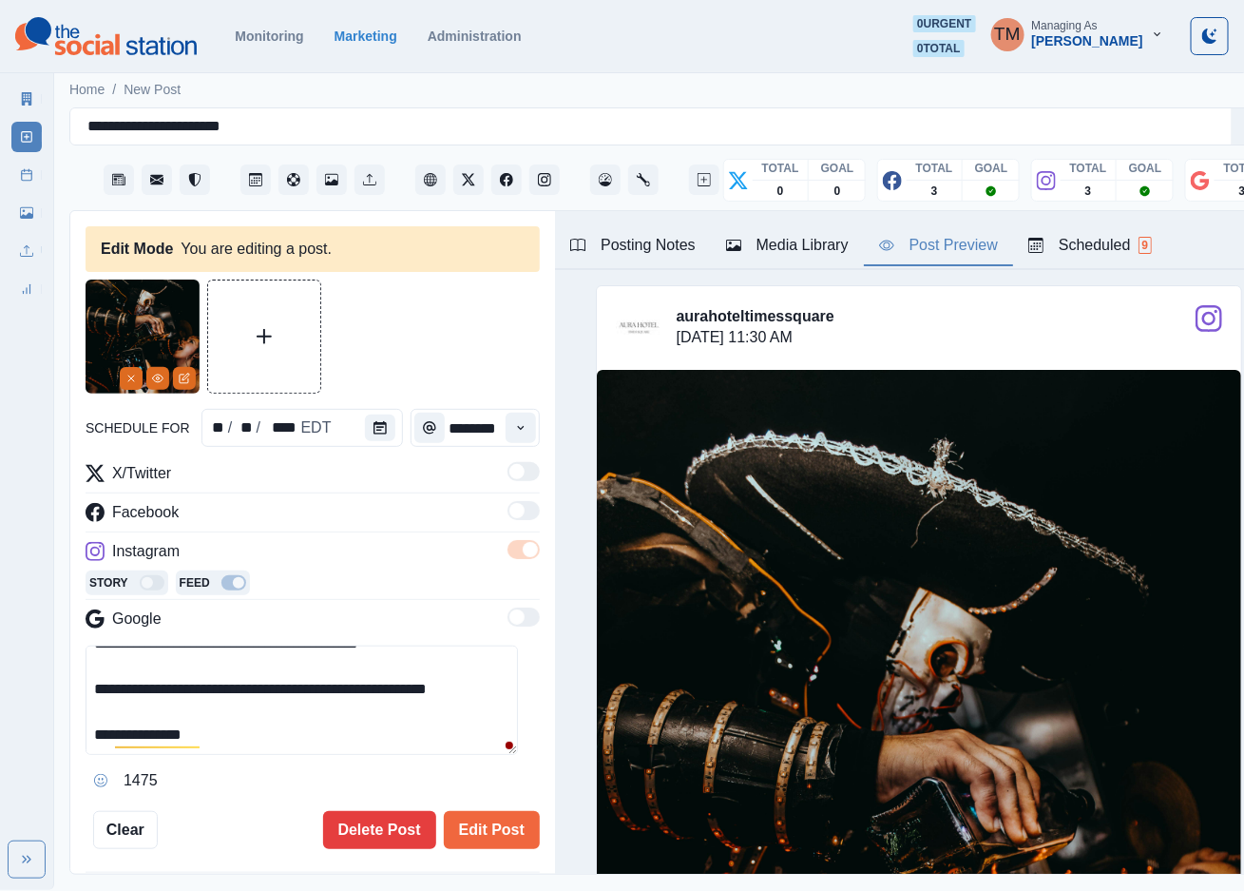
scroll to position [570, 0]
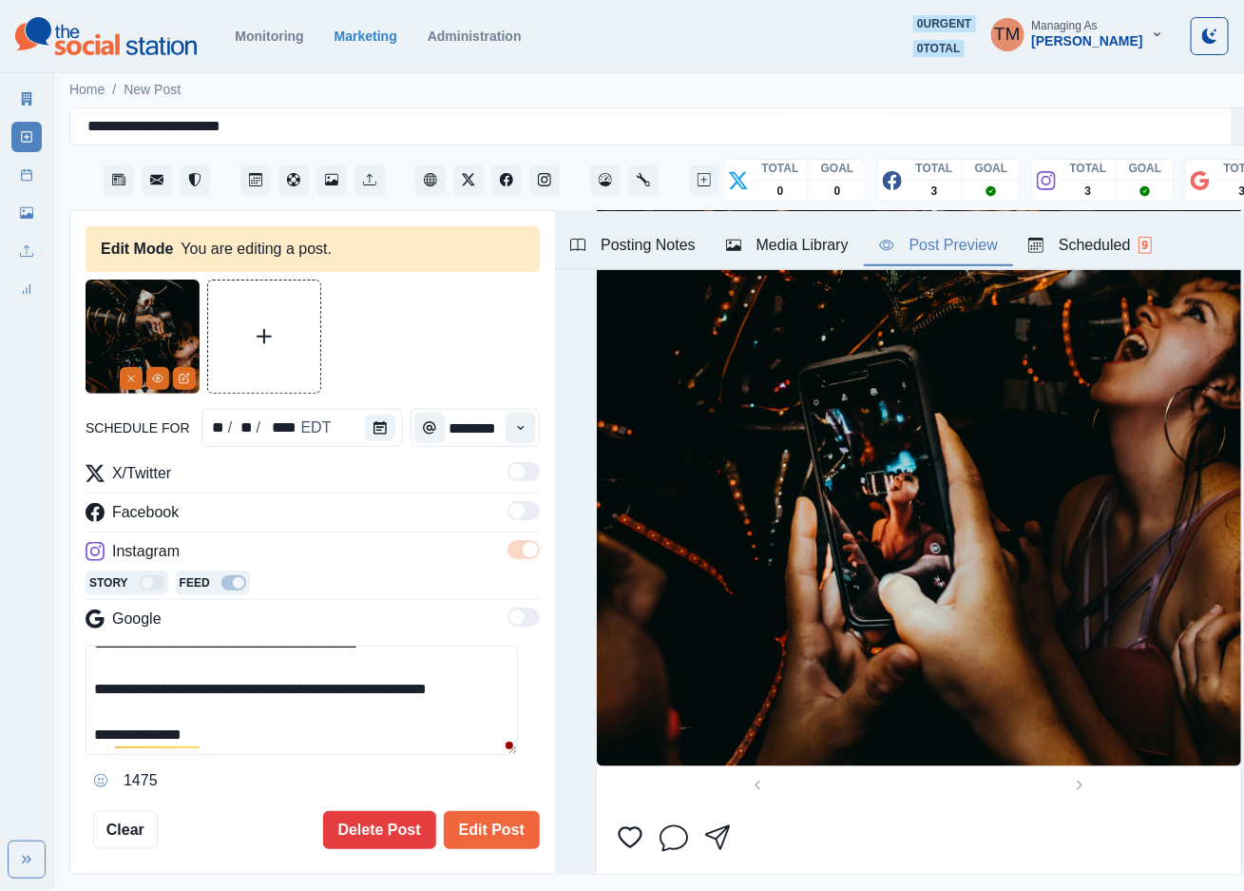
click at [385, 331] on div at bounding box center [313, 336] width 454 height 114
click at [148, 355] on img at bounding box center [143, 336] width 114 height 114
click at [135, 376] on icon "Remove" at bounding box center [130, 378] width 11 height 11
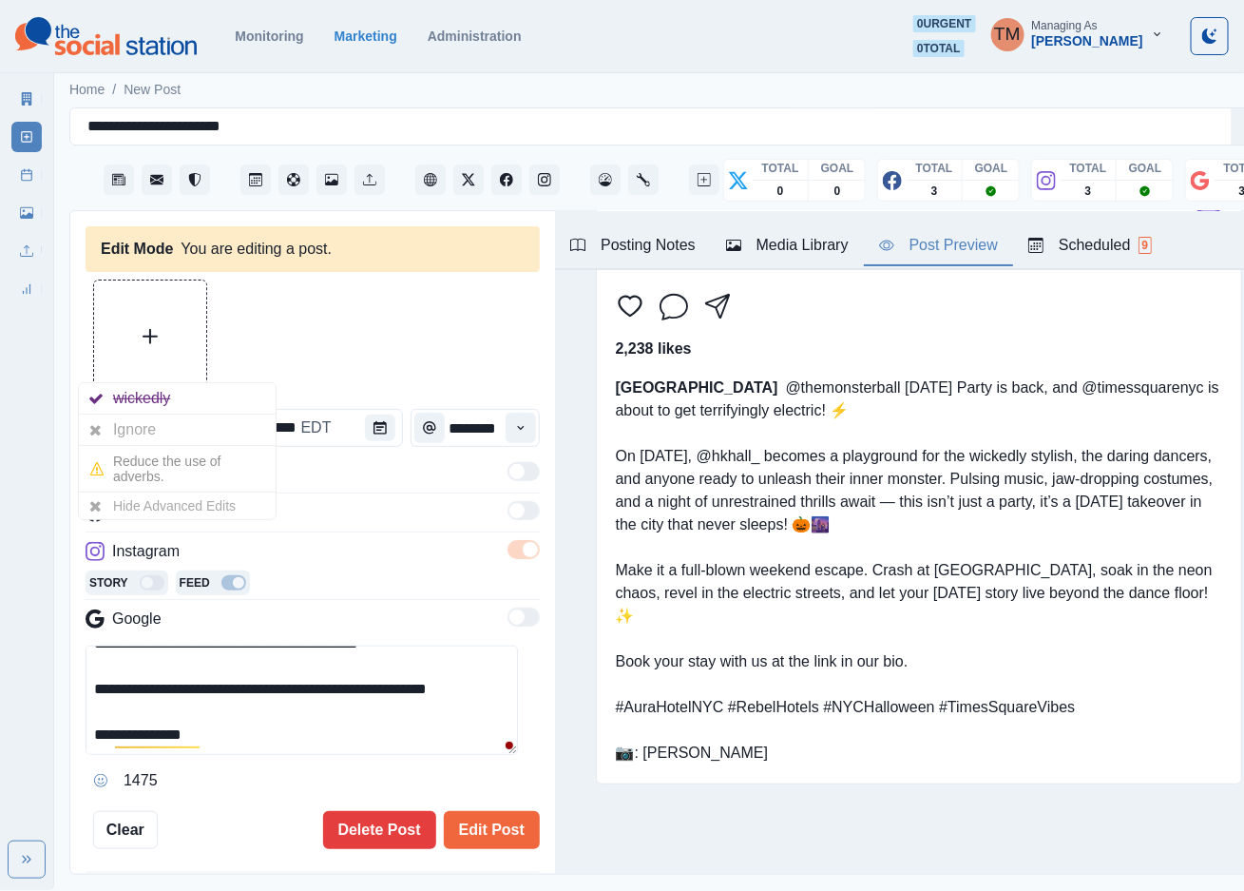
scroll to position [74, 0]
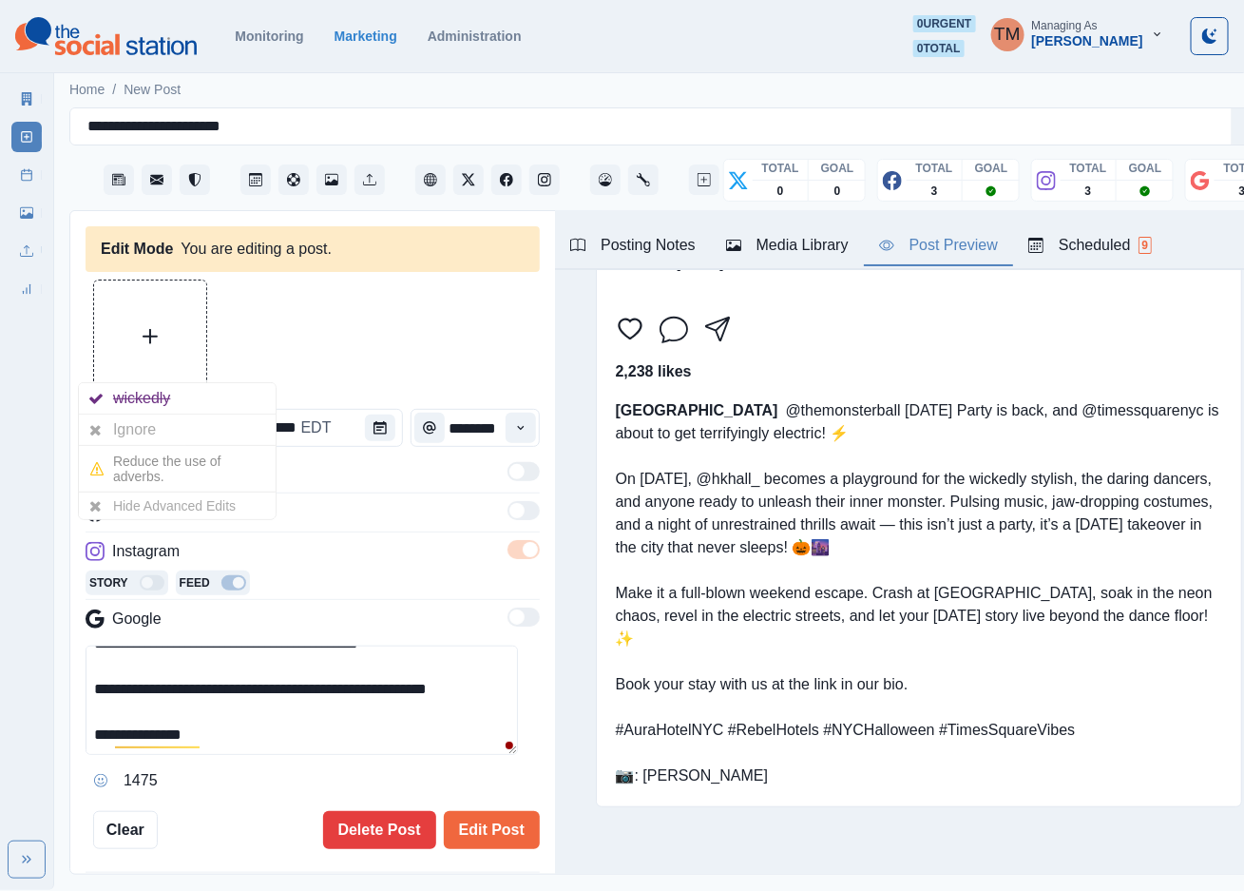
click at [129, 334] on button "Upload Media" at bounding box center [150, 336] width 112 height 112
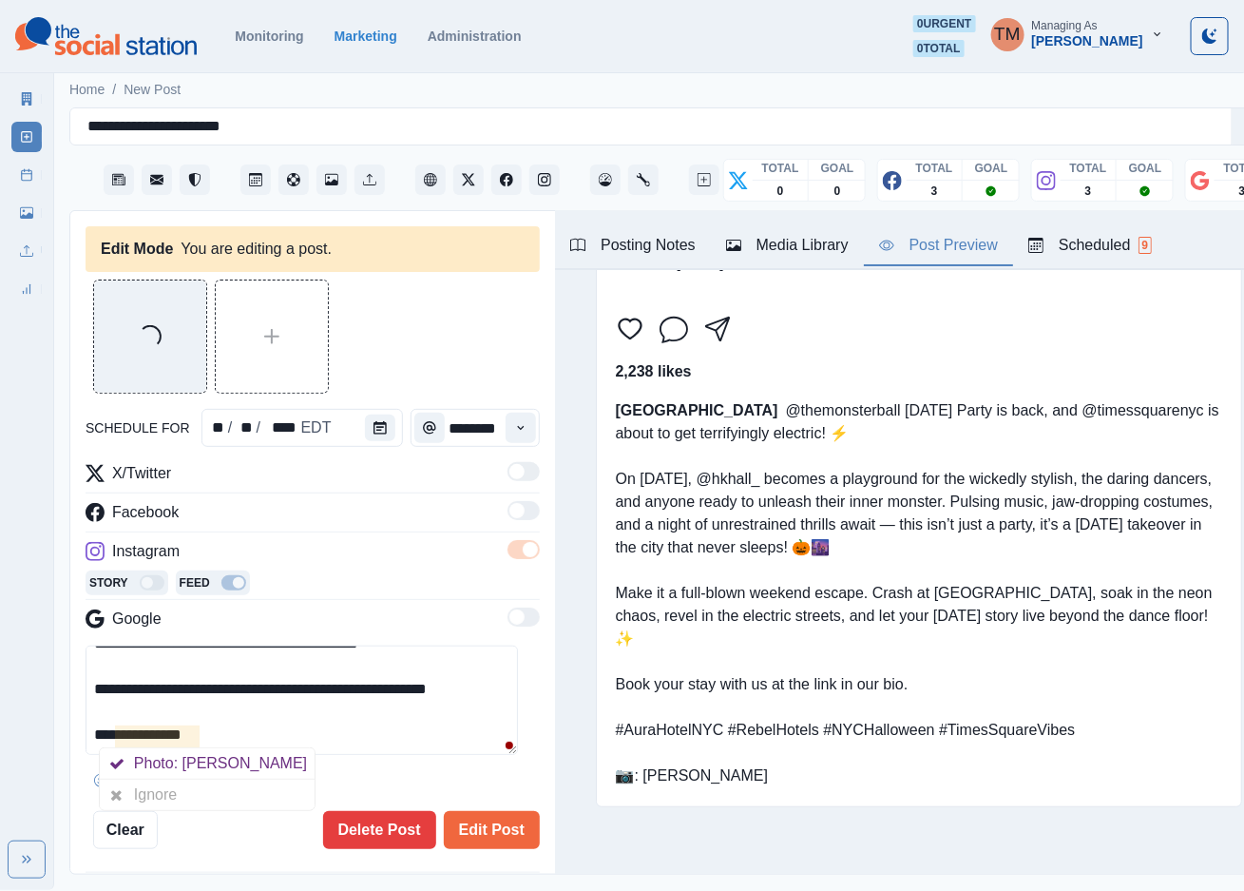
click at [125, 737] on textarea "**********" at bounding box center [302, 699] width 433 height 109
drag, startPoint x: 124, startPoint y: 737, endPoint x: 231, endPoint y: 737, distance: 107.4
click at [231, 737] on textarea "**********" at bounding box center [302, 699] width 433 height 109
paste textarea "**********"
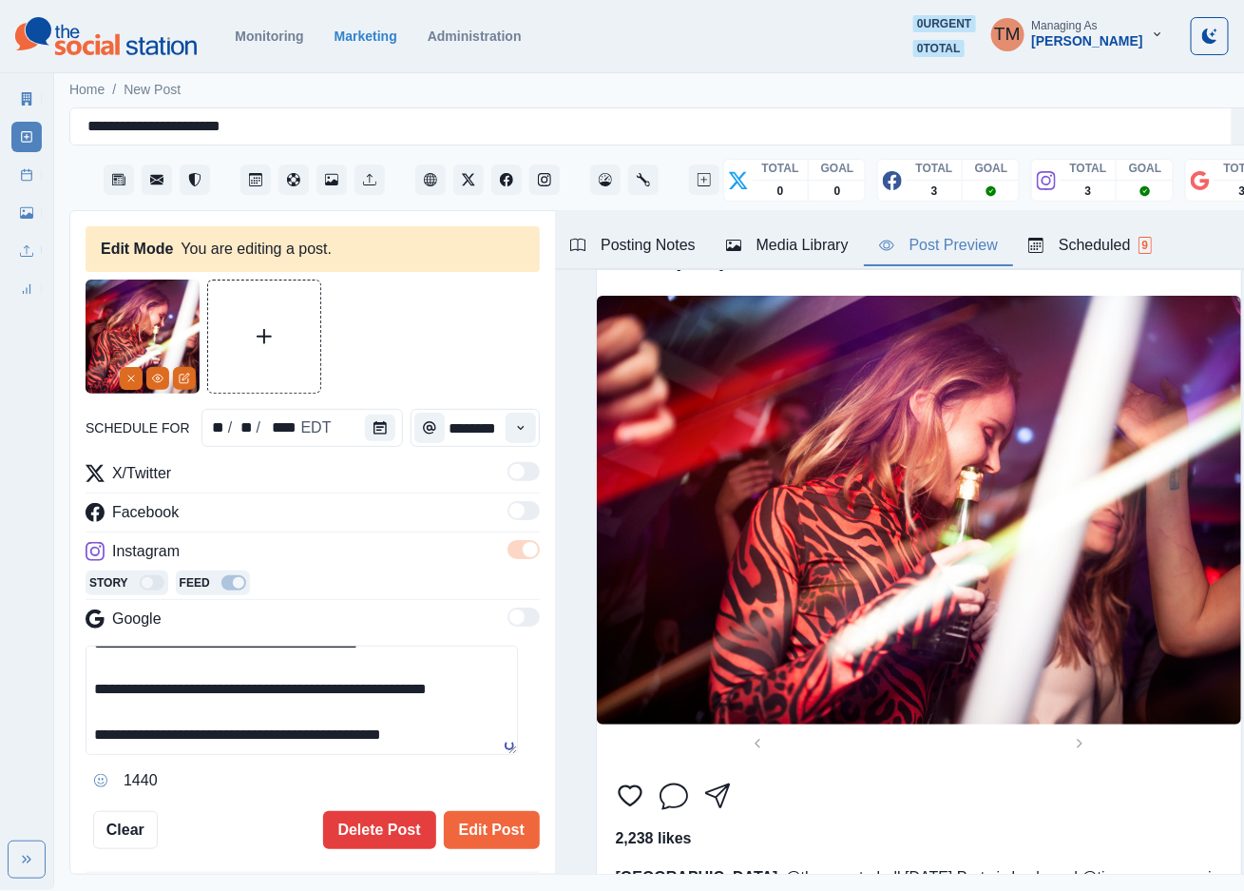
scroll to position [349, 0]
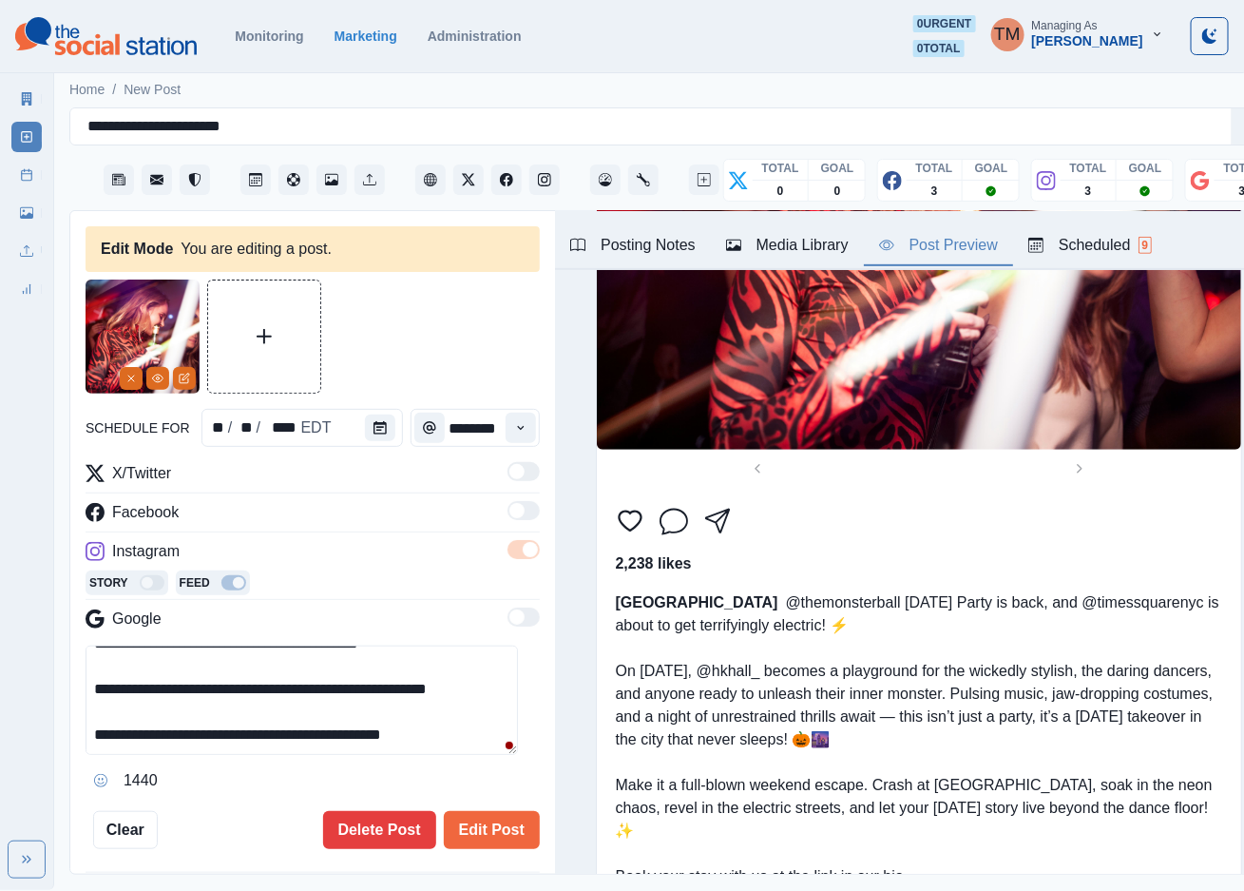
drag, startPoint x: 412, startPoint y: 720, endPoint x: 129, endPoint y: 719, distance: 282.3
click at [129, 719] on textarea "**********" at bounding box center [302, 699] width 433 height 109
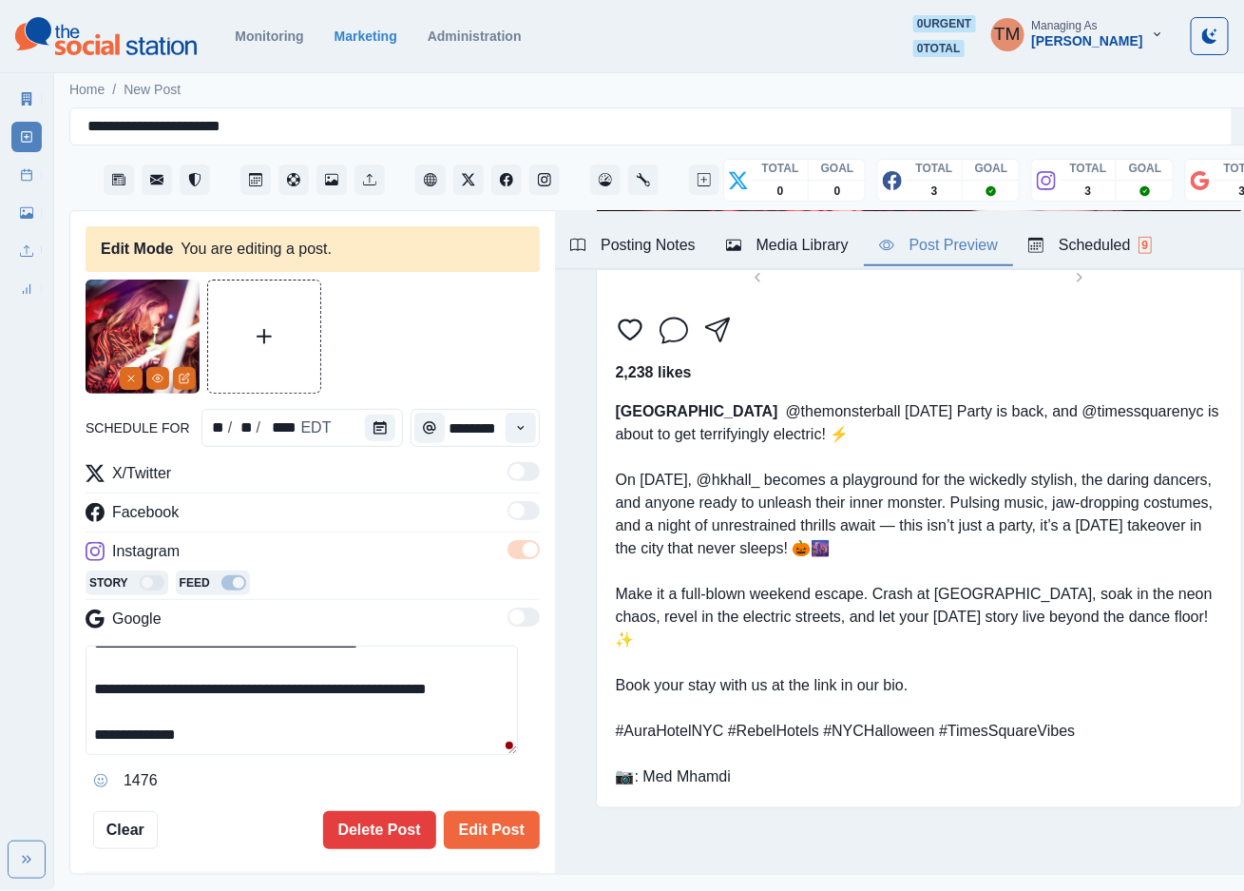
scroll to position [386, 0]
click at [297, 721] on textarea "**********" at bounding box center [302, 699] width 433 height 109
click at [366, 730] on textarea "**********" at bounding box center [302, 699] width 433 height 109
click at [118, 790] on icon at bounding box center [116, 794] width 12 height 15
drag, startPoint x: 320, startPoint y: 699, endPoint x: 249, endPoint y: 739, distance: 81.7
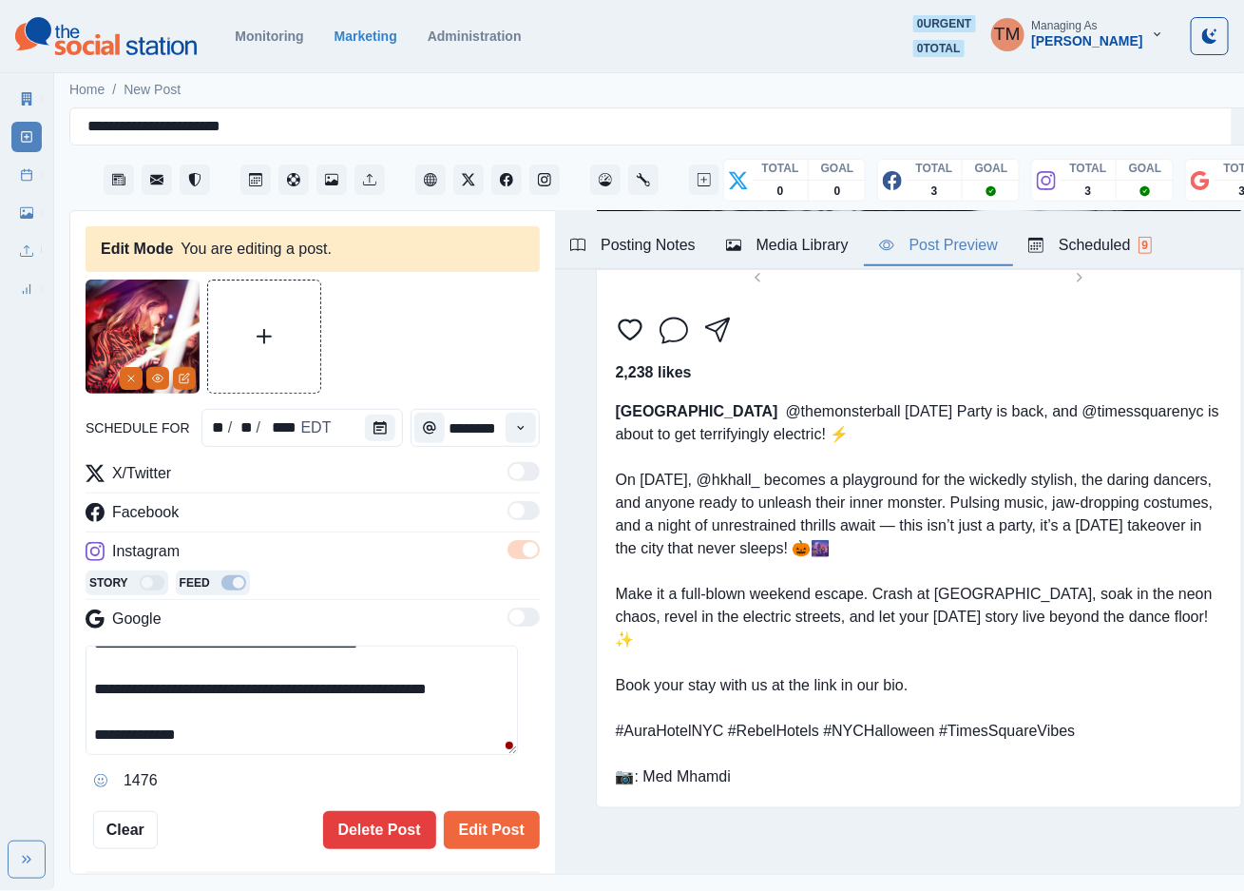
click at [322, 700] on textarea "**********" at bounding box center [302, 699] width 433 height 109
type textarea "**********"
click at [956, 262] on button "Post Preview" at bounding box center [938, 246] width 149 height 40
click at [486, 834] on button "Edit Post" at bounding box center [492, 830] width 96 height 38
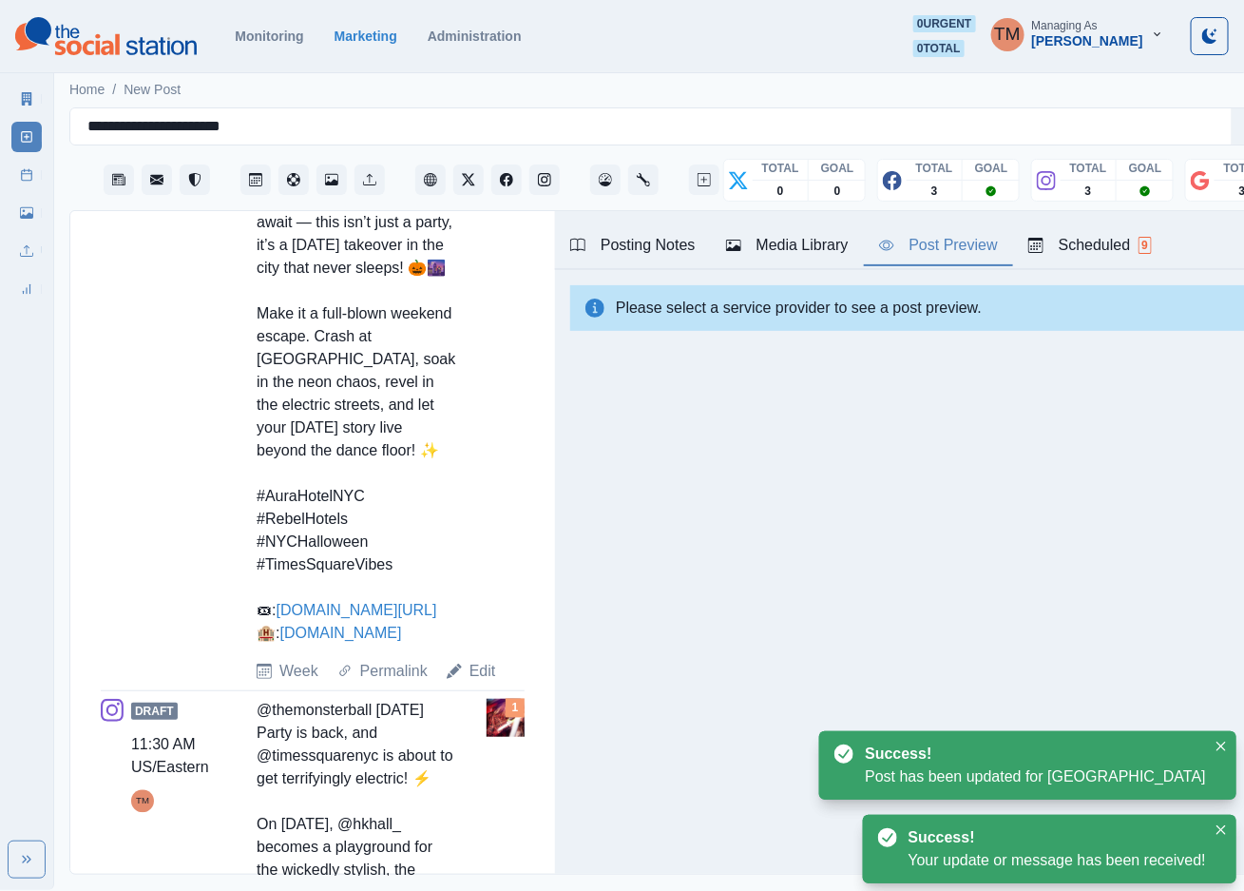
scroll to position [1141, 0]
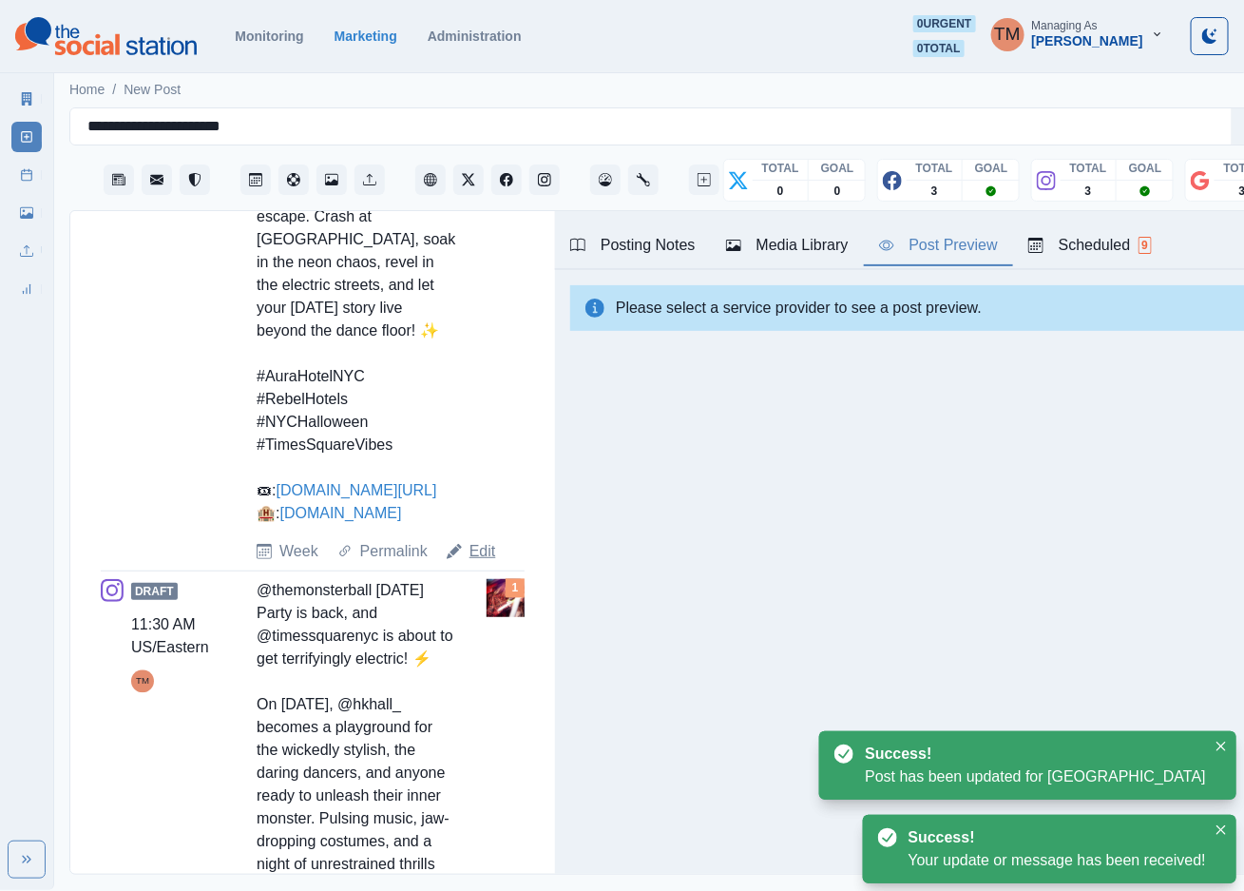
click at [480, 563] on link "Edit" at bounding box center [483, 551] width 27 height 23
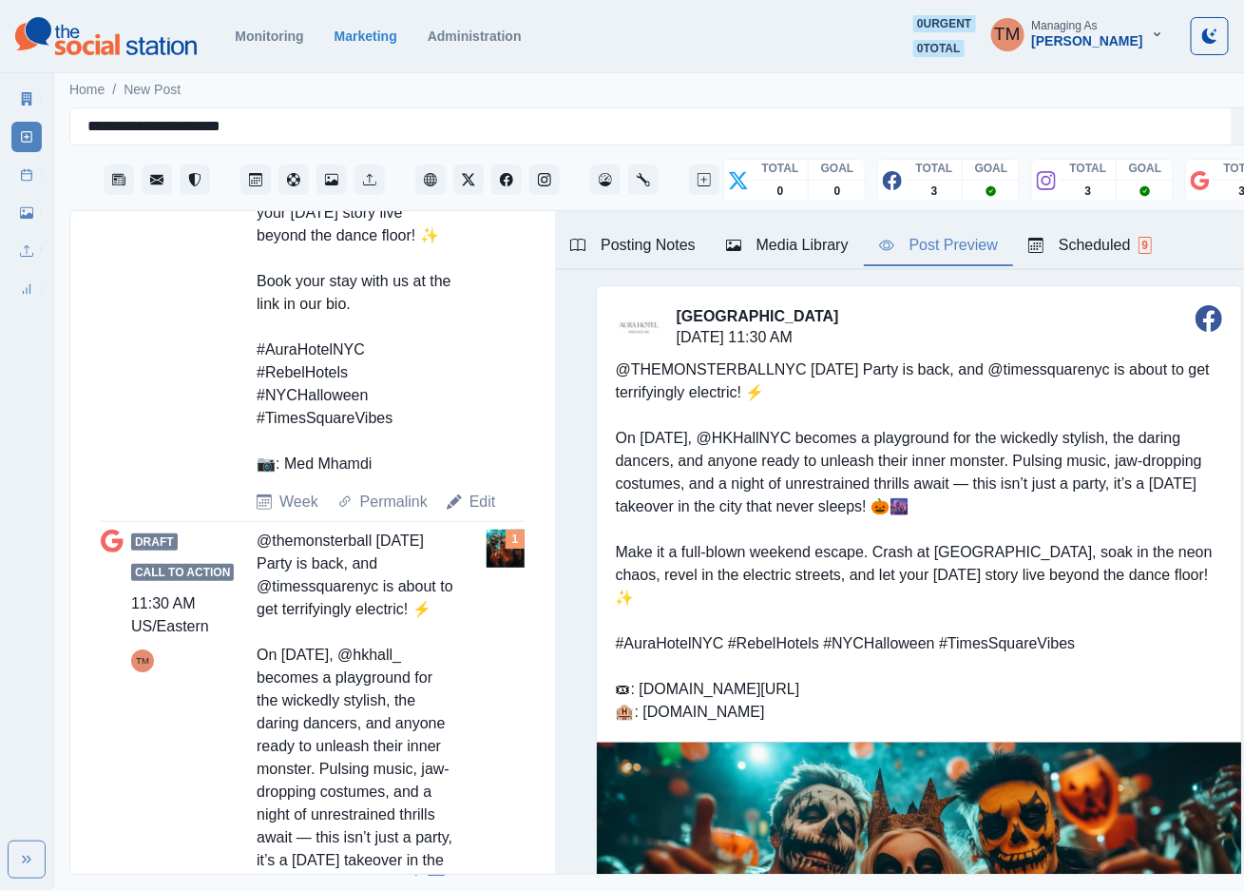
scroll to position [2310, 0]
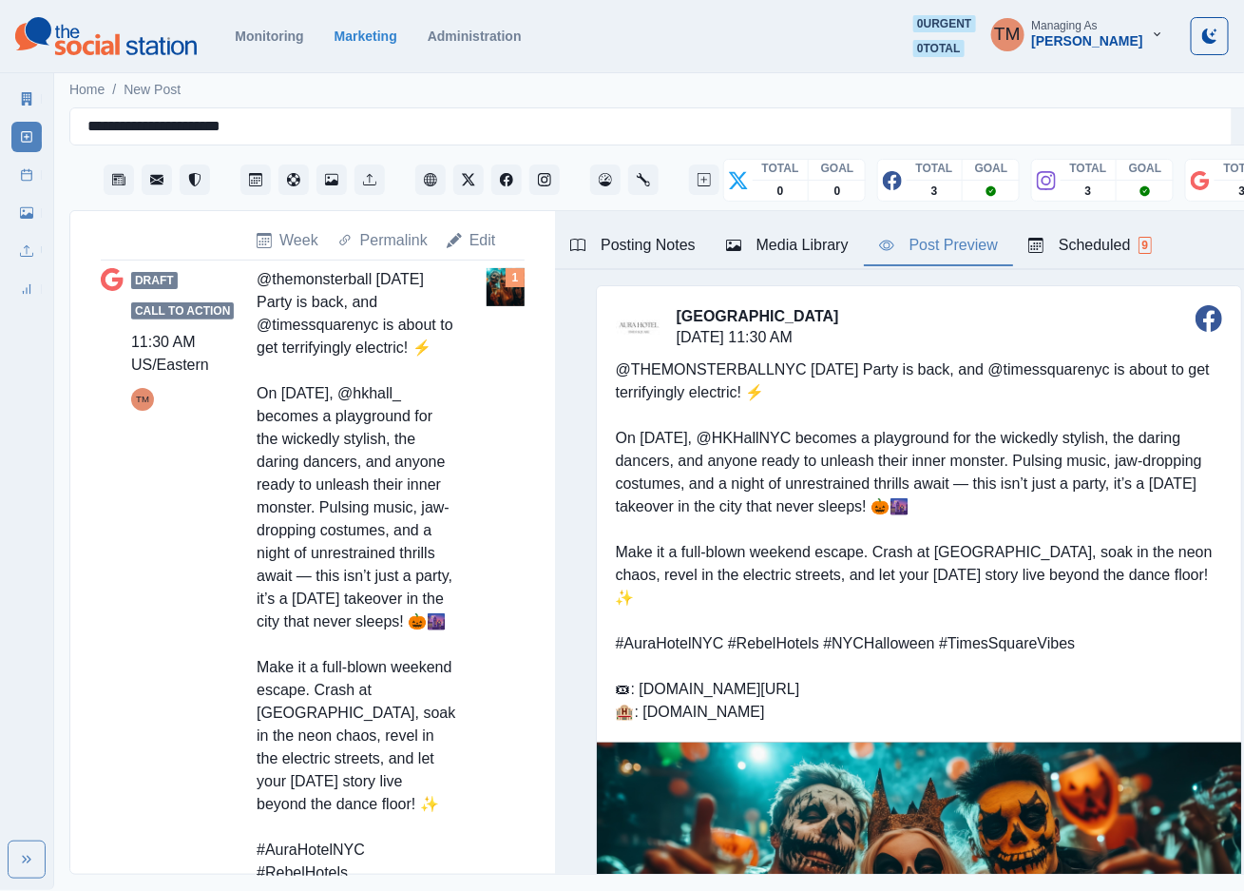
drag, startPoint x: 403, startPoint y: 339, endPoint x: 454, endPoint y: 396, distance: 76.7
drag, startPoint x: 406, startPoint y: 365, endPoint x: 406, endPoint y: 355, distance: 10.5
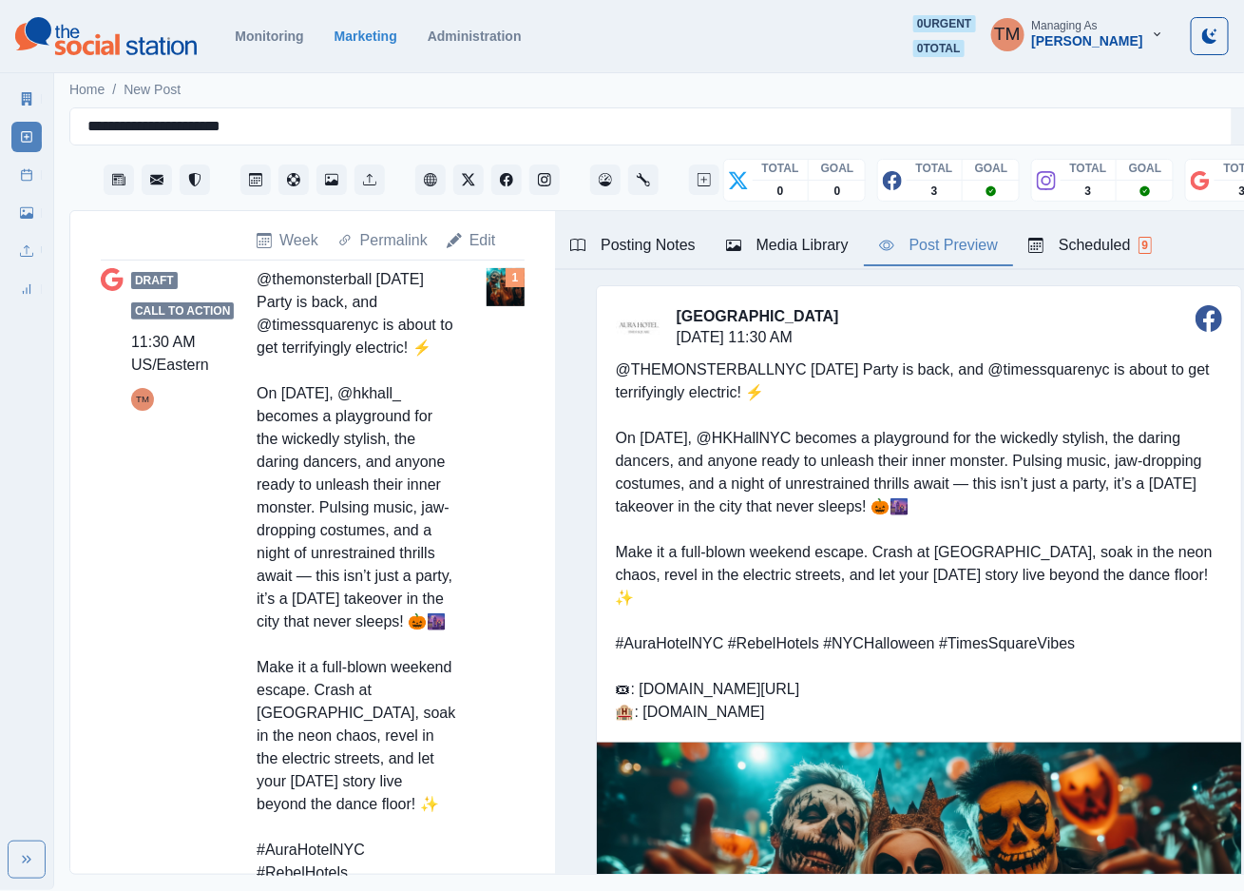
drag, startPoint x: 392, startPoint y: 335, endPoint x: 416, endPoint y: 379, distance: 51.1
copy div "📷: Med Mhamdi"
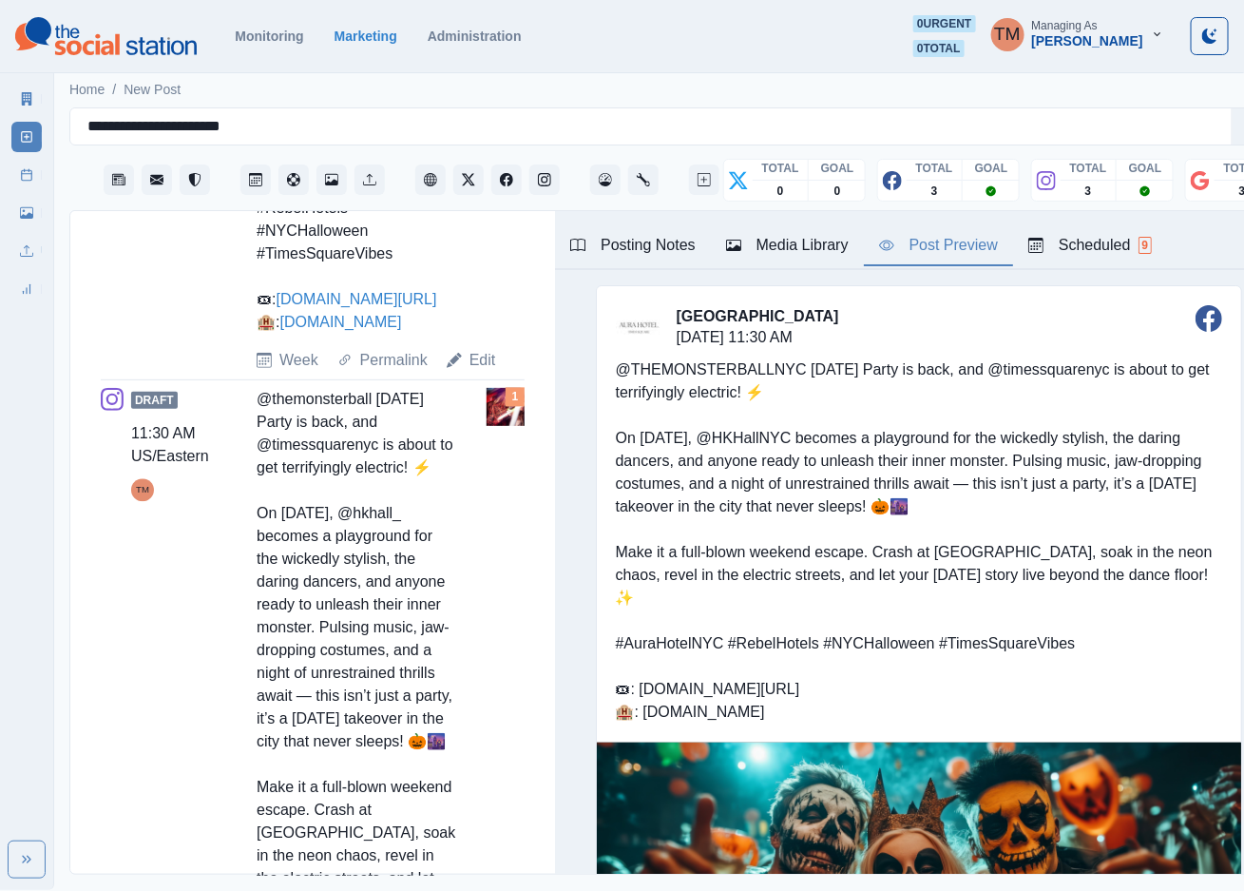
scroll to position [1312, 0]
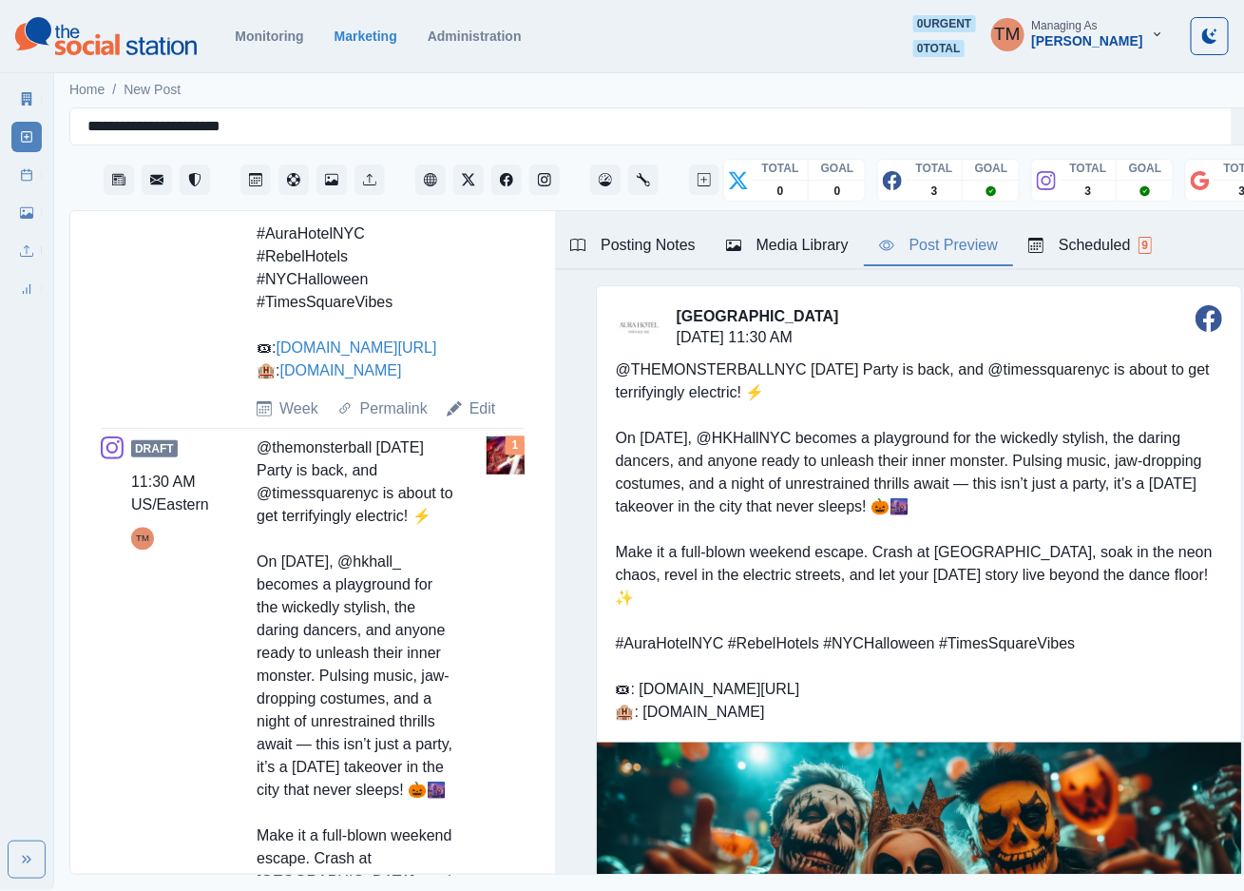
click at [459, 420] on div "Draft Editing 11:30 AM US/Eastern TM @THEMONSTERBALLNYC Halloween Party is back…" at bounding box center [313, 36] width 424 height 768
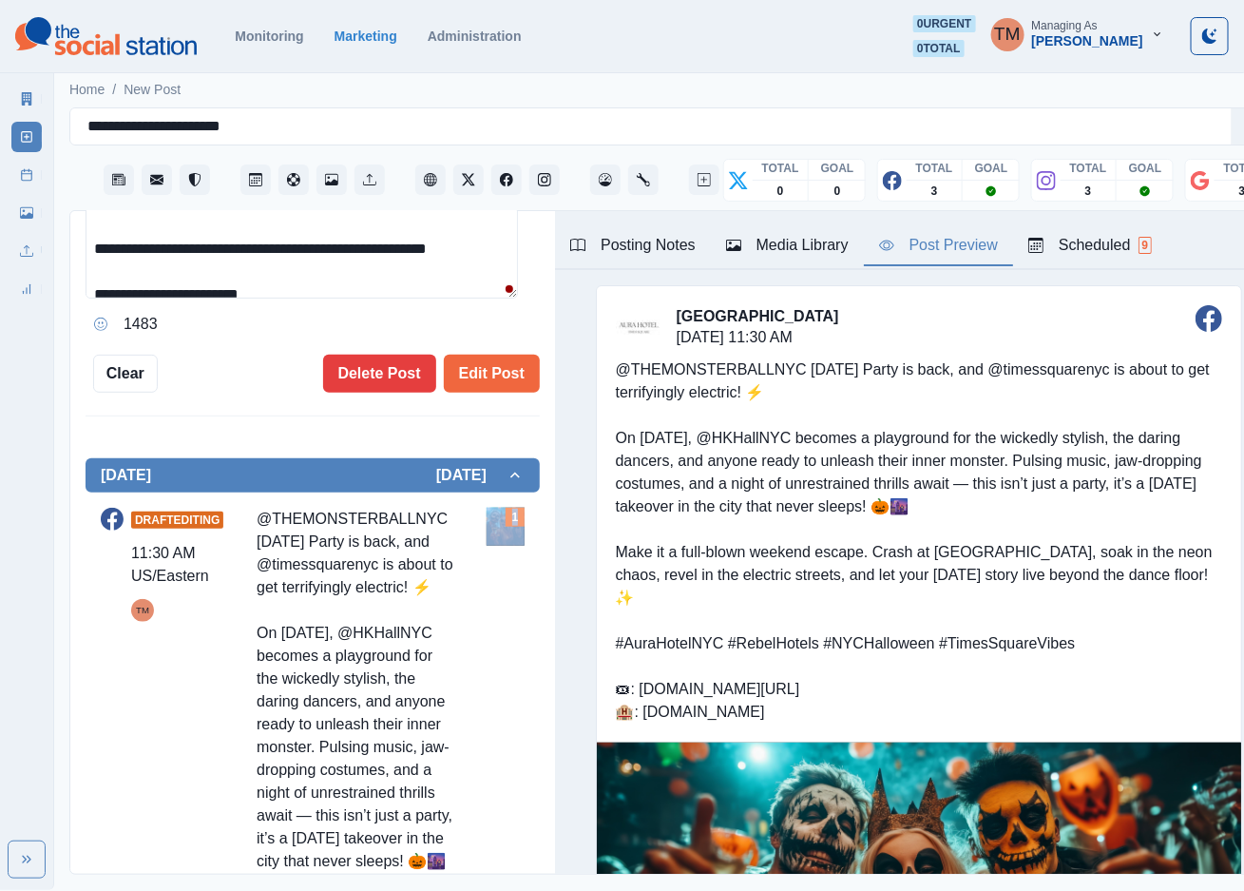
scroll to position [285, 0]
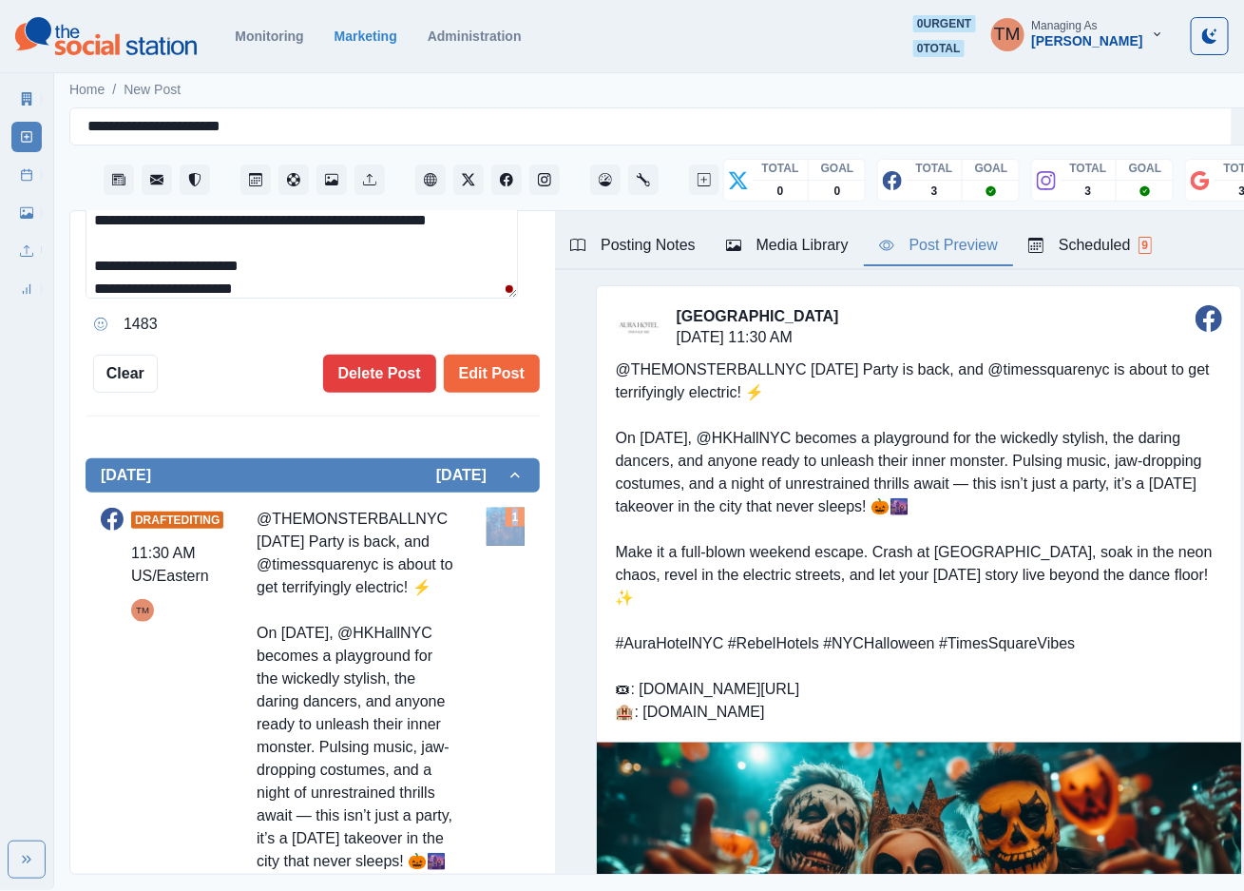
click at [285, 283] on textarea "**********" at bounding box center [302, 243] width 433 height 109
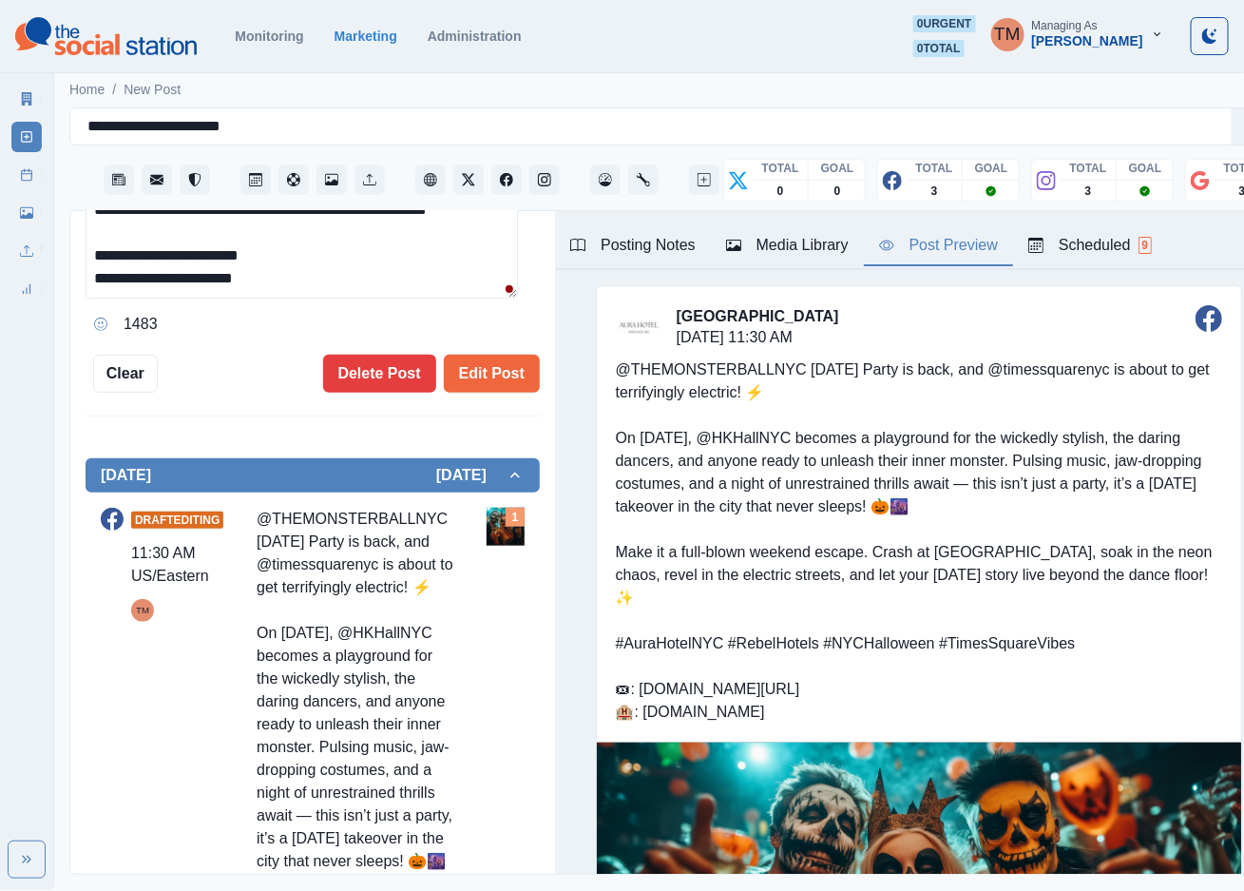
scroll to position [363, 0]
click at [337, 294] on textarea "**********" at bounding box center [302, 243] width 433 height 109
paste textarea "**********"
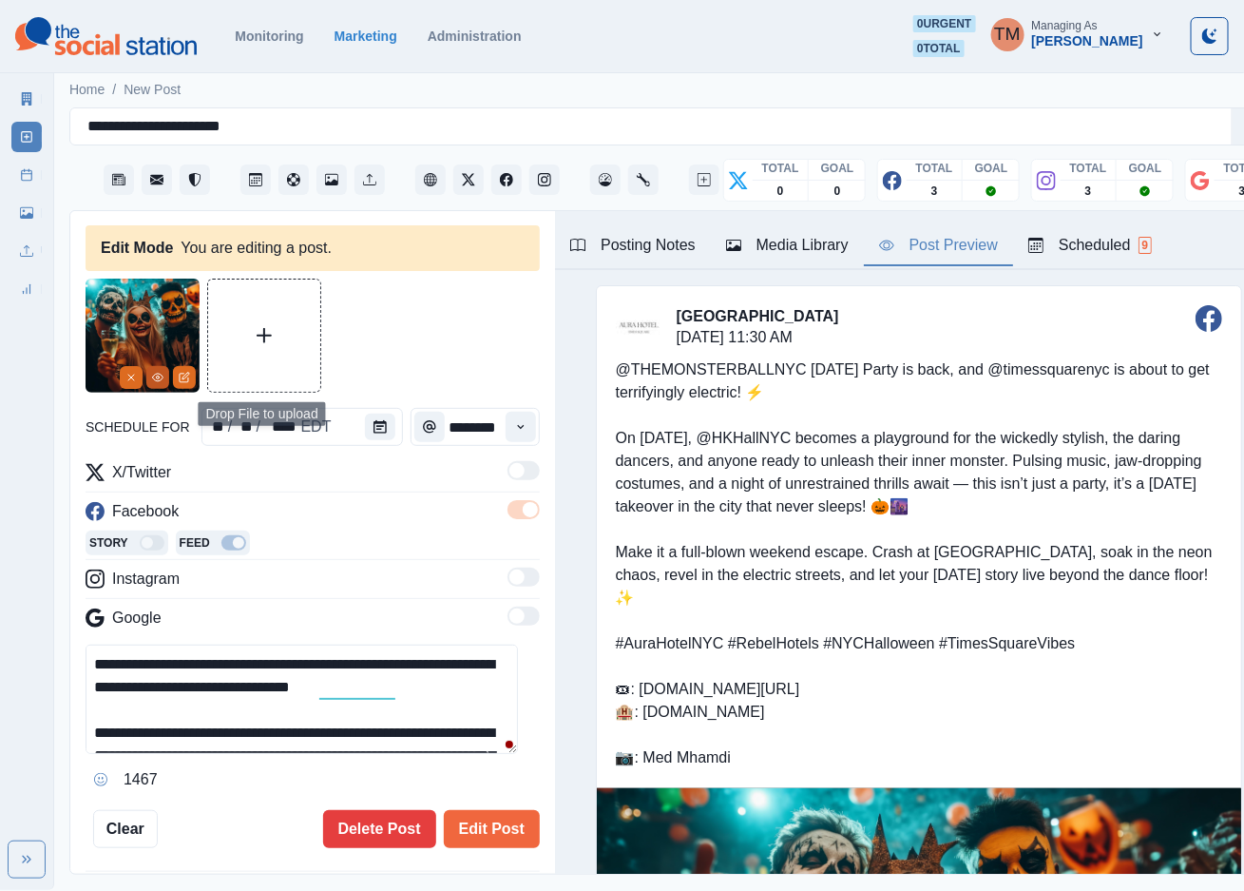
scroll to position [0, 0]
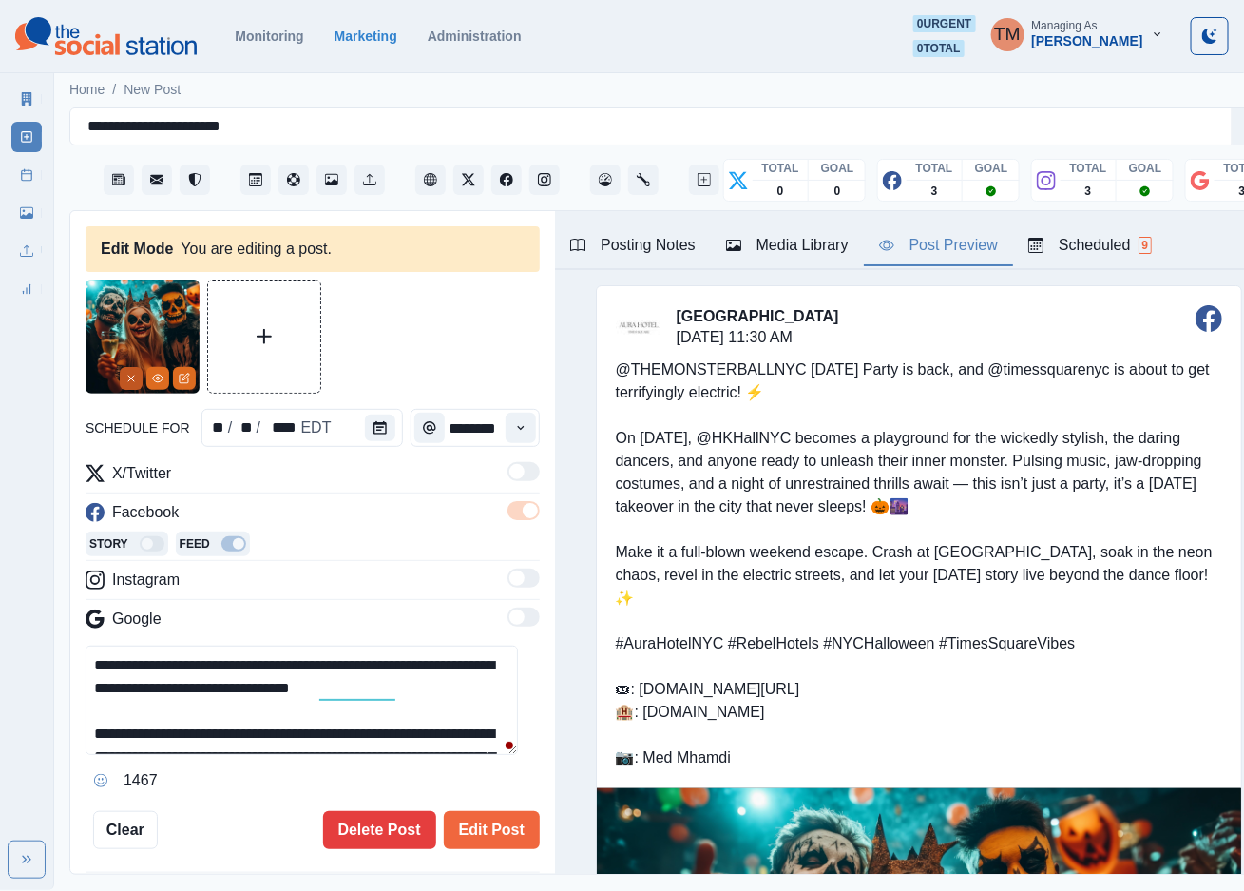
type textarea "**********"
click at [121, 377] on button "Remove" at bounding box center [131, 378] width 23 height 23
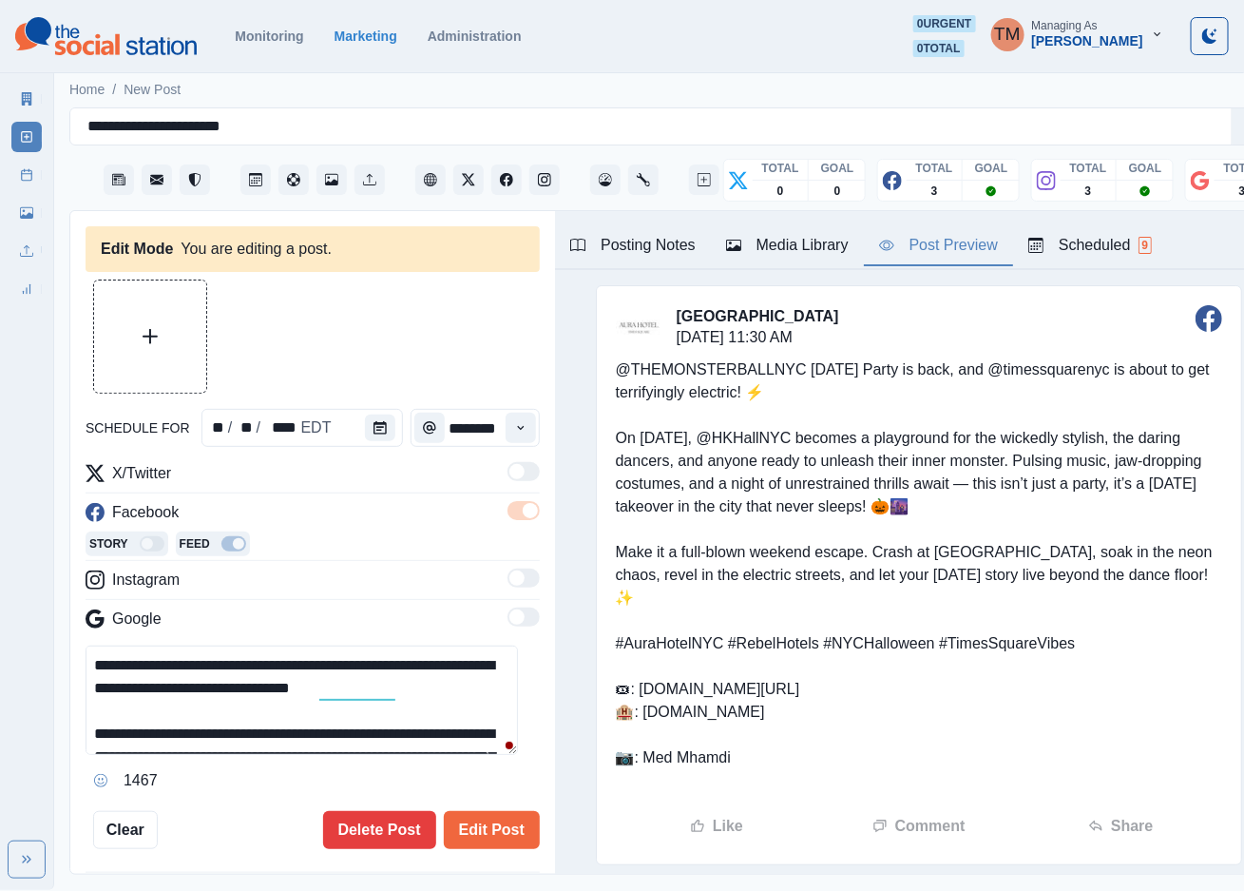
click at [779, 246] on div "Media Library" at bounding box center [787, 245] width 123 height 23
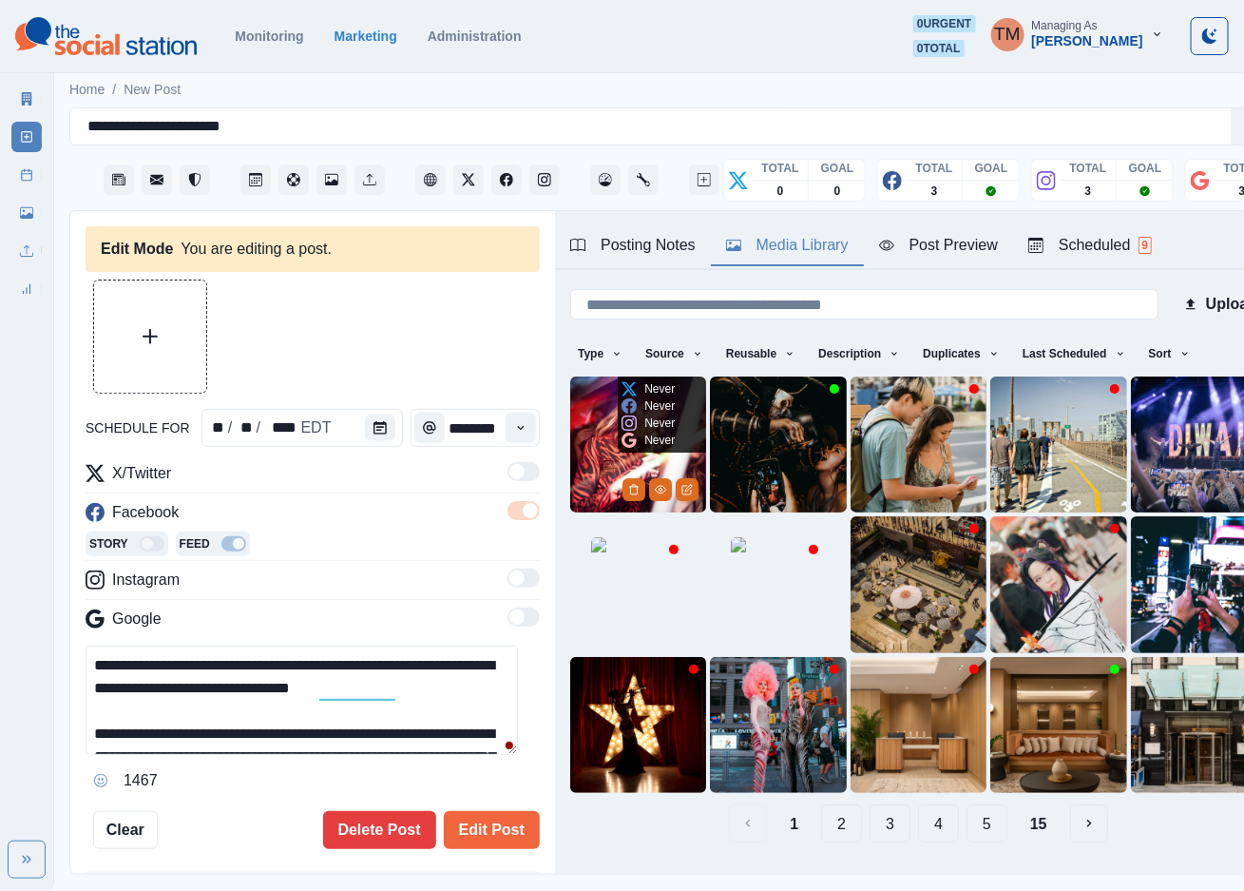
click at [594, 437] on img at bounding box center [638, 444] width 136 height 136
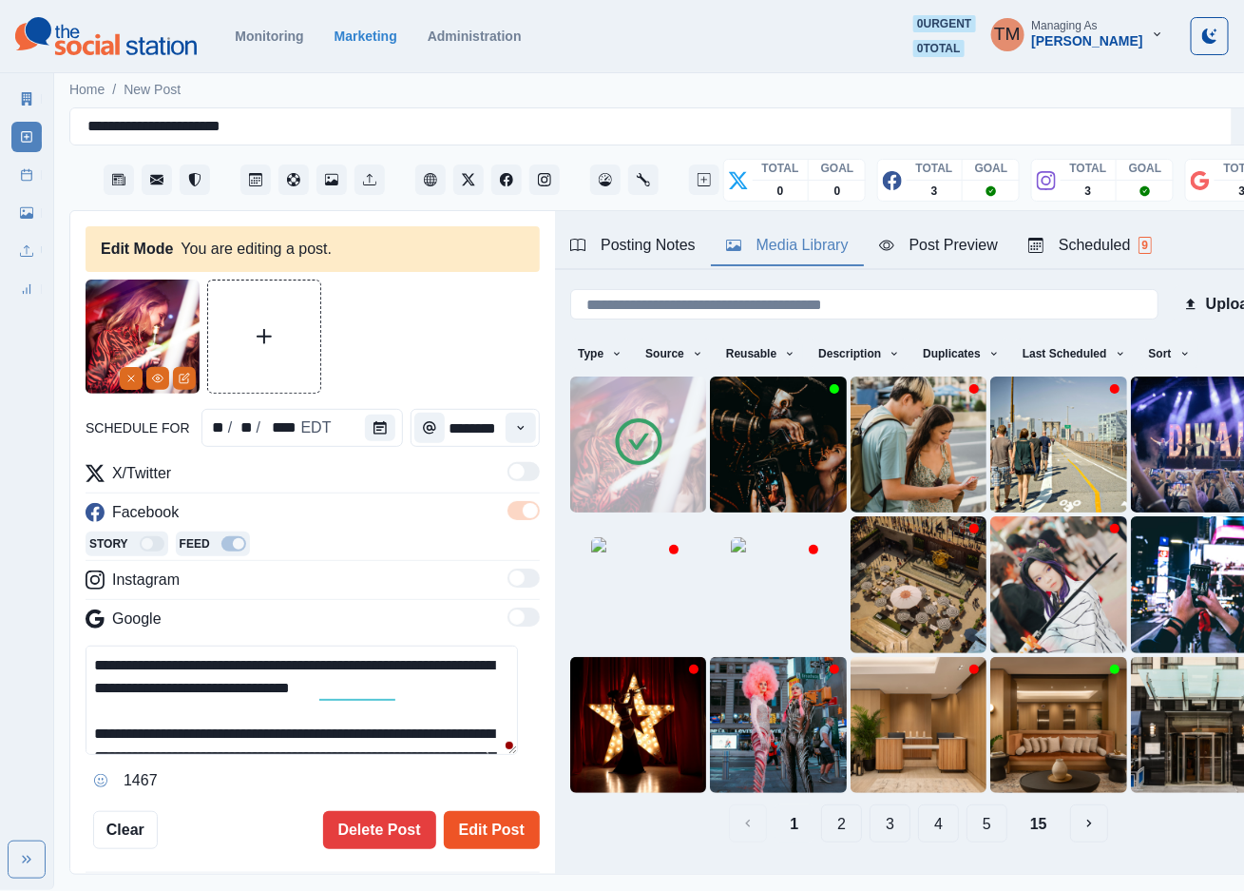
click at [491, 836] on button "Edit Post" at bounding box center [492, 830] width 96 height 38
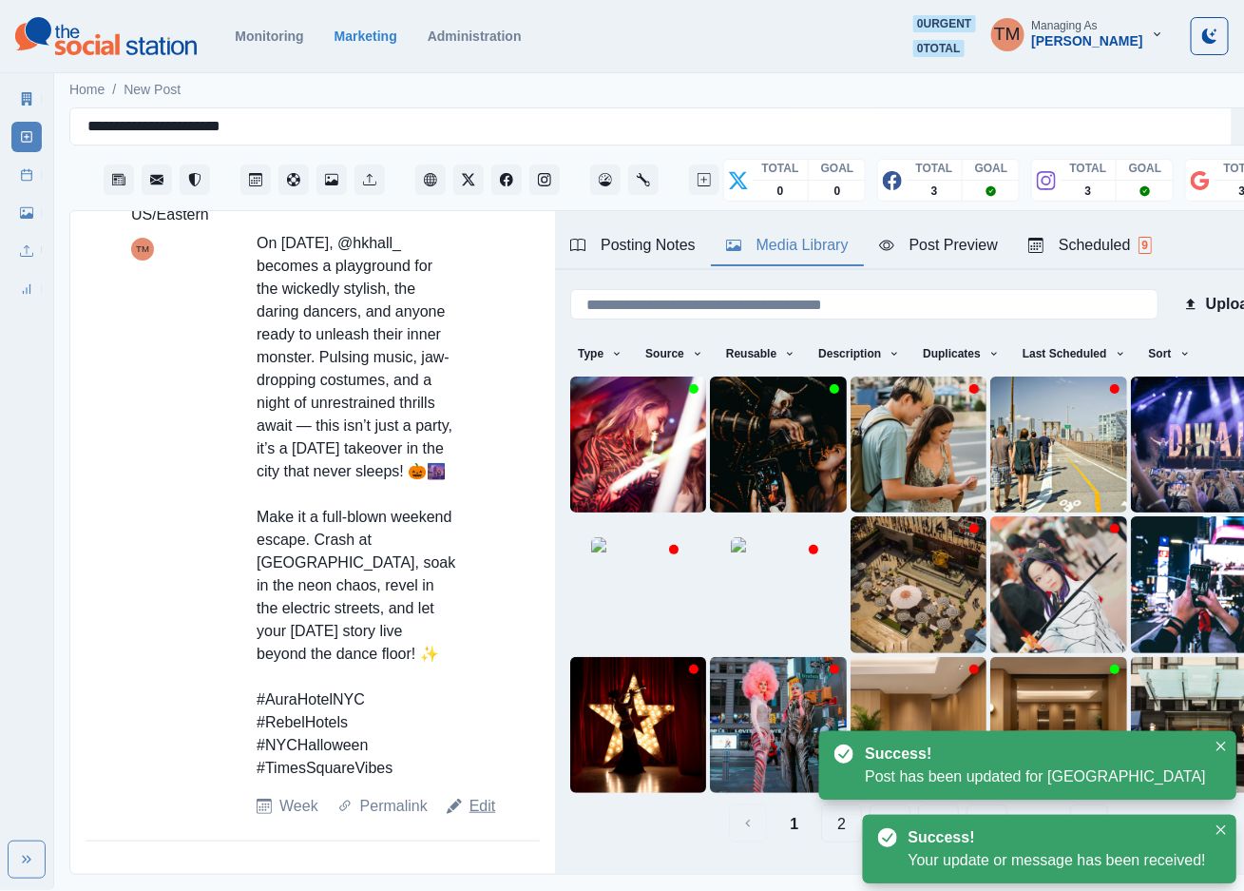
click at [479, 817] on link "Edit" at bounding box center [483, 806] width 27 height 23
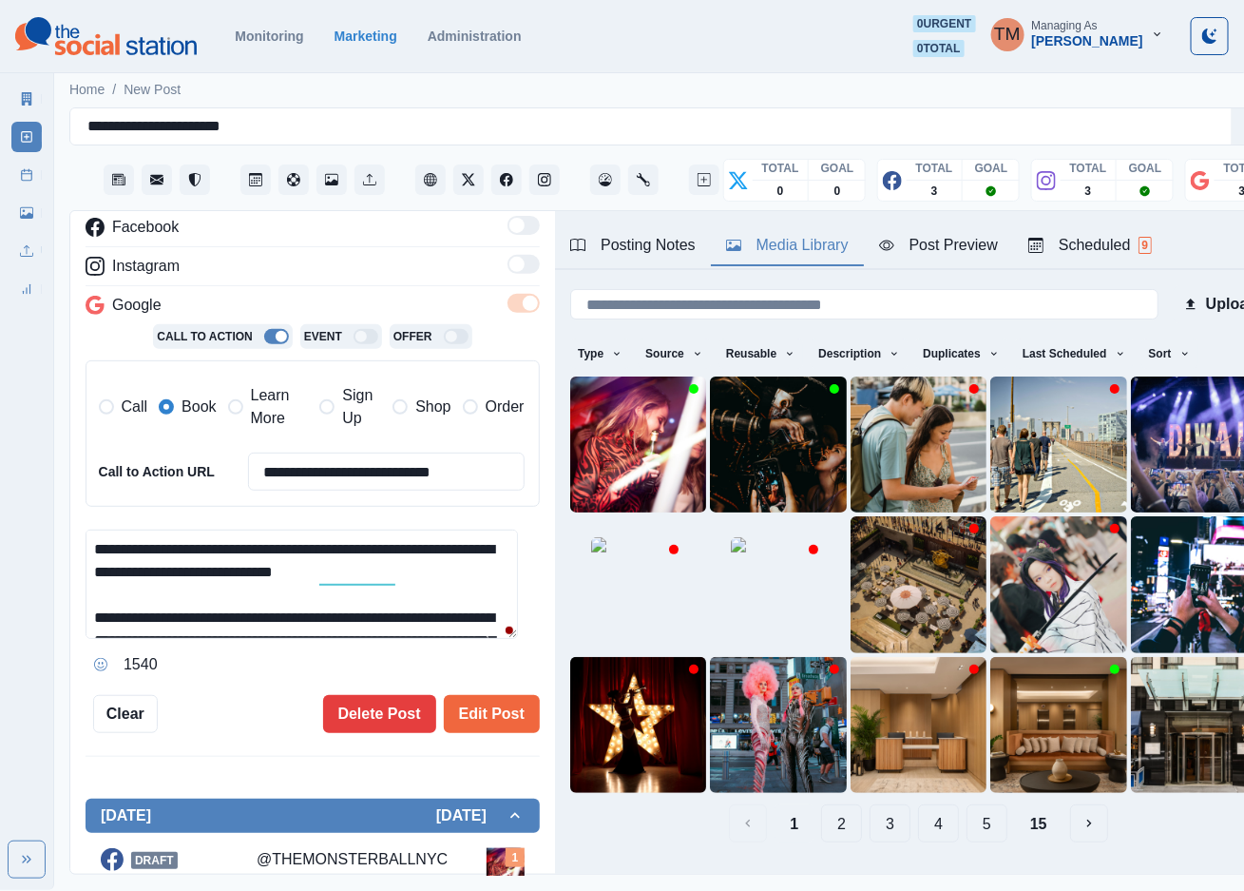
drag, startPoint x: 265, startPoint y: 414, endPoint x: 197, endPoint y: 408, distance: 68.8
click at [265, 413] on span "Learn More" at bounding box center [280, 407] width 58 height 46
click at [194, 408] on span "Book" at bounding box center [199, 406] width 34 height 23
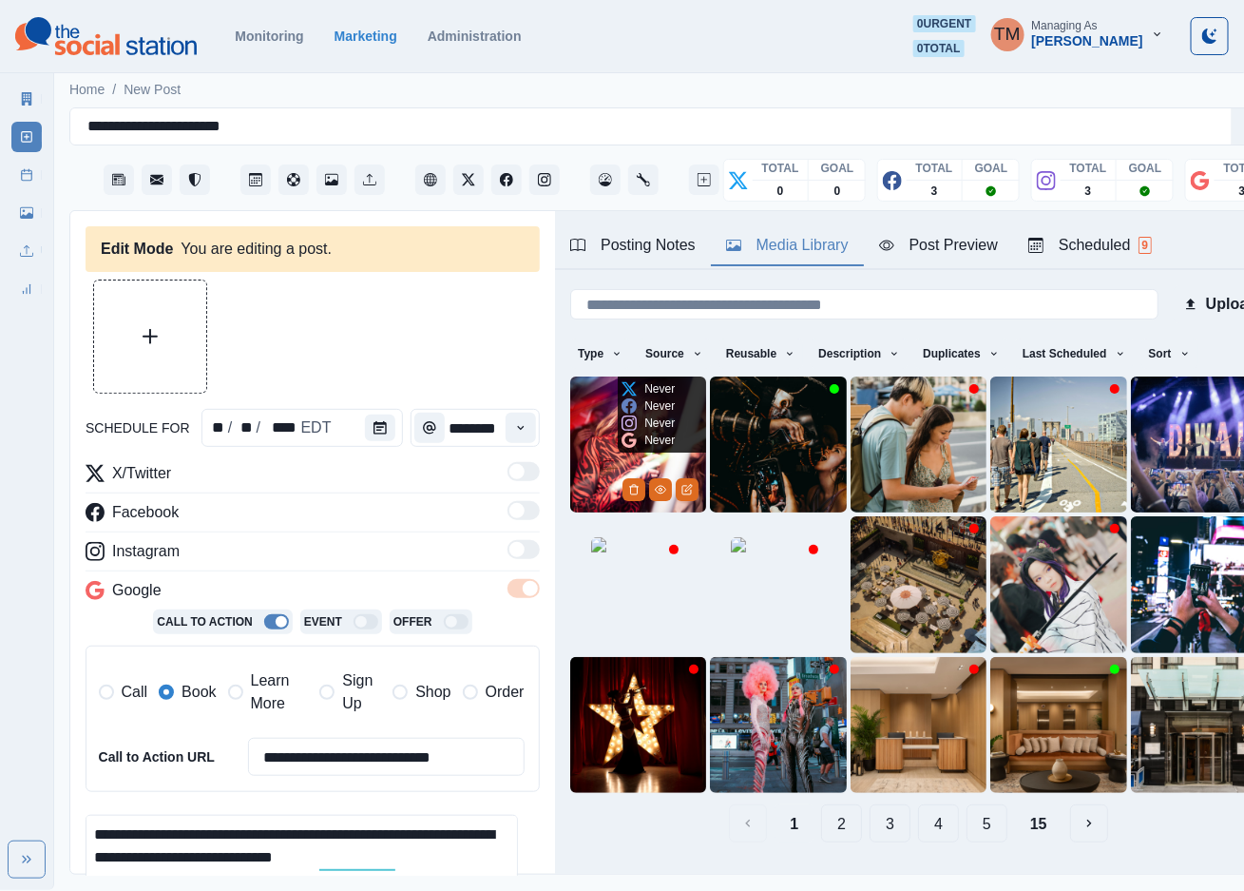
click at [590, 428] on img at bounding box center [638, 444] width 136 height 136
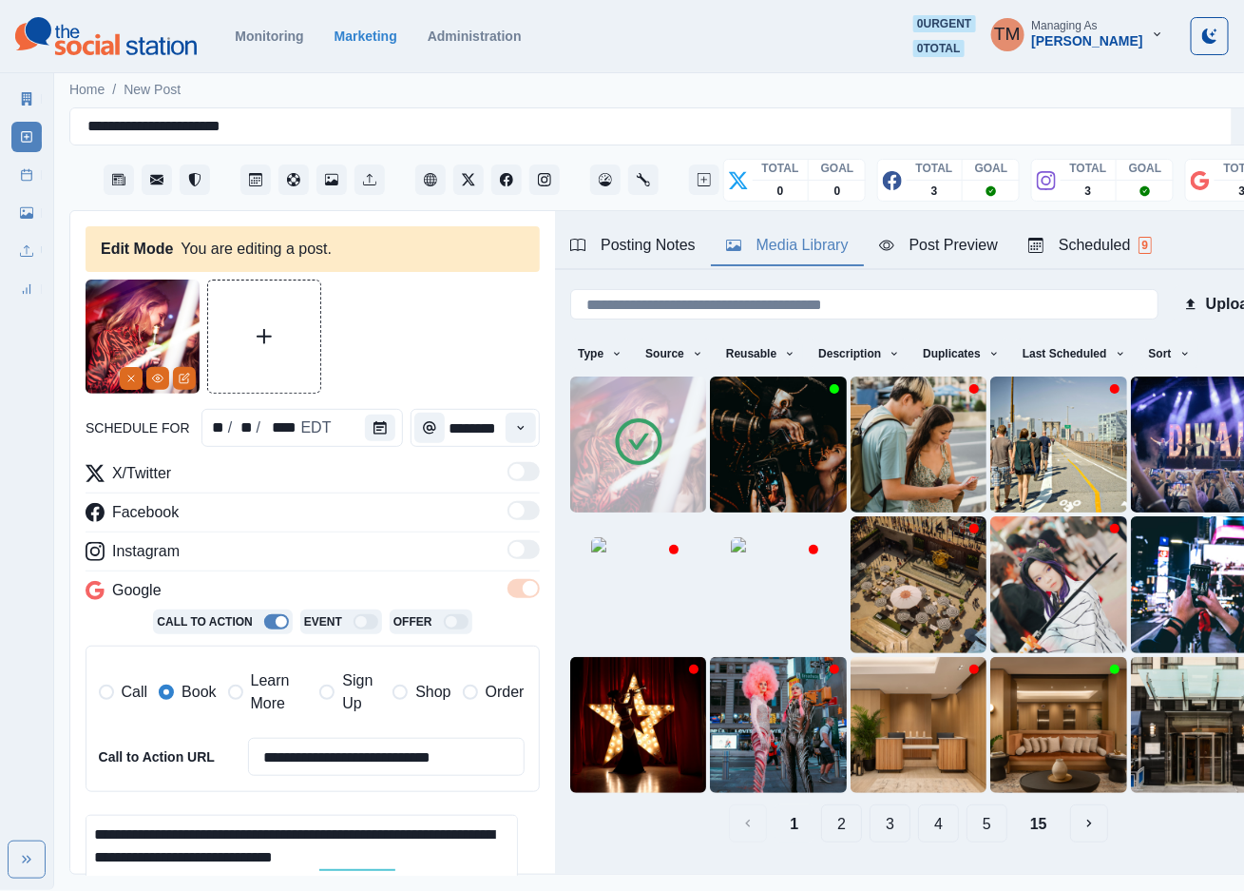
drag, startPoint x: 411, startPoint y: 336, endPoint x: 403, endPoint y: 354, distance: 18.7
click at [411, 337] on div at bounding box center [313, 336] width 454 height 114
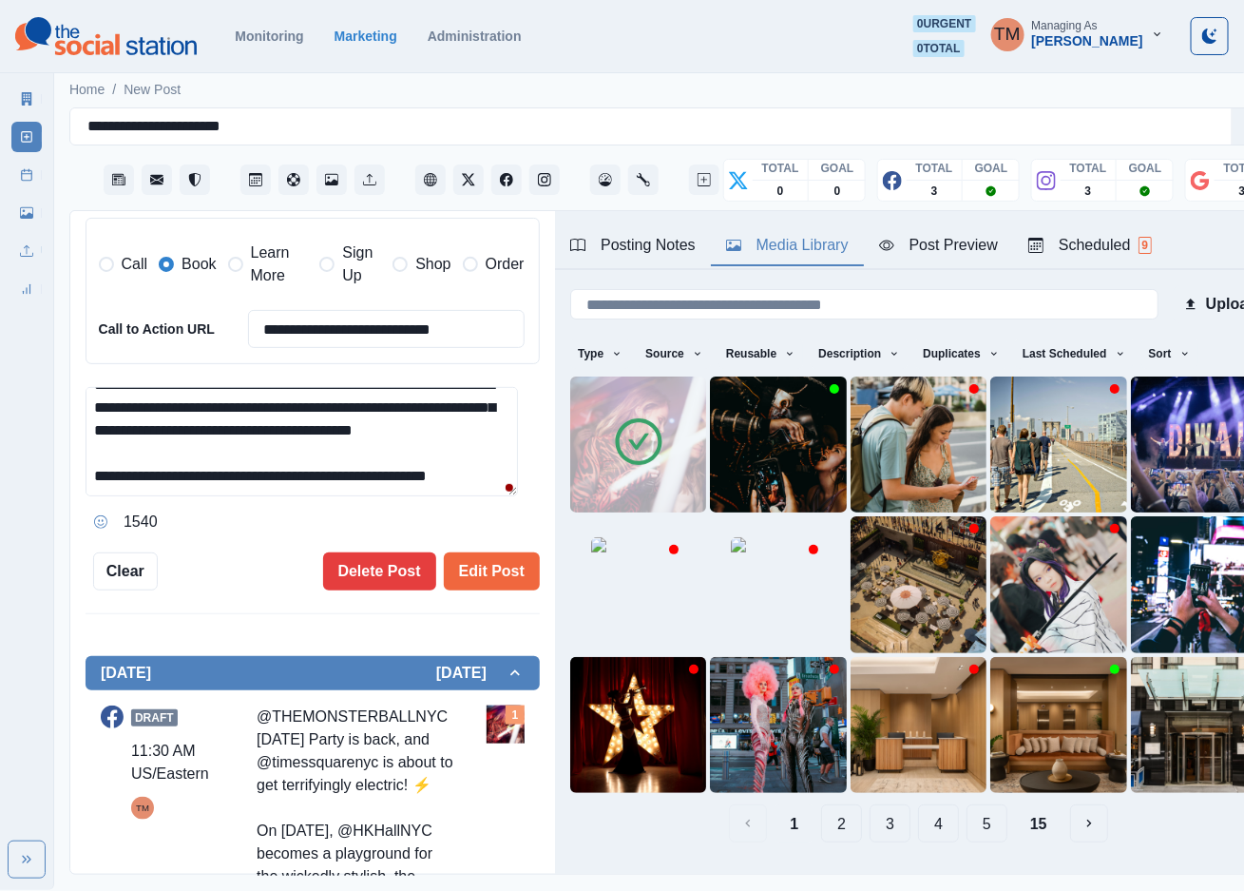
click at [288, 474] on textarea "**********" at bounding box center [302, 441] width 433 height 109
paste textarea "**********"
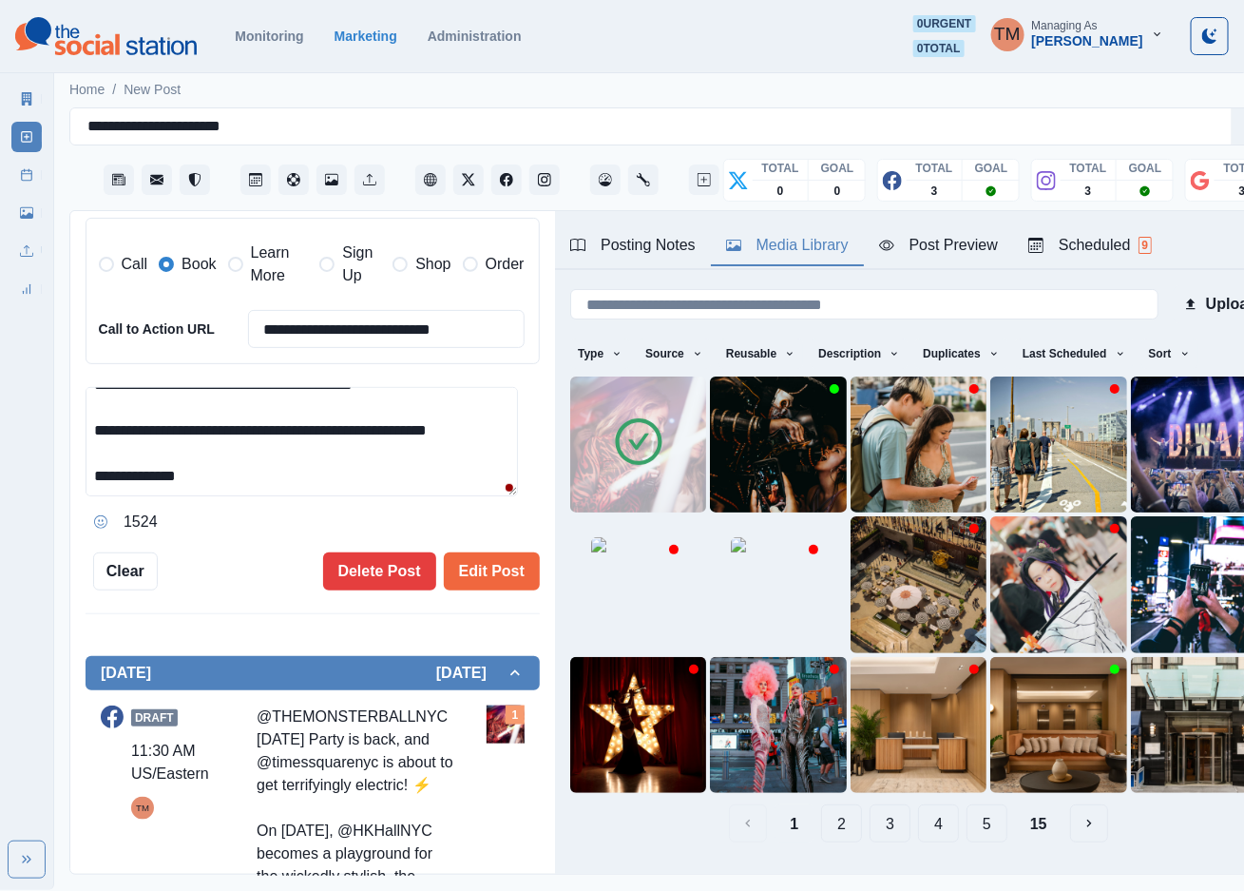
type textarea "**********"
click at [941, 245] on div "Post Preview" at bounding box center [938, 245] width 119 height 23
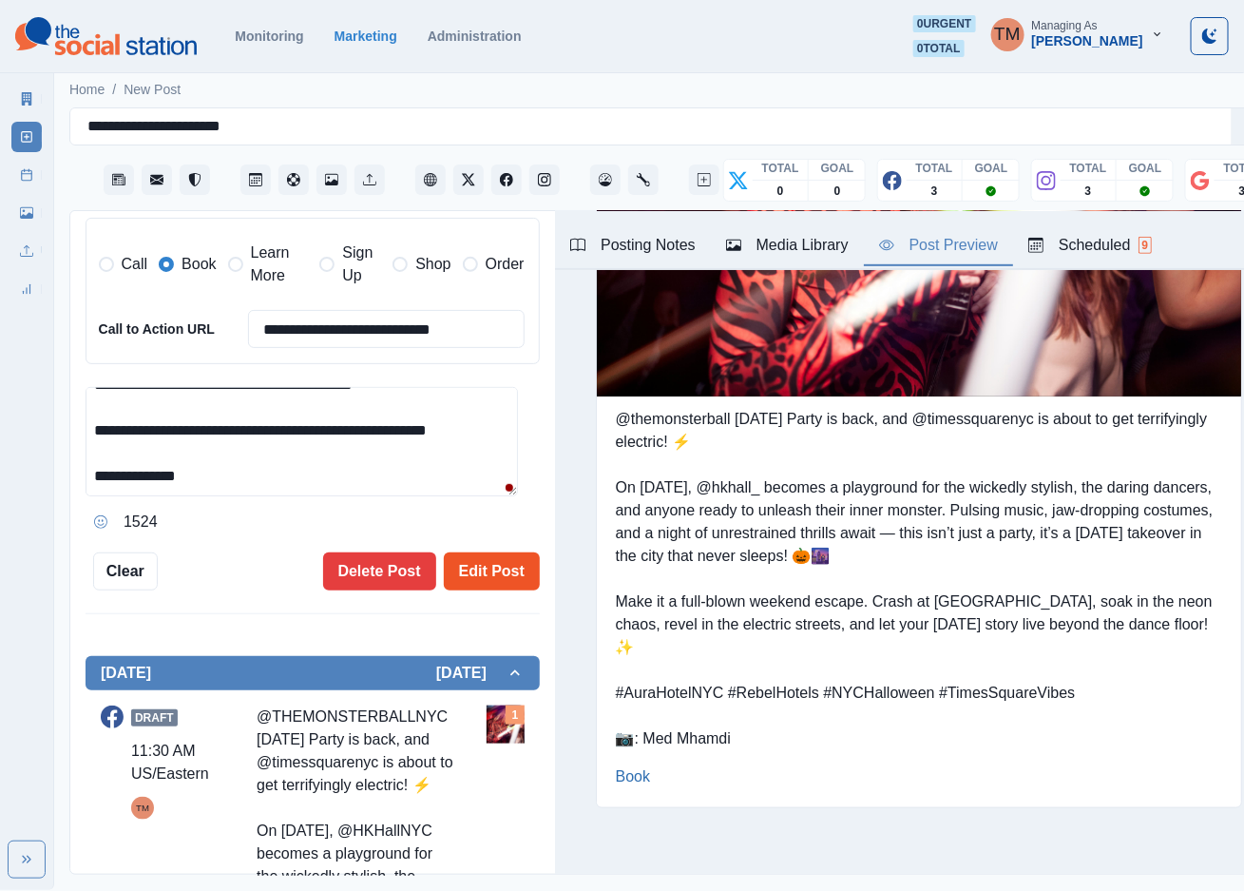
click at [477, 576] on button "Edit Post" at bounding box center [492, 571] width 96 height 38
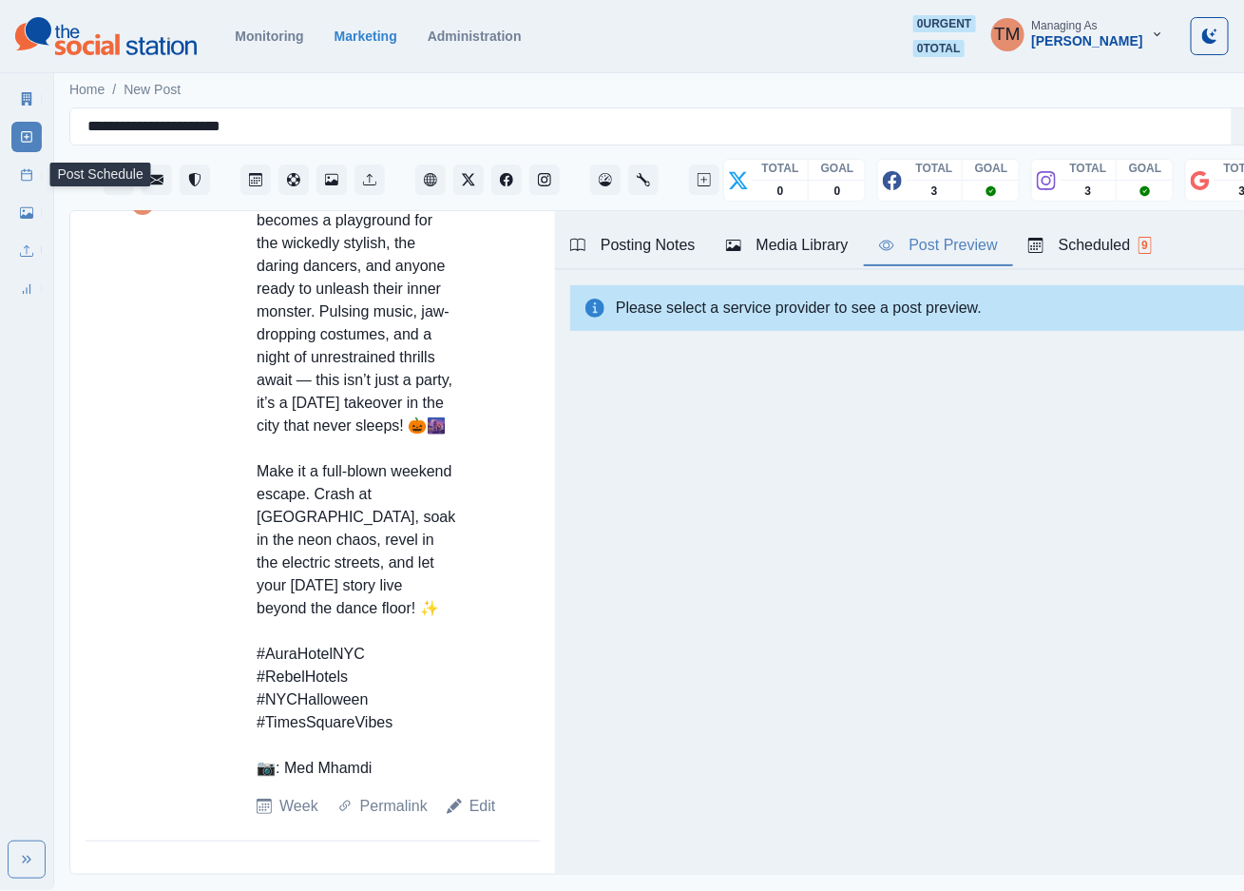
click at [32, 183] on link "Post Schedule" at bounding box center [26, 175] width 30 height 30
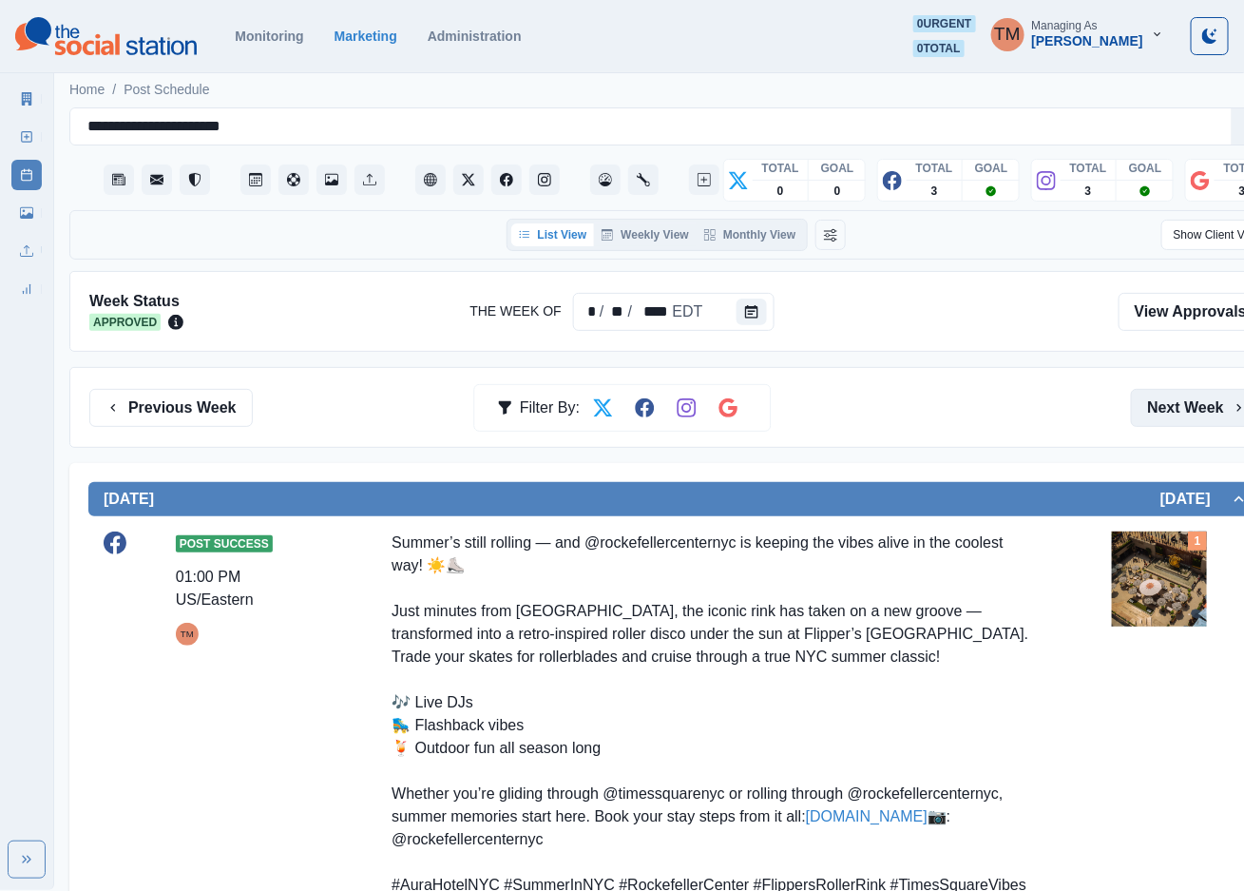
click at [1186, 413] on button "Next Week" at bounding box center [1197, 408] width 132 height 38
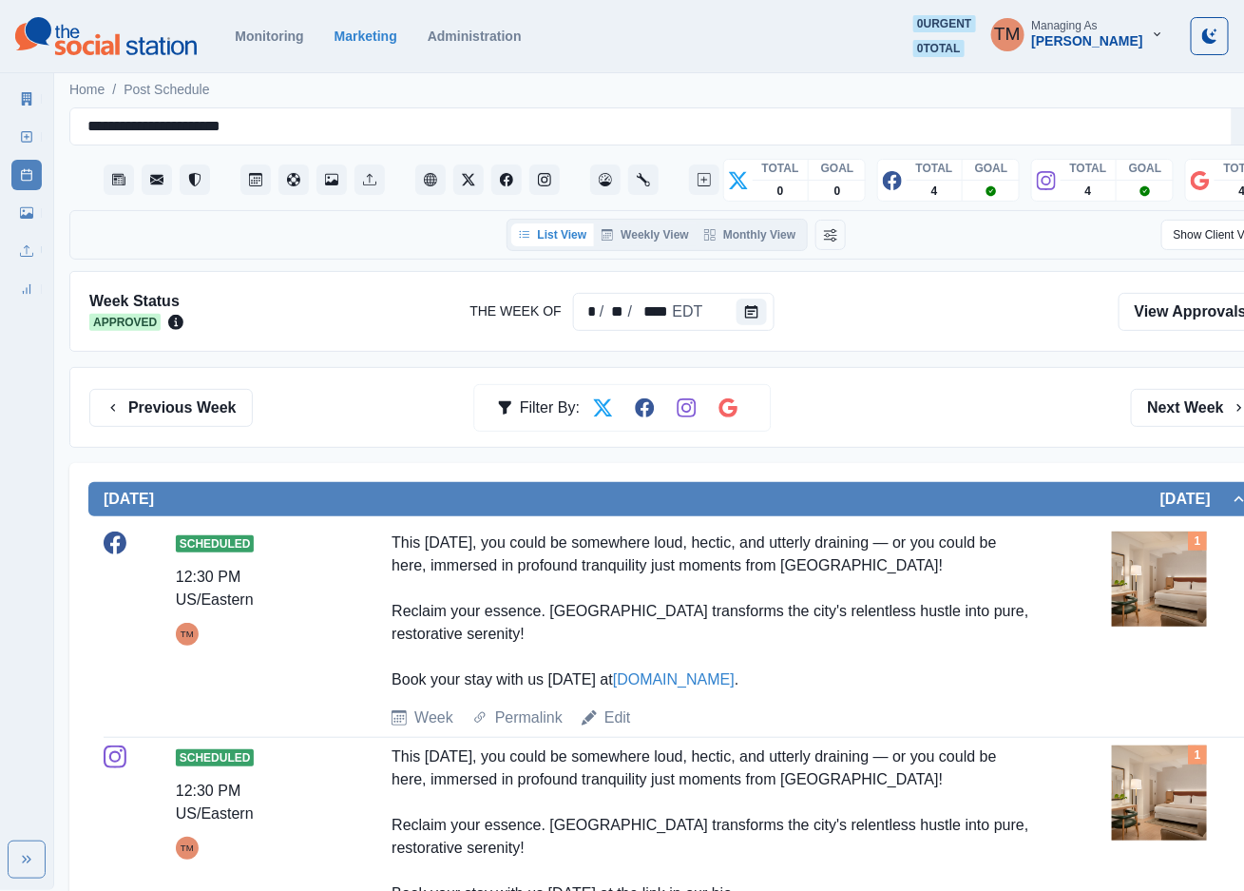
click at [1210, 420] on button "Next Week" at bounding box center [1197, 408] width 132 height 38
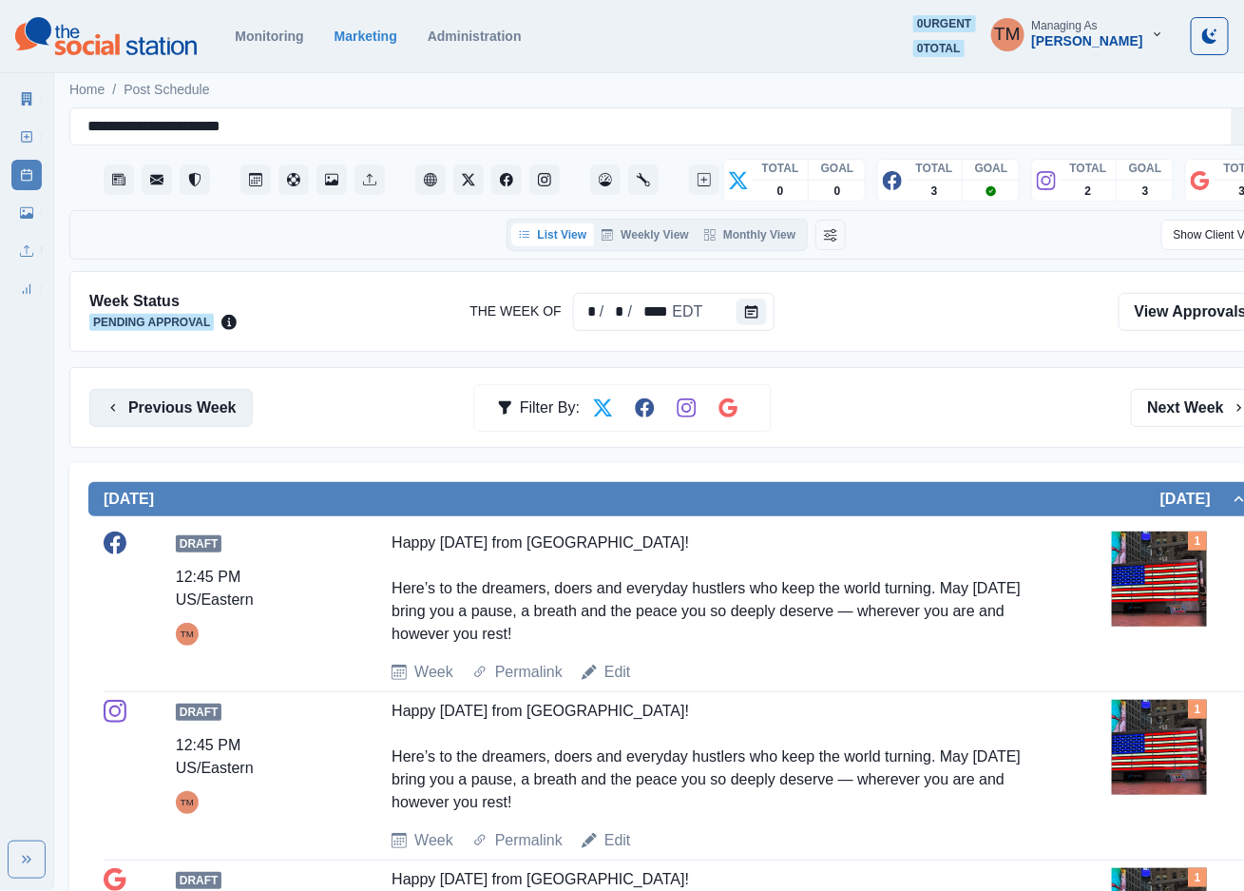
click at [188, 412] on button "Previous Week" at bounding box center [170, 408] width 163 height 38
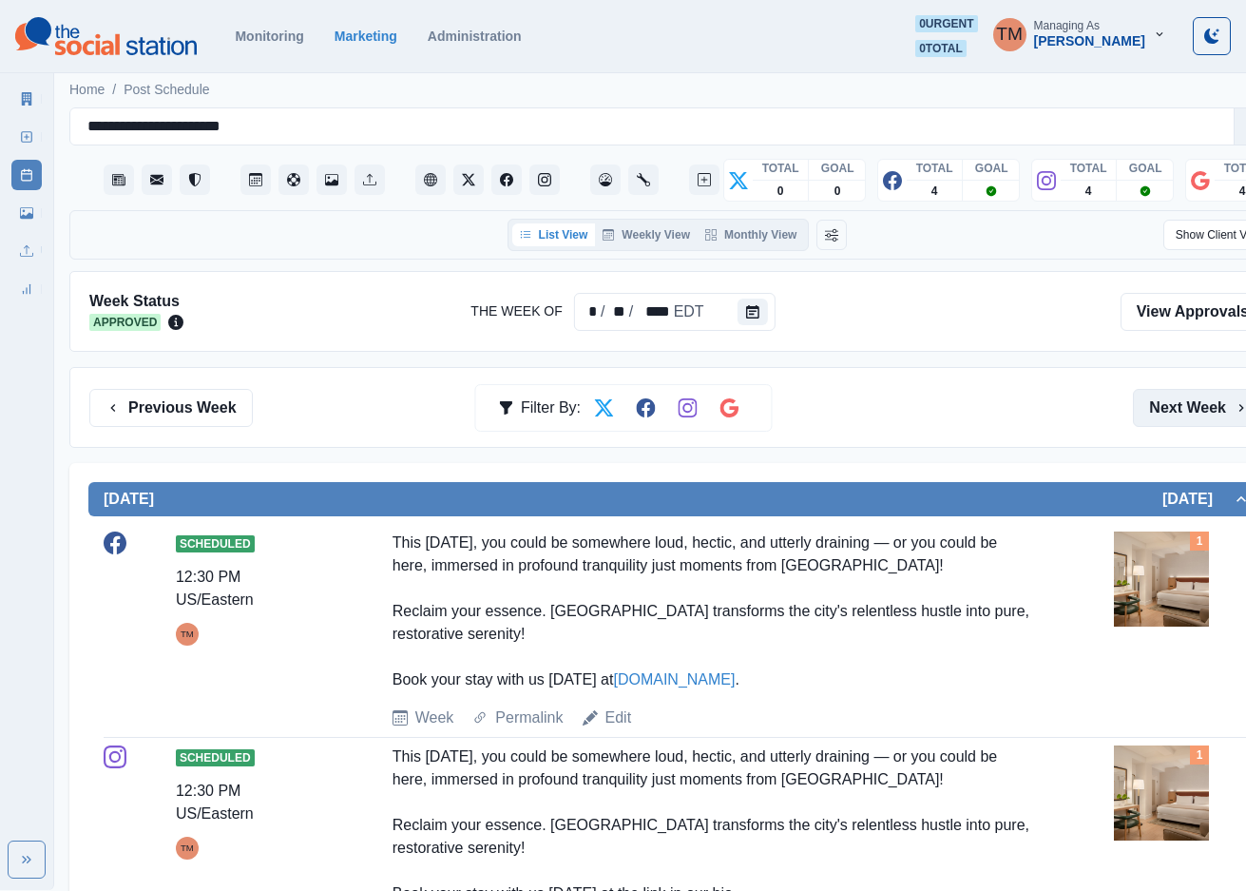
click at [1190, 406] on button "Next Week" at bounding box center [1199, 408] width 132 height 38
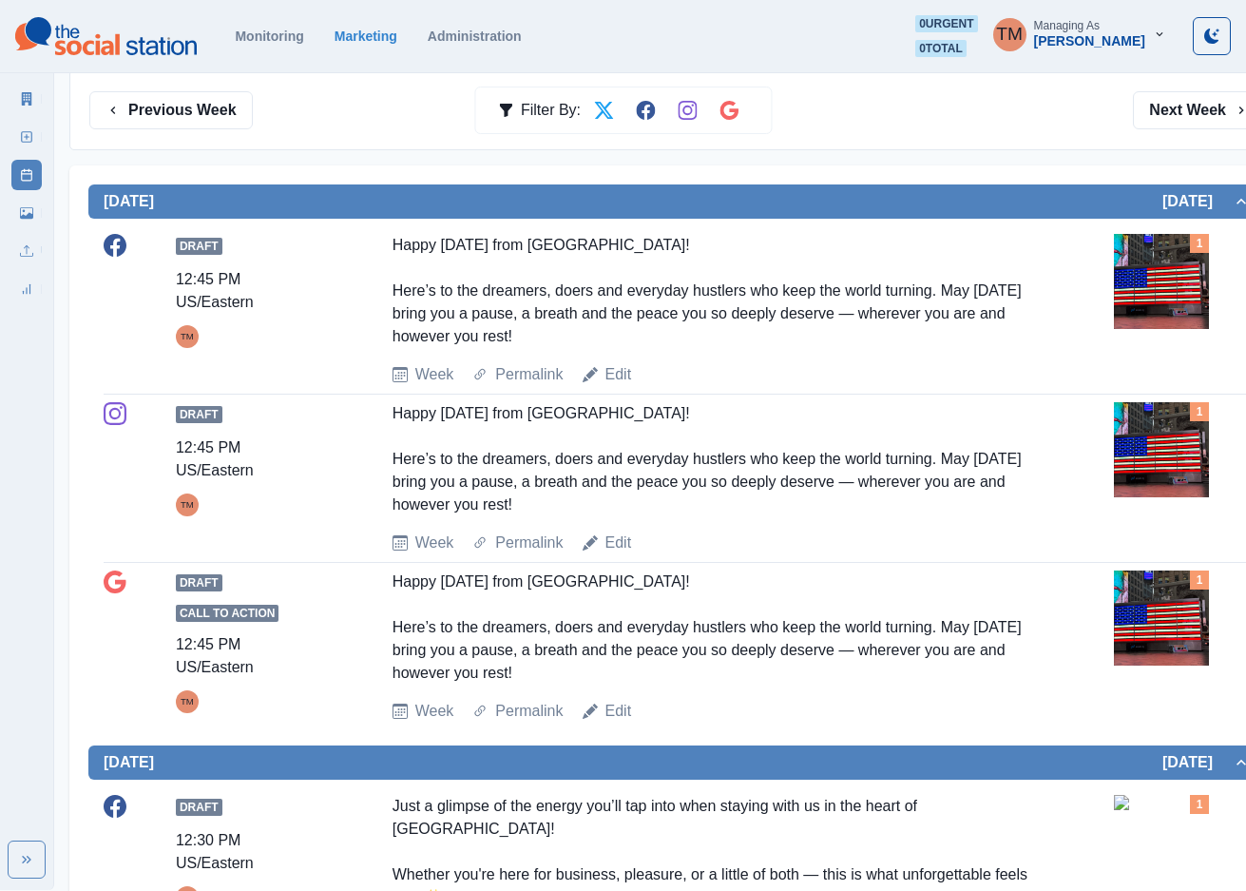
scroll to position [163, 0]
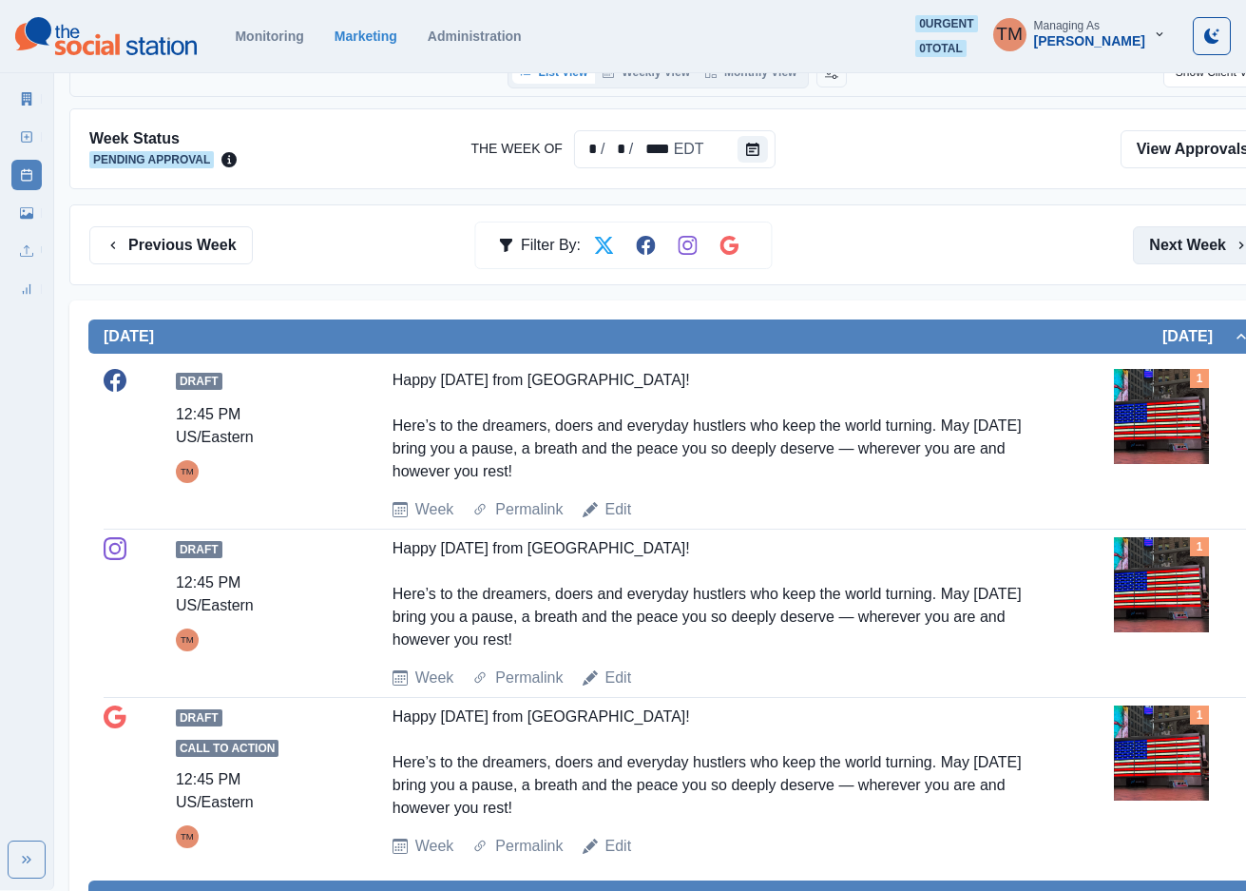
click at [1169, 252] on button "Next Week" at bounding box center [1199, 245] width 132 height 38
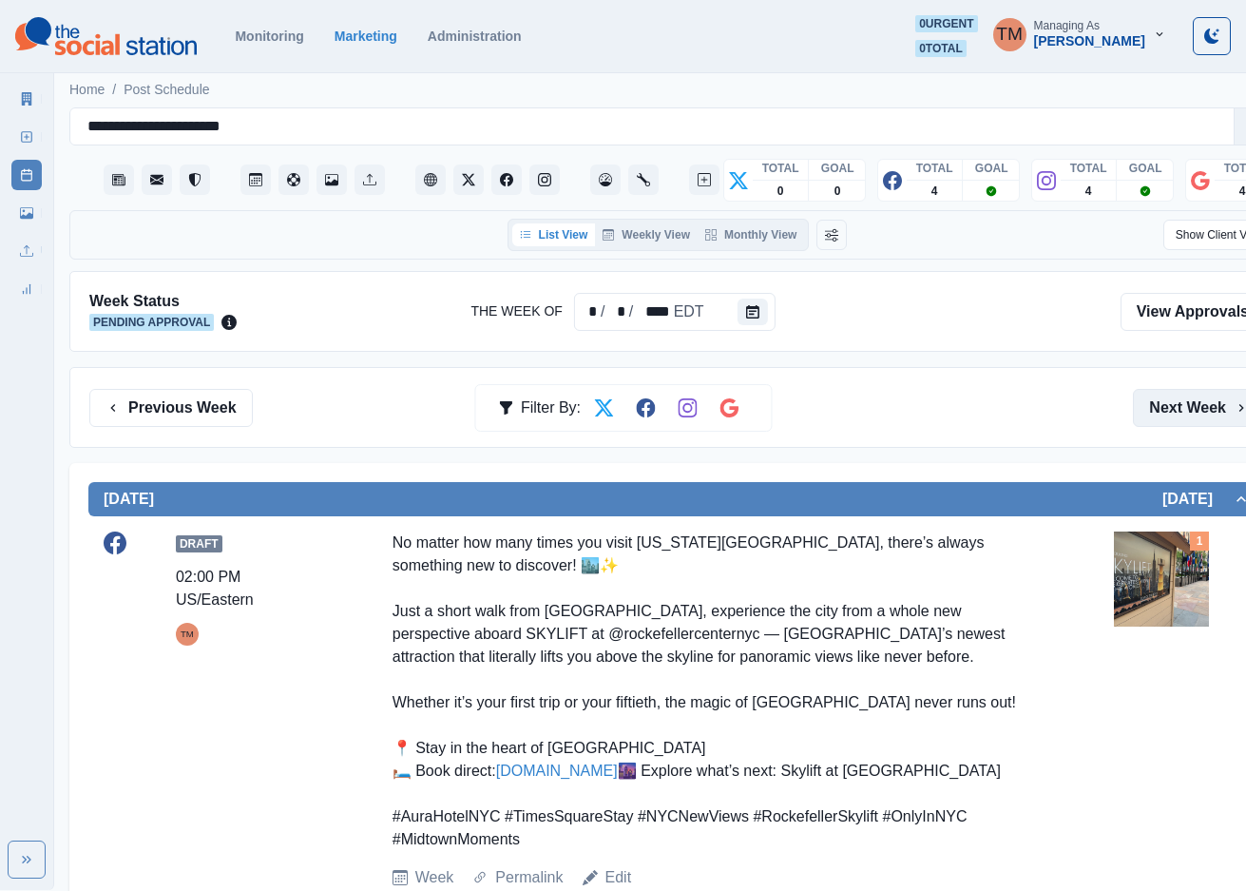
click at [1190, 419] on button "Next Week" at bounding box center [1199, 408] width 132 height 38
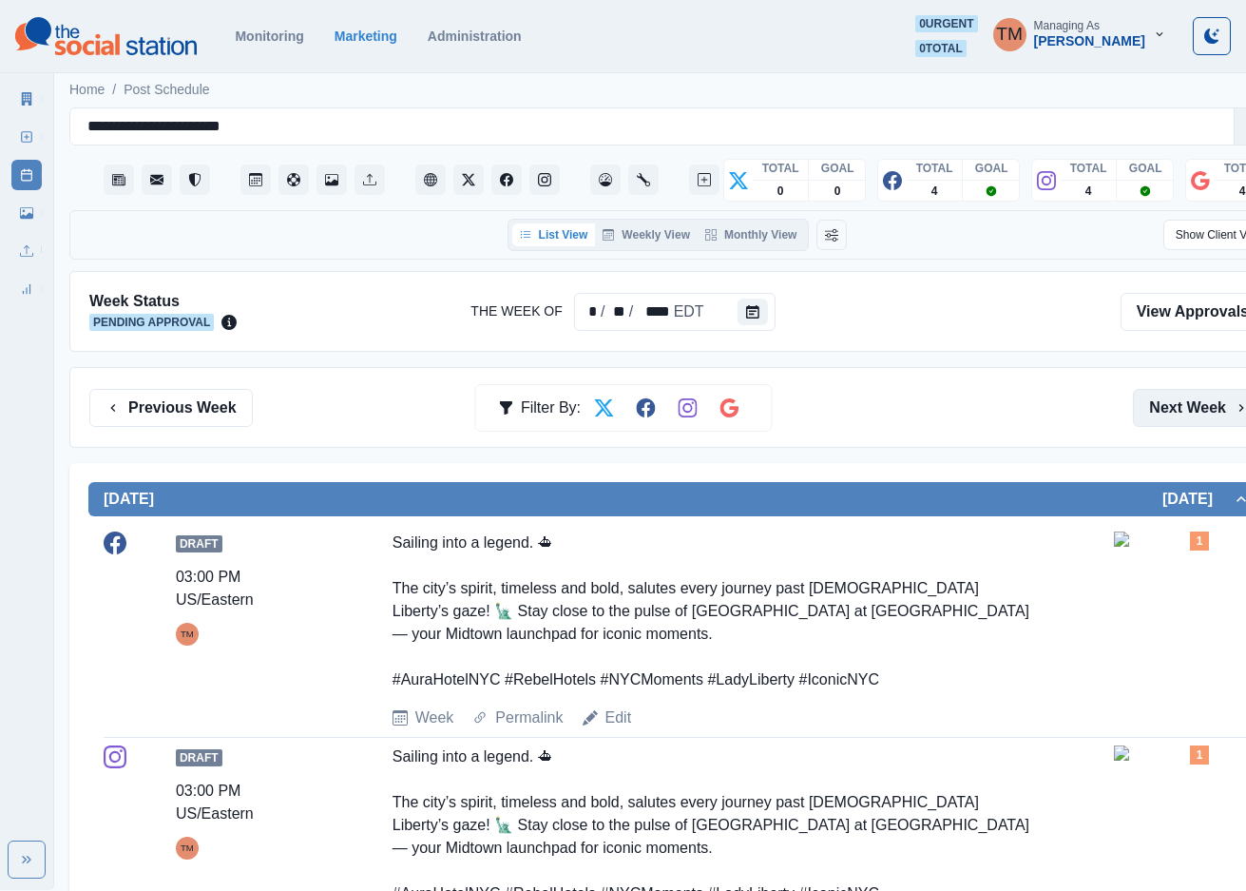
click at [1198, 413] on button "Next Week" at bounding box center [1199, 408] width 132 height 38
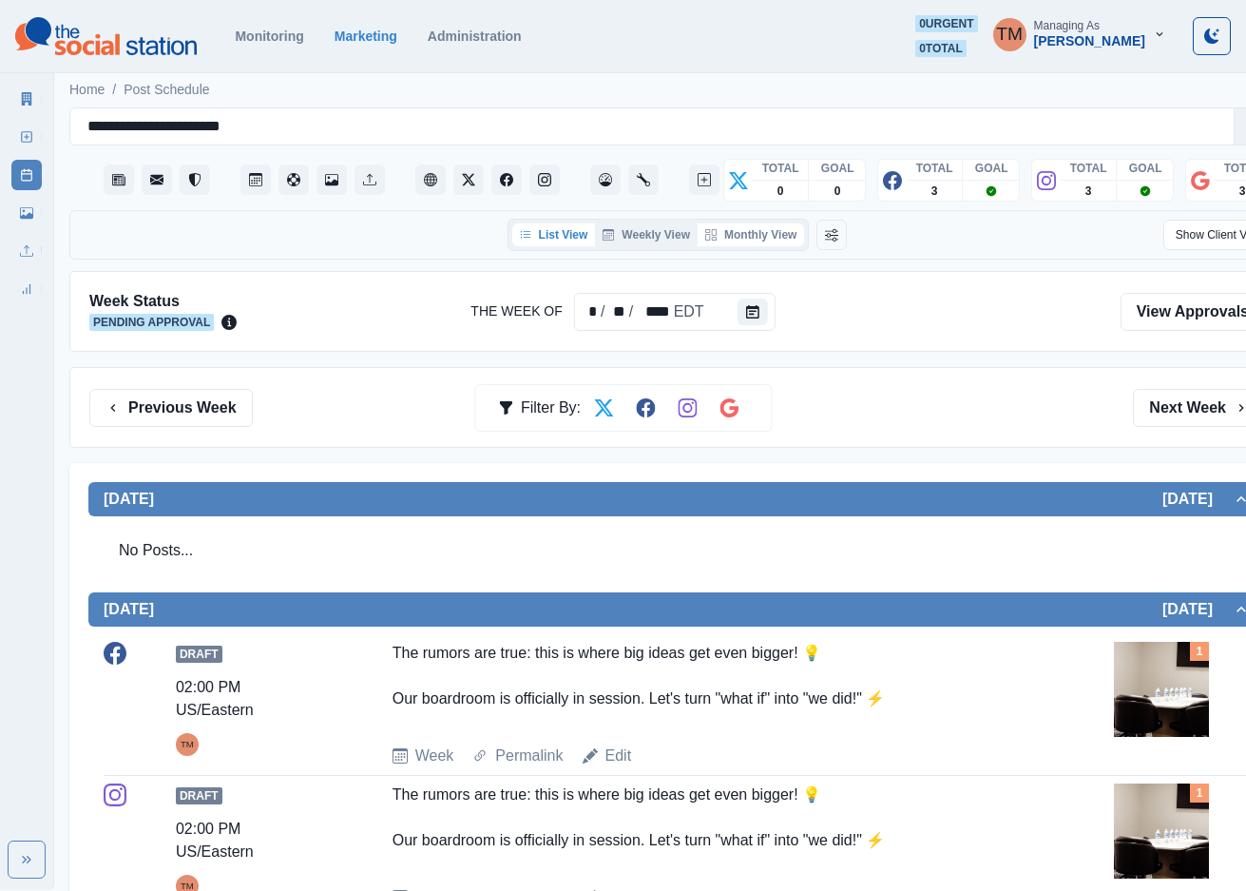
click at [754, 234] on button "Monthly View" at bounding box center [751, 234] width 106 height 23
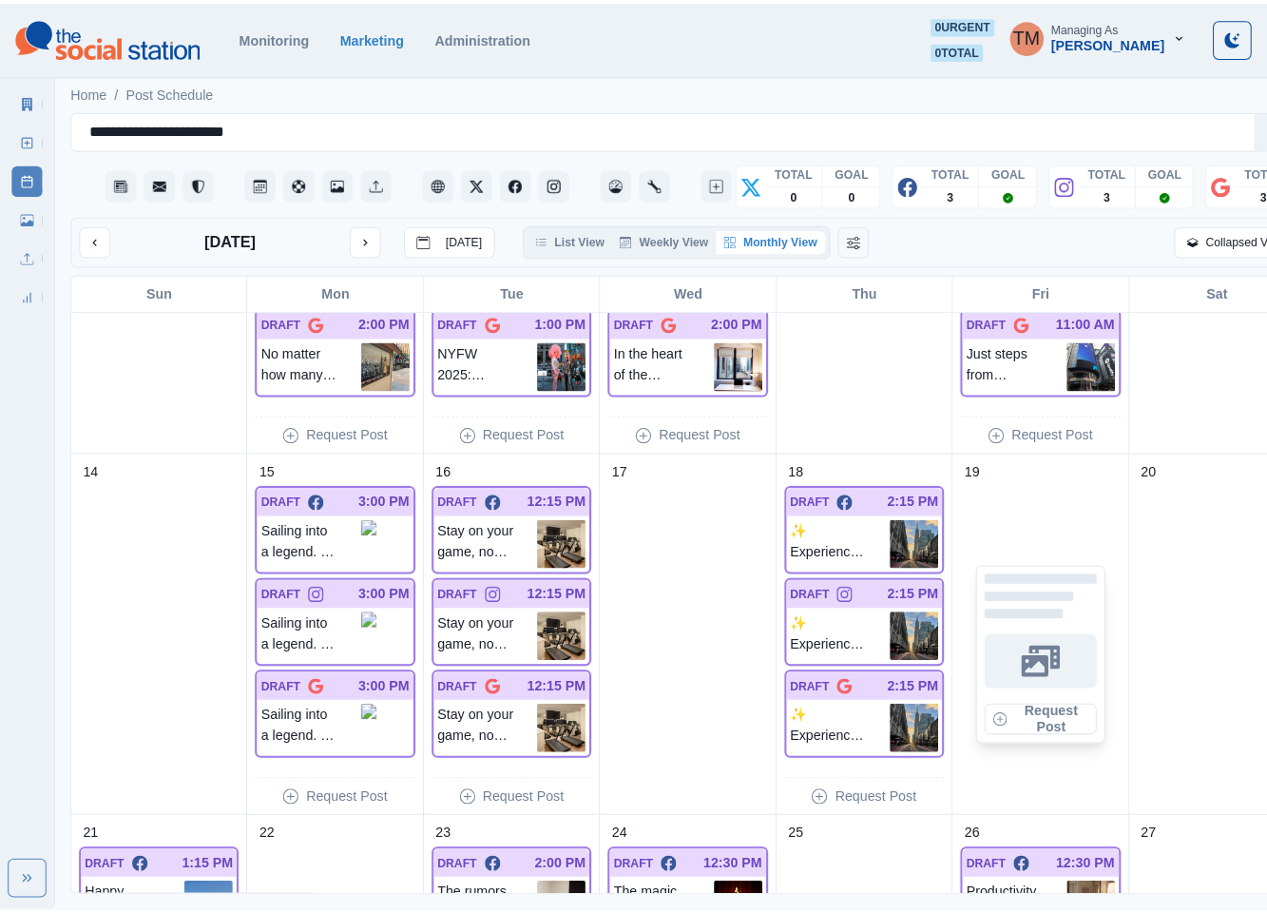
scroll to position [1141, 0]
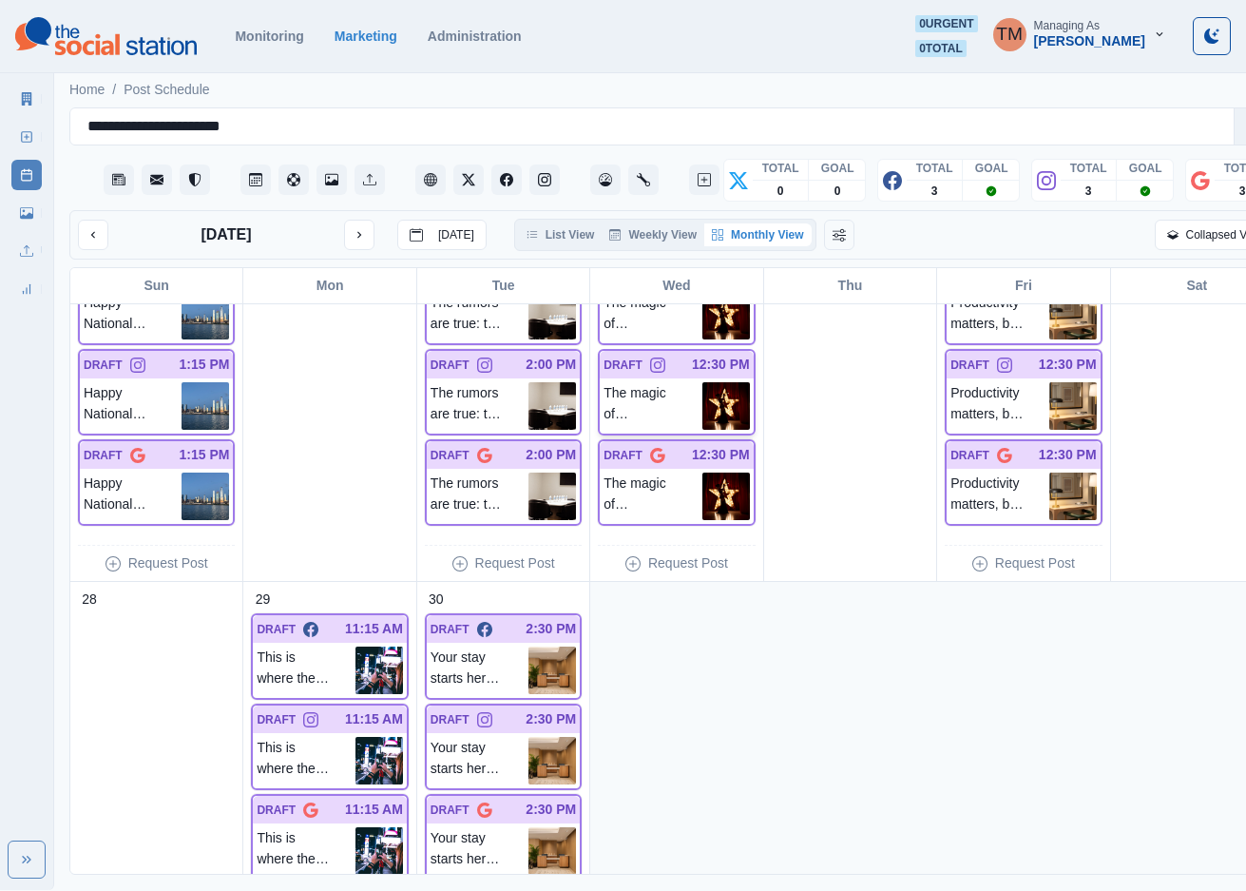
click at [662, 391] on p "The magic of Broadway? It’s all being exposed — one spotlight at a time! 🎭 Just…" at bounding box center [653, 406] width 98 height 48
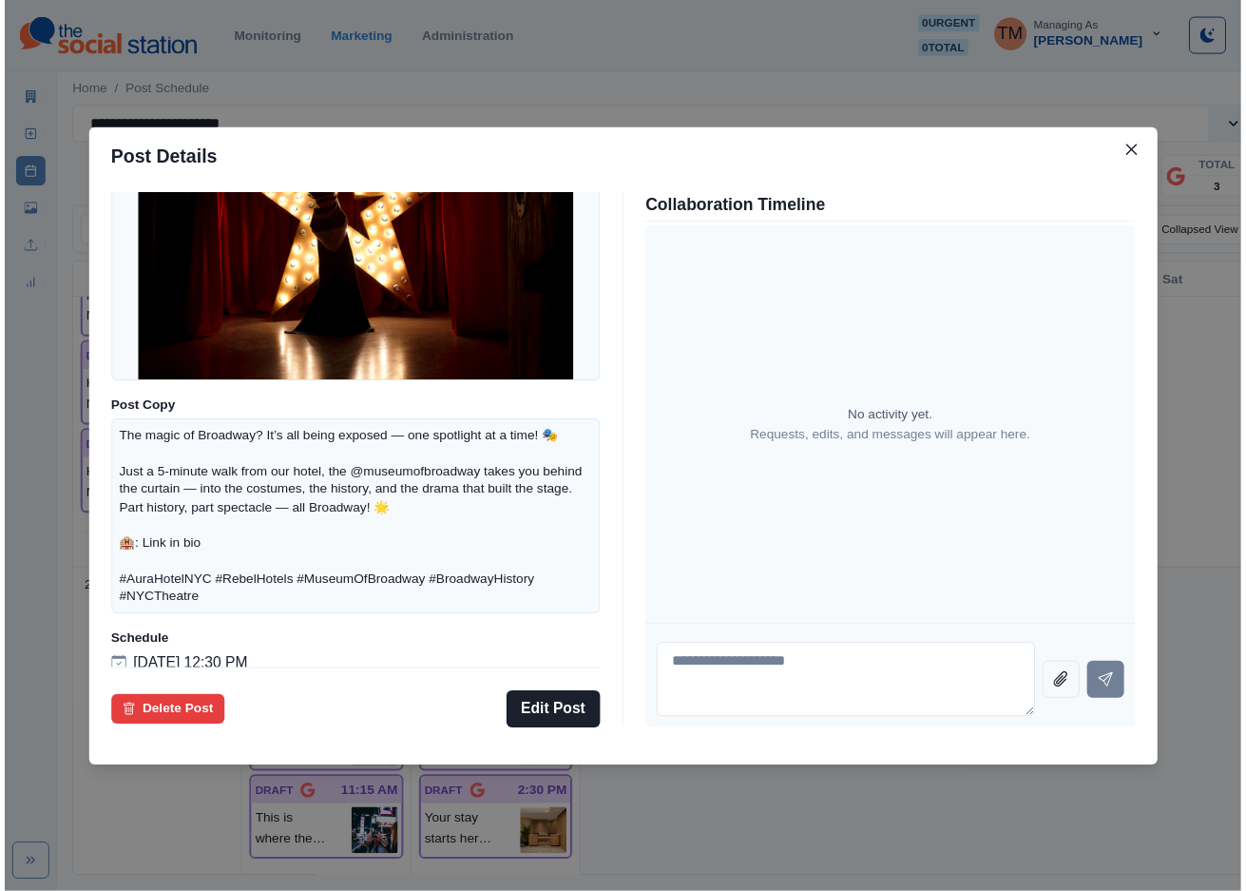
scroll to position [221, 0]
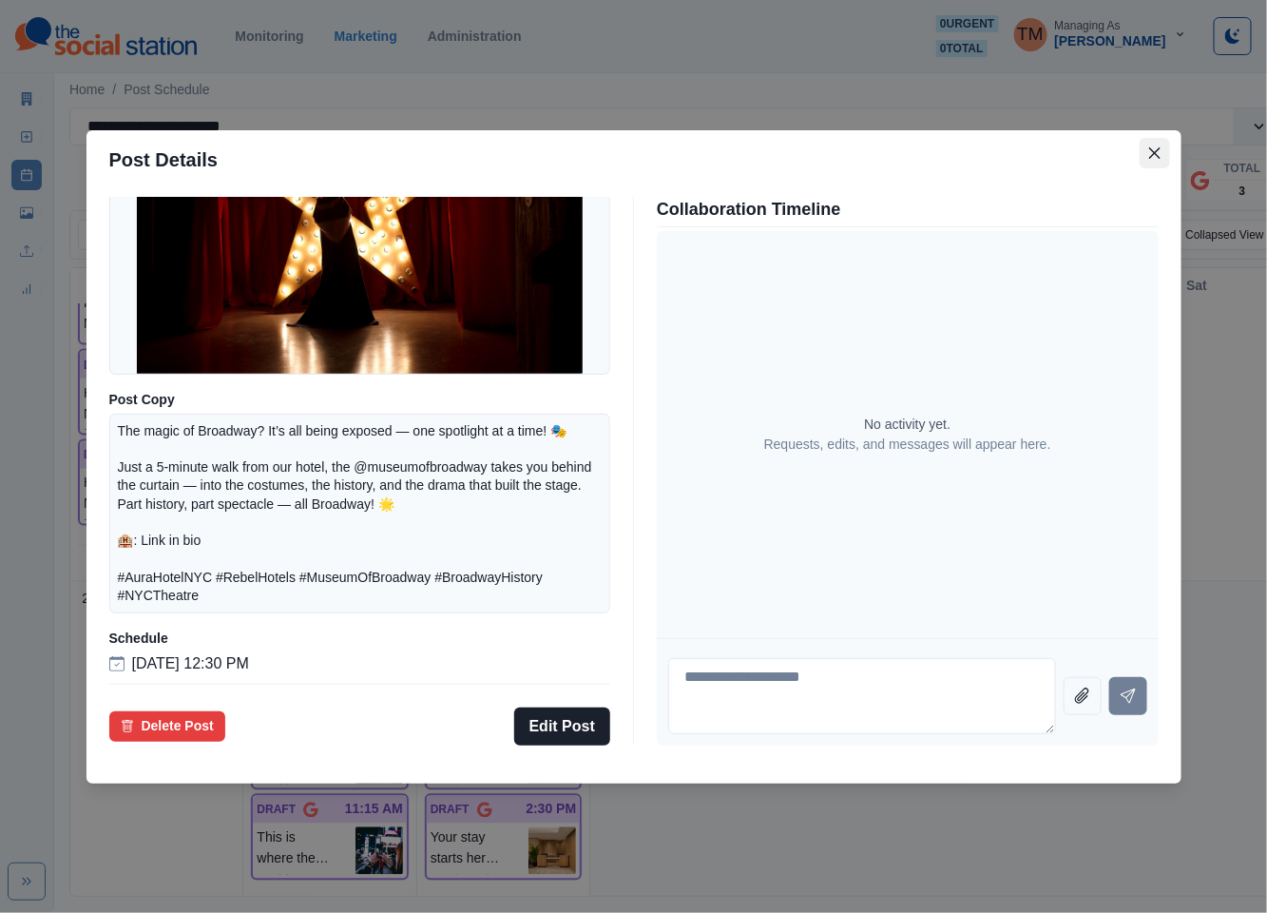
click at [1150, 151] on icon "Close" at bounding box center [1154, 152] width 11 height 11
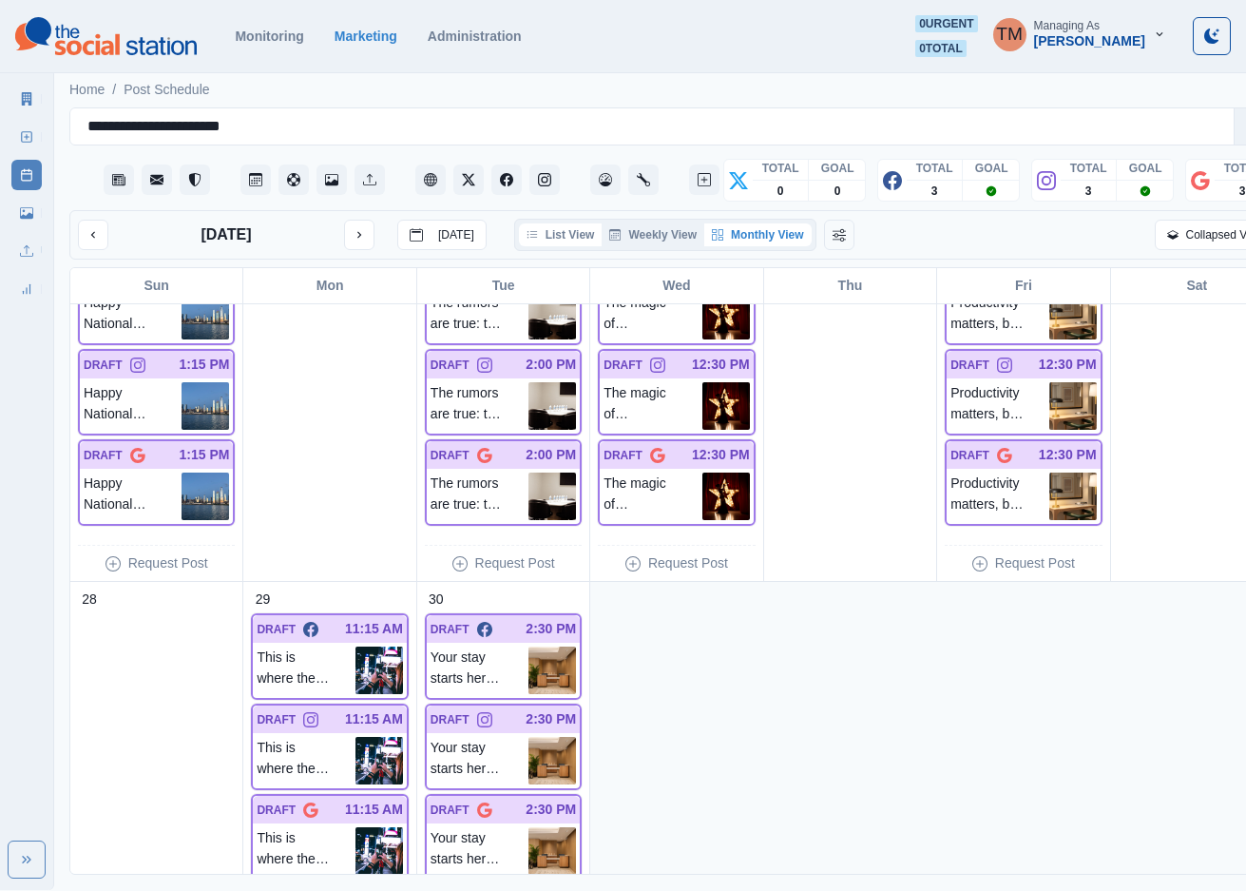
click at [568, 237] on button "List View" at bounding box center [561, 234] width 84 height 23
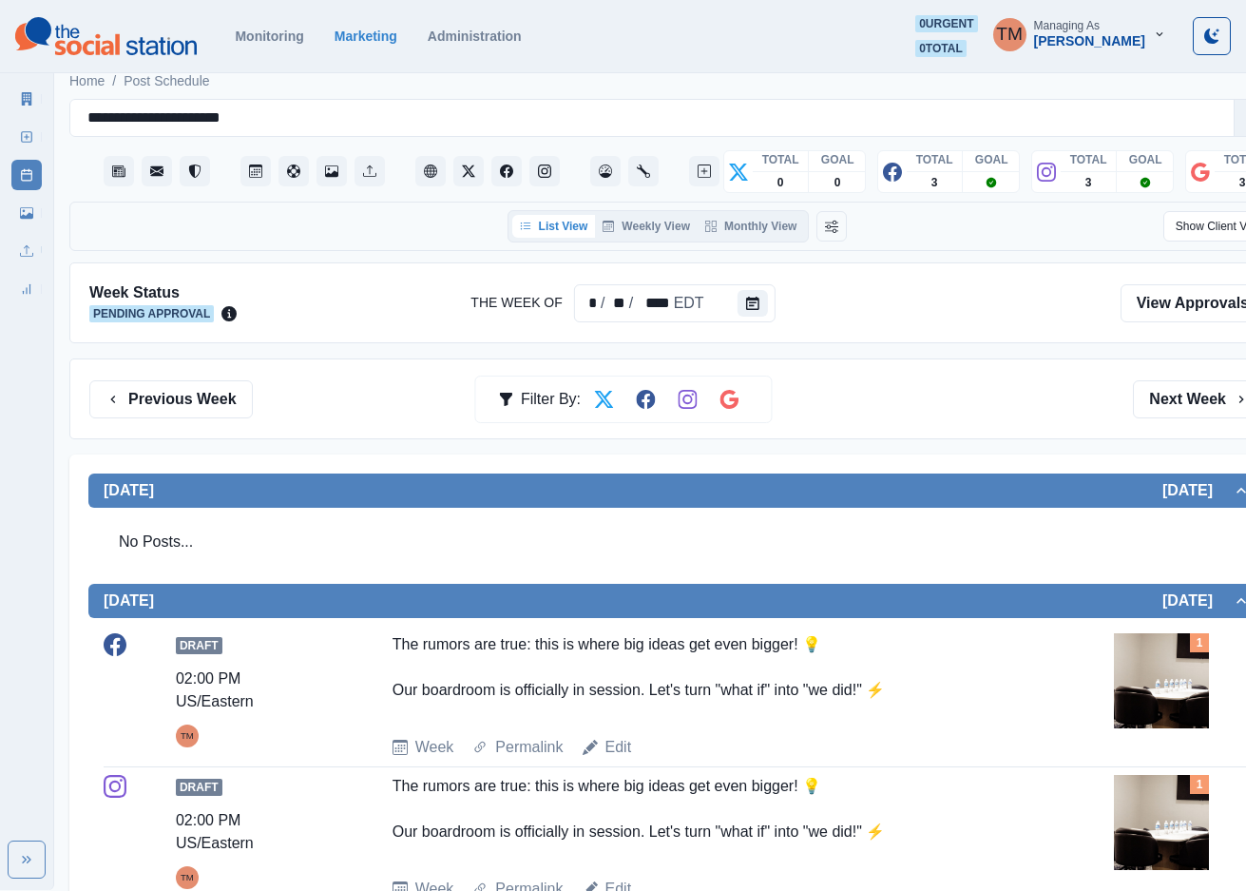
scroll to position [0, 0]
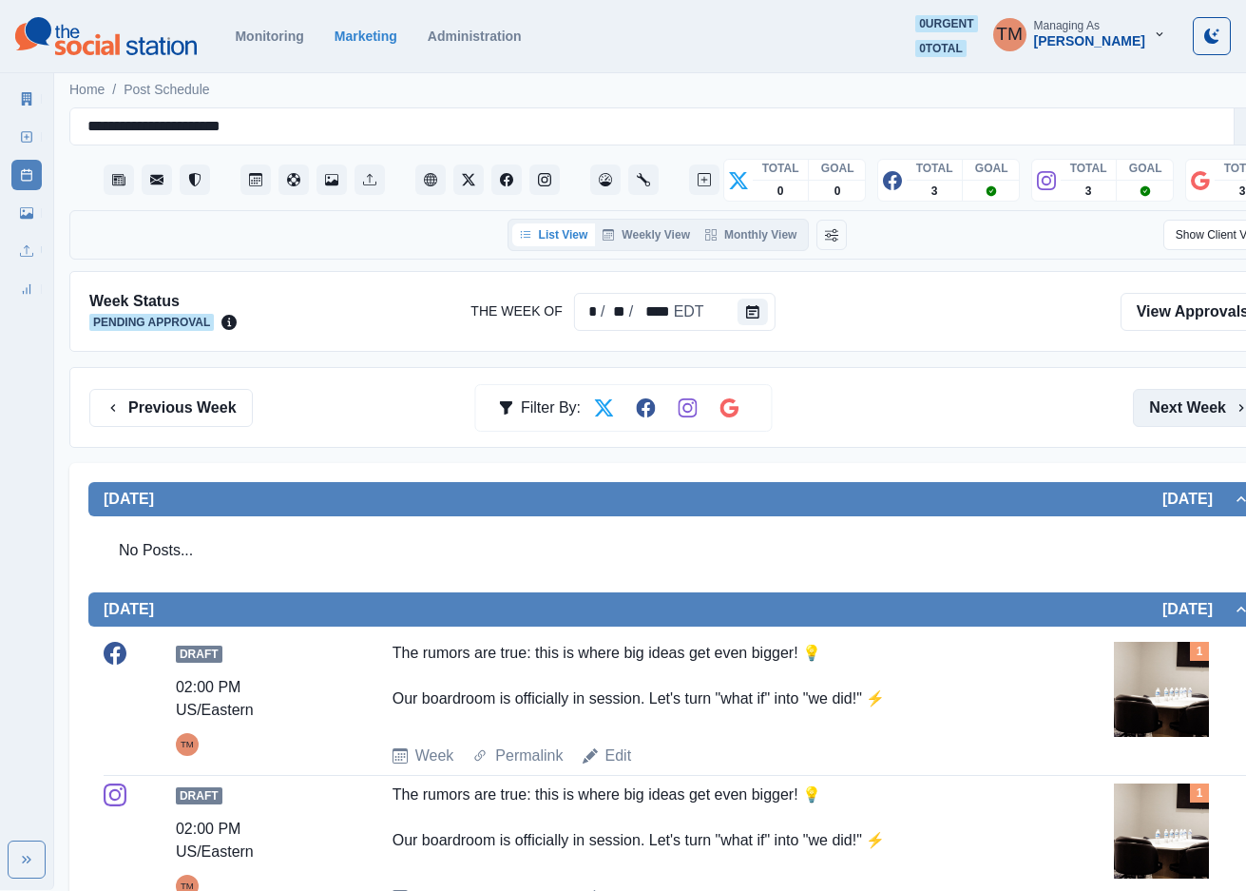
click at [1199, 402] on button "Next Week" at bounding box center [1199, 408] width 132 height 38
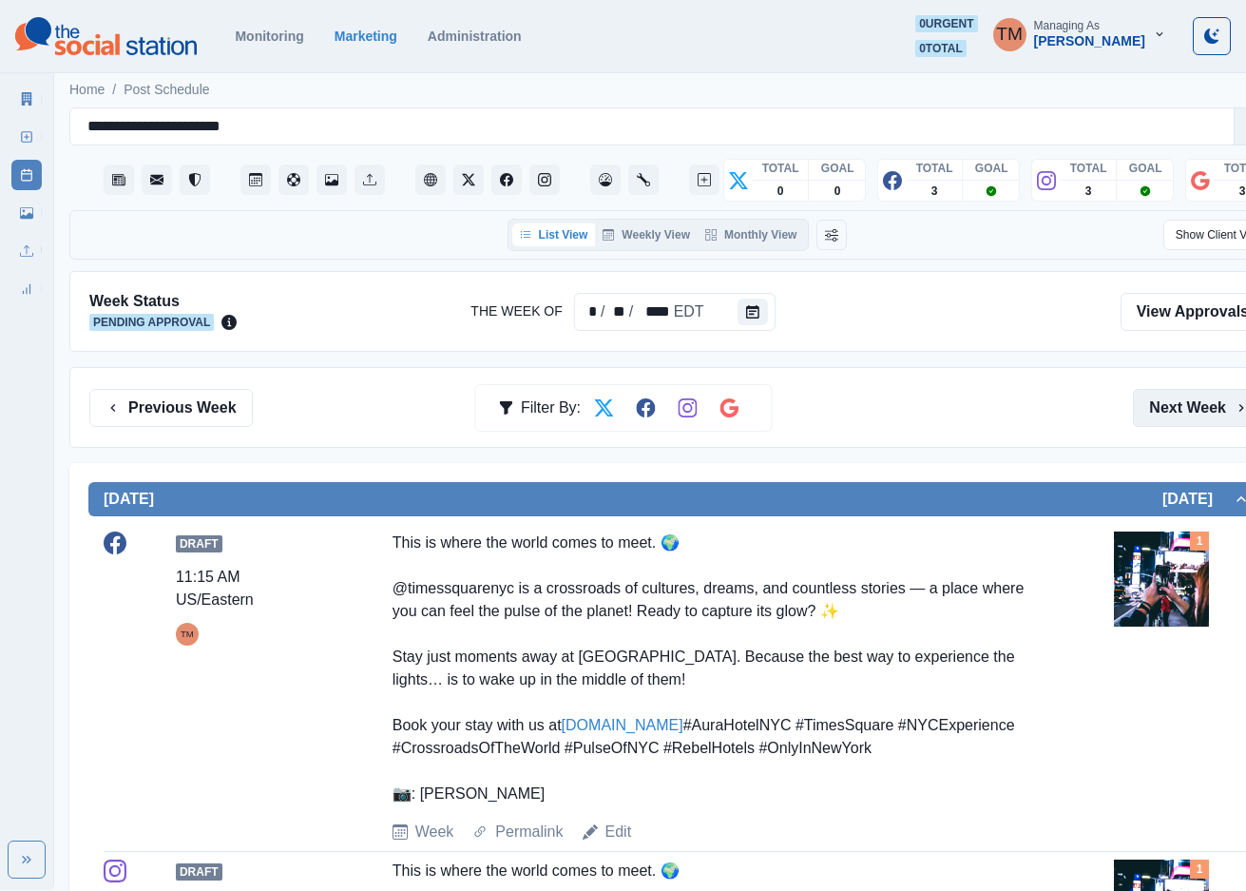
click at [1190, 422] on button "Next Week" at bounding box center [1199, 408] width 132 height 38
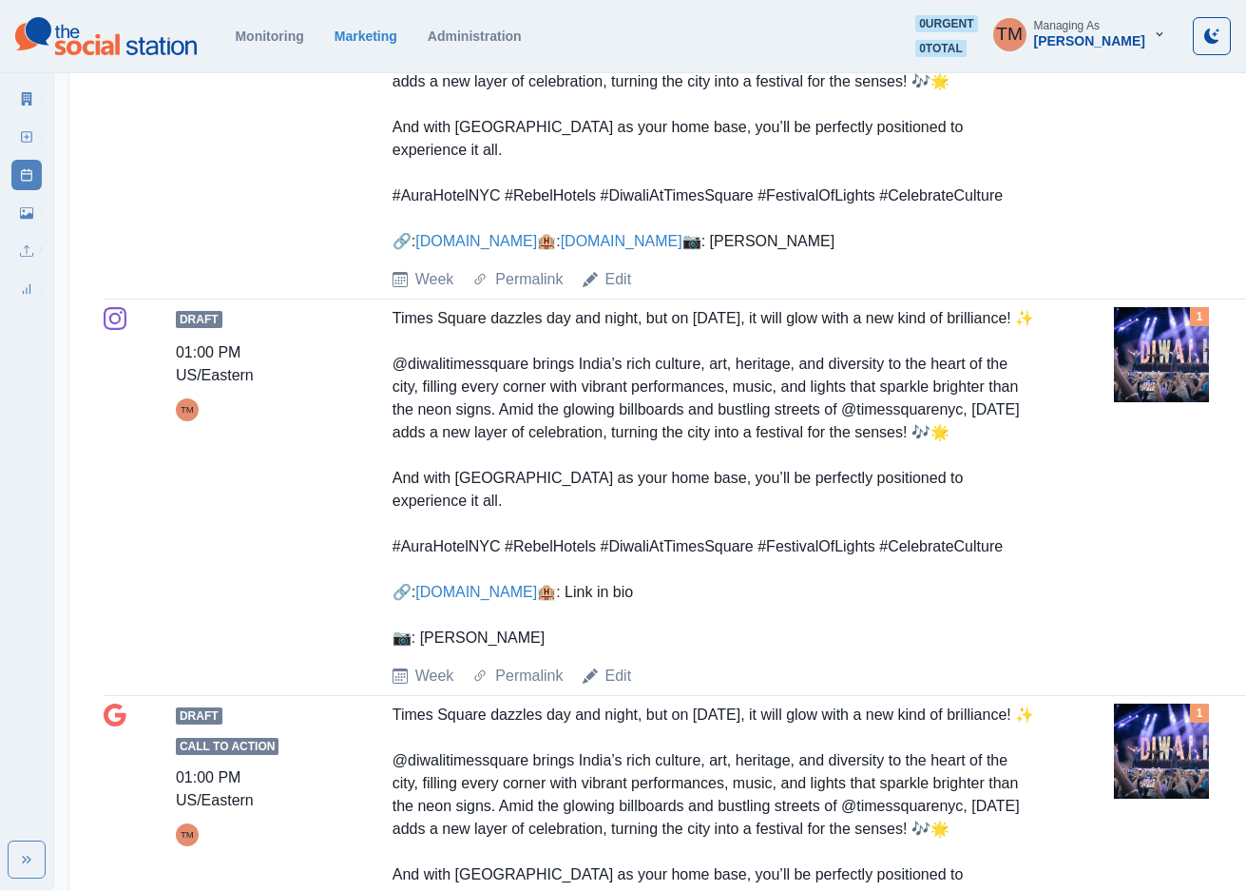
scroll to position [1426, 0]
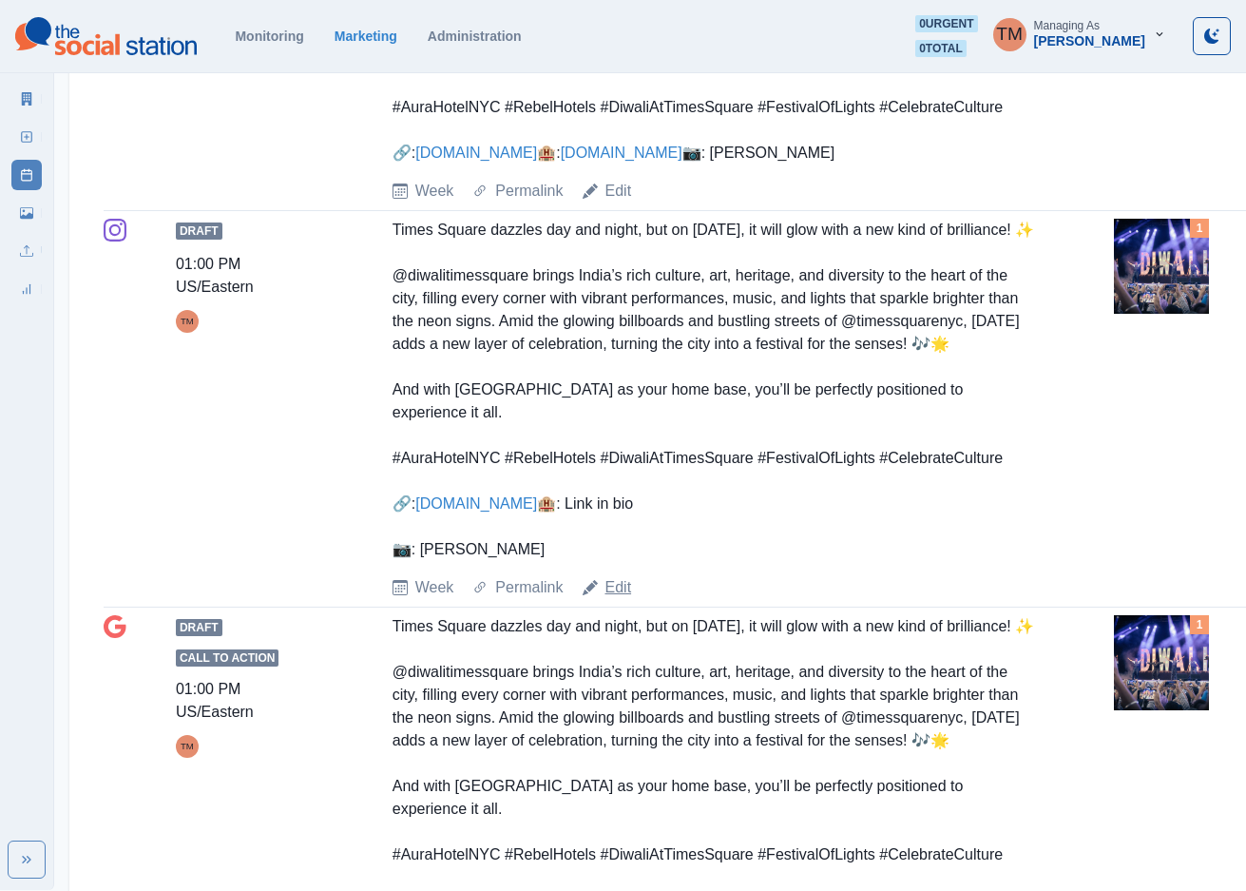
click at [625, 599] on link "Edit" at bounding box center [619, 587] width 27 height 23
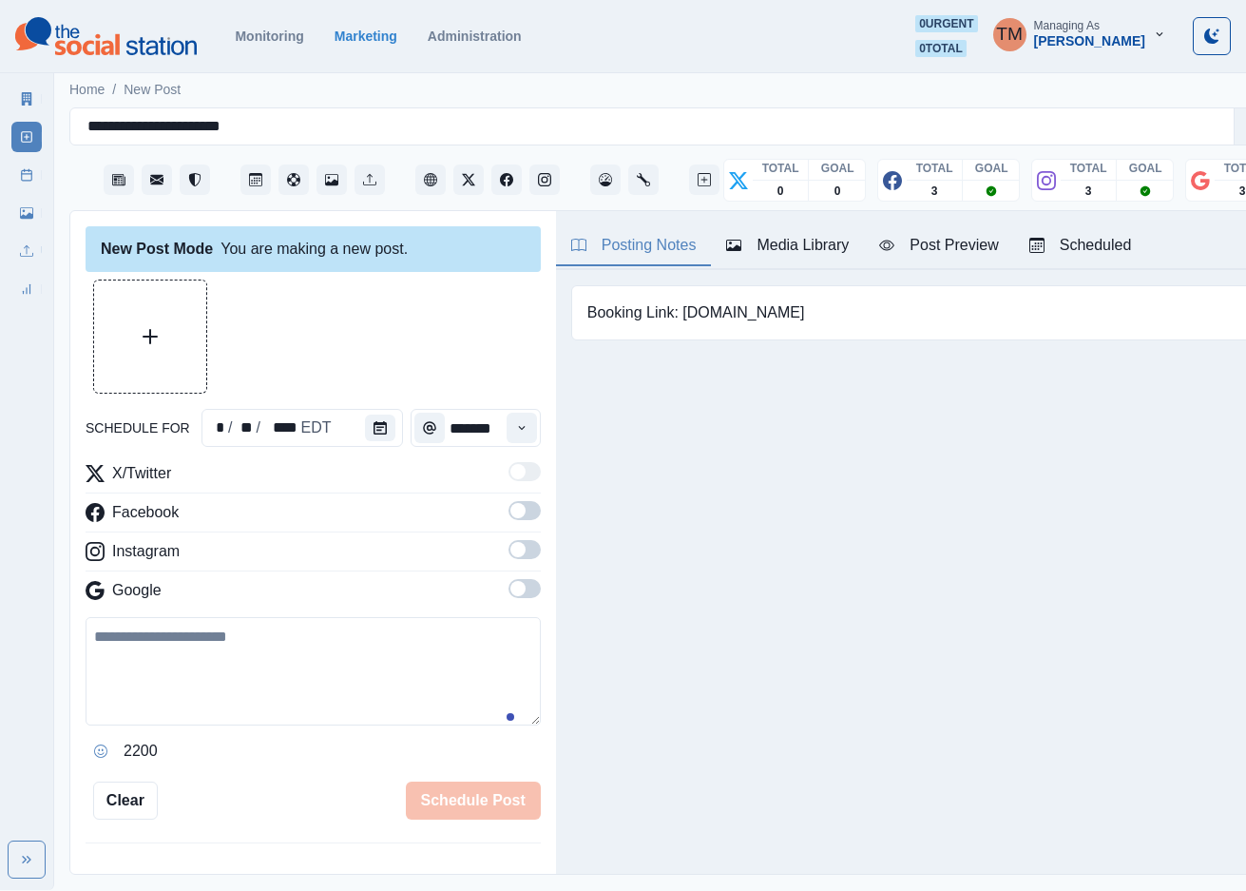
scroll to position [20, 0]
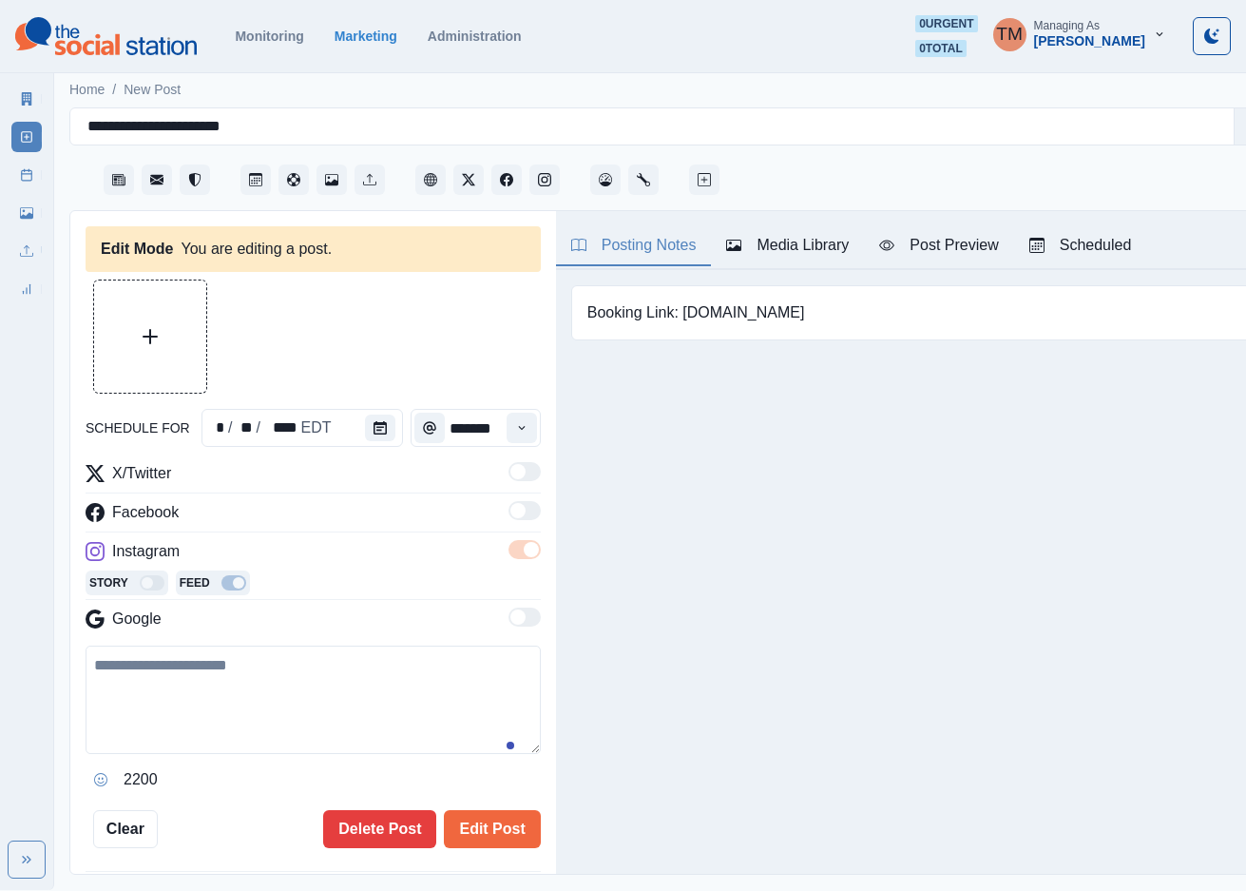
type input "*******"
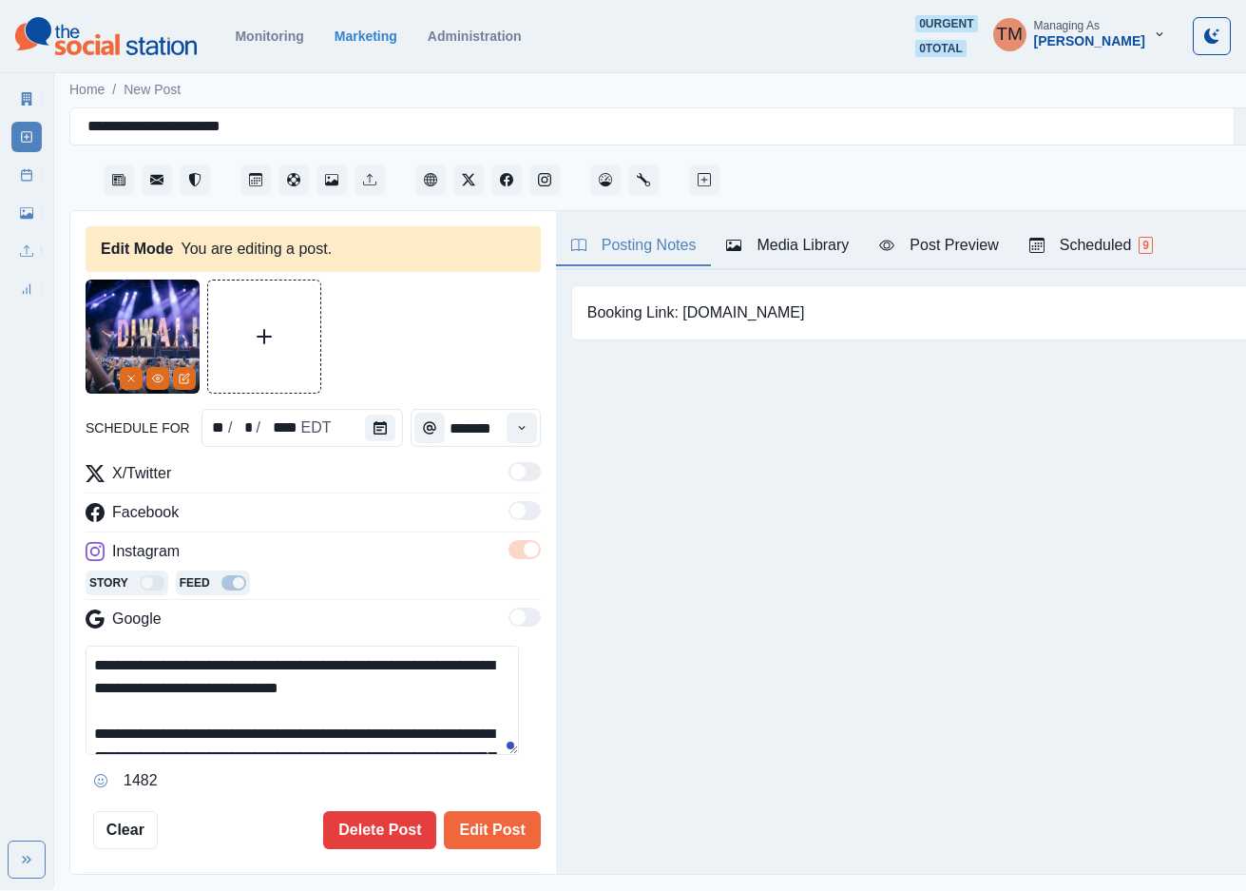
scroll to position [388, 0]
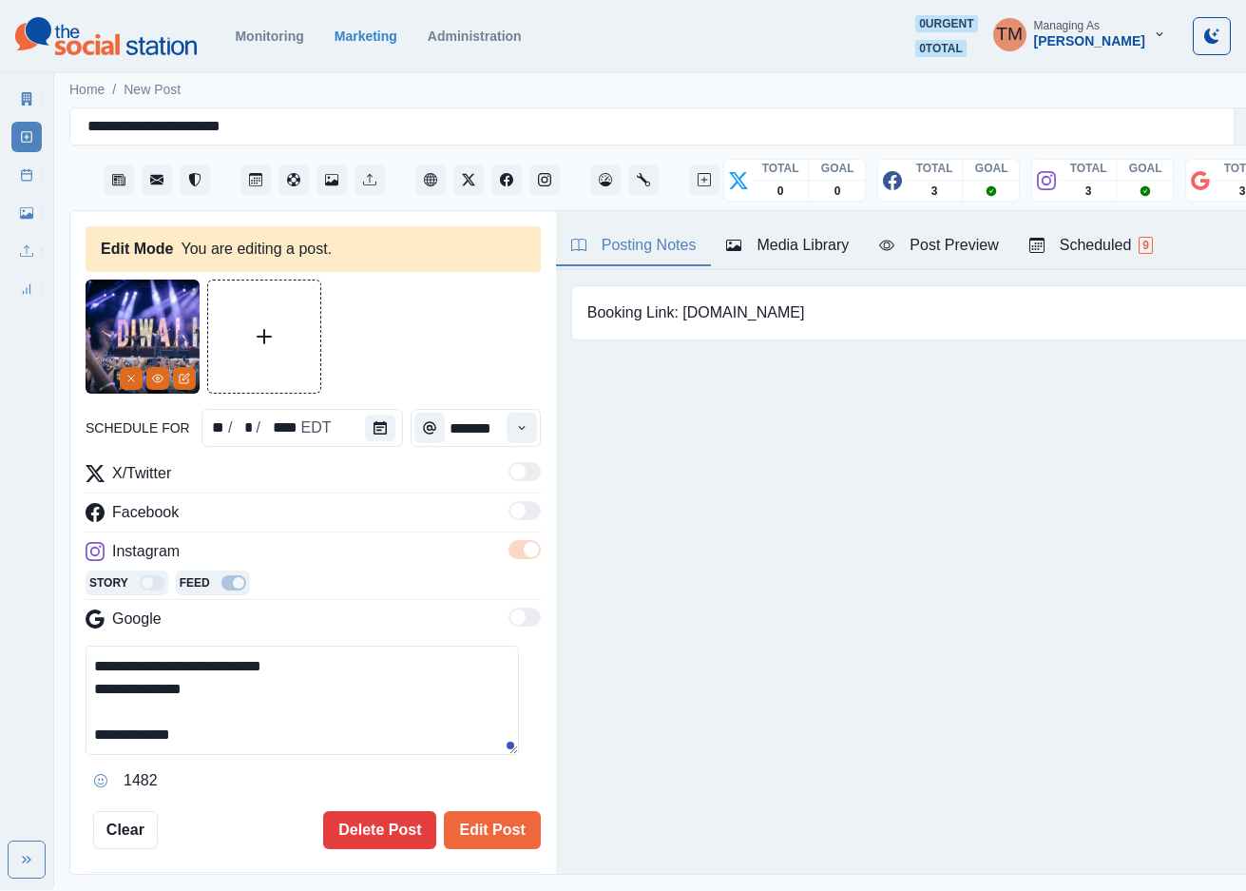
click at [88, 645] on textarea "**********" at bounding box center [302, 699] width 433 height 109
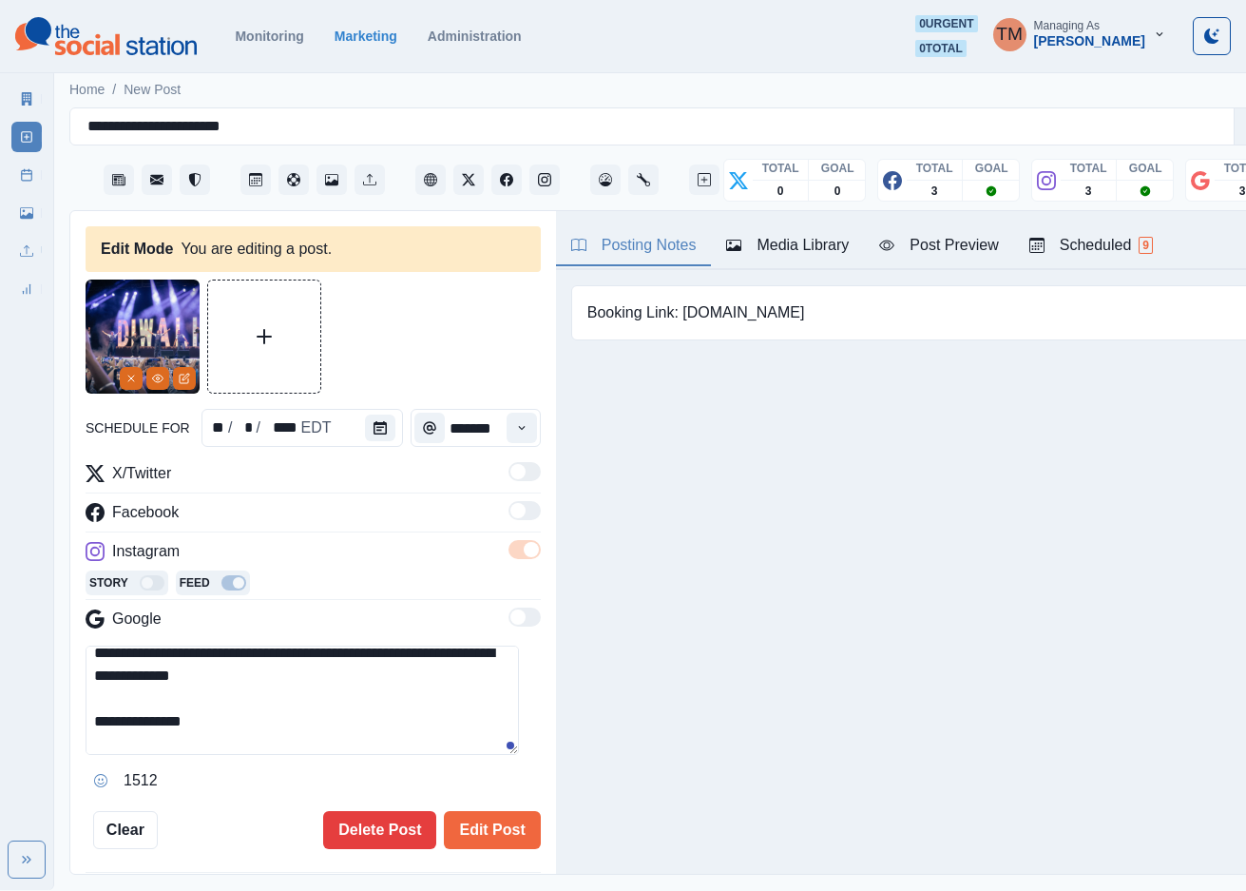
scroll to position [308, 0]
click at [517, 699] on textarea "**********" at bounding box center [302, 699] width 433 height 109
click at [240, 722] on textarea "**********" at bounding box center [302, 699] width 433 height 109
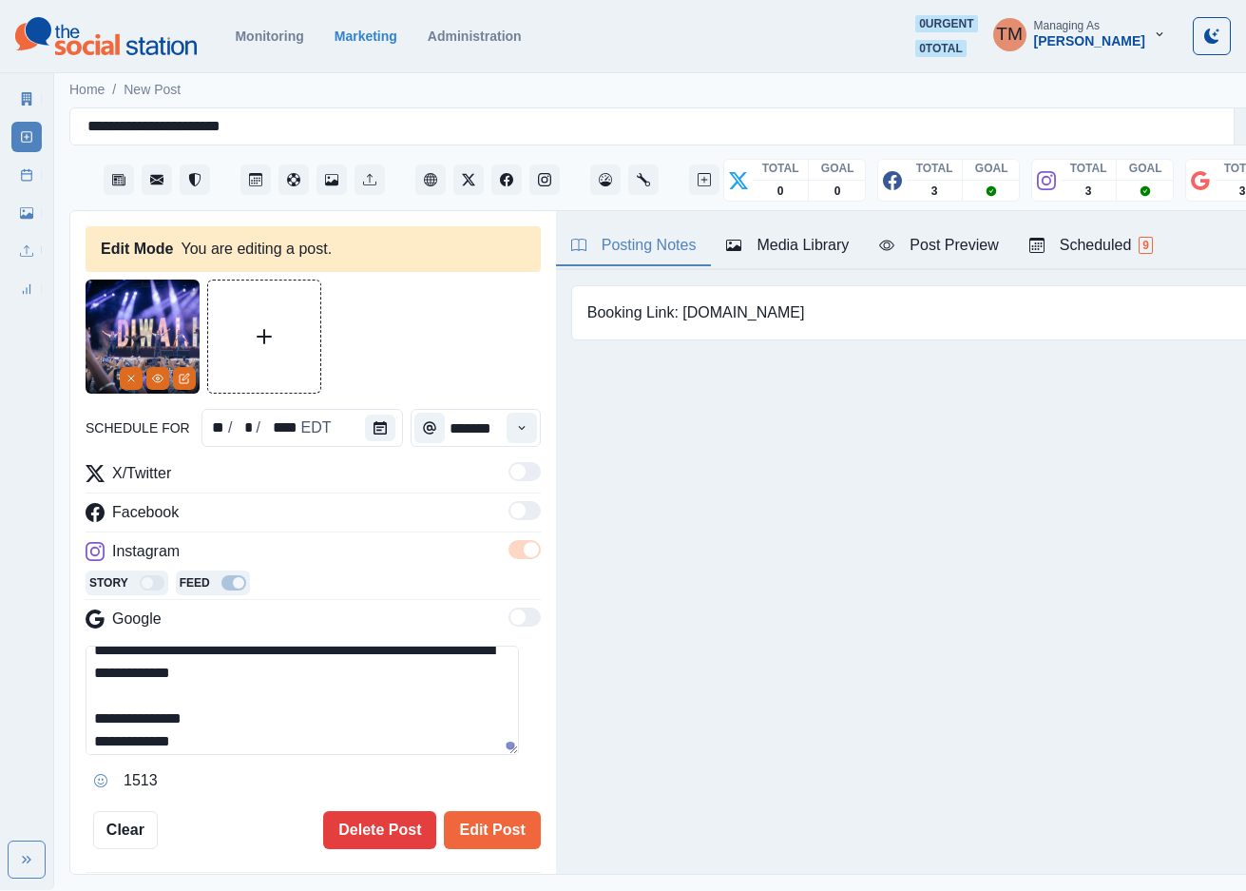
scroll to position [340, 0]
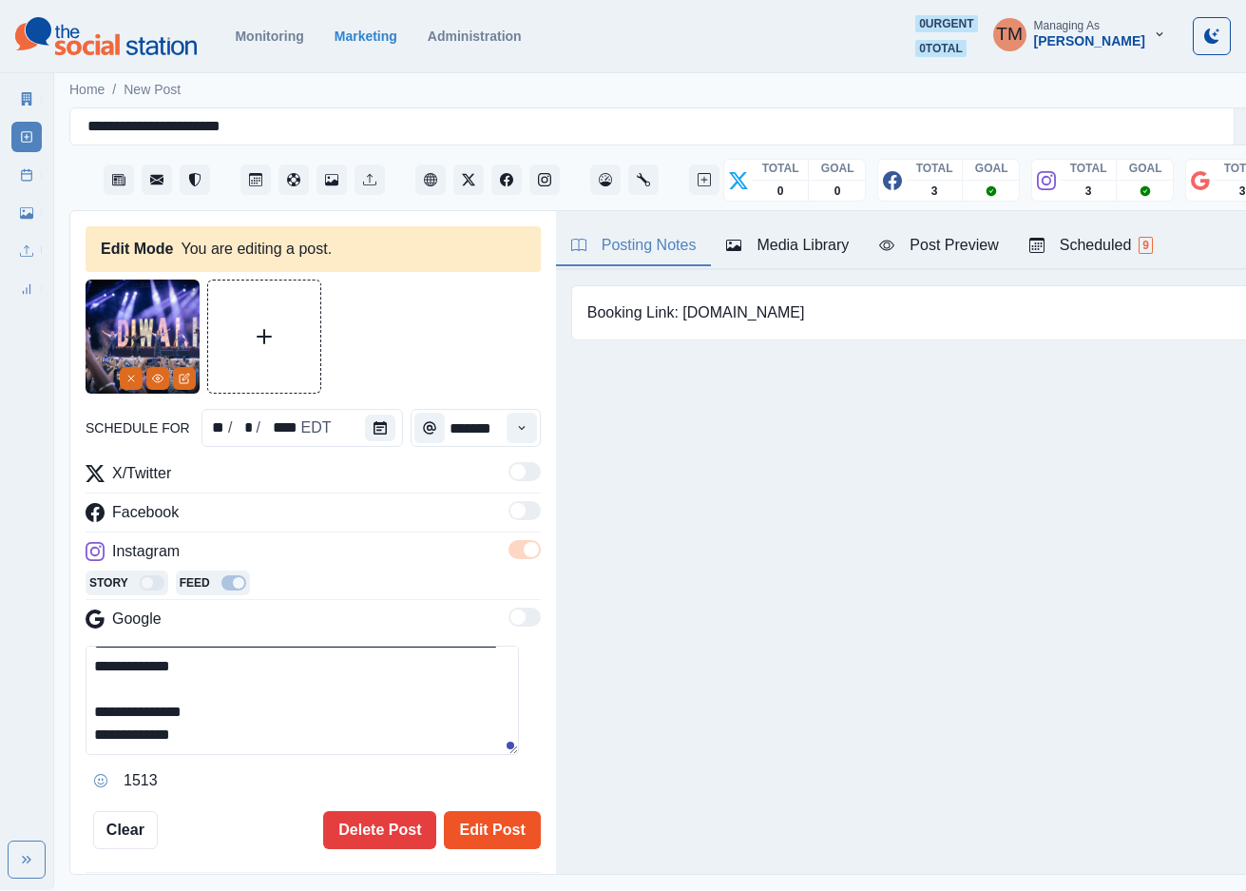
type textarea "**********"
click at [471, 813] on button "Edit Post" at bounding box center [492, 830] width 96 height 38
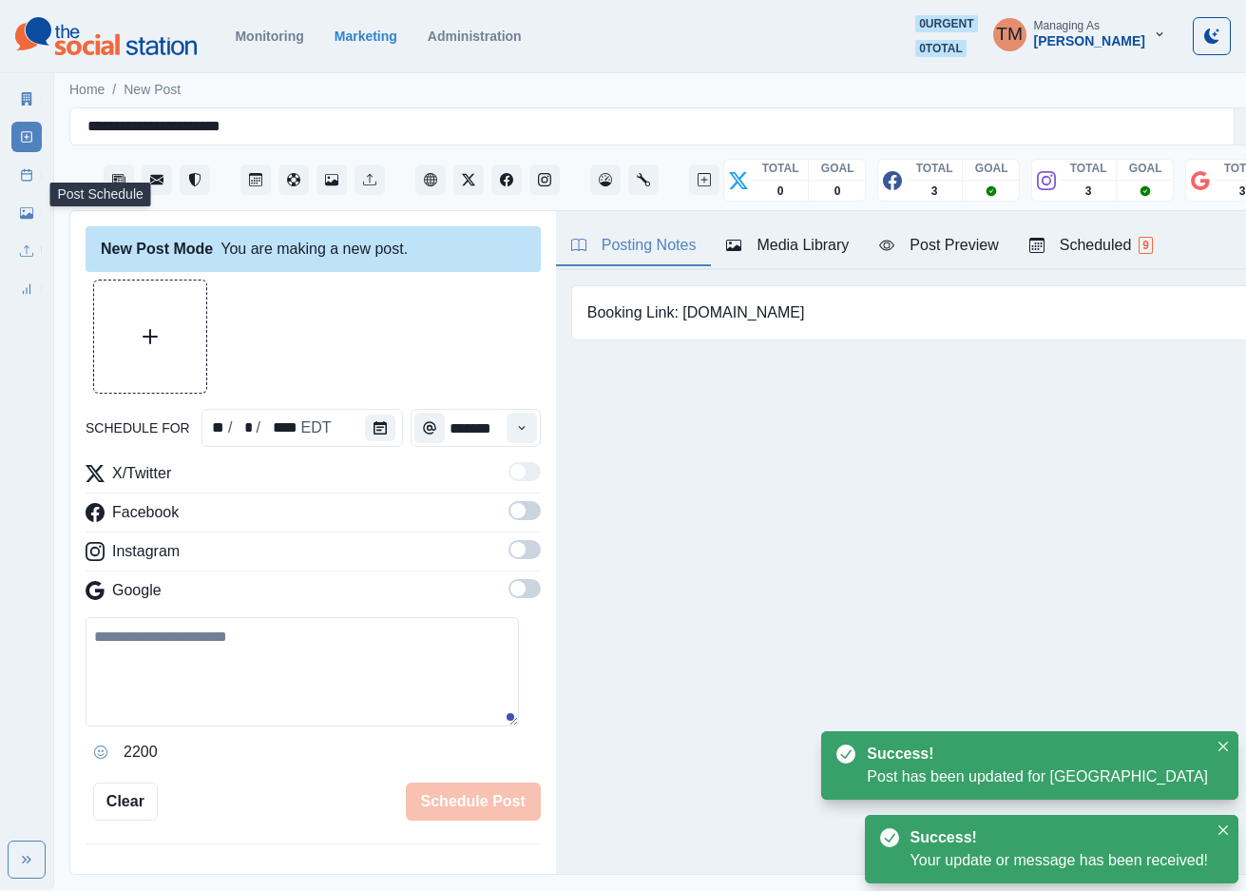
click at [27, 177] on icon at bounding box center [26, 174] width 13 height 13
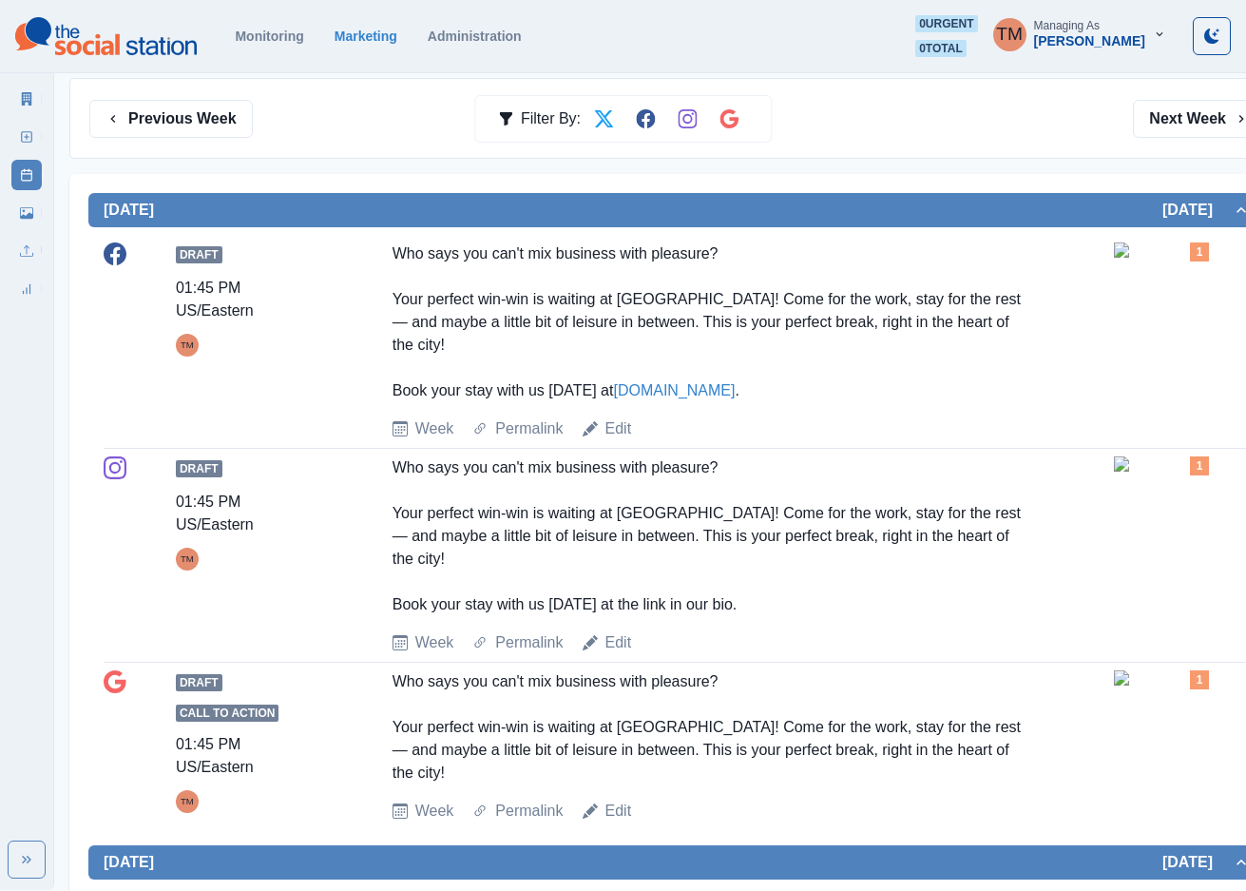
scroll to position [3, 0]
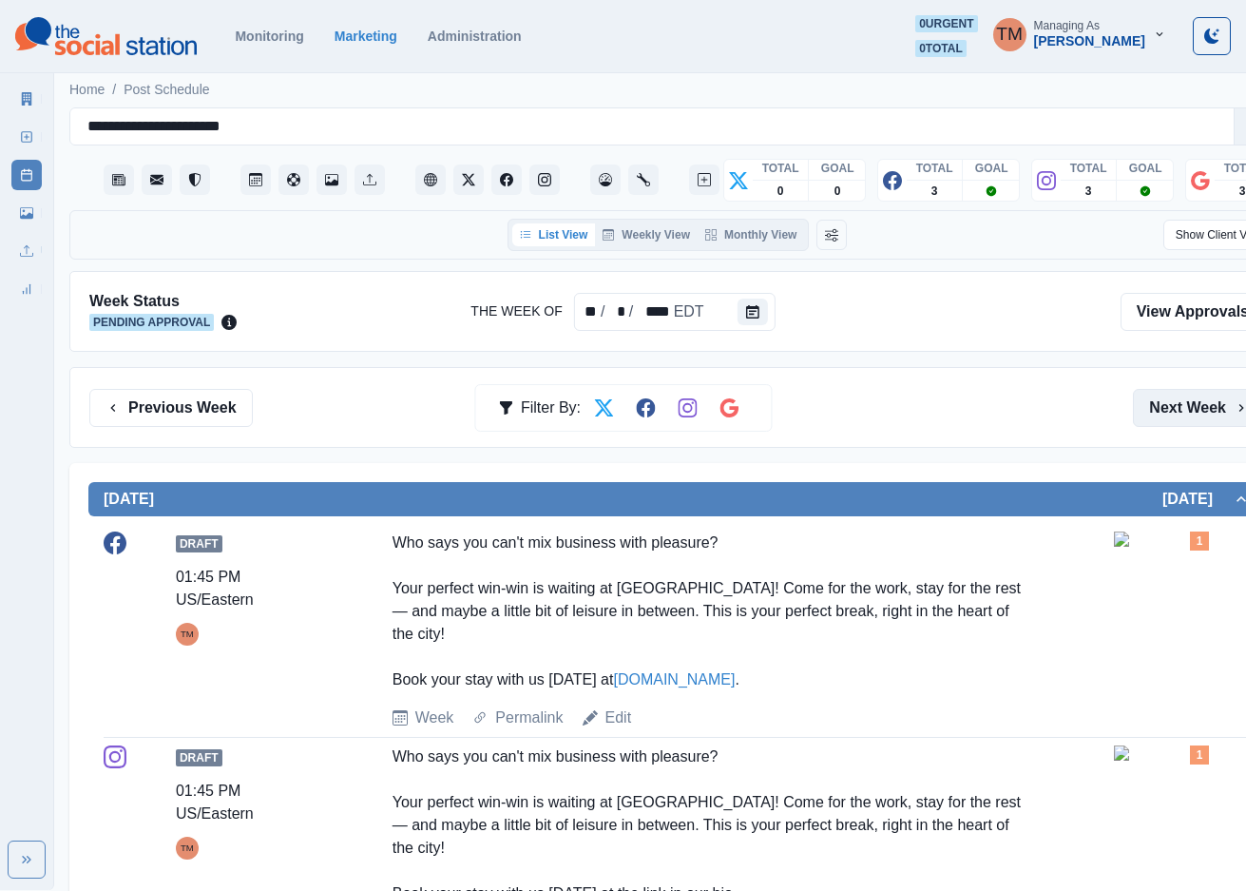
click at [1196, 403] on button "Next Week" at bounding box center [1199, 408] width 132 height 38
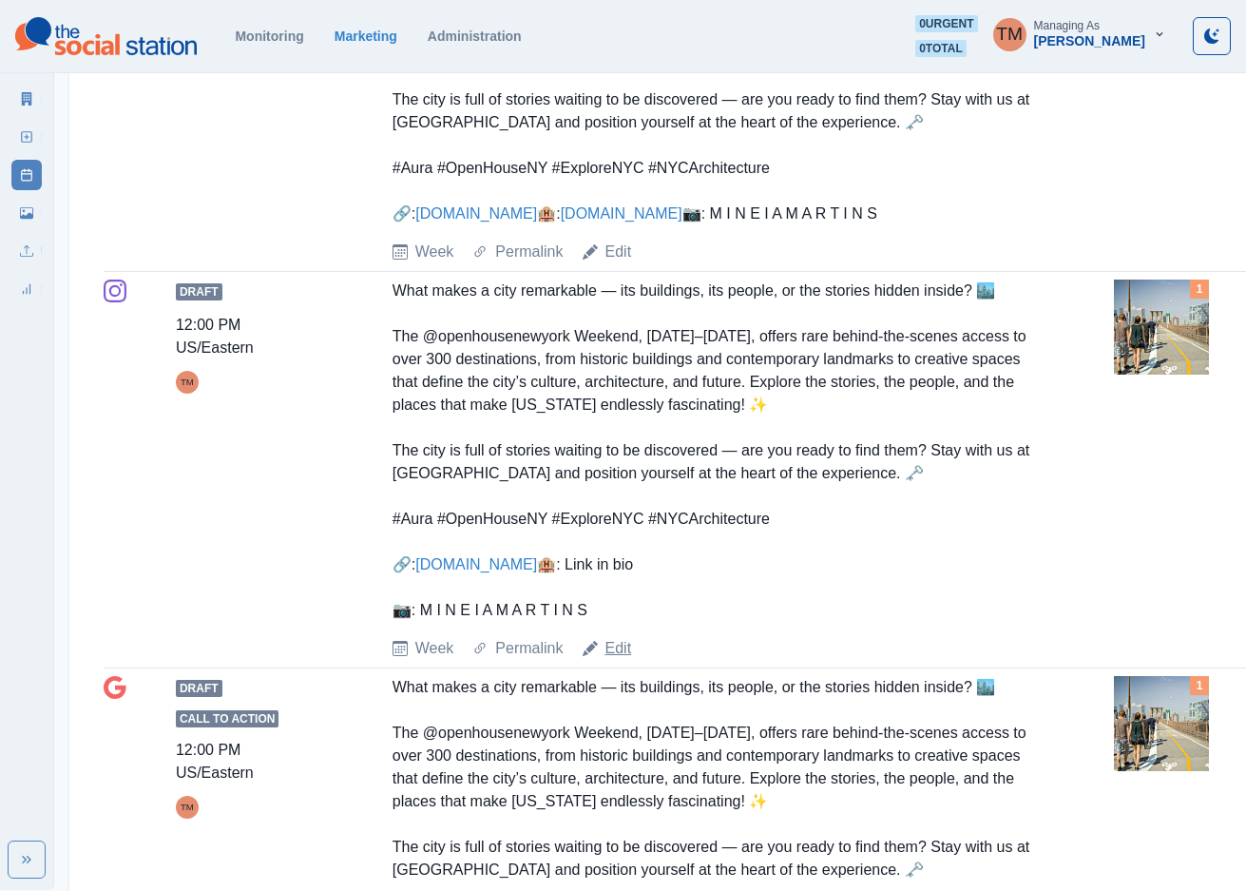
click at [616, 660] on link "Edit" at bounding box center [619, 648] width 27 height 23
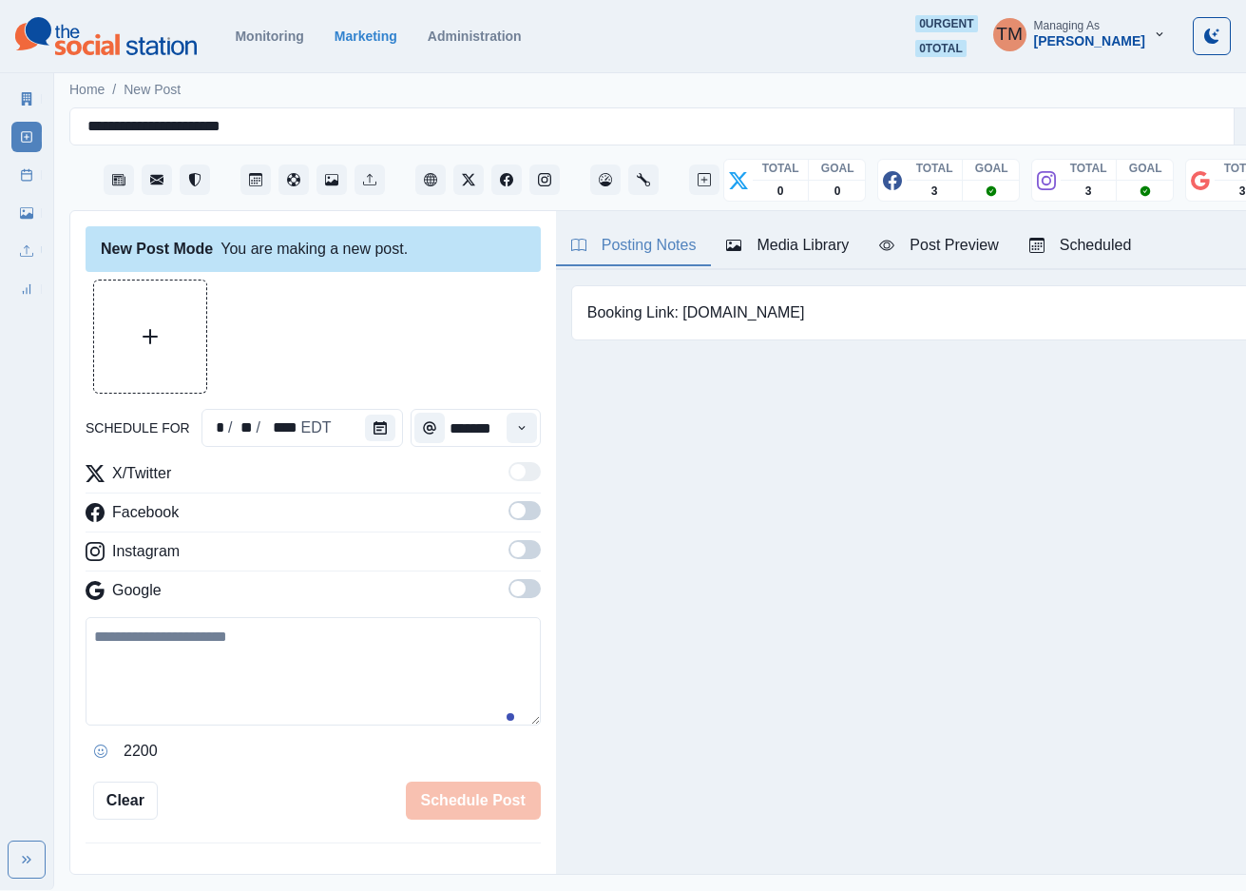
scroll to position [20, 0]
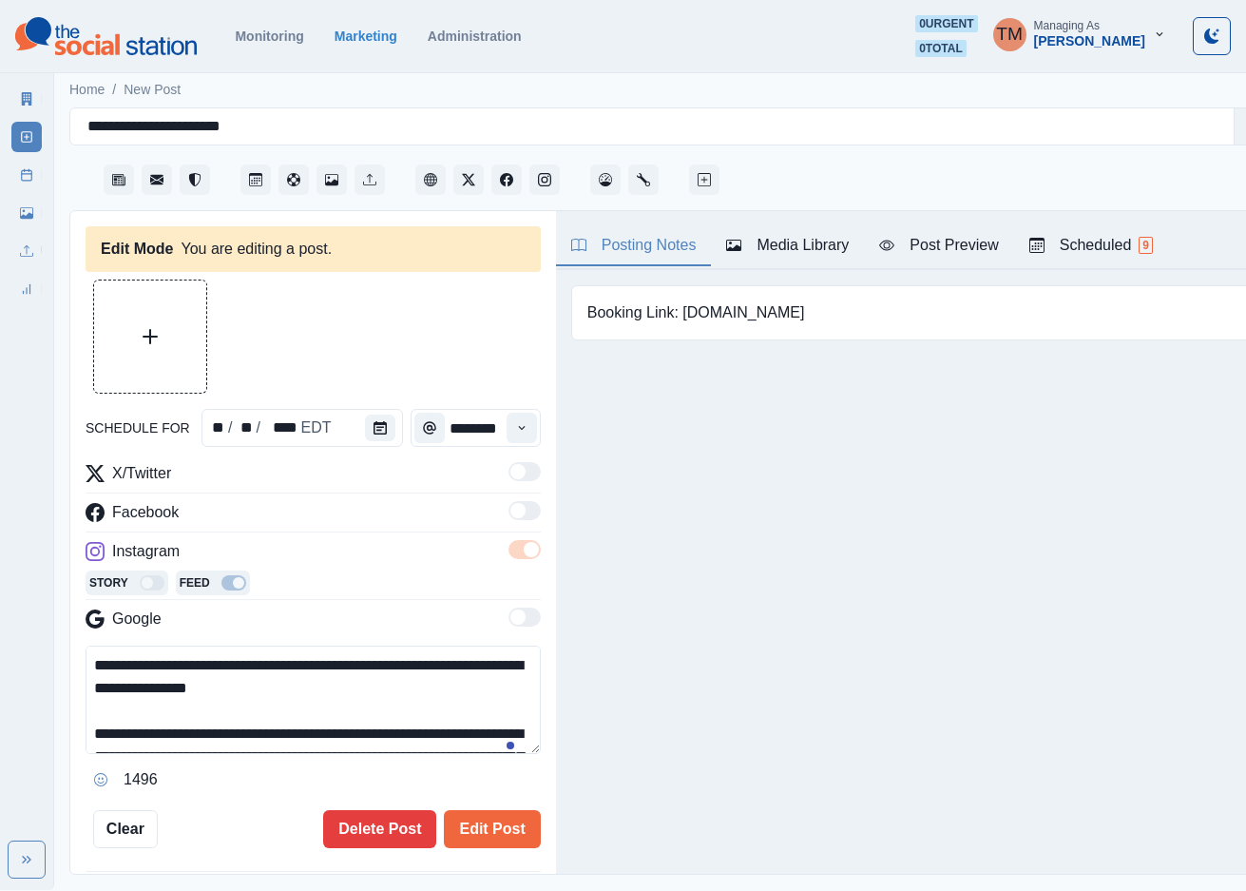
type input "********"
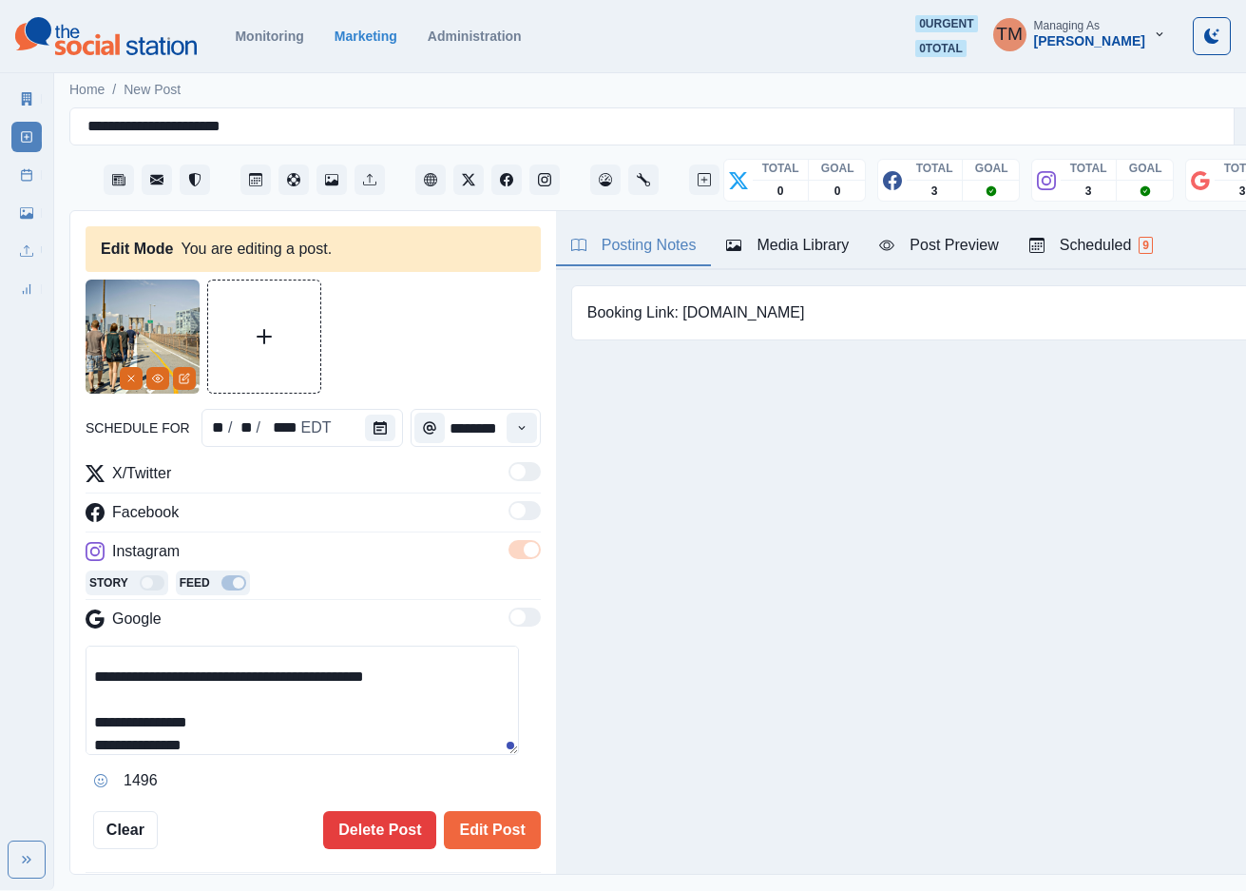
click at [103, 708] on textarea "**********" at bounding box center [302, 699] width 433 height 109
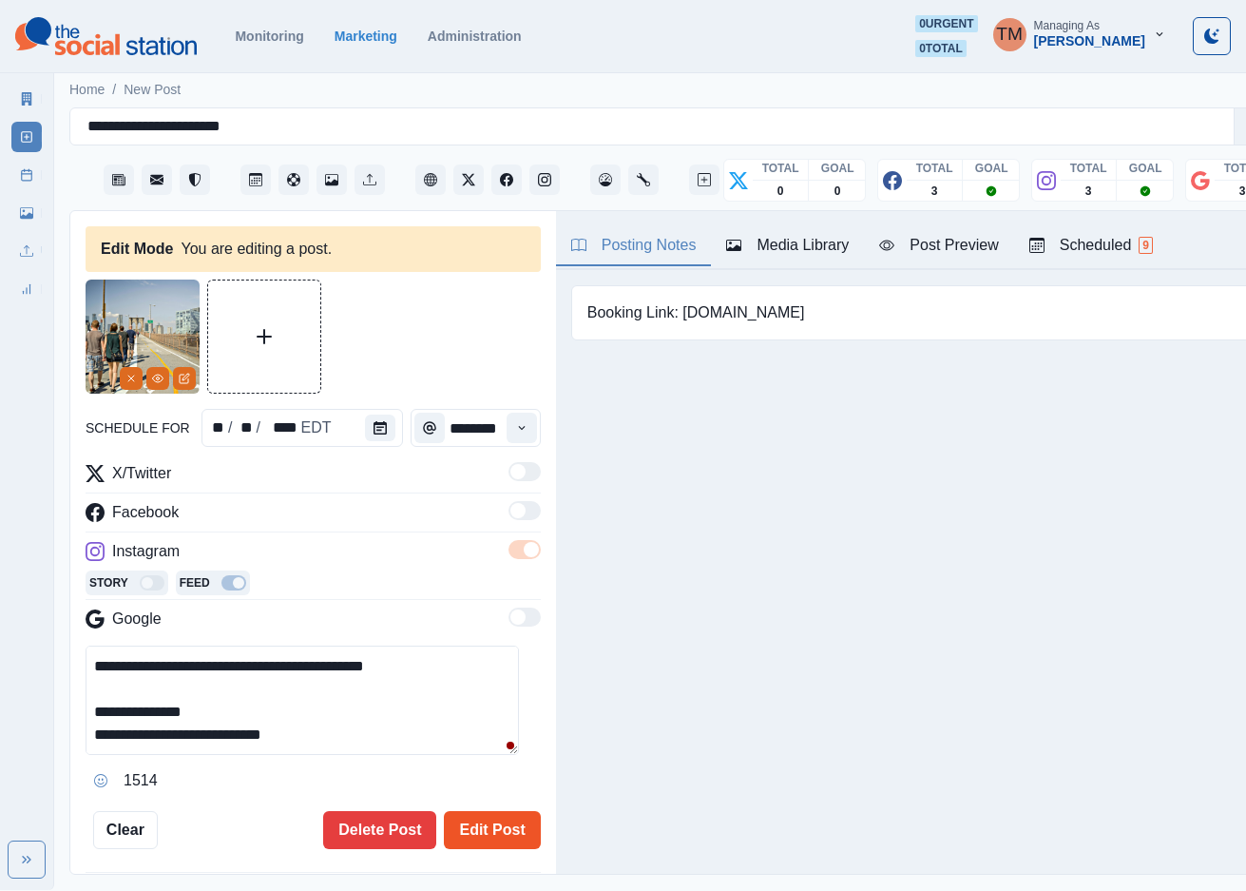
type textarea "**********"
click at [479, 811] on button "Edit Post" at bounding box center [492, 830] width 96 height 38
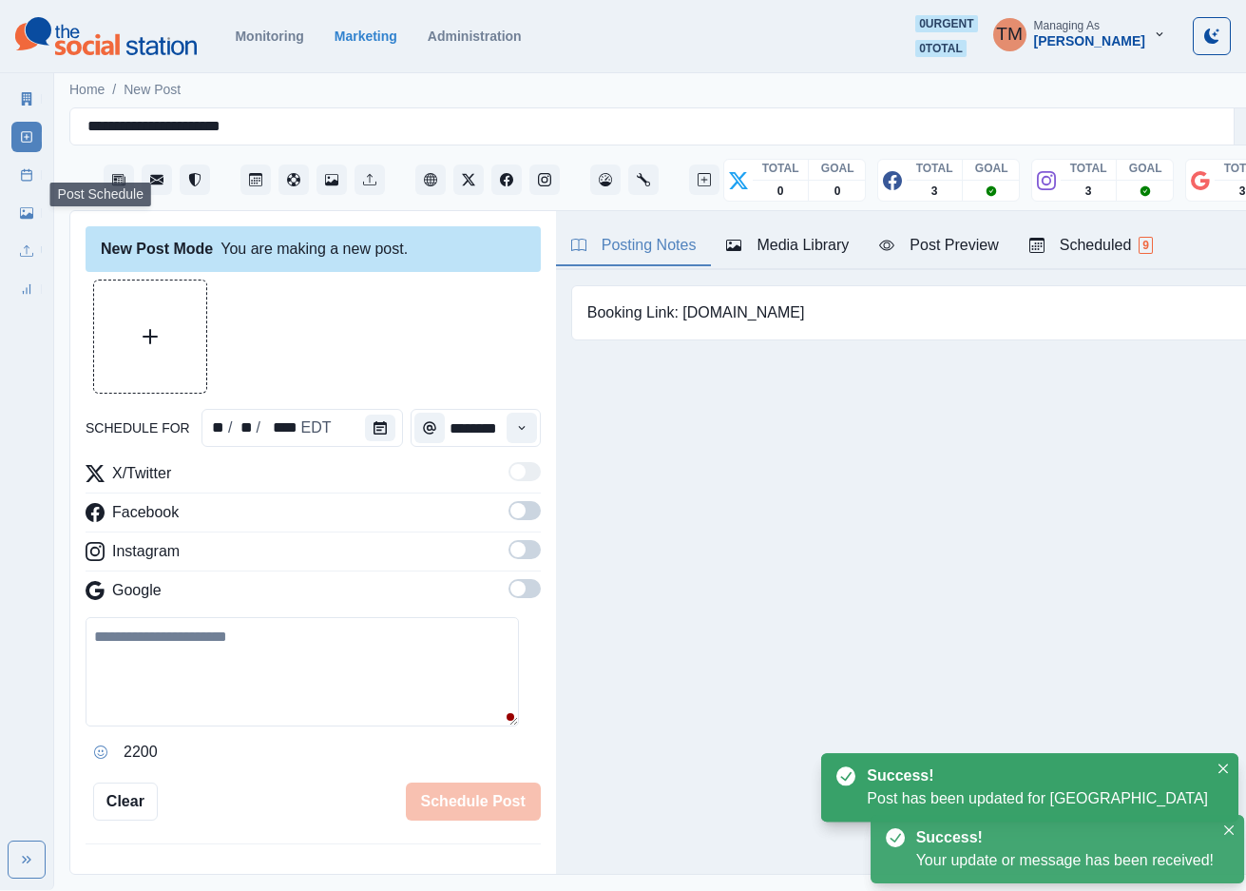
drag, startPoint x: 23, startPoint y: 177, endPoint x: 31, endPoint y: 163, distance: 15.8
click at [26, 172] on icon at bounding box center [26, 174] width 13 height 13
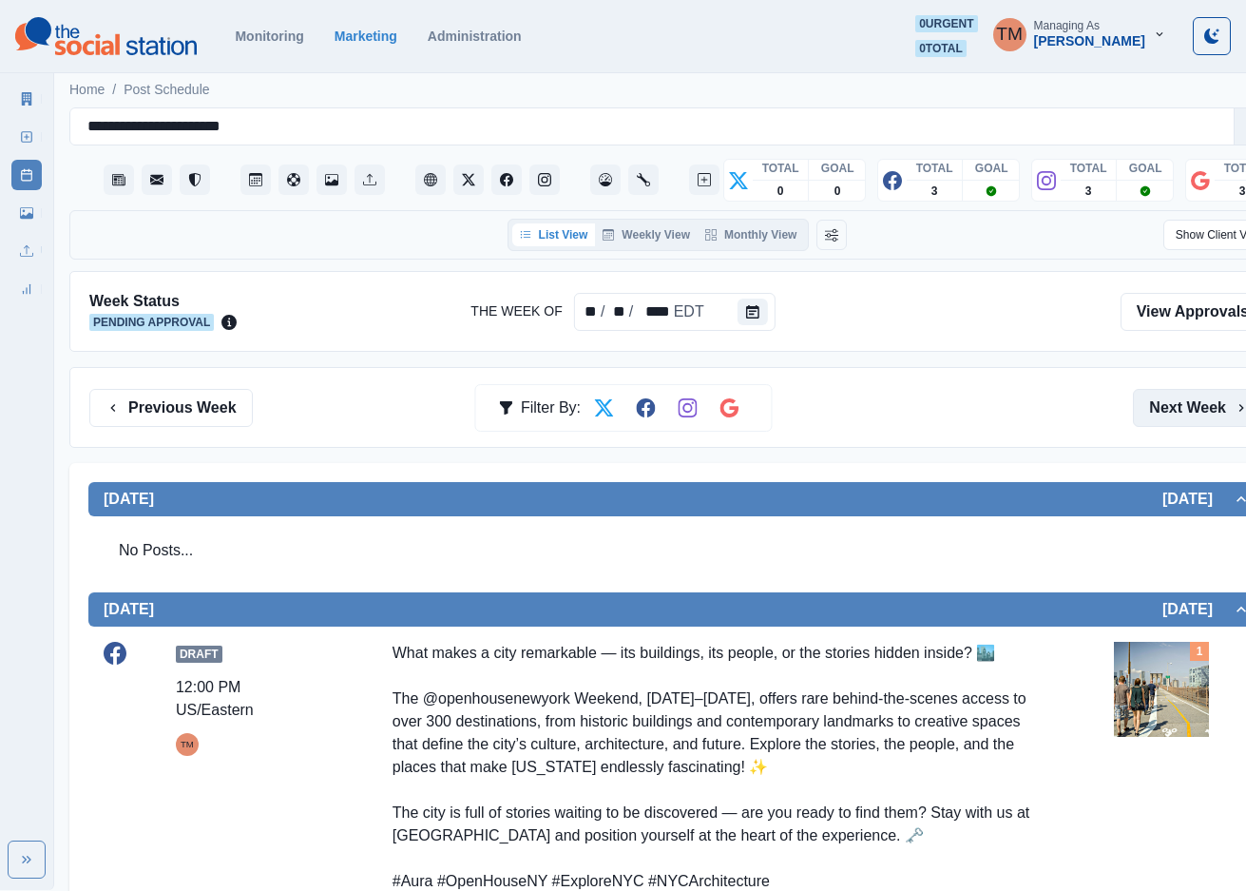
click at [1189, 405] on button "Next Week" at bounding box center [1199, 408] width 132 height 38
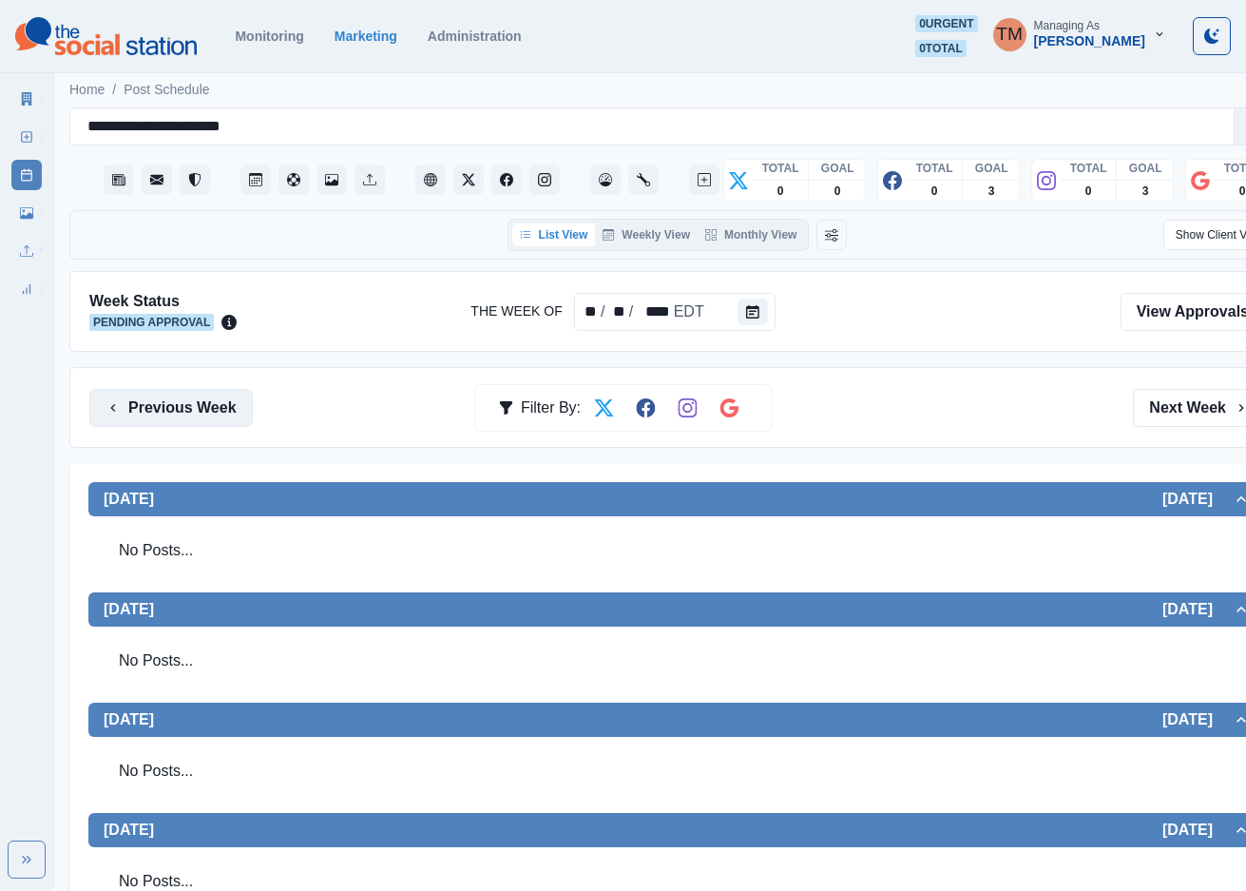
click at [172, 391] on button "Previous Week" at bounding box center [170, 408] width 163 height 38
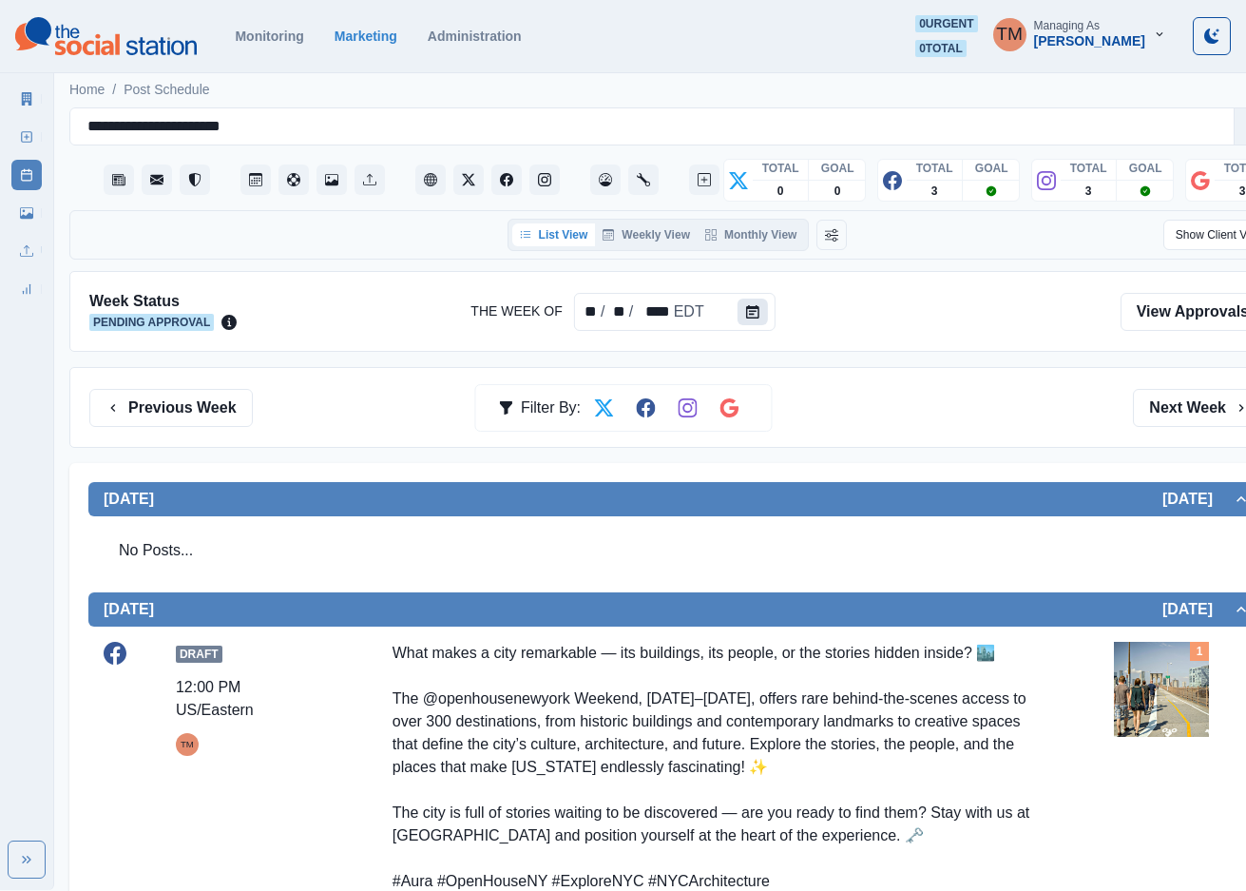
click at [753, 303] on button "Calendar" at bounding box center [753, 311] width 30 height 27
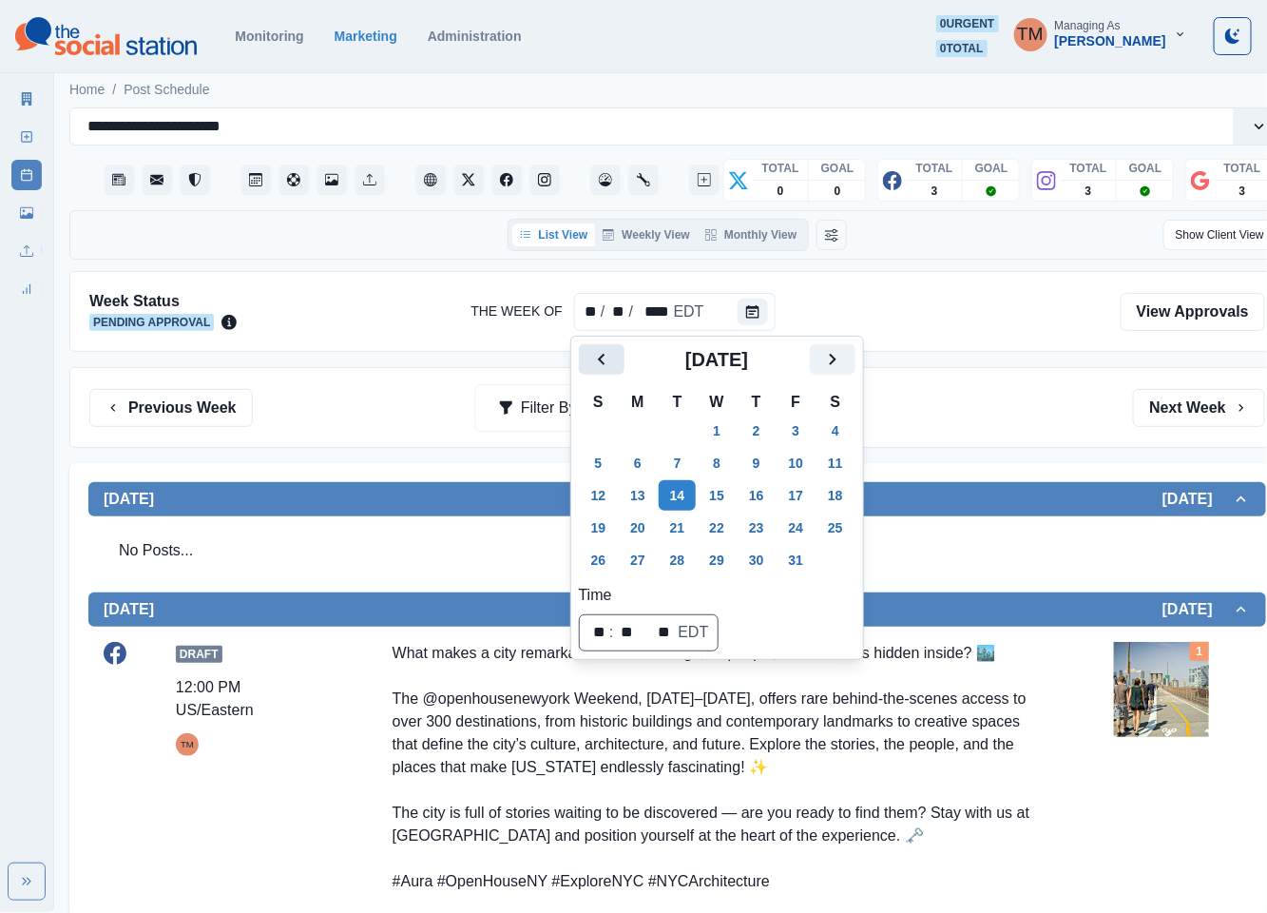
click at [605, 365] on icon "Previous" at bounding box center [601, 359] width 23 height 23
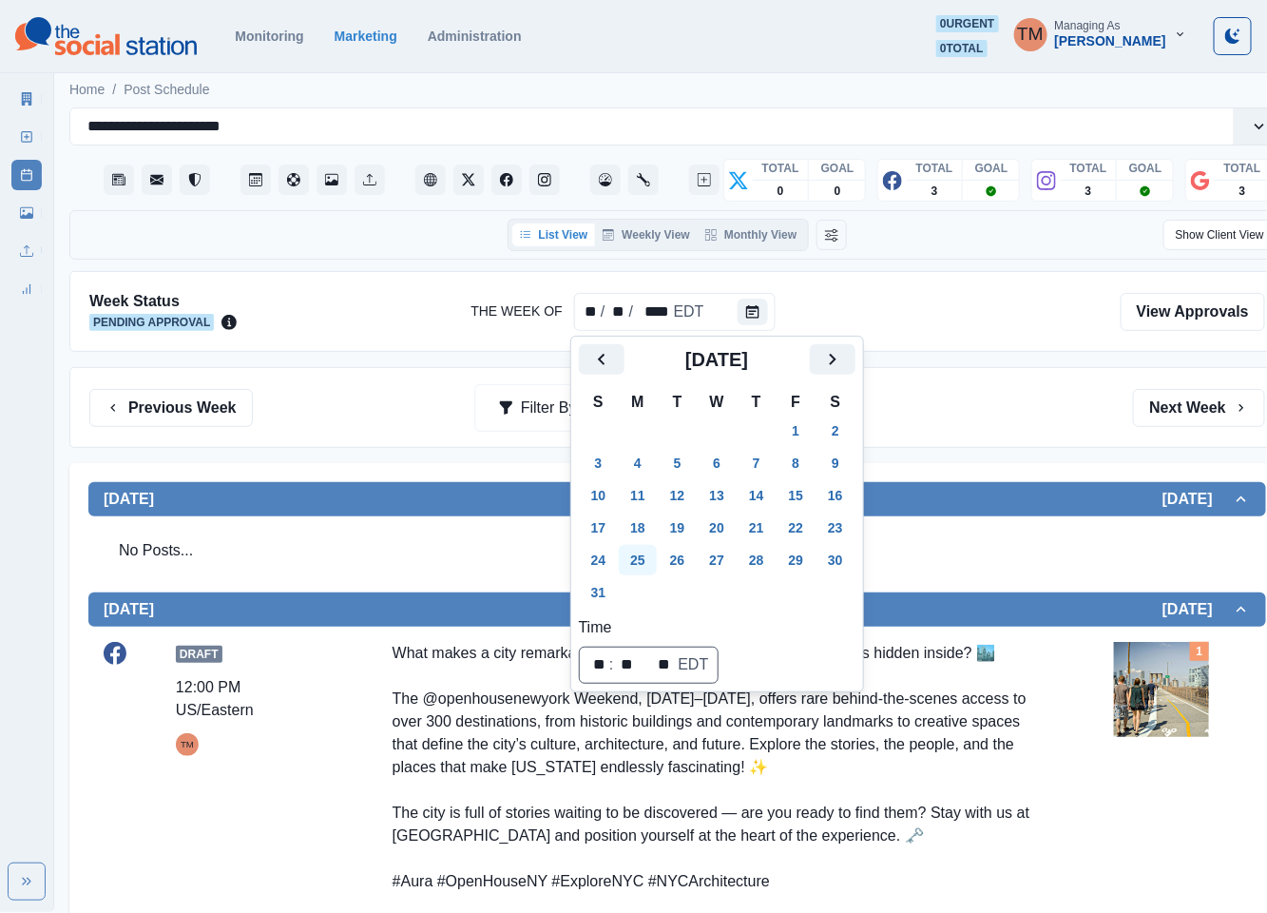
click at [644, 566] on button "25" at bounding box center [638, 560] width 38 height 30
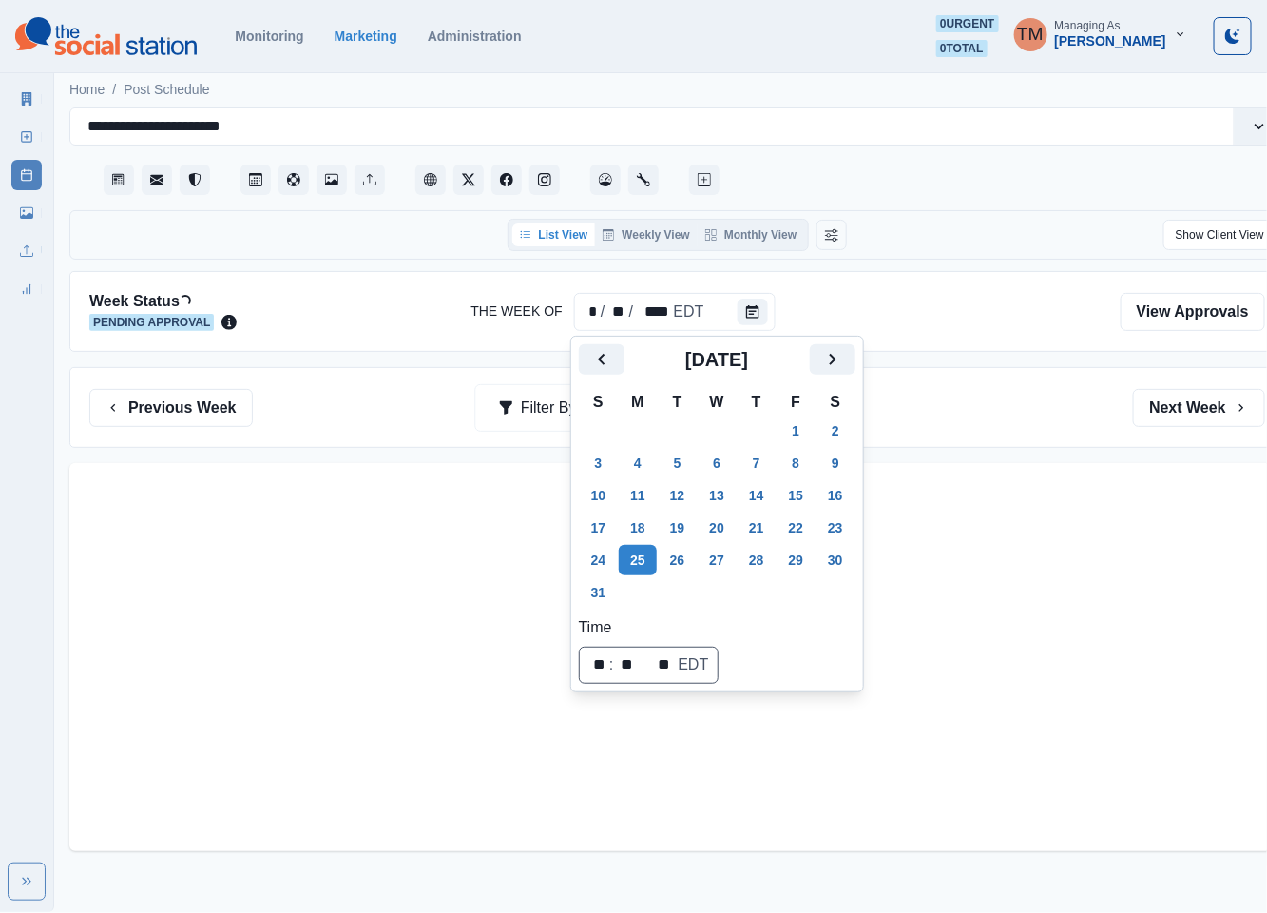
click at [959, 429] on div "Previous Week Filter By: Next Week" at bounding box center [677, 407] width 1216 height 81
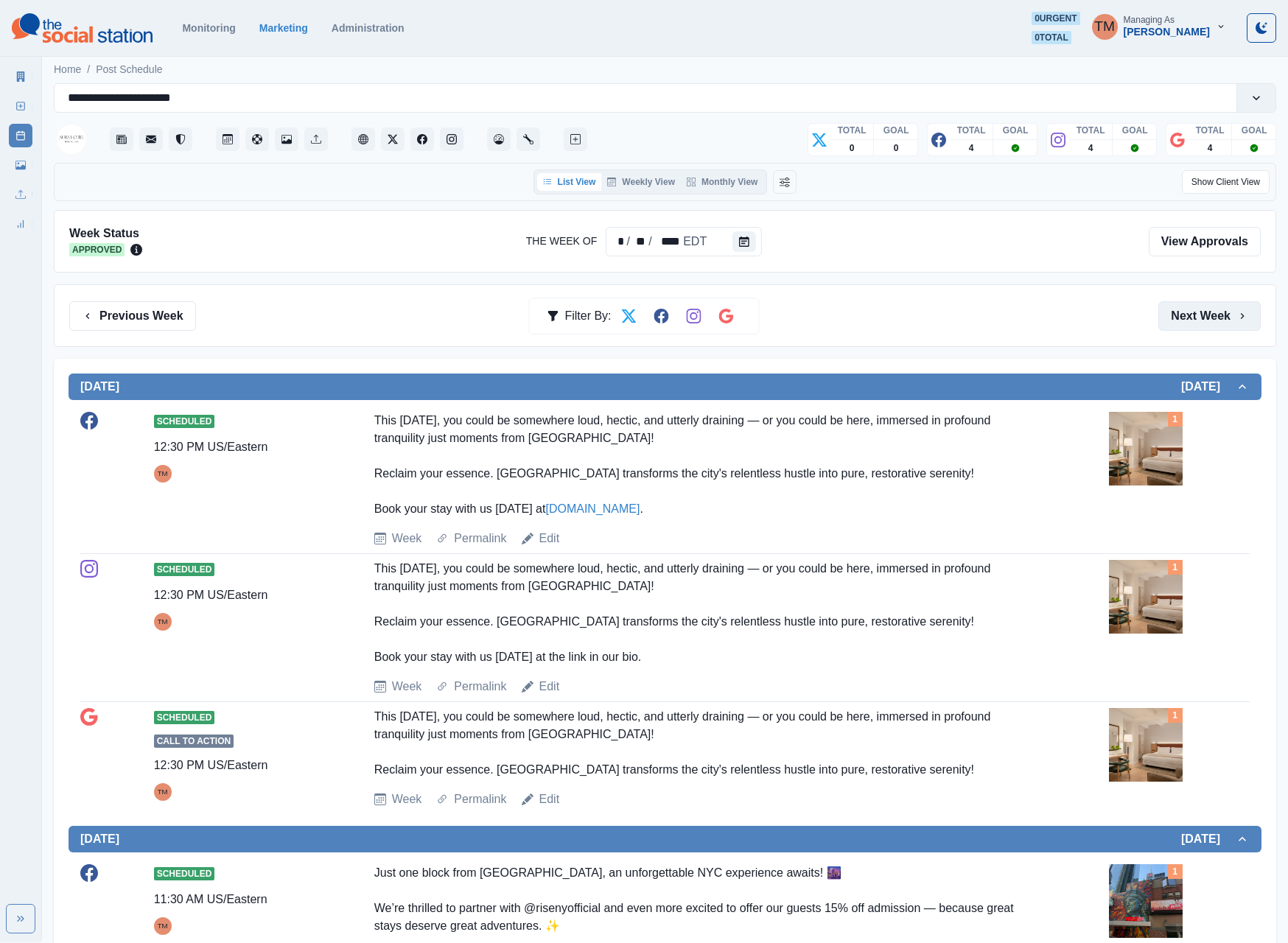
click at [963, 320] on button "Next Week" at bounding box center [1209, 316] width 102 height 29
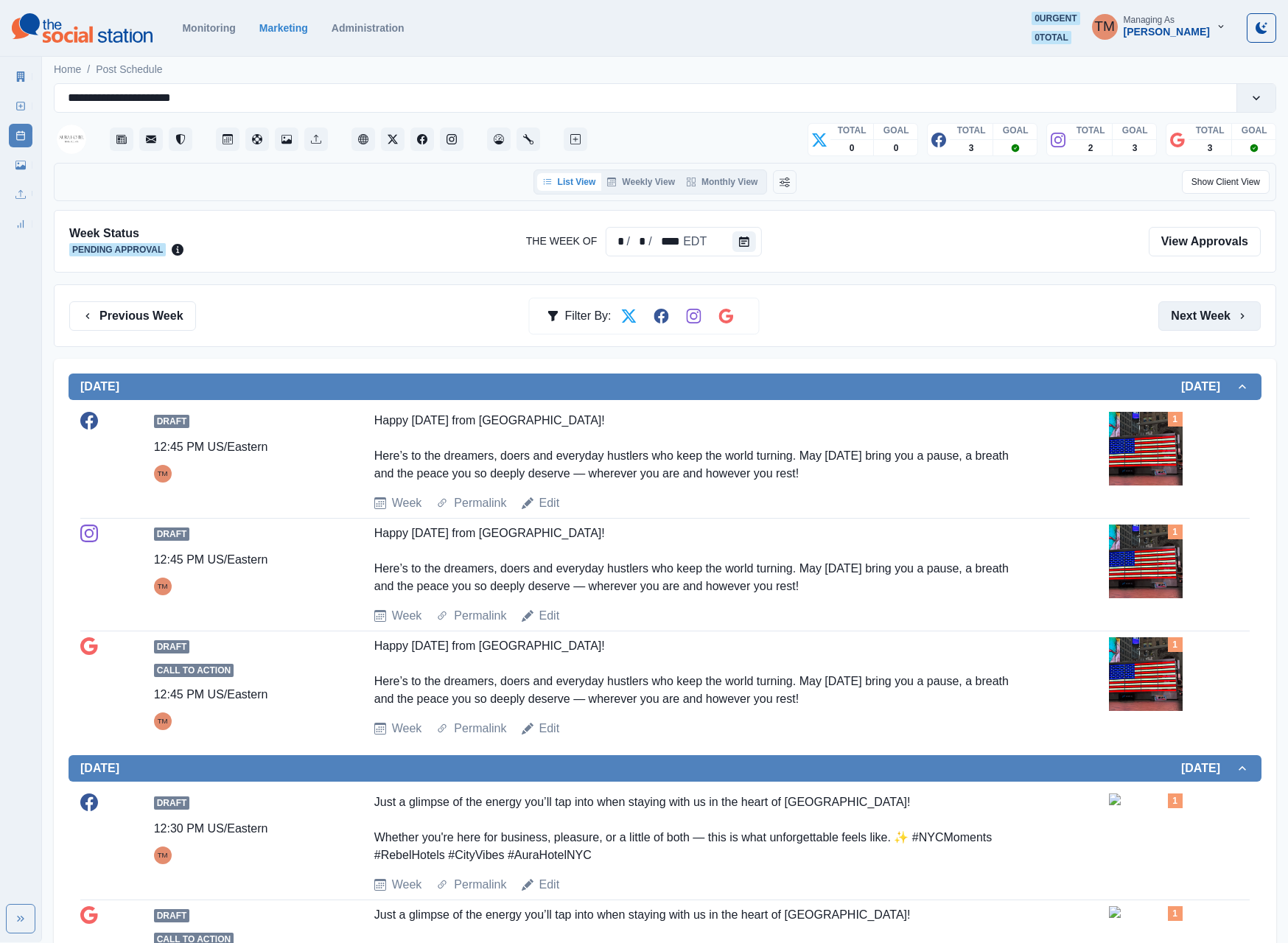
click at [963, 320] on button "Next Week" at bounding box center [1209, 316] width 102 height 29
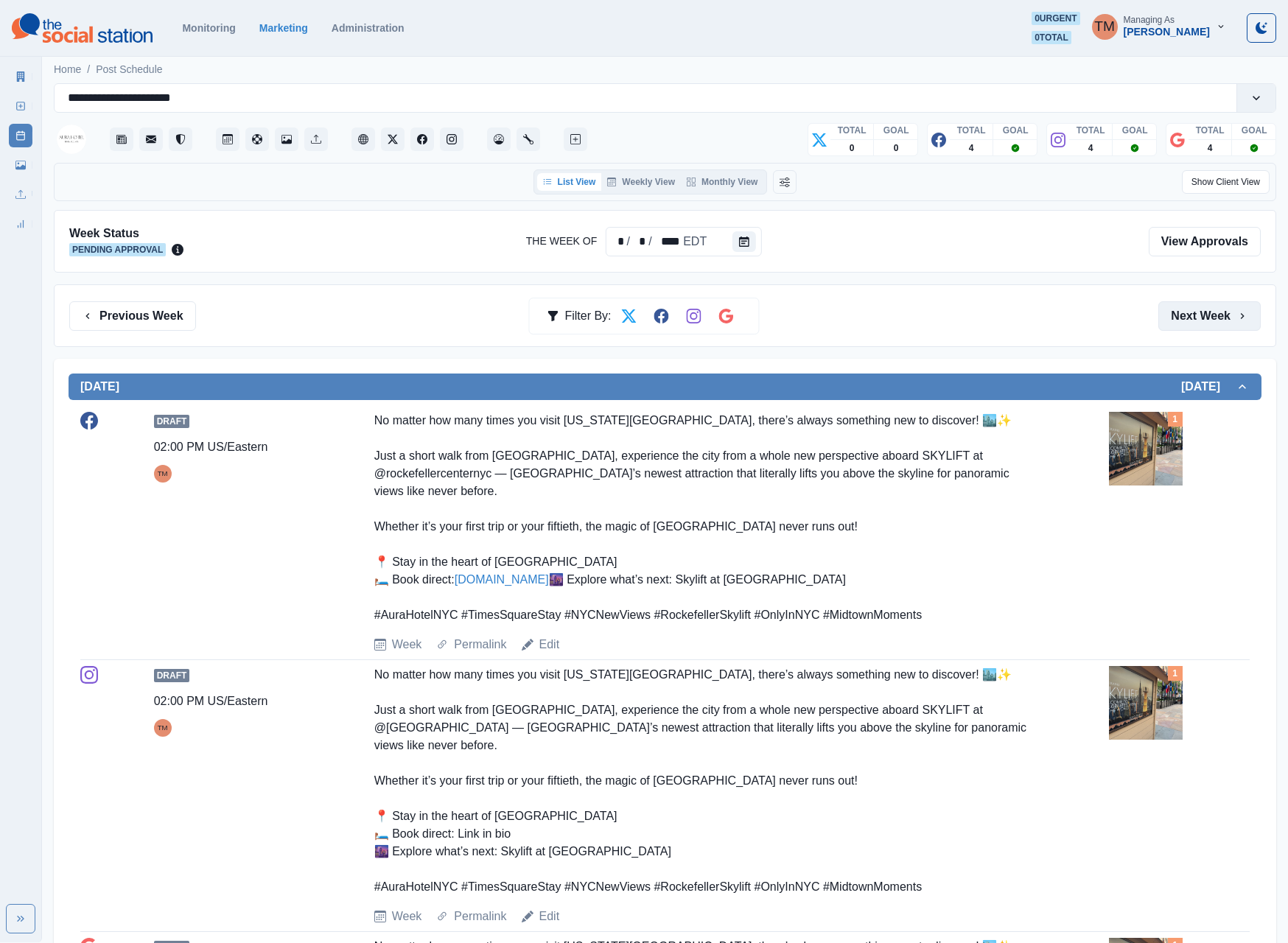
click at [963, 325] on button "Next Week" at bounding box center [1209, 316] width 102 height 29
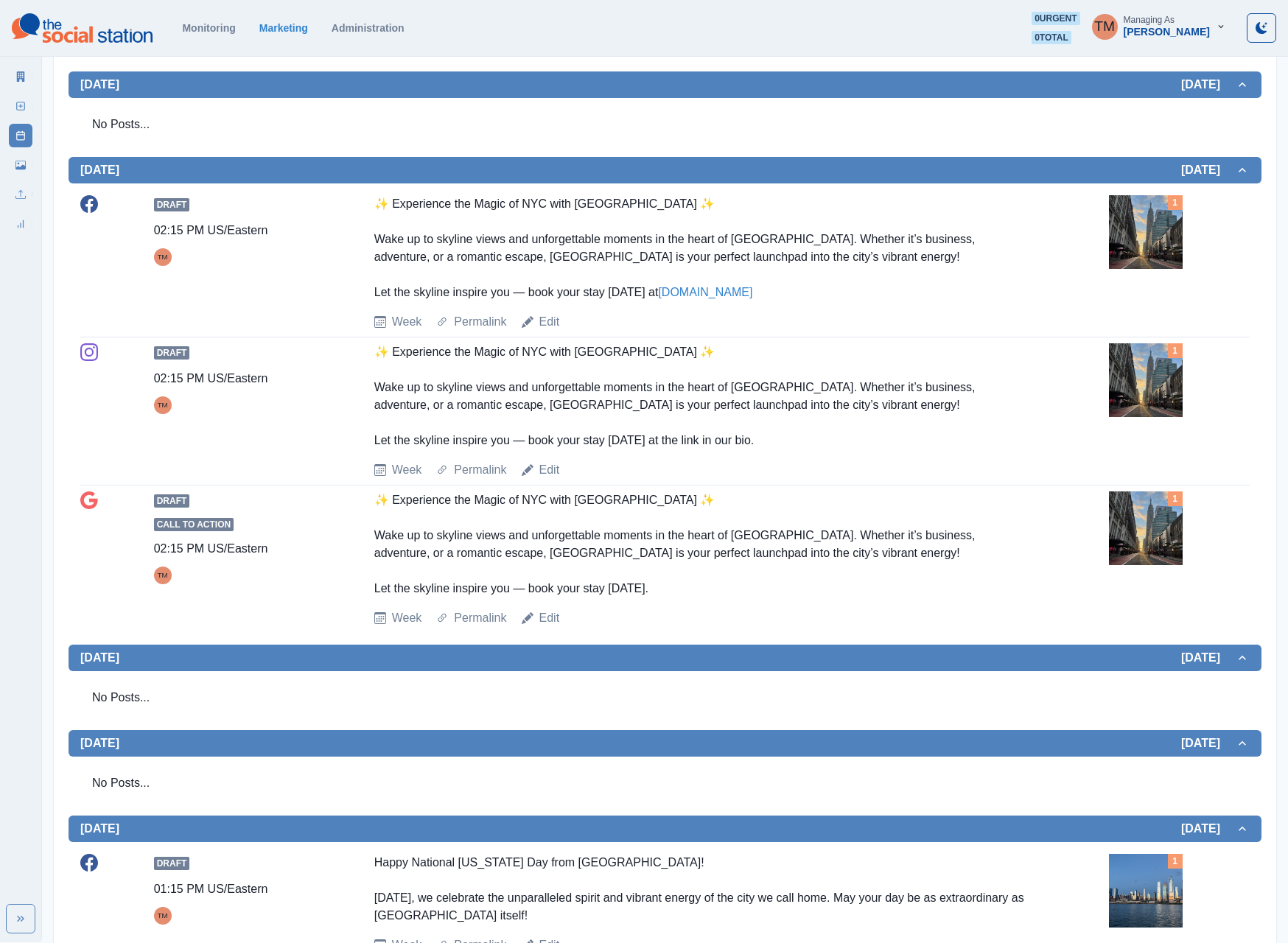
scroll to position [1463, 0]
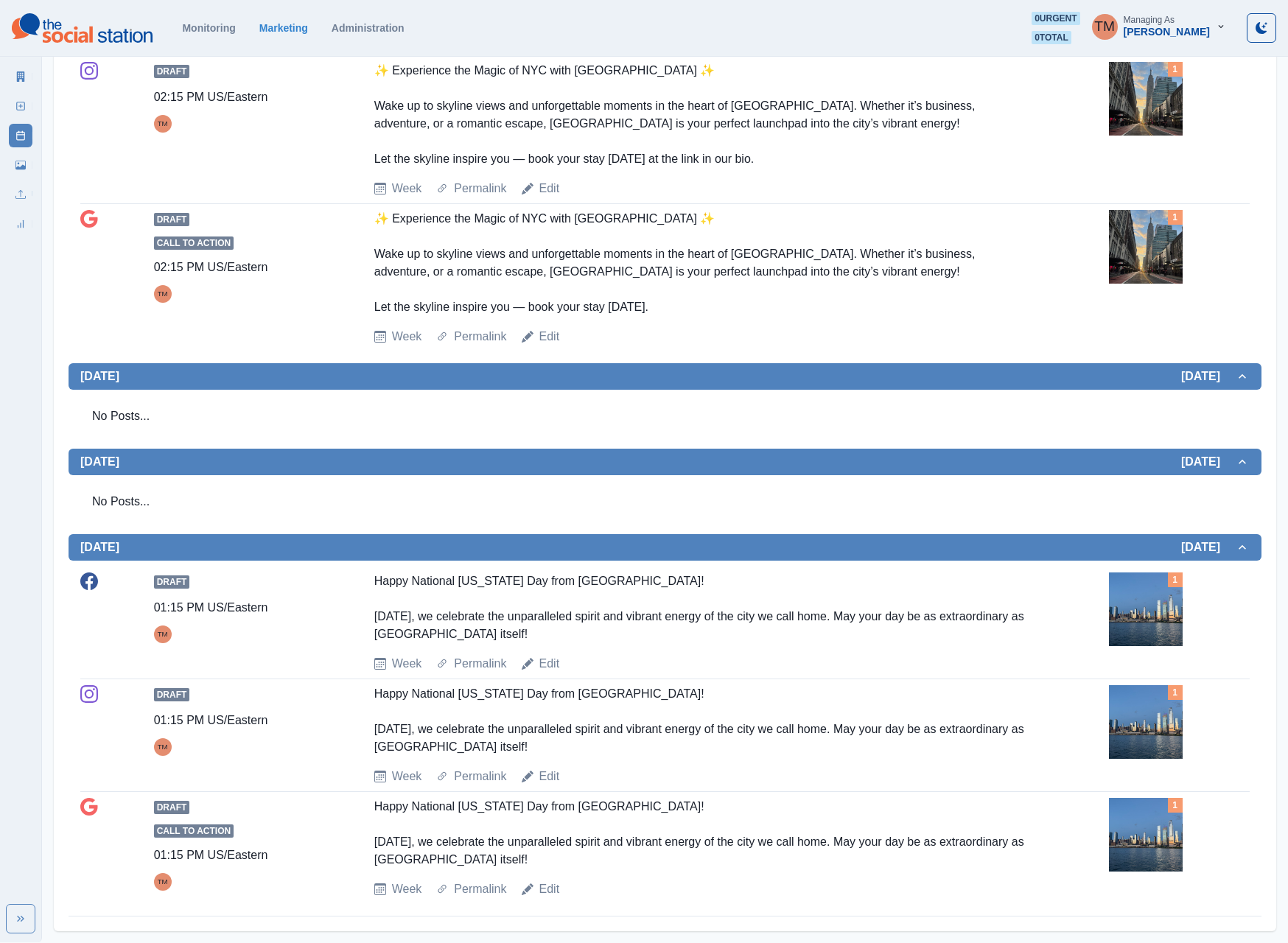
click at [963, 616] on img at bounding box center [1145, 609] width 74 height 74
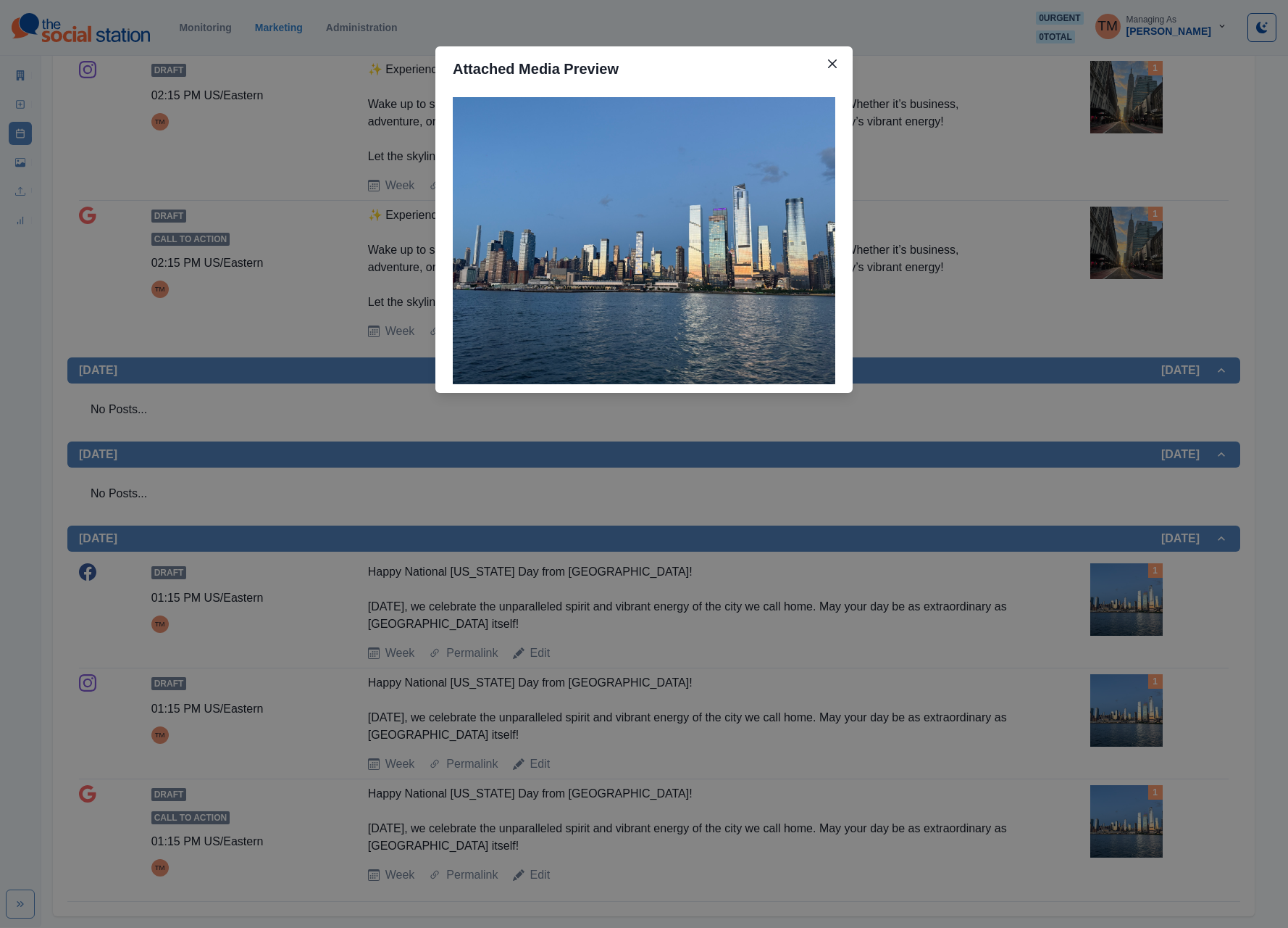
click at [947, 606] on div "Attached Media Preview" at bounding box center [644, 464] width 1288 height 928
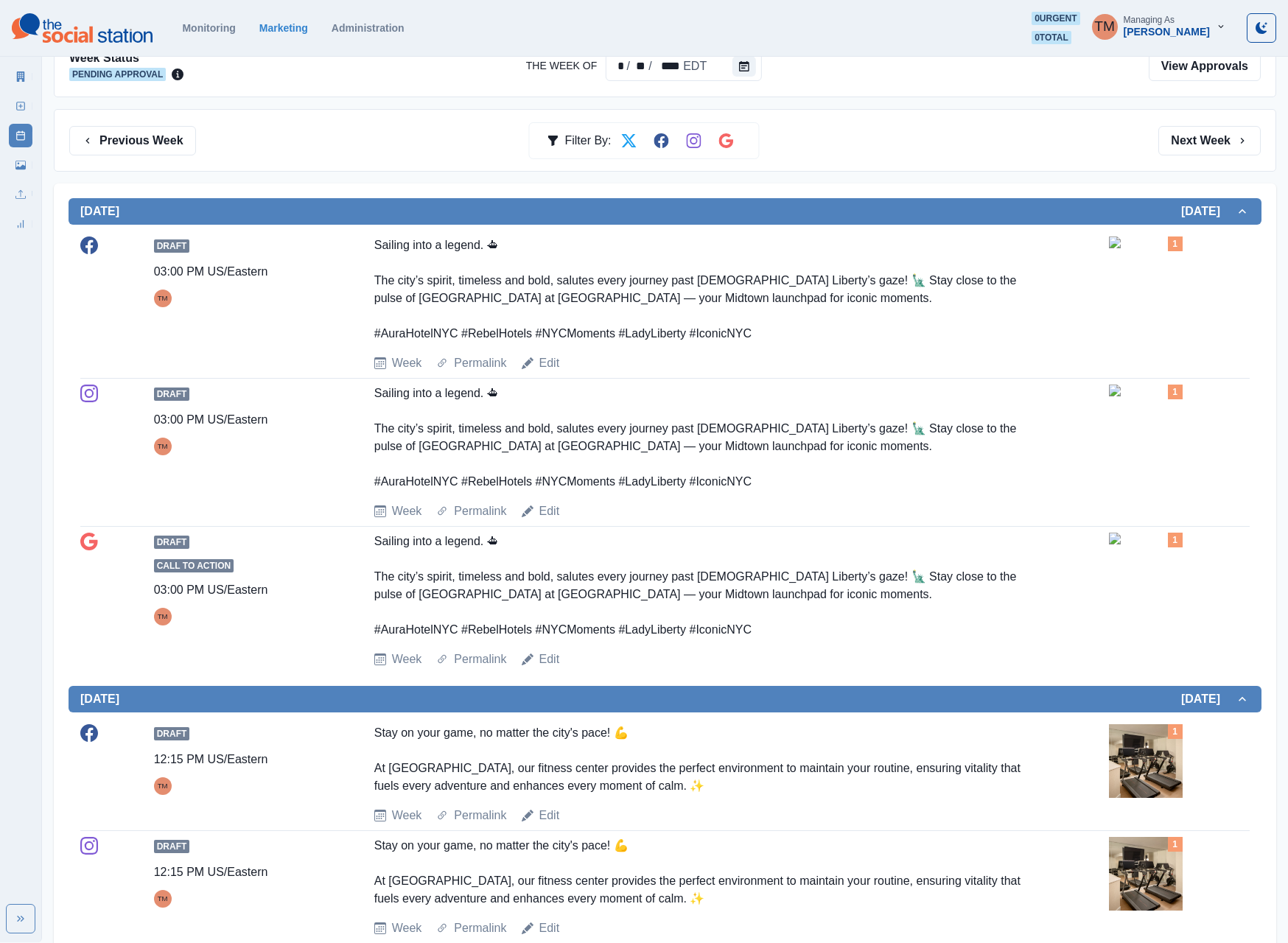
scroll to position [0, 0]
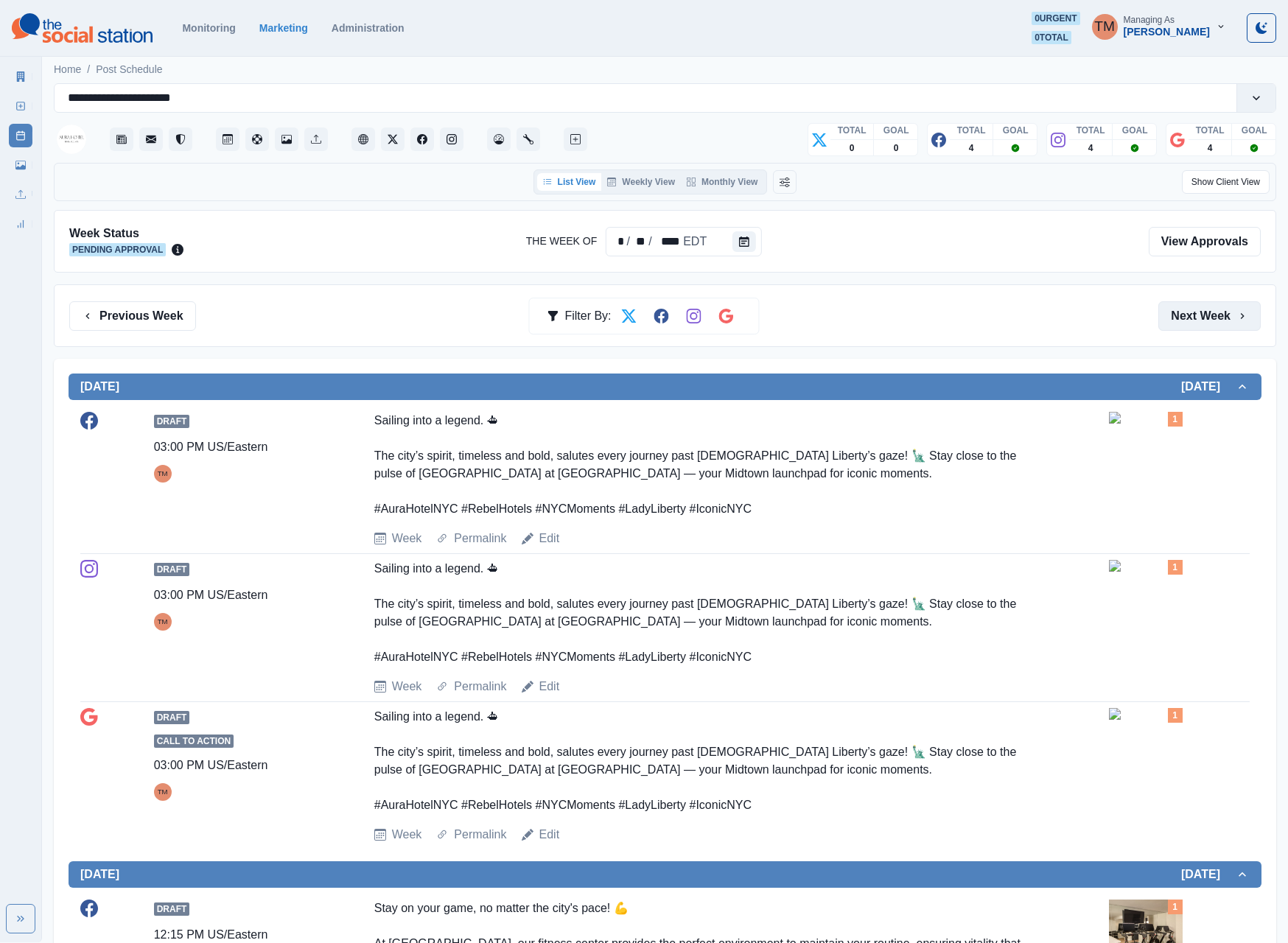
click at [963, 322] on button "Next Week" at bounding box center [1209, 316] width 102 height 29
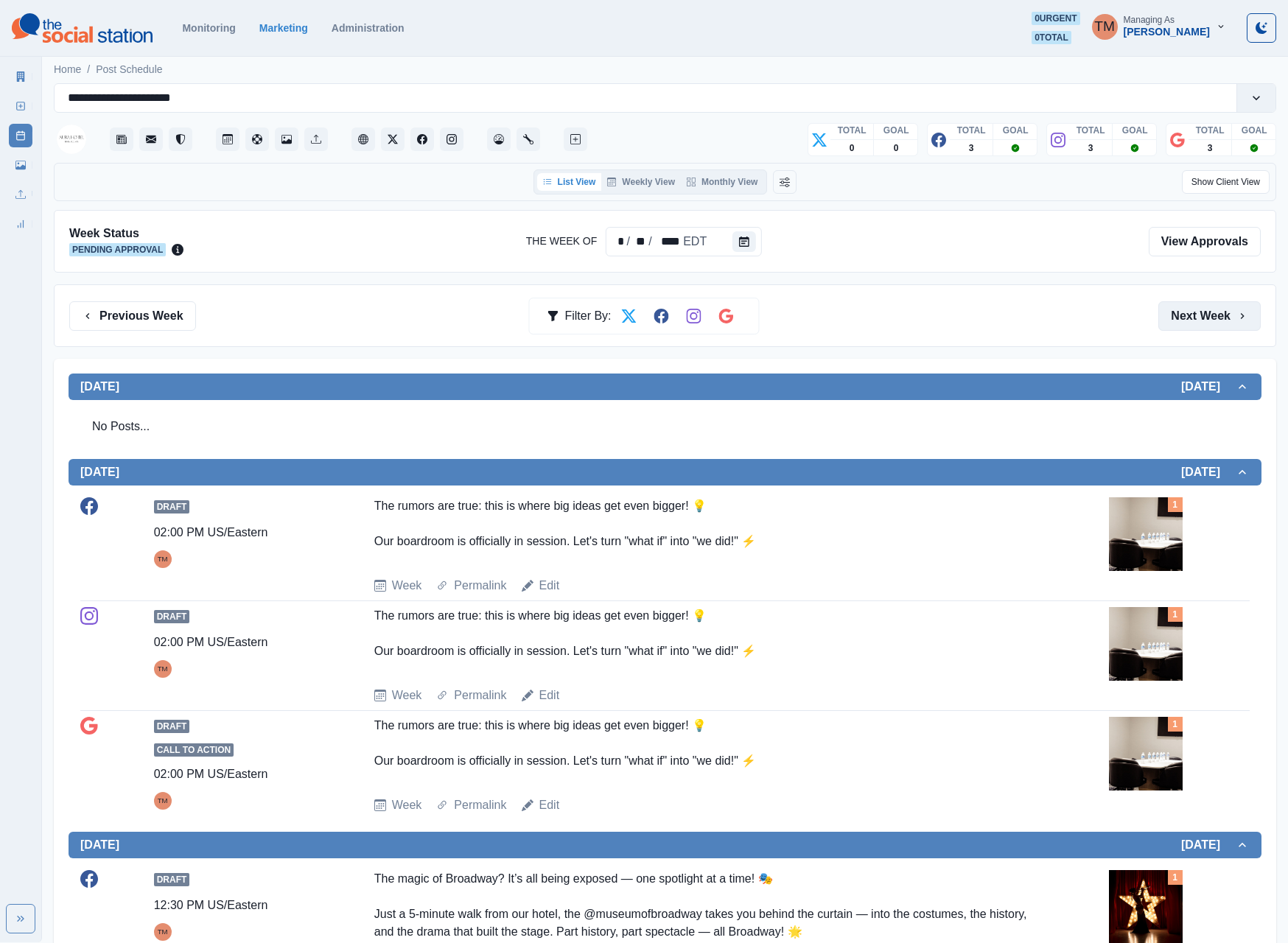
click at [963, 317] on button "Next Week" at bounding box center [1209, 316] width 102 height 29
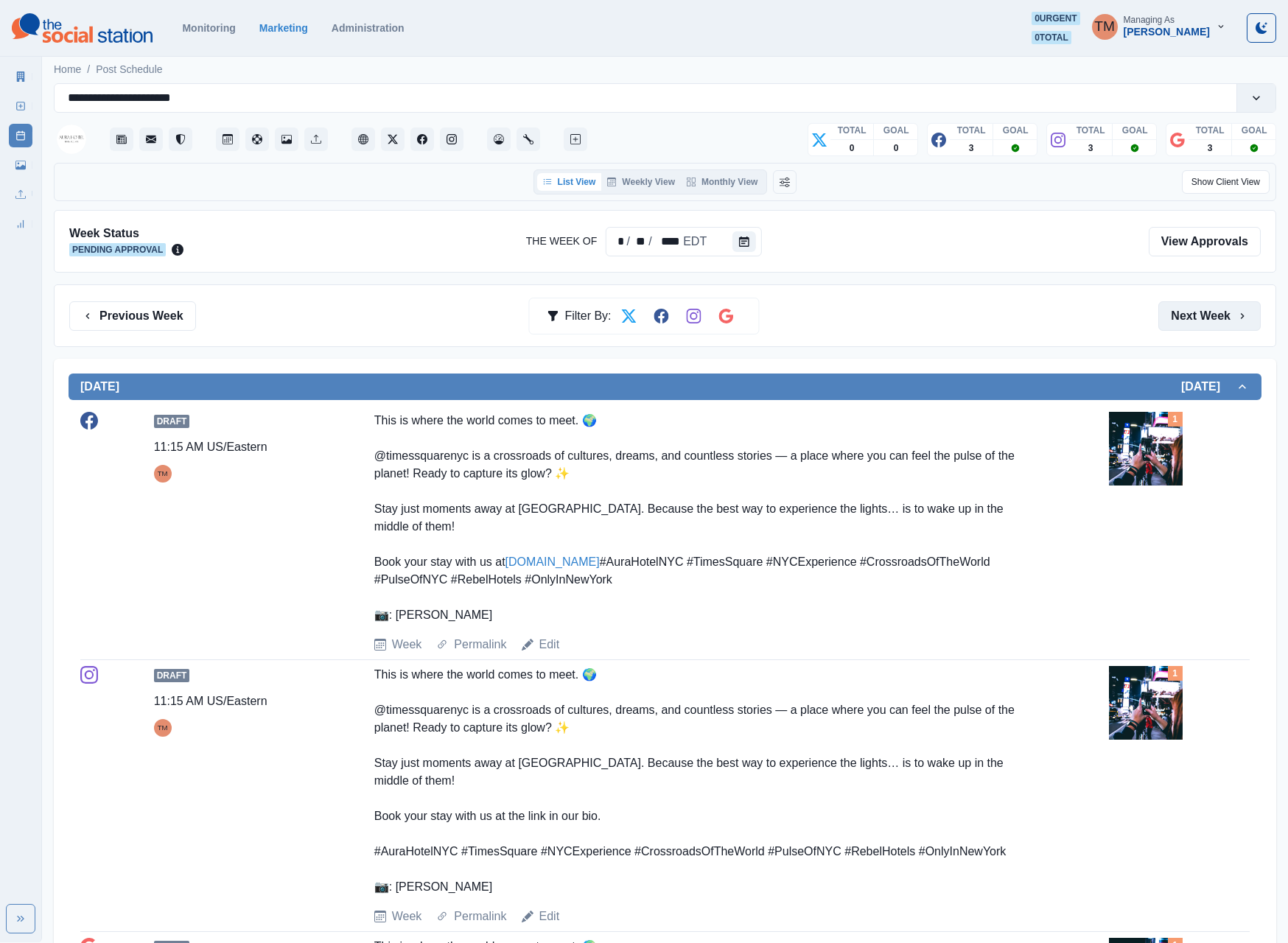
click at [963, 324] on button "Next Week" at bounding box center [1209, 316] width 102 height 29
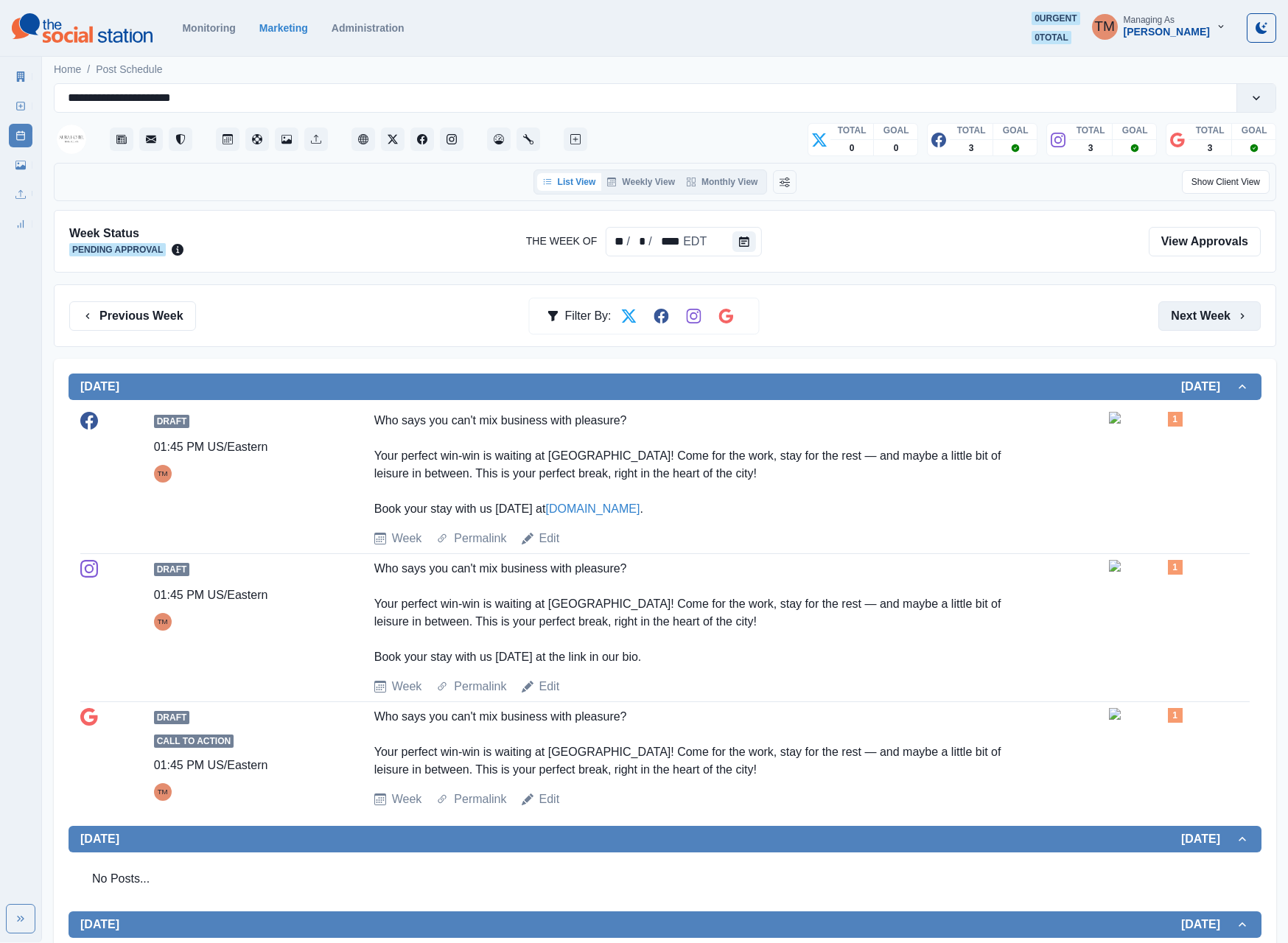
click at [963, 318] on button "Next Week" at bounding box center [1209, 316] width 102 height 29
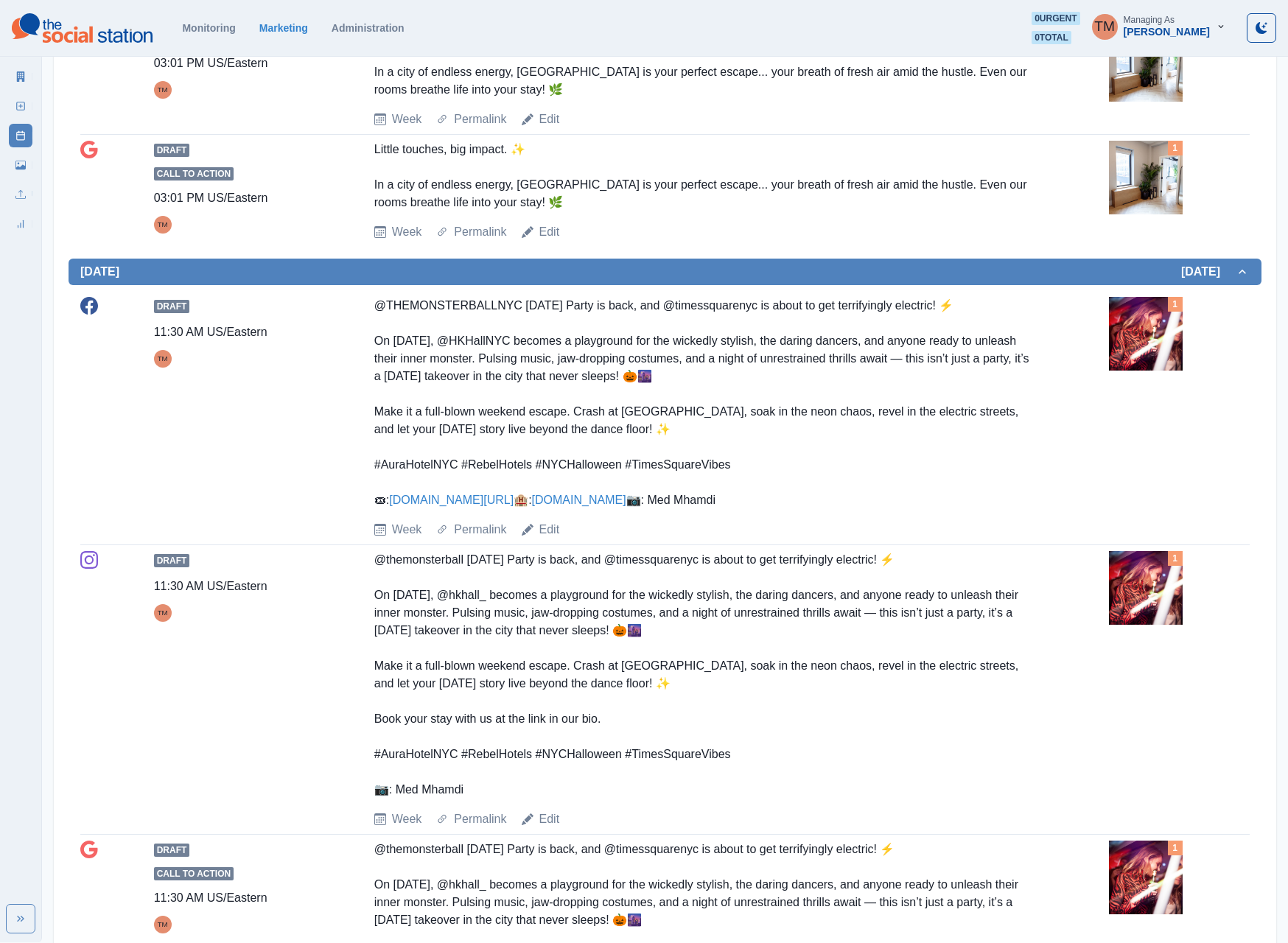
scroll to position [1915, 0]
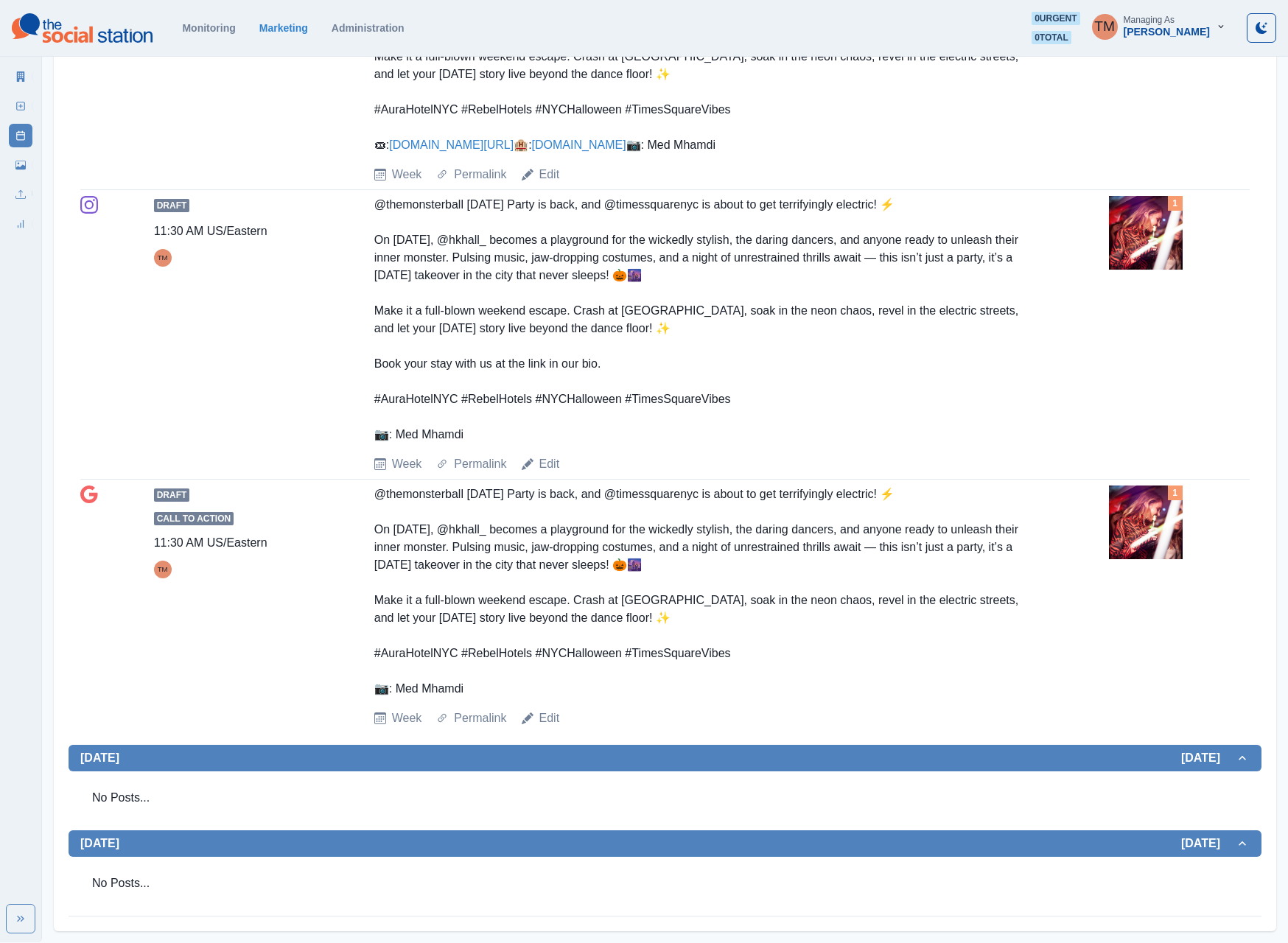
click at [963, 270] on img at bounding box center [1145, 232] width 74 height 74
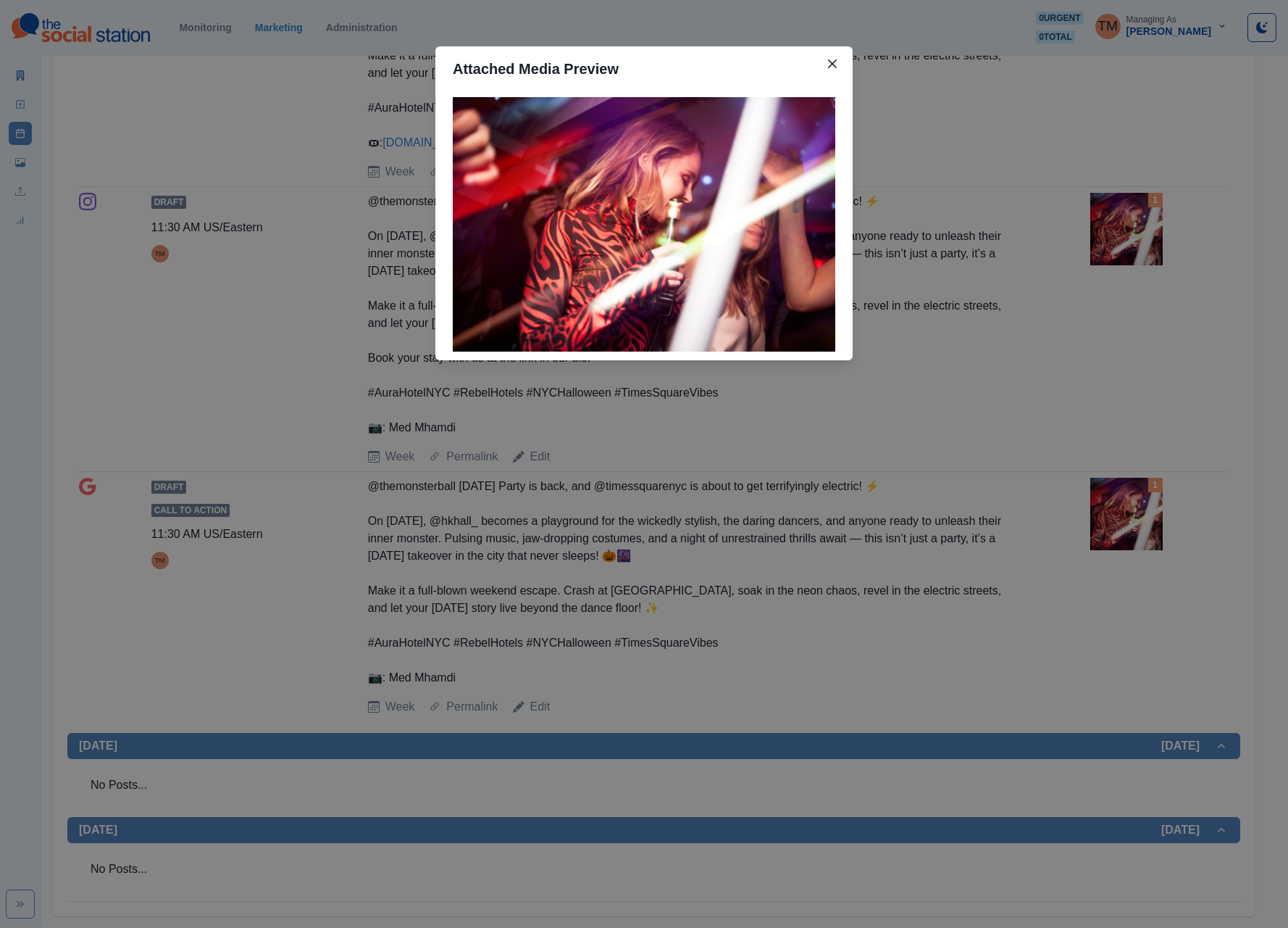
click at [947, 287] on div "Attached Media Preview" at bounding box center [644, 464] width 1288 height 928
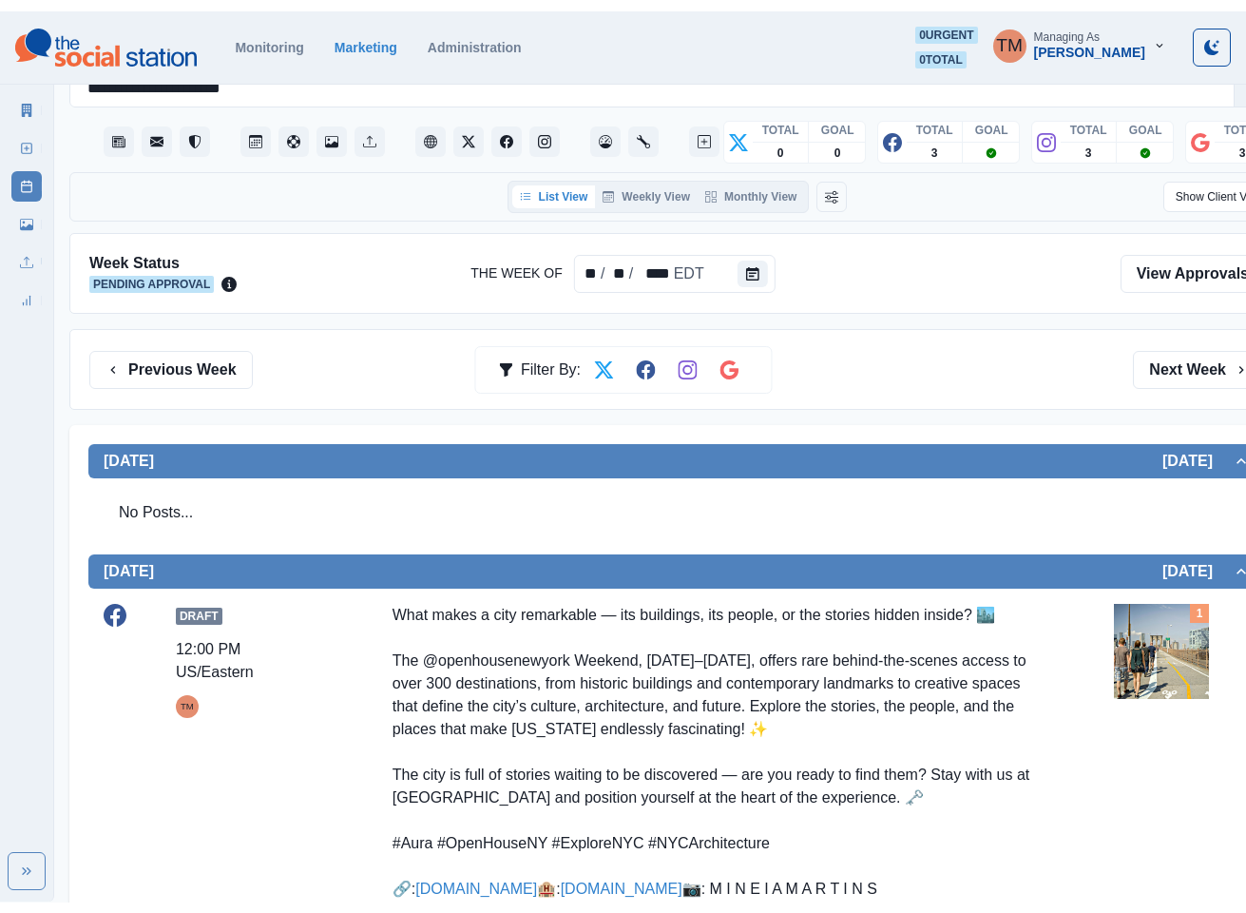
scroll to position [0, 0]
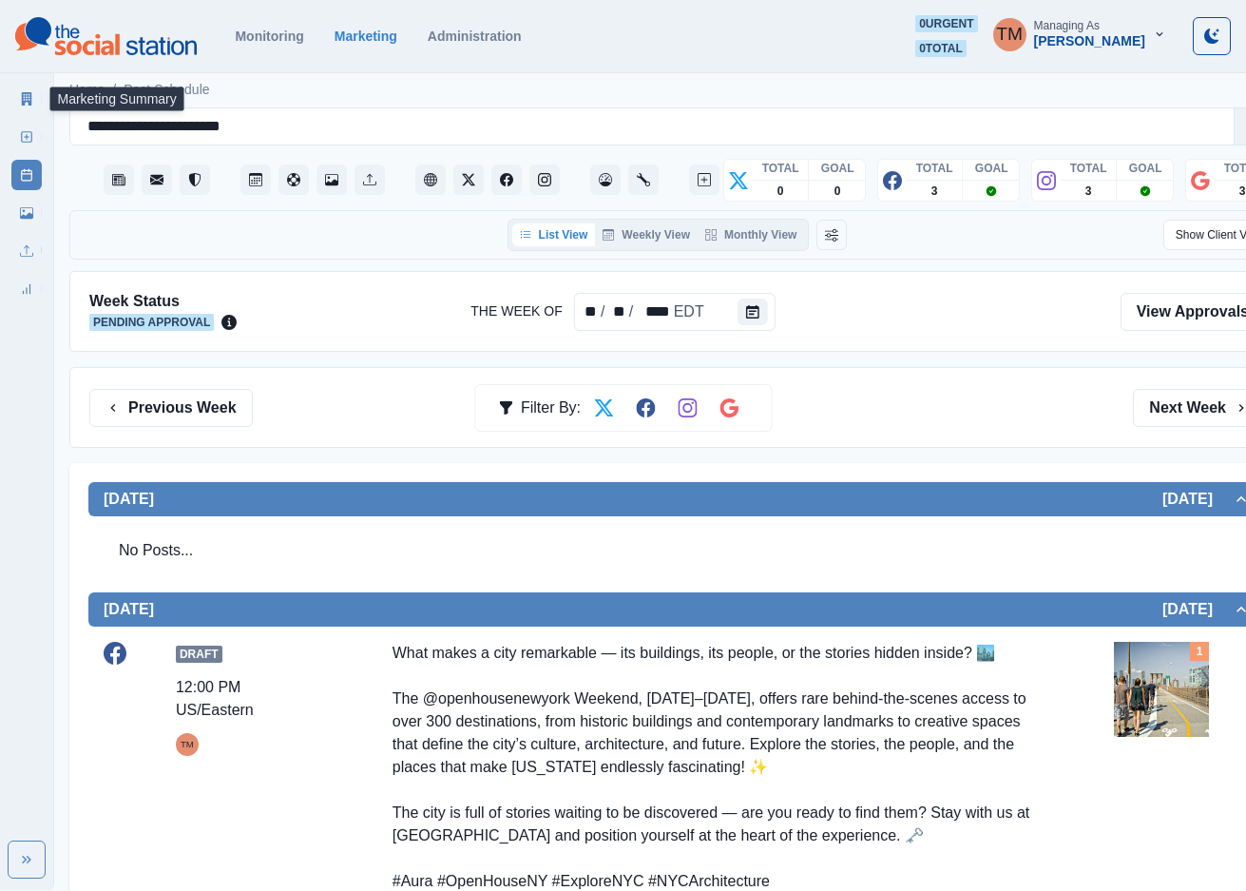
click at [31, 104] on icon at bounding box center [27, 98] width 10 height 13
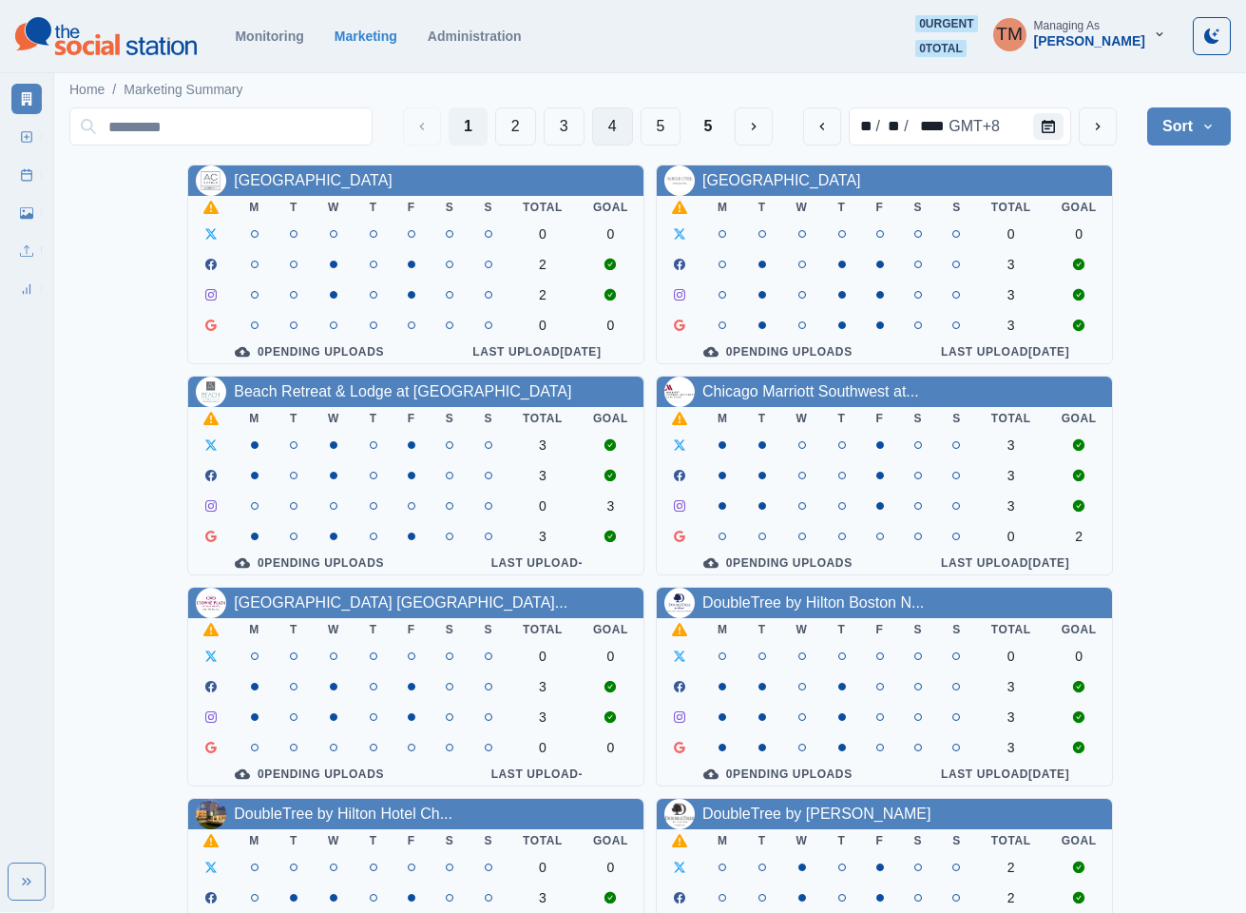
click at [613, 131] on button "4" at bounding box center [612, 126] width 41 height 38
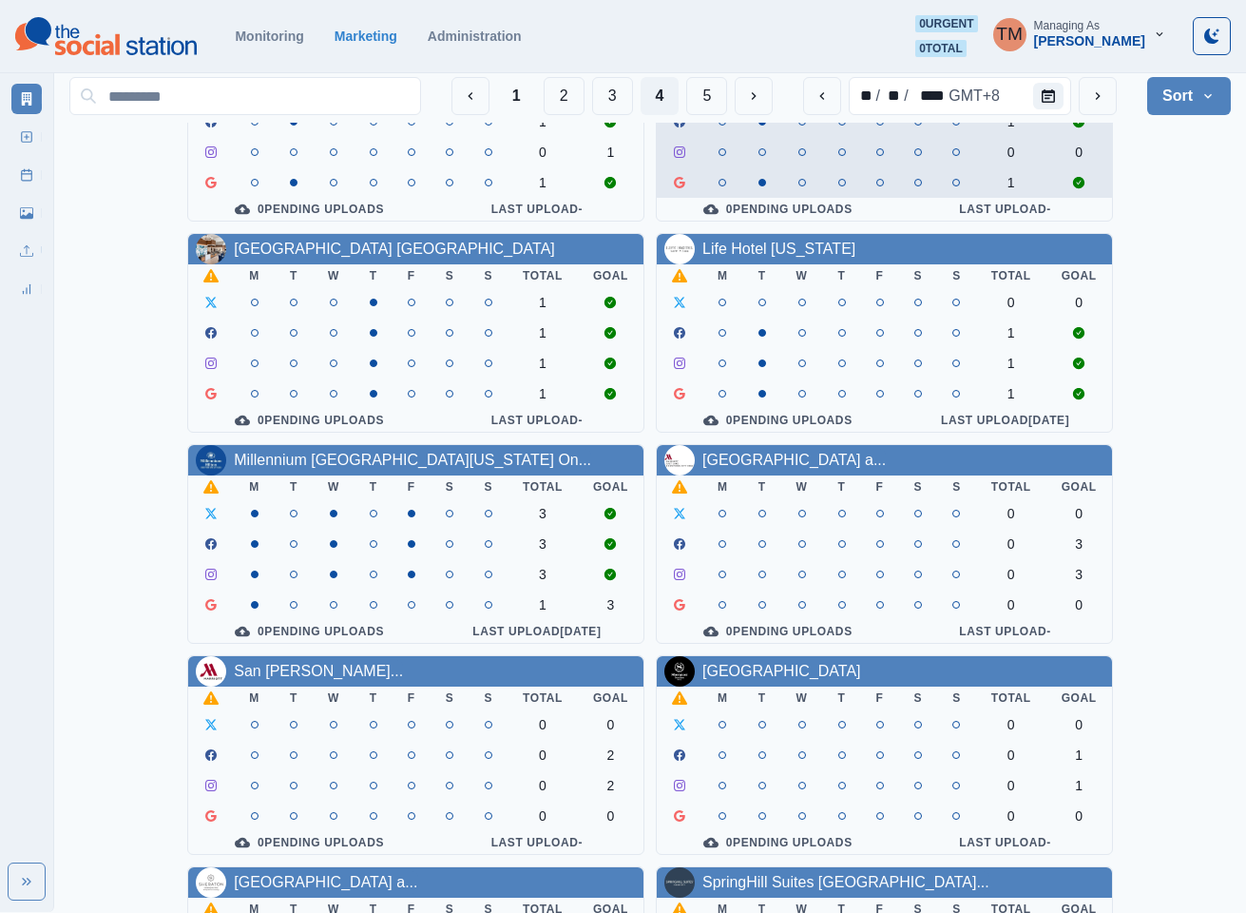
scroll to position [285, 0]
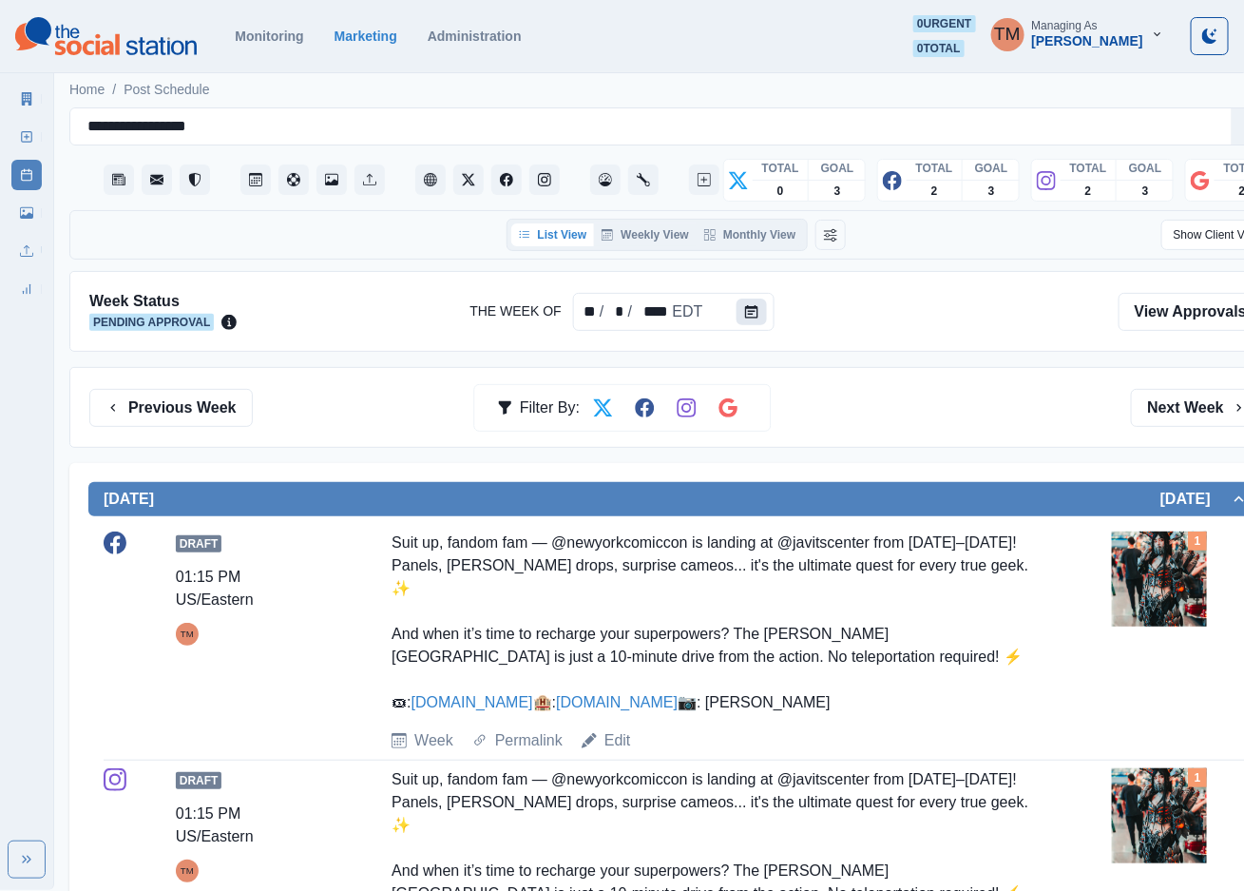
click at [748, 315] on icon "Calendar" at bounding box center [751, 311] width 13 height 13
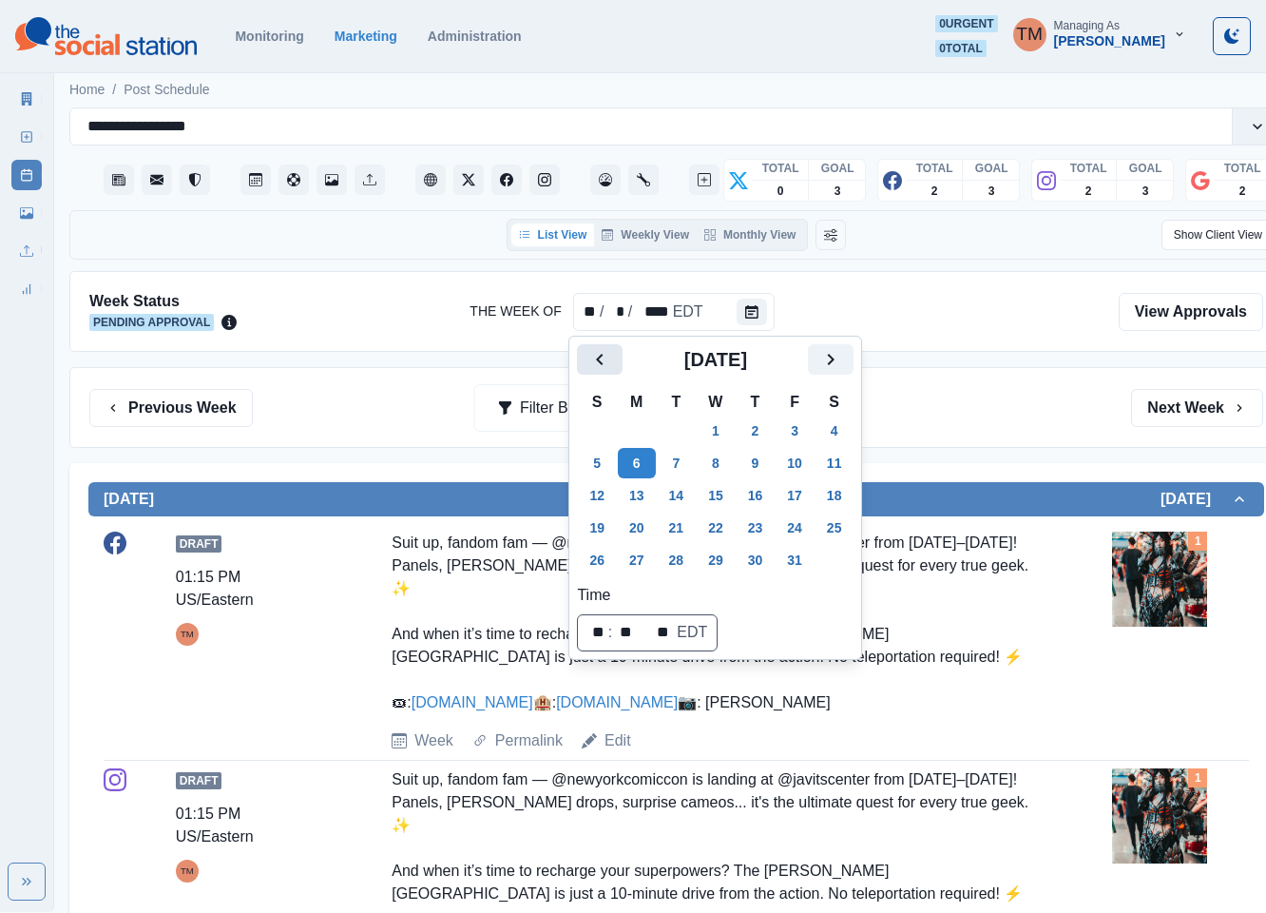
click at [599, 366] on icon "Previous" at bounding box center [599, 359] width 23 height 23
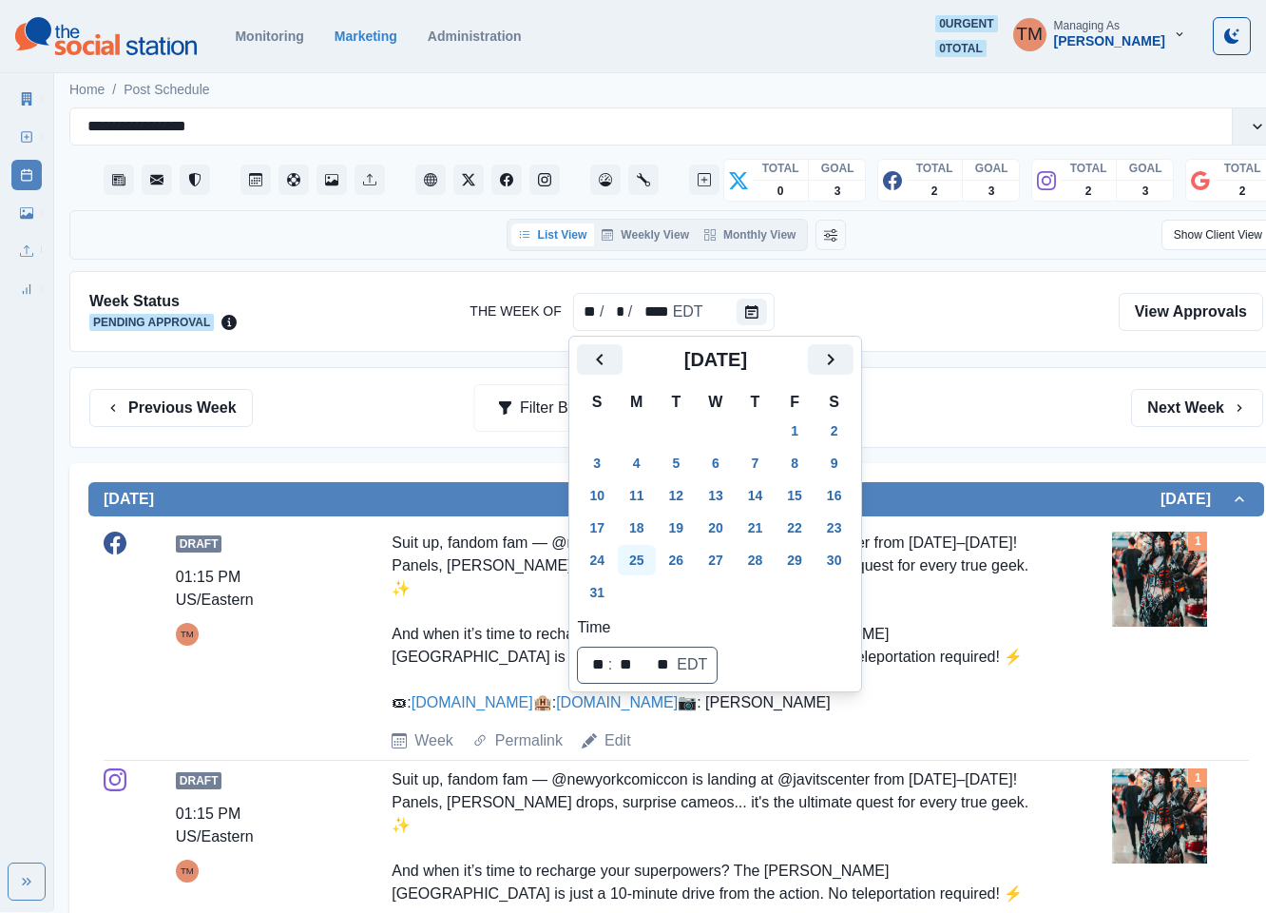
click at [636, 565] on button "25" at bounding box center [637, 560] width 38 height 30
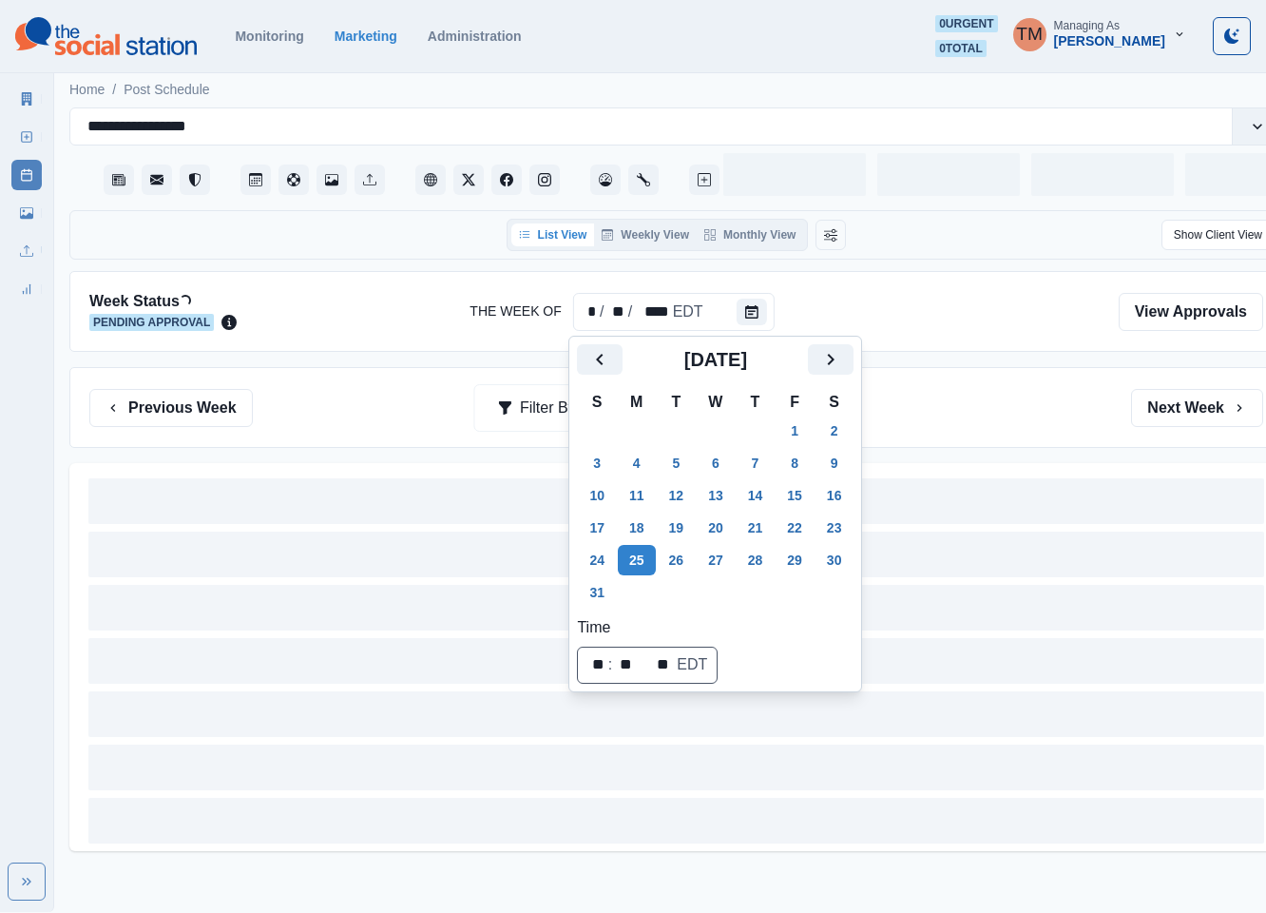
click at [987, 411] on div "Previous Week Filter By: Next Week" at bounding box center [676, 408] width 1174 height 38
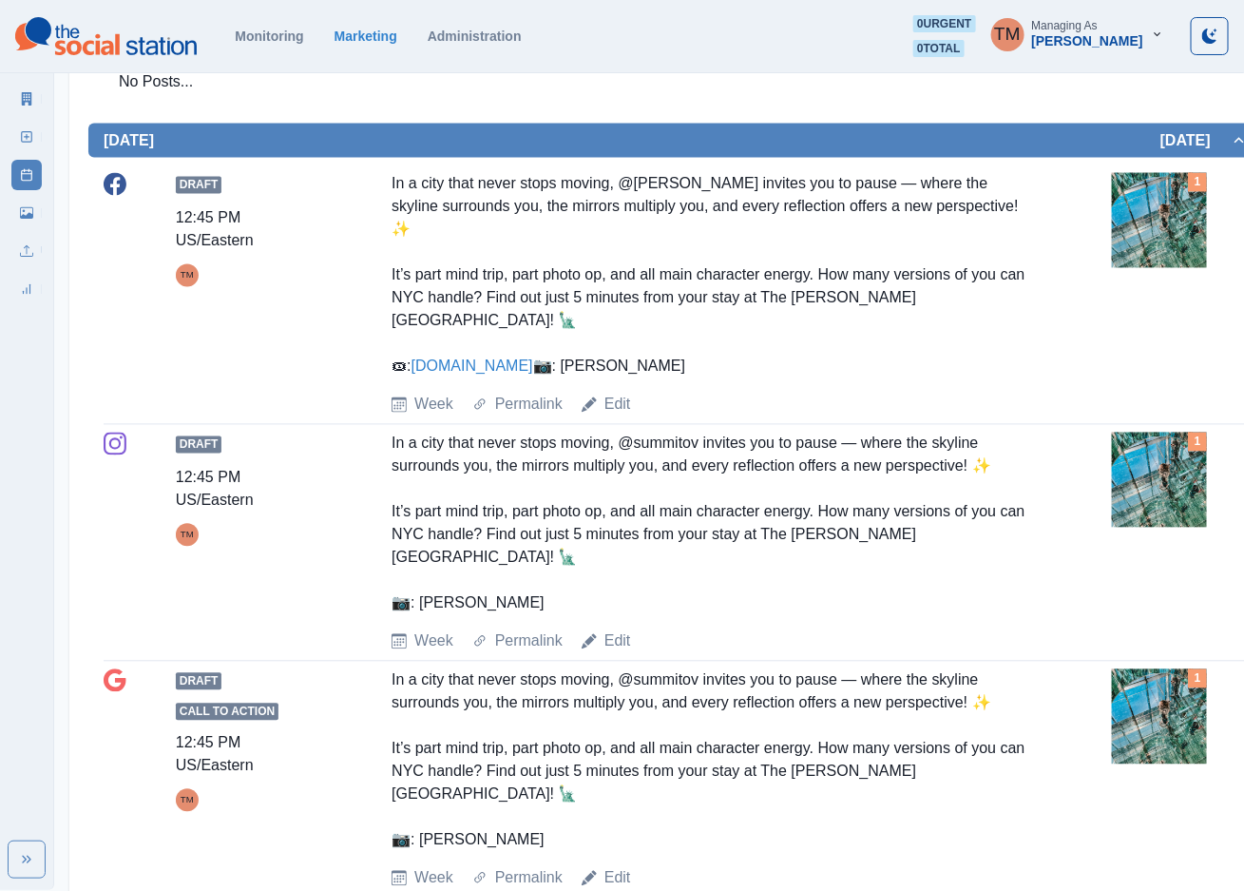
scroll to position [1141, 0]
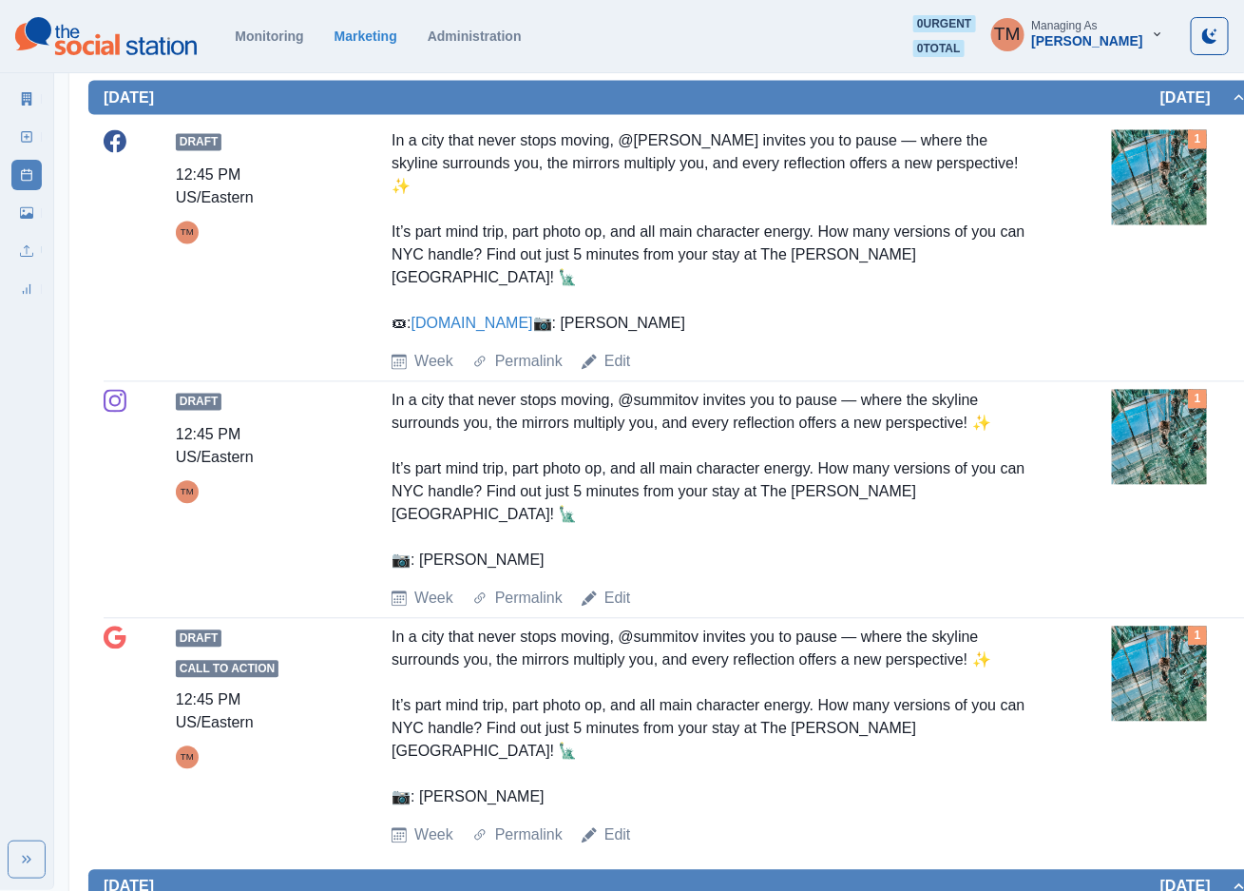
click at [1142, 442] on img at bounding box center [1159, 437] width 95 height 95
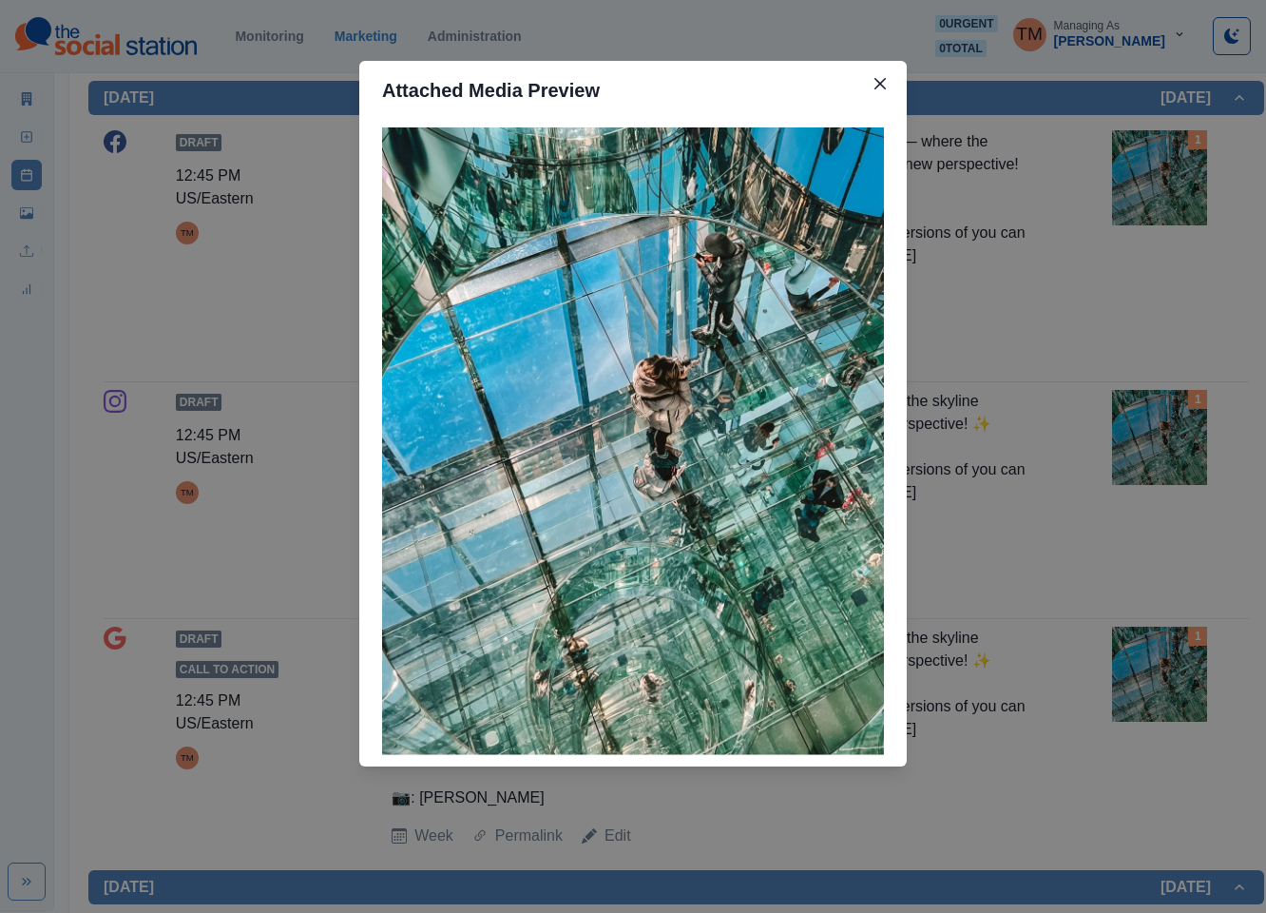
click at [1144, 442] on div "Attached Media Preview" at bounding box center [633, 456] width 1266 height 913
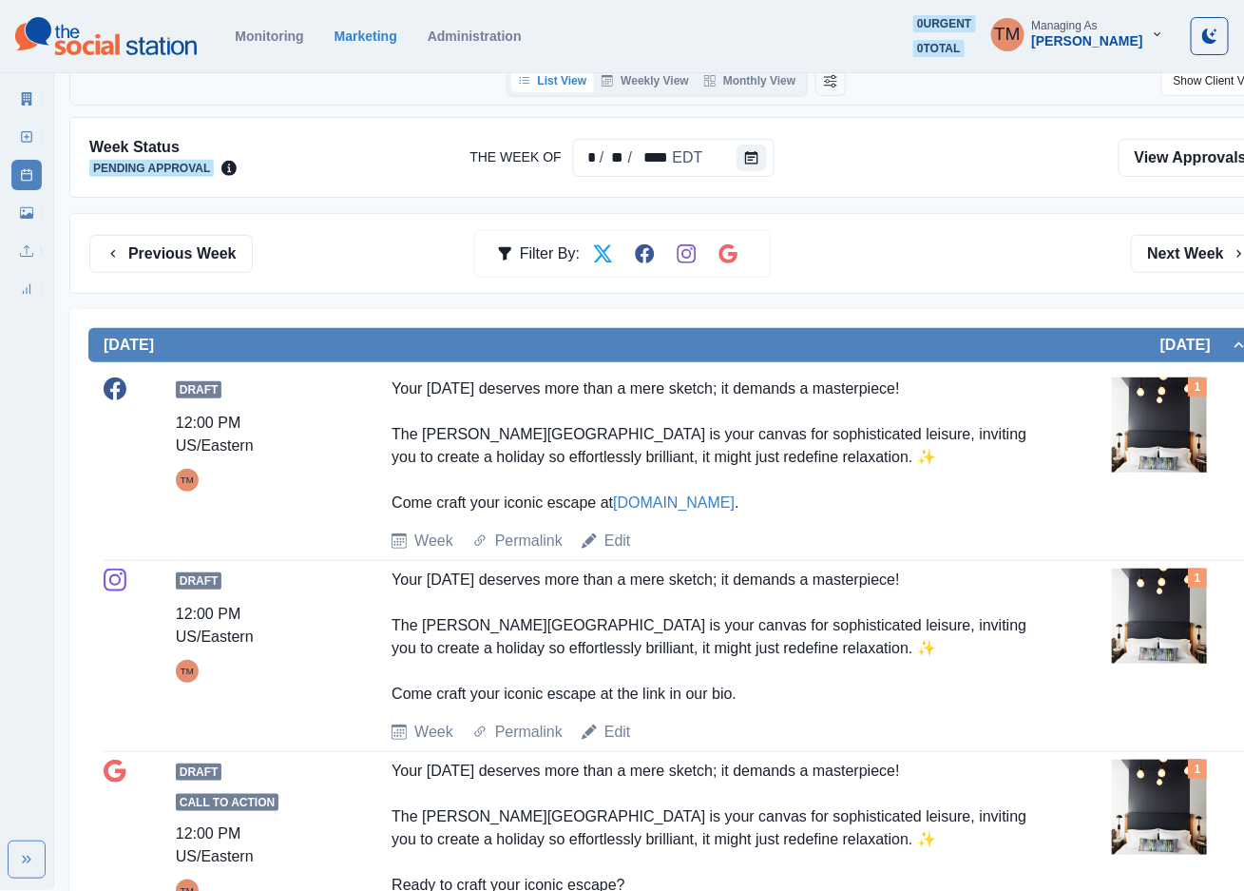
scroll to position [0, 0]
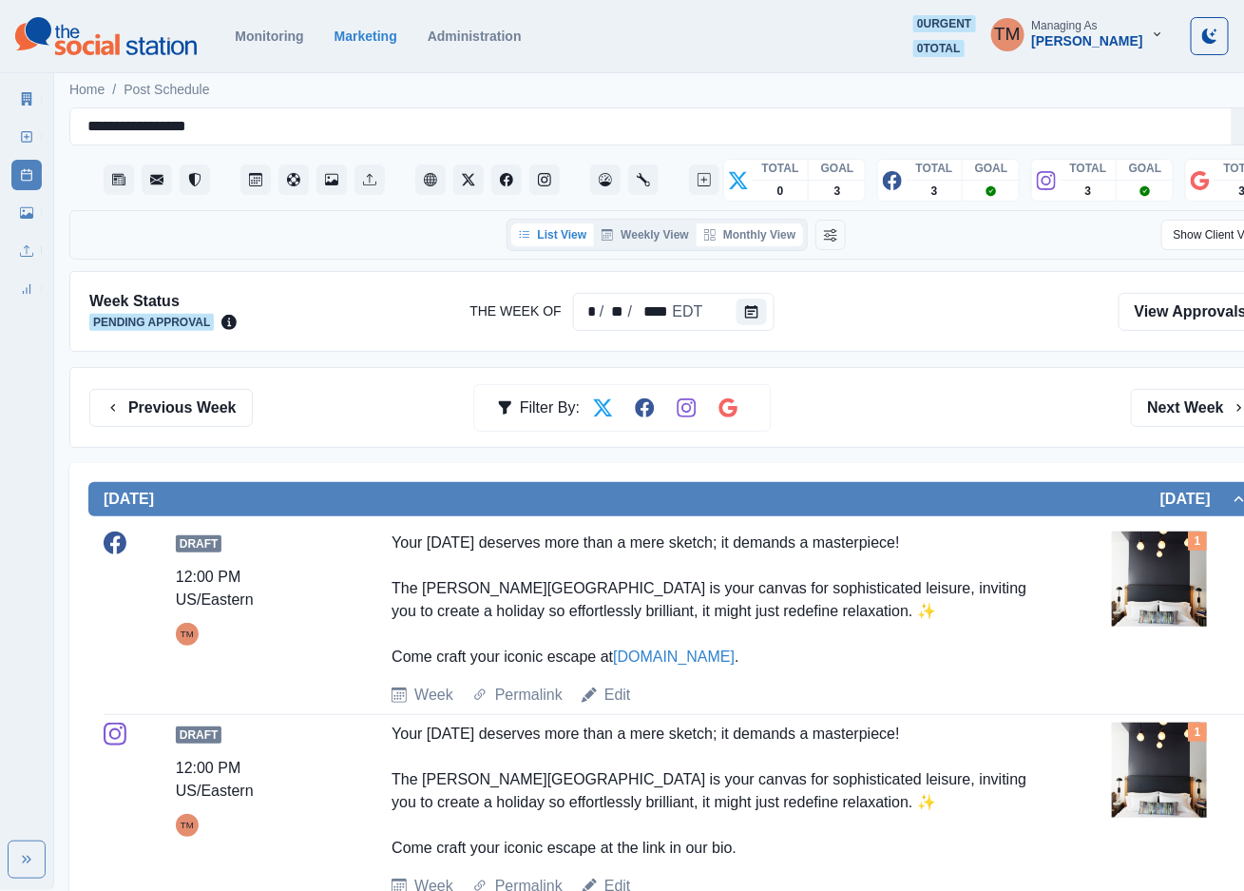
click at [762, 232] on button "Monthly View" at bounding box center [750, 234] width 106 height 23
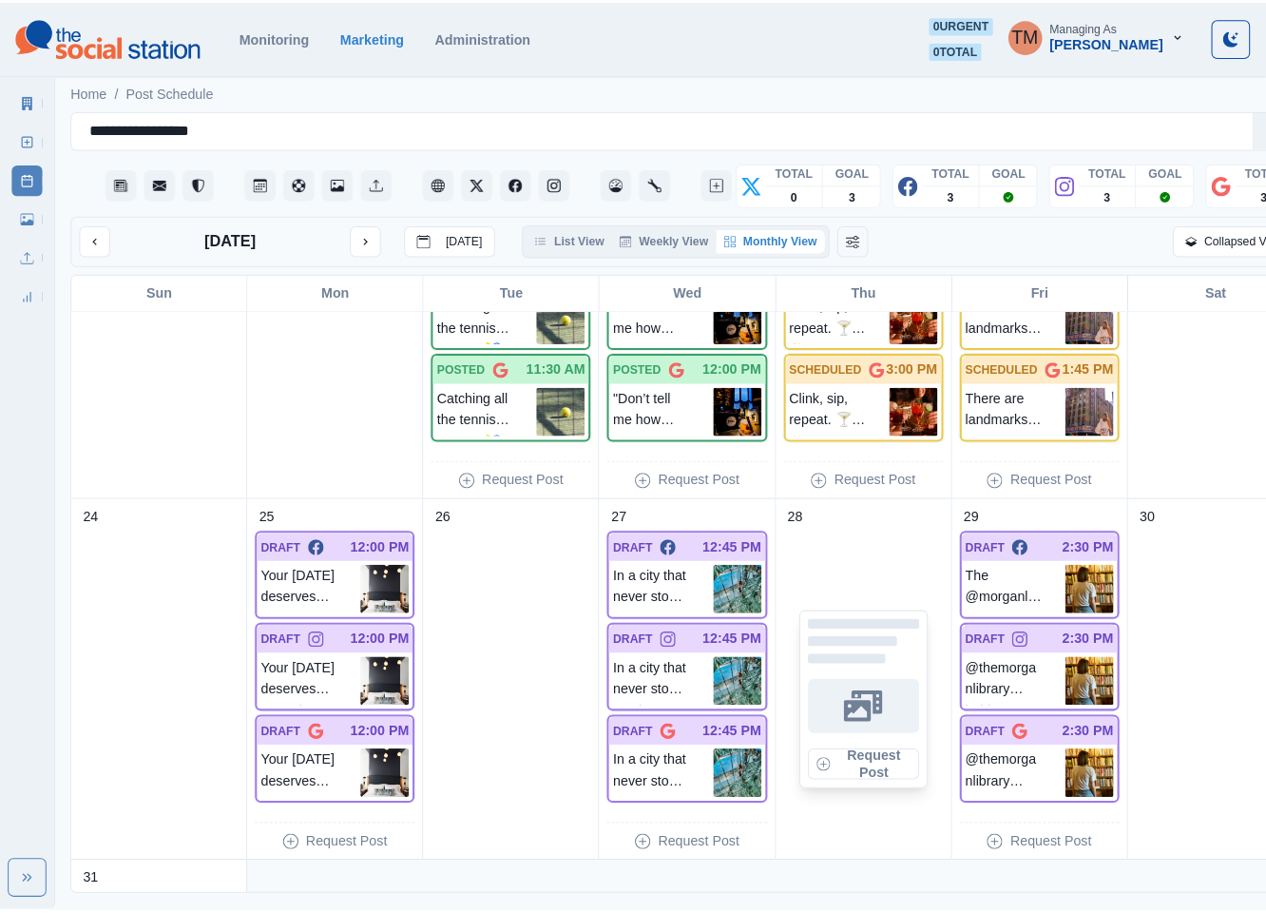
scroll to position [1283, 0]
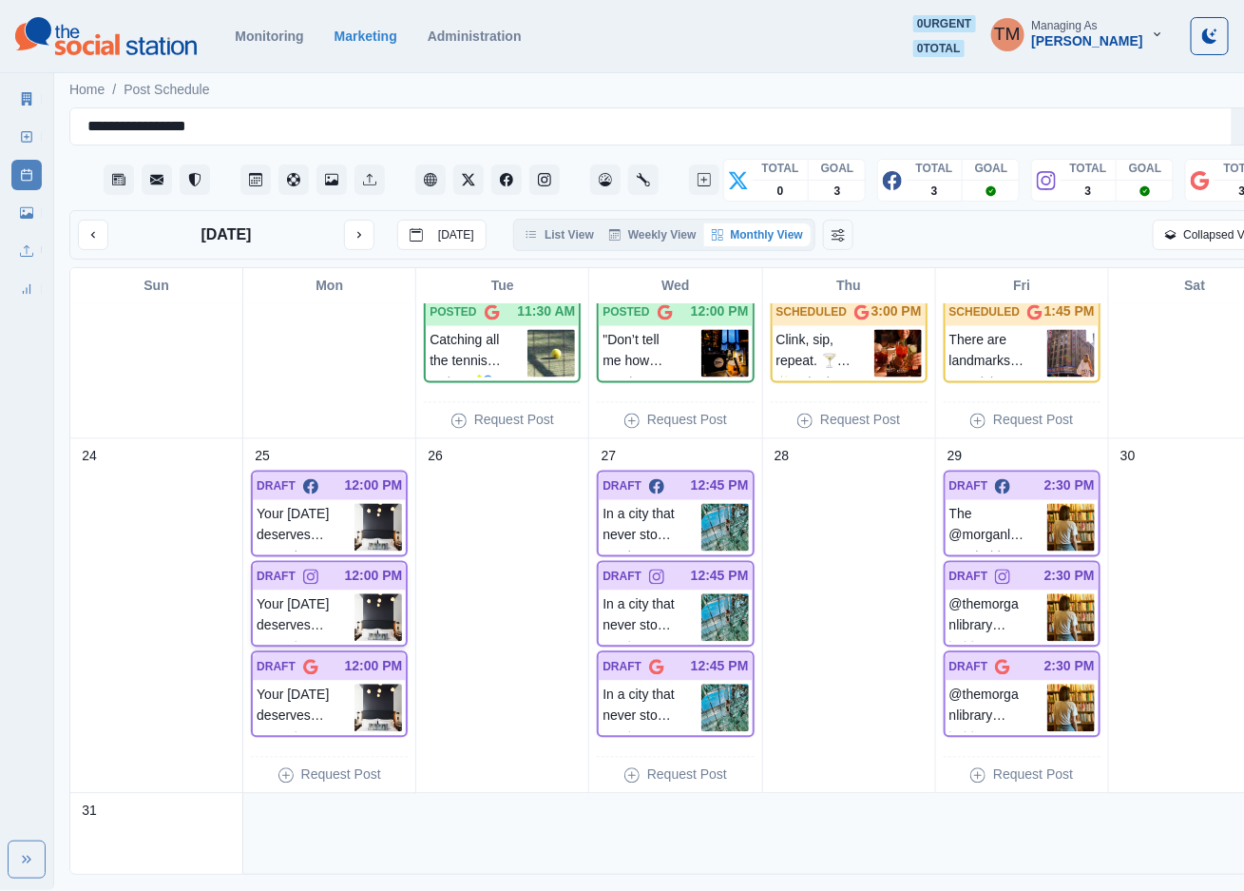
click at [311, 614] on p "Your Labor Day deserves more than a mere sketch; it demands a masterpiece! The …" at bounding box center [306, 618] width 98 height 48
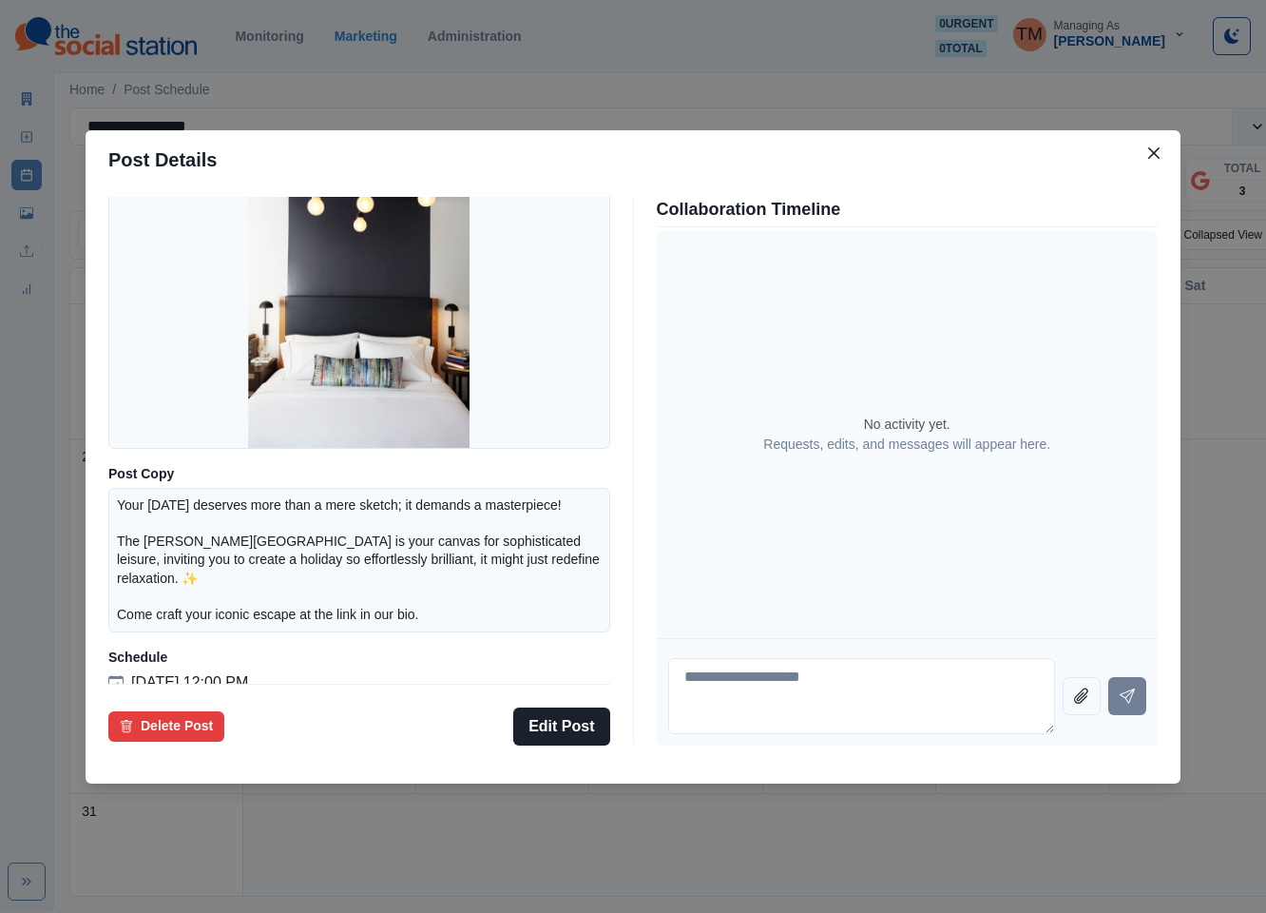
scroll to position [148, 0]
click at [1161, 151] on button "Close" at bounding box center [1154, 153] width 30 height 30
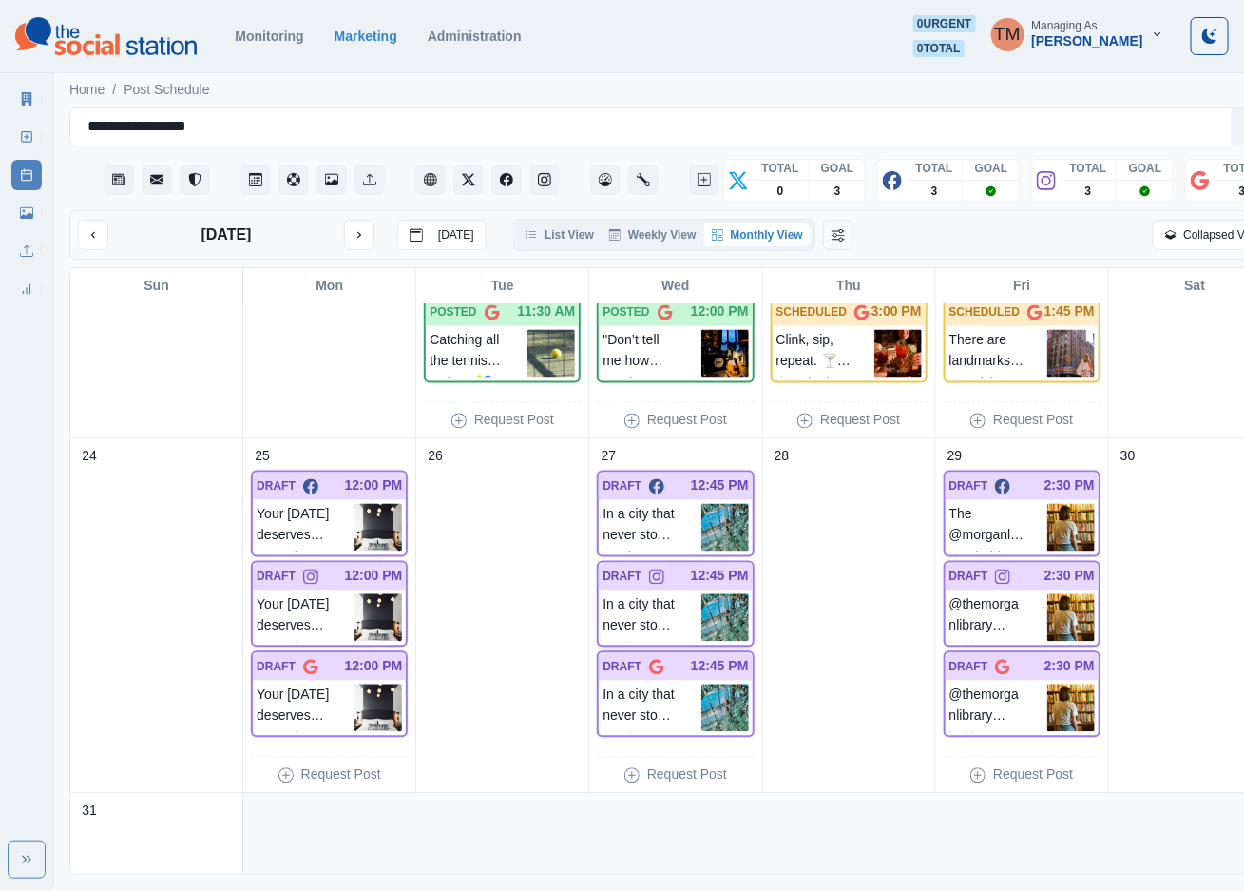
click at [668, 625] on p "In a city that never stops moving, @summitov invites you to pause — where the s…" at bounding box center [652, 618] width 98 height 48
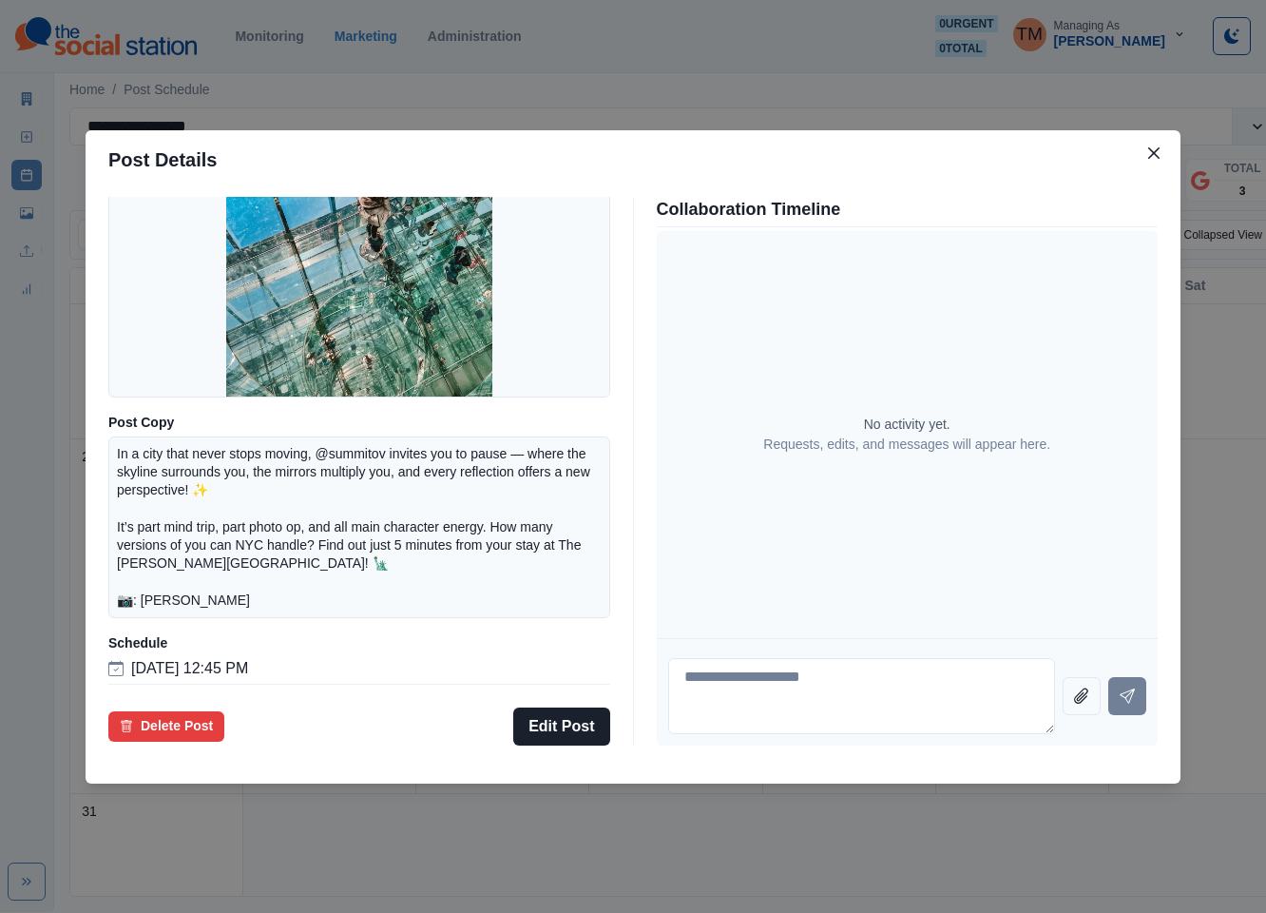
scroll to position [202, 0]
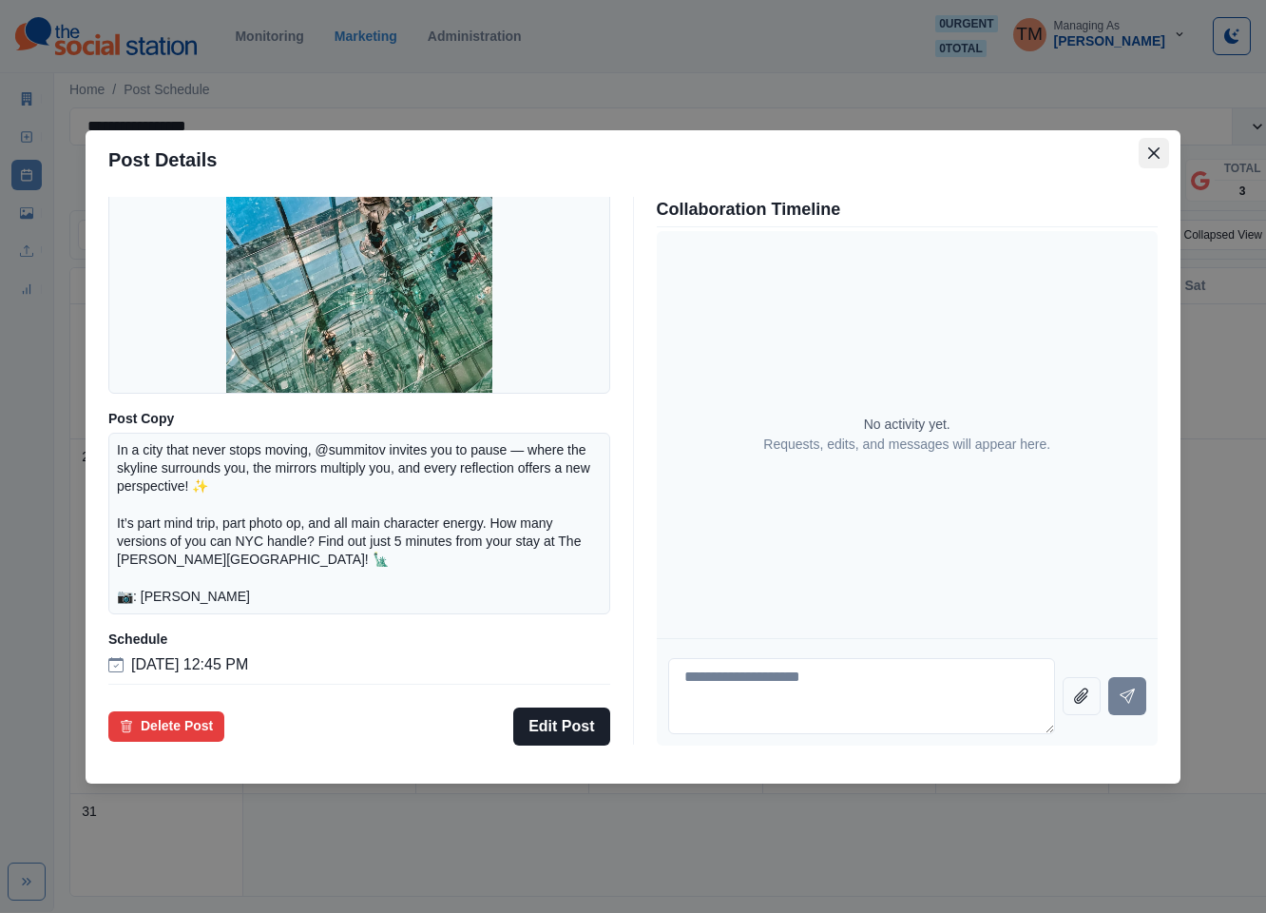
click at [1158, 154] on icon "Close" at bounding box center [1153, 152] width 11 height 11
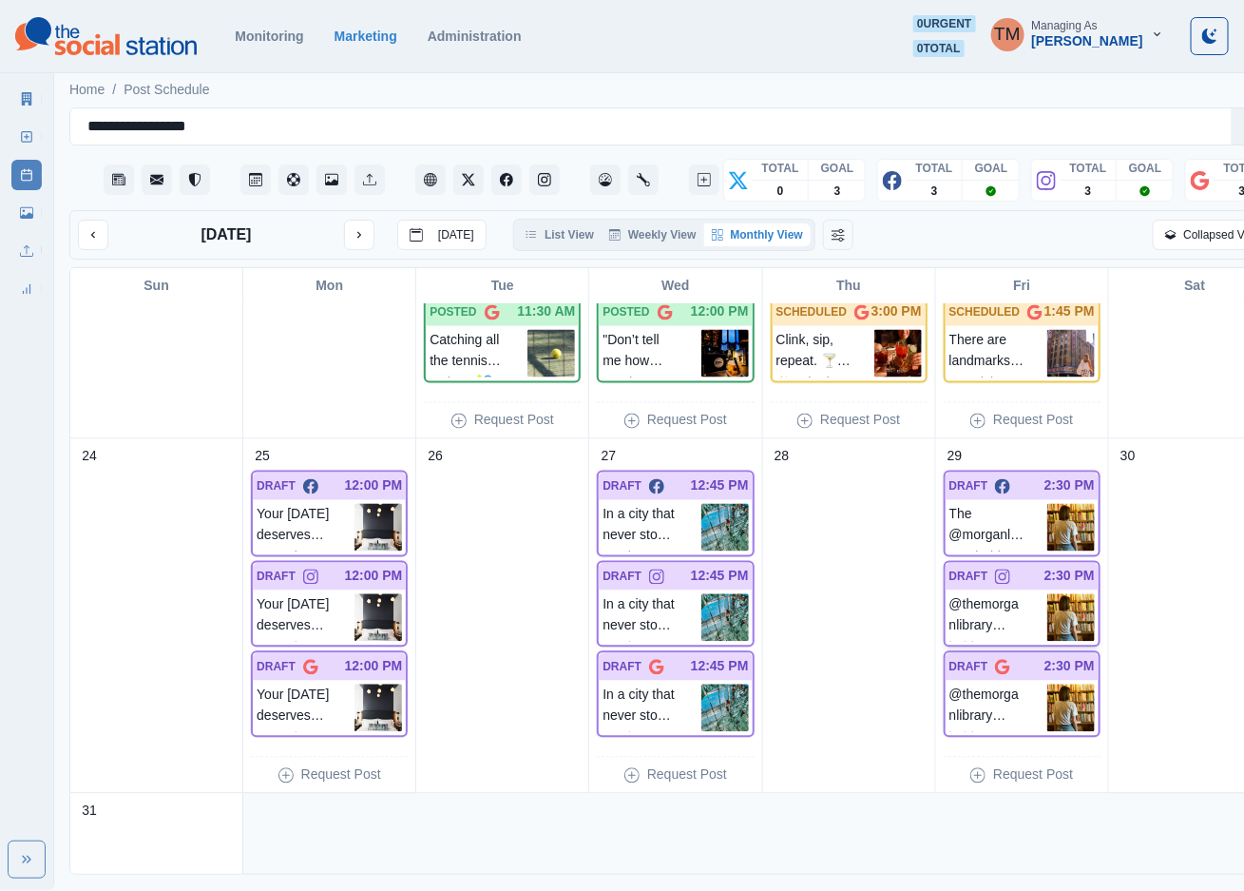
click at [1027, 611] on p "@themorganlibrary holds more than books — it holds the quiet weight of imaginat…" at bounding box center [999, 618] width 98 height 48
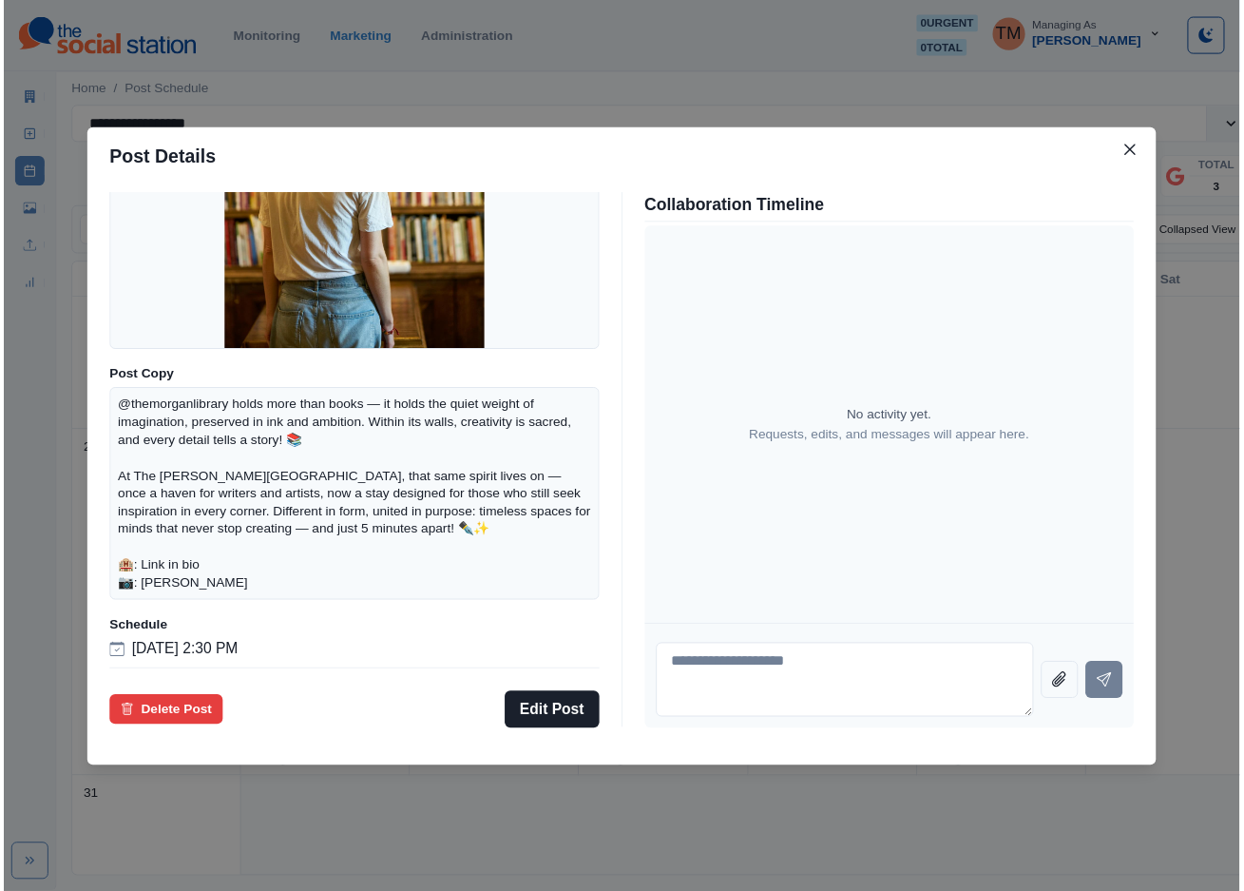
scroll to position [240, 0]
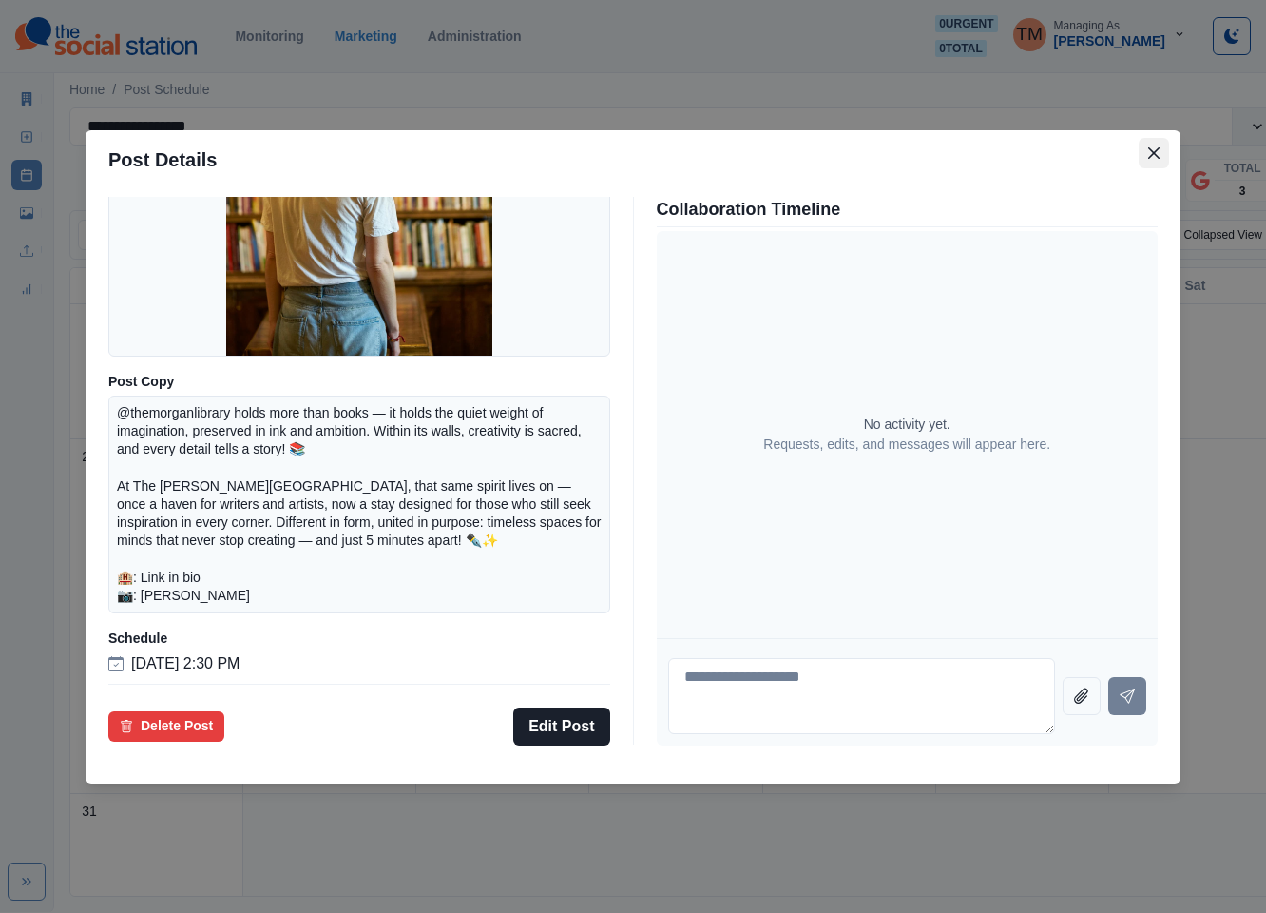
click at [1158, 151] on icon "Close" at bounding box center [1153, 152] width 11 height 11
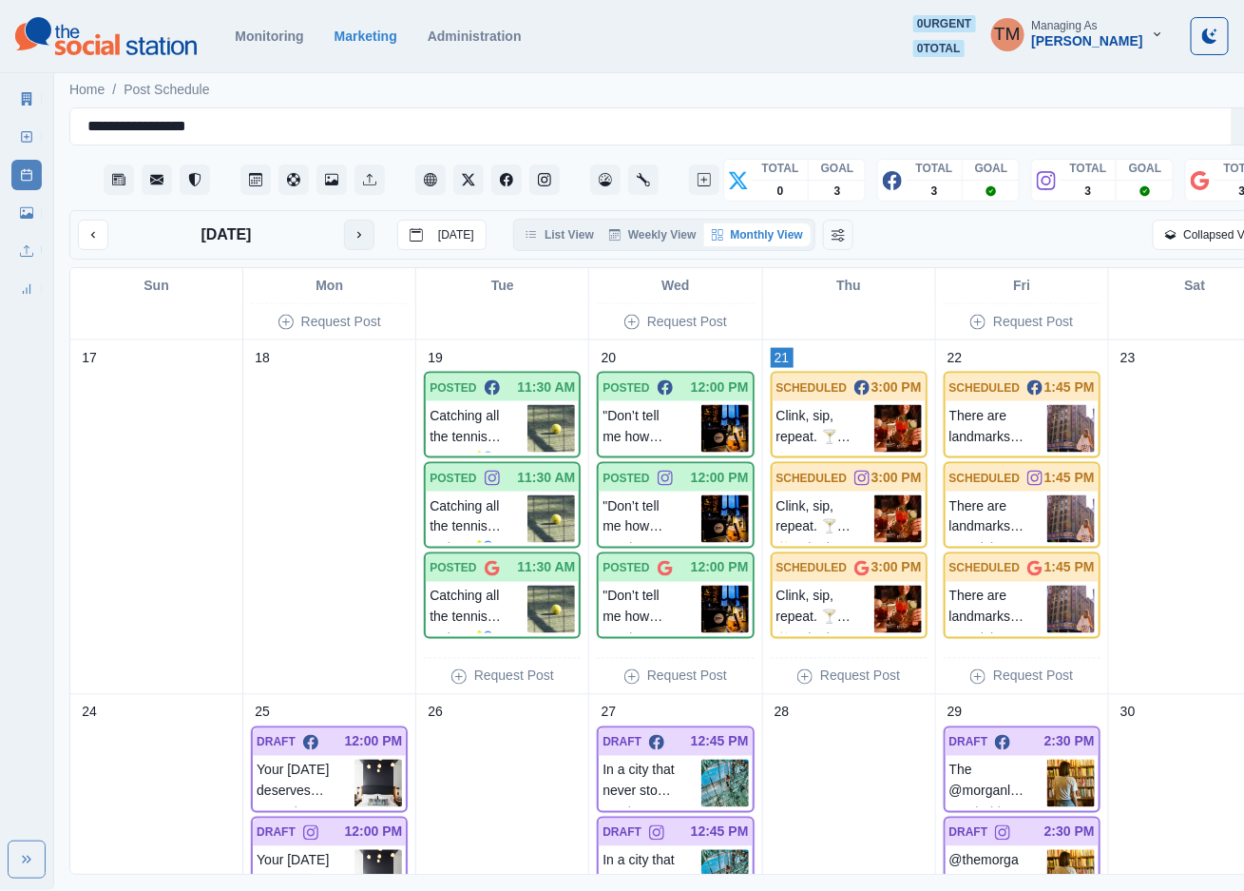
scroll to position [856, 0]
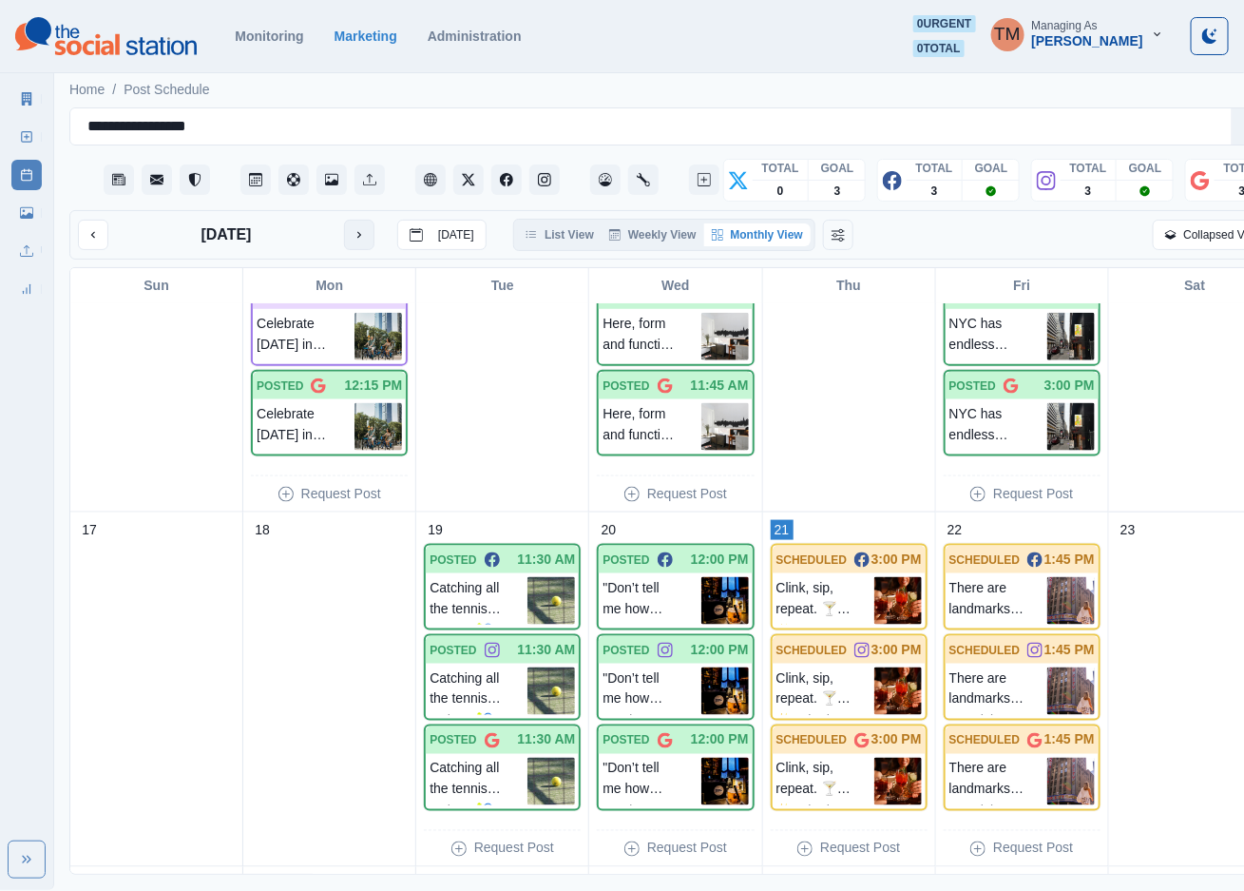
click at [351, 235] on button "next month" at bounding box center [359, 235] width 30 height 30
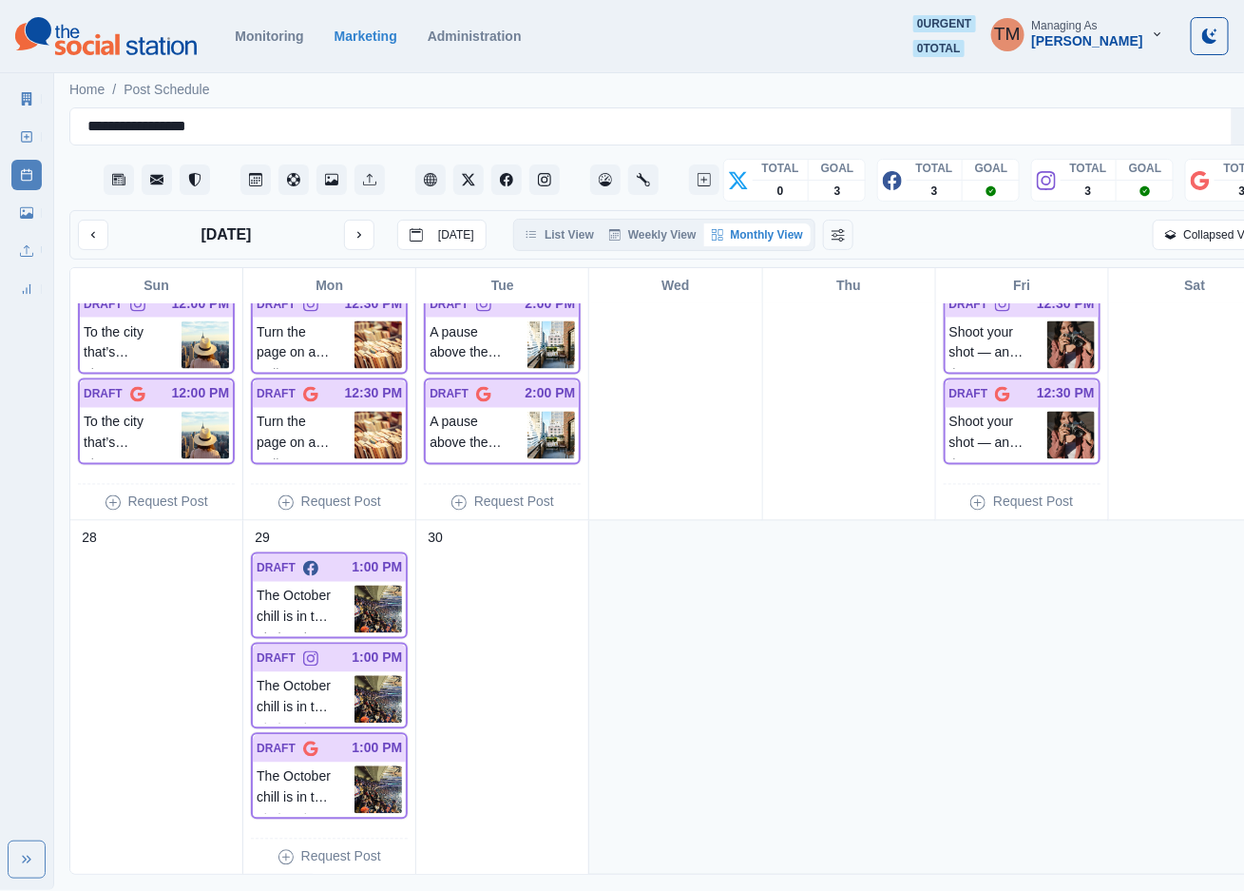
scroll to position [24, 0]
click at [345, 220] on button "next month" at bounding box center [359, 235] width 30 height 30
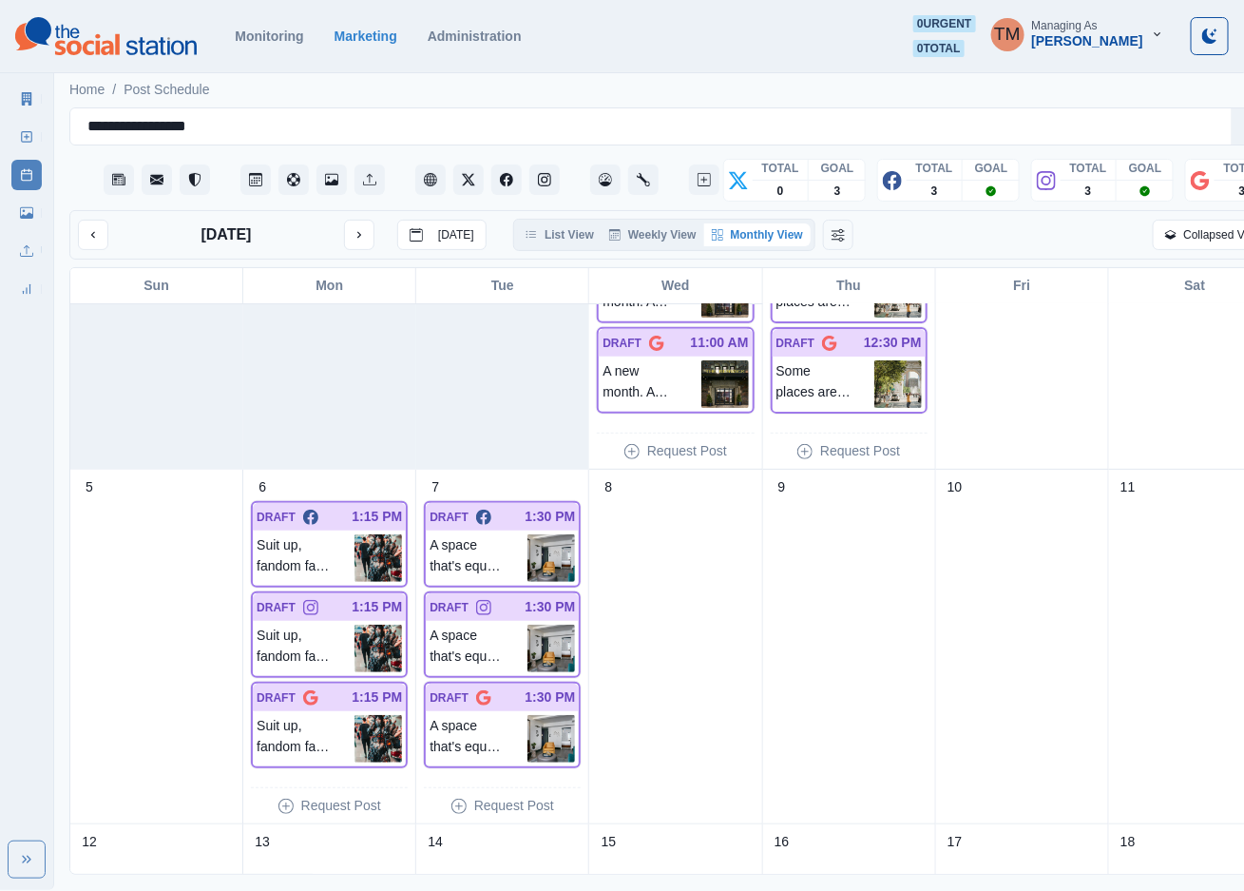
scroll to position [143, 0]
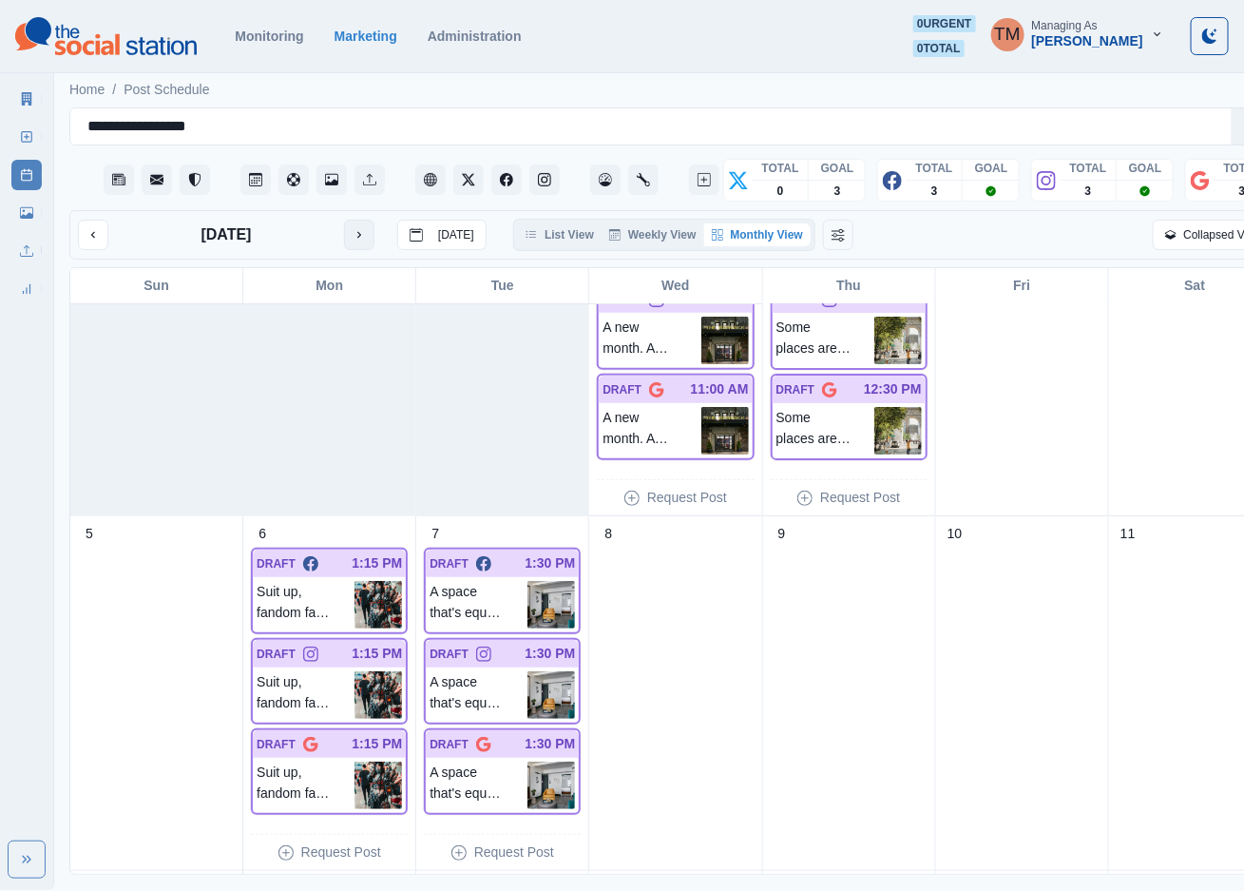
click at [355, 228] on icon "next month" at bounding box center [359, 234] width 13 height 13
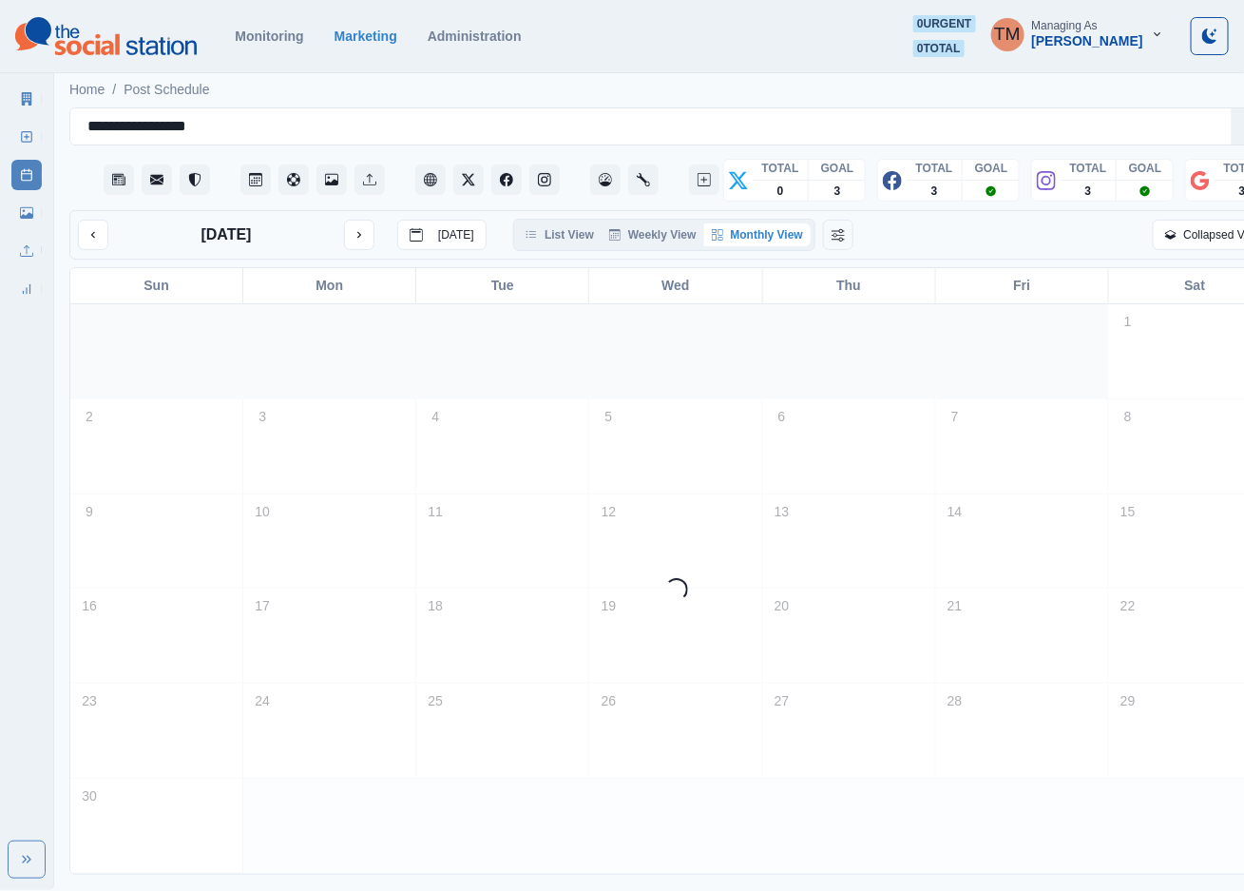
scroll to position [0, 0]
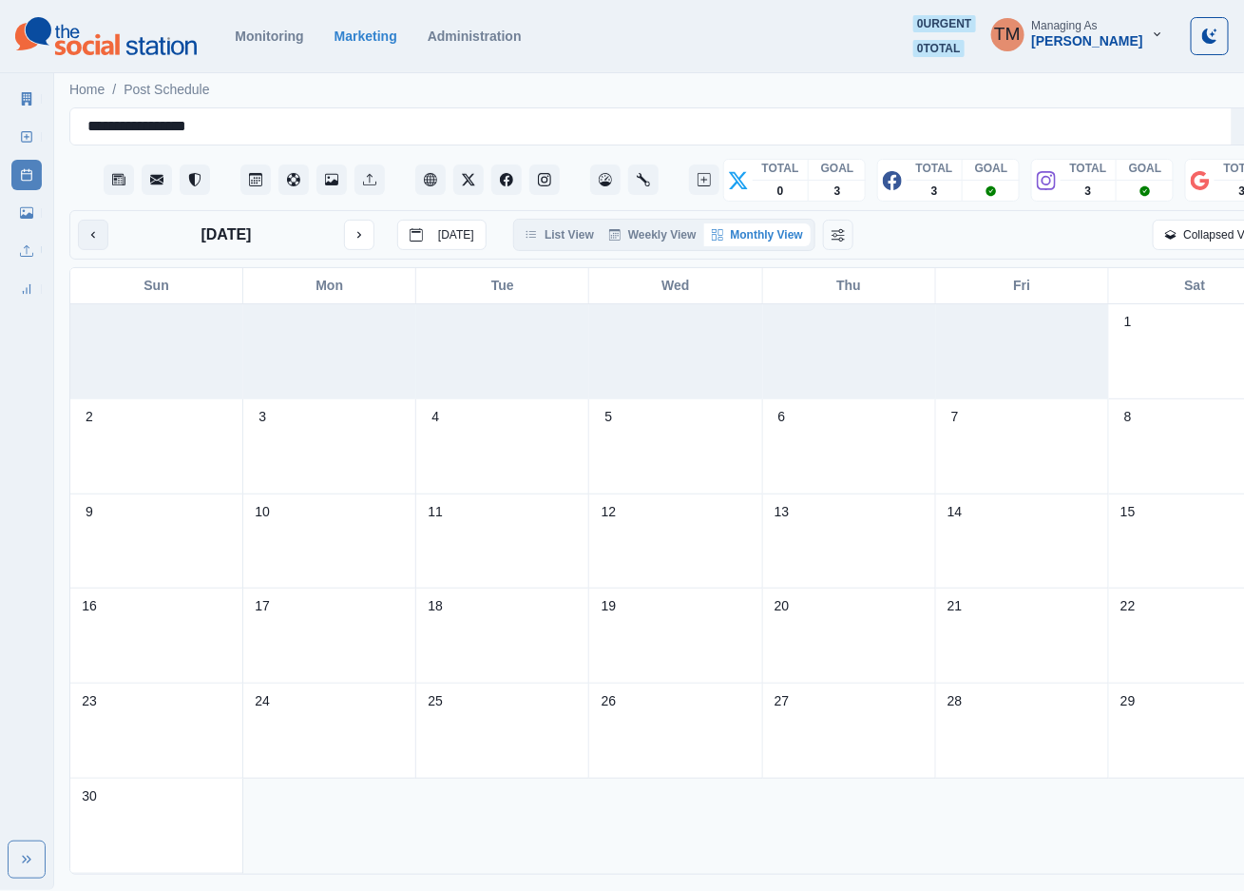
click at [81, 220] on button "previous month" at bounding box center [93, 235] width 30 height 30
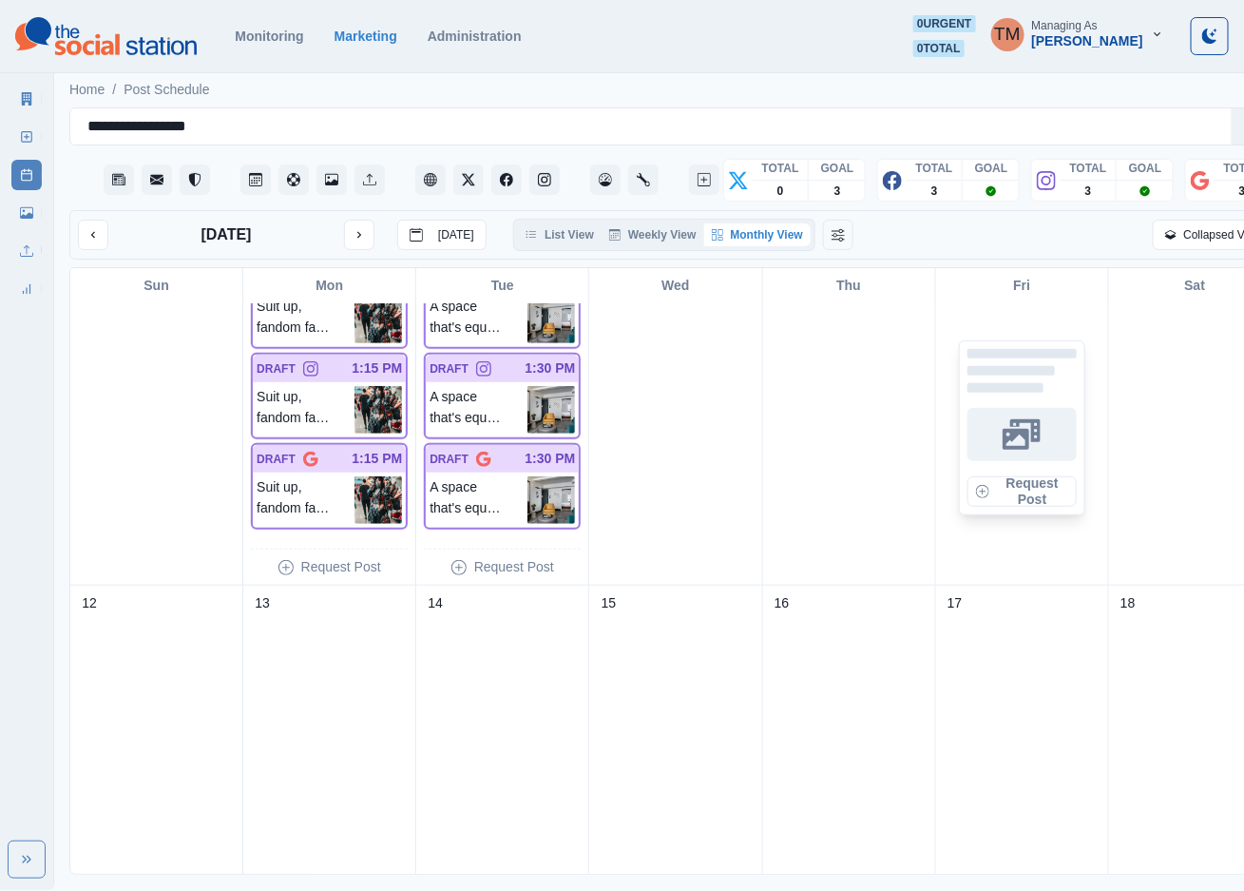
scroll to position [285, 0]
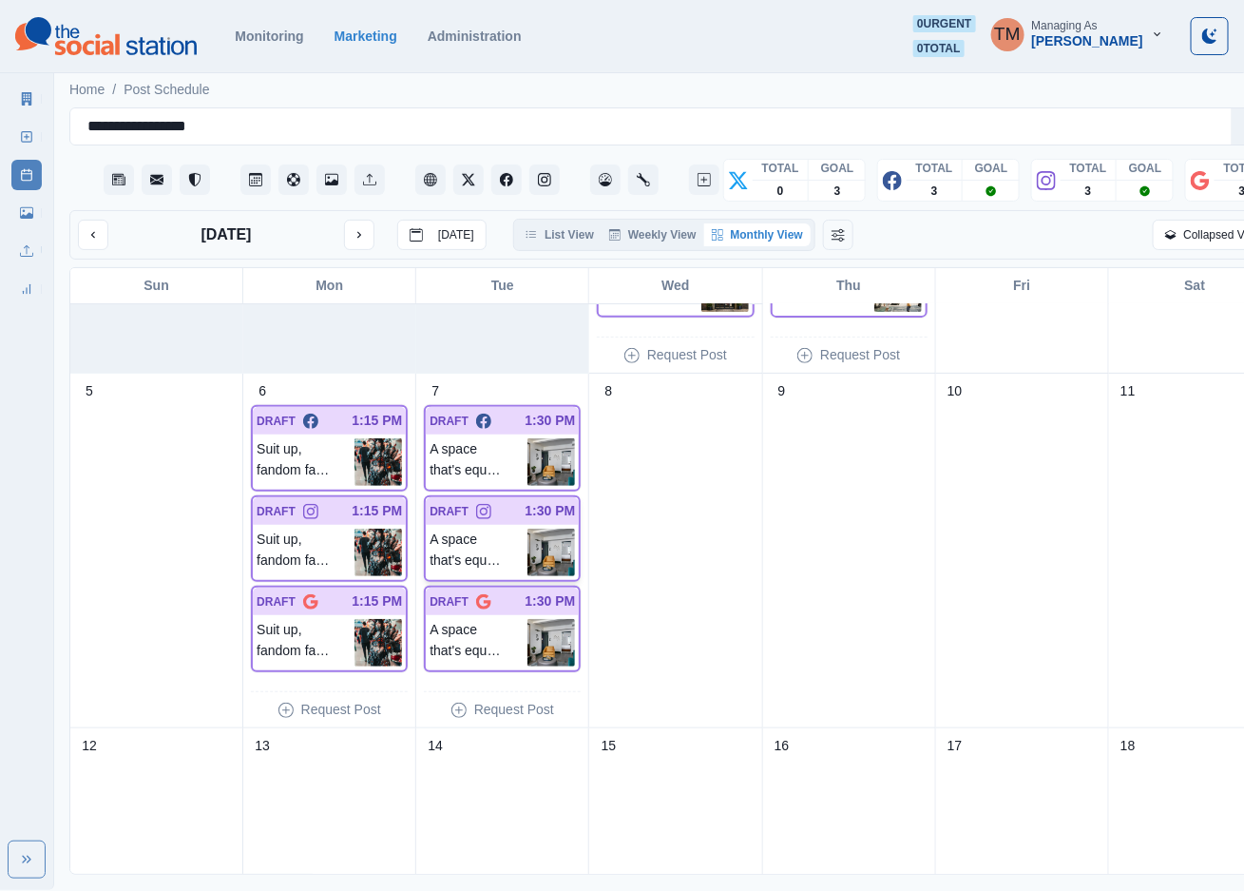
click at [486, 525] on div "A space that's equal parts creative genius and complete comfort... This is The …" at bounding box center [502, 552] width 153 height 55
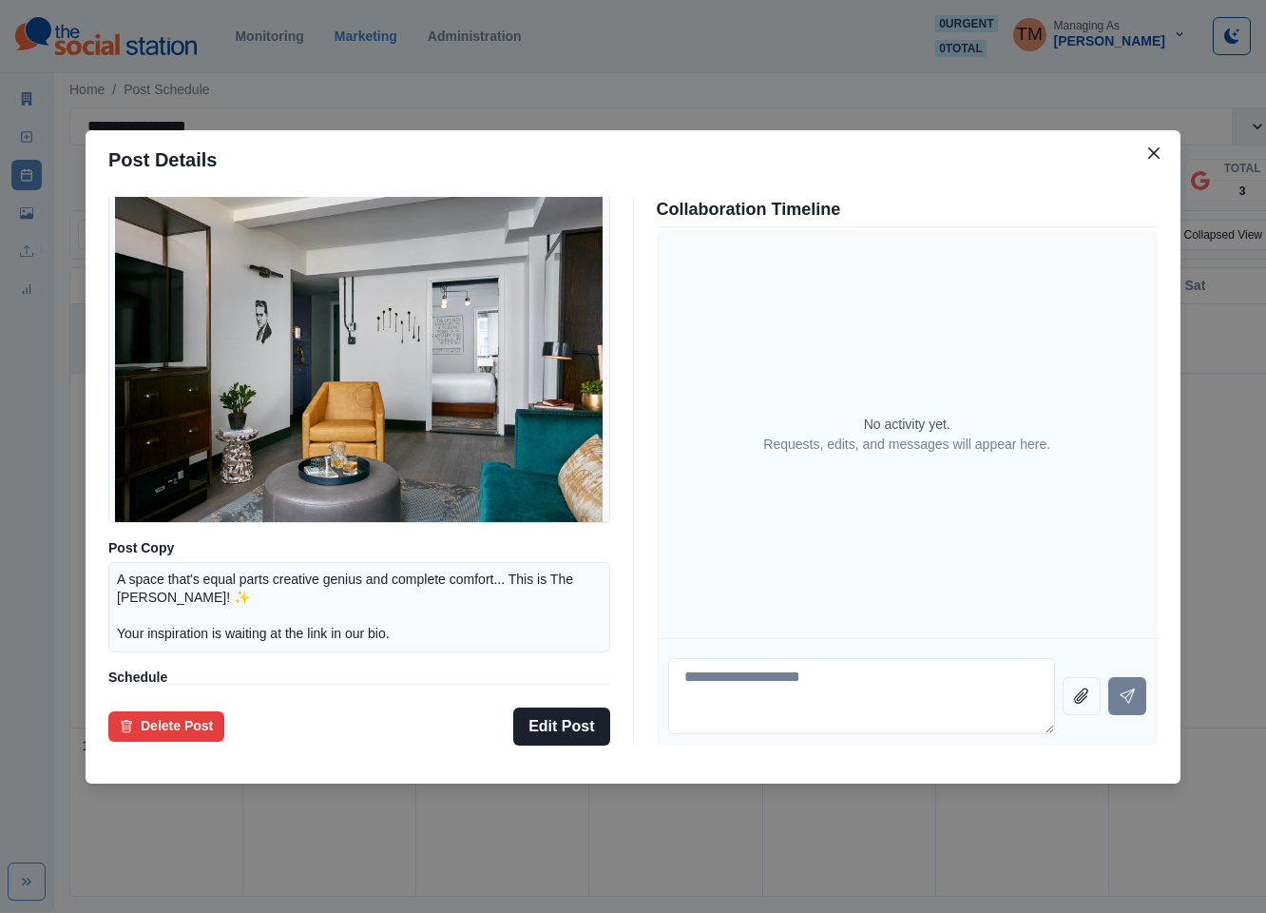
scroll to position [111, 0]
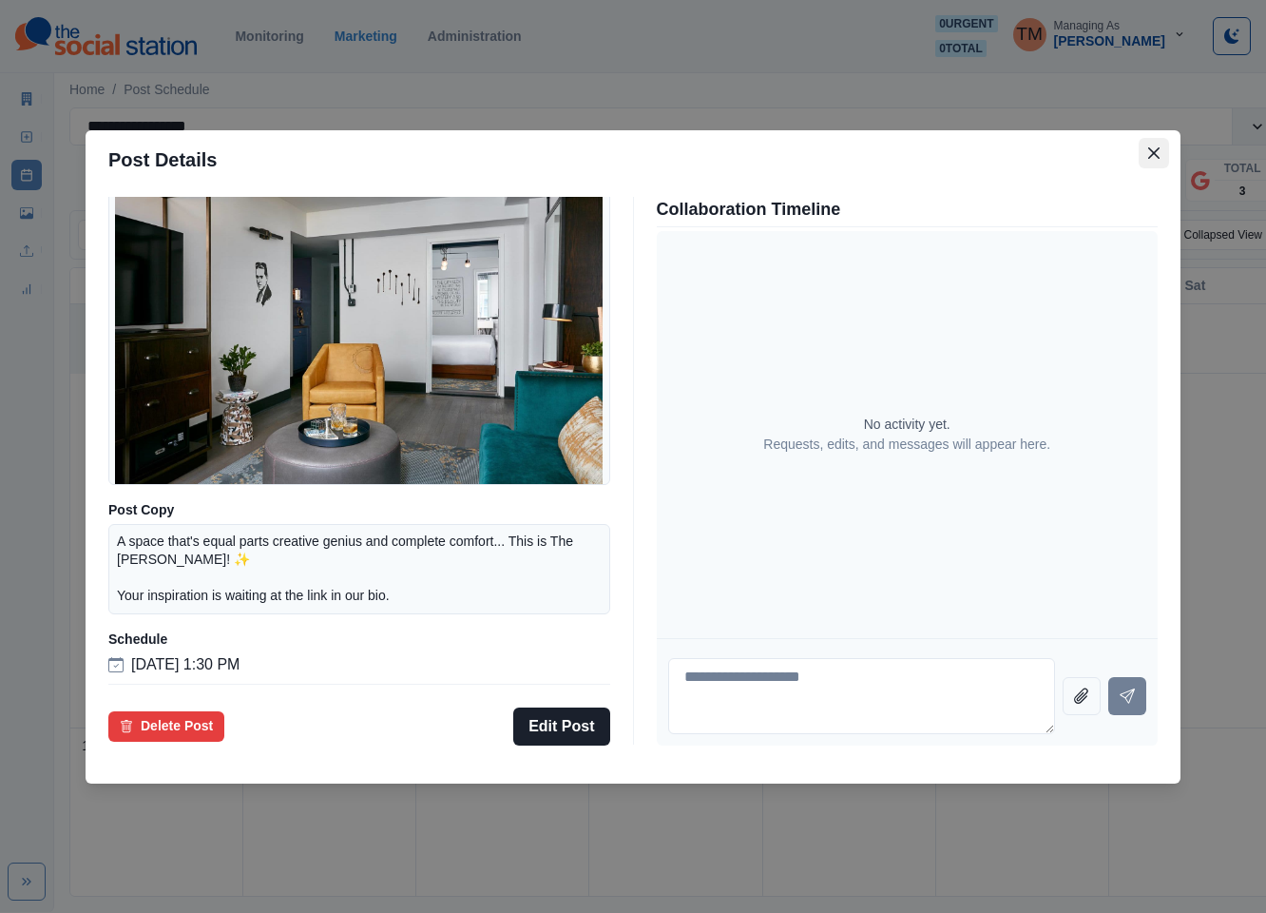
click at [1164, 155] on button "Close" at bounding box center [1154, 153] width 30 height 30
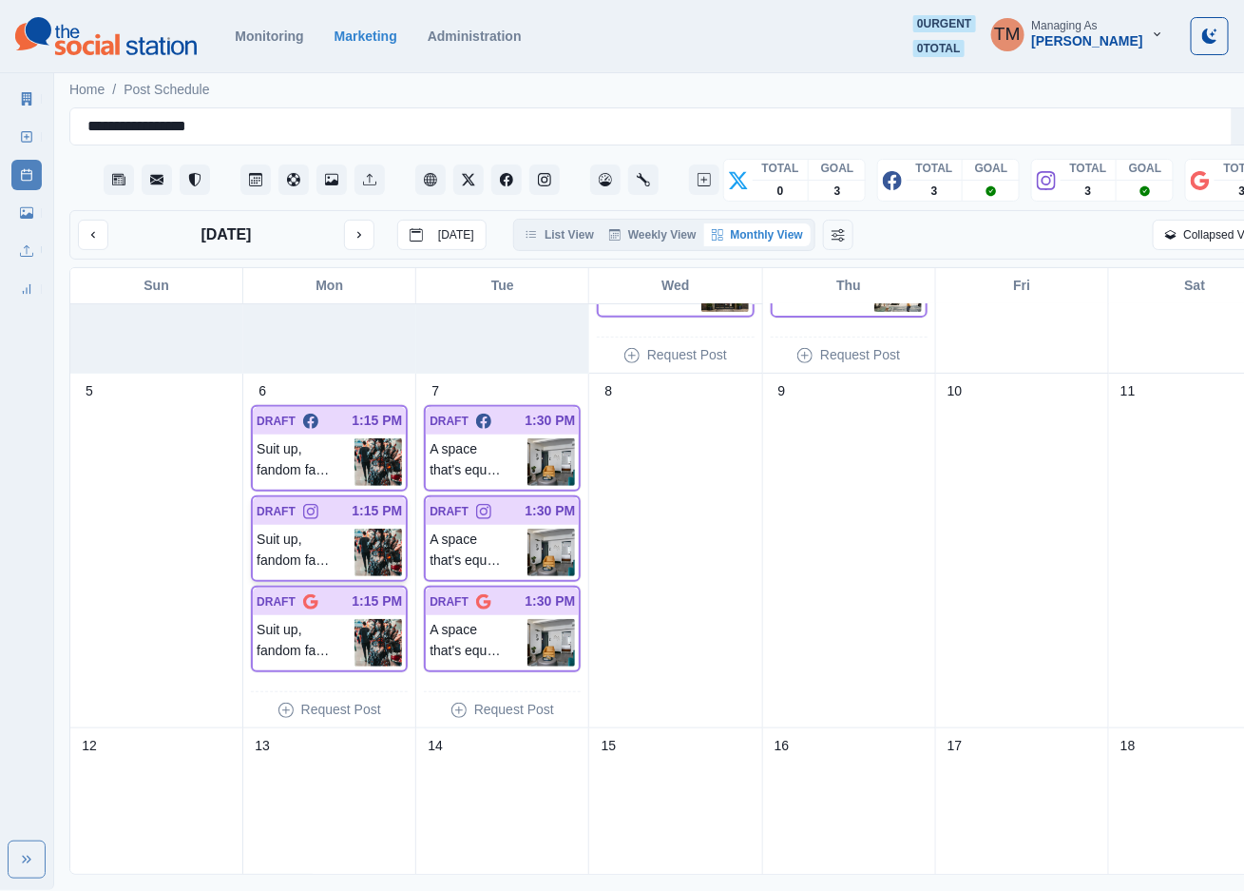
click at [337, 534] on p "Suit up, fandom fam — @newyorkcomiccon is landing at @javitscenter from October…" at bounding box center [306, 553] width 98 height 48
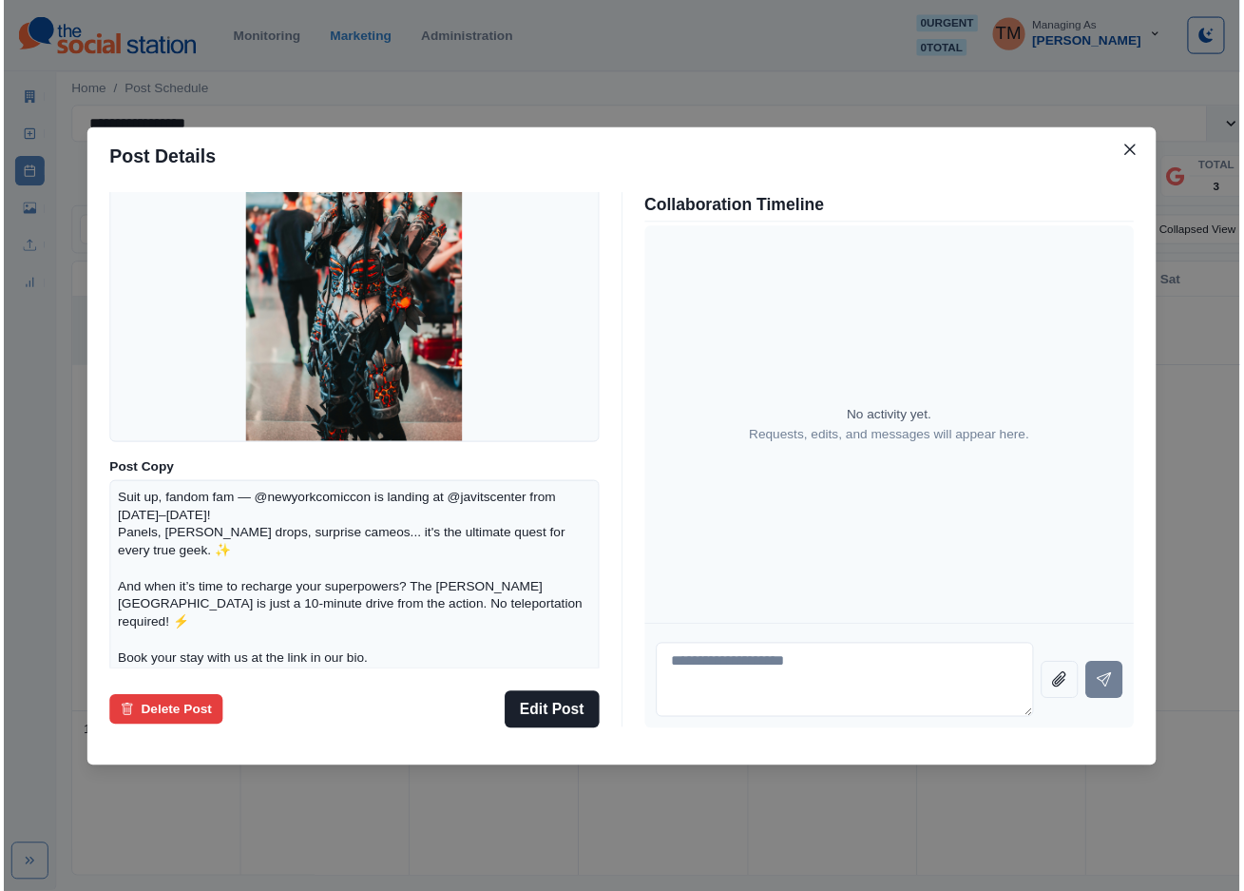
scroll to position [0, 0]
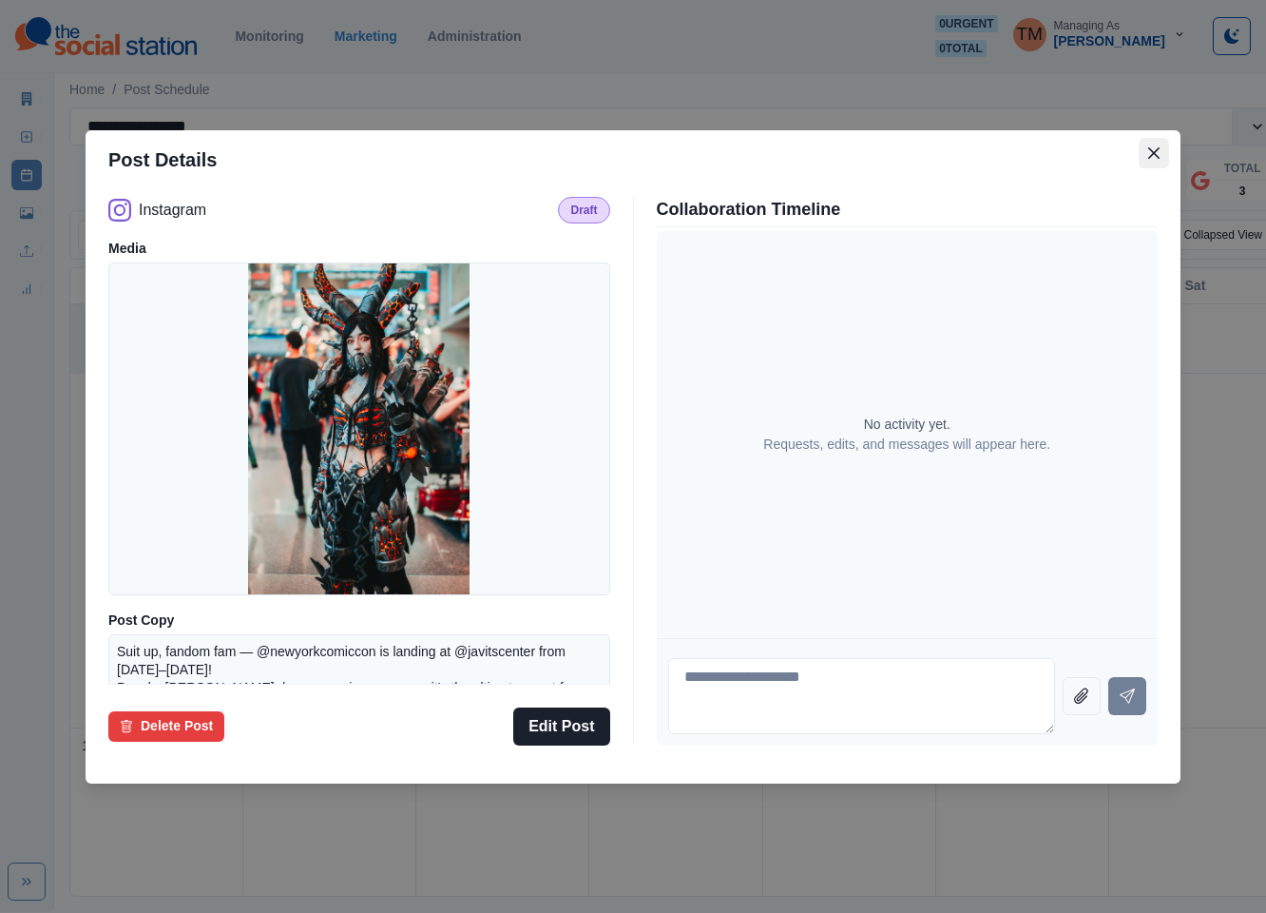
click at [1156, 155] on icon "Close" at bounding box center [1153, 151] width 11 height 11
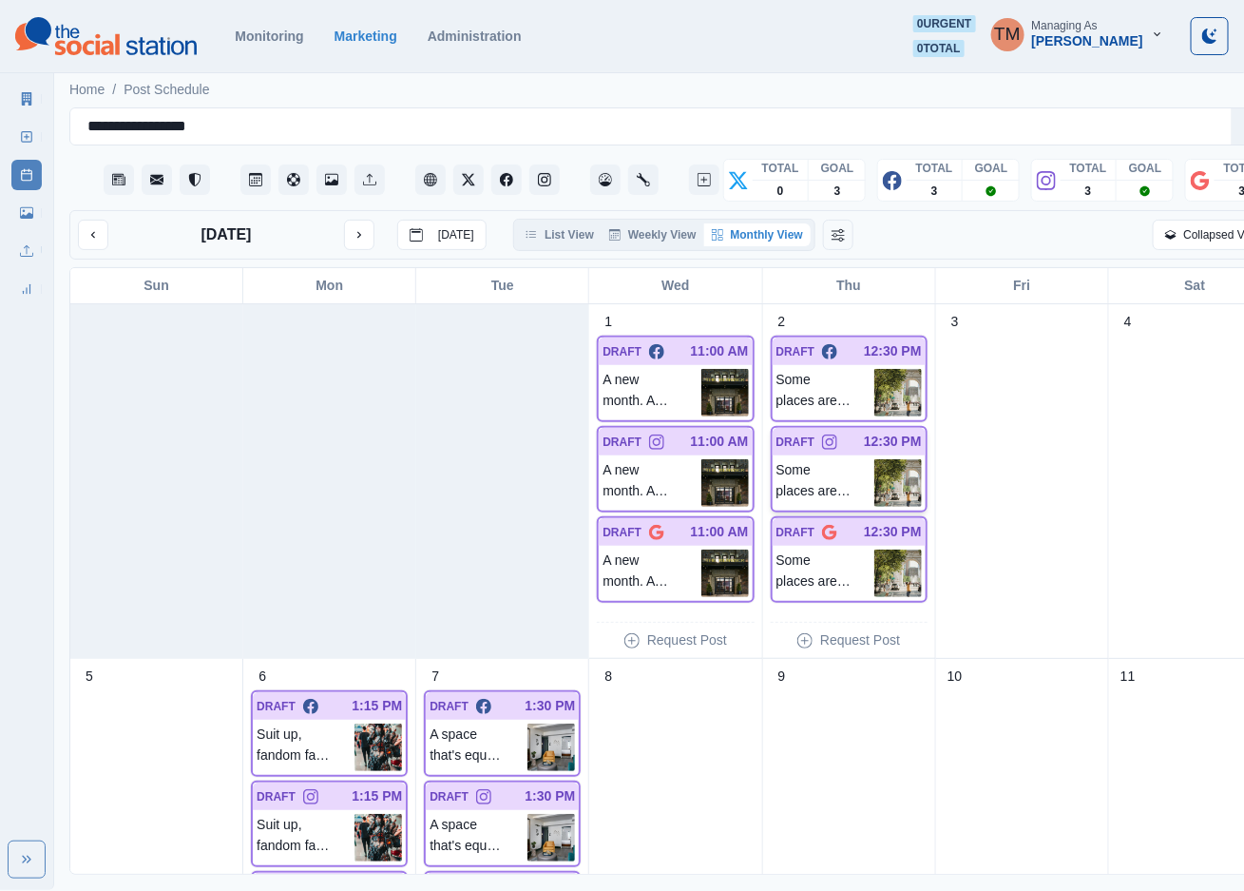
click at [834, 490] on p "Some places are just parks... Washington Square Park is a city within the city …" at bounding box center [826, 483] width 98 height 48
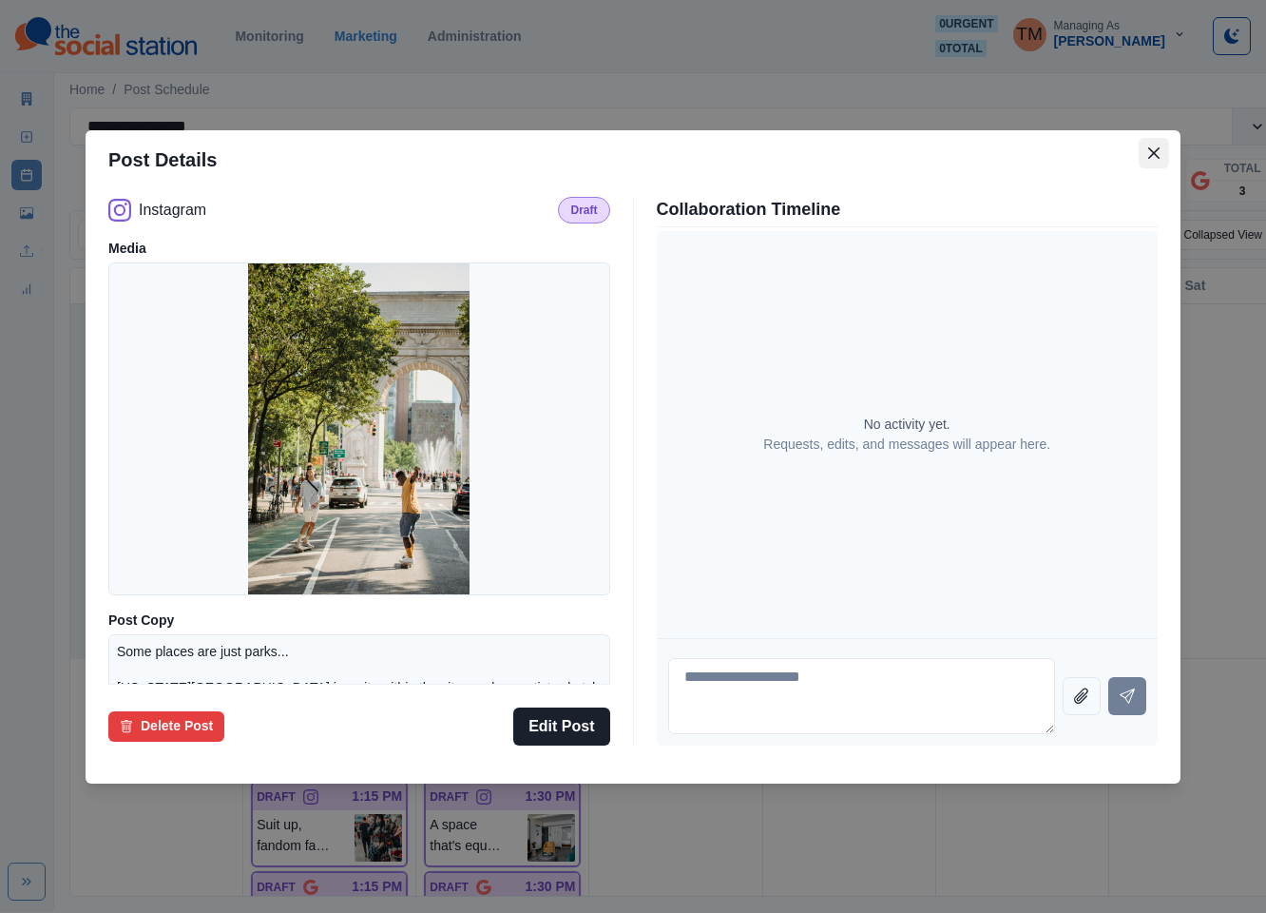
click at [1164, 152] on button "Close" at bounding box center [1154, 153] width 30 height 30
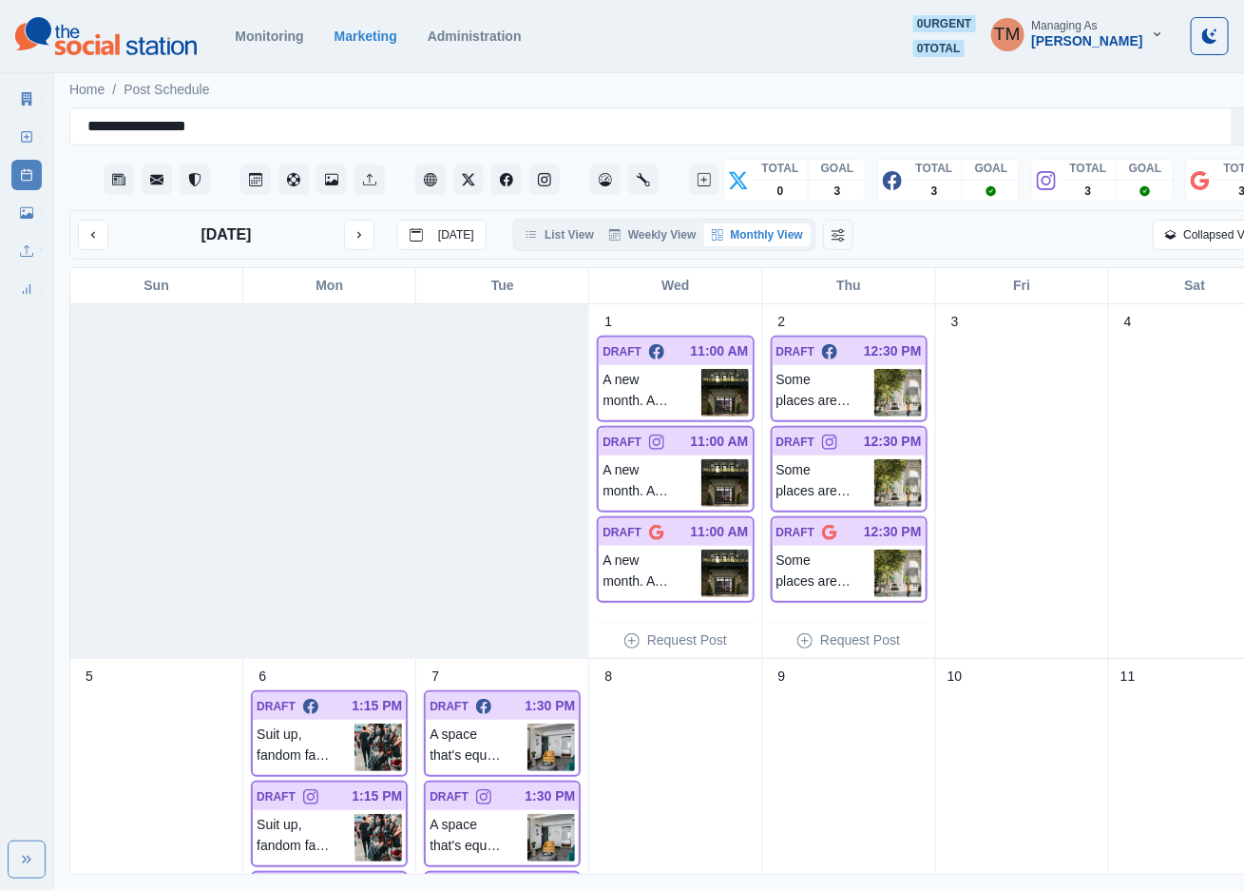
click at [374, 479] on div at bounding box center [329, 481] width 173 height 355
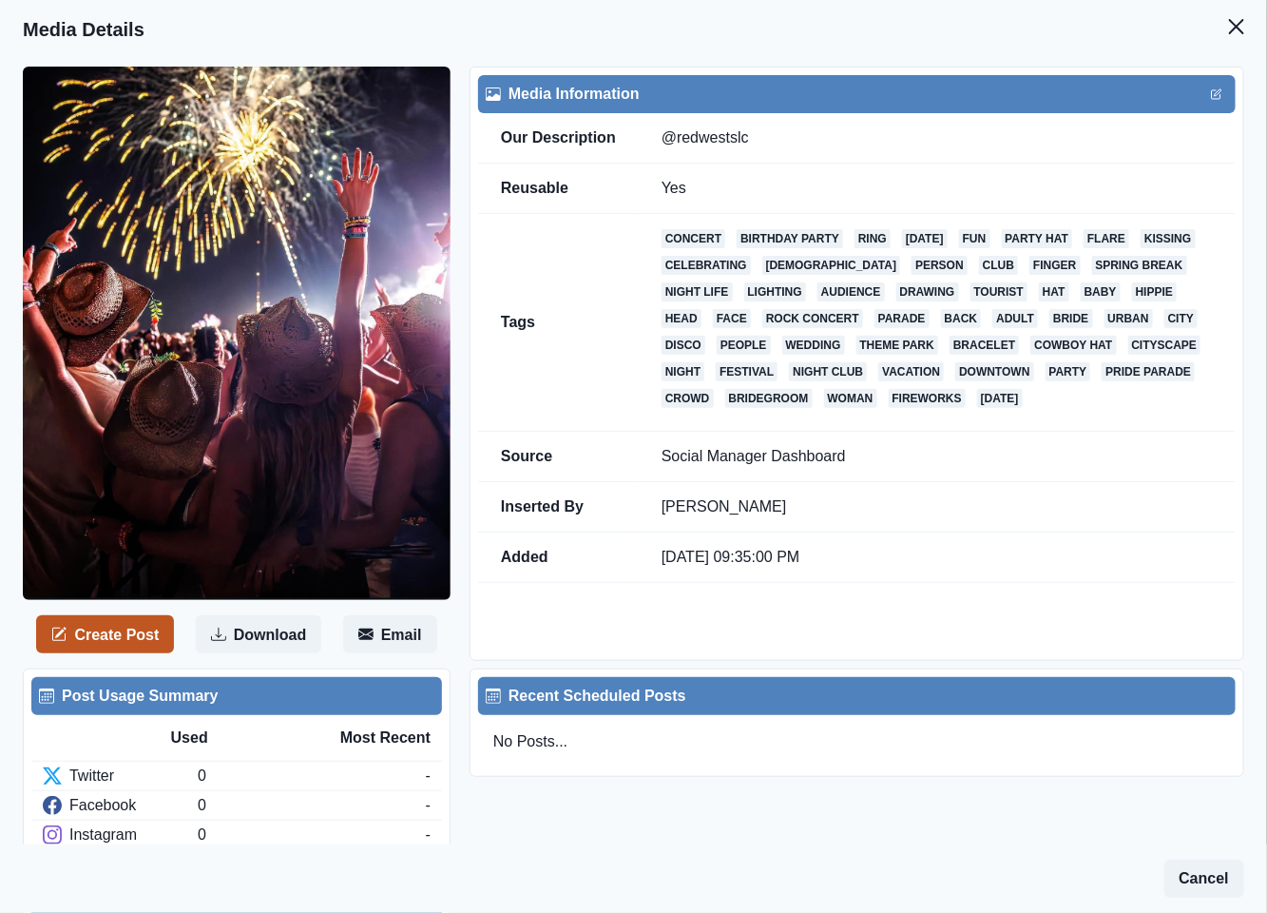
click at [106, 633] on button "Create Post" at bounding box center [105, 634] width 138 height 38
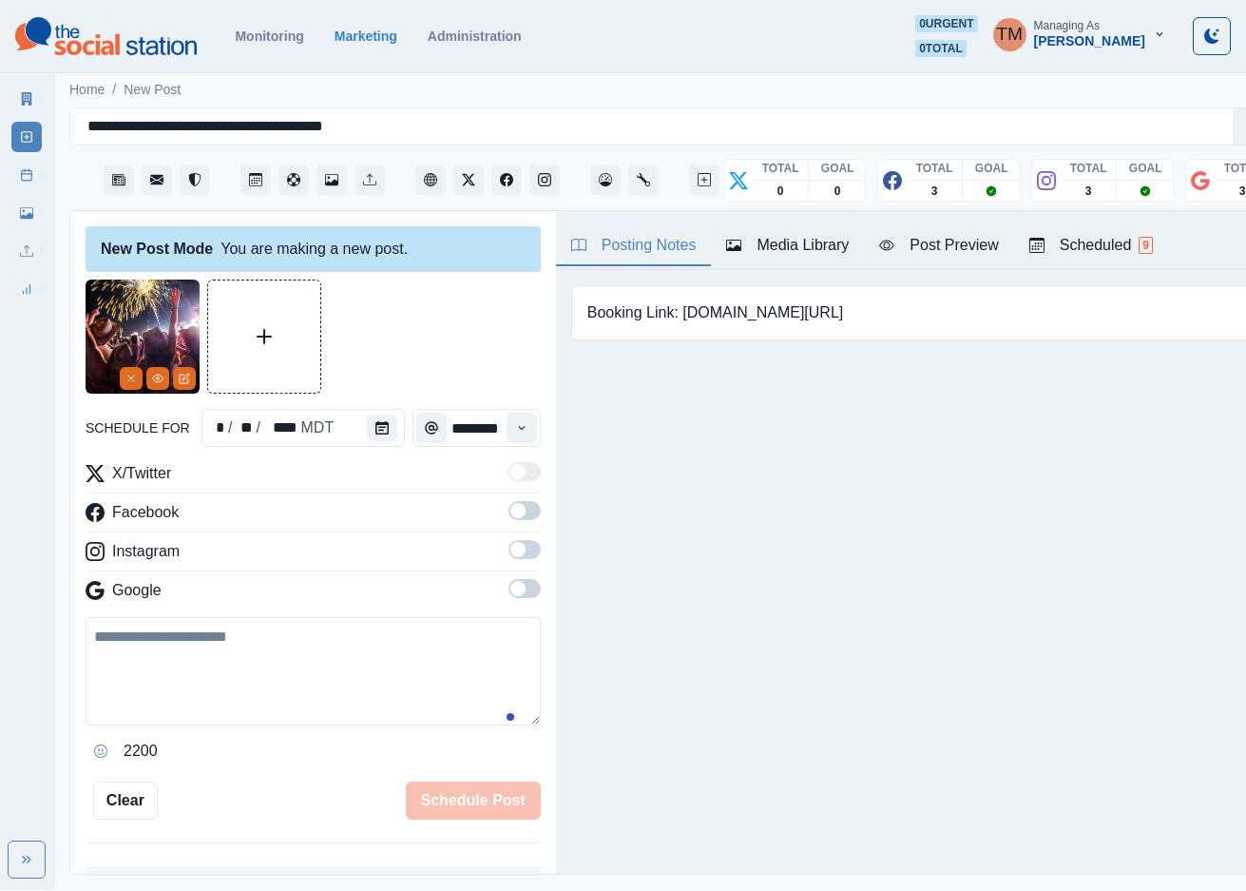
click at [209, 685] on textarea at bounding box center [313, 671] width 455 height 108
paste textarea "**********"
type textarea "**********"
click at [375, 433] on icon "Calendar" at bounding box center [381, 427] width 13 height 13
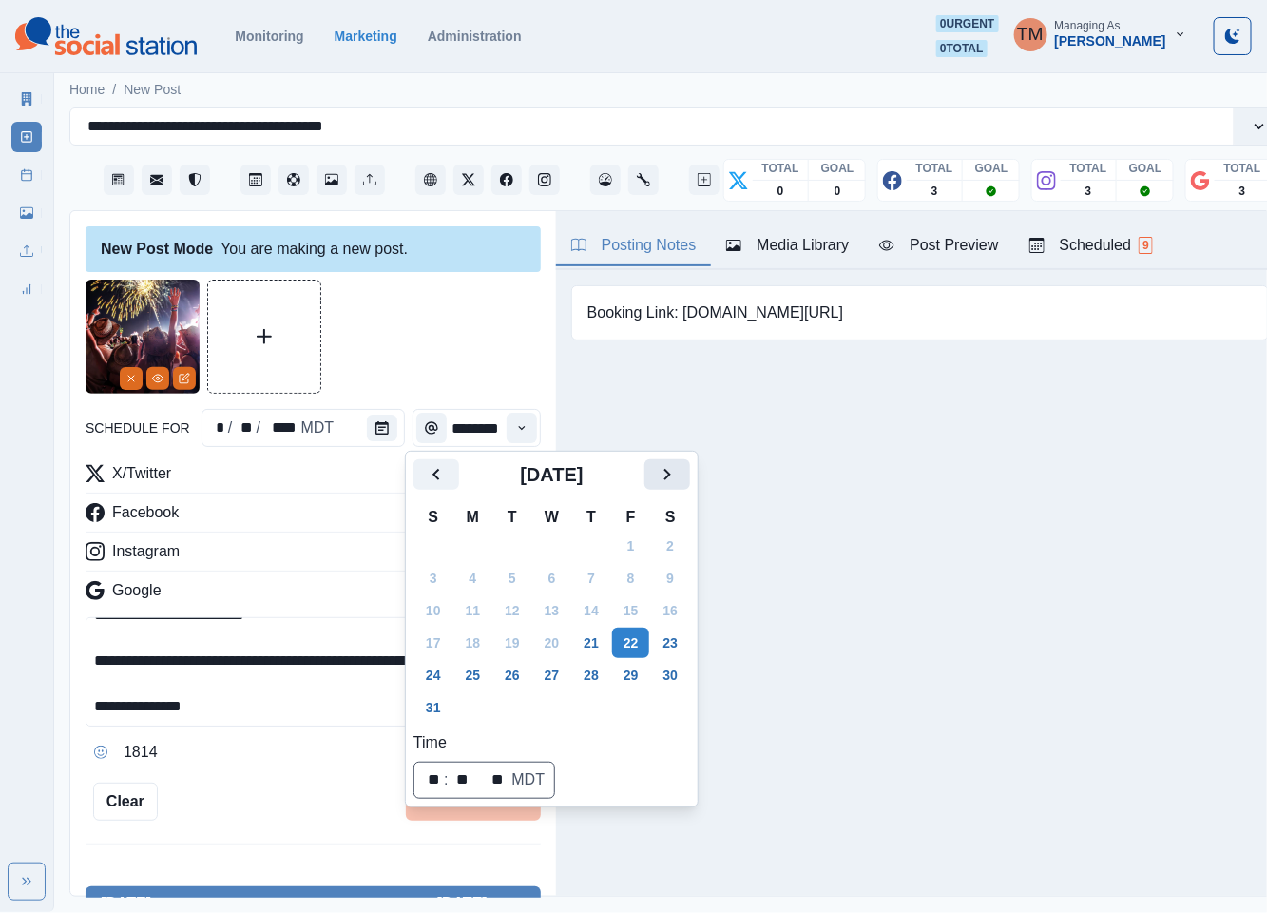
click at [656, 471] on icon "Next" at bounding box center [667, 474] width 23 height 23
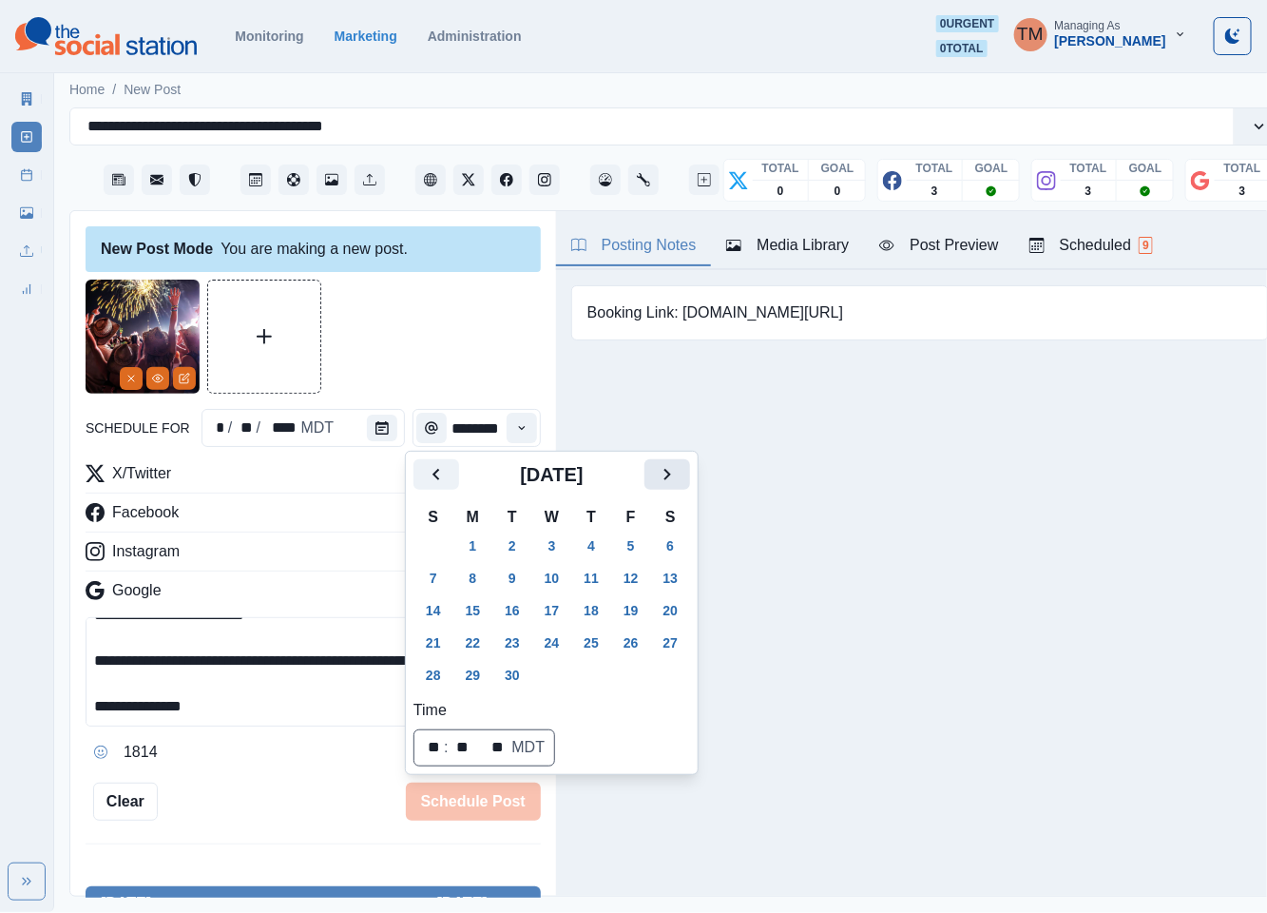
click at [656, 471] on icon "Next" at bounding box center [667, 474] width 23 height 23
click at [473, 576] on button "6" at bounding box center [473, 578] width 38 height 30
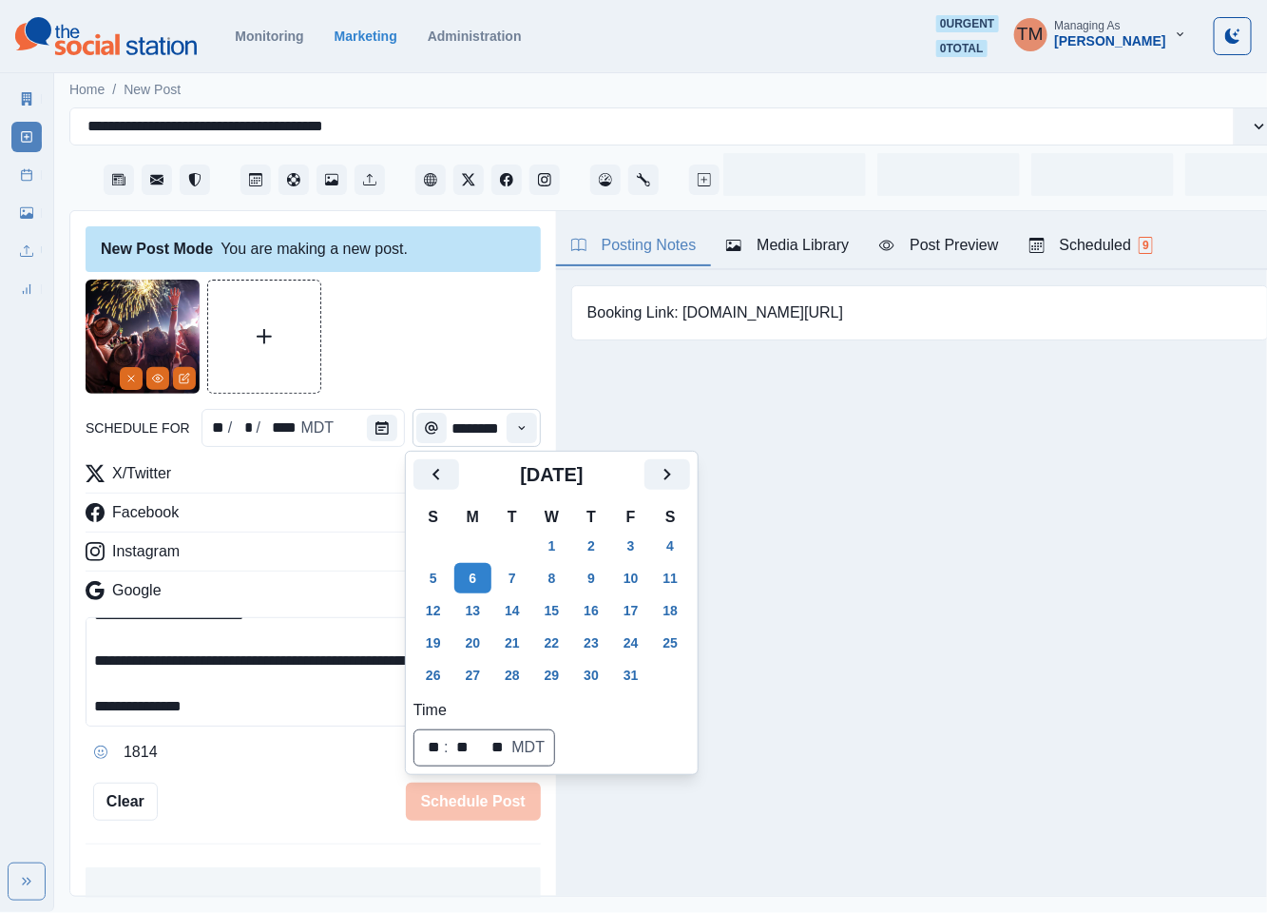
click at [417, 359] on div at bounding box center [313, 336] width 455 height 114
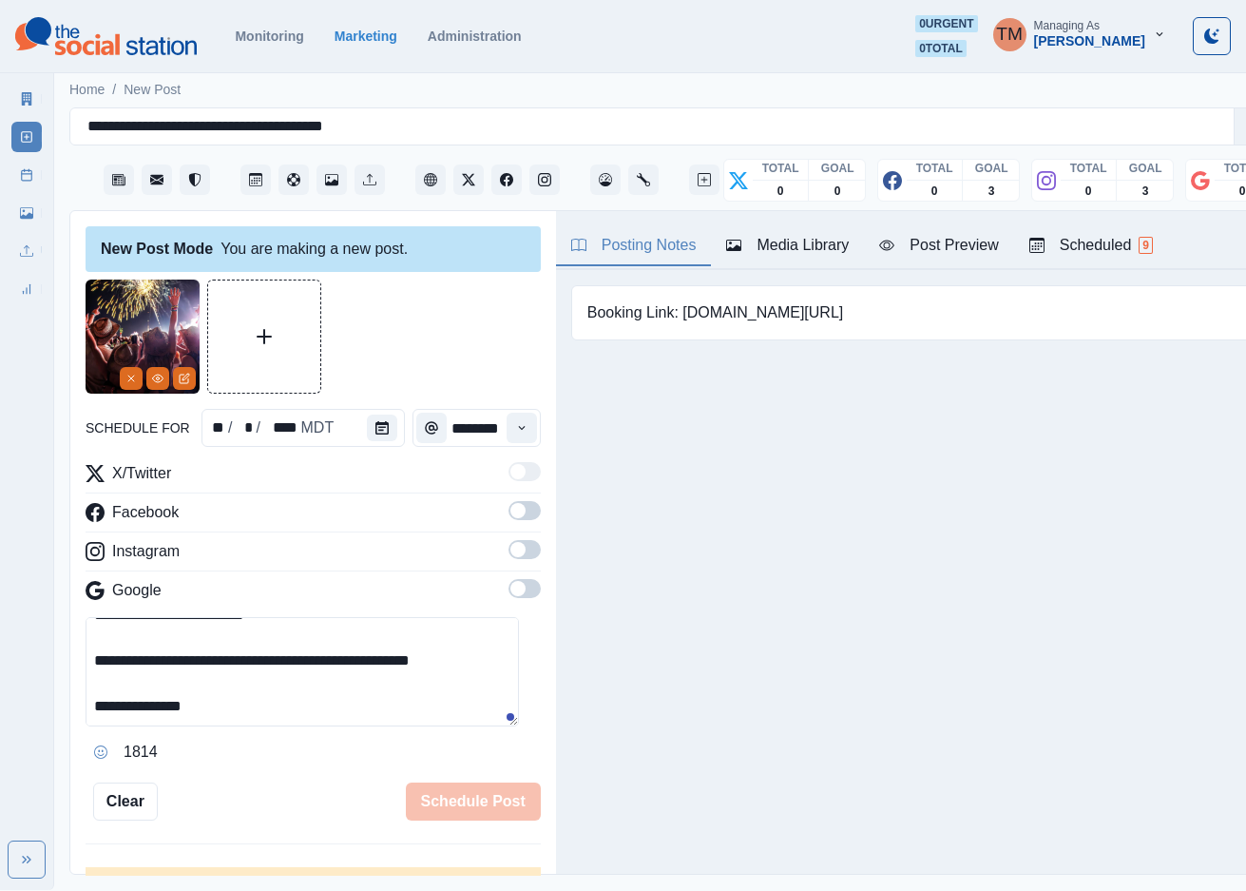
click at [509, 513] on span at bounding box center [525, 510] width 32 height 19
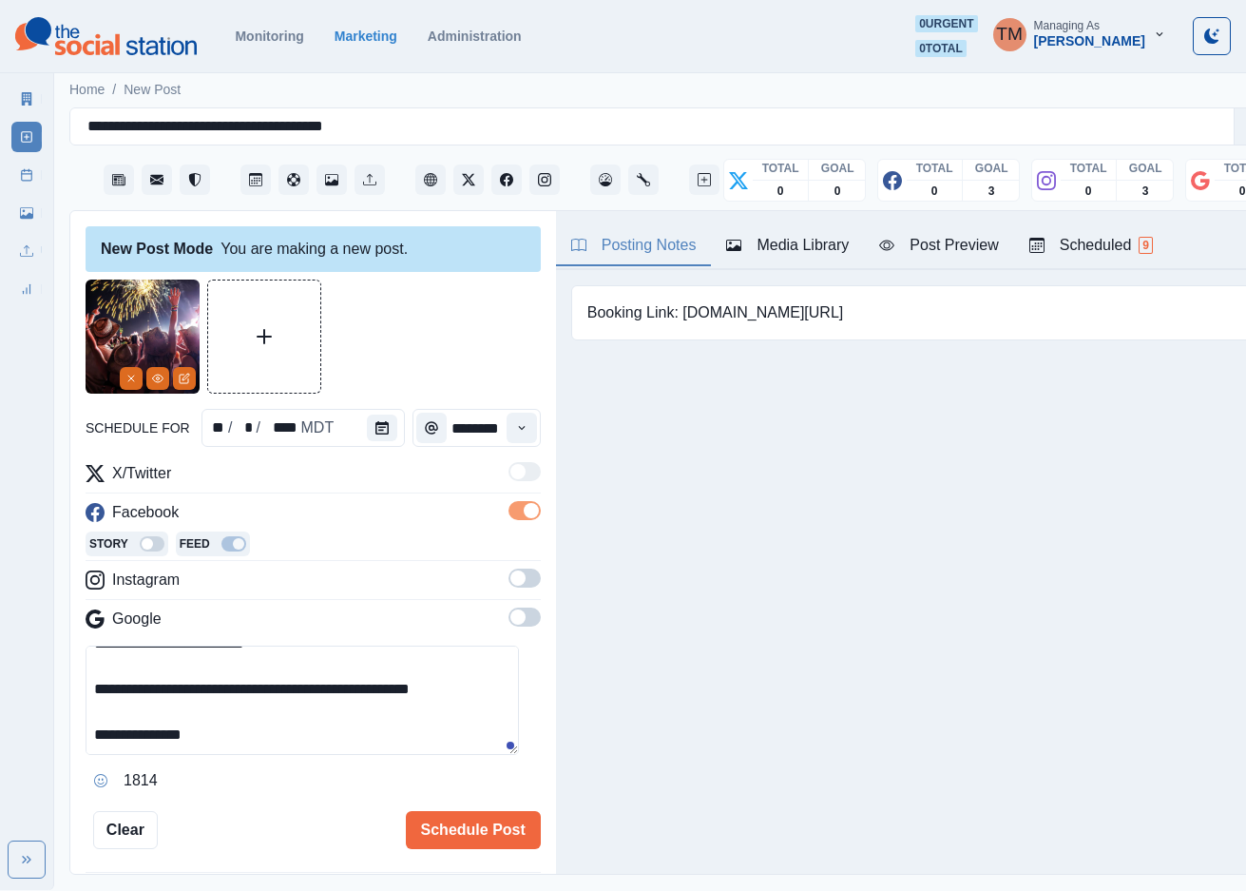
click at [509, 580] on span at bounding box center [525, 577] width 32 height 19
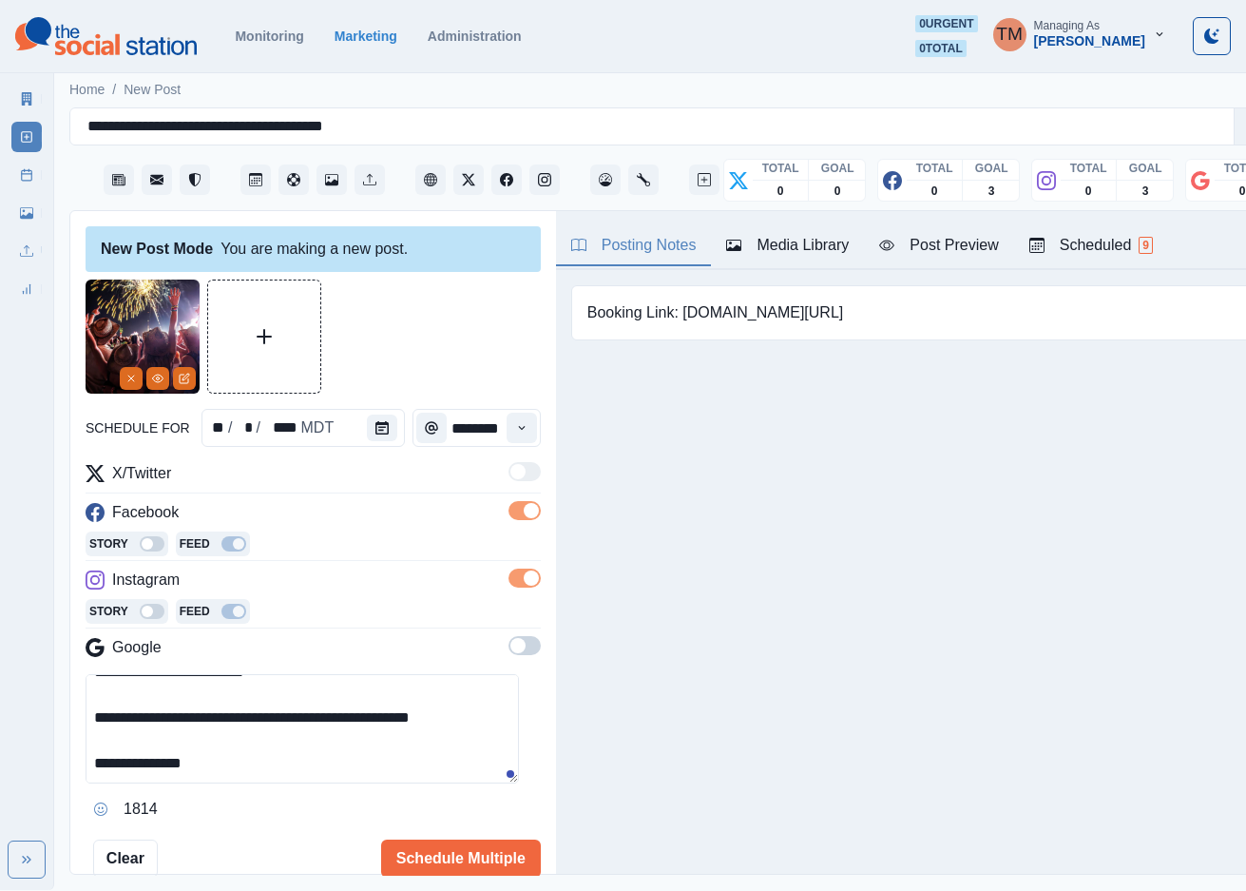
click at [509, 657] on label at bounding box center [525, 651] width 32 height 30
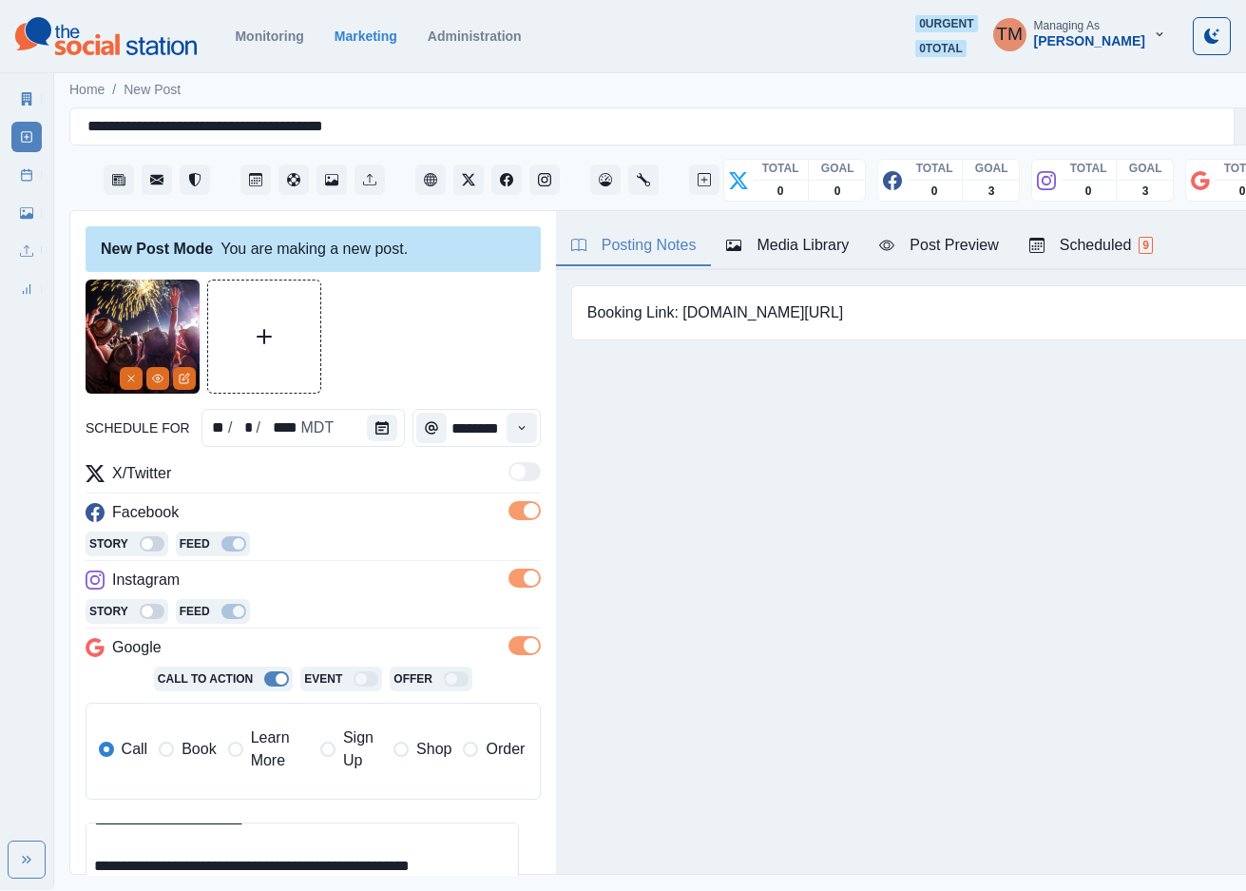
click at [185, 754] on span "Book" at bounding box center [199, 749] width 34 height 23
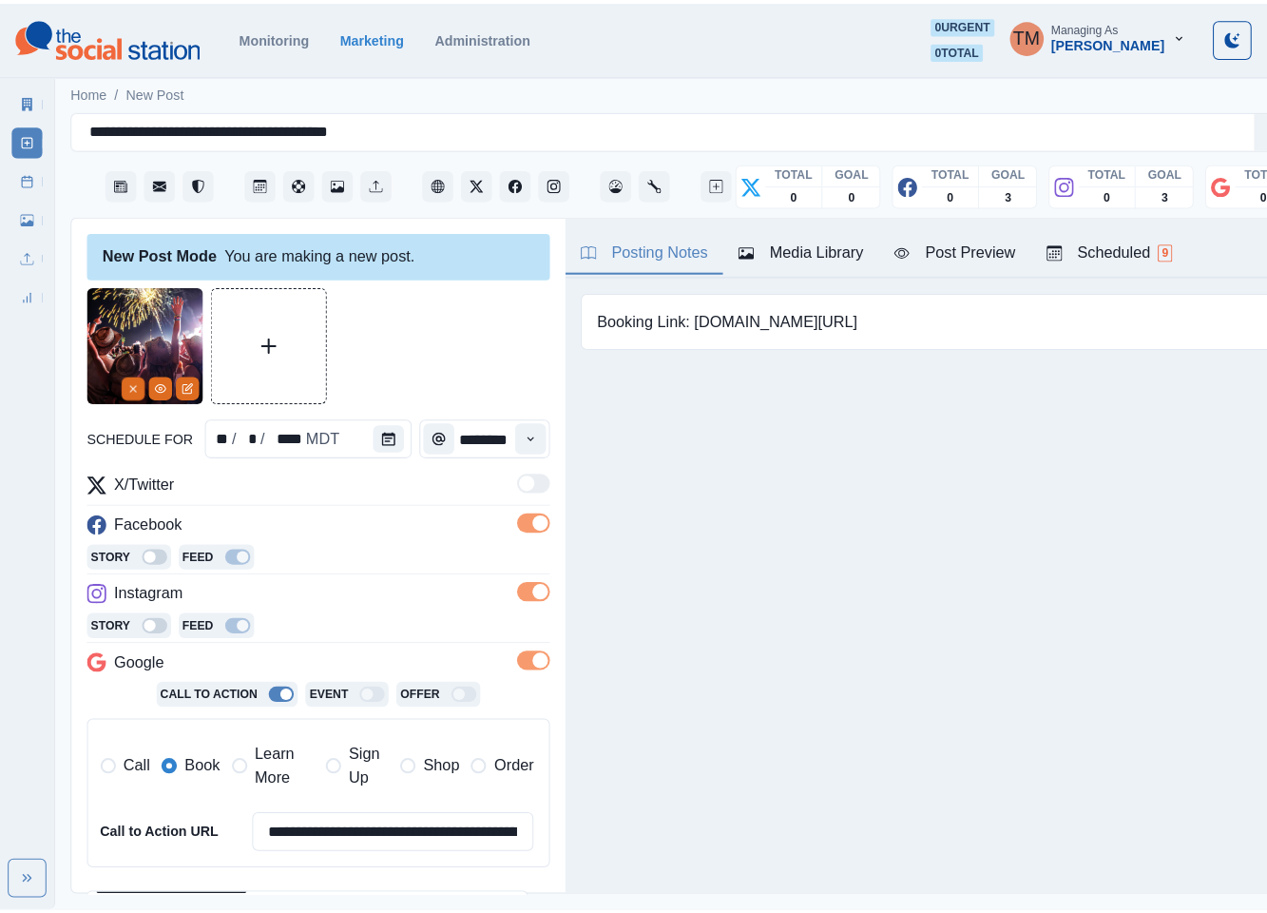
scroll to position [309, 0]
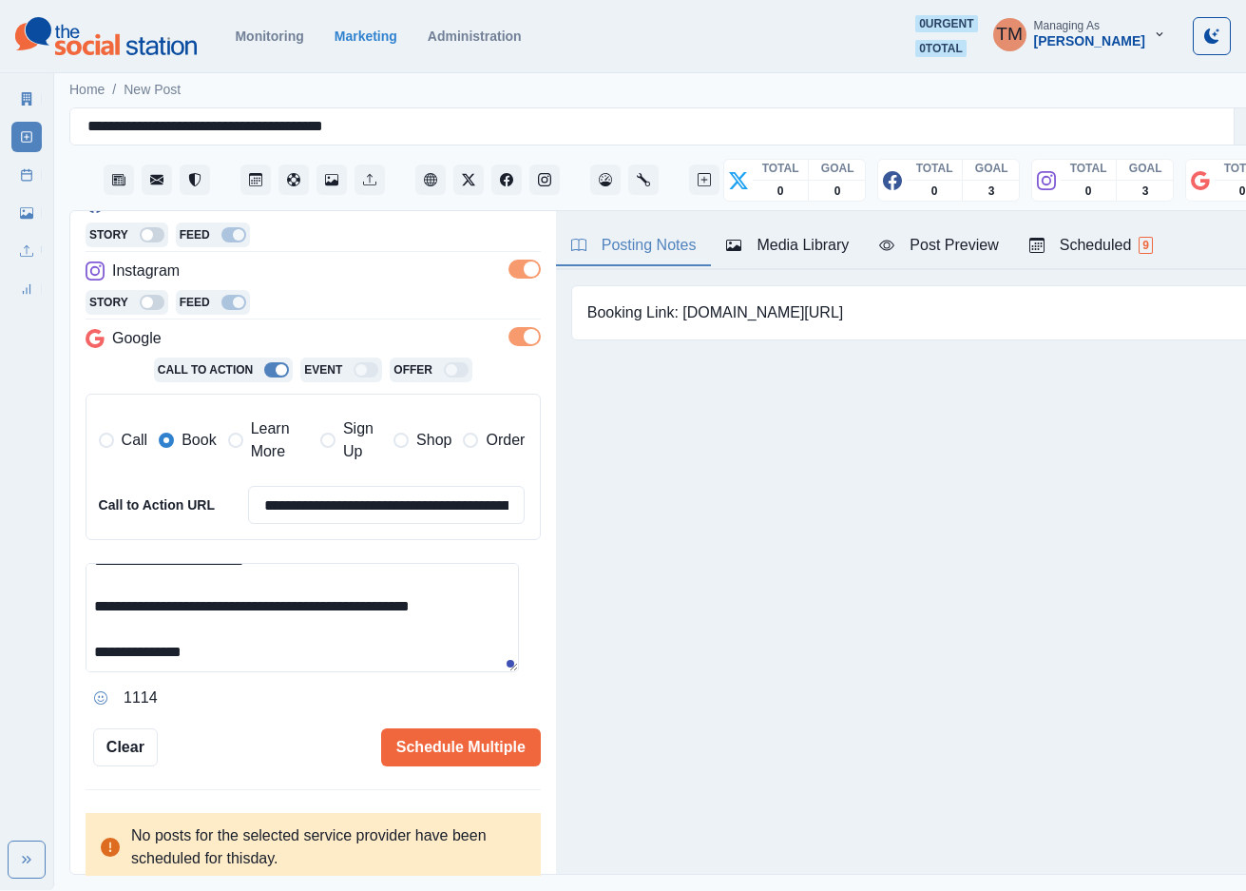
click at [968, 252] on div "Post Preview" at bounding box center [938, 245] width 119 height 23
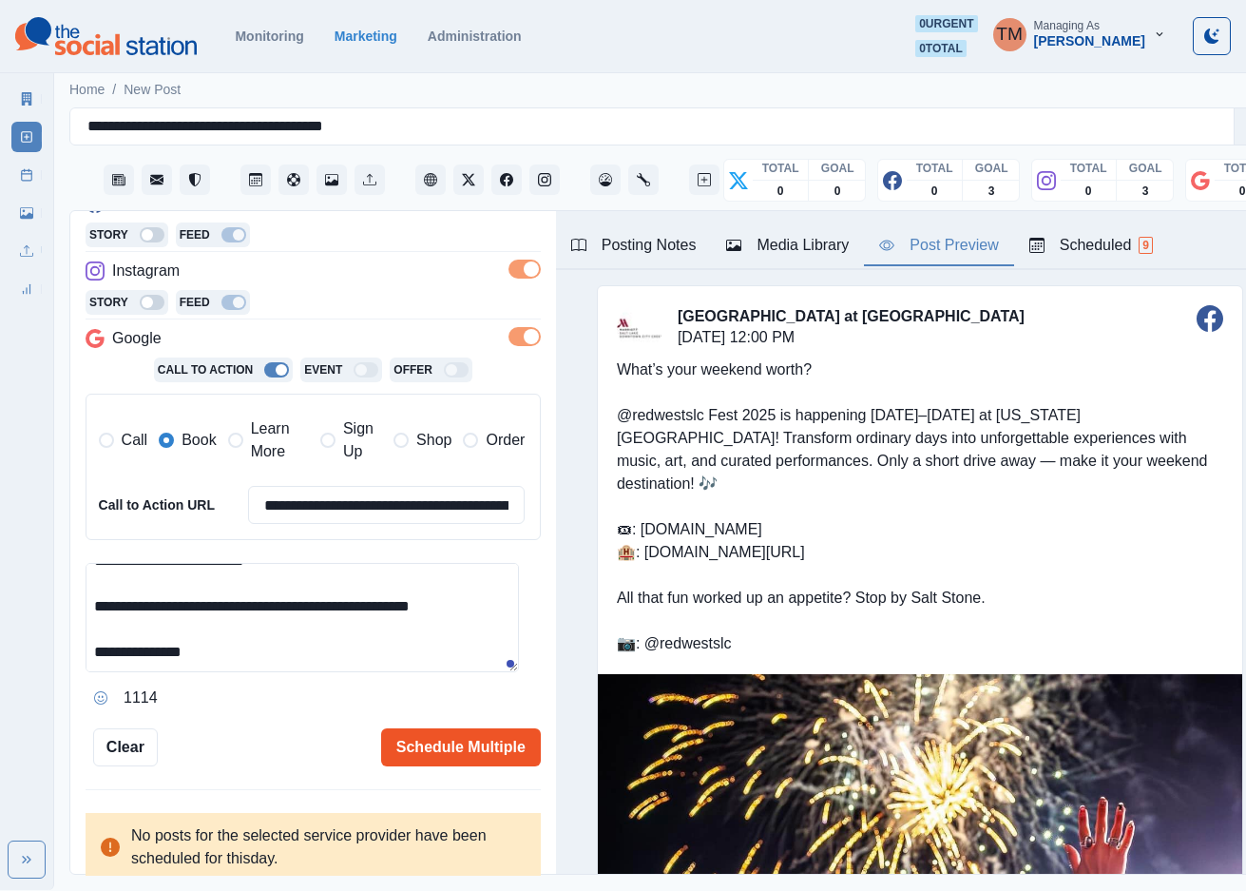
click at [426, 748] on button "Schedule Multiple" at bounding box center [461, 747] width 160 height 38
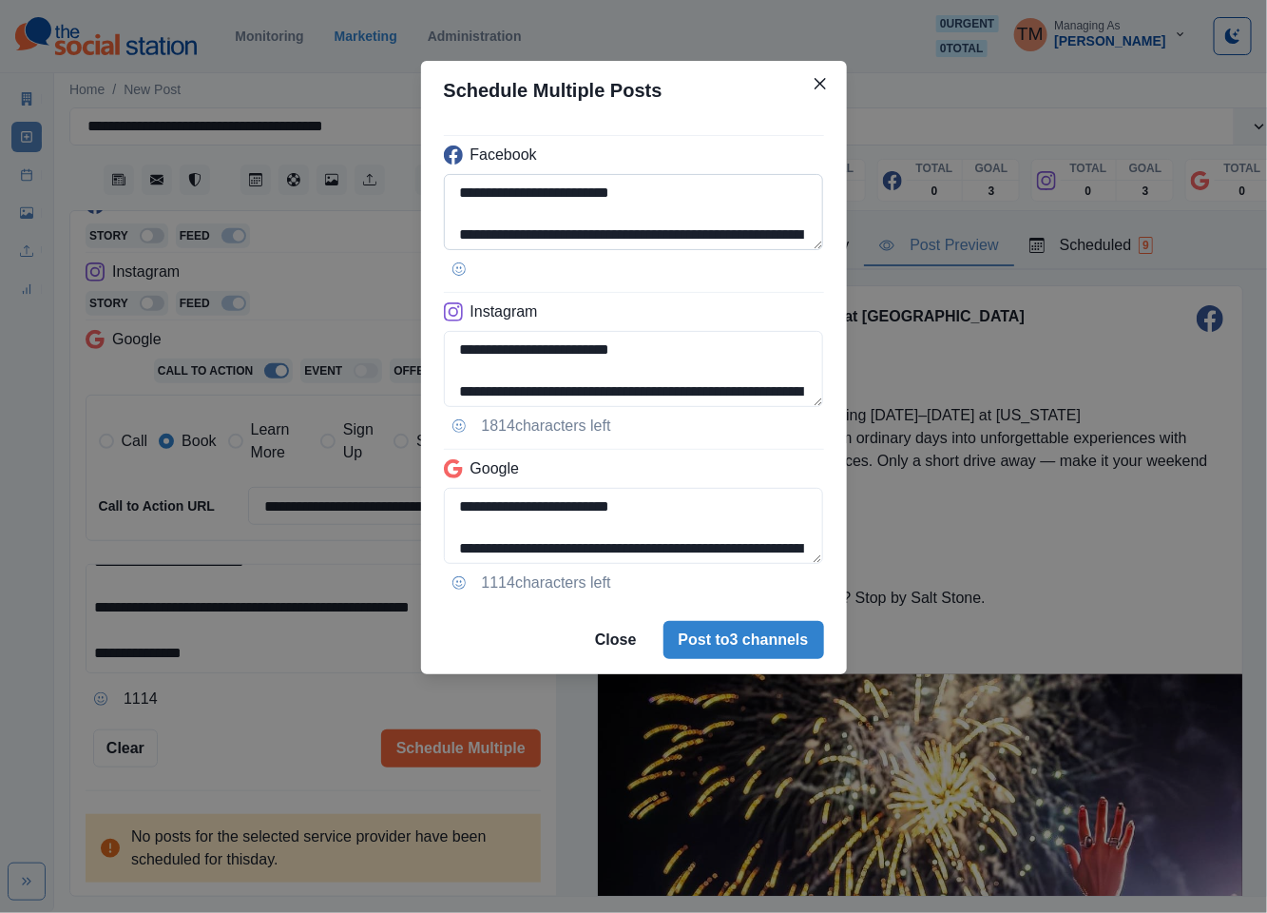
click at [543, 238] on textarea "**********" at bounding box center [634, 212] width 380 height 76
paste textarea
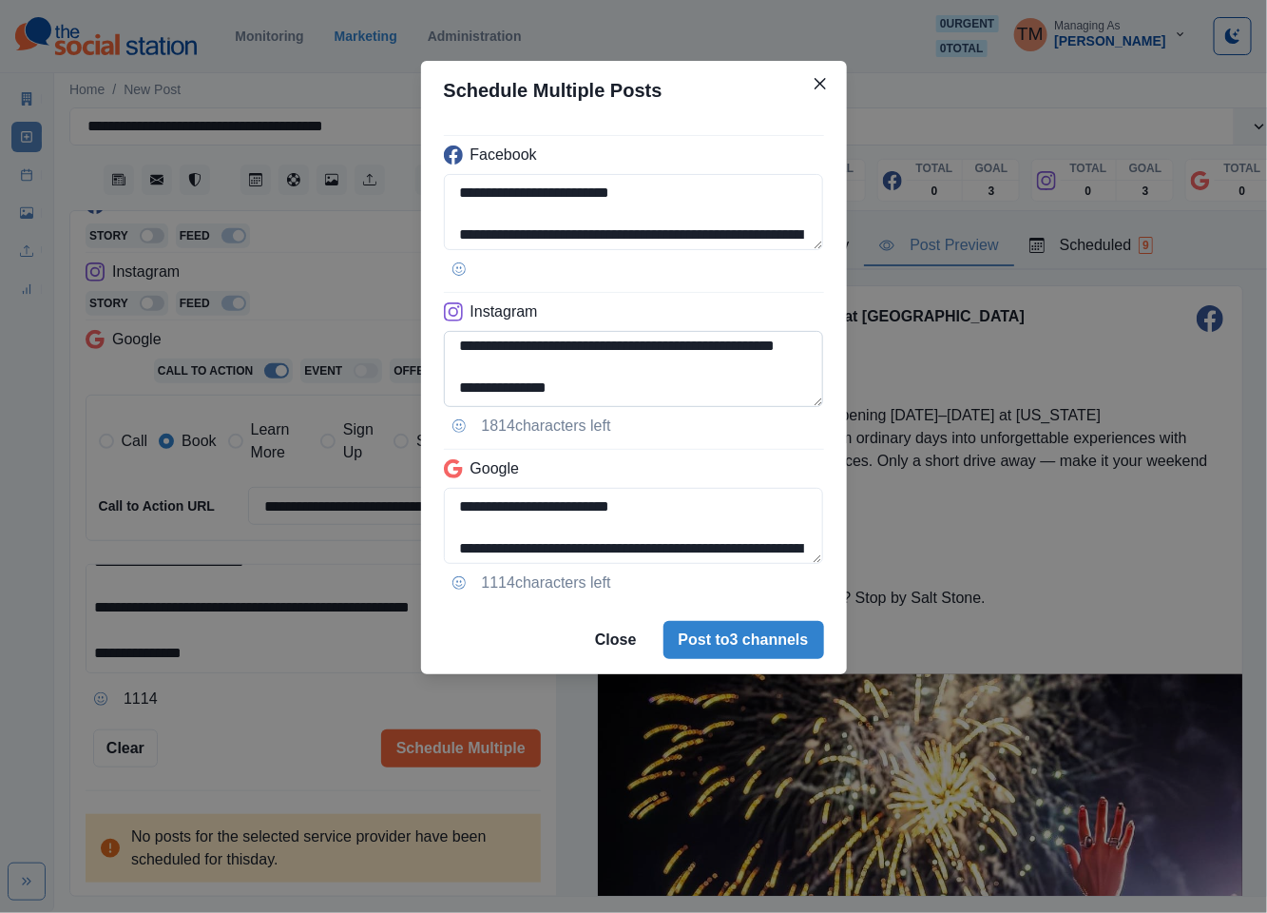
type textarea "**********"
click at [493, 351] on textarea "**********" at bounding box center [634, 369] width 380 height 76
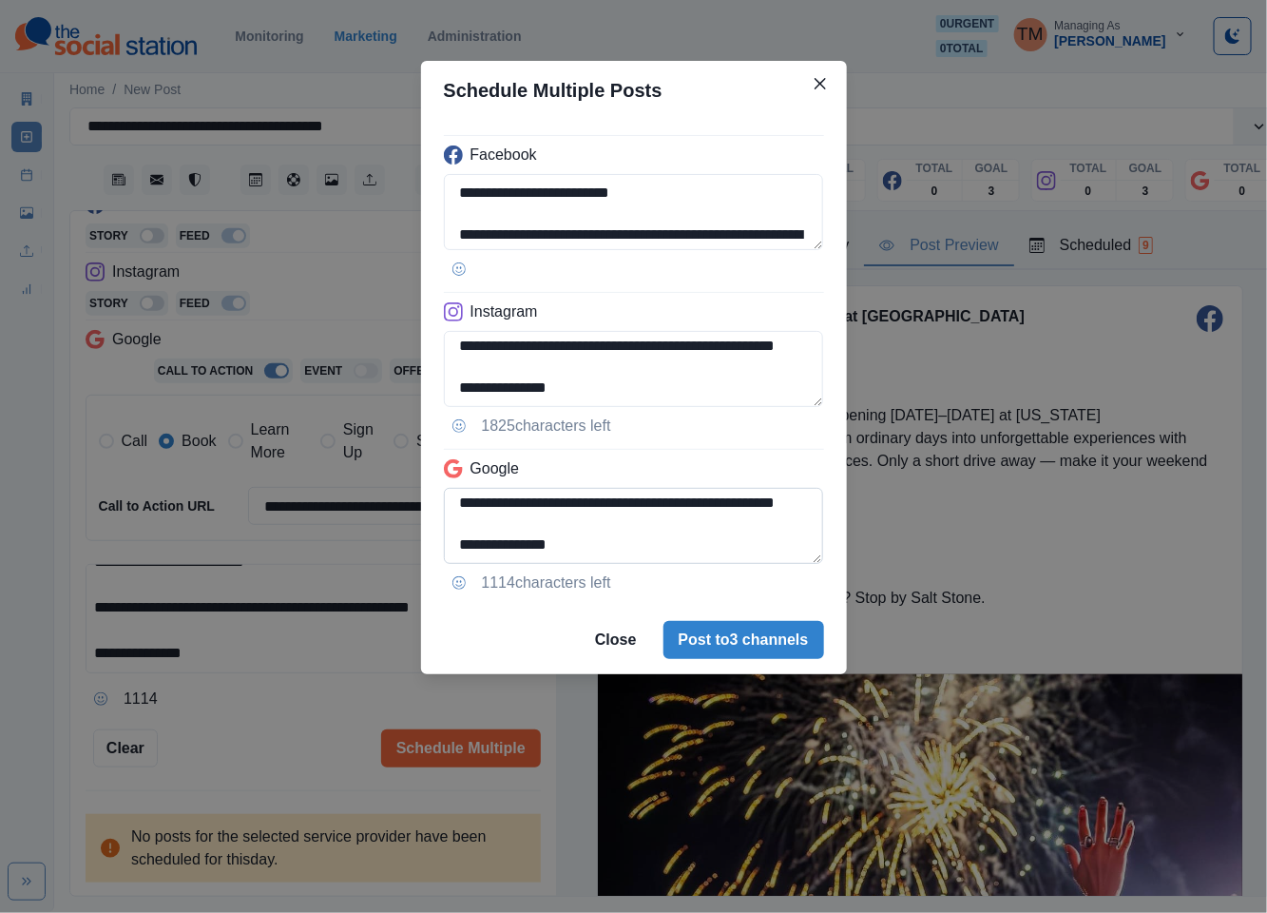
type textarea "**********"
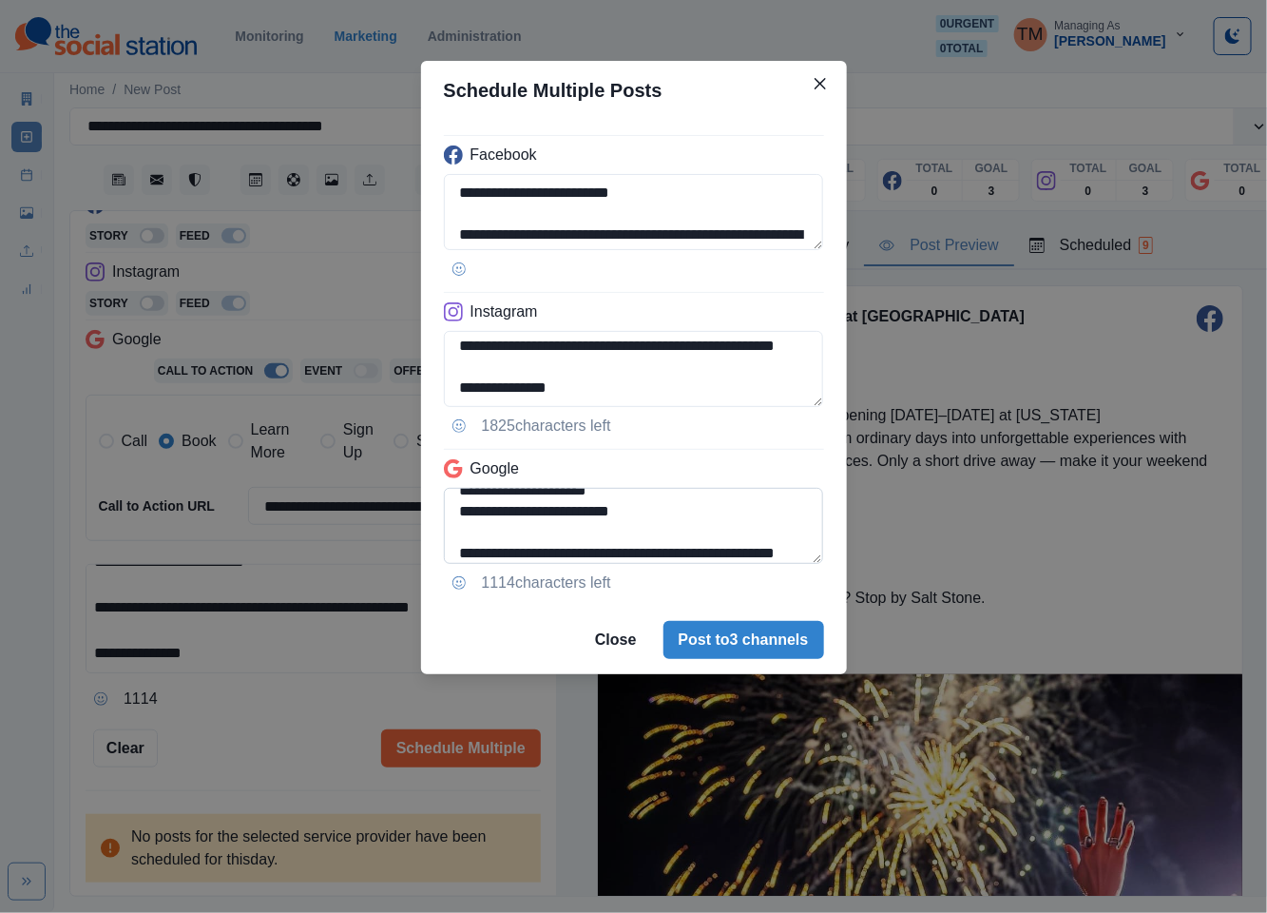
click at [462, 539] on textarea "**********" at bounding box center [634, 526] width 380 height 76
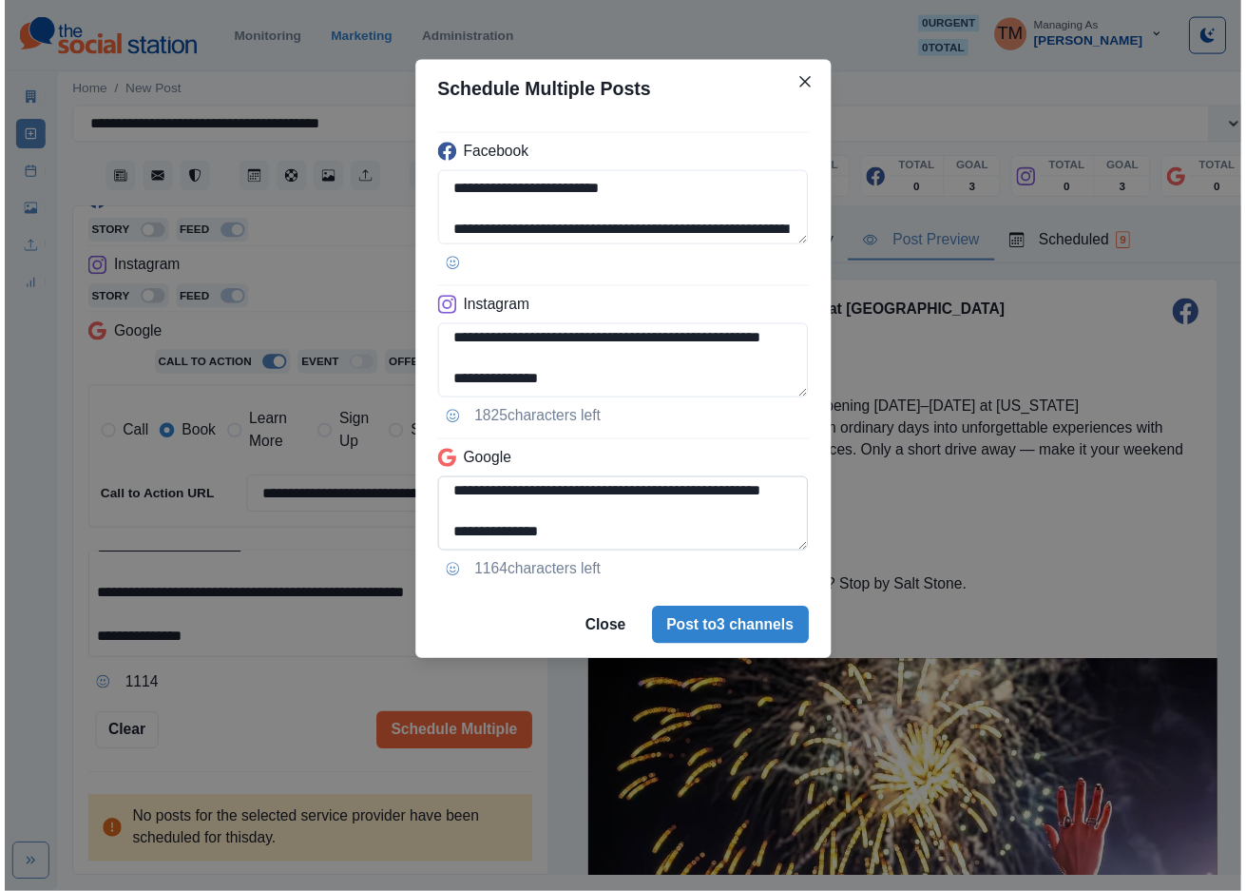
scroll to position [144, 0]
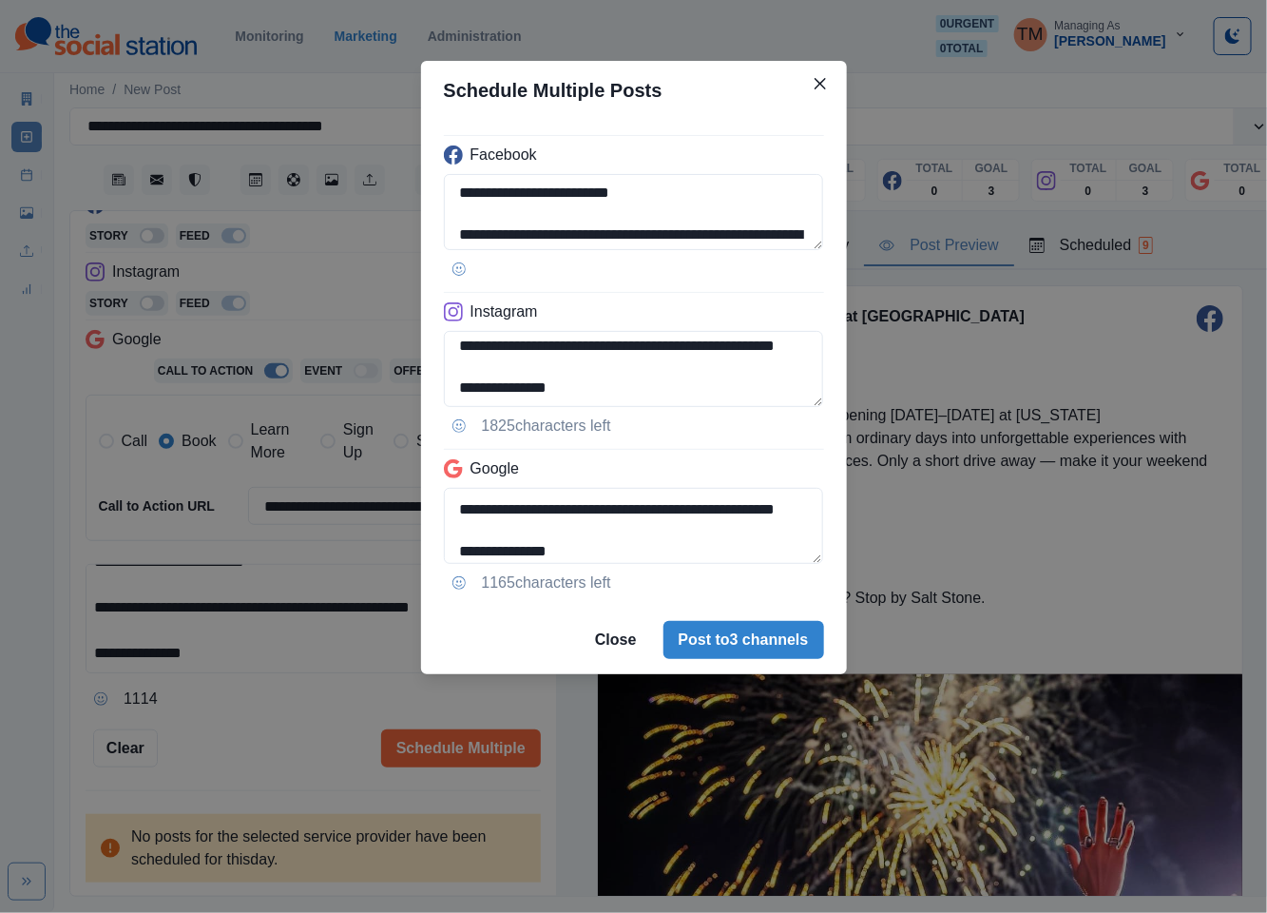
type textarea "**********"
click at [257, 725] on div "**********" at bounding box center [633, 456] width 1267 height 913
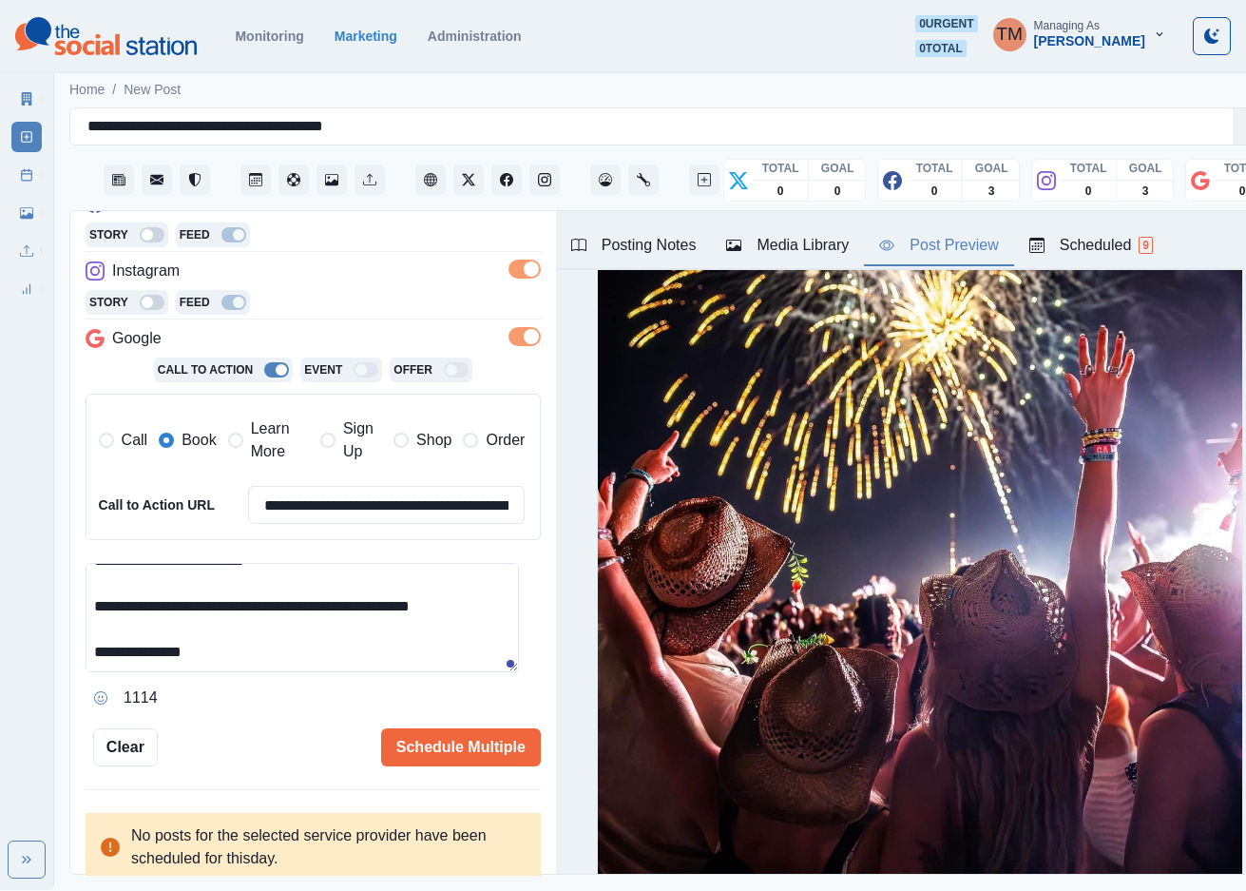
scroll to position [3278, 0]
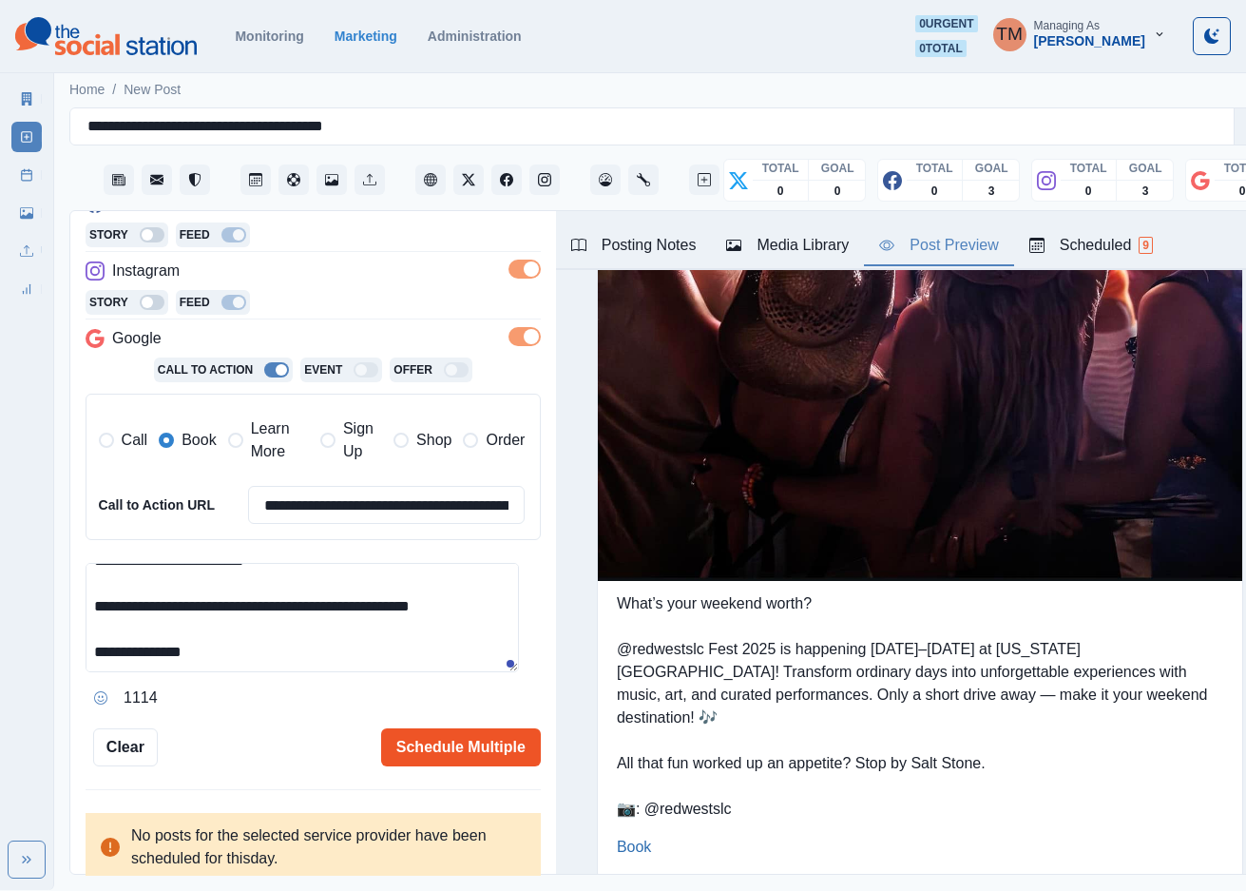
click at [486, 751] on button "Schedule Multiple" at bounding box center [461, 747] width 160 height 38
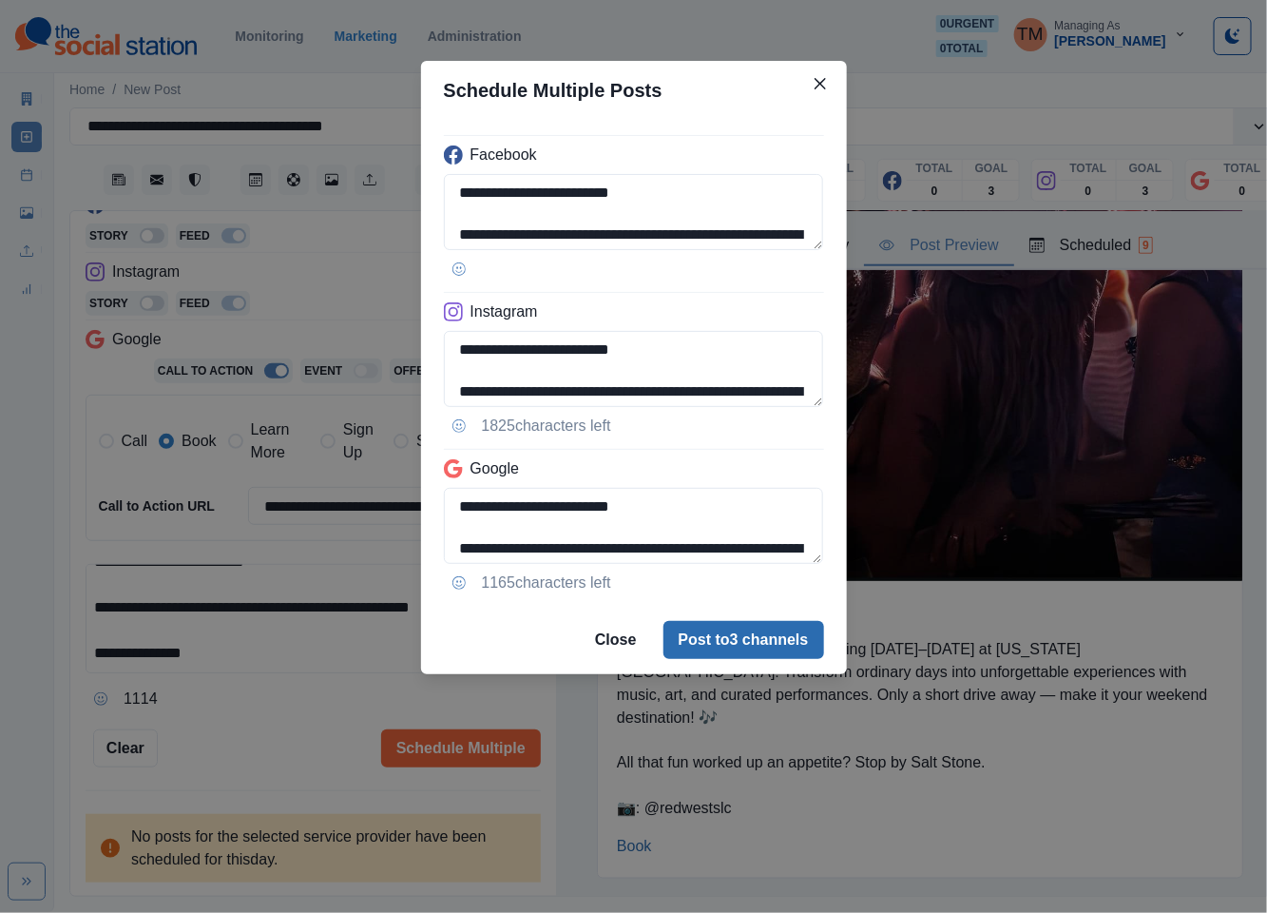
click at [771, 644] on button "Post to 3 channels" at bounding box center [743, 640] width 161 height 38
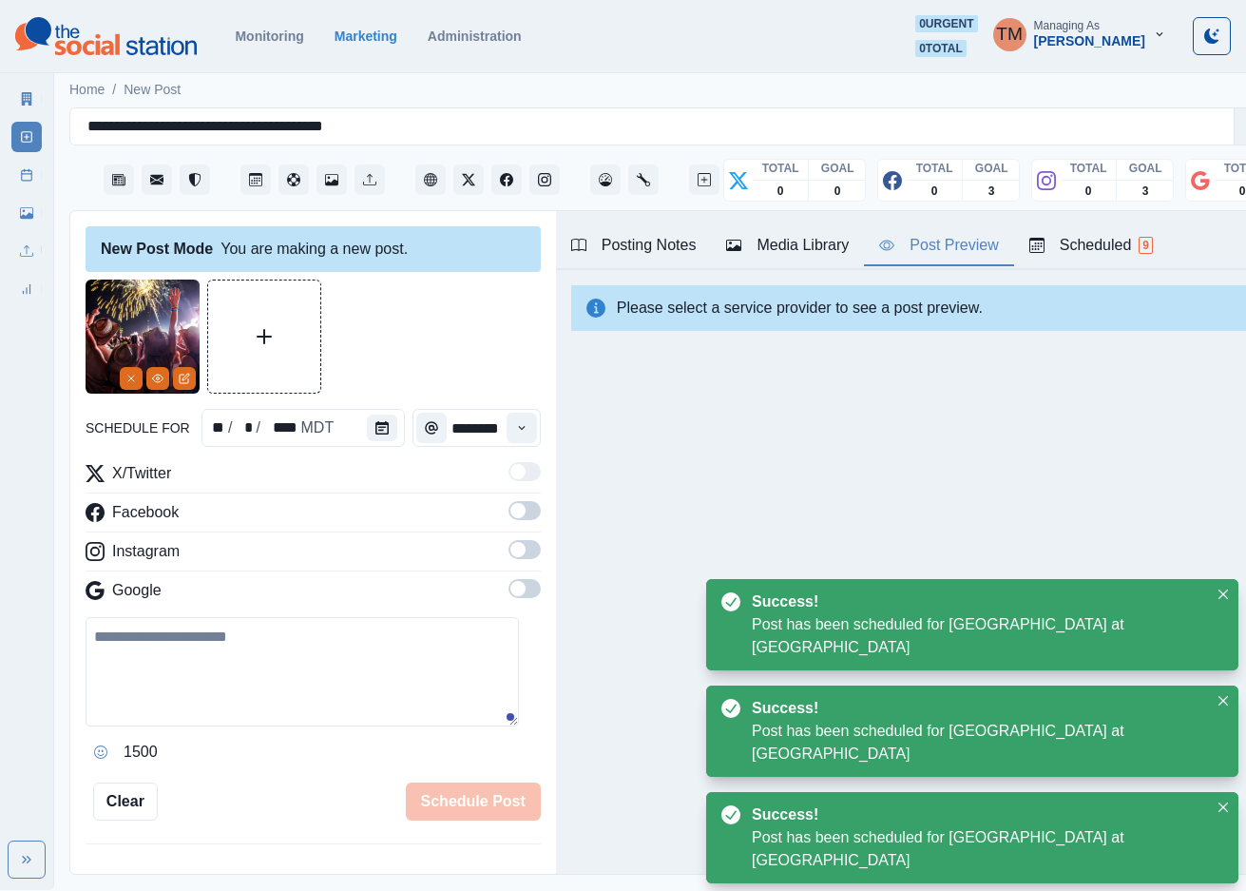
scroll to position [713, 0]
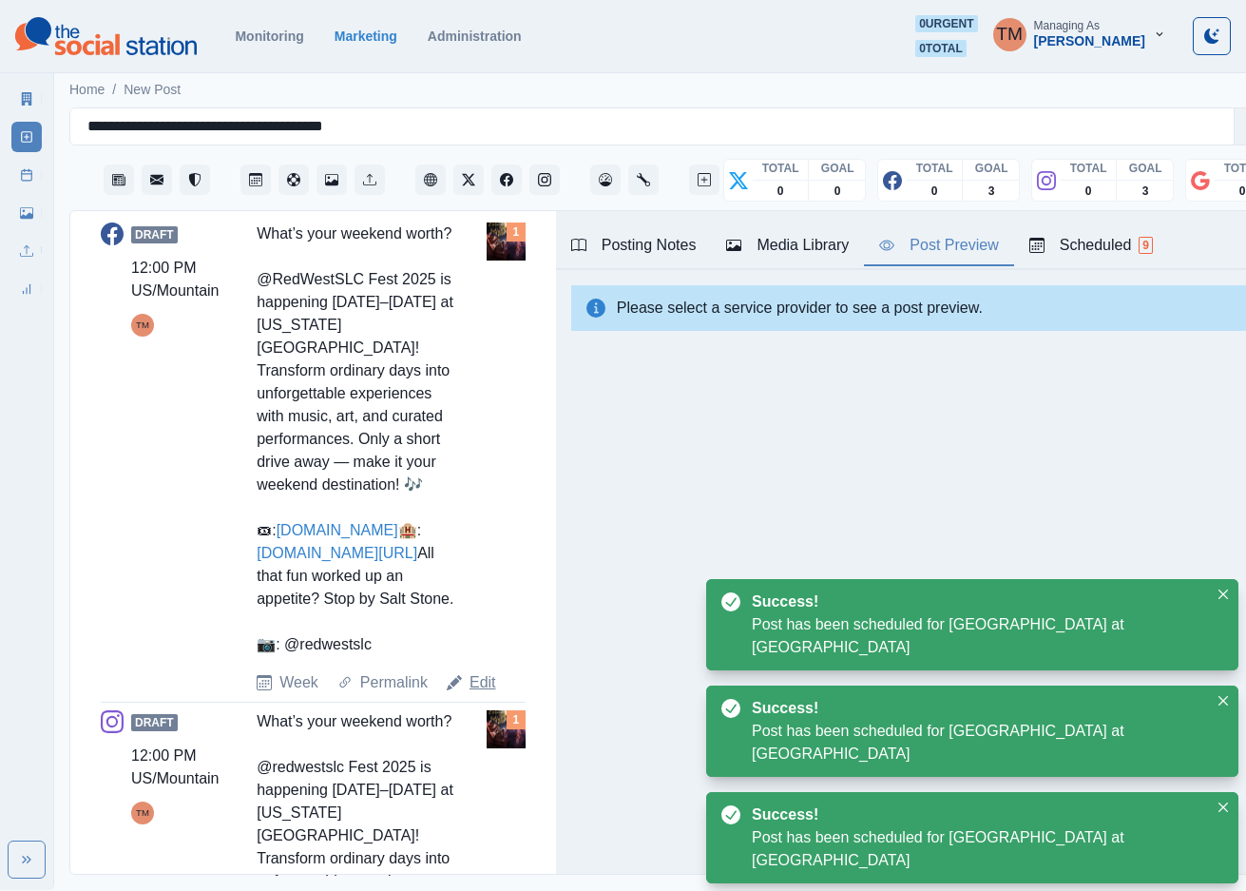
click at [485, 694] on link "Edit" at bounding box center [483, 682] width 27 height 23
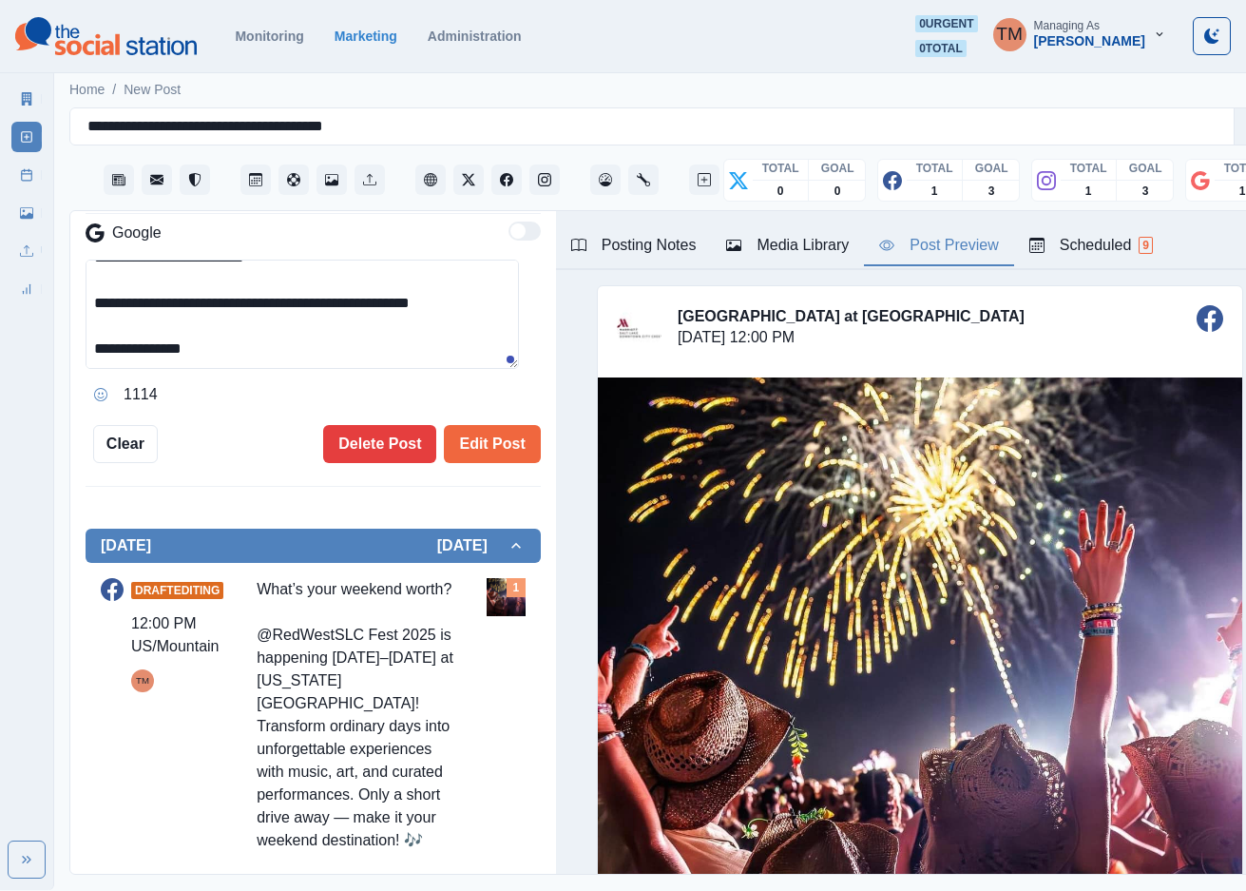
scroll to position [228, 0]
drag, startPoint x: 126, startPoint y: 356, endPoint x: 385, endPoint y: 383, distance: 259.9
click at [385, 383] on div "**********" at bounding box center [313, 335] width 455 height 150
paste textarea
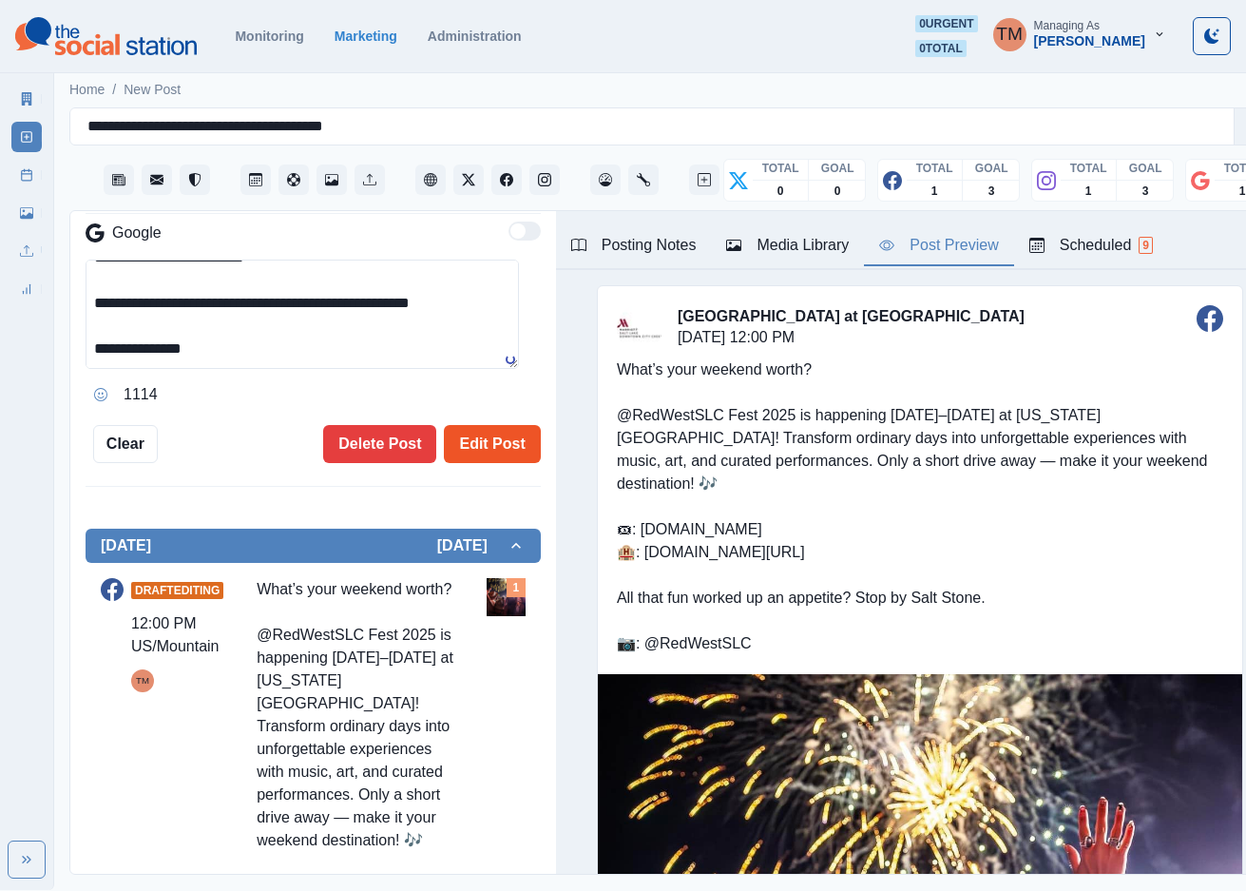
type textarea "**********"
click at [488, 448] on button "Edit Post" at bounding box center [492, 444] width 96 height 38
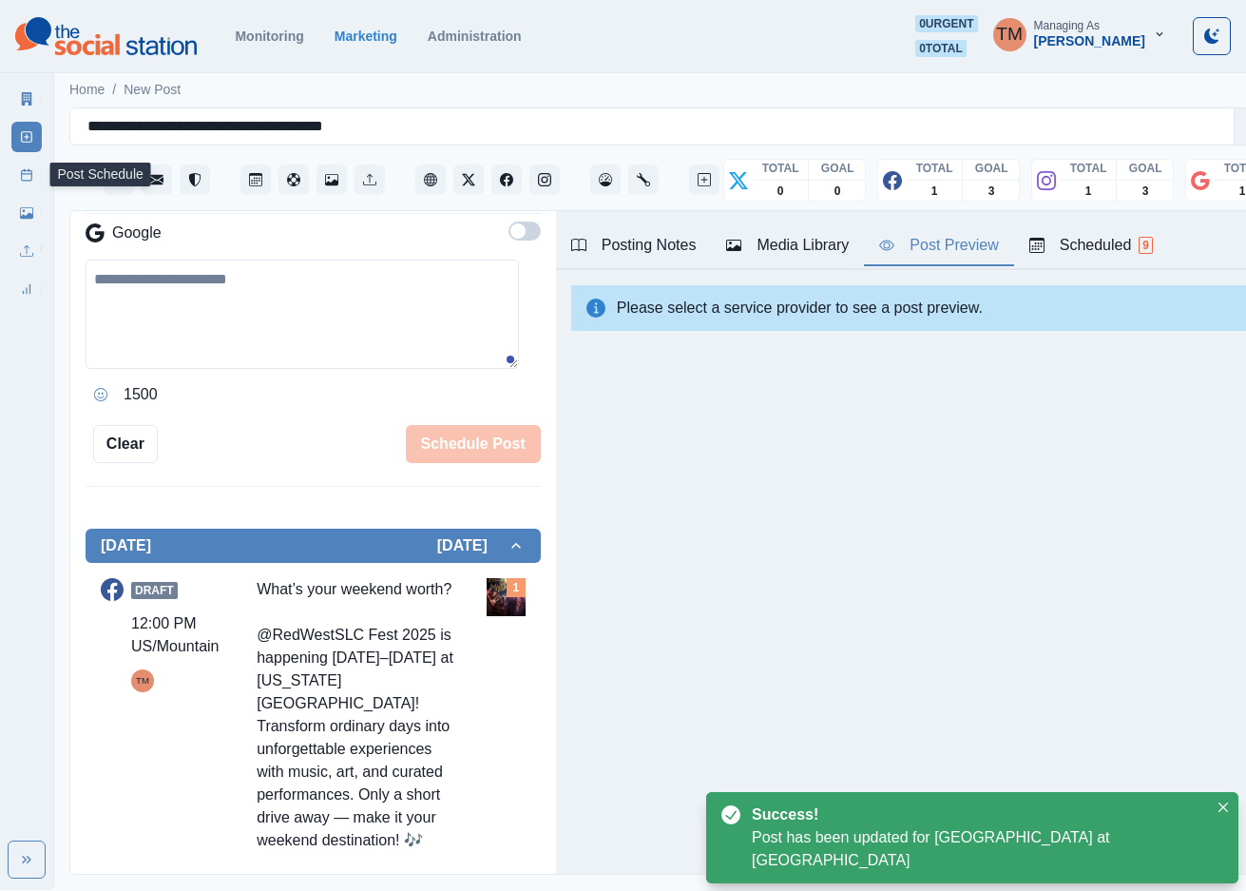
click at [26, 181] on icon at bounding box center [26, 174] width 13 height 13
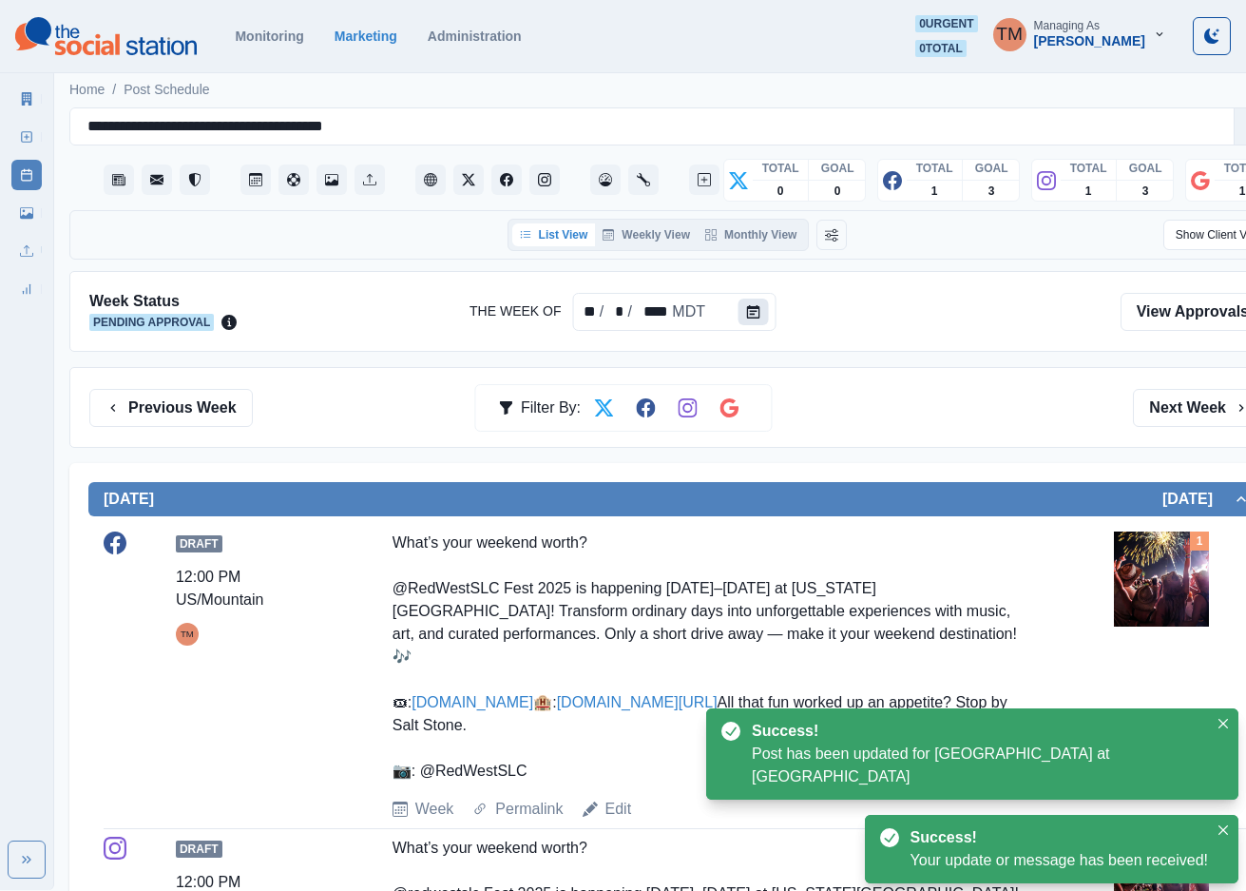
click at [754, 317] on icon "Calendar" at bounding box center [753, 311] width 13 height 13
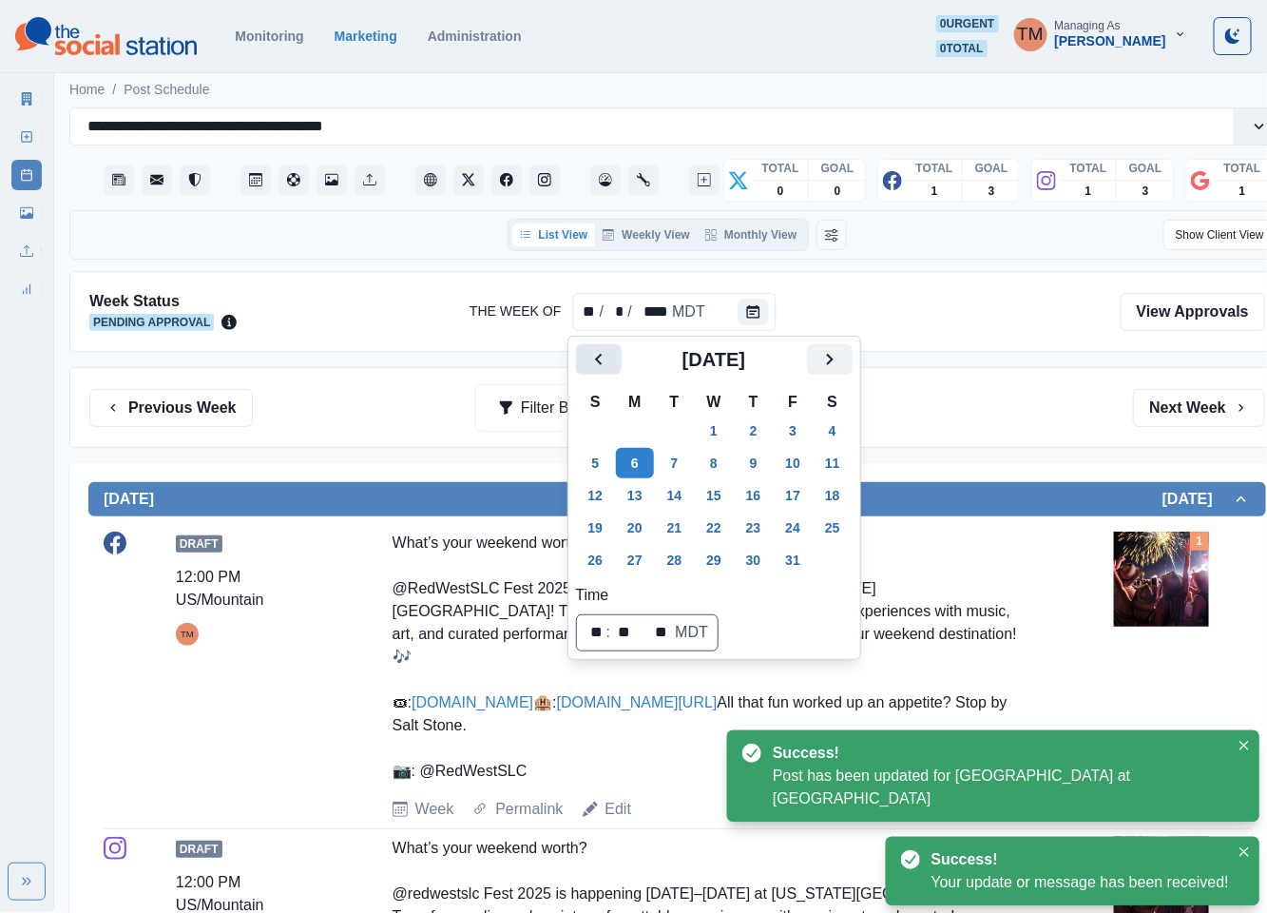
click at [596, 363] on icon "Previous" at bounding box center [598, 359] width 23 height 23
click at [628, 469] on button "8" at bounding box center [635, 463] width 38 height 30
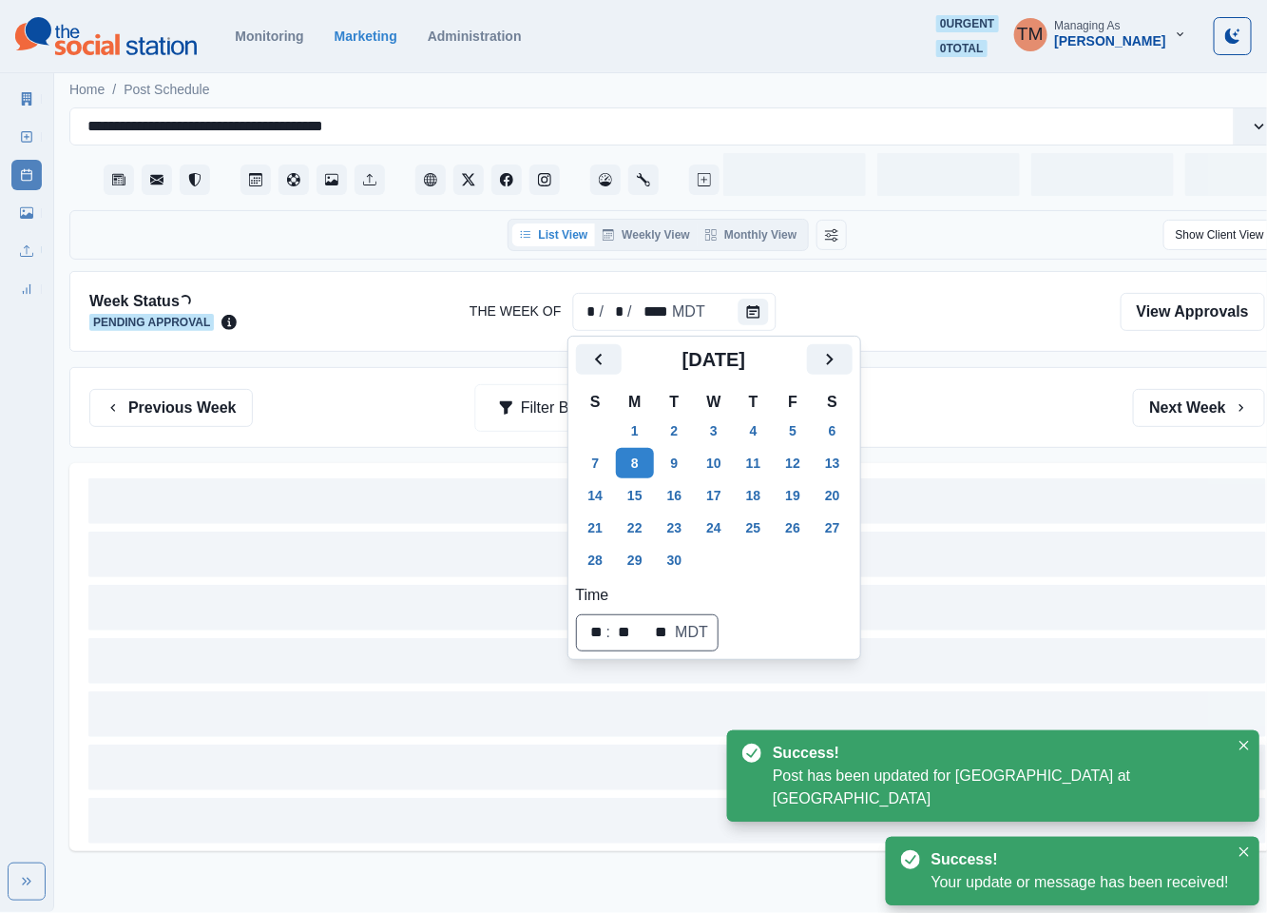
click at [1010, 412] on div "Previous Week Filter By: Next Week" at bounding box center [677, 408] width 1176 height 38
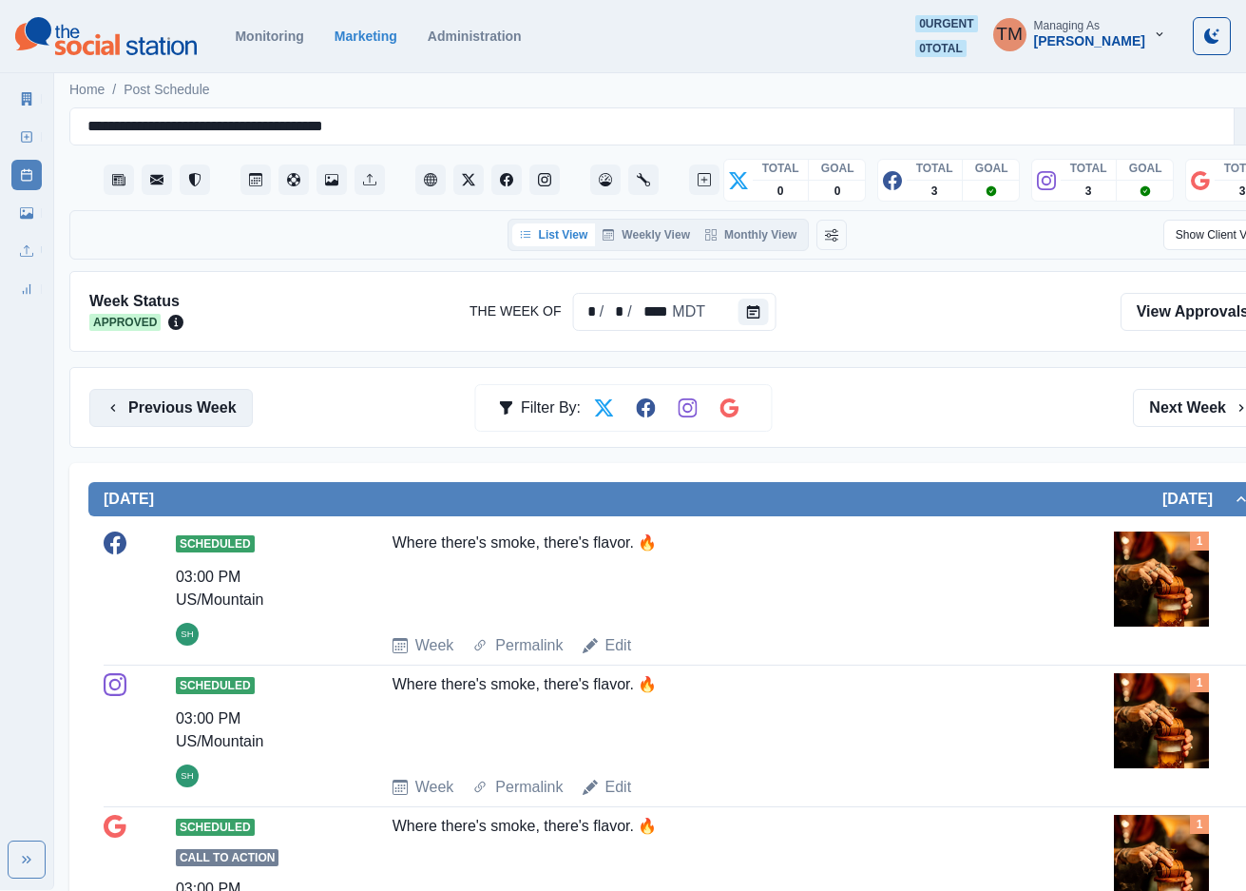
click at [208, 400] on button "Previous Week" at bounding box center [170, 408] width 163 height 38
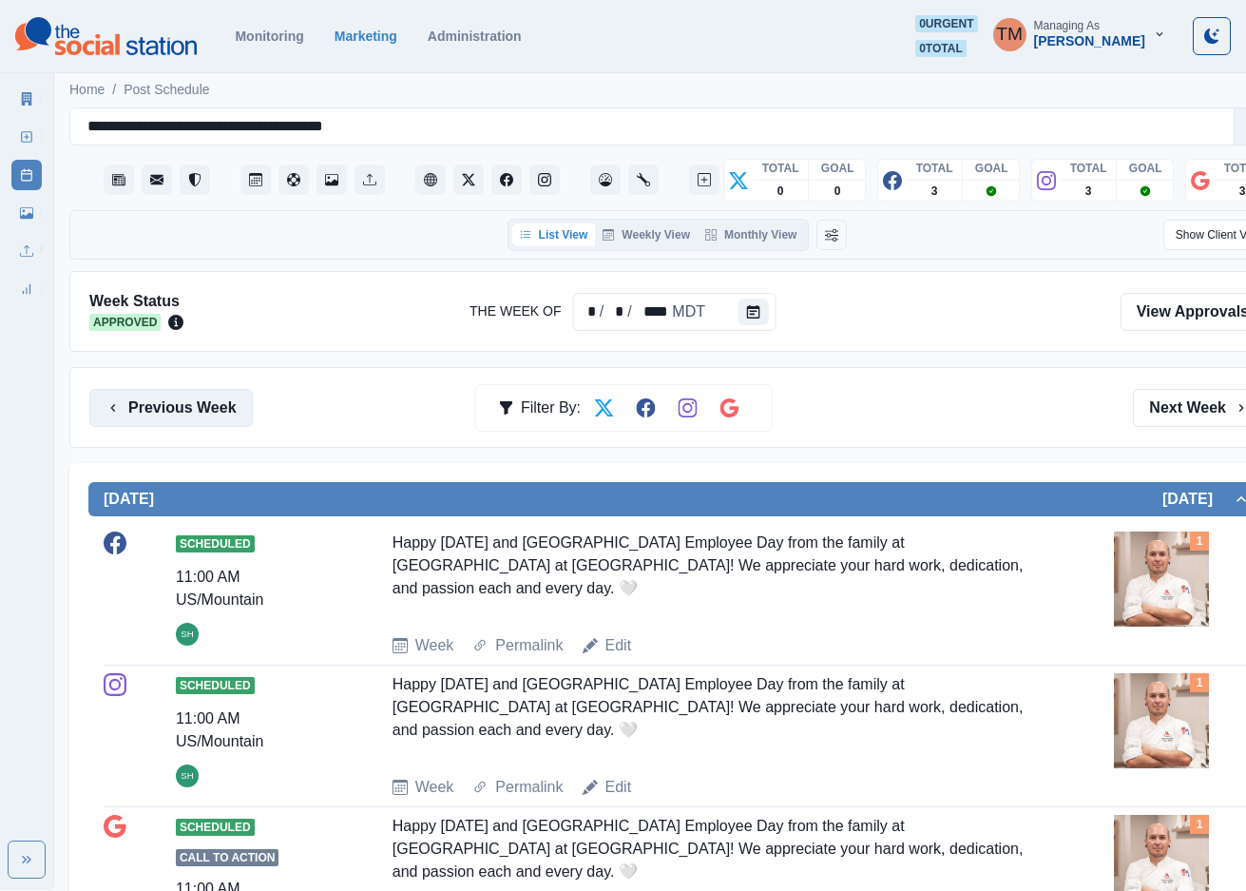
click at [225, 409] on button "Previous Week" at bounding box center [170, 408] width 163 height 38
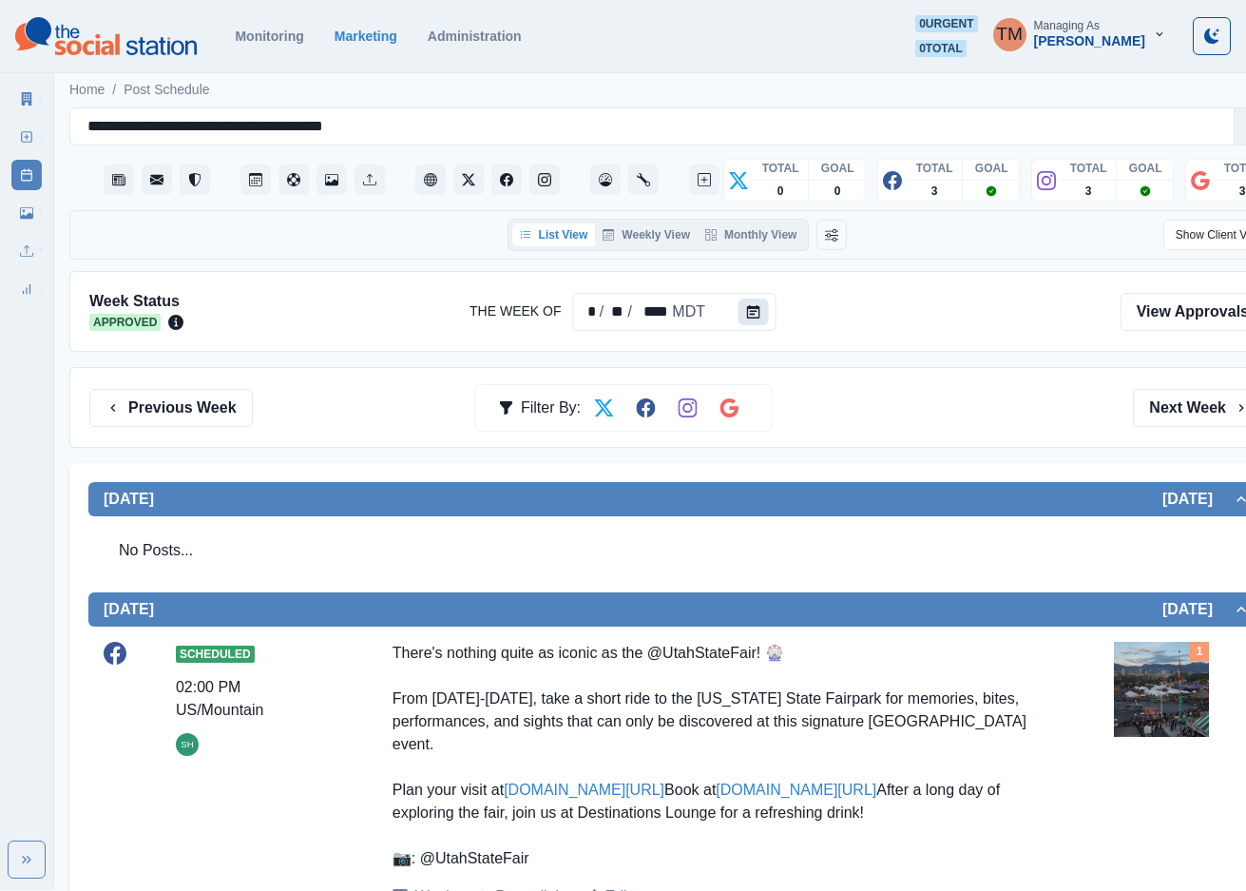
click at [747, 317] on icon "Calendar" at bounding box center [753, 311] width 13 height 13
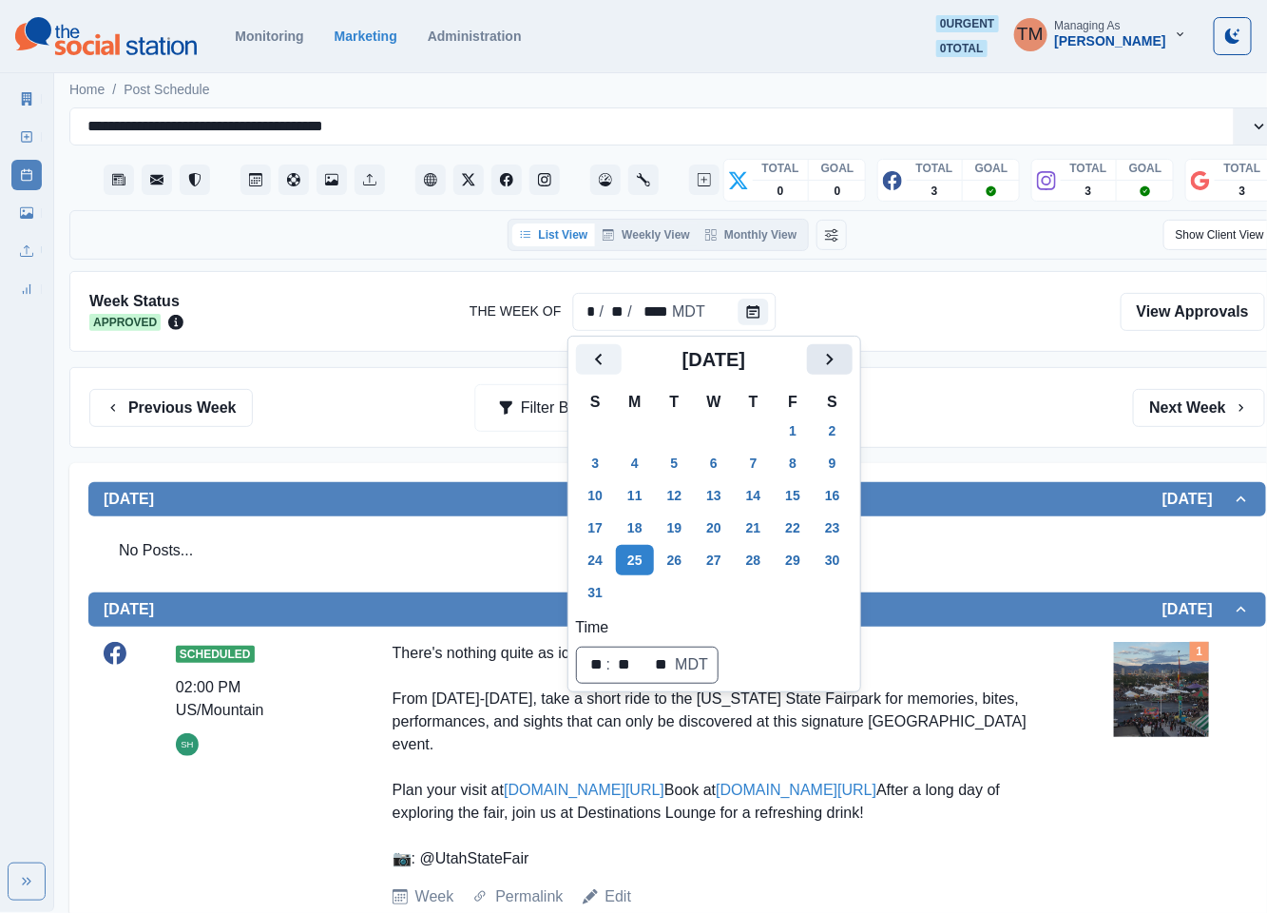
click at [818, 352] on icon "Next" at bounding box center [829, 359] width 23 height 23
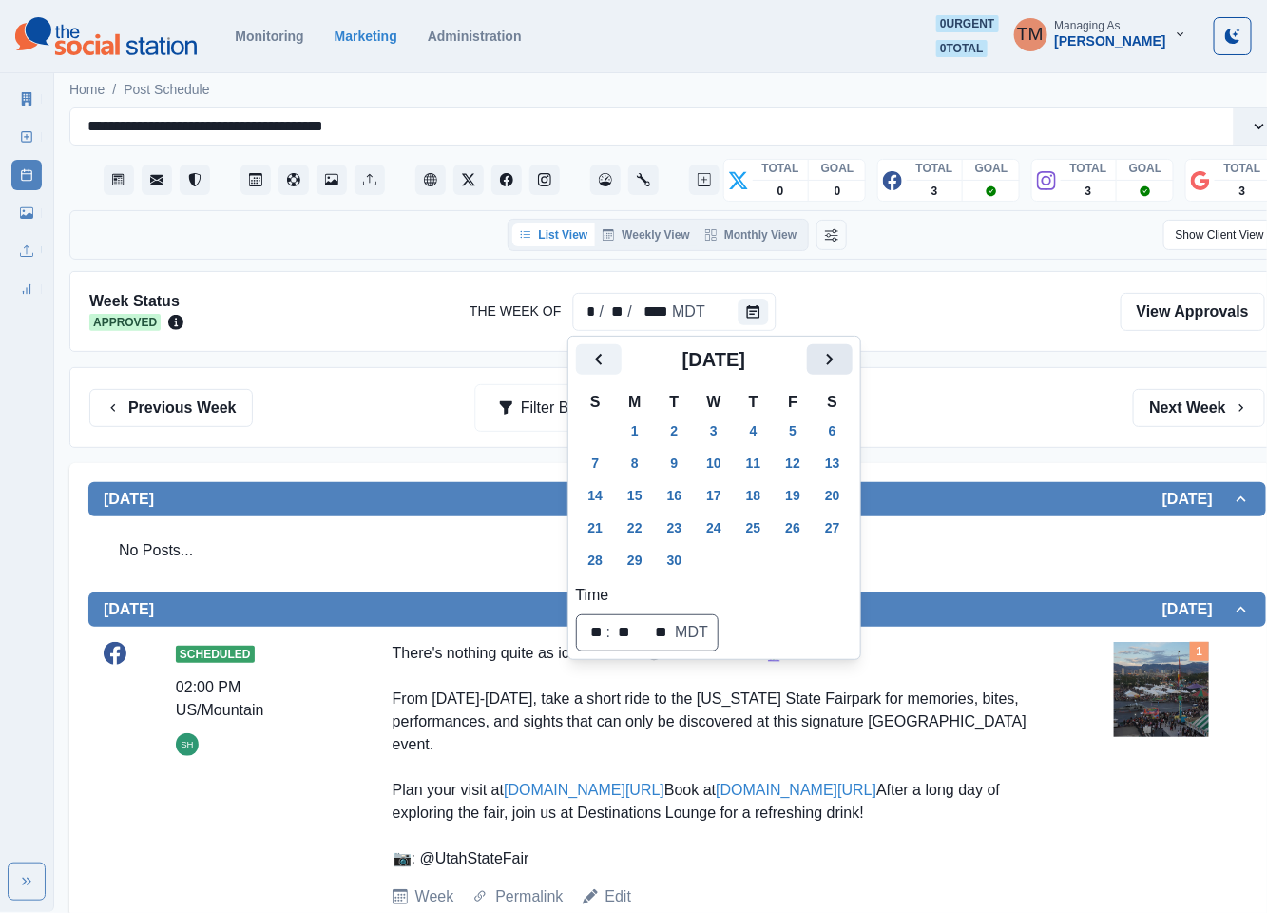
click at [818, 352] on icon "Next" at bounding box center [829, 359] width 23 height 23
click at [631, 462] on button "6" at bounding box center [635, 463] width 38 height 30
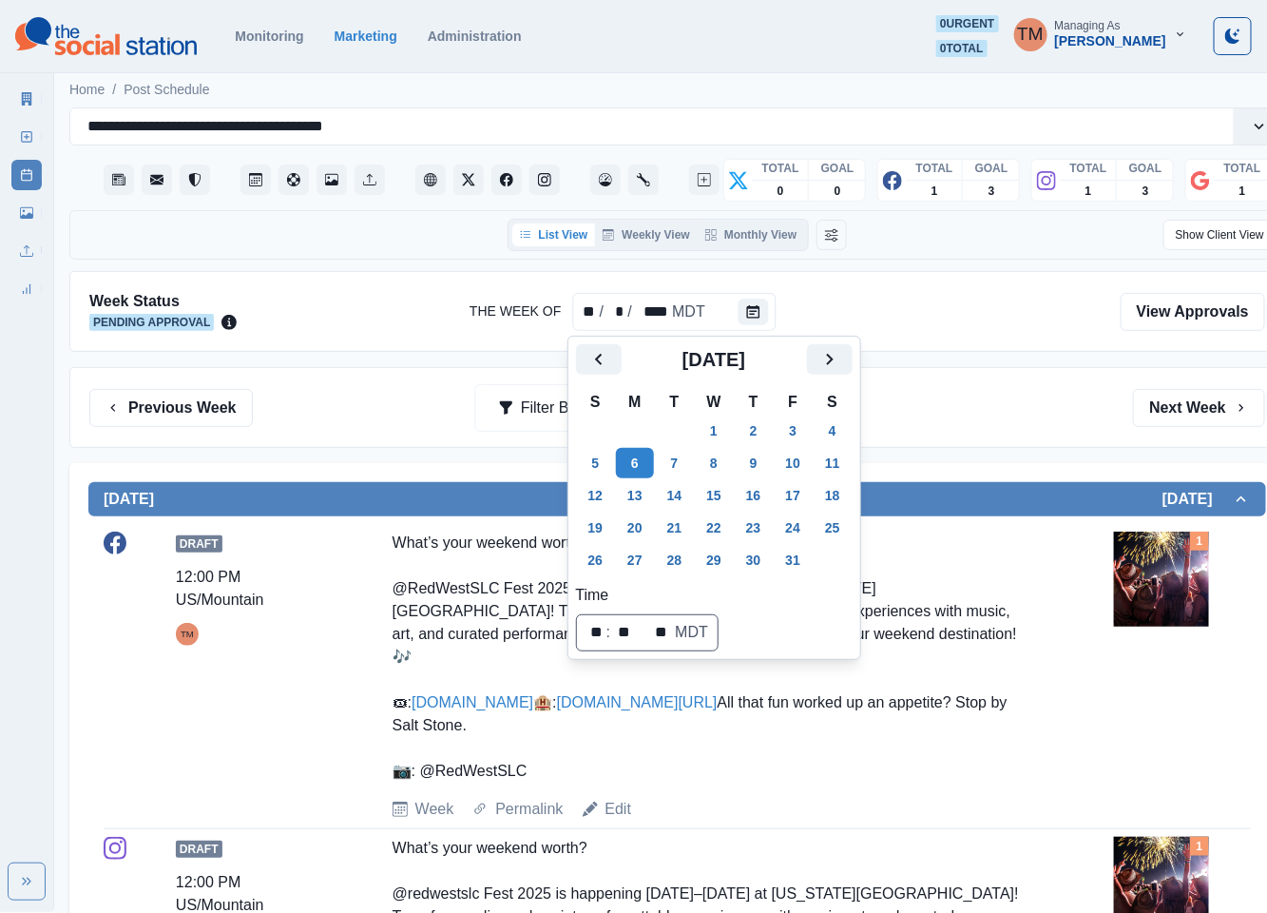
click at [916, 416] on div "Previous Week Filter By: Next Week" at bounding box center [677, 408] width 1176 height 38
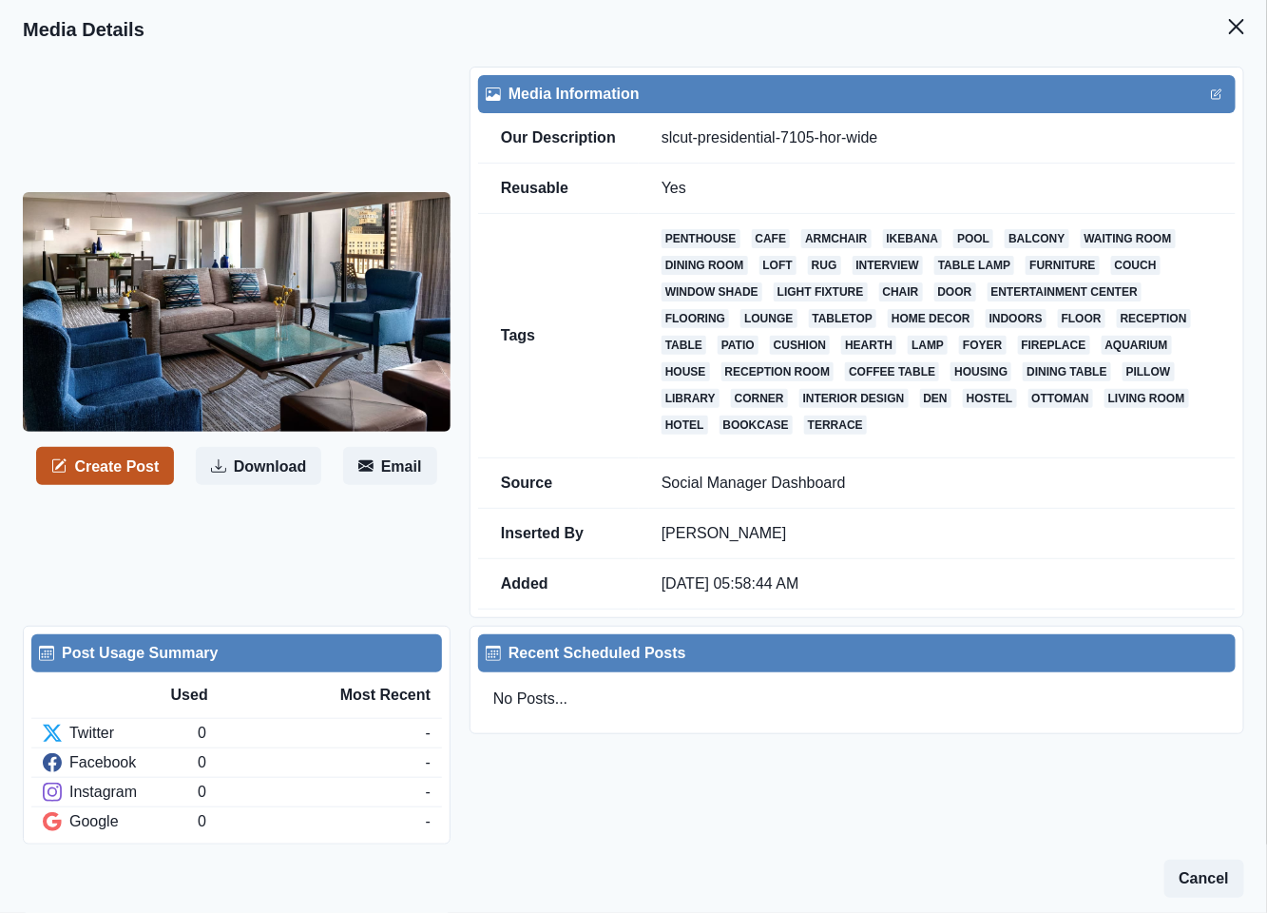
click at [126, 469] on button "Create Post" at bounding box center [105, 466] width 138 height 38
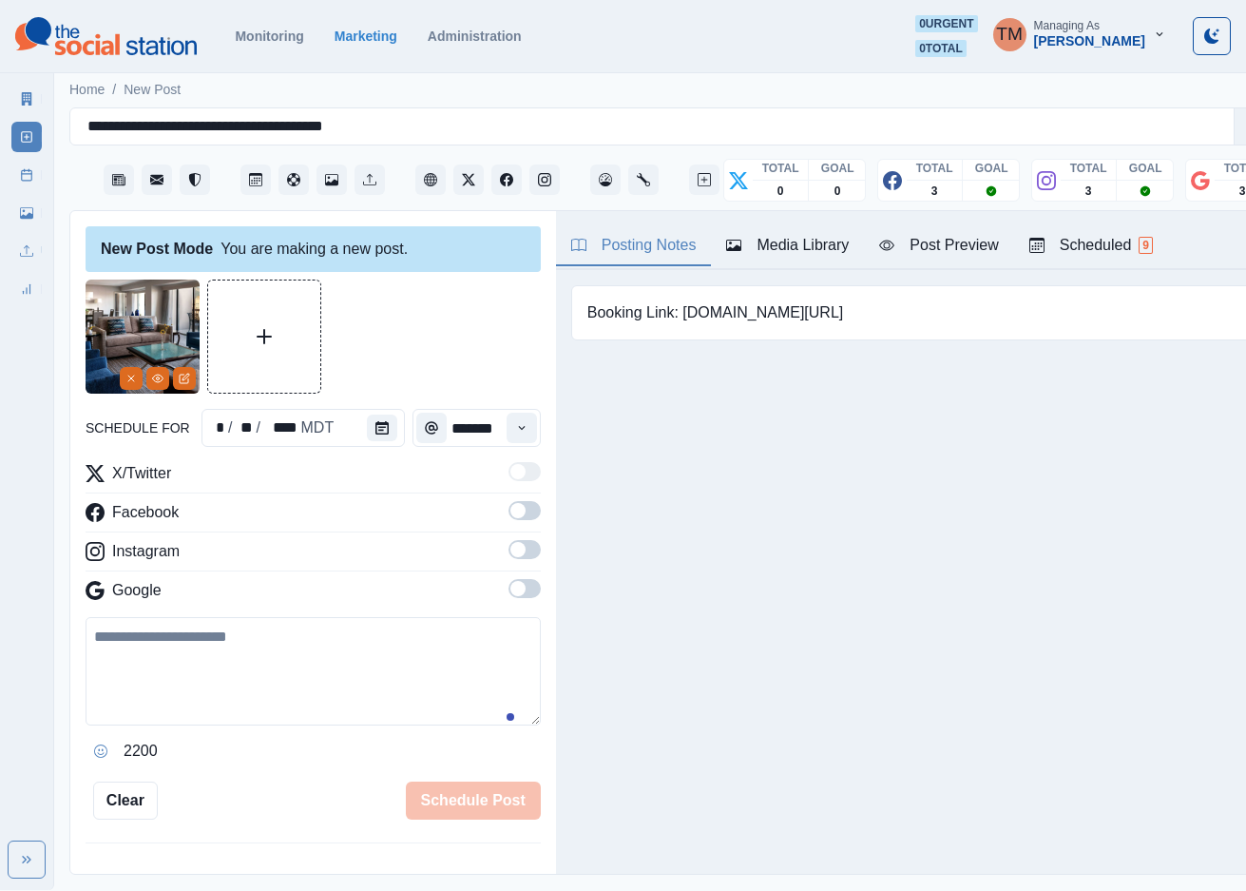
click at [375, 432] on icon "Calendar" at bounding box center [381, 427] width 13 height 13
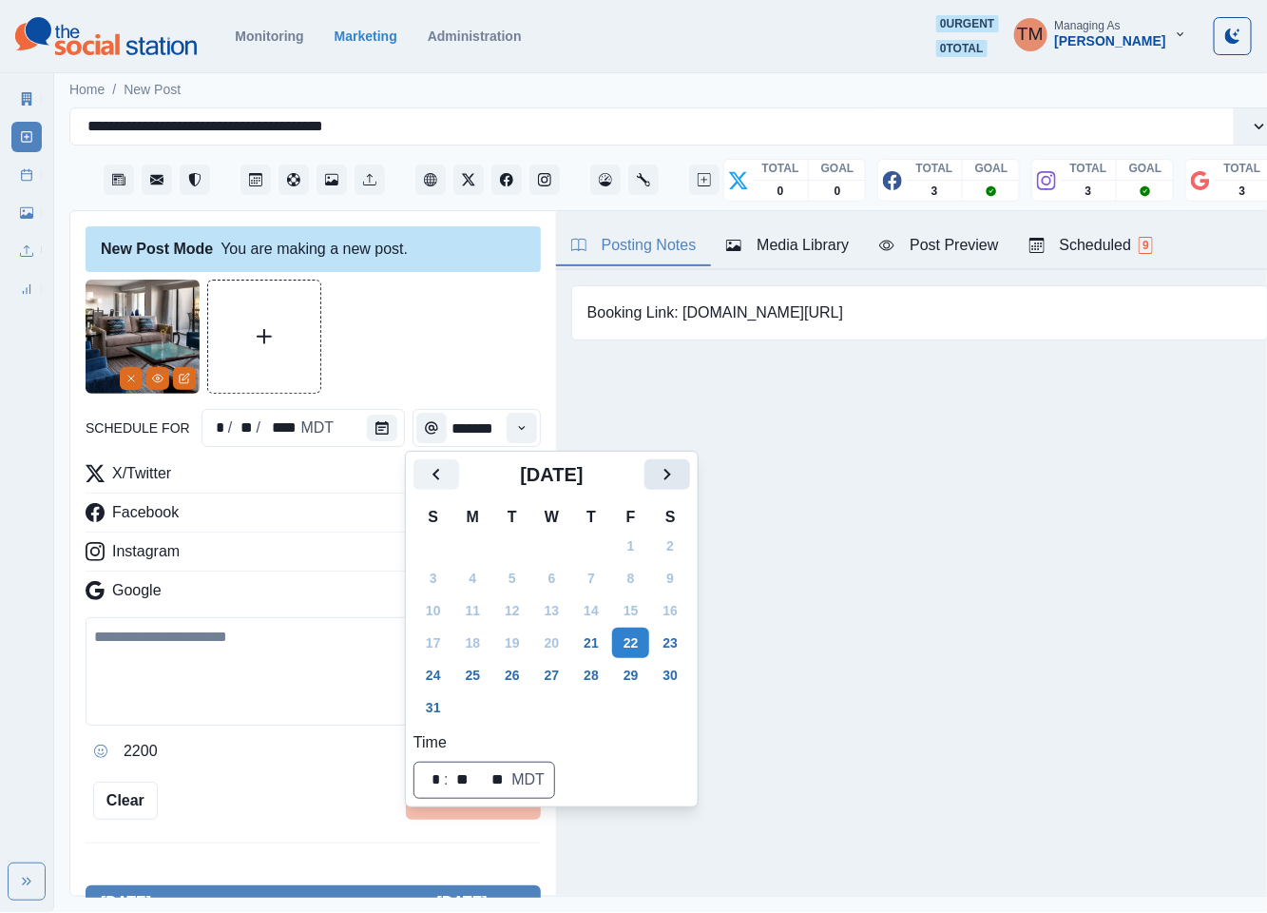
click at [680, 486] on button "Next" at bounding box center [667, 474] width 46 height 30
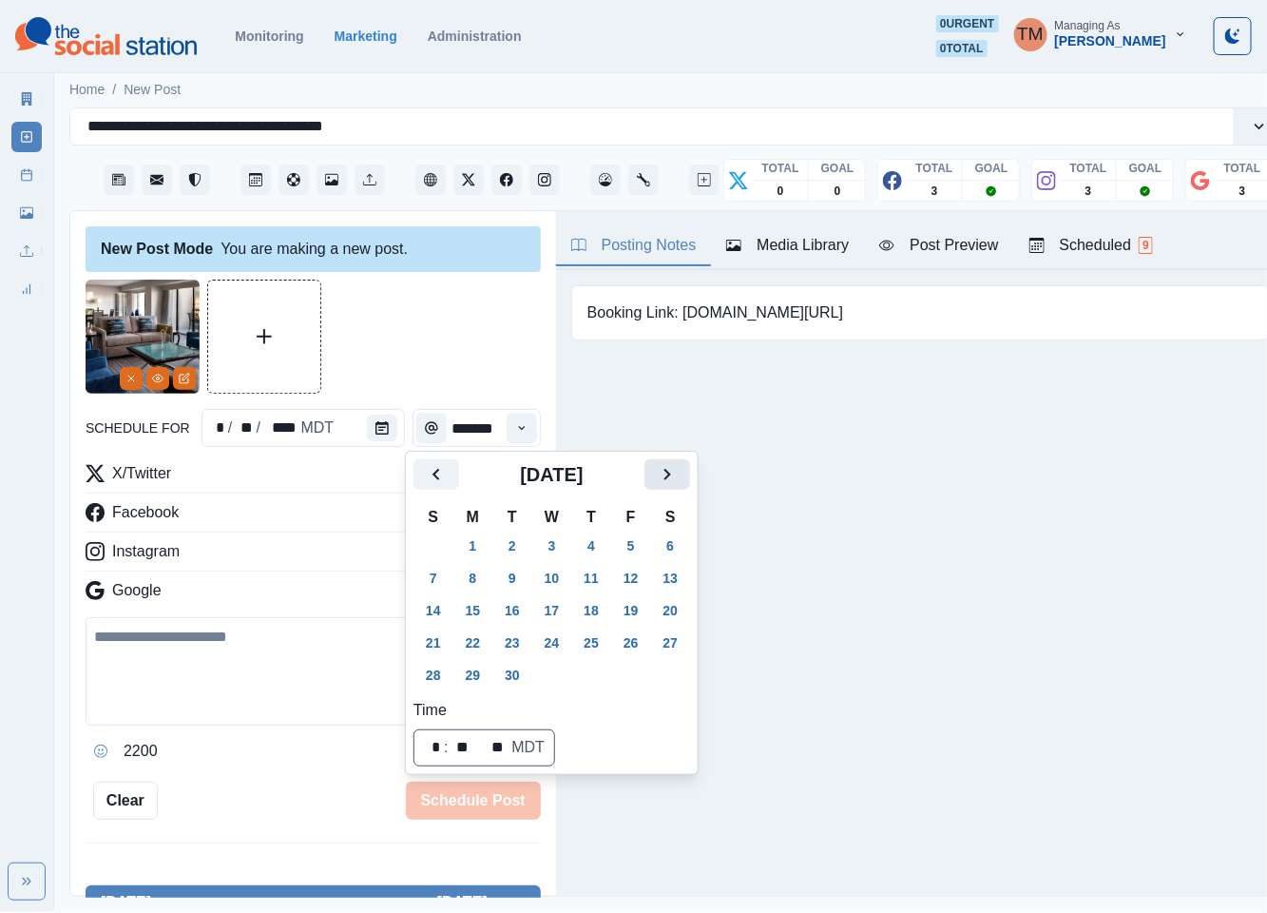
click at [667, 474] on icon "Next" at bounding box center [667, 474] width 23 height 23
click at [559, 577] on button "8" at bounding box center [552, 578] width 38 height 30
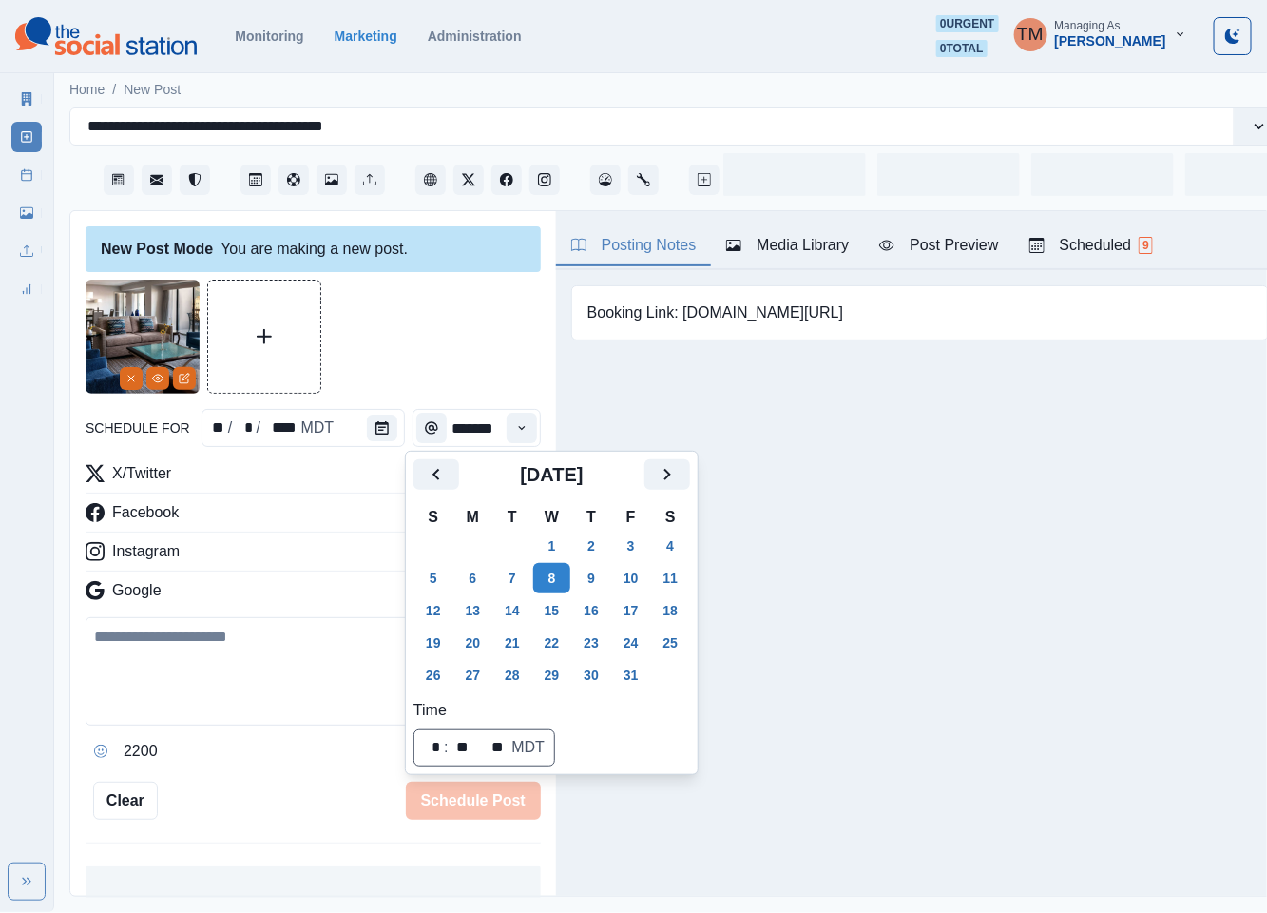
click at [403, 319] on div at bounding box center [313, 336] width 455 height 114
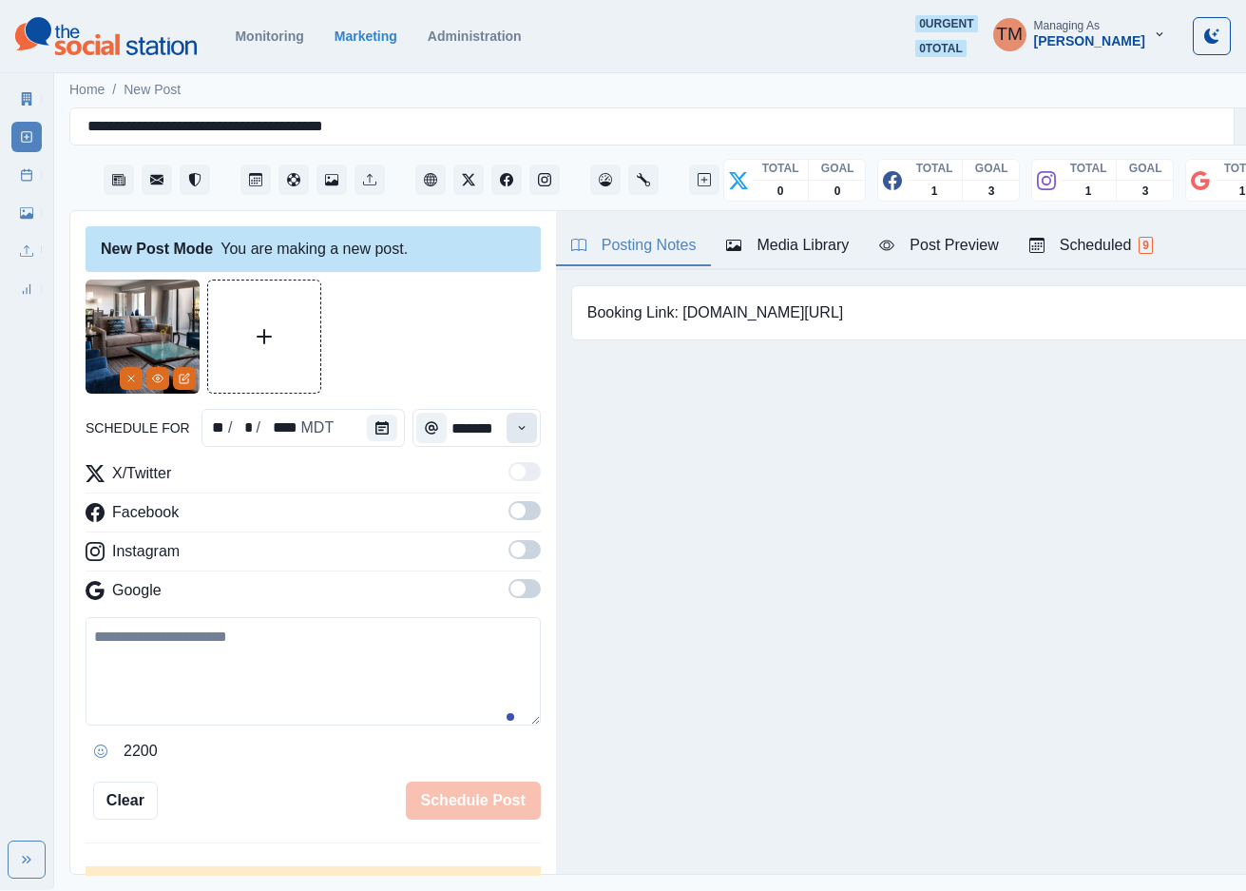
click at [515, 431] on icon "Time" at bounding box center [521, 427] width 13 height 13
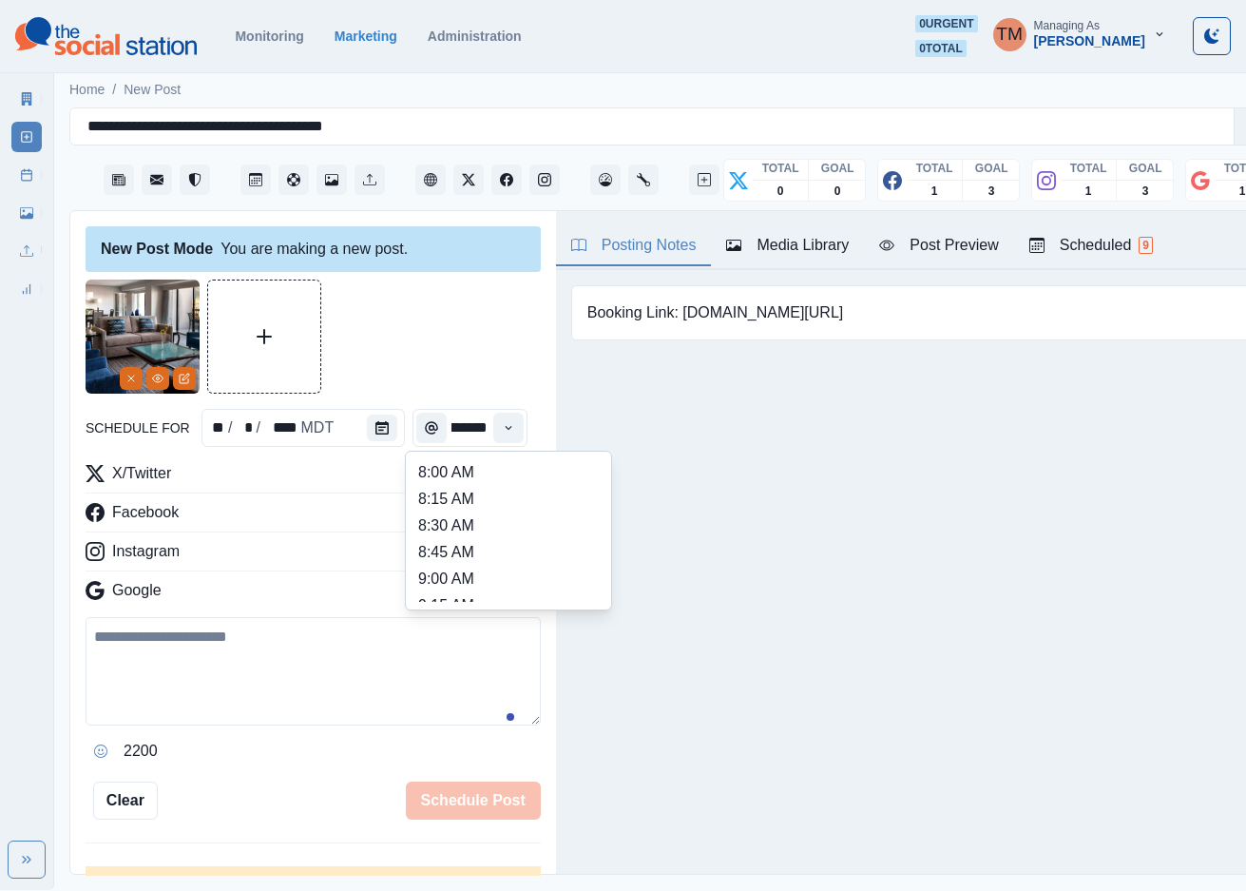
scroll to position [285, 0]
click at [490, 520] on li "11:15 AM" at bounding box center [508, 533] width 190 height 27
type input "********"
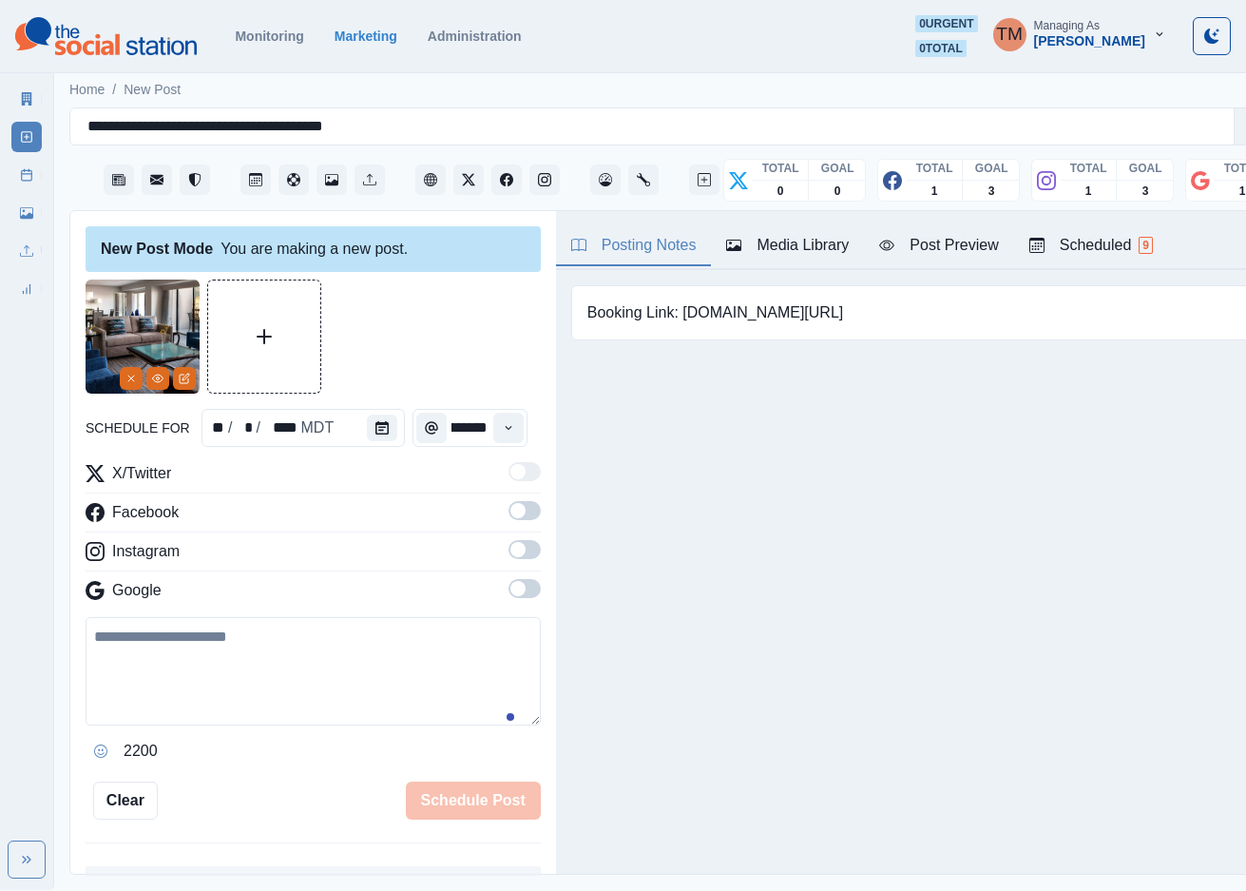
click at [510, 510] on span at bounding box center [517, 510] width 15 height 15
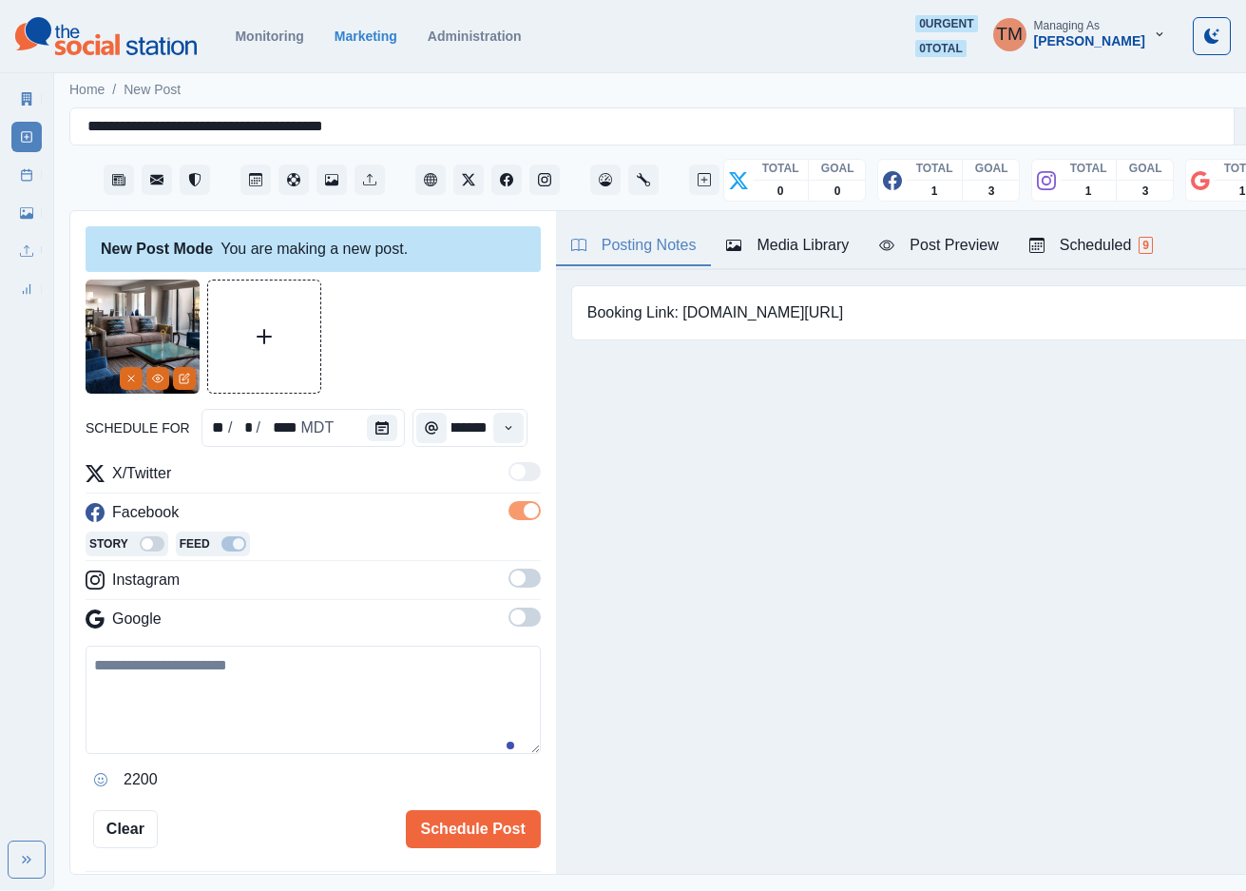
scroll to position [0, 0]
click at [509, 585] on span at bounding box center [525, 577] width 32 height 19
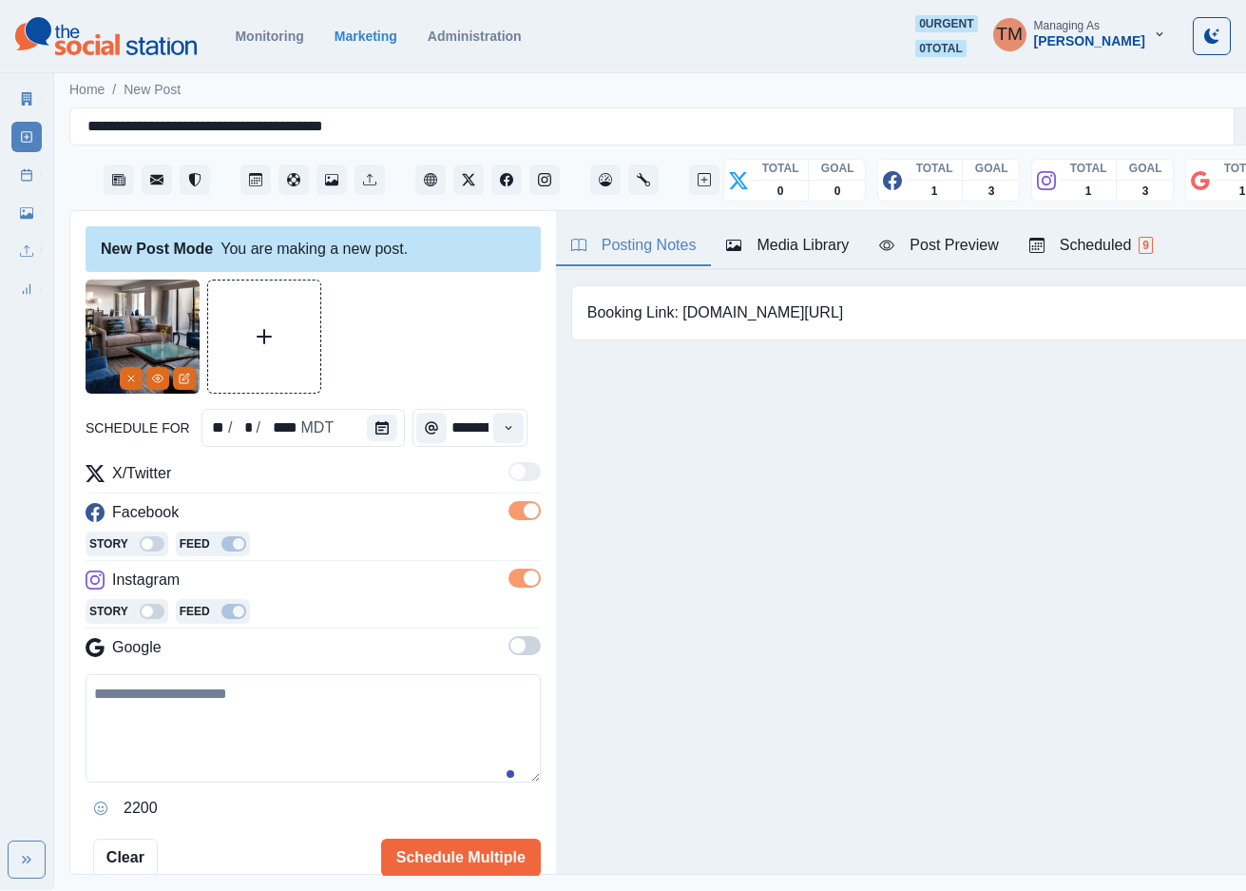
click at [509, 657] on label at bounding box center [525, 651] width 32 height 30
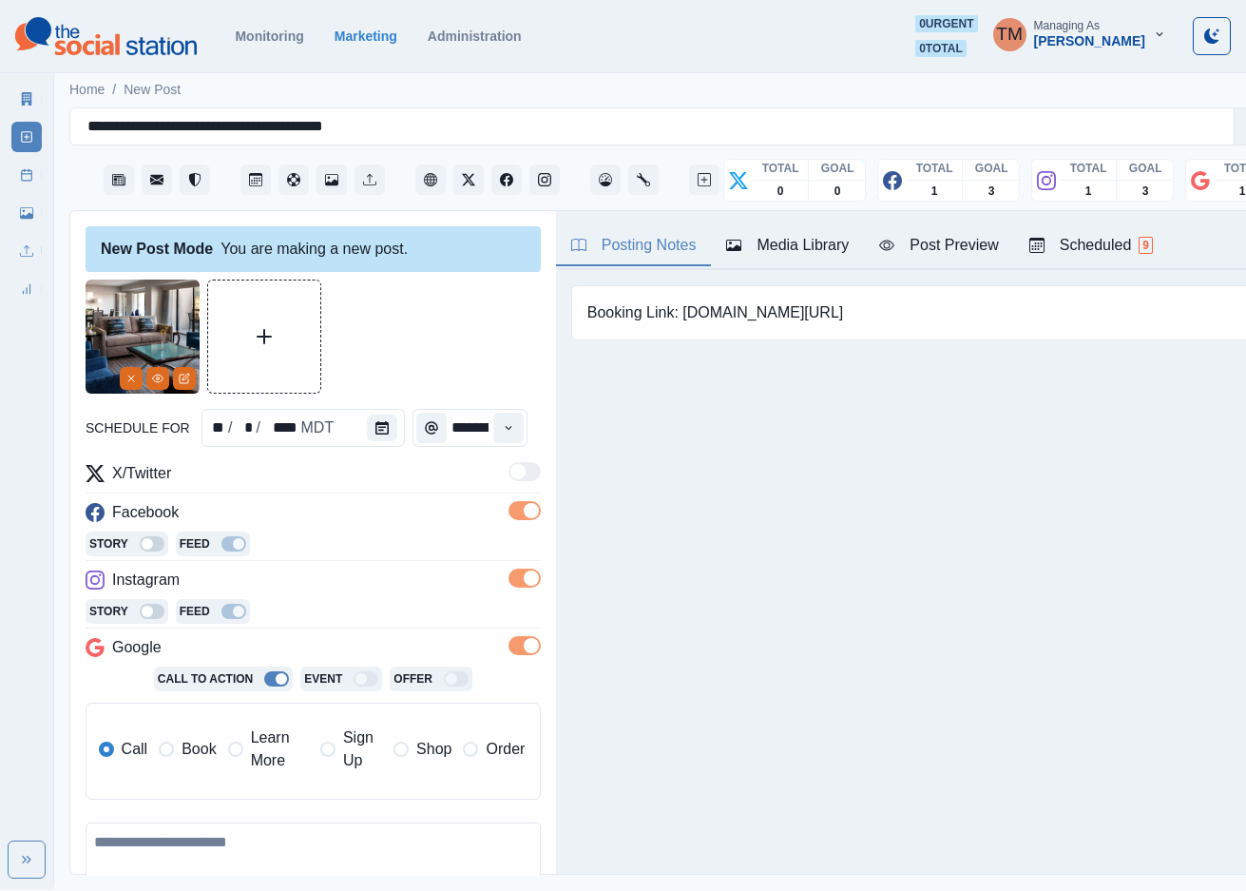
click at [192, 754] on span "Book" at bounding box center [199, 749] width 34 height 23
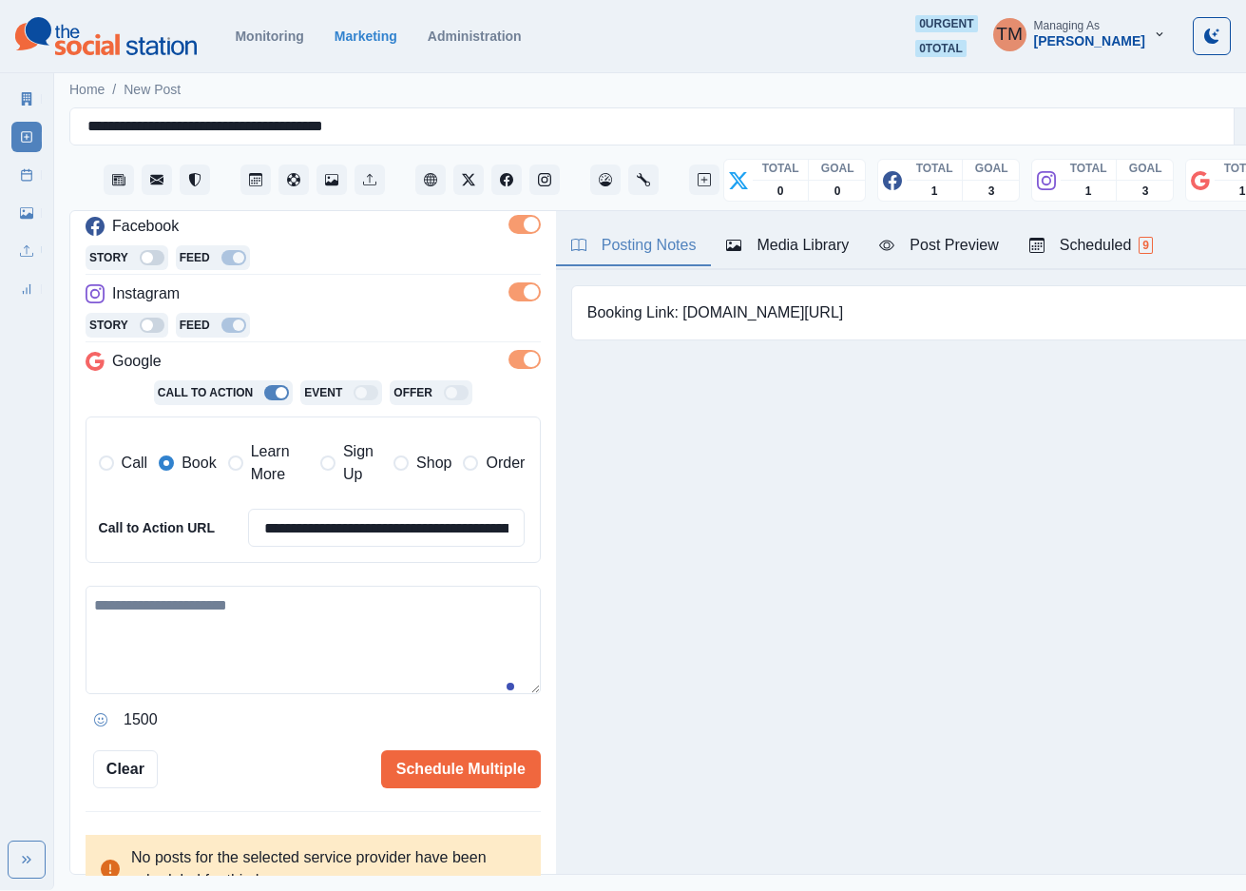
click at [214, 639] on textarea at bounding box center [313, 640] width 455 height 108
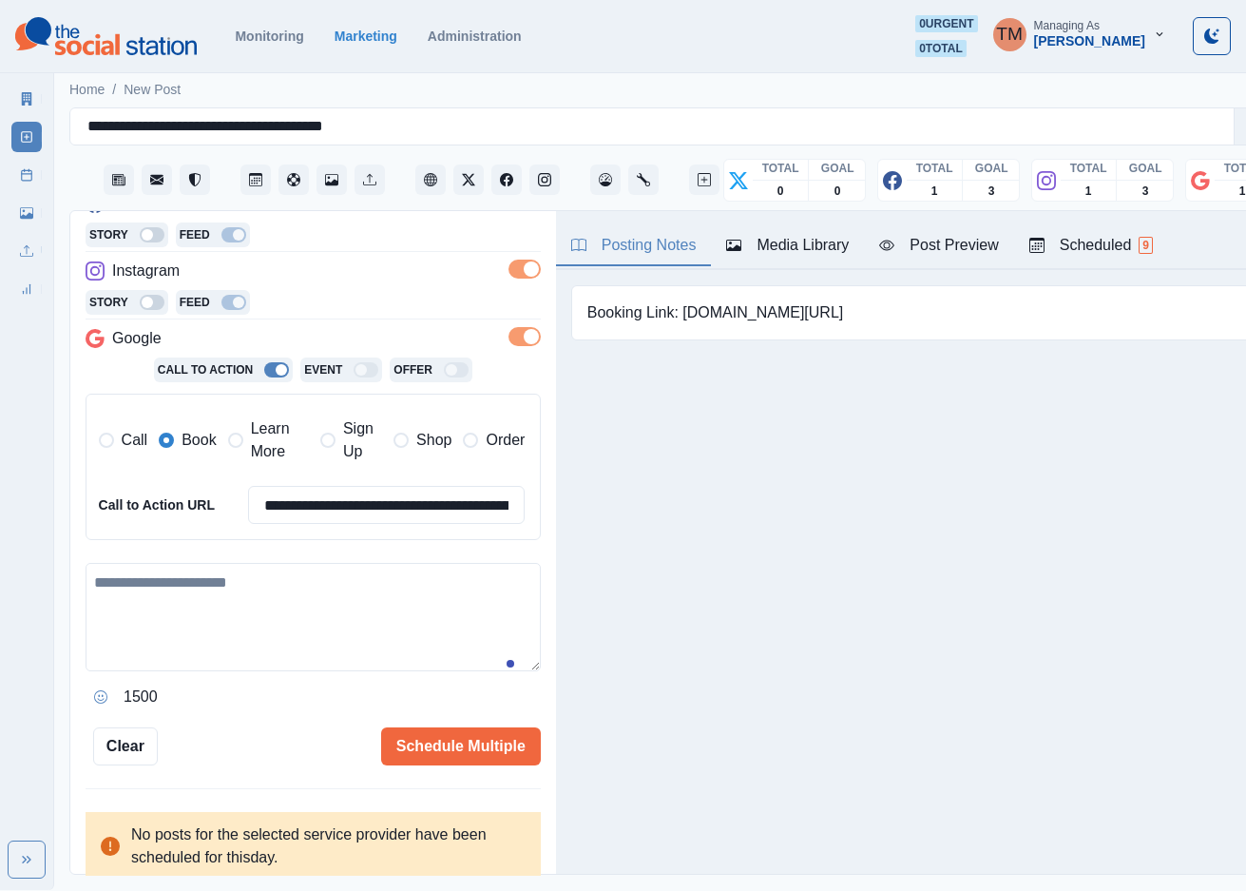
paste textarea "**********"
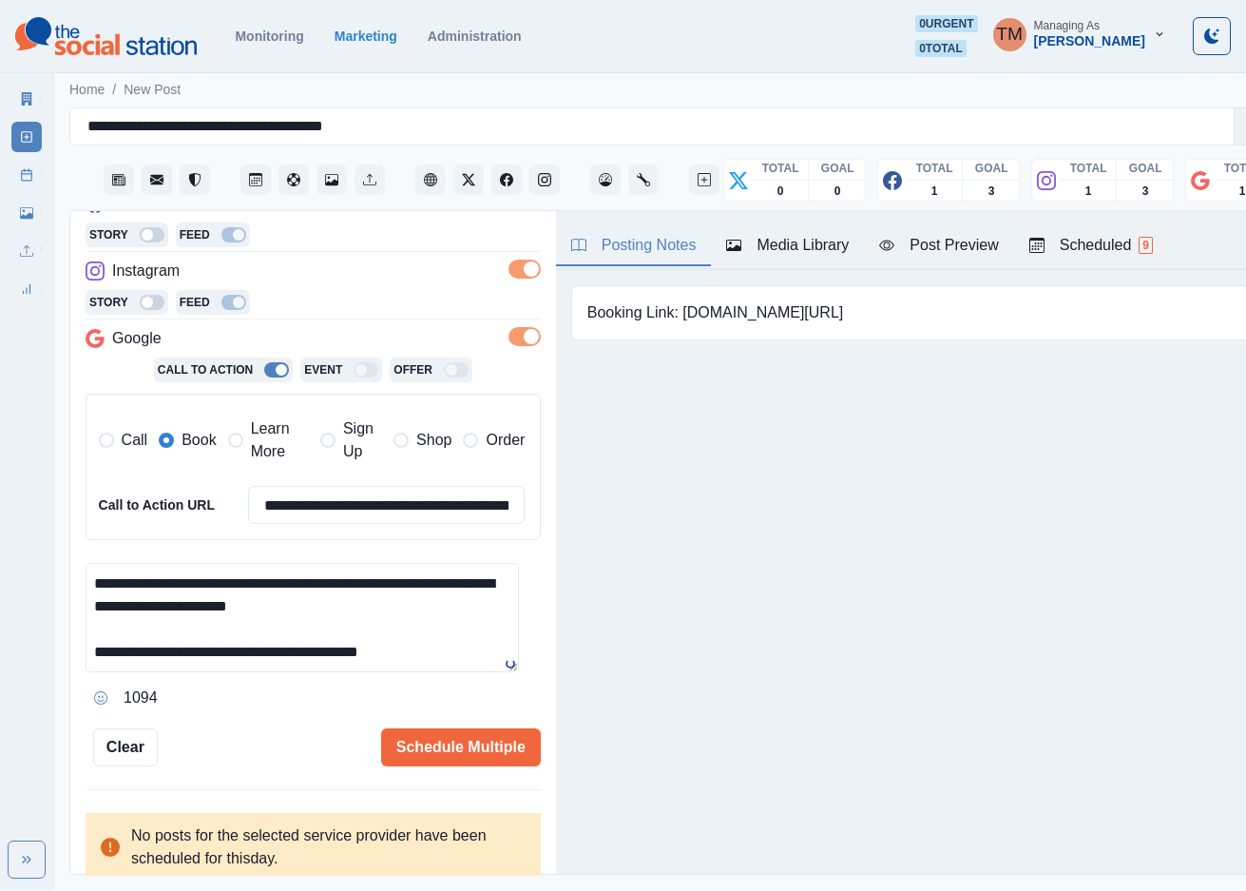
scroll to position [158, 0]
drag, startPoint x: 400, startPoint y: 664, endPoint x: 279, endPoint y: 663, distance: 120.7
click at [279, 663] on textarea "**********" at bounding box center [302, 617] width 433 height 109
type textarea "**********"
click at [420, 503] on input "**********" at bounding box center [387, 505] width 278 height 38
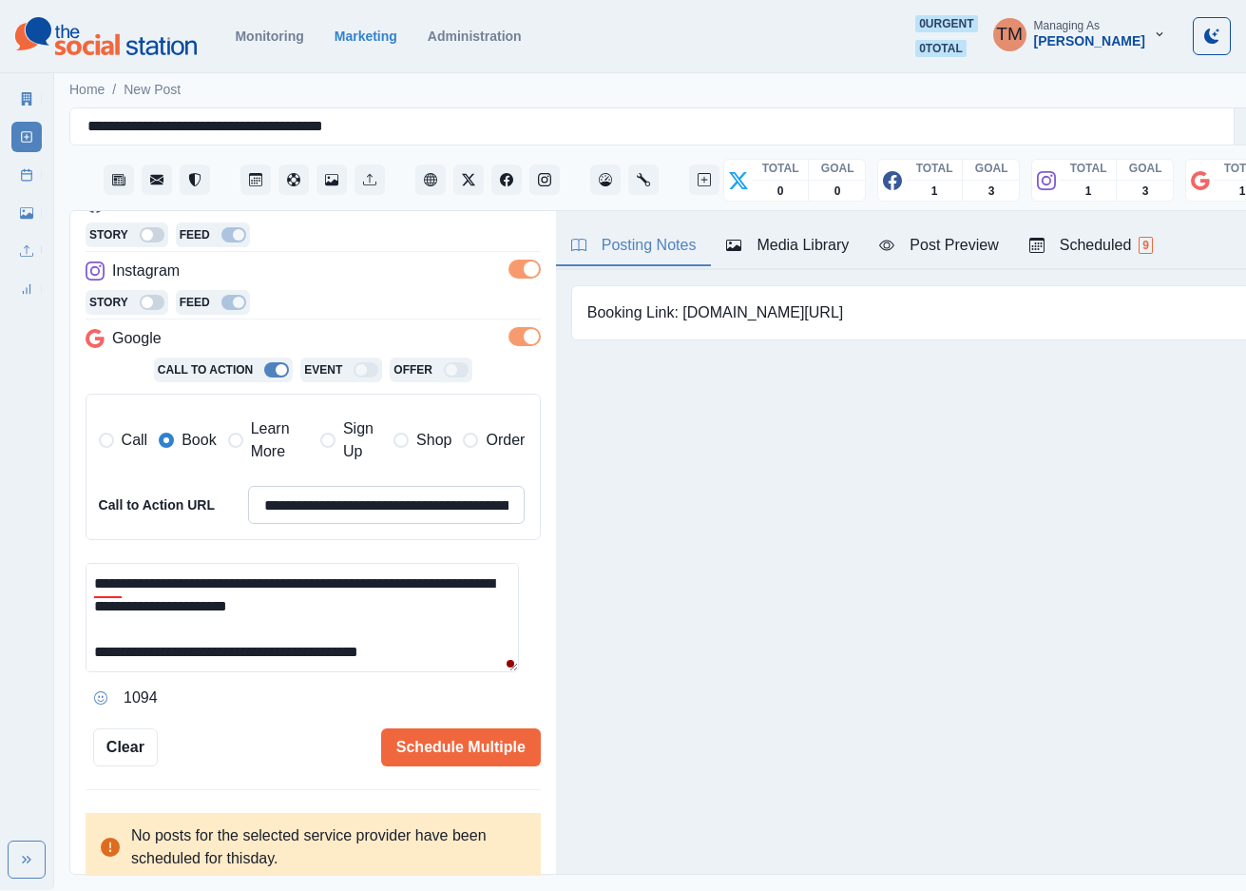
paste input
type input "**********"
click at [443, 654] on textarea "**********" at bounding box center [302, 617] width 433 height 109
click at [468, 617] on textarea "**********" at bounding box center [302, 617] width 433 height 109
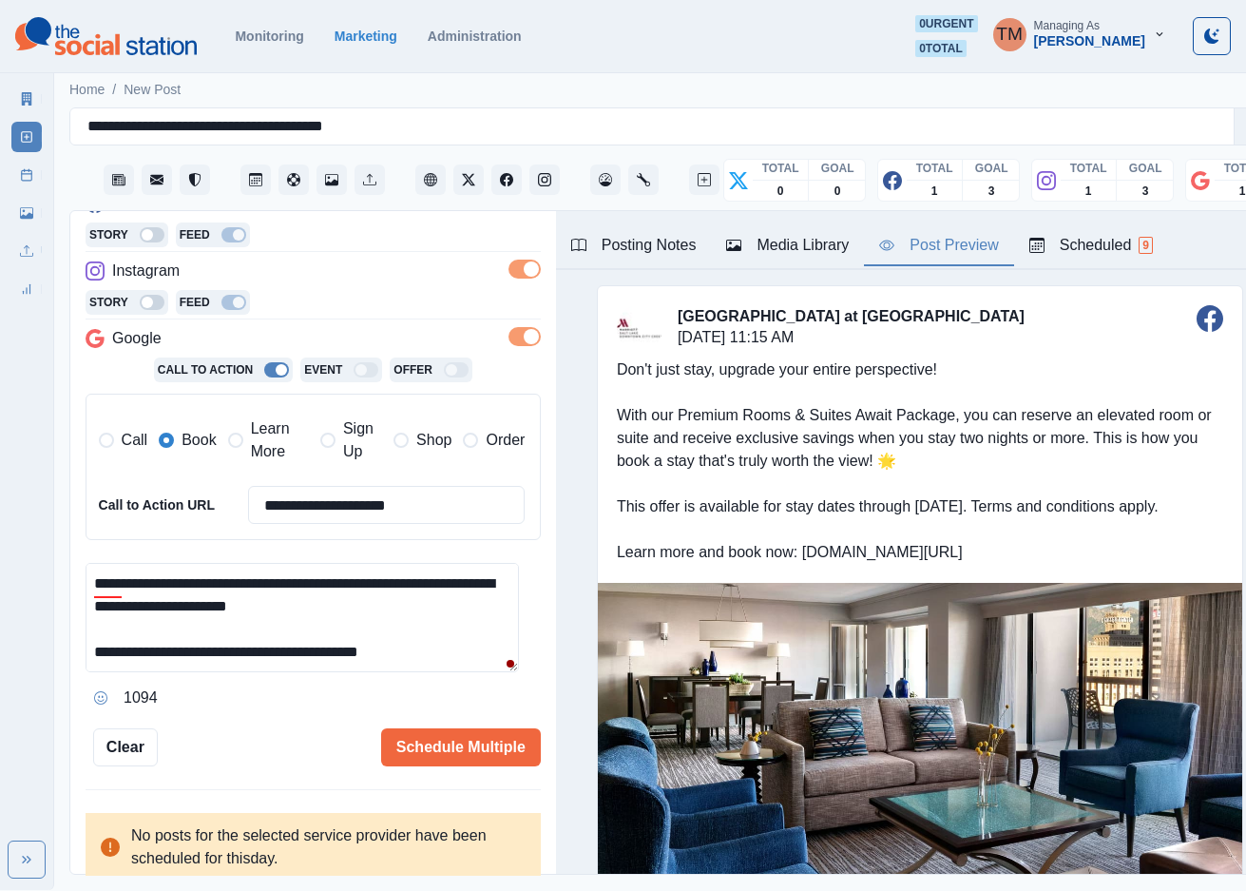
click at [941, 249] on div "Post Preview" at bounding box center [938, 245] width 119 height 23
drag, startPoint x: 109, startPoint y: 643, endPoint x: 120, endPoint y: 648, distance: 11.9
click at [111, 644] on div at bounding box center [96, 644] width 34 height 30
click at [371, 630] on textarea "**********" at bounding box center [302, 617] width 433 height 109
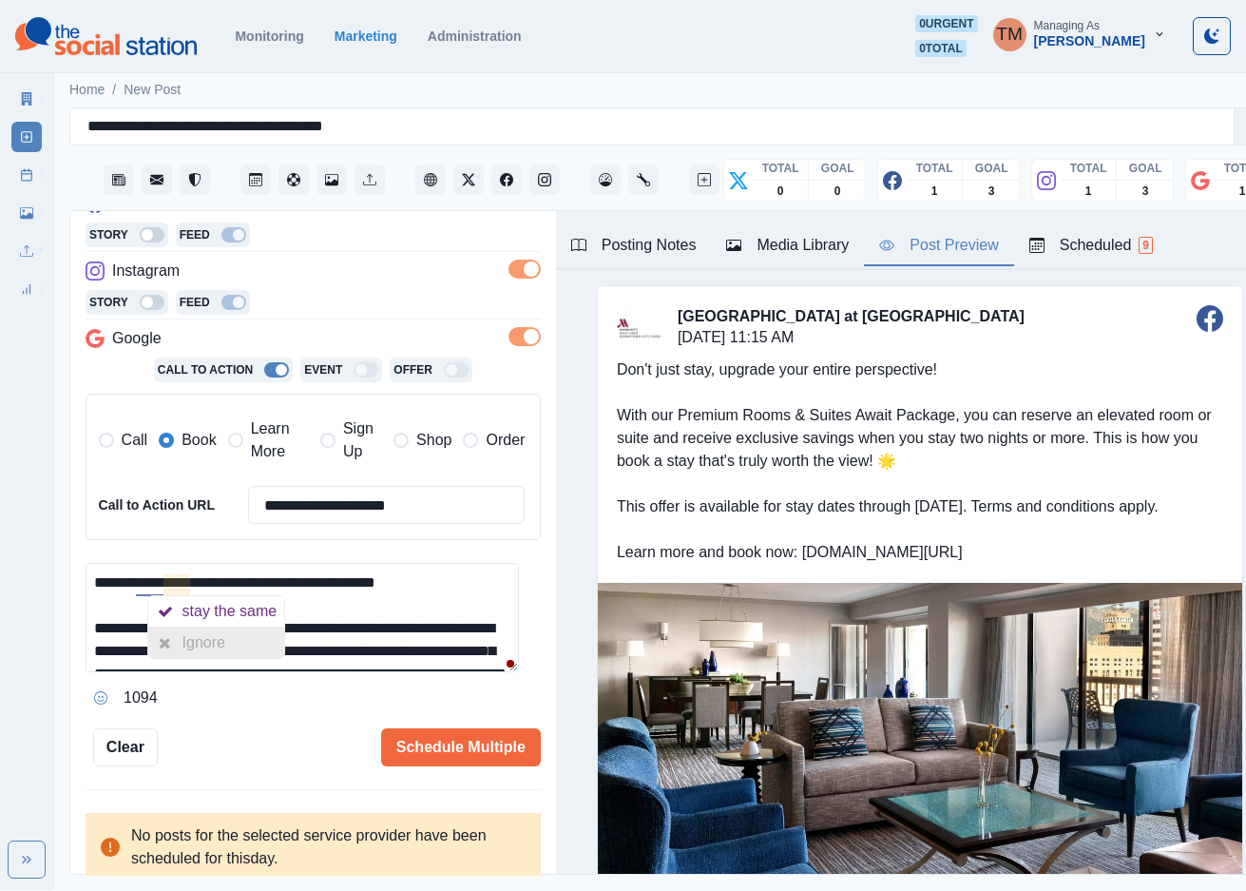
click at [215, 647] on div "Ignore" at bounding box center [208, 642] width 50 height 30
click at [160, 645] on div "Ignore" at bounding box center [179, 642] width 50 height 30
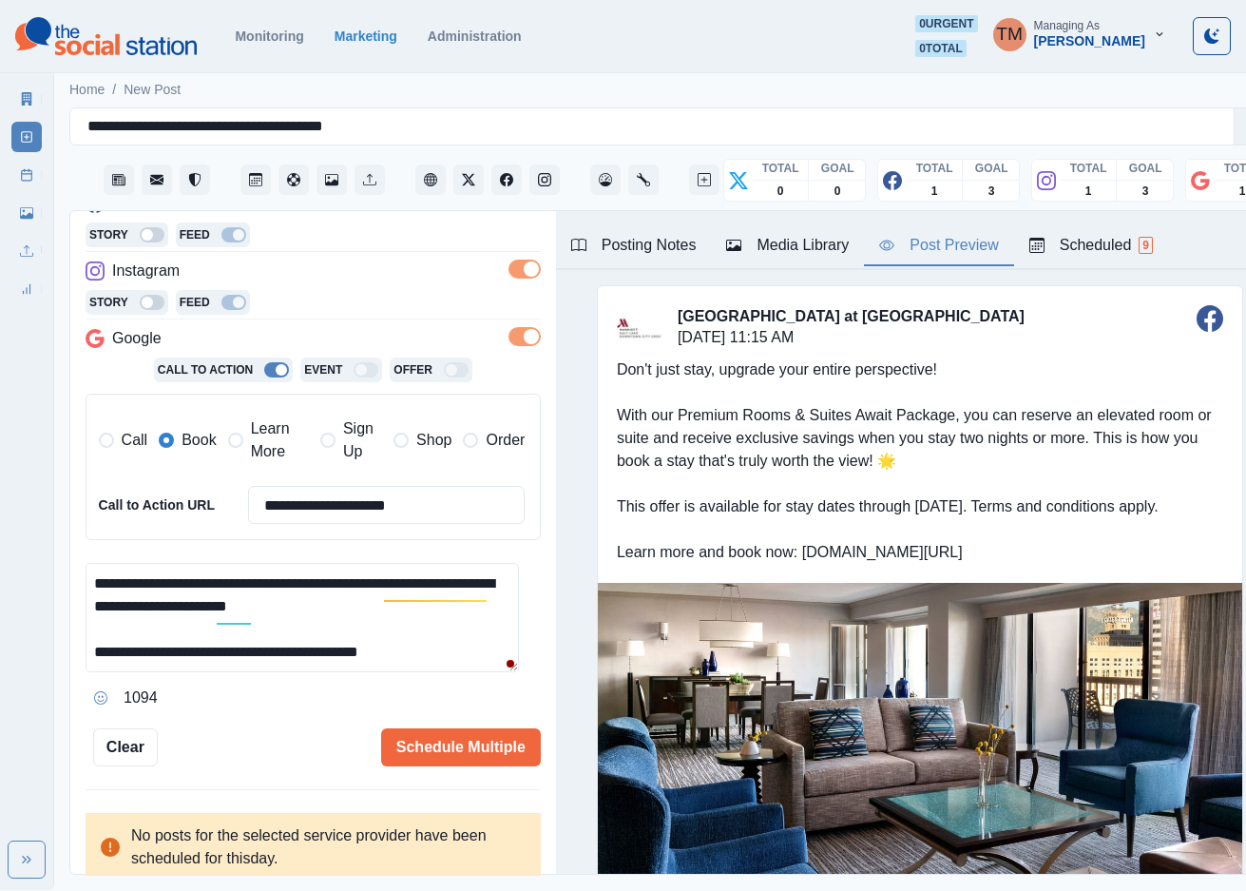
scroll to position [86, 0]
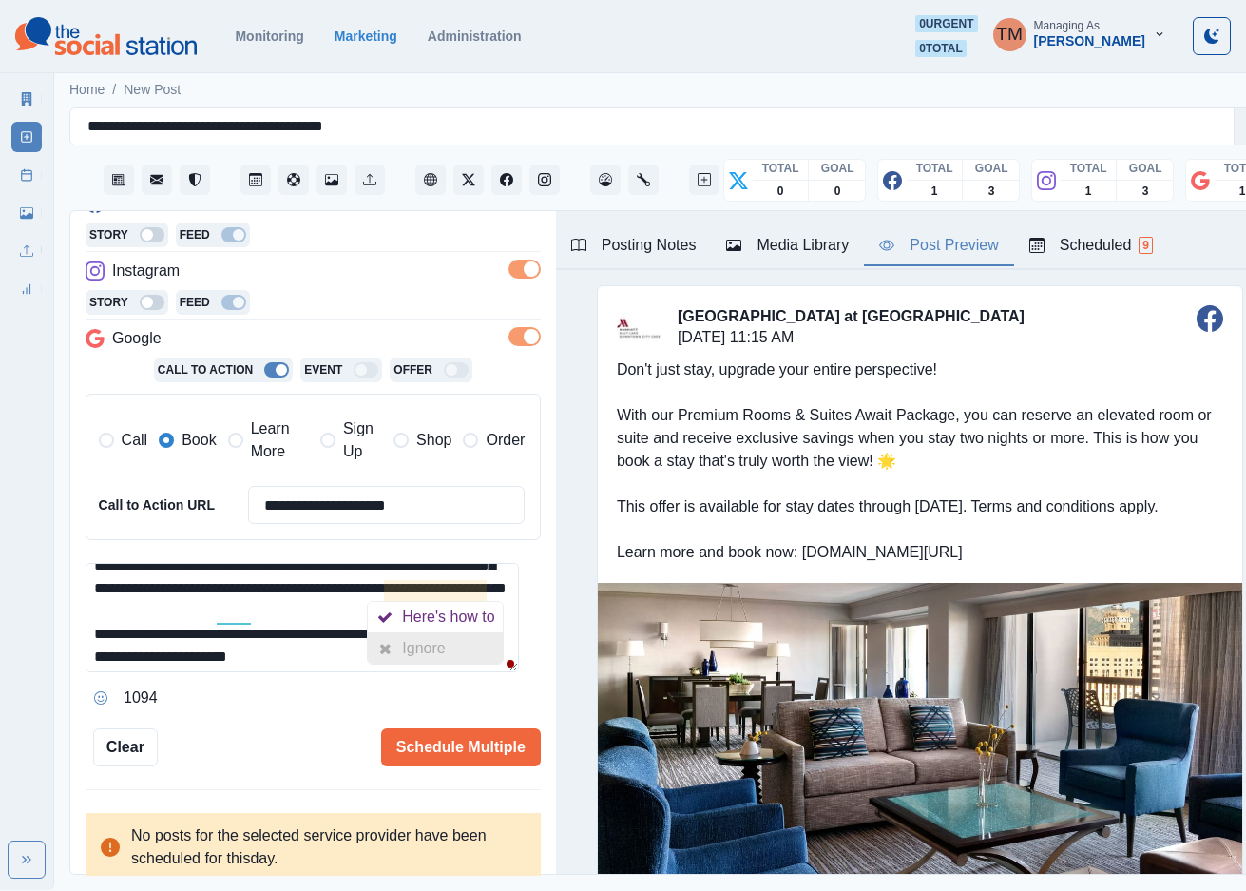
click at [443, 644] on div "Ignore" at bounding box center [427, 648] width 50 height 30
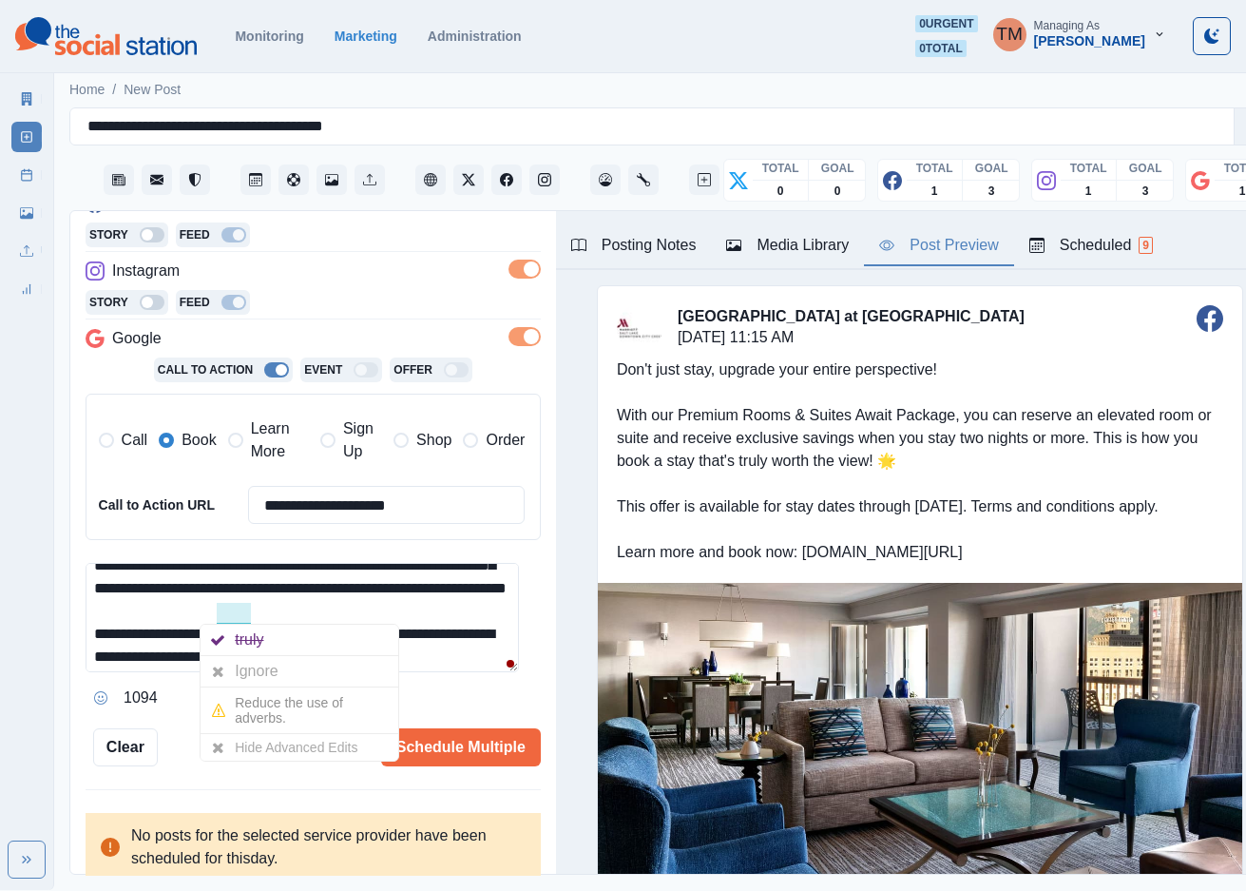
click at [434, 623] on textarea "**********" at bounding box center [302, 617] width 433 height 109
drag, startPoint x: 356, startPoint y: 614, endPoint x: 377, endPoint y: 594, distance: 28.9
click at [377, 594] on textarea "**********" at bounding box center [302, 617] width 433 height 109
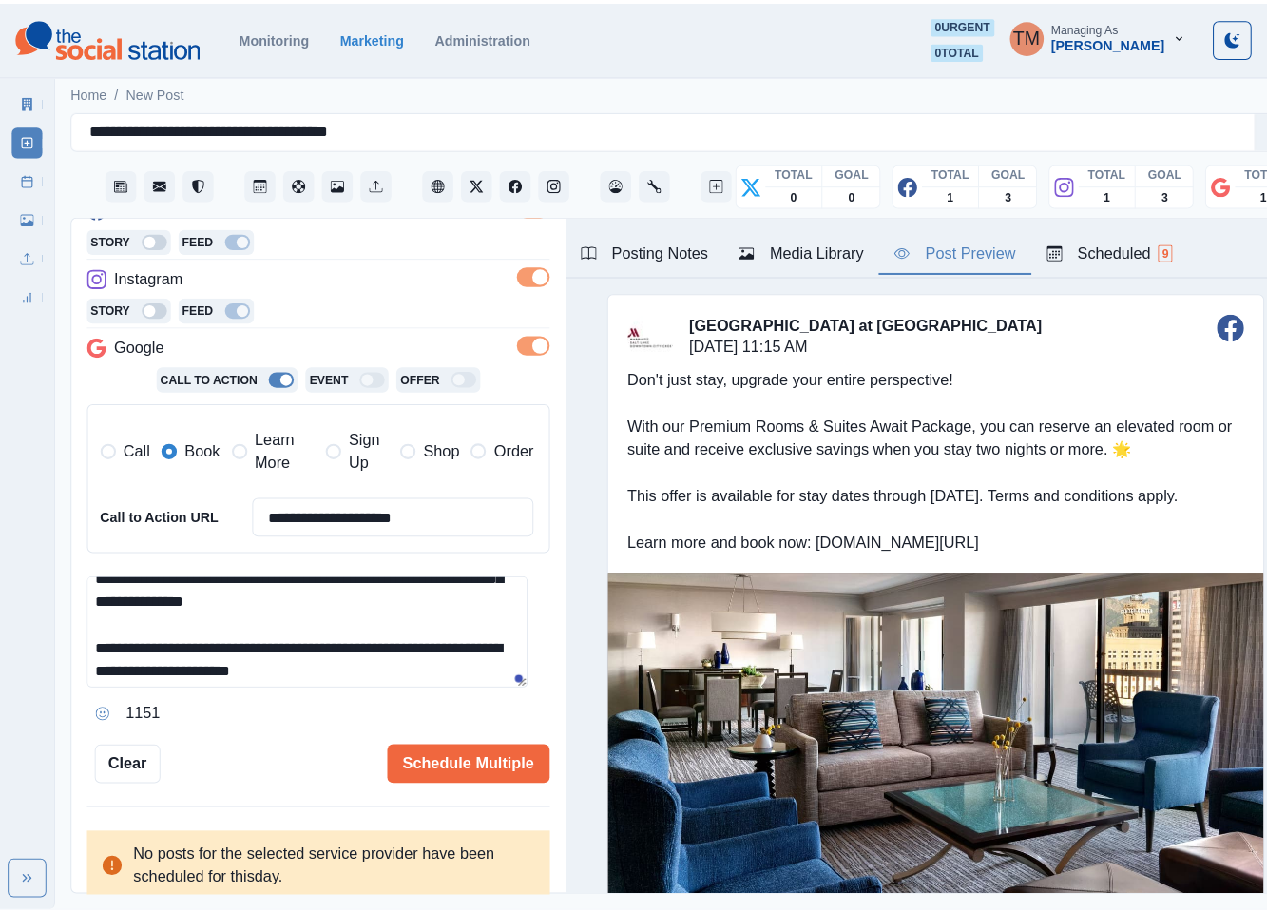
scroll to position [135, 0]
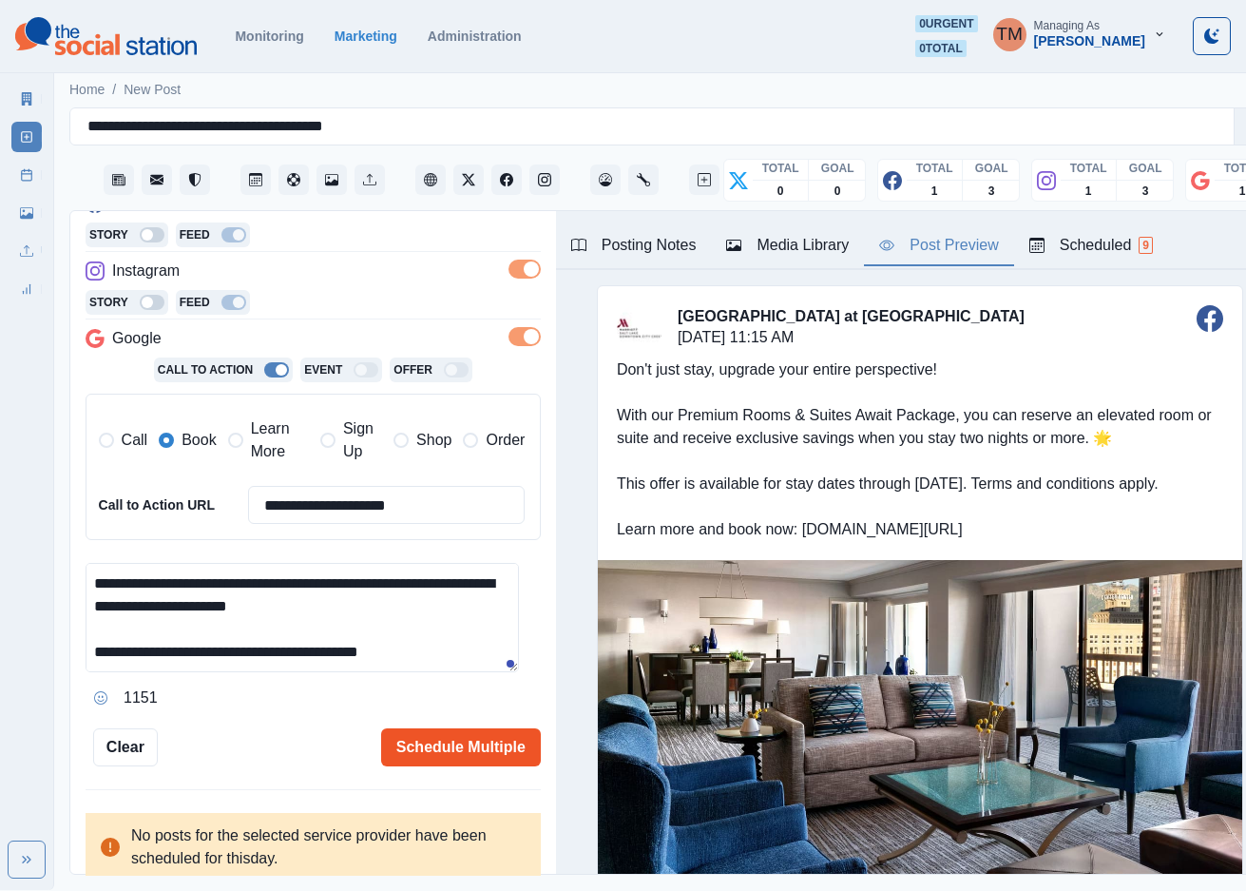
type textarea "**********"
click at [445, 745] on button "Schedule Multiple" at bounding box center [461, 747] width 160 height 38
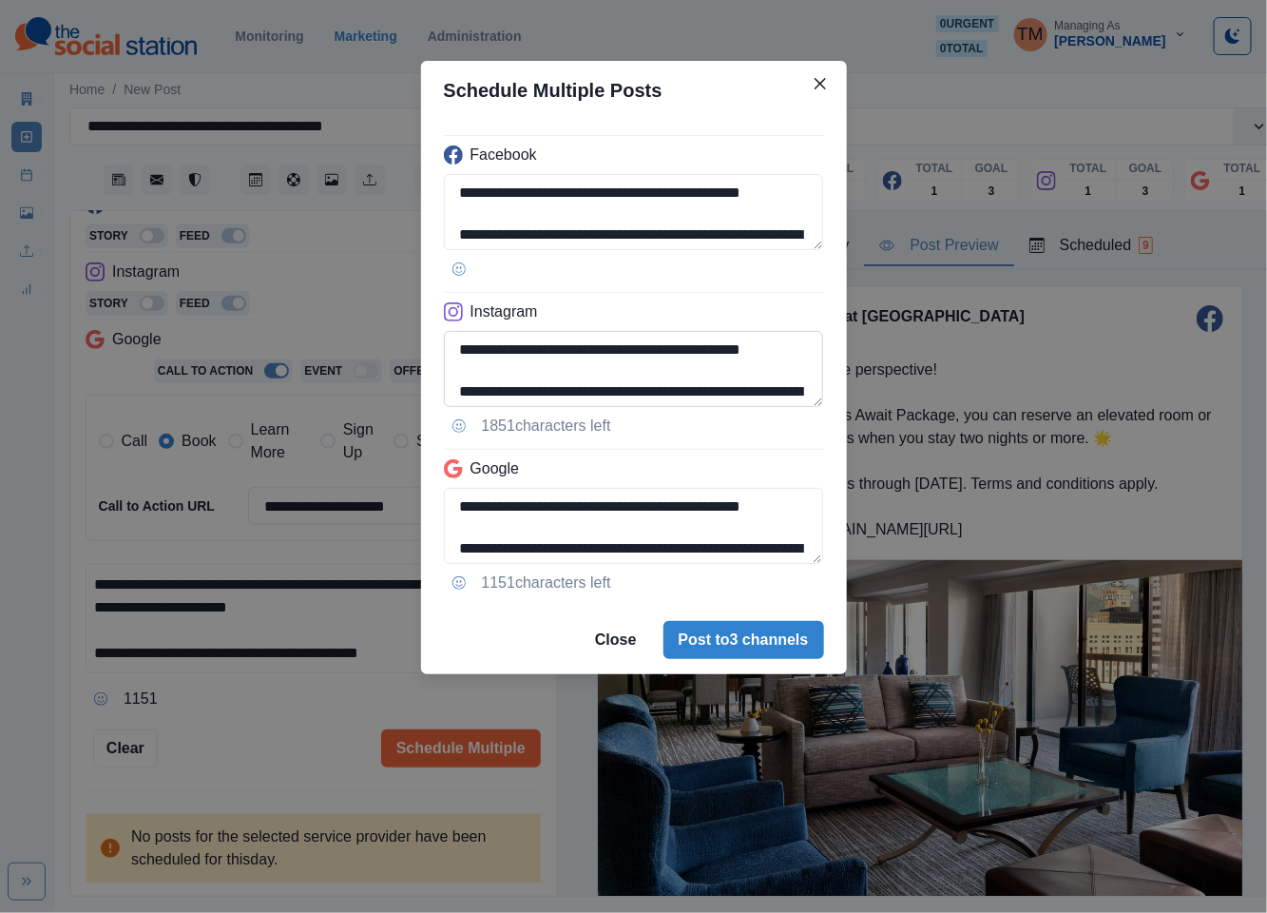
scroll to position [192, 0]
drag, startPoint x: 634, startPoint y: 366, endPoint x: 654, endPoint y: 397, distance: 37.2
click at [654, 397] on textarea "**********" at bounding box center [634, 369] width 380 height 76
paste textarea "**********"
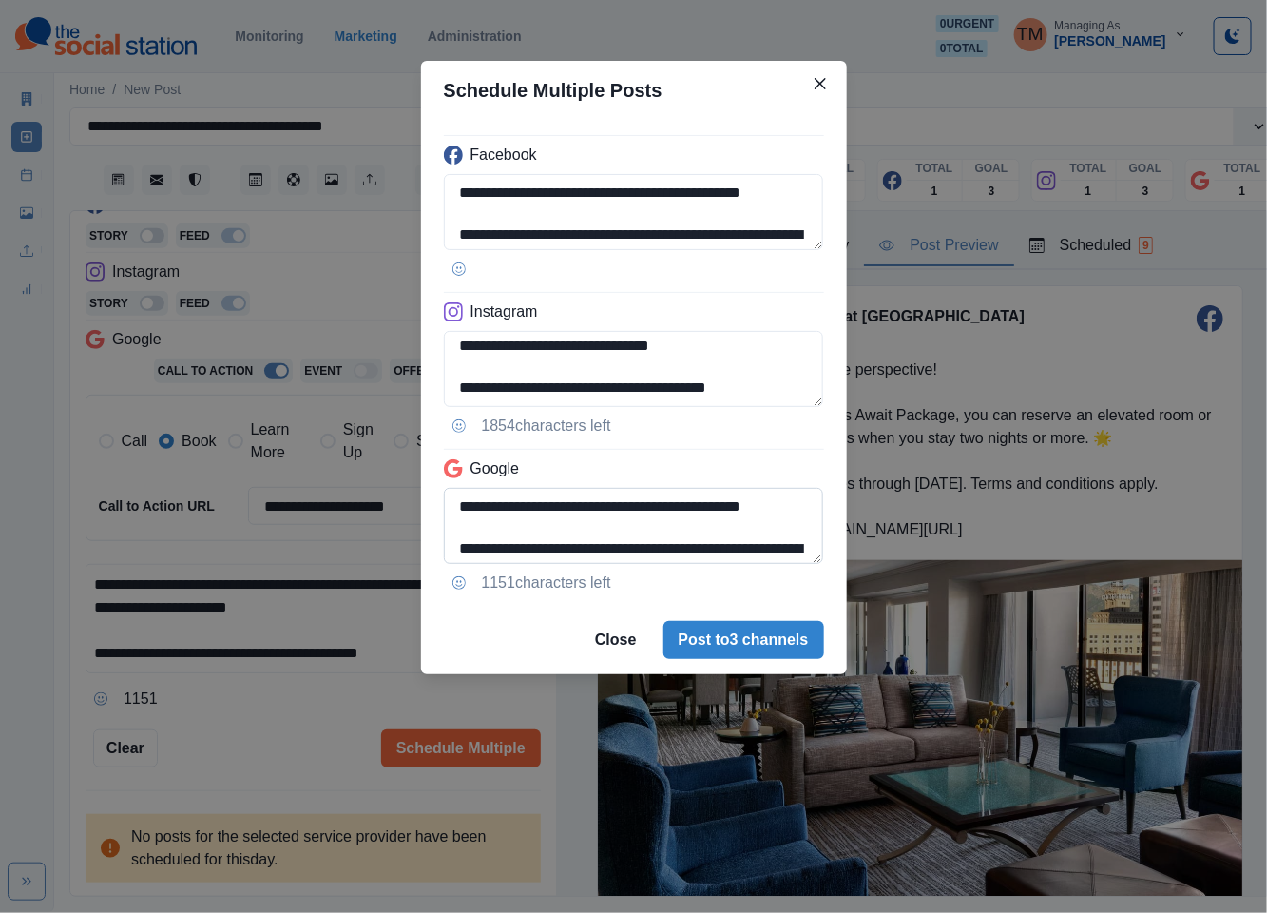
scroll to position [194, 0]
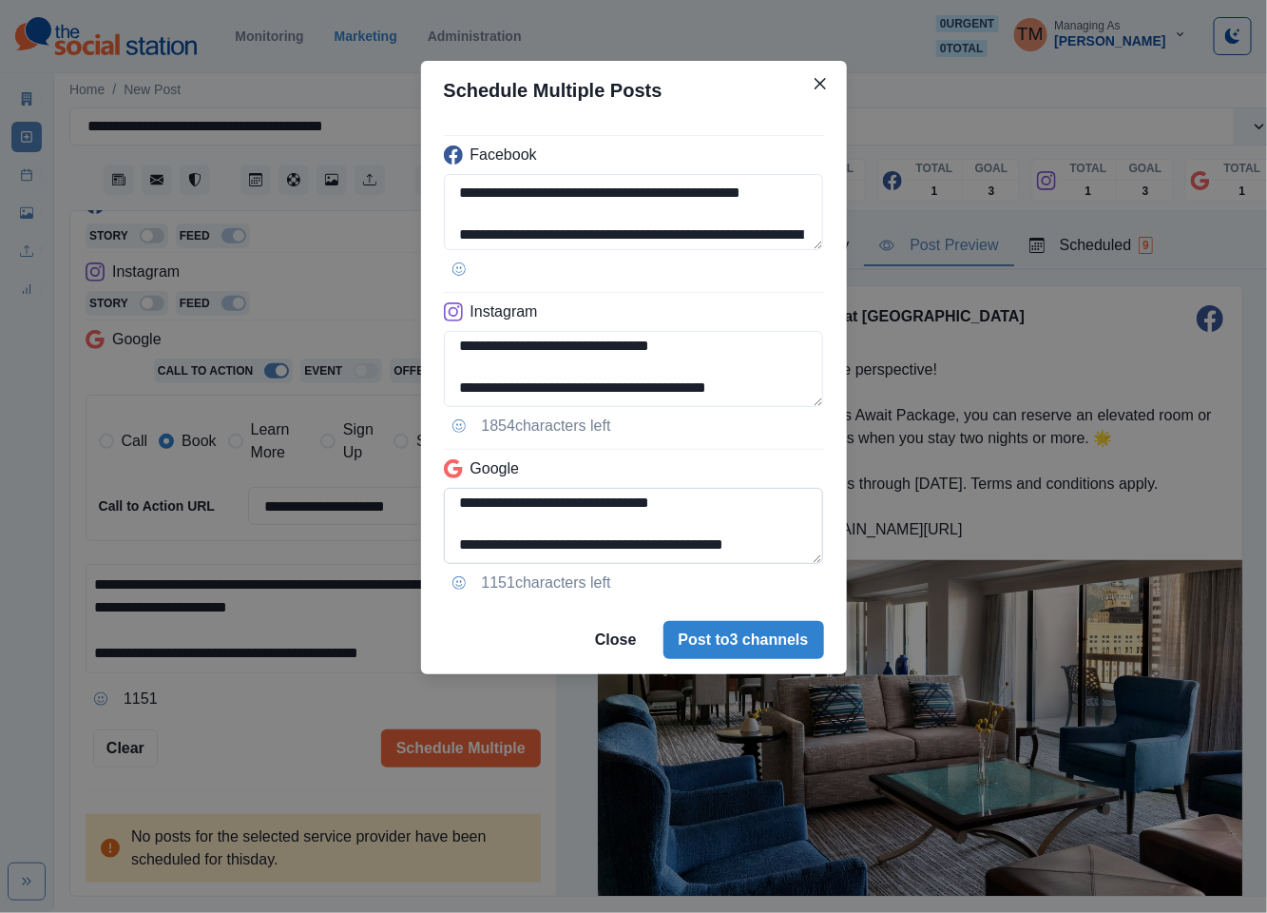
type textarea "**********"
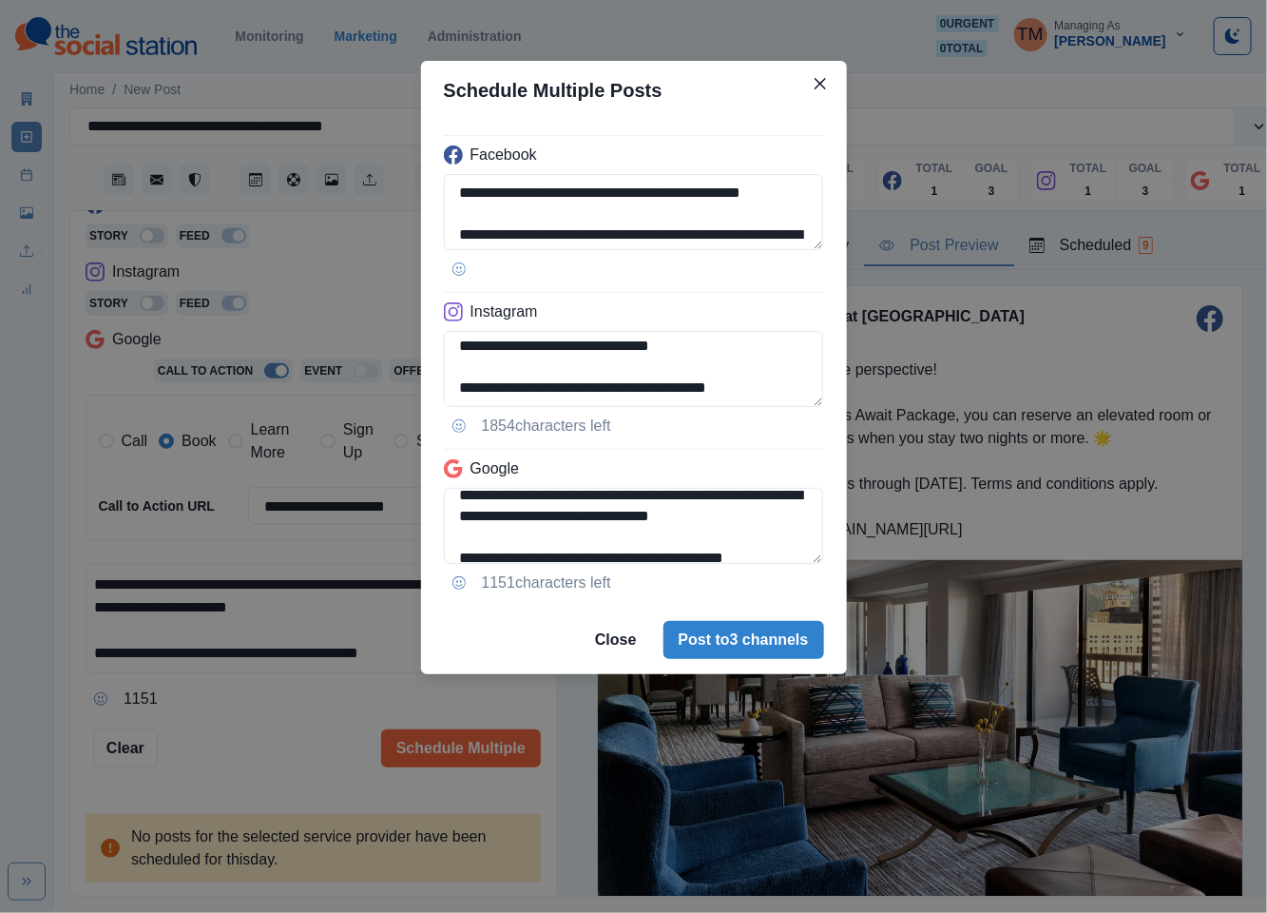
drag, startPoint x: 776, startPoint y: 537, endPoint x: 818, endPoint y: 576, distance: 57.9
click at [818, 576] on div "**********" at bounding box center [634, 363] width 426 height 486
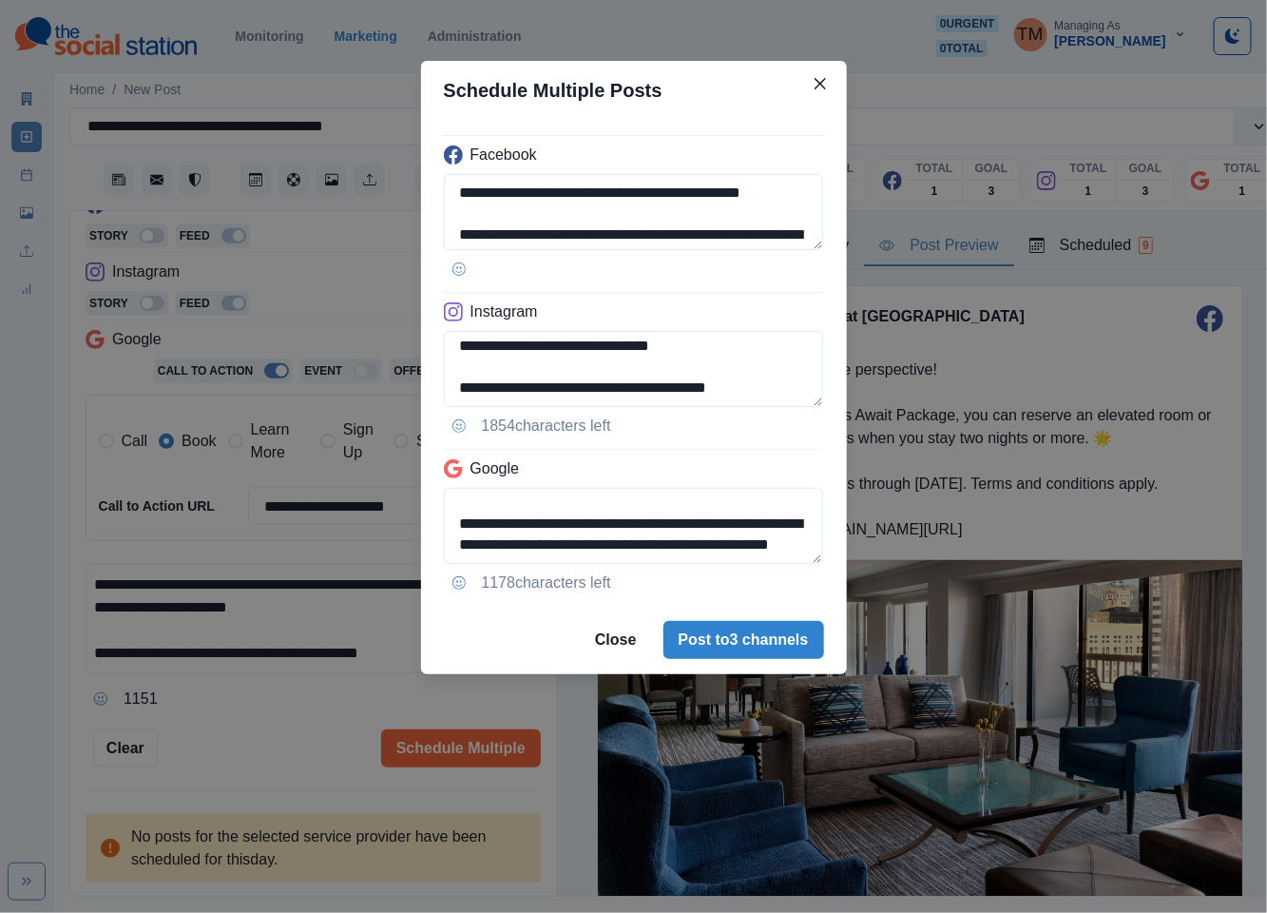
scroll to position [144, 0]
drag, startPoint x: 571, startPoint y: 557, endPoint x: 787, endPoint y: 568, distance: 216.1
click at [784, 568] on div "**********" at bounding box center [634, 363] width 426 height 486
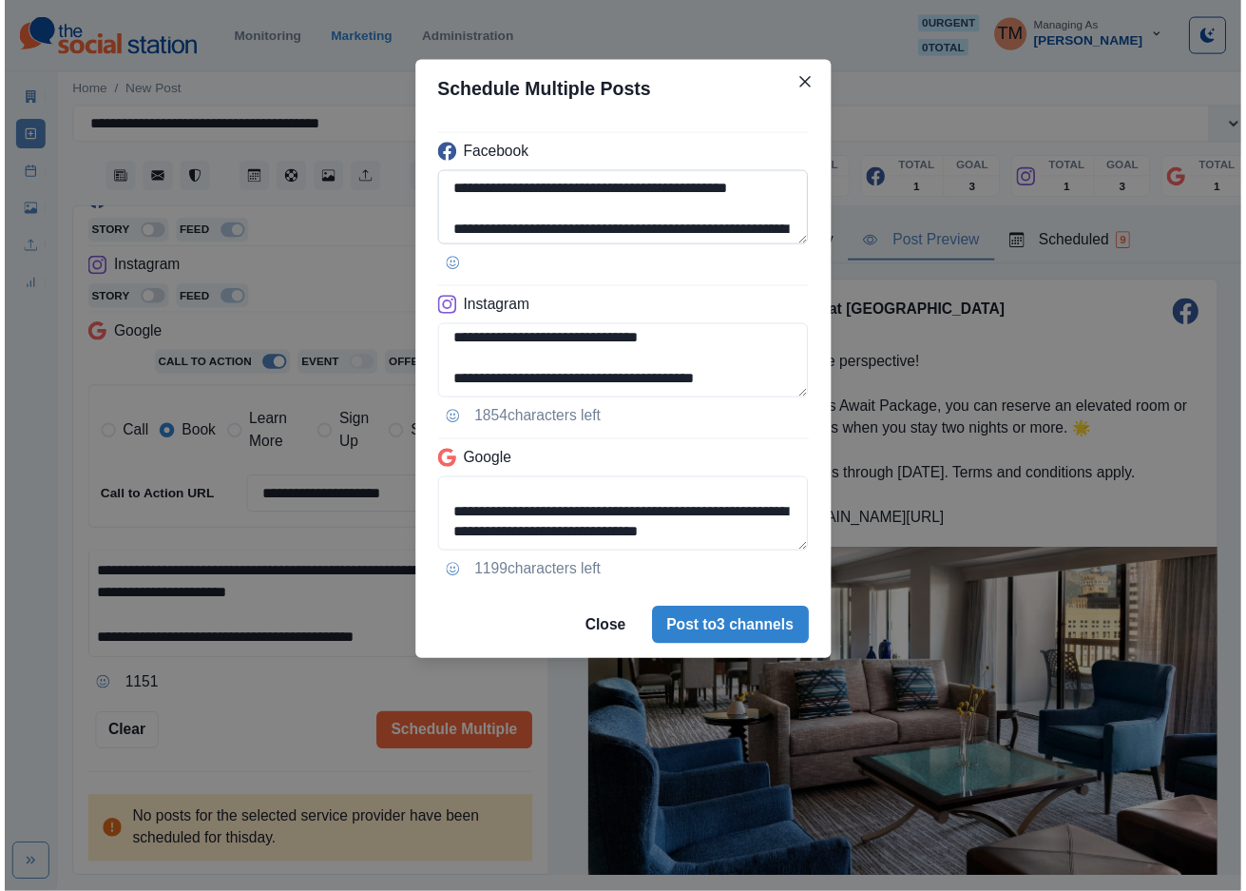
scroll to position [192, 0]
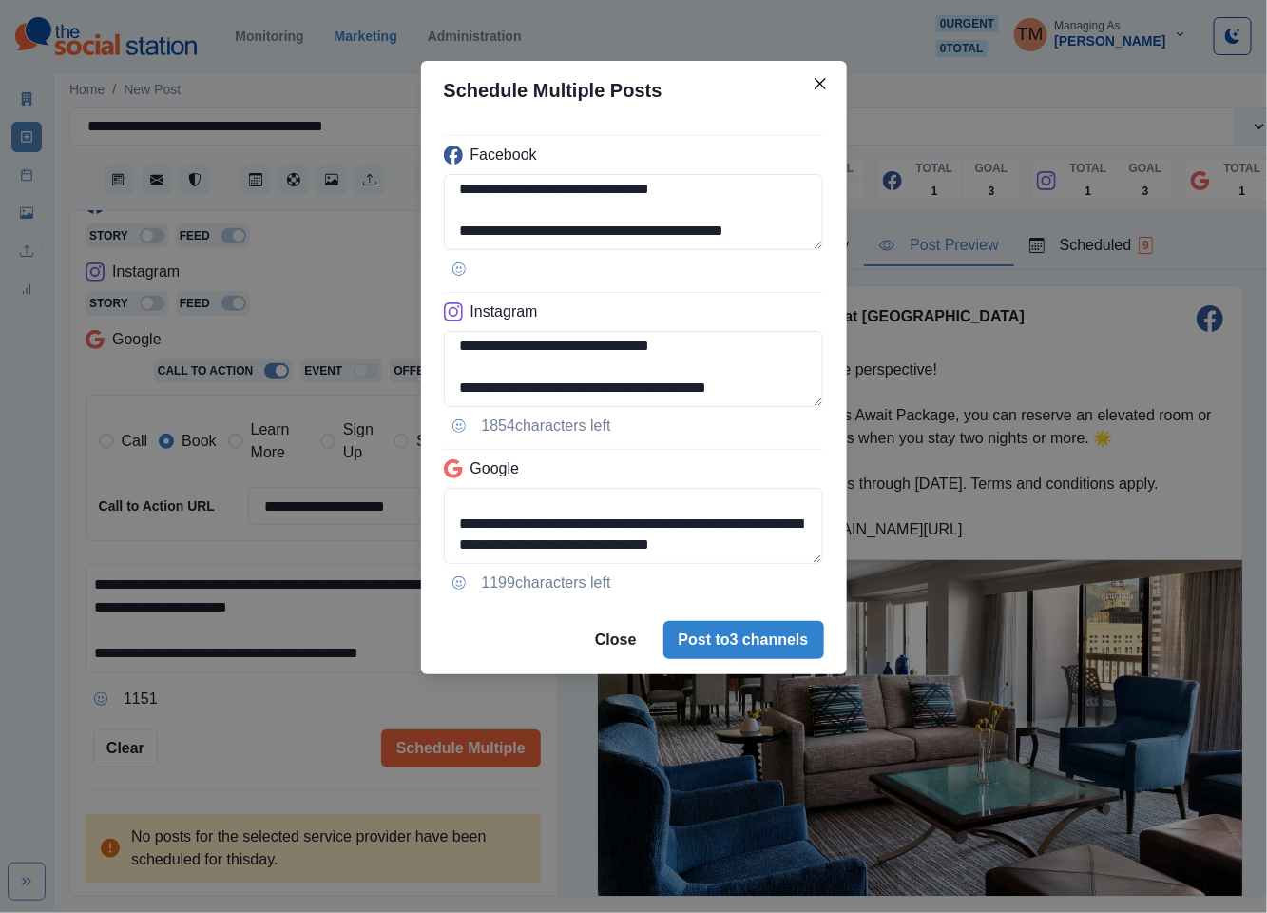
type textarea "**********"
click at [249, 733] on div "**********" at bounding box center [633, 456] width 1267 height 913
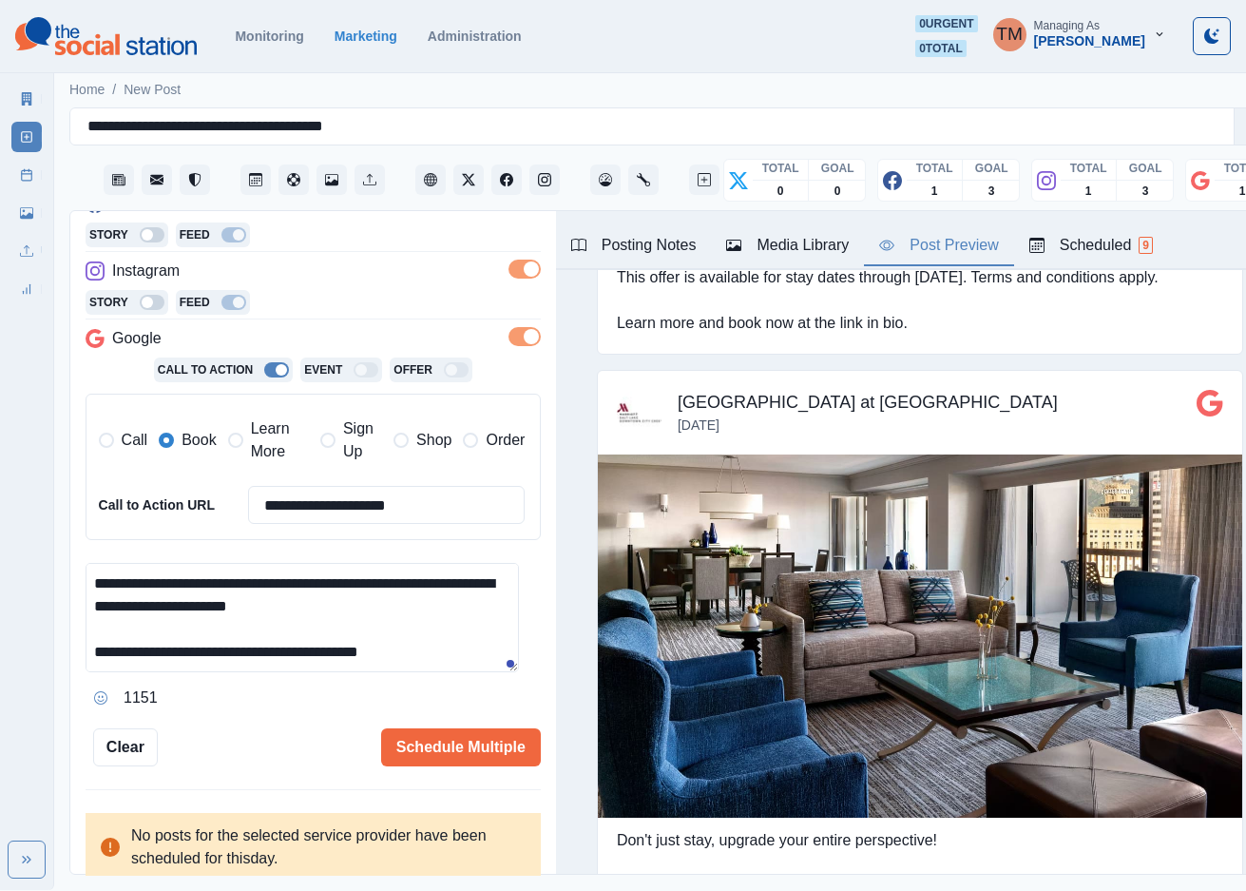
scroll to position [1226, 0]
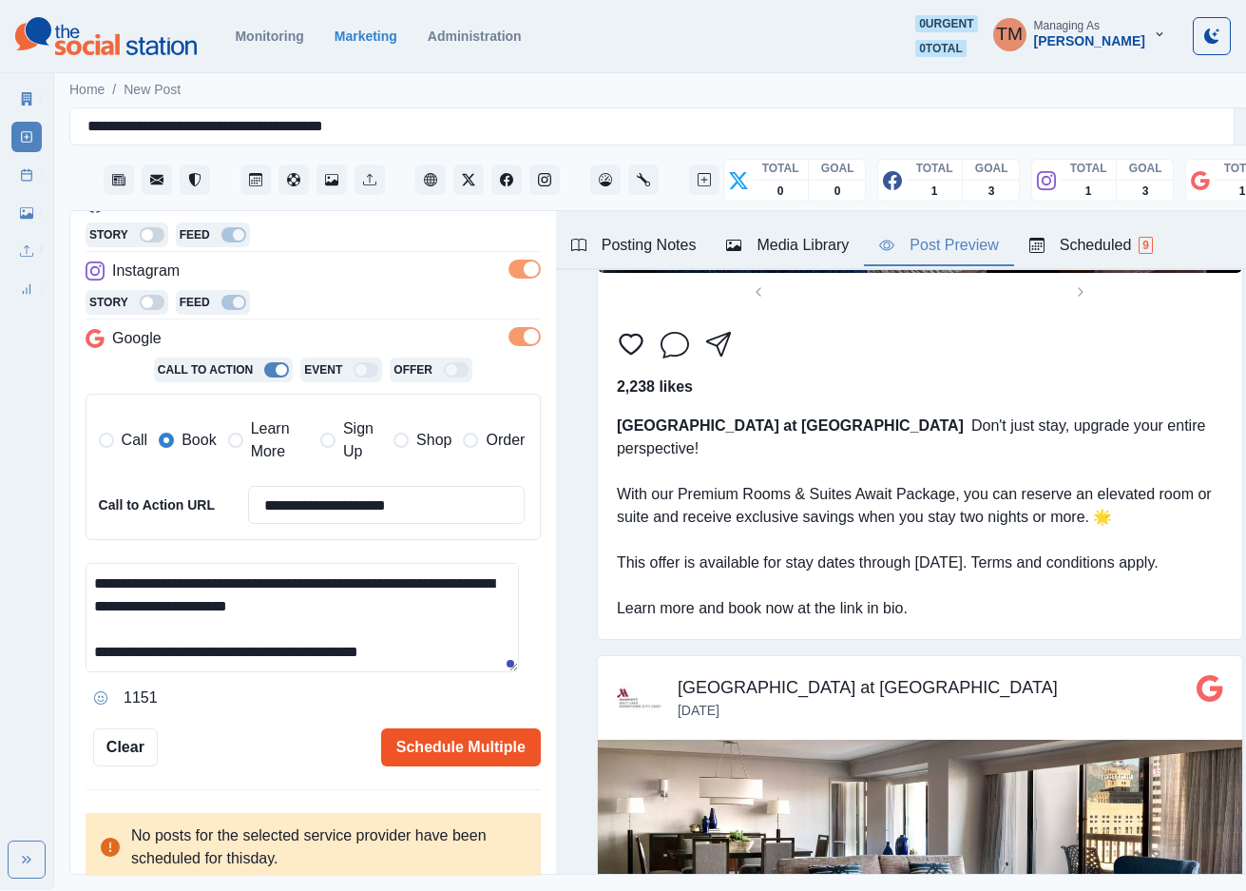
click at [405, 748] on button "Schedule Multiple" at bounding box center [461, 747] width 160 height 38
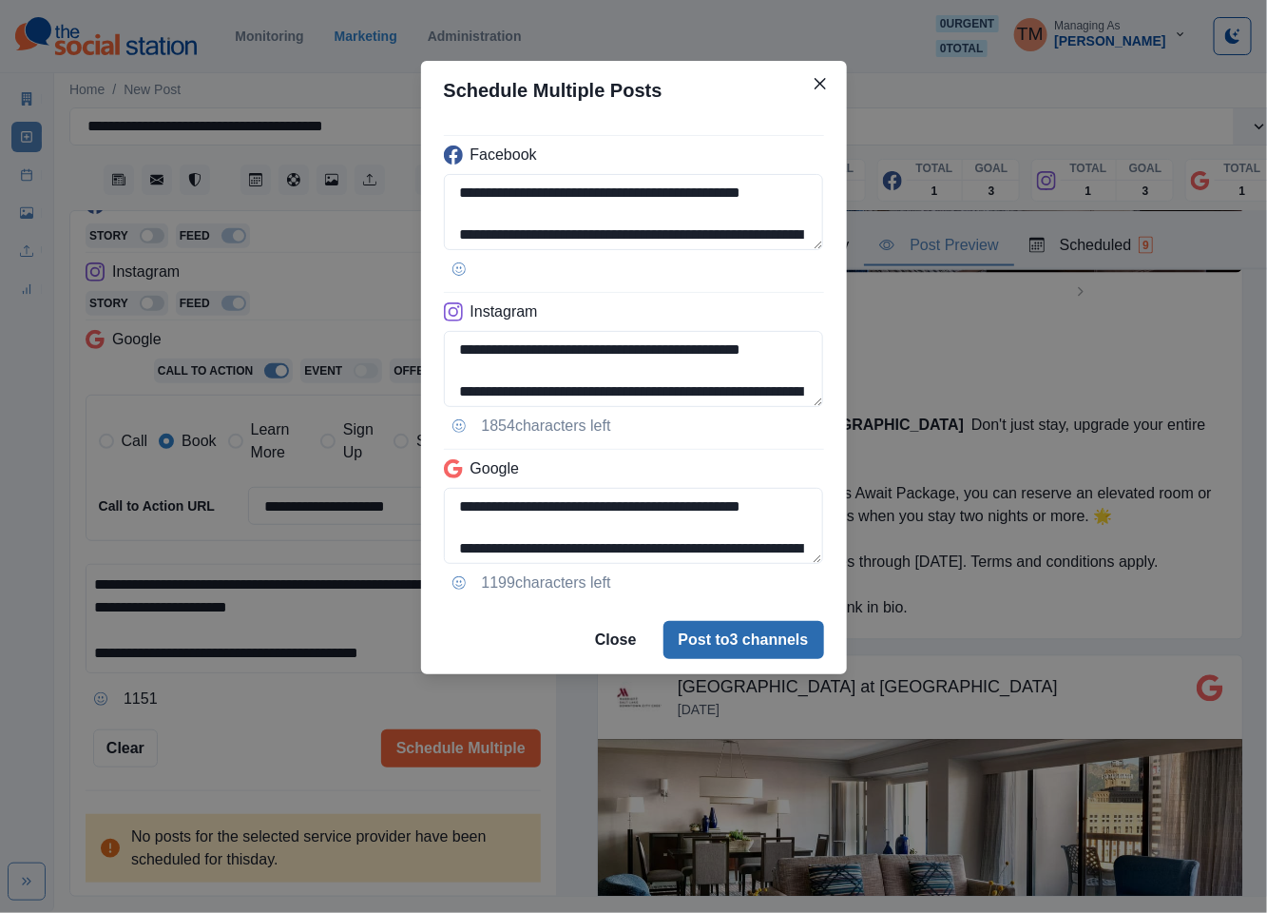
click at [759, 627] on button "Post to 3 channels" at bounding box center [743, 640] width 161 height 38
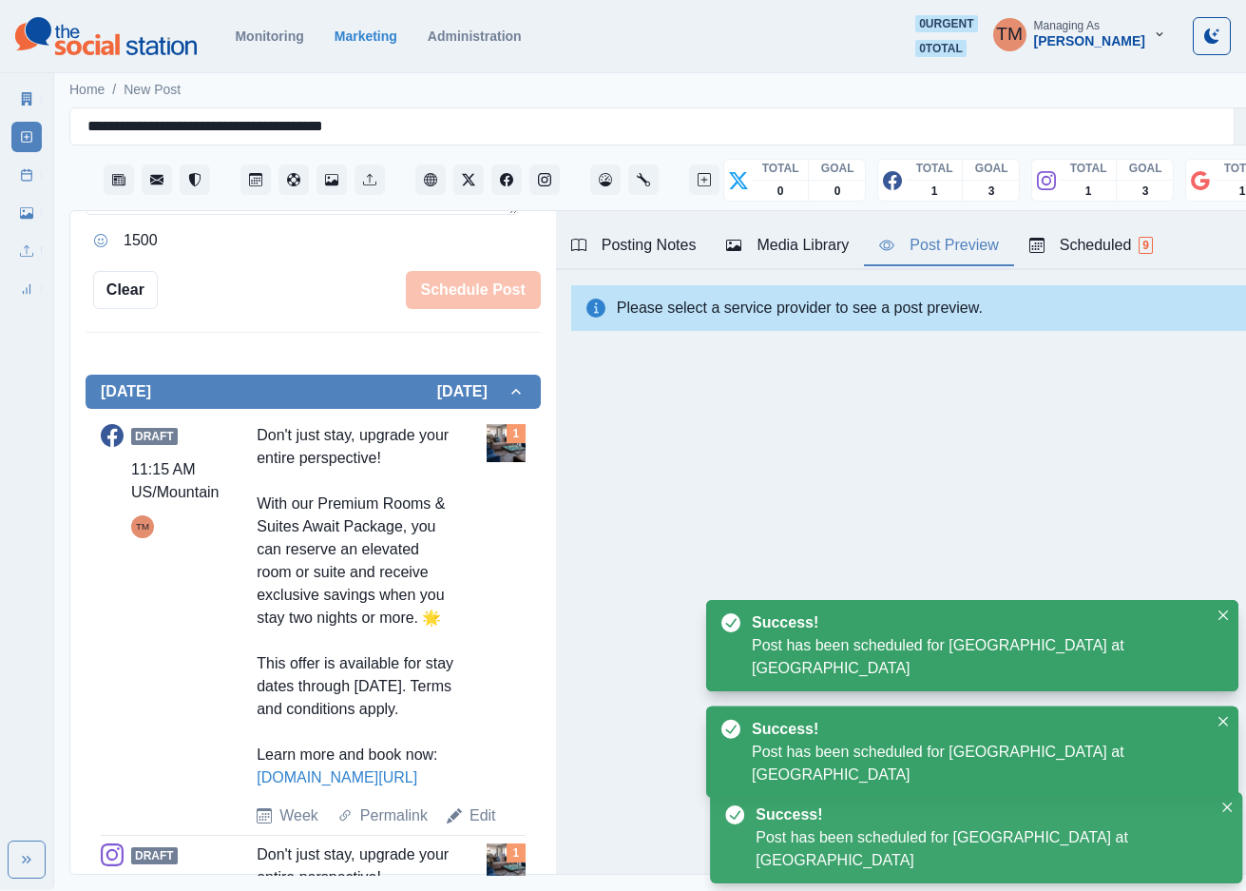
scroll to position [545, 0]
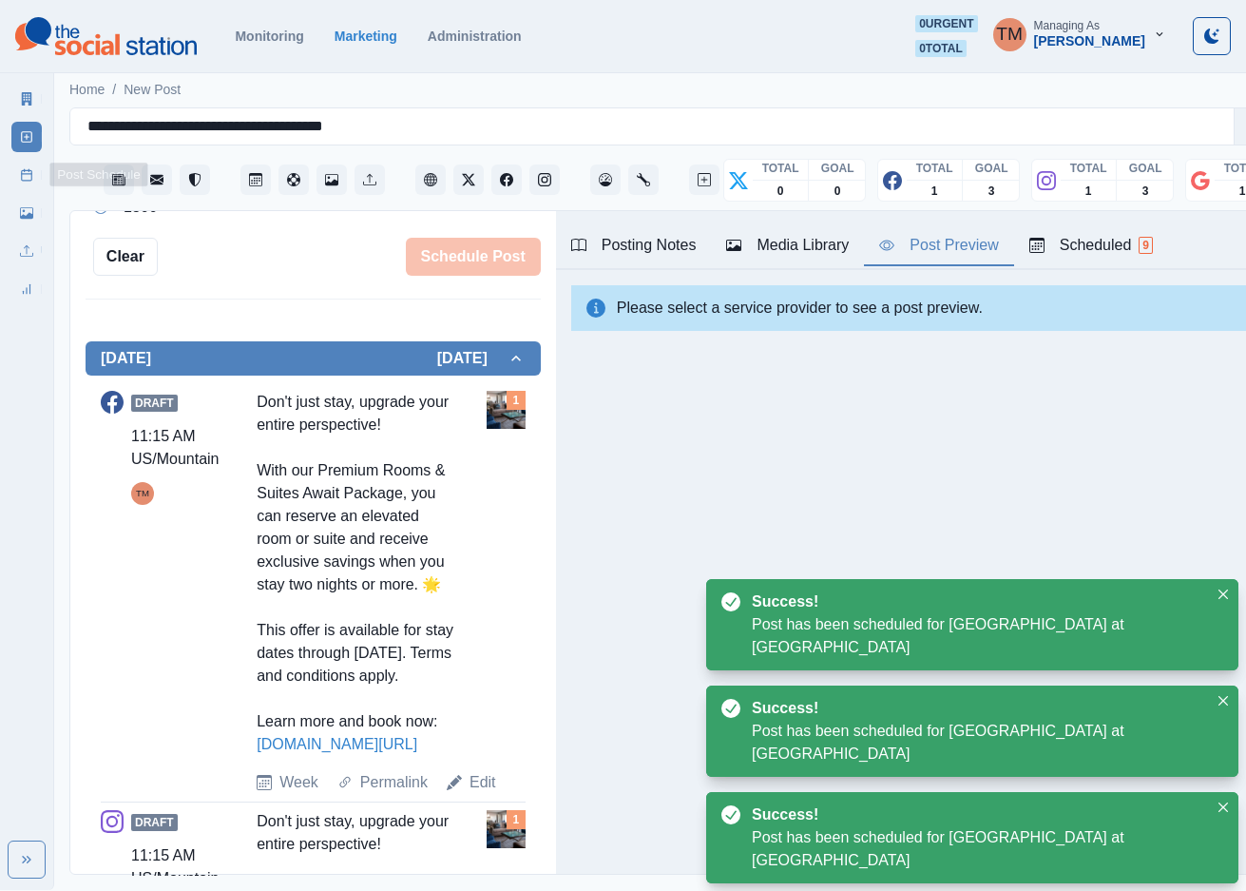
click at [29, 180] on icon at bounding box center [26, 174] width 13 height 13
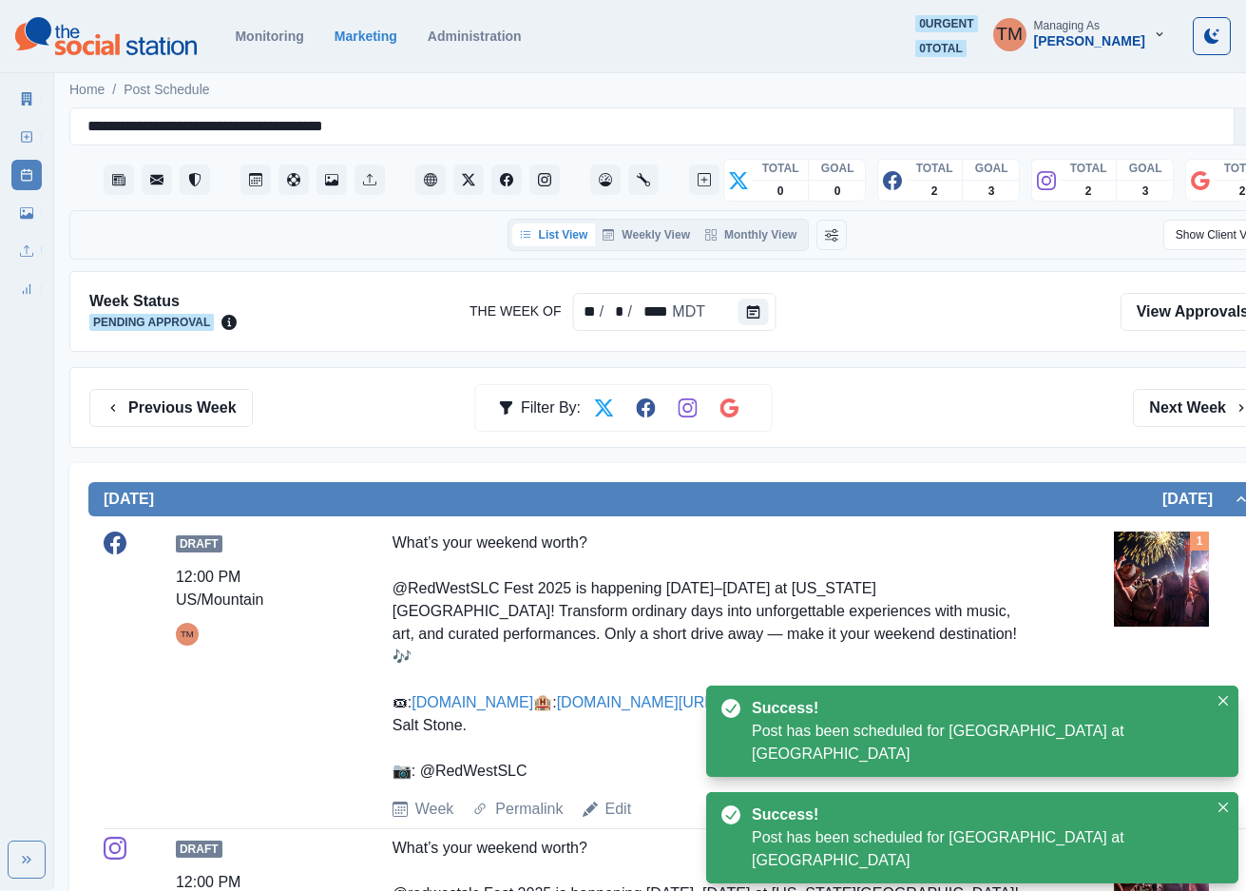
click at [913, 379] on div "Previous Week Filter By: Next Week" at bounding box center [677, 407] width 1216 height 81
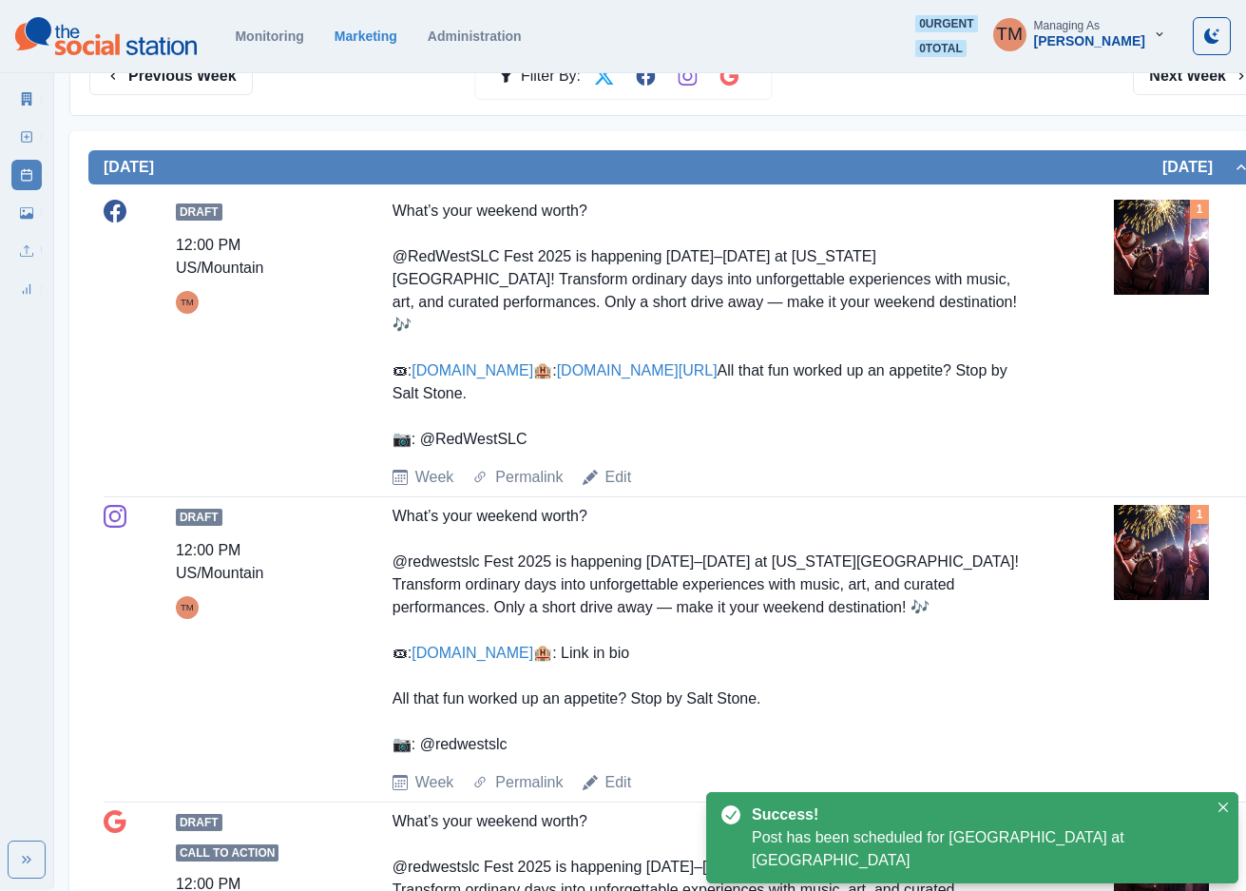
scroll to position [428, 0]
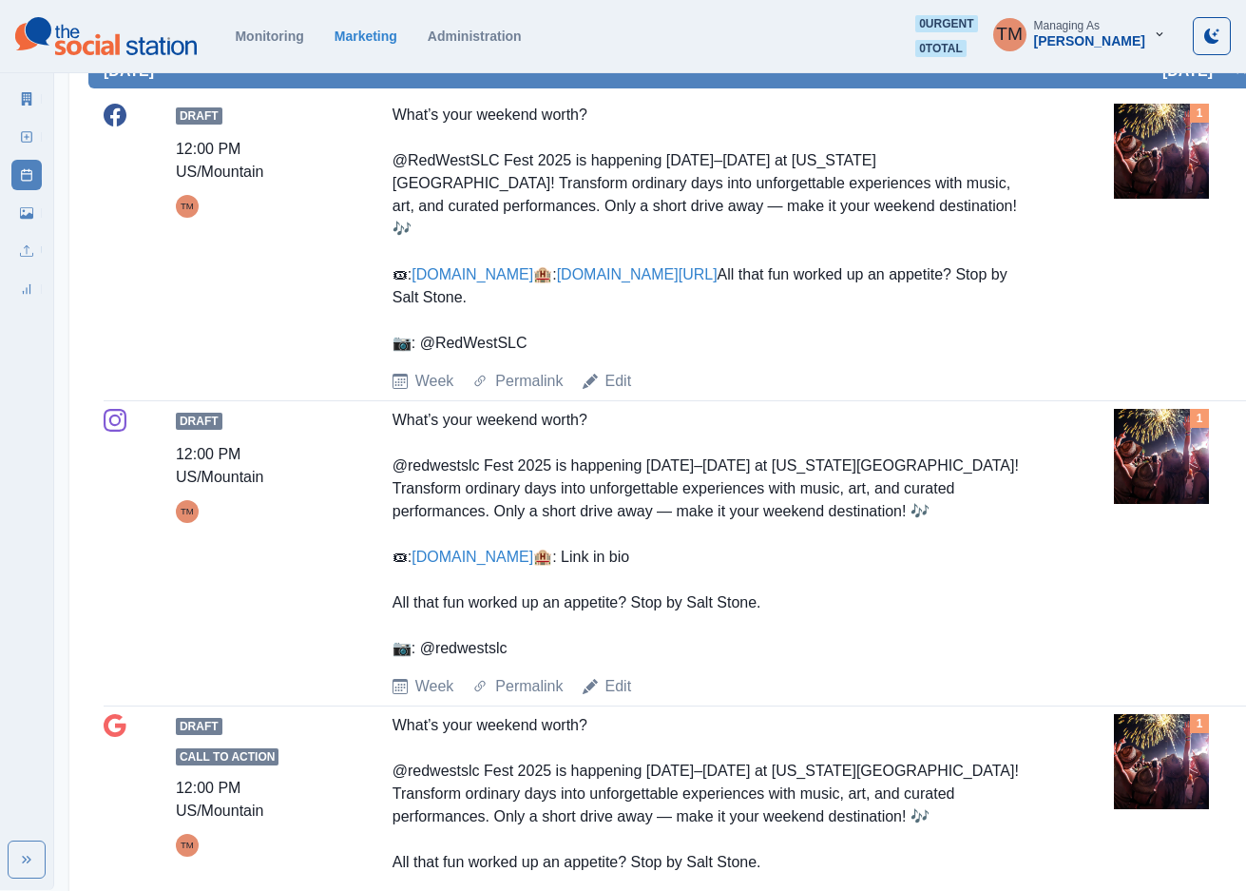
drag, startPoint x: 486, startPoint y: 255, endPoint x: 998, endPoint y: 288, distance: 513.4
click at [998, 288] on div "What’s your weekend worth? @RedWestSLC Fest 2025 is happening October 10–12 at …" at bounding box center [714, 229] width 642 height 251
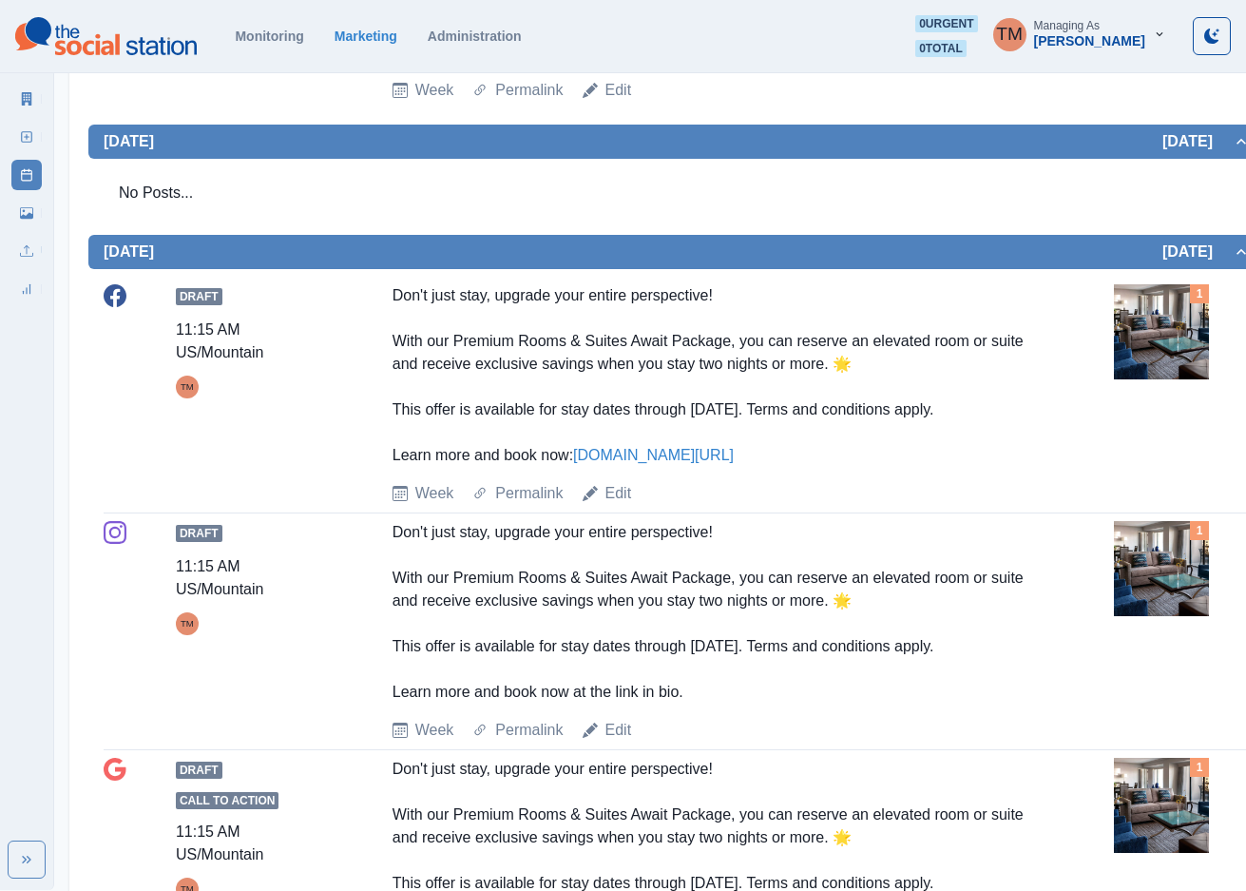
scroll to position [1711, 0]
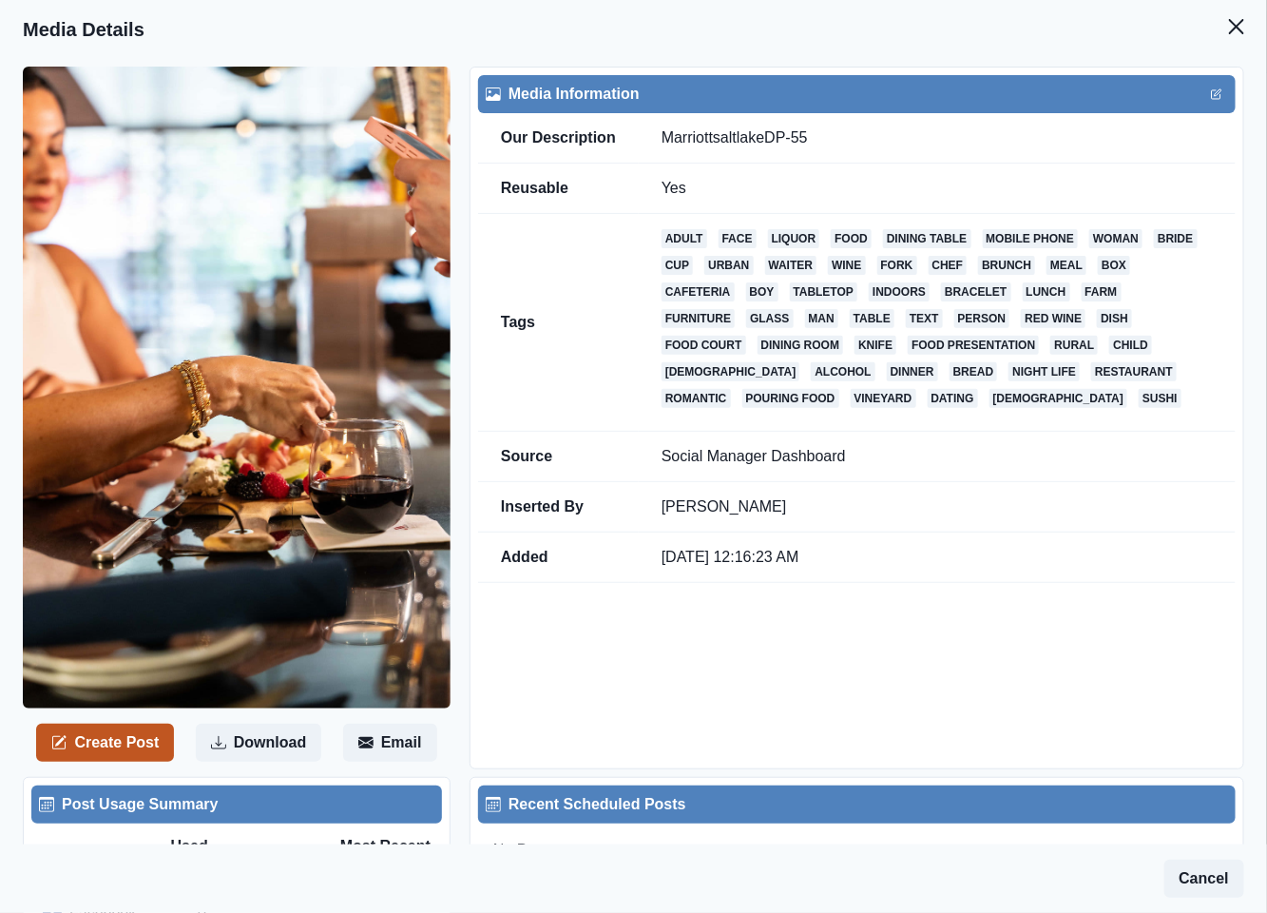
click at [115, 745] on button "Create Post" at bounding box center [105, 742] width 138 height 38
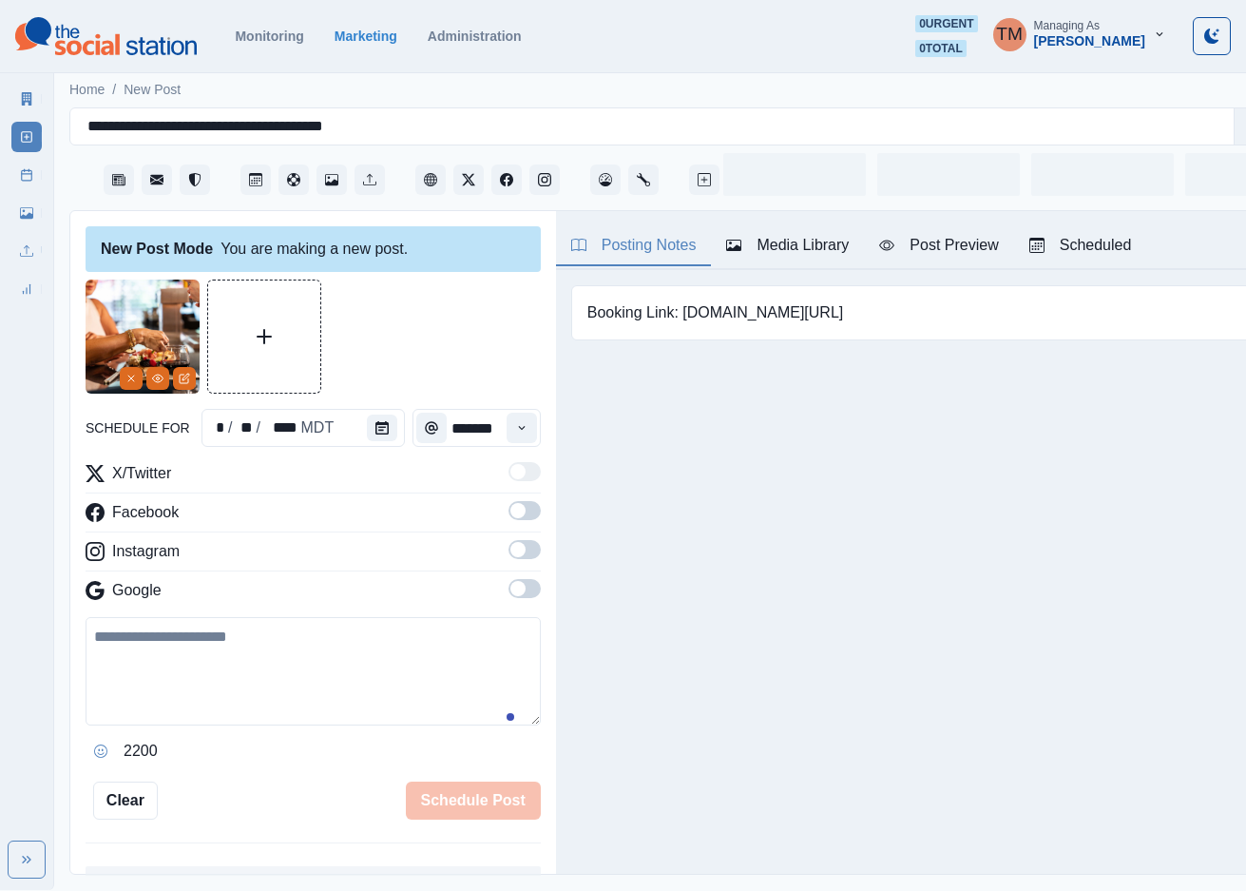
click at [246, 700] on textarea at bounding box center [313, 671] width 455 height 108
paste textarea "**********"
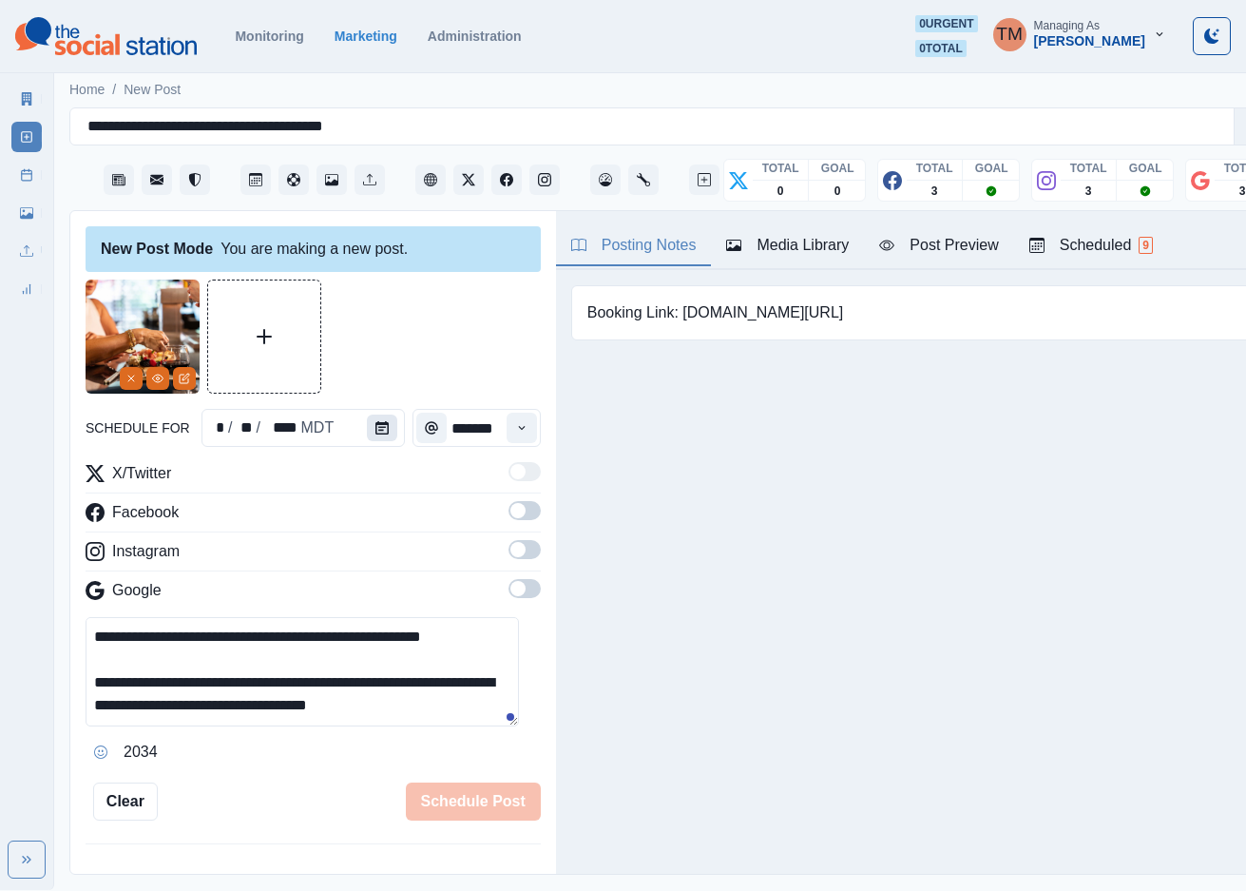
type textarea "**********"
click at [374, 436] on button "Calendar" at bounding box center [382, 427] width 30 height 27
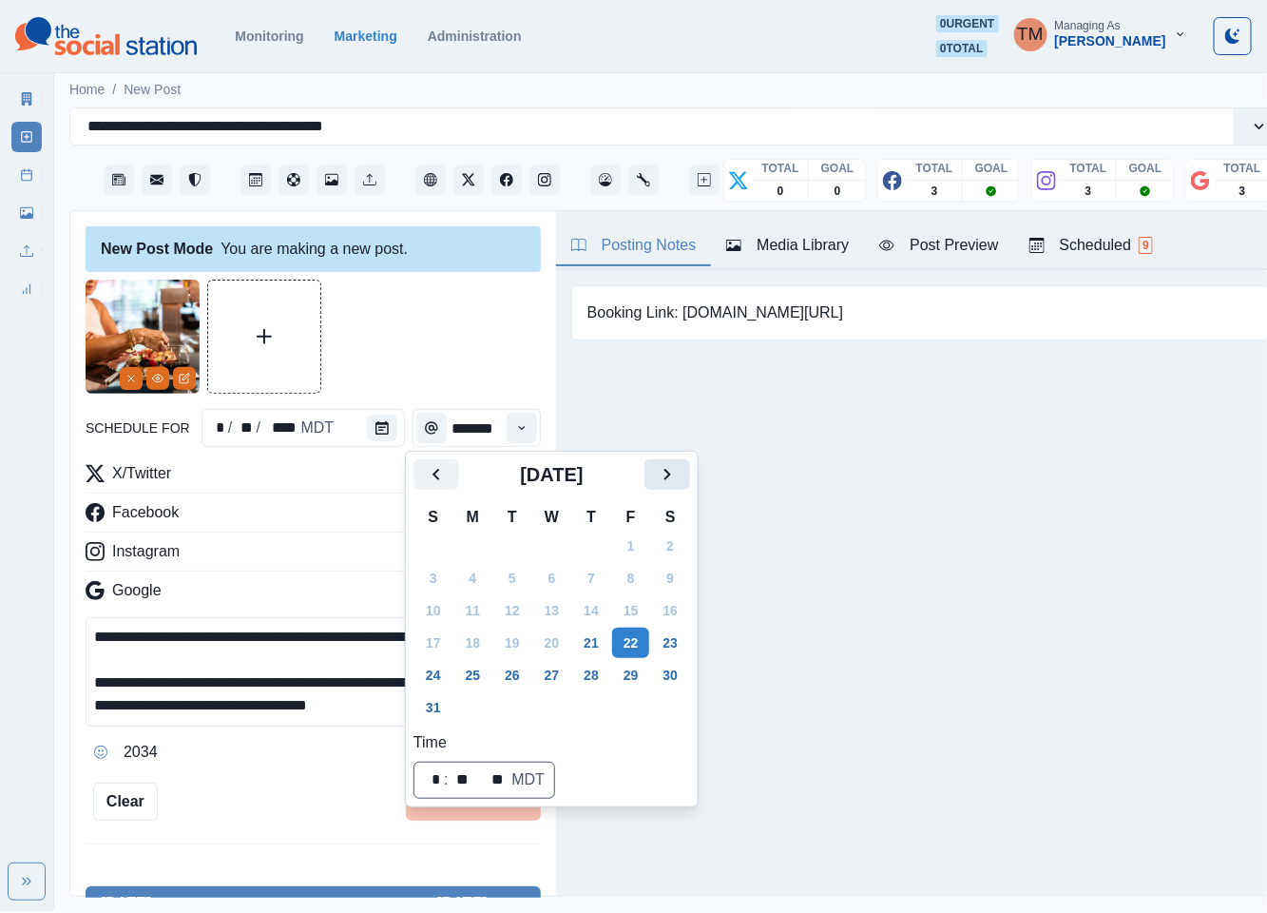
click at [657, 486] on button "Next" at bounding box center [667, 474] width 46 height 30
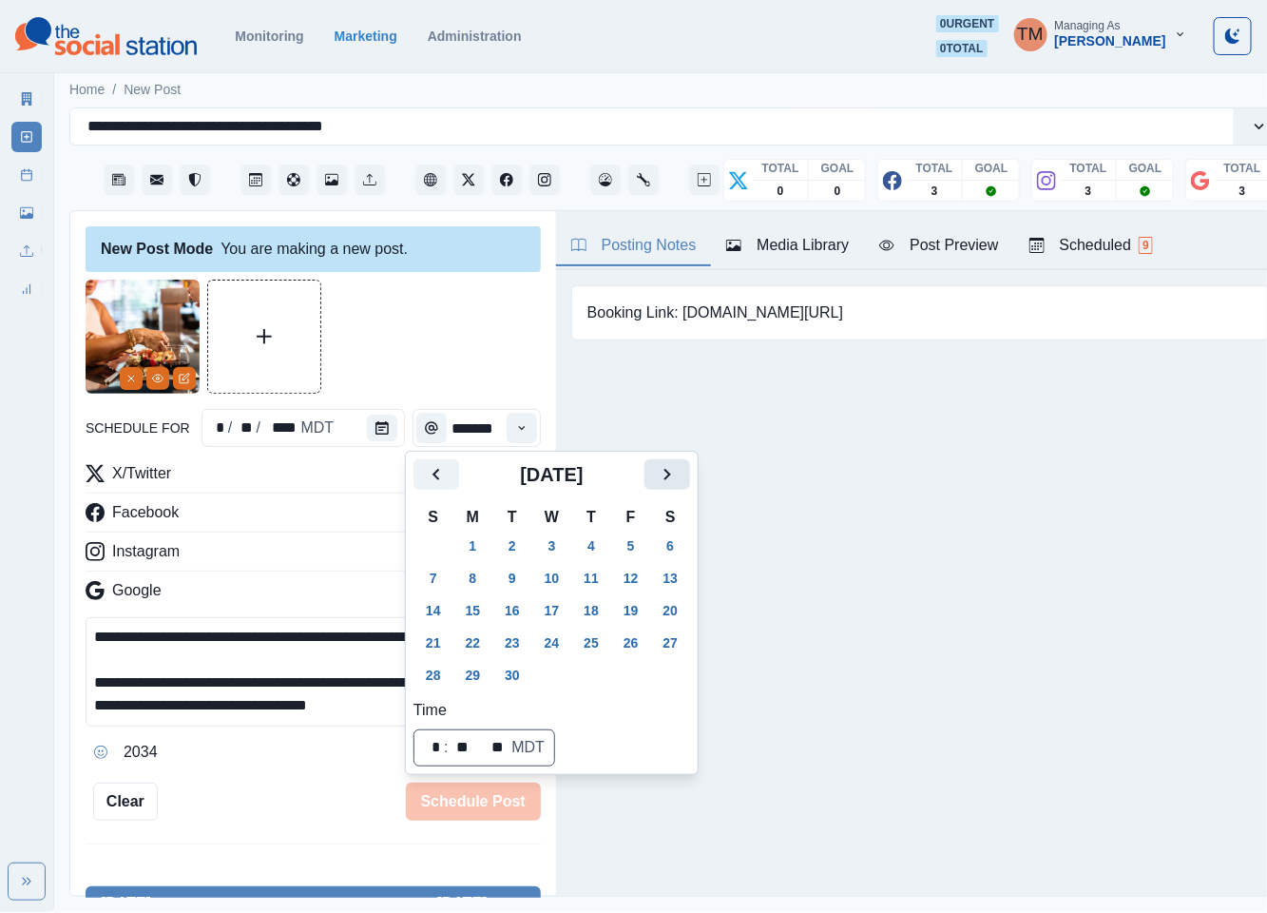
click at [657, 486] on button "Next" at bounding box center [667, 474] width 46 height 30
click at [625, 580] on button "10" at bounding box center [631, 578] width 38 height 30
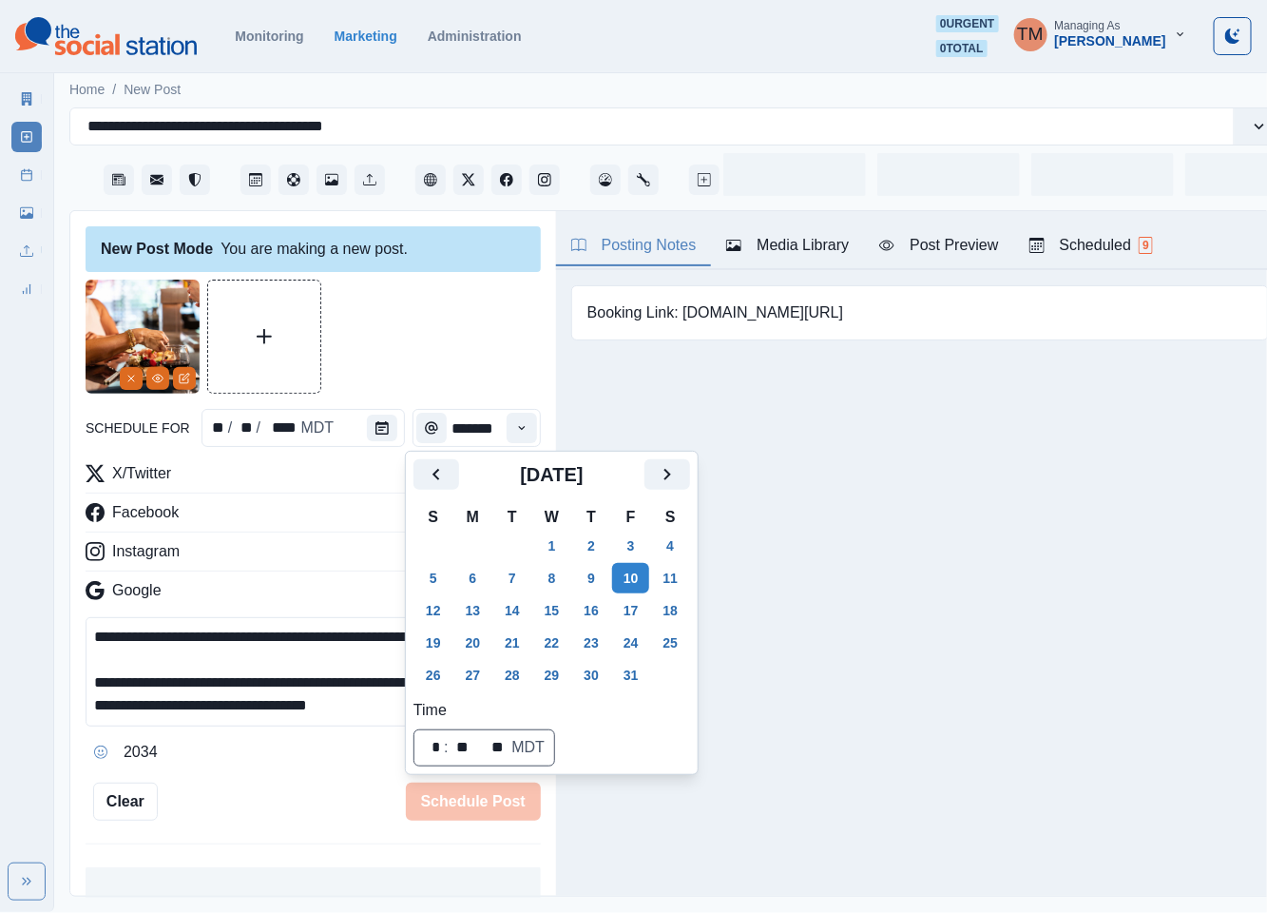
click at [425, 371] on div at bounding box center [313, 336] width 455 height 114
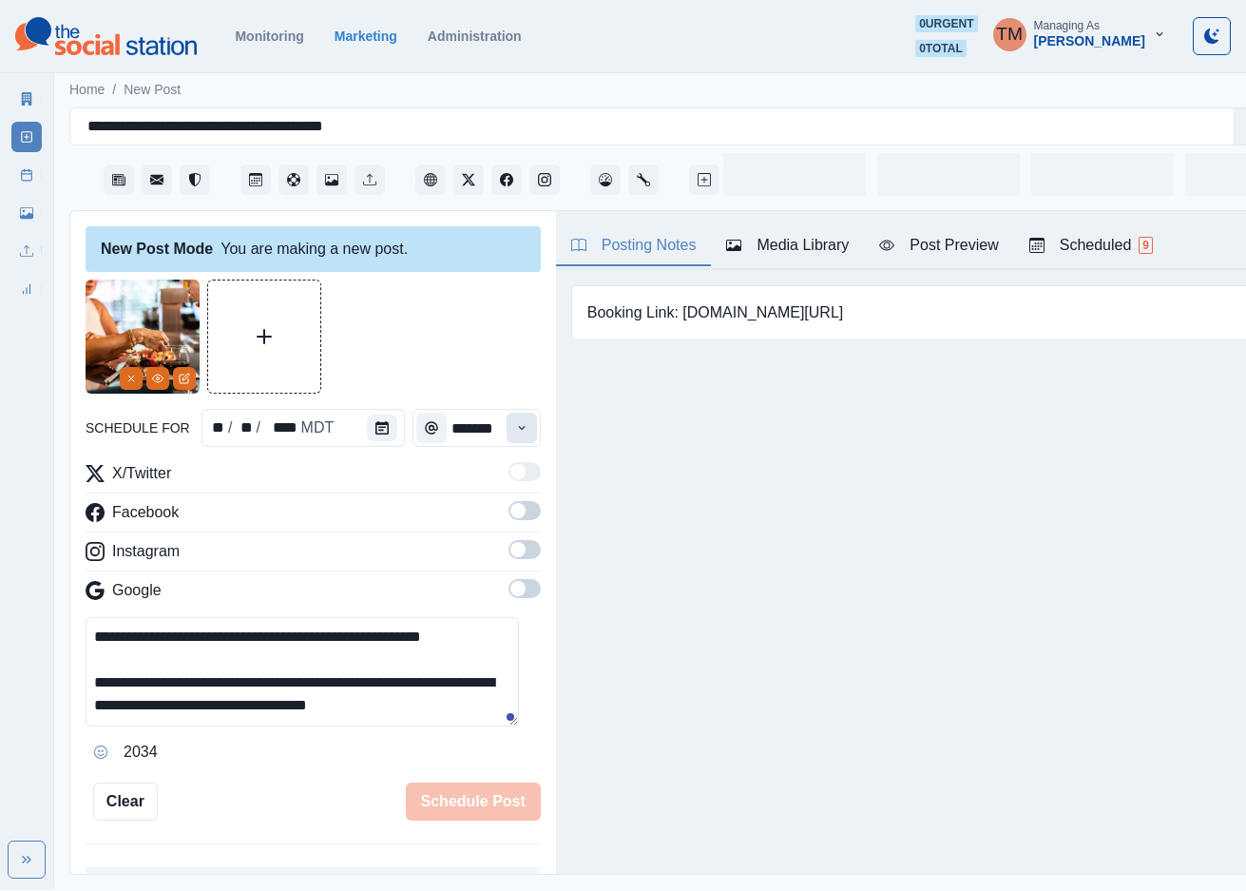
click at [507, 436] on button "Time" at bounding box center [522, 428] width 30 height 30
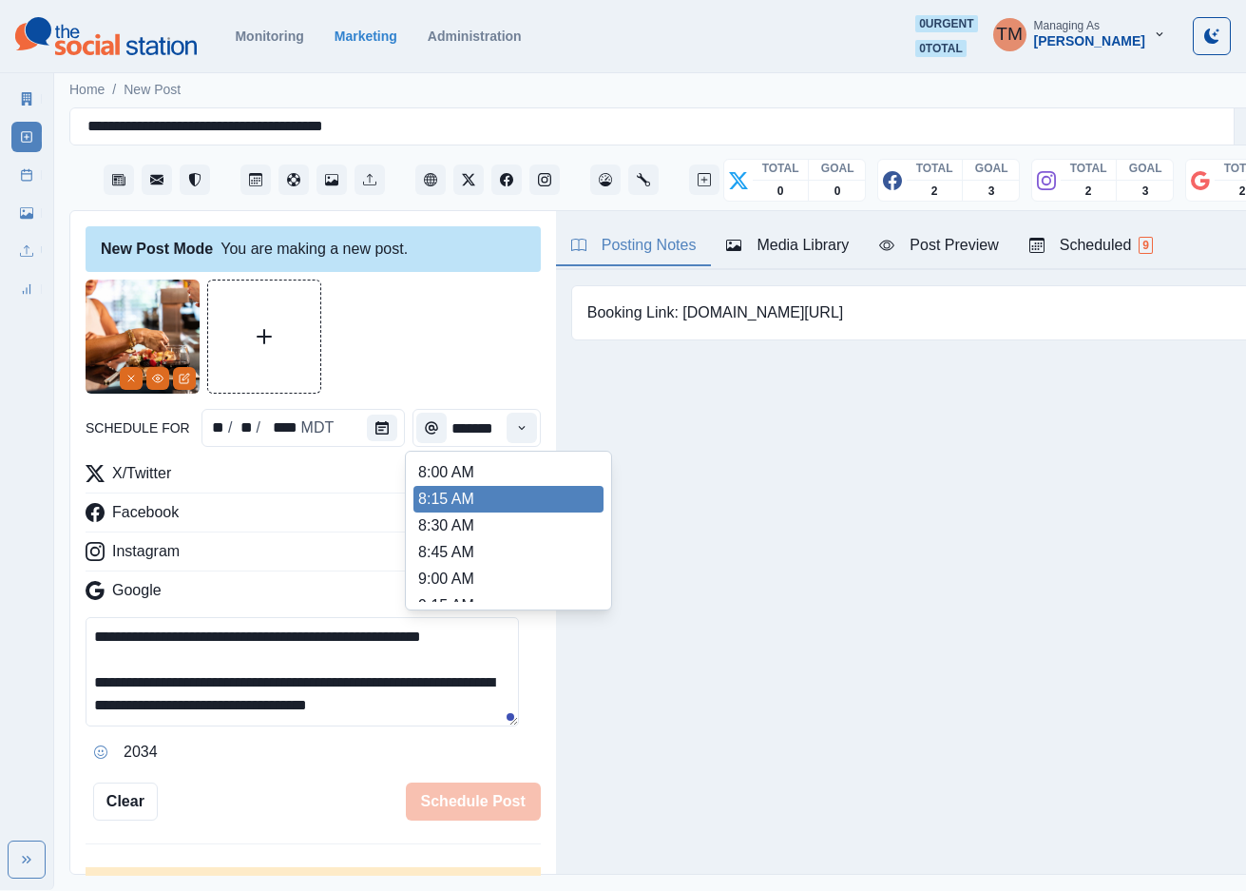
scroll to position [288, 0]
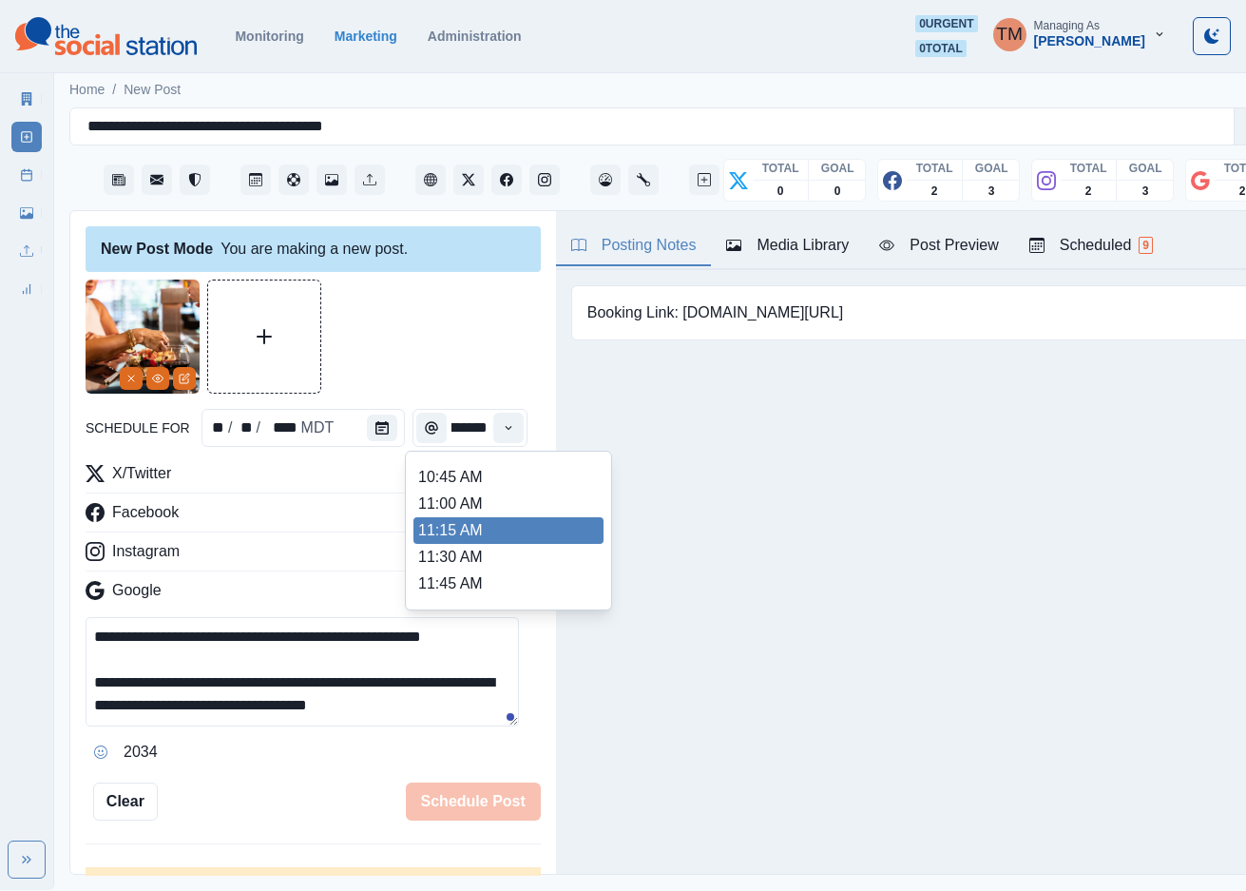
click at [460, 526] on li "11:15 AM" at bounding box center [508, 530] width 190 height 27
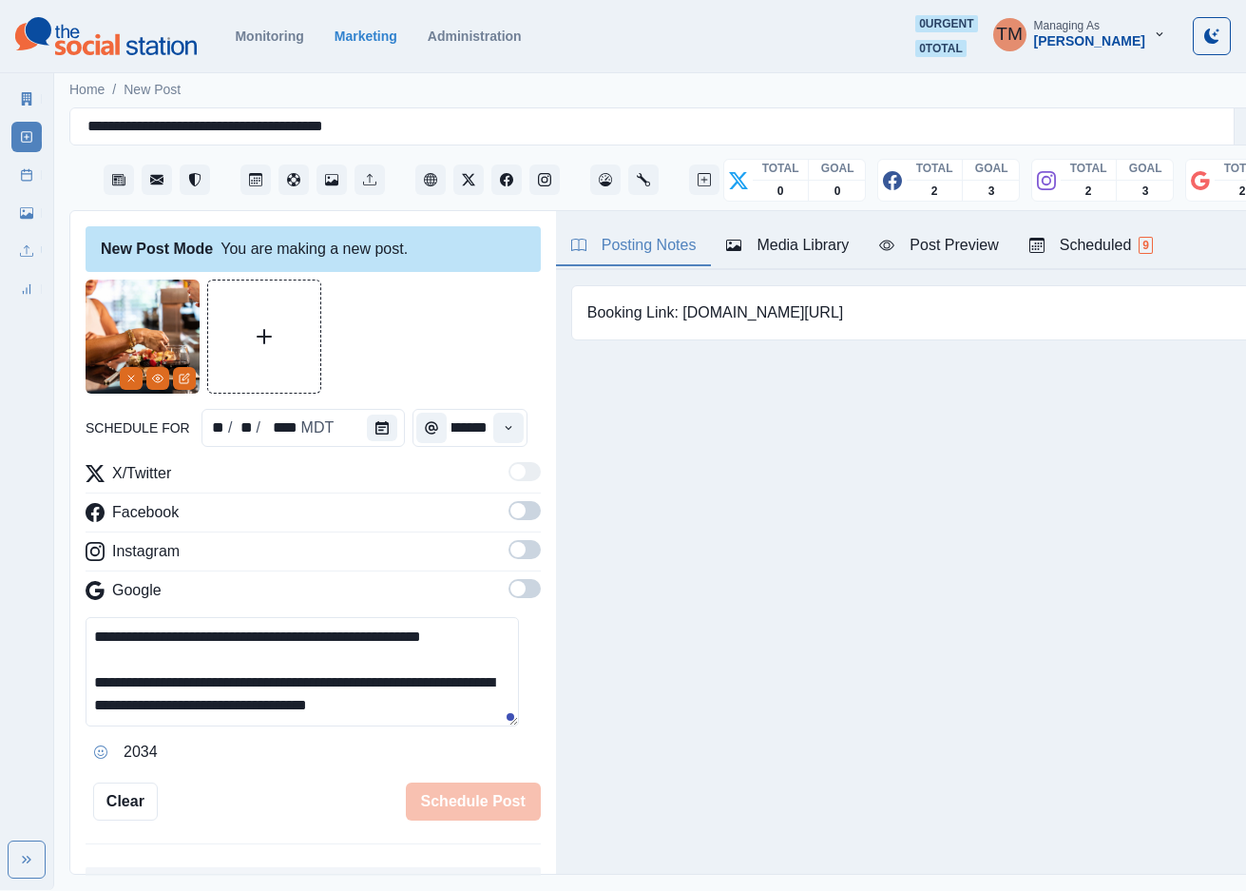
click at [510, 514] on span at bounding box center [517, 510] width 15 height 15
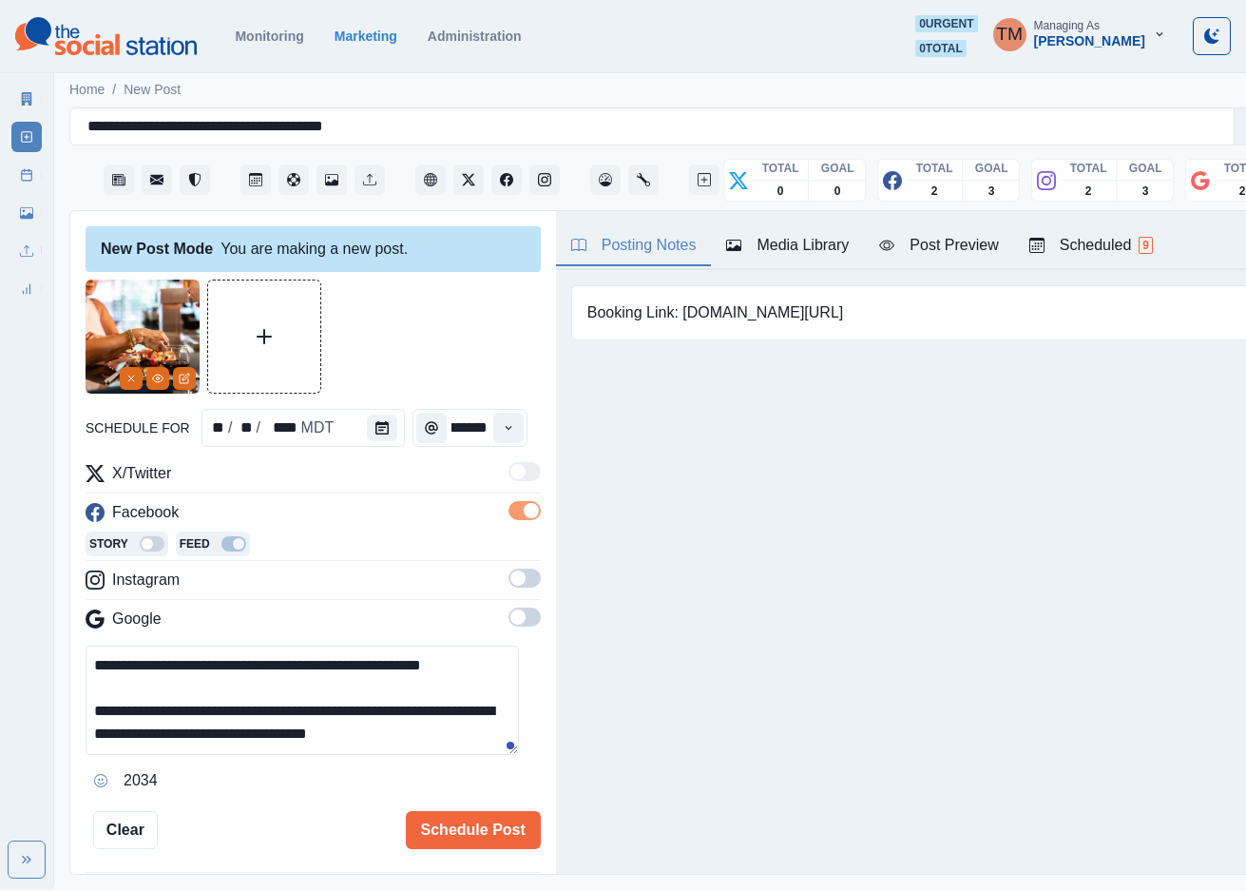
scroll to position [0, 0]
click at [509, 579] on span at bounding box center [525, 577] width 32 height 19
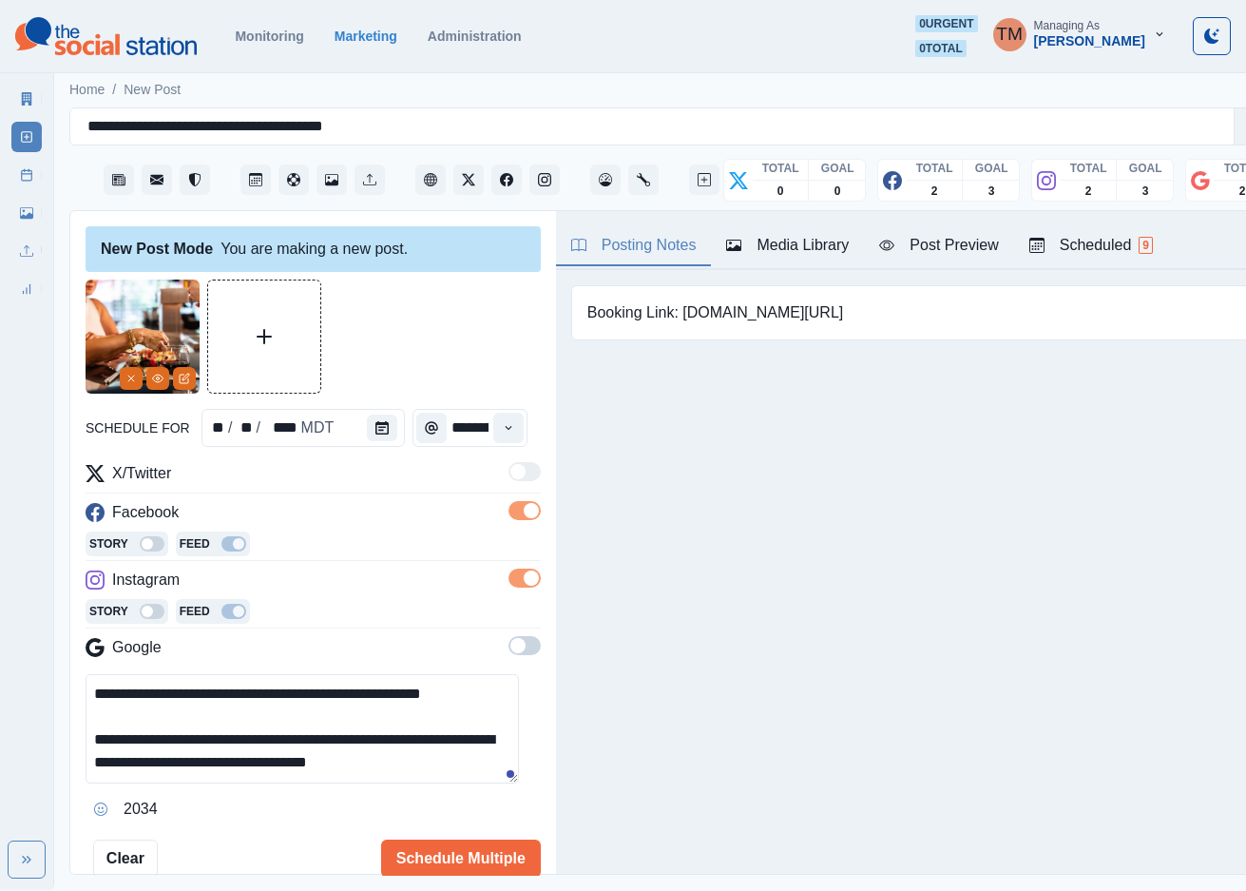
drag, startPoint x: 506, startPoint y: 647, endPoint x: 510, endPoint y: 573, distance: 74.3
click at [506, 625] on div "X/Twitter Facebook Story Feed Instagram Story Feed Google" at bounding box center [313, 564] width 455 height 204
click at [511, 647] on span at bounding box center [525, 645] width 32 height 19
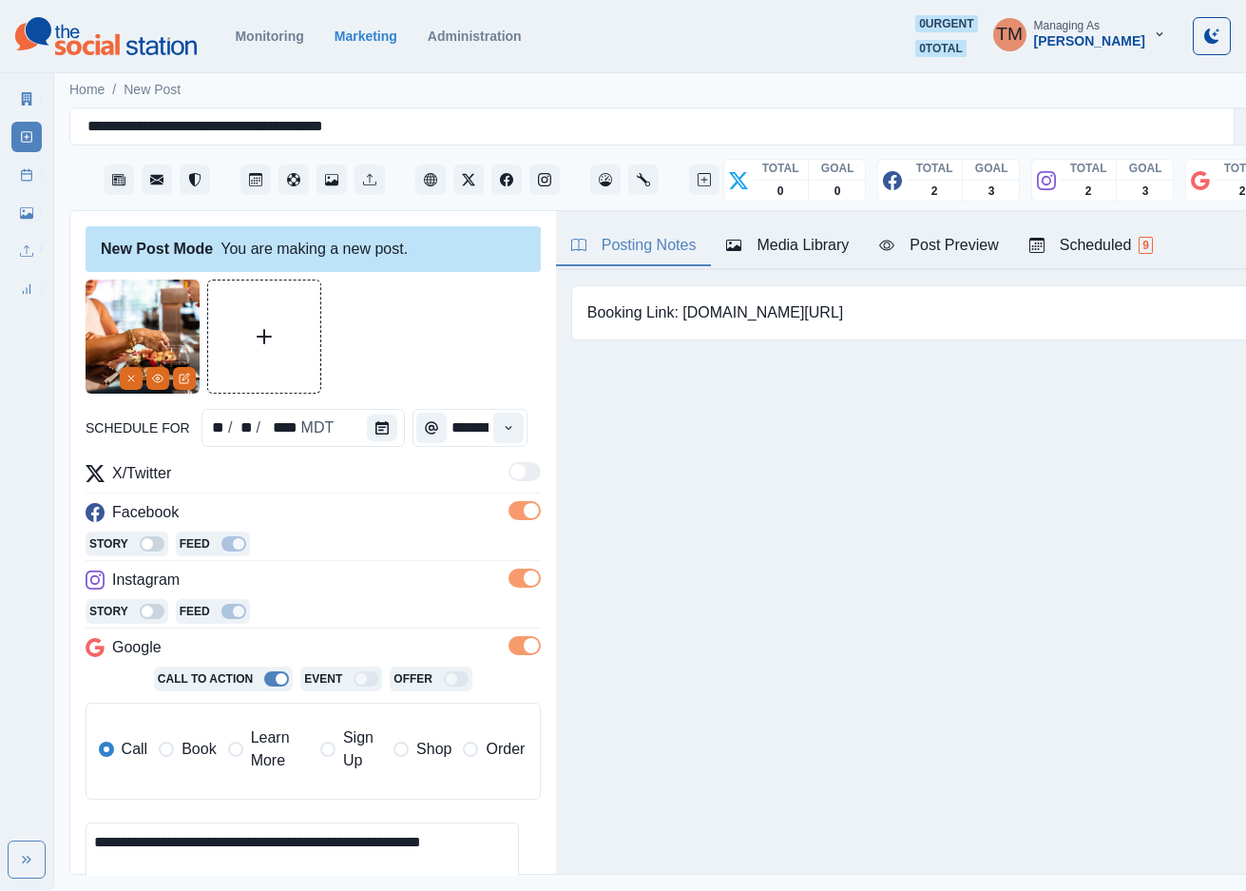
click at [194, 759] on span "Book" at bounding box center [199, 749] width 34 height 23
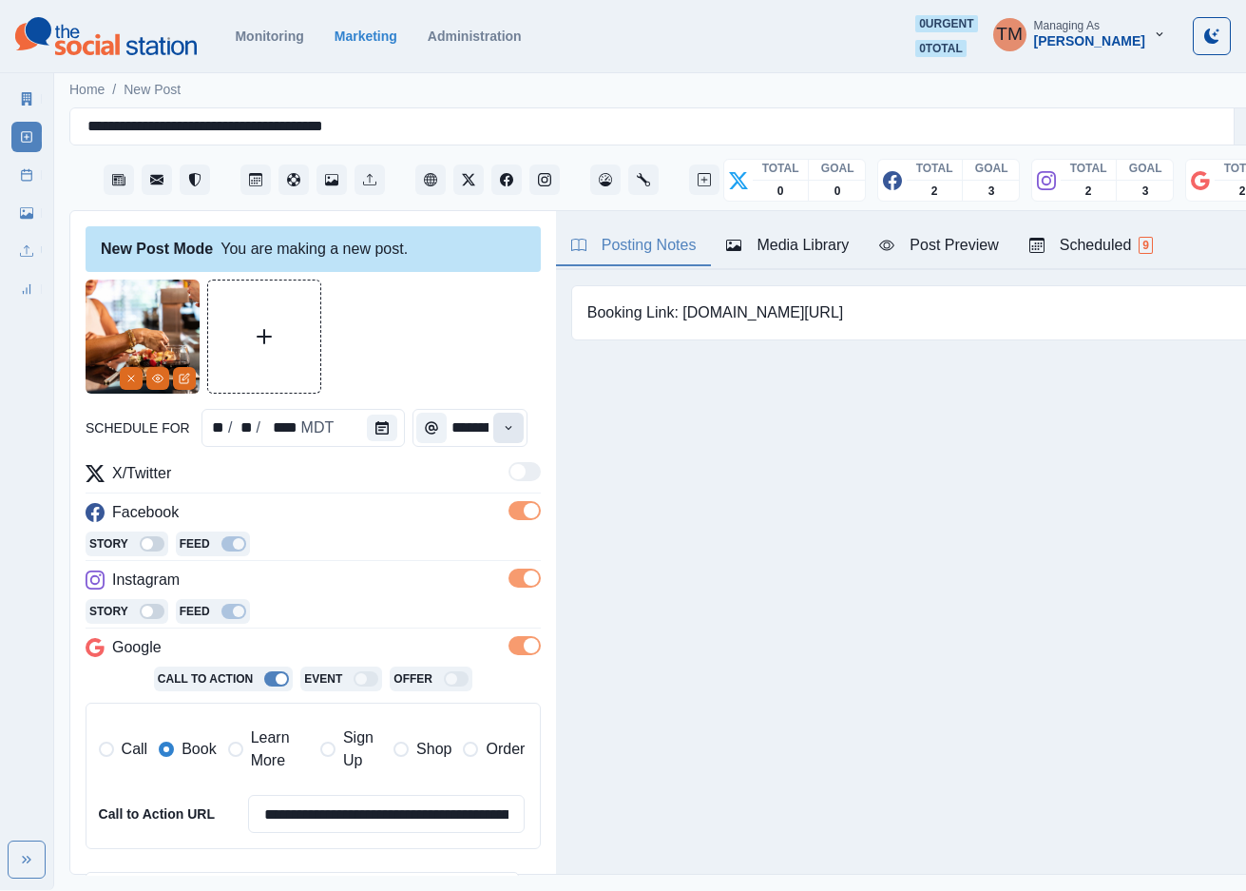
click at [502, 429] on icon "Time" at bounding box center [508, 427] width 13 height 13
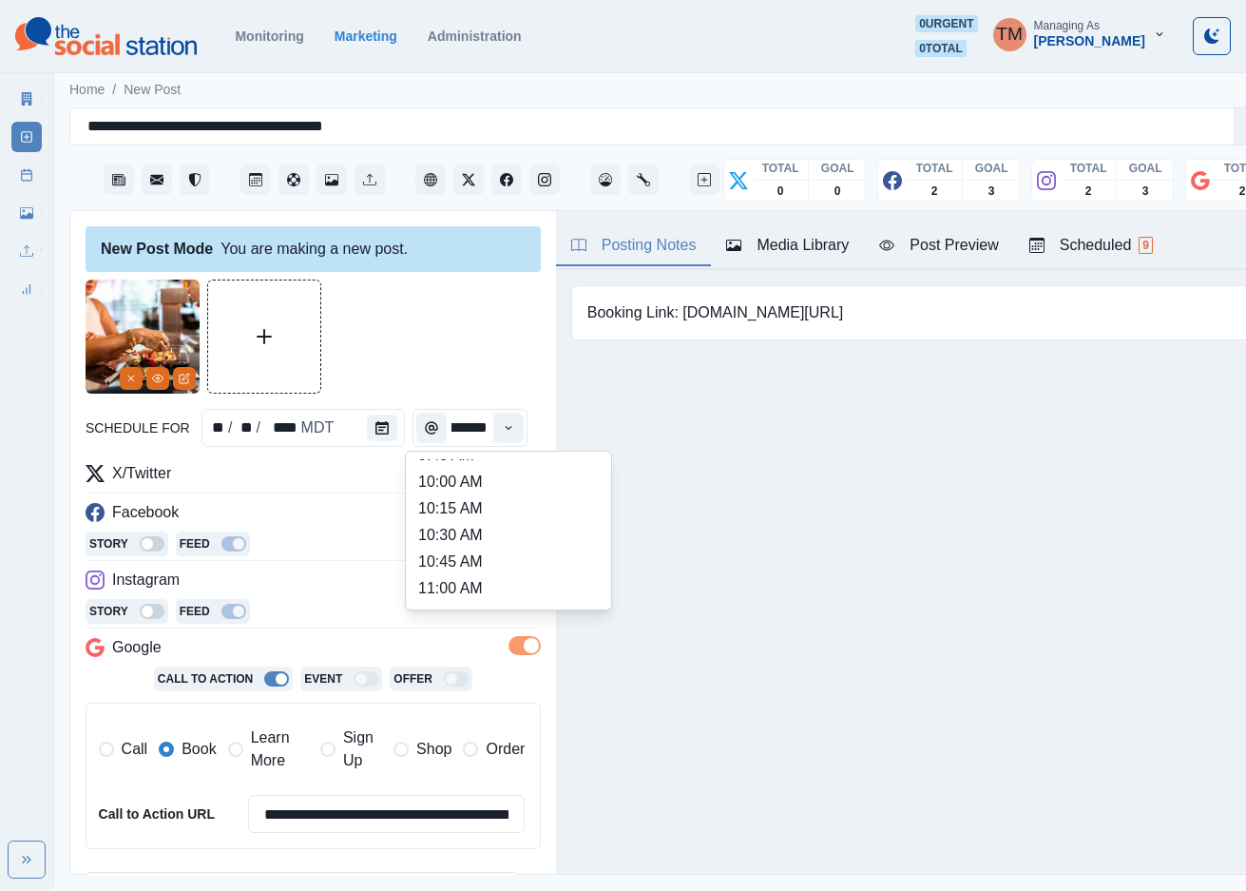
scroll to position [631, 0]
click at [469, 542] on li "2:30 PM" at bounding box center [508, 533] width 190 height 27
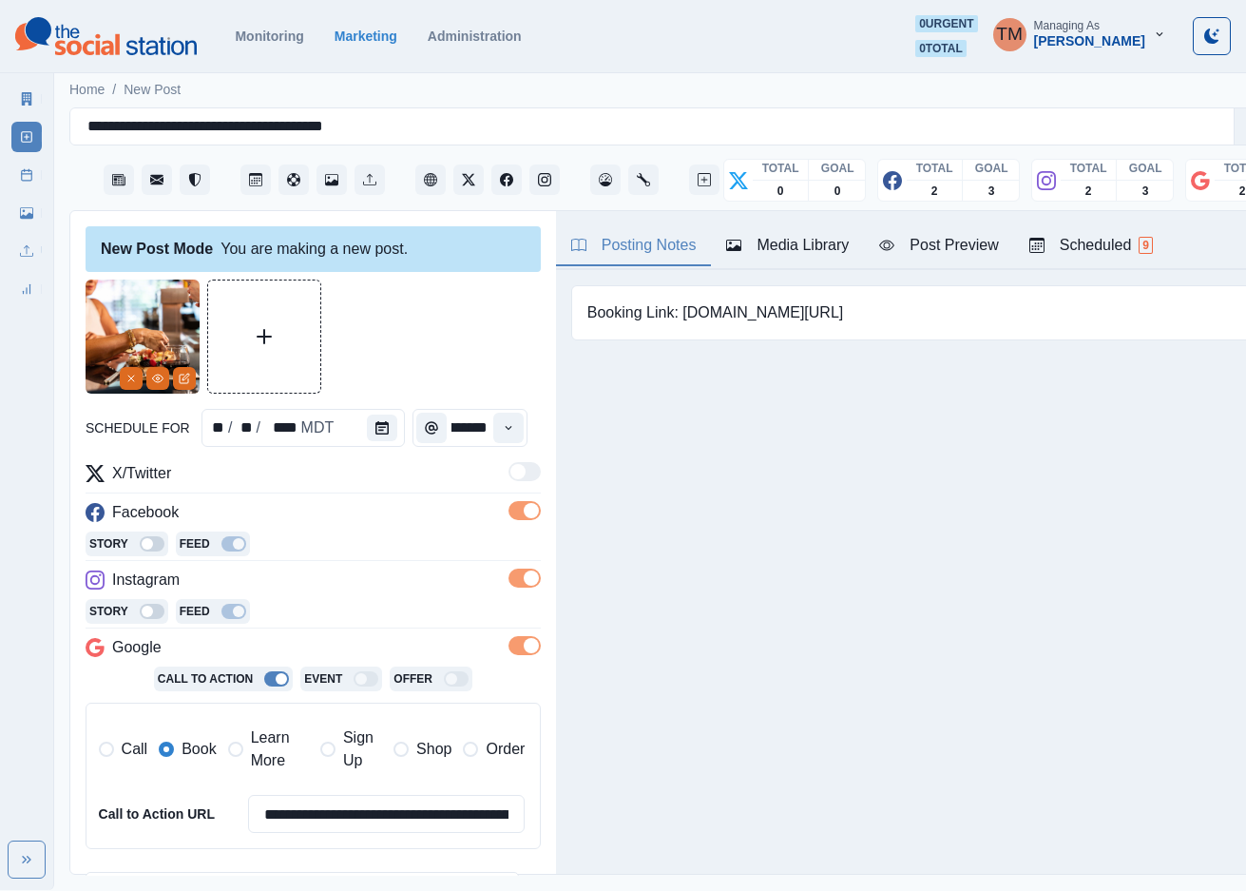
type input "*******"
drag, startPoint x: 451, startPoint y: 349, endPoint x: 545, endPoint y: 326, distance: 96.8
click at [452, 346] on div at bounding box center [313, 336] width 455 height 114
click at [944, 246] on div "Post Preview" at bounding box center [938, 245] width 119 height 23
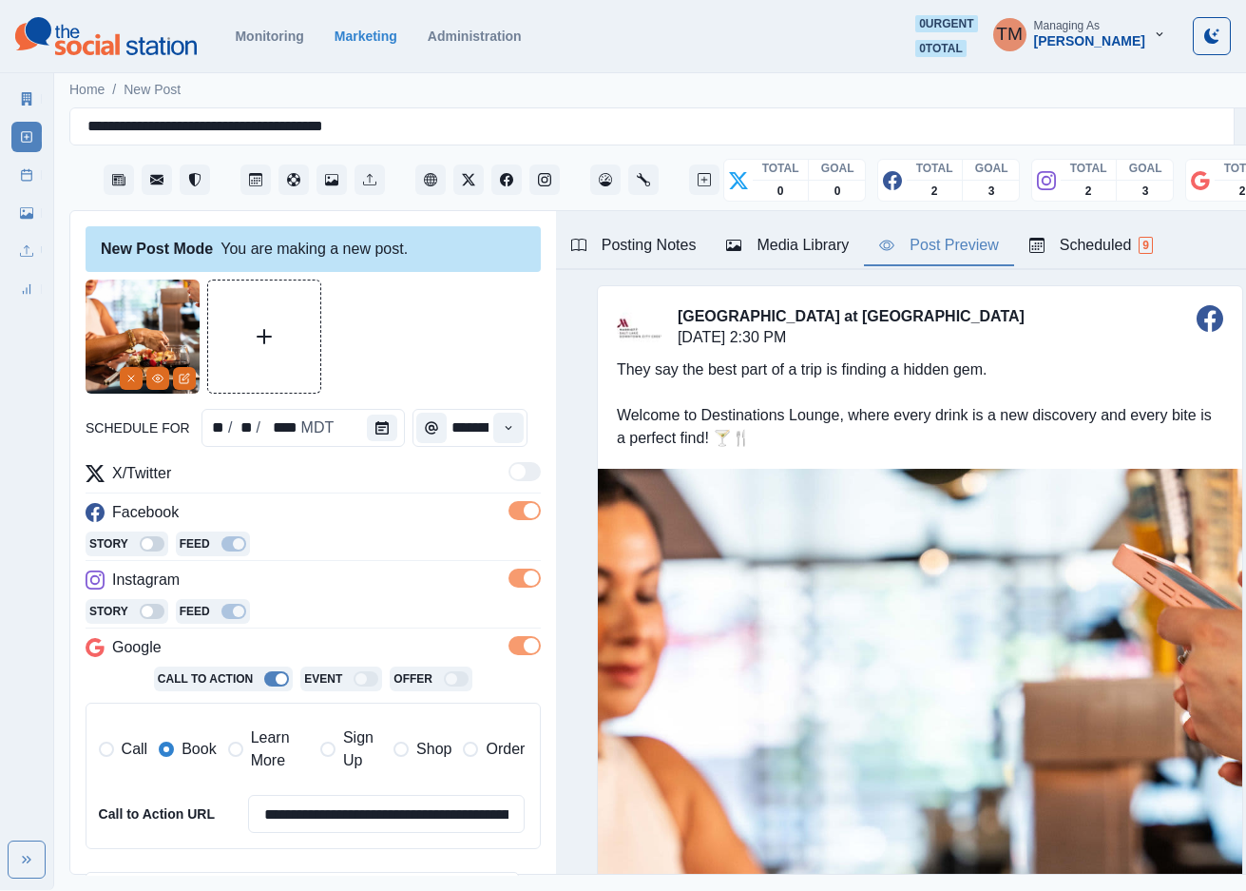
scroll to position [309, 0]
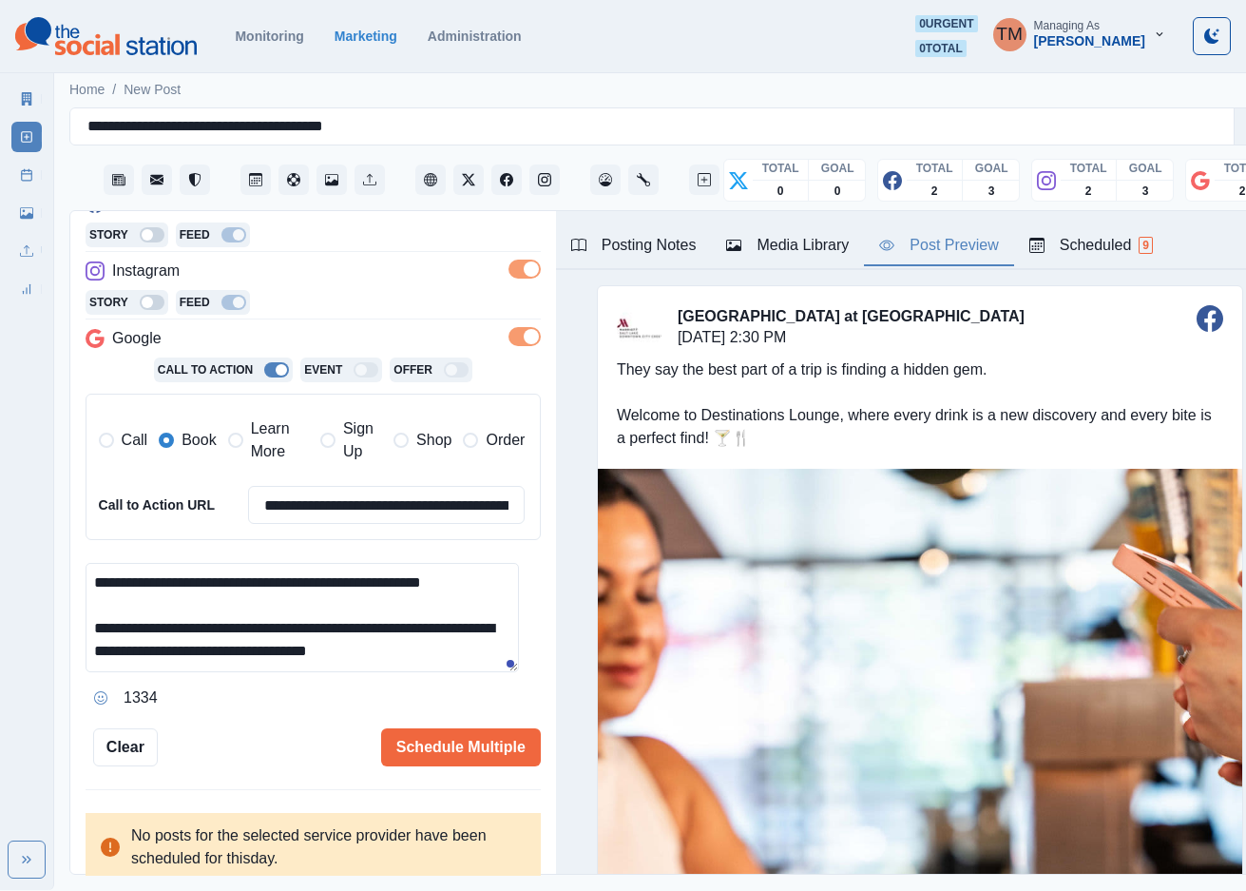
click at [480, 585] on textarea "**********" at bounding box center [302, 617] width 433 height 109
type textarea "**********"
click at [480, 740] on button "Schedule Multiple" at bounding box center [461, 747] width 160 height 38
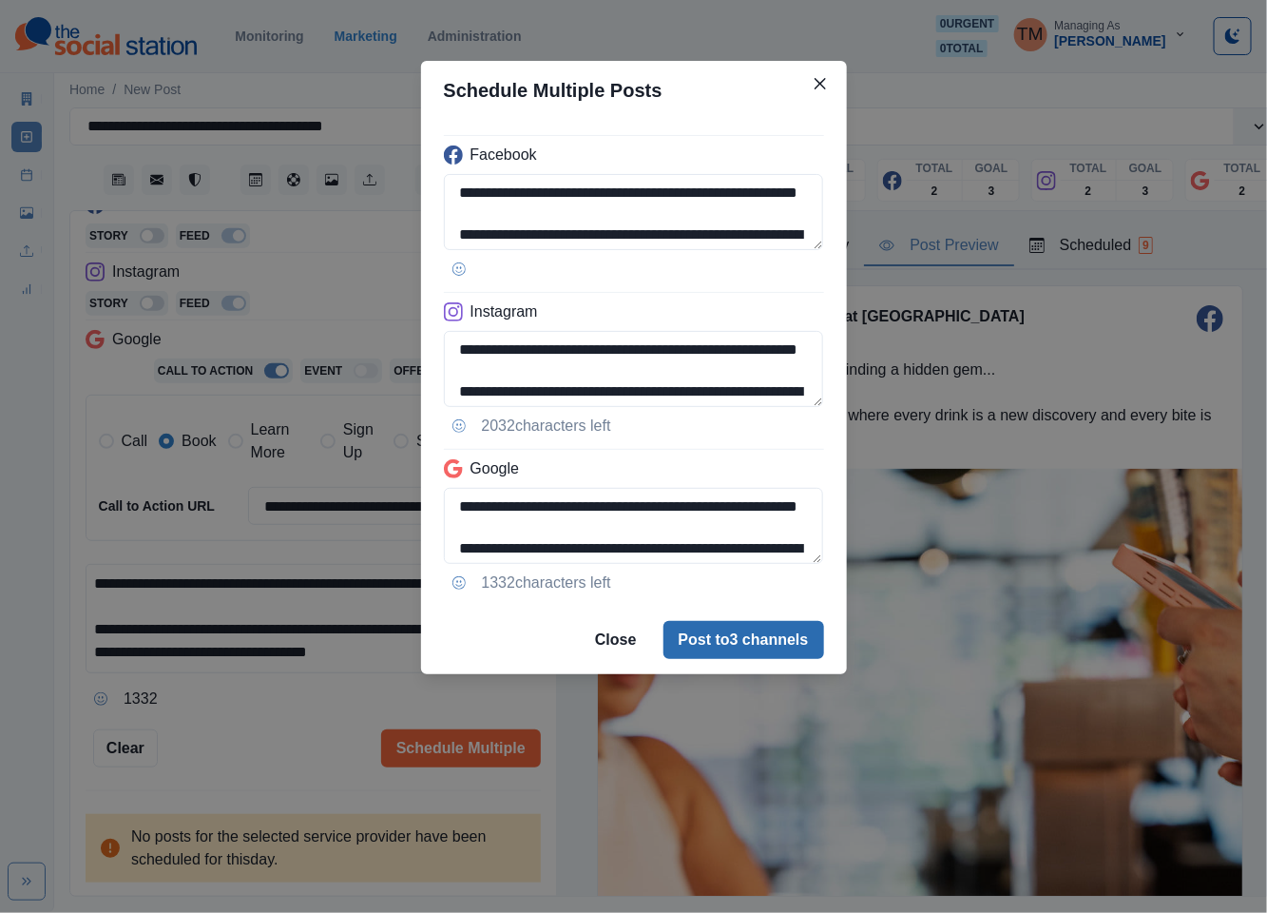
click at [774, 644] on button "Post to 3 channels" at bounding box center [743, 640] width 161 height 38
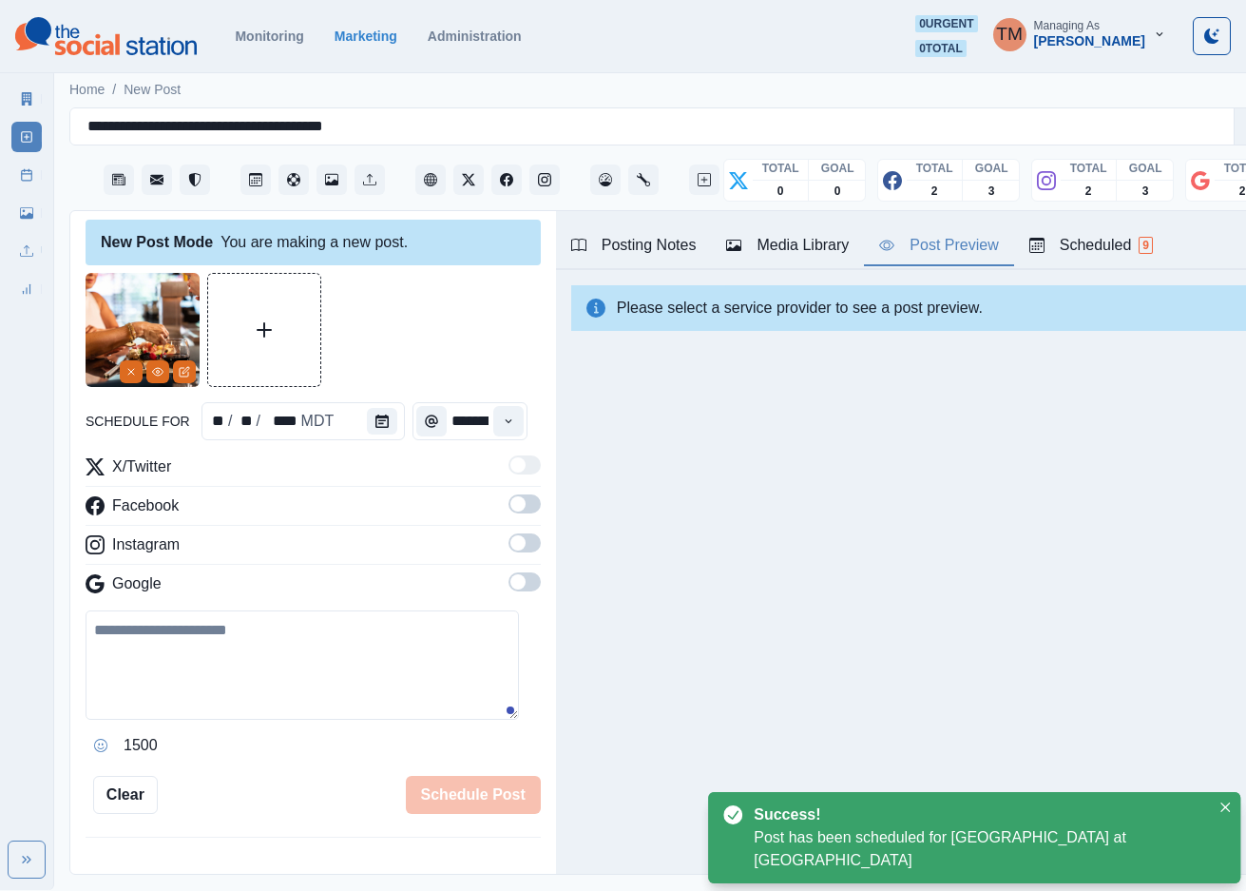
scroll to position [0, 0]
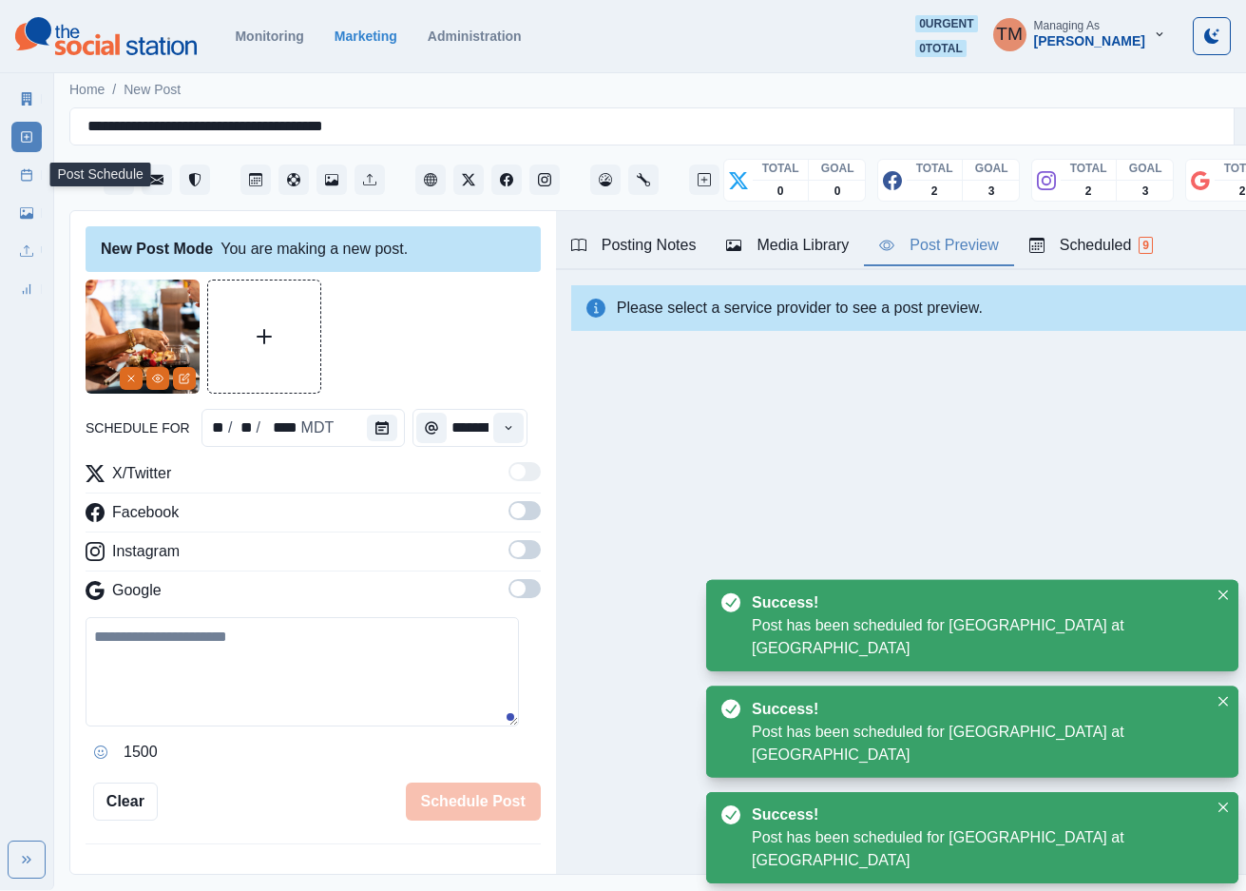
click at [29, 181] on icon at bounding box center [26, 174] width 13 height 13
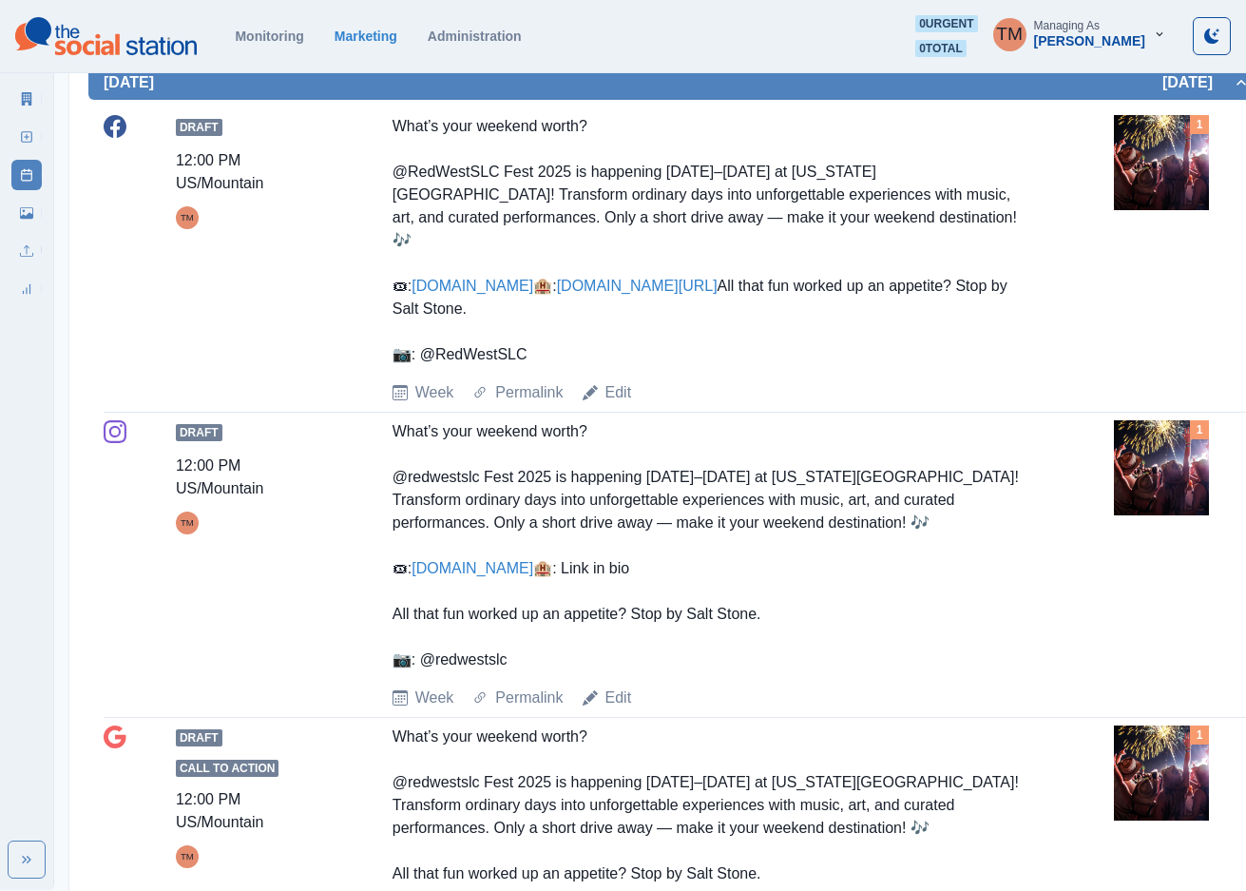
scroll to position [414, 0]
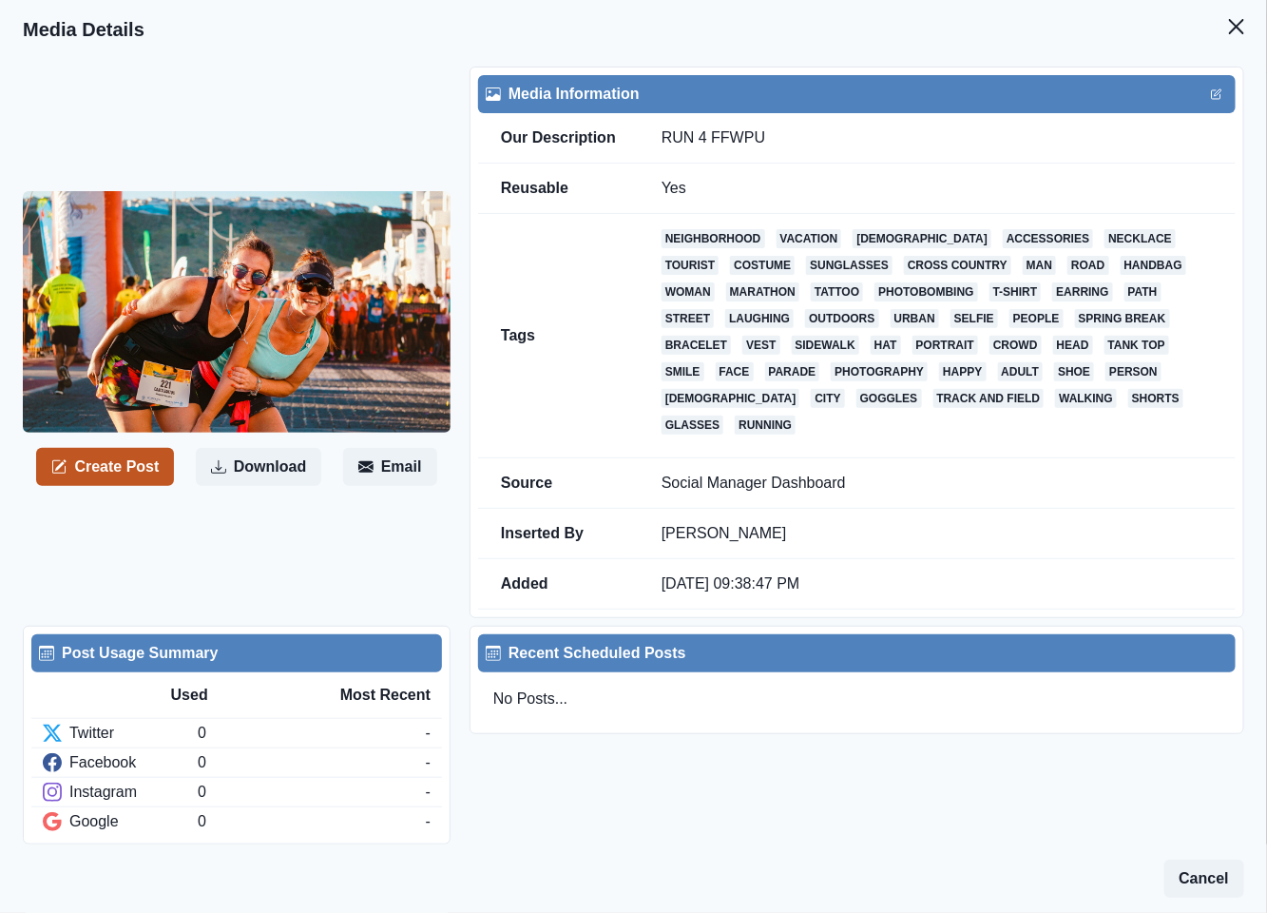
click at [111, 462] on button "Create Post" at bounding box center [105, 467] width 138 height 38
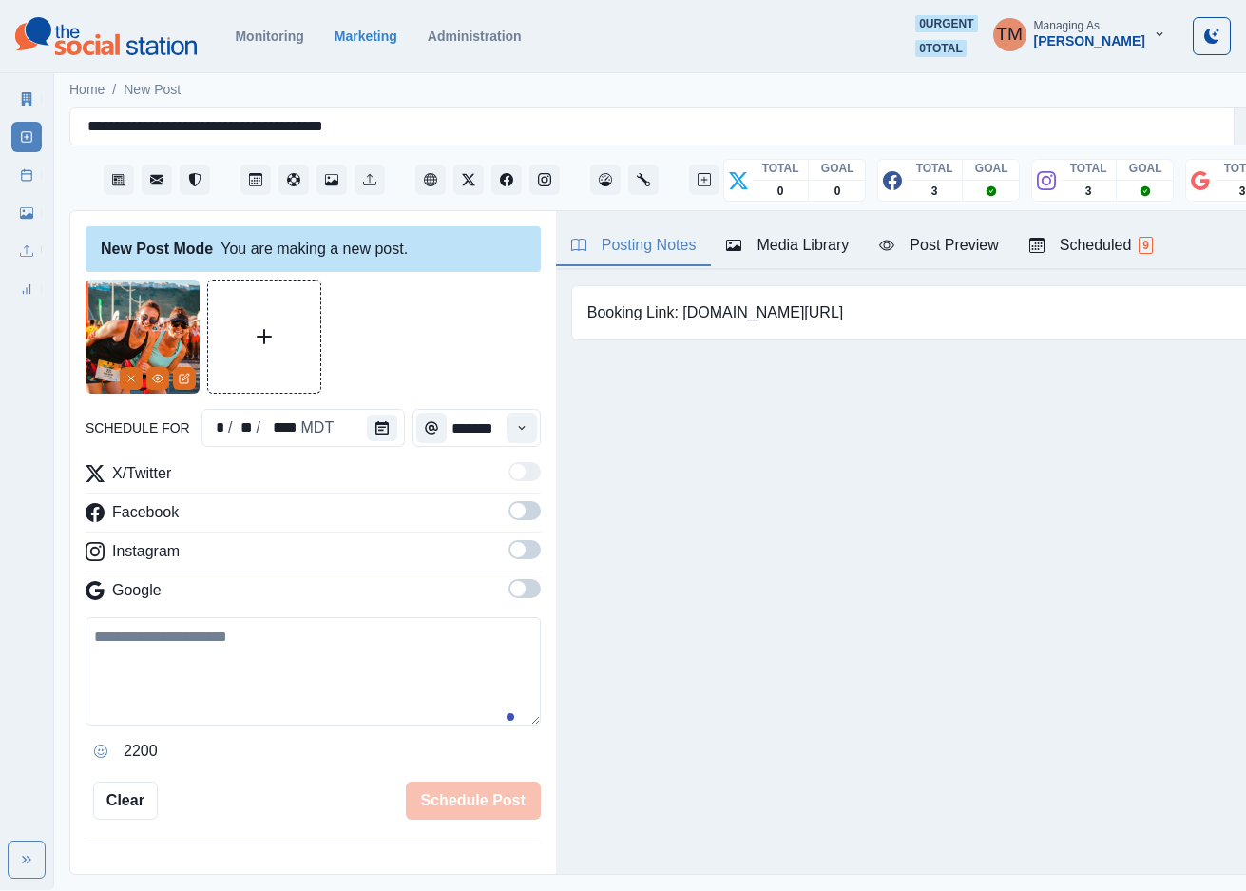
click at [283, 690] on textarea at bounding box center [313, 671] width 455 height 108
paste textarea "**********"
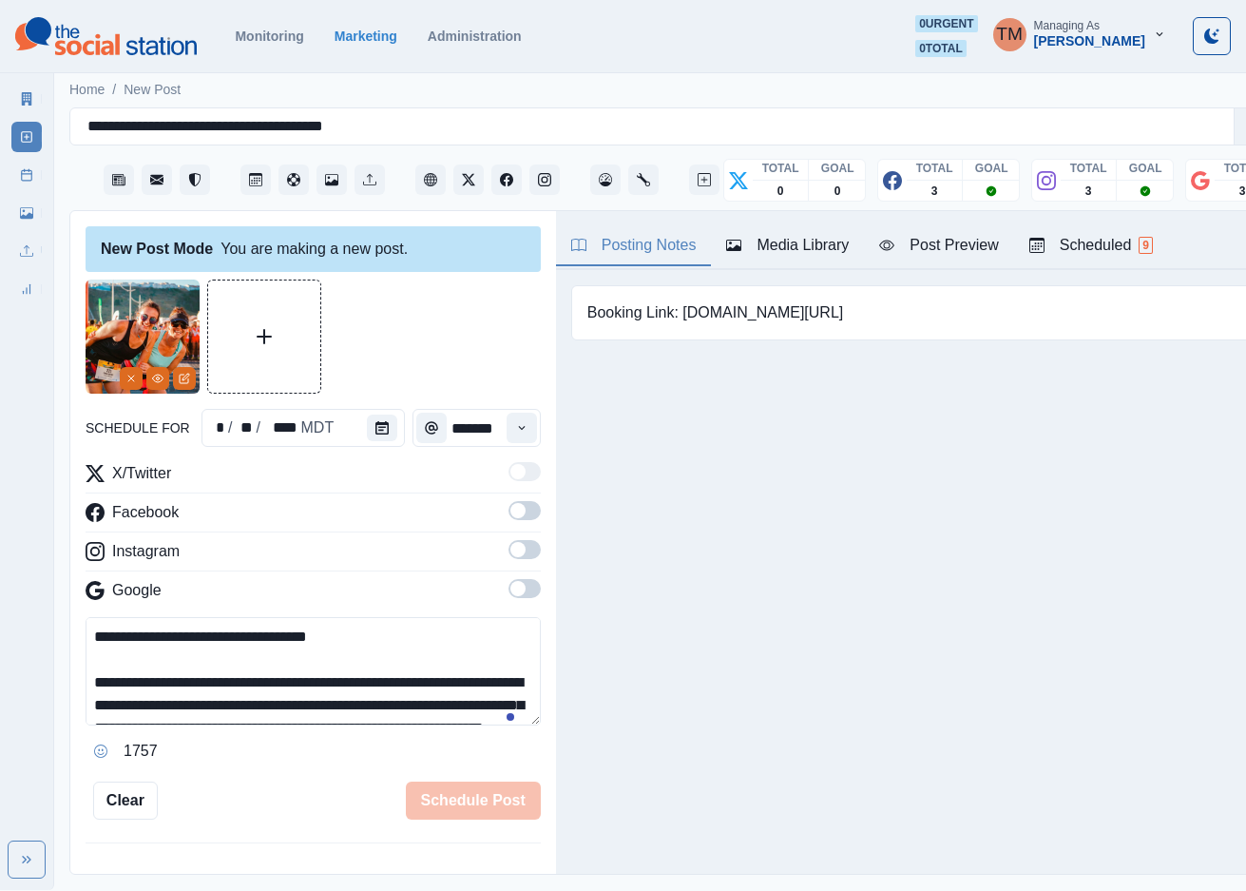
scroll to position [221, 0]
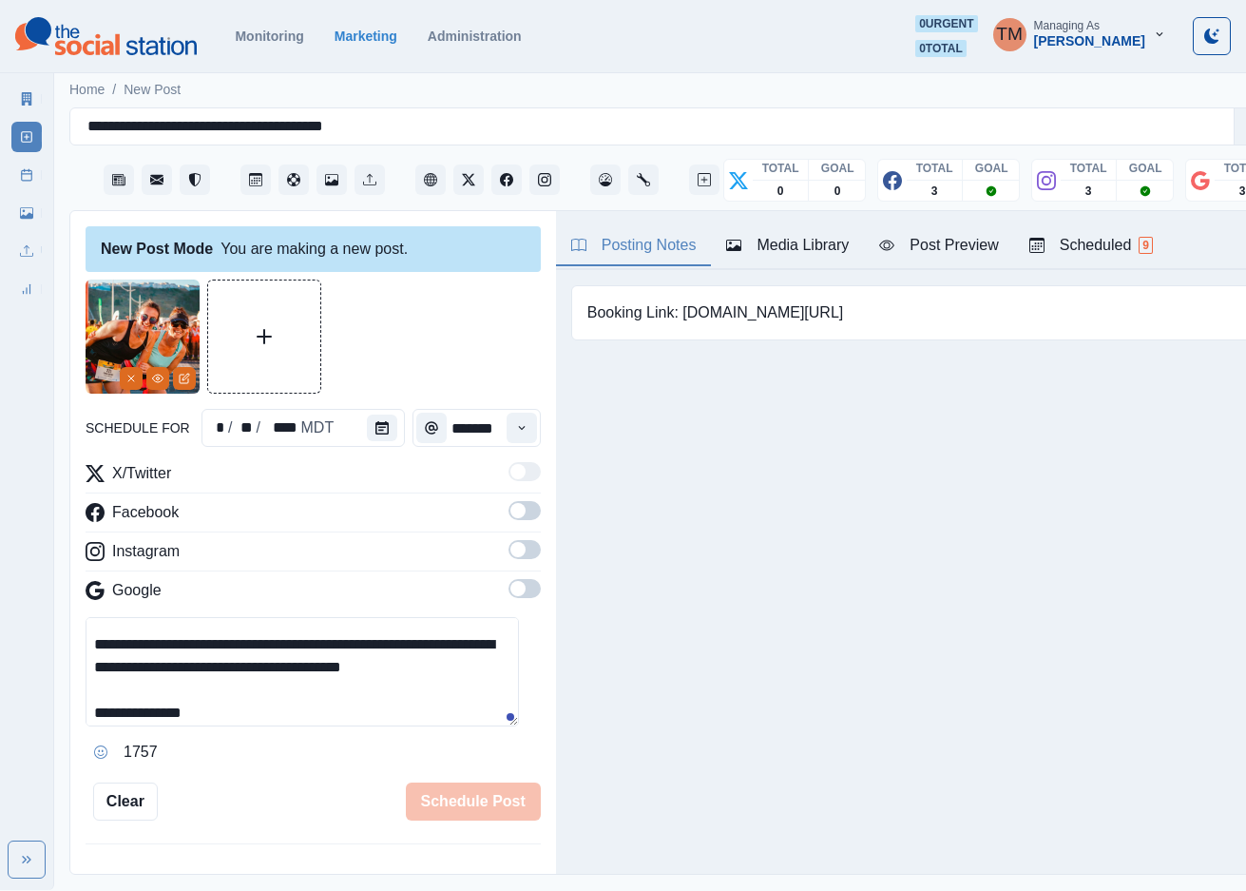
type textarea "**********"
click at [510, 513] on span at bounding box center [525, 510] width 32 height 19
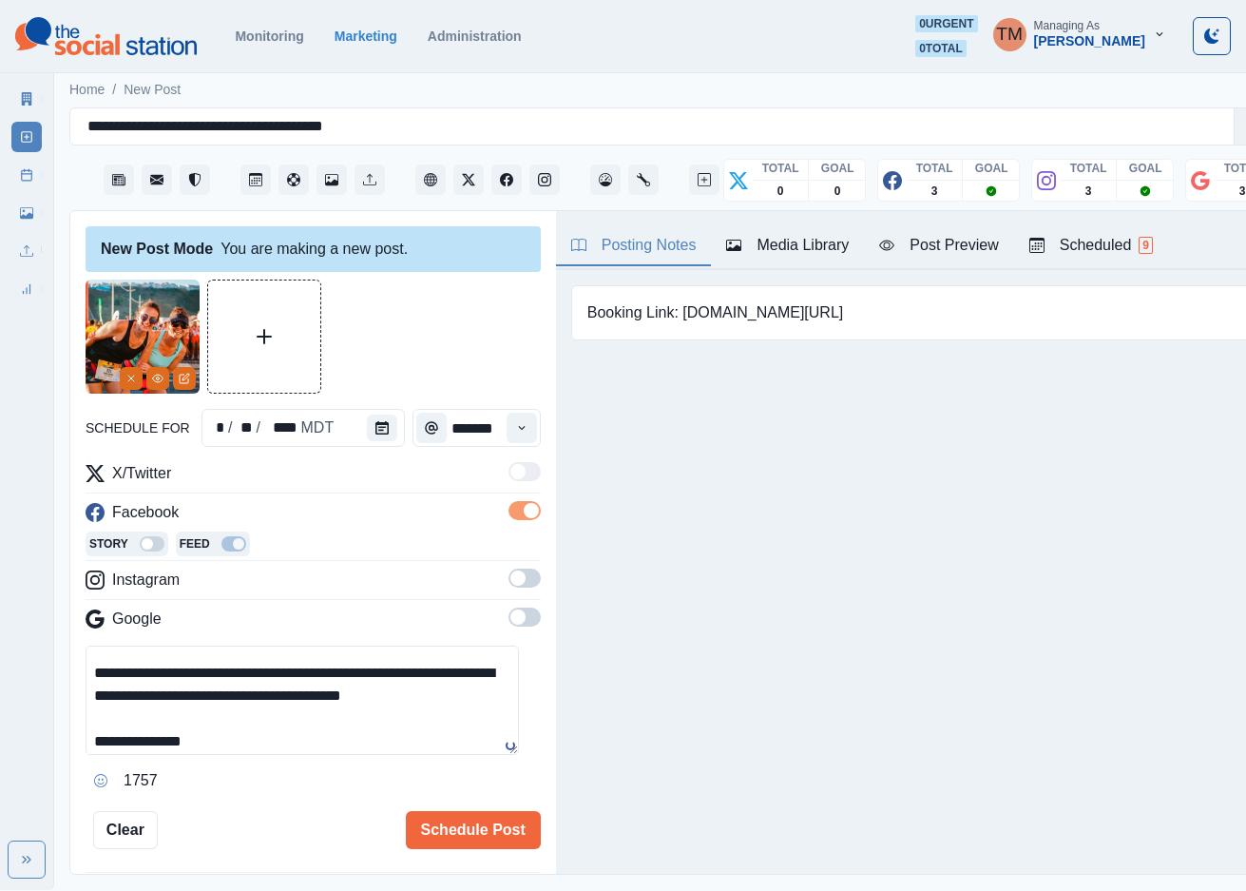
drag, startPoint x: 506, startPoint y: 577, endPoint x: 525, endPoint y: 654, distance: 79.3
click at [509, 579] on span at bounding box center [525, 577] width 32 height 19
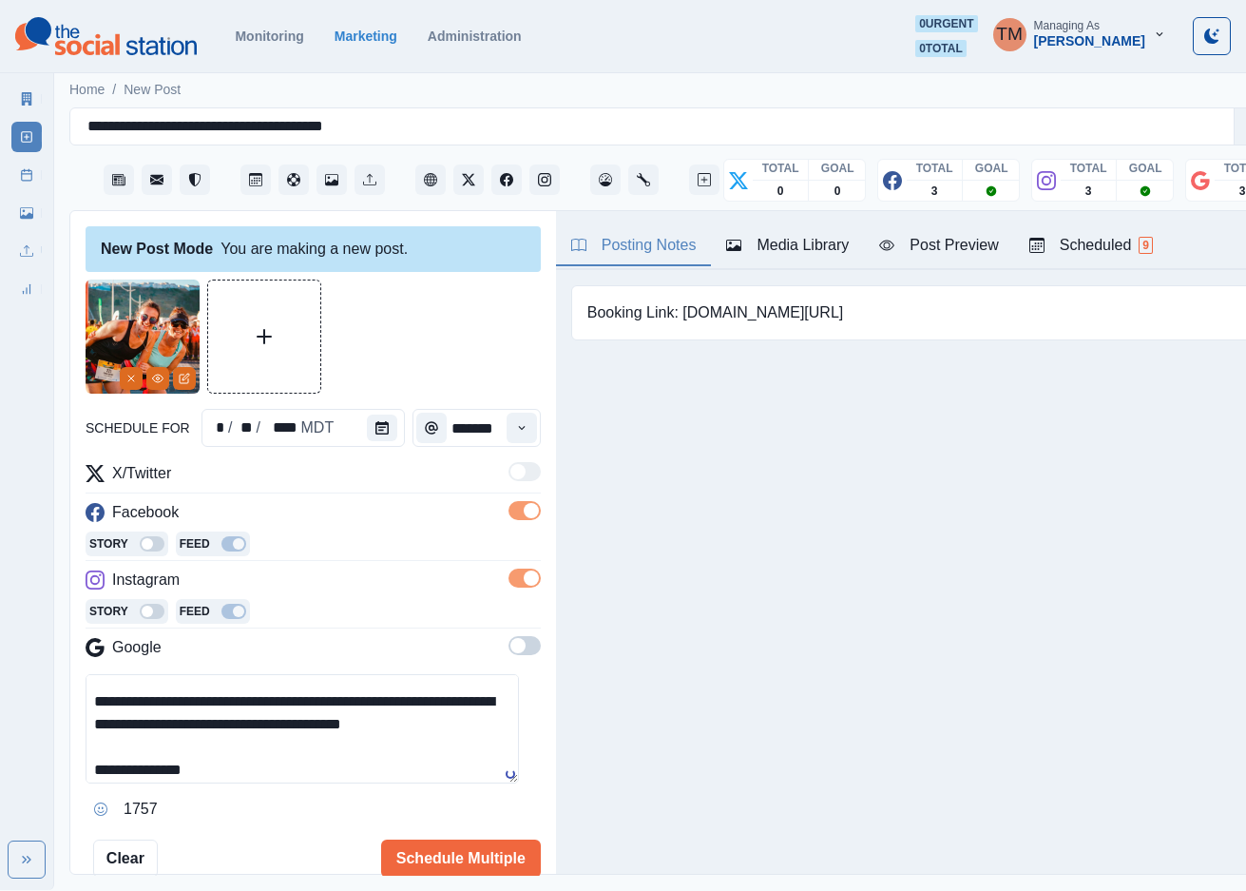
click at [509, 650] on span at bounding box center [525, 645] width 32 height 19
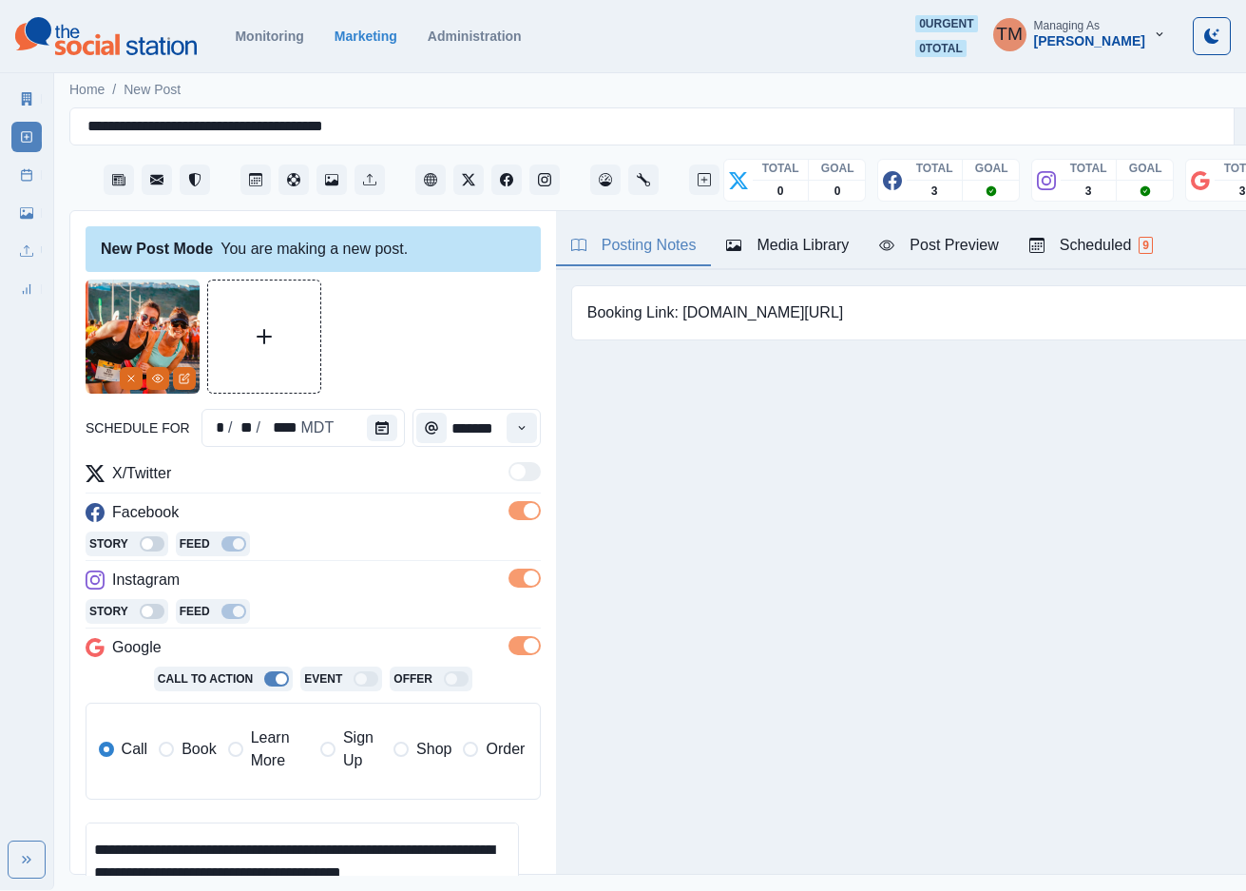
click at [195, 753] on span "Book" at bounding box center [199, 749] width 34 height 23
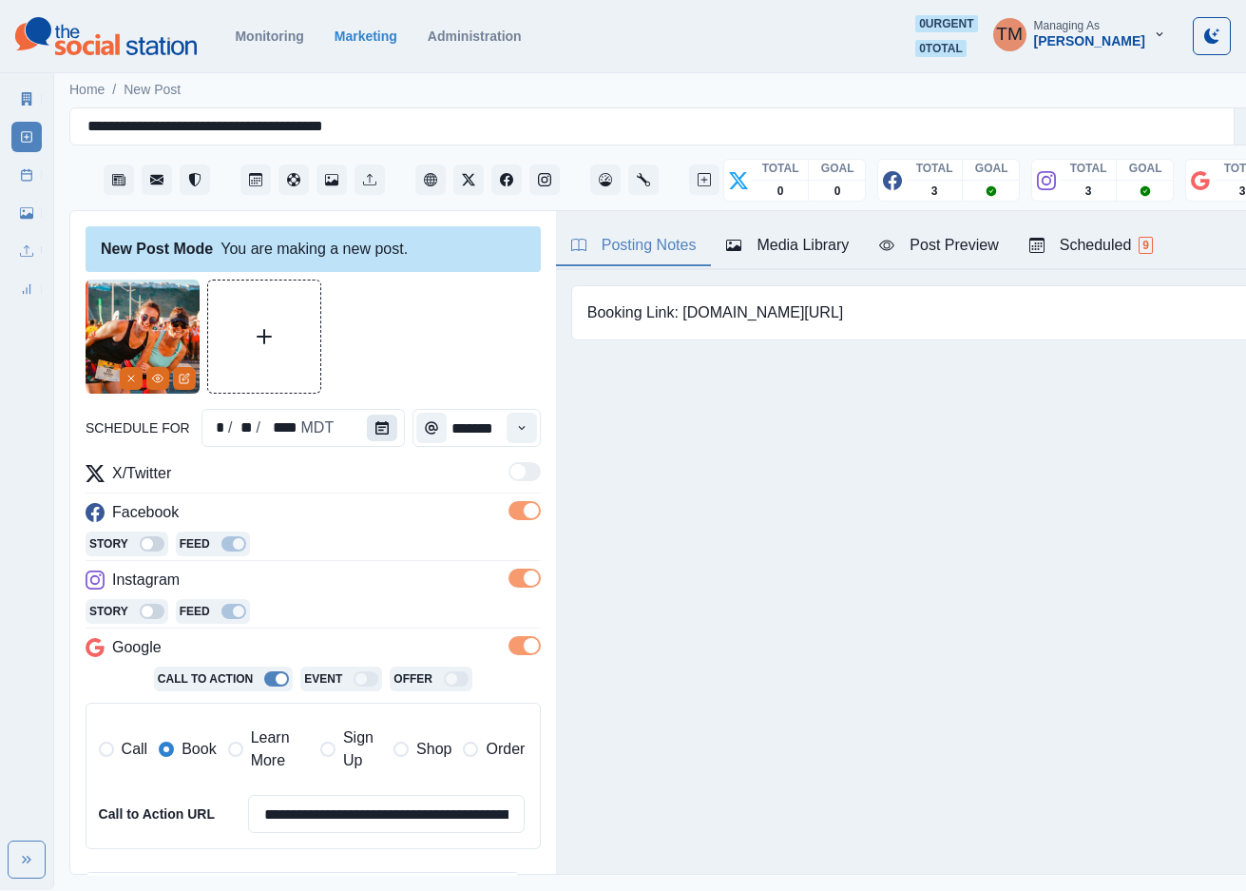
click at [375, 432] on icon "Calendar" at bounding box center [381, 427] width 13 height 13
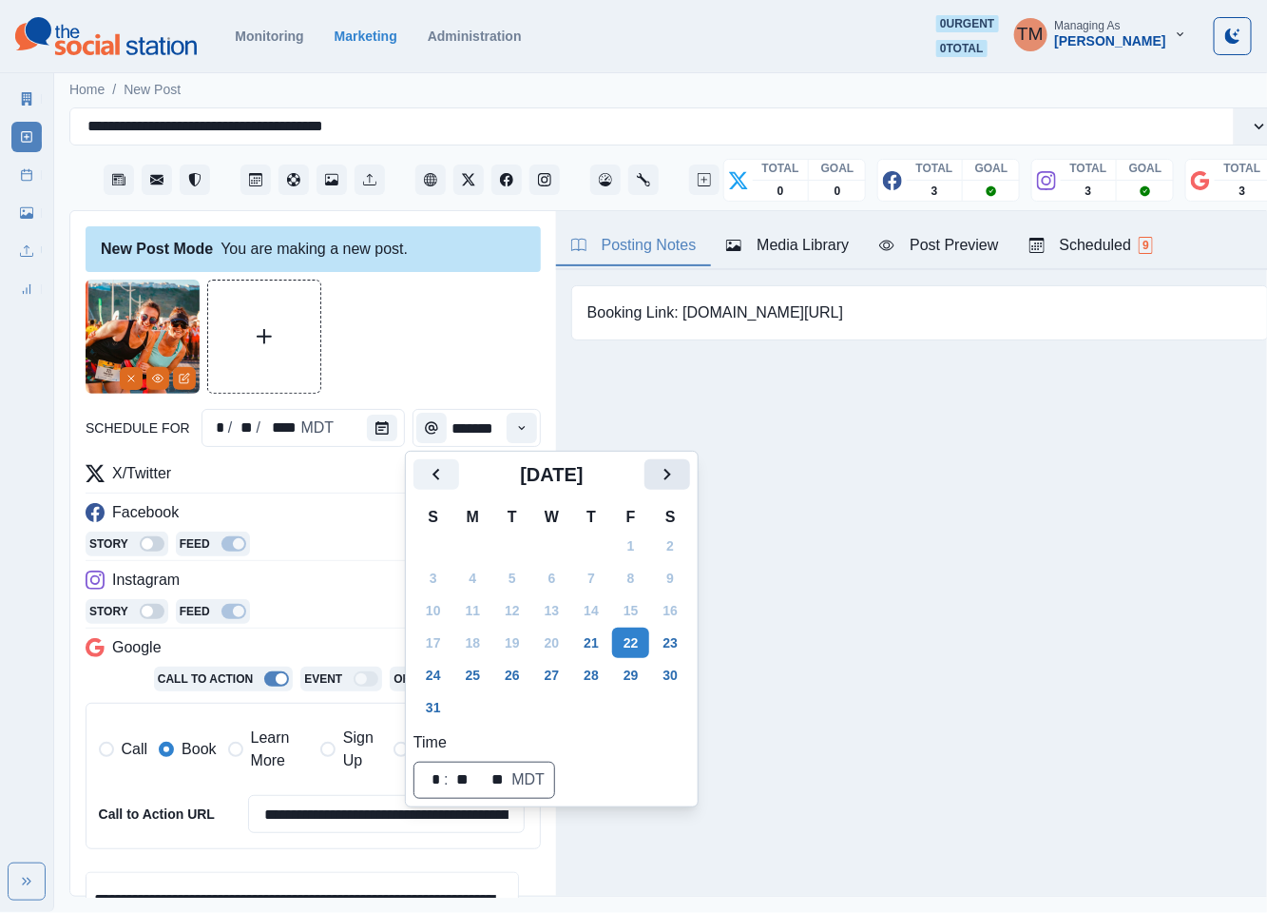
click at [679, 479] on icon "Next" at bounding box center [667, 474] width 23 height 23
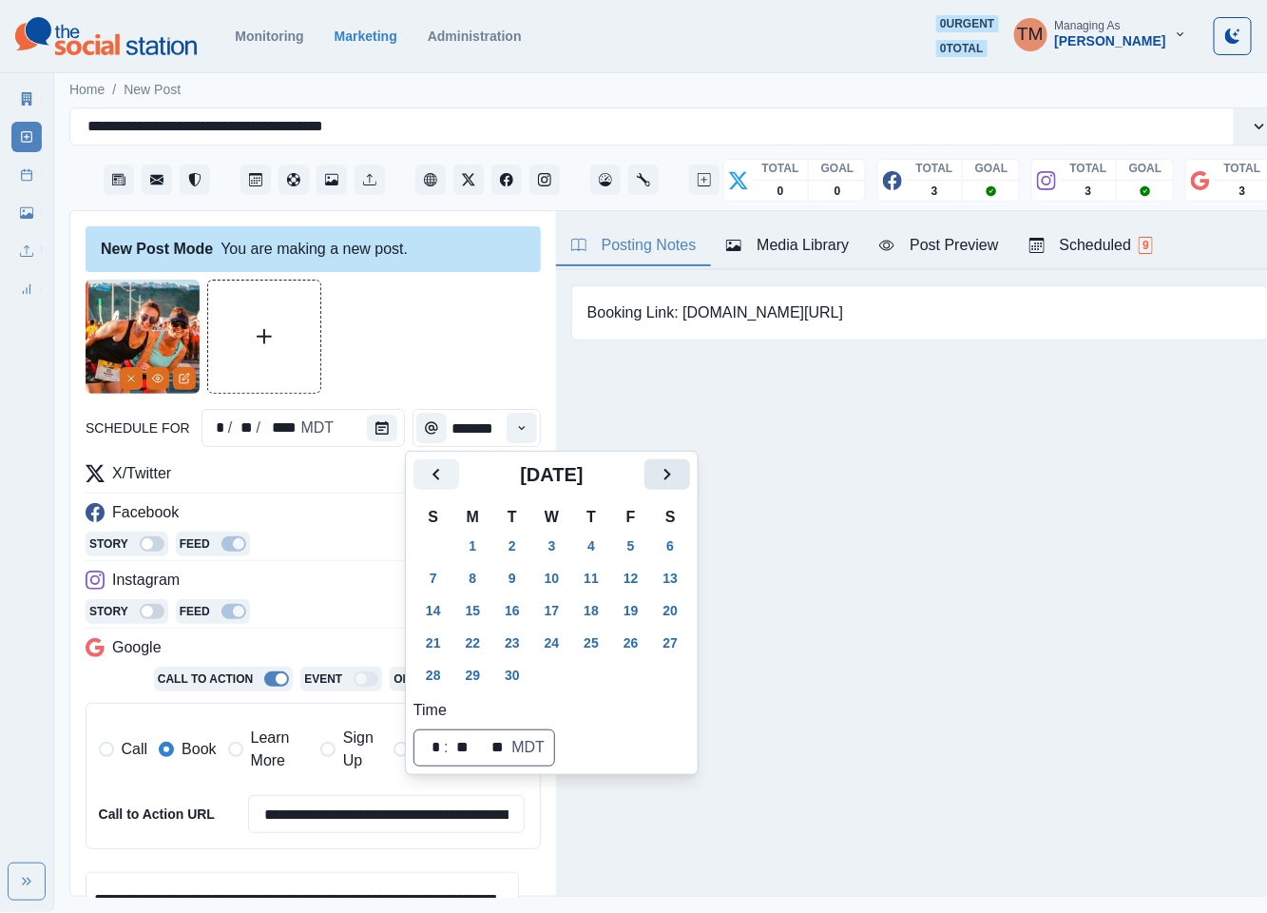
click at [679, 479] on icon "Next" at bounding box center [667, 474] width 23 height 23
click at [474, 616] on button "13" at bounding box center [473, 610] width 38 height 30
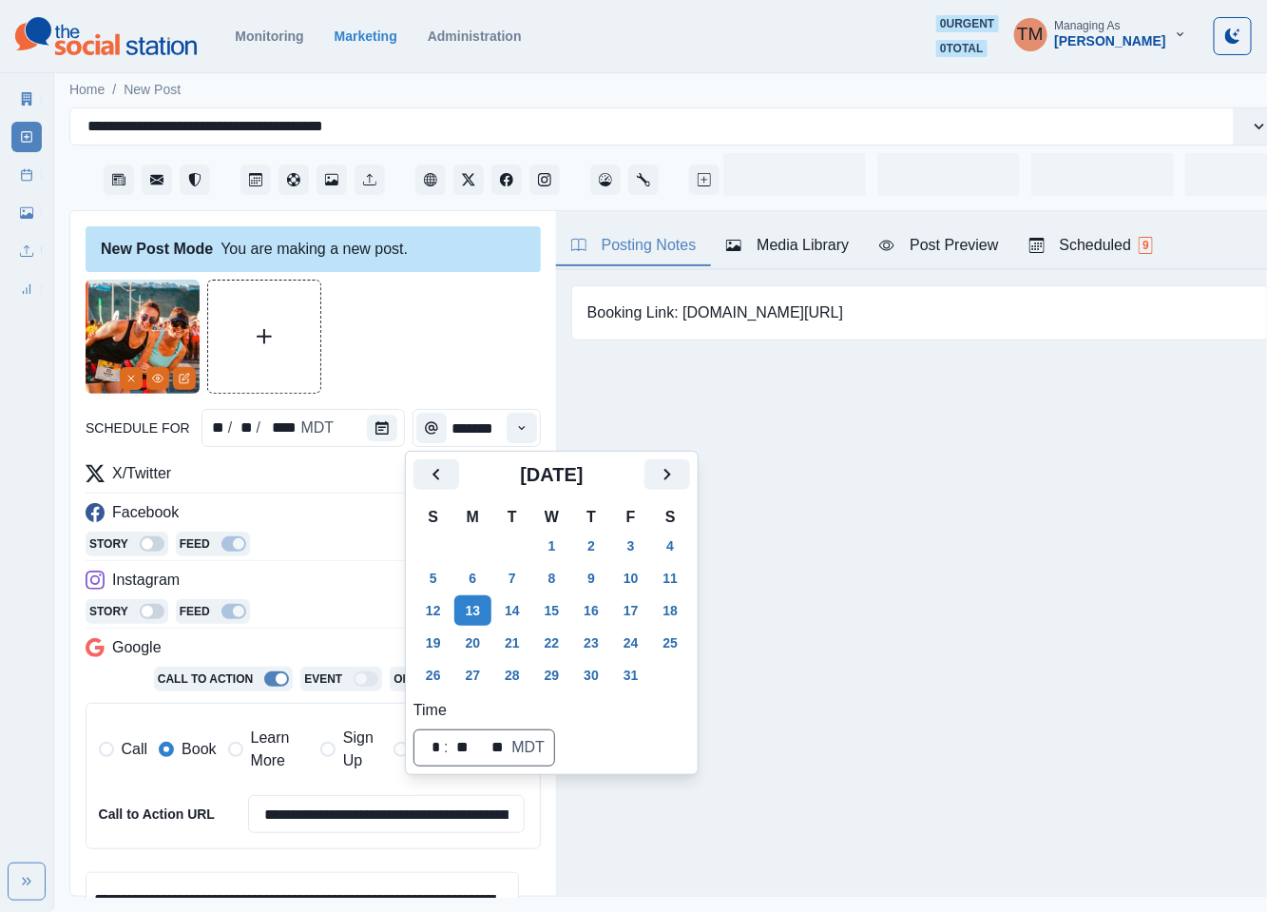
click at [432, 355] on div at bounding box center [313, 336] width 455 height 114
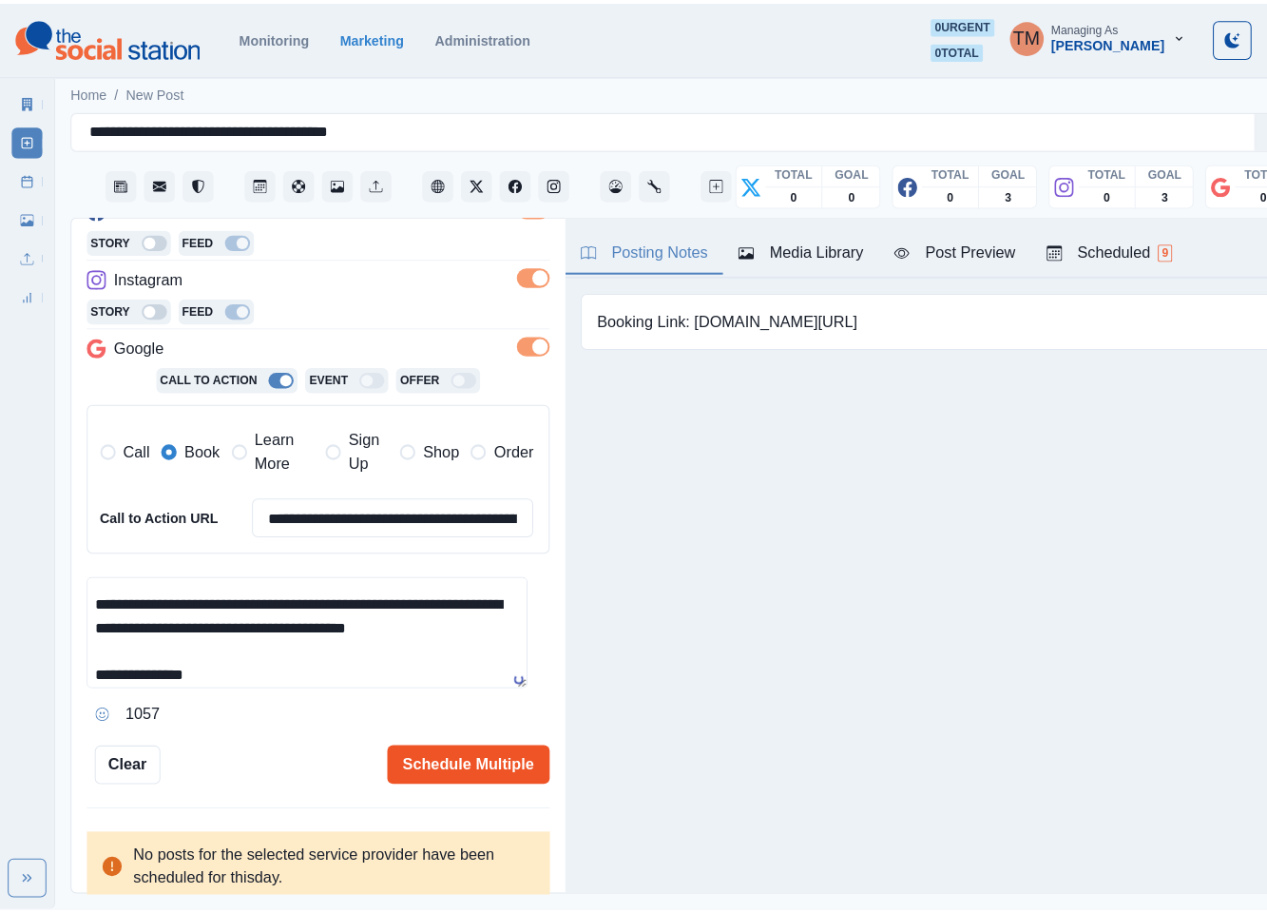
scroll to position [309, 0]
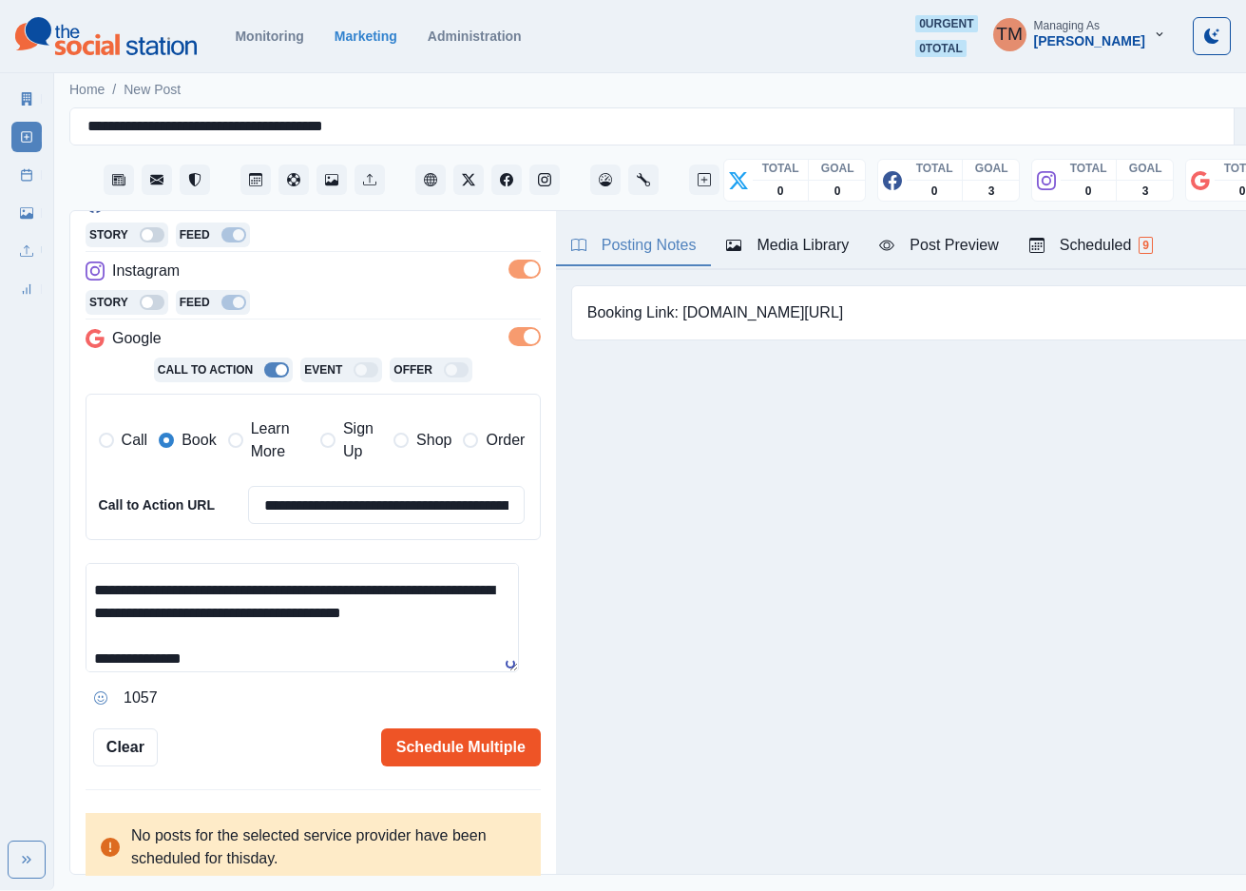
click at [437, 745] on button "Schedule Multiple" at bounding box center [461, 747] width 160 height 38
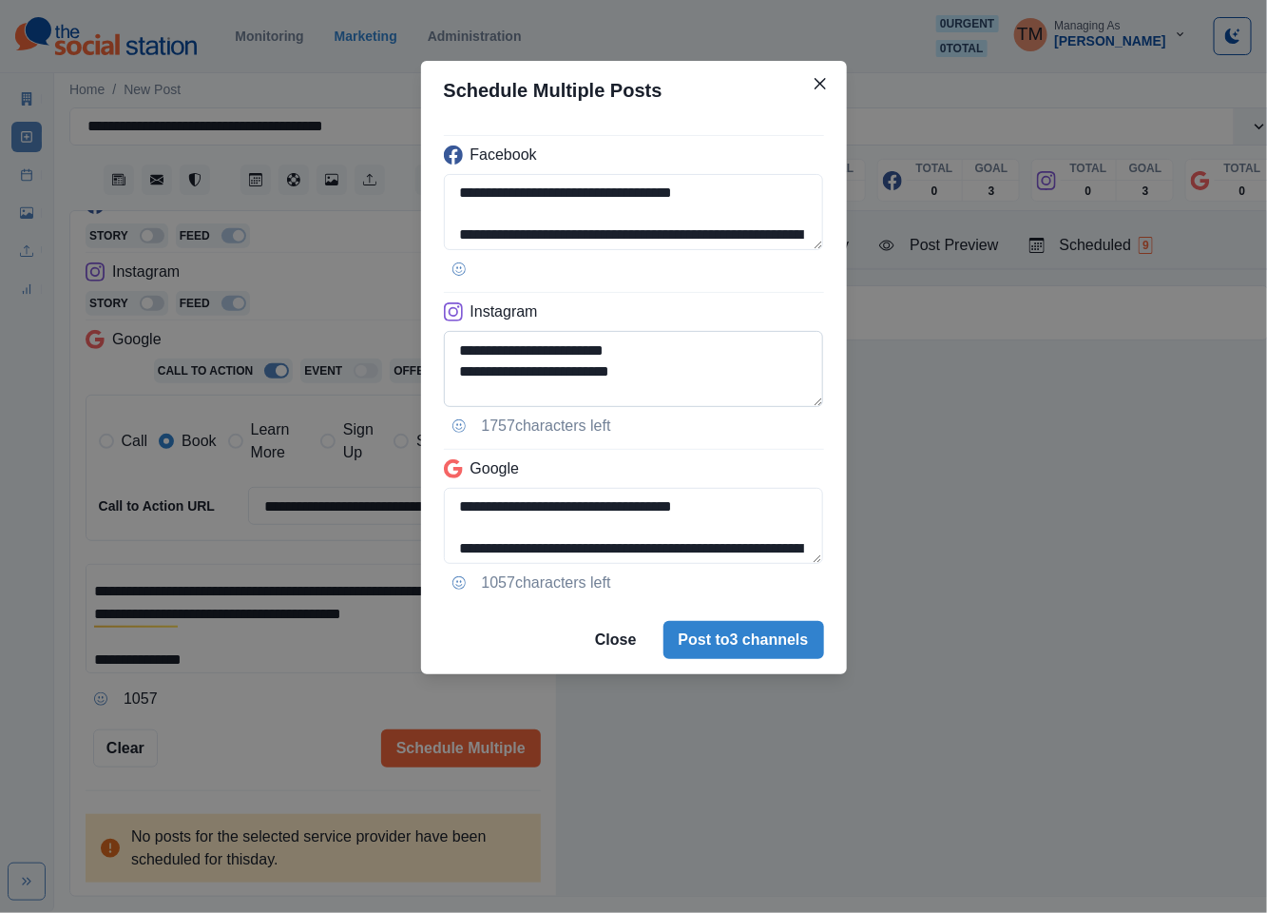
scroll to position [171, 0]
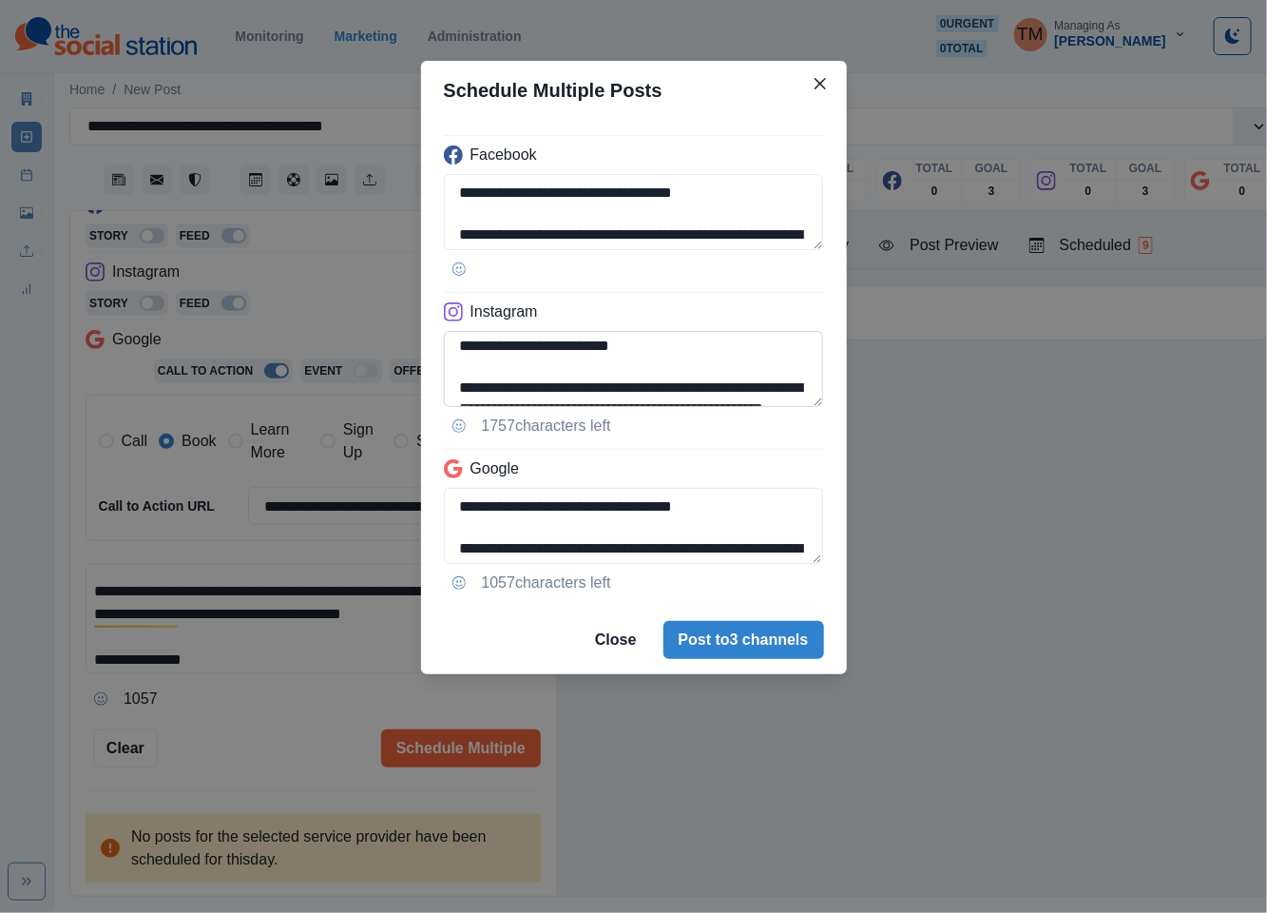
click at [491, 369] on textarea "**********" at bounding box center [634, 369] width 380 height 76
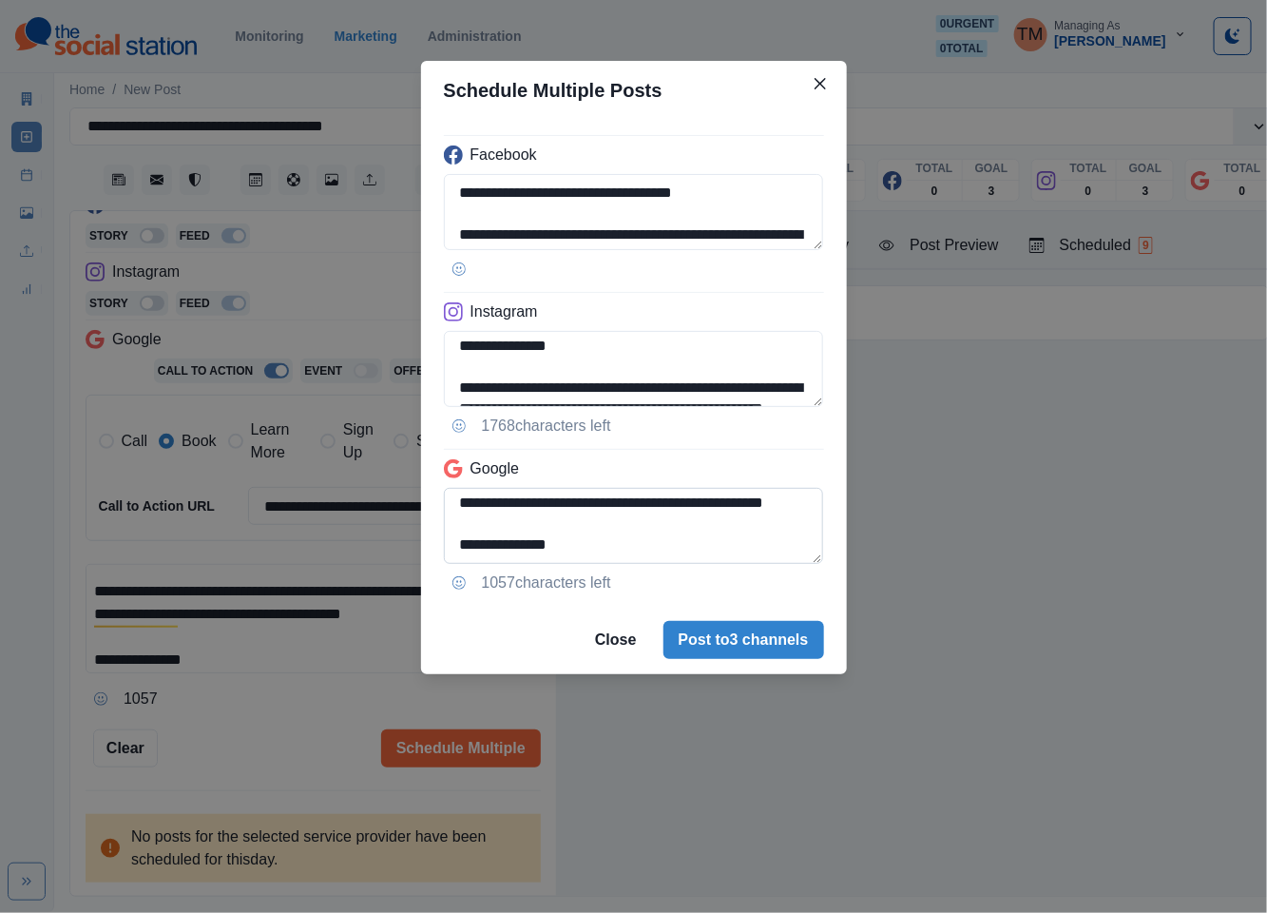
type textarea "**********"
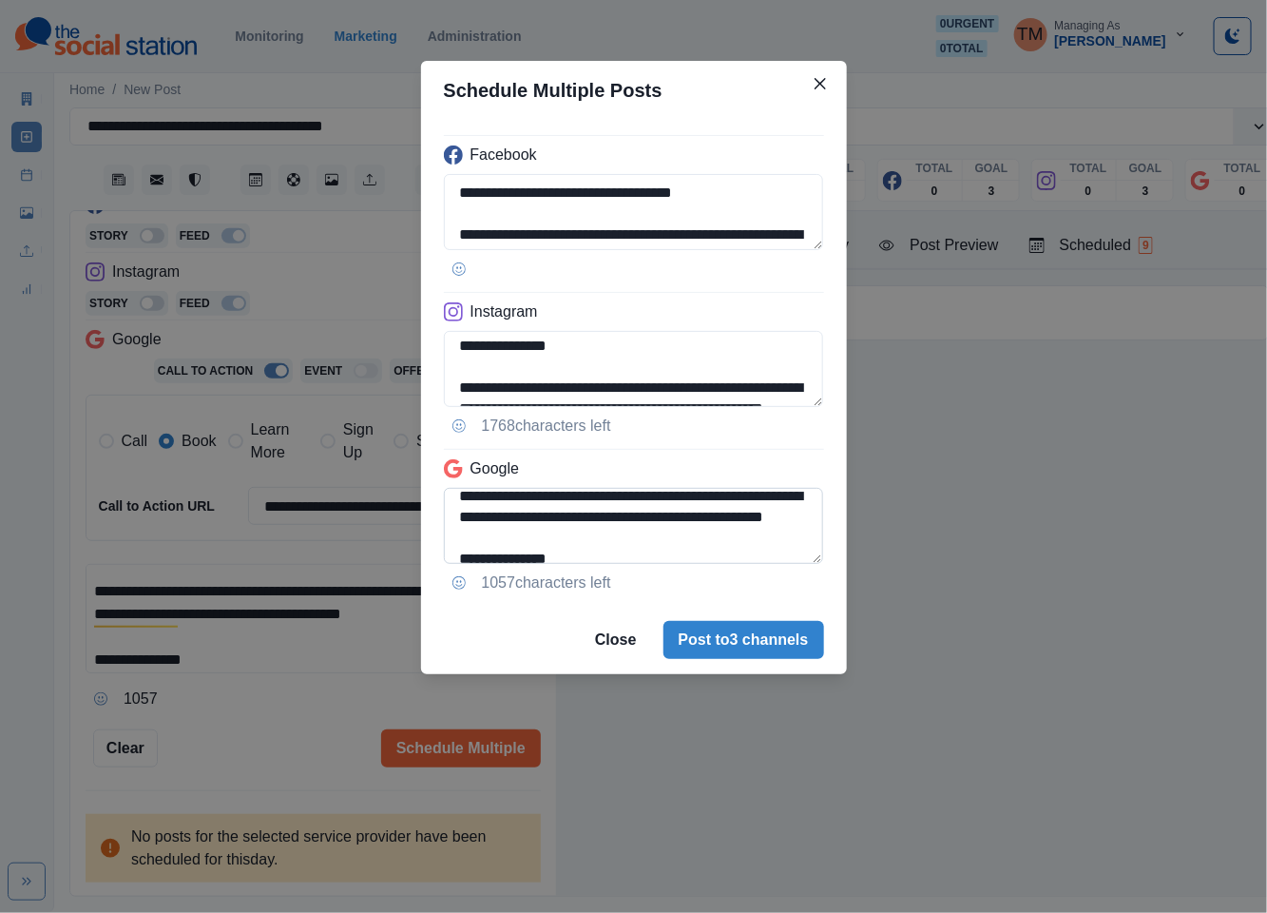
scroll to position [163, 0]
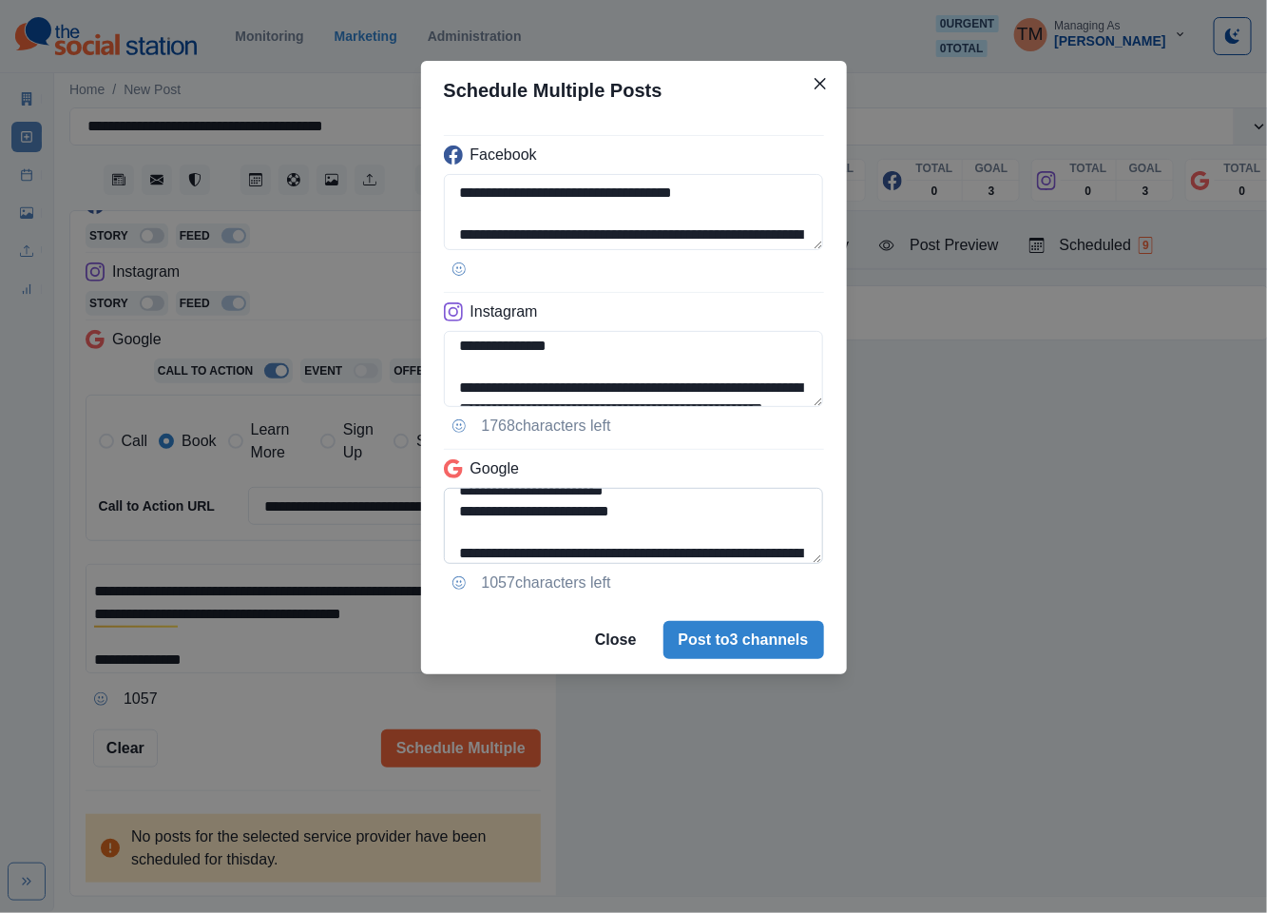
click at [453, 510] on textarea "**********" at bounding box center [634, 526] width 380 height 76
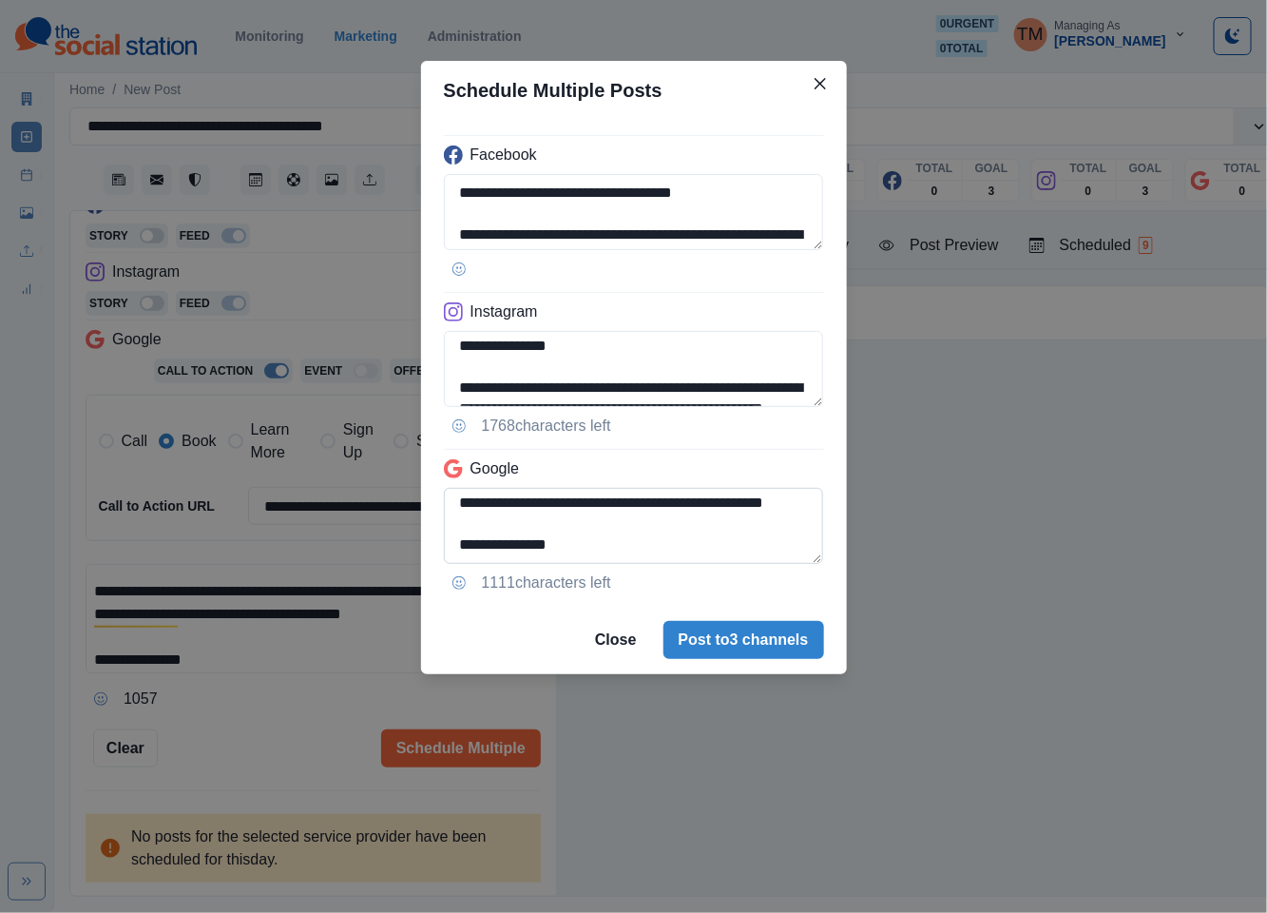
scroll to position [123, 0]
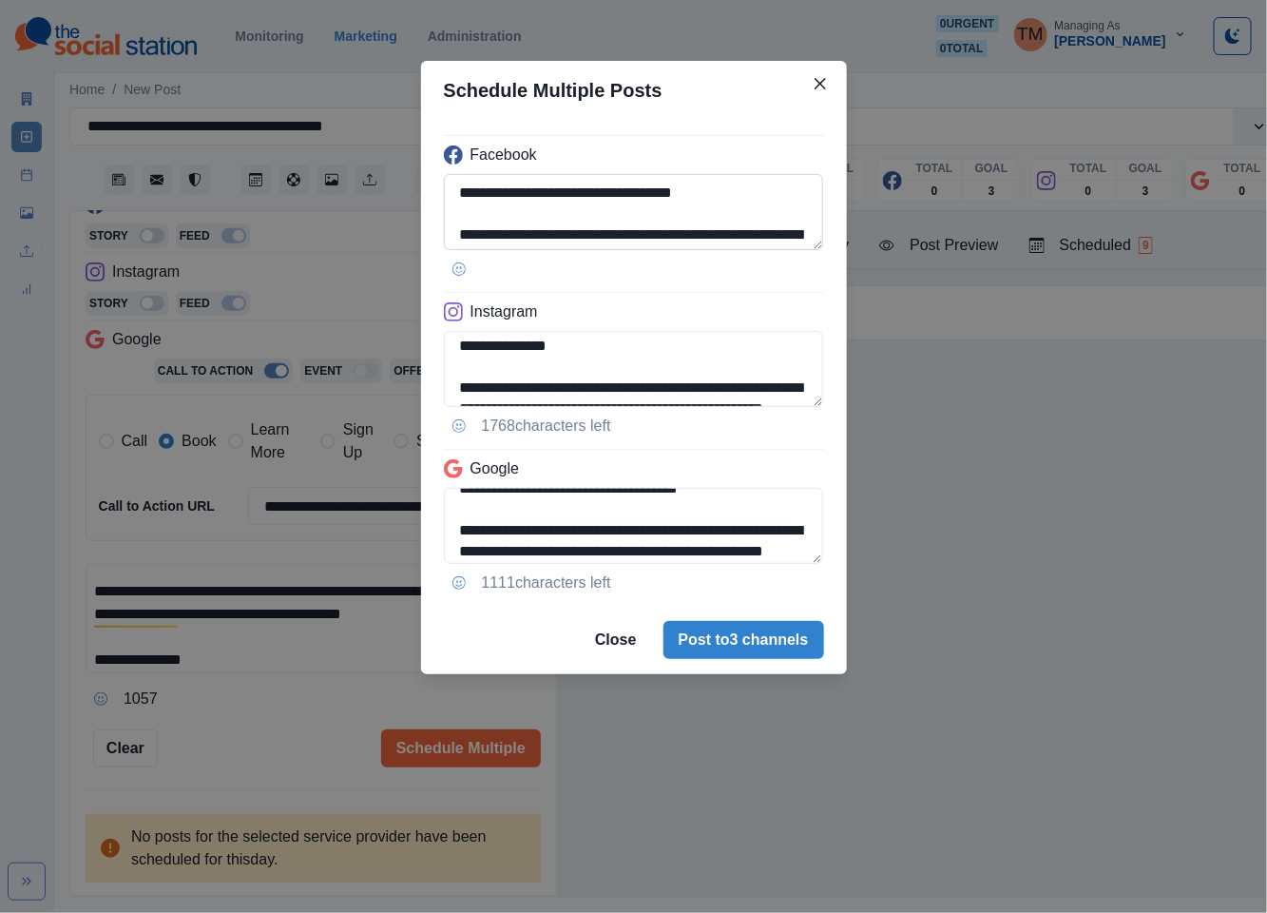
type textarea "**********"
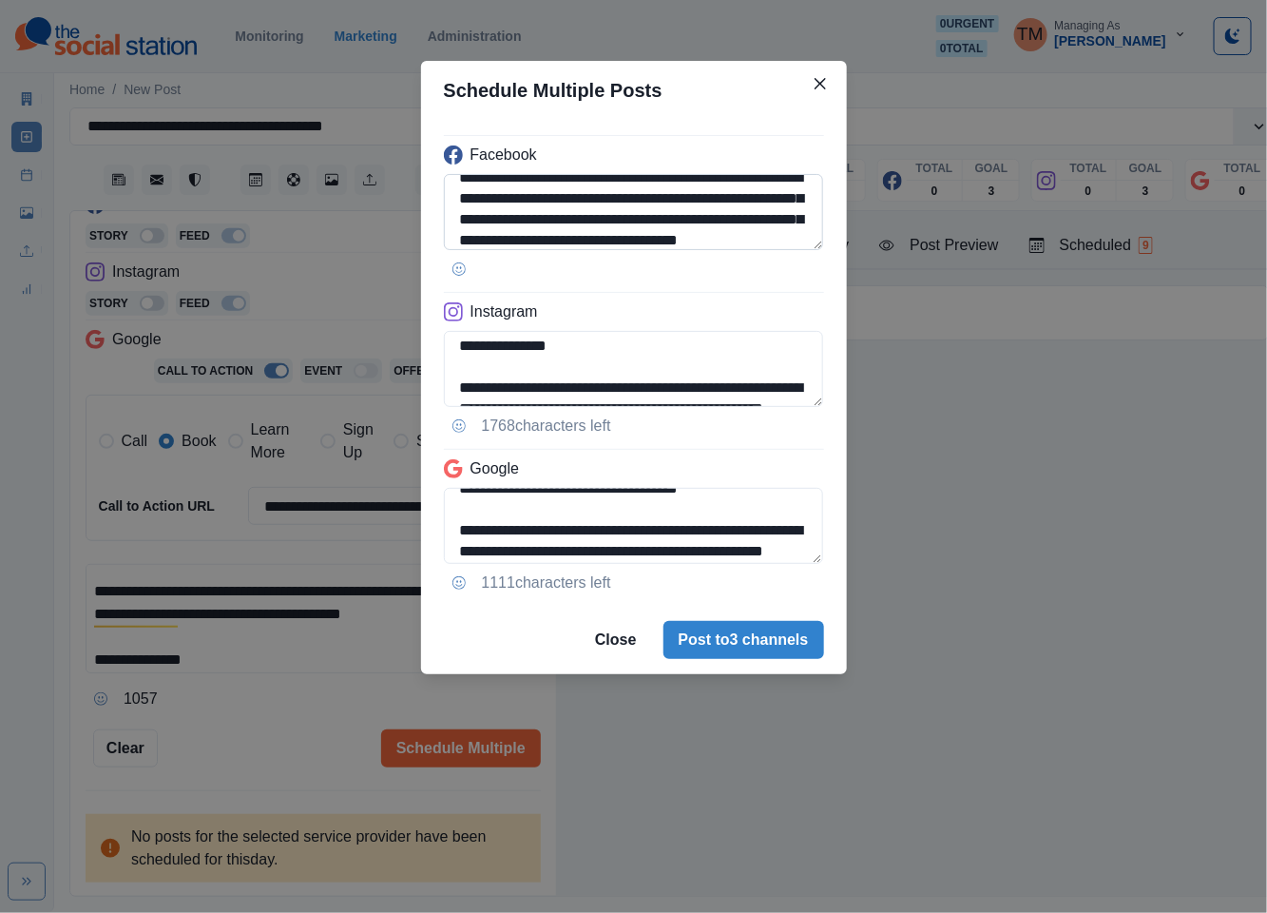
scroll to position [114, 0]
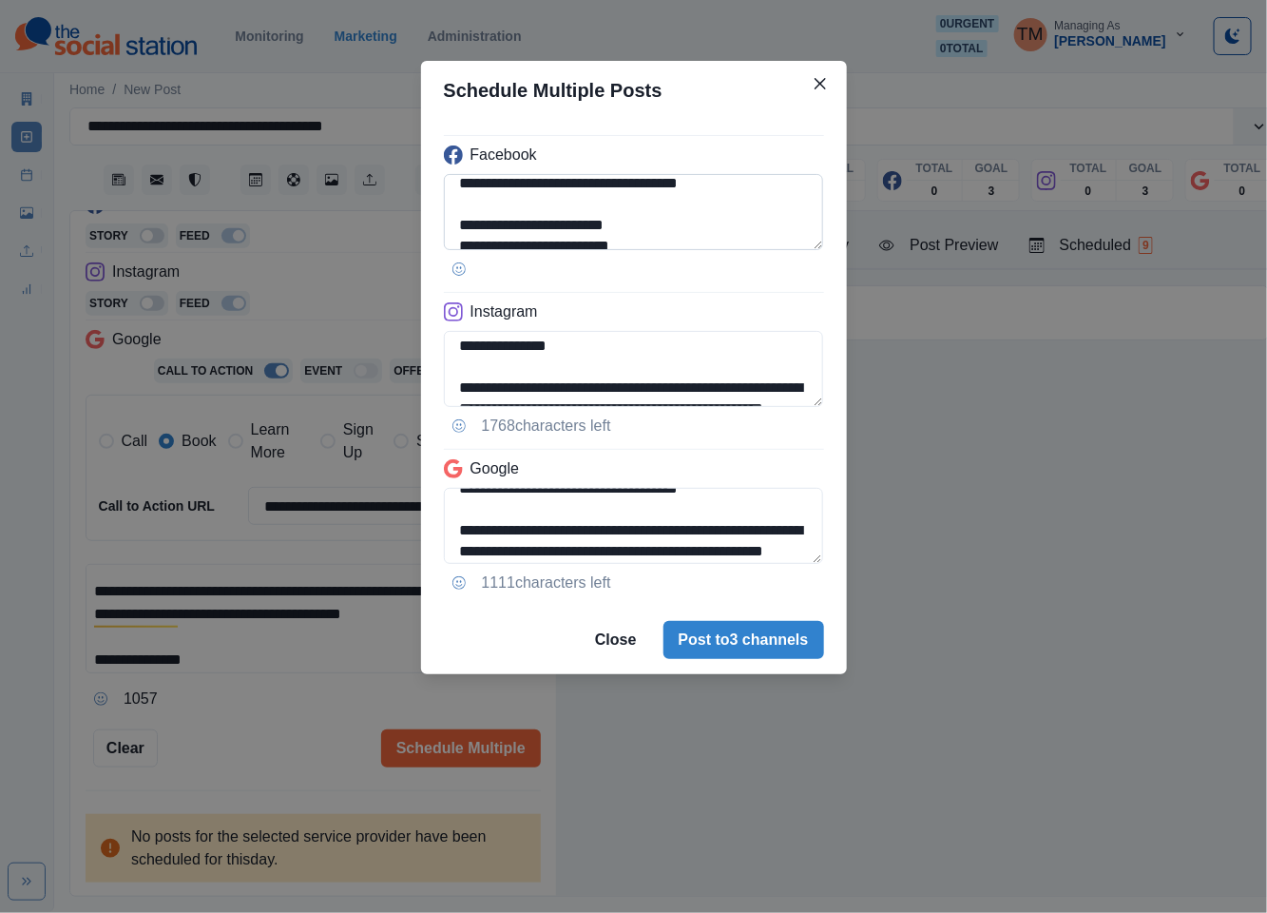
click at [745, 203] on textarea "**********" at bounding box center [634, 212] width 380 height 76
drag, startPoint x: 662, startPoint y: 206, endPoint x: 674, endPoint y: 206, distance: 12.4
click at [674, 206] on textarea "**********" at bounding box center [634, 212] width 380 height 76
type textarea "**********"
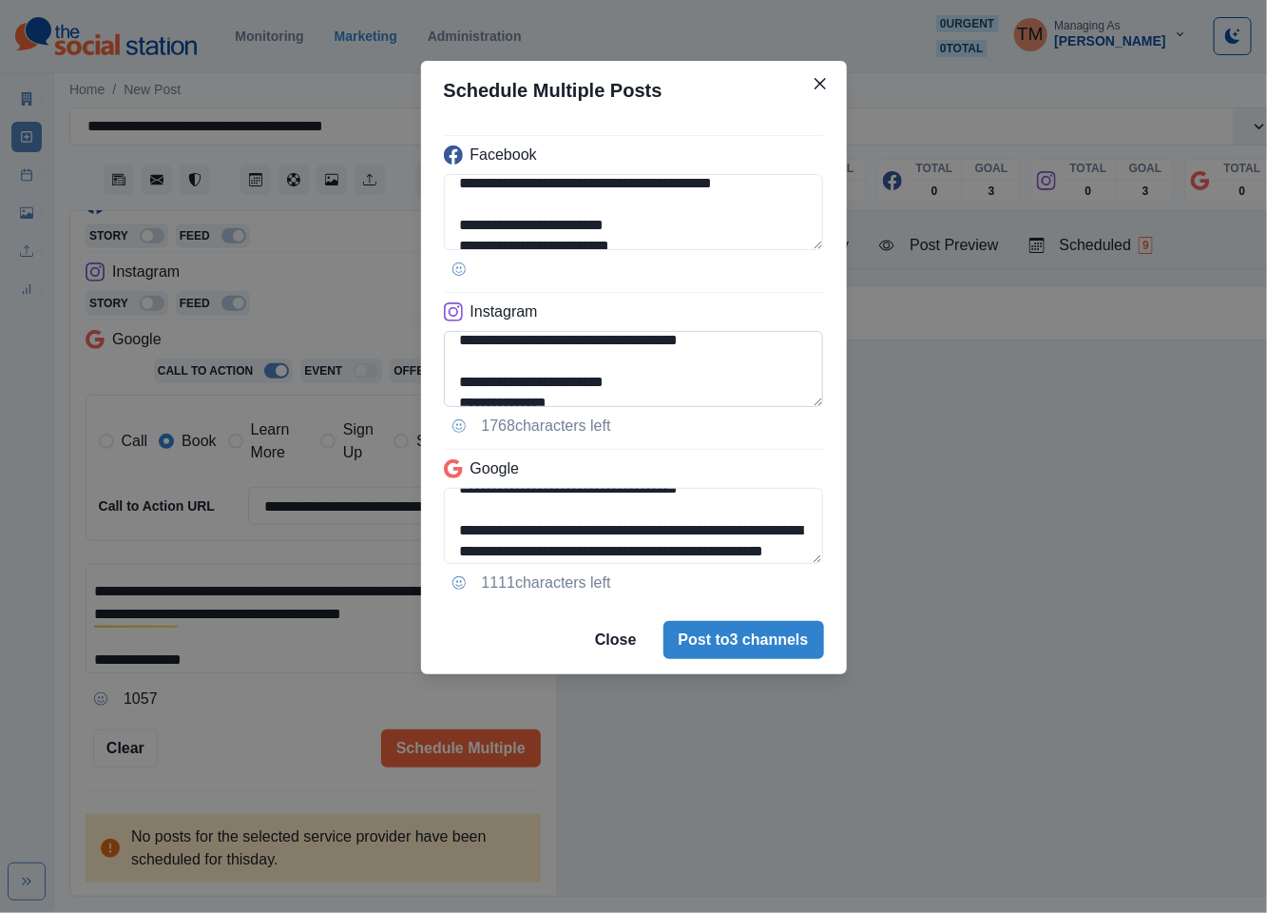
click at [725, 363] on textarea "**********" at bounding box center [634, 369] width 380 height 76
paste textarea "******"
type textarea "**********"
click at [768, 513] on textarea "**********" at bounding box center [634, 526] width 380 height 76
paste textarea "******"
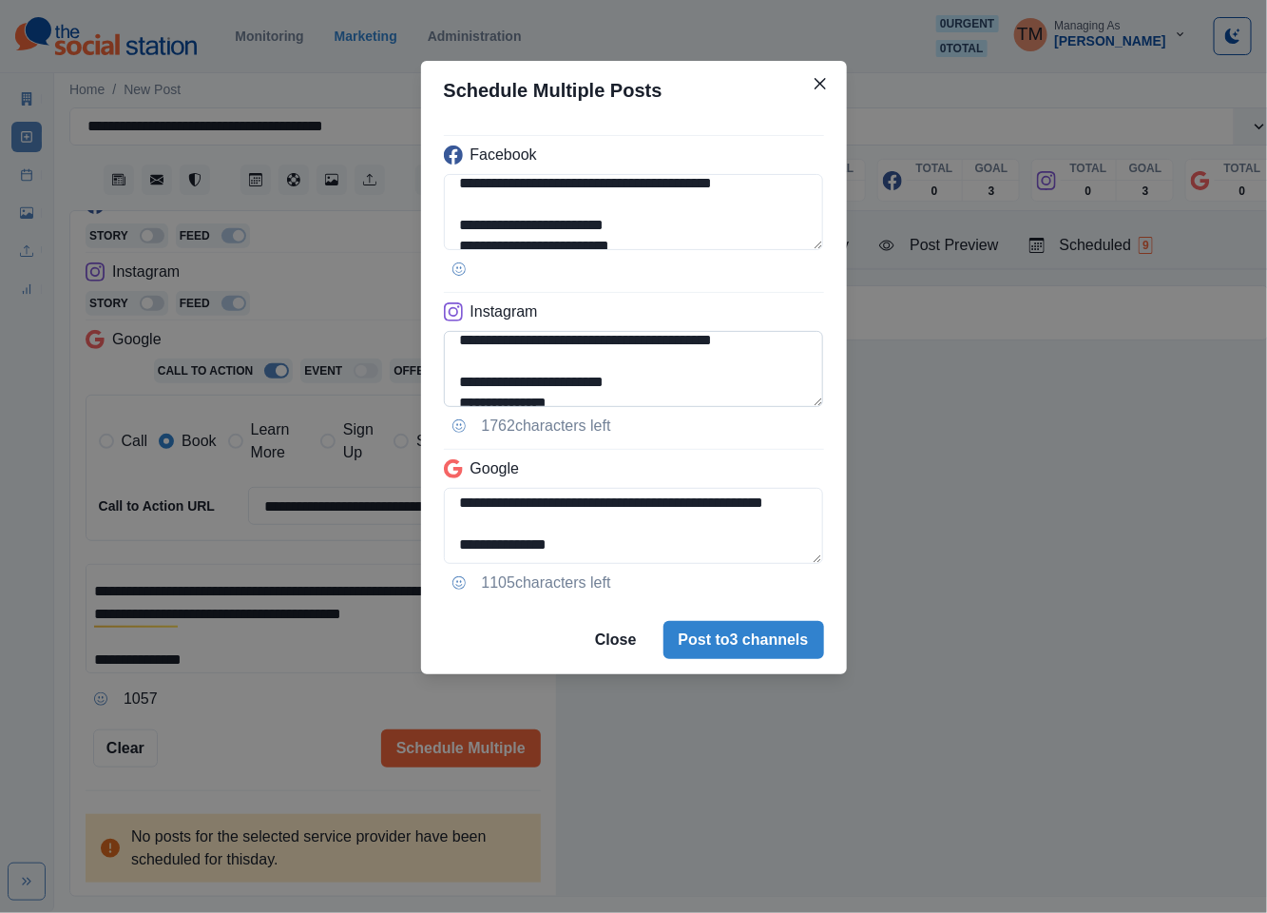
scroll to position [277, 0]
type textarea "**********"
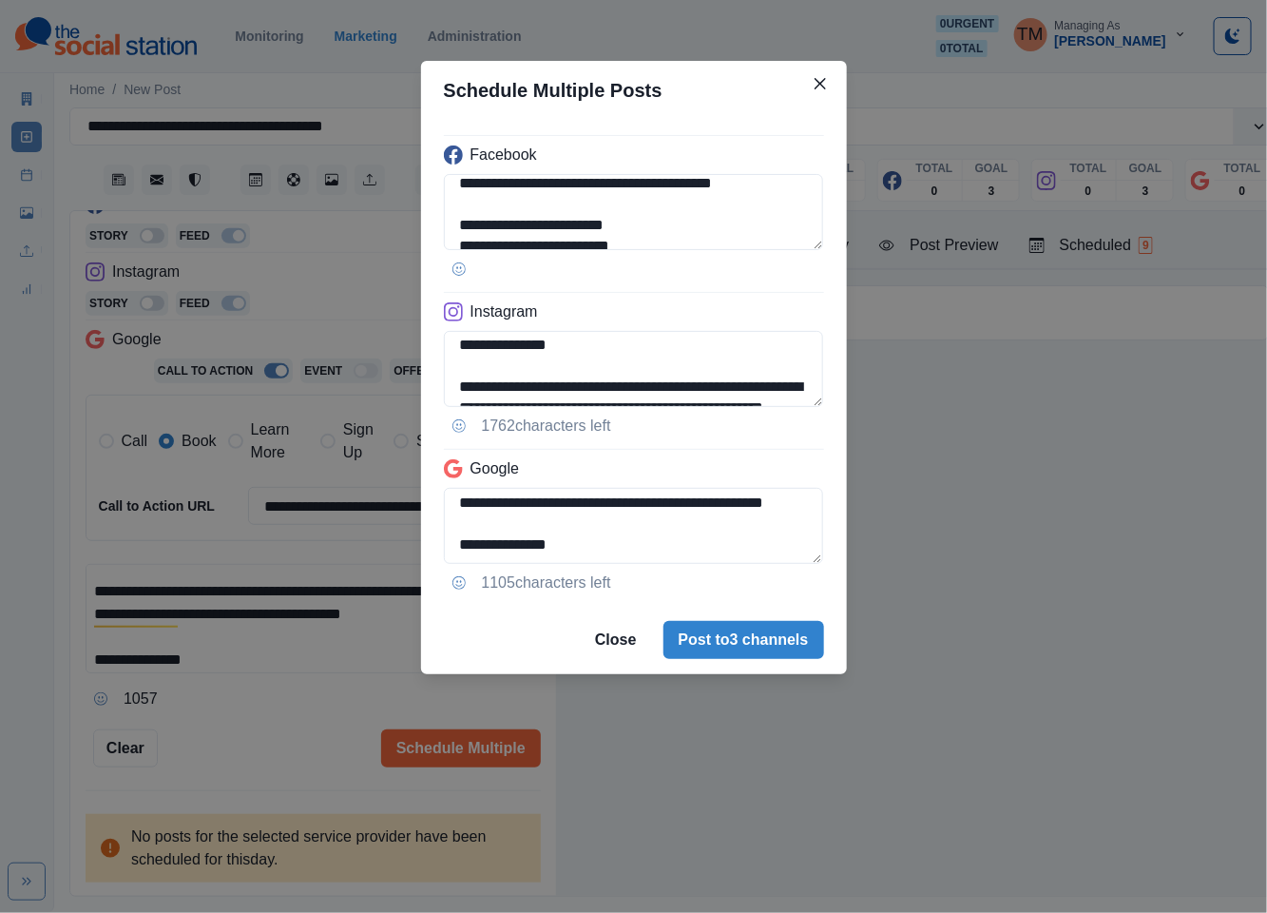
scroll to position [163, 0]
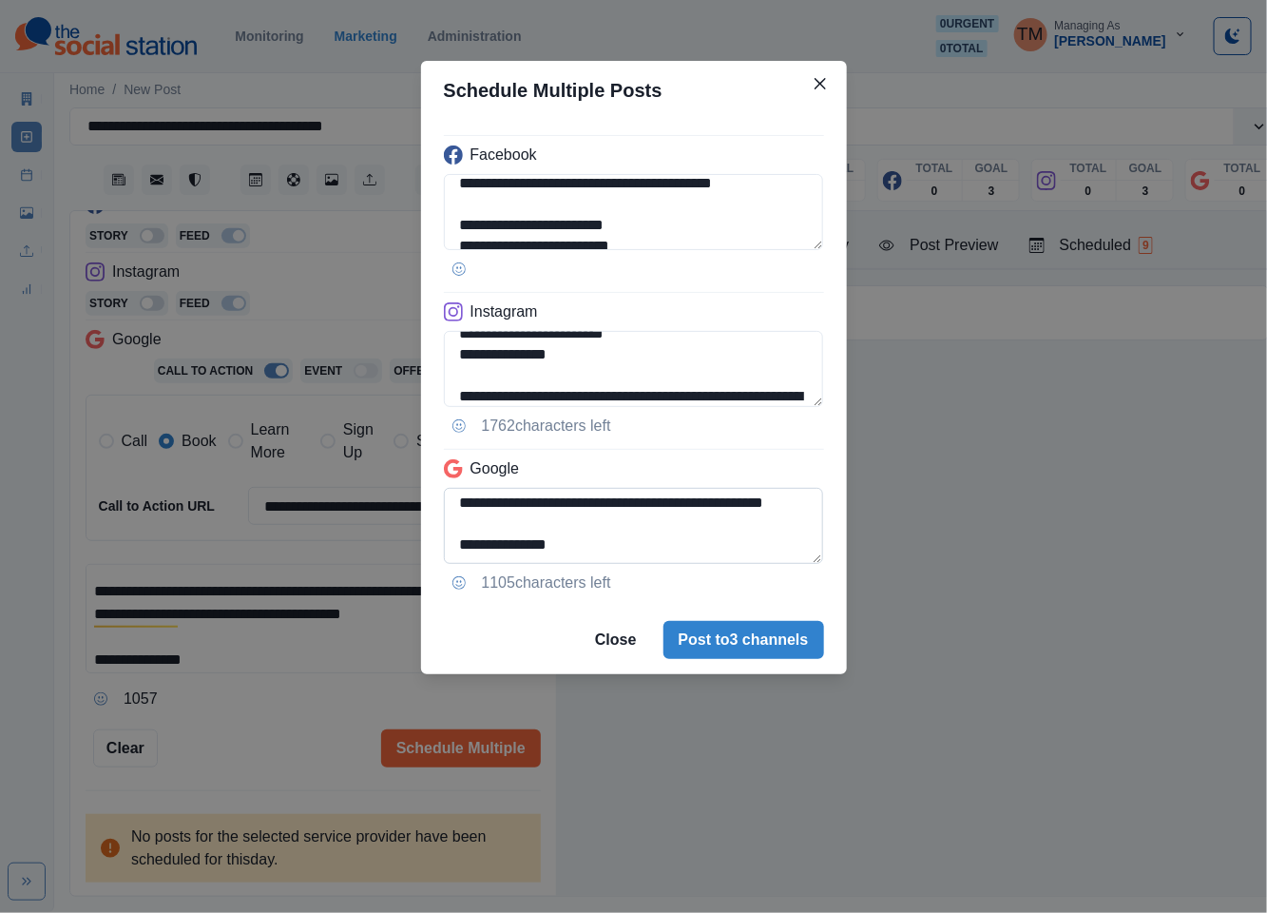
click at [822, 506] on textarea "**********" at bounding box center [634, 526] width 380 height 76
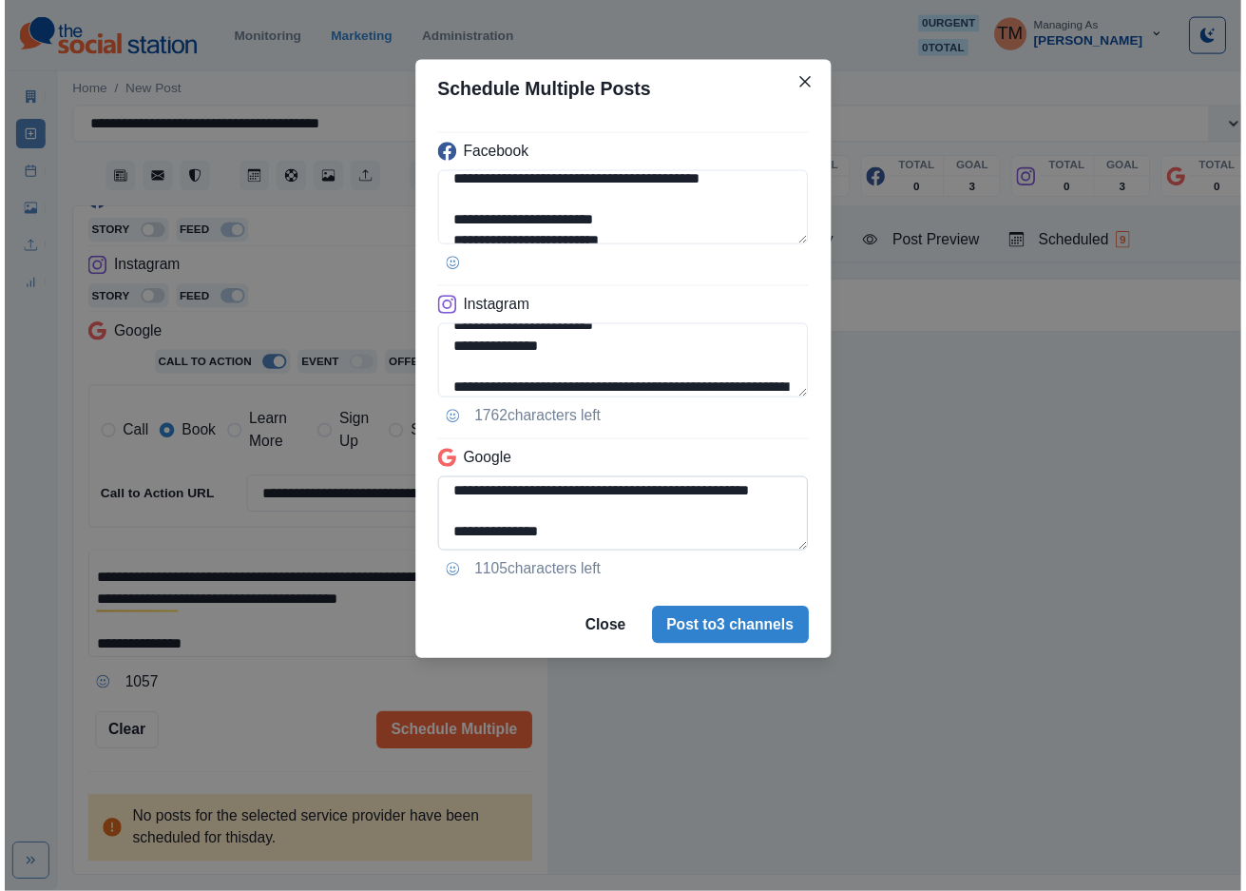
scroll to position [100, 0]
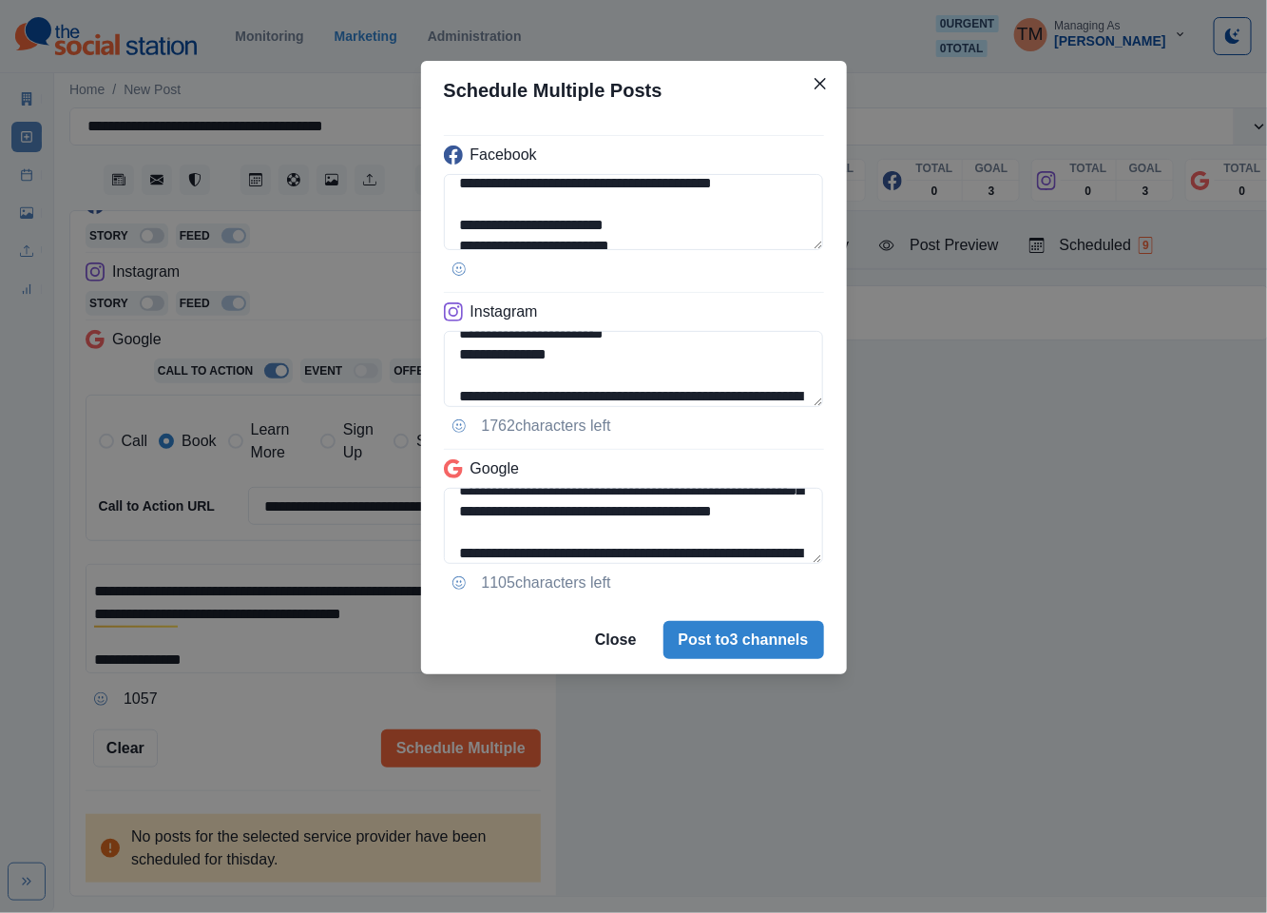
click at [283, 731] on div "**********" at bounding box center [633, 456] width 1267 height 913
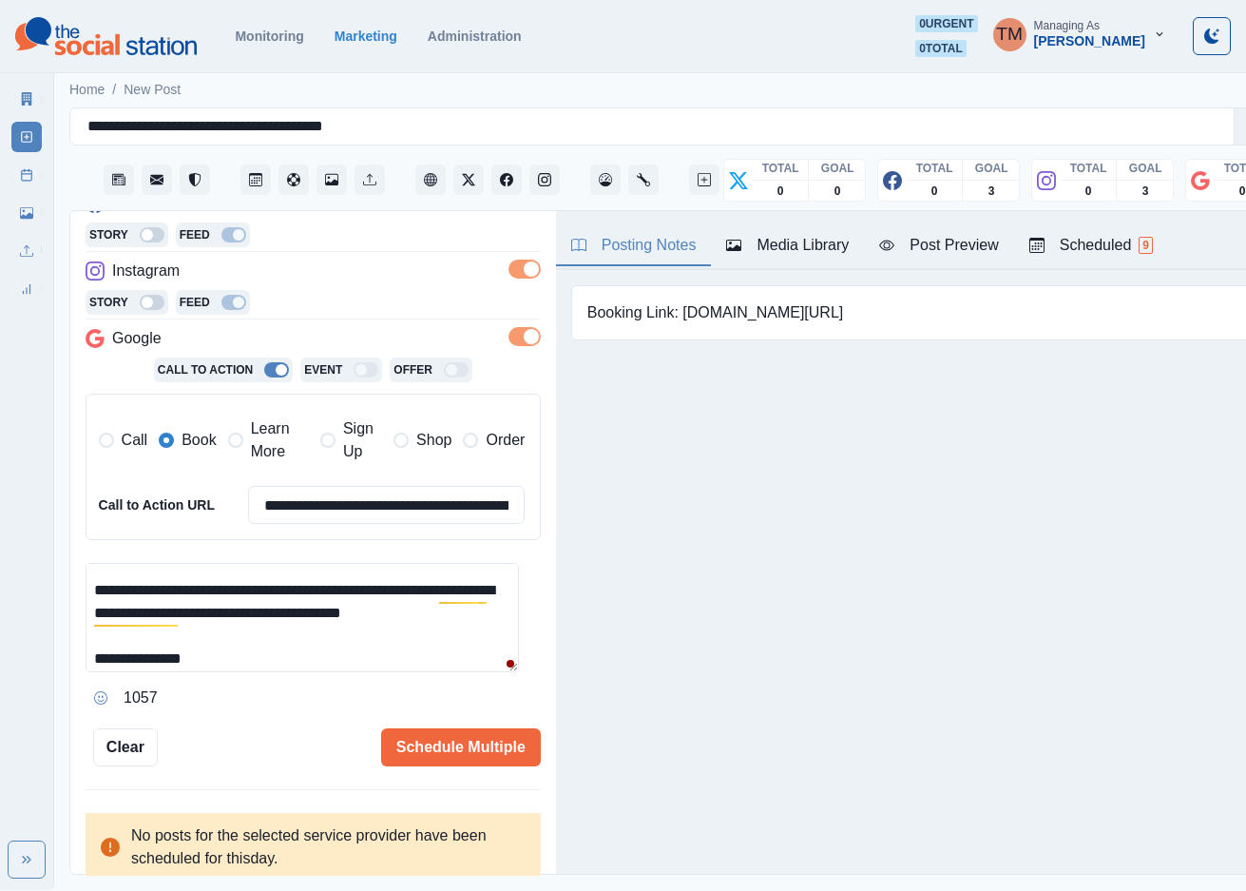
click at [959, 255] on div "Post Preview" at bounding box center [938, 245] width 119 height 23
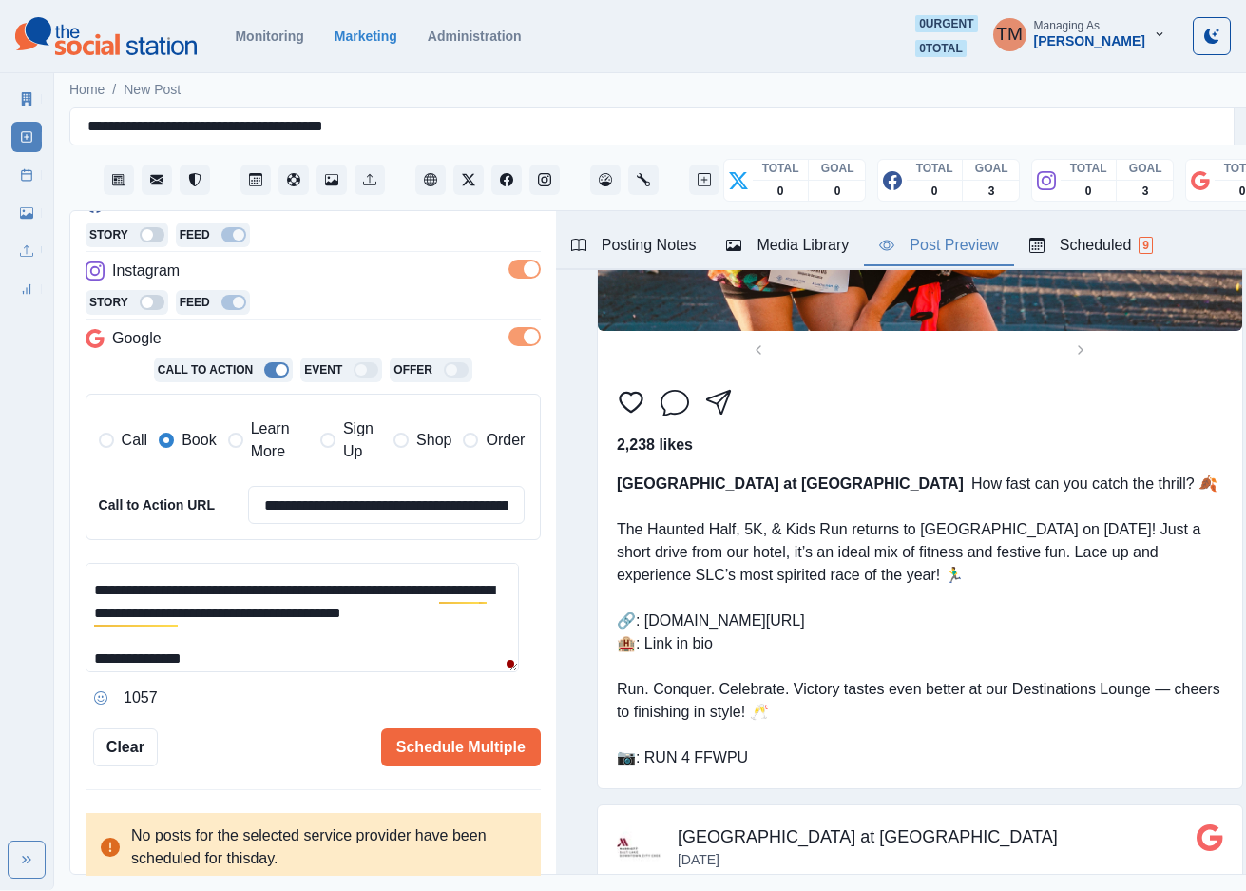
scroll to position [1996, 0]
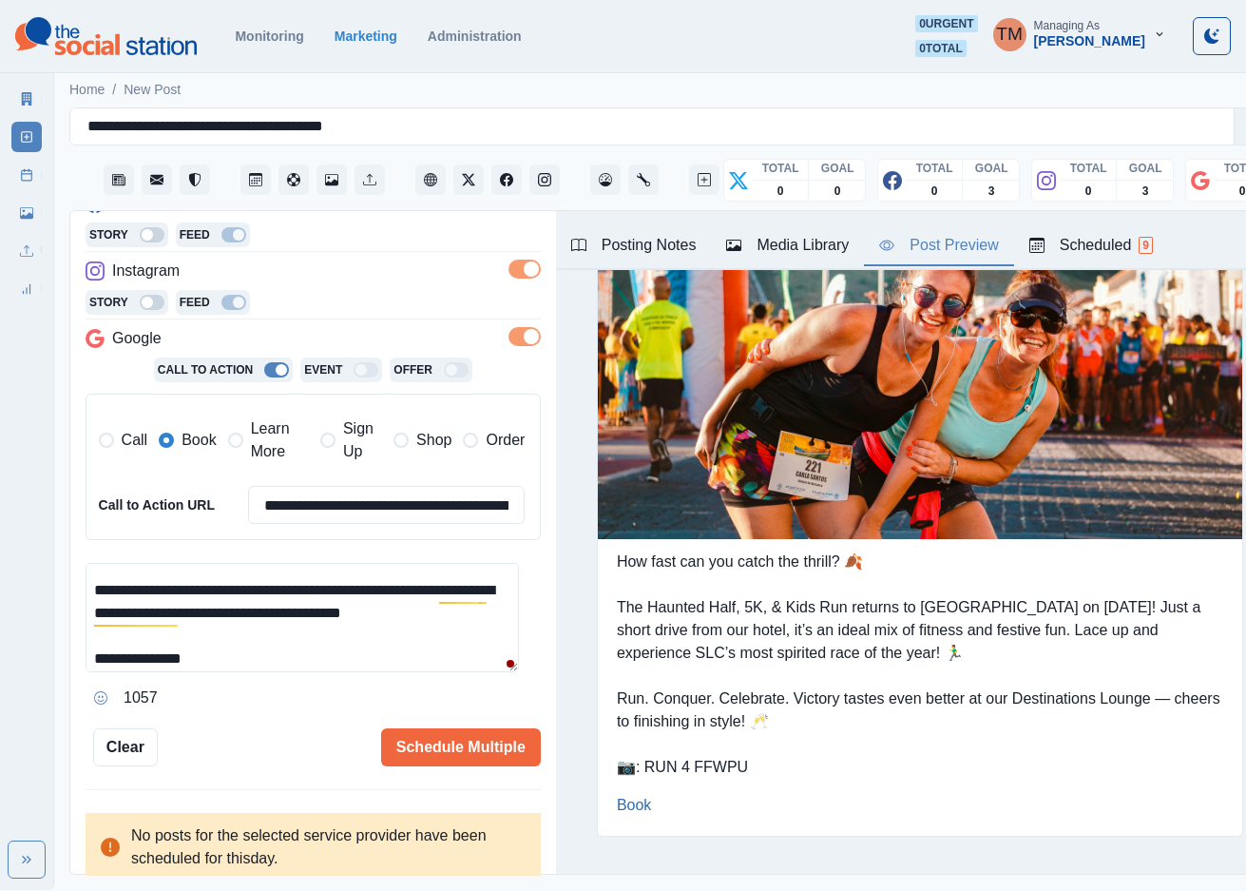
drag, startPoint x: 412, startPoint y: 744, endPoint x: 411, endPoint y: 625, distance: 119.8
click at [237, 739] on div "Schedule Multiple" at bounding box center [349, 747] width 383 height 38
click at [514, 650] on div "in our Destination" at bounding box center [521, 641] width 126 height 30
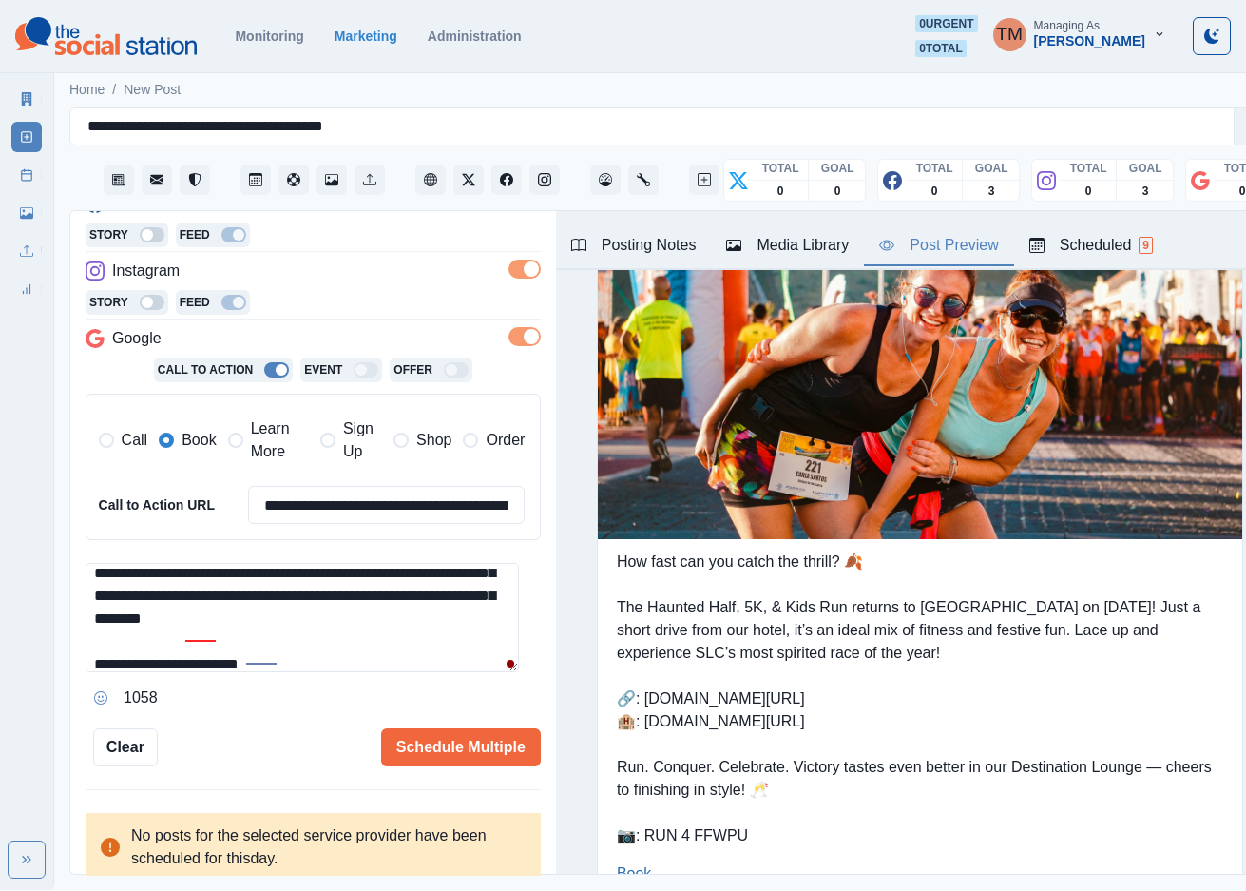
scroll to position [0, 0]
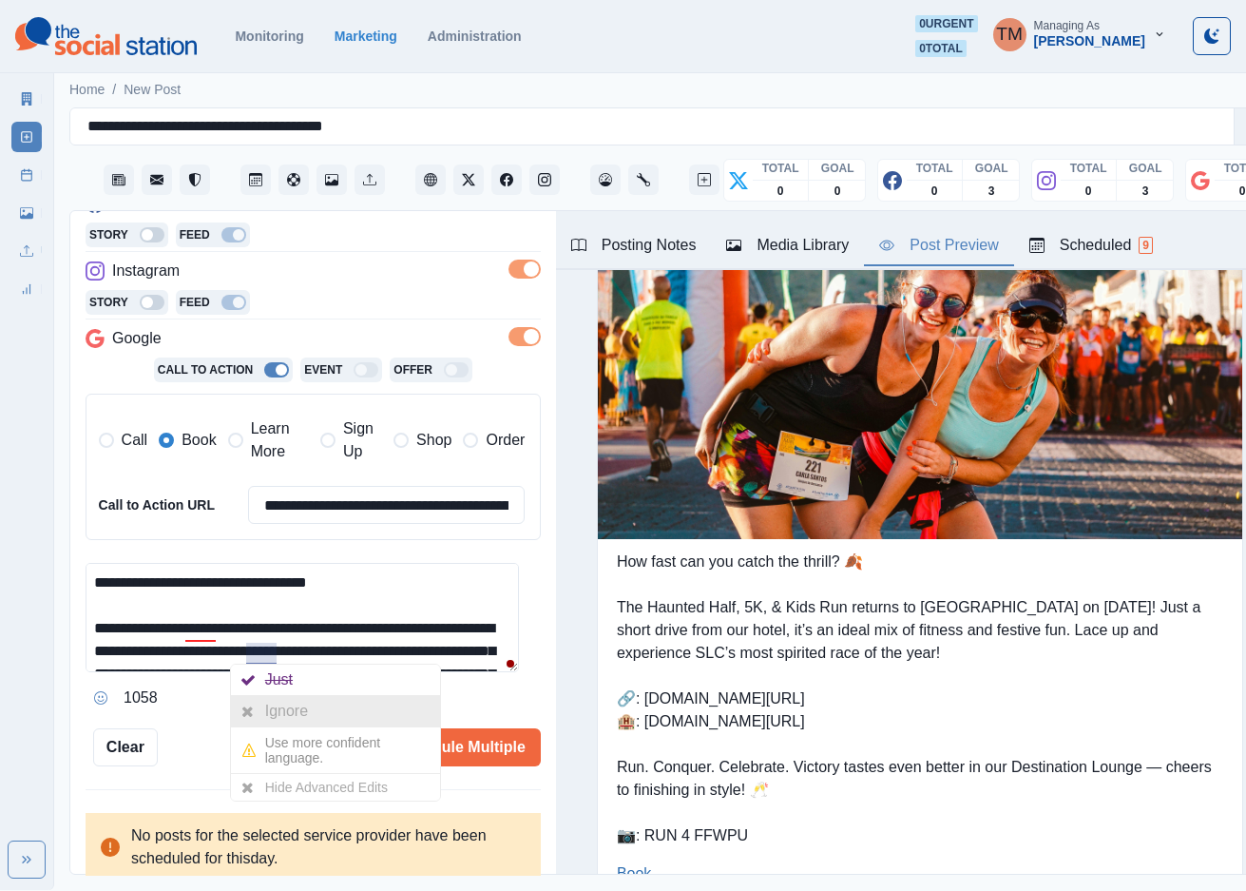
click at [258, 702] on div at bounding box center [248, 711] width 34 height 30
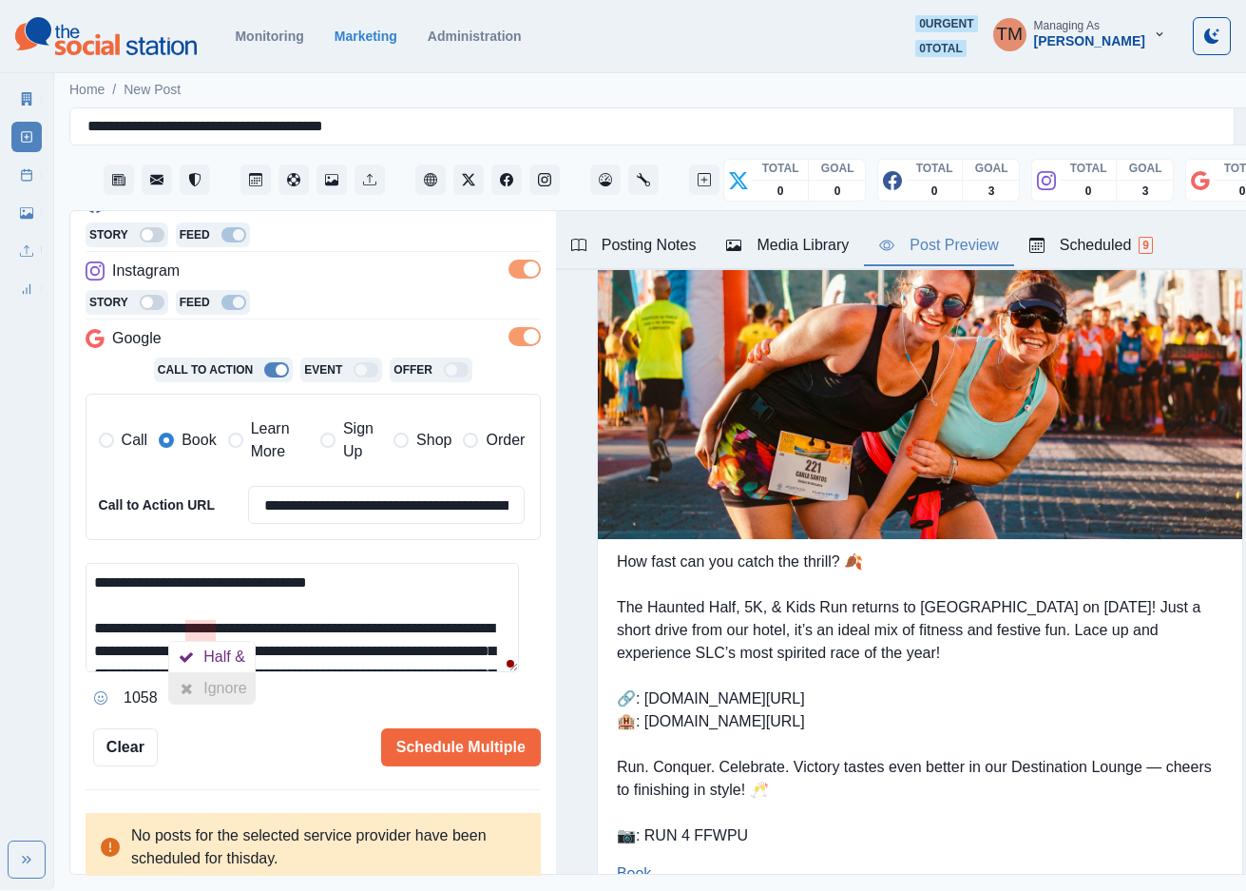
click at [205, 683] on div "Ignore" at bounding box center [228, 688] width 50 height 30
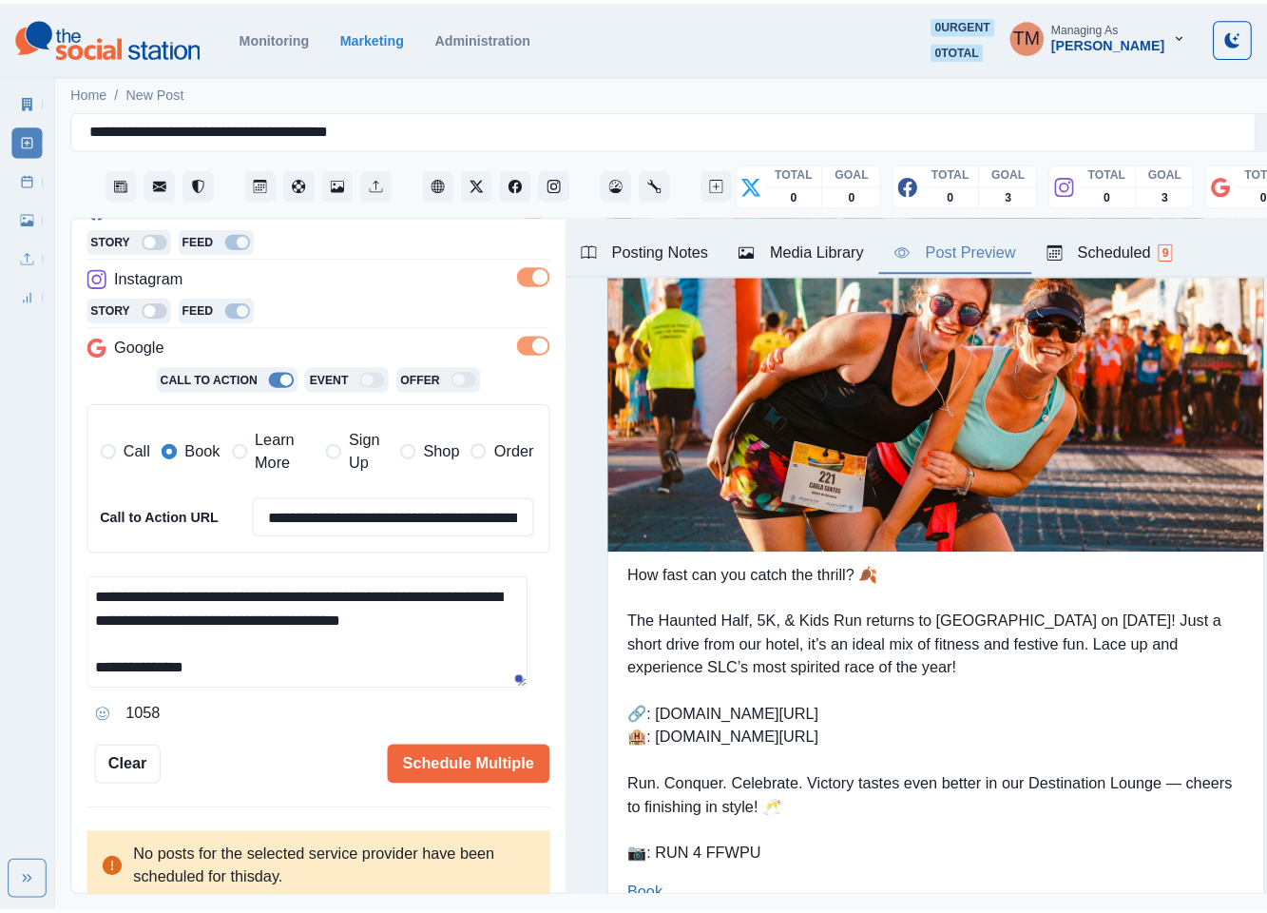
scroll to position [86, 0]
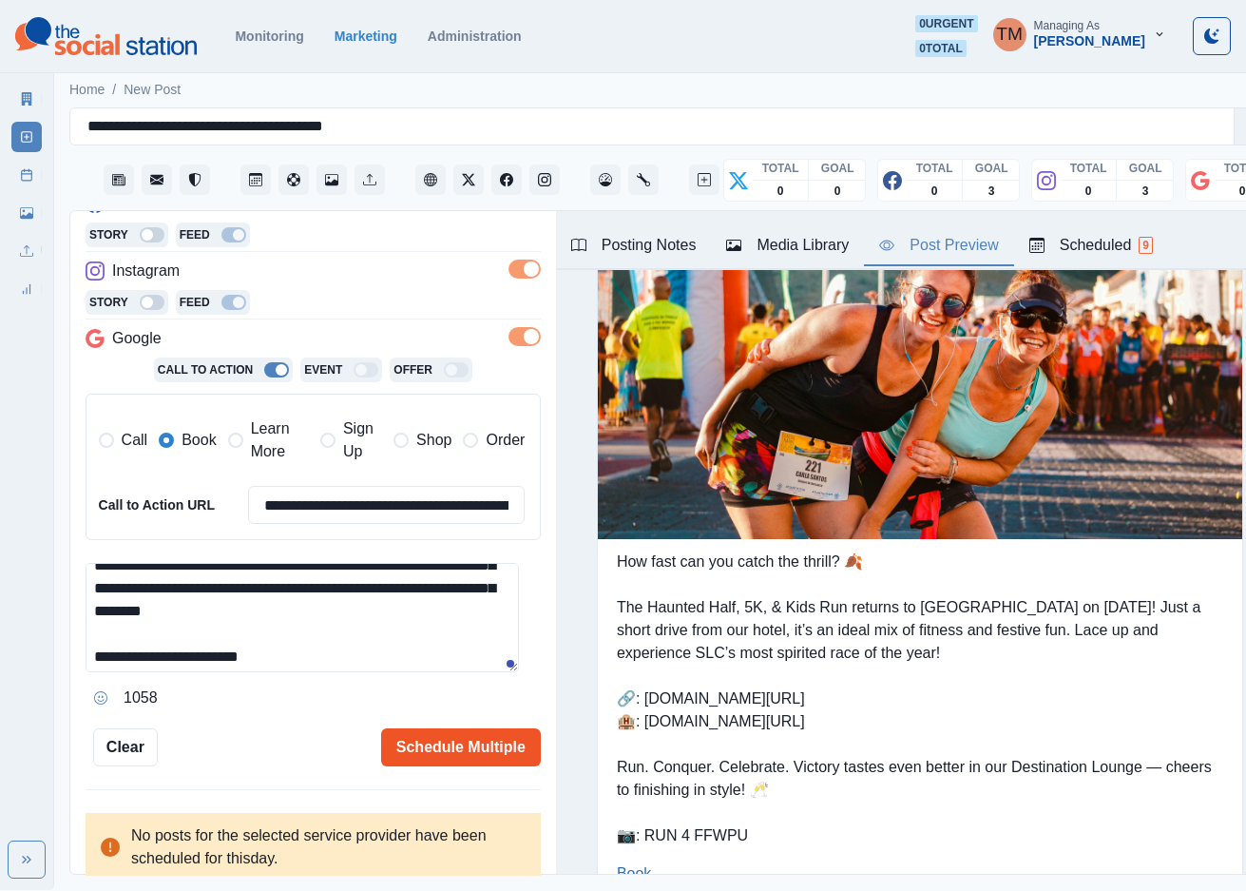
type textarea "**********"
click at [437, 753] on button "Schedule Multiple" at bounding box center [461, 747] width 160 height 38
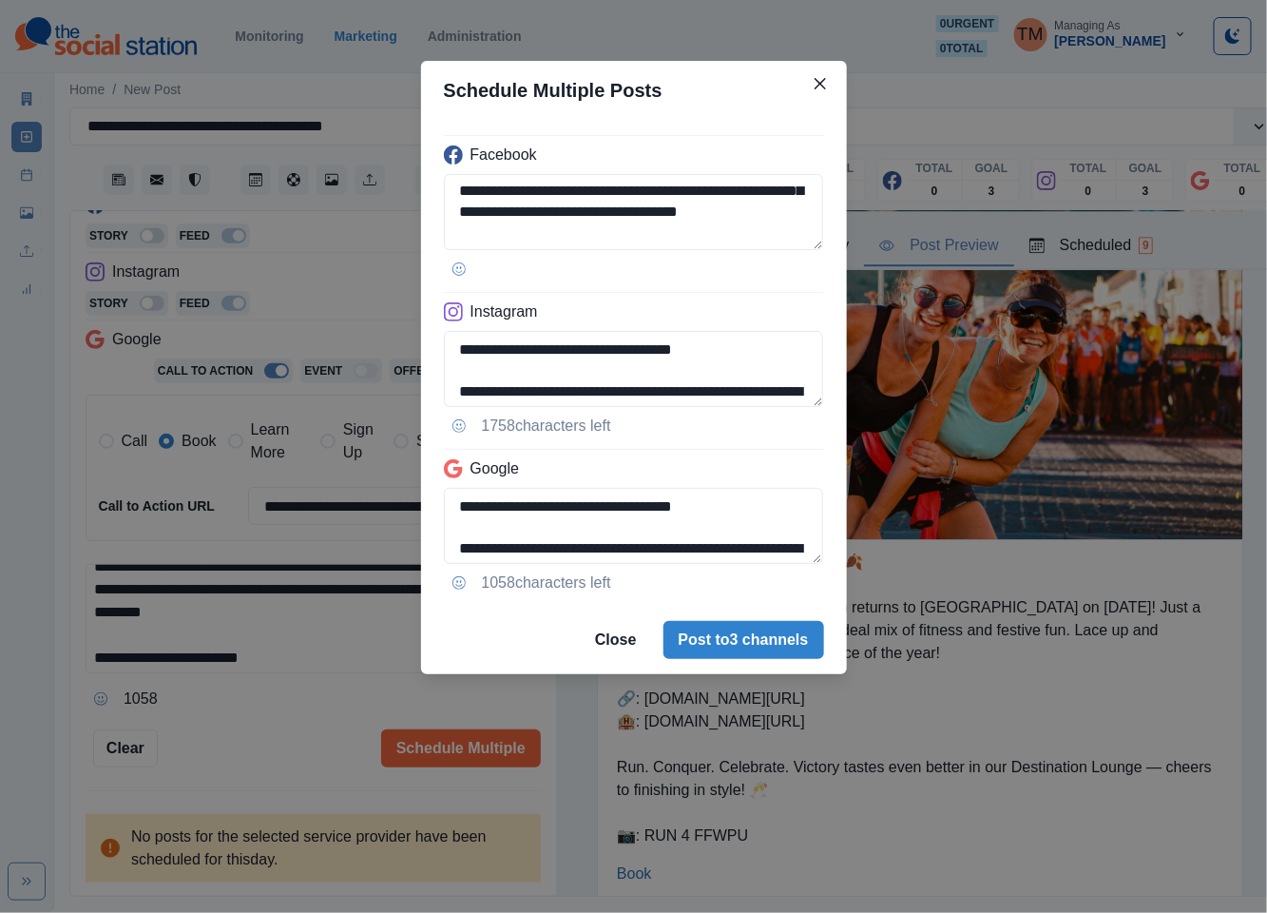
click at [280, 759] on div "**********" at bounding box center [633, 456] width 1267 height 913
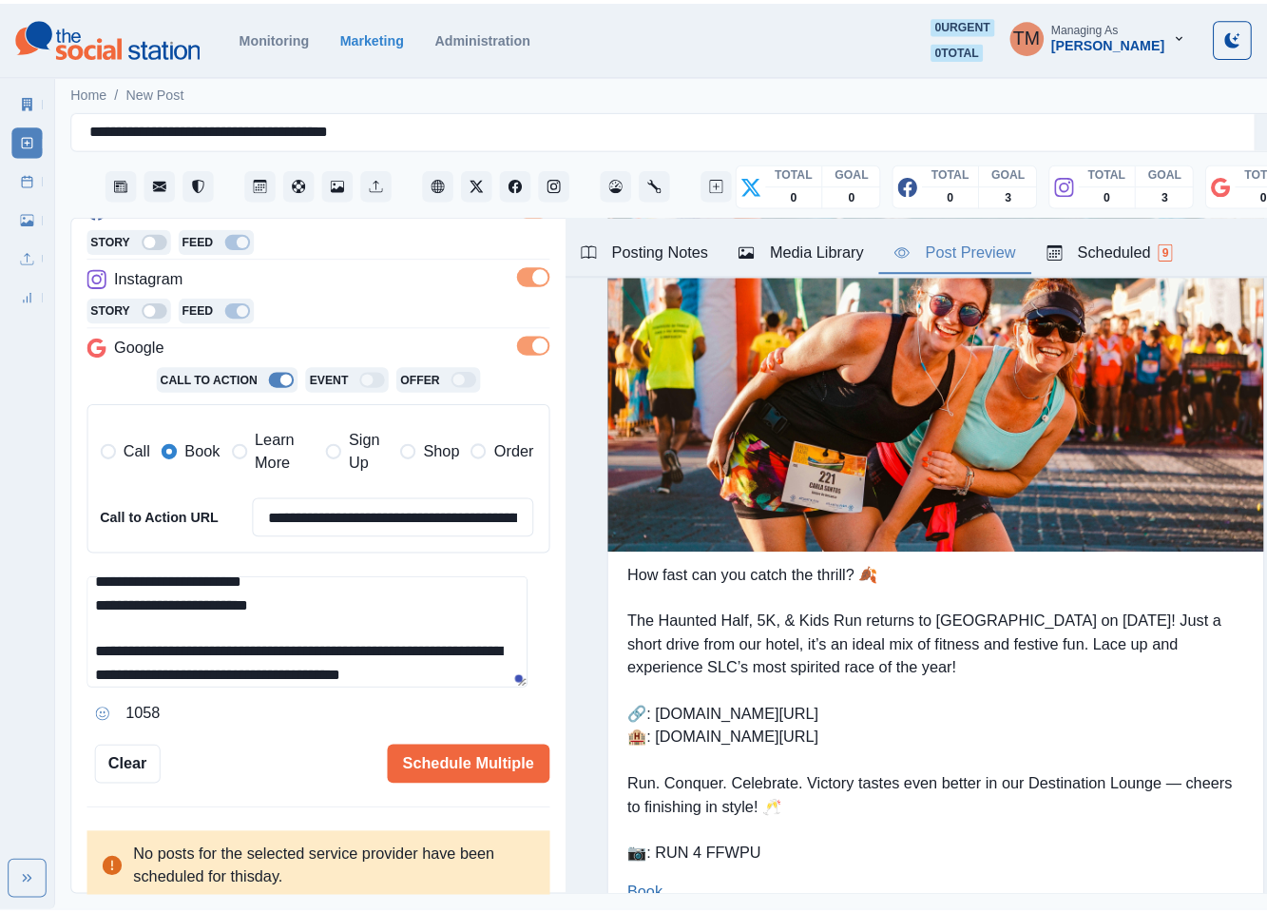
scroll to position [226, 0]
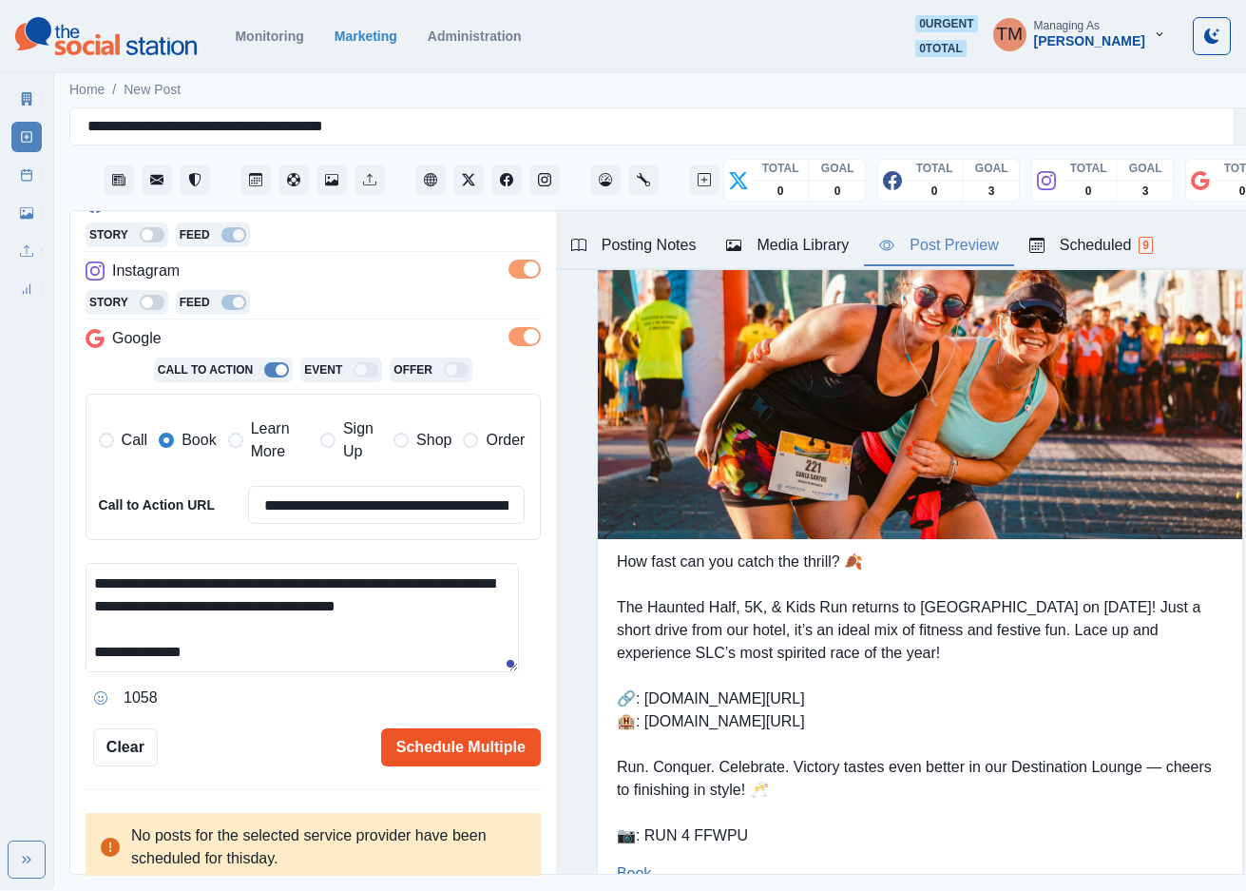
click at [454, 742] on button "Schedule Multiple" at bounding box center [461, 747] width 160 height 38
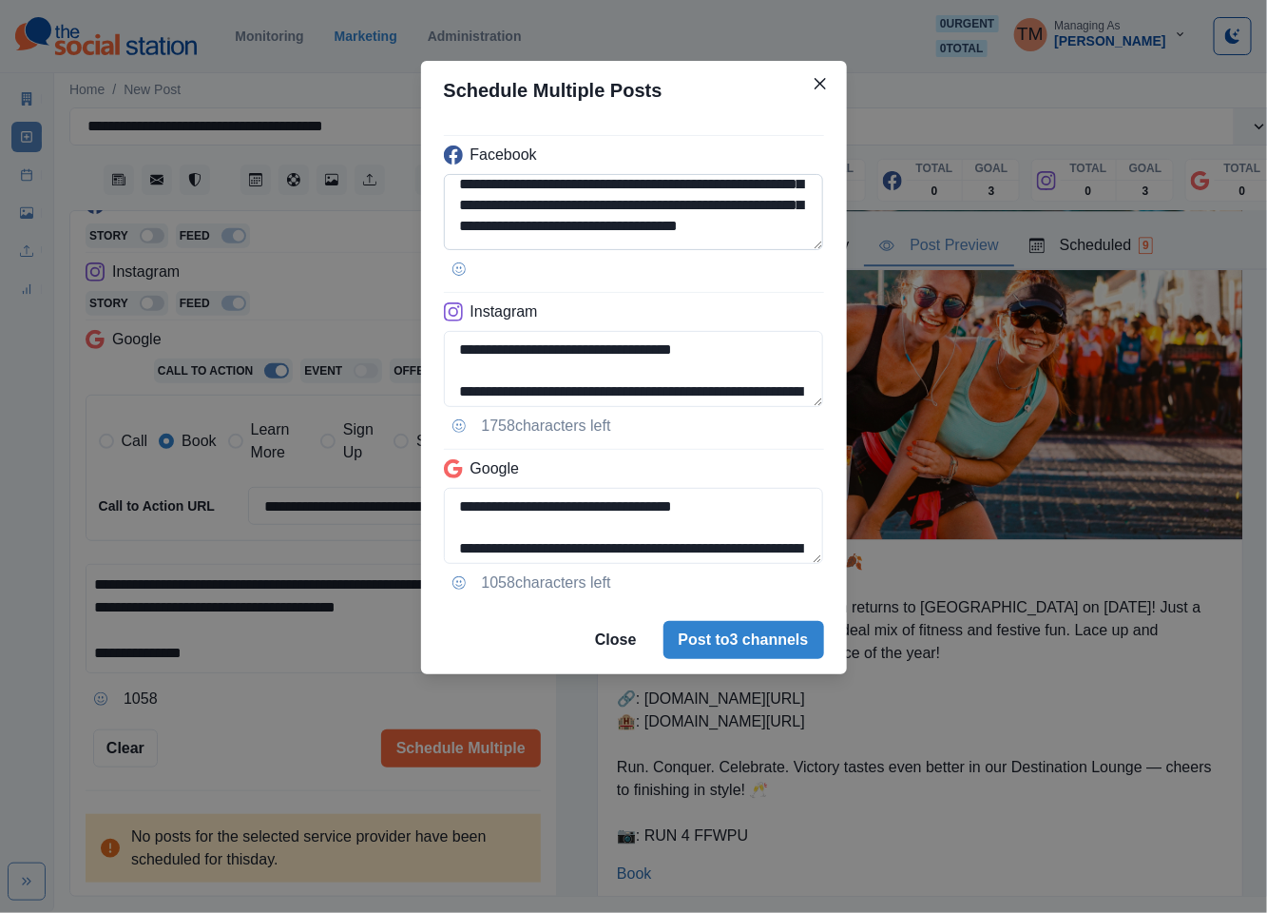
scroll to position [114, 0]
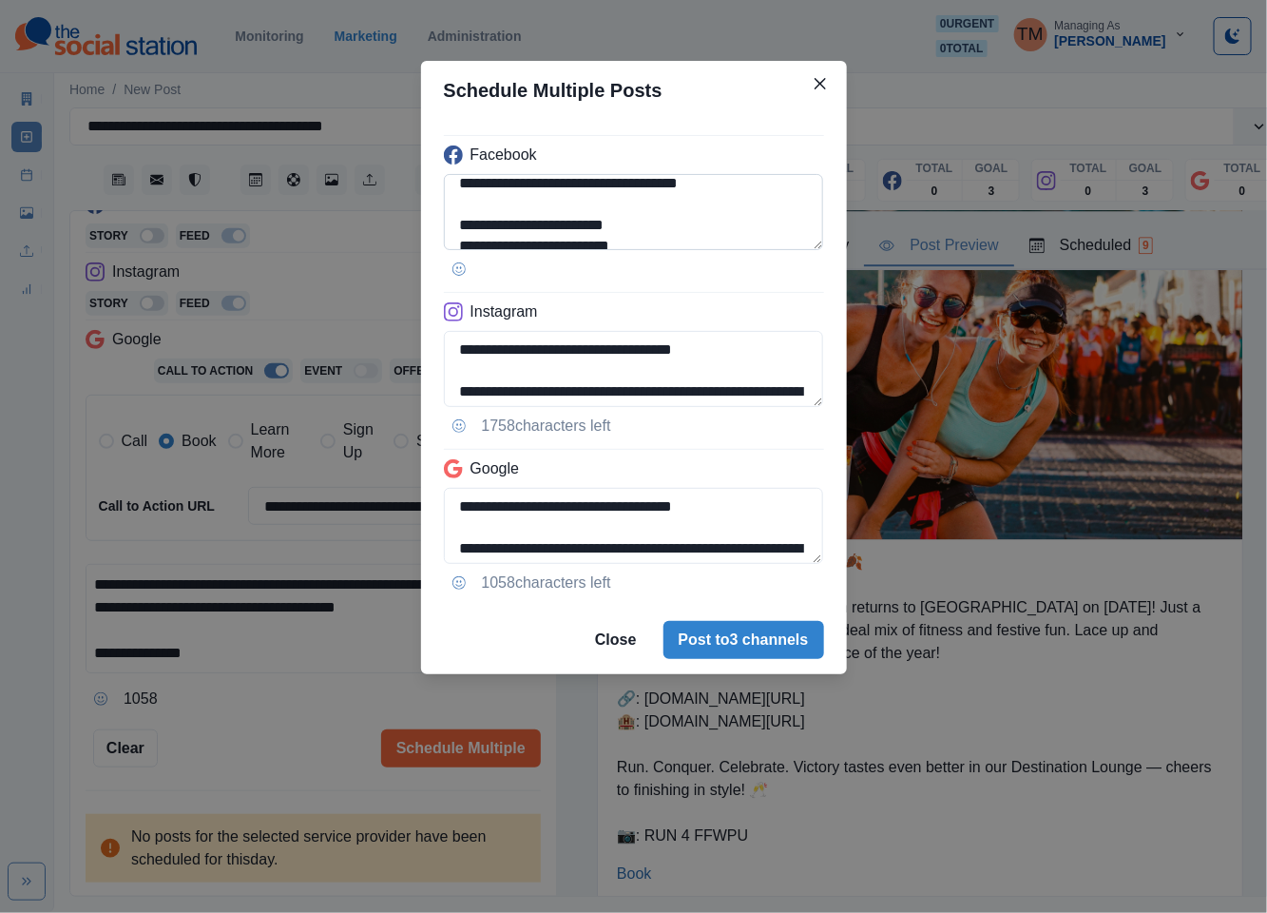
click at [744, 214] on textarea "**********" at bounding box center [634, 212] width 380 height 76
drag, startPoint x: 660, startPoint y: 206, endPoint x: 677, endPoint y: 209, distance: 17.3
click at [677, 209] on textarea "**********" at bounding box center [634, 212] width 380 height 76
type textarea "**********"
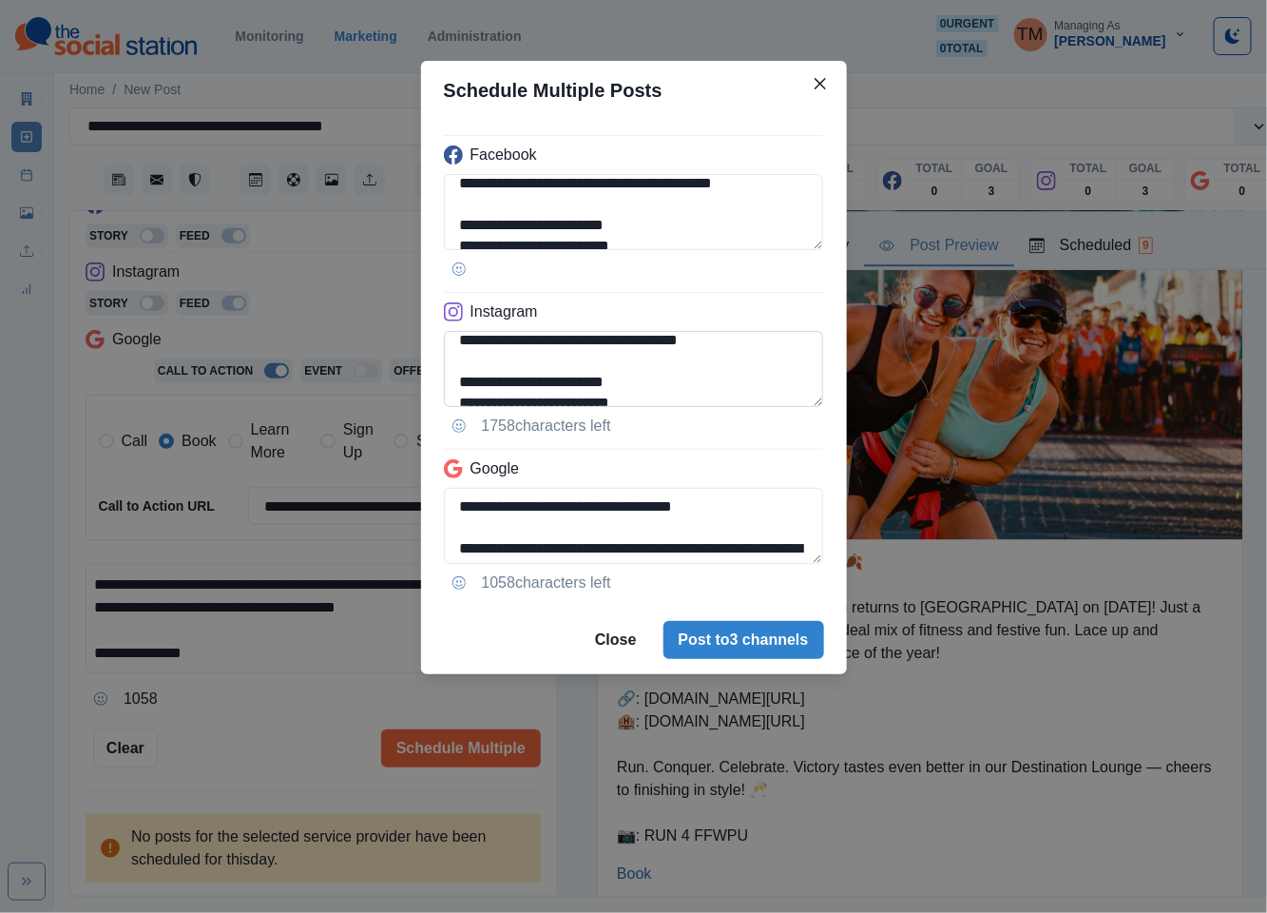
click at [742, 360] on textarea "**********" at bounding box center [634, 369] width 380 height 76
paste textarea "******"
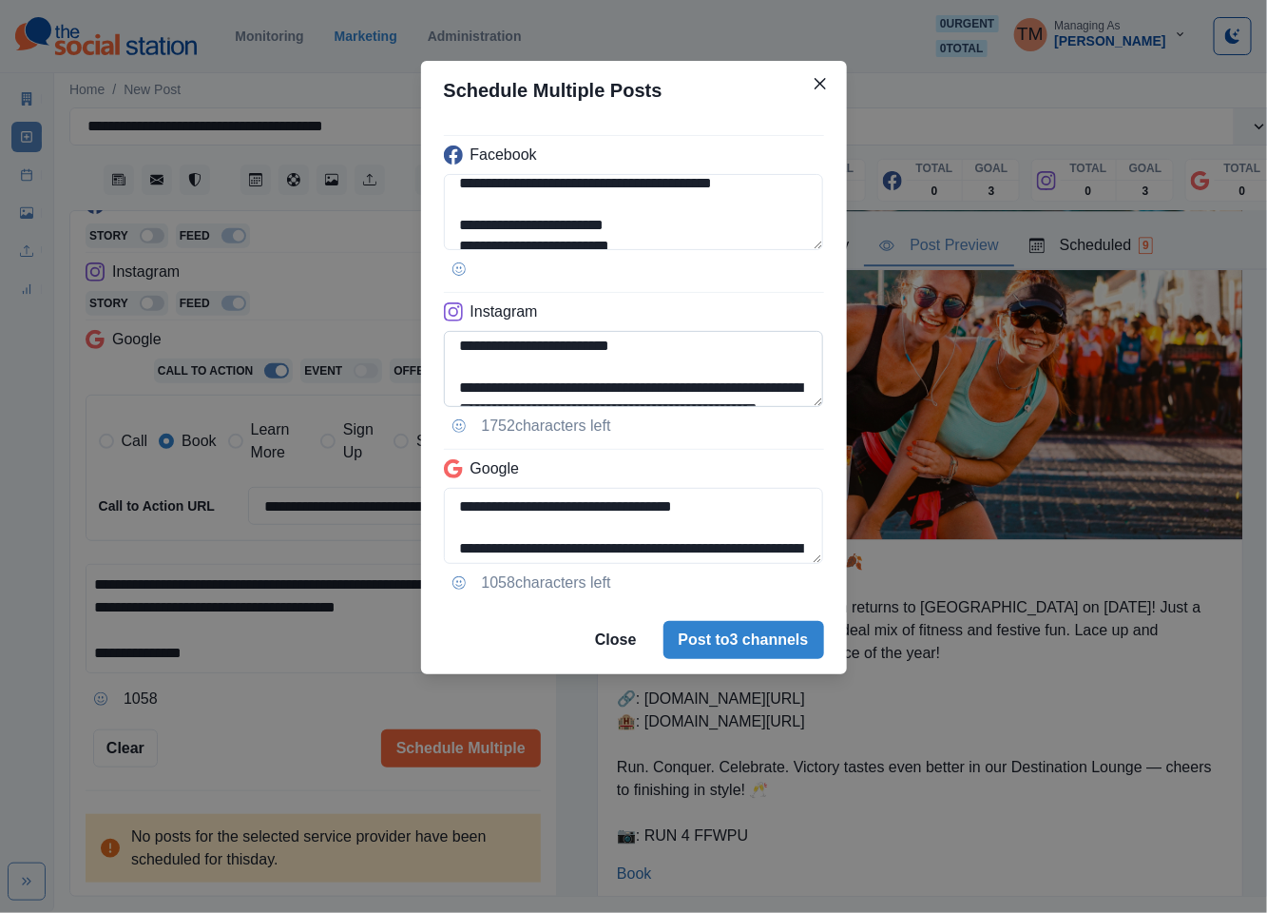
click at [490, 372] on textarea "**********" at bounding box center [634, 369] width 380 height 76
type textarea "**********"
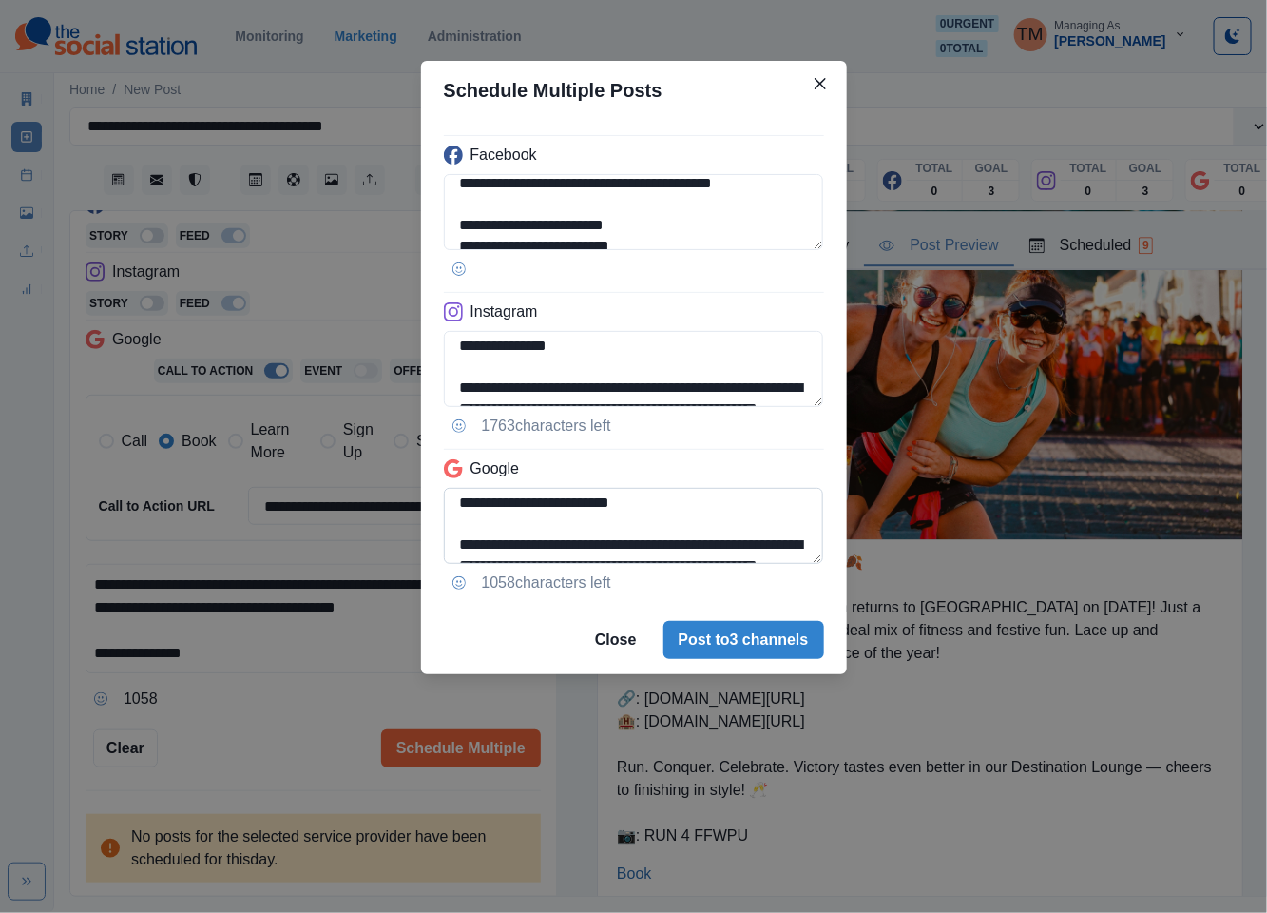
scroll to position [114, 0]
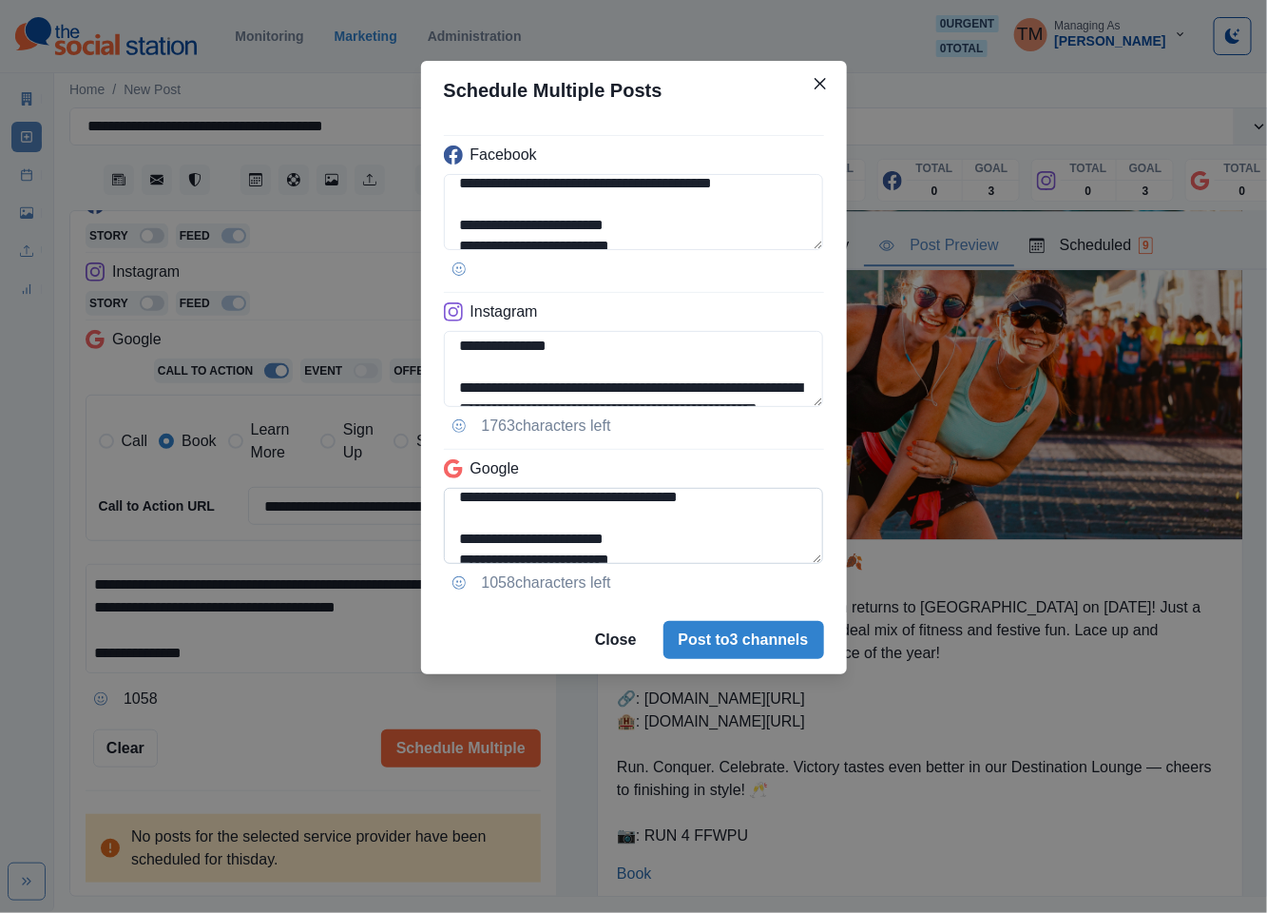
click at [759, 517] on textarea "**********" at bounding box center [634, 526] width 380 height 76
paste textarea "******"
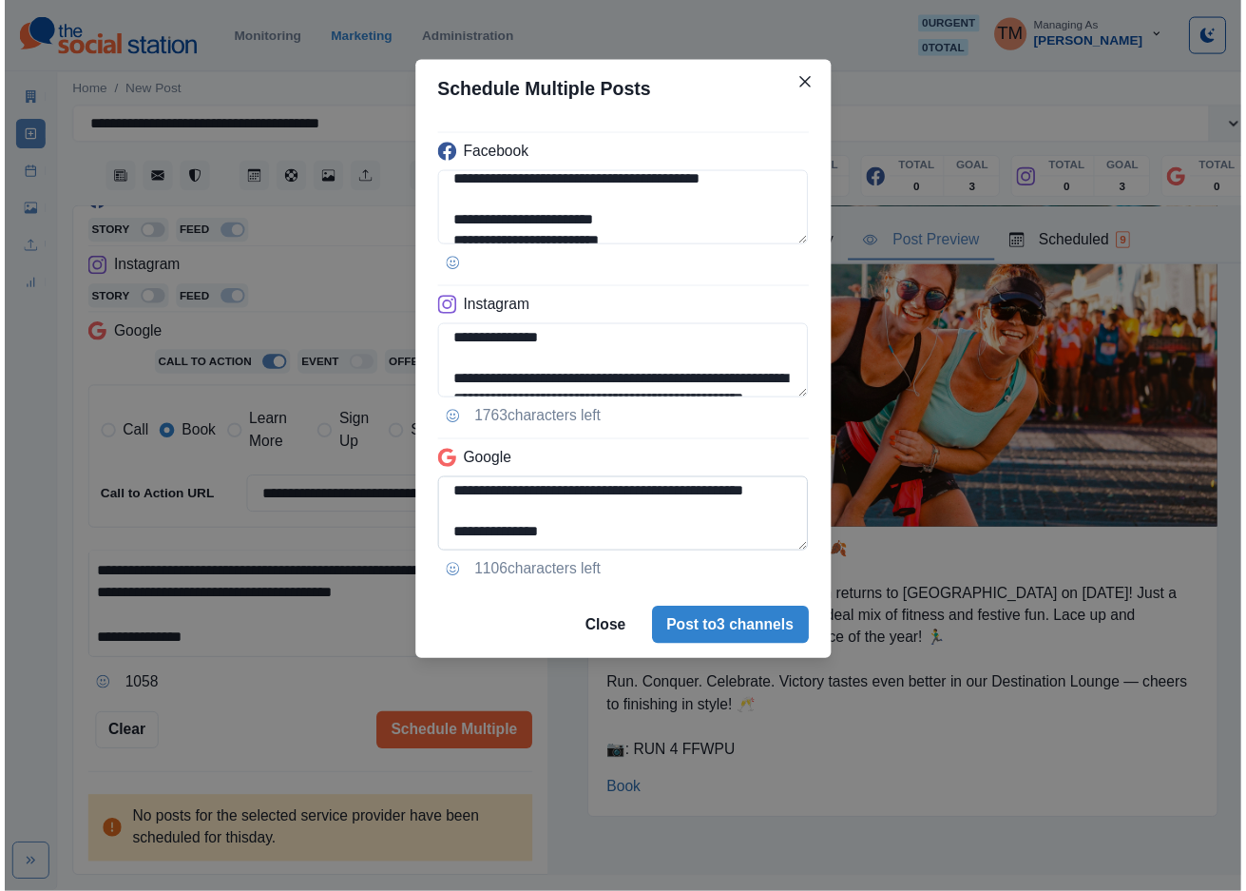
scroll to position [214, 0]
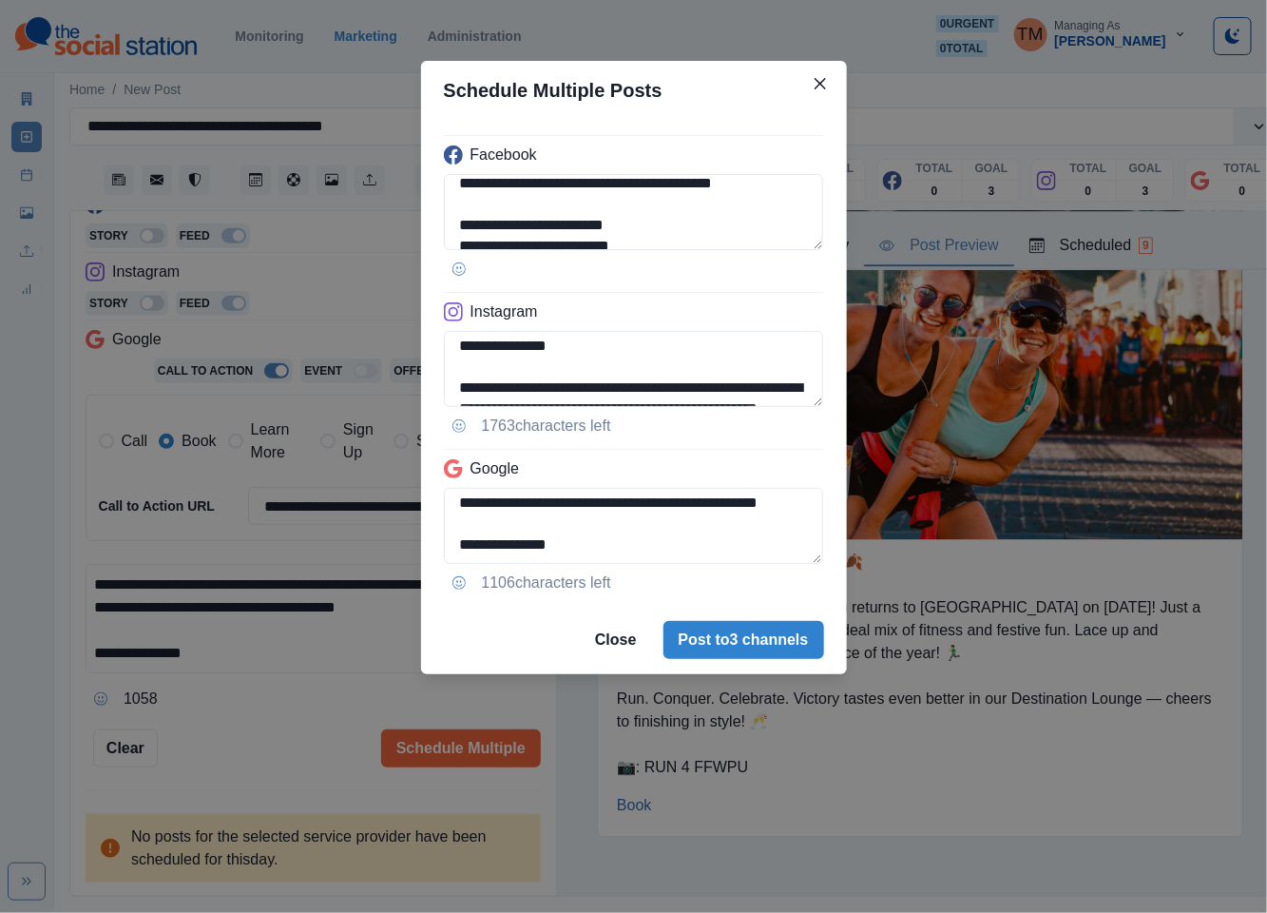
type textarea "**********"
drag, startPoint x: 314, startPoint y: 731, endPoint x: 312, endPoint y: 719, distance: 12.5
click at [312, 731] on div "**********" at bounding box center [633, 456] width 1267 height 913
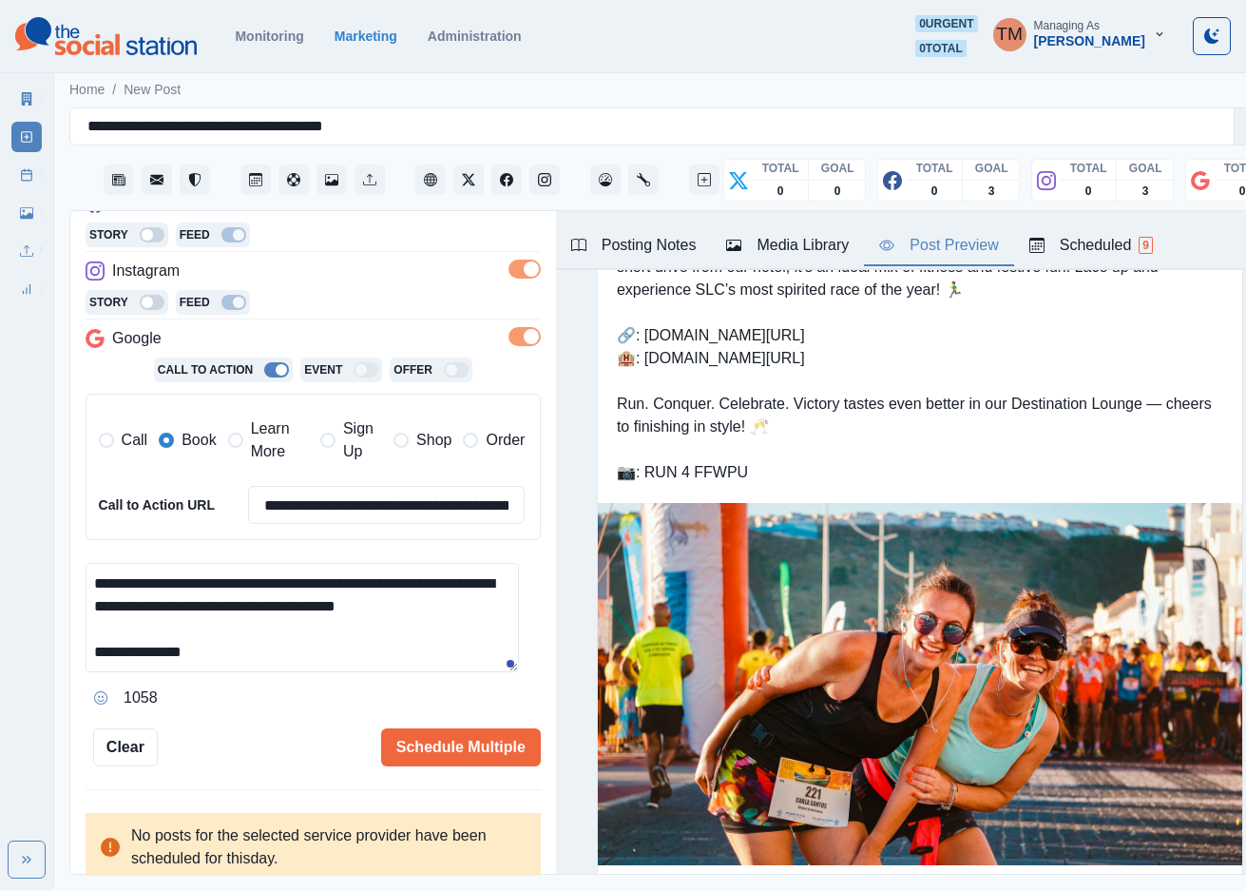
scroll to position [0, 0]
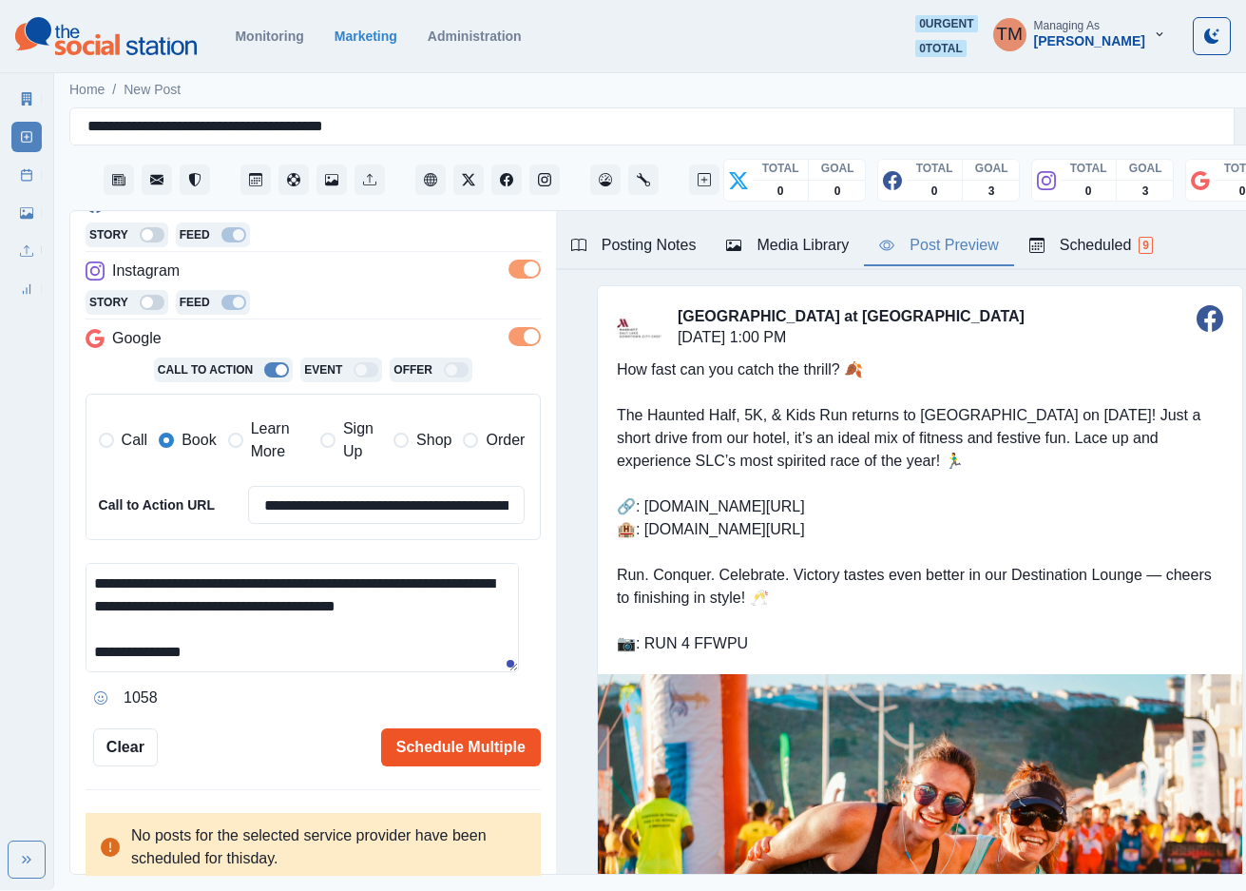
click at [468, 756] on button "Schedule Multiple" at bounding box center [461, 747] width 160 height 38
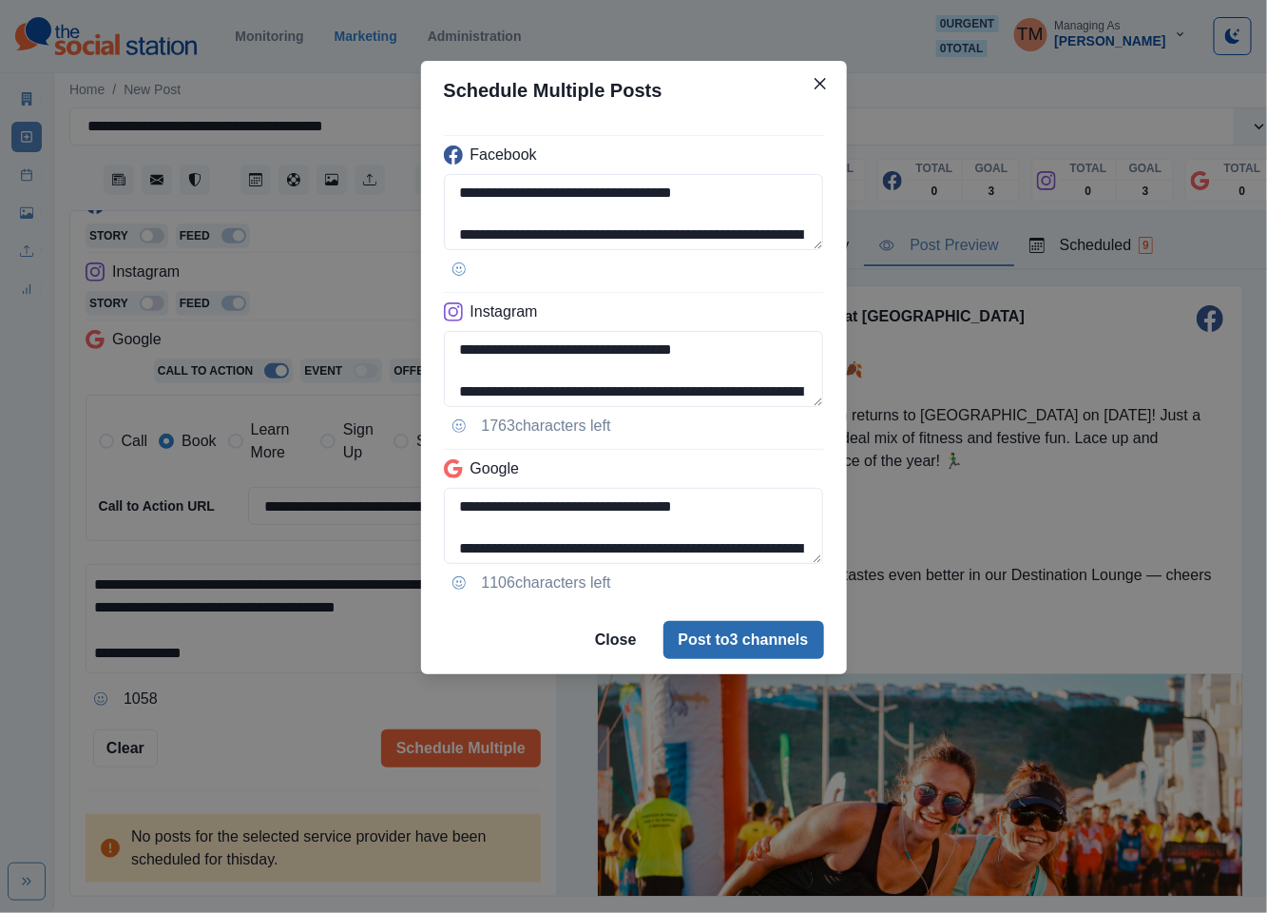
click at [724, 640] on button "Post to 3 channels" at bounding box center [743, 640] width 161 height 38
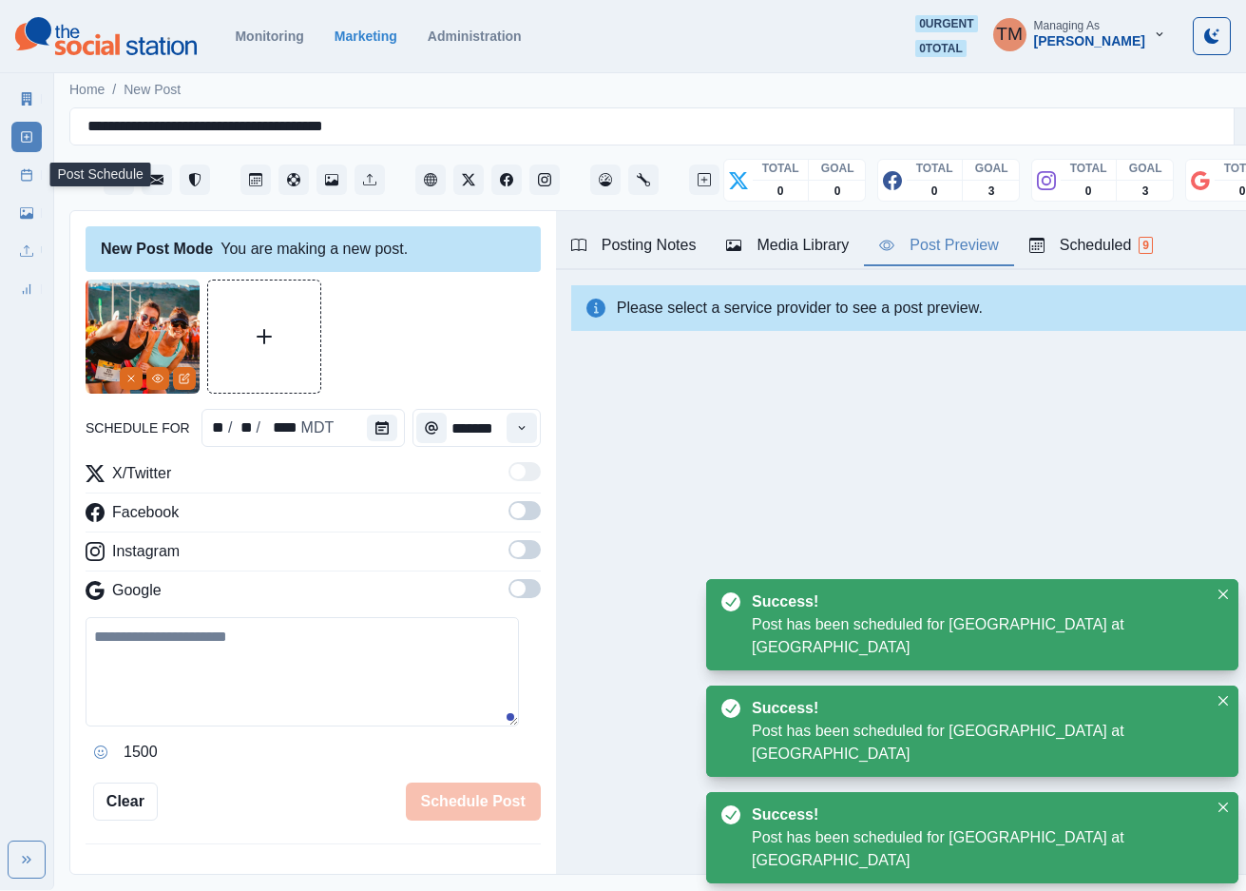
click at [29, 183] on link "Post Schedule" at bounding box center [26, 175] width 30 height 30
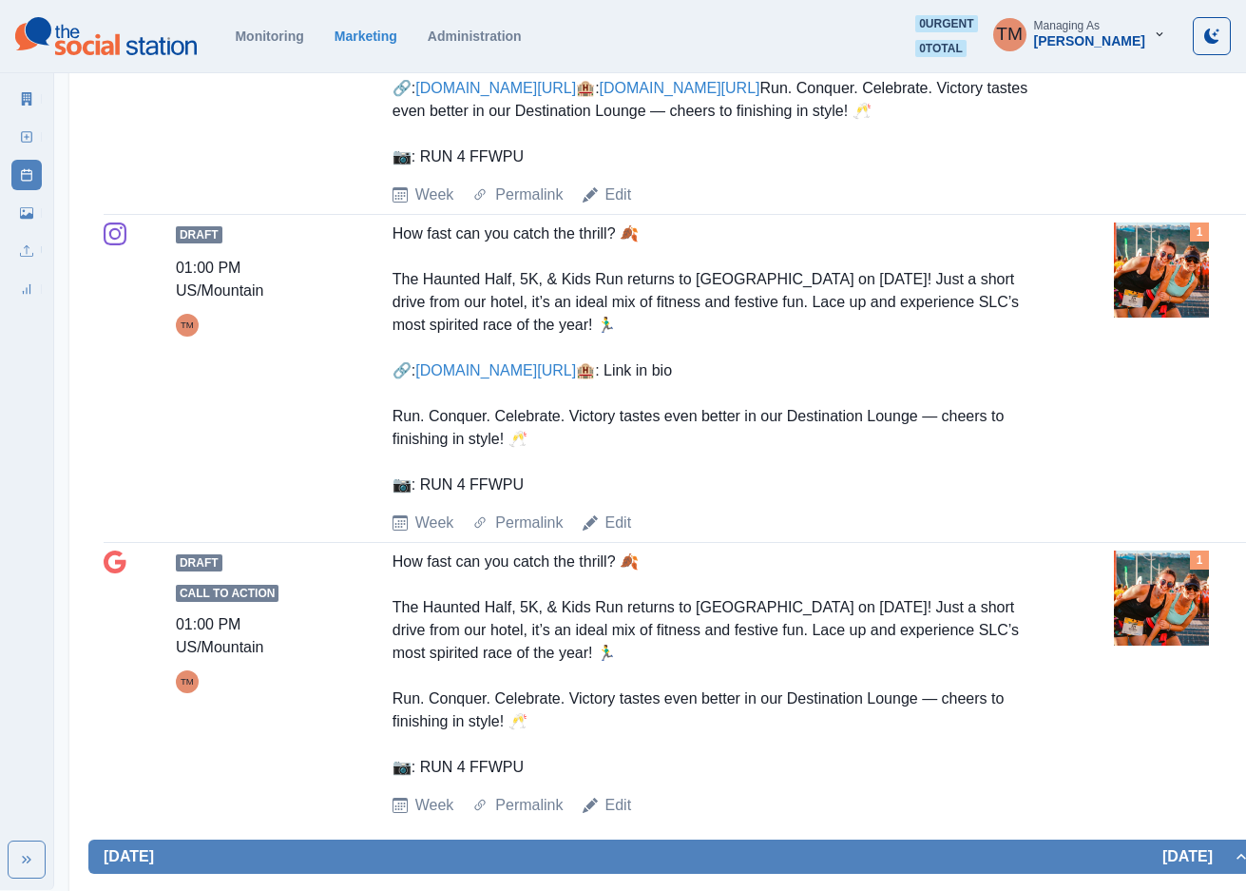
scroll to position [428, 0]
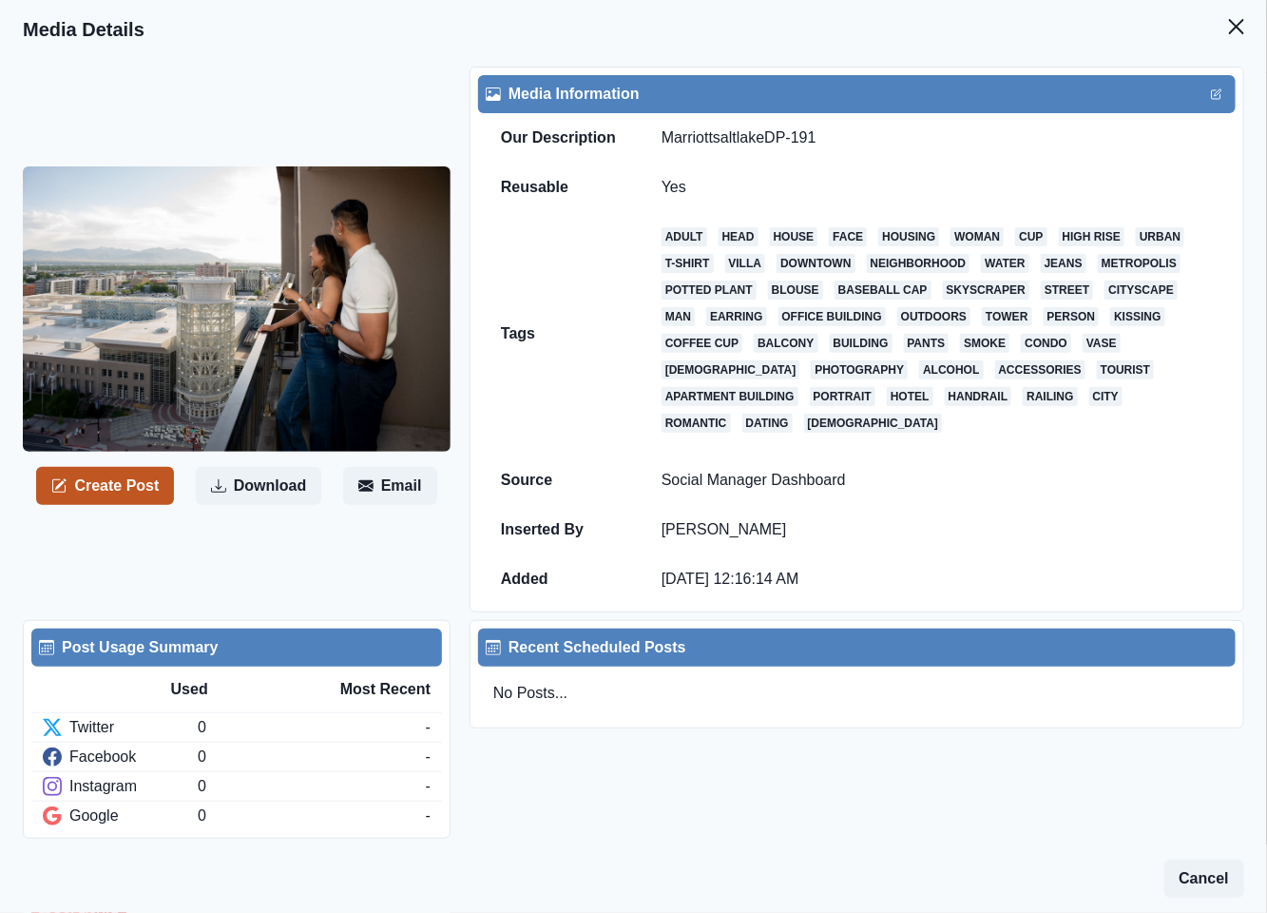
click at [124, 474] on button "Create Post" at bounding box center [105, 486] width 138 height 38
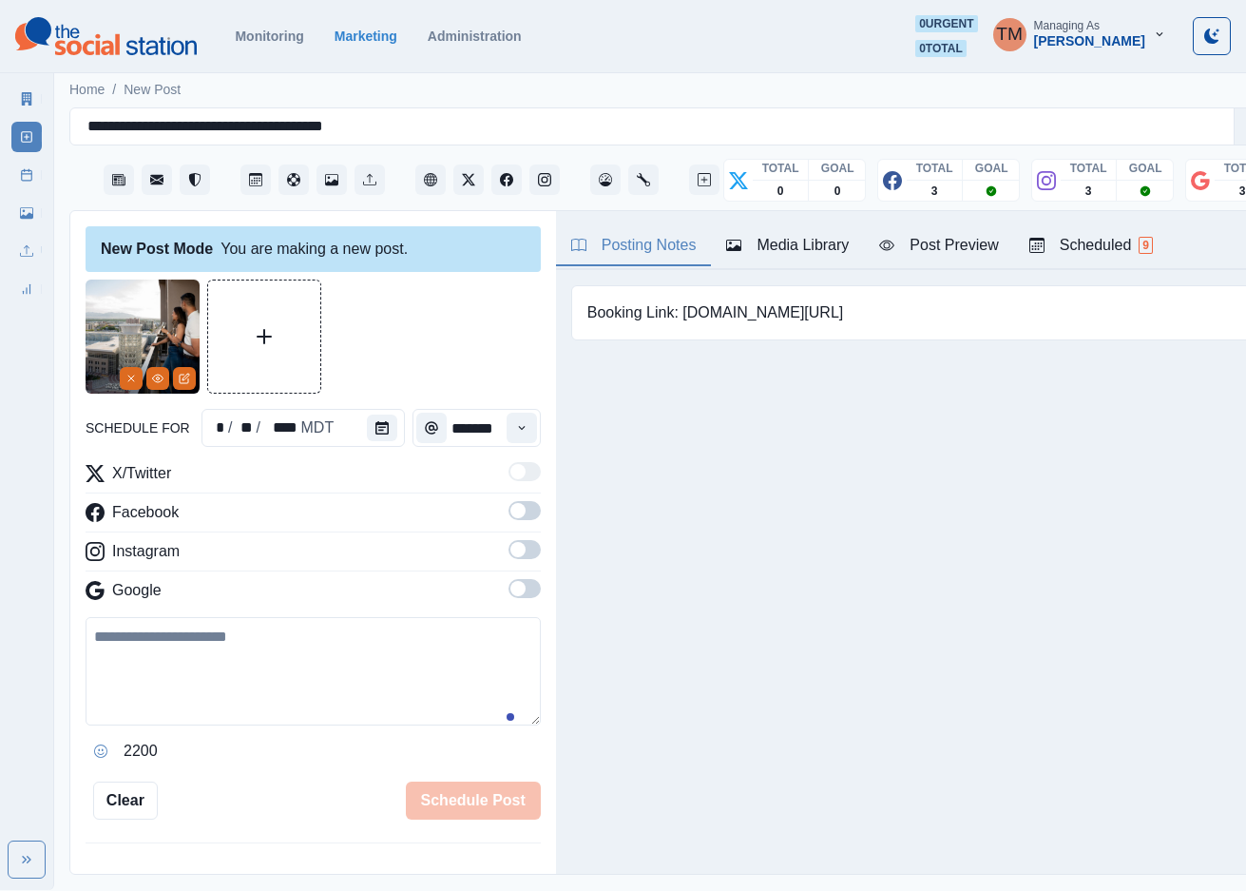
drag, startPoint x: 243, startPoint y: 700, endPoint x: 336, endPoint y: 625, distance: 119.1
click at [243, 700] on textarea at bounding box center [313, 671] width 455 height 108
paste textarea "**********"
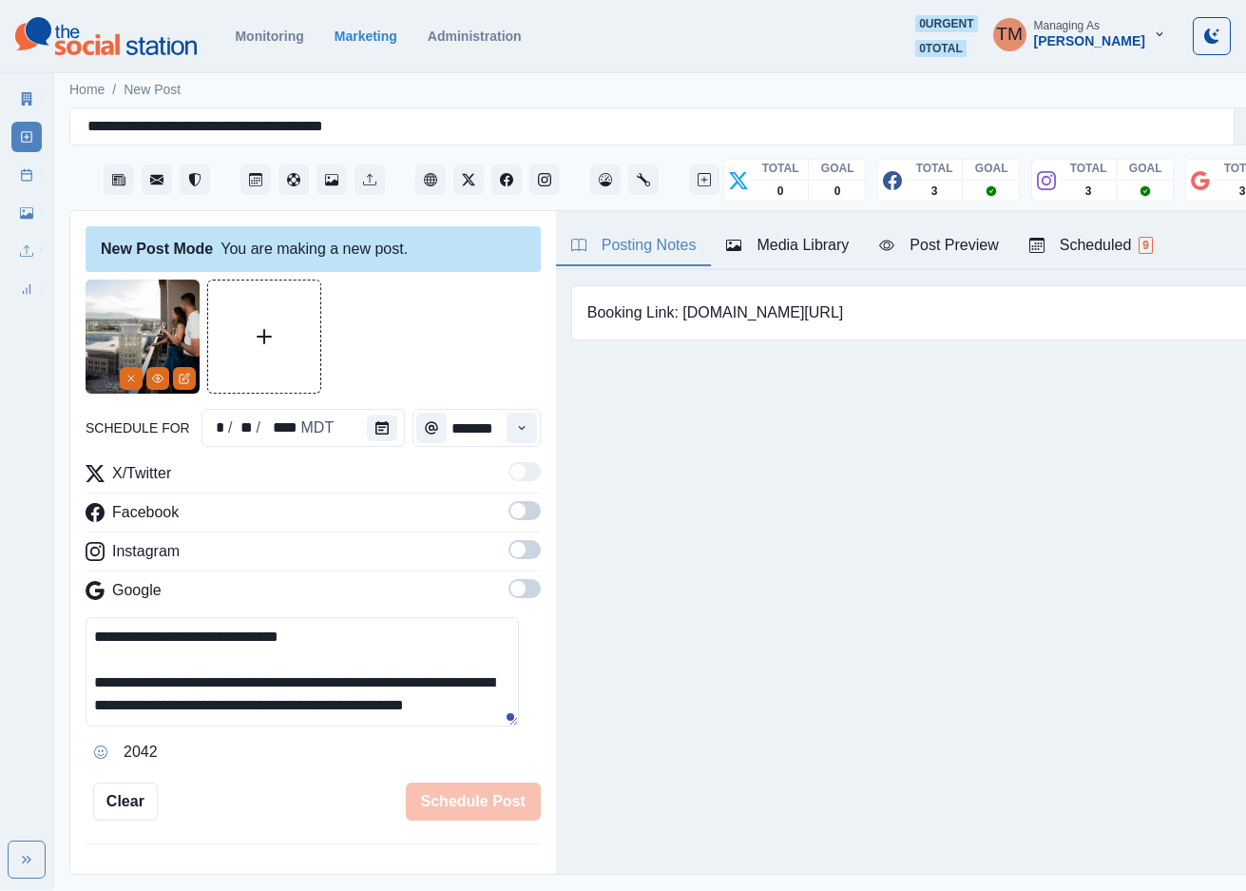
scroll to position [15, 0]
type textarea "**********"
click at [510, 510] on span at bounding box center [525, 510] width 32 height 19
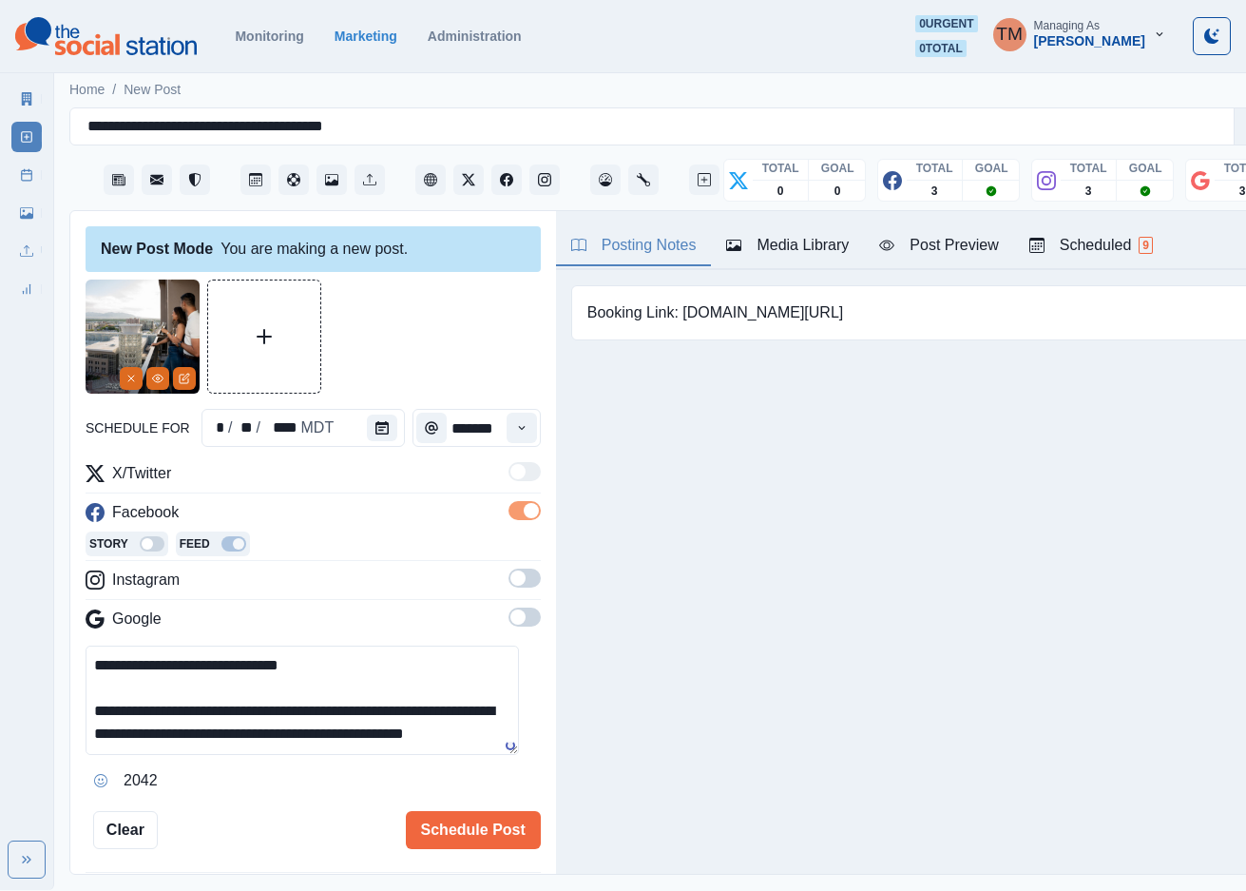
click at [510, 577] on span at bounding box center [525, 577] width 32 height 19
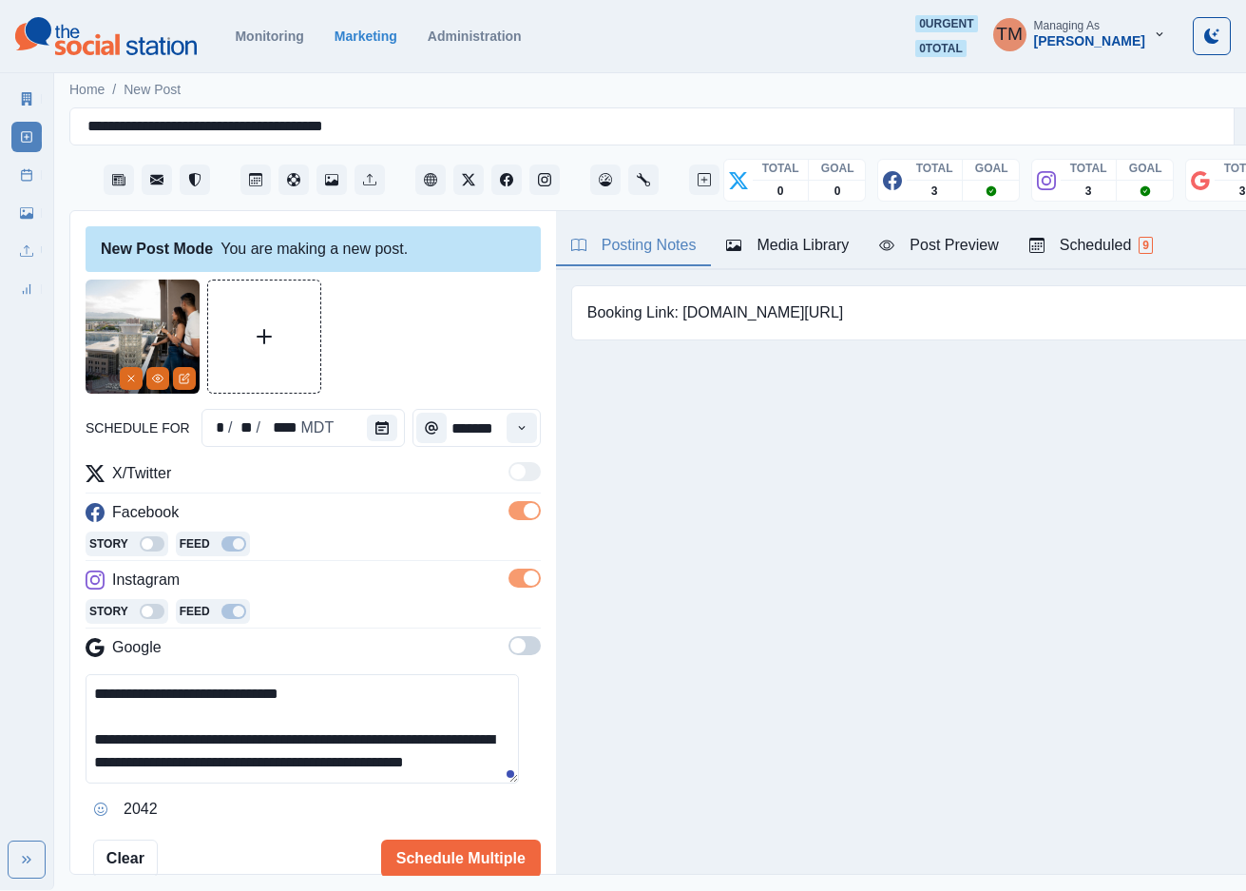
click at [510, 651] on span at bounding box center [525, 645] width 32 height 19
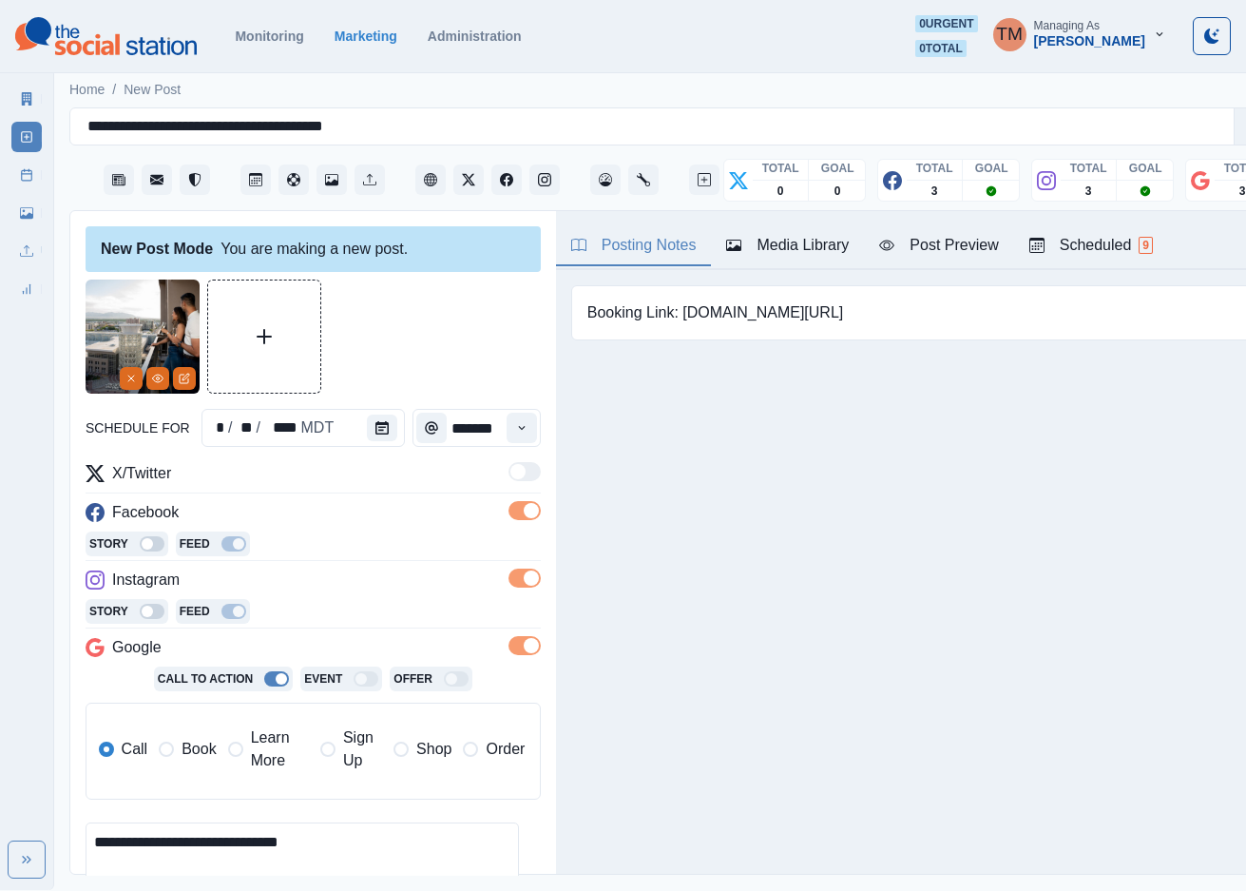
click at [189, 751] on span "Book" at bounding box center [199, 749] width 34 height 23
click at [434, 336] on div at bounding box center [313, 336] width 455 height 114
click at [367, 433] on button "Calendar" at bounding box center [382, 427] width 30 height 27
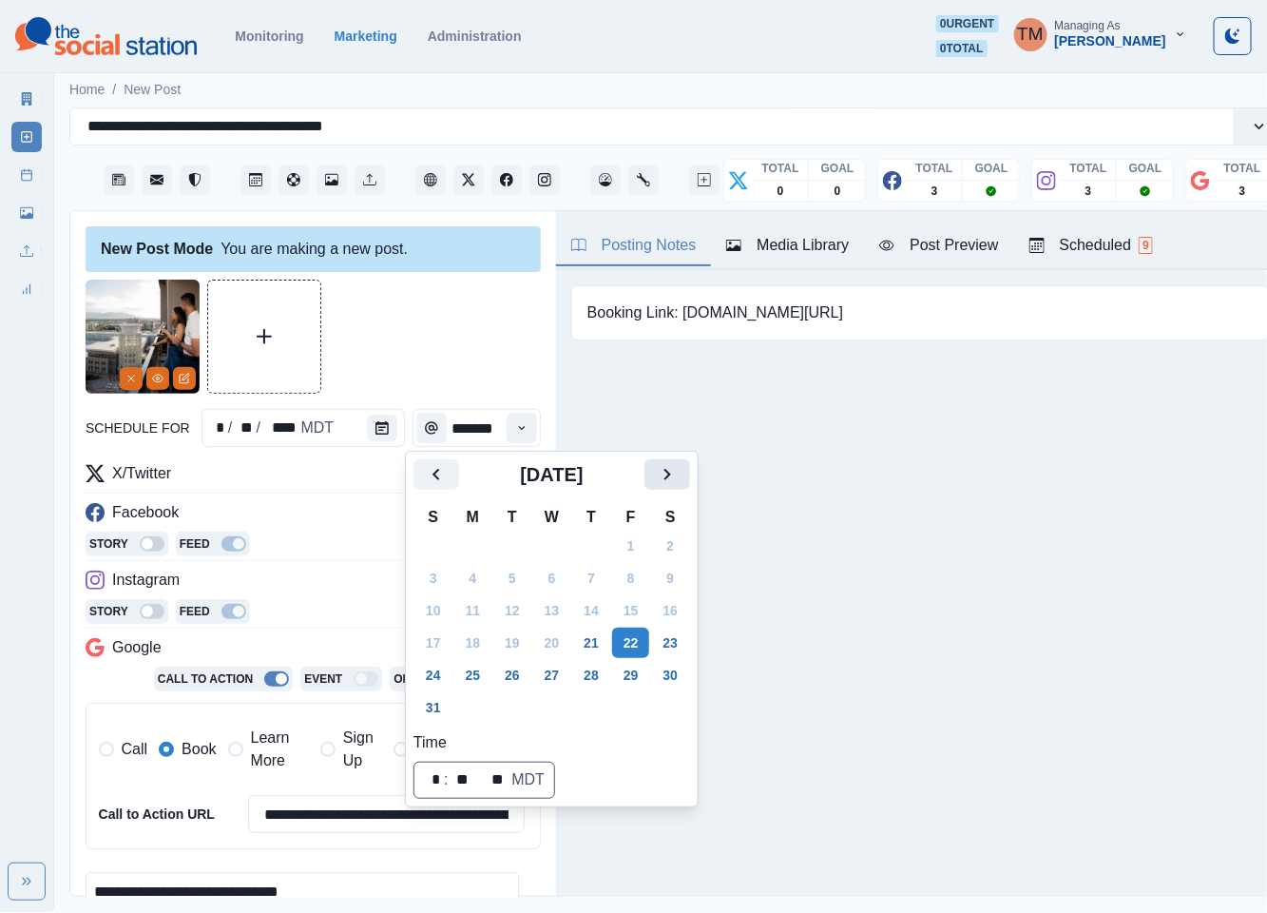
click at [664, 476] on icon "Next" at bounding box center [667, 474] width 23 height 23
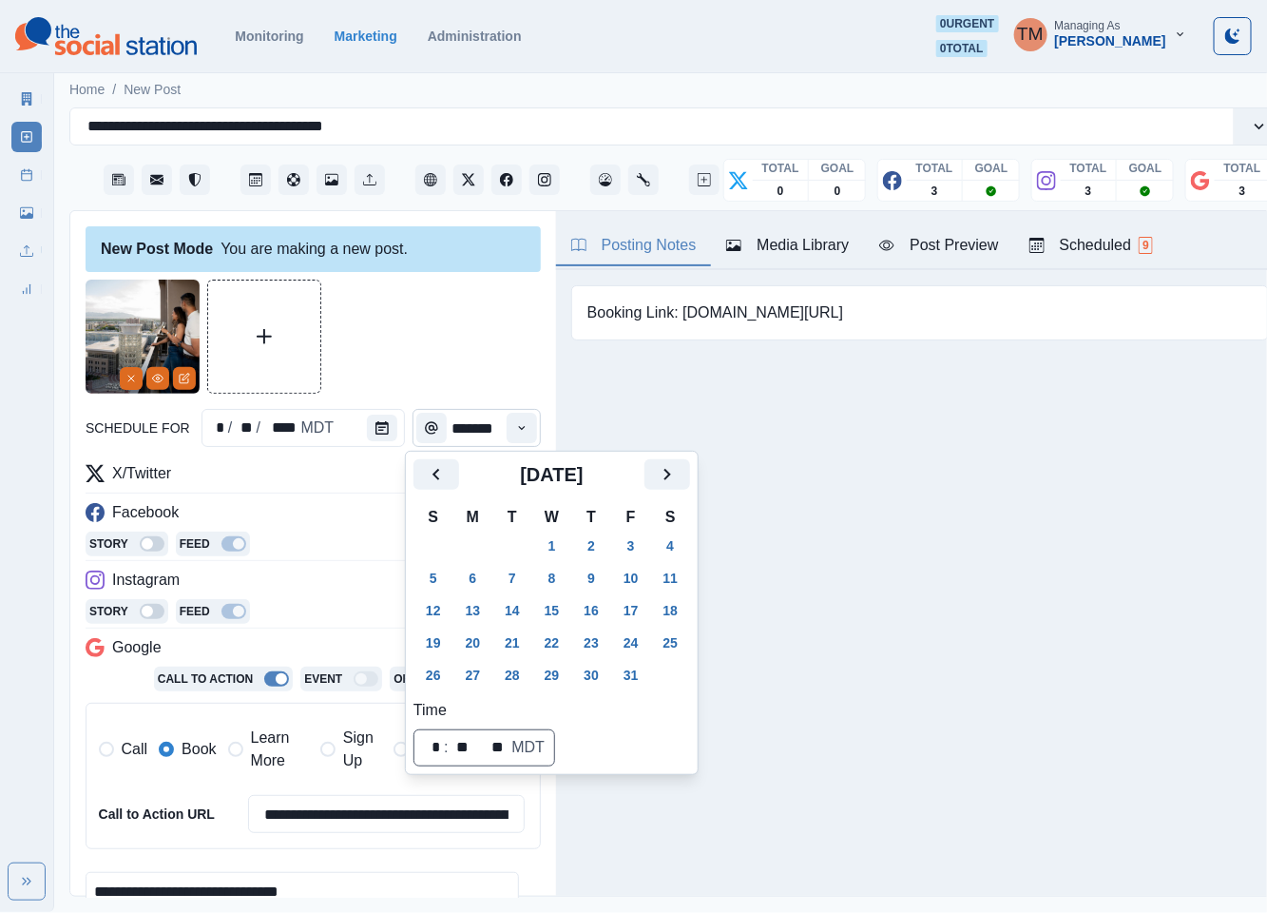
click at [554, 610] on button "15" at bounding box center [552, 610] width 38 height 30
click at [417, 352] on div at bounding box center [313, 336] width 455 height 114
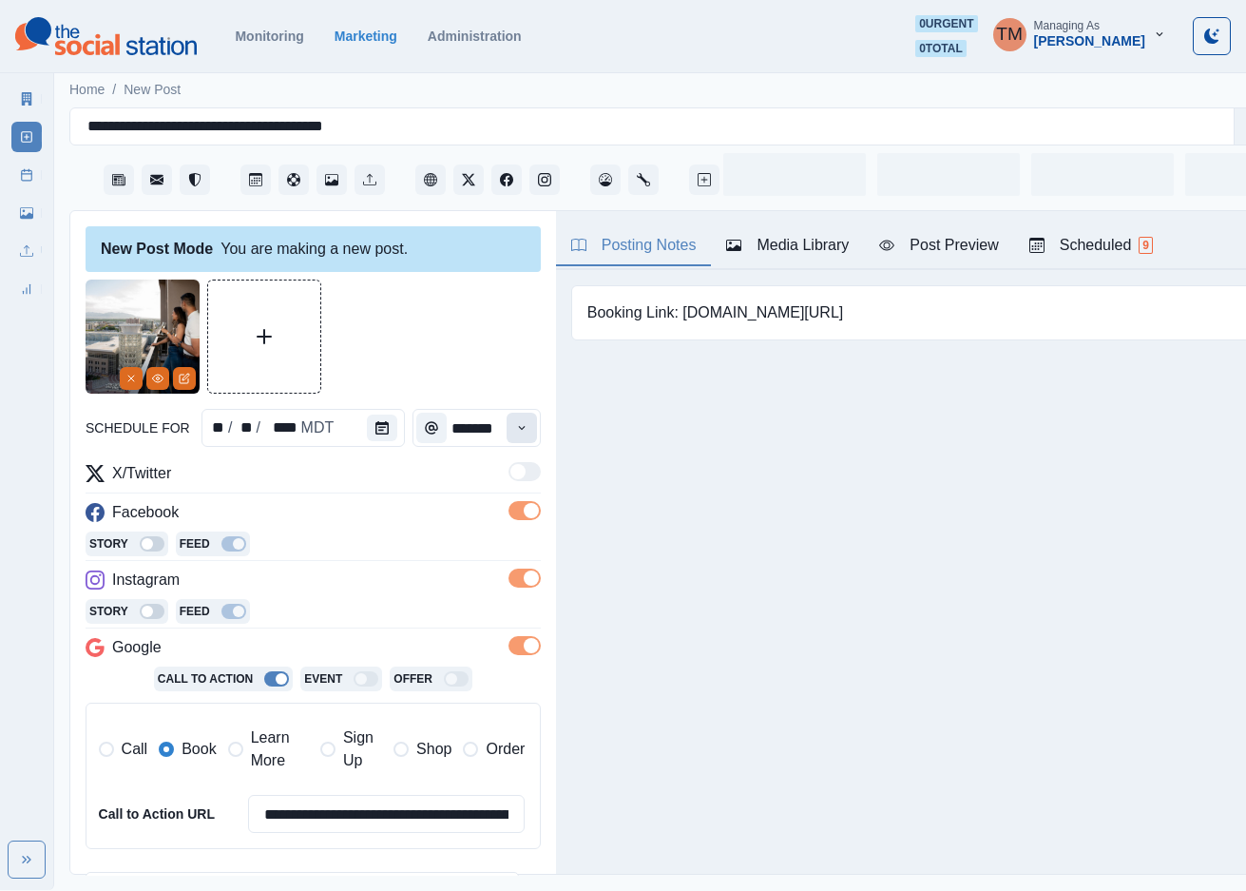
click at [507, 428] on button "Time" at bounding box center [522, 428] width 30 height 30
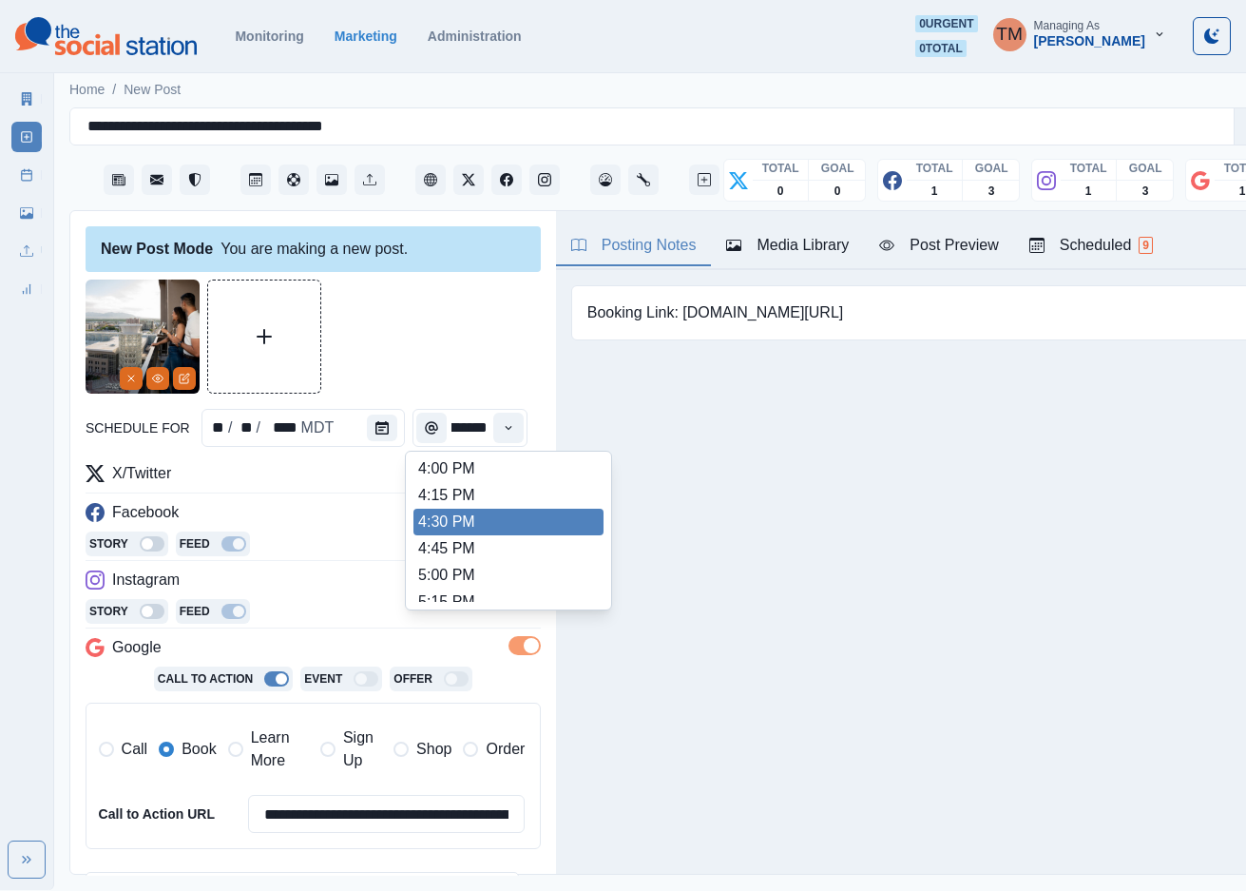
scroll to position [713, 0]
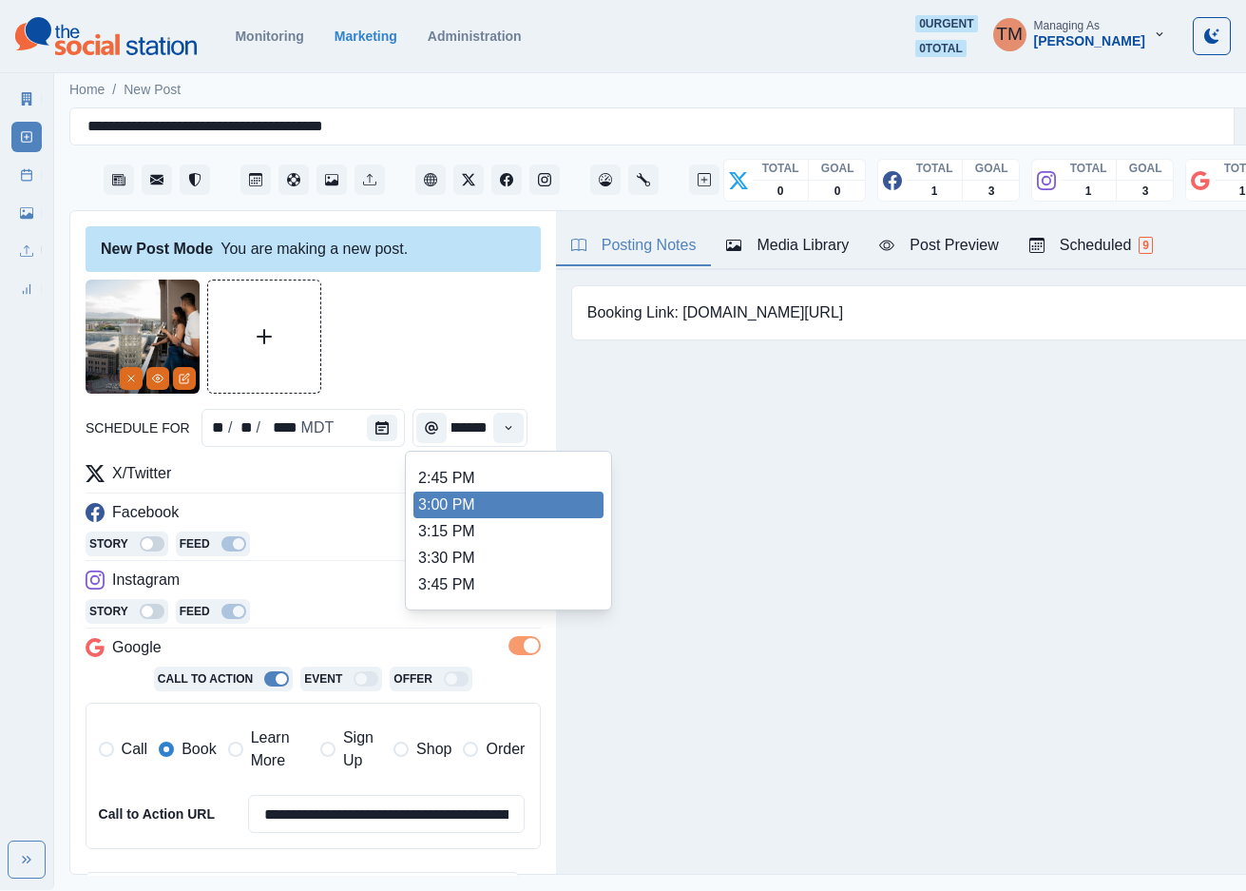
click at [488, 502] on li "3:00 PM" at bounding box center [508, 504] width 190 height 27
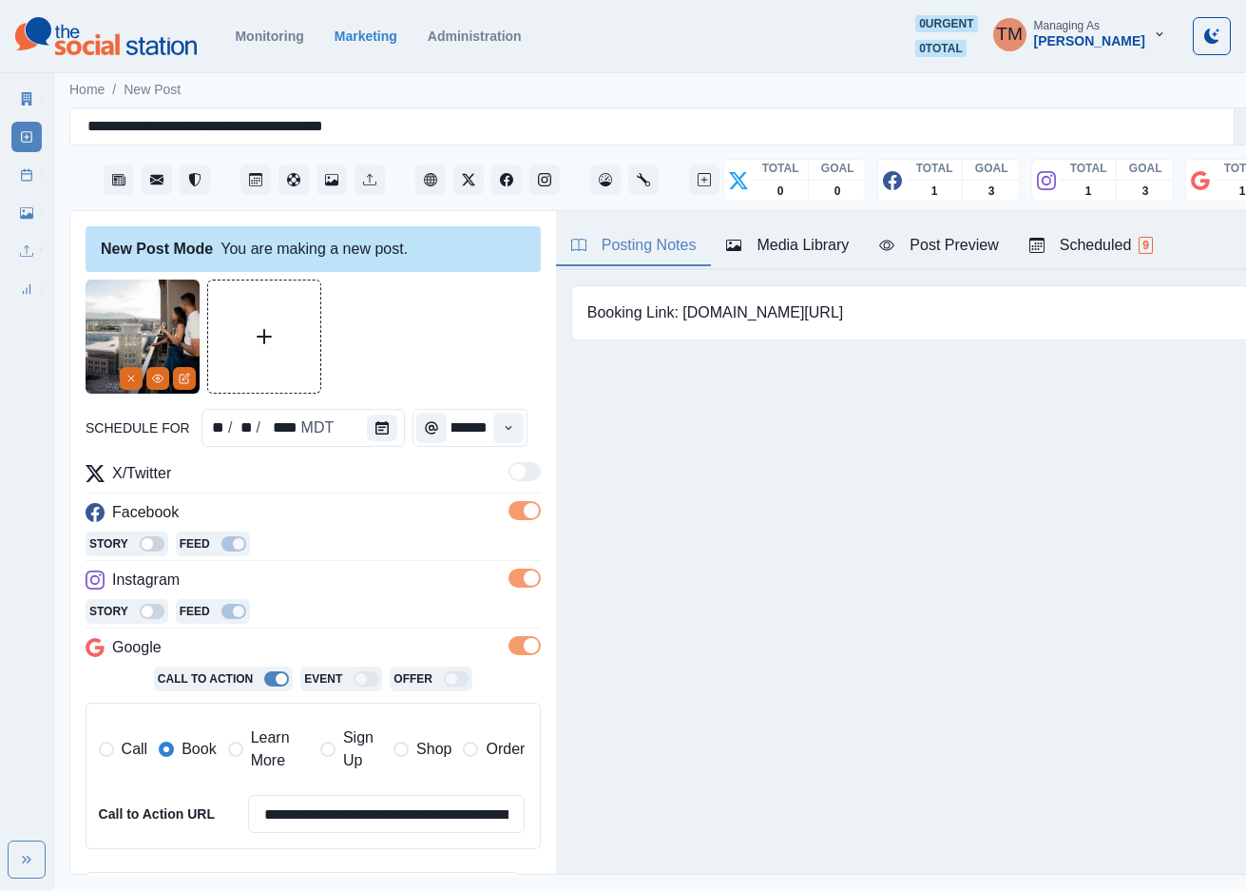
type input "*******"
click at [449, 340] on div at bounding box center [313, 336] width 455 height 114
click at [936, 260] on button "Post Preview" at bounding box center [938, 246] width 149 height 40
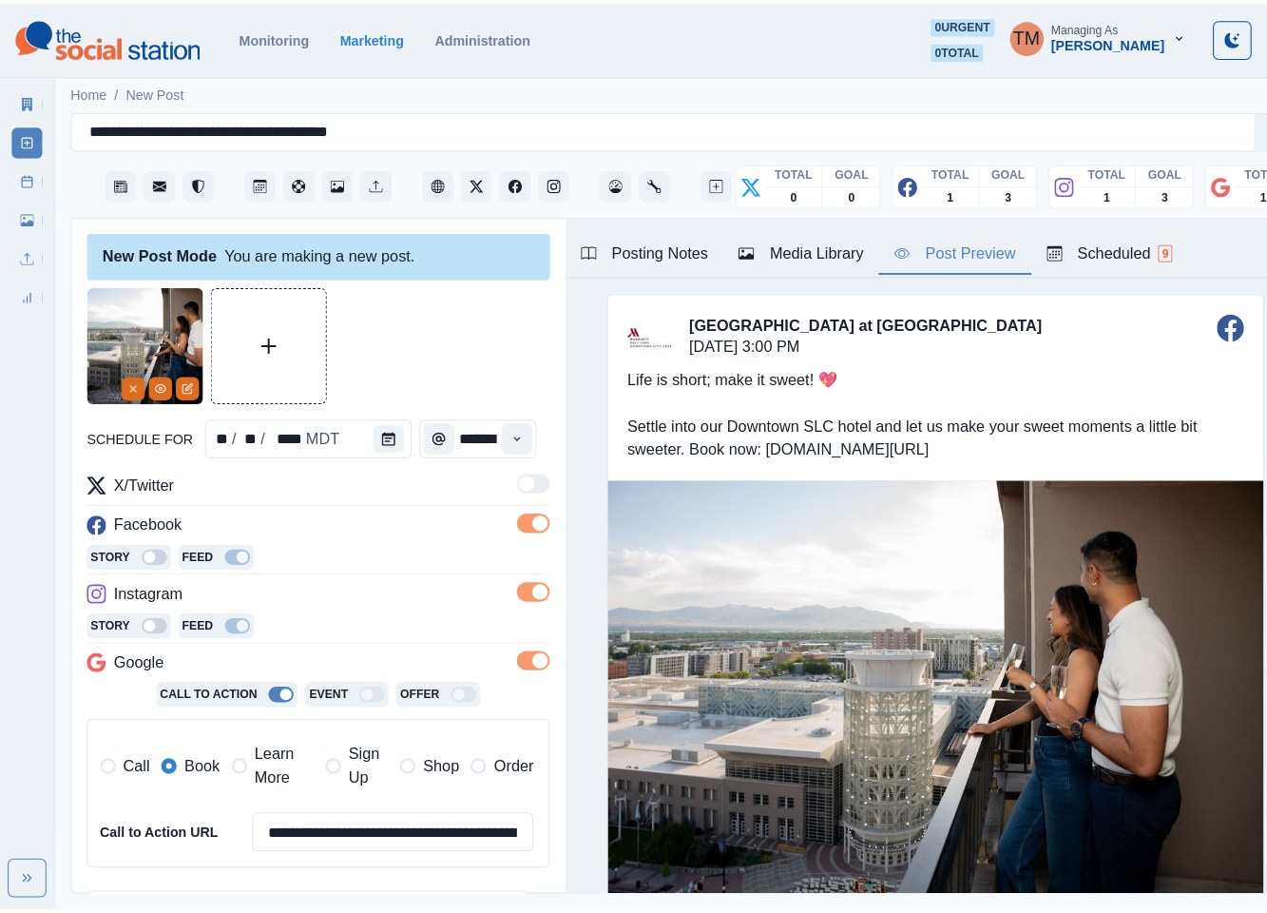
scroll to position [309, 0]
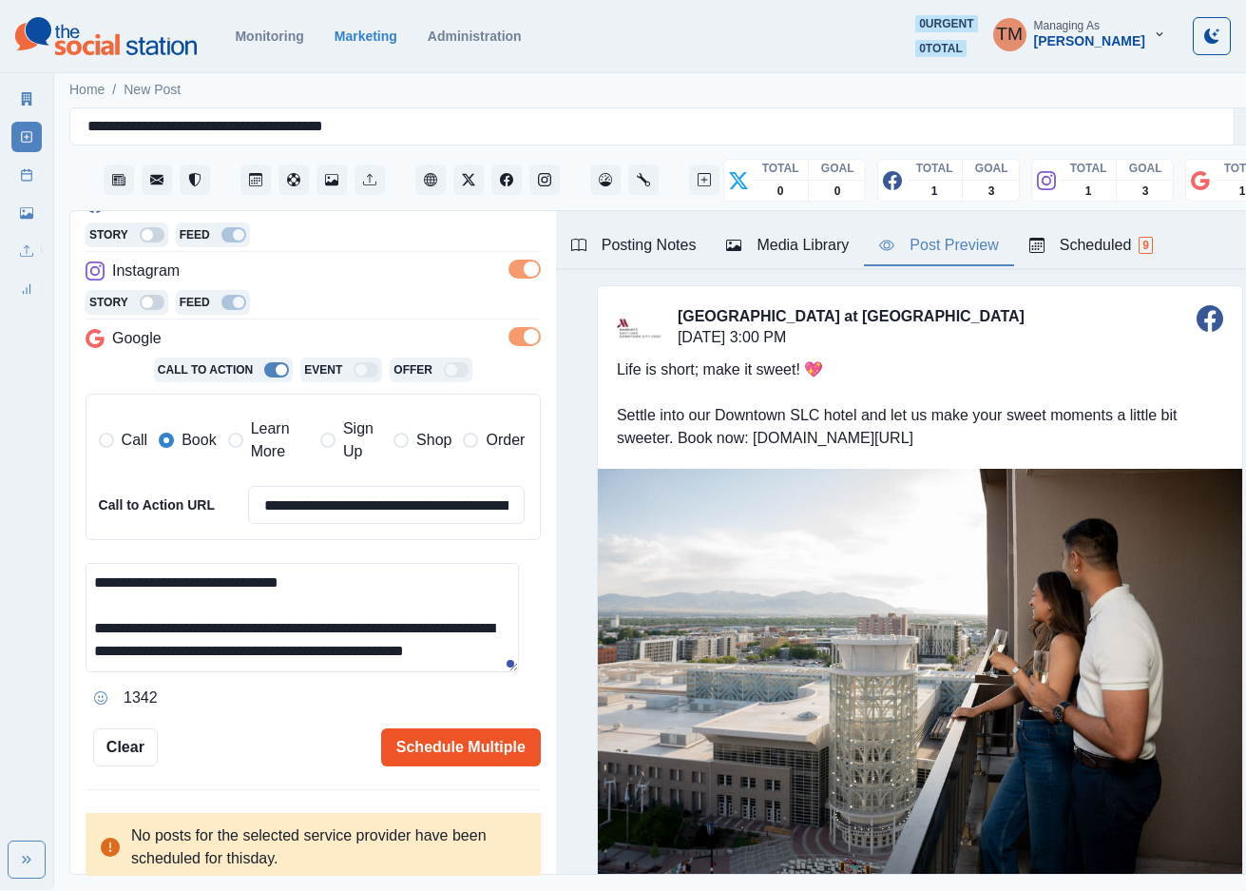
click at [425, 750] on button "Schedule Multiple" at bounding box center [461, 747] width 160 height 38
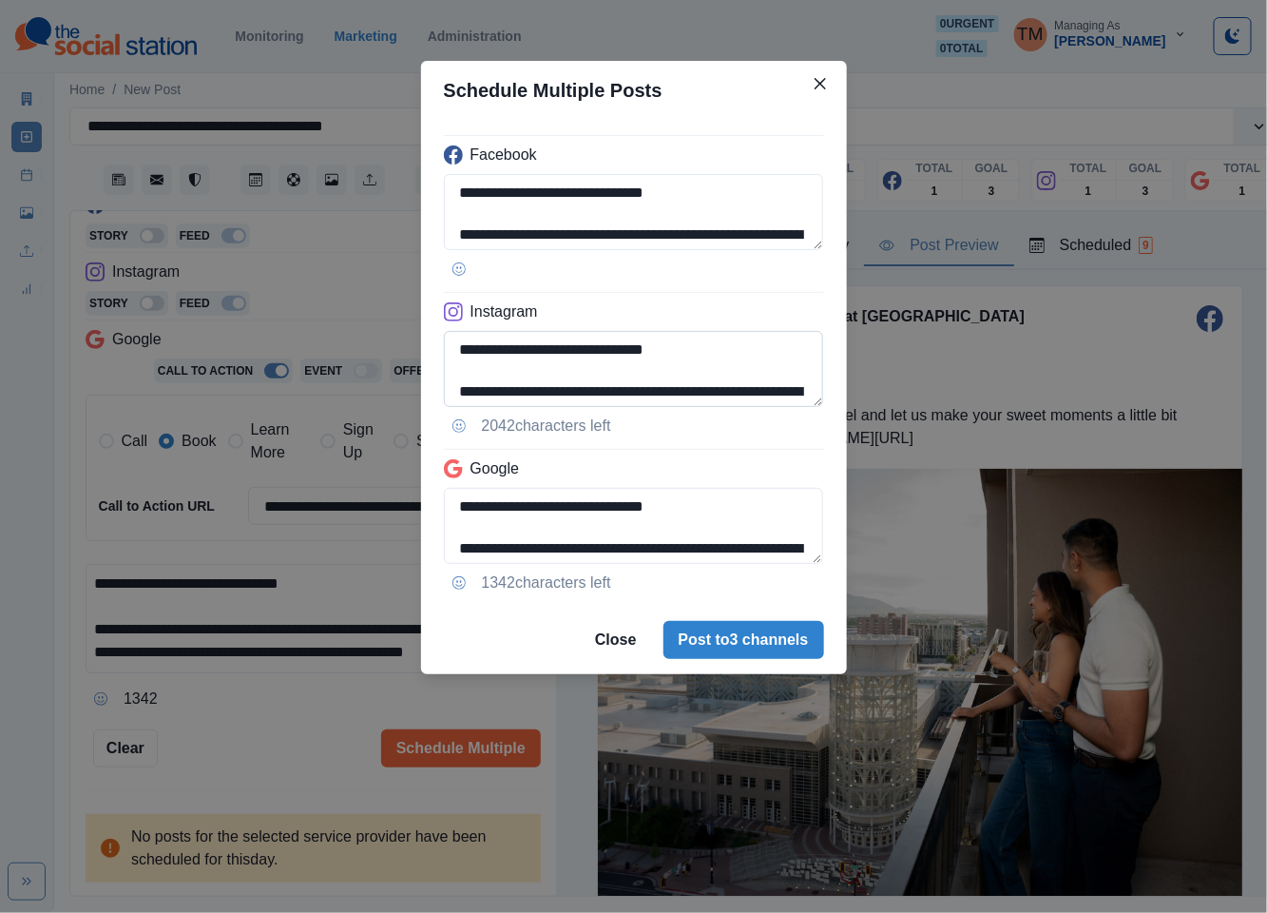
scroll to position [47, 0]
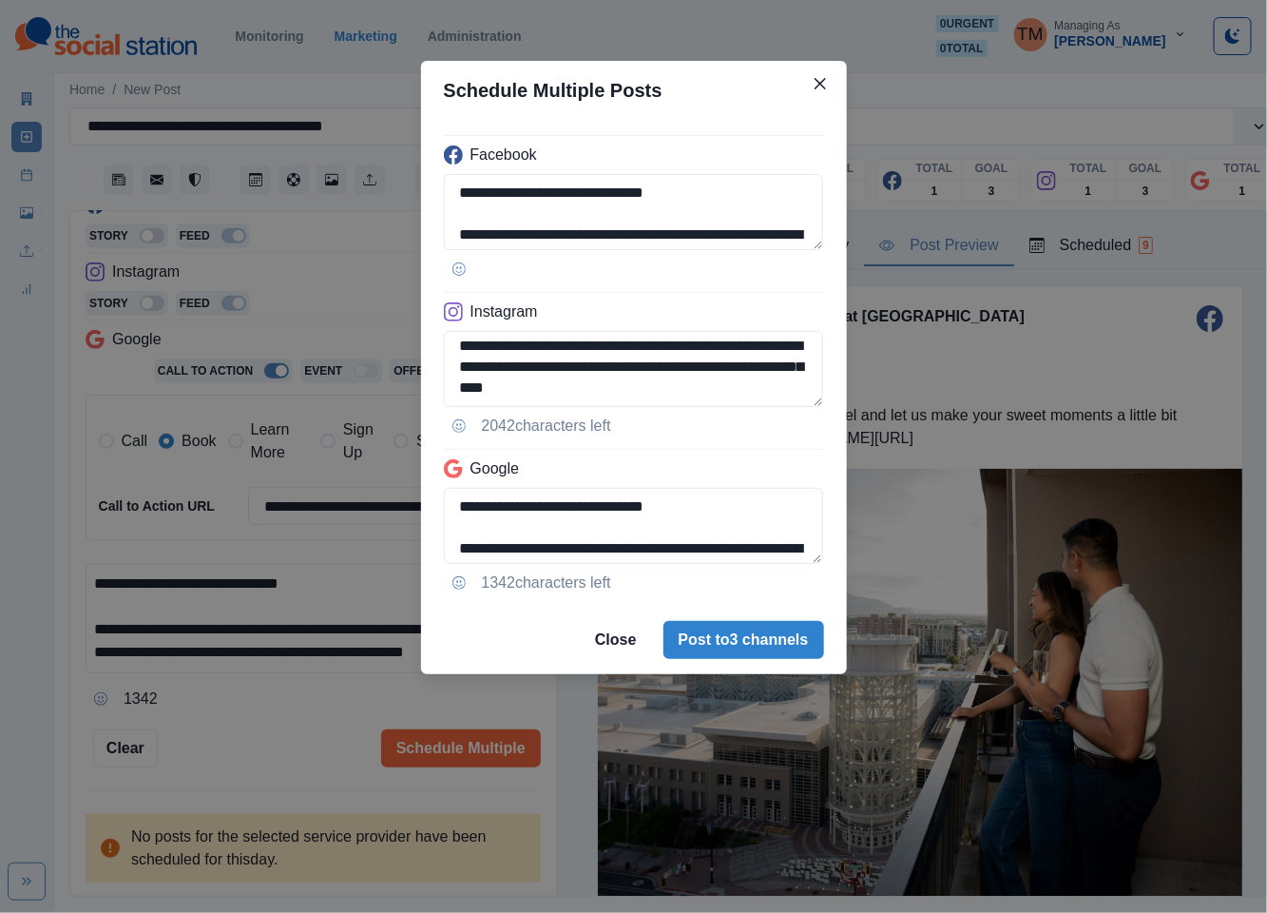
drag, startPoint x: 462, startPoint y: 391, endPoint x: 847, endPoint y: 394, distance: 385.0
click at [847, 394] on div "**********" at bounding box center [633, 456] width 1267 height 913
paste textarea
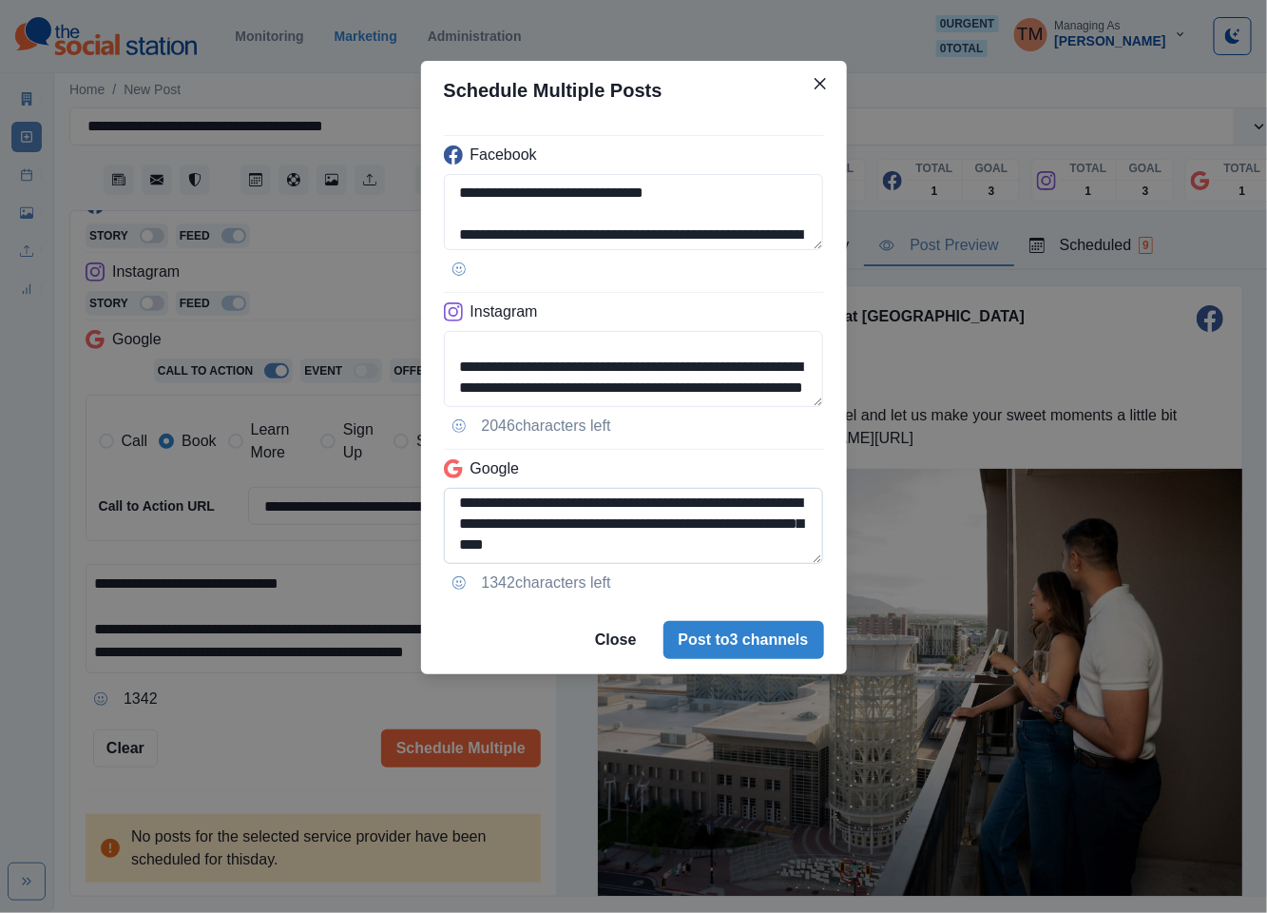
type textarea "**********"
drag, startPoint x: 779, startPoint y: 520, endPoint x: 797, endPoint y: 573, distance: 55.9
click at [797, 573] on div "**********" at bounding box center [634, 363] width 426 height 486
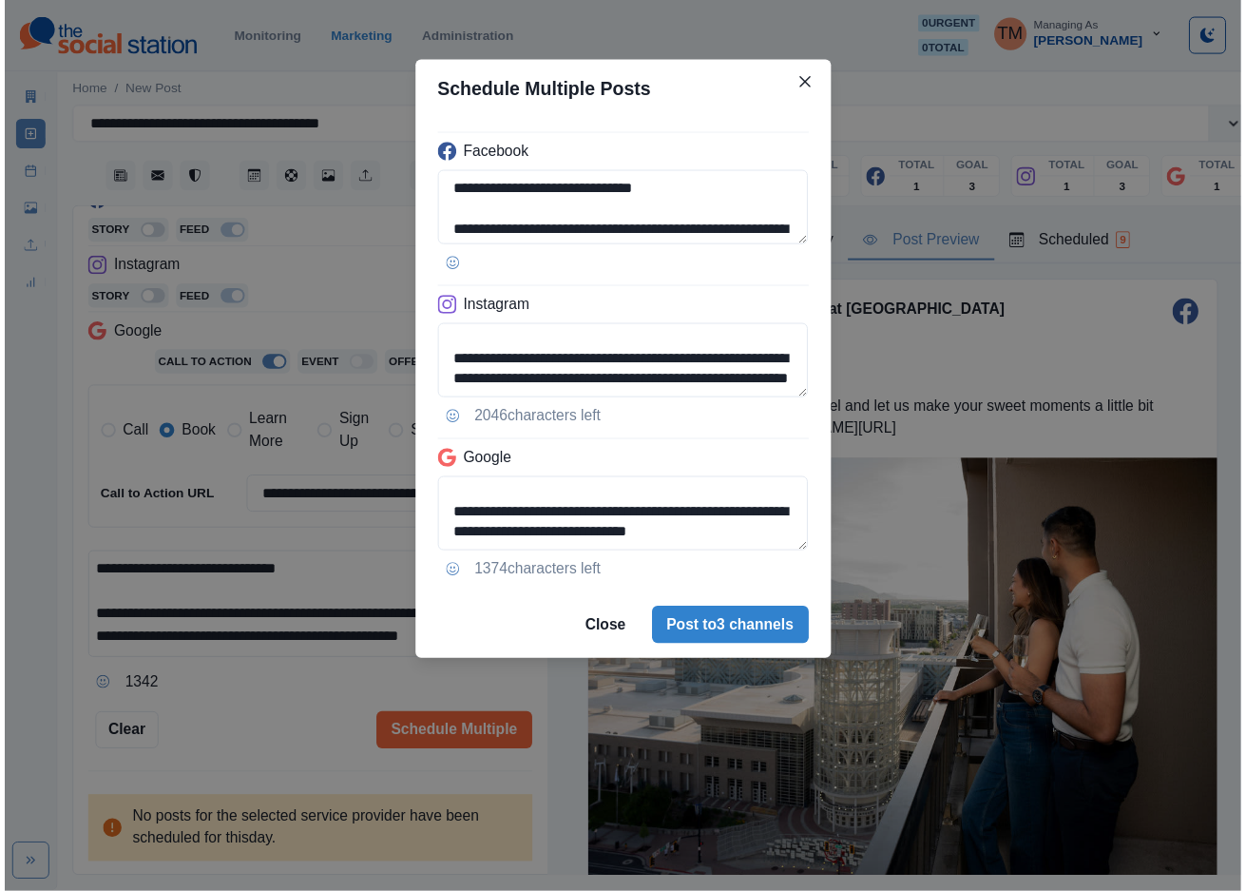
scroll to position [26, 0]
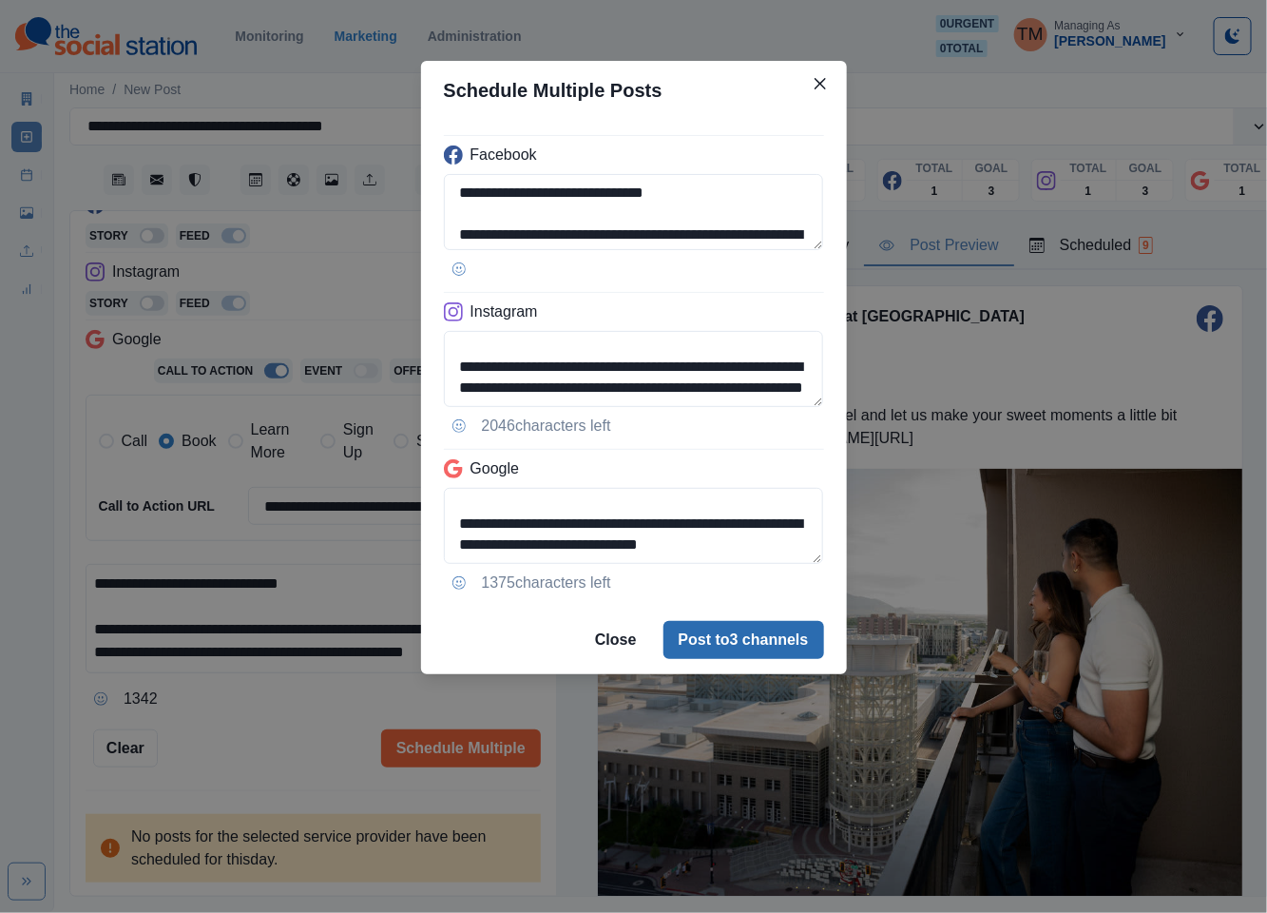
type textarea "**********"
drag, startPoint x: 804, startPoint y: 653, endPoint x: 251, endPoint y: 750, distance: 561.7
click at [260, 754] on div "**********" at bounding box center [633, 456] width 1267 height 913
click at [251, 750] on div "**********" at bounding box center [633, 456] width 1267 height 913
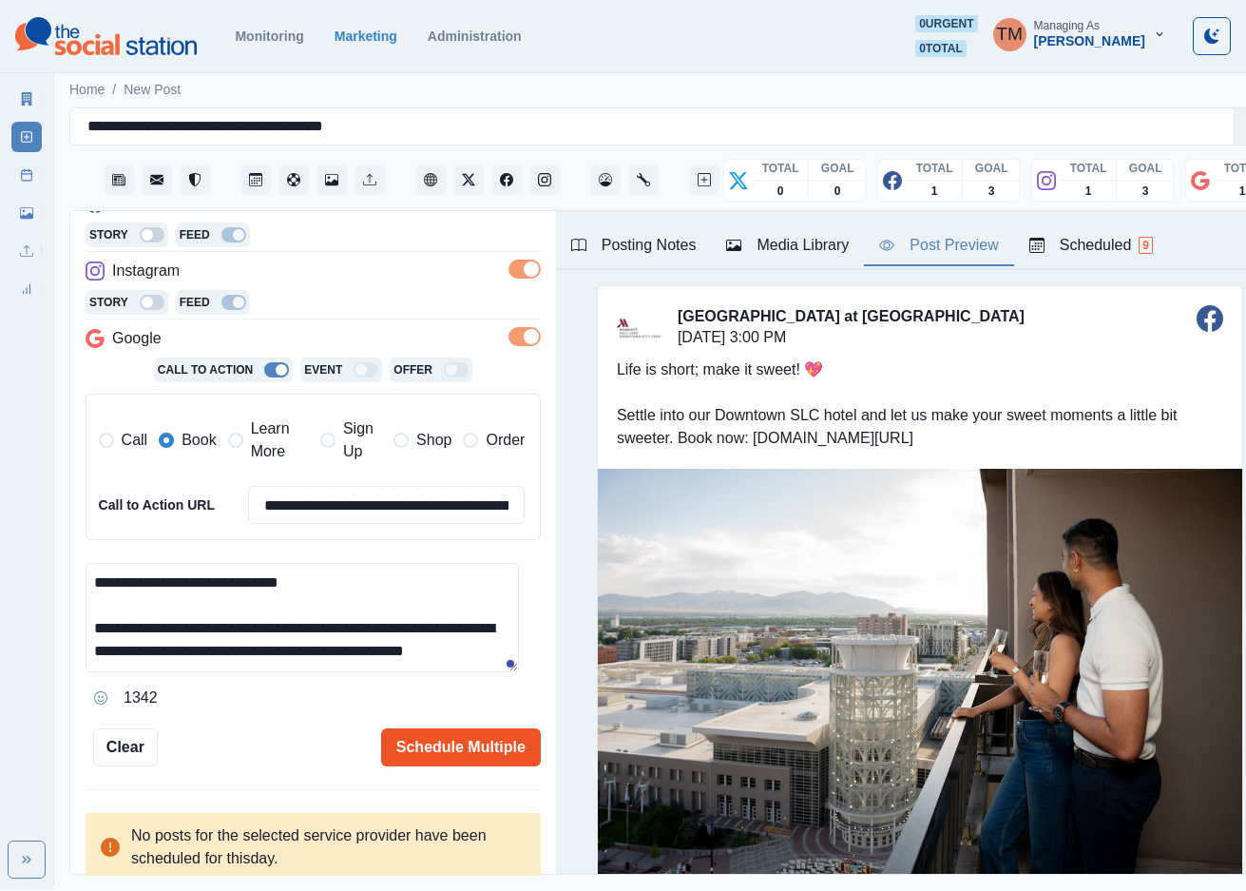
click at [463, 751] on button "Schedule Multiple" at bounding box center [461, 747] width 160 height 38
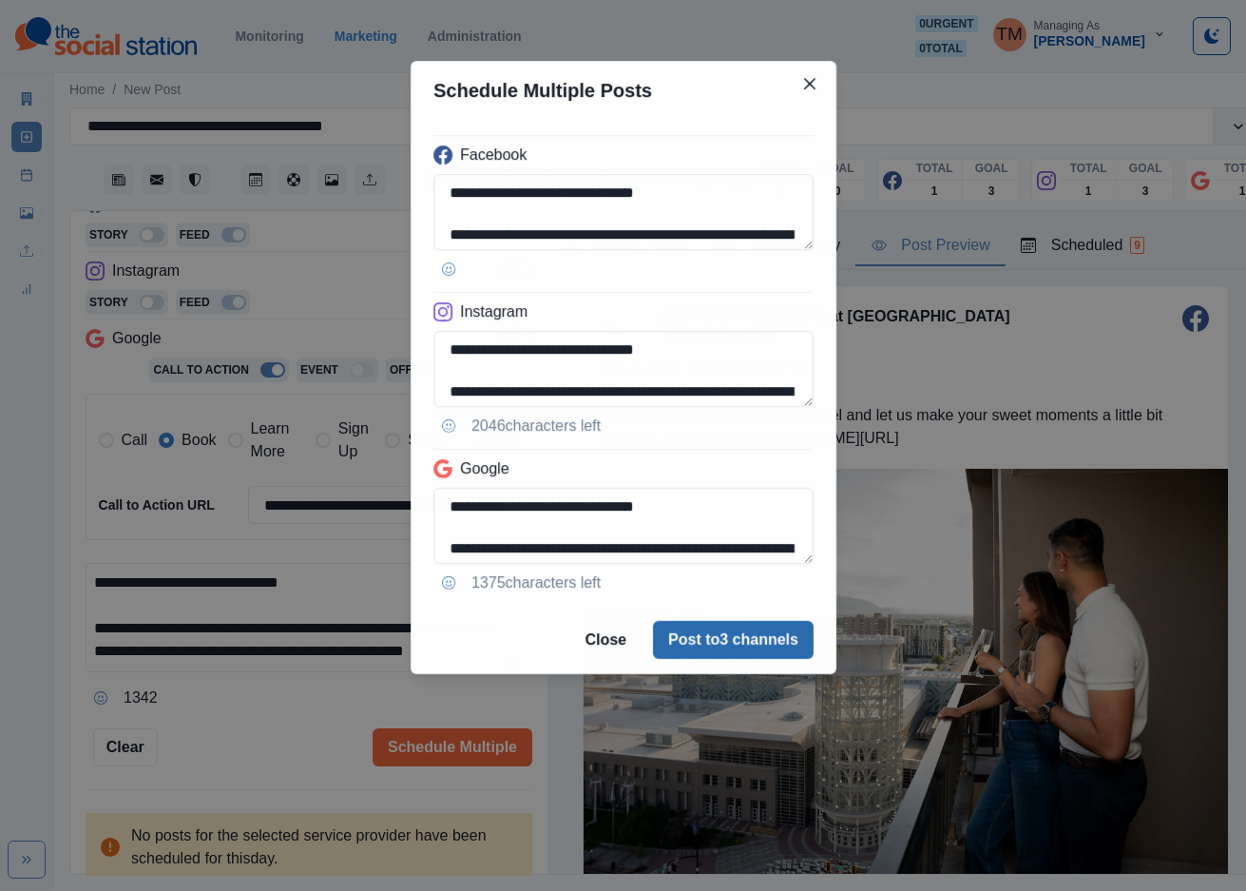
click at [770, 644] on button "Post to 3 channels" at bounding box center [733, 640] width 161 height 38
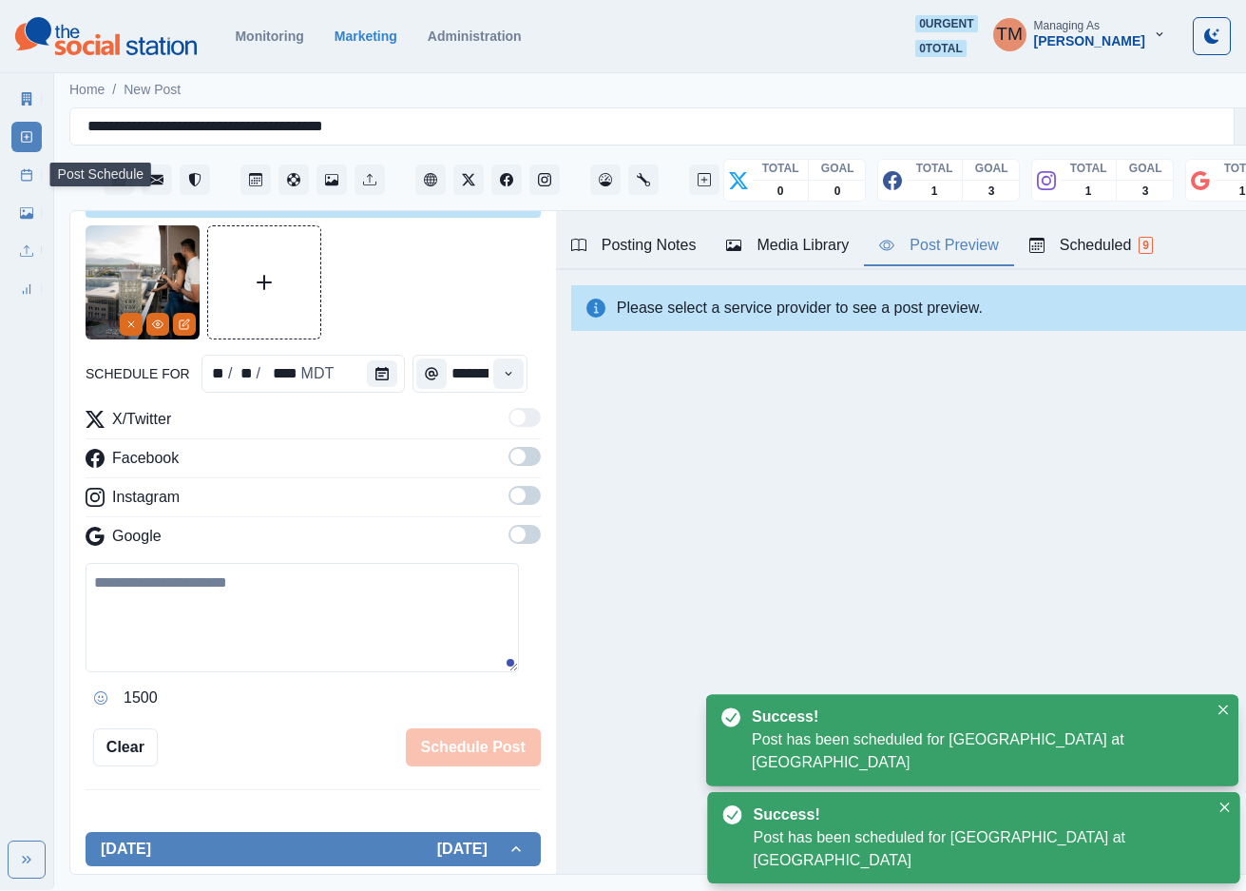
scroll to position [0, 0]
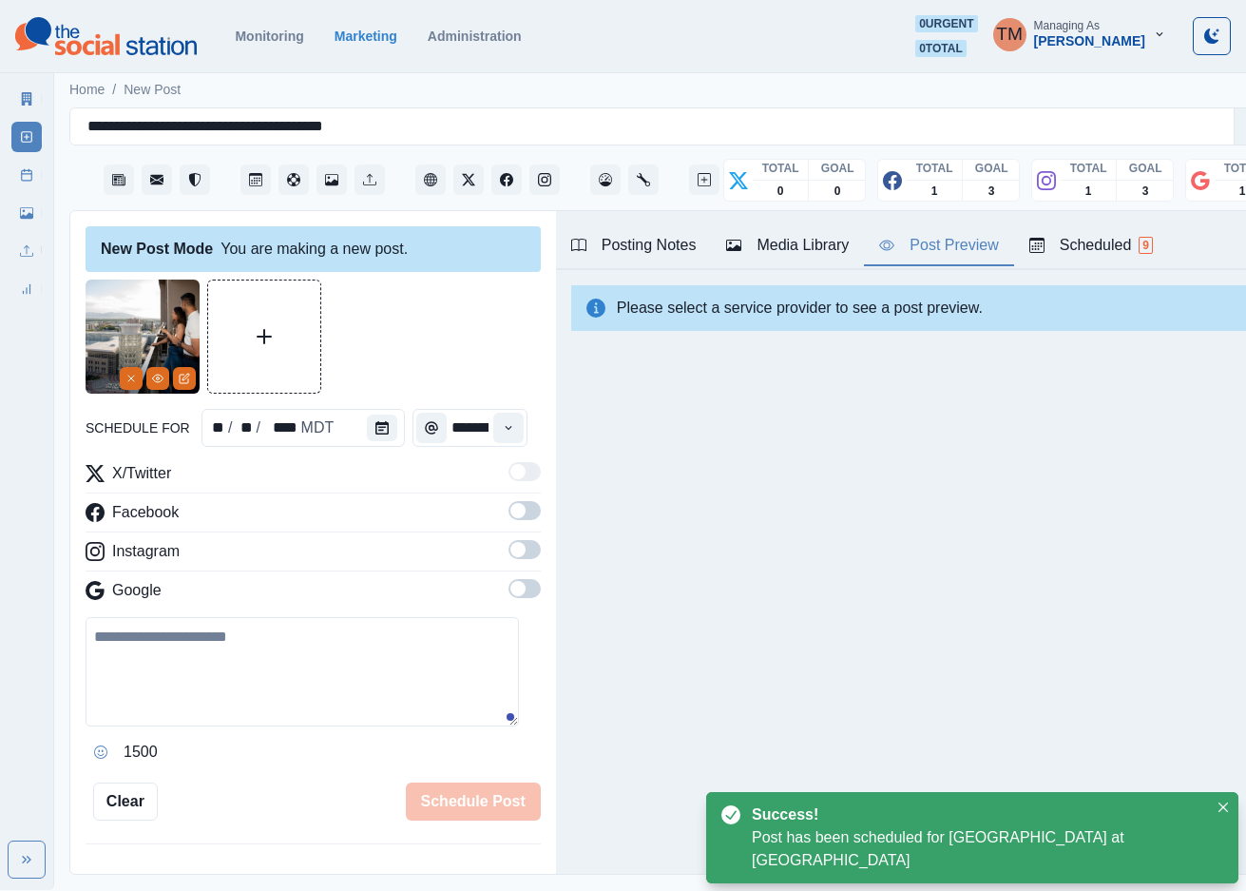
click at [27, 174] on line at bounding box center [27, 174] width 10 height 0
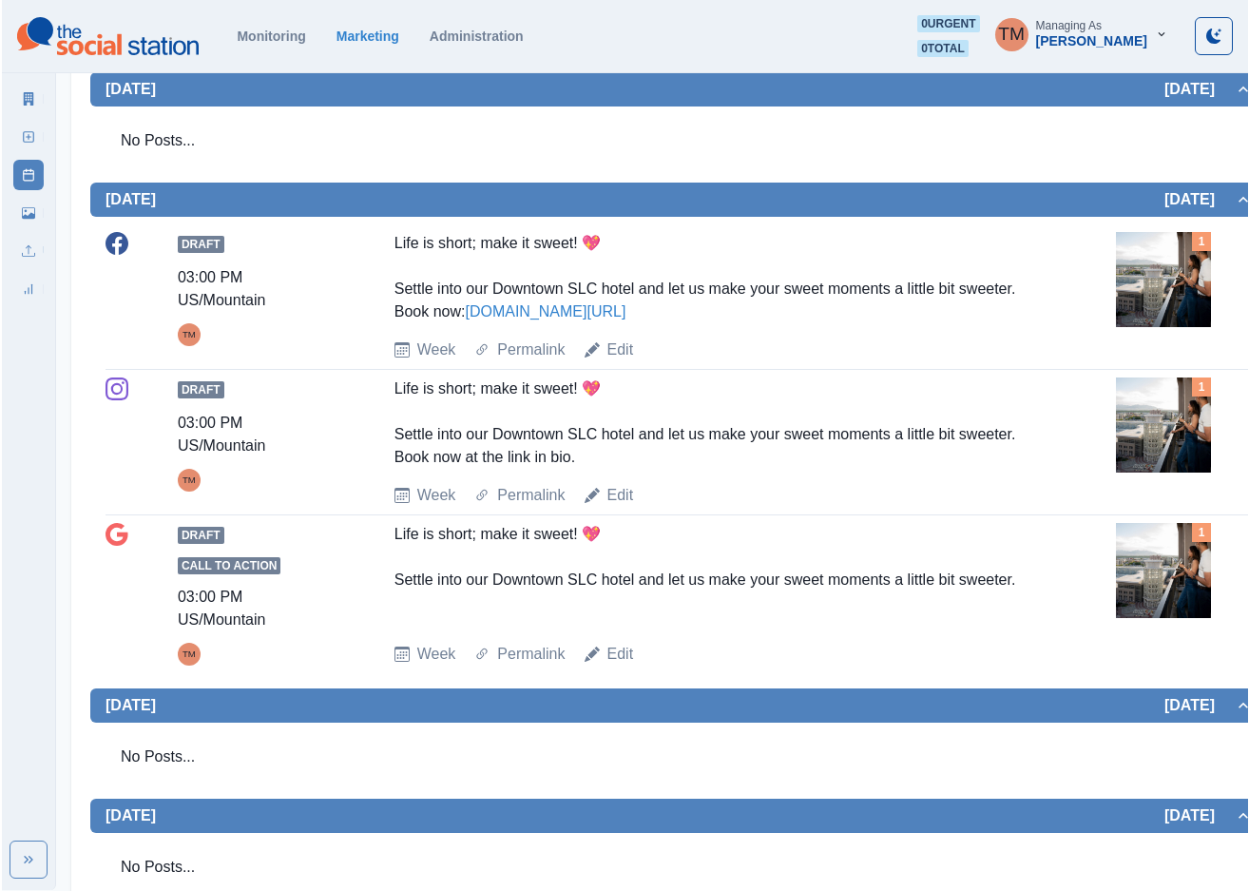
scroll to position [1426, 0]
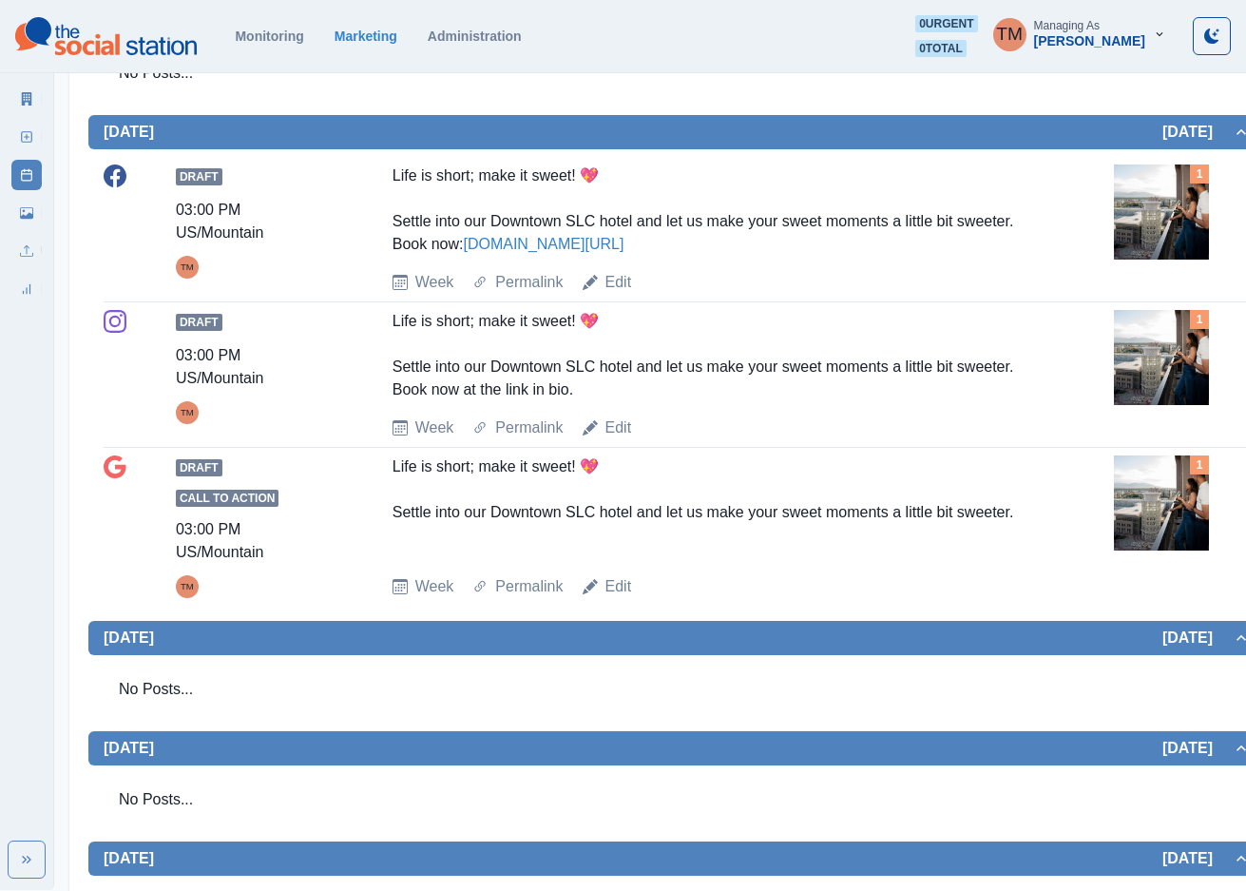
click at [51, 389] on div "Marketing Summary New Post Post Schedule Media Library Uploads Review Summary" at bounding box center [27, 478] width 54 height 821
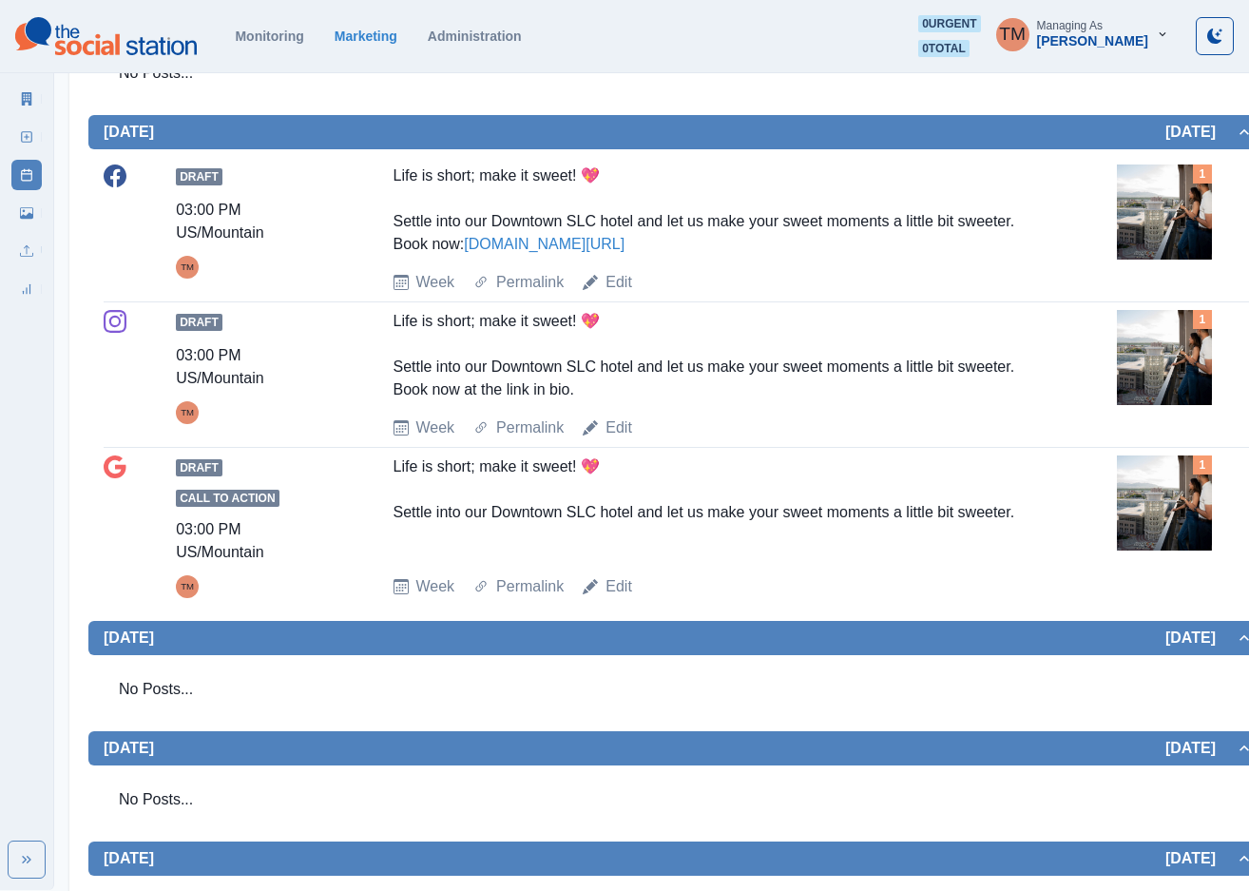
drag, startPoint x: 793, startPoint y: 348, endPoint x: 765, endPoint y: 385, distance: 46.2
click at [793, 256] on div "Life is short; make it sweet! 💖 Settle into our Downtown SLC hotel and let us m…" at bounding box center [716, 209] width 644 height 91
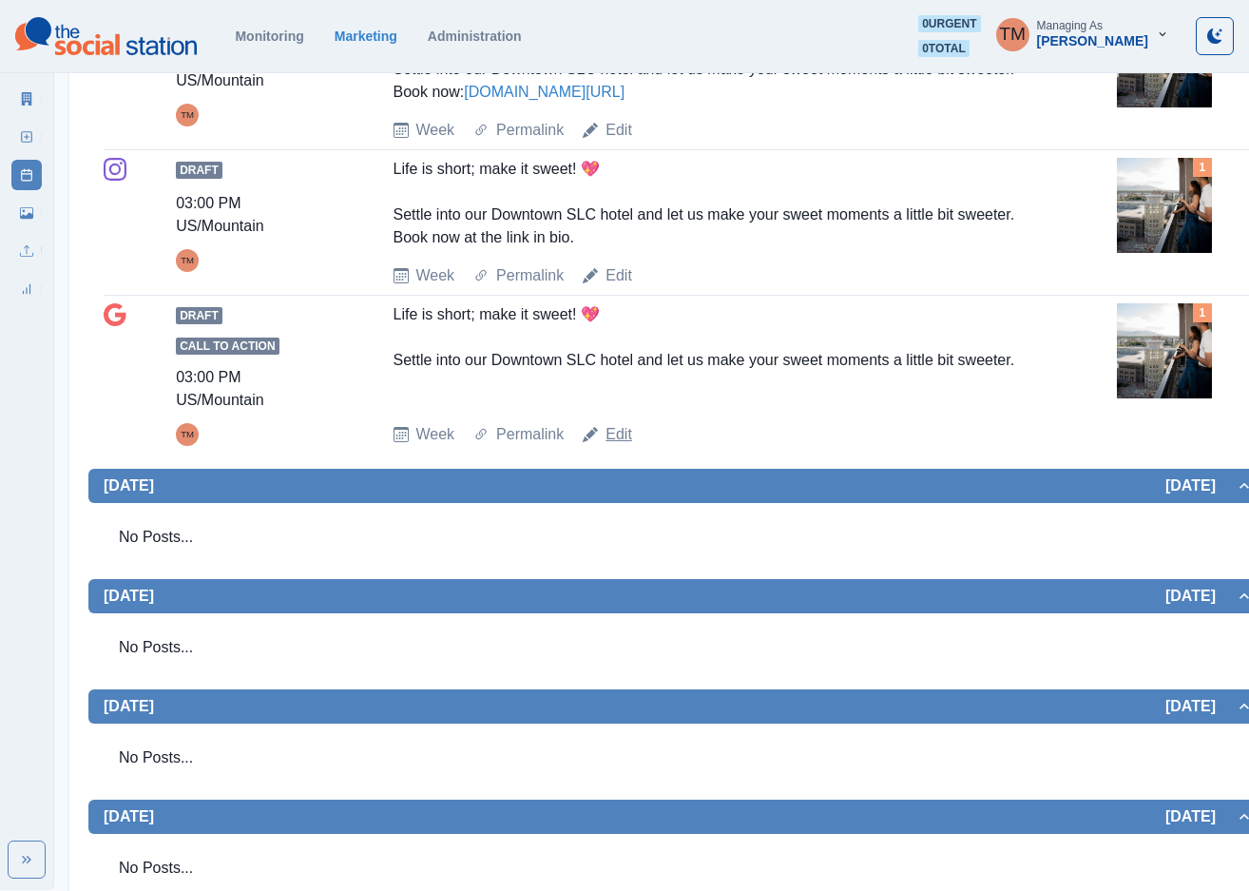
scroll to position [1726, 0]
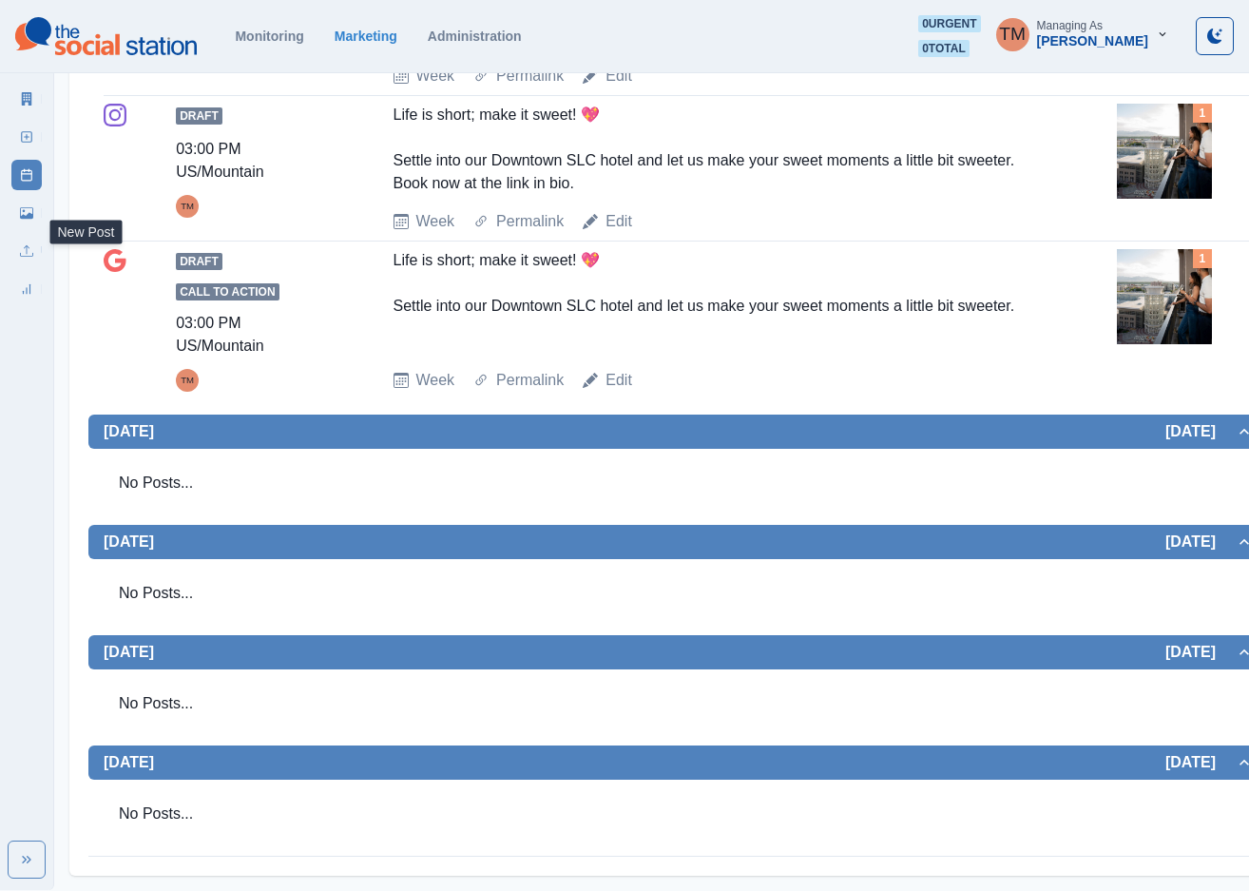
click at [24, 141] on icon at bounding box center [26, 136] width 13 height 13
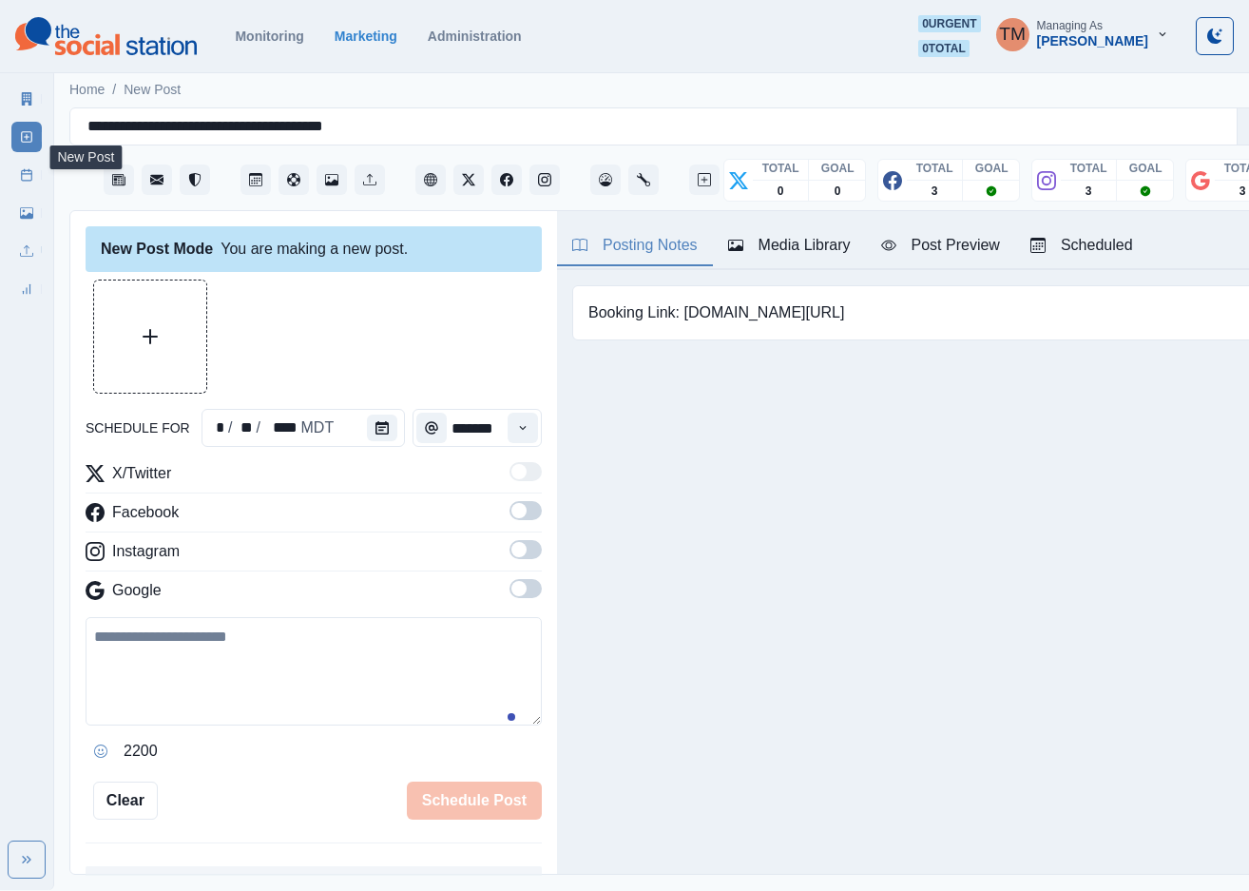
scroll to position [20, 0]
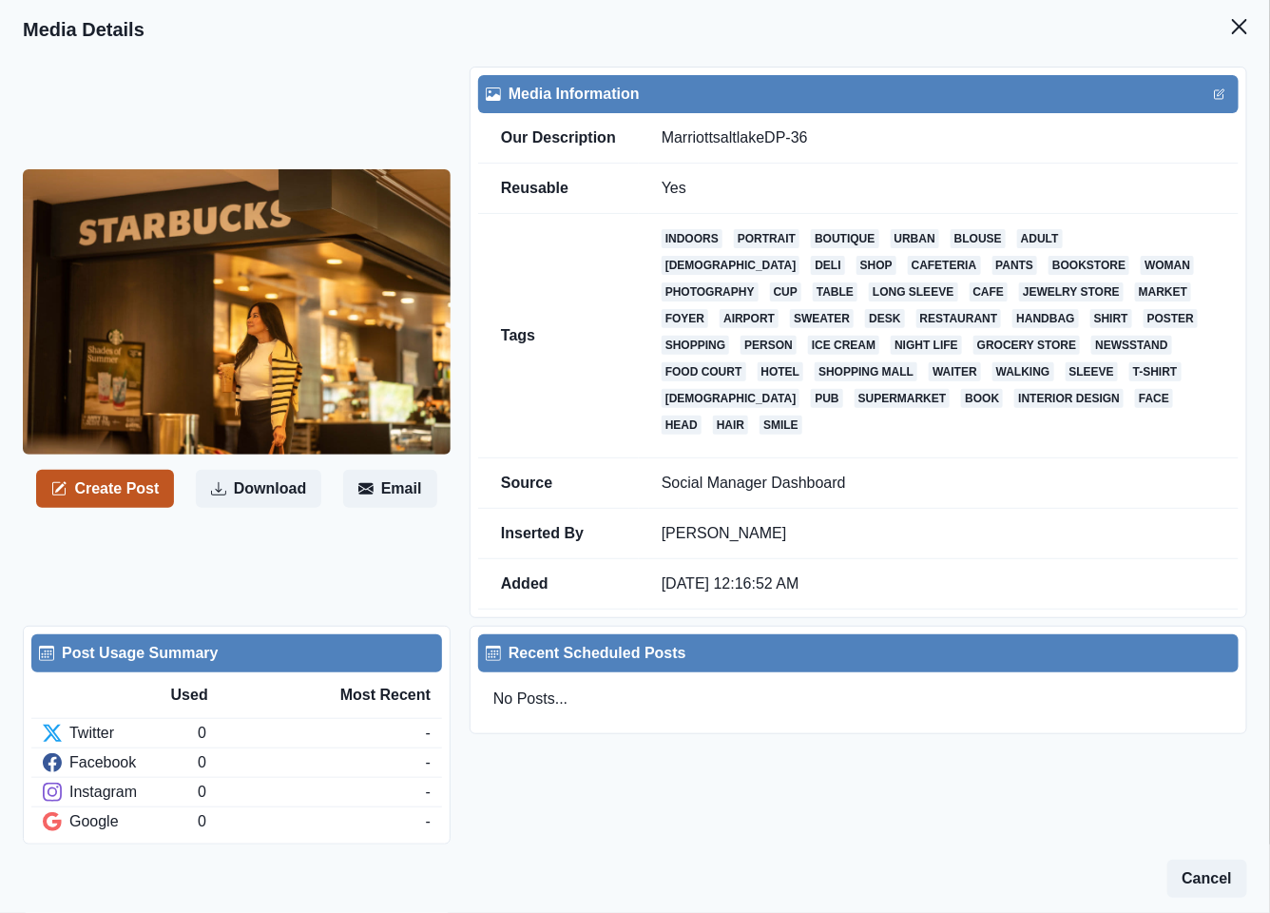
click at [123, 480] on button "Create Post" at bounding box center [105, 489] width 138 height 38
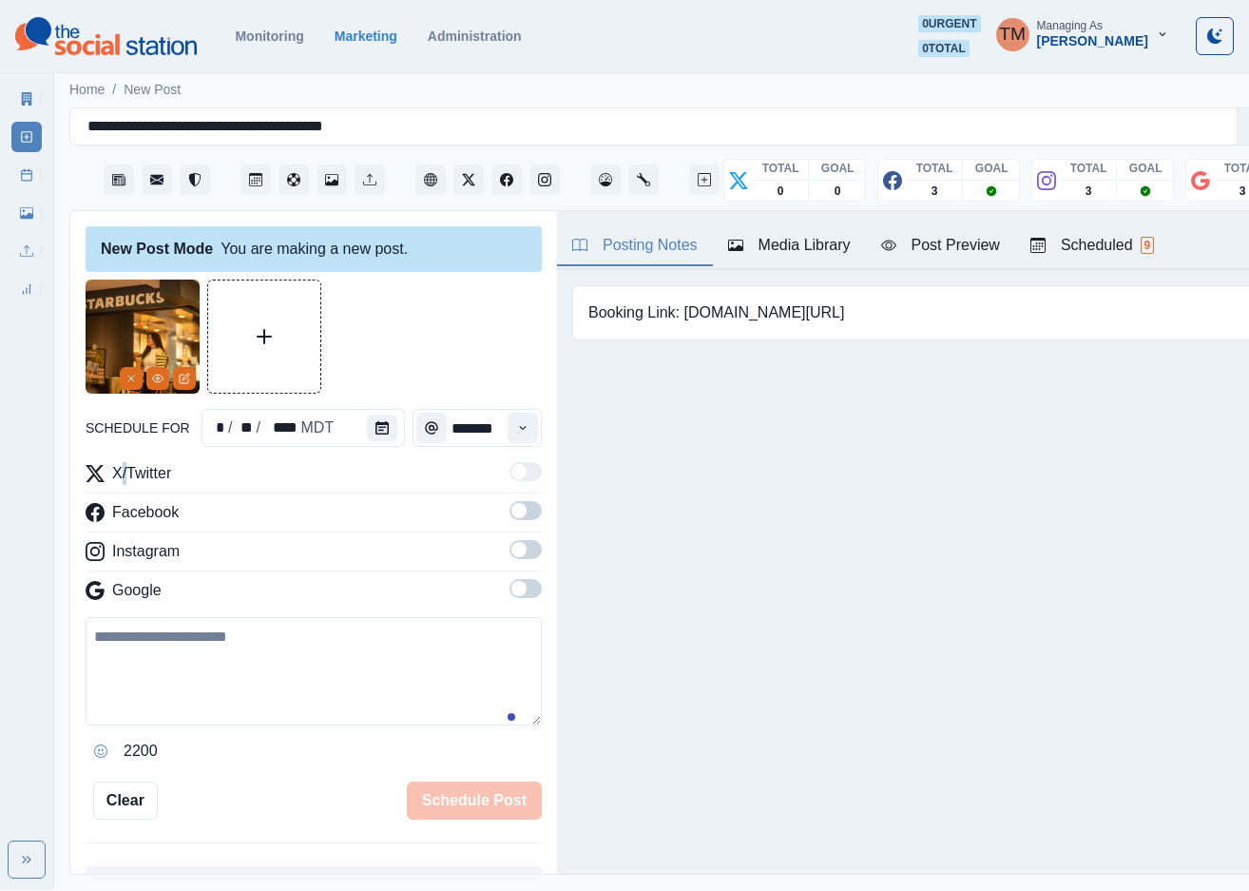
click at [202, 668] on textarea at bounding box center [314, 671] width 456 height 108
click at [51, 643] on div "**********" at bounding box center [624, 445] width 1249 height 890
paste textarea "**********"
type textarea "**********"
drag, startPoint x: 503, startPoint y: 508, endPoint x: 523, endPoint y: 566, distance: 61.3
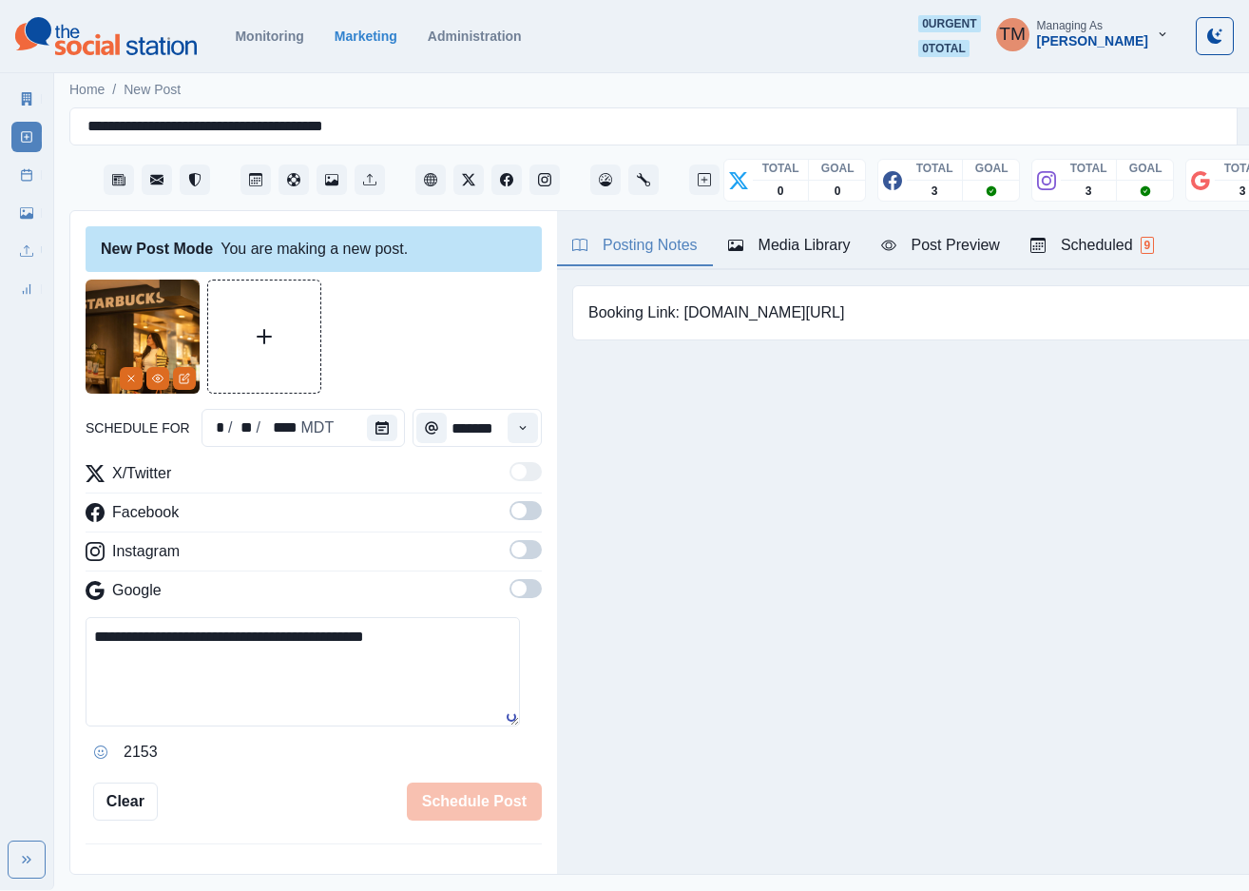
click at [510, 511] on span at bounding box center [526, 510] width 32 height 19
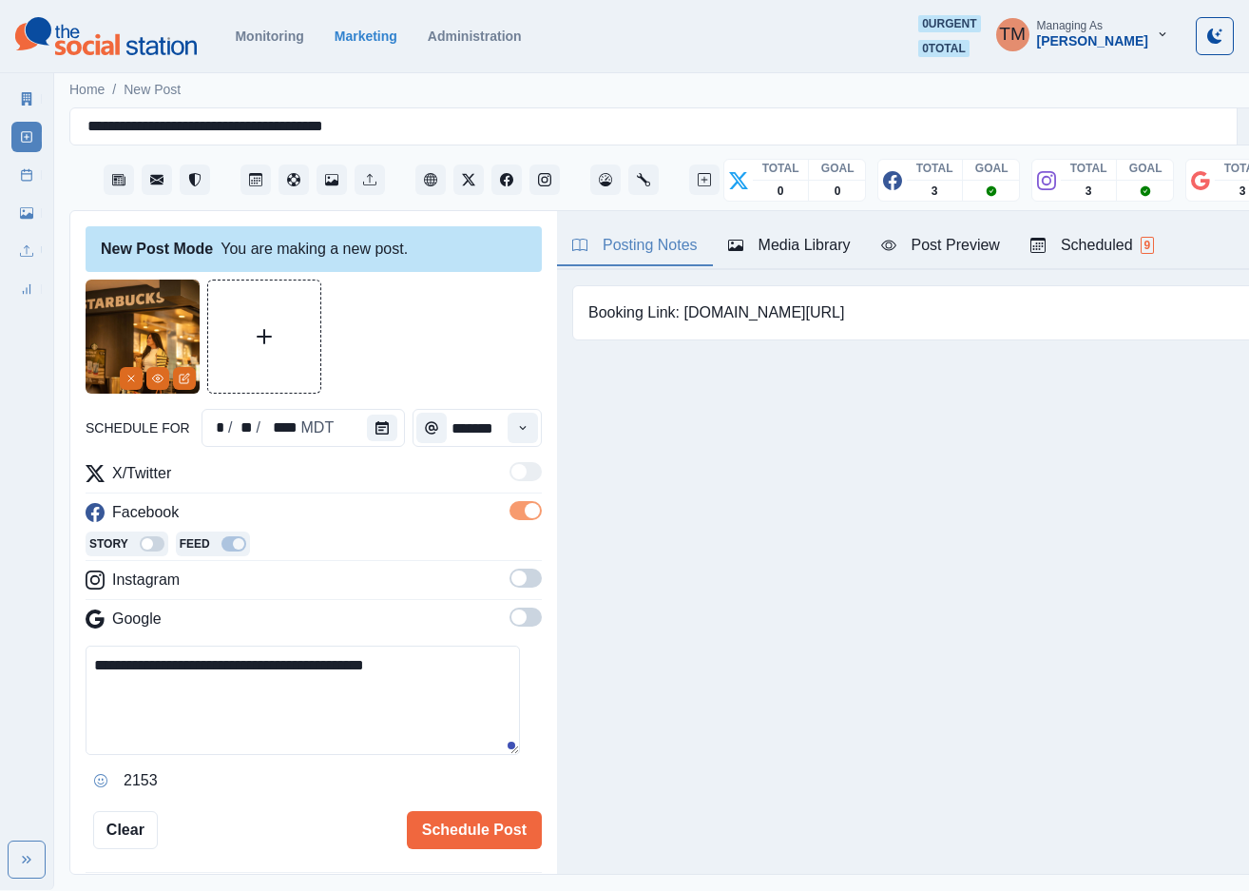
drag, startPoint x: 505, startPoint y: 579, endPoint x: 514, endPoint y: 640, distance: 61.6
click at [510, 582] on span at bounding box center [526, 577] width 32 height 19
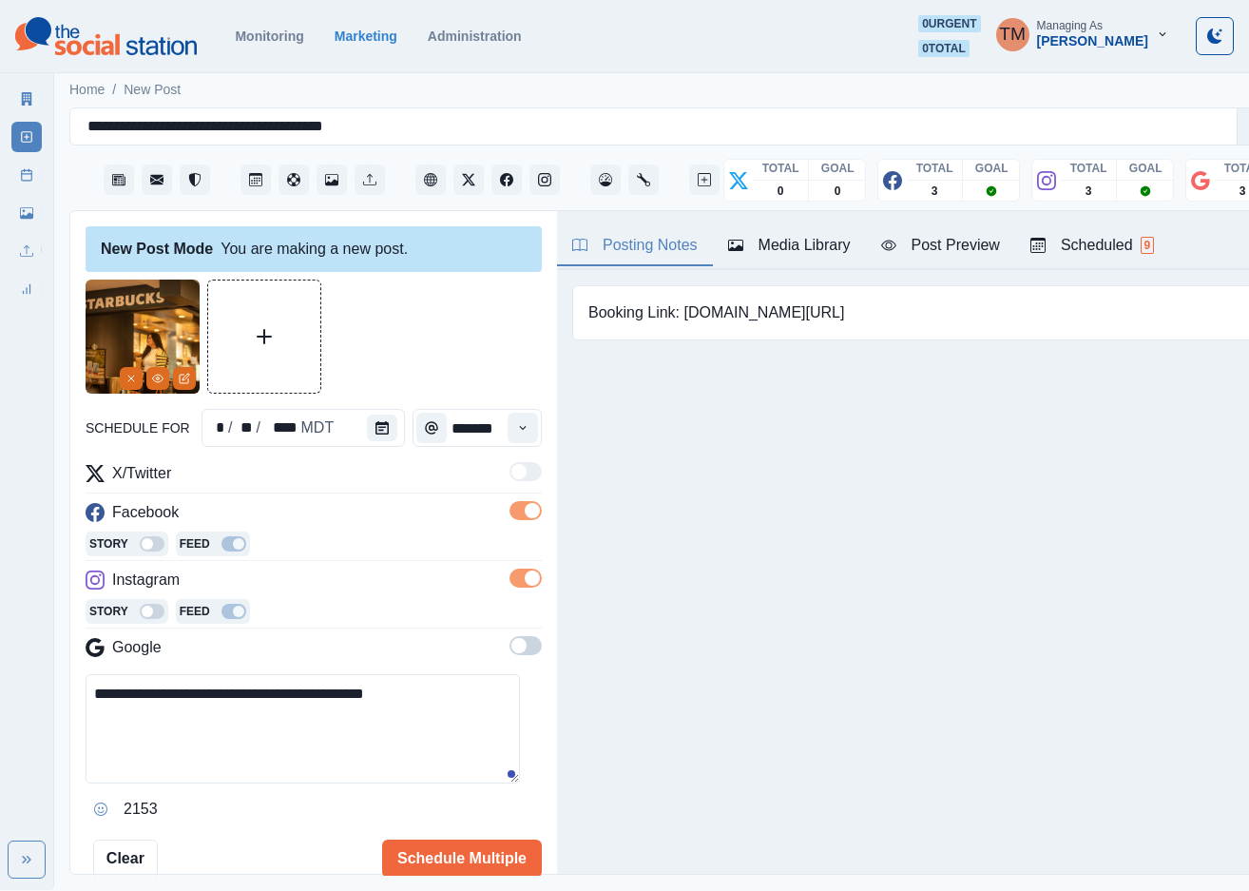
click at [510, 650] on span at bounding box center [526, 645] width 32 height 19
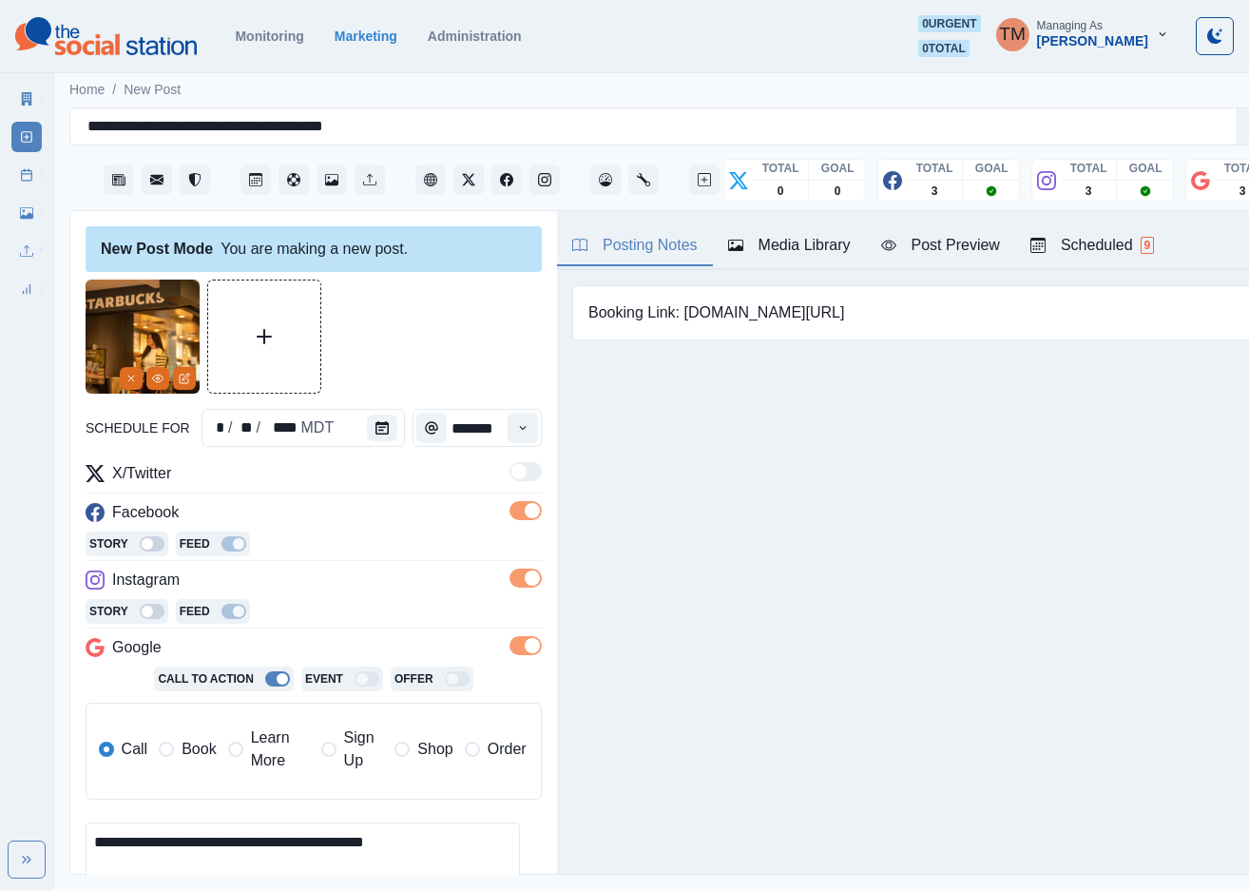
click at [169, 757] on span at bounding box center [166, 748] width 15 height 15
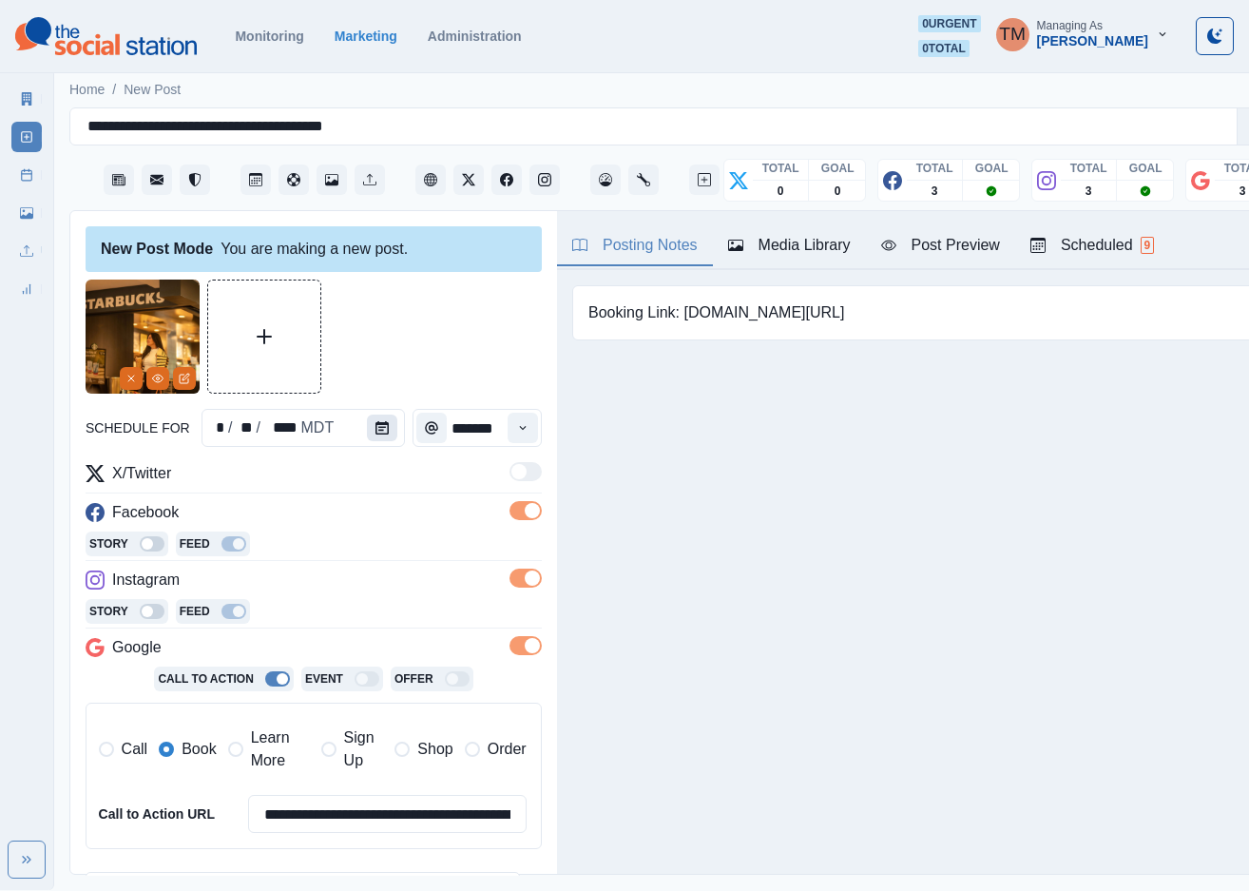
click at [376, 431] on icon "Calendar" at bounding box center [381, 427] width 13 height 13
click at [693, 479] on div "Posting Notes Media Library Post Preview Scheduled 9 Booking Link: www.marriott…" at bounding box center [922, 542] width 730 height 663
click at [375, 428] on icon "Calendar" at bounding box center [381, 427] width 13 height 13
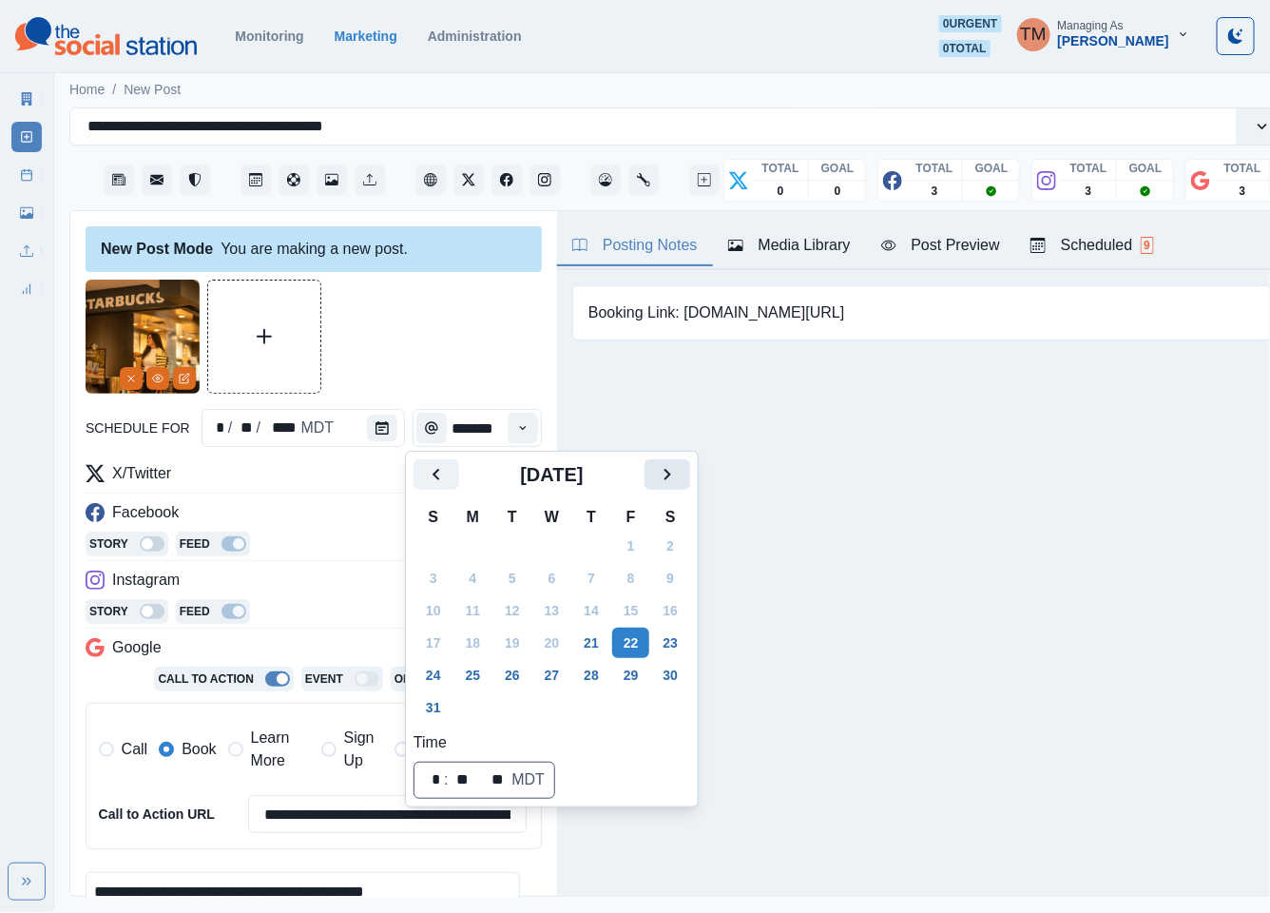
click at [647, 483] on button "Next" at bounding box center [667, 474] width 46 height 30
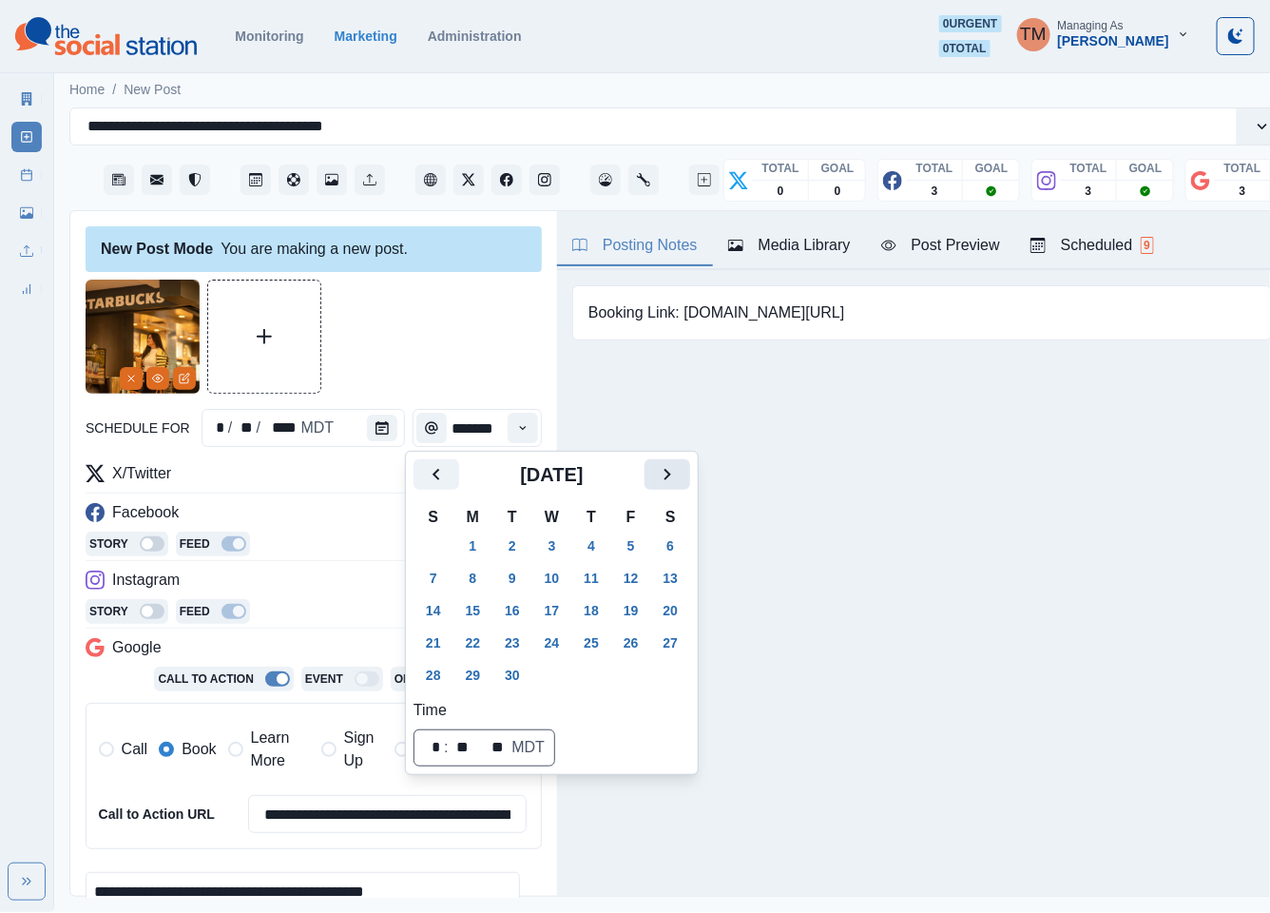
click at [651, 482] on button "Next" at bounding box center [667, 474] width 46 height 30
click at [625, 613] on button "17" at bounding box center [631, 610] width 38 height 30
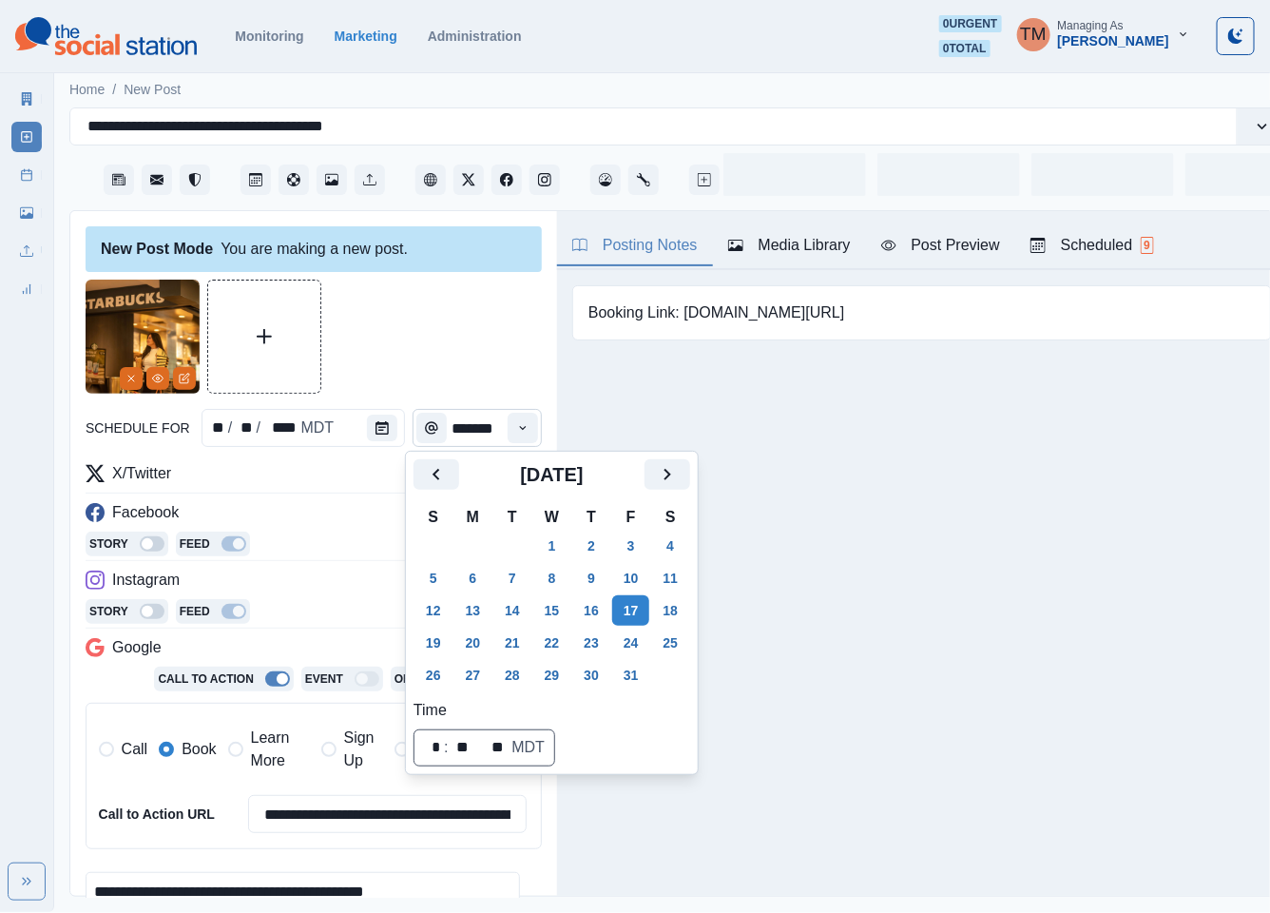
click at [405, 372] on div at bounding box center [314, 336] width 456 height 114
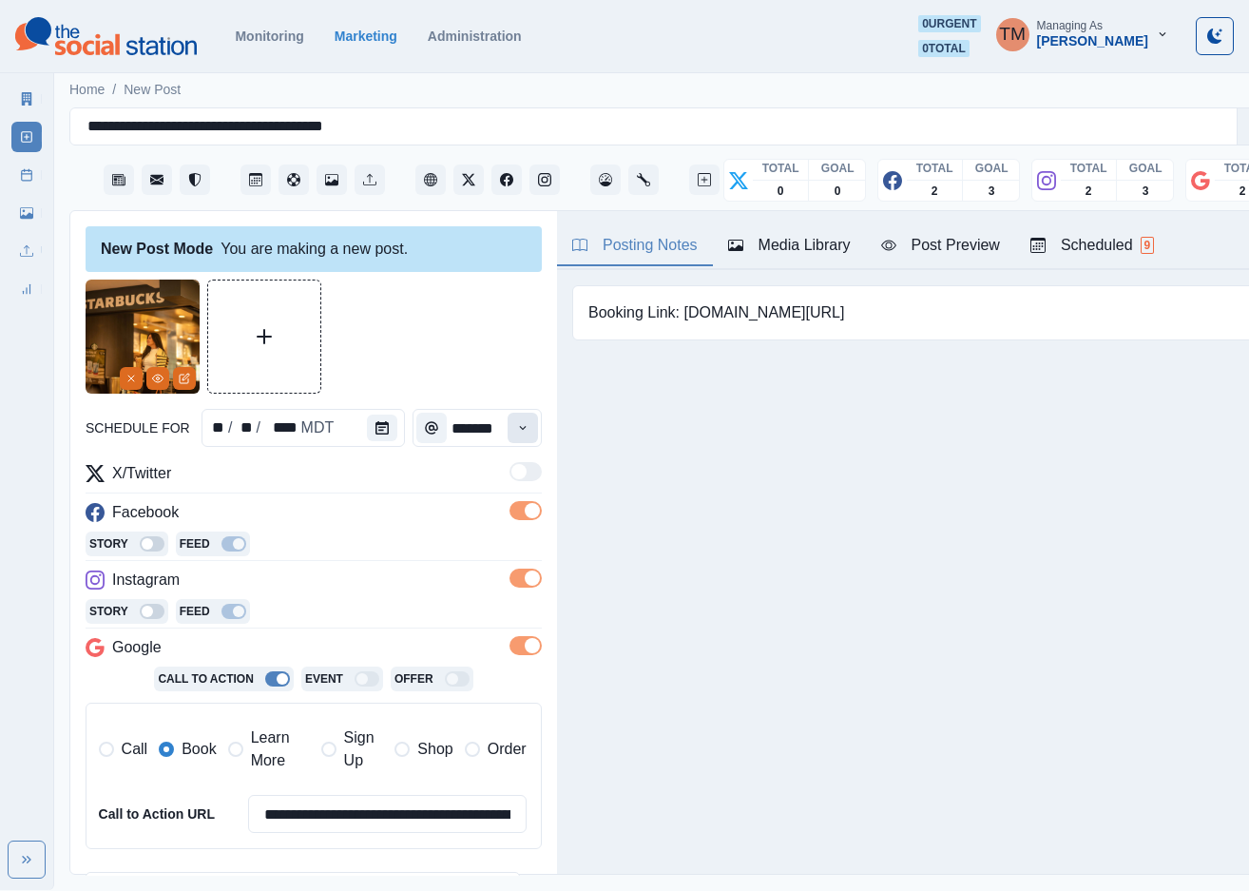
click at [508, 436] on button "Time" at bounding box center [523, 428] width 30 height 30
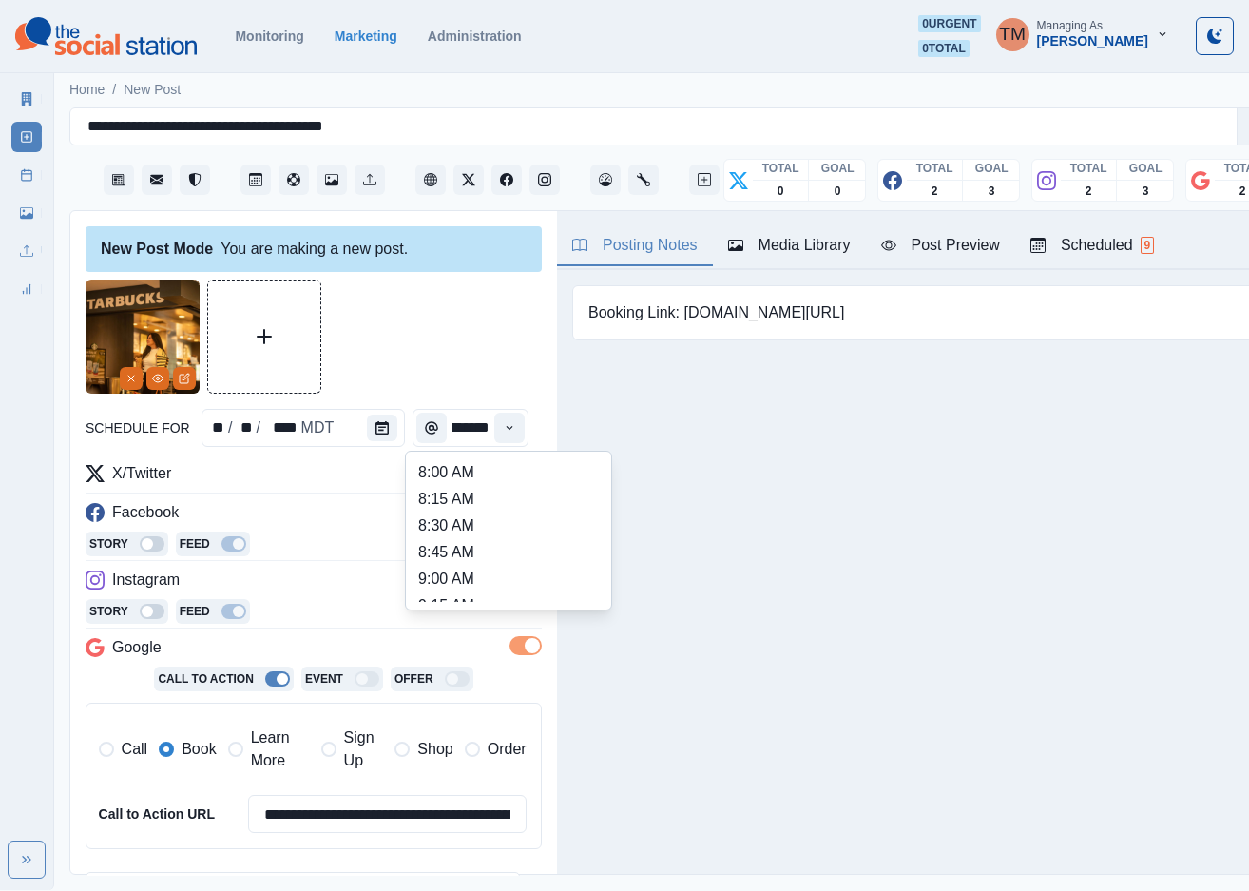
scroll to position [428, 0]
click at [454, 533] on li "12:30 PM" at bounding box center [508, 523] width 190 height 27
type input "********"
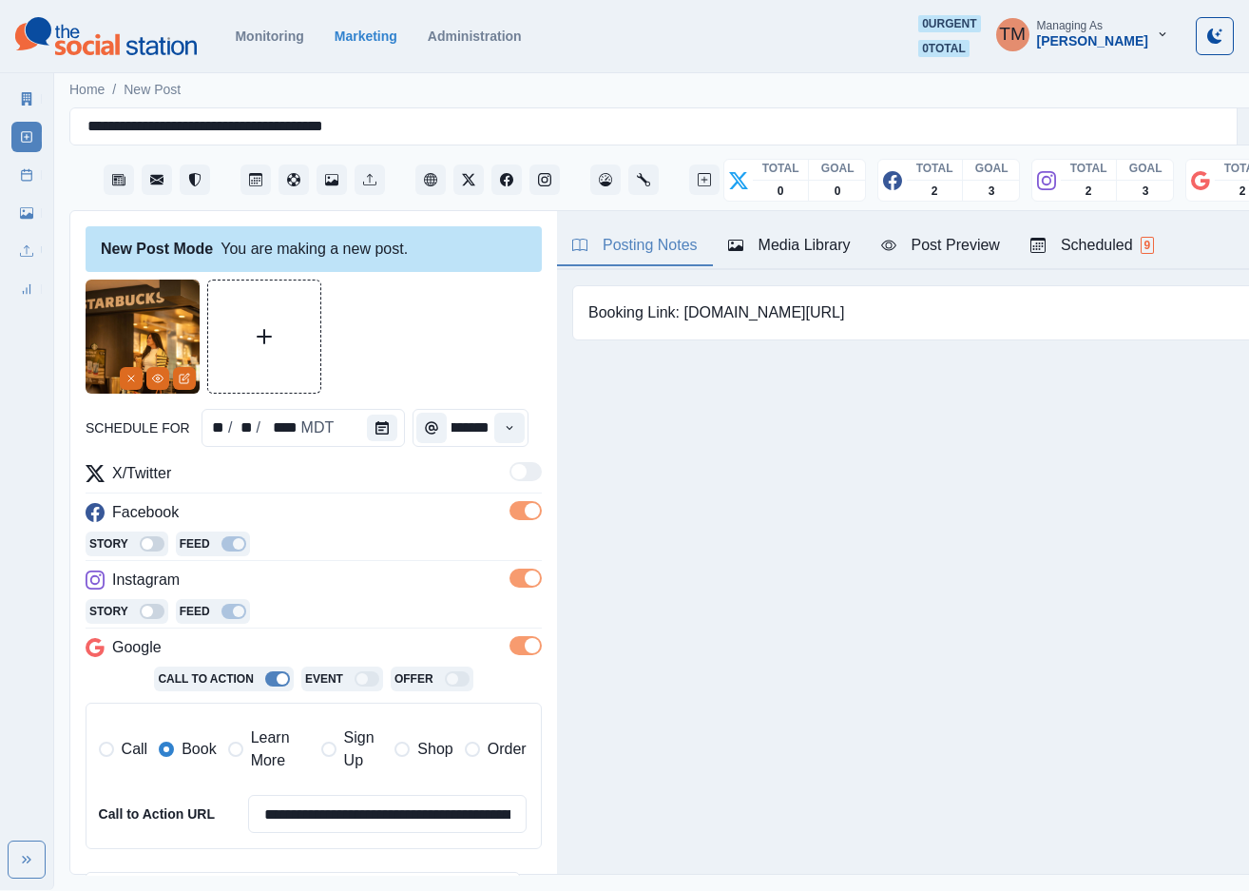
click at [442, 336] on div at bounding box center [314, 336] width 456 height 114
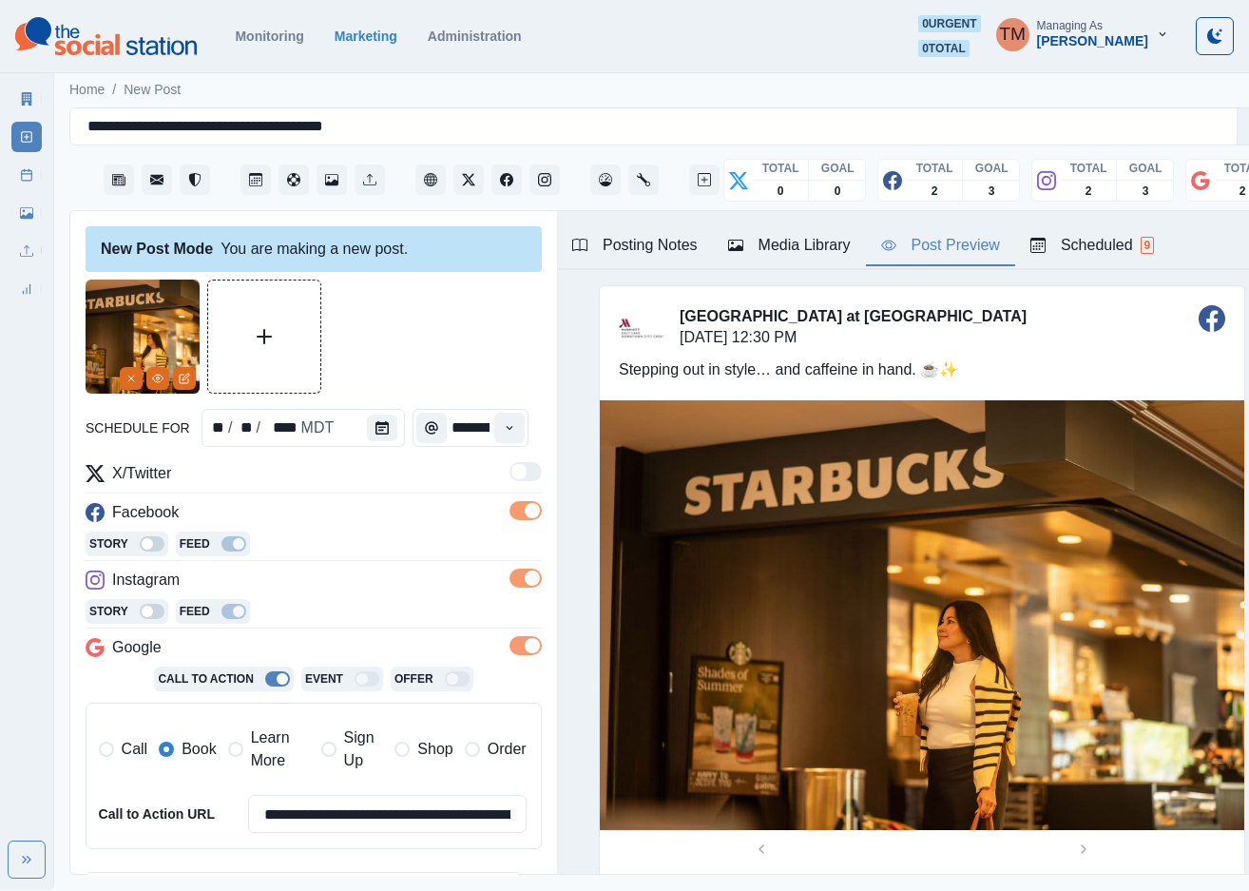
click at [939, 240] on div "Post Preview" at bounding box center [940, 245] width 119 height 23
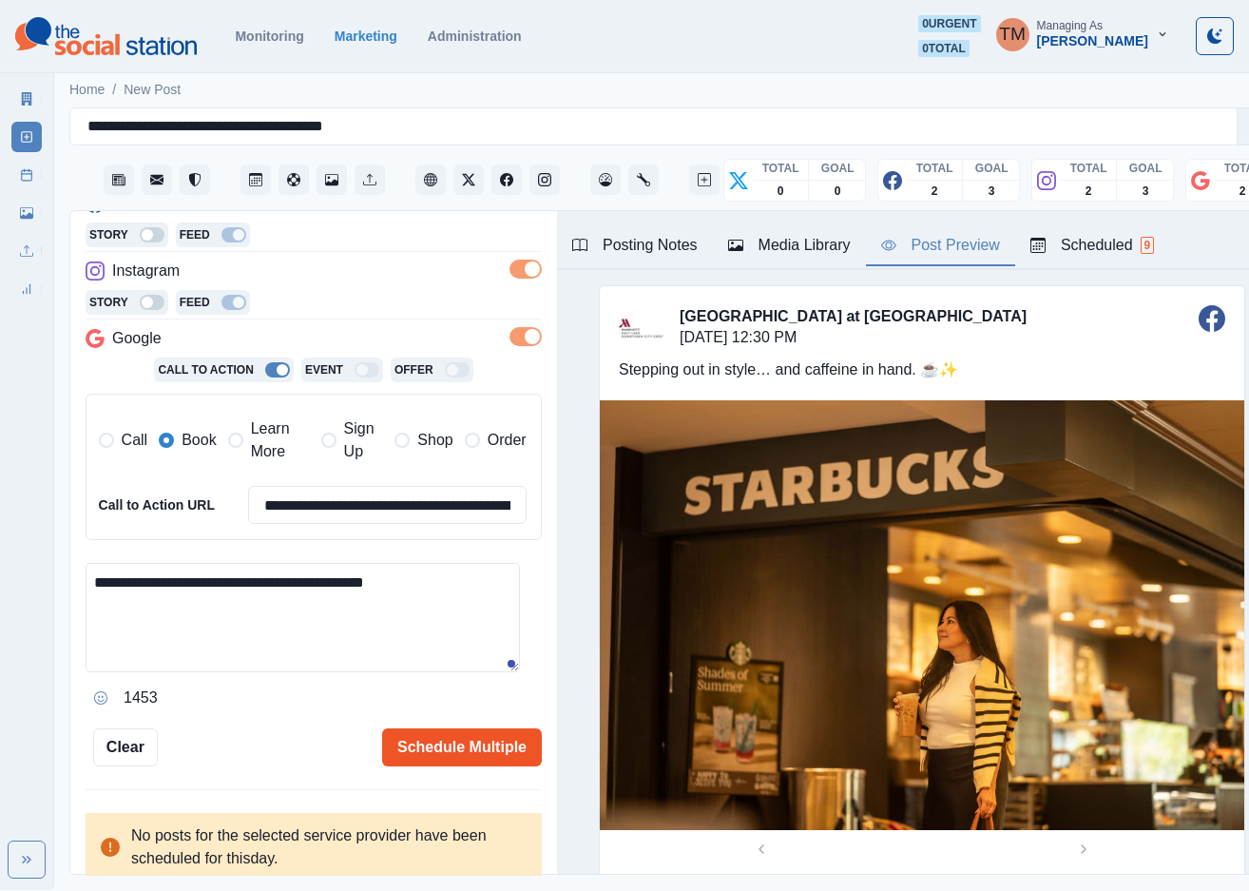
click at [436, 751] on button "Schedule Multiple" at bounding box center [462, 747] width 160 height 38
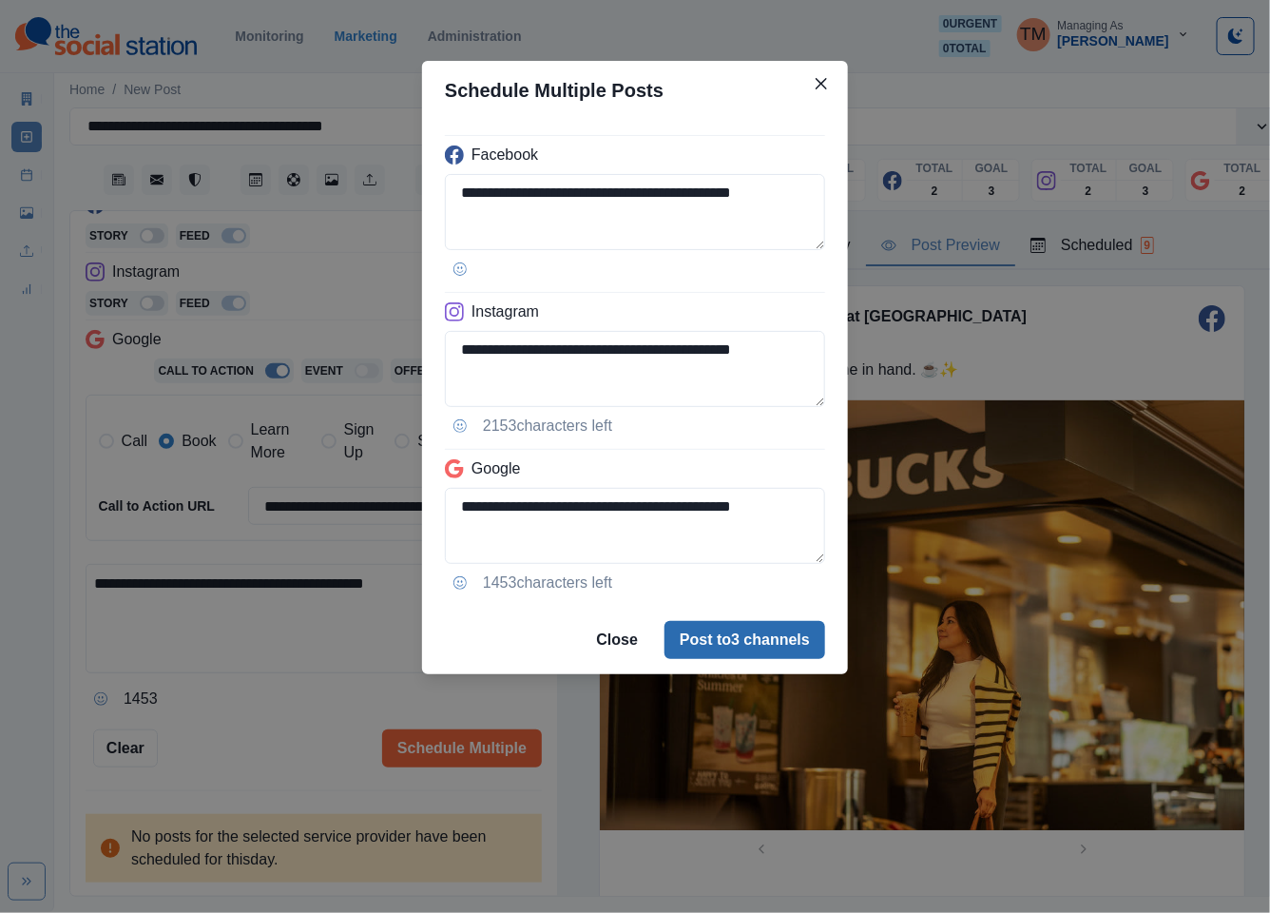
click at [713, 639] on button "Post to 3 channels" at bounding box center [744, 640] width 161 height 38
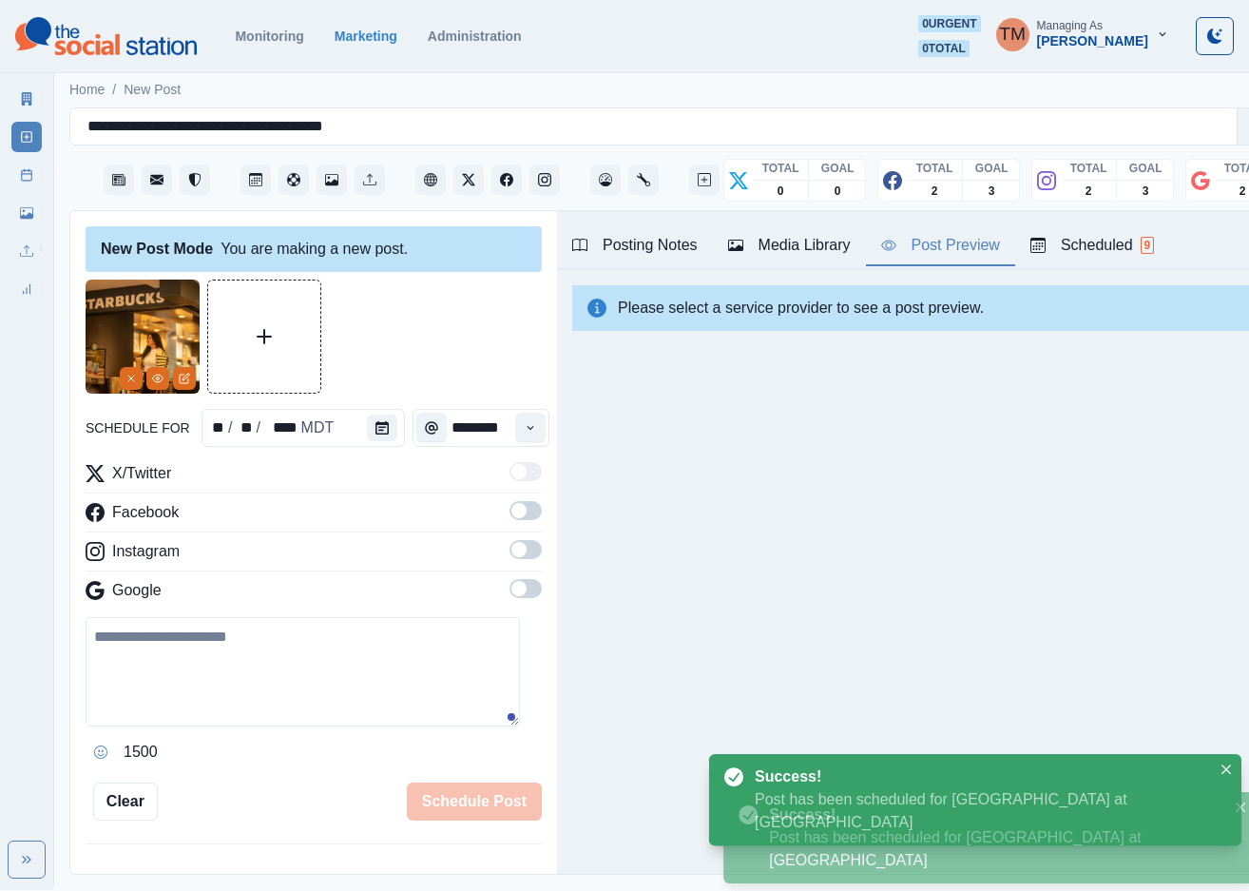
scroll to position [0, 0]
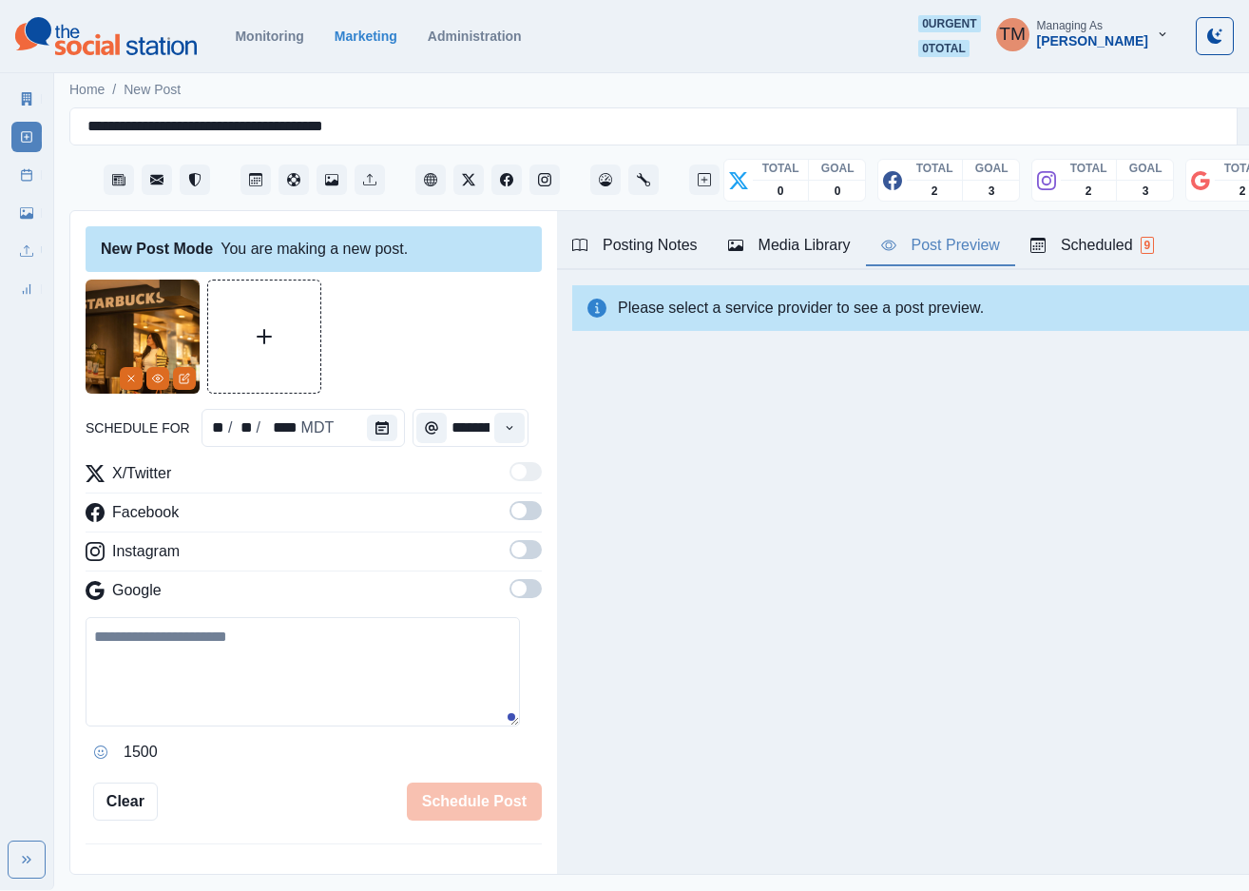
click at [26, 185] on link "Post Schedule" at bounding box center [26, 175] width 30 height 30
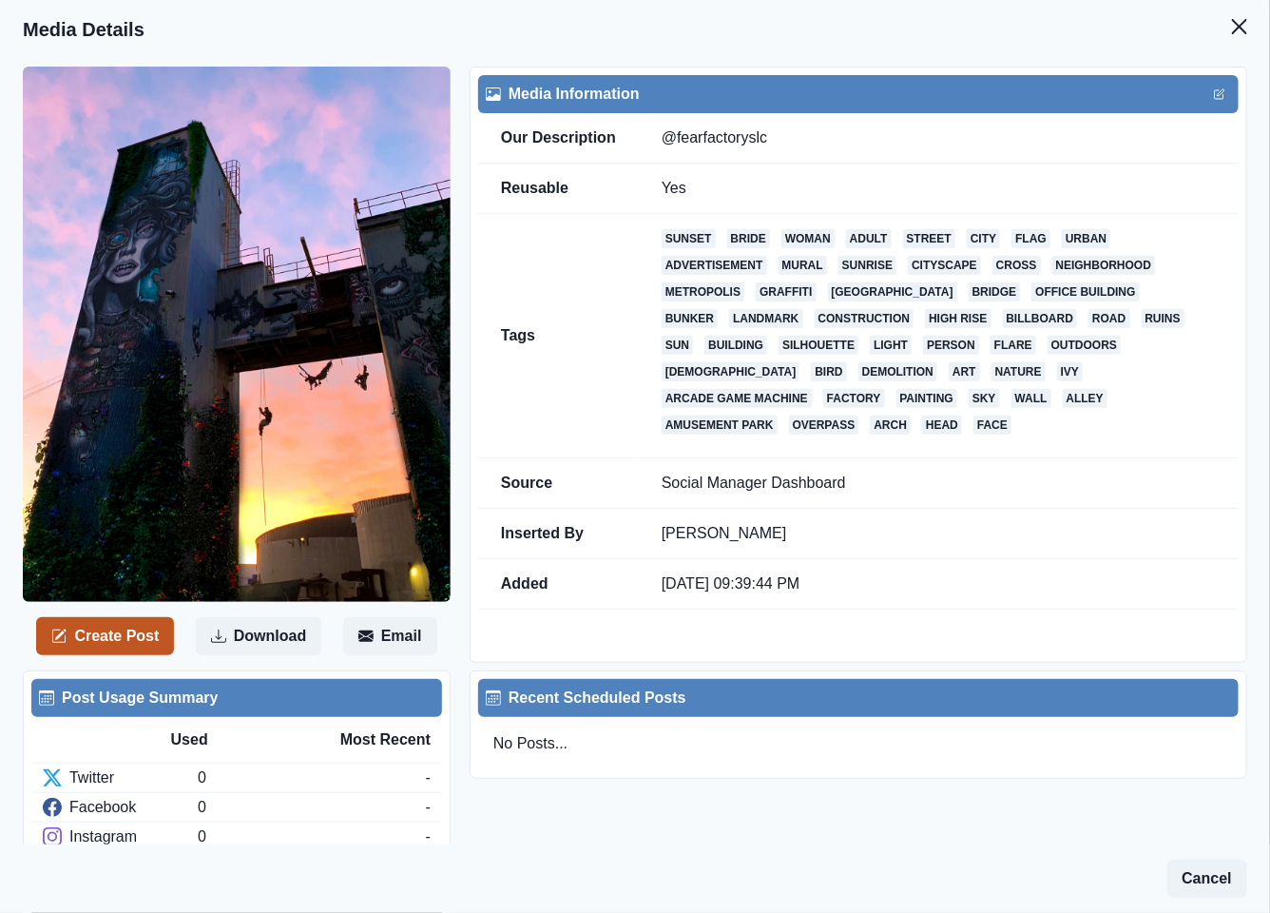
click at [140, 627] on button "Create Post" at bounding box center [105, 636] width 138 height 38
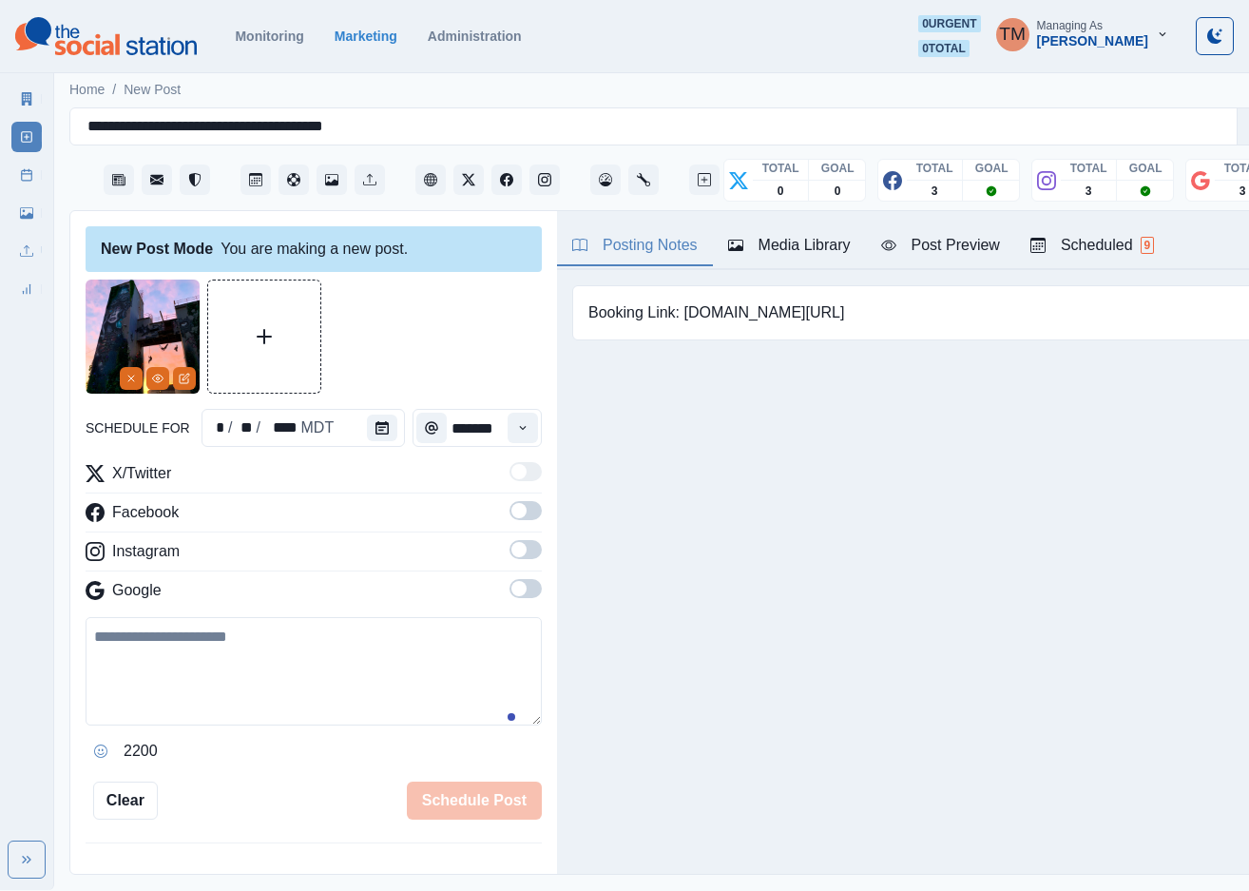
click at [292, 673] on textarea at bounding box center [314, 671] width 456 height 108
paste textarea "**********"
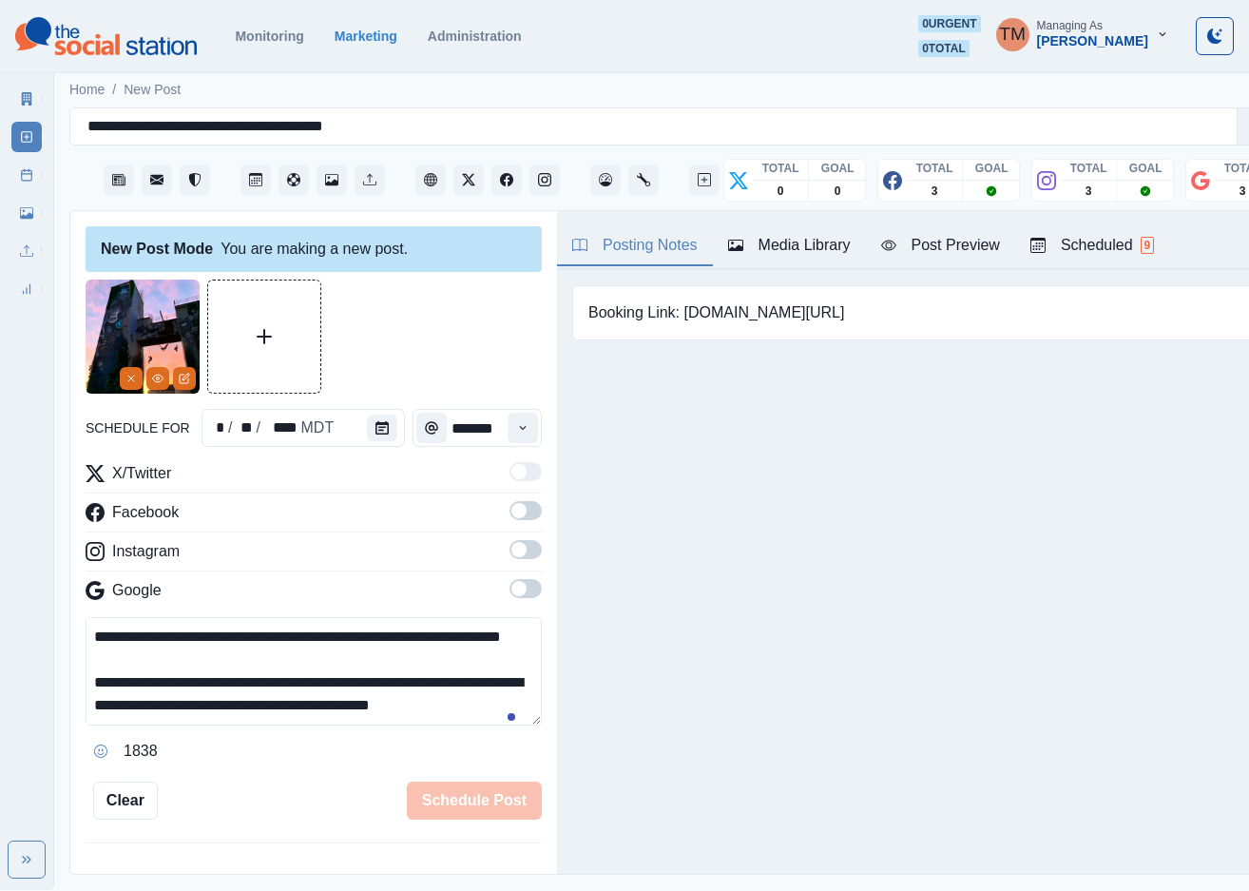
scroll to position [221, 0]
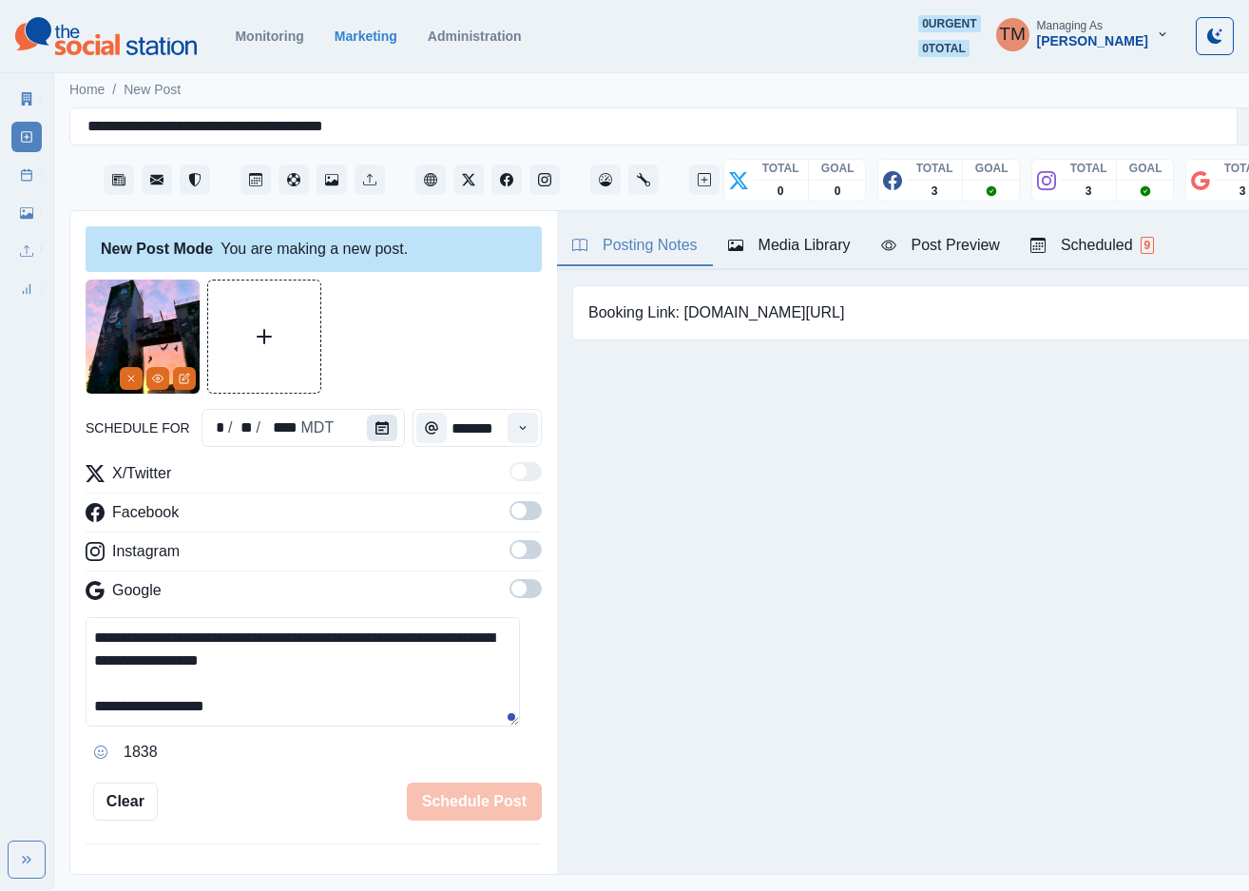
type textarea "**********"
click at [375, 431] on icon "Calendar" at bounding box center [381, 427] width 13 height 13
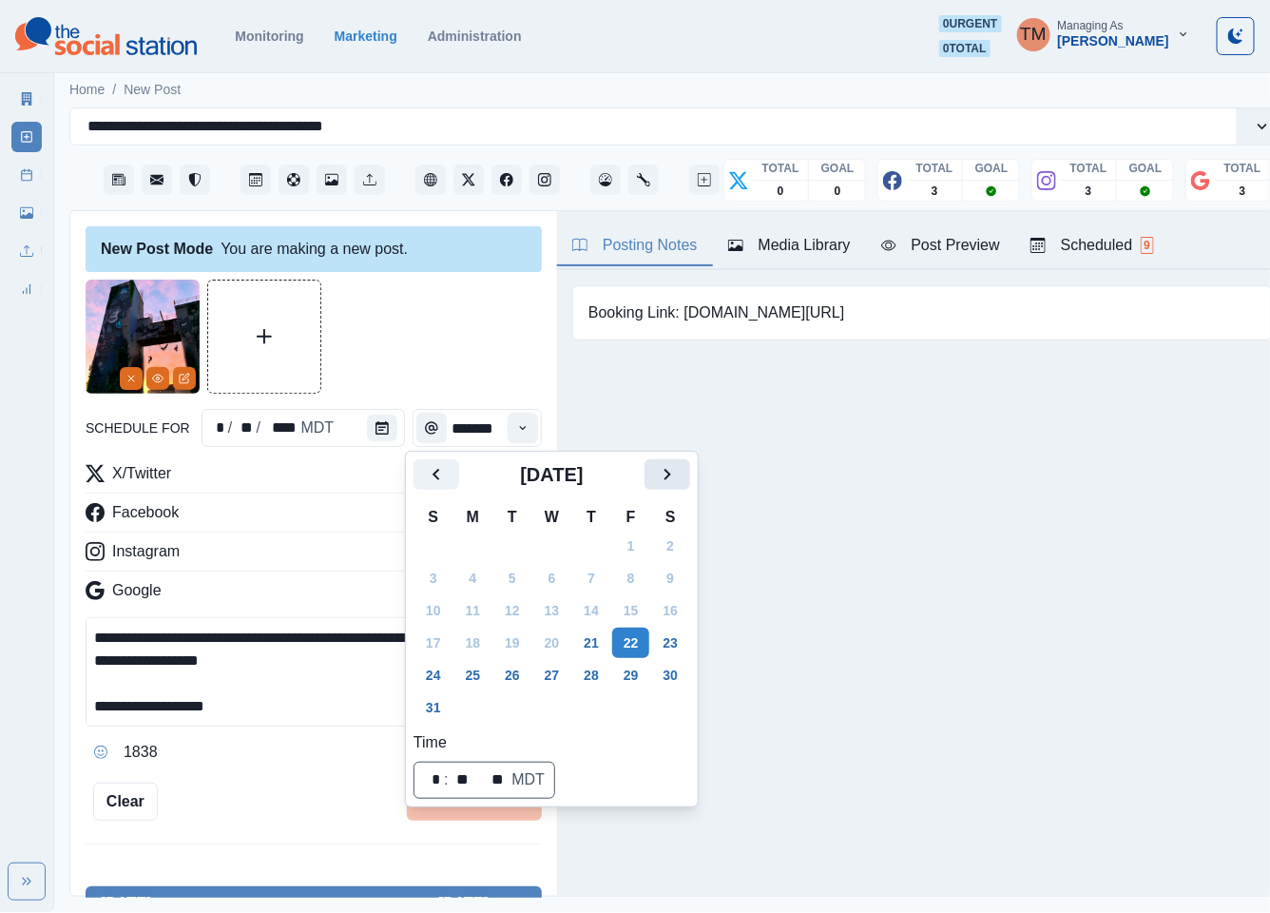
click at [663, 473] on icon "Next" at bounding box center [667, 474] width 23 height 23
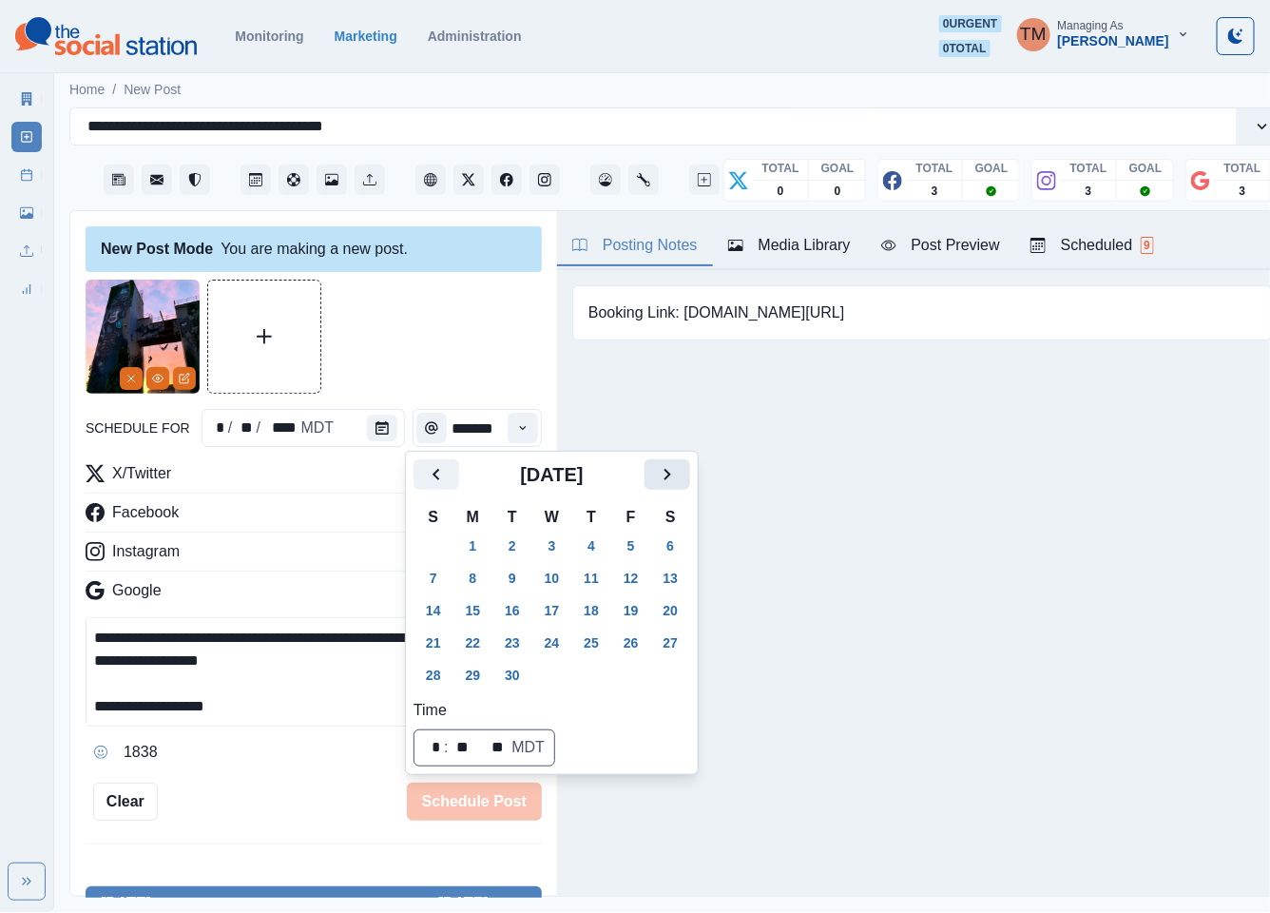
click at [663, 473] on icon "Next" at bounding box center [667, 474] width 23 height 23
click at [463, 644] on button "20" at bounding box center [473, 642] width 38 height 30
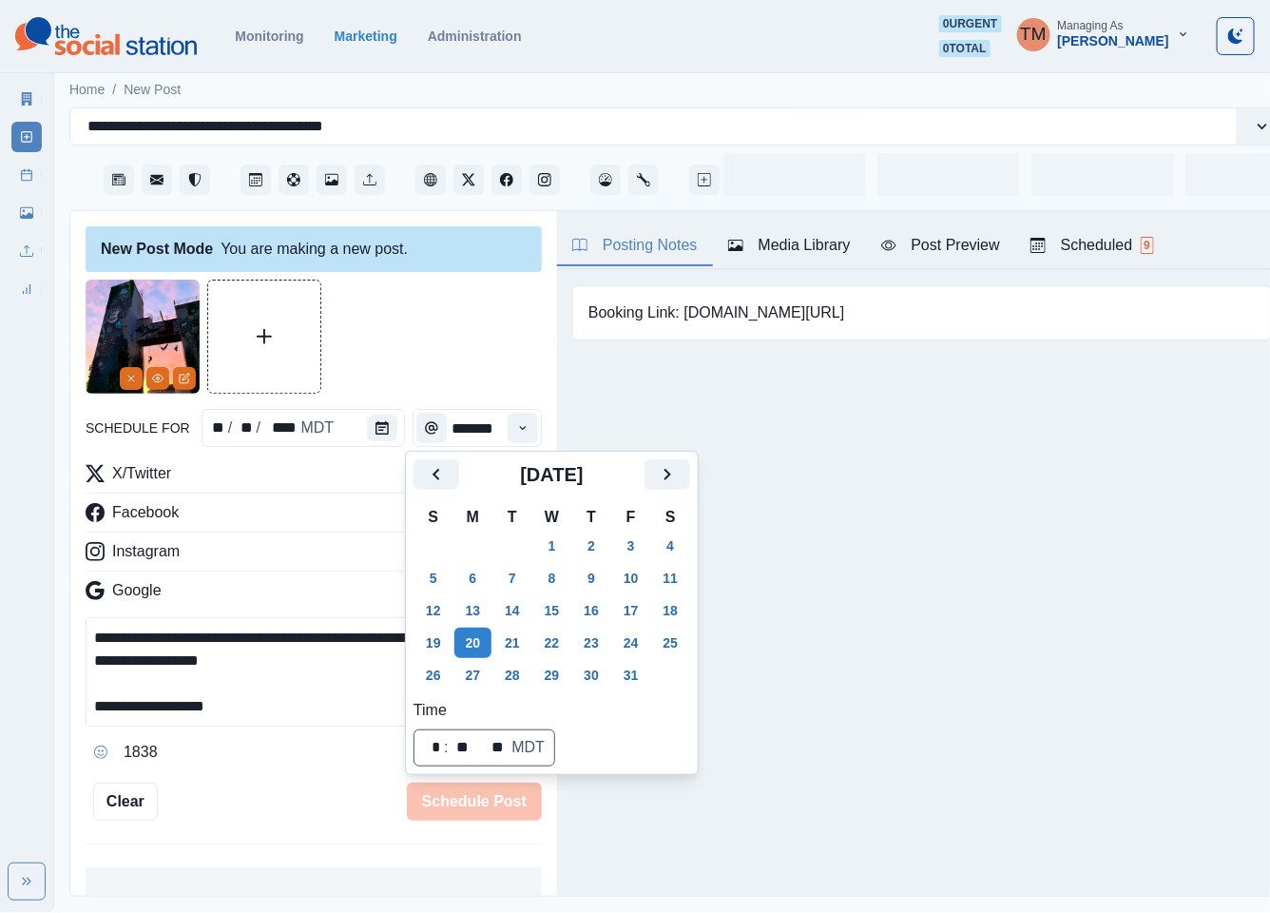
click at [413, 335] on div at bounding box center [314, 336] width 456 height 114
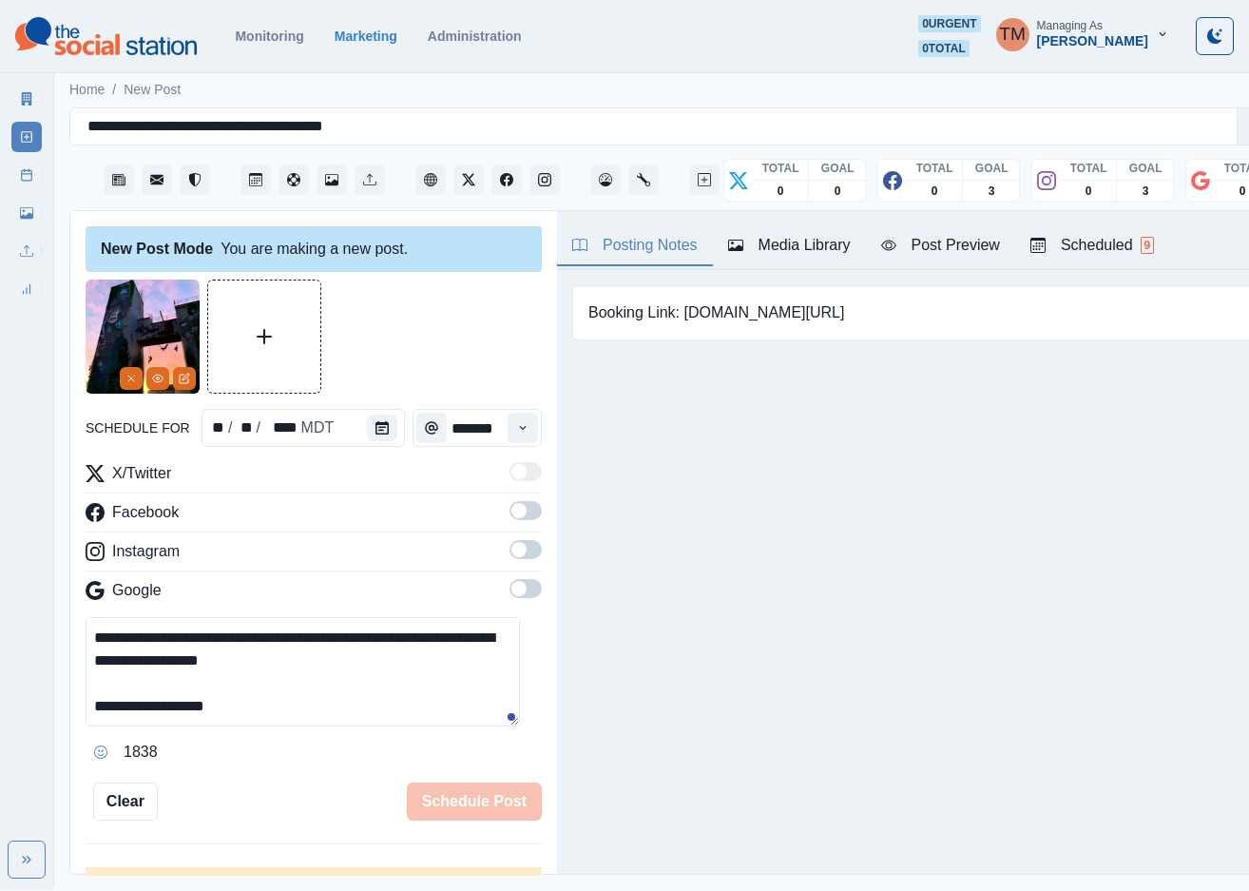
click at [510, 517] on span at bounding box center [526, 510] width 32 height 19
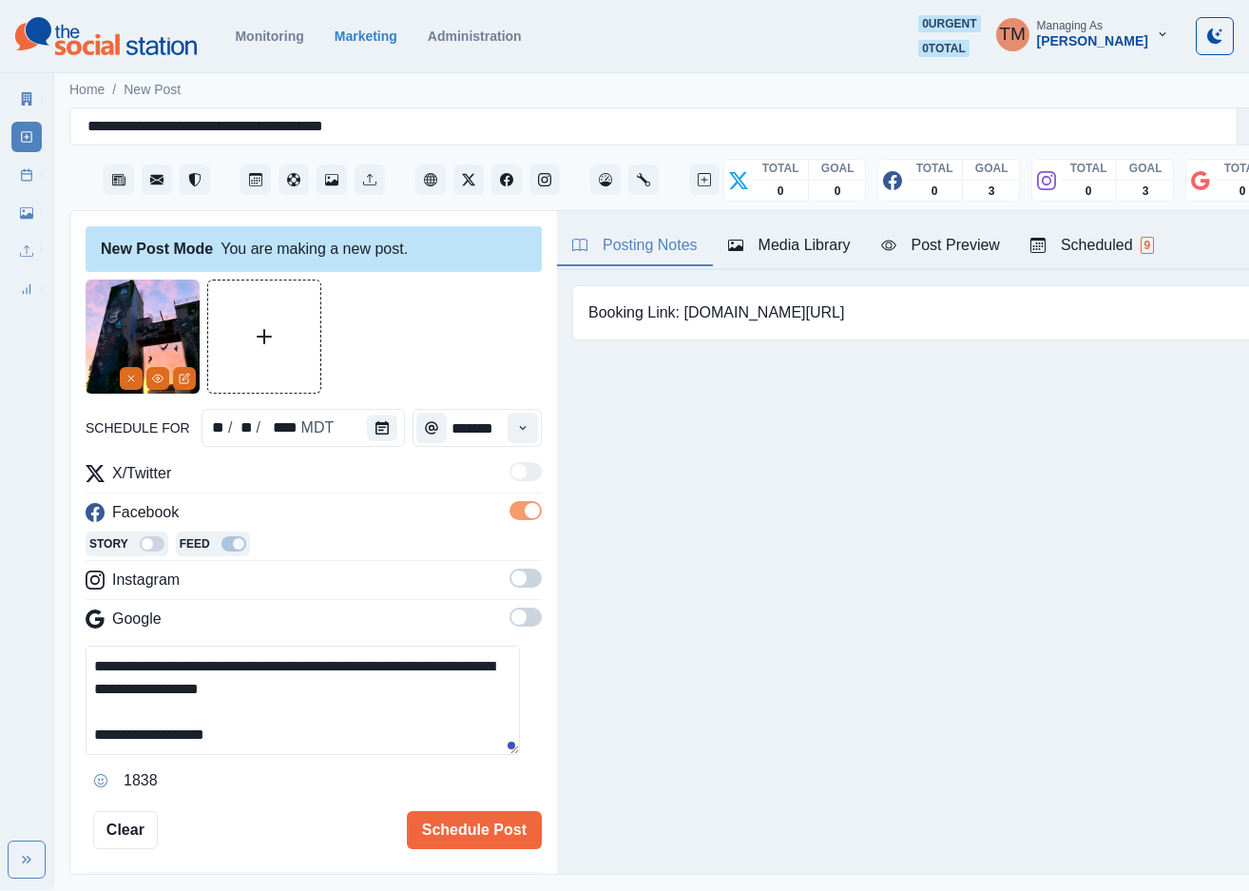
drag, startPoint x: 511, startPoint y: 583, endPoint x: 511, endPoint y: 645, distance: 62.7
click at [511, 585] on span at bounding box center [526, 577] width 32 height 19
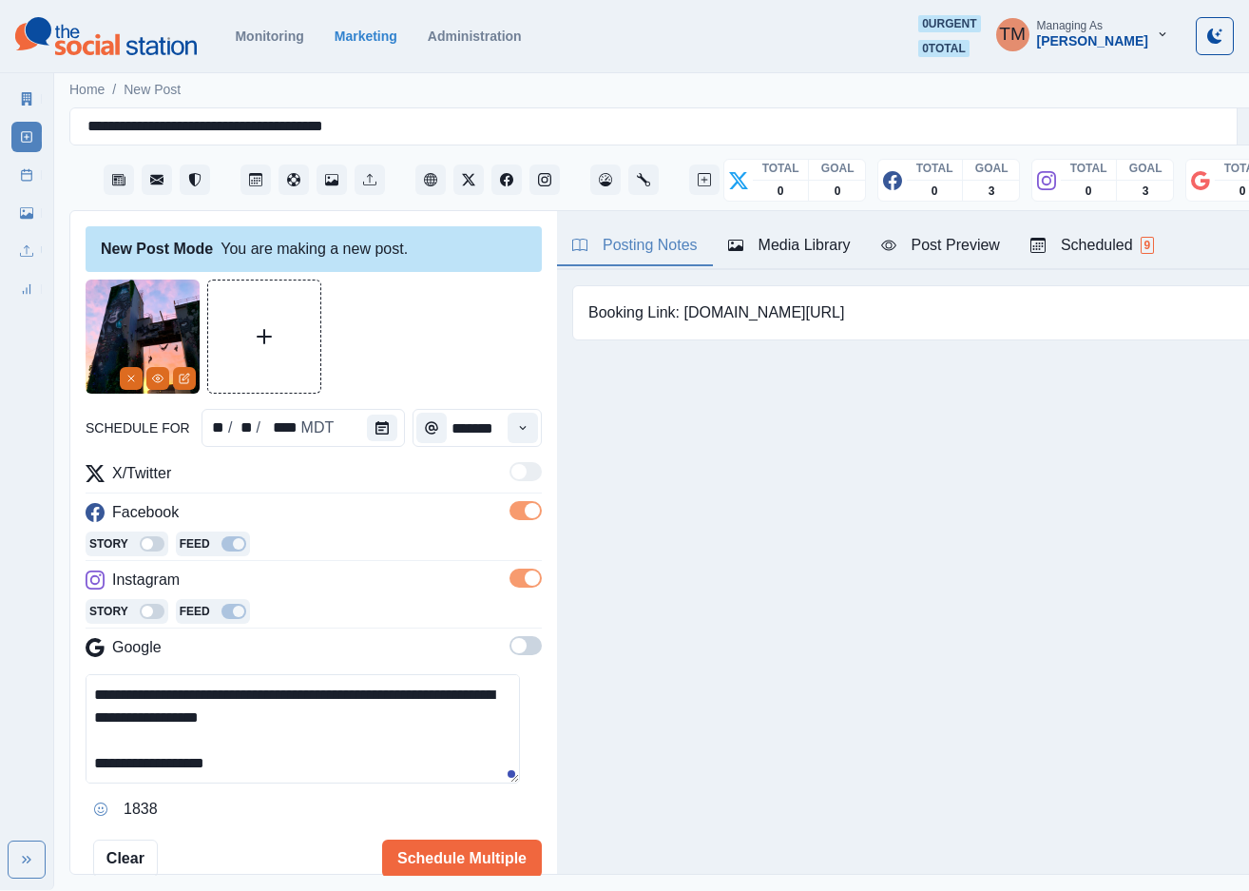
click at [511, 648] on span at bounding box center [526, 645] width 32 height 19
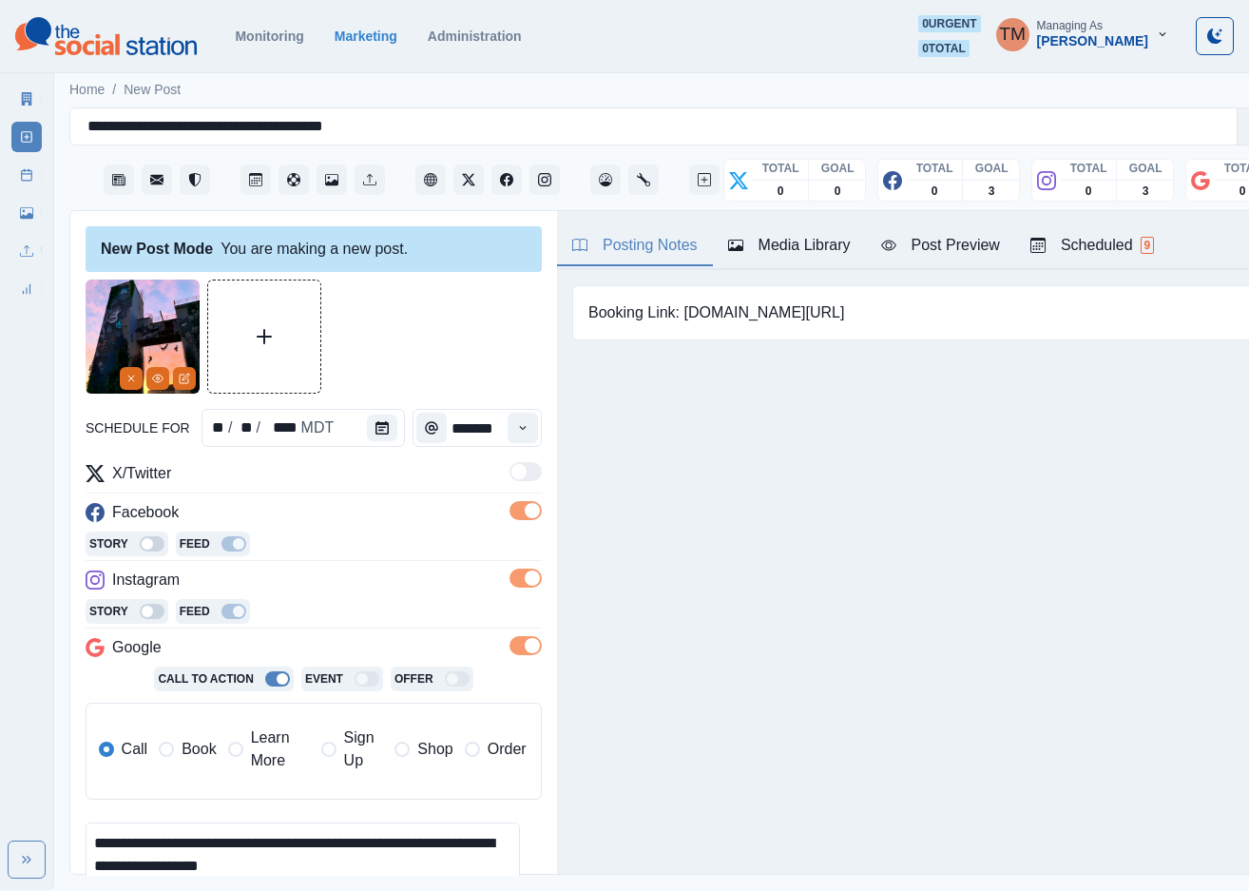
click at [188, 750] on span "Book" at bounding box center [199, 749] width 34 height 23
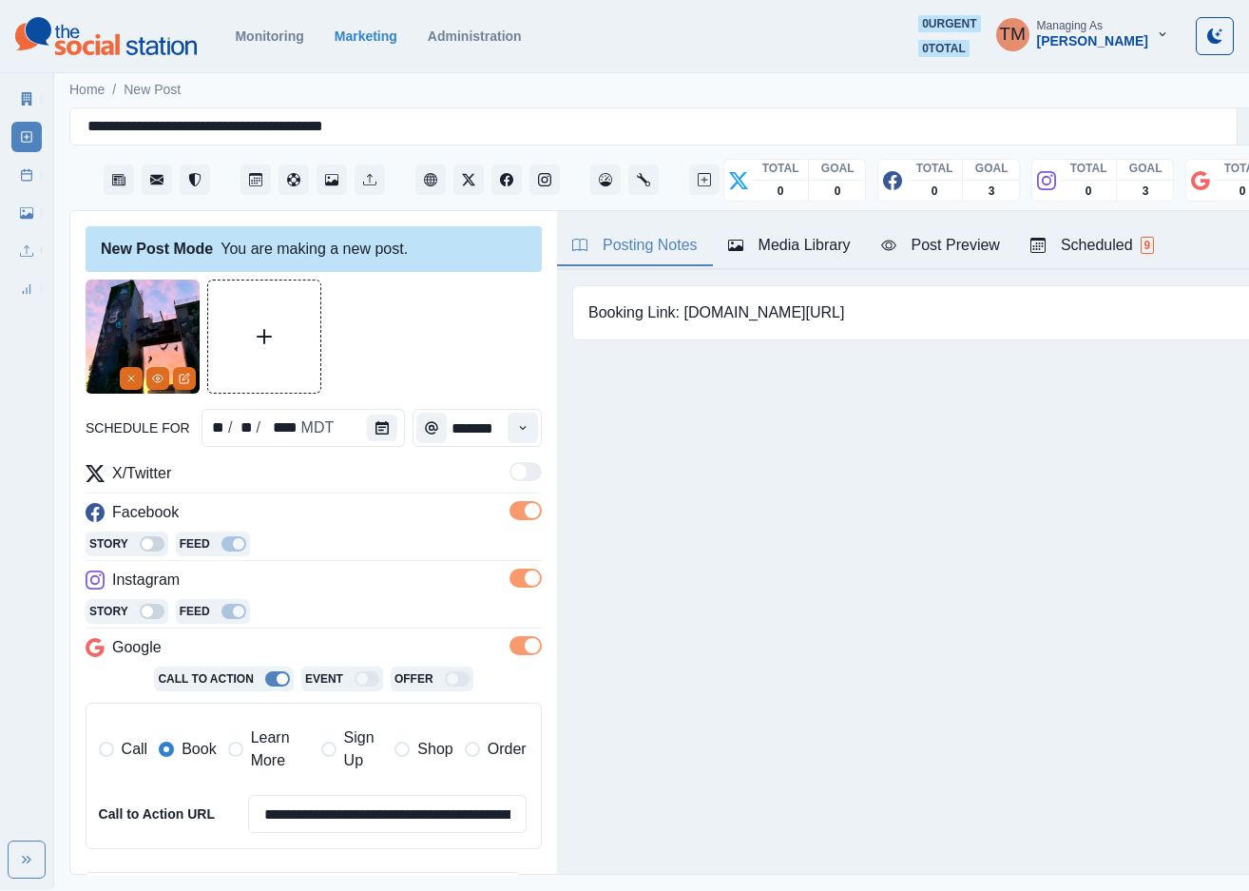
click at [445, 349] on div at bounding box center [314, 336] width 456 height 114
drag, startPoint x: 948, startPoint y: 245, endPoint x: 927, endPoint y: 300, distance: 59.0
click at [945, 248] on div "Post Preview" at bounding box center [940, 245] width 119 height 23
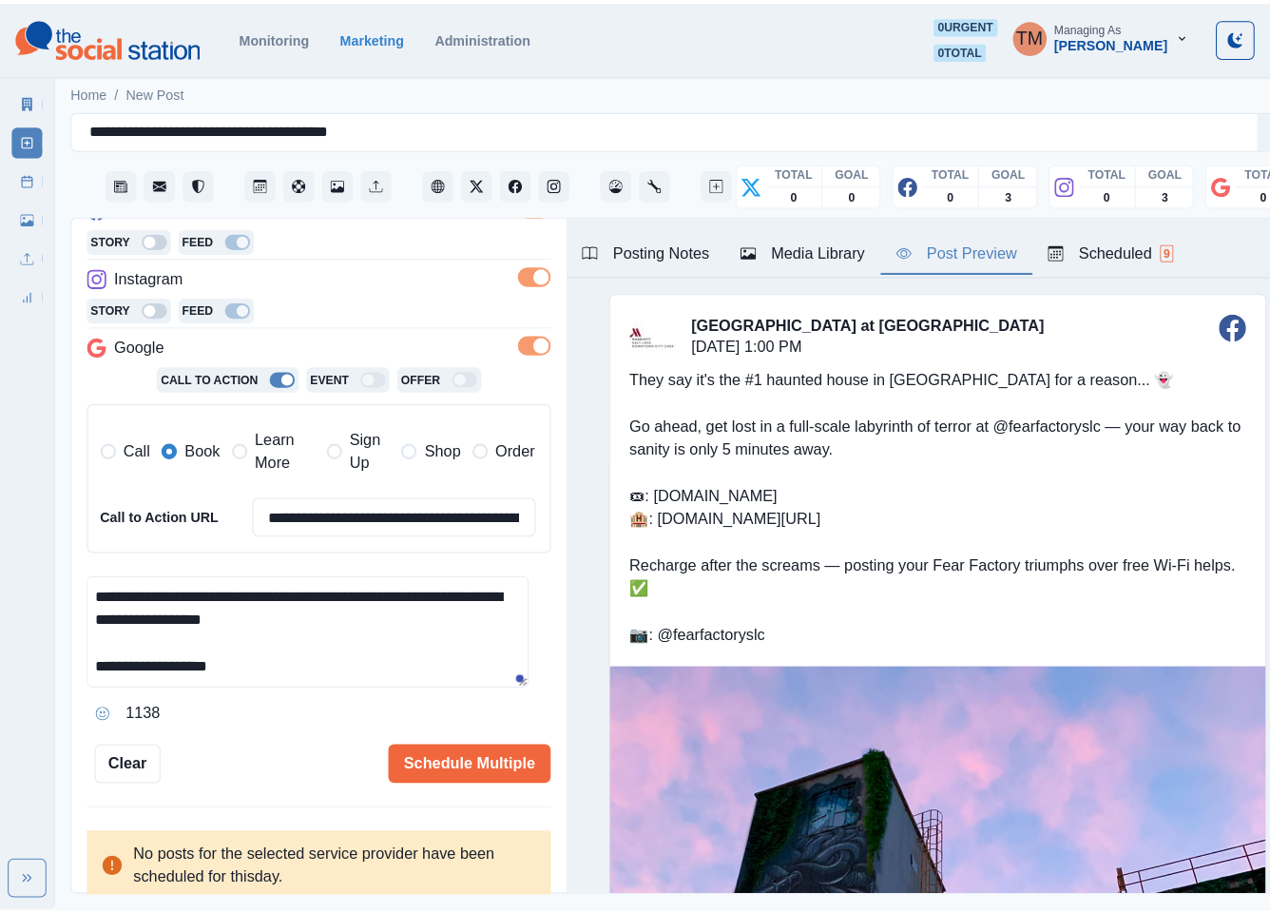
scroll to position [226, 0]
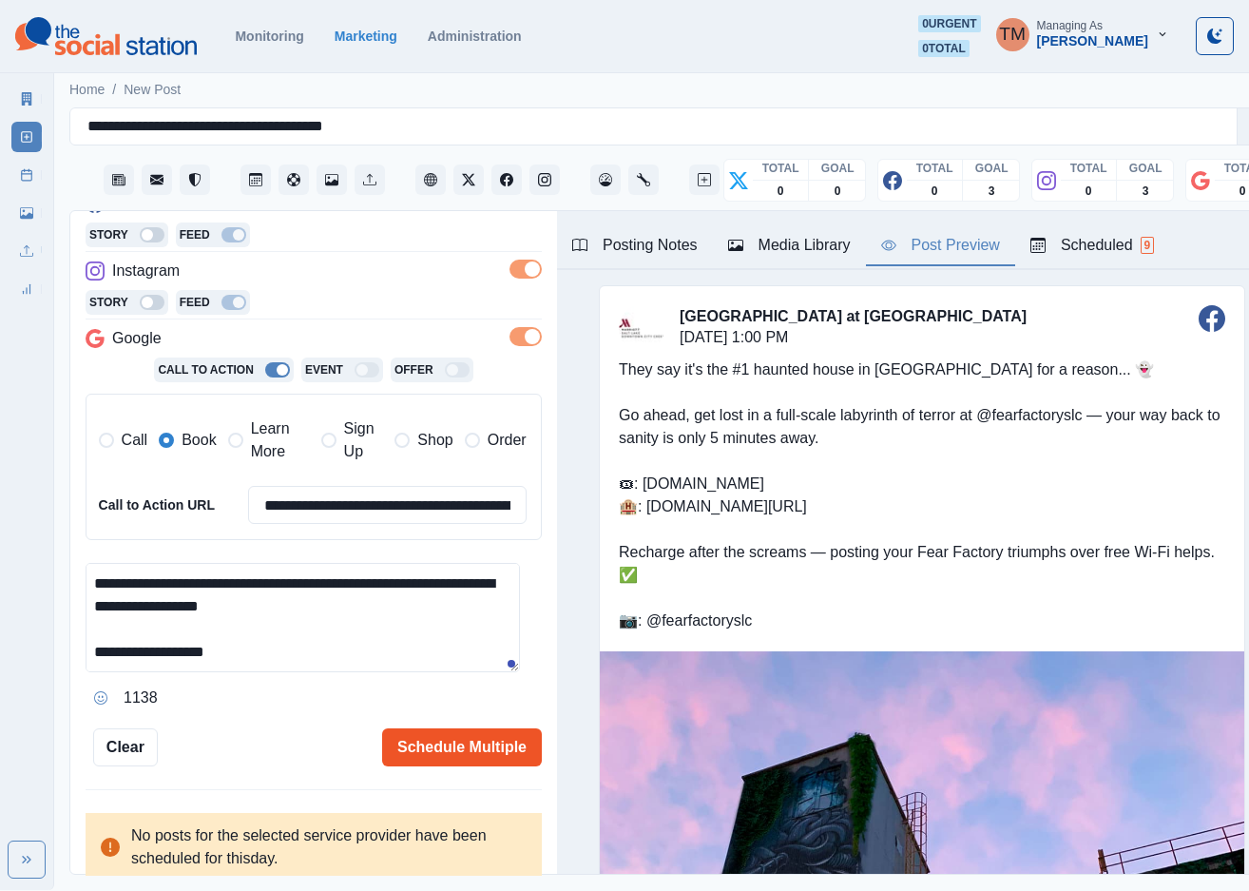
click at [440, 753] on button "Schedule Multiple" at bounding box center [462, 747] width 160 height 38
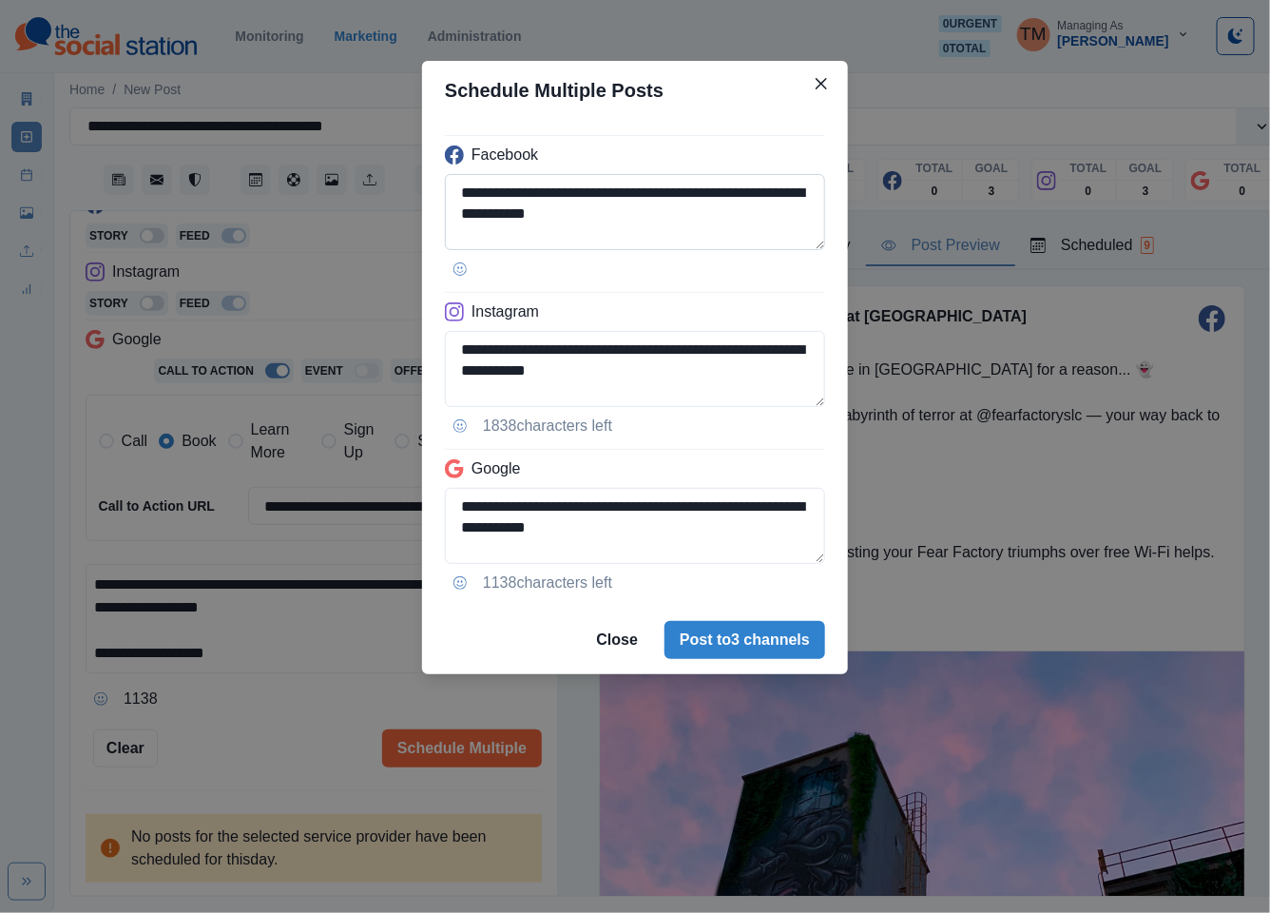
scroll to position [57, 0]
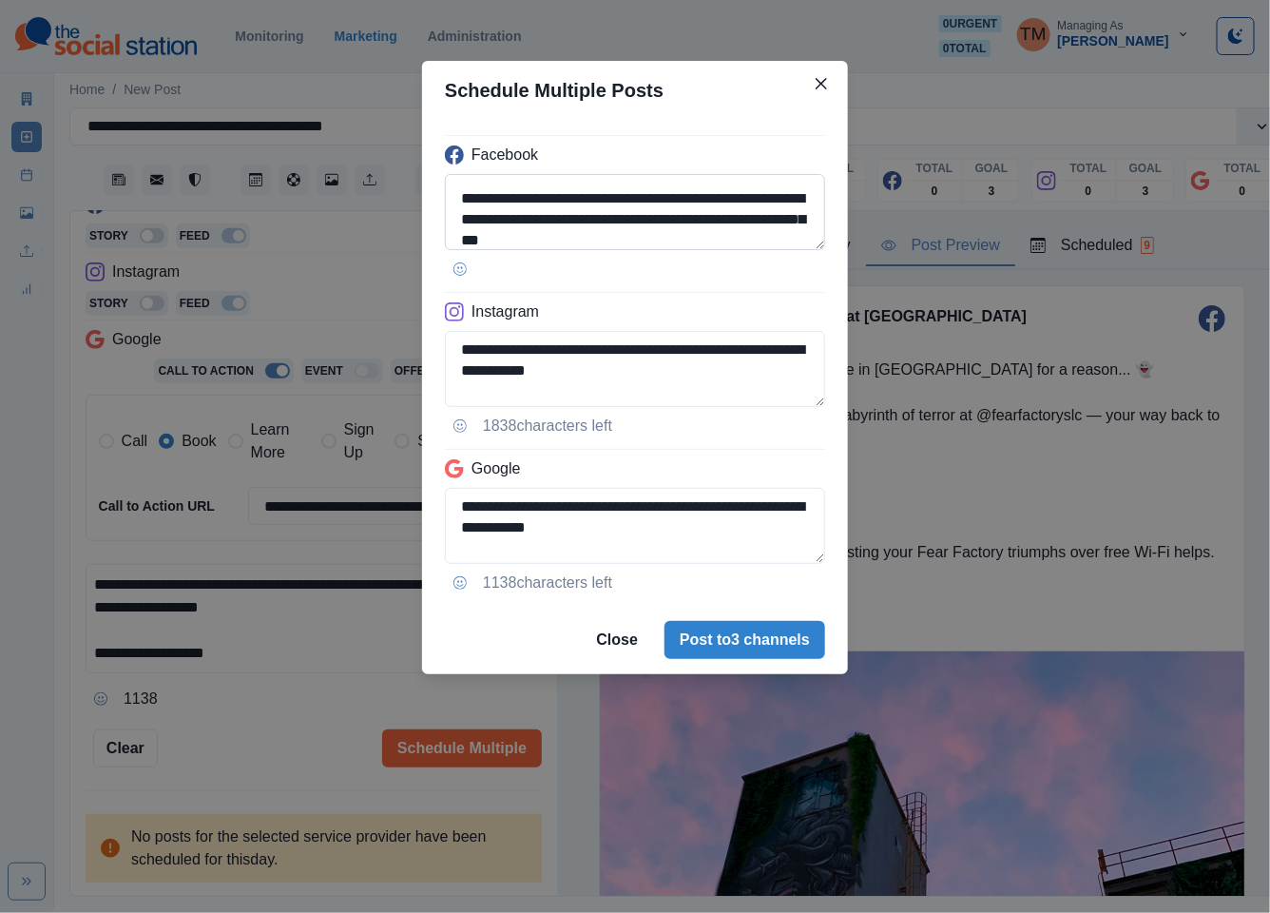
click at [548, 225] on textarea "**********" at bounding box center [635, 212] width 380 height 76
drag, startPoint x: 529, startPoint y: 225, endPoint x: 559, endPoint y: 225, distance: 30.4
click at [559, 225] on textarea "**********" at bounding box center [635, 212] width 380 height 76
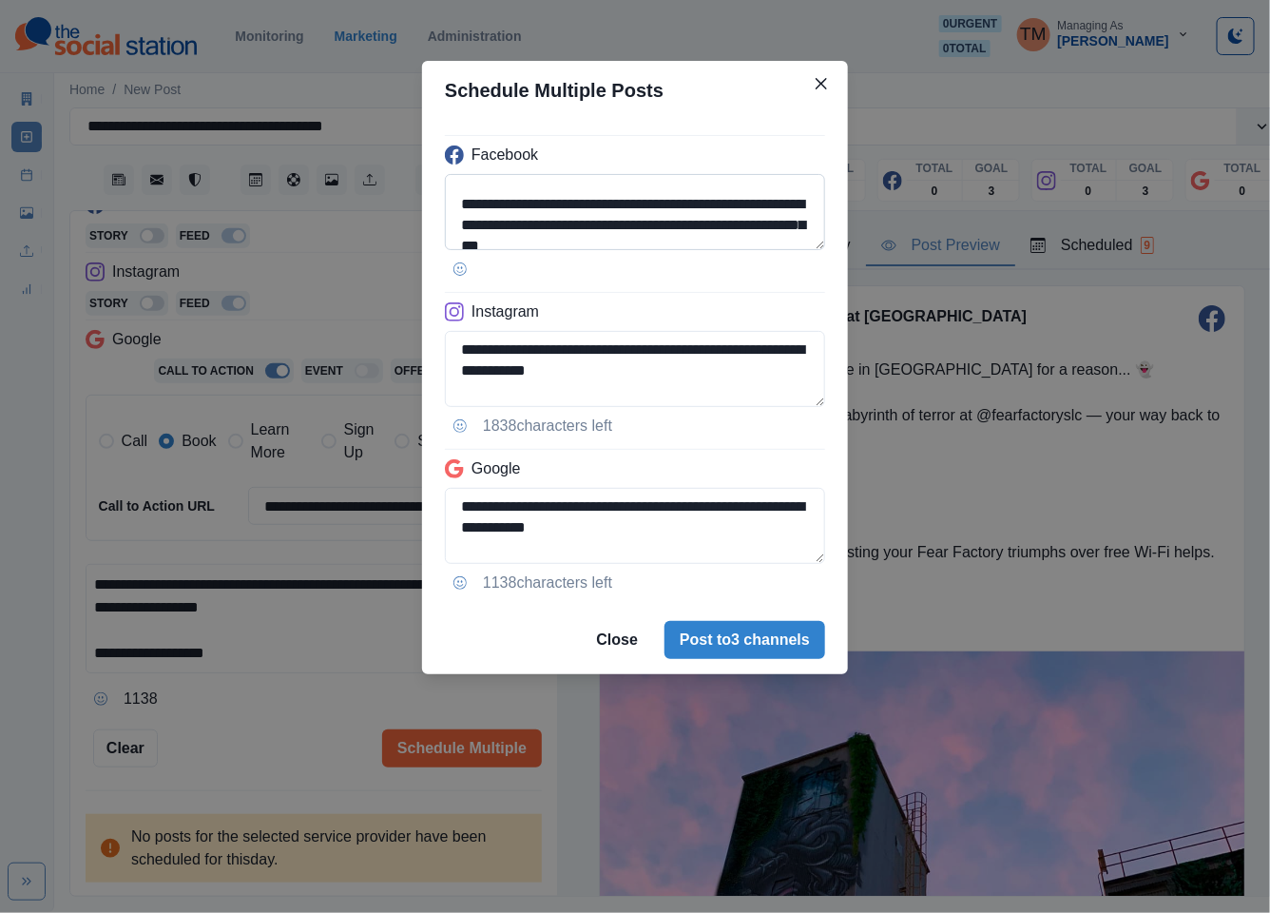
scroll to position [66, 0]
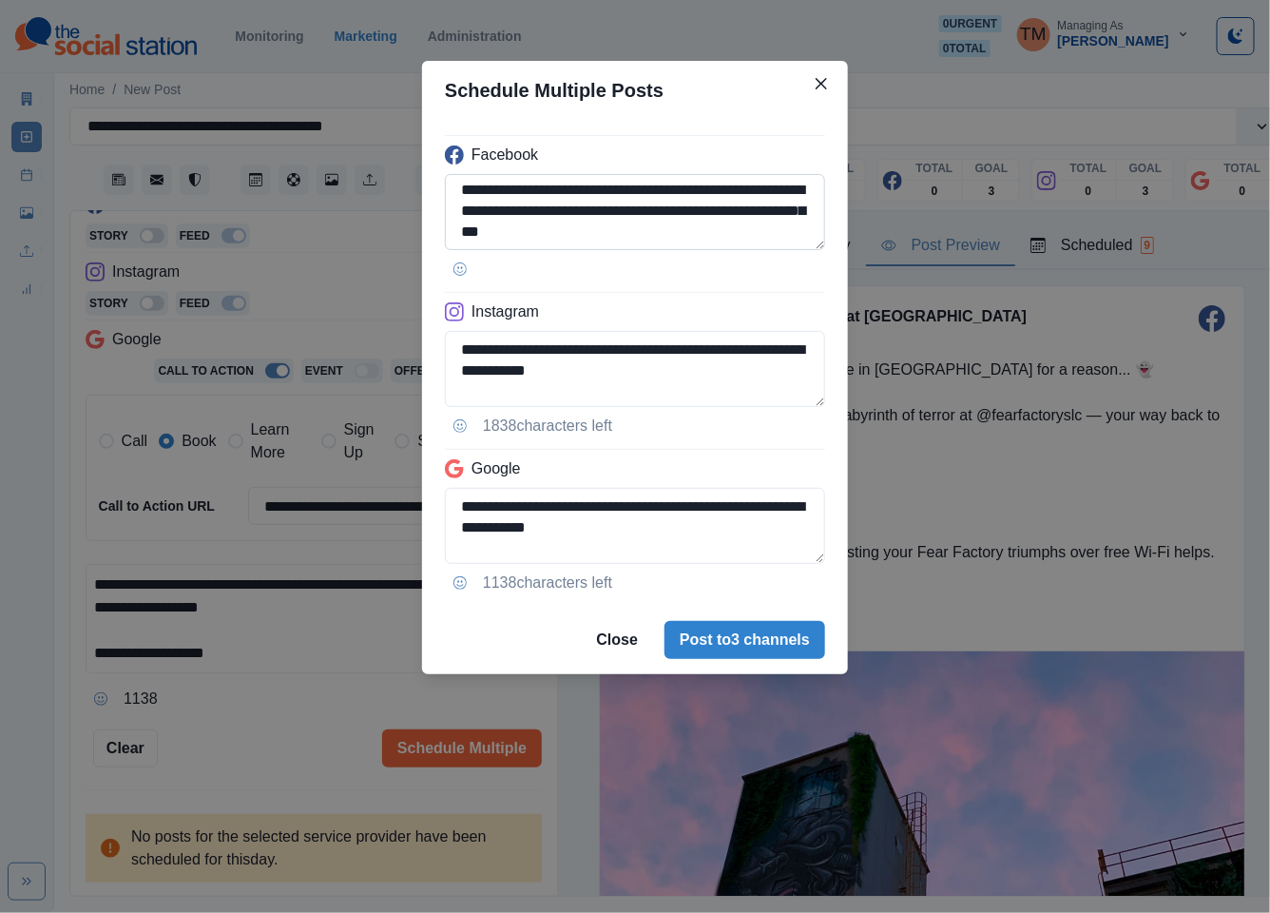
drag, startPoint x: 528, startPoint y: 226, endPoint x: 623, endPoint y: 211, distance: 96.3
click at [623, 211] on textarea "**********" at bounding box center [635, 212] width 380 height 76
paste textarea
drag, startPoint x: 503, startPoint y: 228, endPoint x: 685, endPoint y: 228, distance: 182.5
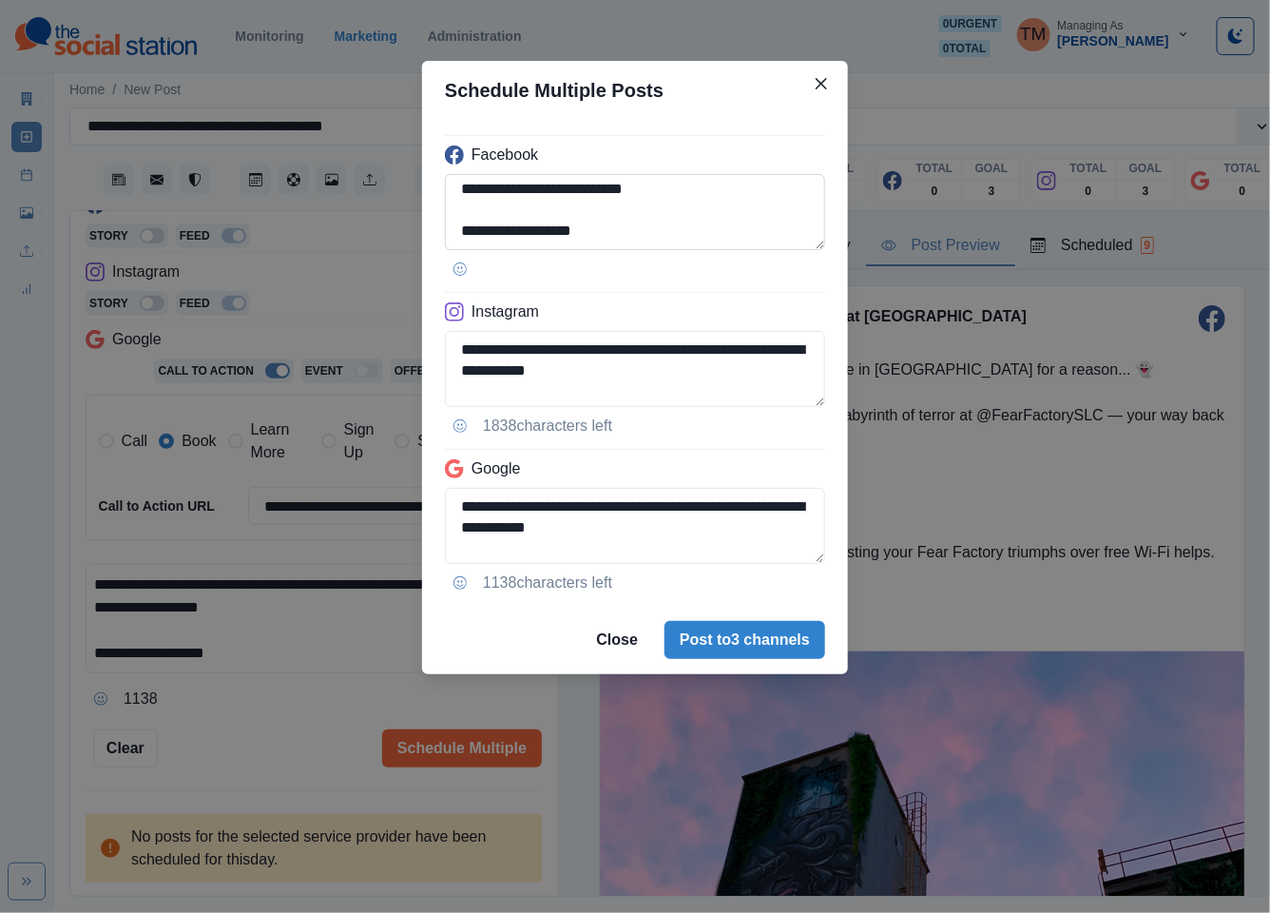
click at [685, 228] on textarea "**********" at bounding box center [635, 212] width 380 height 76
drag, startPoint x: 493, startPoint y: 226, endPoint x: 830, endPoint y: 226, distance: 336.5
click at [830, 226] on div "**********" at bounding box center [635, 363] width 426 height 486
paste textarea
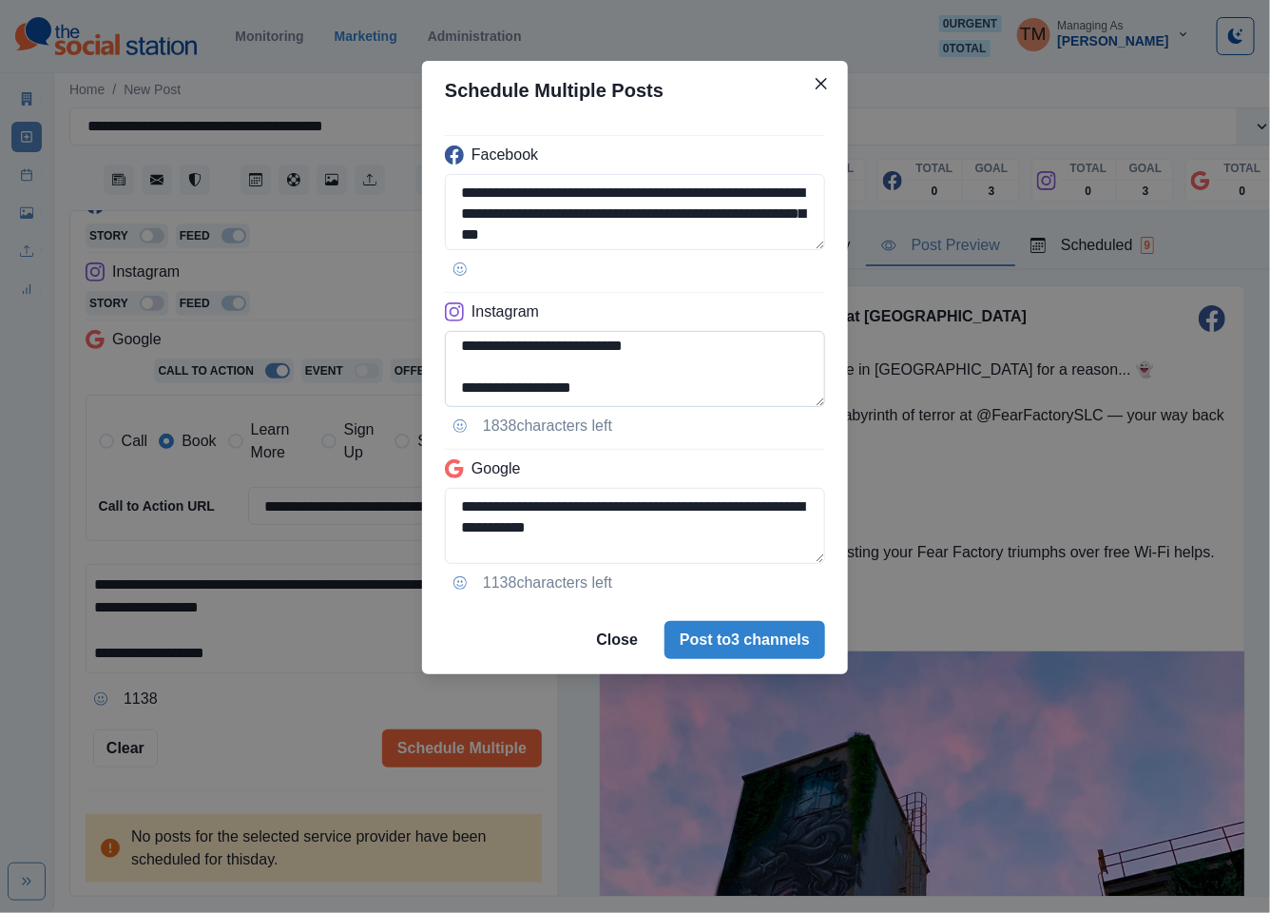
type textarea "**********"
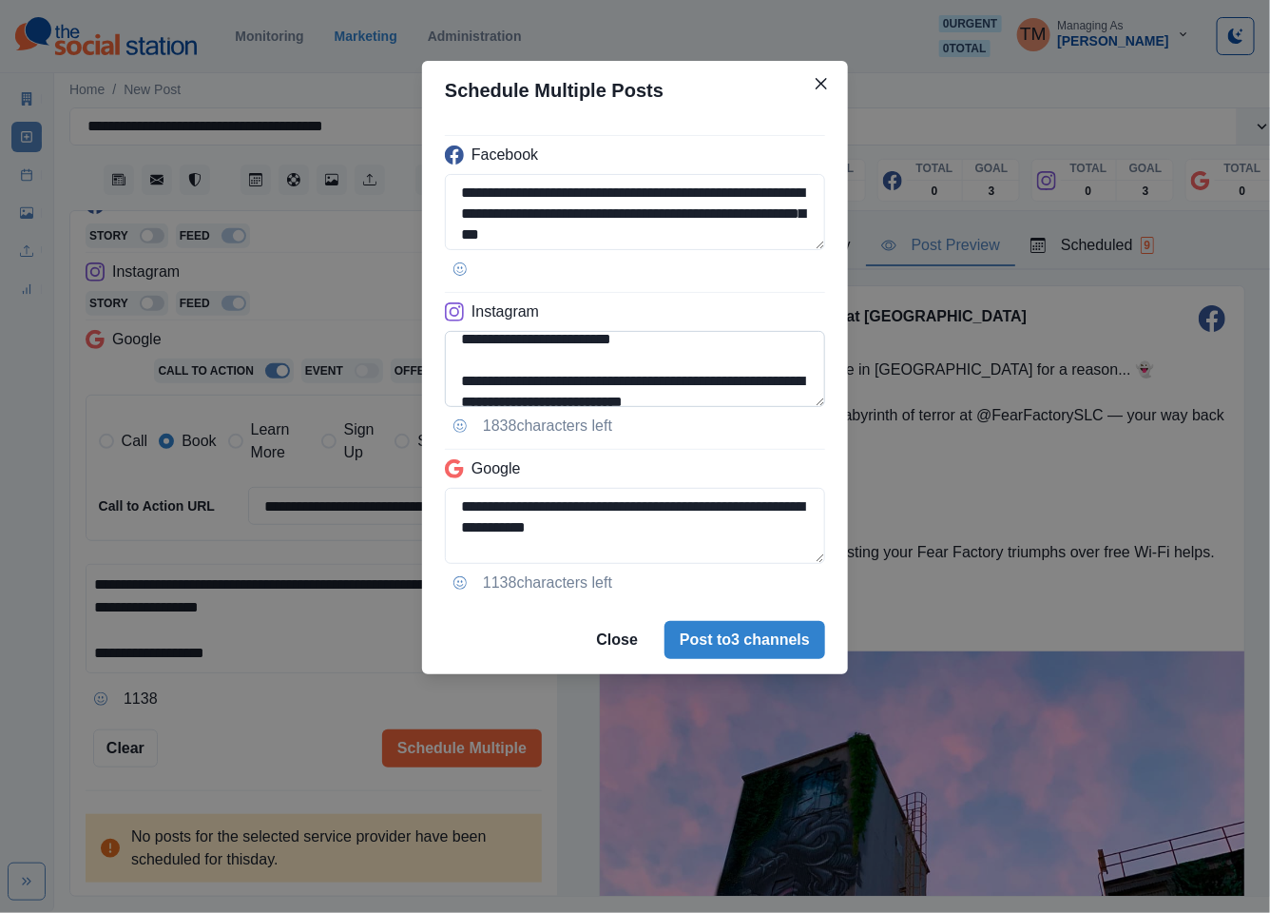
scroll to position [121, 0]
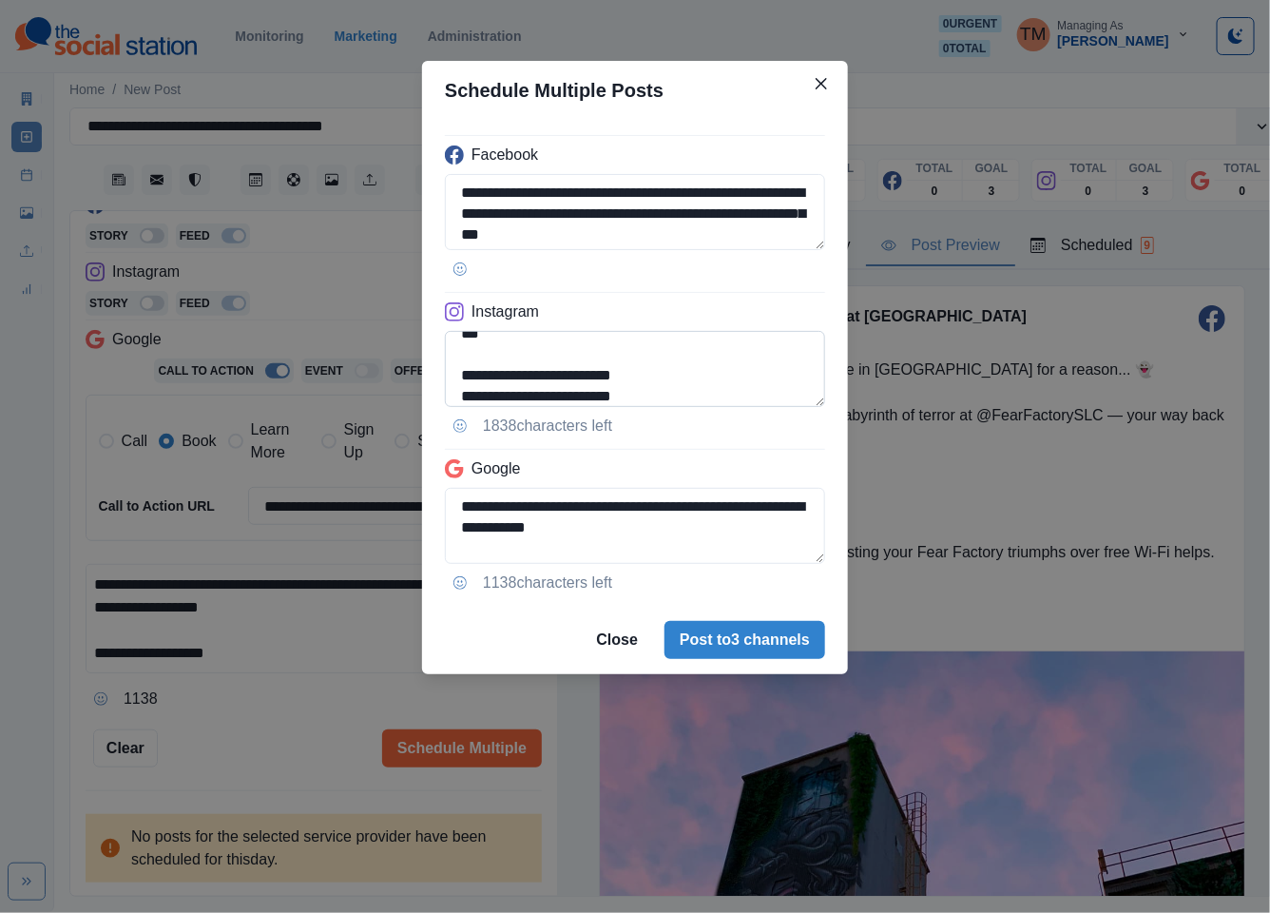
click at [493, 397] on textarea "**********" at bounding box center [635, 369] width 380 height 76
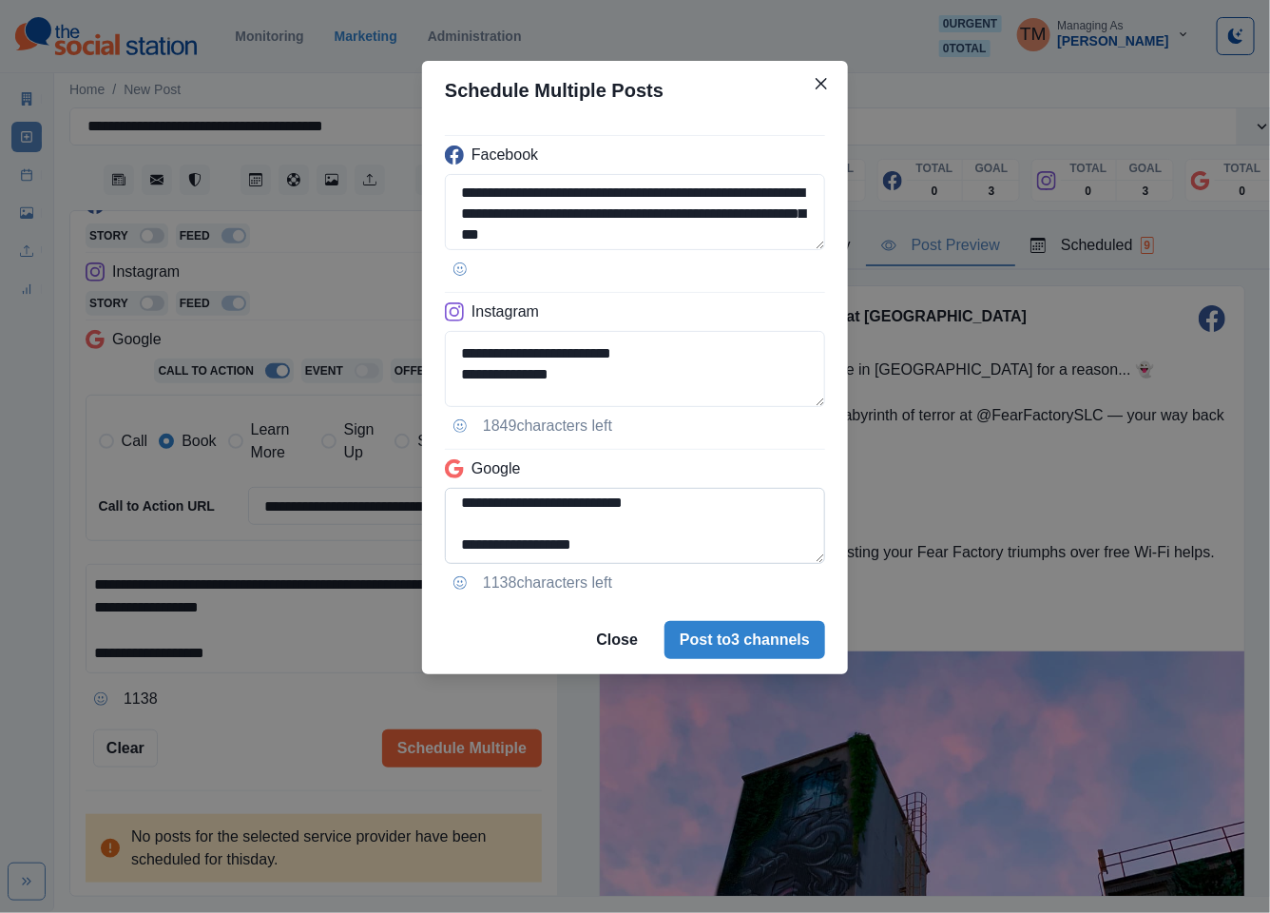
type textarea "**********"
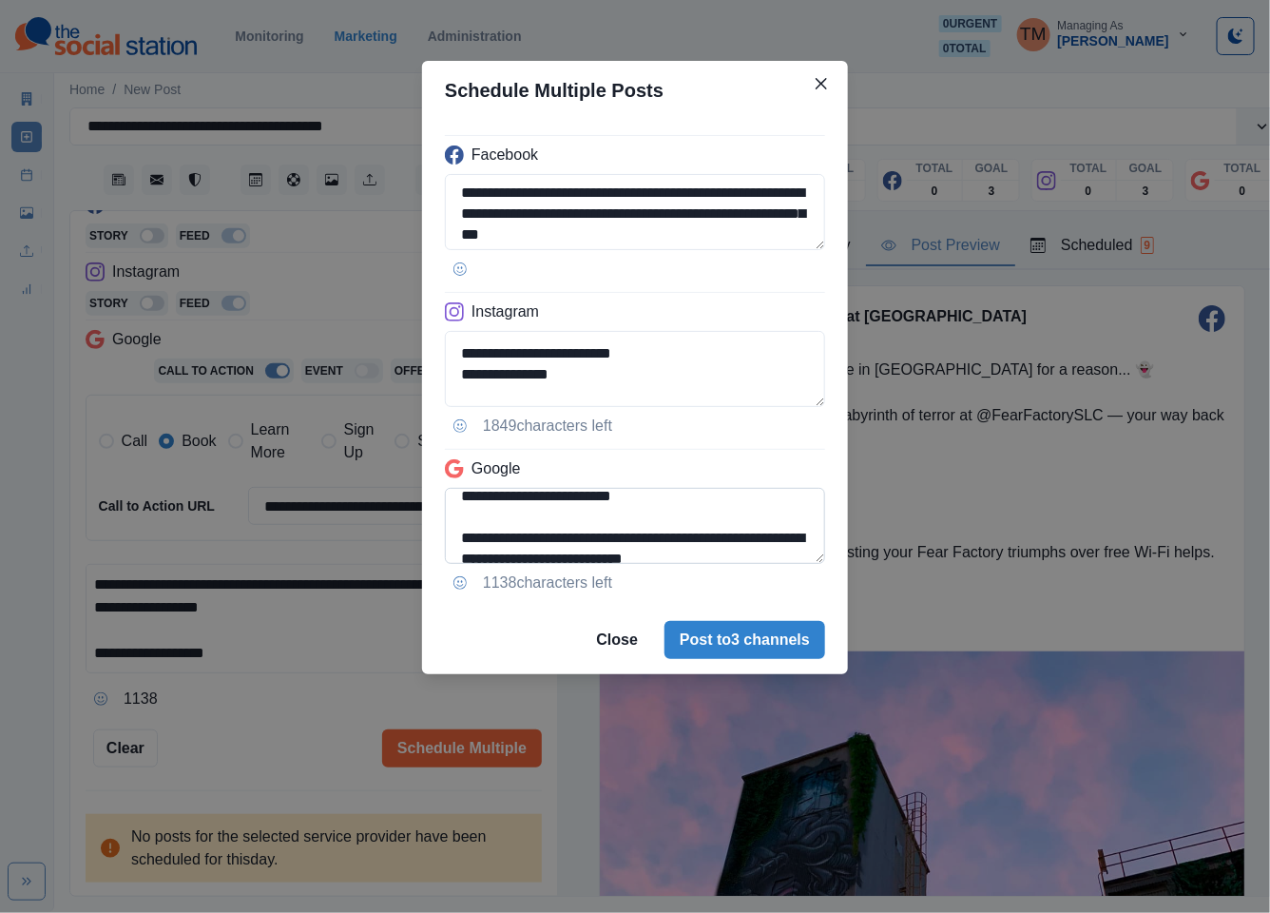
click at [699, 506] on textarea "**********" at bounding box center [635, 526] width 380 height 76
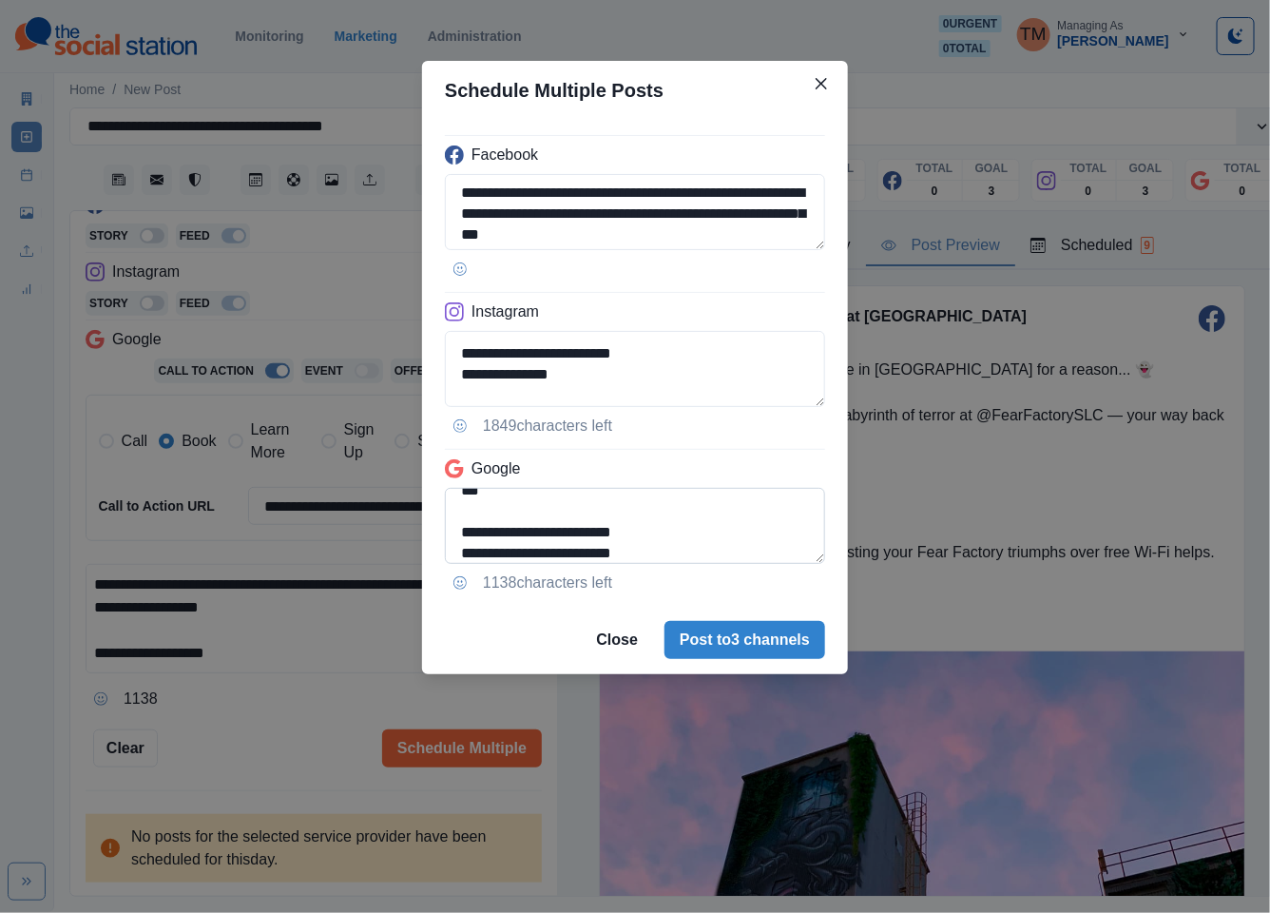
click at [460, 531] on textarea "**********" at bounding box center [635, 526] width 380 height 76
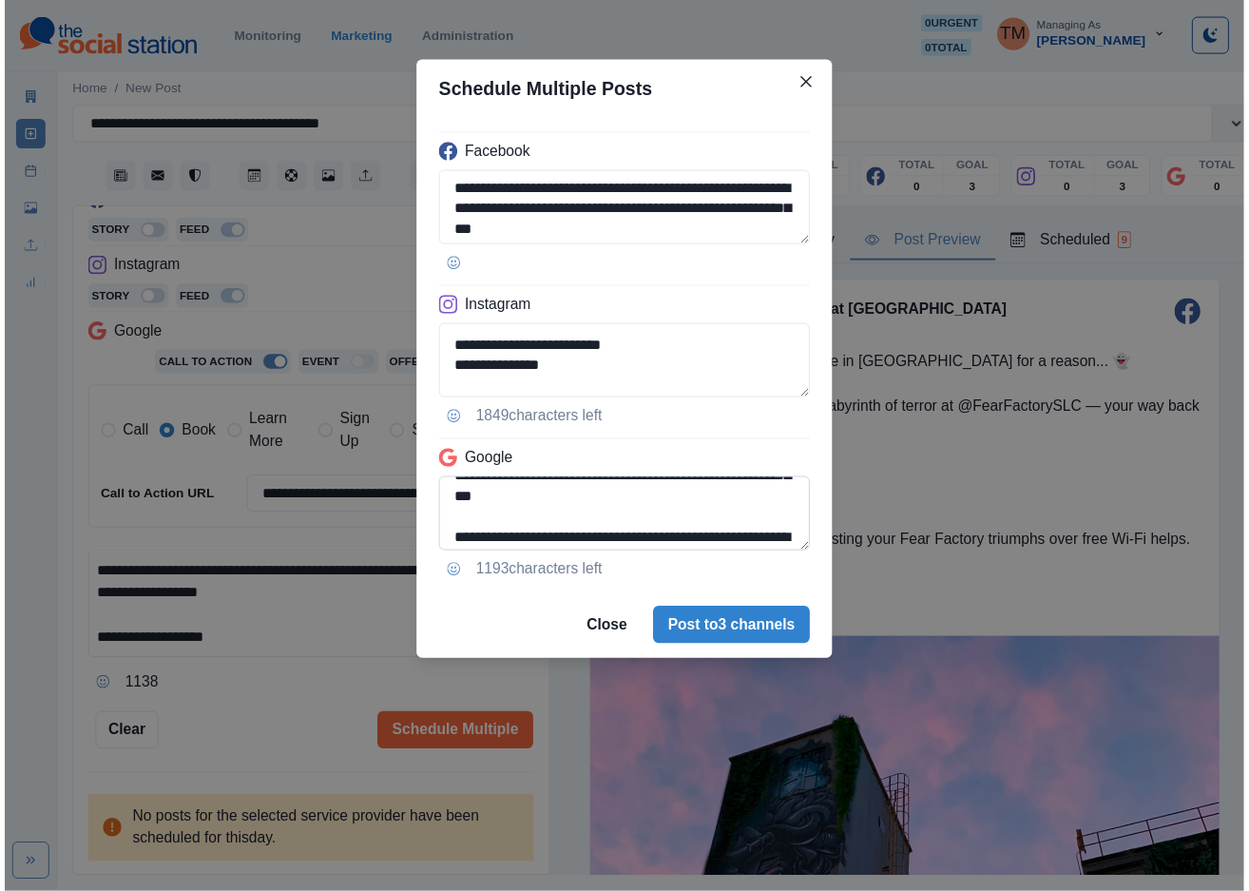
scroll to position [101, 0]
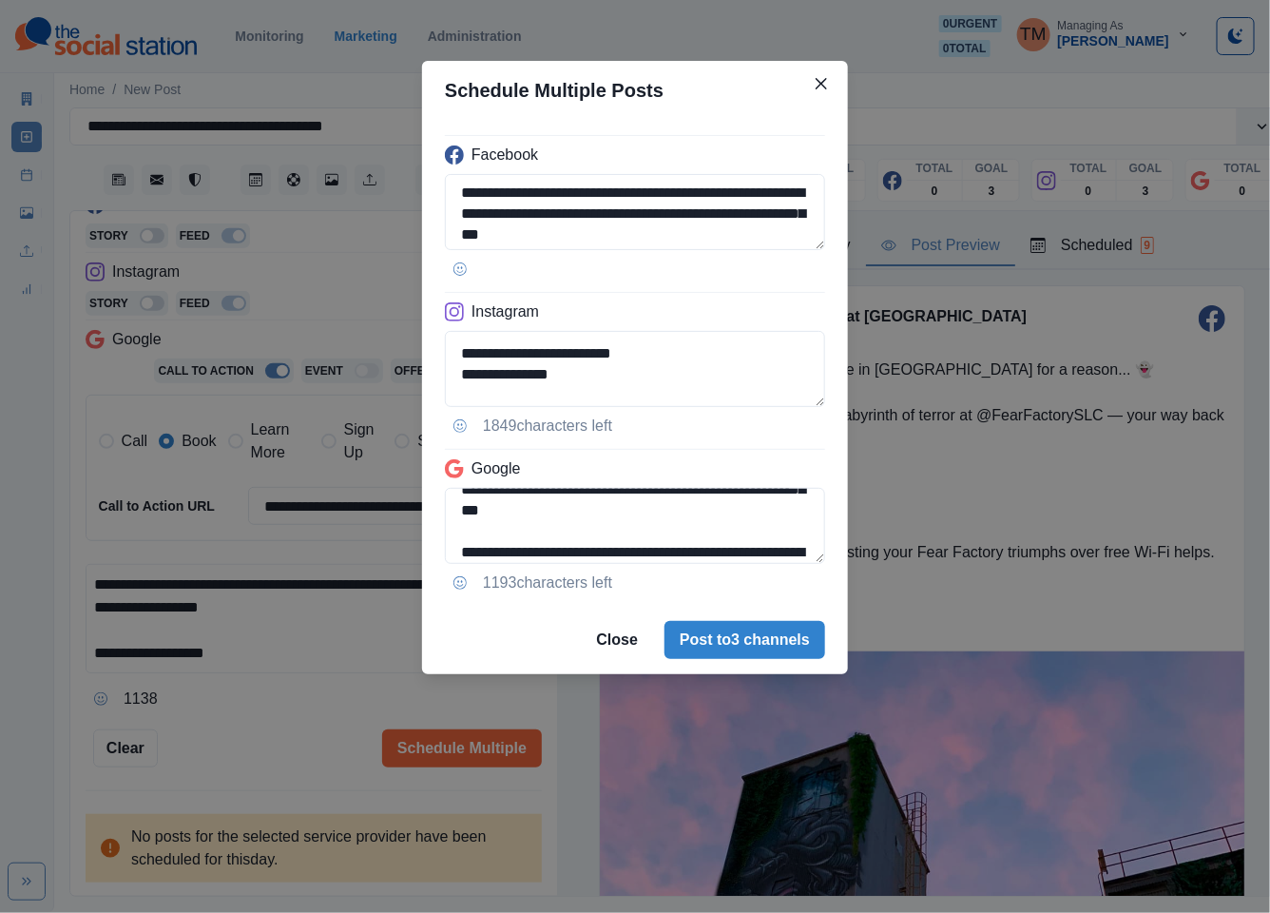
type textarea "**********"
click at [279, 720] on div "**********" at bounding box center [635, 456] width 1270 height 913
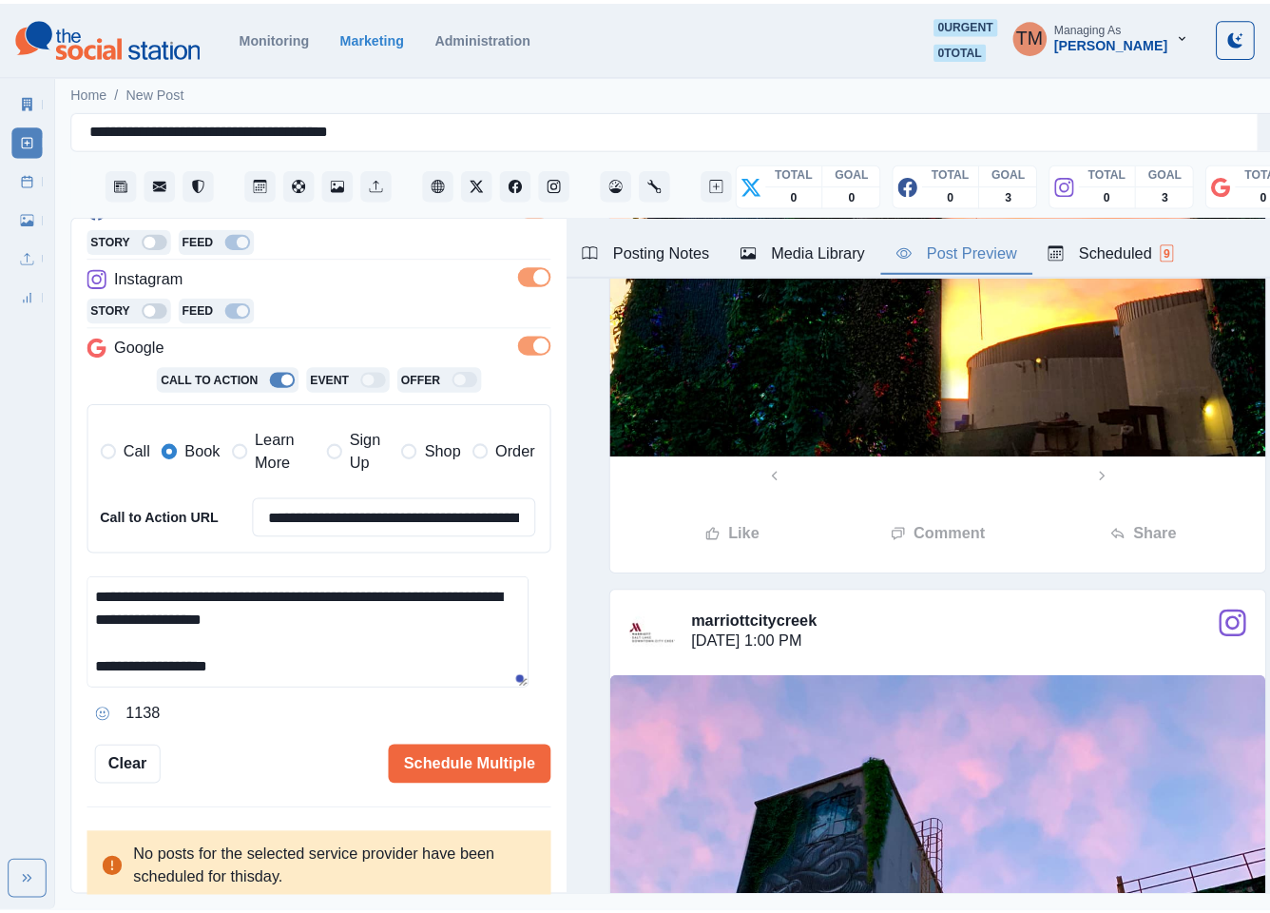
scroll to position [1568, 0]
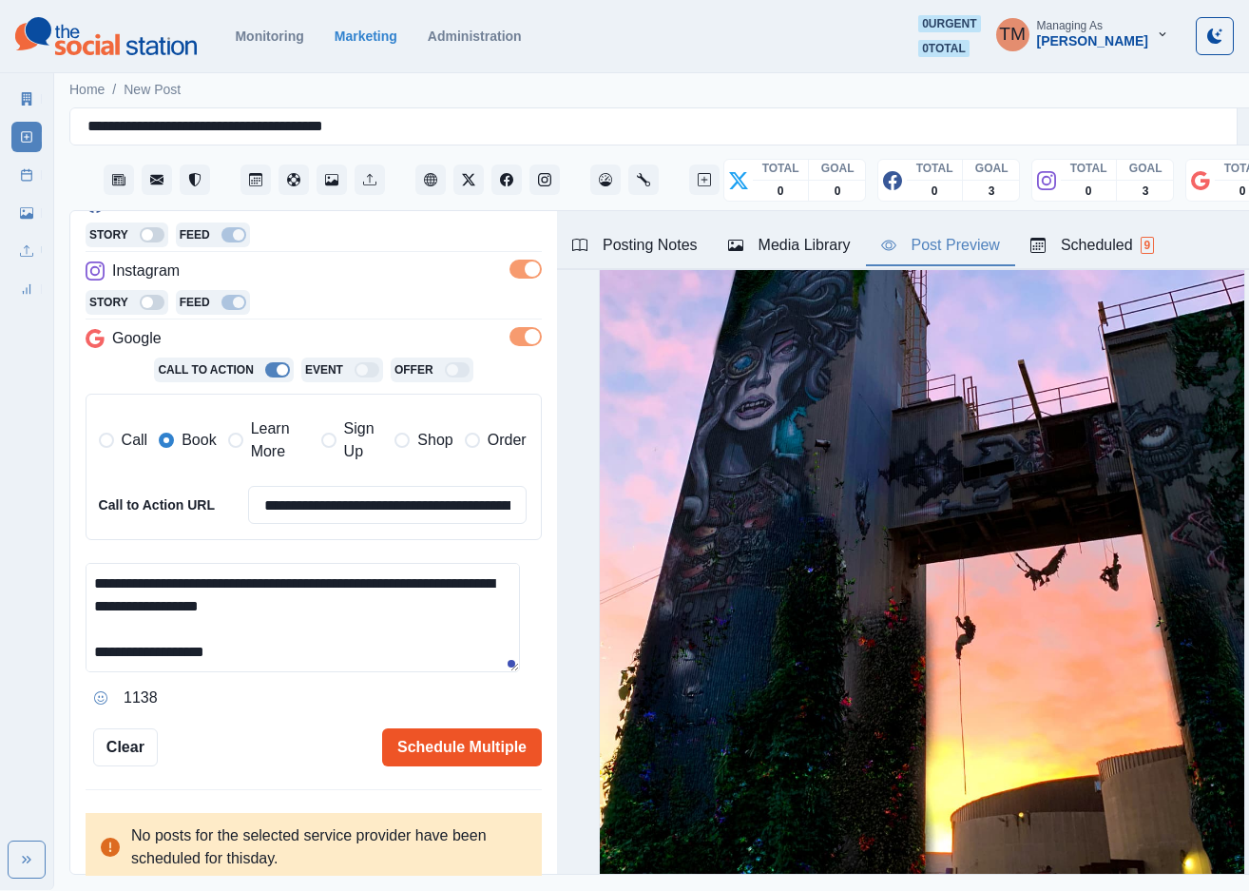
click at [433, 748] on button "Schedule Multiple" at bounding box center [462, 747] width 160 height 38
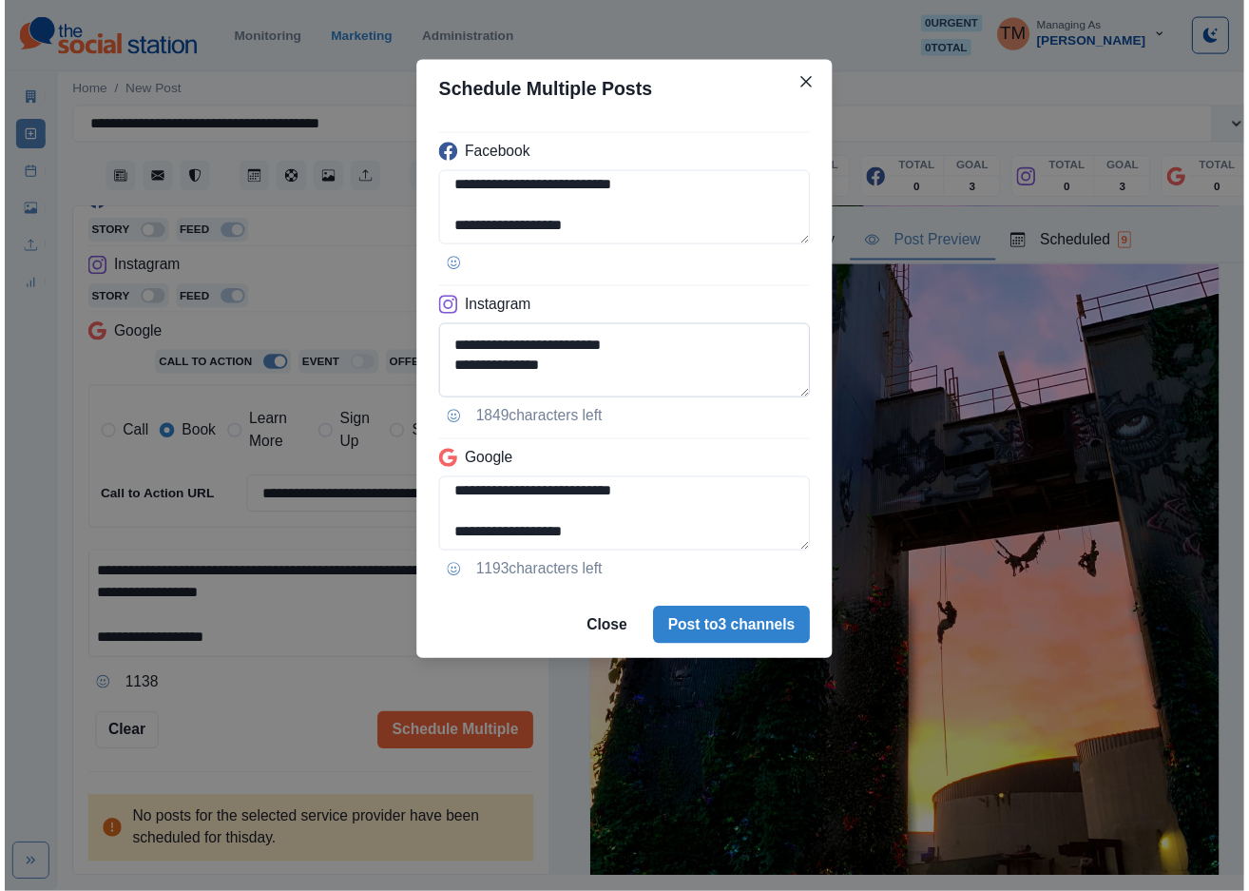
scroll to position [235, 0]
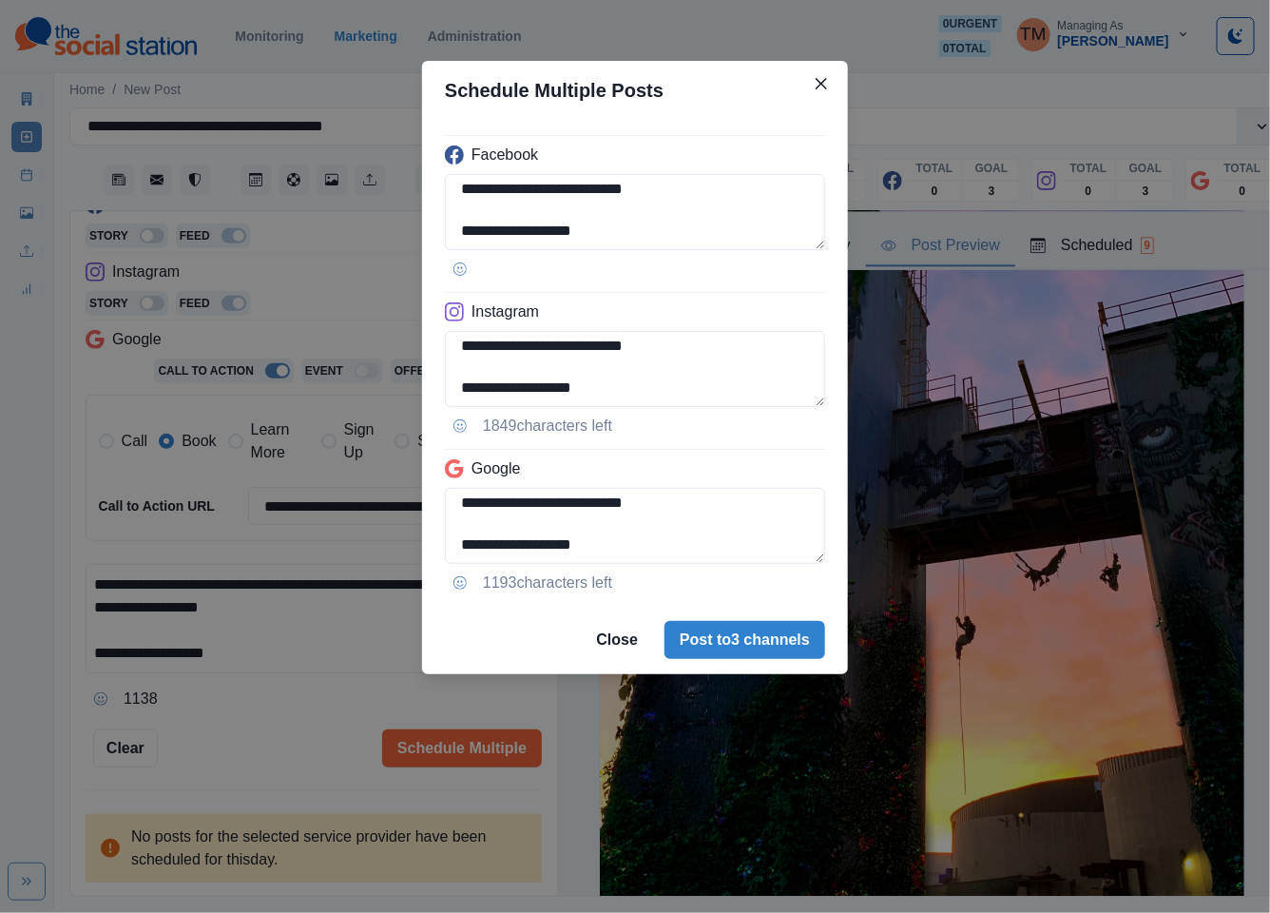
click at [257, 757] on div "**********" at bounding box center [635, 456] width 1270 height 913
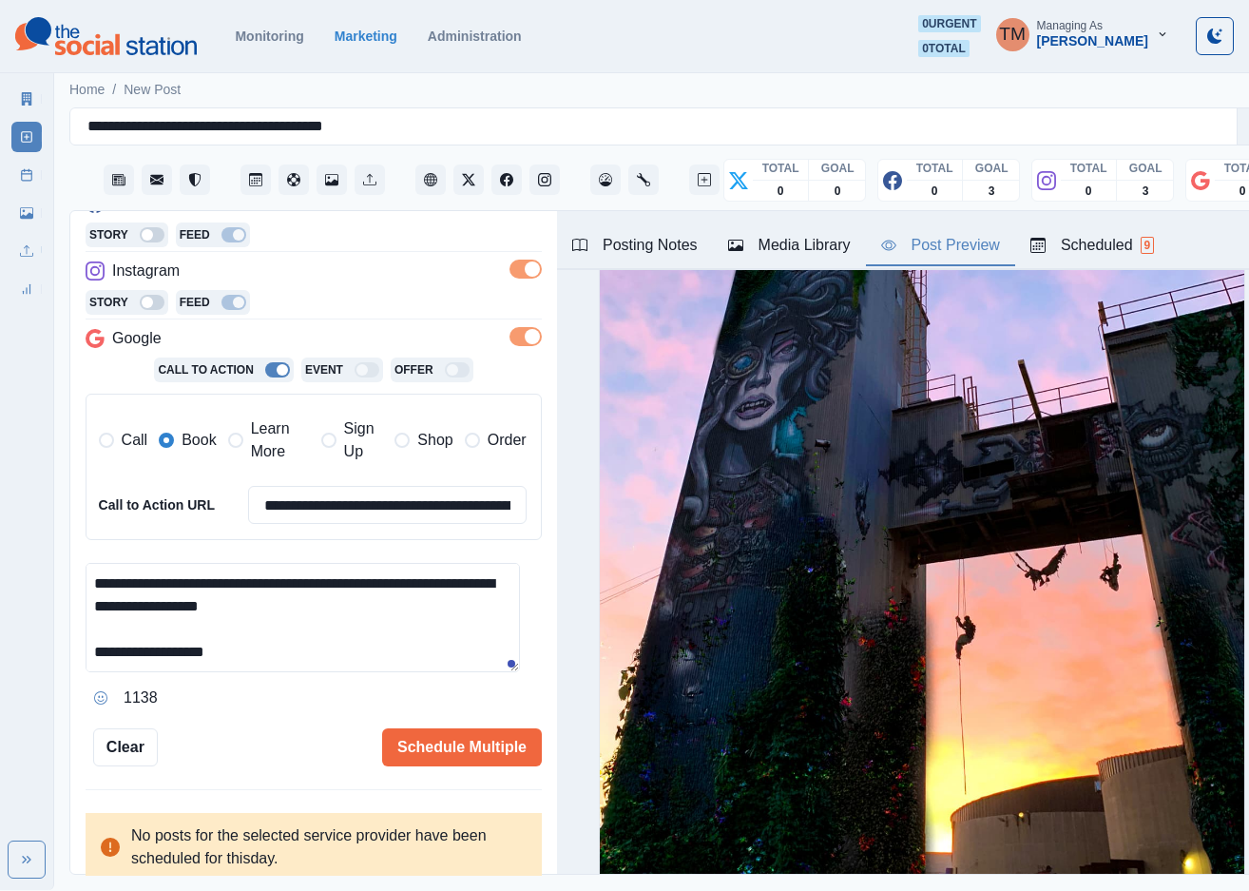
scroll to position [1283, 0]
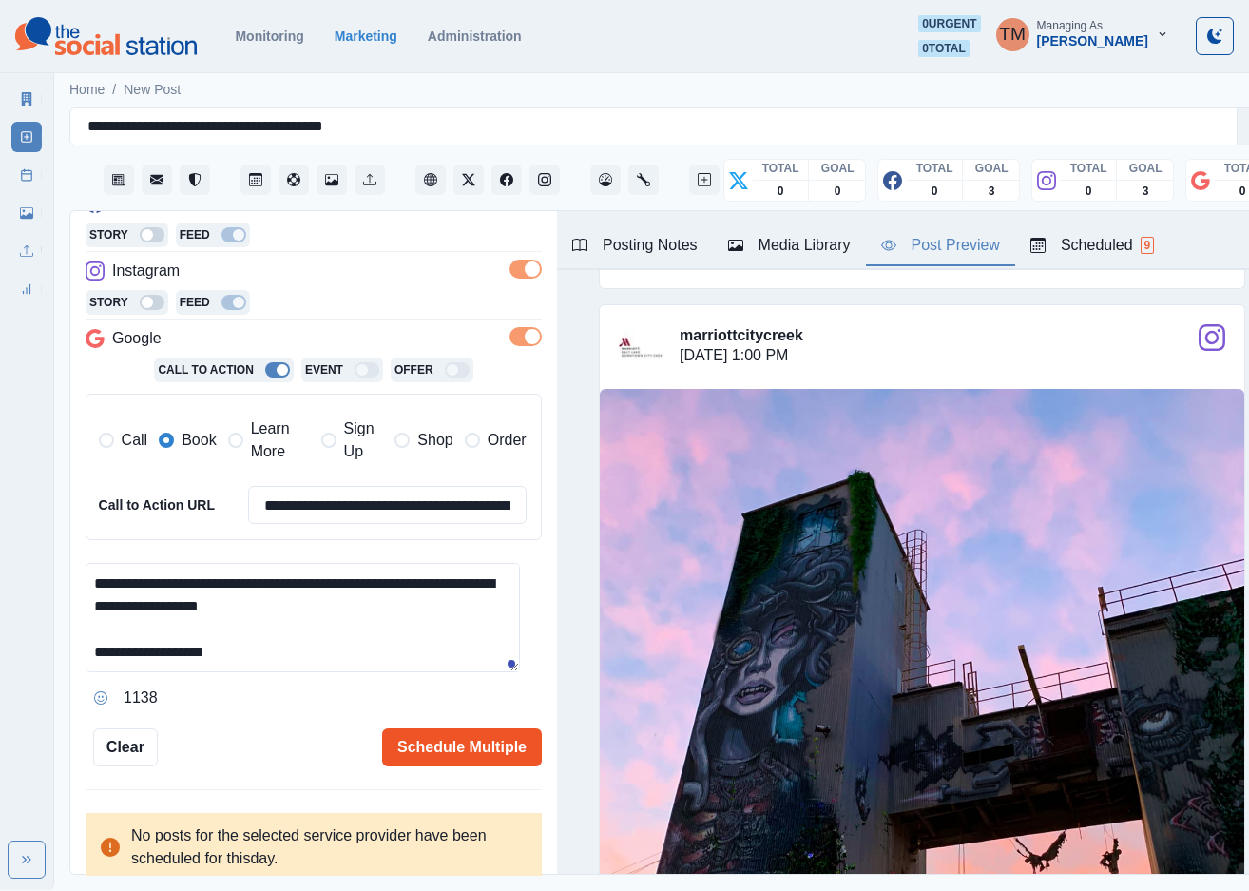
click at [402, 759] on button "Schedule Multiple" at bounding box center [462, 747] width 160 height 38
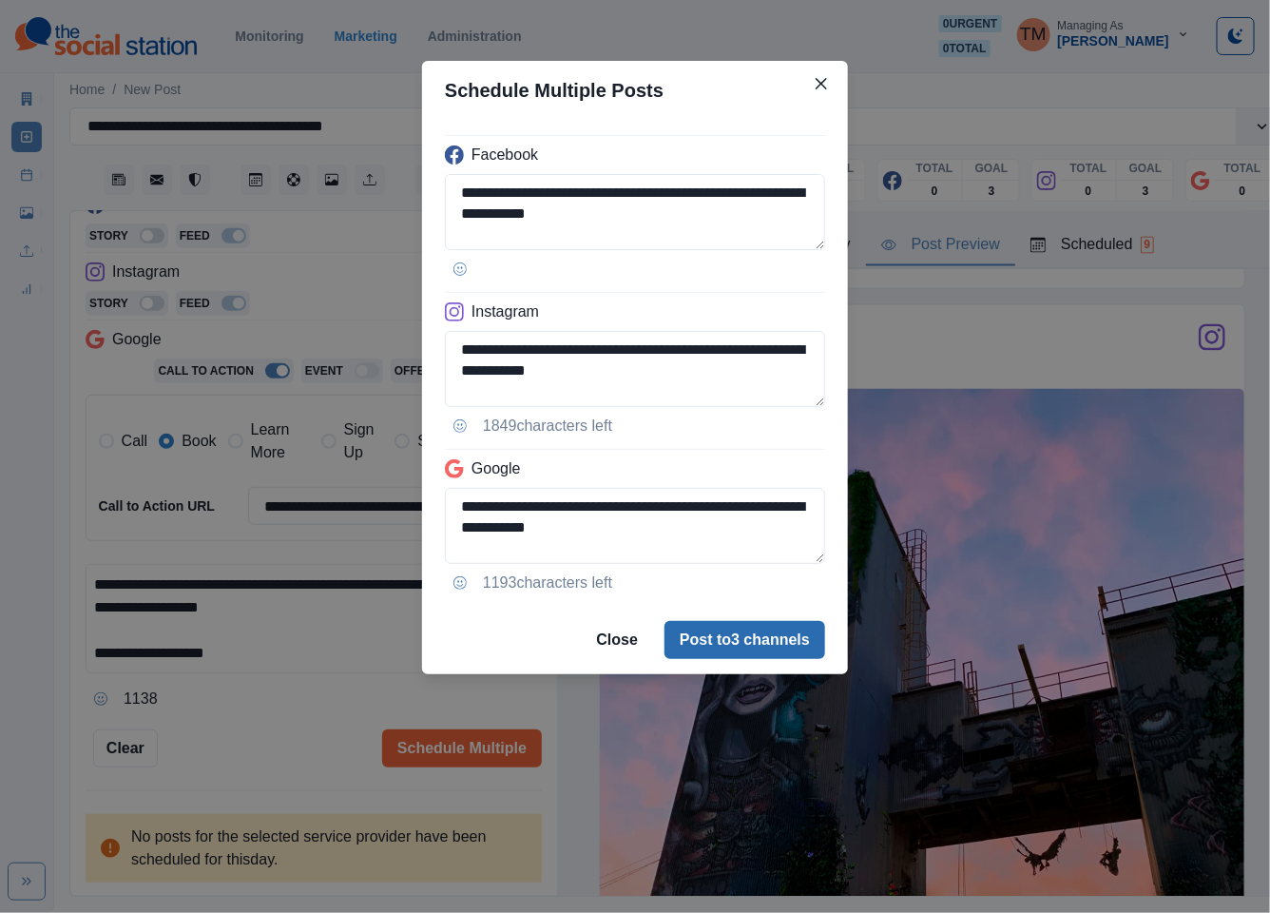
click at [751, 654] on button "Post to 3 channels" at bounding box center [744, 640] width 161 height 38
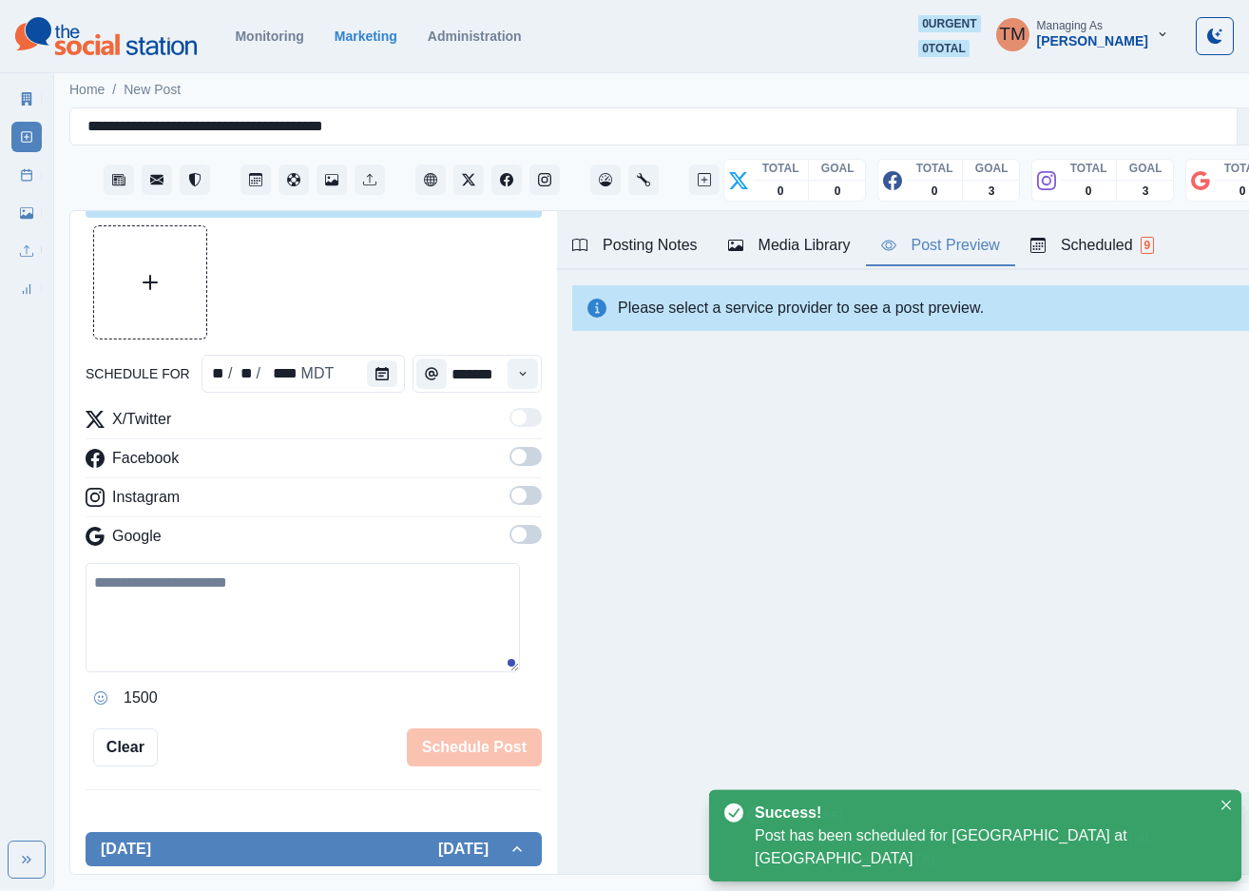
scroll to position [0, 0]
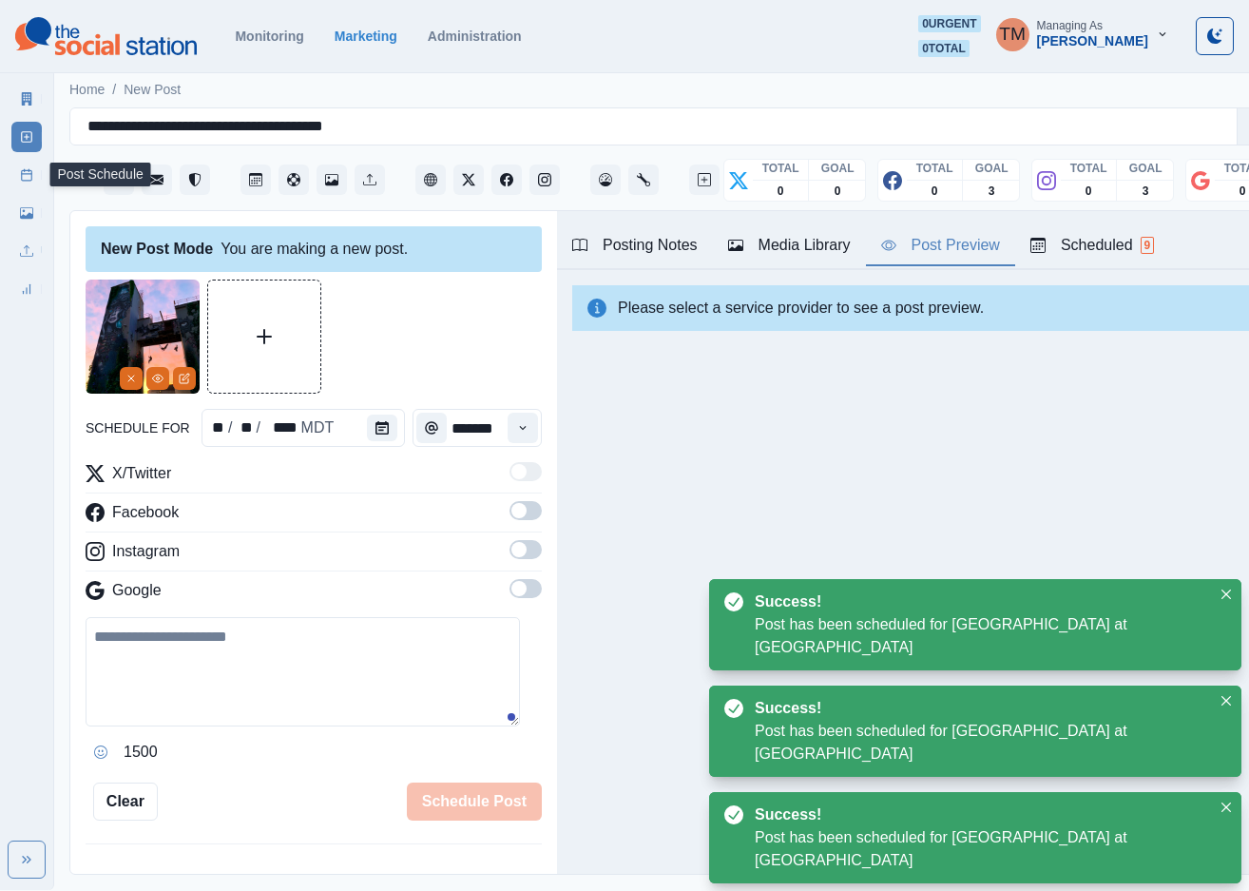
click at [20, 180] on icon at bounding box center [26, 174] width 13 height 13
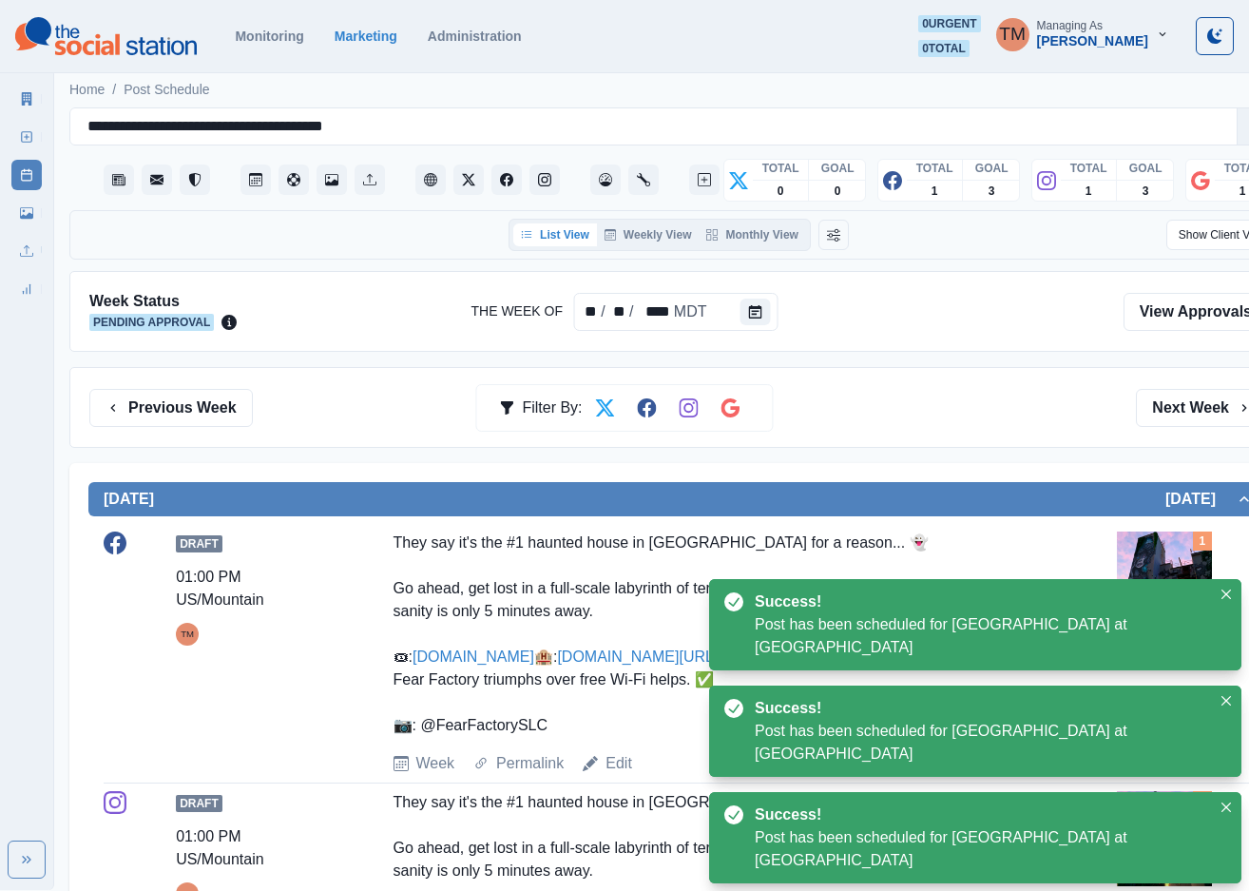
click at [876, 399] on div "Previous Week Filter By: Next Week" at bounding box center [678, 408] width 1179 height 38
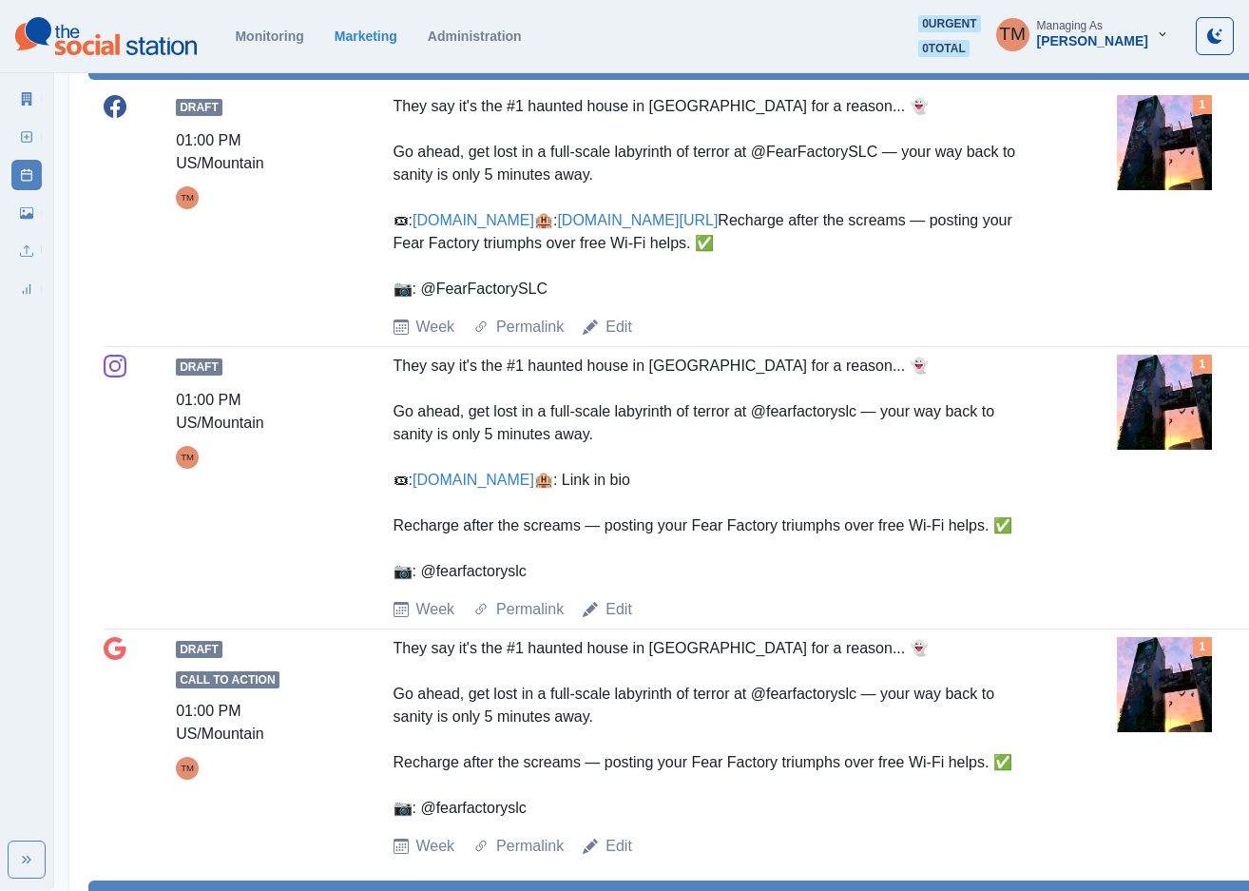
scroll to position [428, 0]
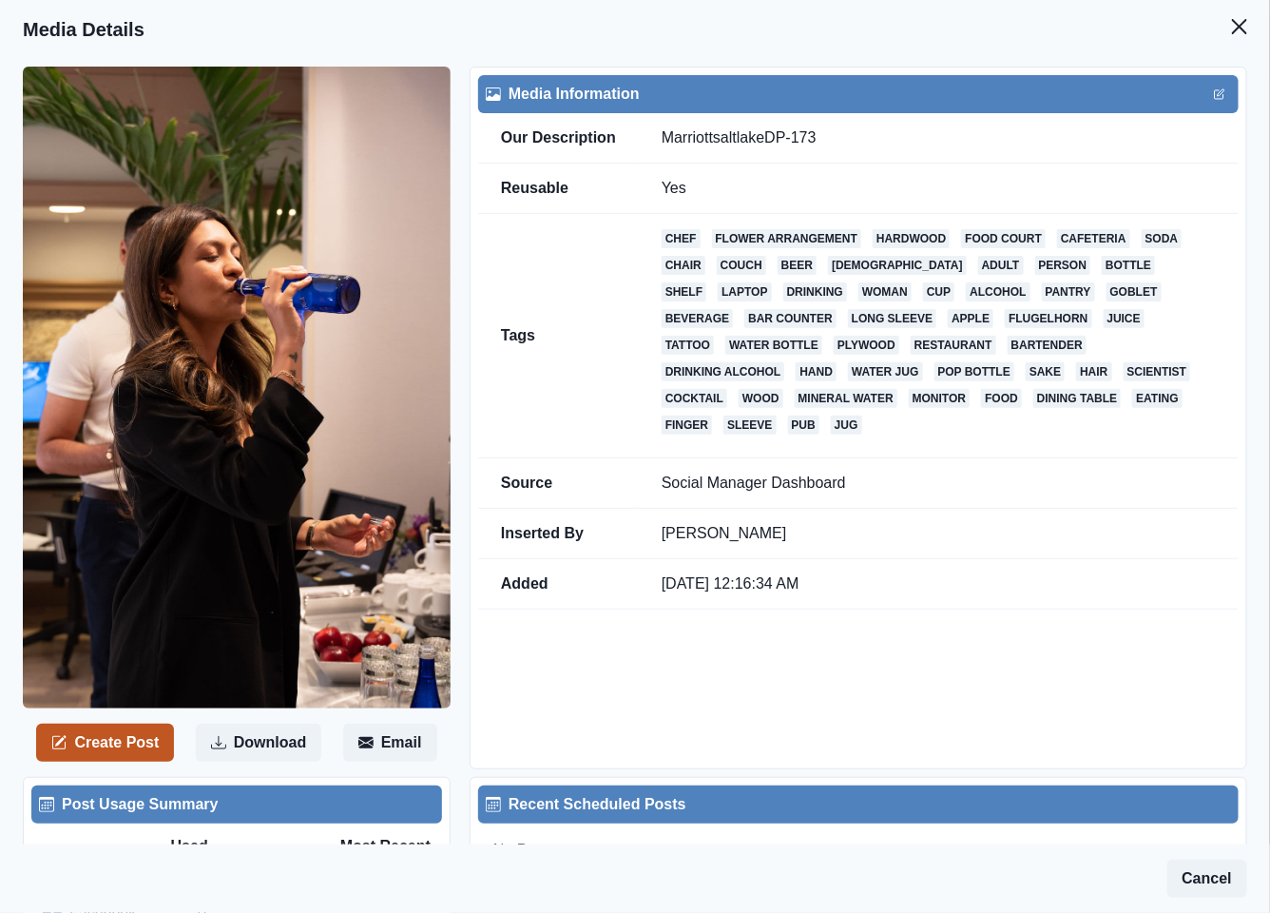
click at [120, 739] on button "Create Post" at bounding box center [105, 742] width 138 height 38
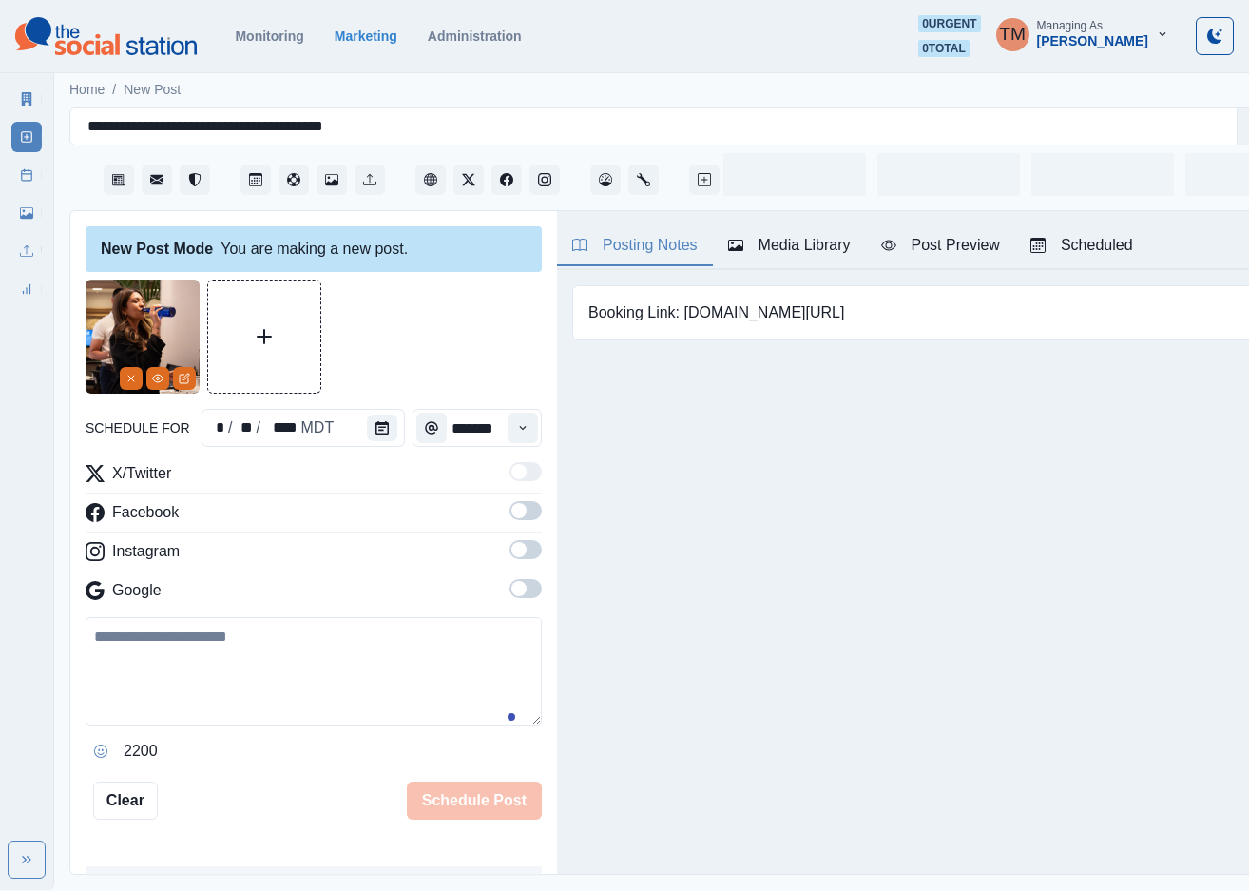
click at [223, 671] on textarea at bounding box center [314, 671] width 456 height 108
paste textarea "**********"
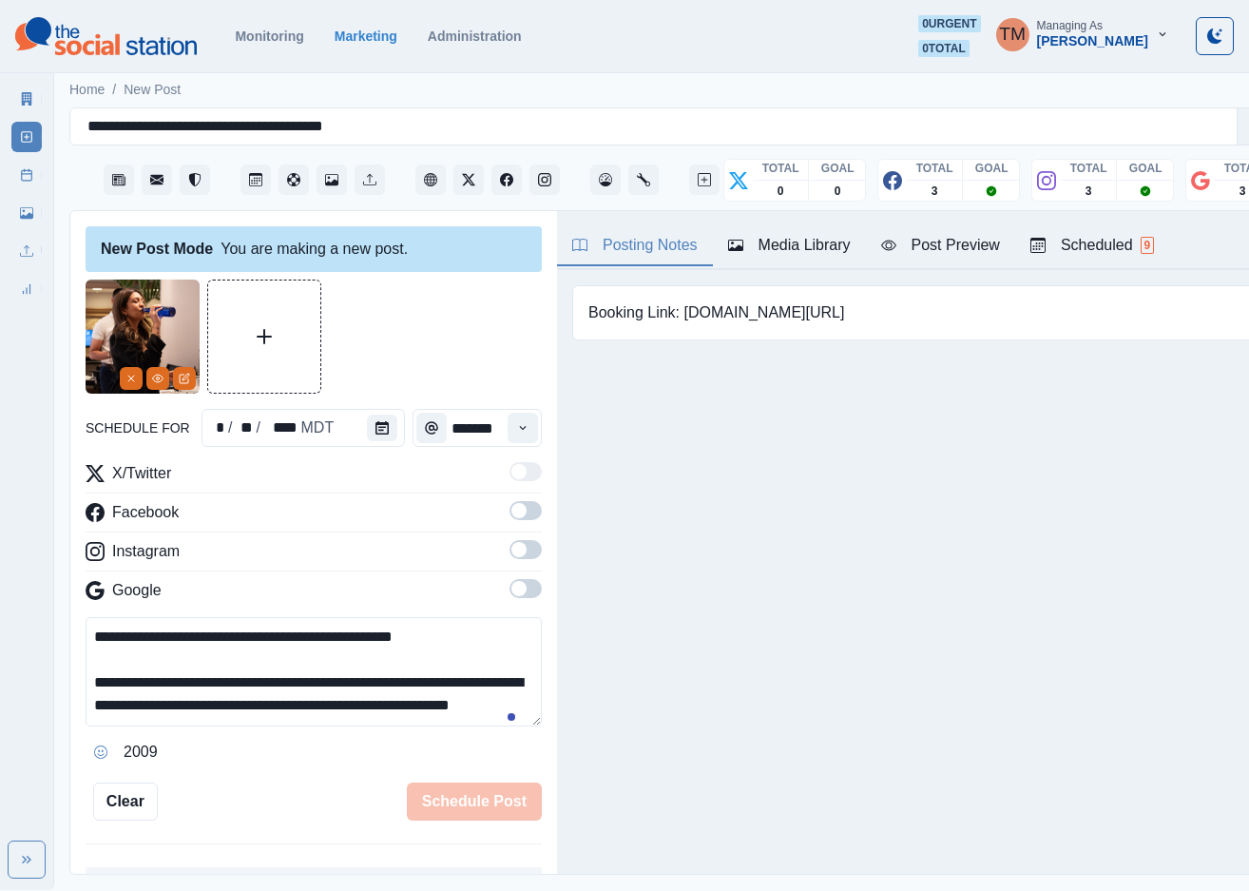
scroll to position [15, 0]
type textarea "**********"
click at [510, 511] on span at bounding box center [526, 510] width 32 height 19
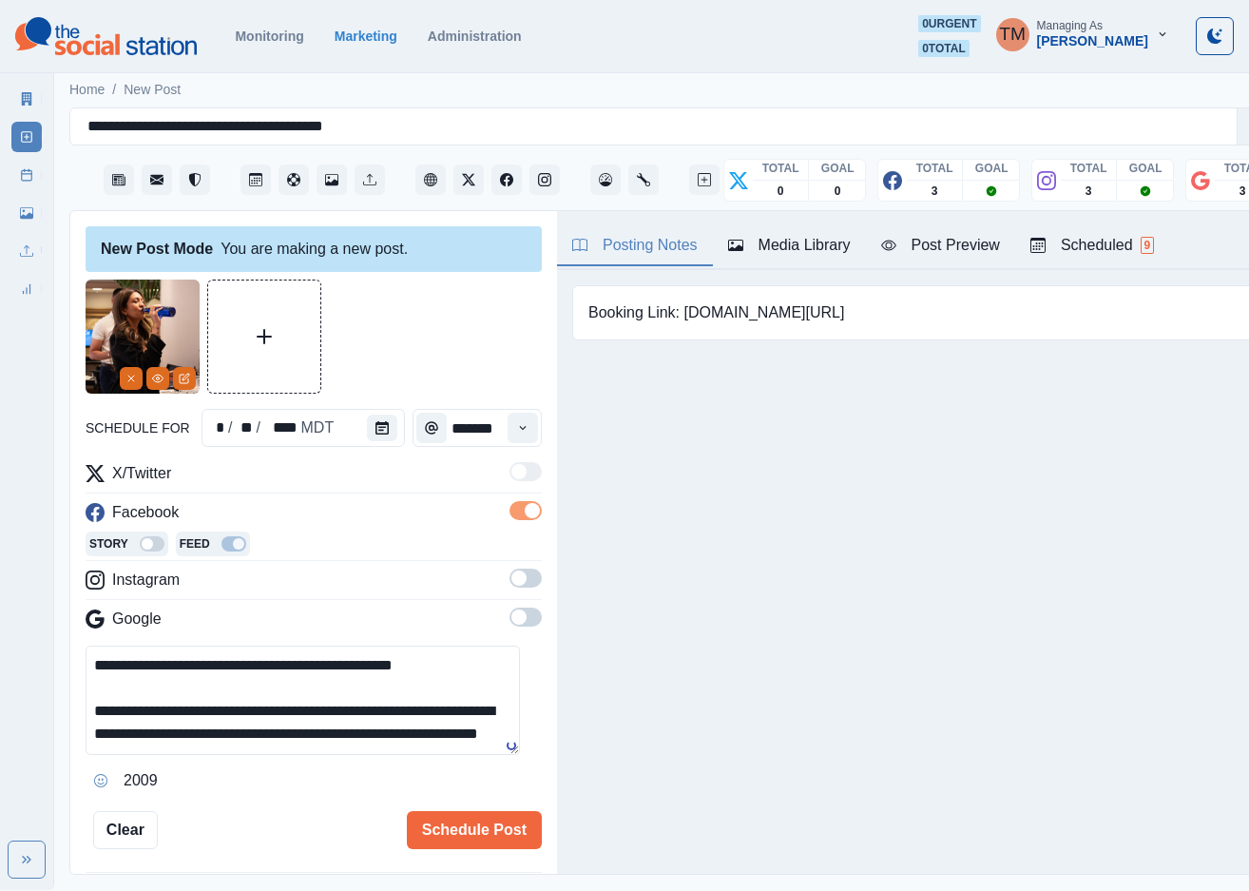
drag, startPoint x: 511, startPoint y: 576, endPoint x: 506, endPoint y: 633, distance: 57.3
click at [510, 582] on span at bounding box center [526, 577] width 32 height 19
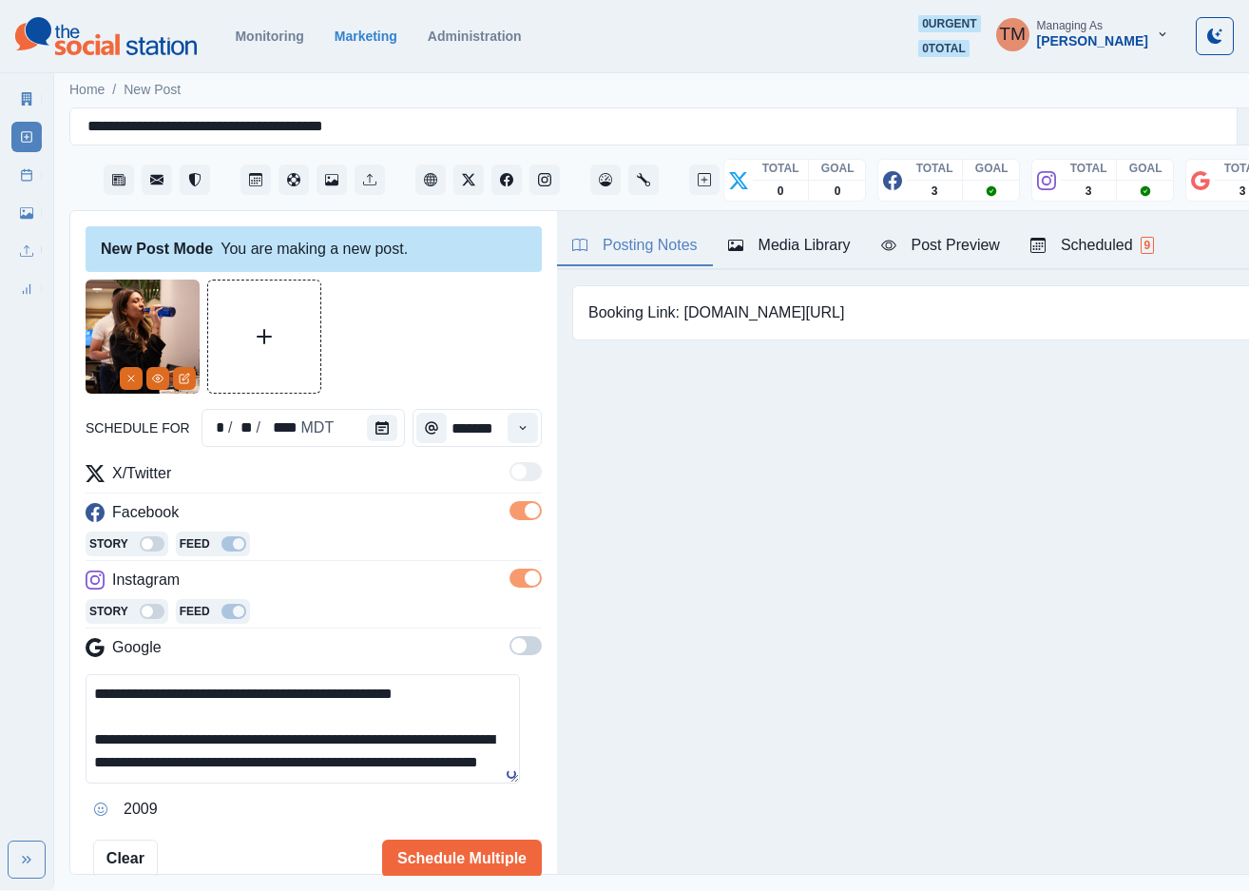
drag, startPoint x: 503, startPoint y: 642, endPoint x: 471, endPoint y: 657, distance: 34.9
click at [511, 643] on span at bounding box center [518, 645] width 15 height 15
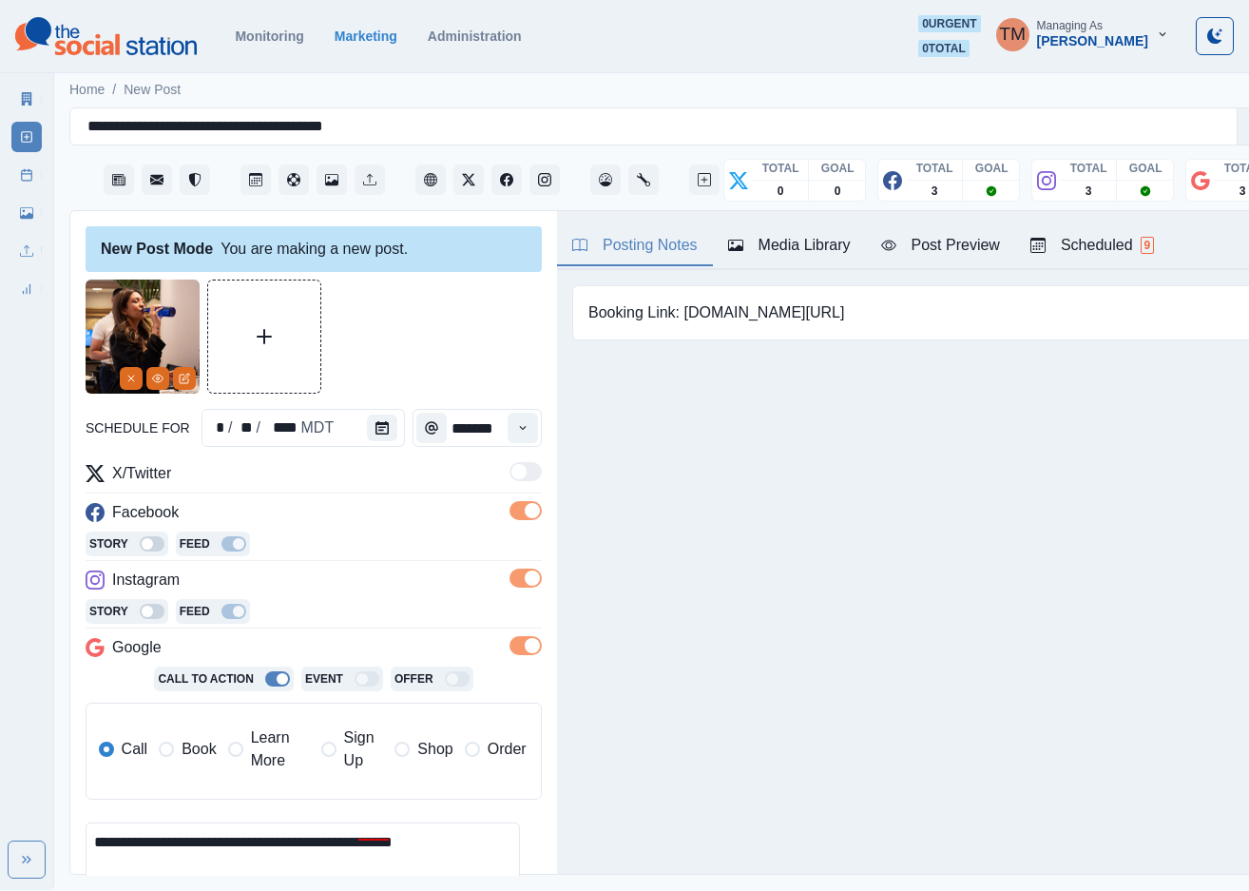
drag, startPoint x: 189, startPoint y: 747, endPoint x: 351, endPoint y: 528, distance: 272.6
click at [188, 748] on span "Book" at bounding box center [199, 749] width 34 height 23
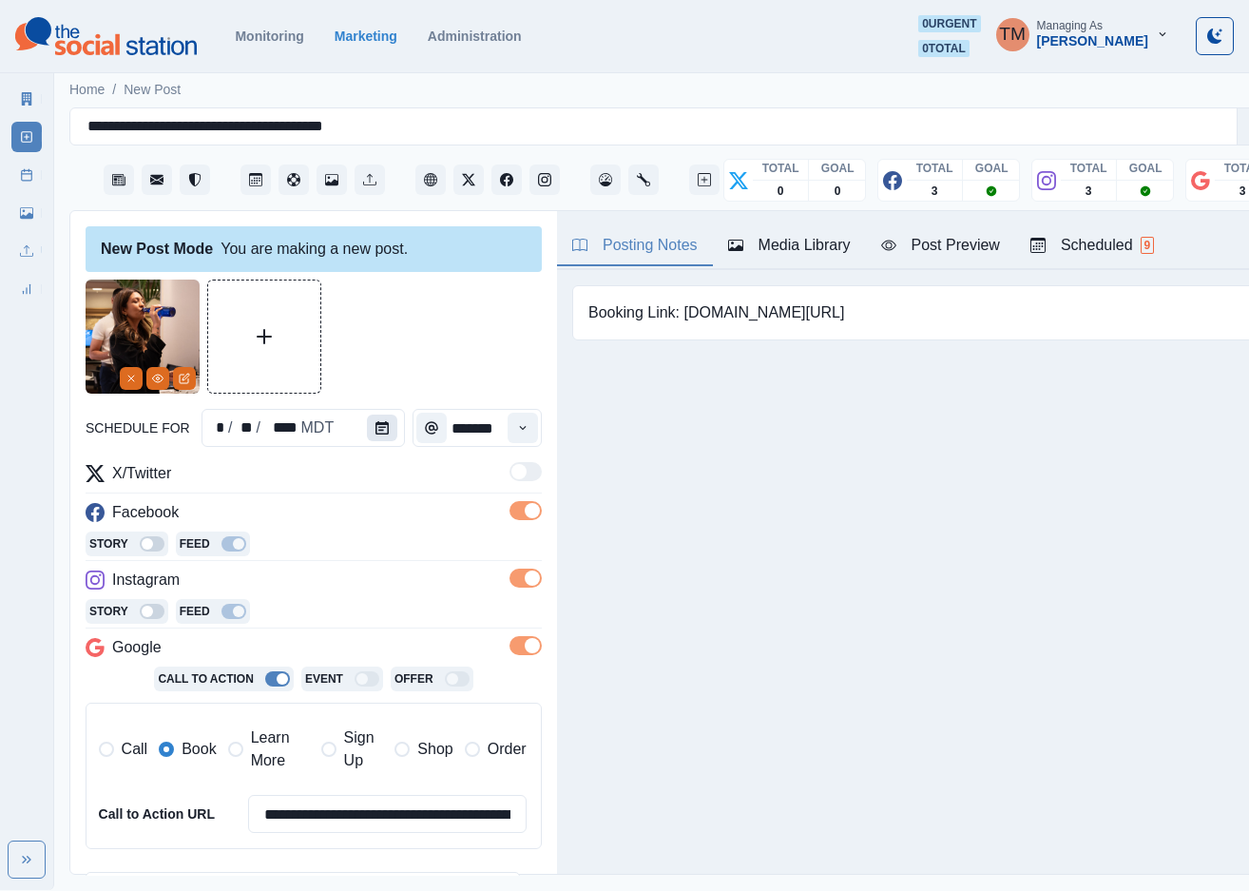
click at [380, 429] on icon "Calendar" at bounding box center [381, 427] width 13 height 13
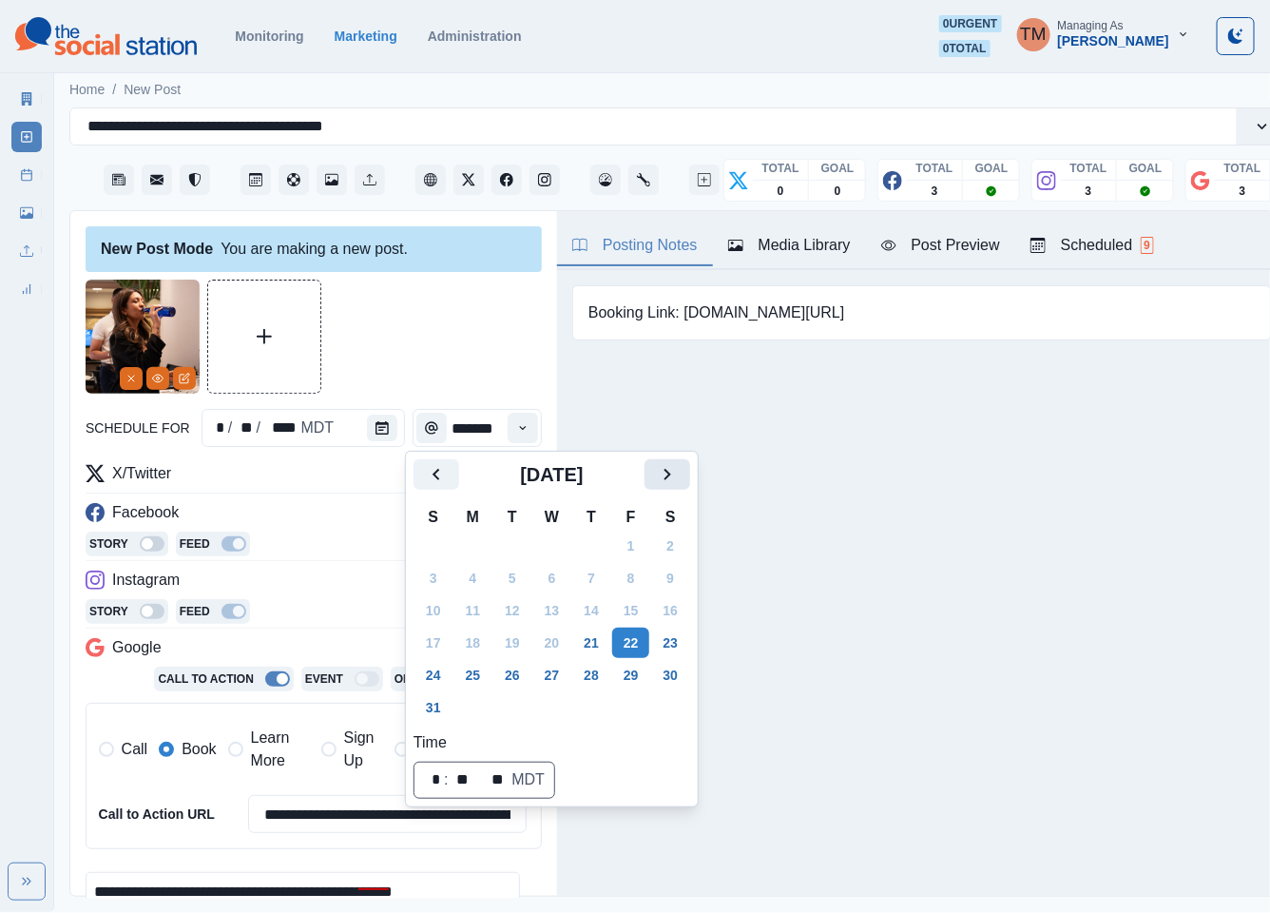
click at [647, 473] on button "Next" at bounding box center [667, 474] width 46 height 30
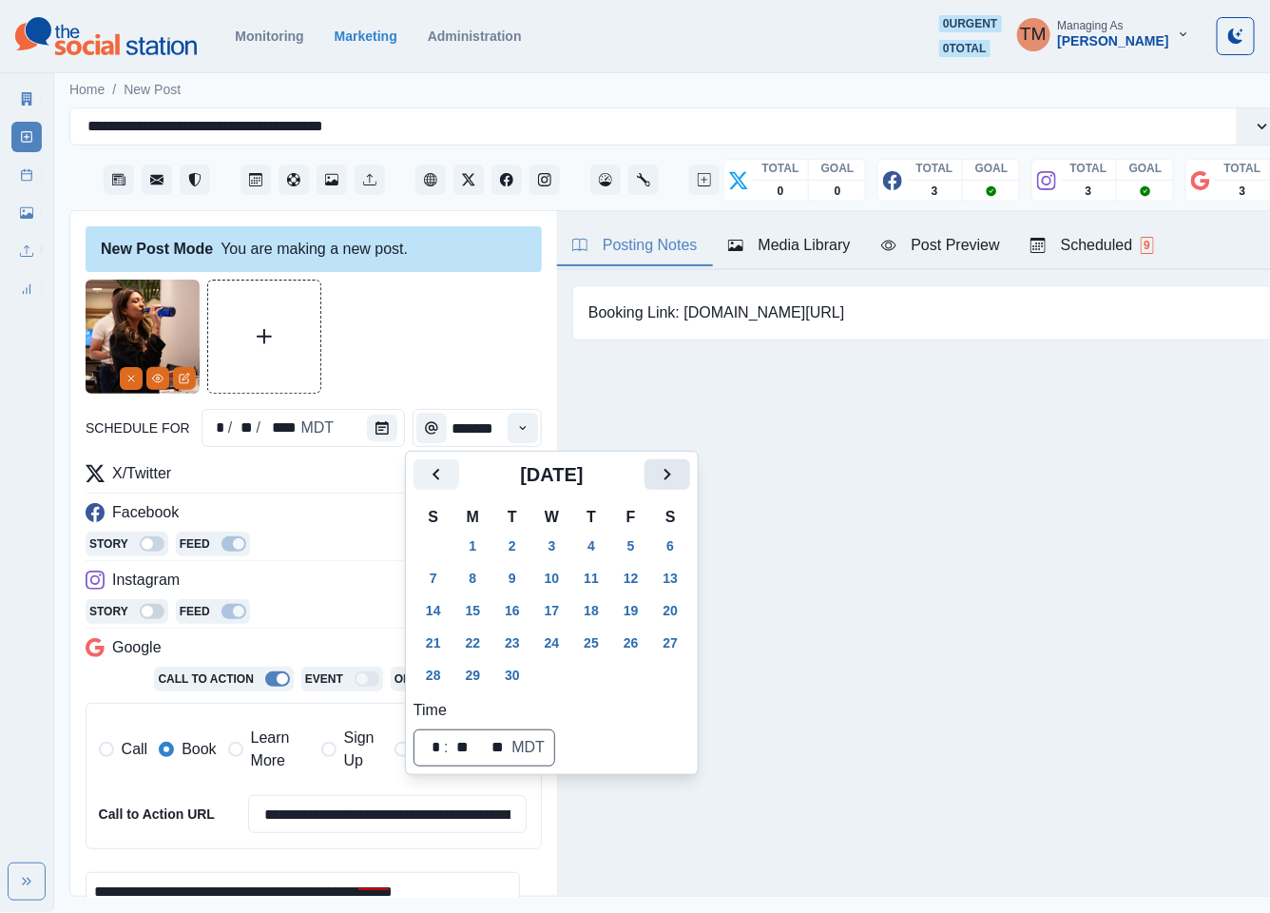
click at [647, 473] on button "Next" at bounding box center [667, 474] width 46 height 30
click at [562, 644] on button "22" at bounding box center [552, 642] width 38 height 30
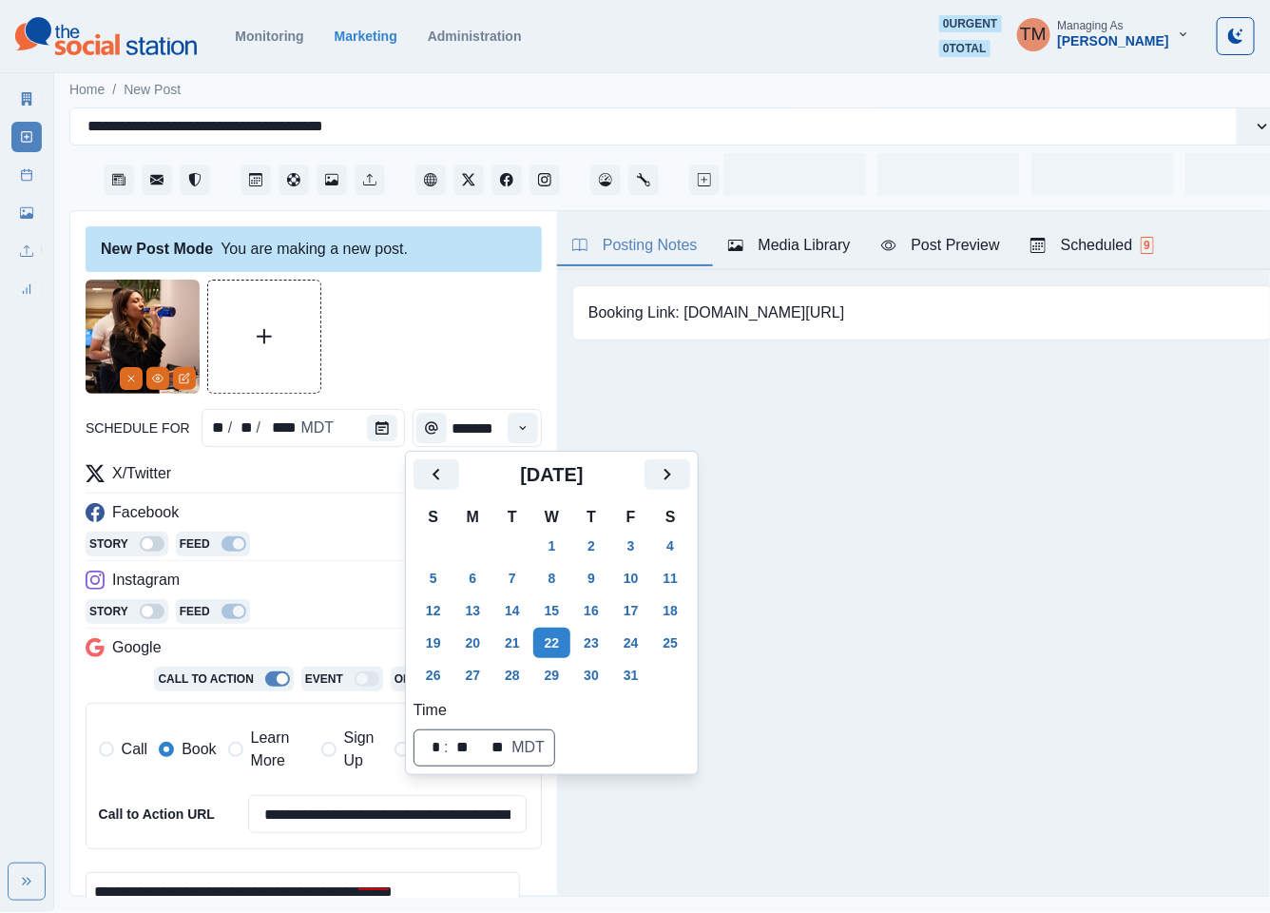
click at [479, 314] on div at bounding box center [314, 336] width 456 height 114
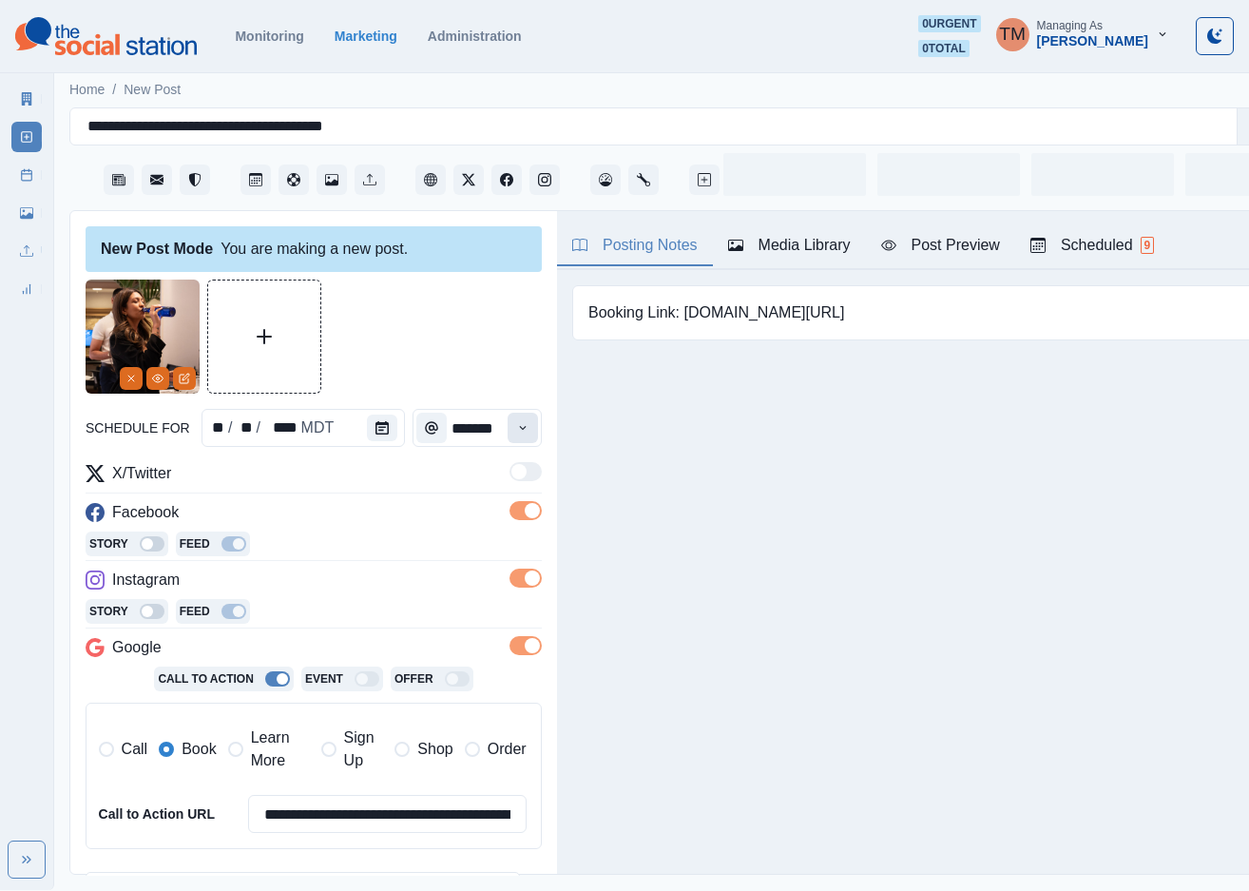
click at [510, 433] on button "Time" at bounding box center [523, 428] width 30 height 30
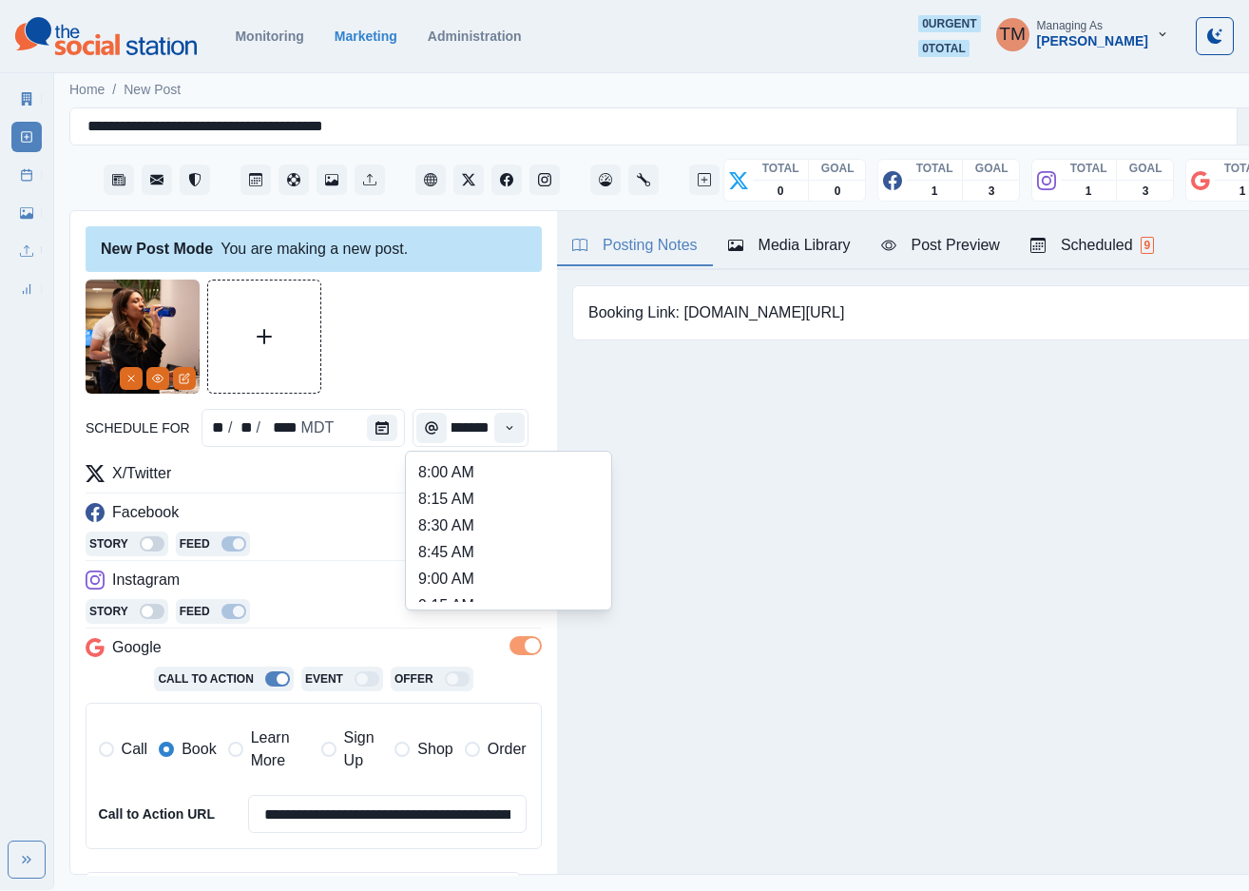
scroll to position [428, 0]
click at [433, 546] on li "12:45 PM" at bounding box center [508, 550] width 190 height 27
type input "********"
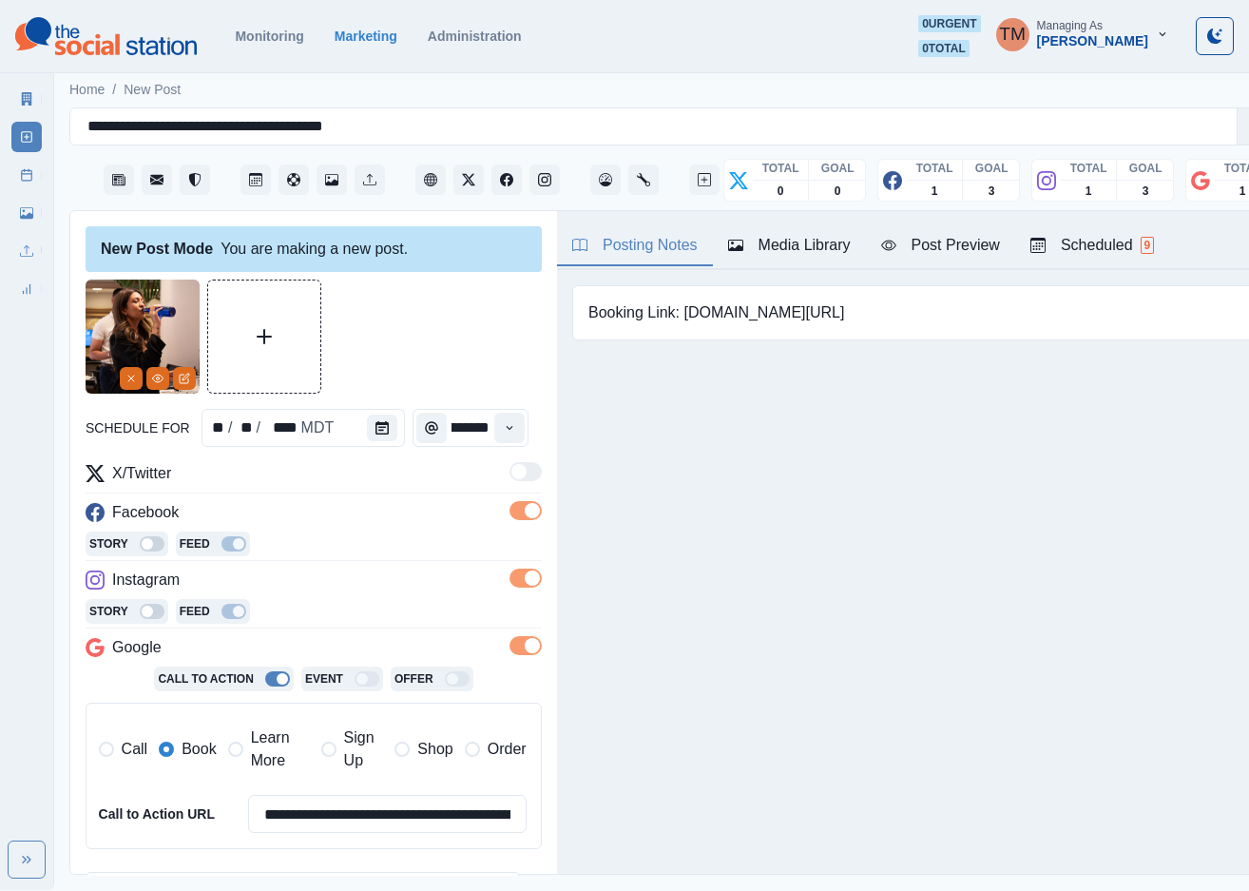
click at [459, 331] on div at bounding box center [314, 336] width 456 height 114
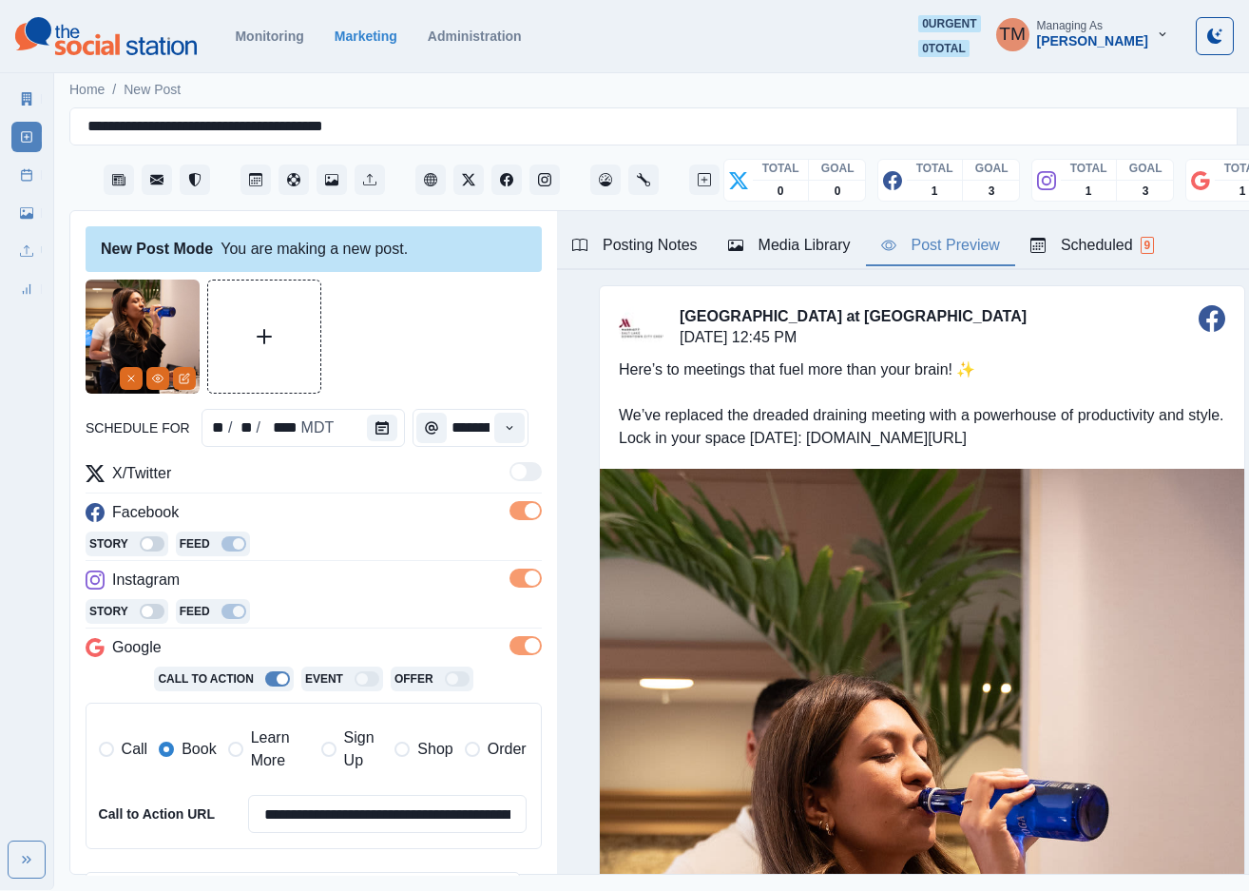
click at [945, 254] on div "Post Preview" at bounding box center [940, 245] width 119 height 23
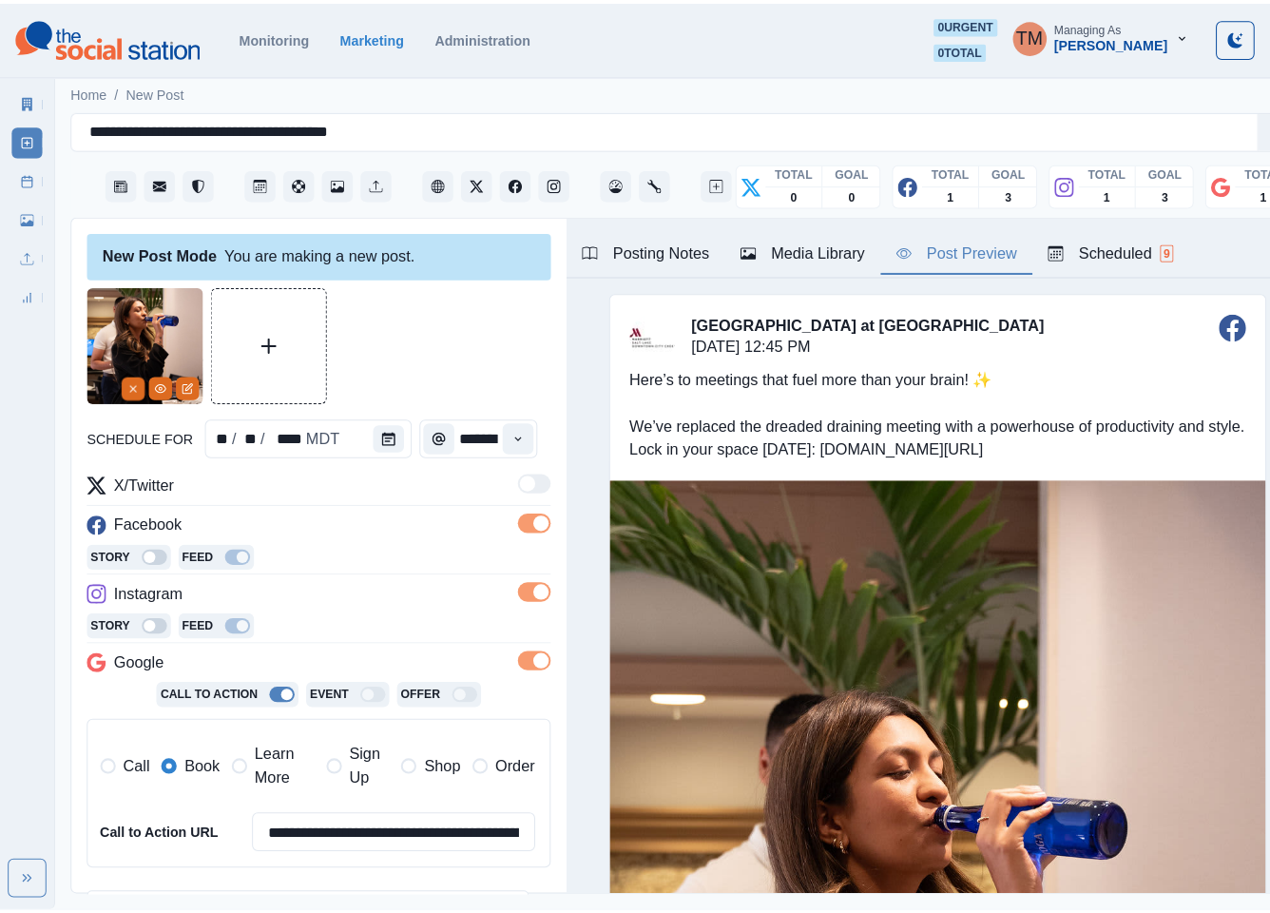
scroll to position [309, 0]
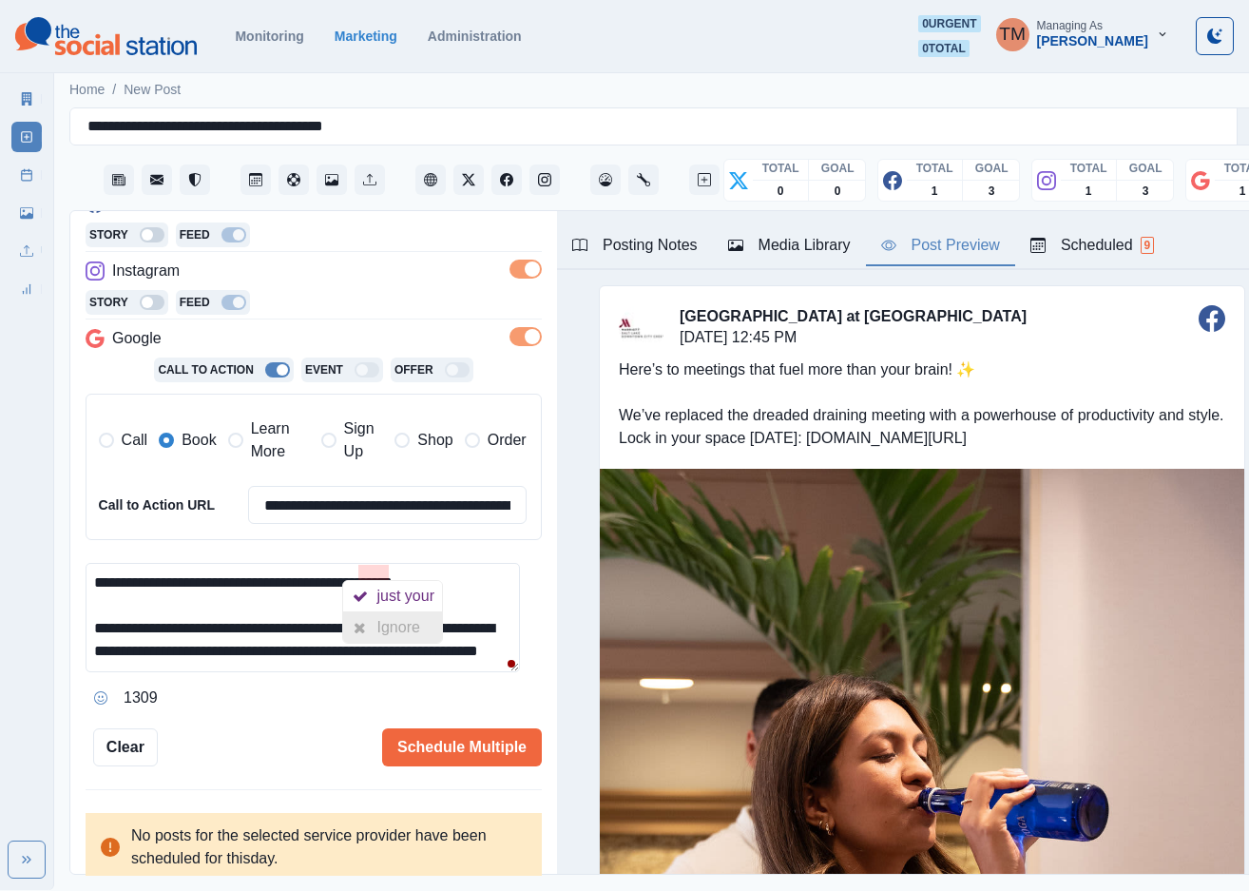
click at [400, 628] on div "Ignore" at bounding box center [402, 627] width 50 height 30
click at [432, 747] on button "Schedule Multiple" at bounding box center [462, 747] width 160 height 38
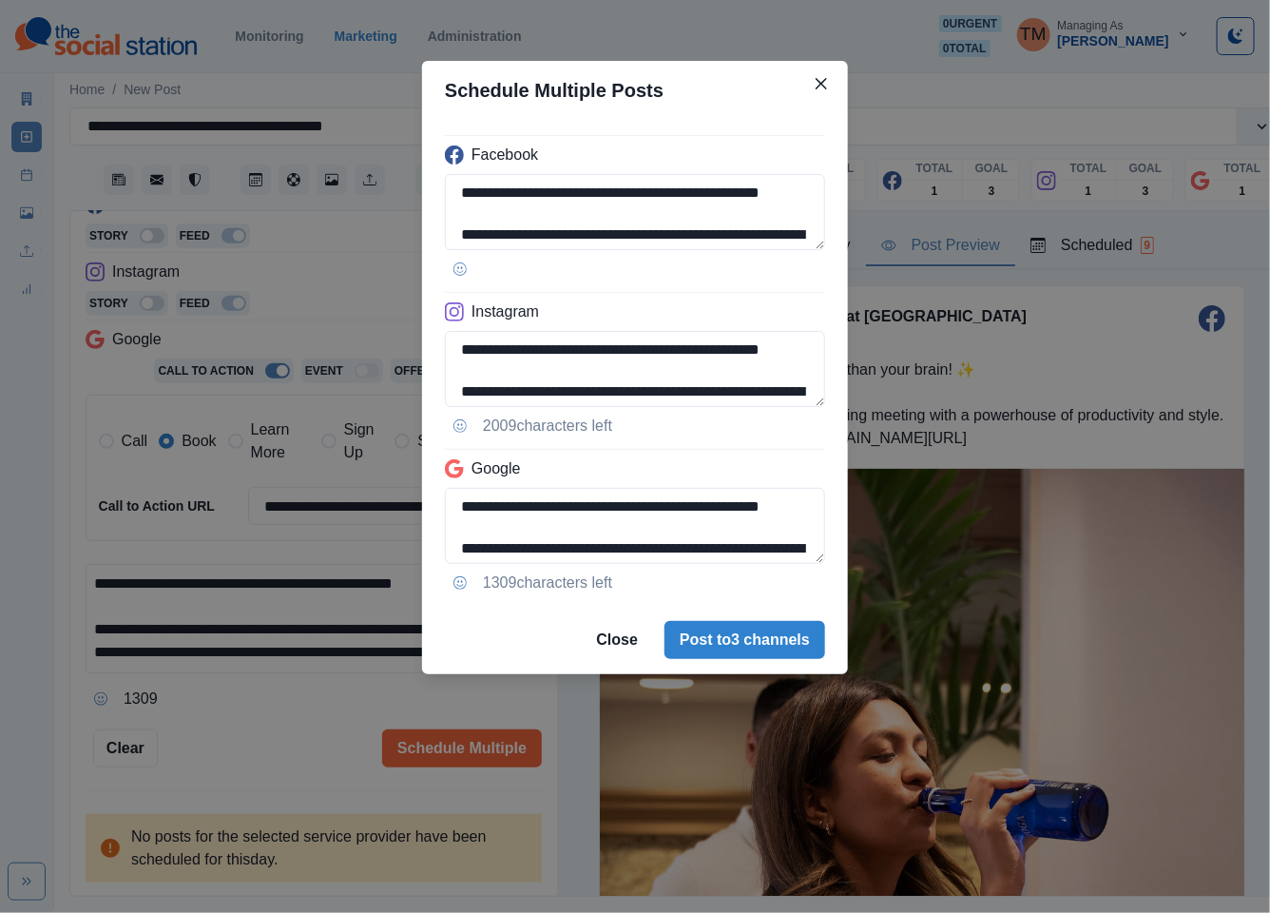
scroll to position [88, 0]
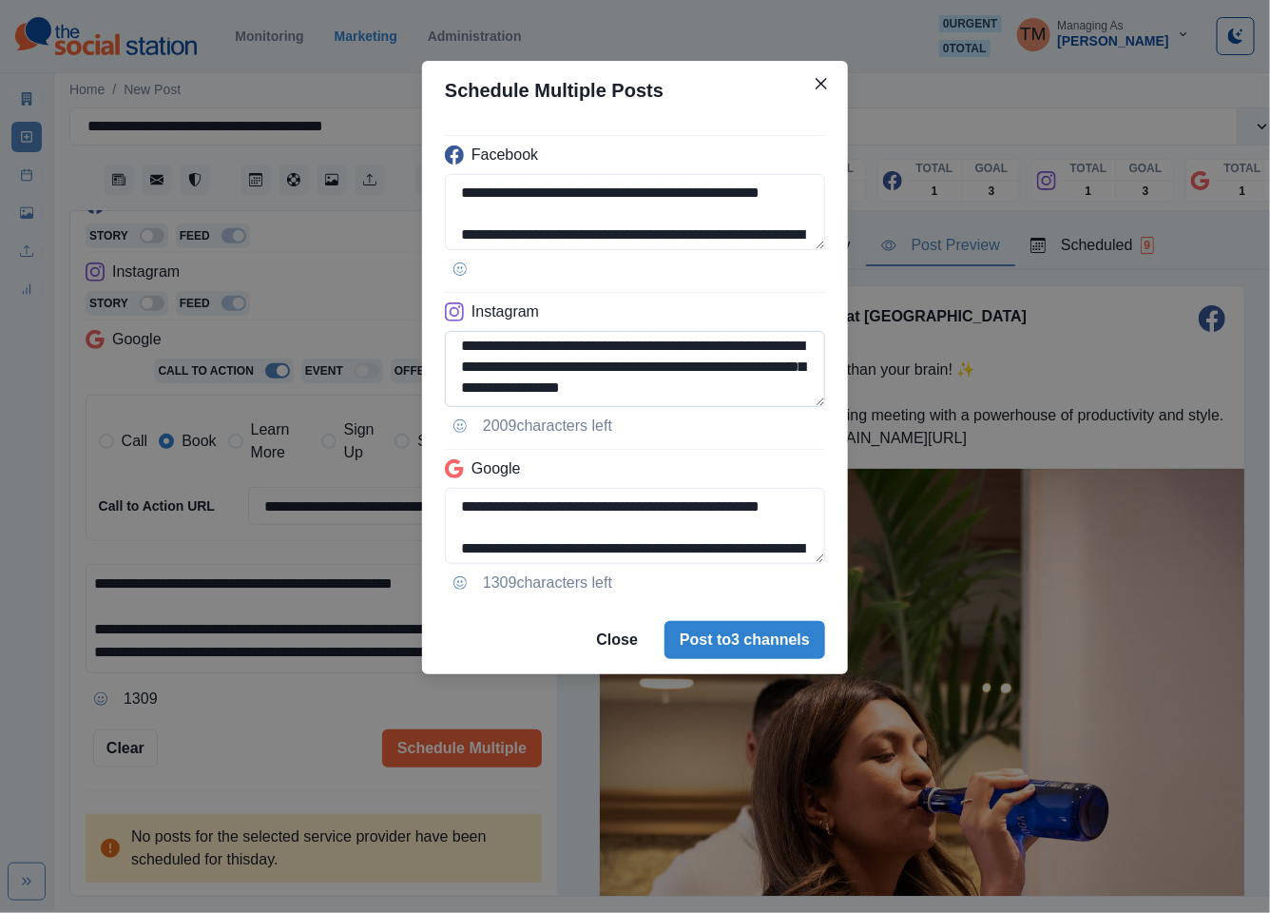
drag, startPoint x: 627, startPoint y: 368, endPoint x: 728, endPoint y: 405, distance: 107.4
click at [728, 405] on textarea "**********" at bounding box center [635, 369] width 380 height 76
paste textarea "**********"
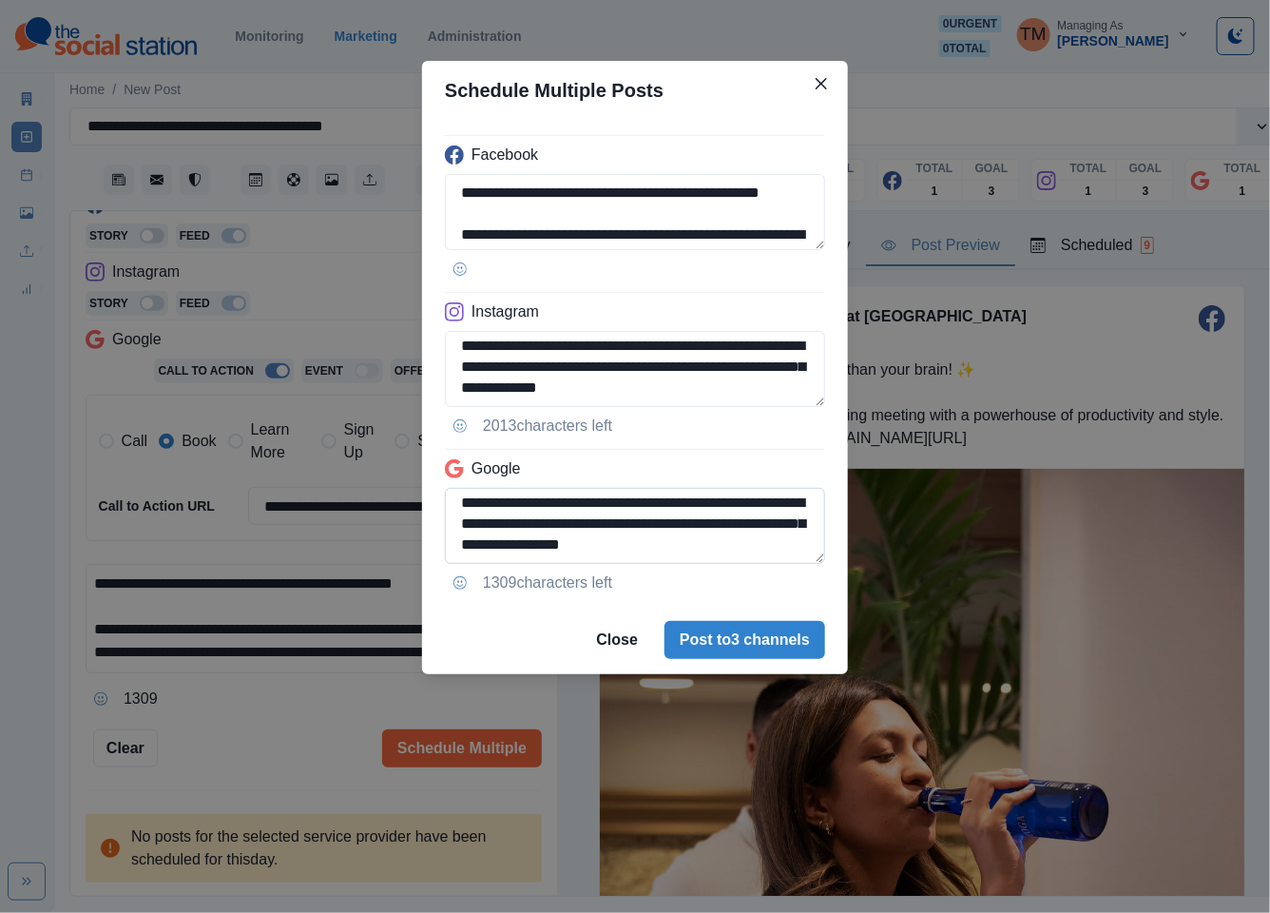
type textarea "**********"
drag, startPoint x: 625, startPoint y: 525, endPoint x: 679, endPoint y: 551, distance: 59.5
click at [674, 560] on textarea "**********" at bounding box center [635, 526] width 380 height 76
click at [704, 536] on textarea "**********" at bounding box center [635, 526] width 380 height 76
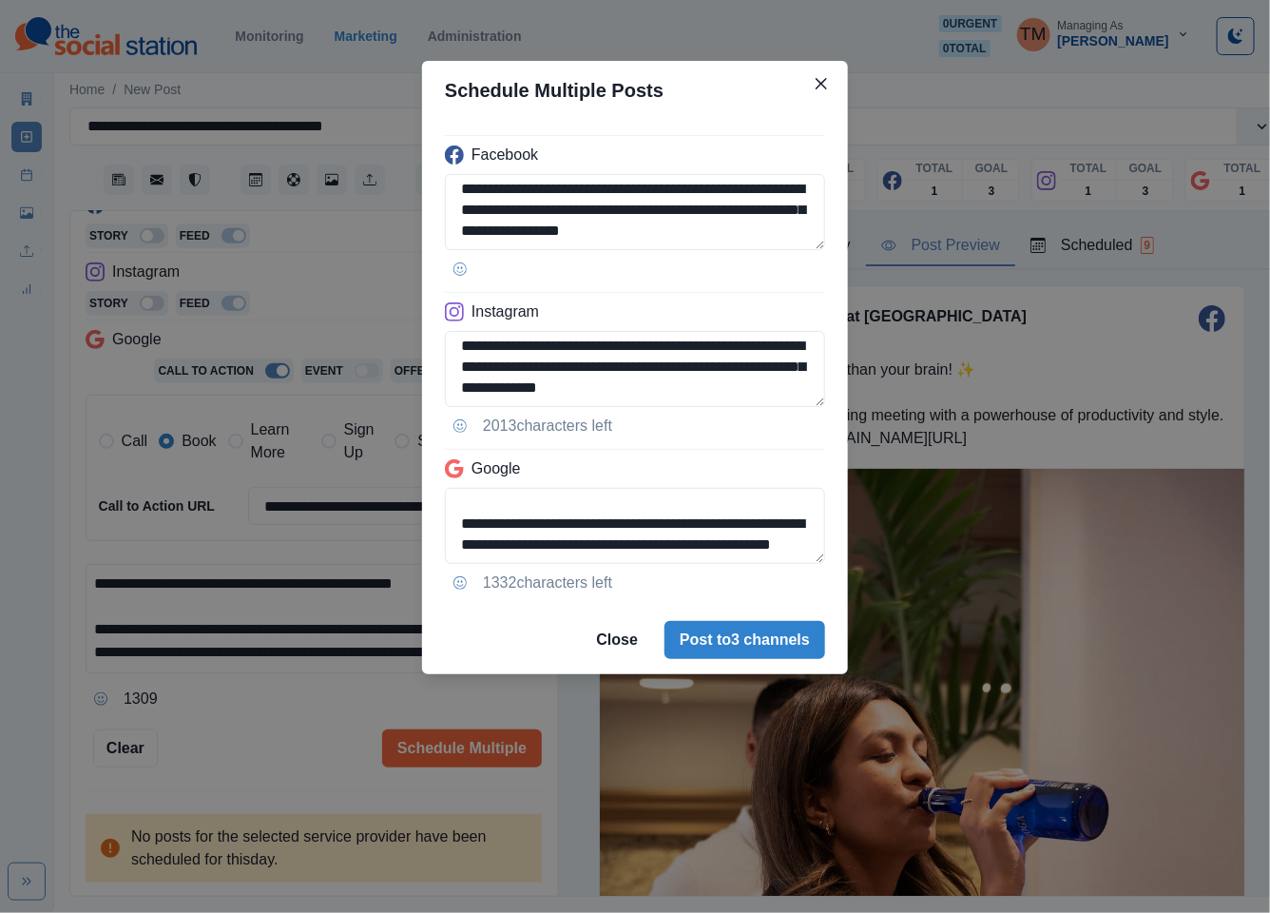
scroll to position [67, 0]
type textarea "**********"
drag, startPoint x: 759, startPoint y: 630, endPoint x: 280, endPoint y: 705, distance: 484.9
click at [285, 719] on div "**********" at bounding box center [635, 456] width 1270 height 913
click at [289, 761] on div "**********" at bounding box center [635, 456] width 1270 height 913
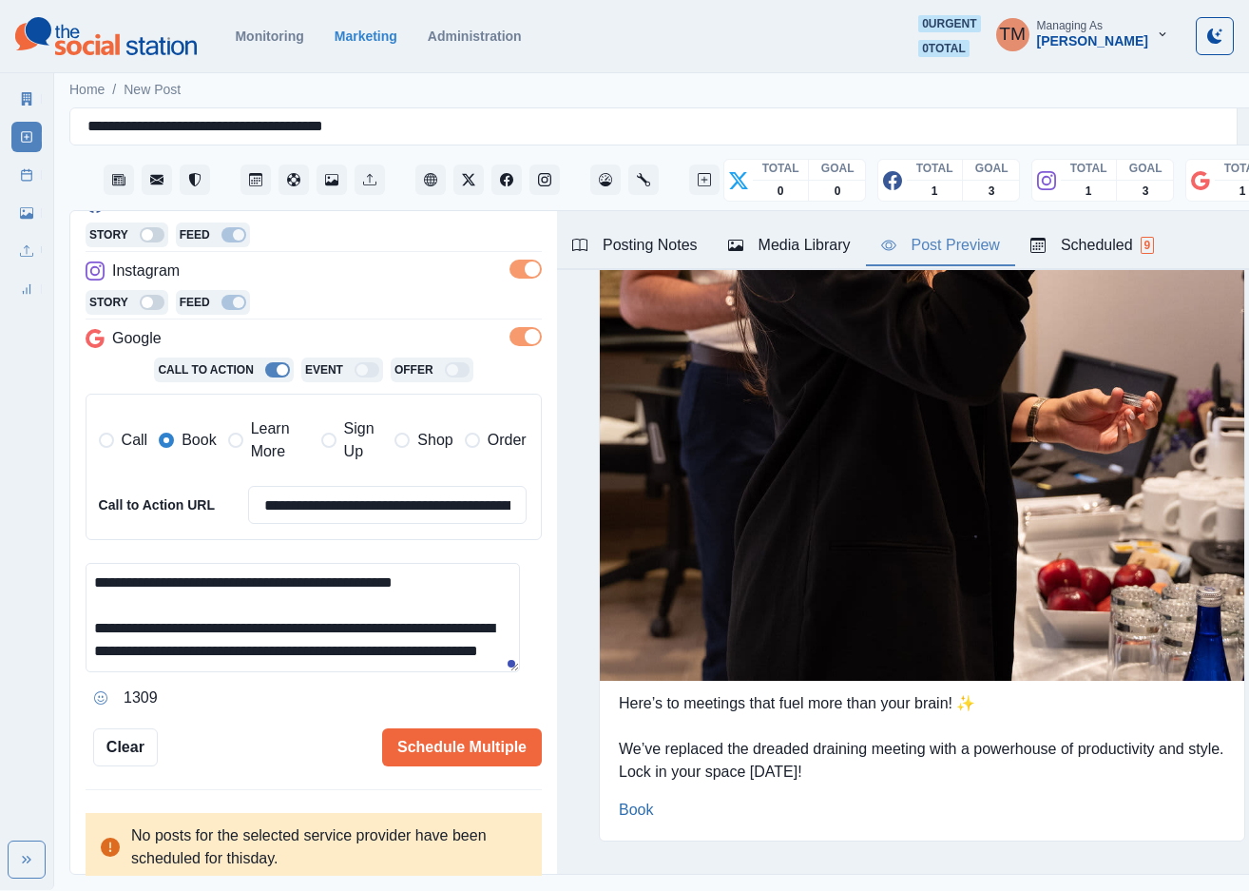
scroll to position [3308, 0]
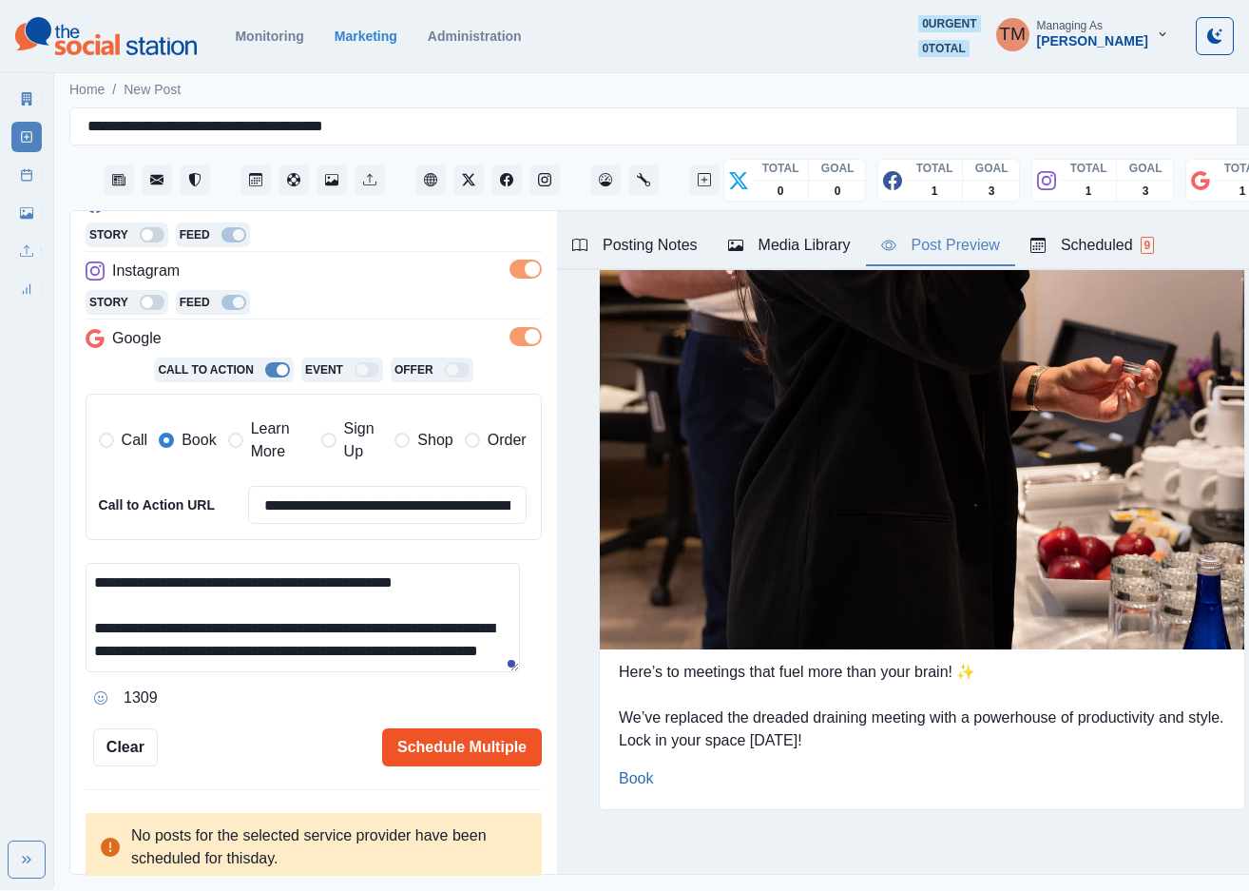
click at [497, 730] on button "Schedule Multiple" at bounding box center [462, 747] width 160 height 38
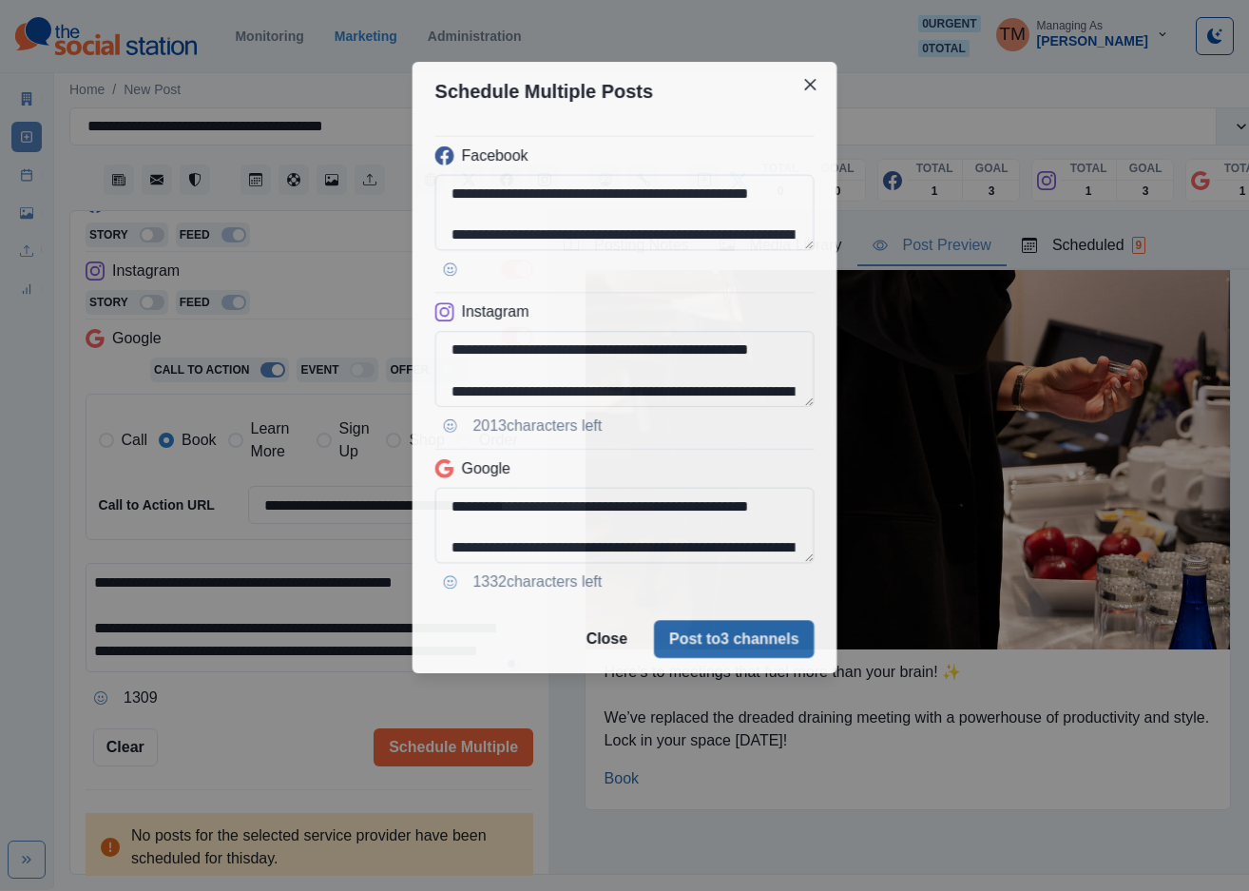
scroll to position [0, 0]
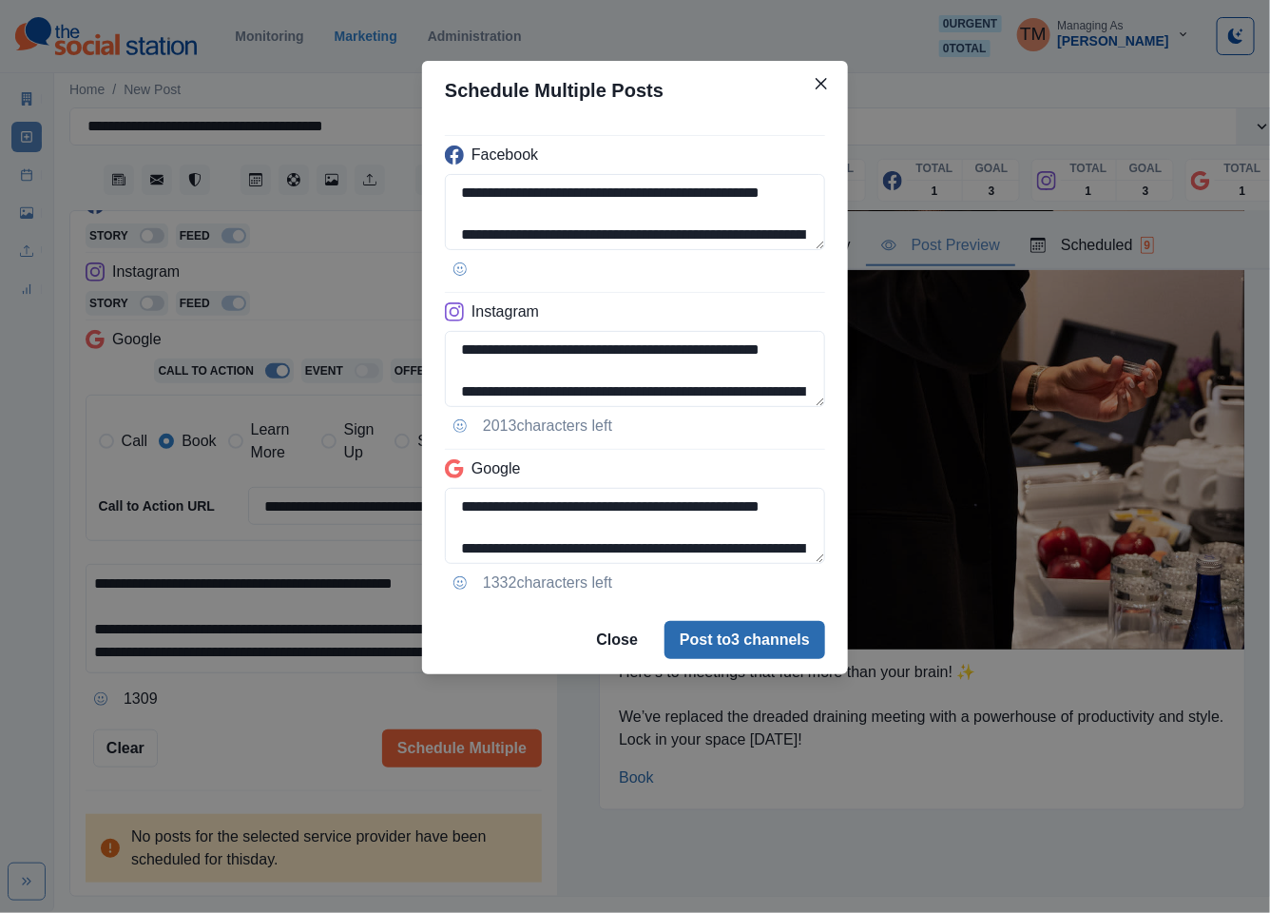
click at [779, 636] on button "Post to 3 channels" at bounding box center [744, 640] width 161 height 38
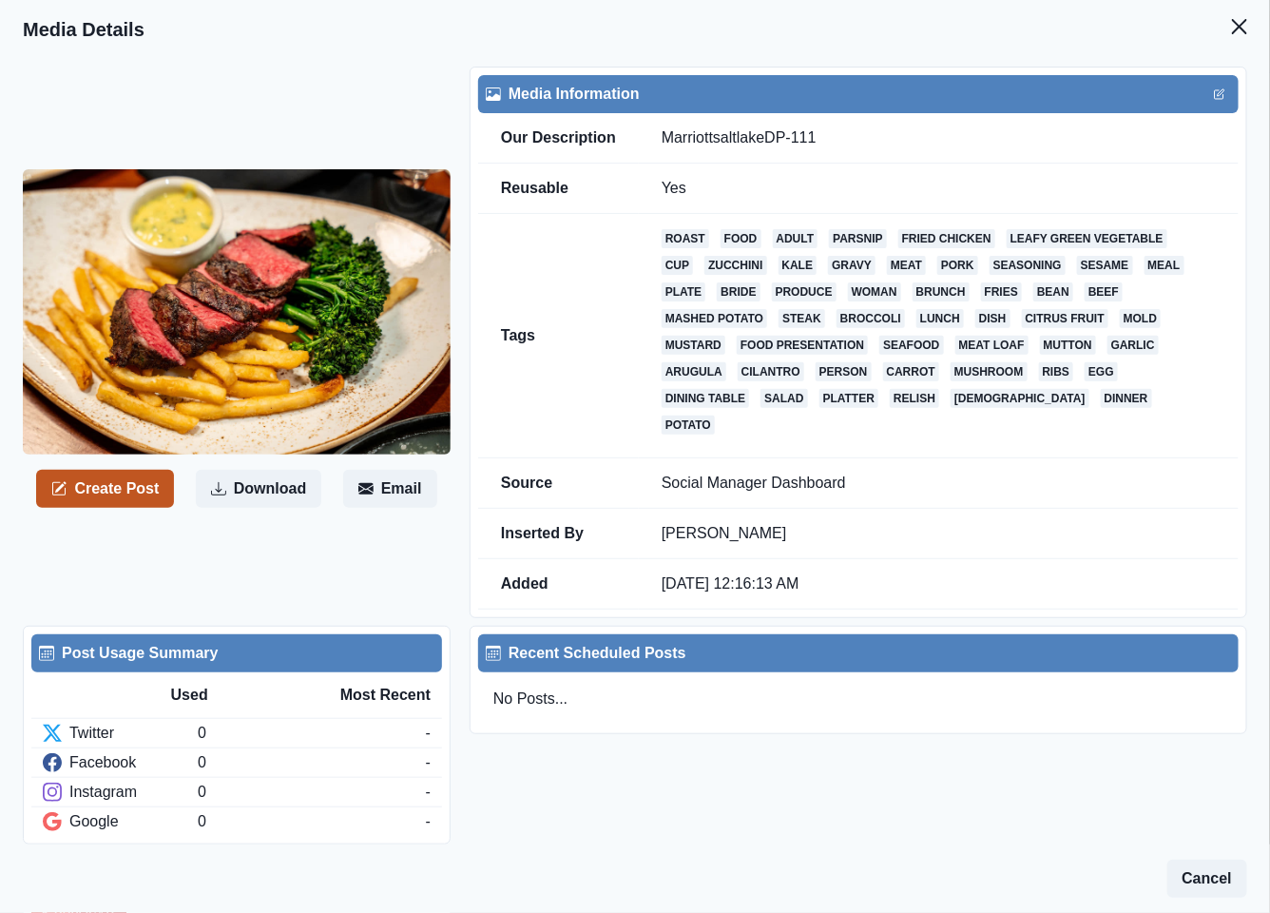
click at [123, 485] on button "Create Post" at bounding box center [105, 489] width 138 height 38
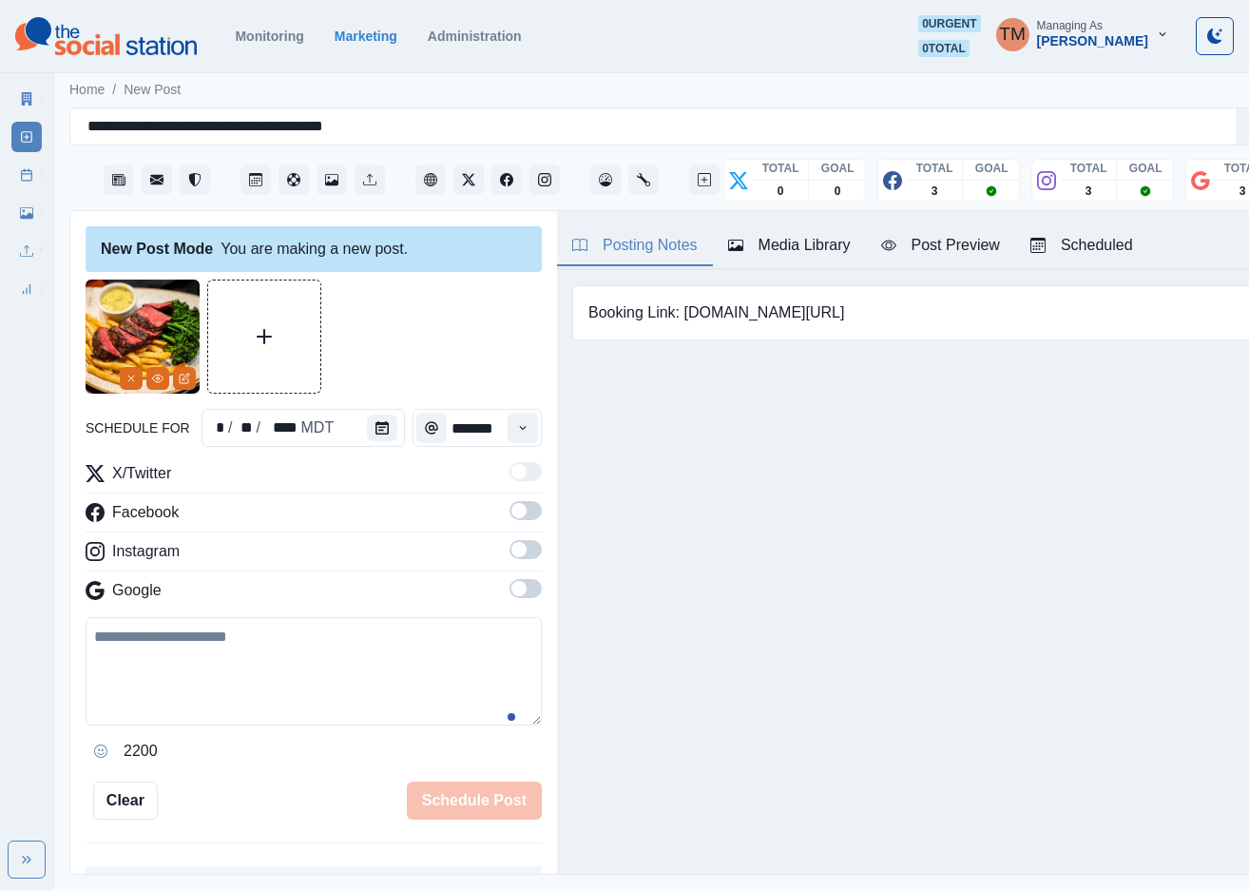
click at [163, 654] on textarea at bounding box center [314, 671] width 456 height 108
paste textarea "**********"
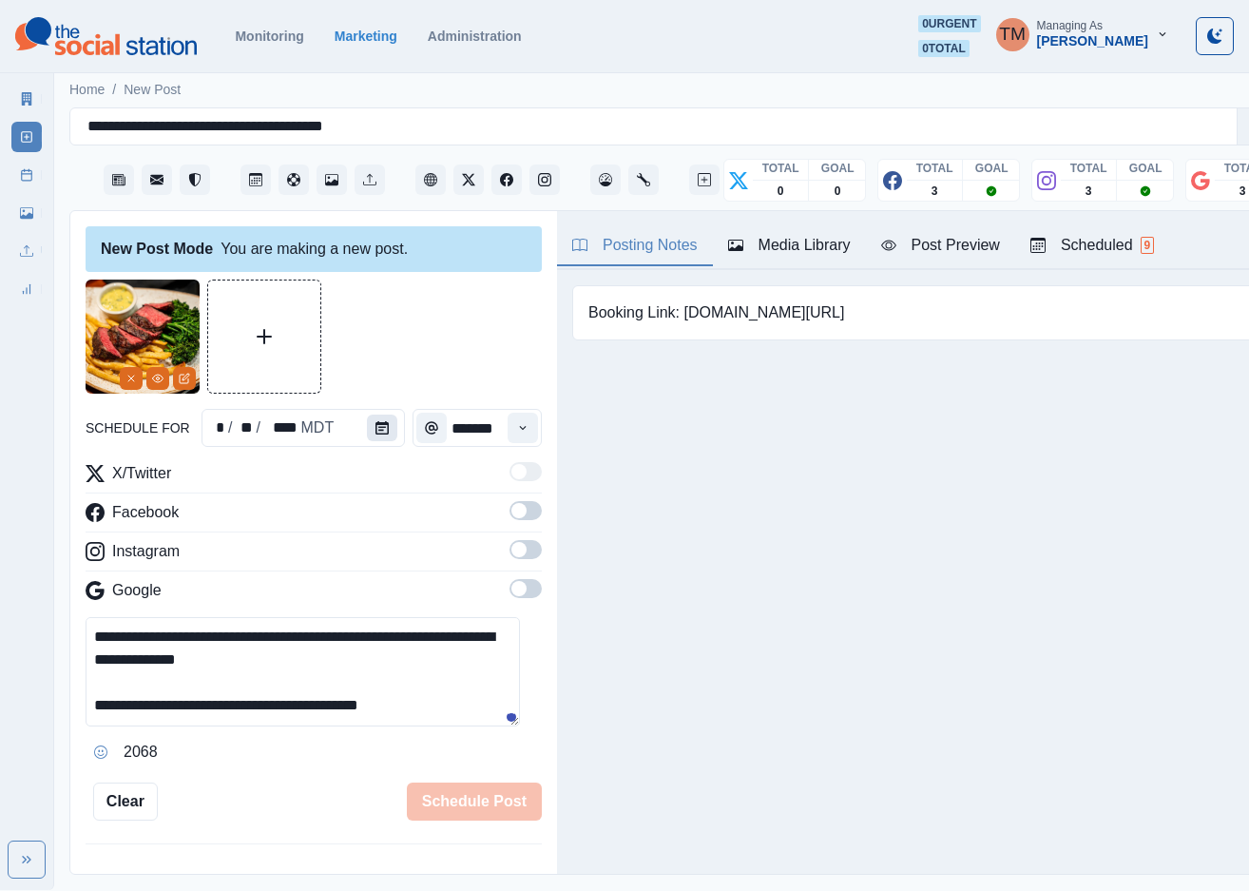
type textarea "**********"
click at [382, 429] on button "Calendar" at bounding box center [382, 427] width 30 height 27
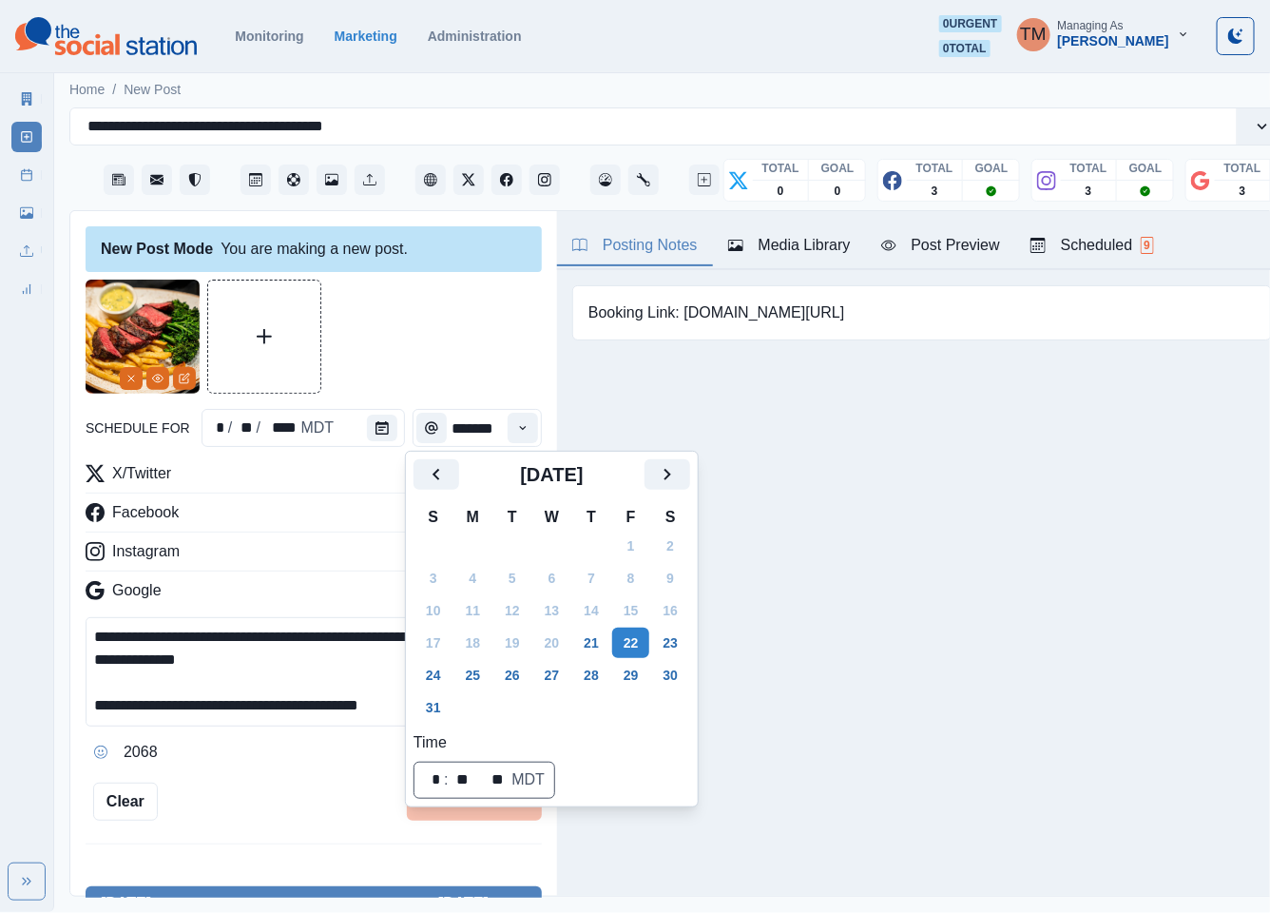
click at [657, 491] on div "[DATE]" at bounding box center [551, 482] width 277 height 46
click at [671, 466] on icon "Next" at bounding box center [667, 474] width 23 height 23
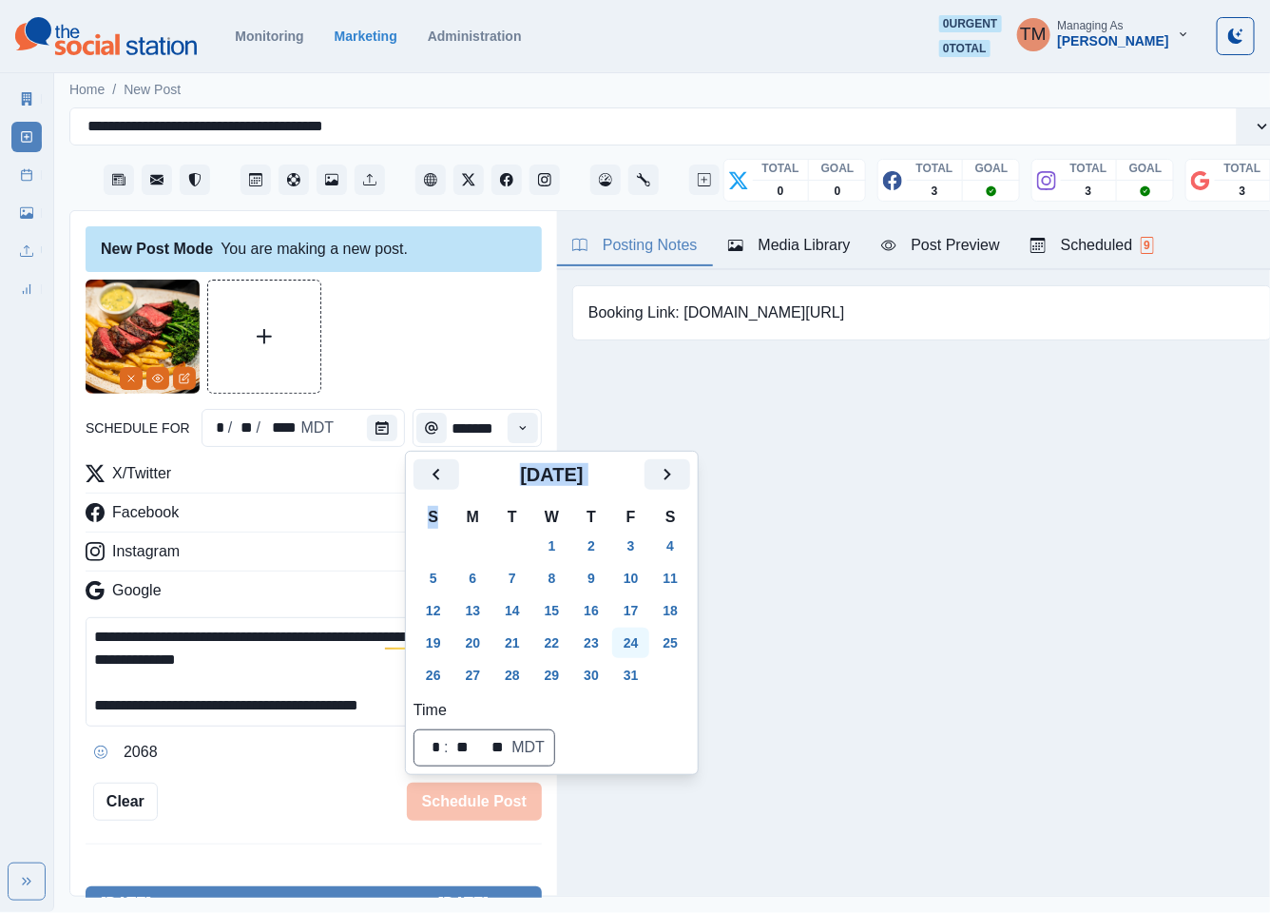
click at [633, 645] on button "24" at bounding box center [631, 642] width 38 height 30
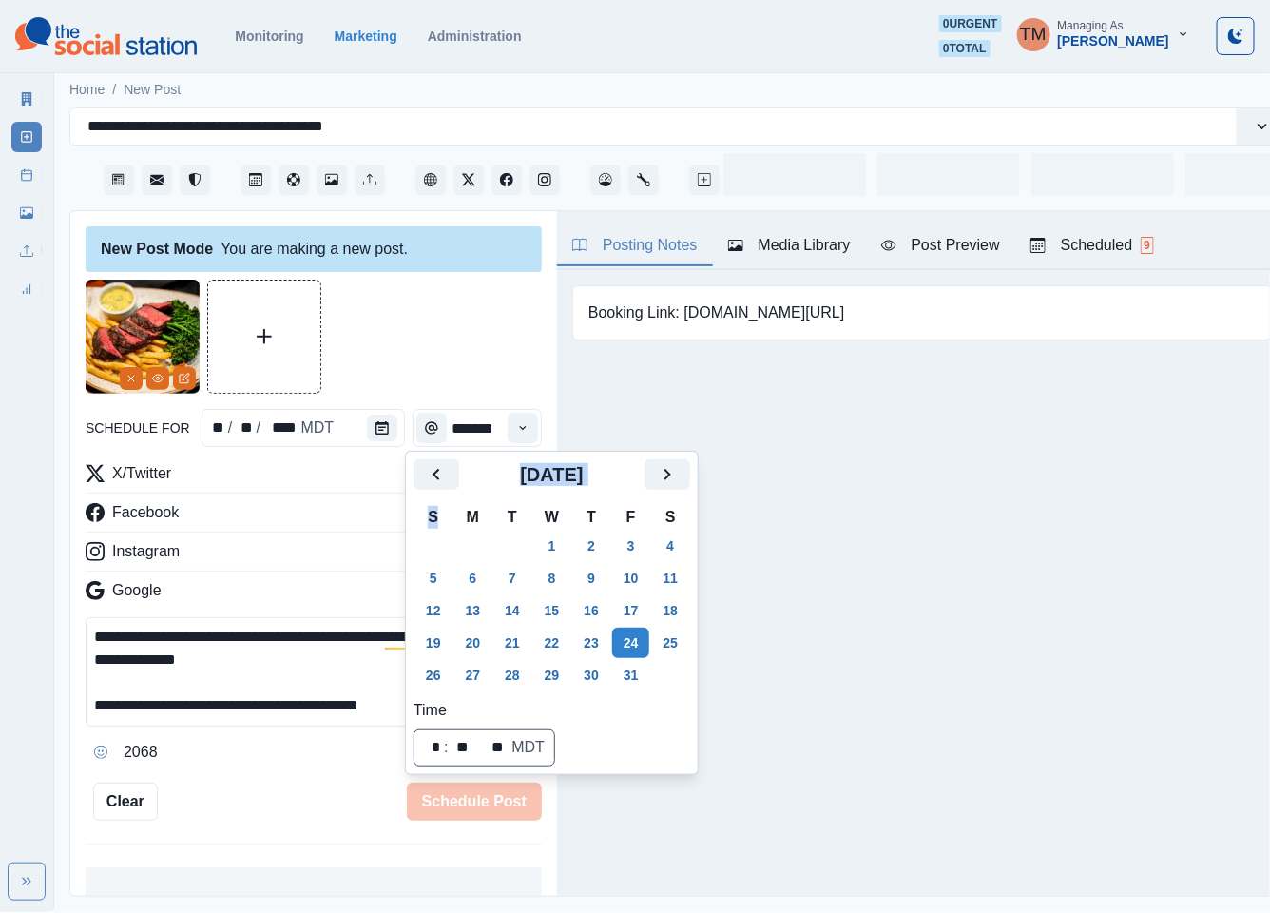
click at [454, 346] on div at bounding box center [314, 336] width 456 height 114
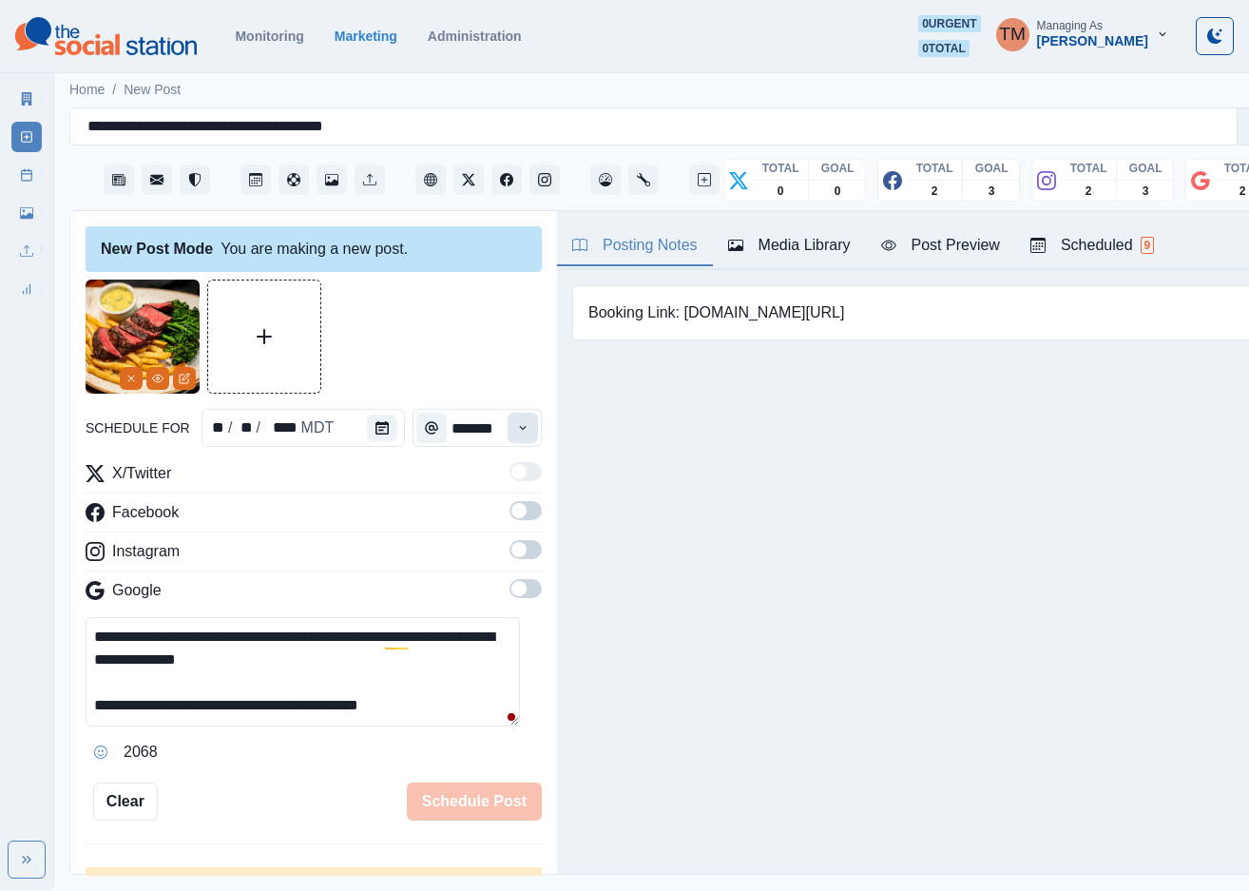
click at [516, 429] on icon "Time" at bounding box center [522, 427] width 13 height 13
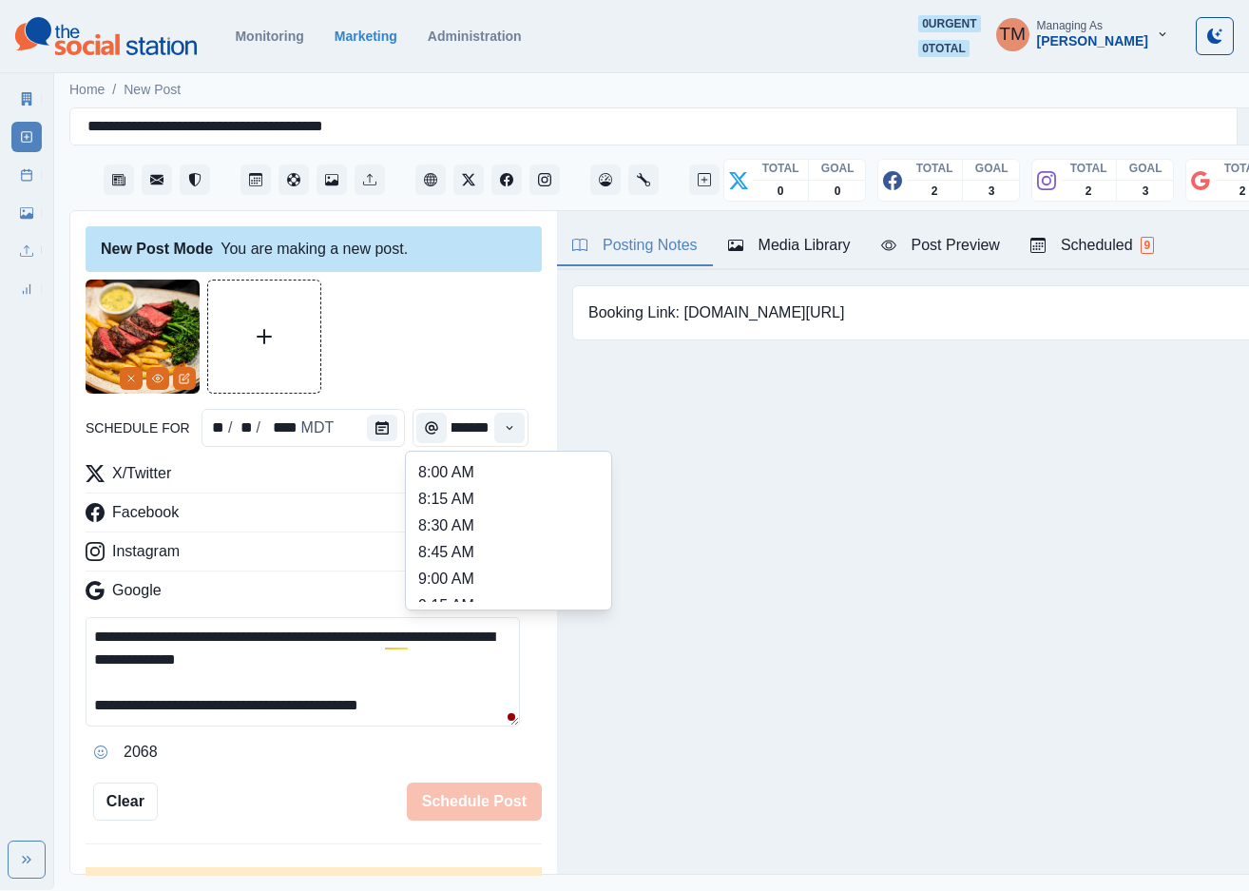
scroll to position [570, 0]
click at [457, 503] on li "1:45 PM" at bounding box center [508, 514] width 190 height 27
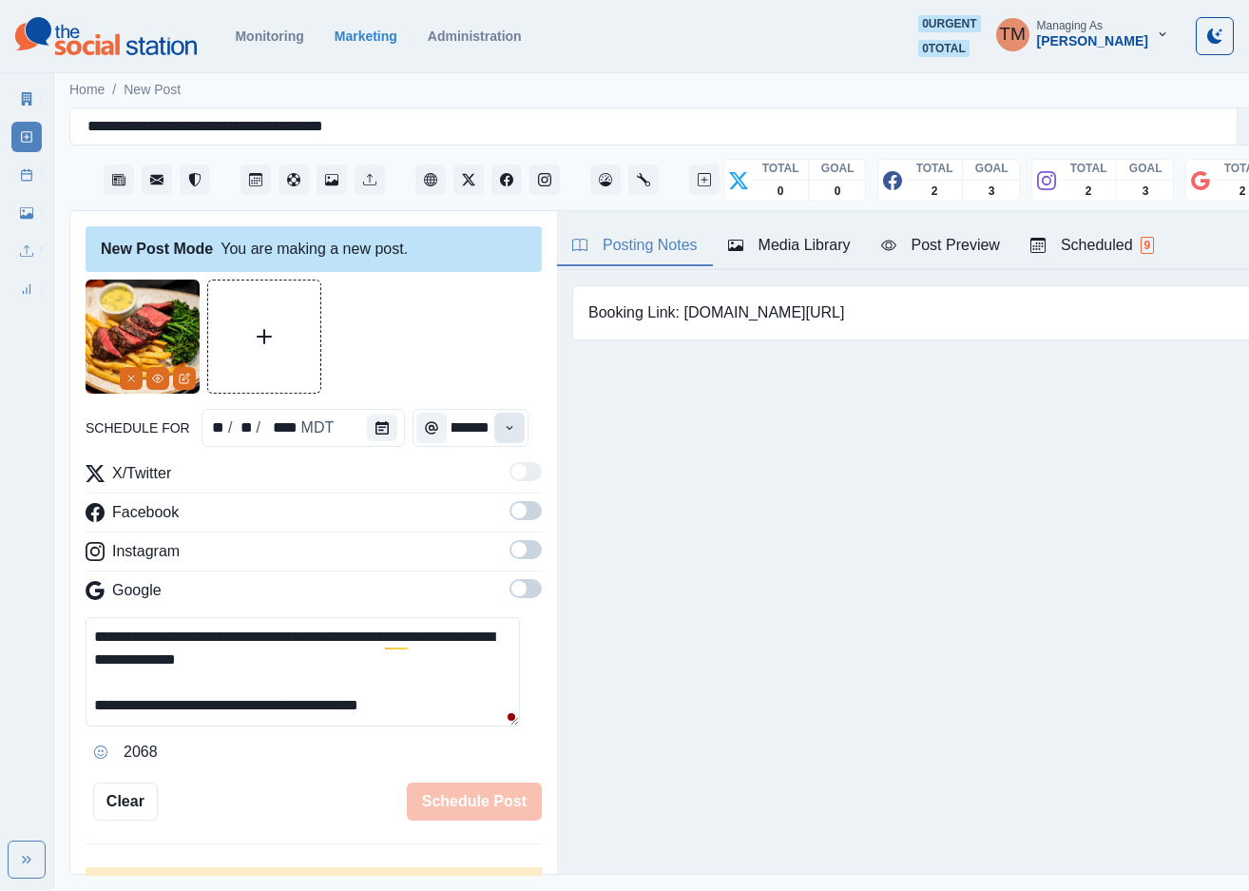
click at [505, 423] on icon "Time" at bounding box center [509, 427] width 13 height 13
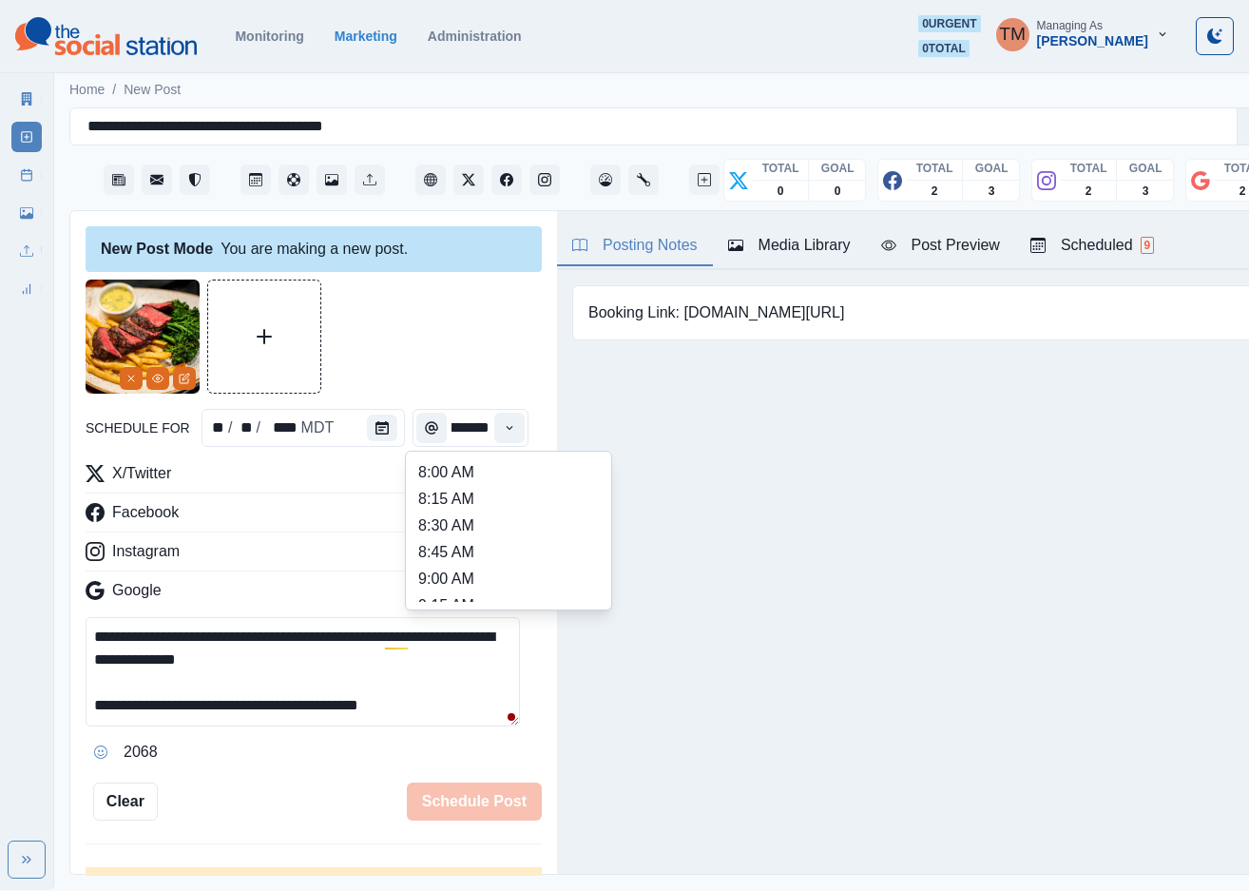
scroll to position [428, 0]
click at [480, 473] on li "12:00 PM" at bounding box center [508, 470] width 190 height 27
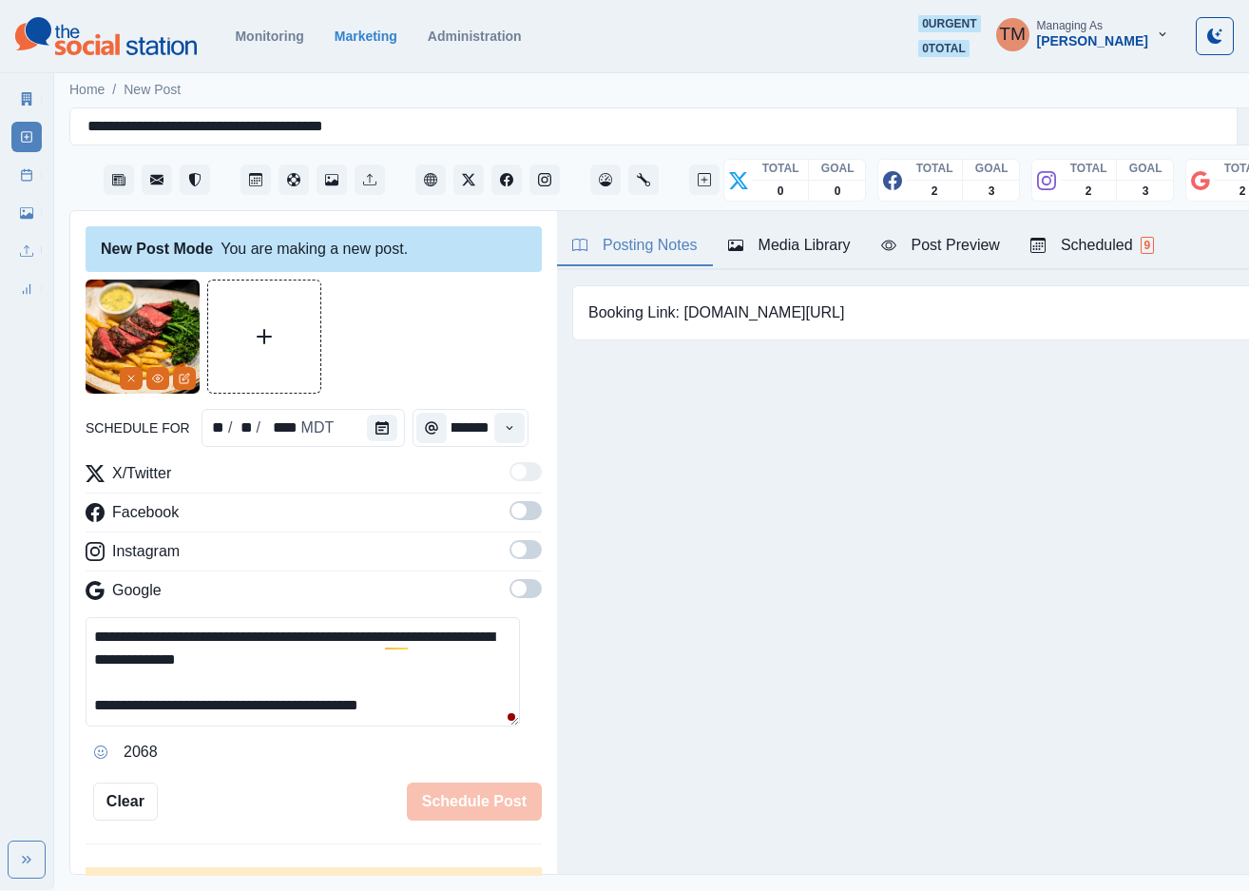
type input "********"
click at [449, 349] on div at bounding box center [314, 336] width 456 height 114
click at [901, 246] on div "Post Preview" at bounding box center [940, 245] width 119 height 23
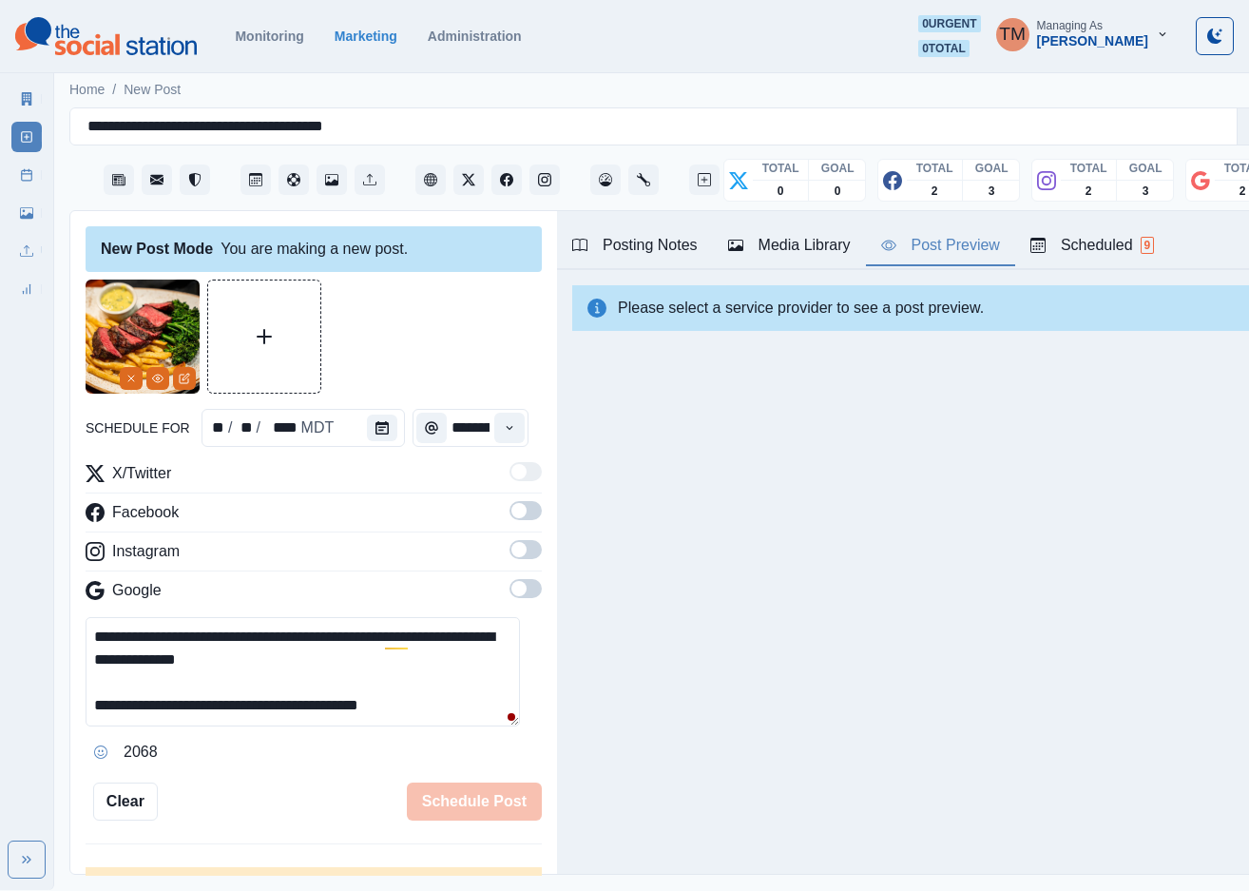
drag, startPoint x: 509, startPoint y: 497, endPoint x: 528, endPoint y: 526, distance: 34.3
click at [510, 505] on div "X/Twitter Facebook Instagram Google" at bounding box center [314, 535] width 456 height 147
drag, startPoint x: 510, startPoint y: 514, endPoint x: 525, endPoint y: 556, distance: 44.2
click at [511, 514] on span at bounding box center [526, 510] width 32 height 19
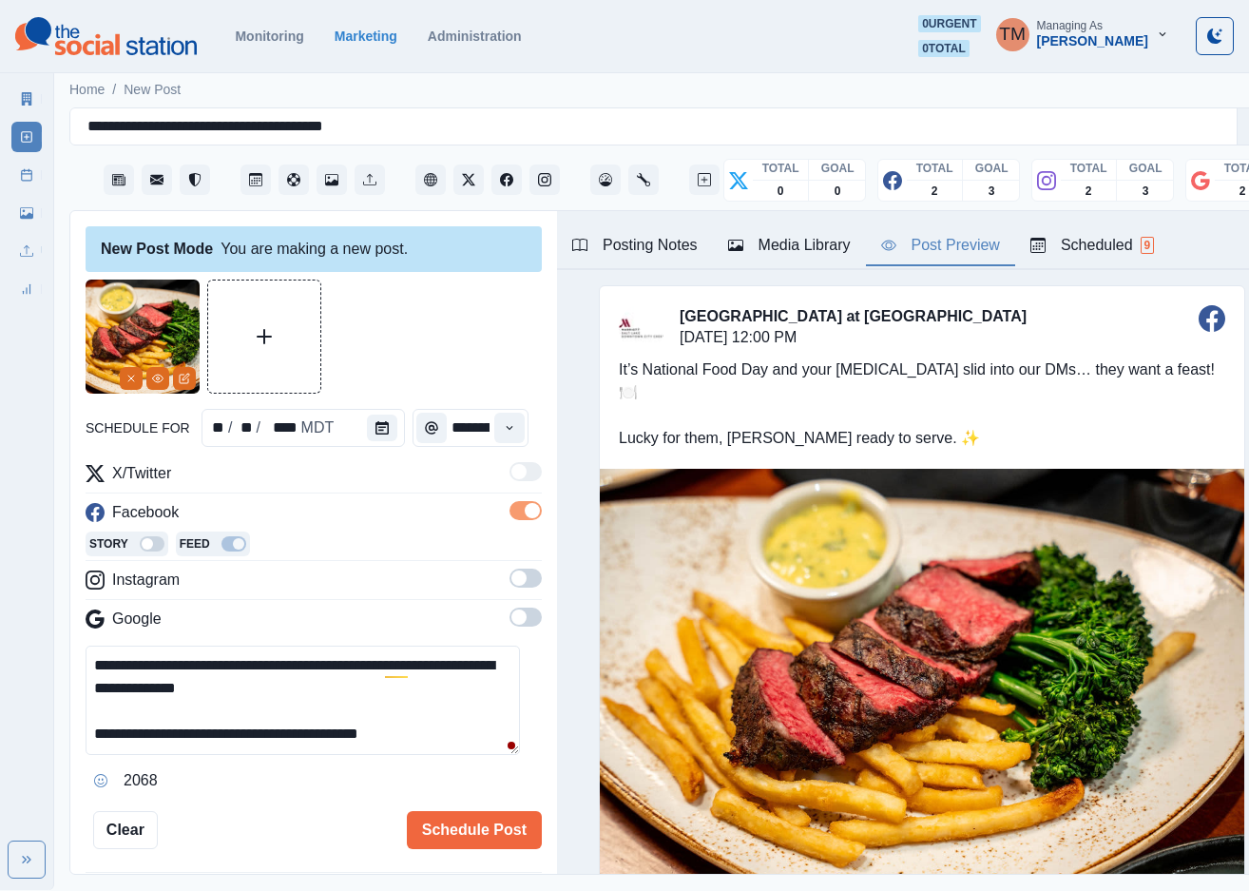
click at [514, 579] on span at bounding box center [526, 577] width 32 height 19
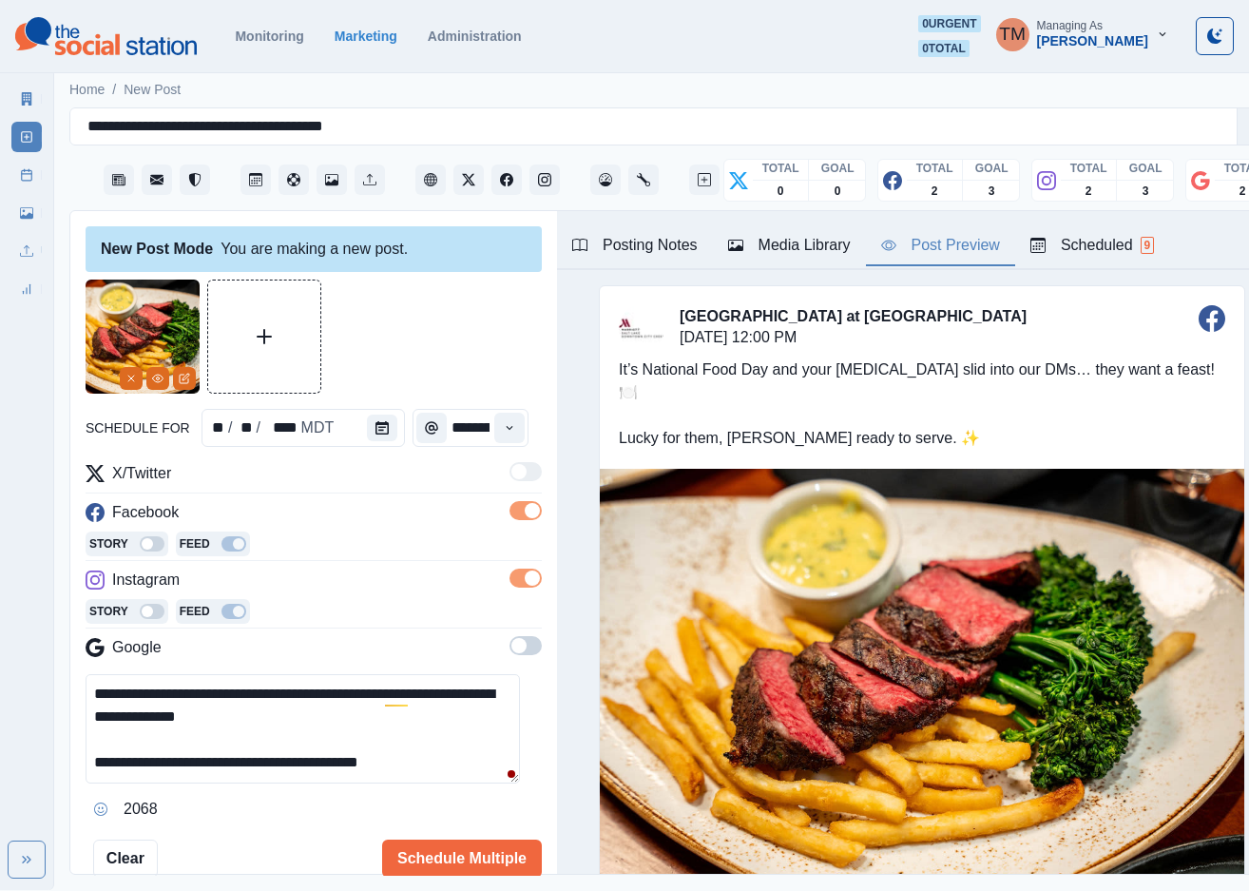
click at [517, 650] on span at bounding box center [526, 645] width 32 height 19
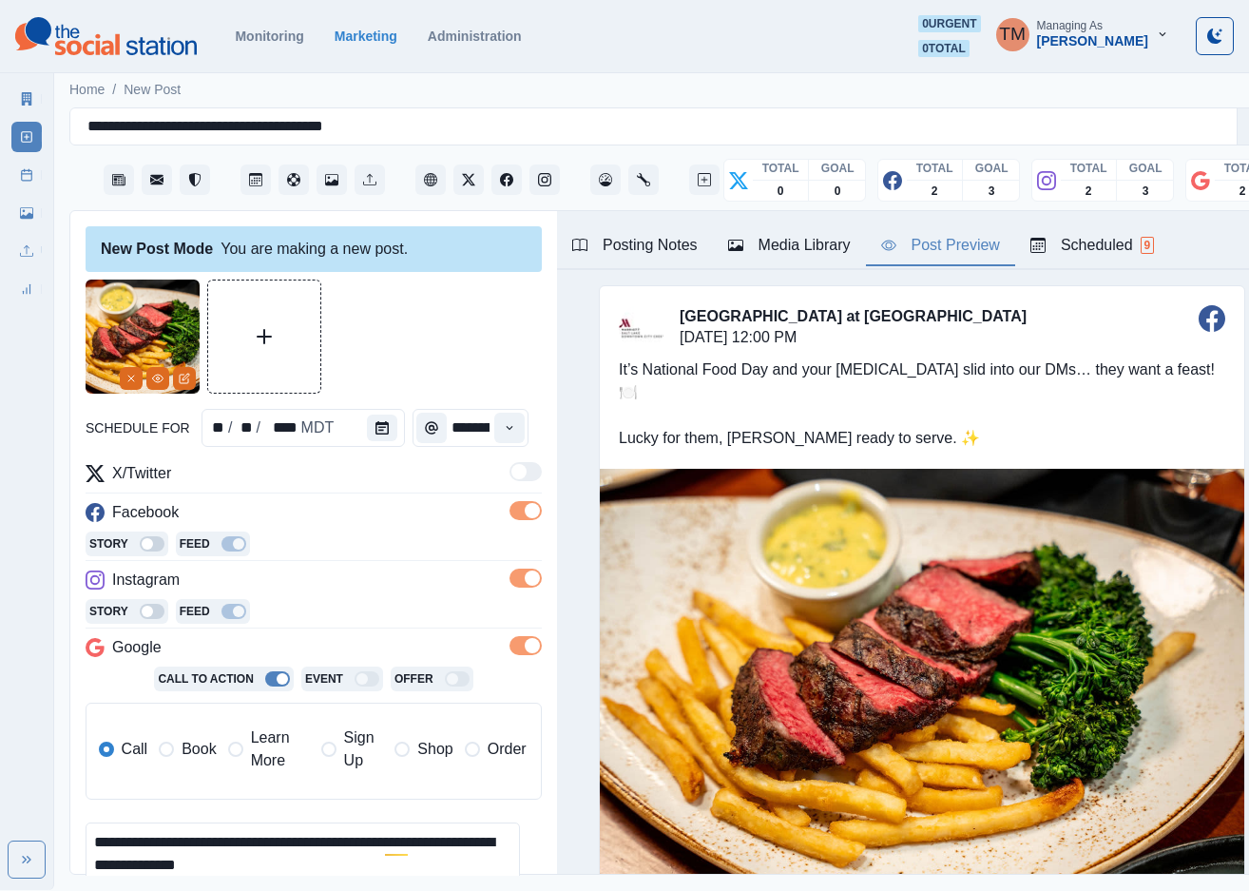
click at [189, 753] on span "Book" at bounding box center [199, 749] width 34 height 23
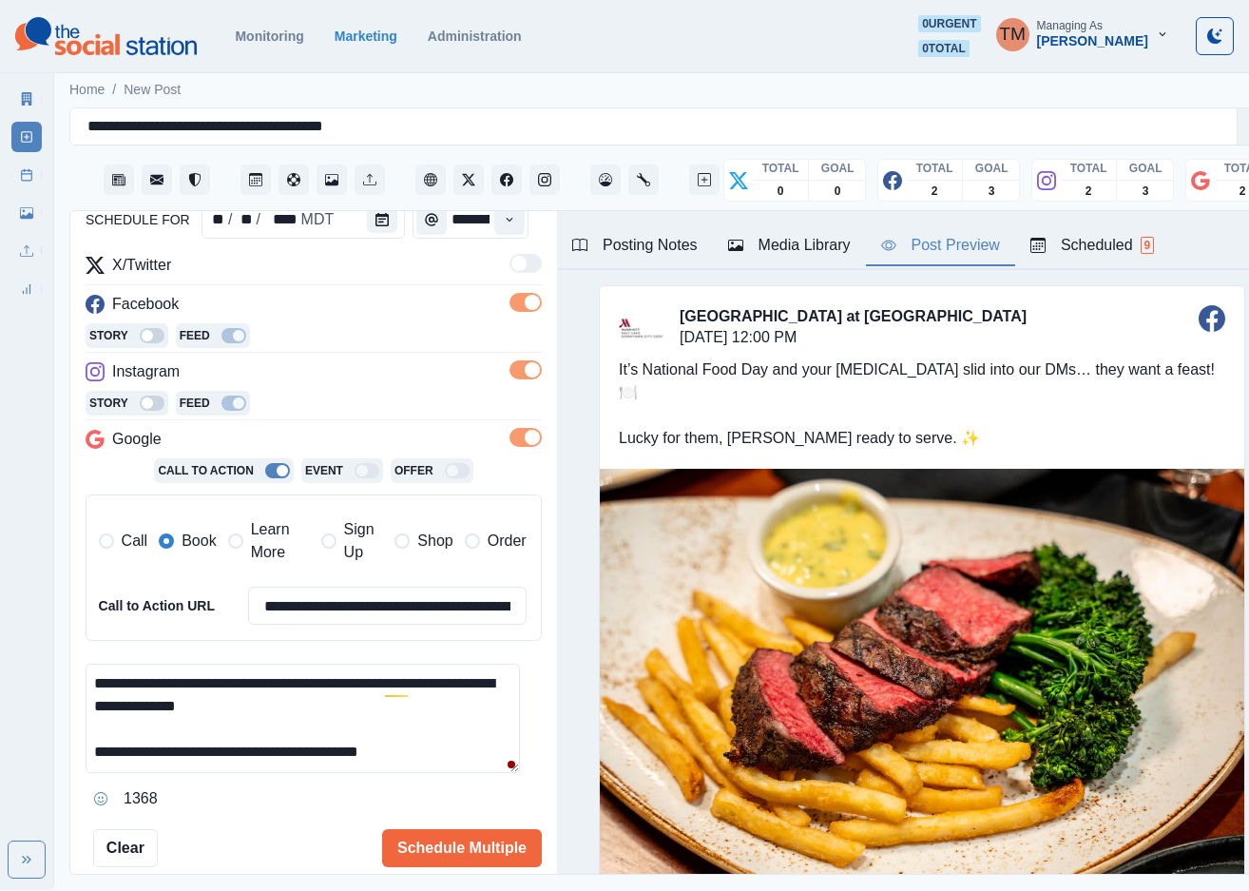
scroll to position [309, 0]
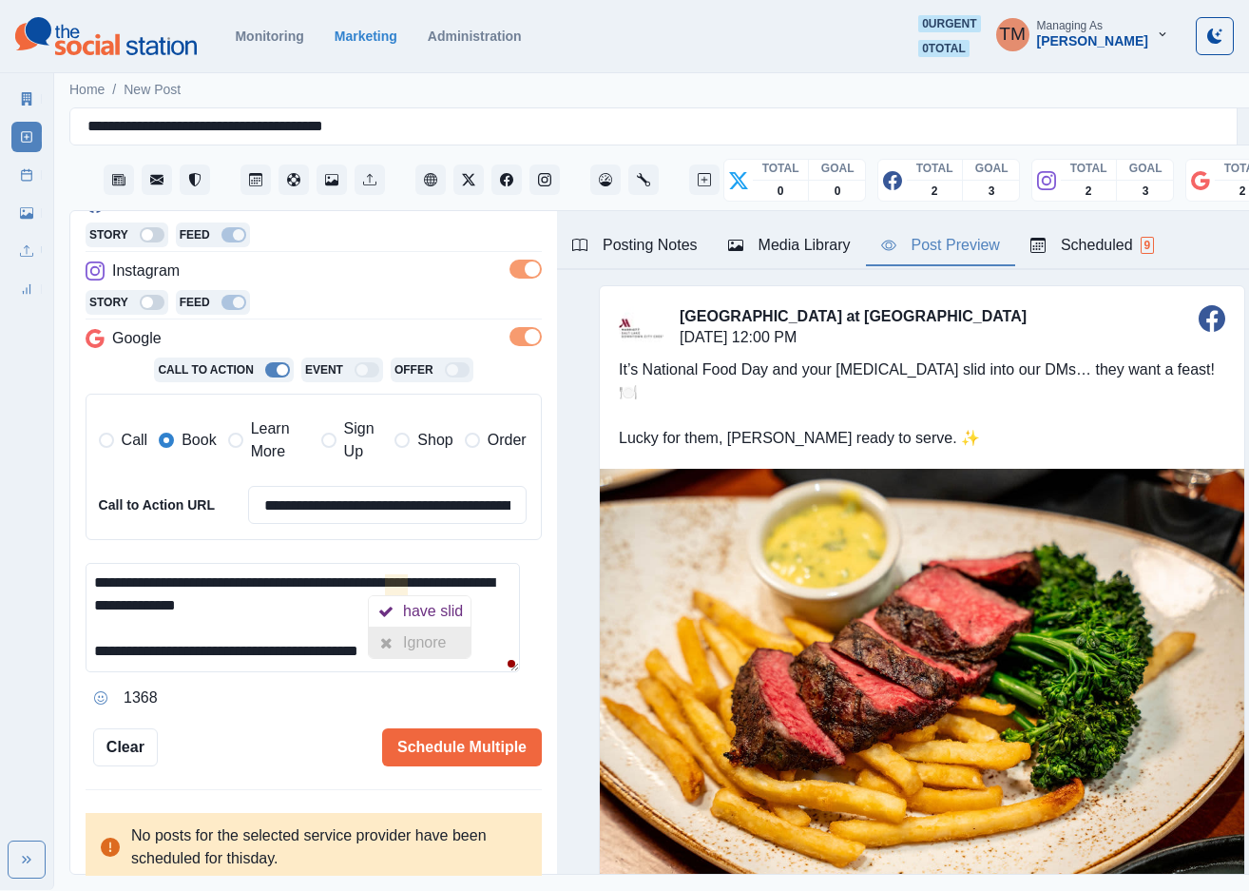
click at [408, 637] on div "Ignore" at bounding box center [428, 642] width 50 height 30
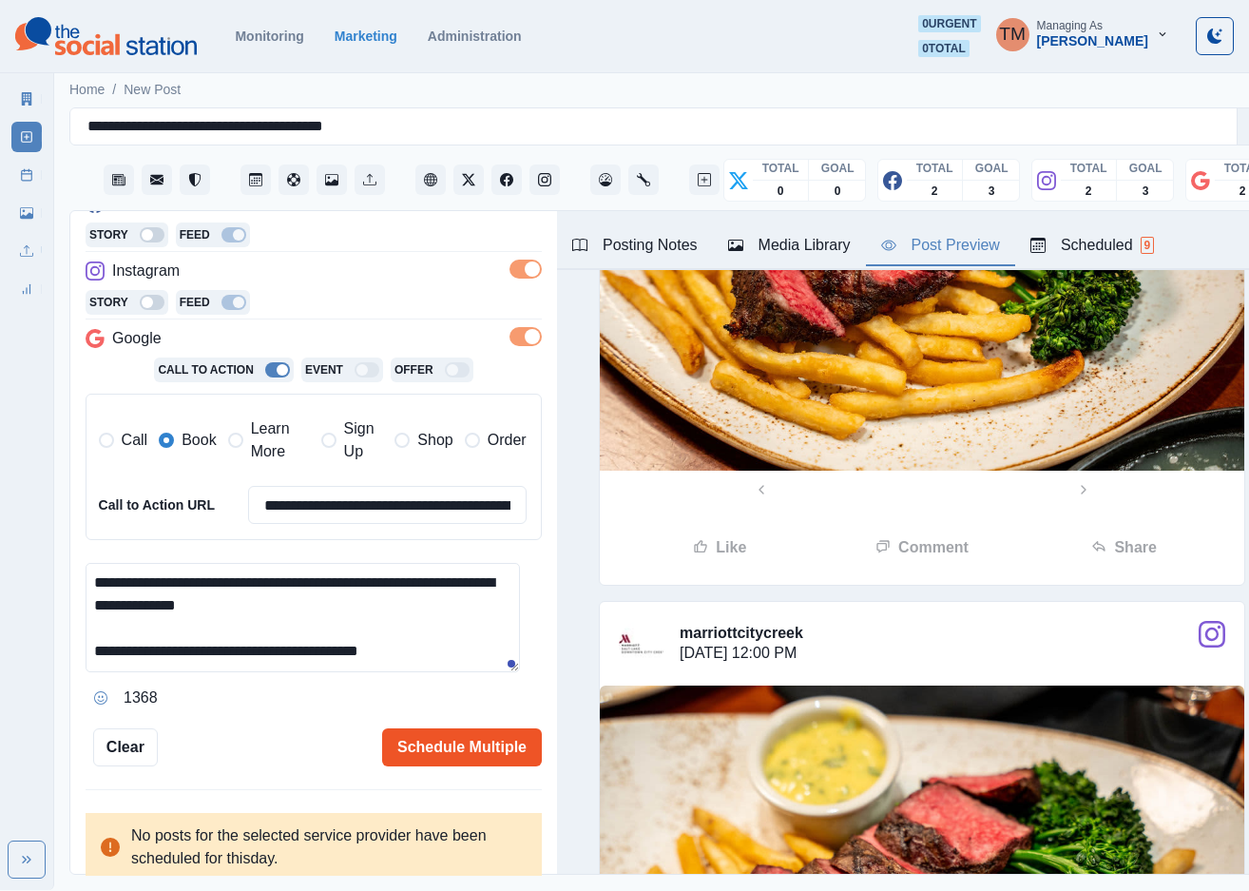
click at [429, 759] on button "Schedule Multiple" at bounding box center [462, 747] width 160 height 38
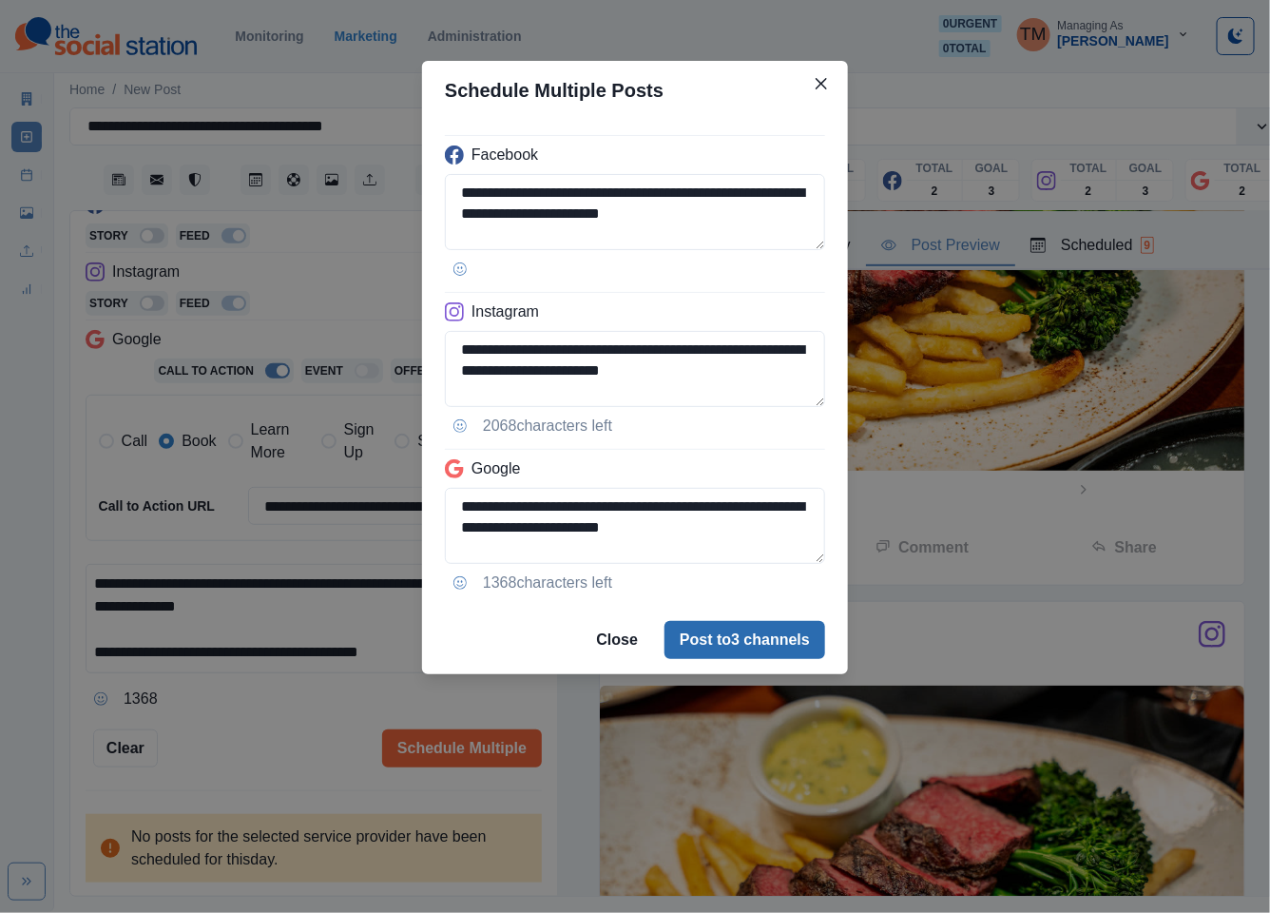
click at [808, 625] on button "Post to 3 channels" at bounding box center [744, 640] width 161 height 38
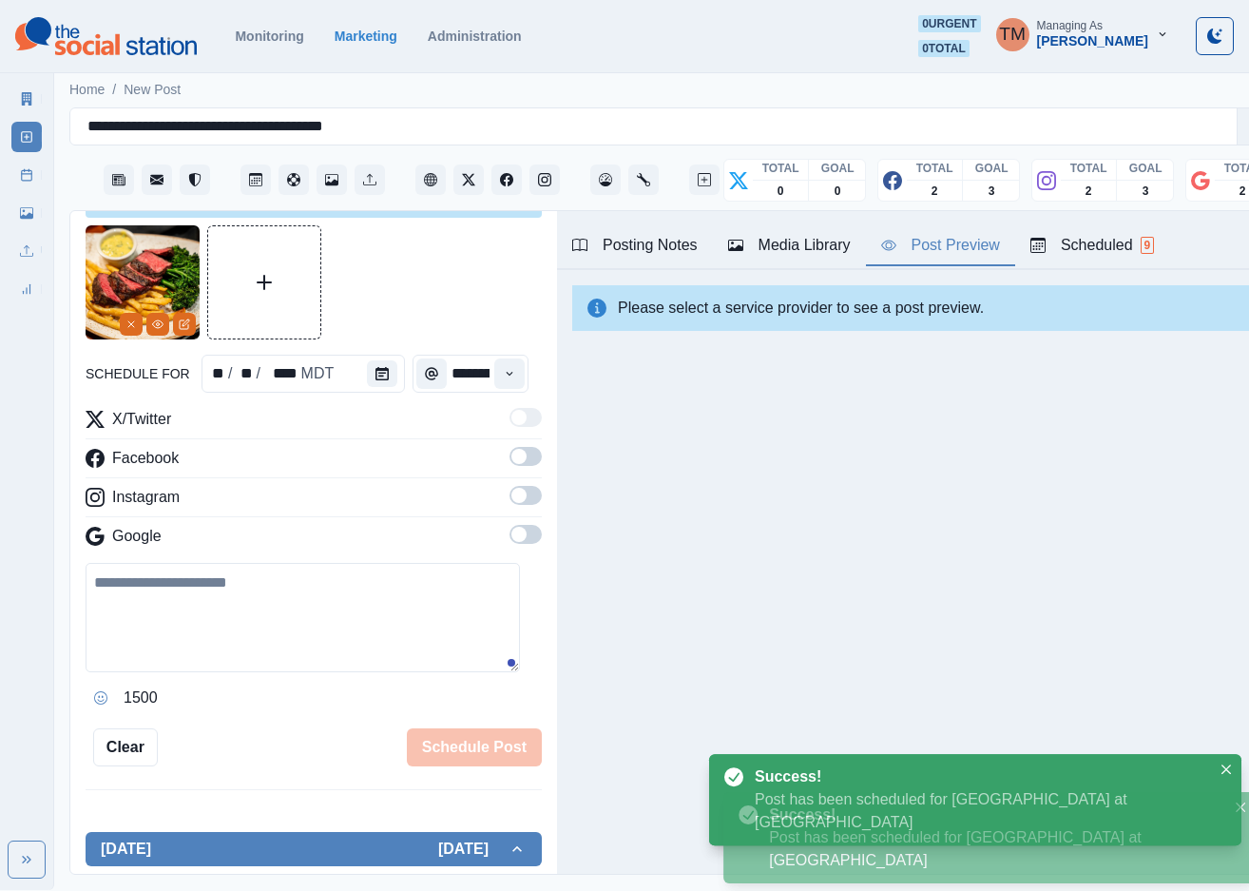
scroll to position [0, 0]
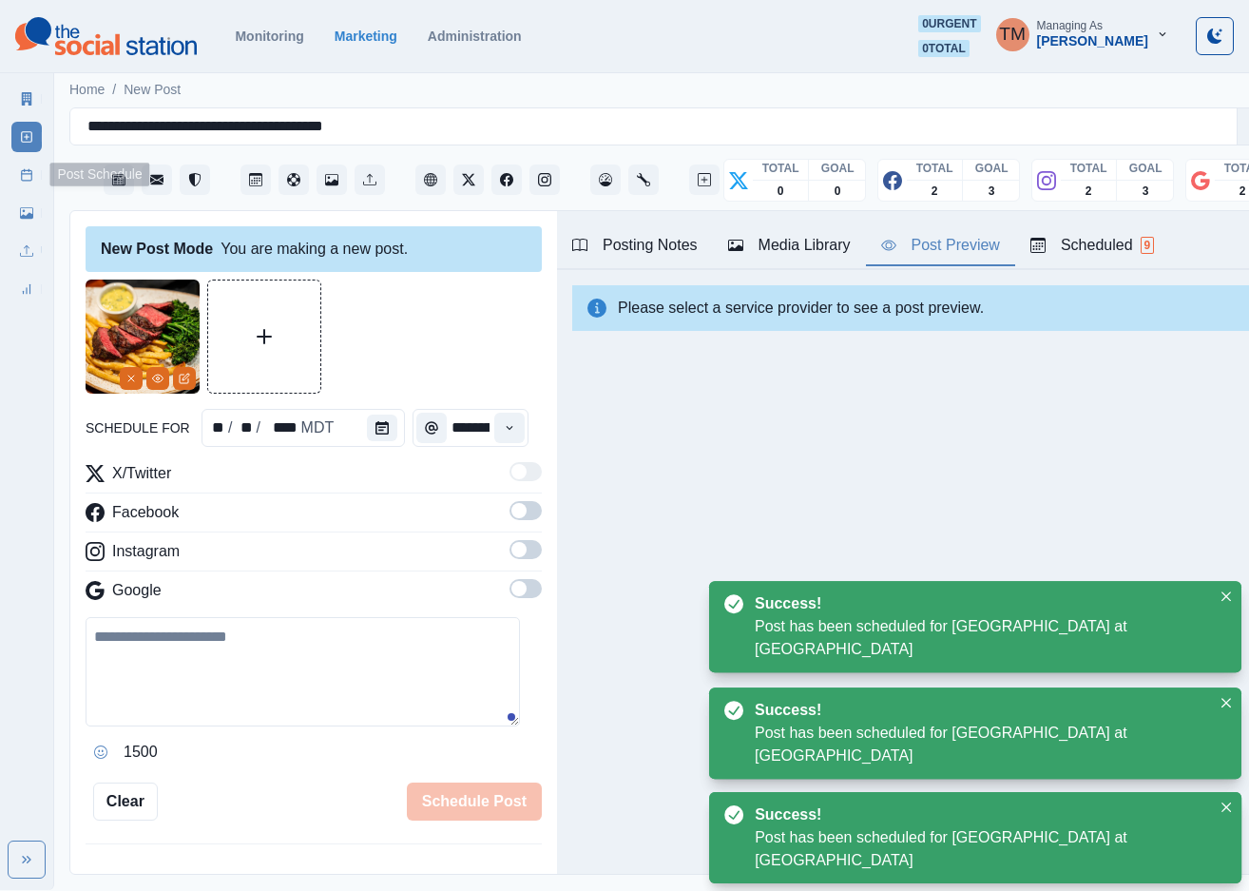
click at [26, 183] on link "Post Schedule" at bounding box center [26, 175] width 30 height 30
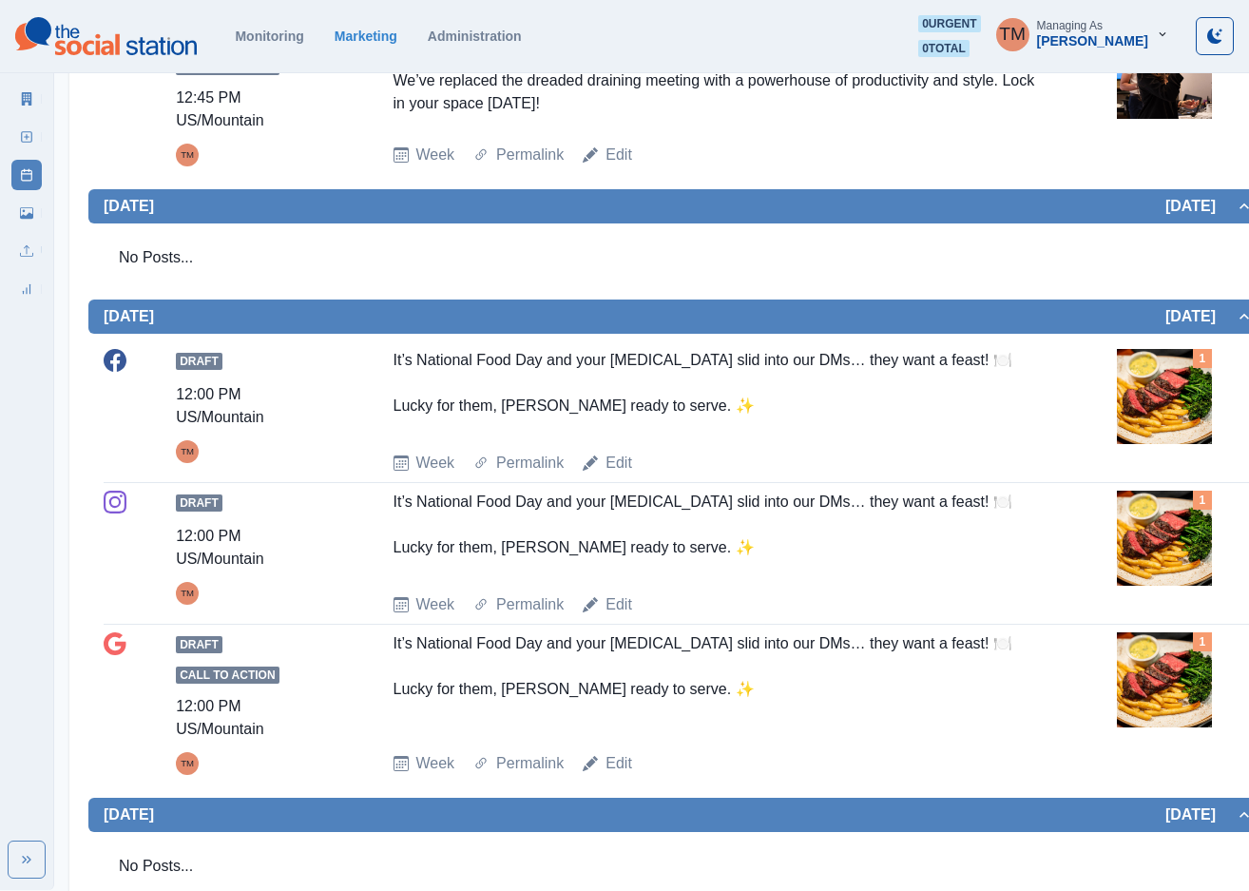
scroll to position [1977, 0]
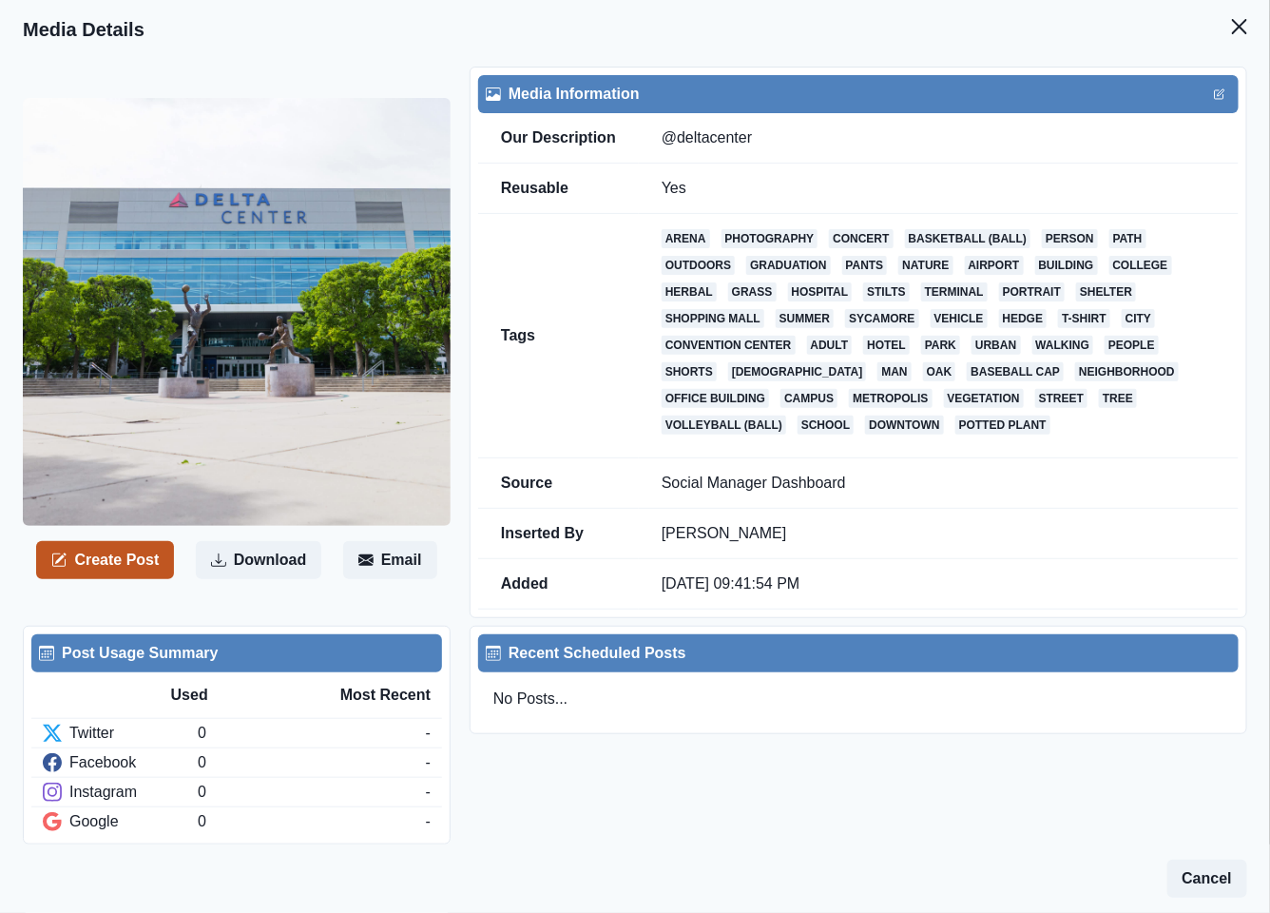
click at [114, 565] on button "Create Post" at bounding box center [105, 560] width 138 height 38
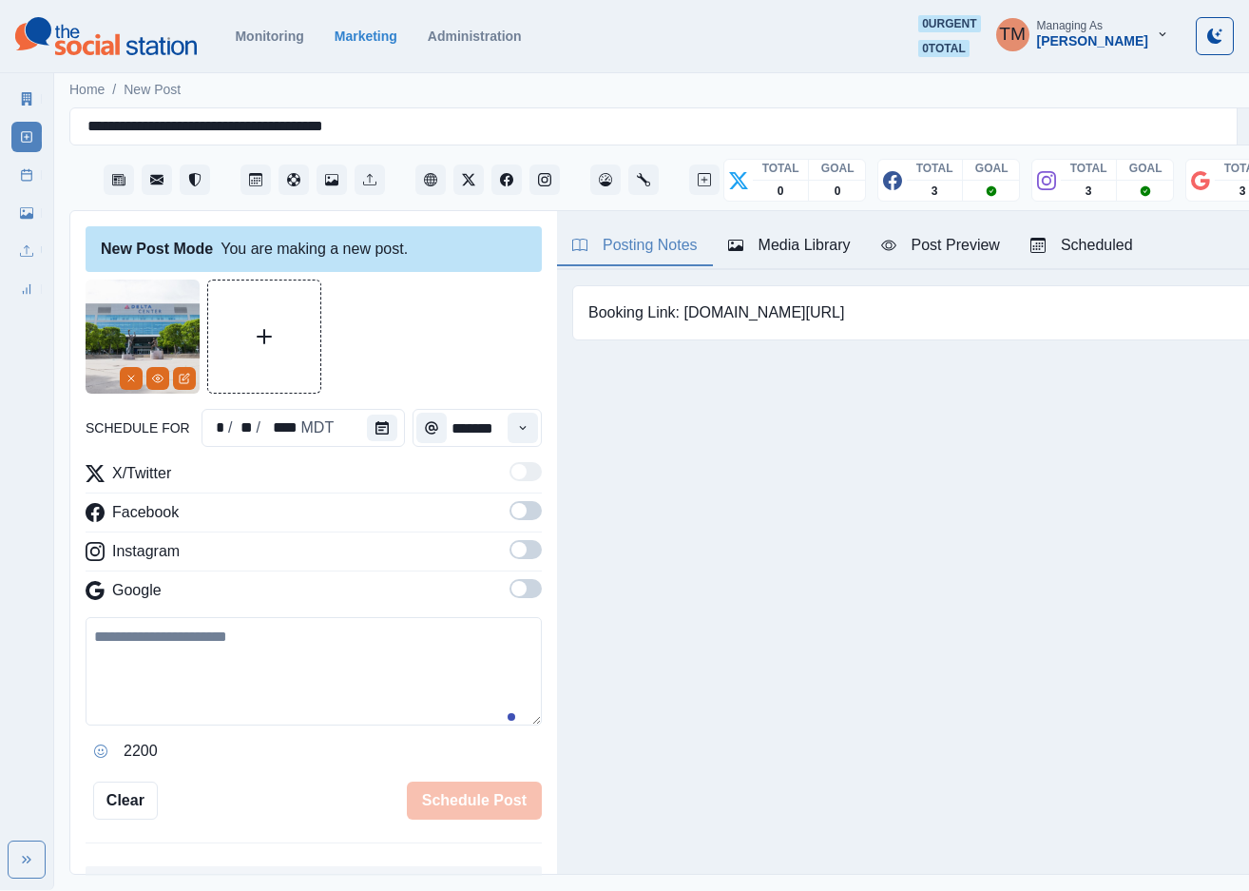
click at [223, 664] on textarea at bounding box center [314, 671] width 456 height 108
paste textarea "**********"
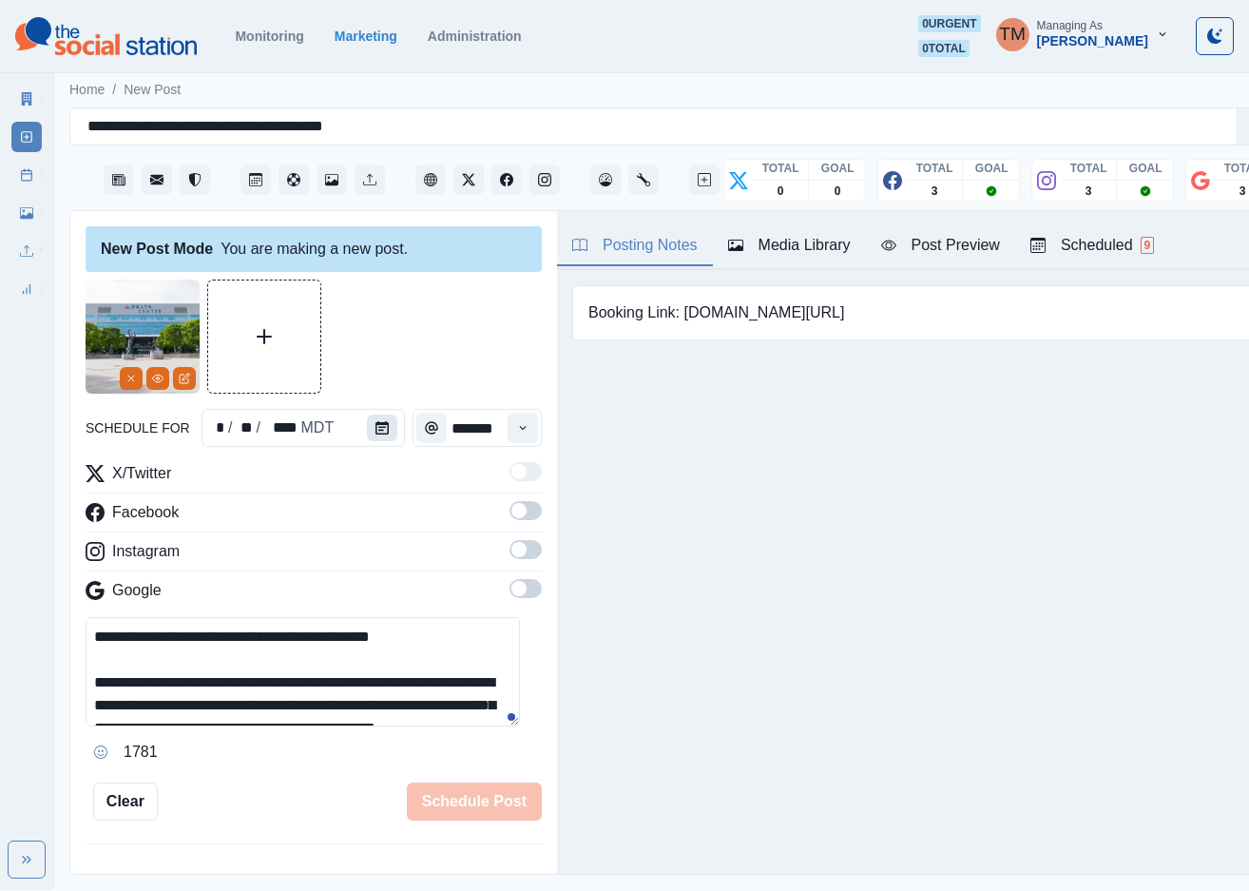
type textarea "**********"
click at [379, 422] on icon "Calendar" at bounding box center [381, 427] width 13 height 13
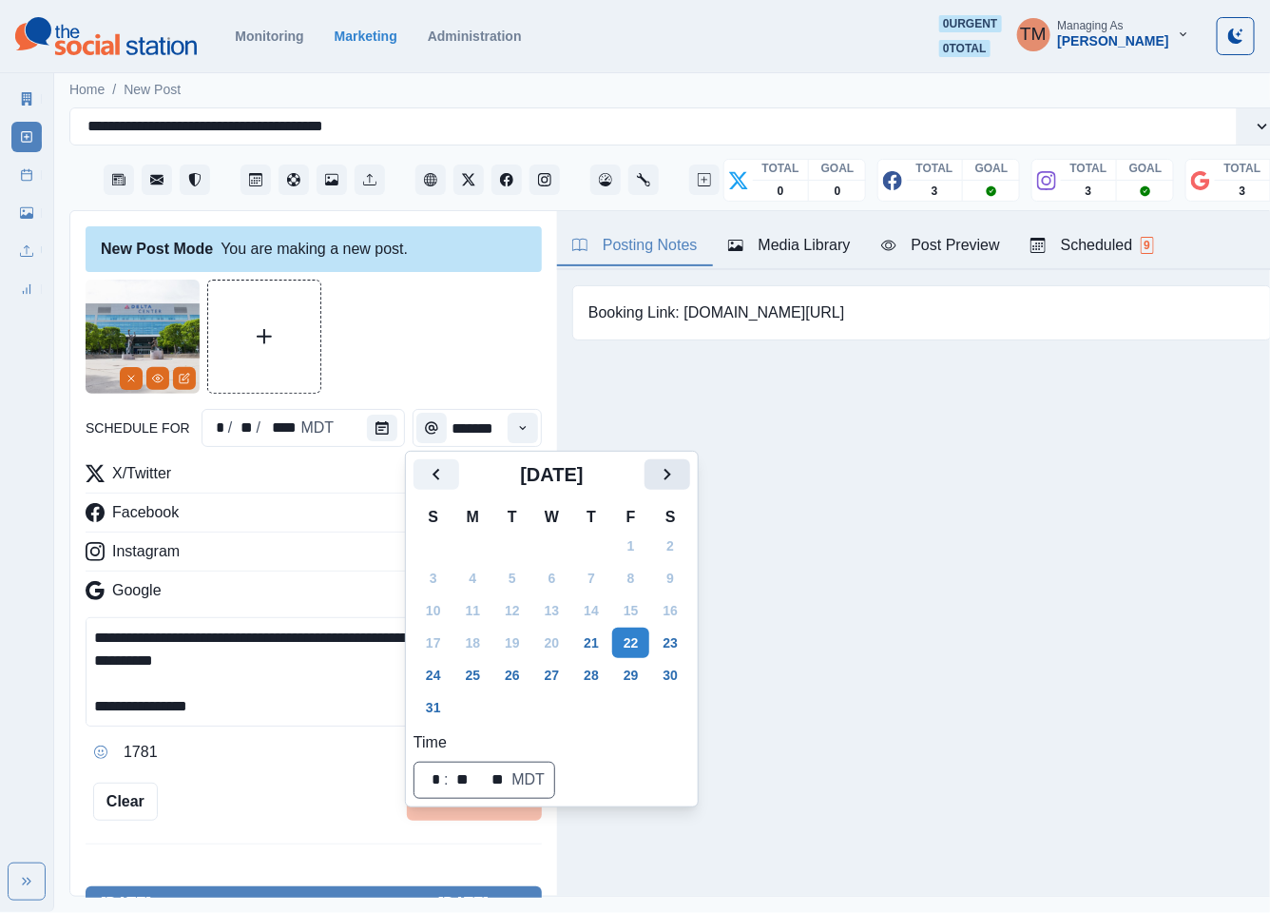
click at [653, 471] on button "Next" at bounding box center [667, 474] width 46 height 30
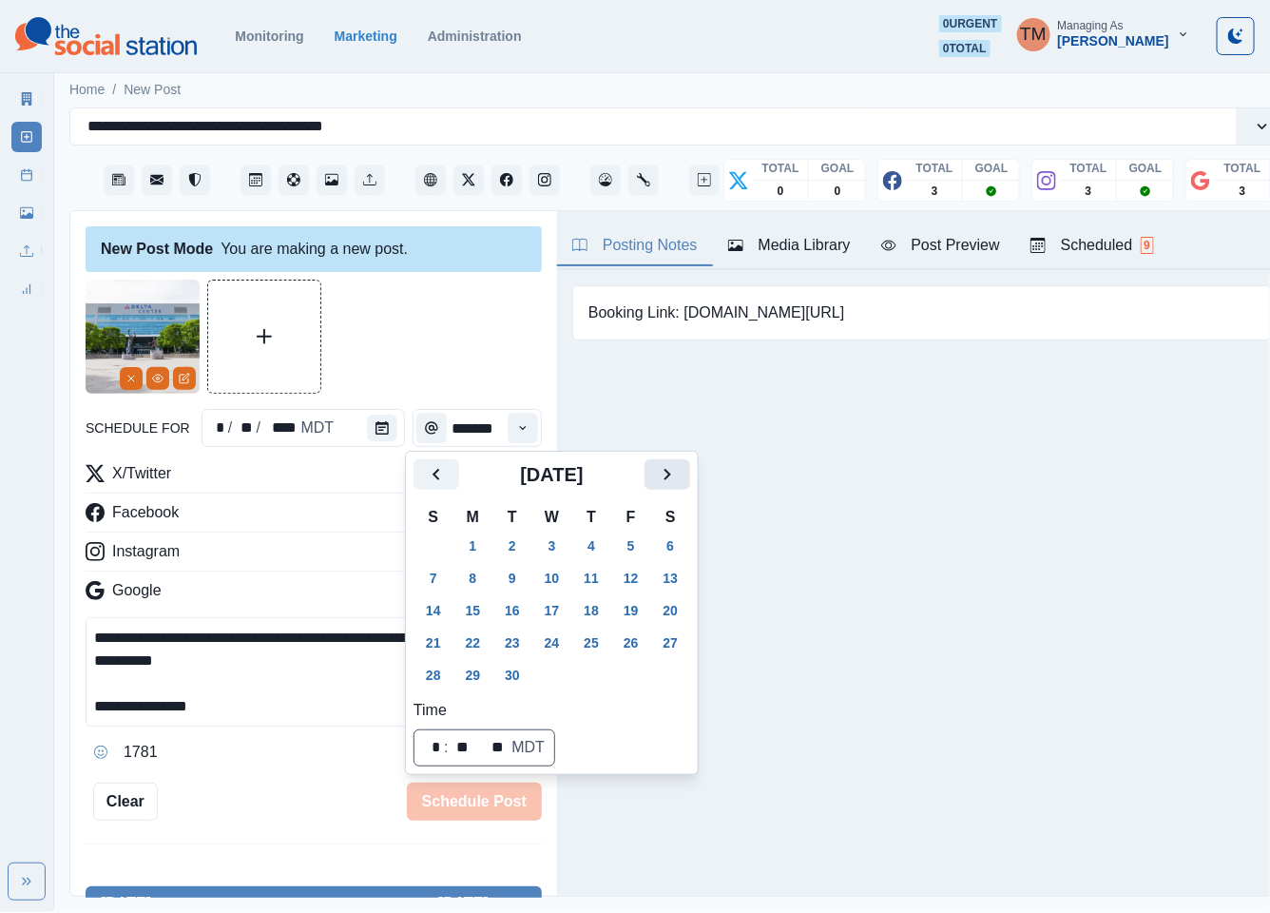
click at [653, 471] on button "Next" at bounding box center [667, 474] width 46 height 30
click at [483, 674] on button "27" at bounding box center [473, 675] width 38 height 30
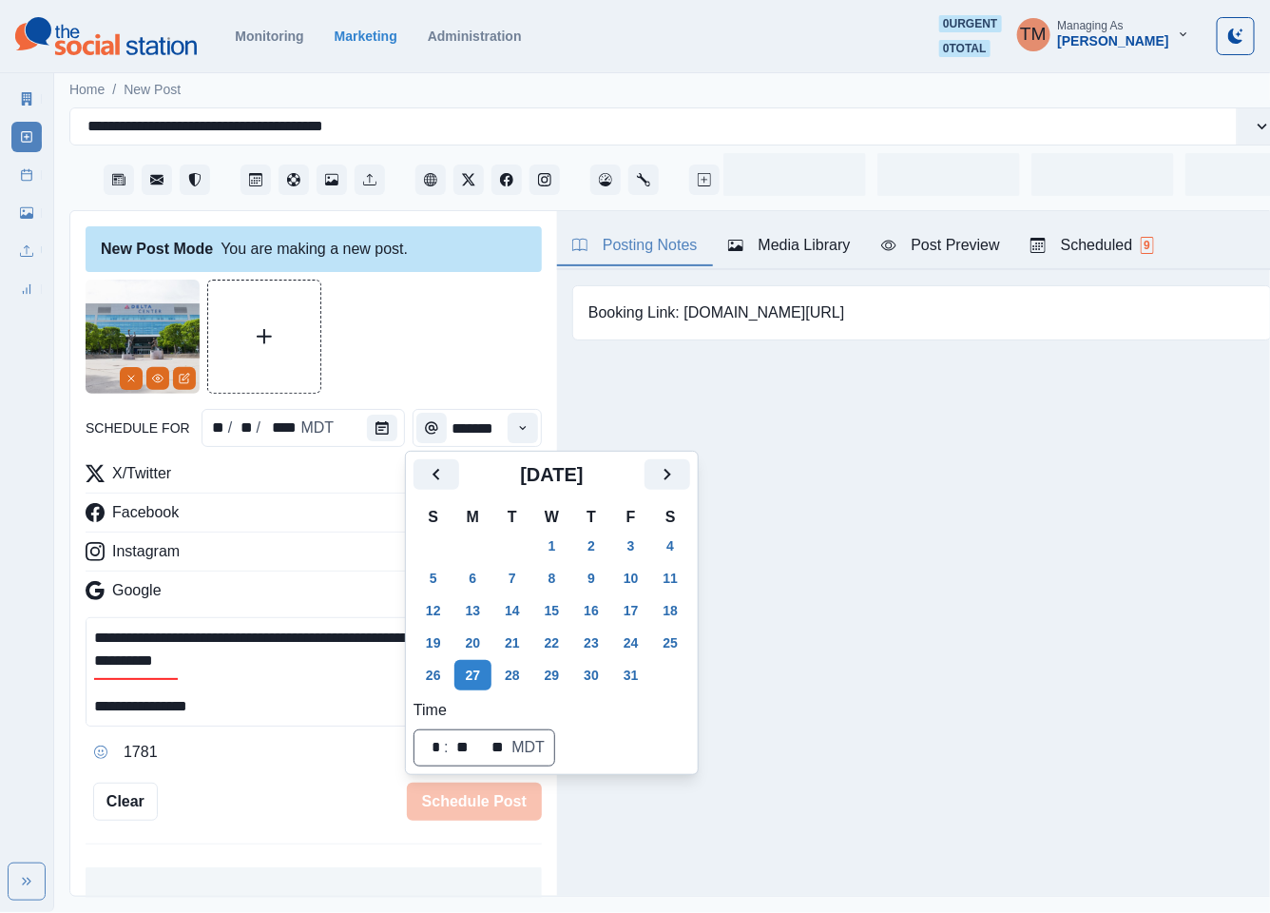
click at [413, 331] on div at bounding box center [314, 336] width 456 height 114
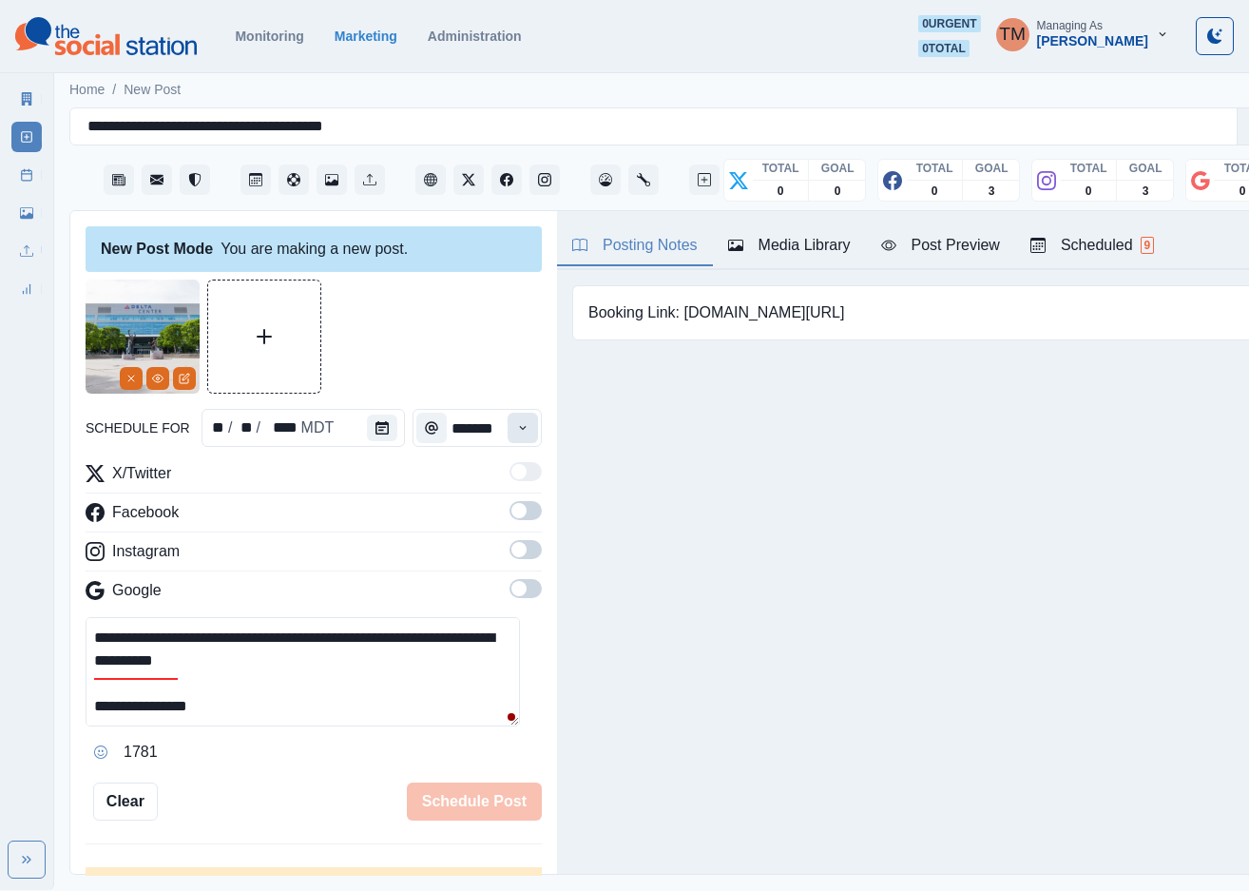
click at [508, 436] on button "Time" at bounding box center [523, 428] width 30 height 30
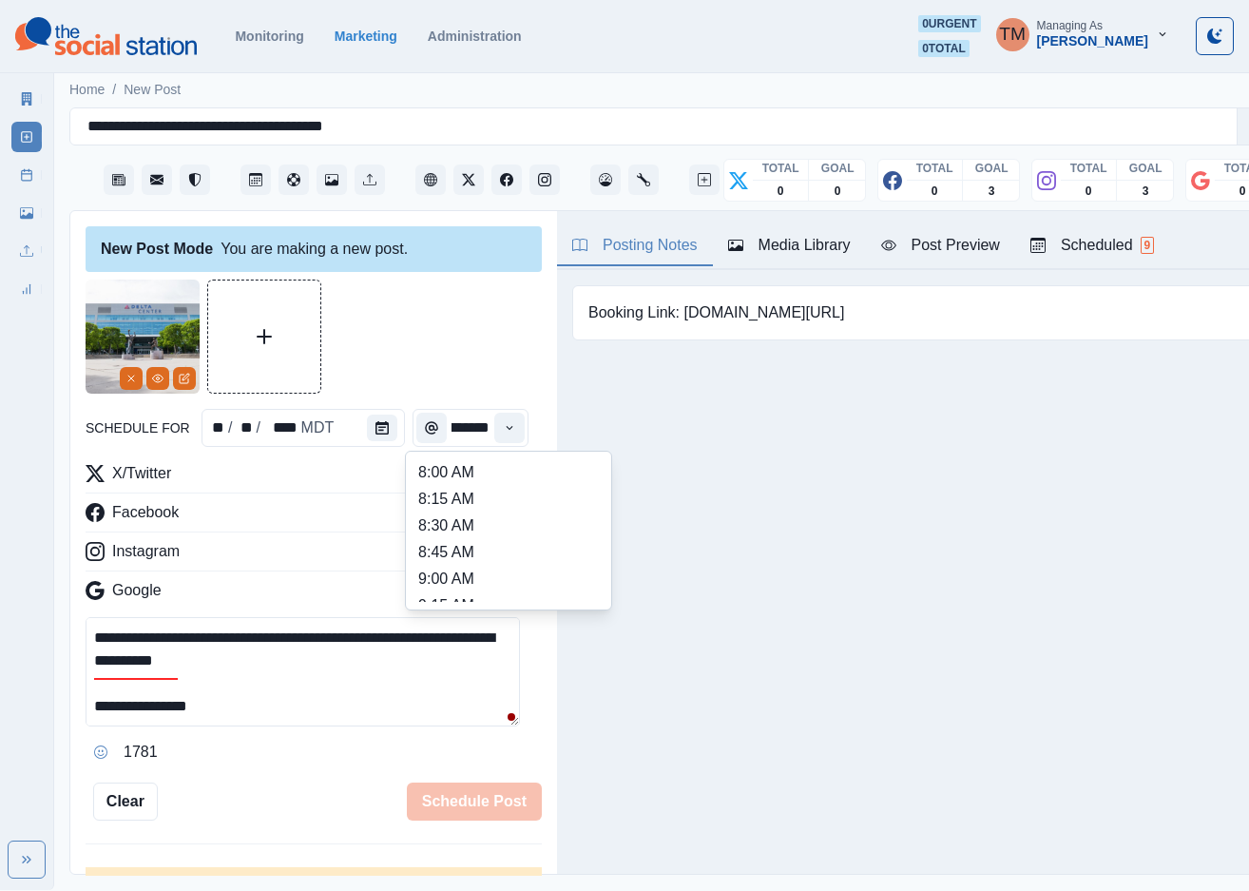
scroll to position [570, 0]
click at [448, 562] on li "2:15 PM" at bounding box center [508, 567] width 190 height 27
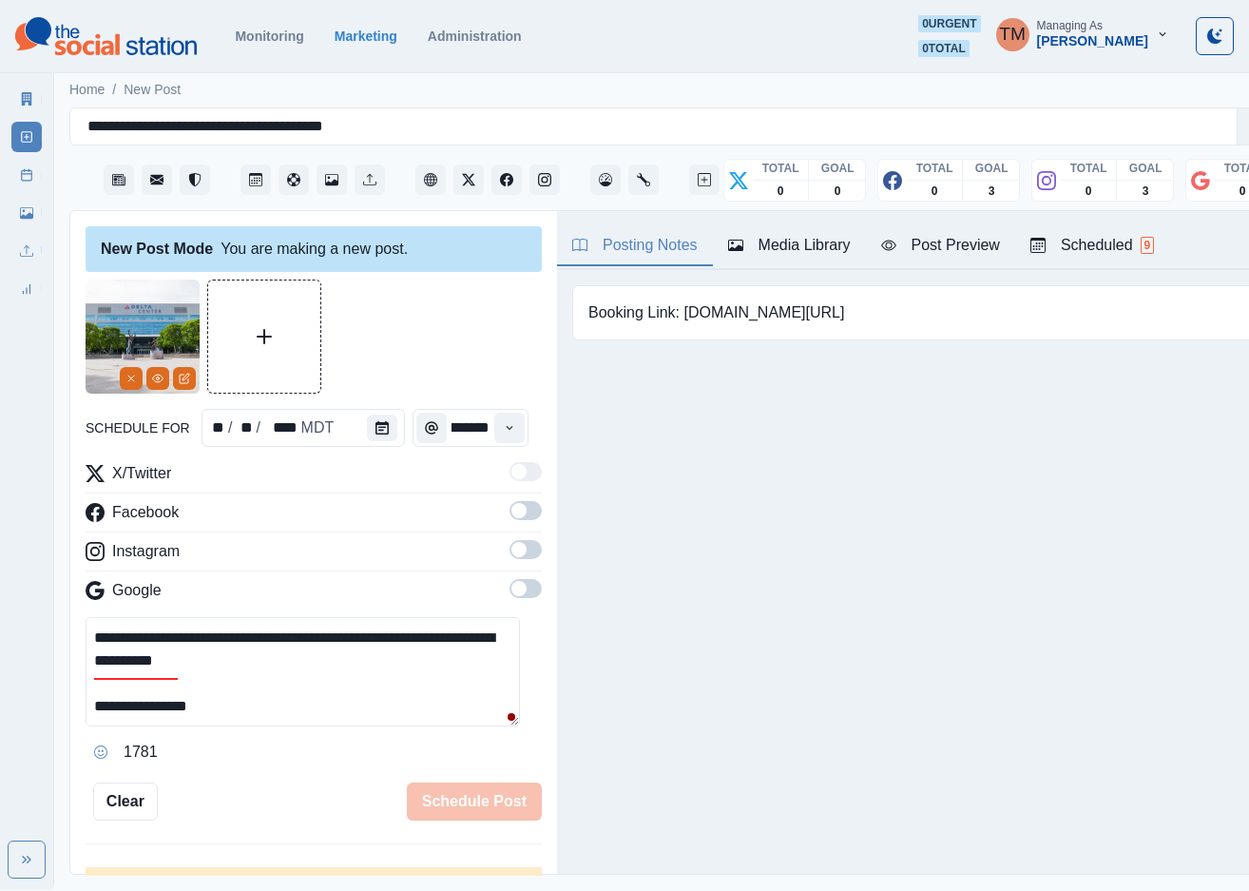
type input "*******"
click at [511, 516] on span at bounding box center [518, 510] width 15 height 15
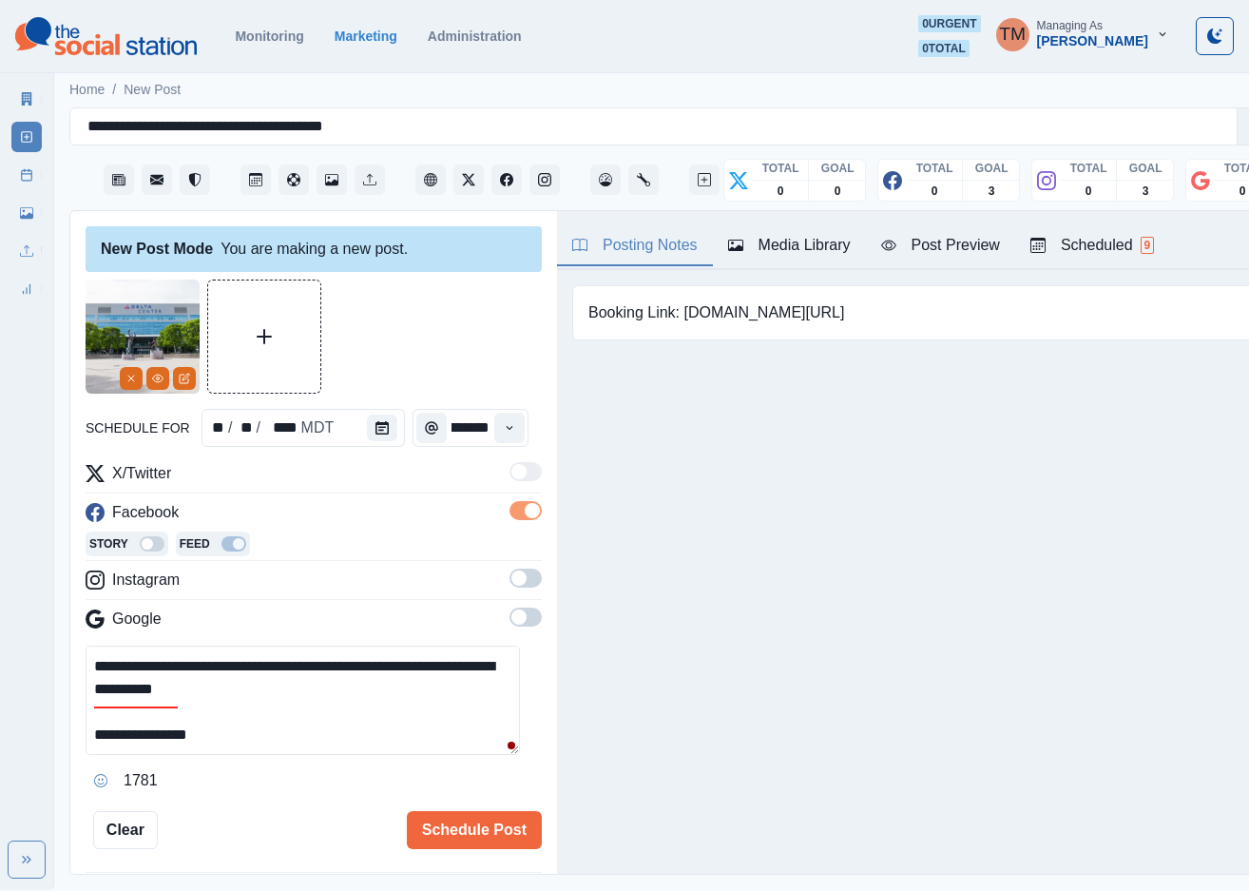
scroll to position [0, 0]
click at [510, 571] on span at bounding box center [526, 577] width 32 height 19
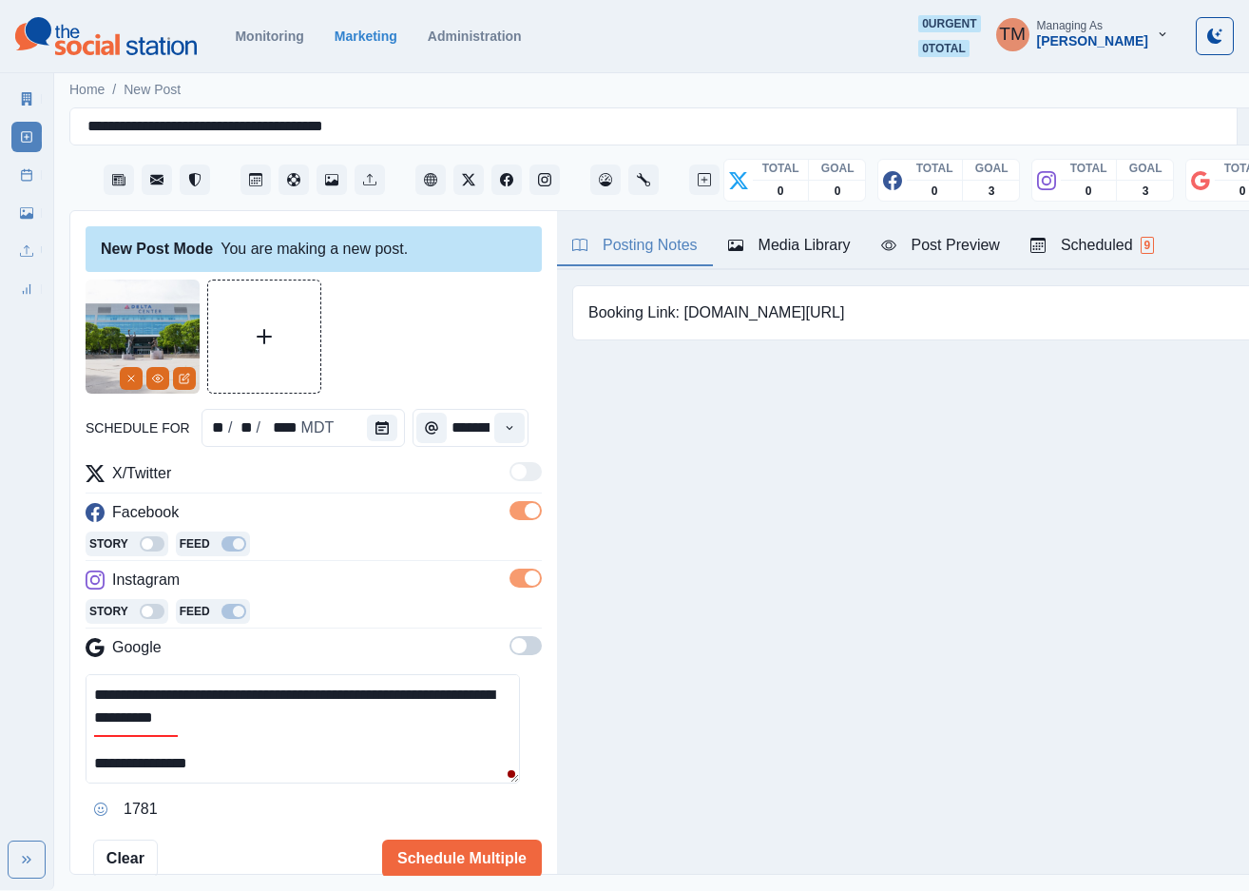
click at [510, 645] on span at bounding box center [526, 645] width 32 height 19
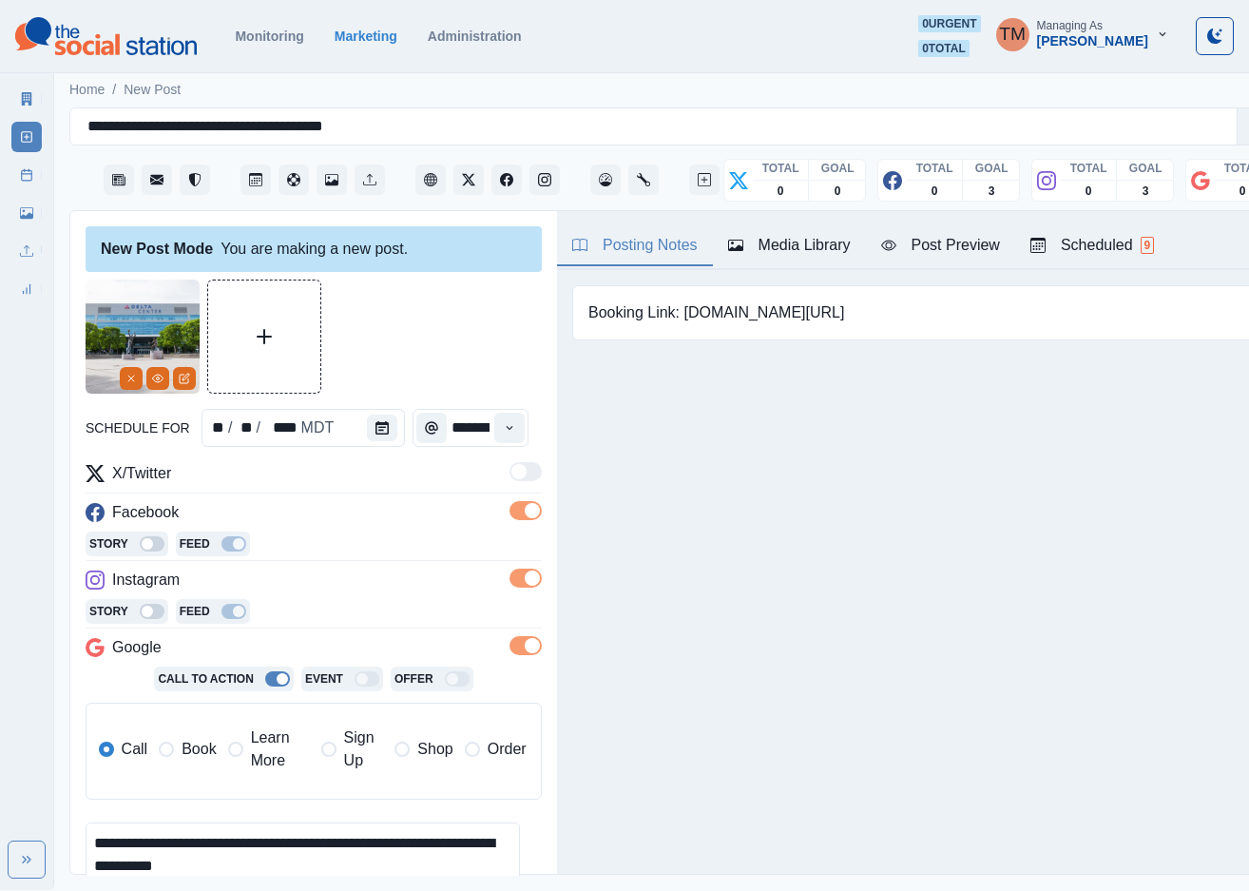
click at [186, 756] on span "Book" at bounding box center [199, 749] width 34 height 23
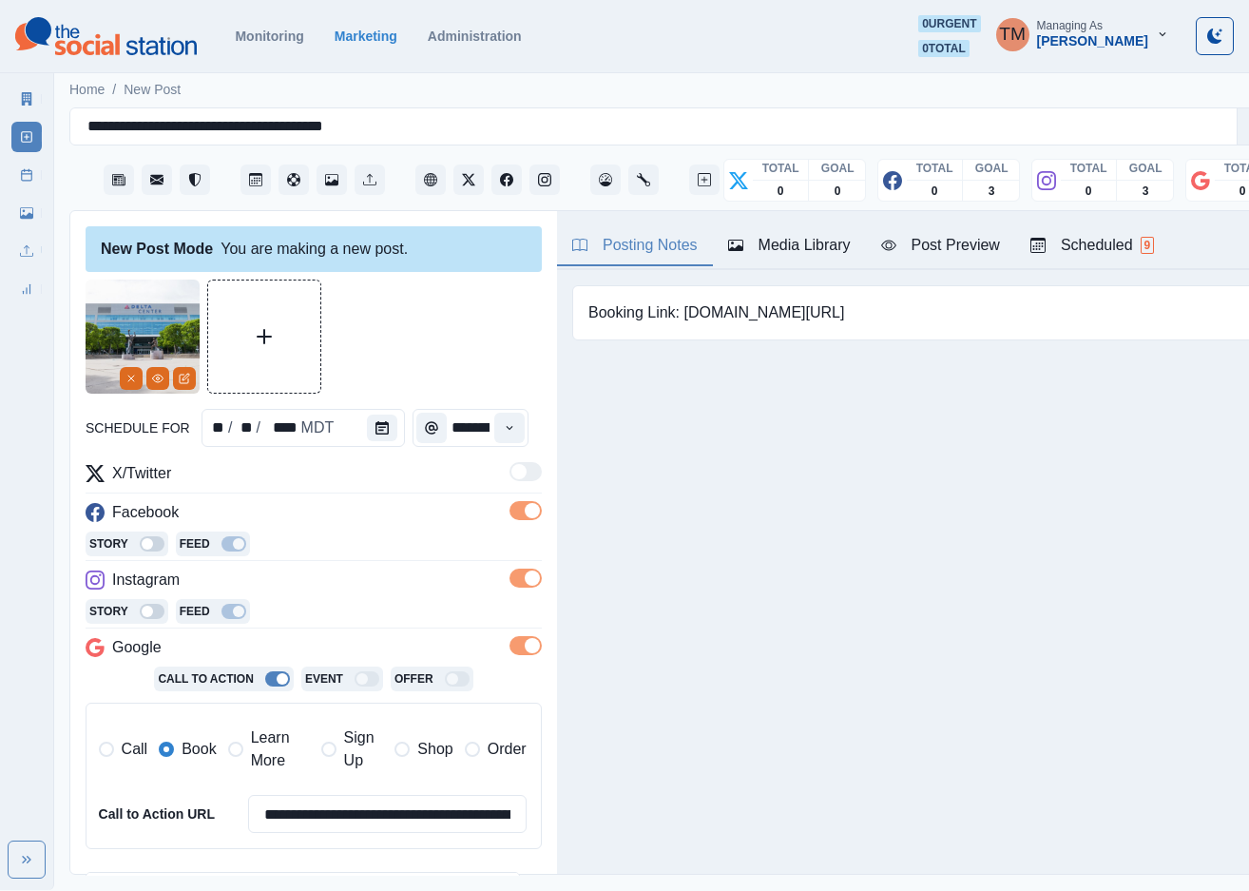
click at [916, 242] on div "Post Preview" at bounding box center [940, 245] width 119 height 23
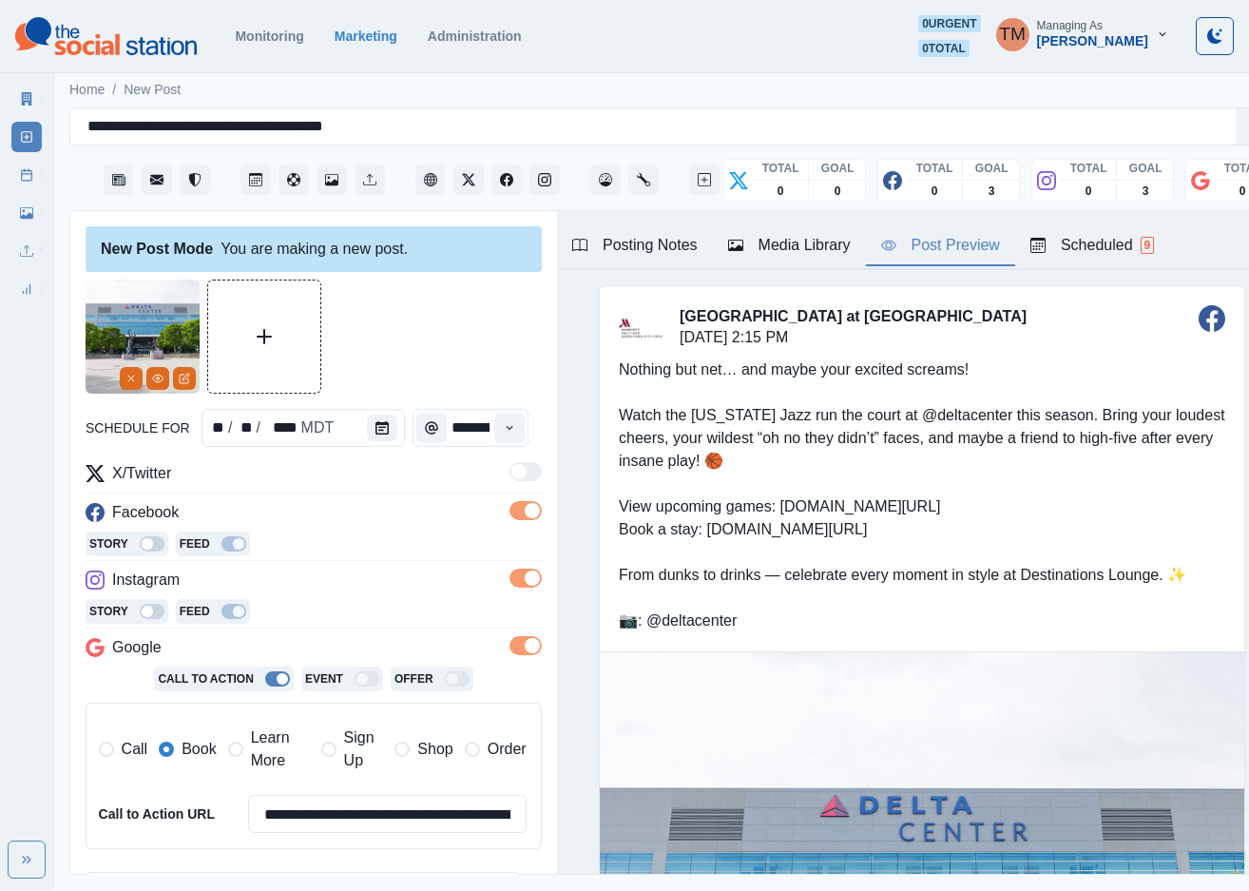
scroll to position [285, 0]
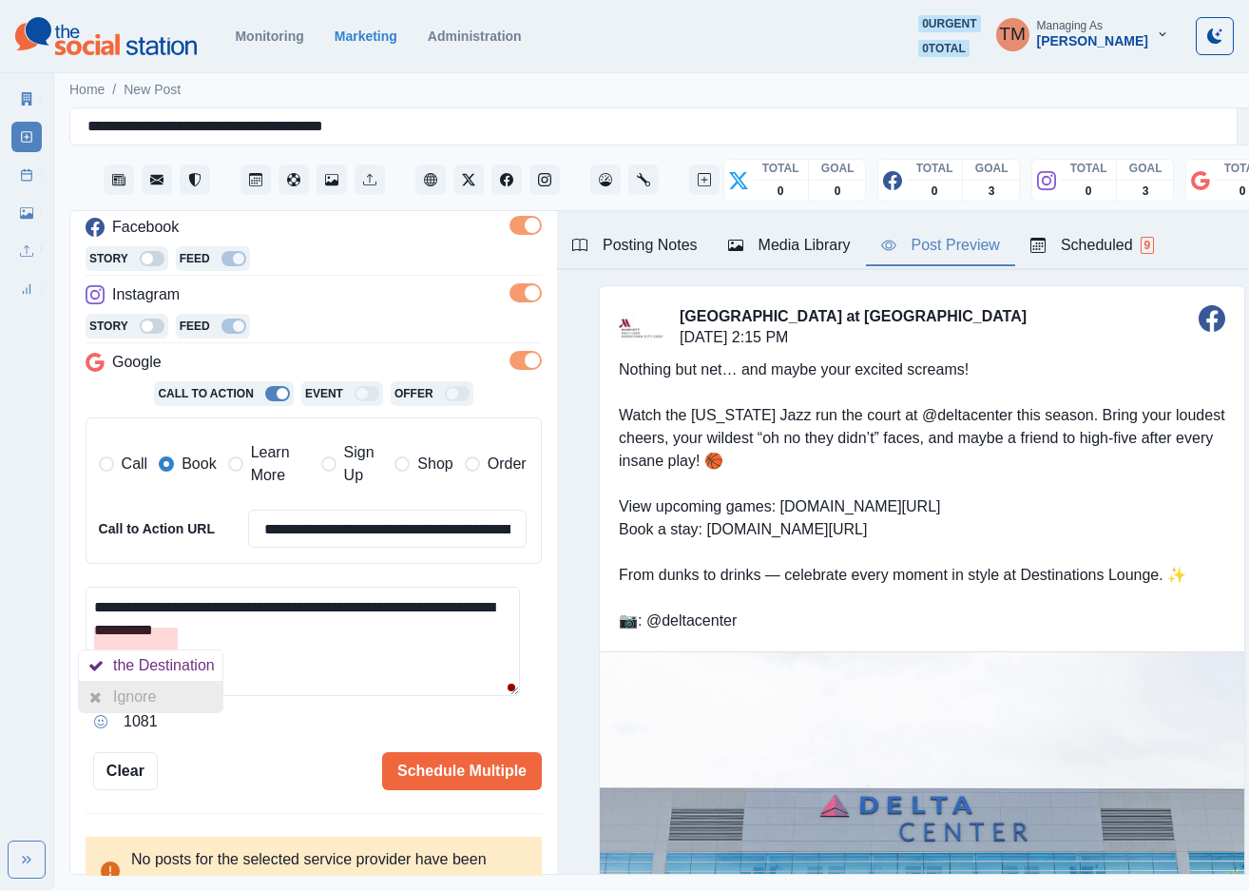
click at [154, 691] on div "Ignore" at bounding box center [138, 697] width 50 height 30
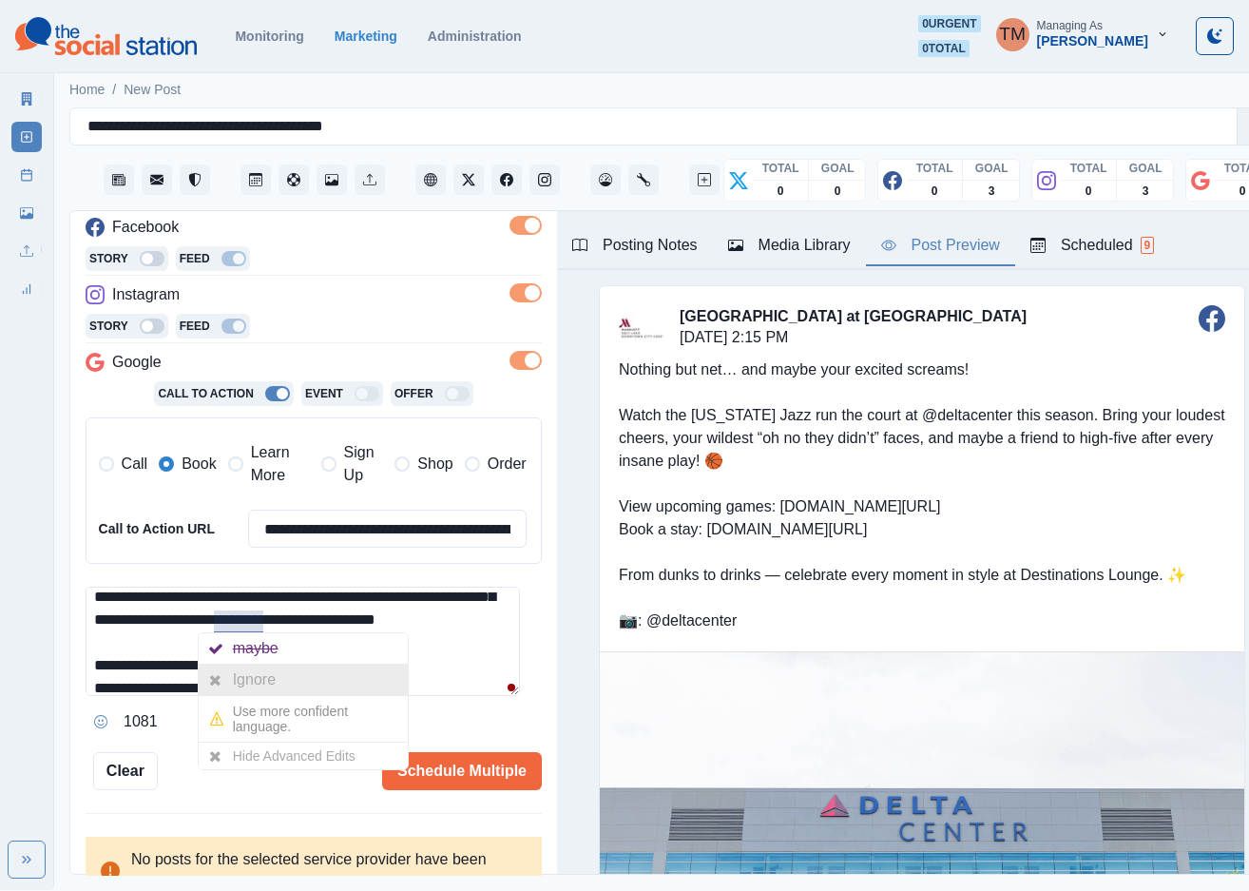
click at [257, 676] on div "Ignore" at bounding box center [258, 679] width 50 height 30
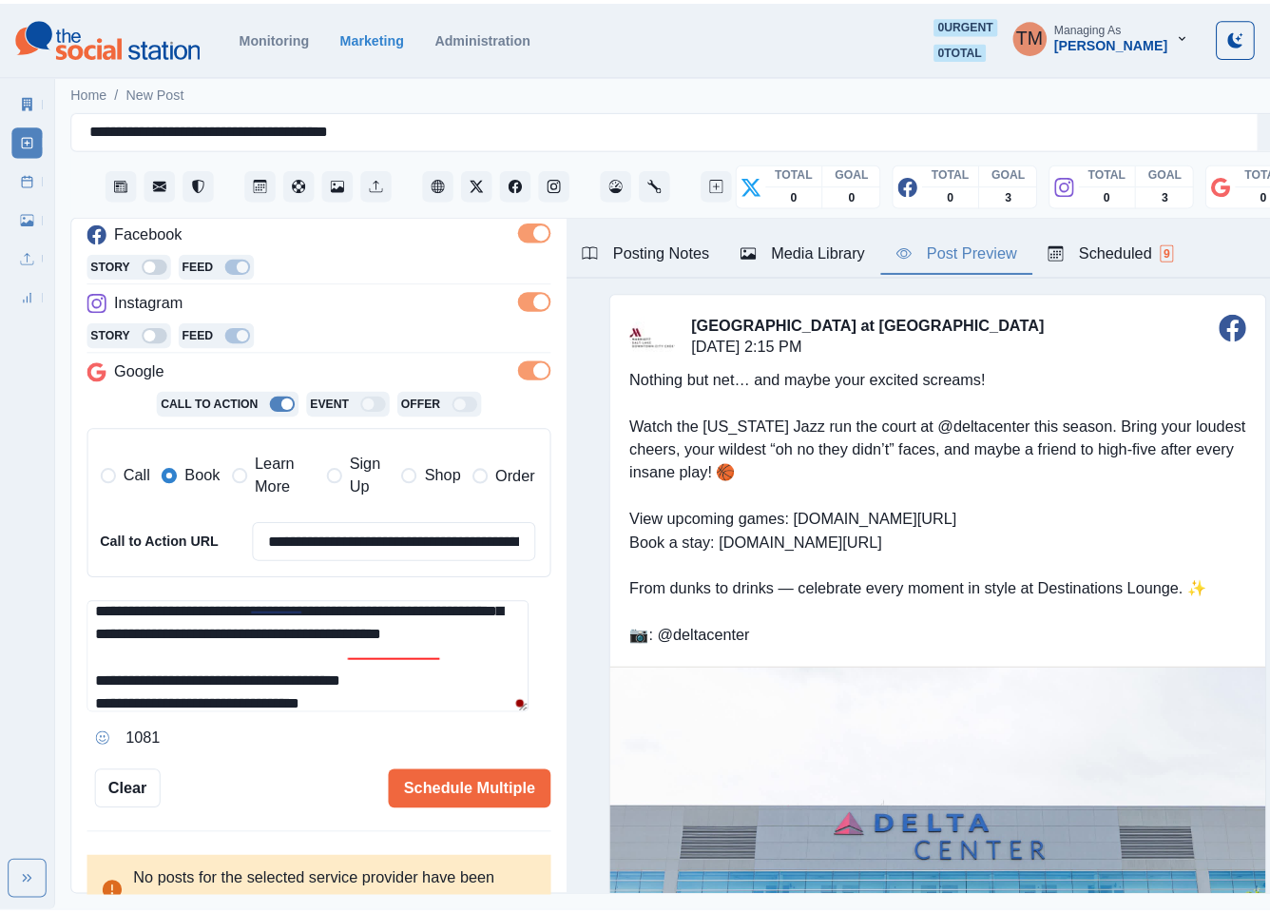
scroll to position [21, 0]
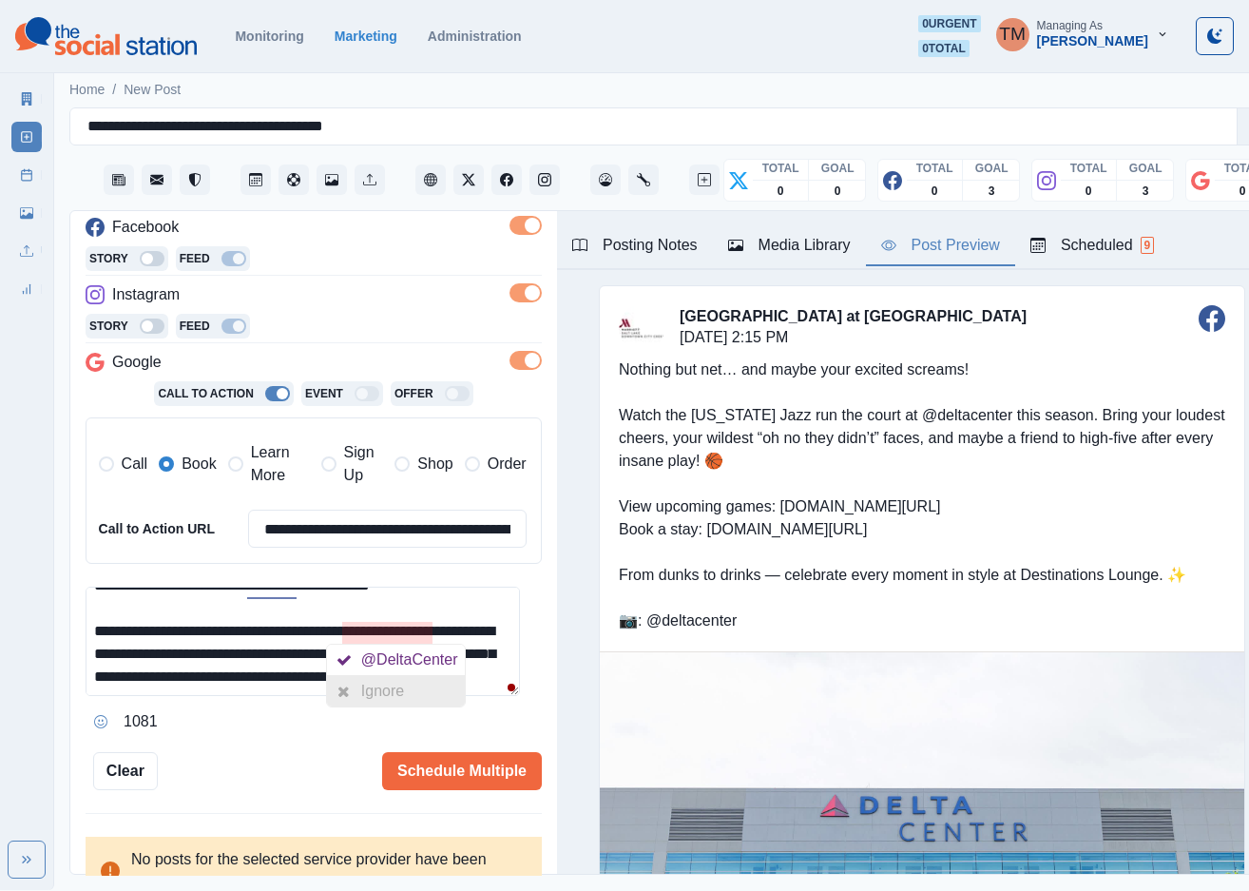
click at [389, 690] on div "Ignore" at bounding box center [386, 691] width 50 height 30
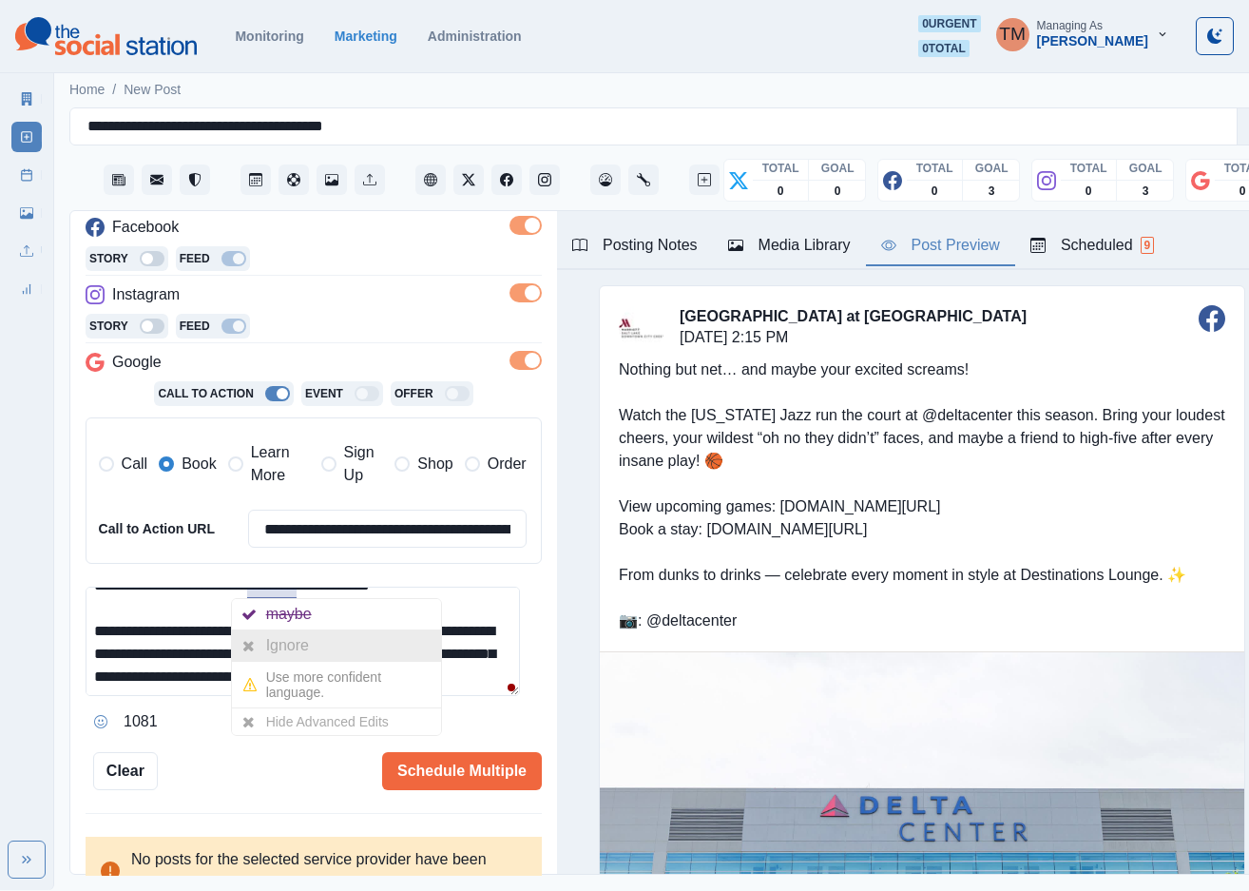
click at [292, 653] on div "Ignore" at bounding box center [291, 645] width 50 height 30
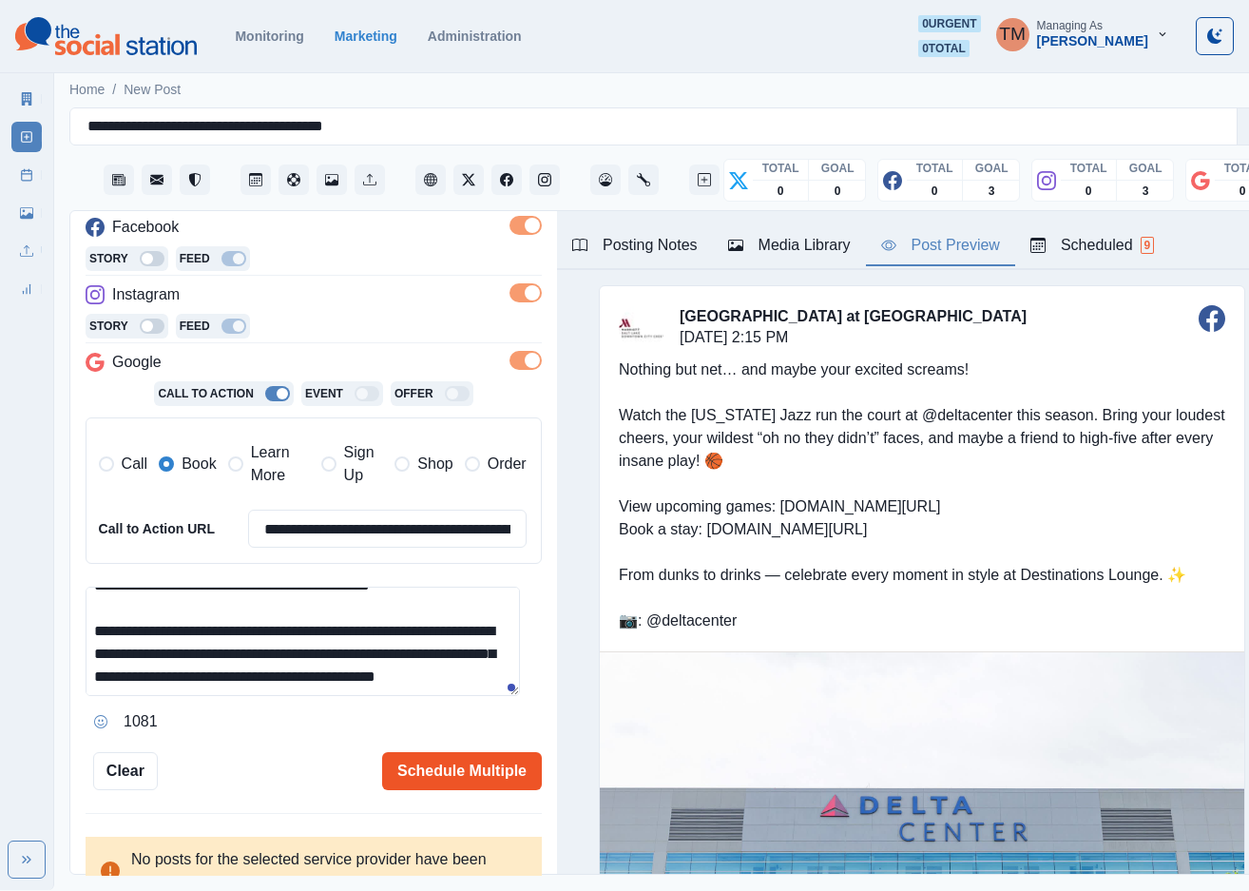
click at [402, 754] on button "Schedule Multiple" at bounding box center [462, 771] width 160 height 38
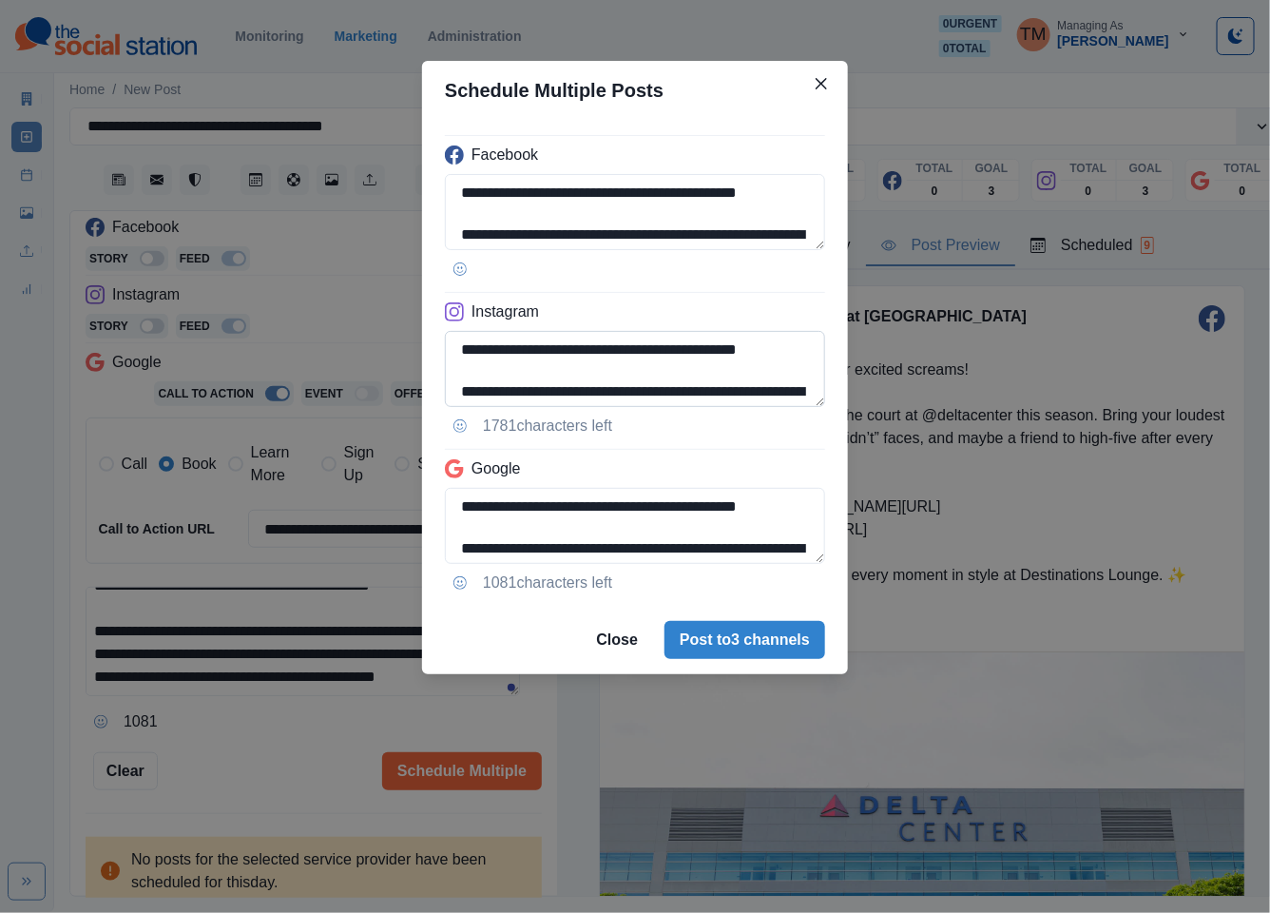
scroll to position [57, 0]
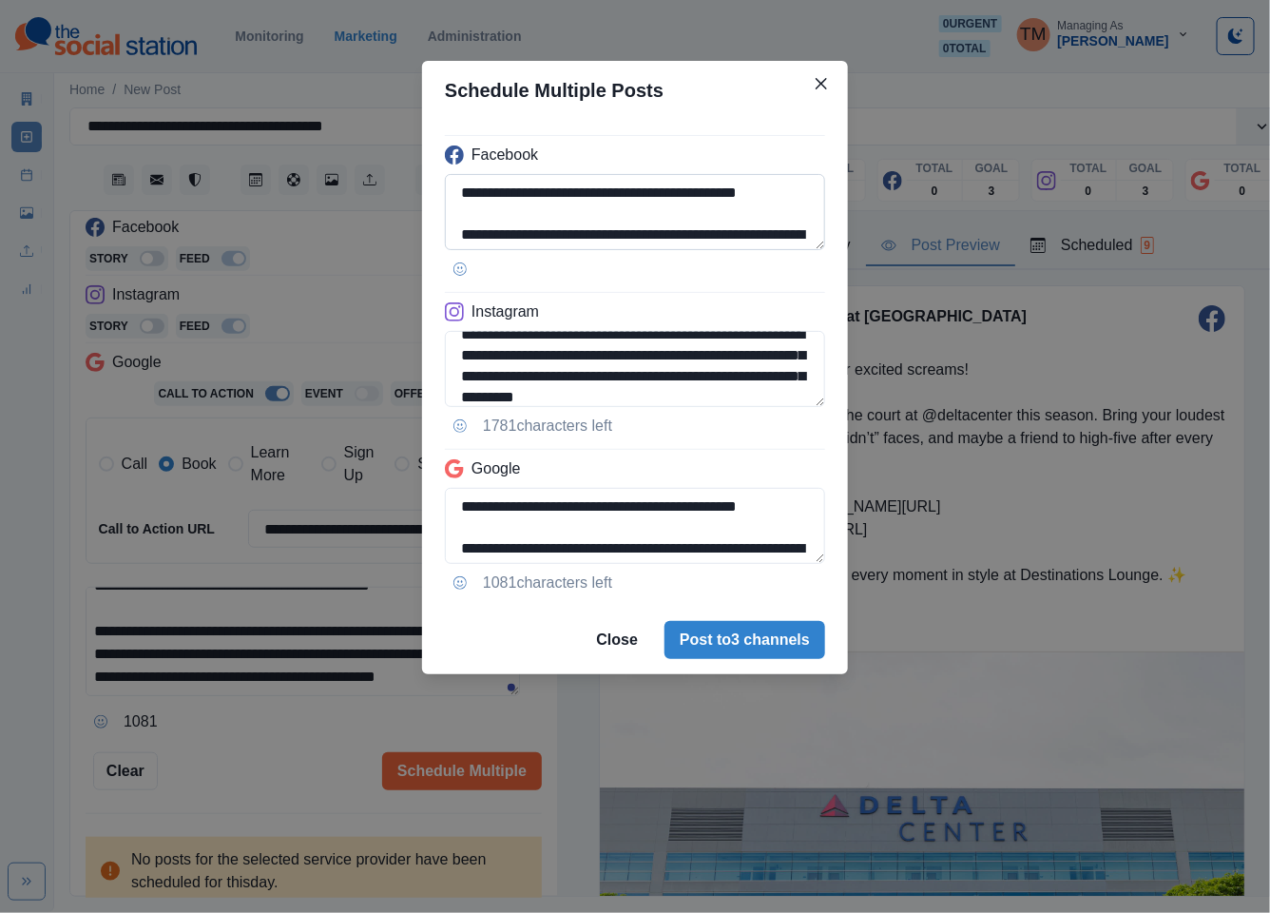
click at [798, 209] on textarea "**********" at bounding box center [635, 212] width 380 height 76
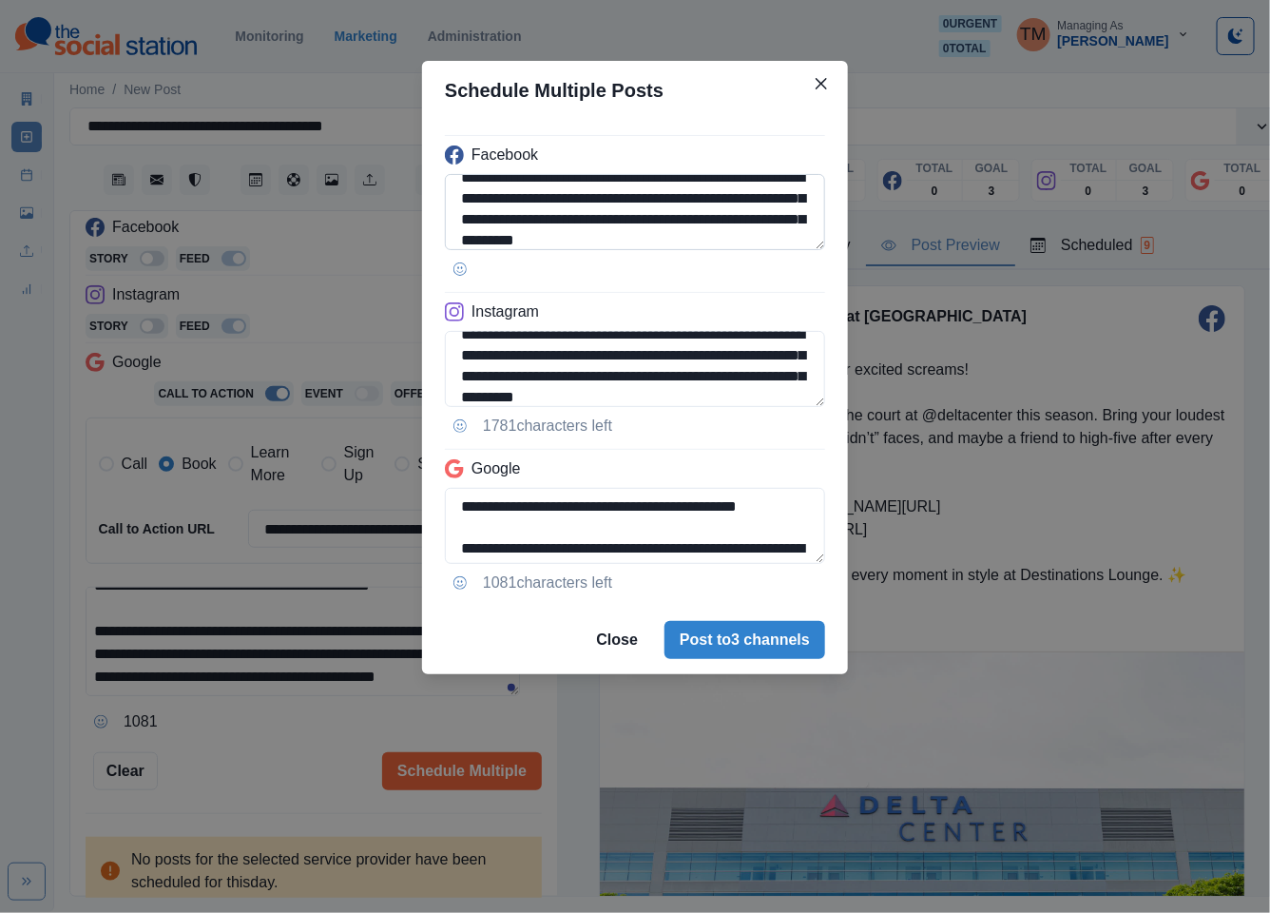
drag, startPoint x: 551, startPoint y: 221, endPoint x: 466, endPoint y: 222, distance: 85.6
click at [466, 222] on textarea "**********" at bounding box center [635, 212] width 380 height 76
paste textarea
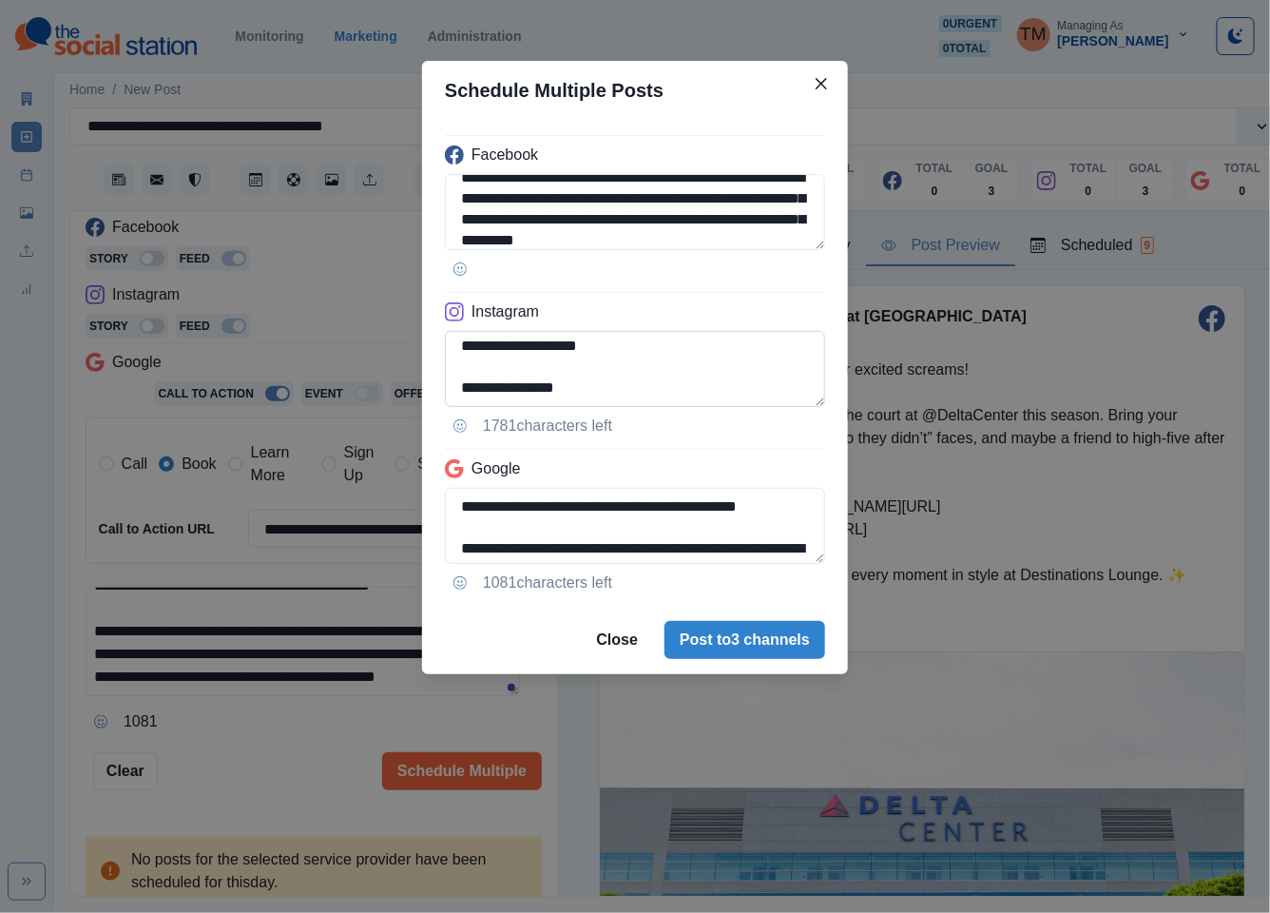
type textarea "**********"
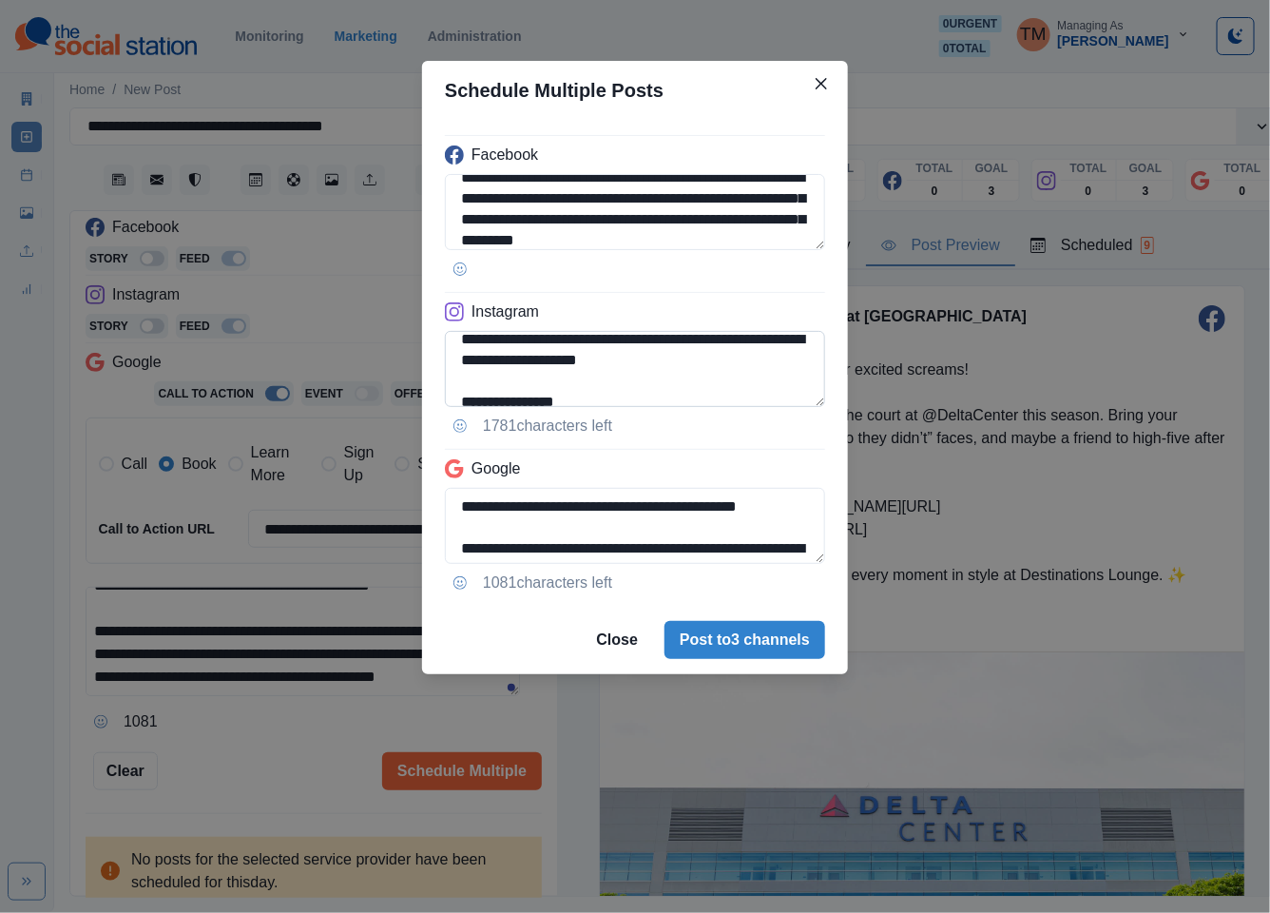
click at [537, 352] on textarea "**********" at bounding box center [635, 369] width 380 height 76
click at [531, 340] on textarea "**********" at bounding box center [635, 369] width 380 height 76
click at [537, 348] on textarea "**********" at bounding box center [635, 369] width 380 height 76
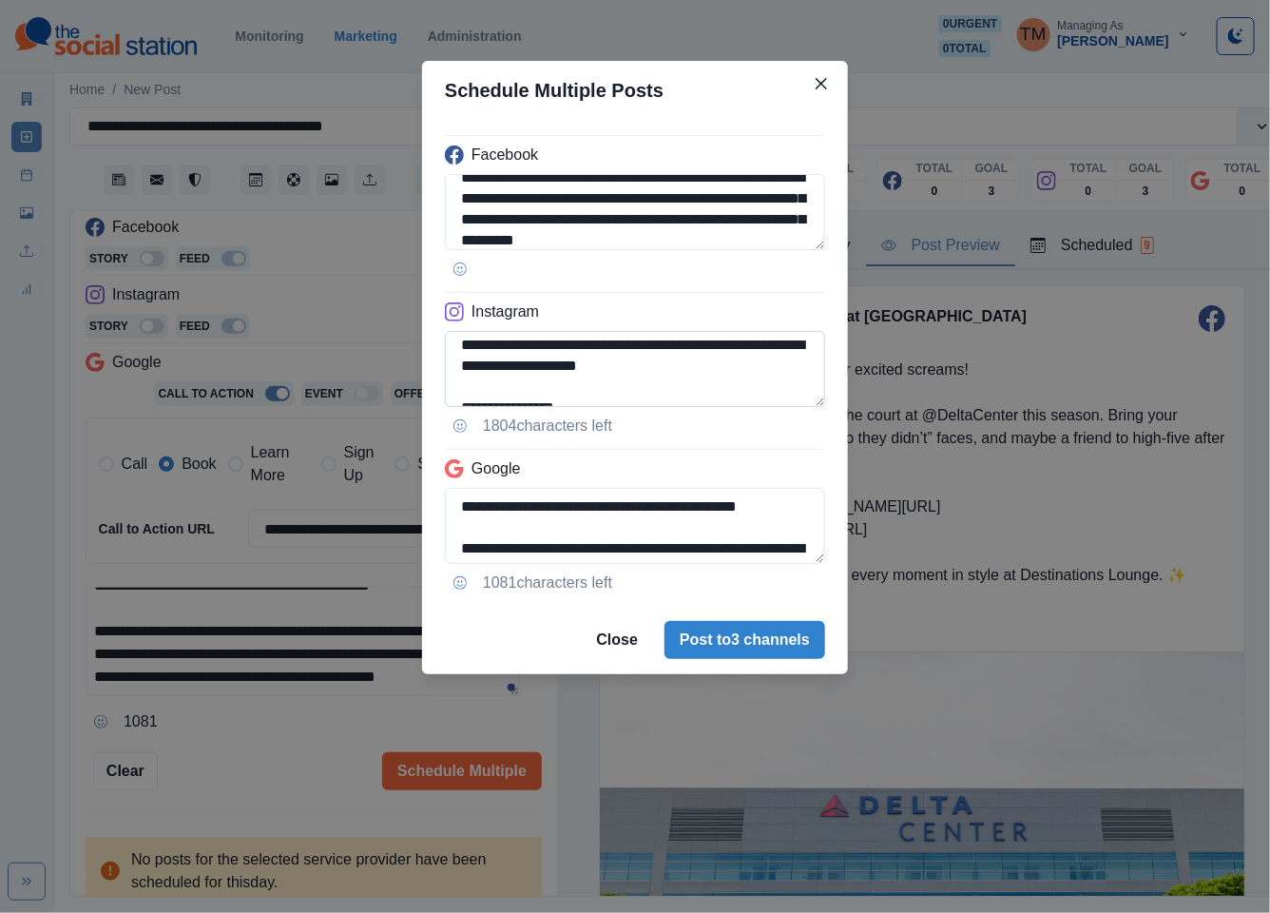
paste textarea "**********"
type textarea "**********"
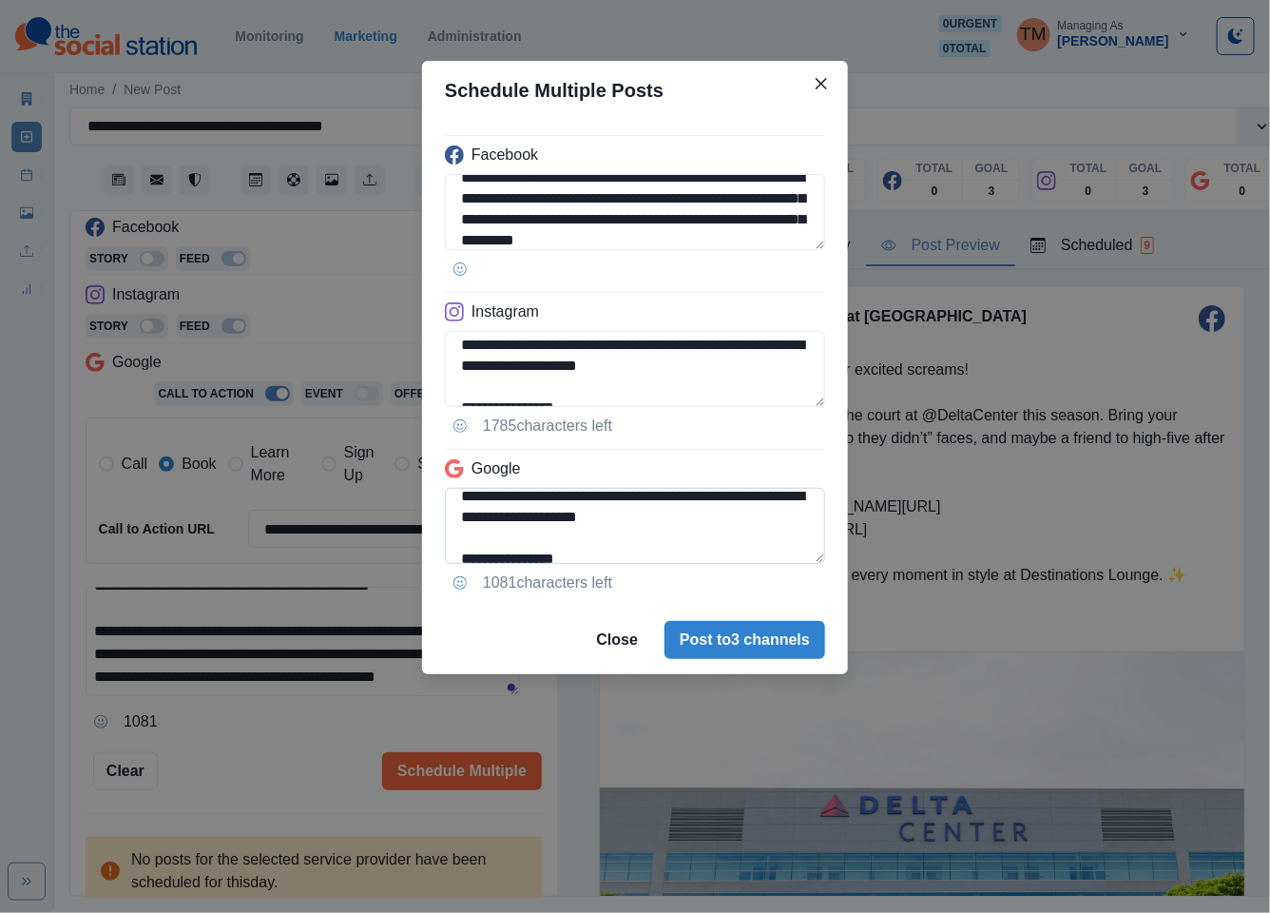
scroll to position [163, 0]
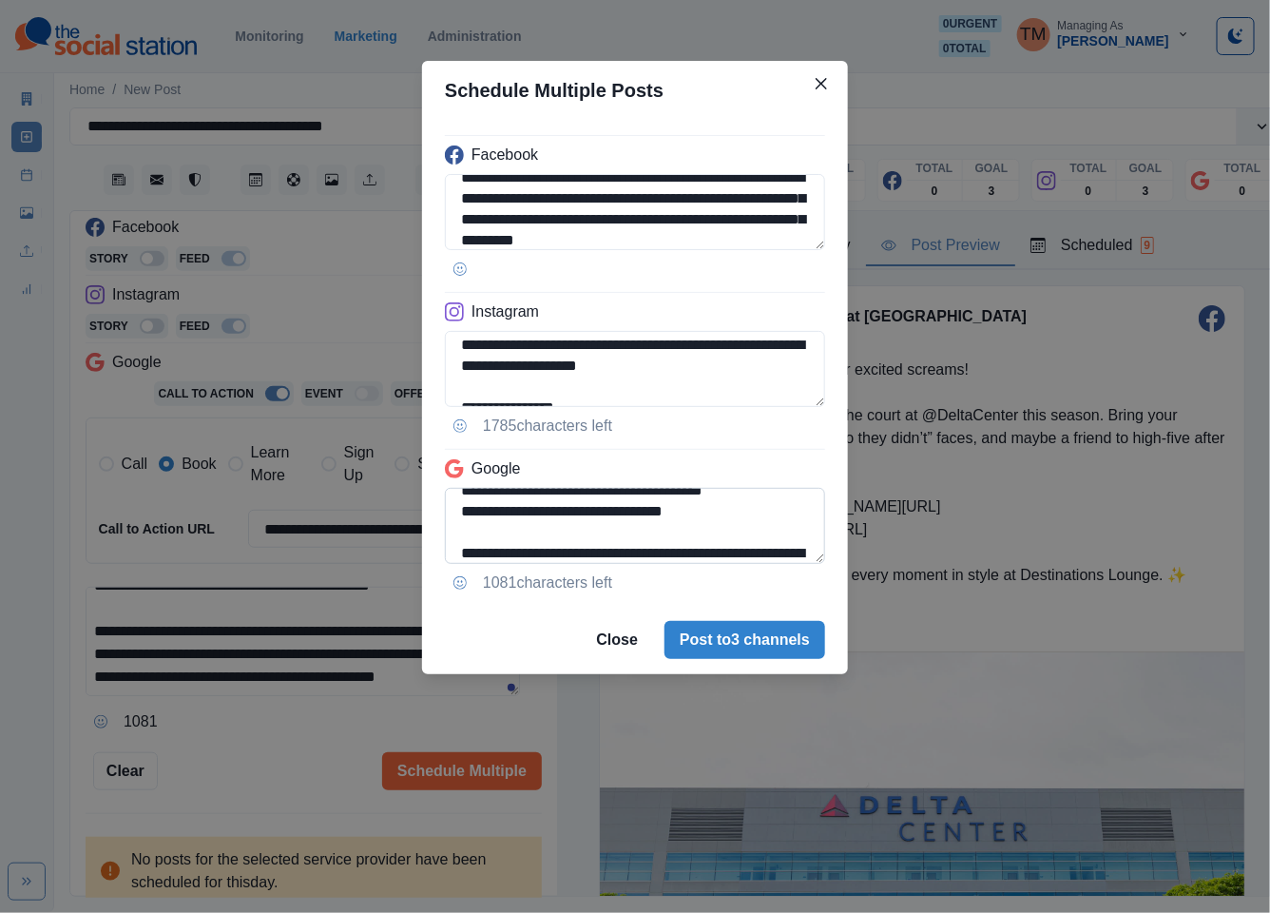
click at [448, 536] on textarea "**********" at bounding box center [635, 526] width 380 height 76
click at [466, 551] on textarea "**********" at bounding box center [635, 526] width 380 height 76
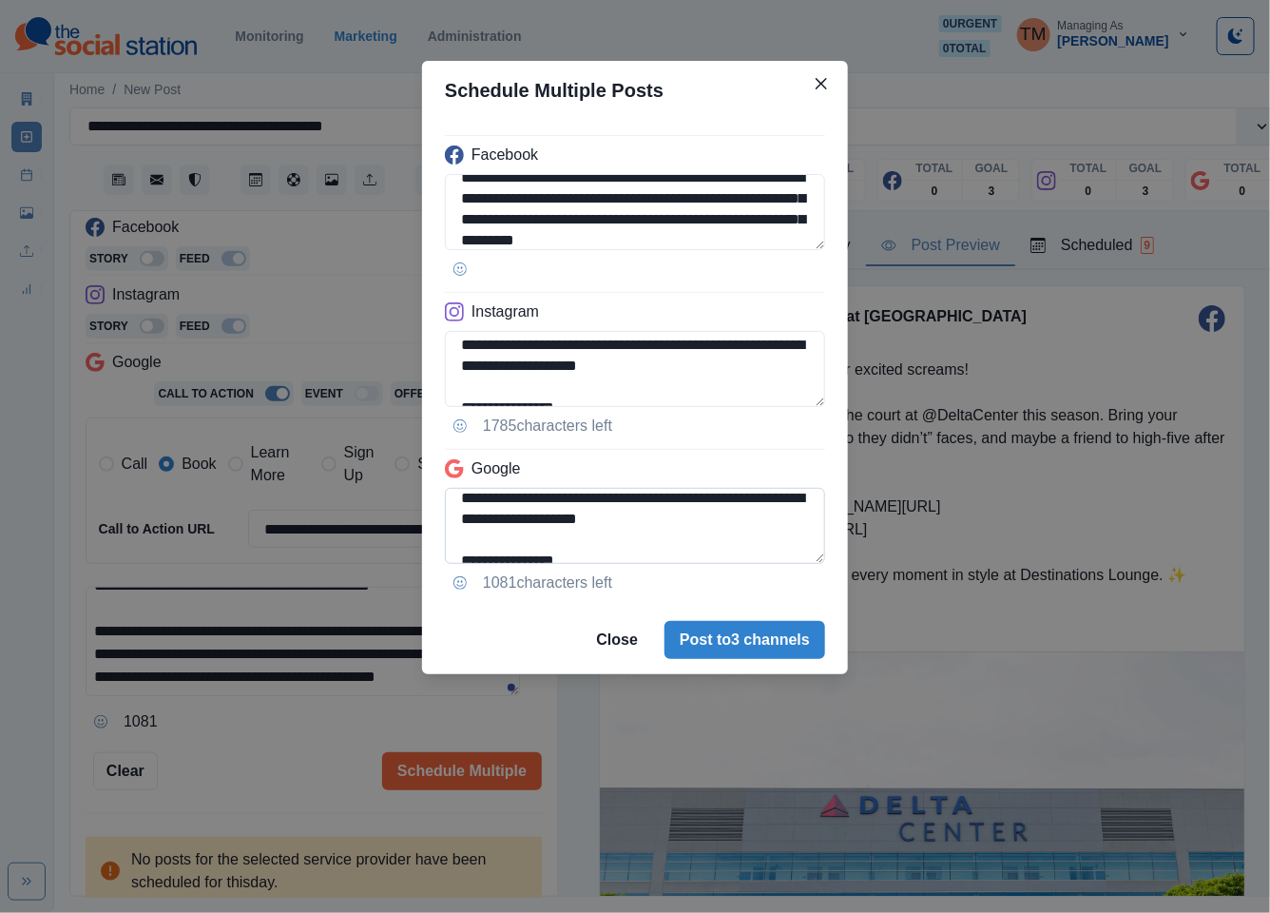
drag, startPoint x: 768, startPoint y: 490, endPoint x: 798, endPoint y: 503, distance: 32.8
click at [768, 493] on textarea "**********" at bounding box center [635, 526] width 380 height 76
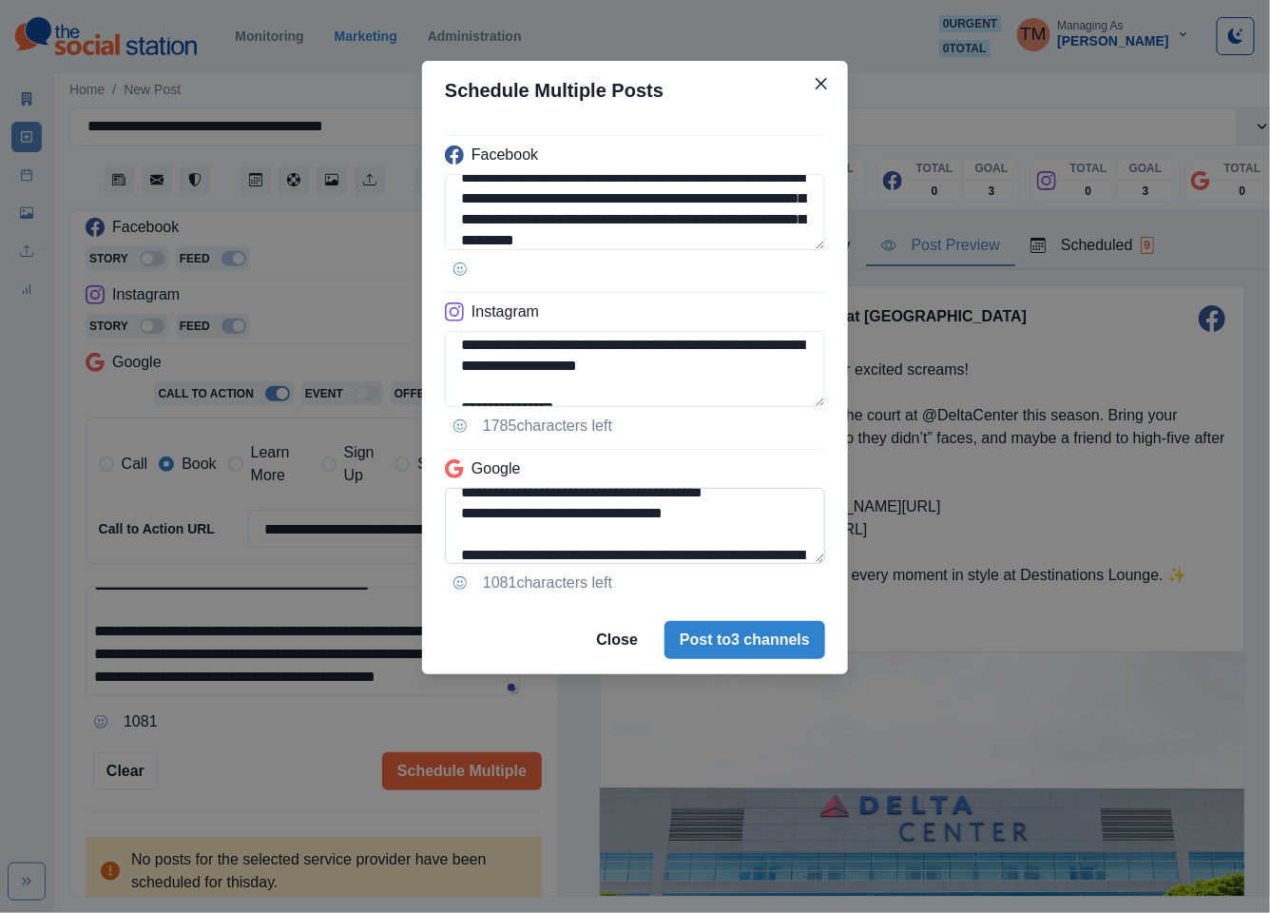
click at [607, 534] on textarea "**********" at bounding box center [635, 526] width 380 height 76
click at [611, 539] on textarea "**********" at bounding box center [635, 526] width 380 height 76
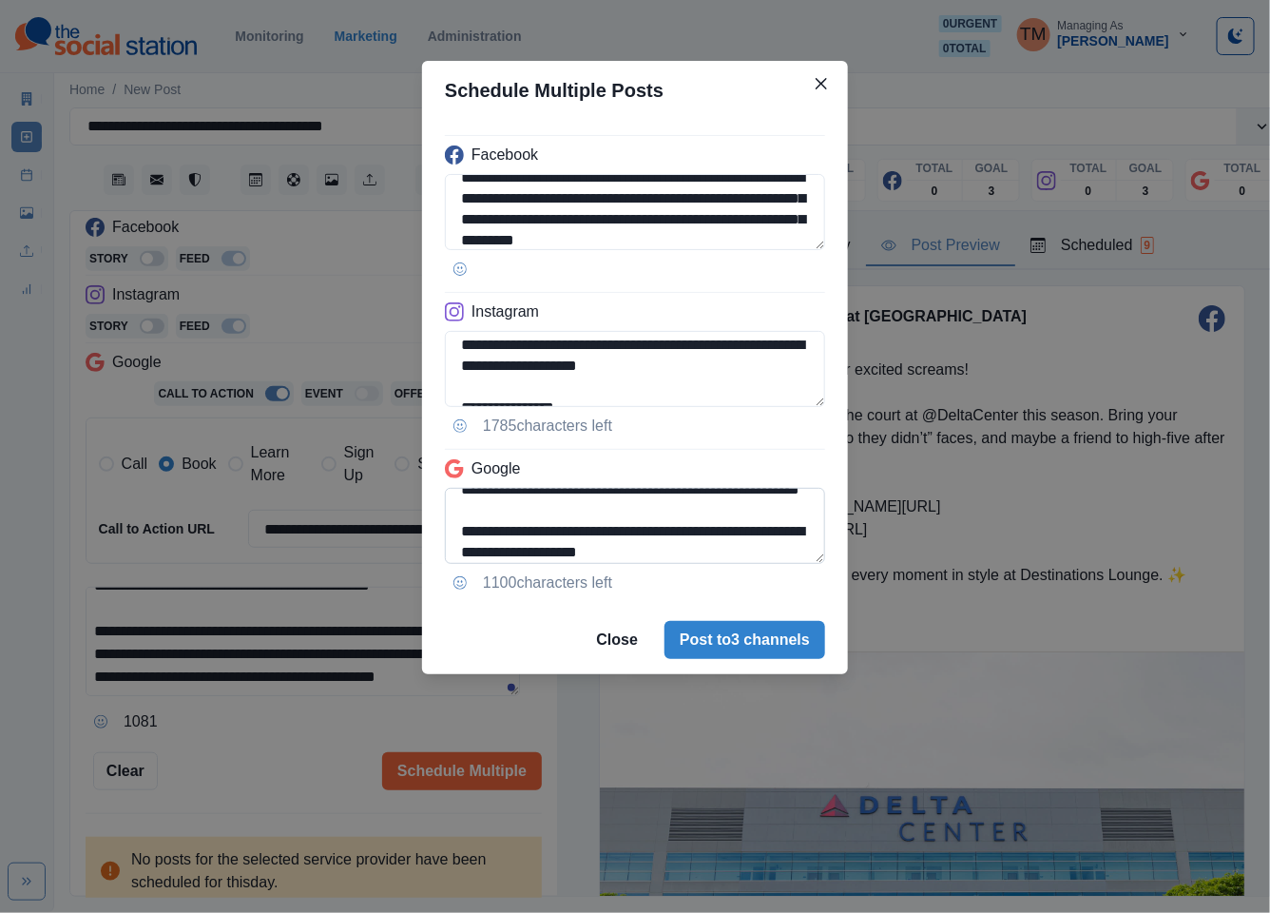
click at [725, 533] on textarea "**********" at bounding box center [635, 526] width 380 height 76
paste textarea "**********"
type textarea "**********"
click at [831, 531] on div "**********" at bounding box center [635, 363] width 426 height 486
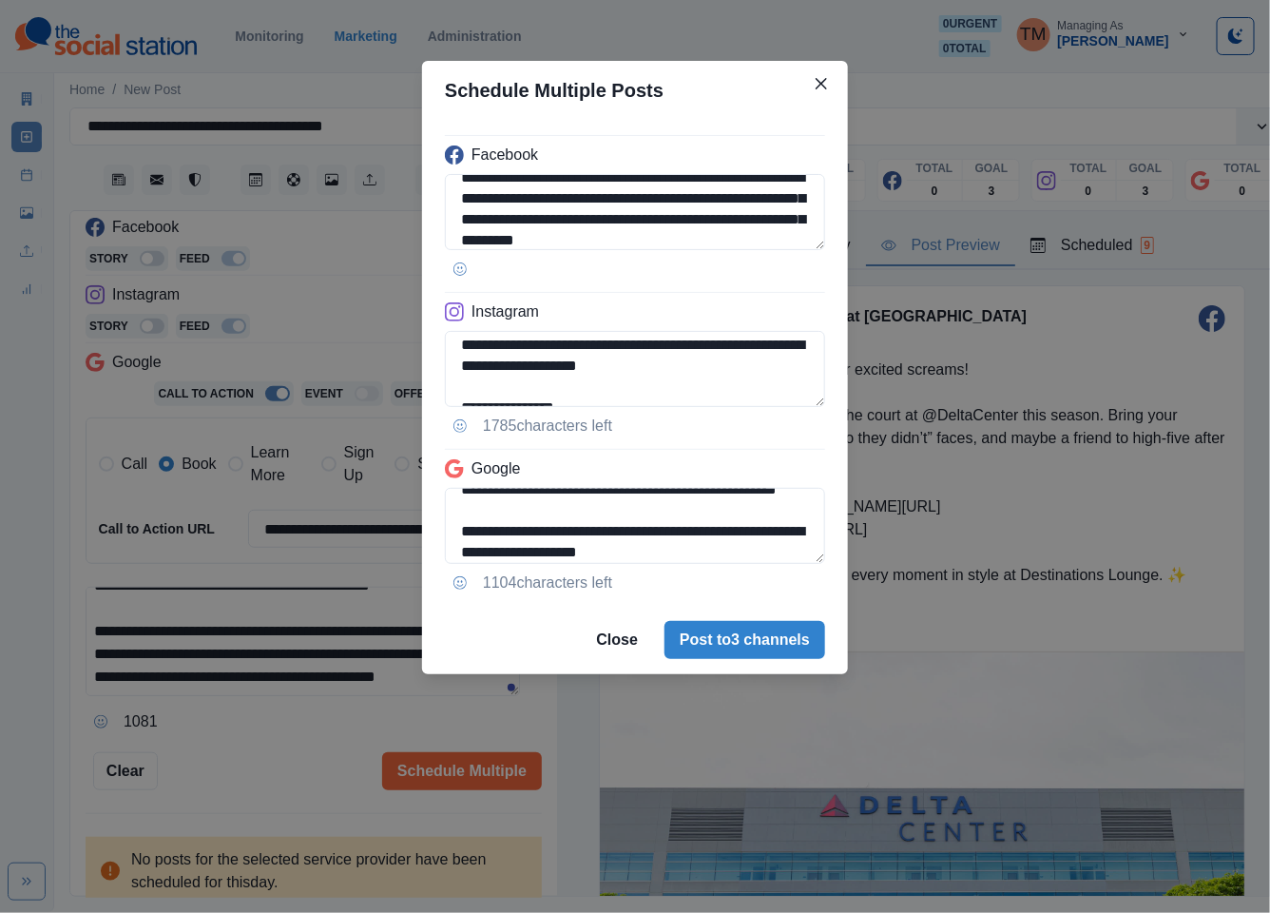
click at [831, 531] on div "**********" at bounding box center [635, 363] width 426 height 486
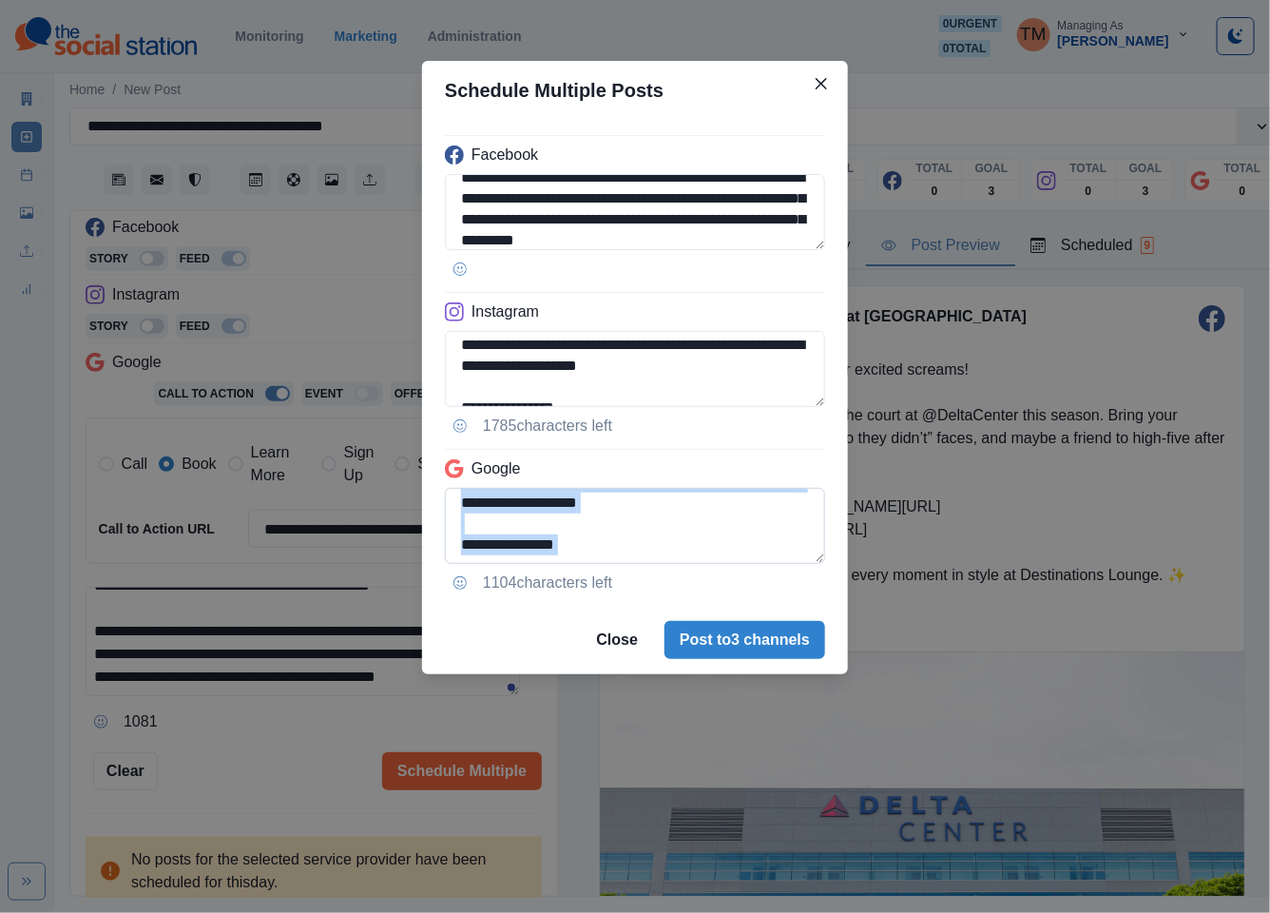
scroll to position [277, 0]
click at [799, 503] on textarea "**********" at bounding box center [635, 526] width 380 height 76
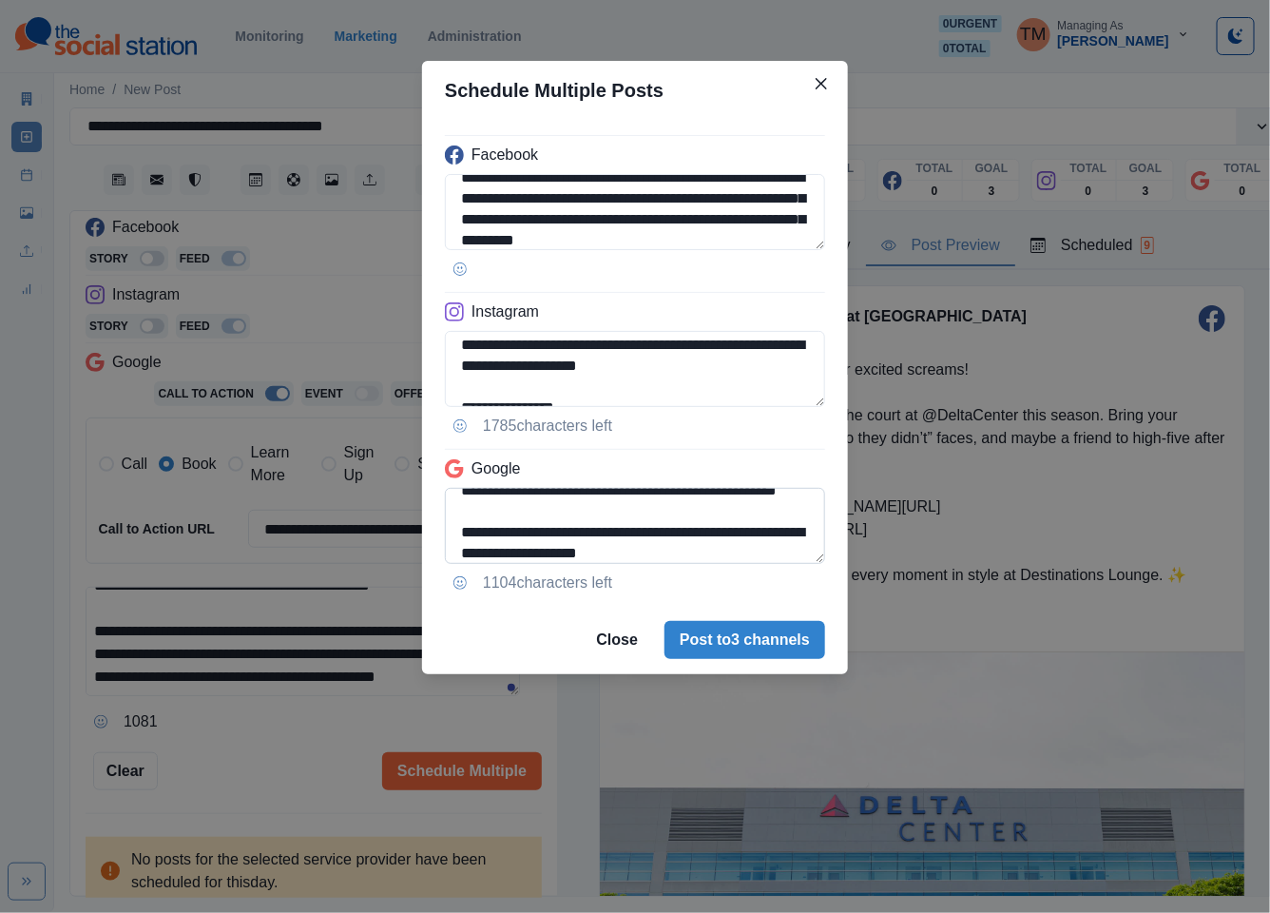
scroll to position [220, 0]
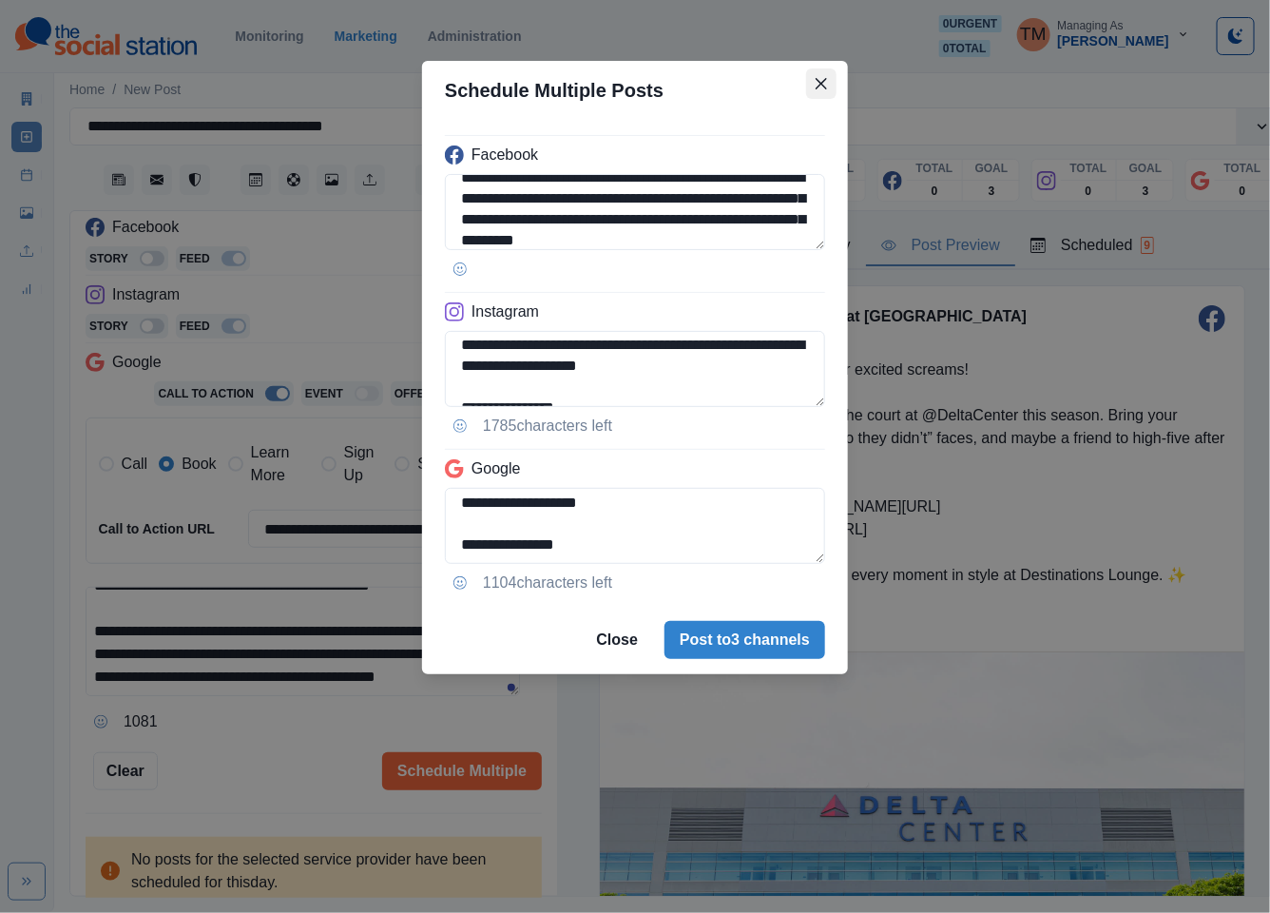
click at [821, 81] on icon "Close" at bounding box center [821, 83] width 11 height 11
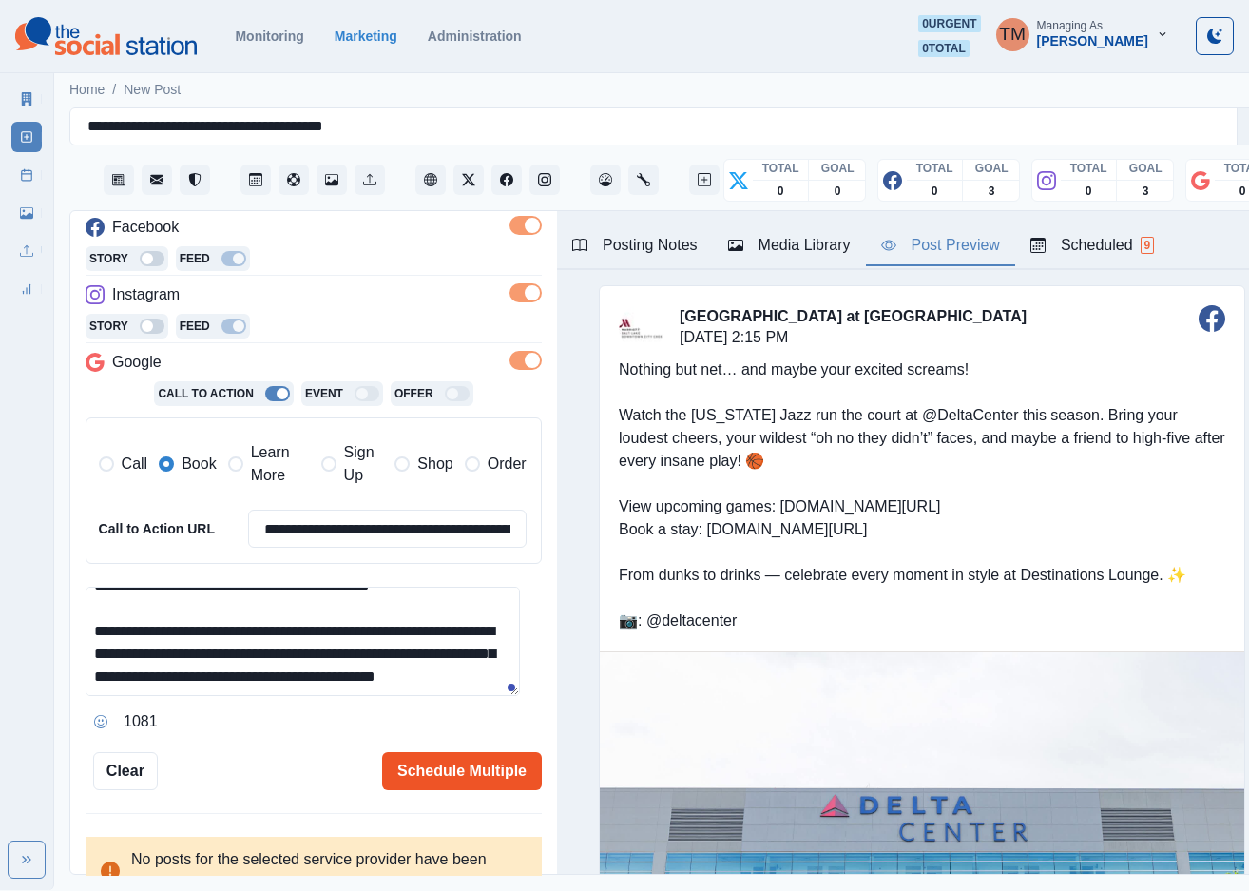
click at [454, 781] on button "Schedule Multiple" at bounding box center [462, 771] width 160 height 38
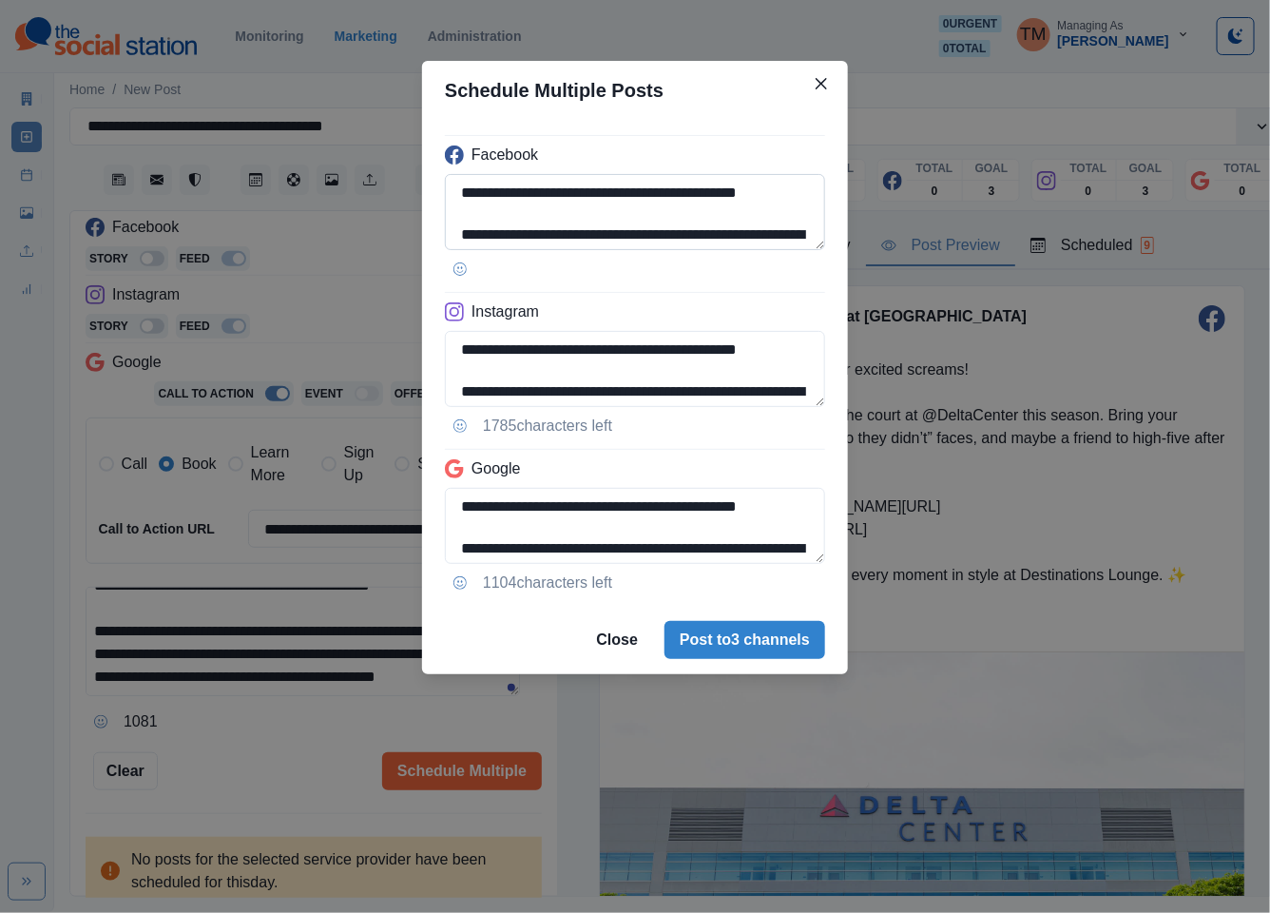
scroll to position [277, 0]
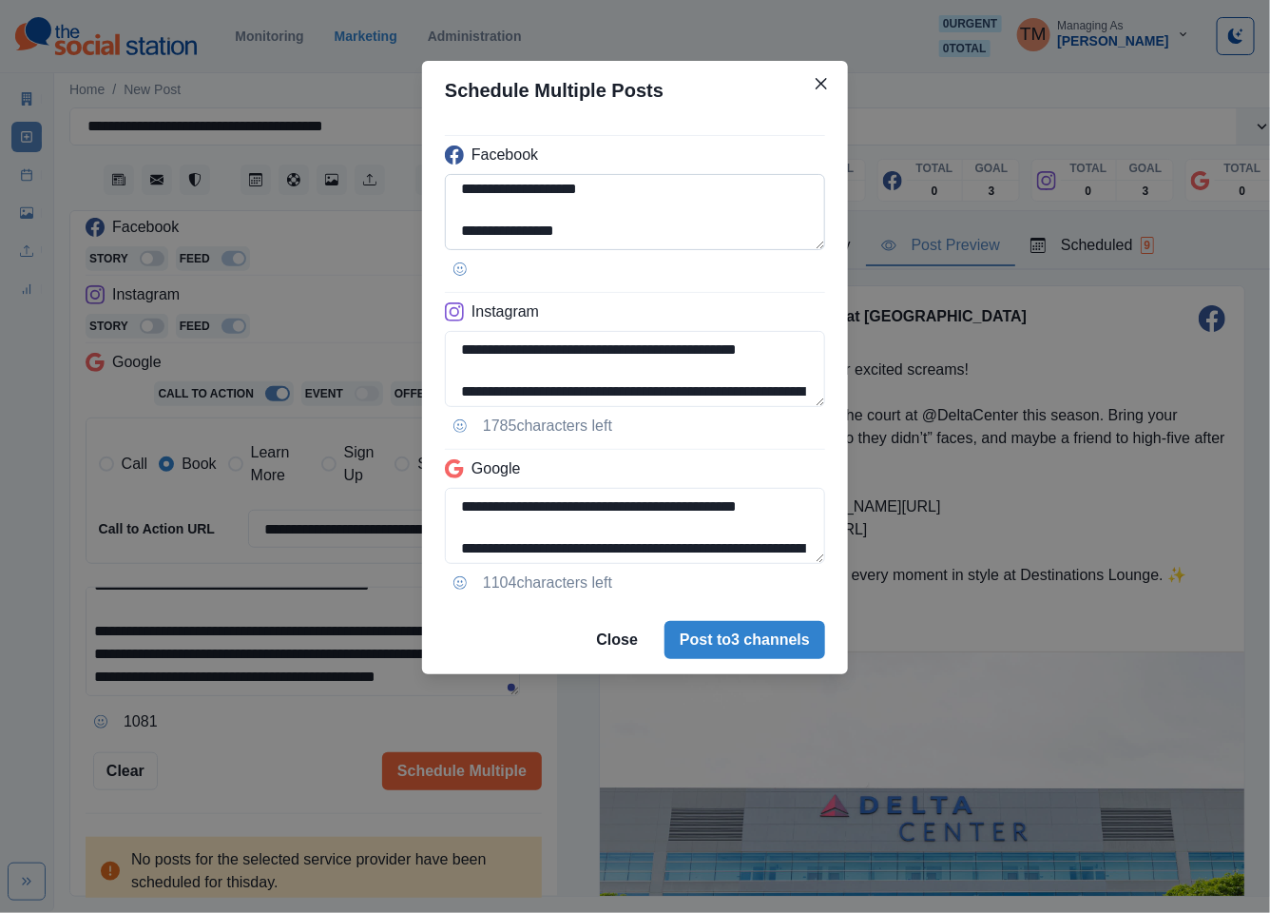
drag, startPoint x: 496, startPoint y: 232, endPoint x: 630, endPoint y: 232, distance: 134.0
click at [630, 232] on textarea "**********" at bounding box center [635, 212] width 380 height 76
paste textarea
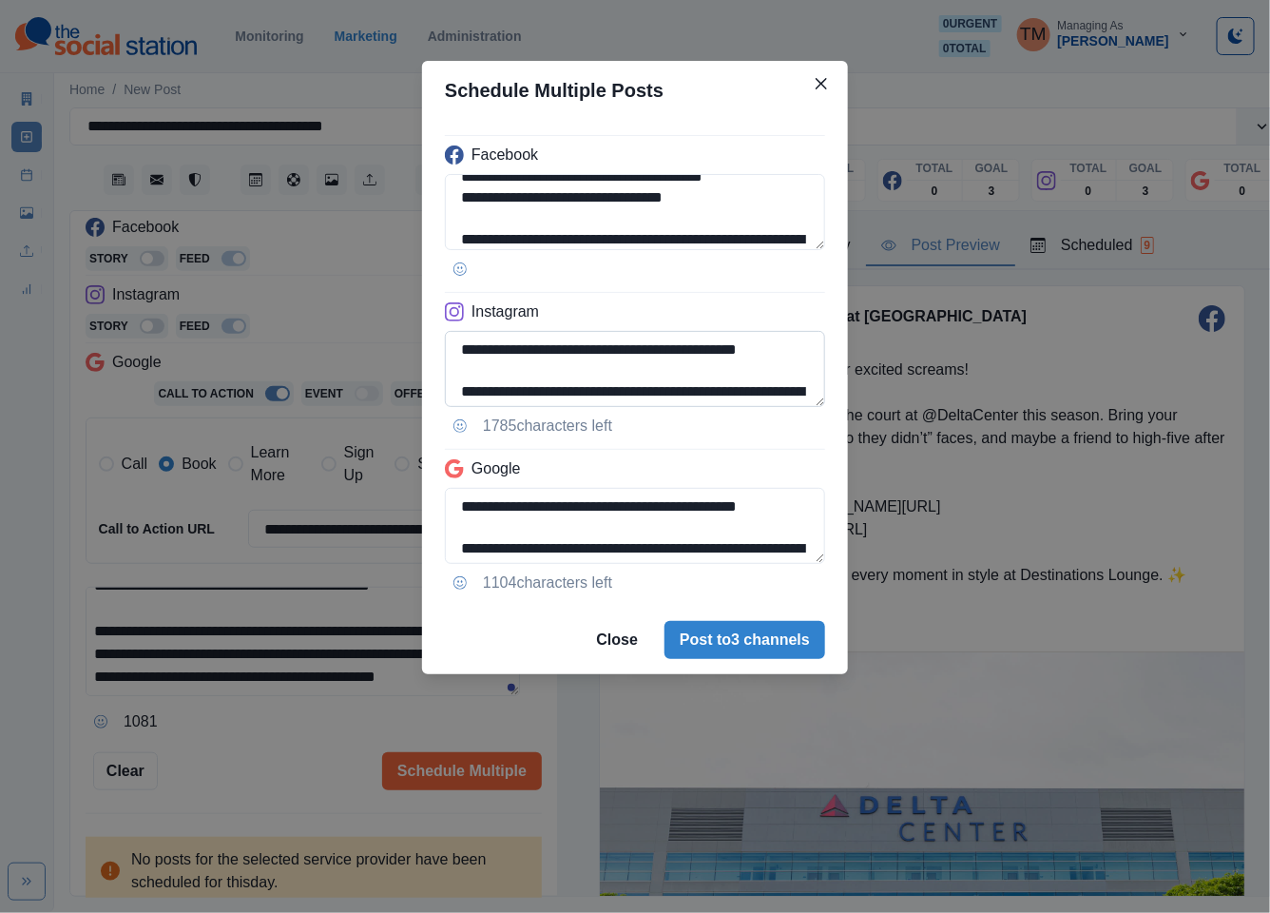
type textarea "**********"
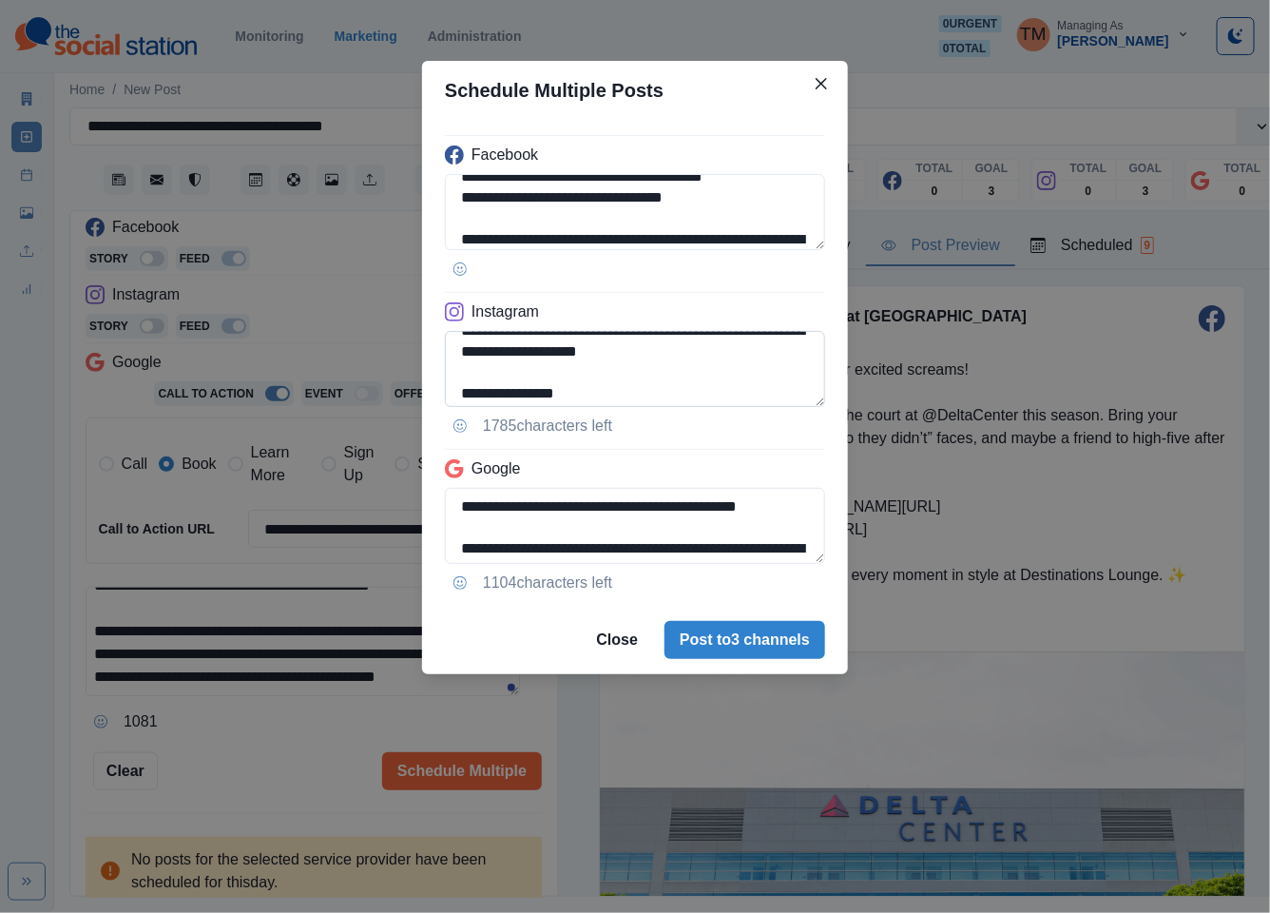
scroll to position [277, 0]
click at [801, 539] on textarea "**********" at bounding box center [635, 526] width 380 height 76
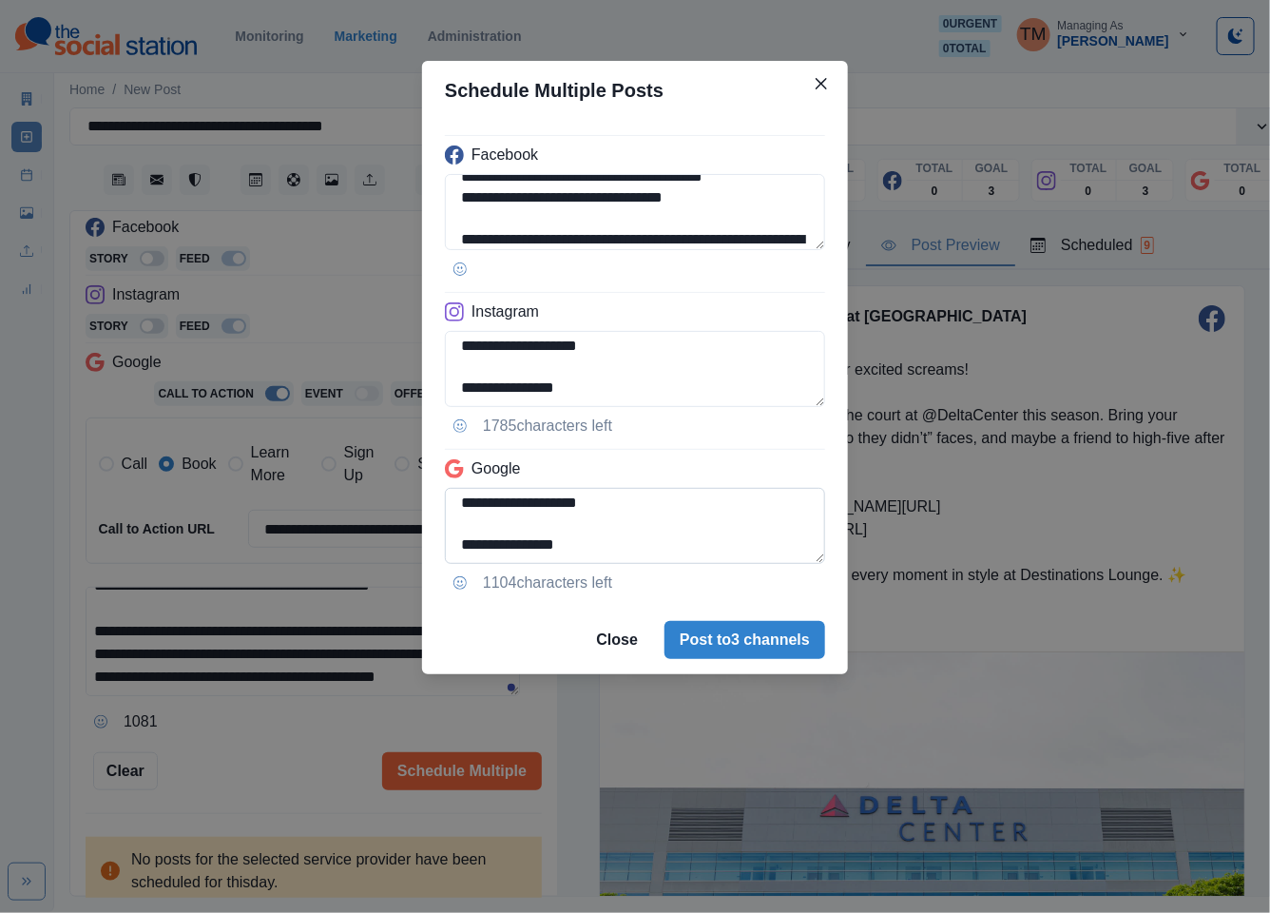
scroll to position [171, 0]
click at [459, 516] on textarea "**********" at bounding box center [635, 526] width 380 height 76
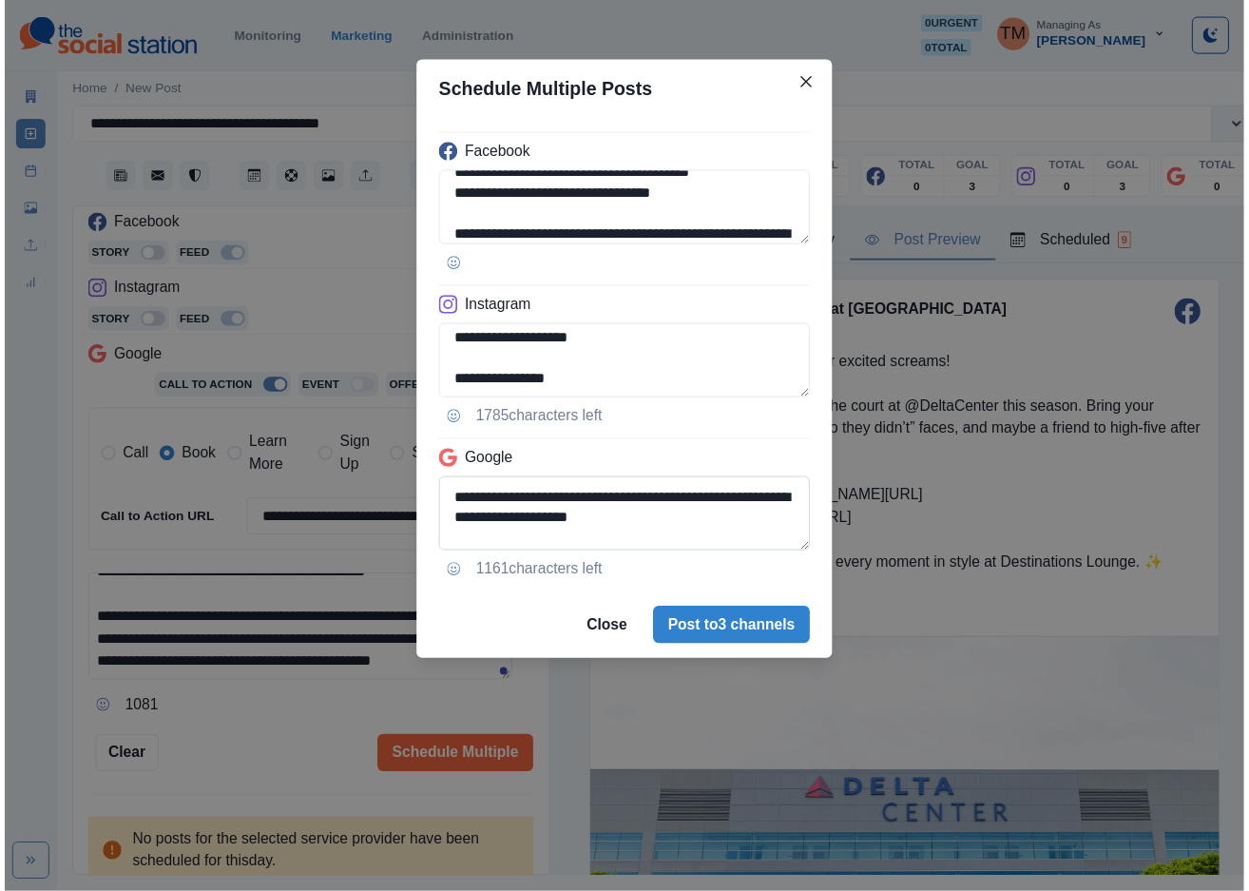
scroll to position [201, 0]
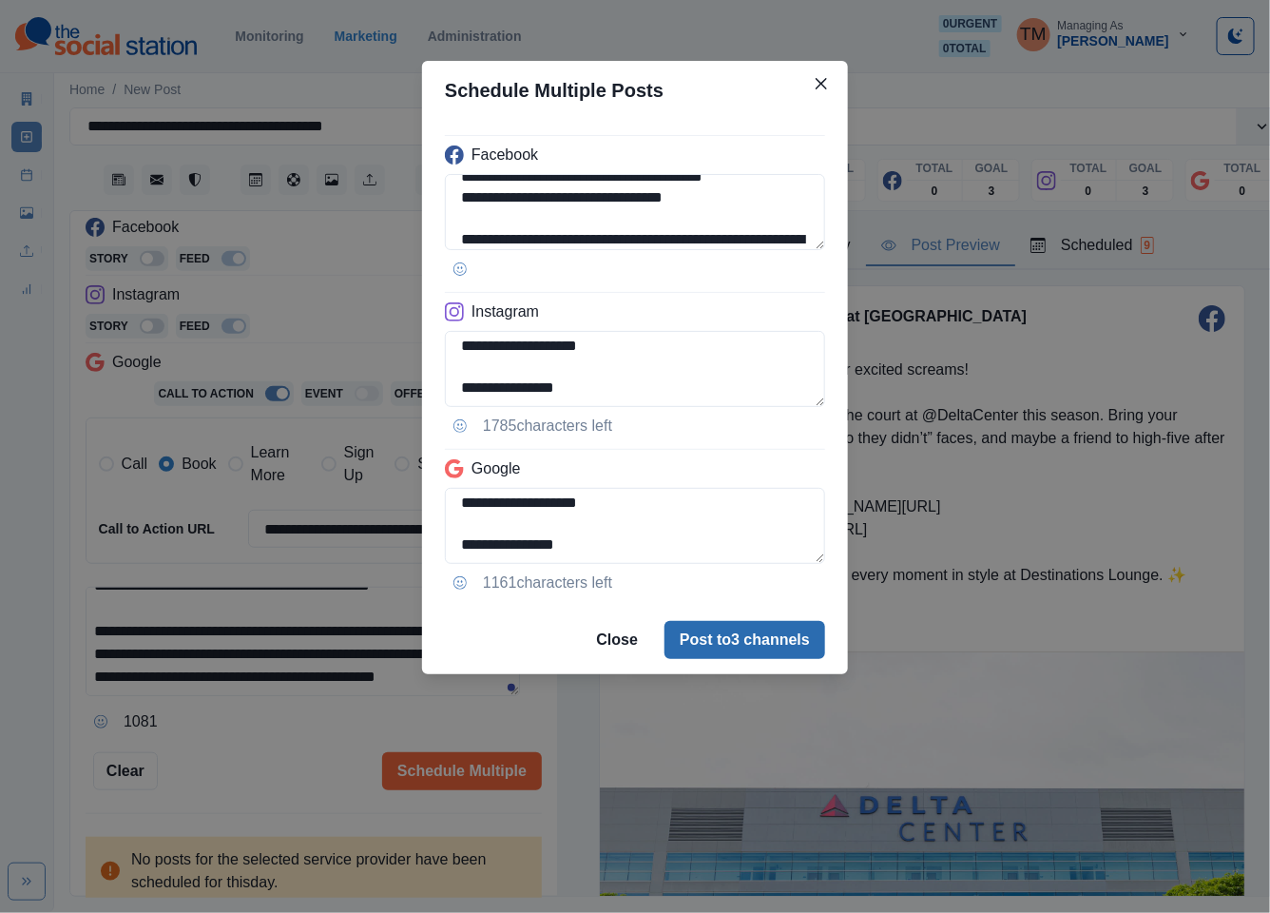
type textarea "**********"
drag, startPoint x: 717, startPoint y: 642, endPoint x: 225, endPoint y: 774, distance: 508.9
click at [225, 774] on div "**********" at bounding box center [635, 456] width 1270 height 913
click at [228, 770] on div "**********" at bounding box center [635, 456] width 1270 height 913
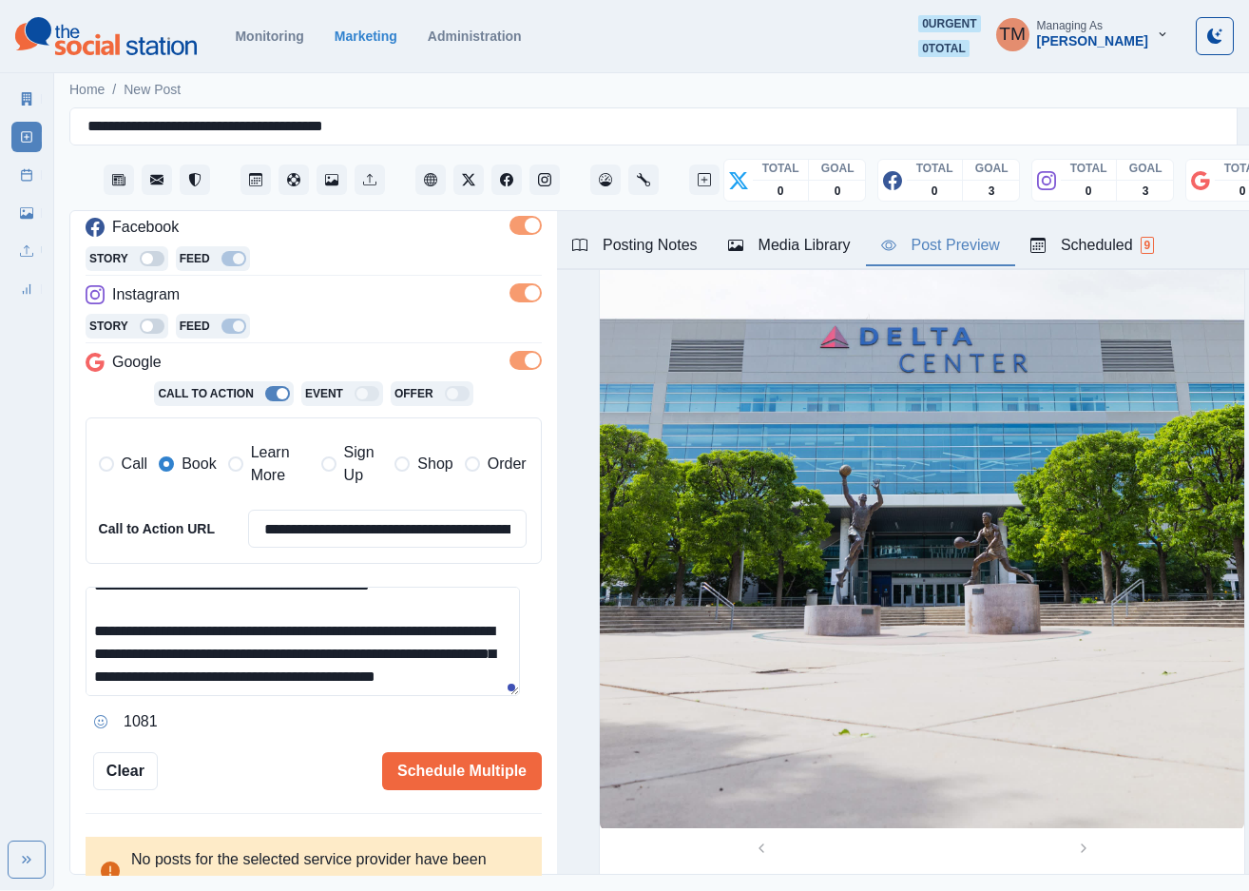
scroll to position [694, 0]
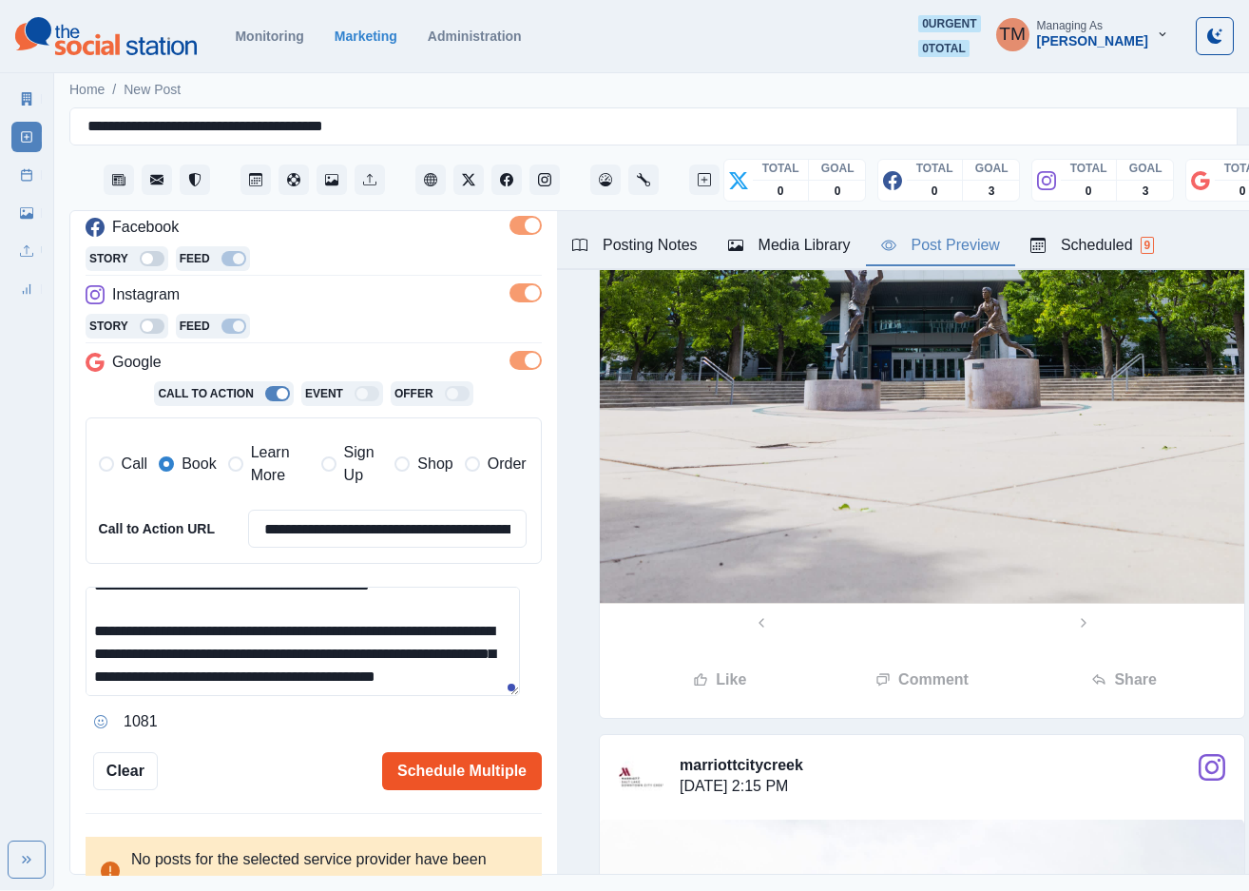
click at [457, 785] on button "Schedule Multiple" at bounding box center [462, 771] width 160 height 38
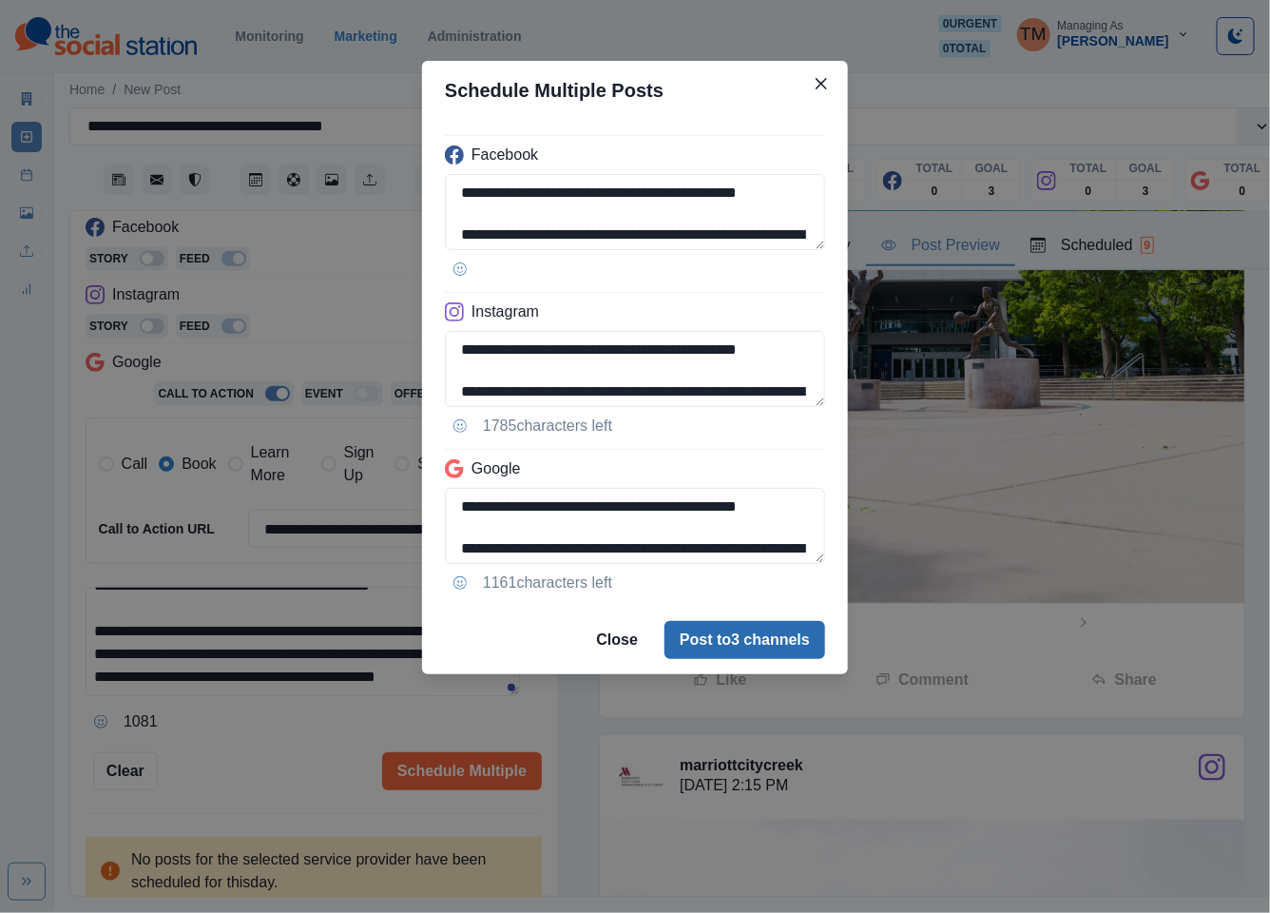
click at [740, 634] on button "Post to 3 channels" at bounding box center [744, 640] width 161 height 38
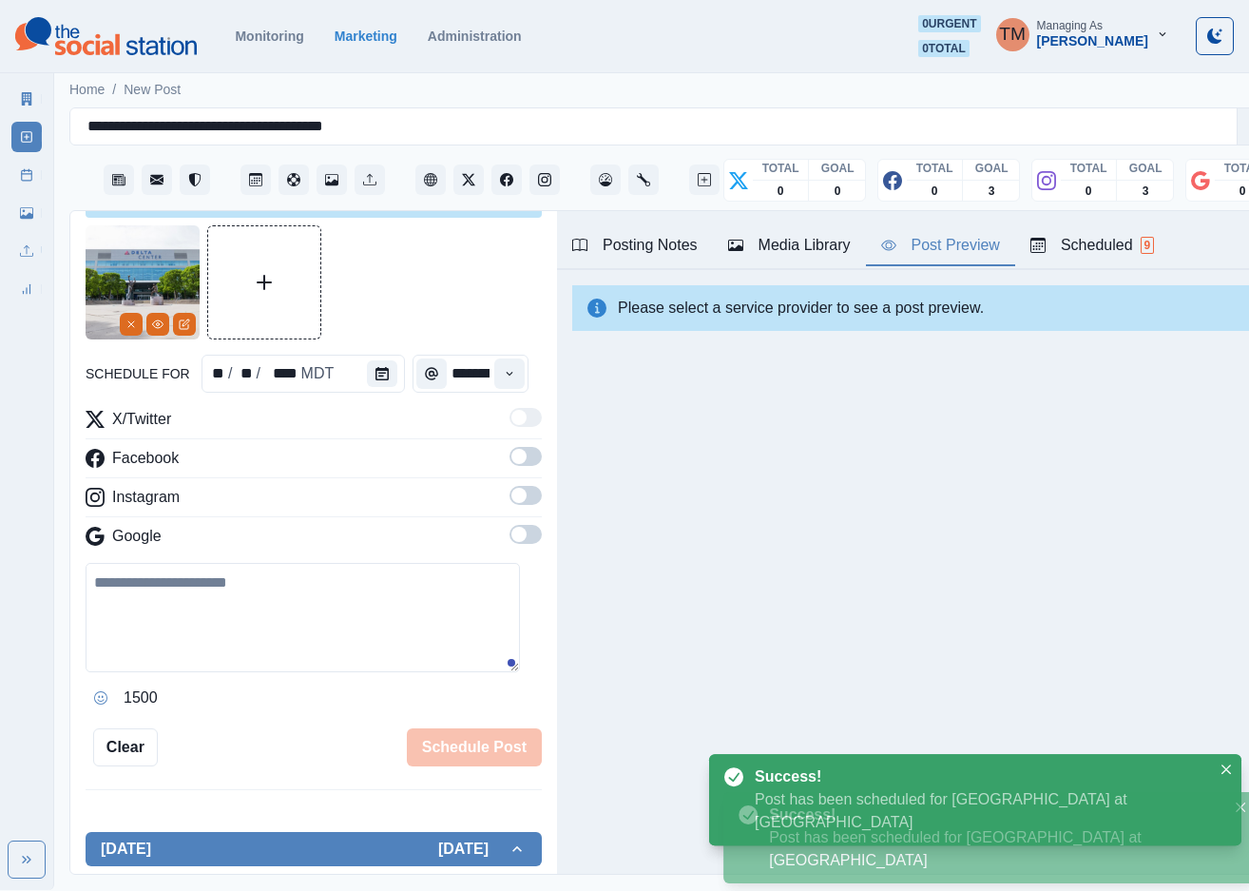
scroll to position [0, 0]
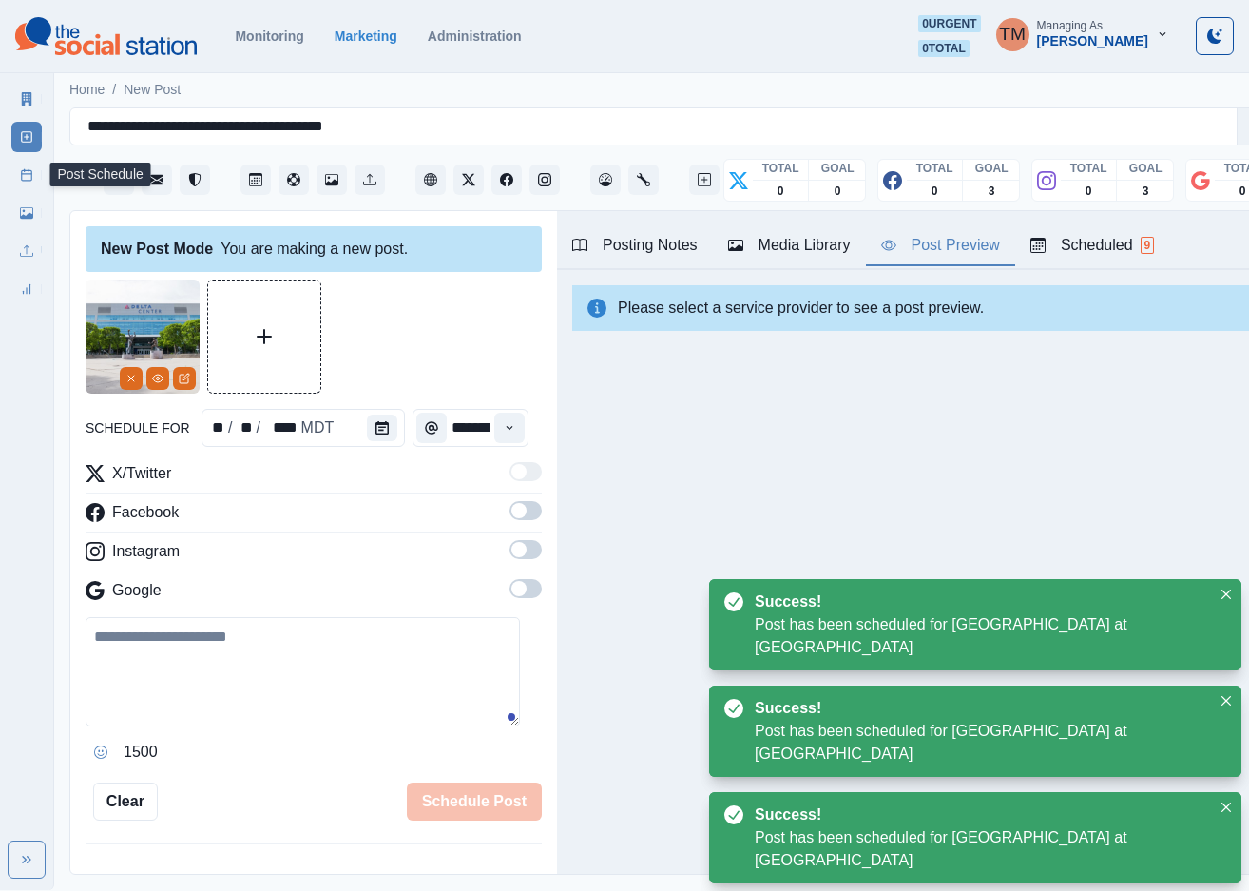
click at [26, 180] on icon at bounding box center [26, 174] width 13 height 13
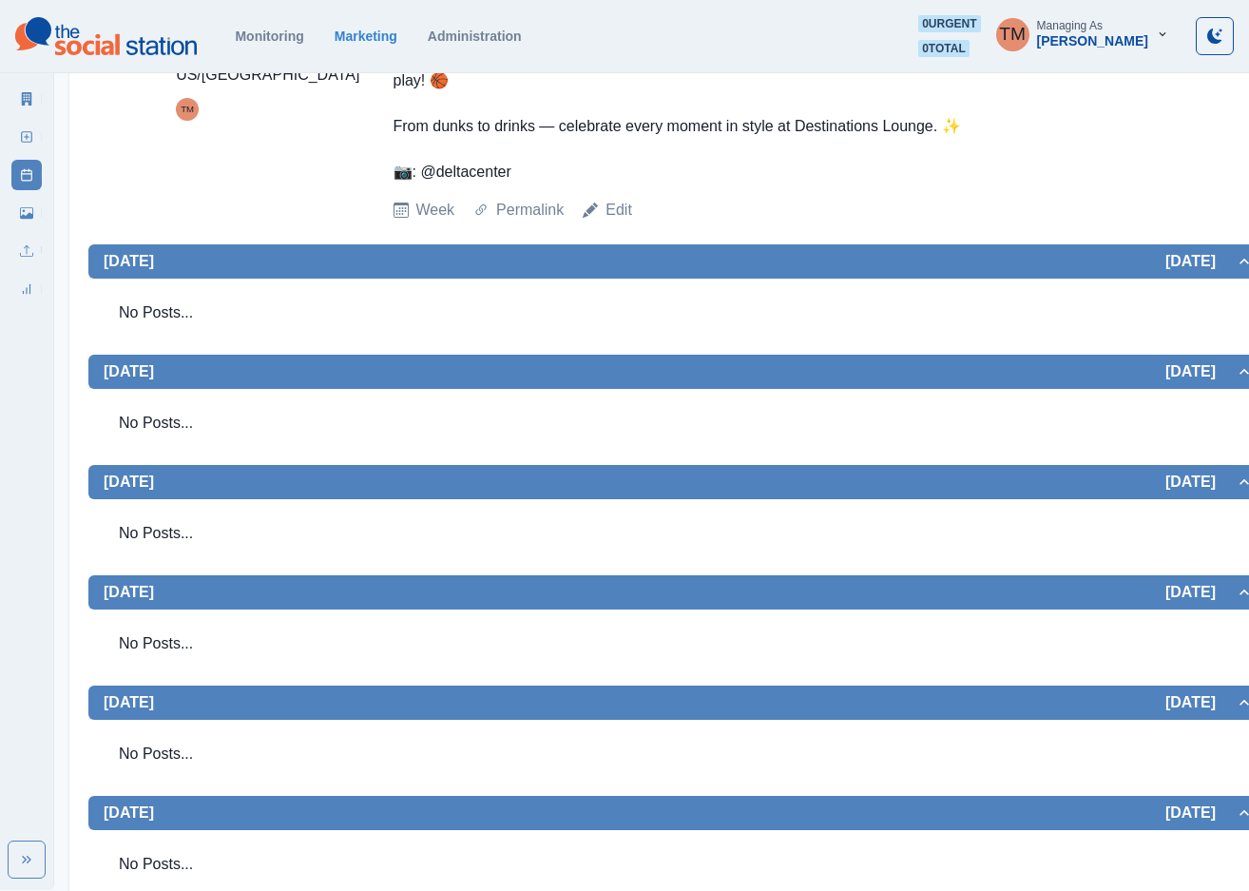
scroll to position [998, 0]
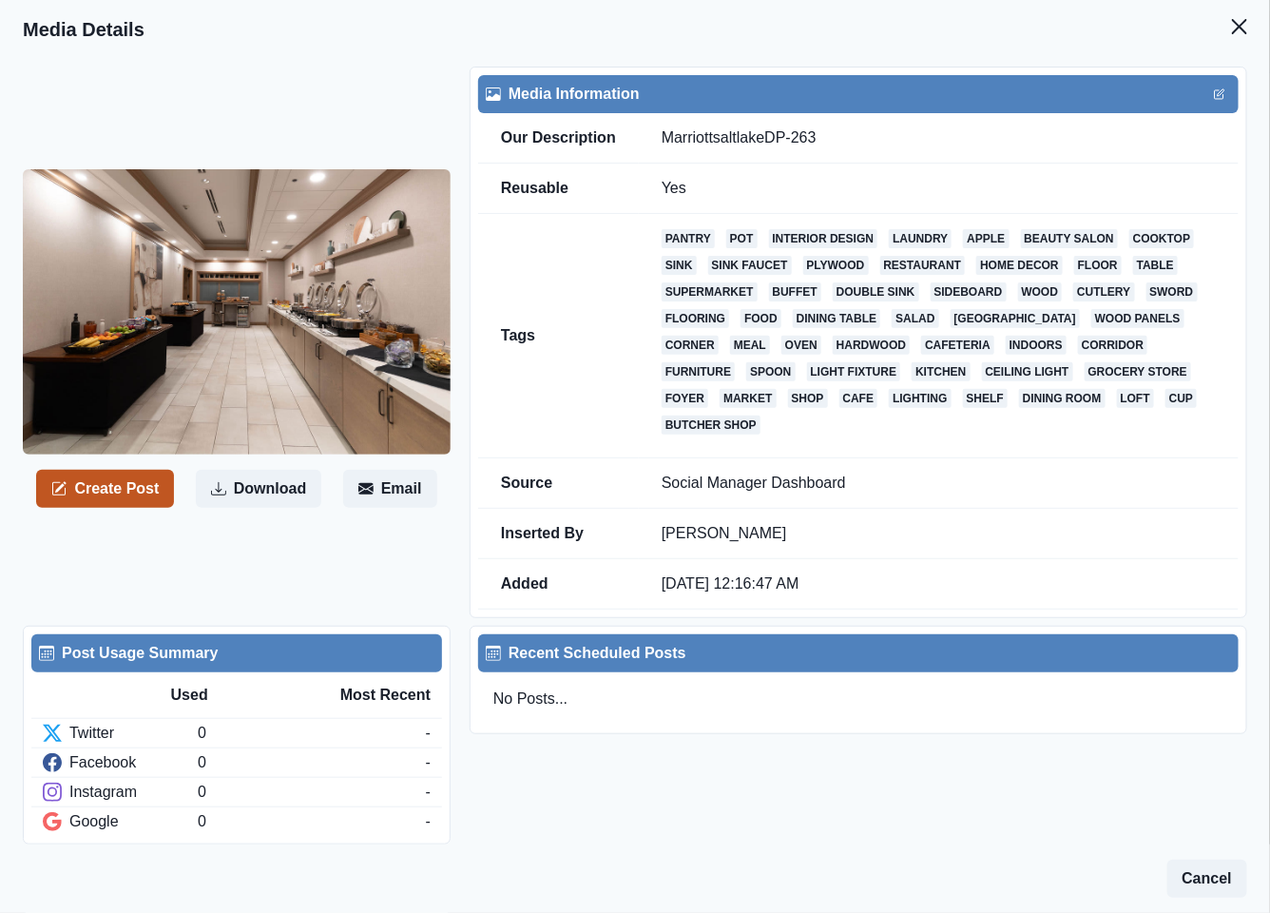
click at [140, 486] on button "Create Post" at bounding box center [105, 489] width 138 height 38
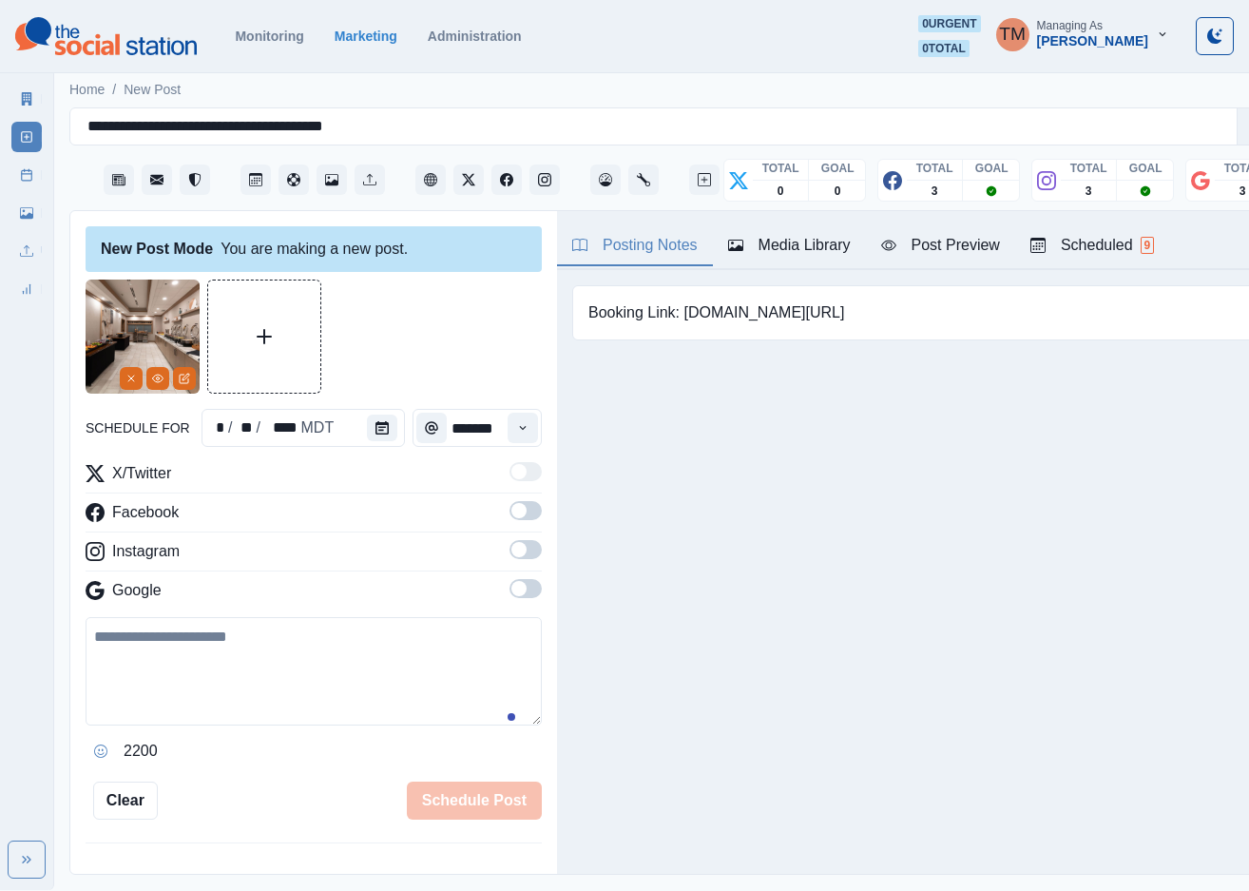
drag, startPoint x: 205, startPoint y: 697, endPoint x: 360, endPoint y: 586, distance: 190.7
click at [212, 697] on textarea at bounding box center [314, 671] width 456 height 108
paste textarea "**********"
type textarea "**********"
click at [380, 429] on button "Calendar" at bounding box center [382, 427] width 30 height 27
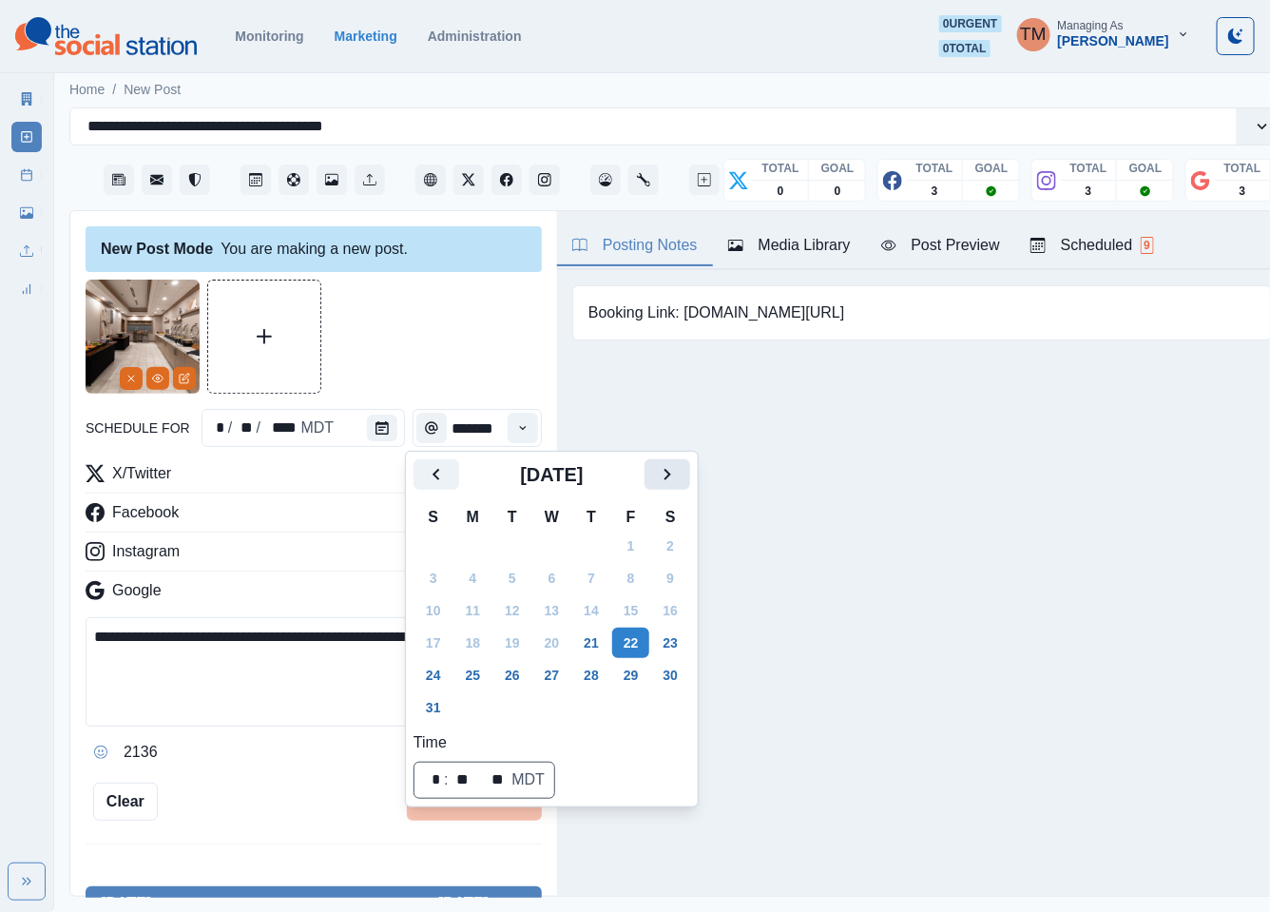
click at [683, 486] on button "Next" at bounding box center [667, 474] width 46 height 30
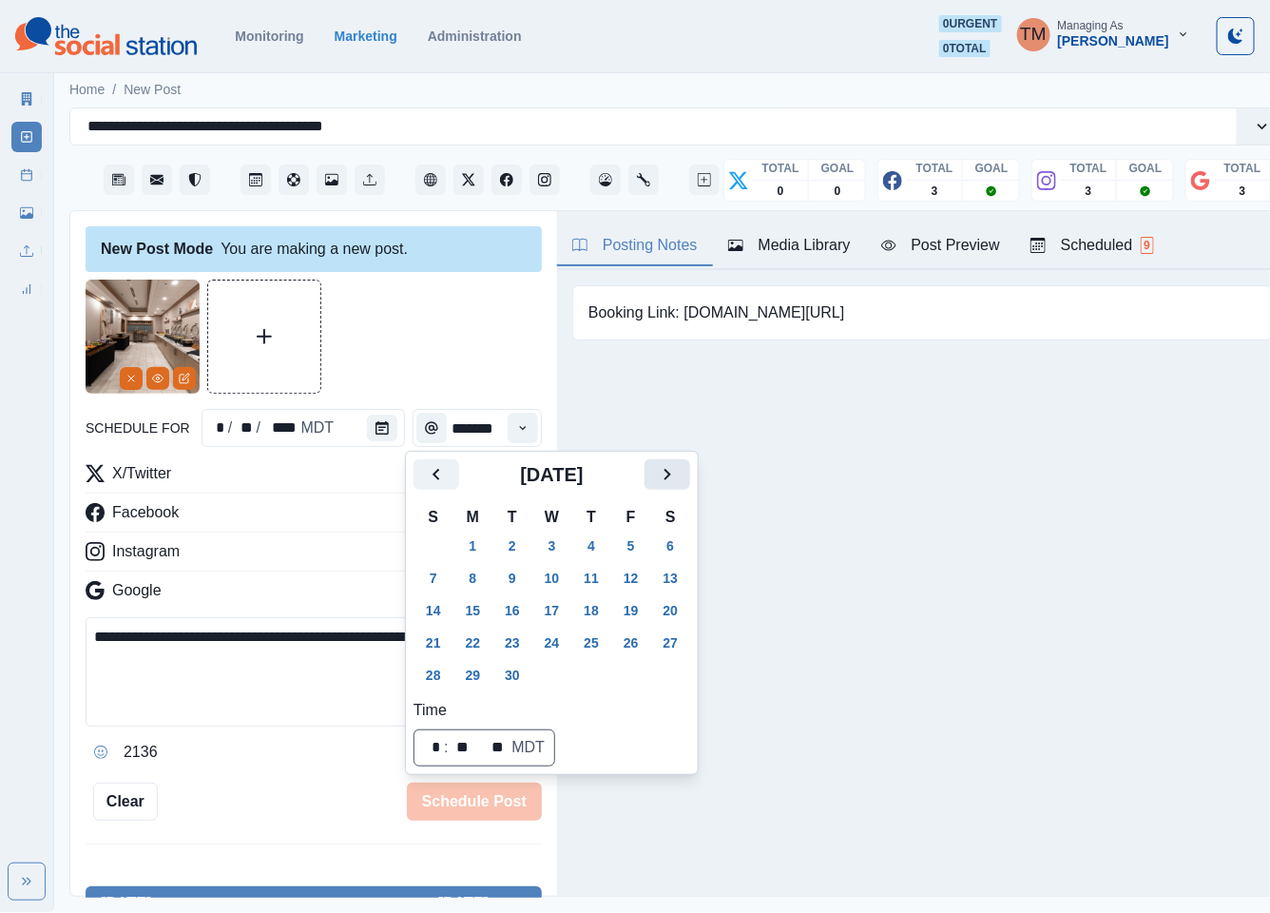
click at [683, 486] on button "Next" at bounding box center [667, 474] width 46 height 30
click at [557, 679] on button "29" at bounding box center [552, 675] width 38 height 30
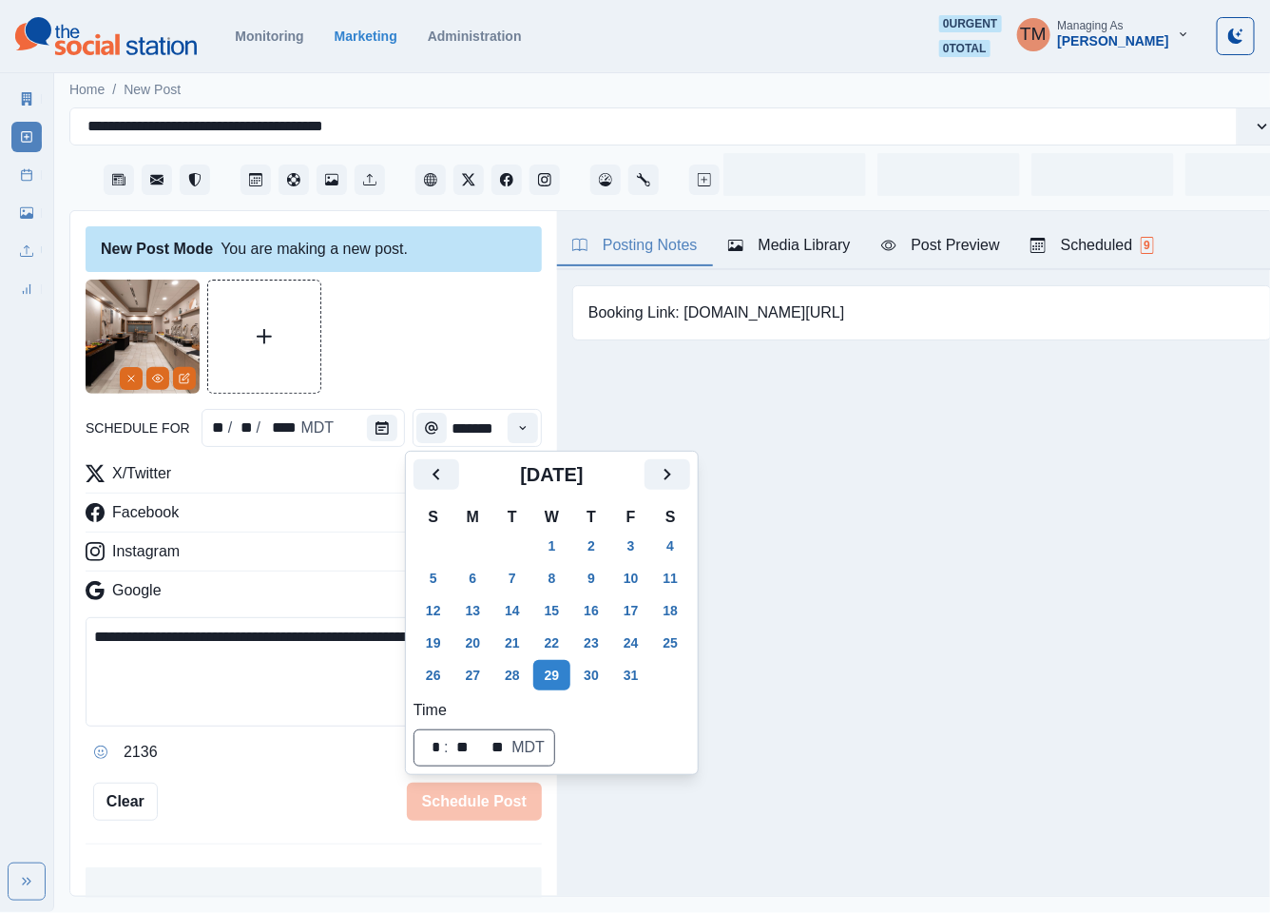
click at [459, 343] on div at bounding box center [314, 336] width 456 height 114
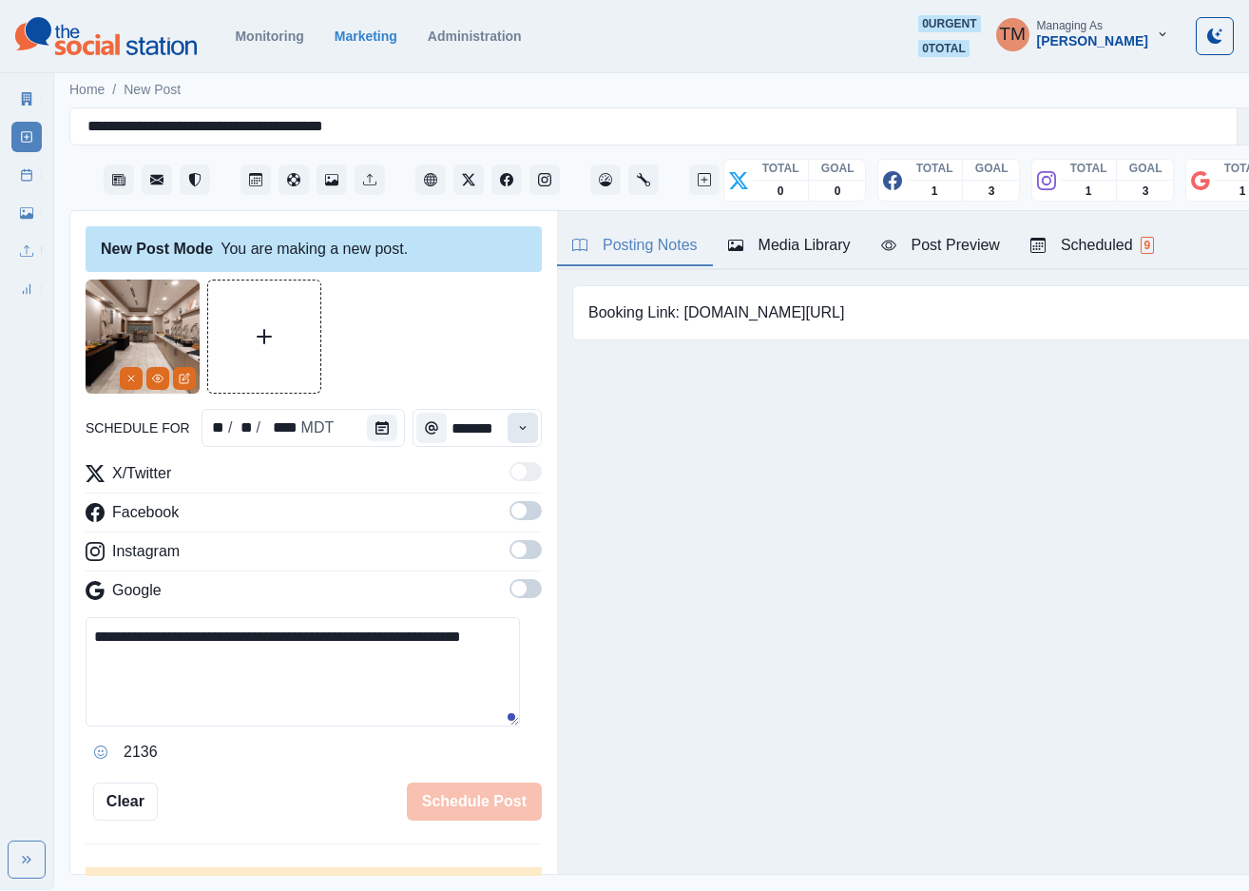
click at [516, 423] on icon "Time" at bounding box center [522, 427] width 13 height 13
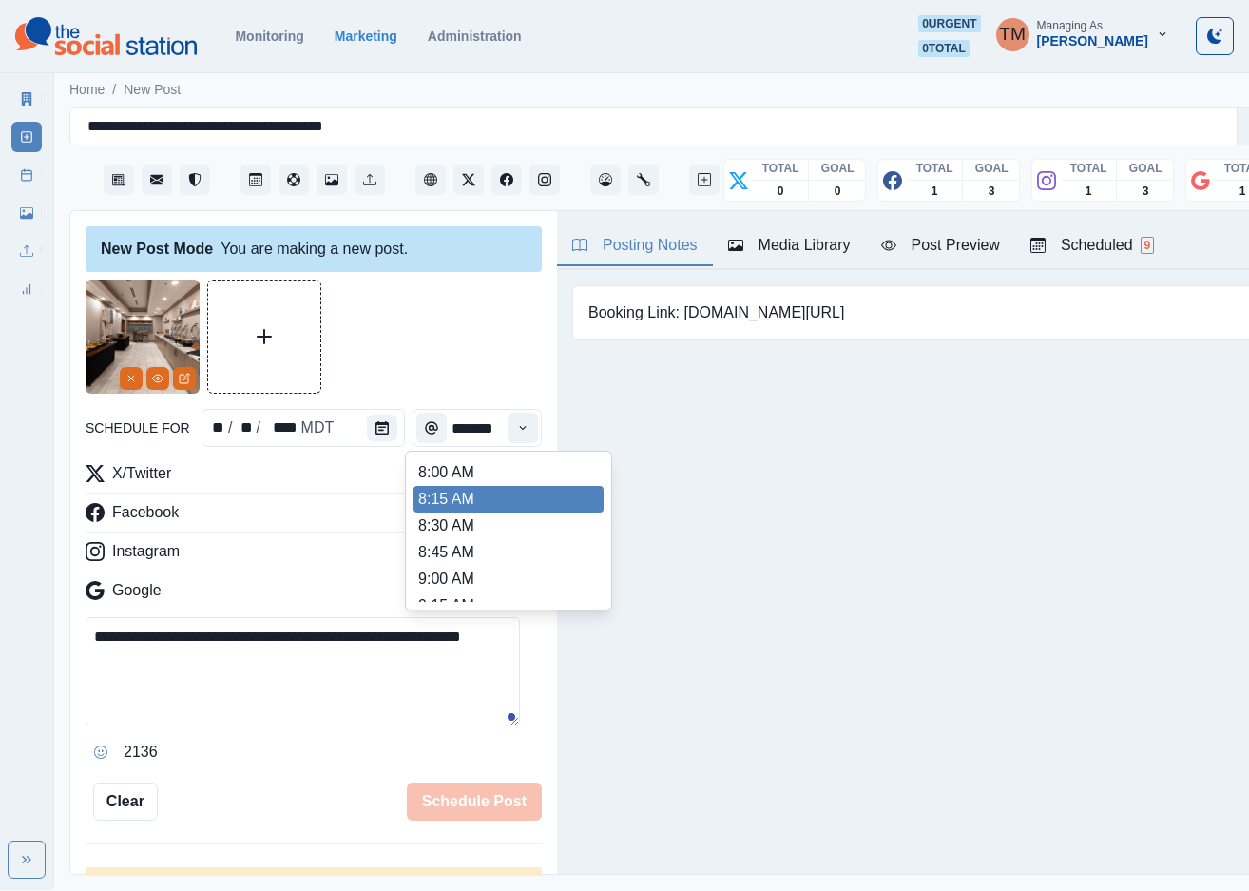
scroll to position [0, 17]
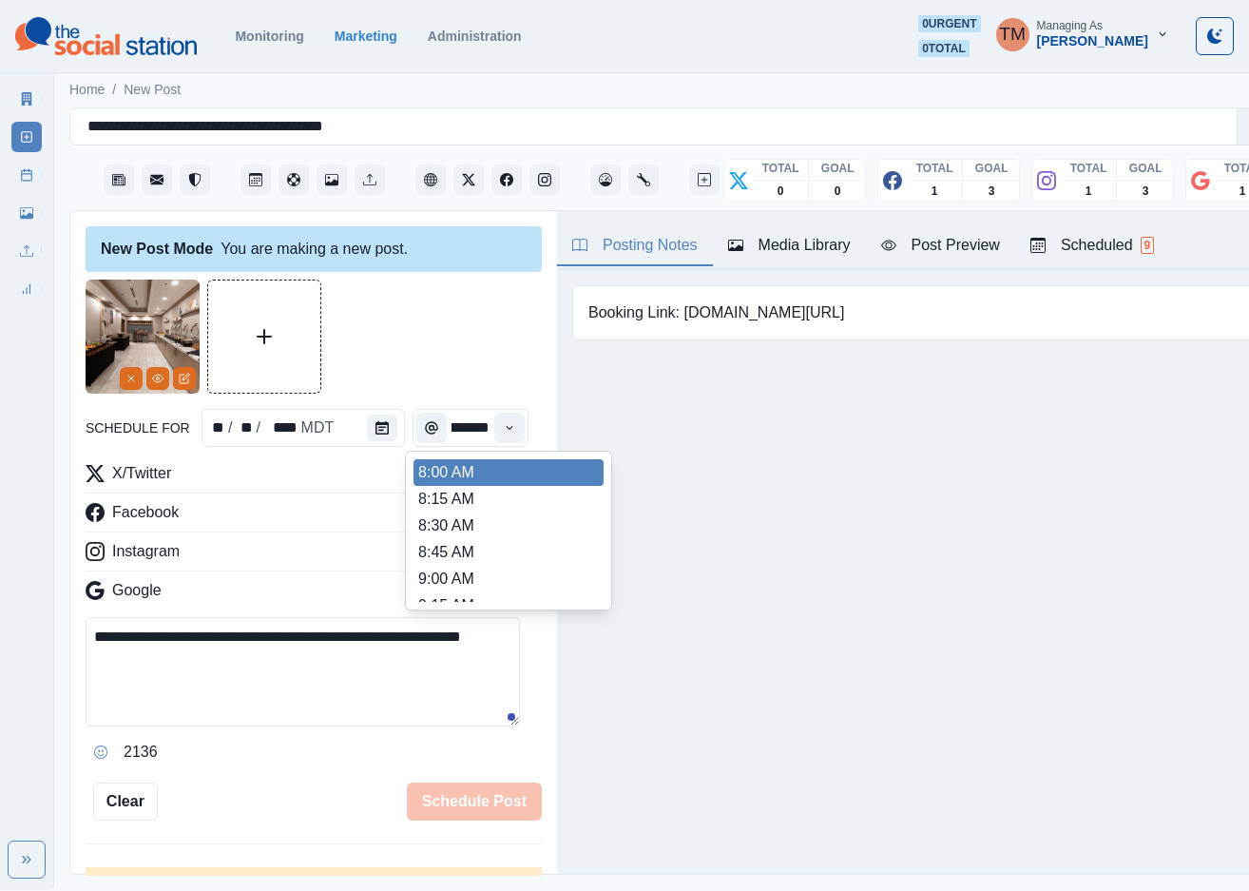
click at [513, 466] on li "8:00 AM" at bounding box center [508, 472] width 190 height 27
type input "*******"
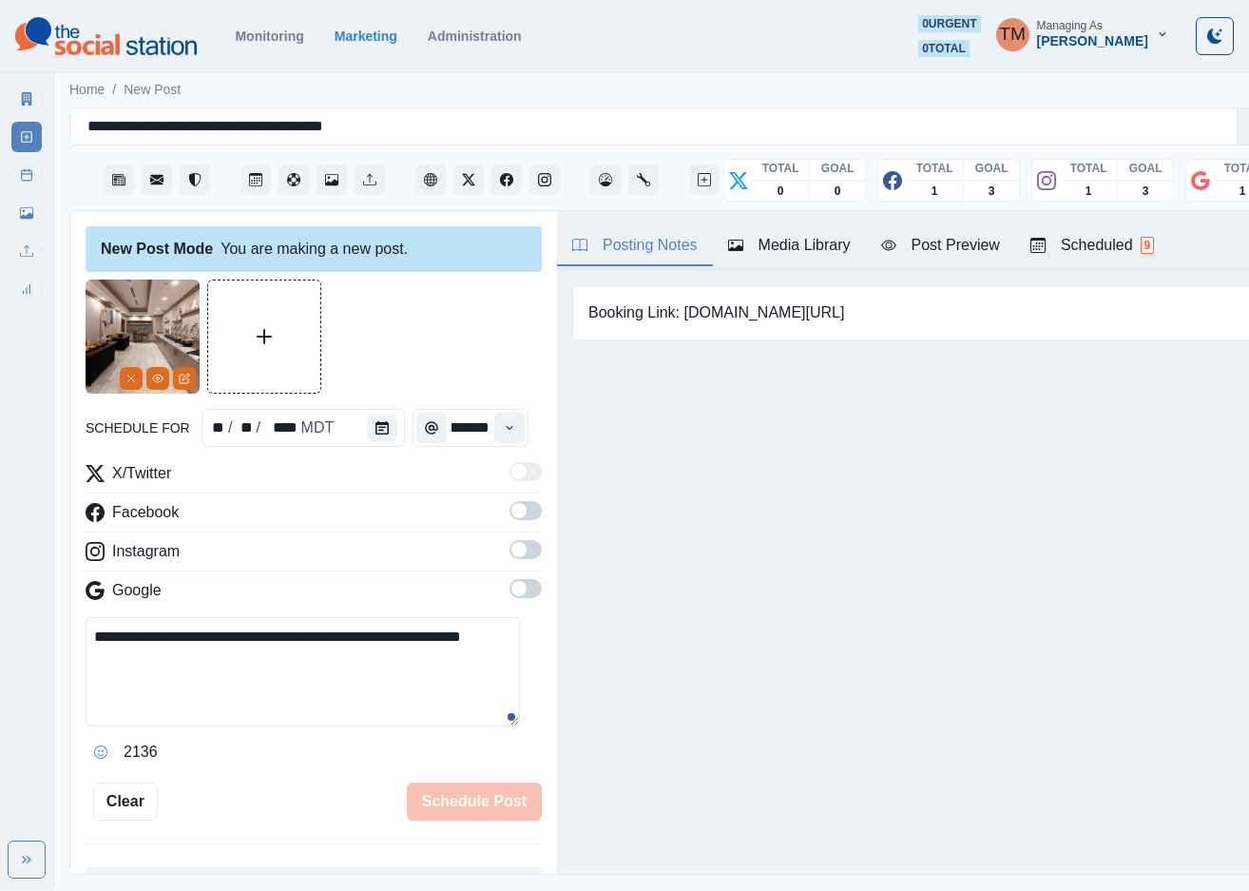
drag, startPoint x: 517, startPoint y: 516, endPoint x: 510, endPoint y: 562, distance: 46.1
click at [516, 517] on span at bounding box center [526, 510] width 32 height 19
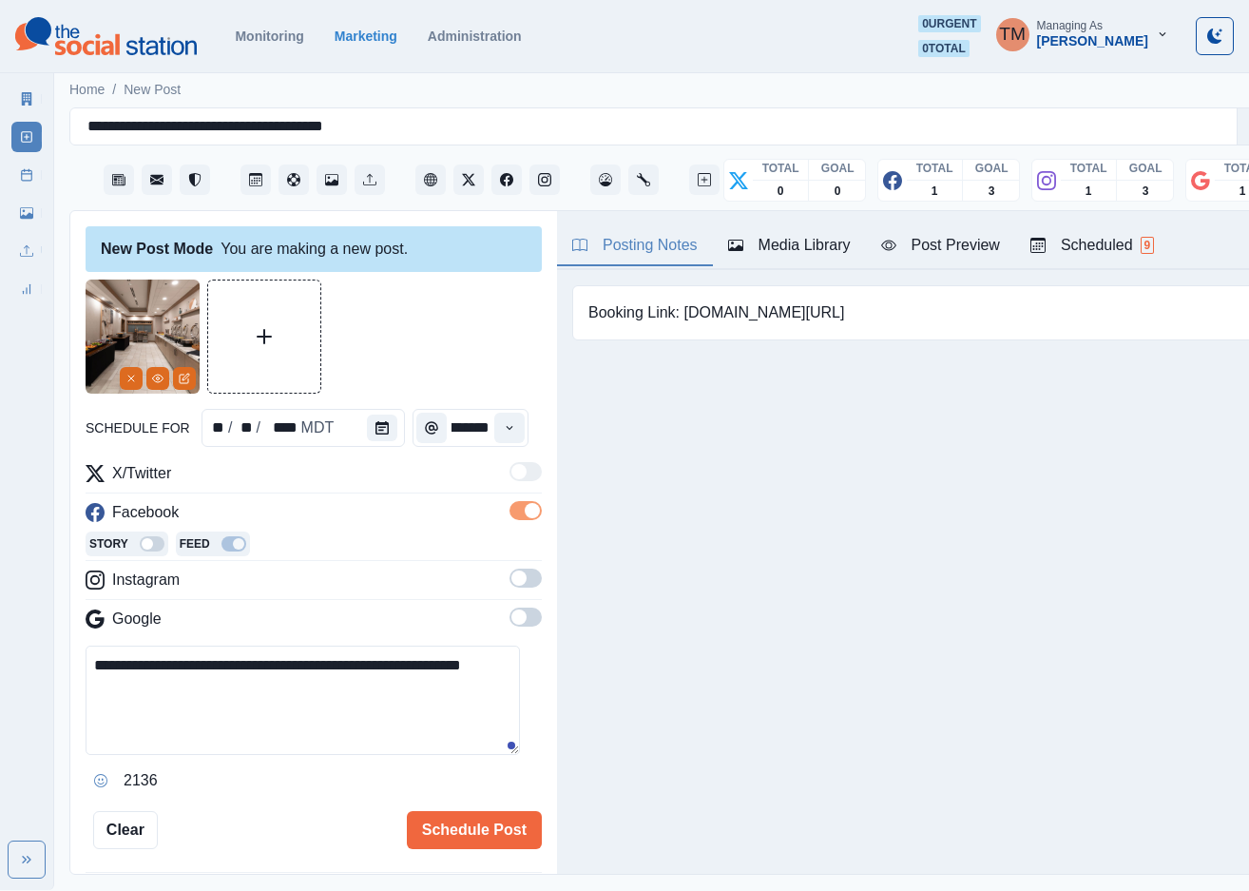
scroll to position [0, 0]
click at [508, 568] on div "X/Twitter Facebook Story Feed Instagram Google" at bounding box center [314, 550] width 456 height 176
click at [510, 586] on span at bounding box center [526, 577] width 32 height 19
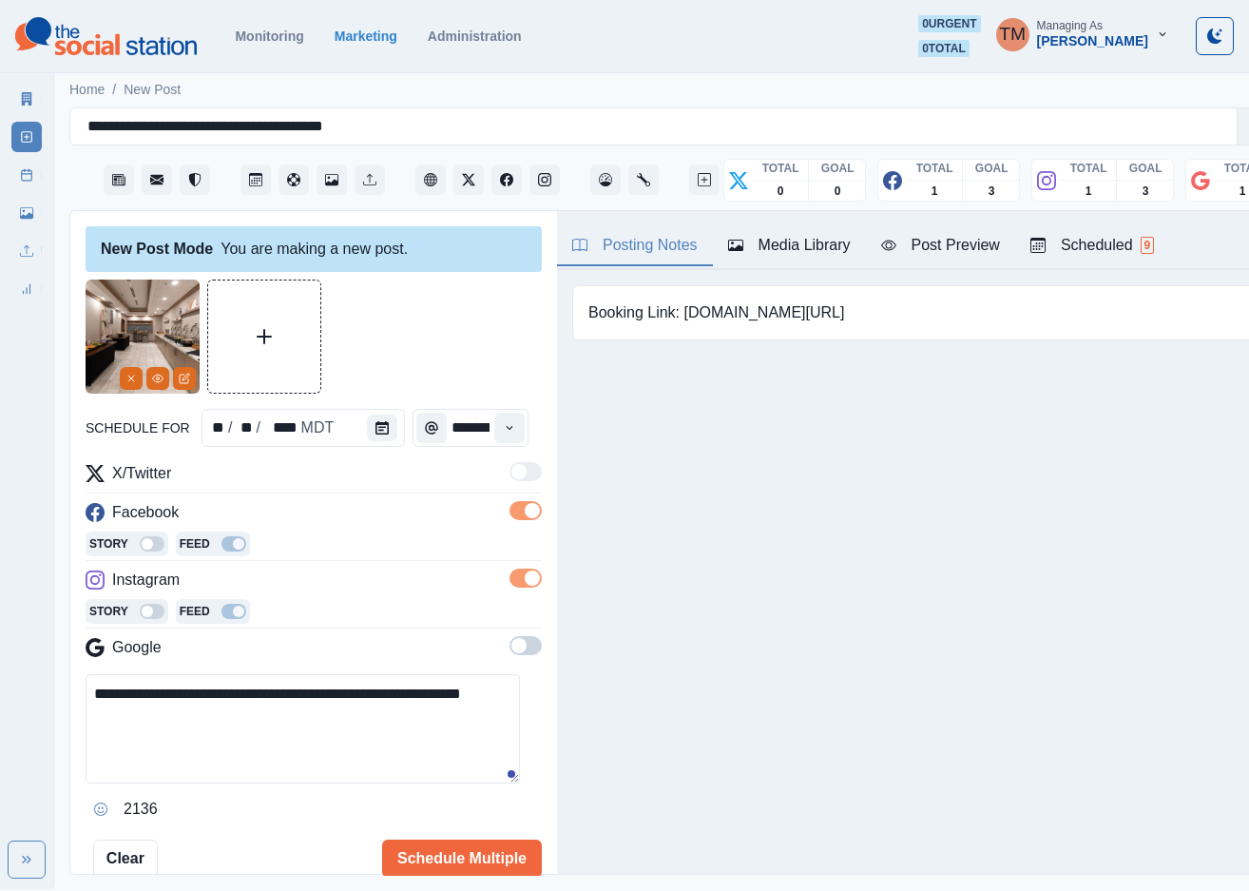
click at [510, 643] on span at bounding box center [526, 645] width 32 height 19
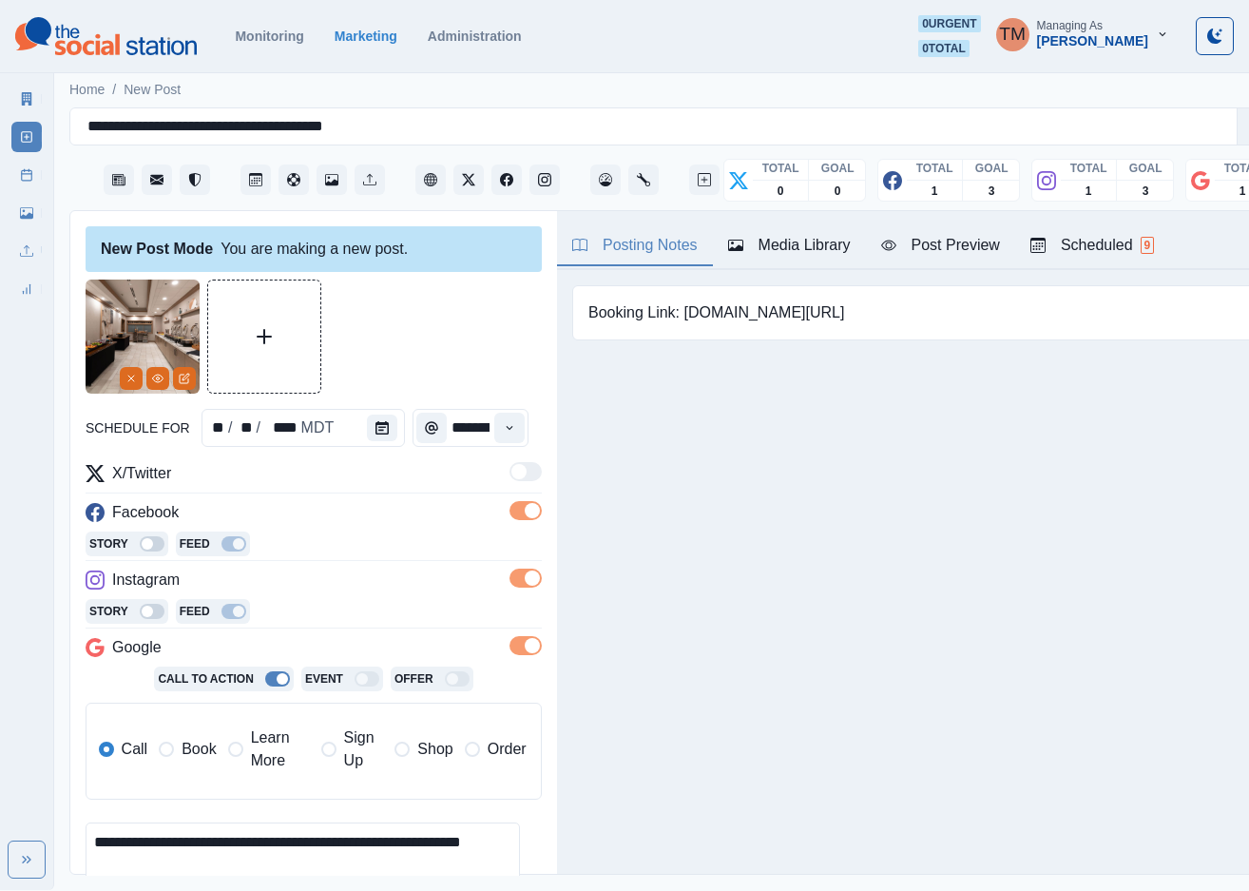
click at [182, 753] on span "Book" at bounding box center [199, 749] width 34 height 23
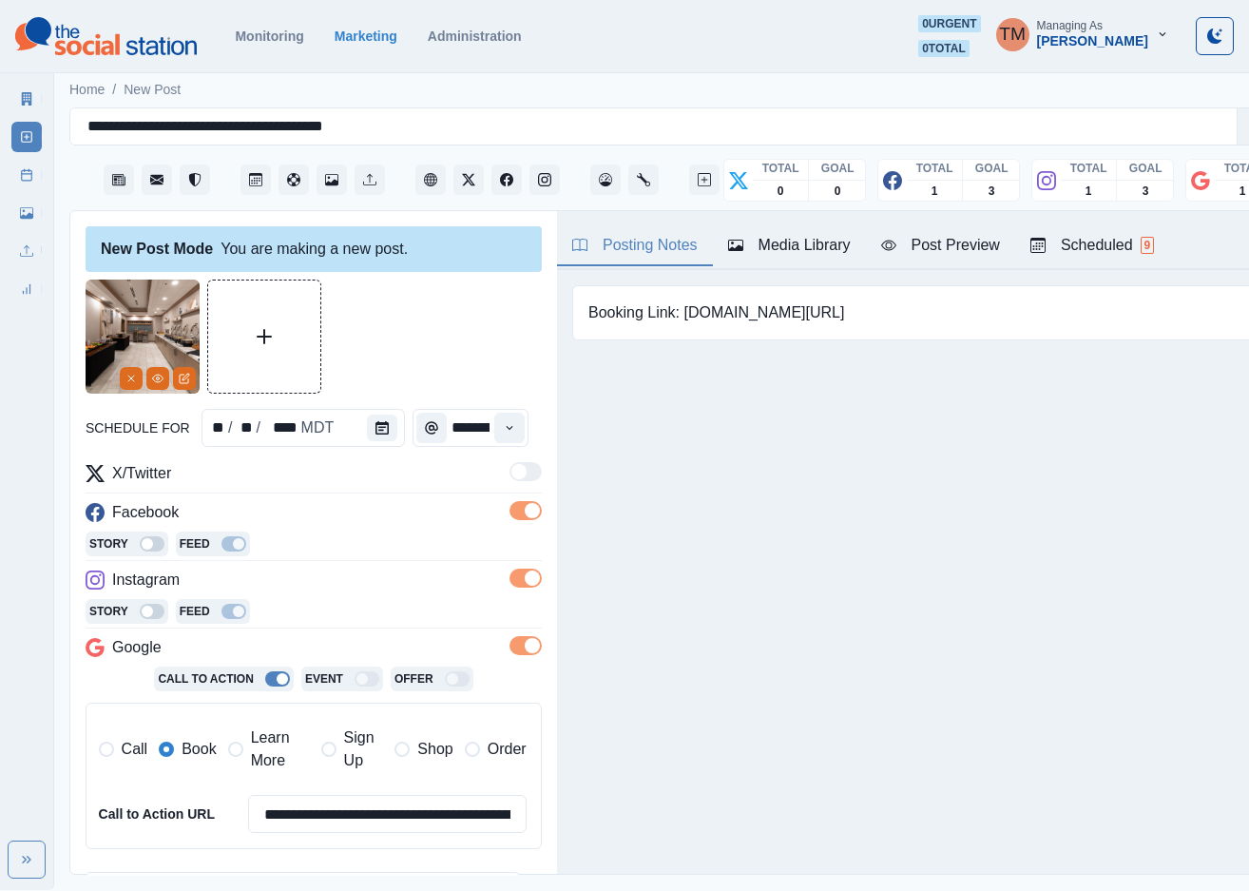
click at [408, 308] on div at bounding box center [314, 336] width 456 height 114
click at [932, 249] on div "Post Preview" at bounding box center [940, 245] width 119 height 23
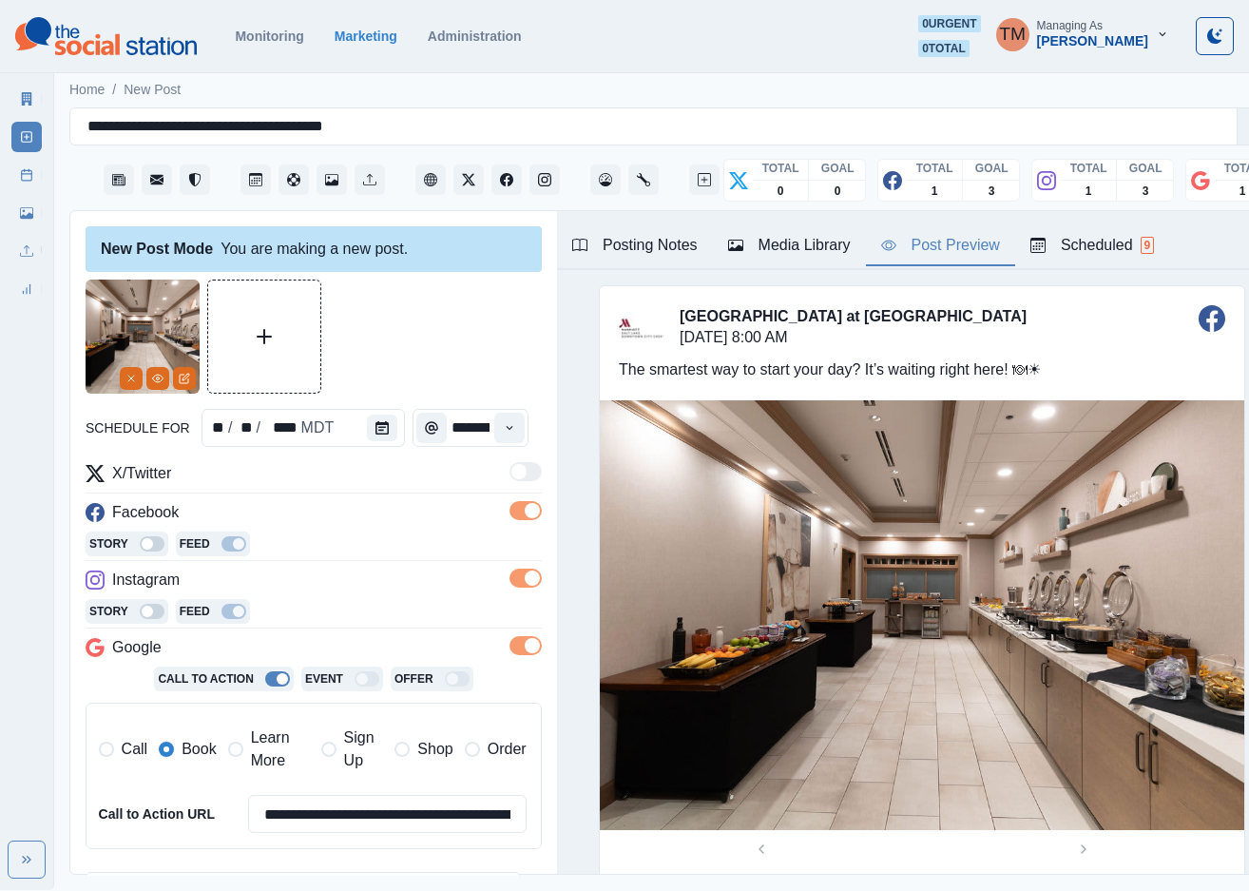
scroll to position [309, 0]
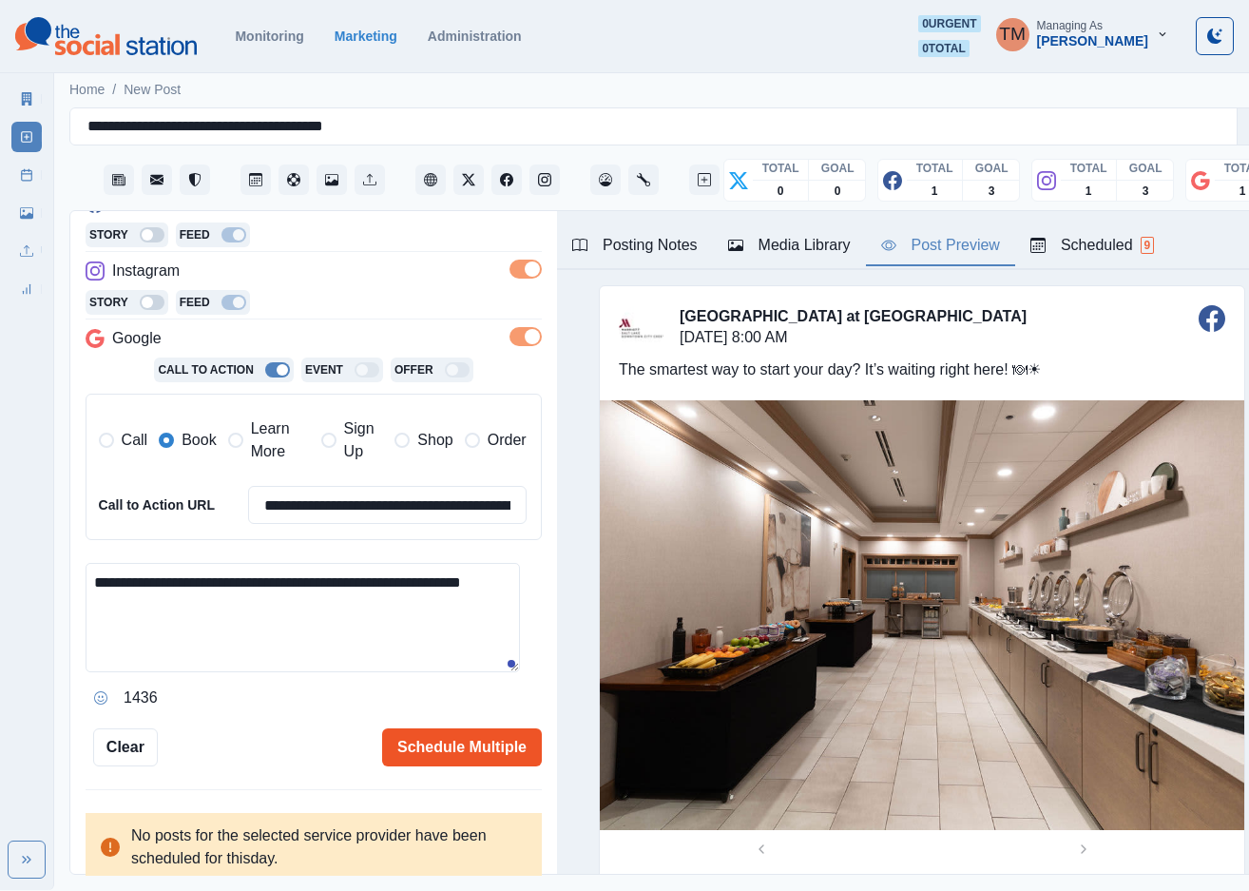
click at [469, 750] on button "Schedule Multiple" at bounding box center [462, 747] width 160 height 38
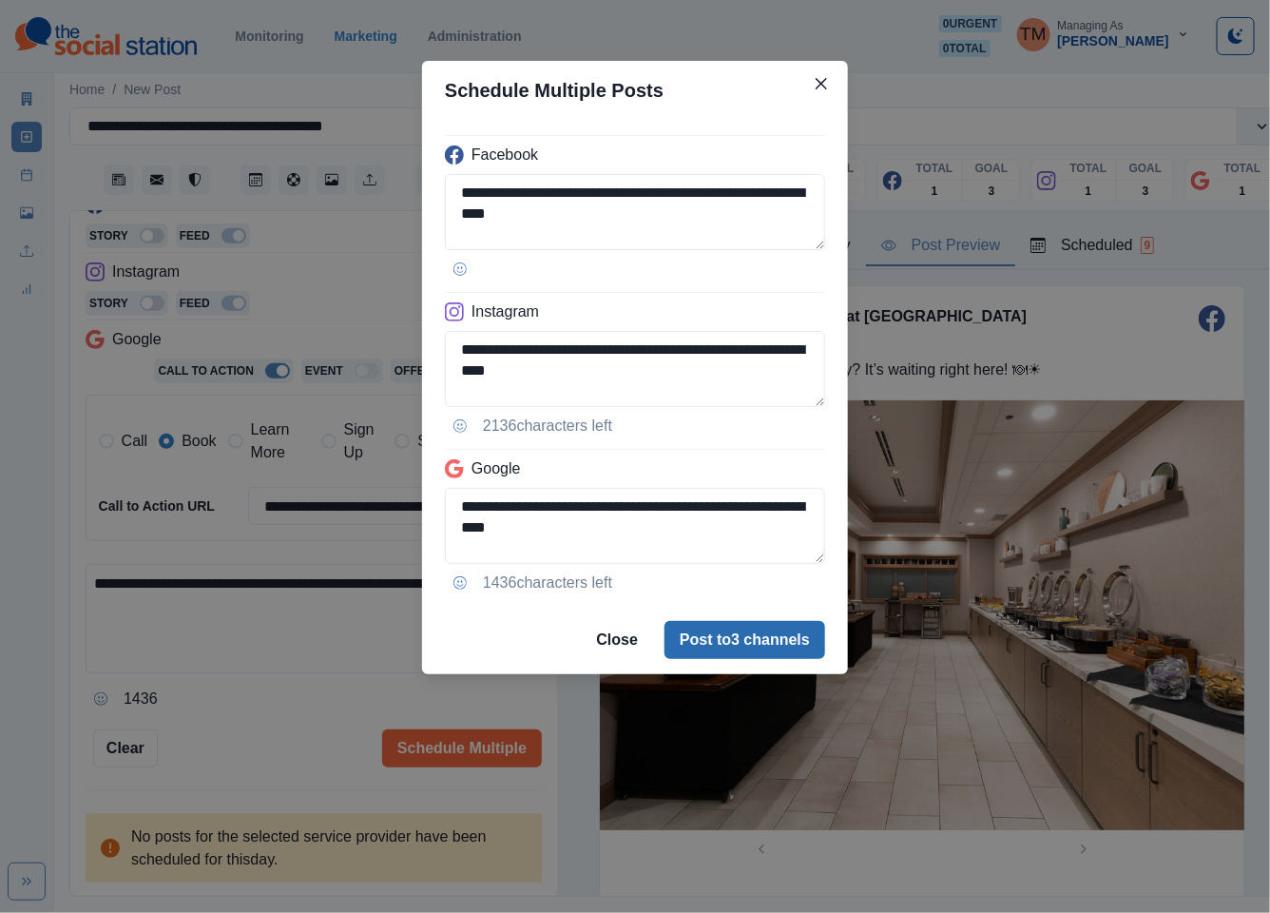
click at [751, 645] on button "Post to 3 channels" at bounding box center [744, 640] width 161 height 38
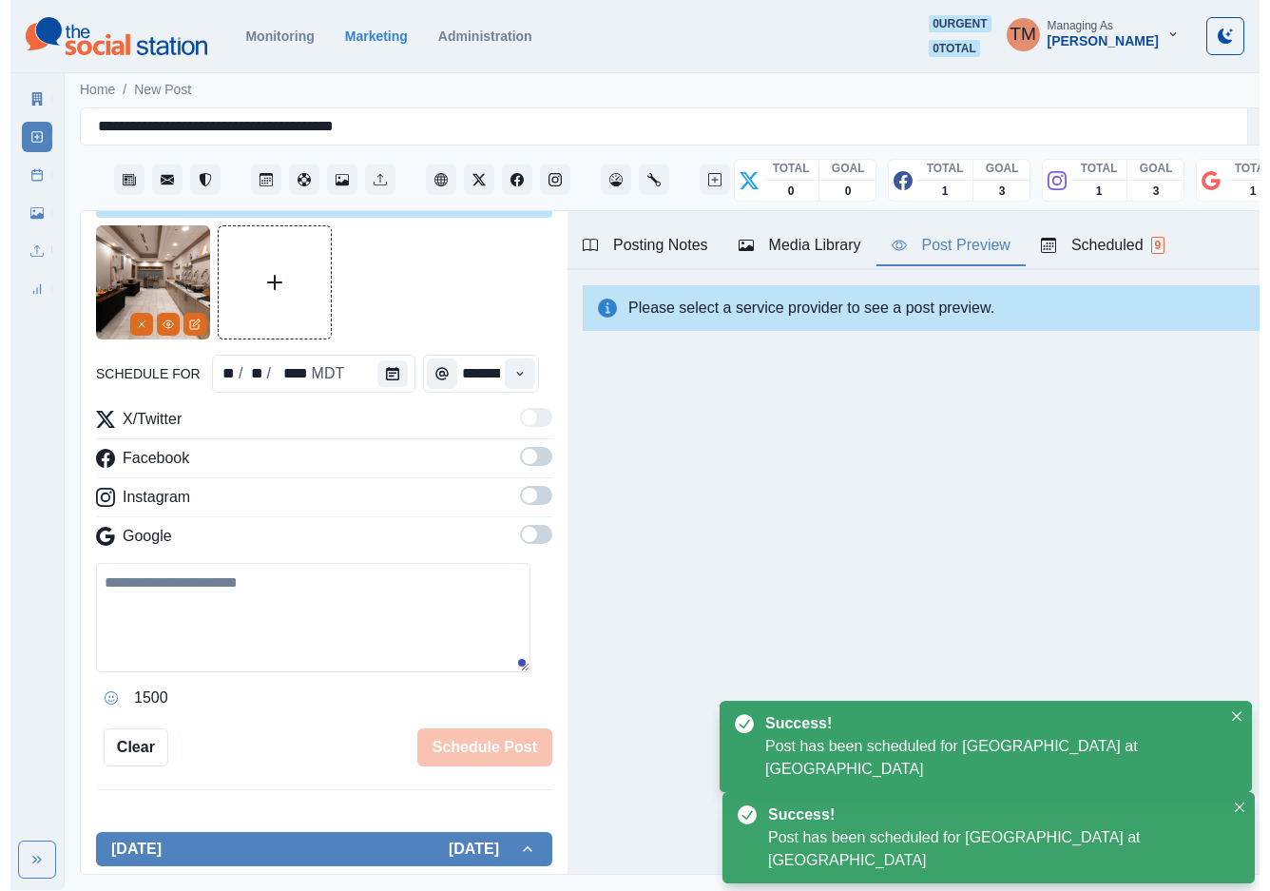
scroll to position [0, 0]
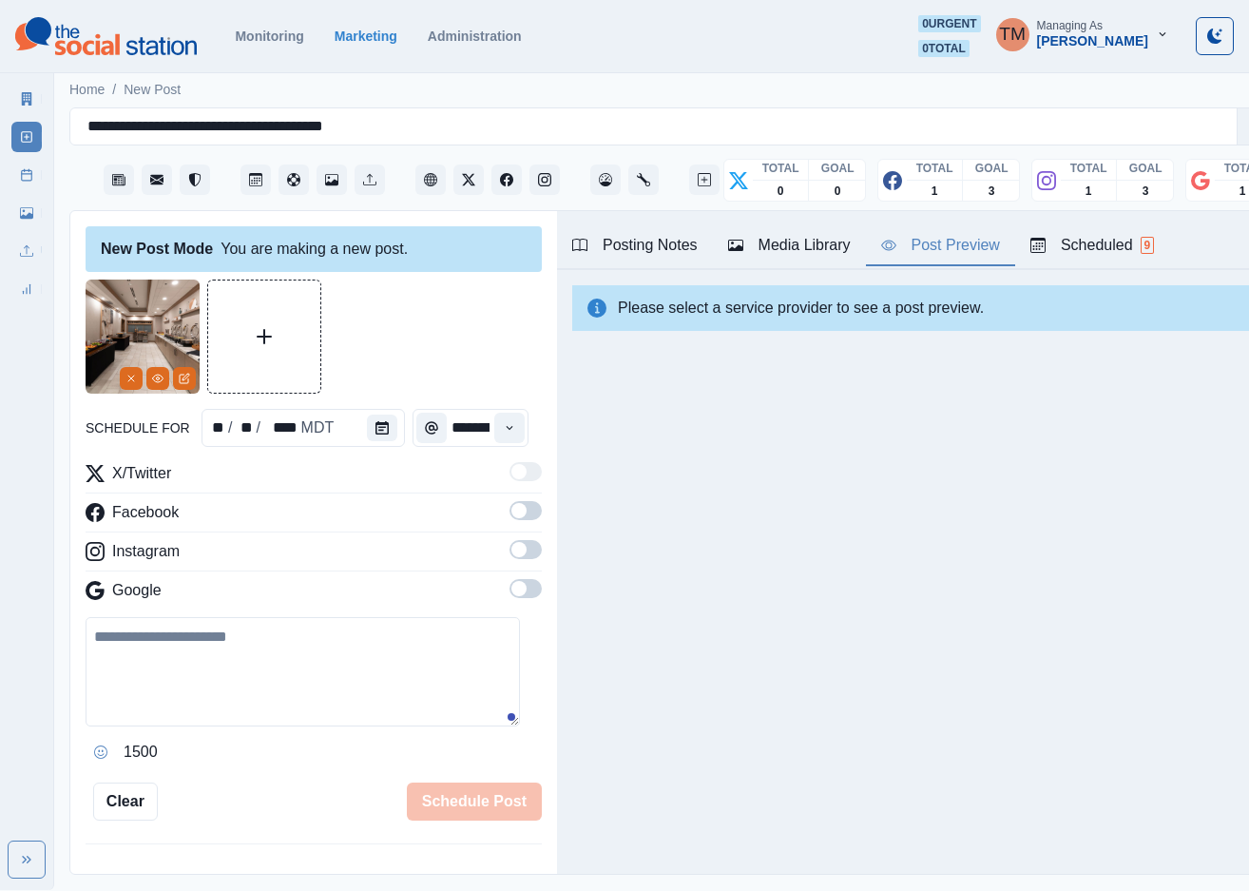
click at [31, 178] on icon at bounding box center [26, 174] width 13 height 13
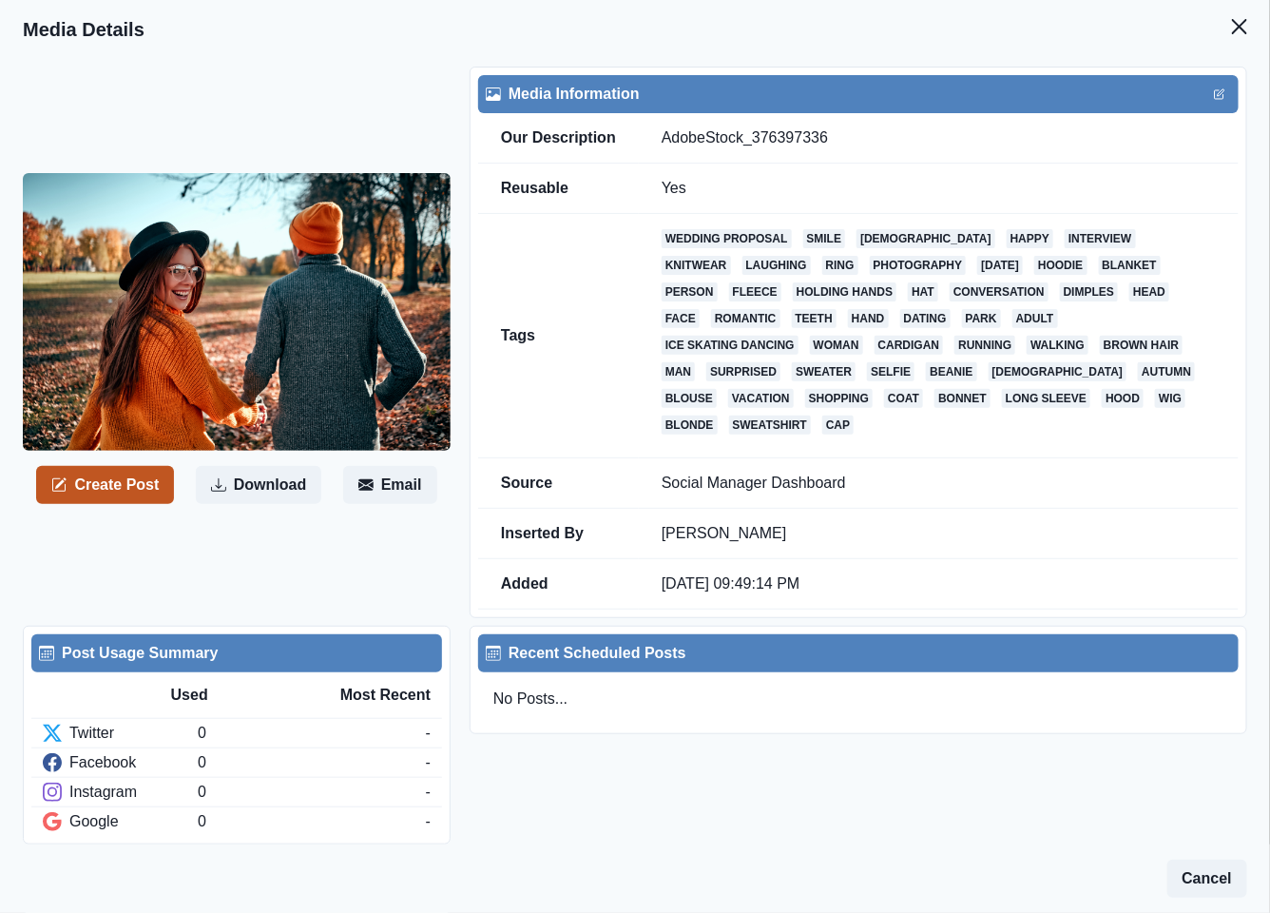
click at [117, 471] on button "Create Post" at bounding box center [105, 485] width 138 height 38
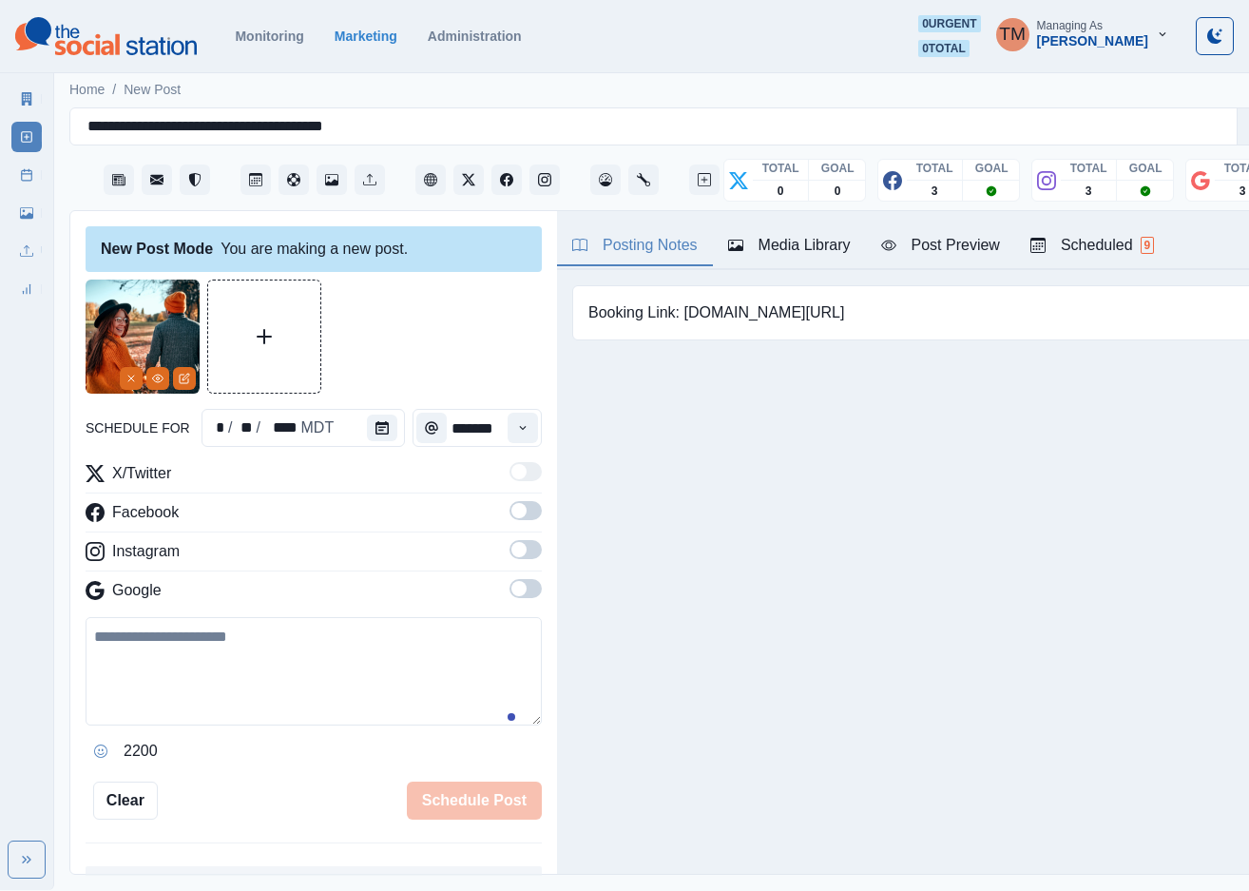
click at [183, 650] on textarea at bounding box center [314, 671] width 456 height 108
paste textarea "**********"
type textarea "**********"
click at [510, 509] on span at bounding box center [526, 510] width 32 height 19
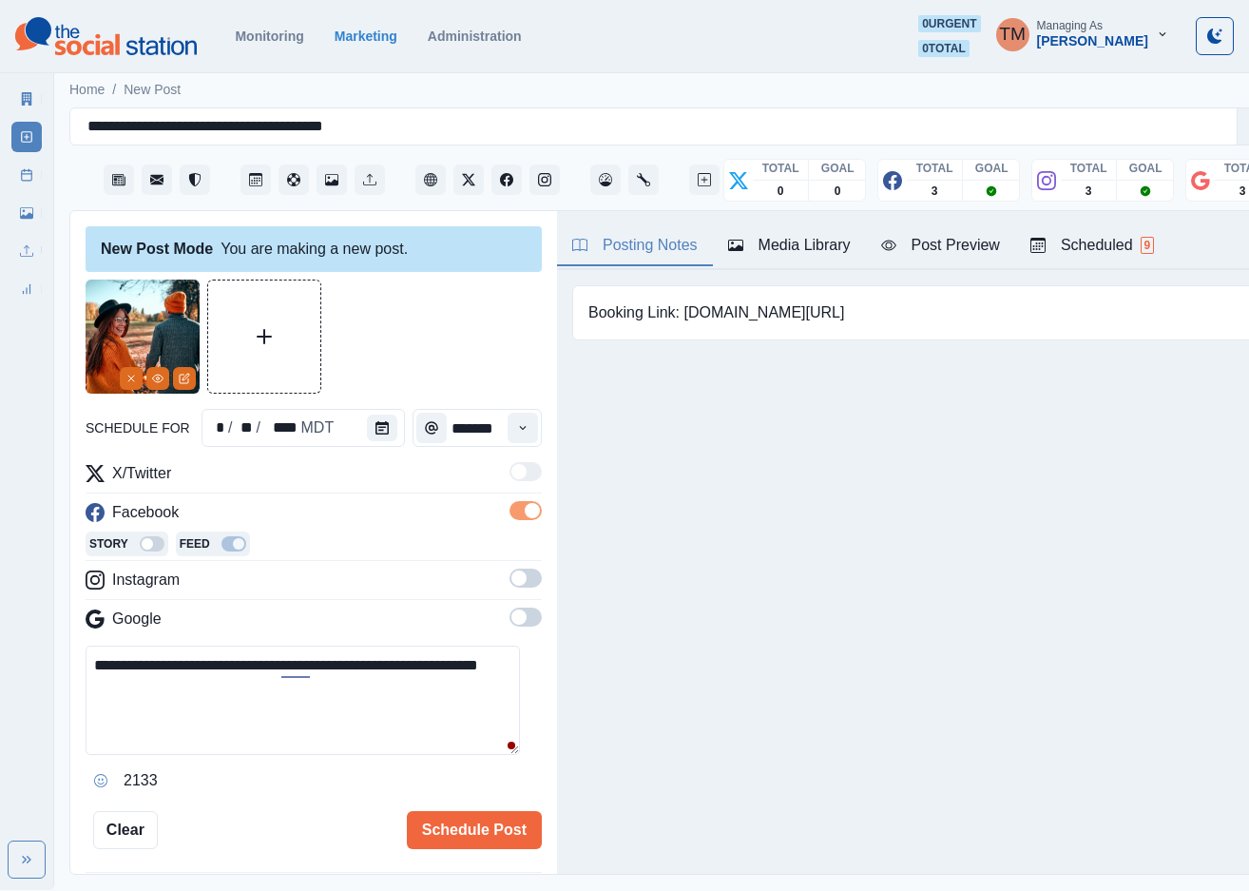
drag, startPoint x: 506, startPoint y: 577, endPoint x: 510, endPoint y: 642, distance: 64.8
click at [510, 583] on span at bounding box center [526, 577] width 32 height 19
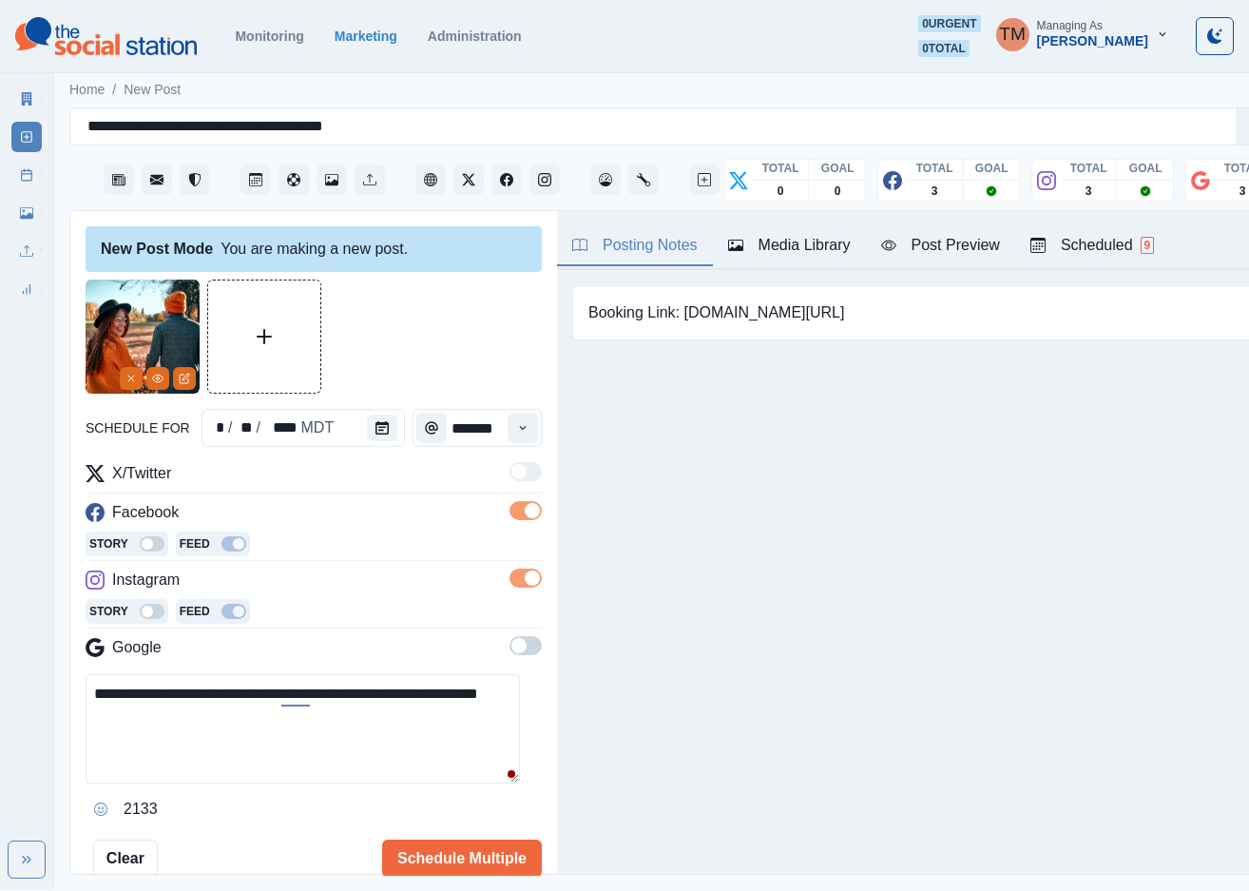
click at [510, 647] on span at bounding box center [526, 645] width 32 height 19
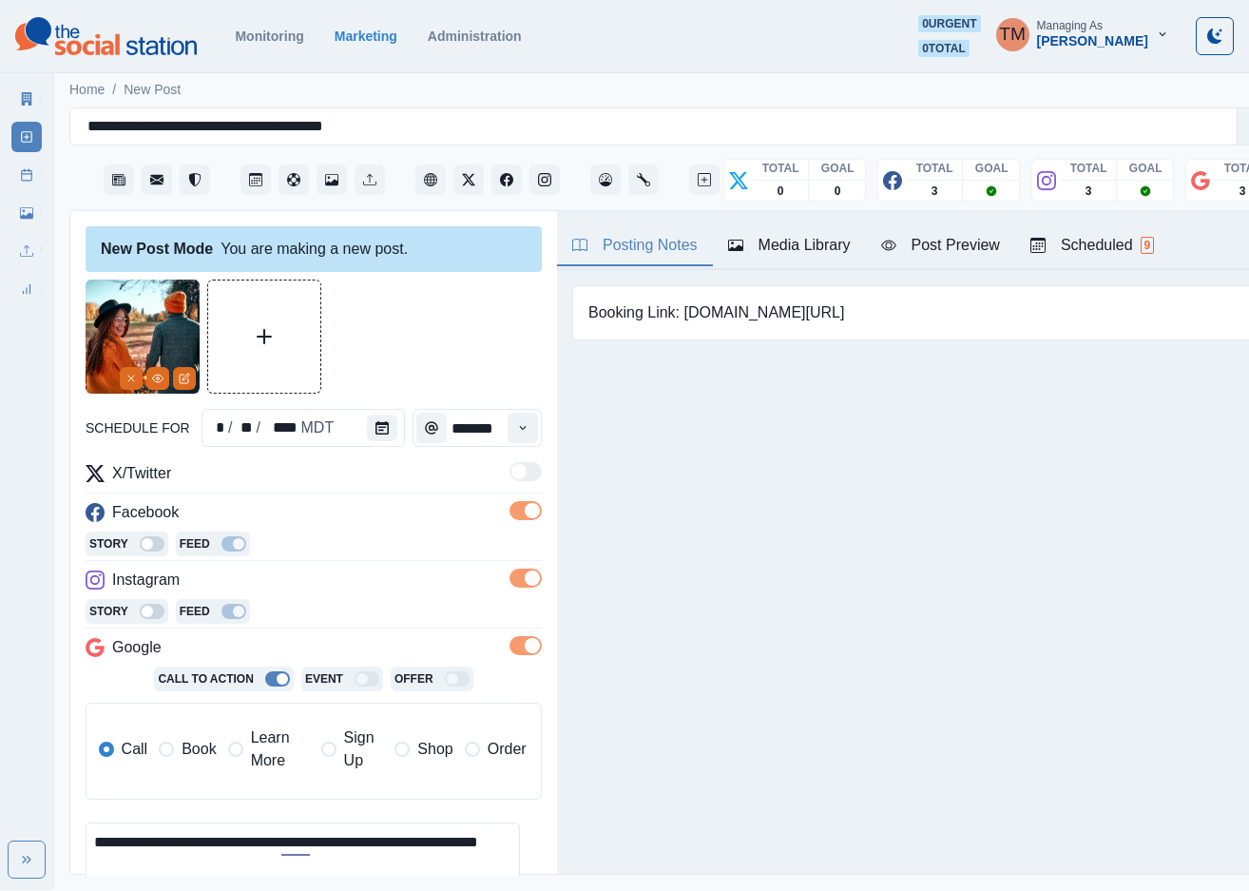
drag, startPoint x: 186, startPoint y: 733, endPoint x: 222, endPoint y: 717, distance: 39.6
click at [222, 717] on div "Call Book Learn More Sign Up Shop Order" at bounding box center [318, 751] width 439 height 80
click at [968, 254] on div "Post Preview" at bounding box center [940, 245] width 119 height 23
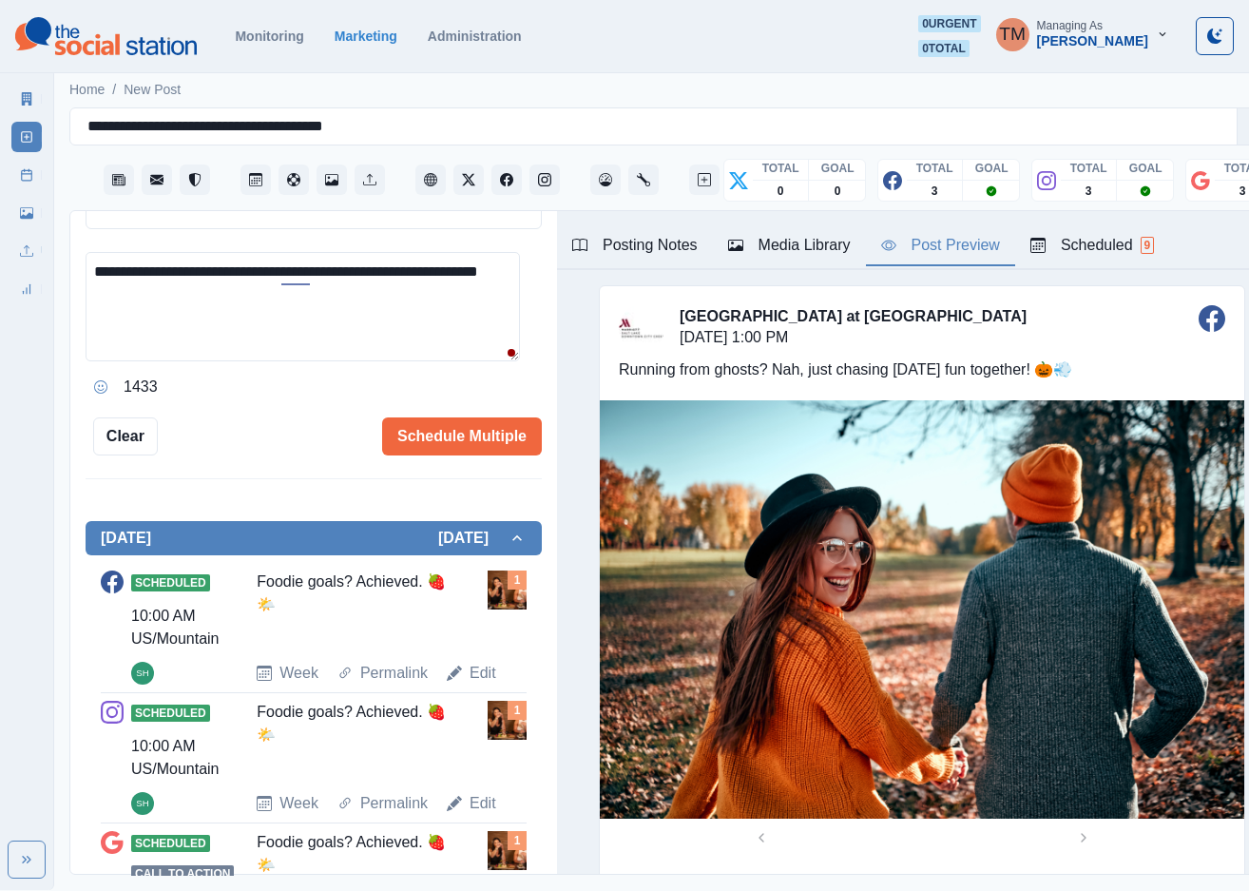
scroll to position [143, 0]
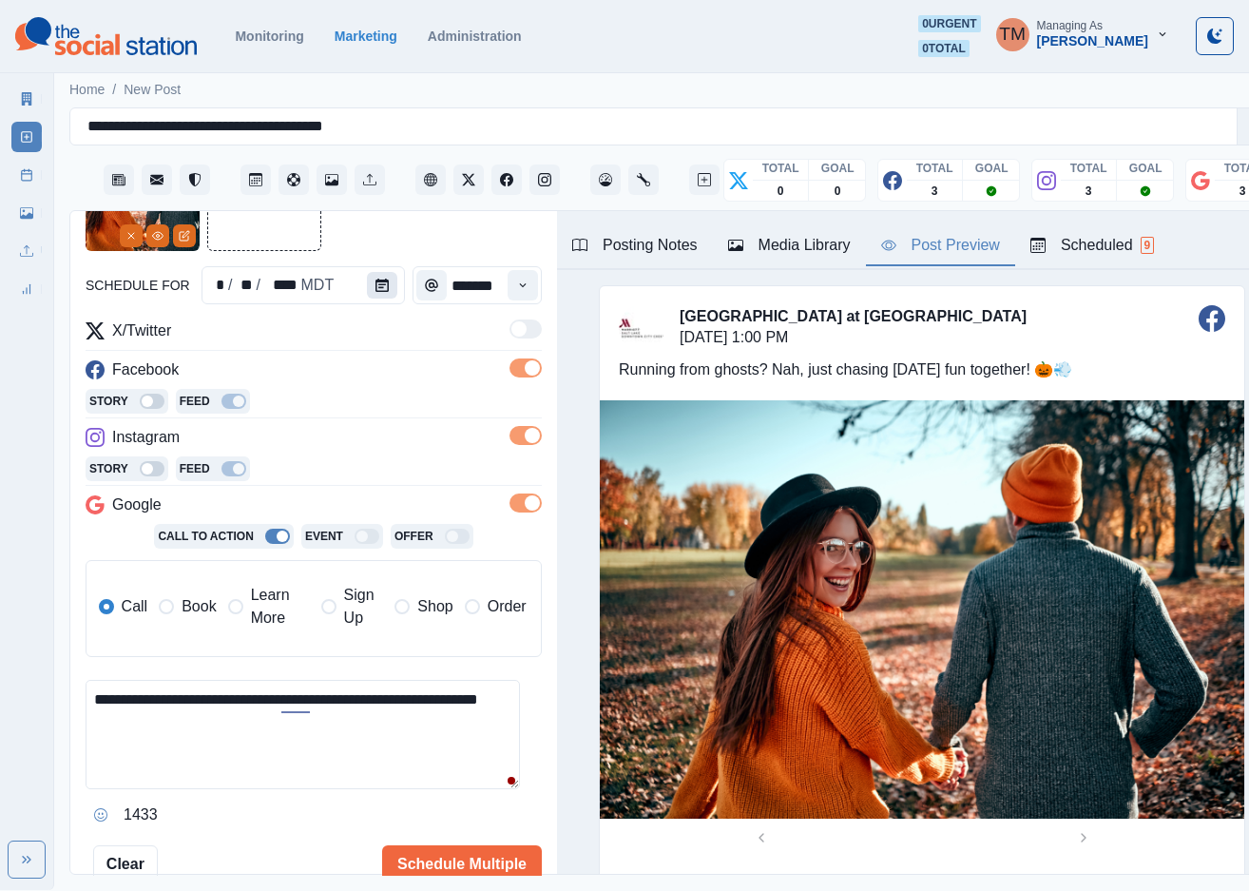
click at [375, 289] on icon "Calendar" at bounding box center [381, 285] width 13 height 13
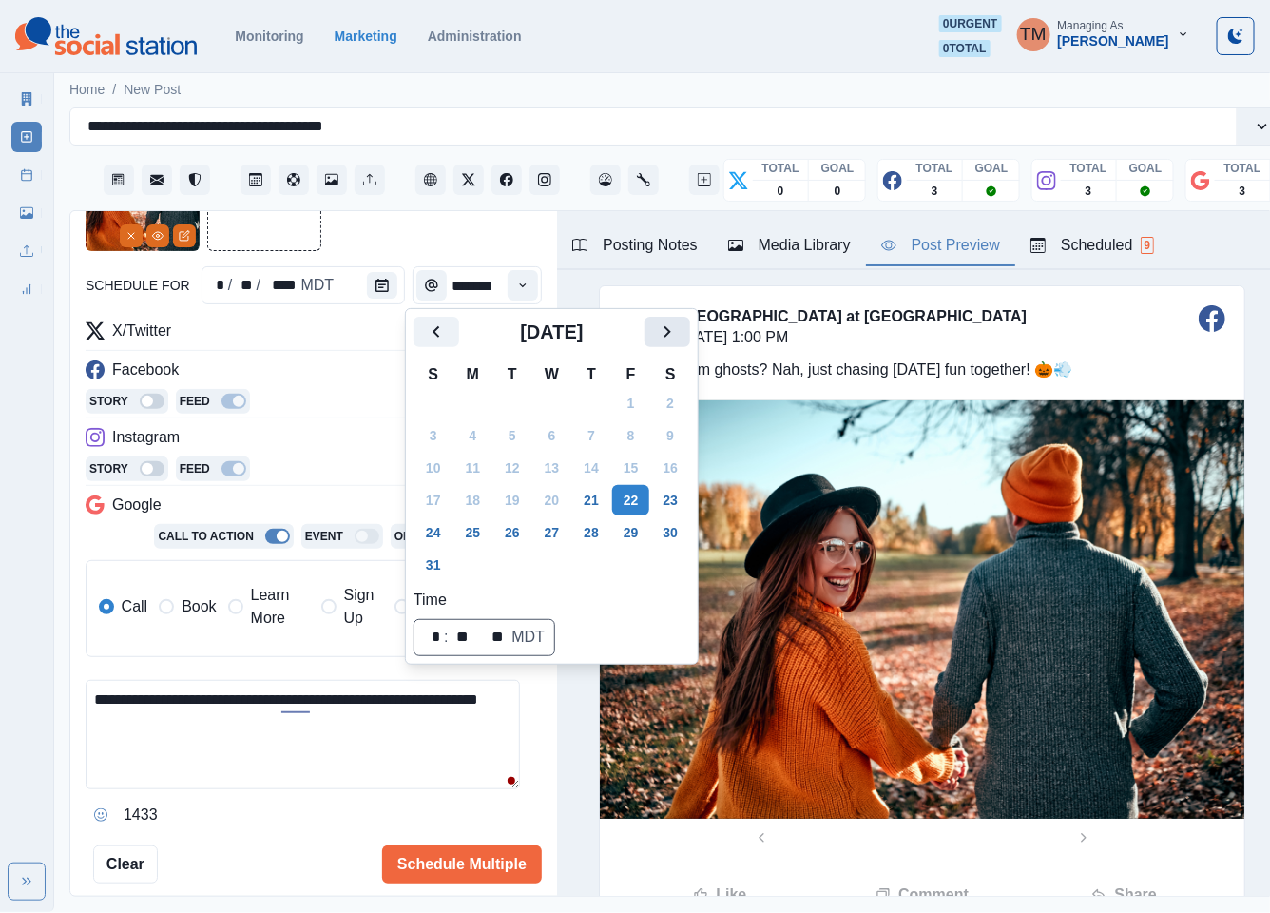
click at [671, 336] on icon "Next" at bounding box center [667, 331] width 23 height 23
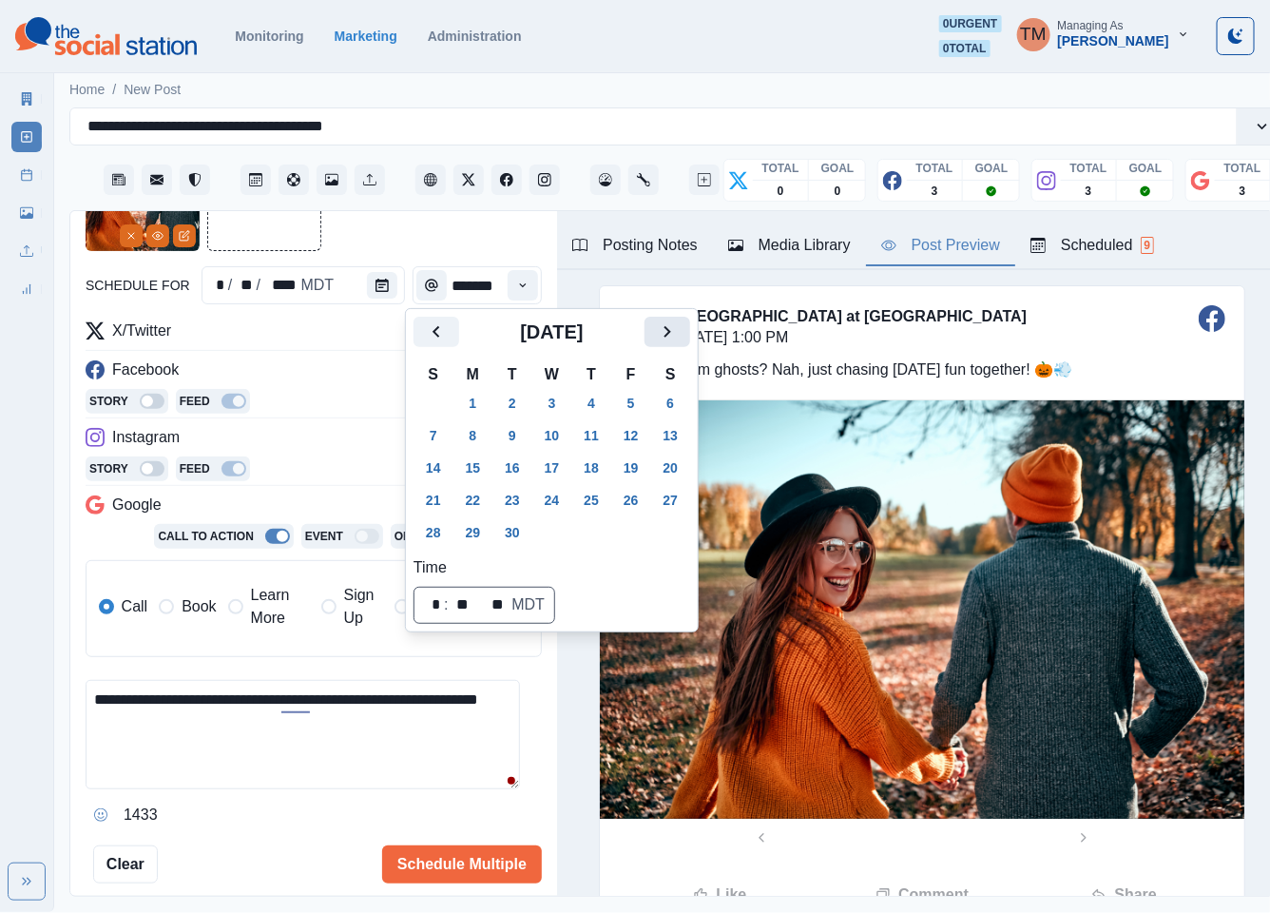
click at [671, 336] on icon "Next" at bounding box center [667, 331] width 23 height 23
click at [633, 531] on button "31" at bounding box center [631, 532] width 38 height 30
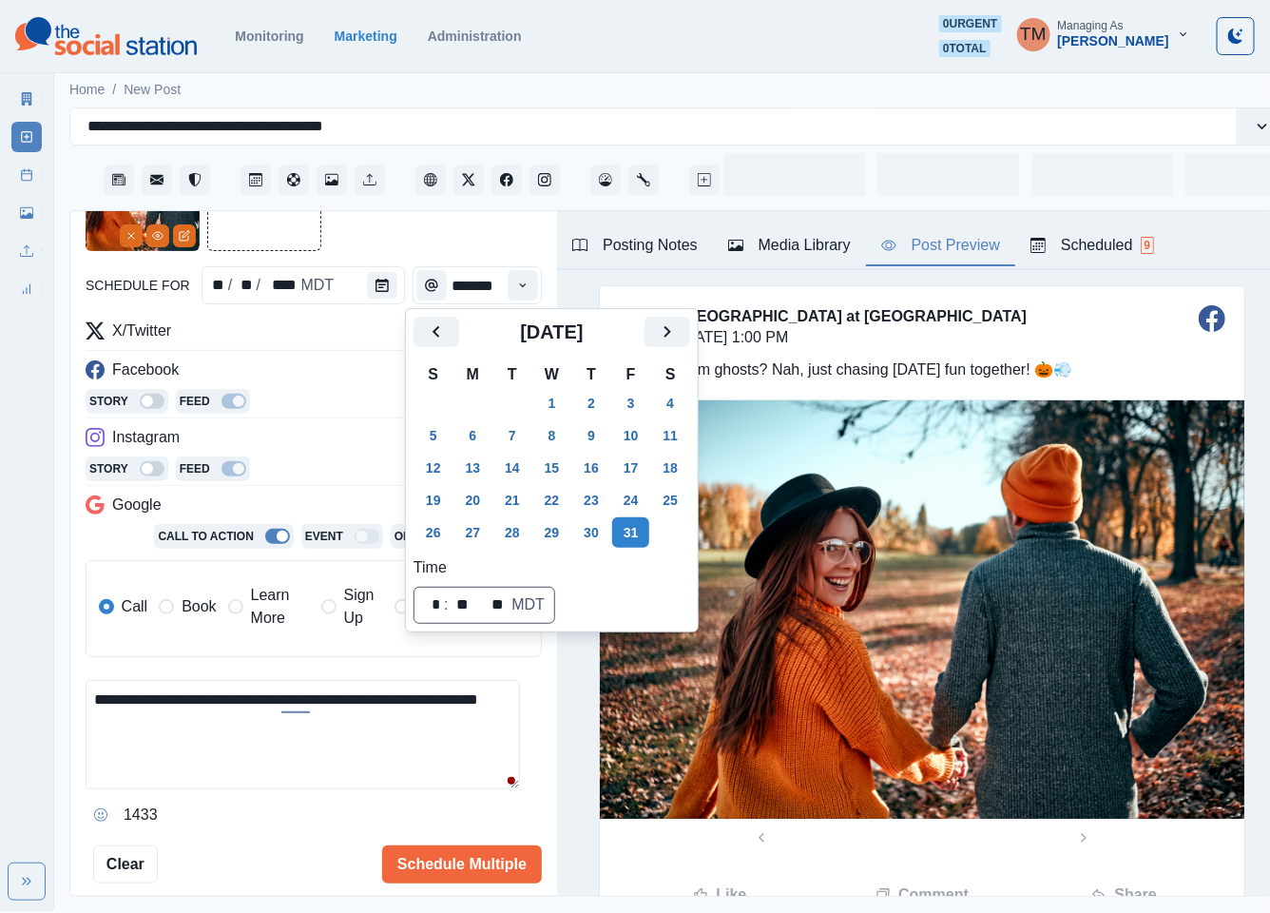
click at [459, 234] on div at bounding box center [314, 194] width 456 height 114
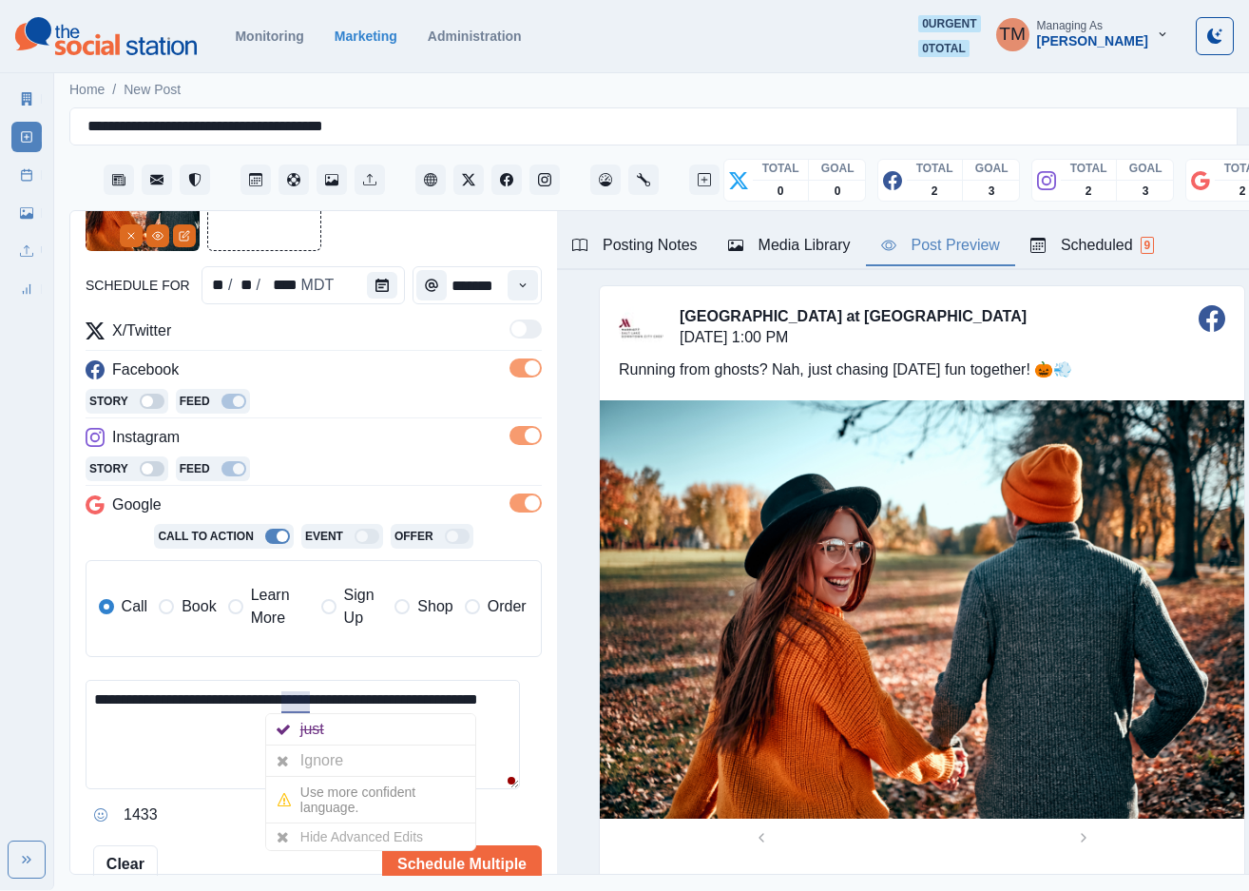
drag, startPoint x: 322, startPoint y: 765, endPoint x: 329, endPoint y: 757, distance: 10.8
click at [322, 764] on div "Ignore" at bounding box center [325, 760] width 50 height 30
click at [412, 867] on button "Schedule Multiple" at bounding box center [462, 864] width 160 height 38
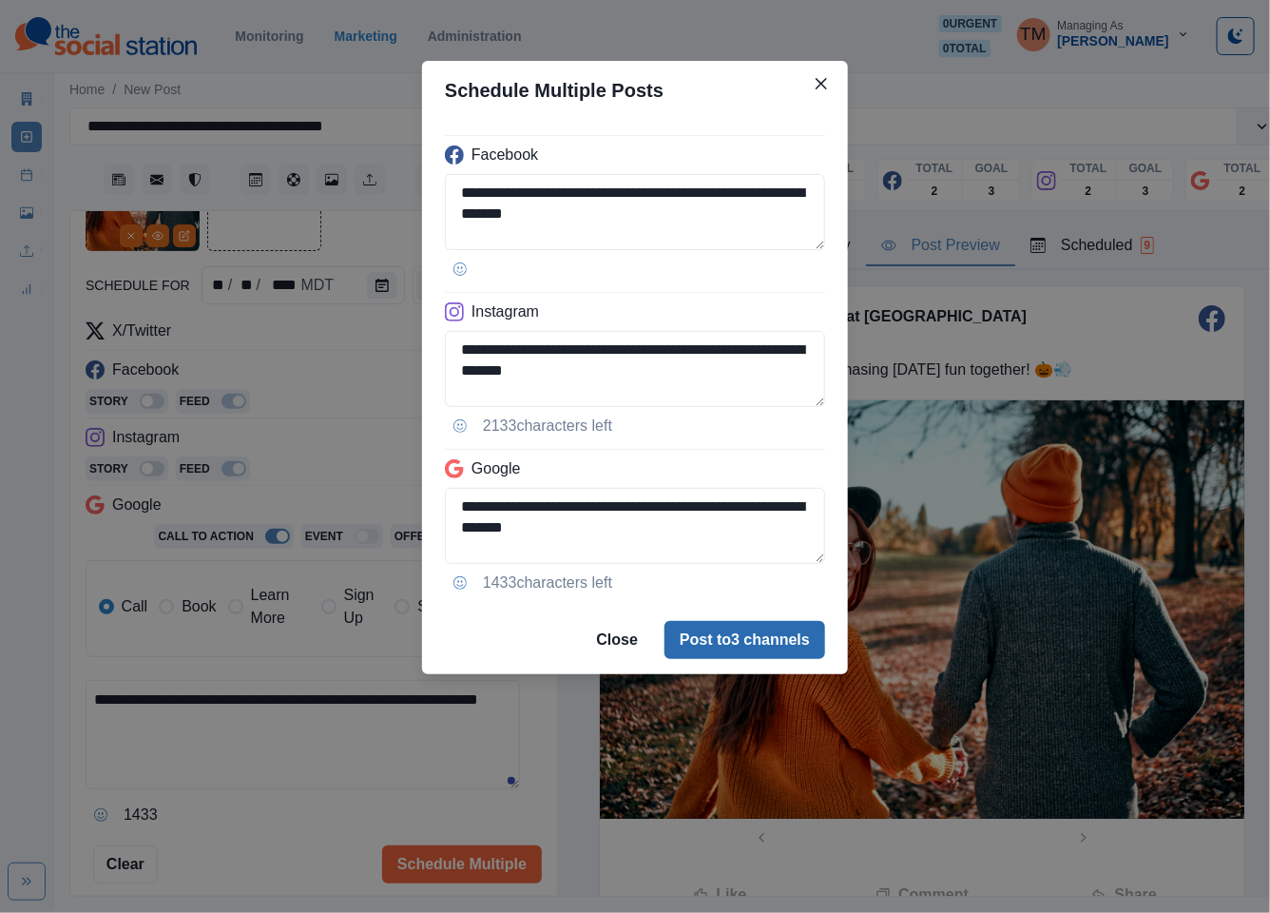
click at [805, 647] on button "Post to 3 channels" at bounding box center [744, 640] width 161 height 38
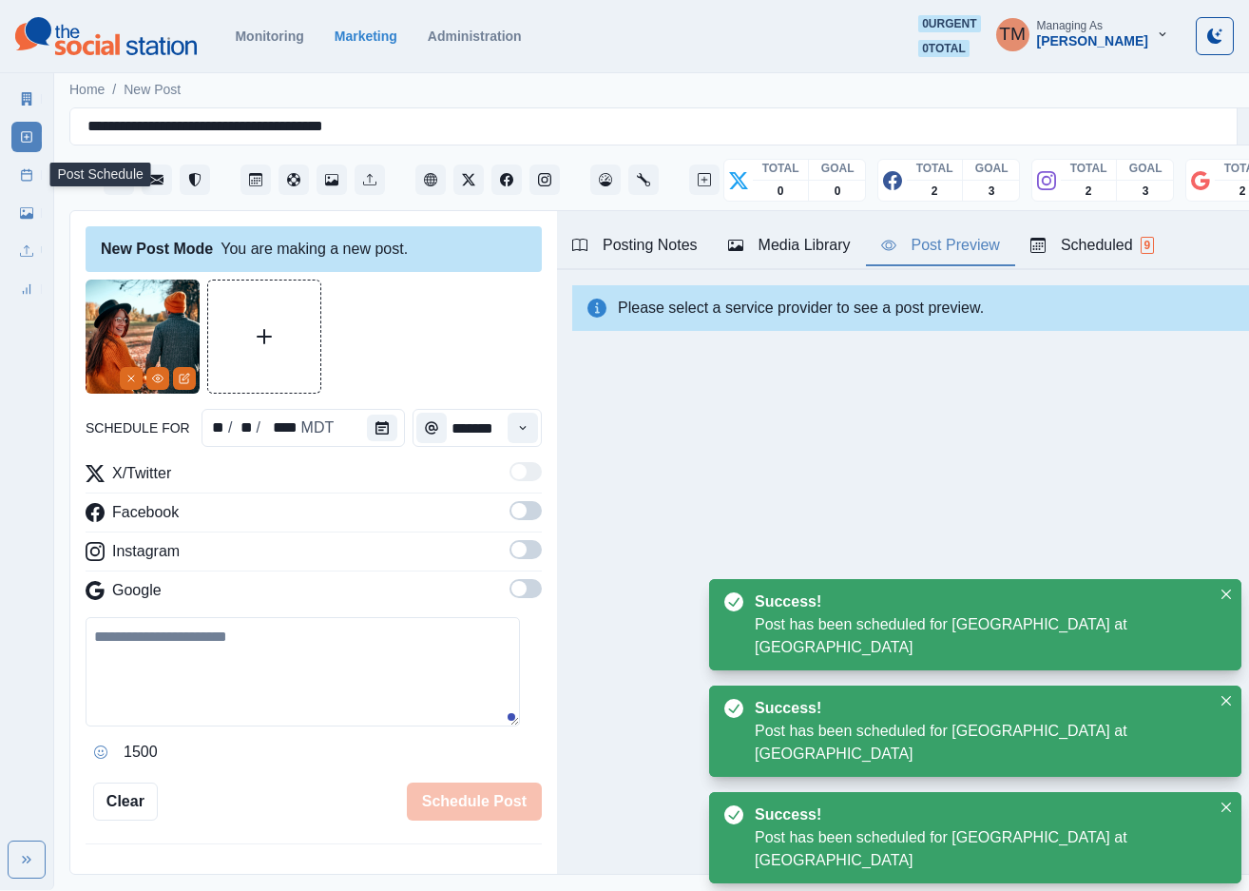
click at [32, 174] on icon at bounding box center [26, 174] width 13 height 13
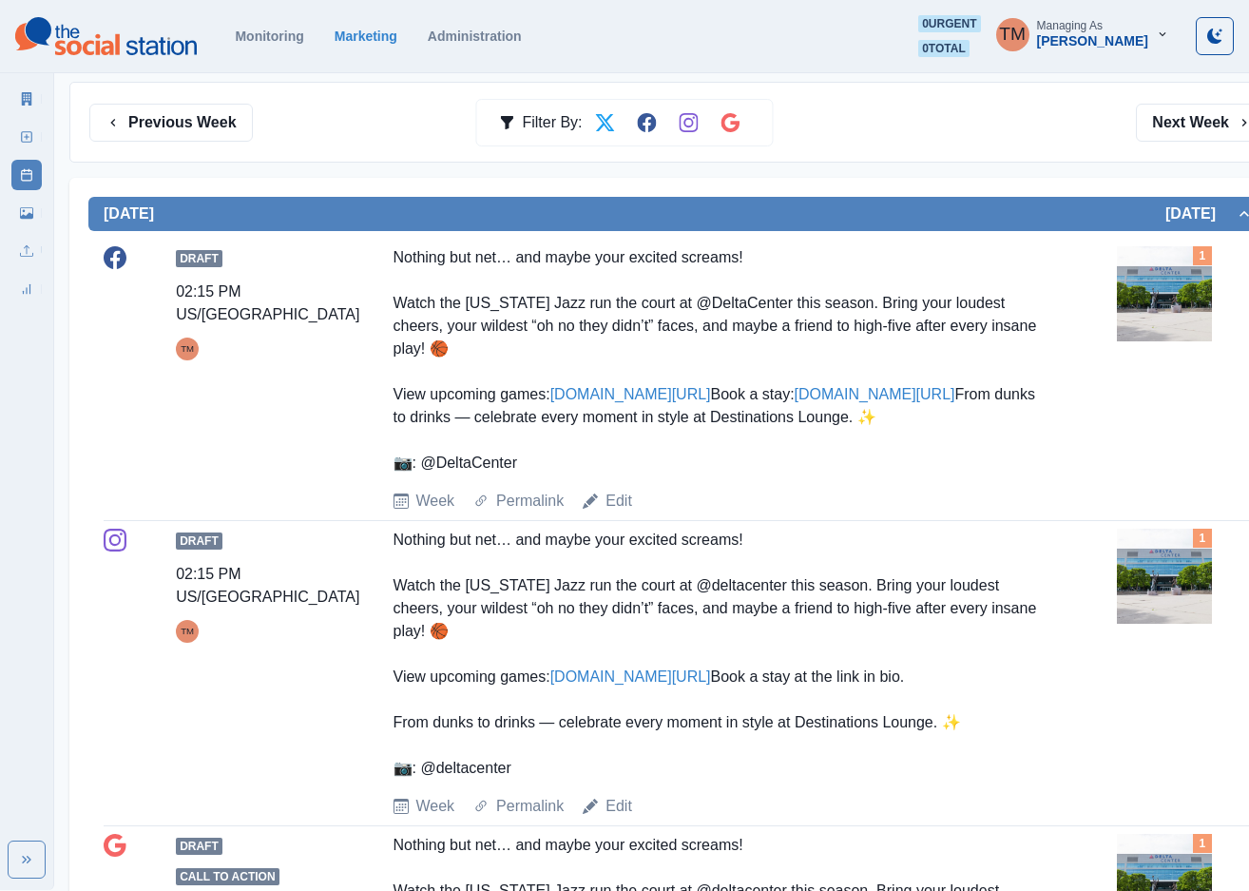
scroll to position [143, 0]
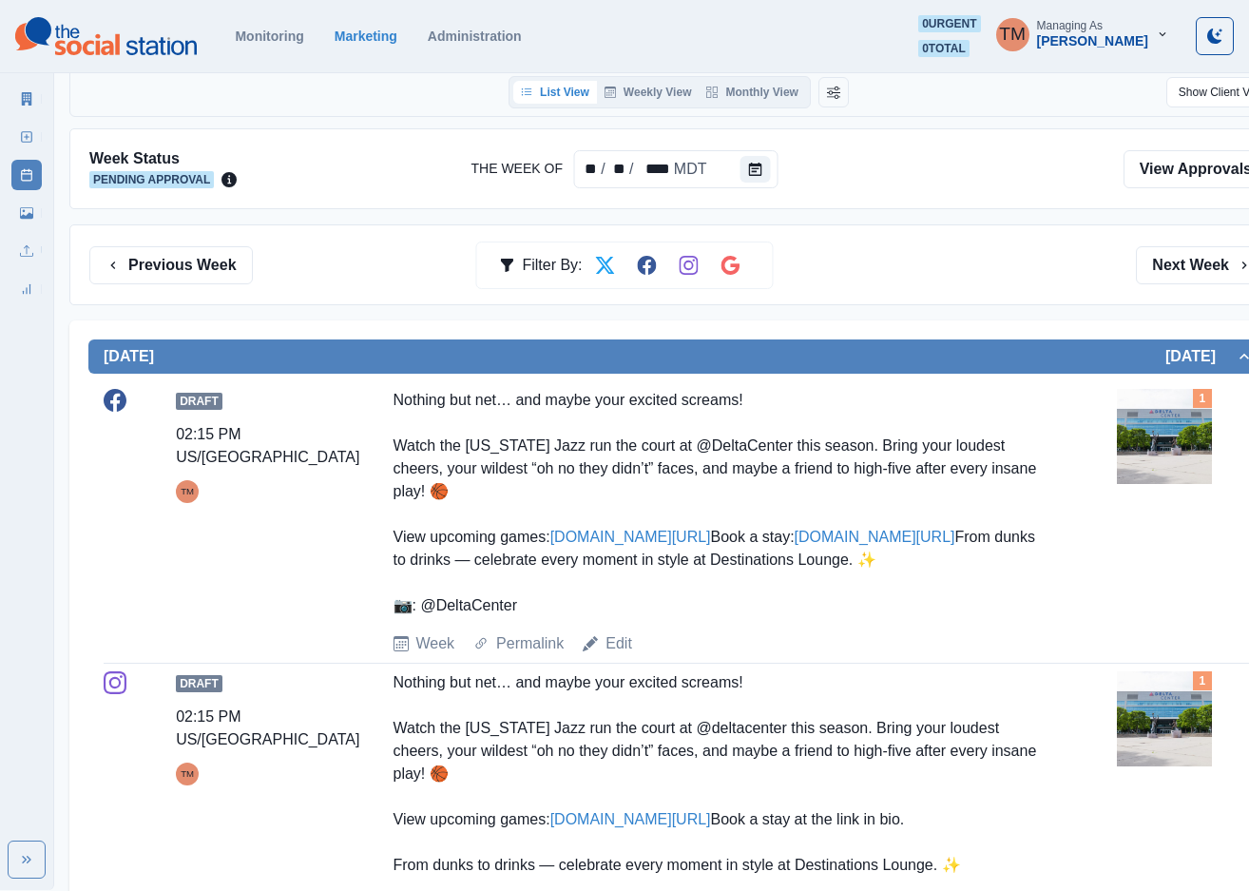
click at [183, 268] on button "Previous Week" at bounding box center [170, 265] width 163 height 38
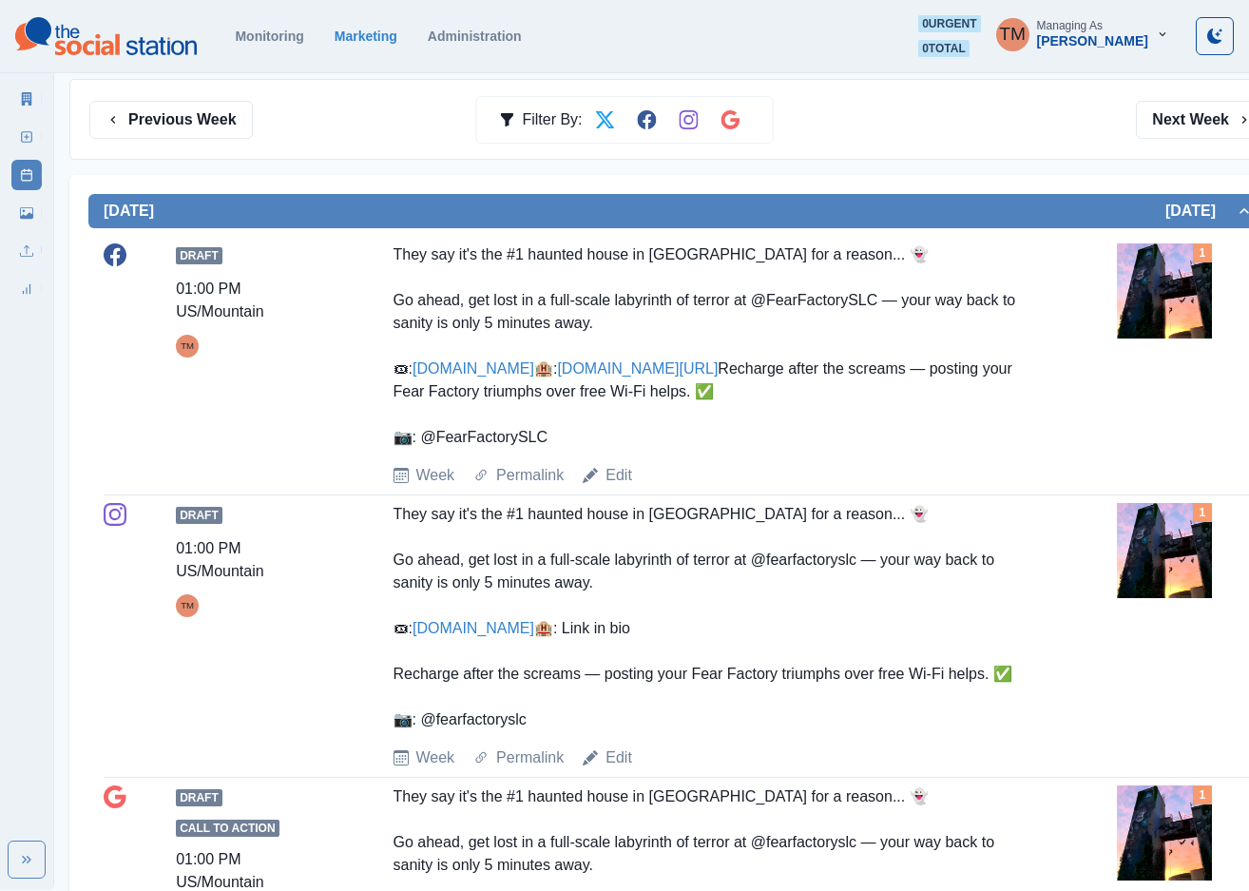
scroll to position [285, 0]
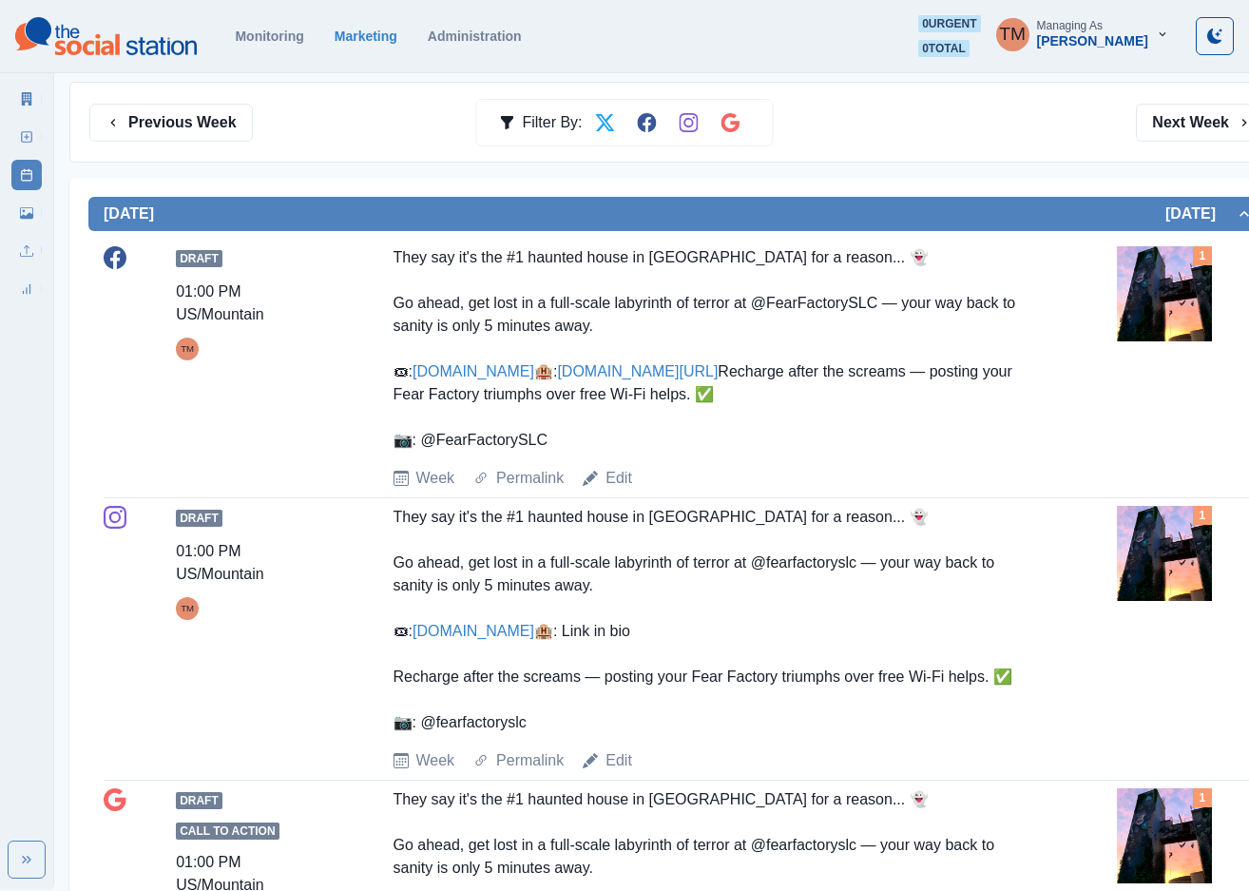
drag, startPoint x: 174, startPoint y: 128, endPoint x: 163, endPoint y: 125, distance: 11.8
click at [174, 126] on button "Previous Week" at bounding box center [170, 123] width 163 height 38
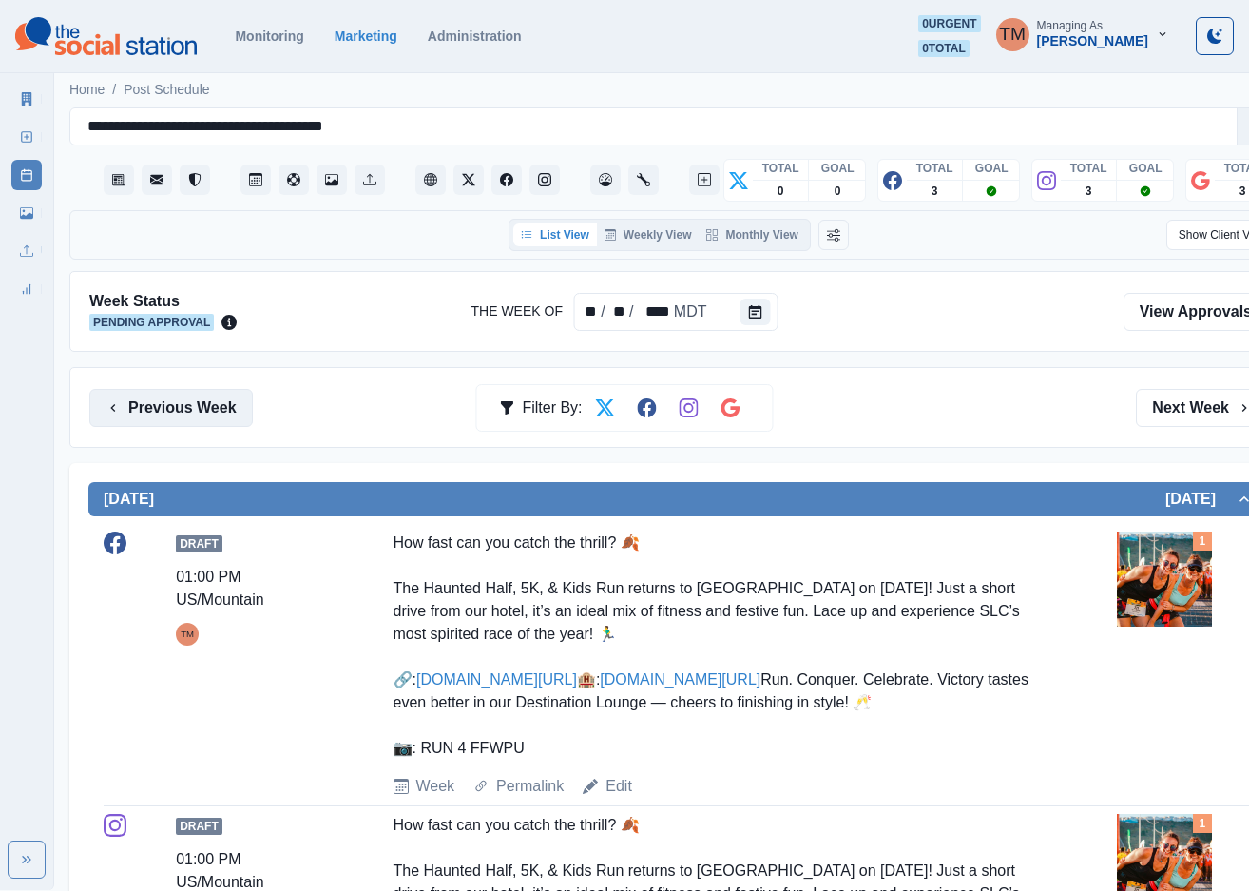
click at [154, 412] on button "Previous Week" at bounding box center [170, 408] width 163 height 38
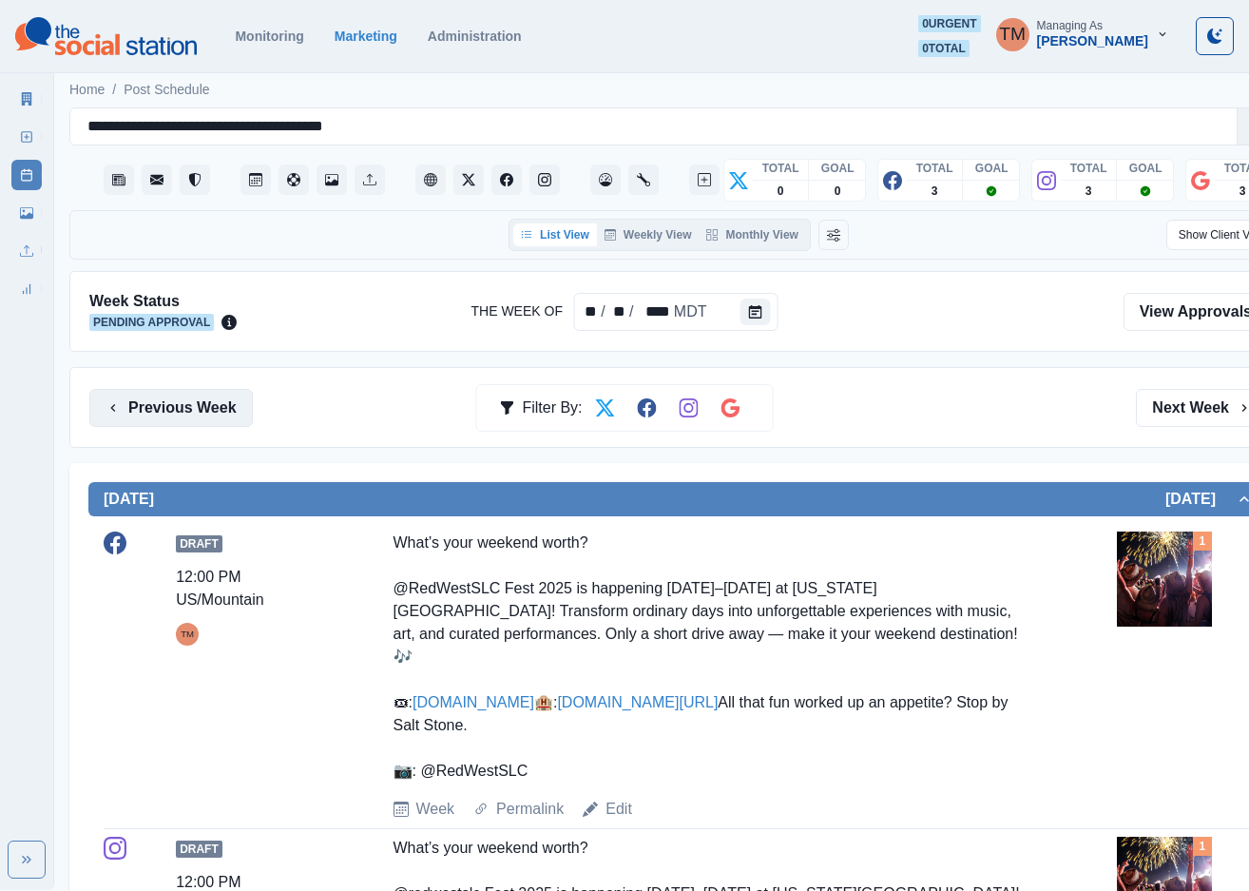
click at [180, 419] on button "Previous Week" at bounding box center [170, 408] width 163 height 38
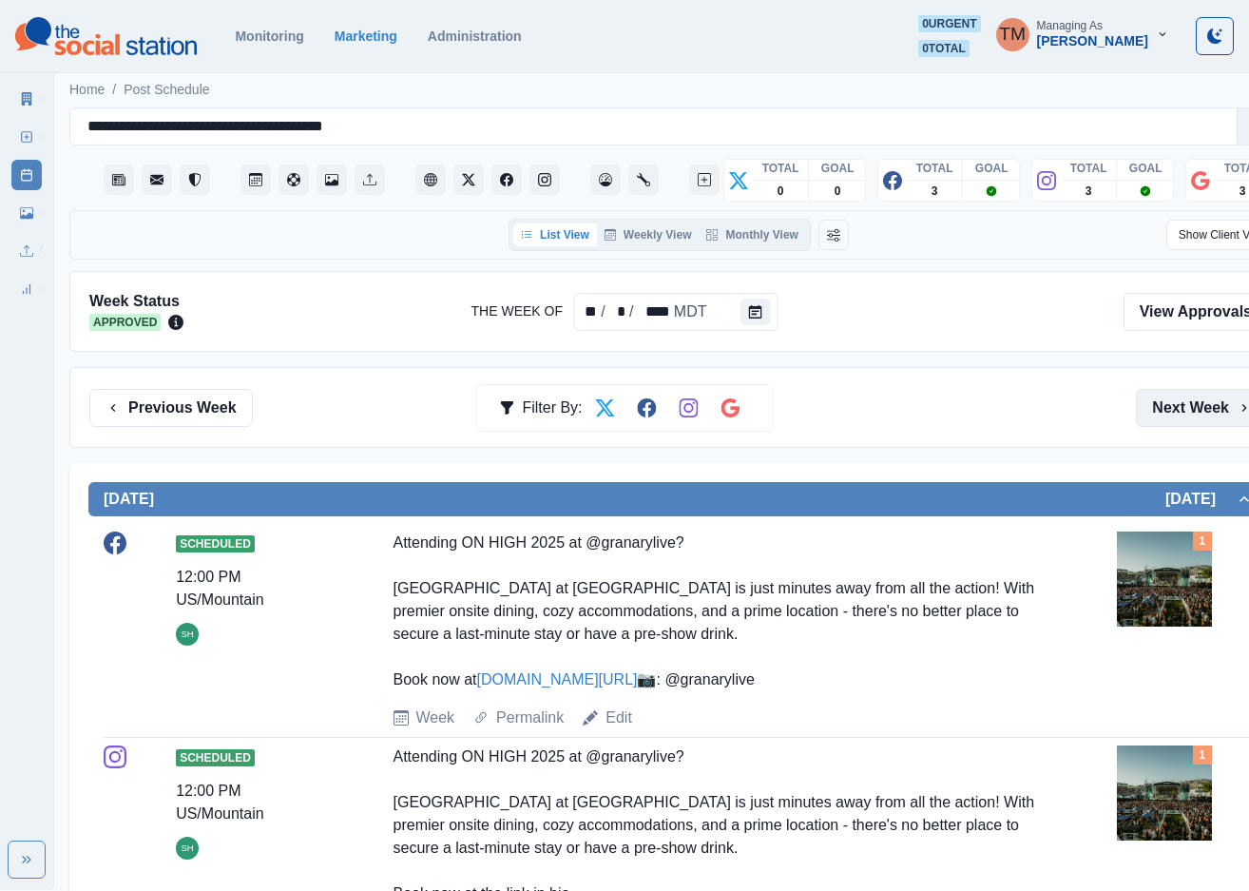
click at [1164, 408] on button "Next Week" at bounding box center [1202, 408] width 132 height 38
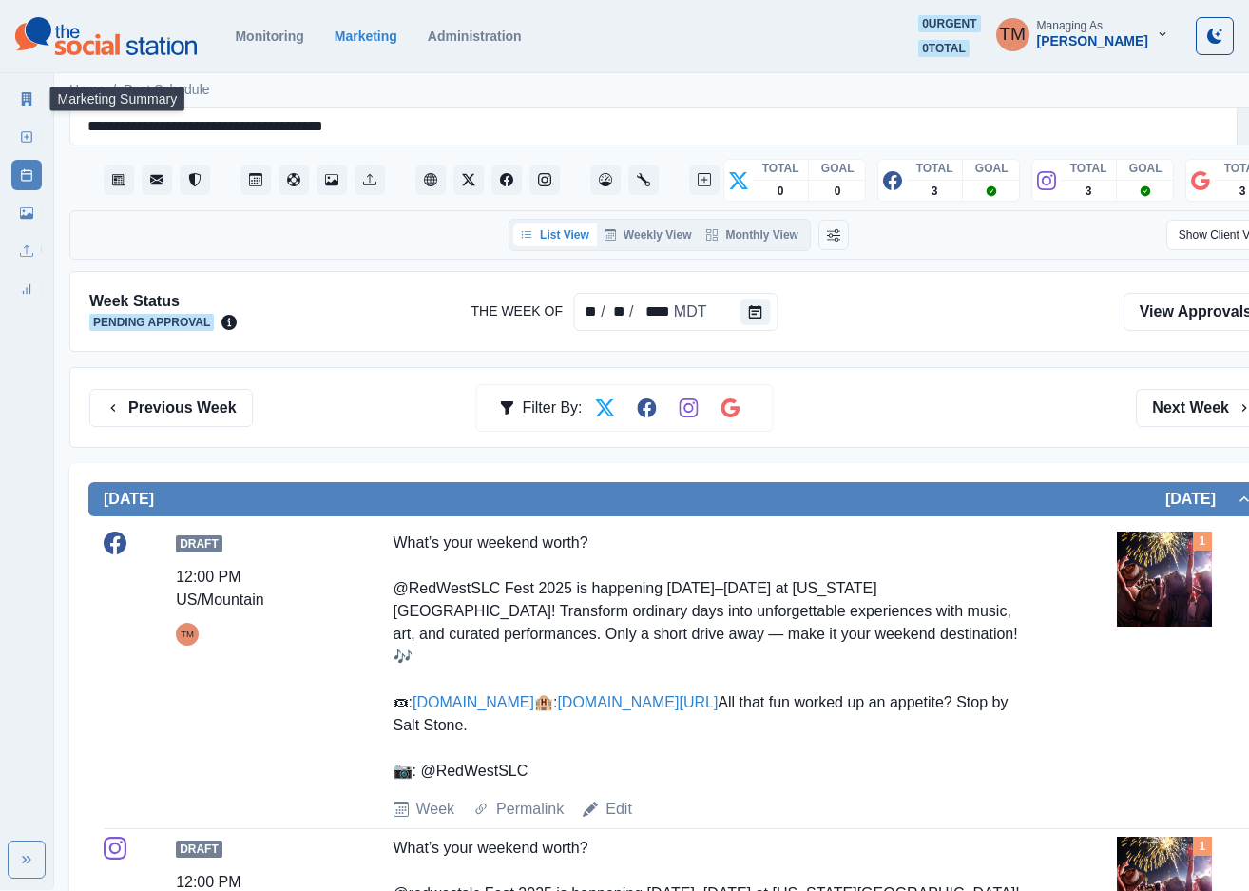
click at [31, 109] on link "Marketing Summary" at bounding box center [26, 99] width 30 height 30
